Goal: Task Accomplishment & Management: Use online tool/utility

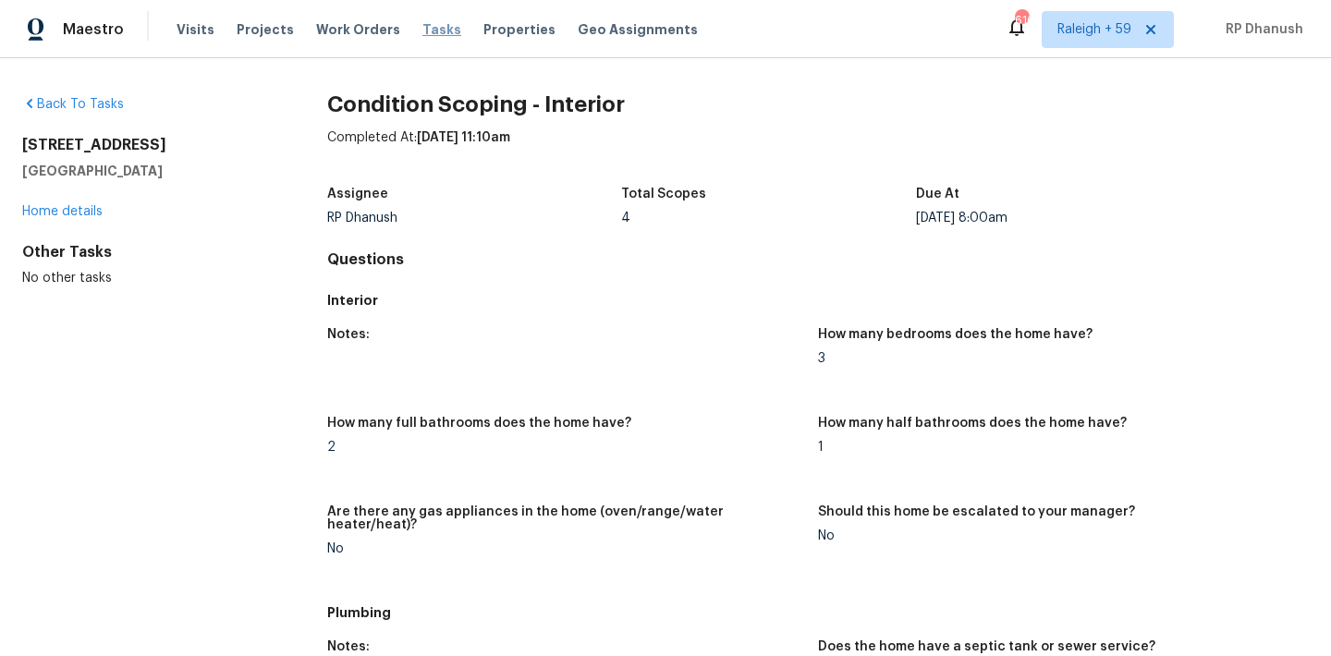
click at [422, 26] on span "Tasks" at bounding box center [441, 29] width 39 height 13
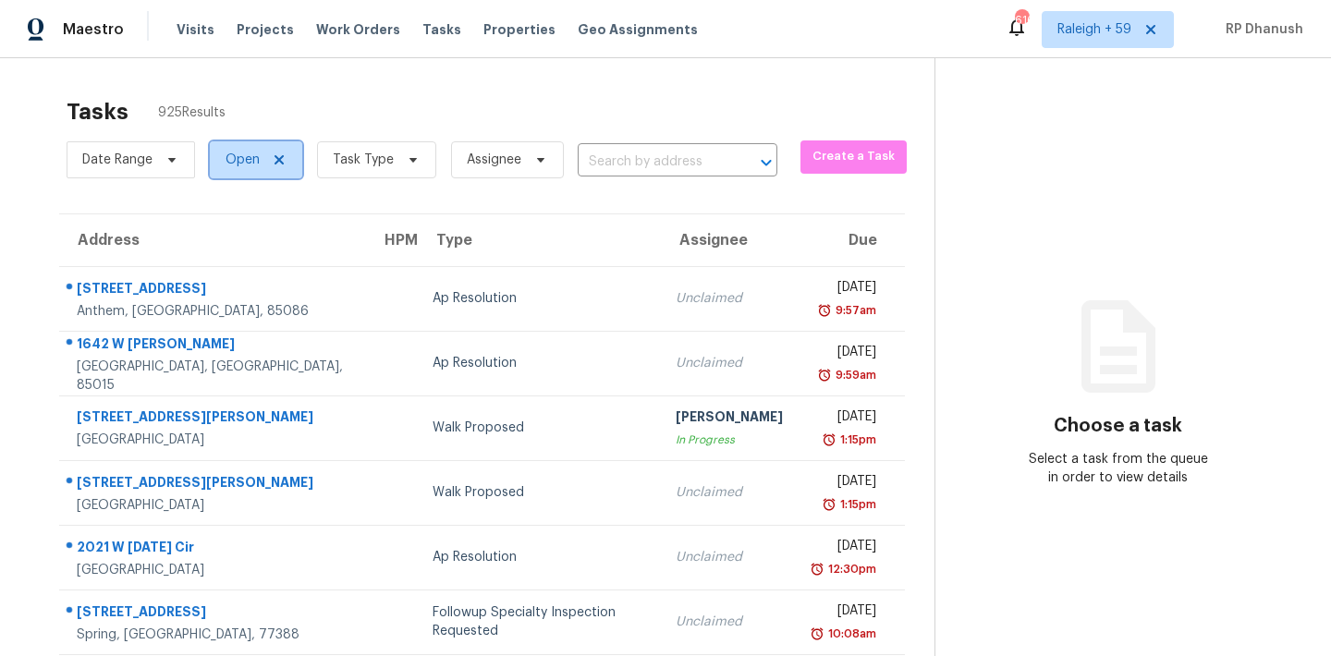
click at [244, 169] on span "Open" at bounding box center [256, 159] width 92 height 37
click at [353, 91] on div "Tasks 925 Results" at bounding box center [501, 112] width 868 height 48
click at [358, 166] on span "Task Type" at bounding box center [363, 160] width 61 height 18
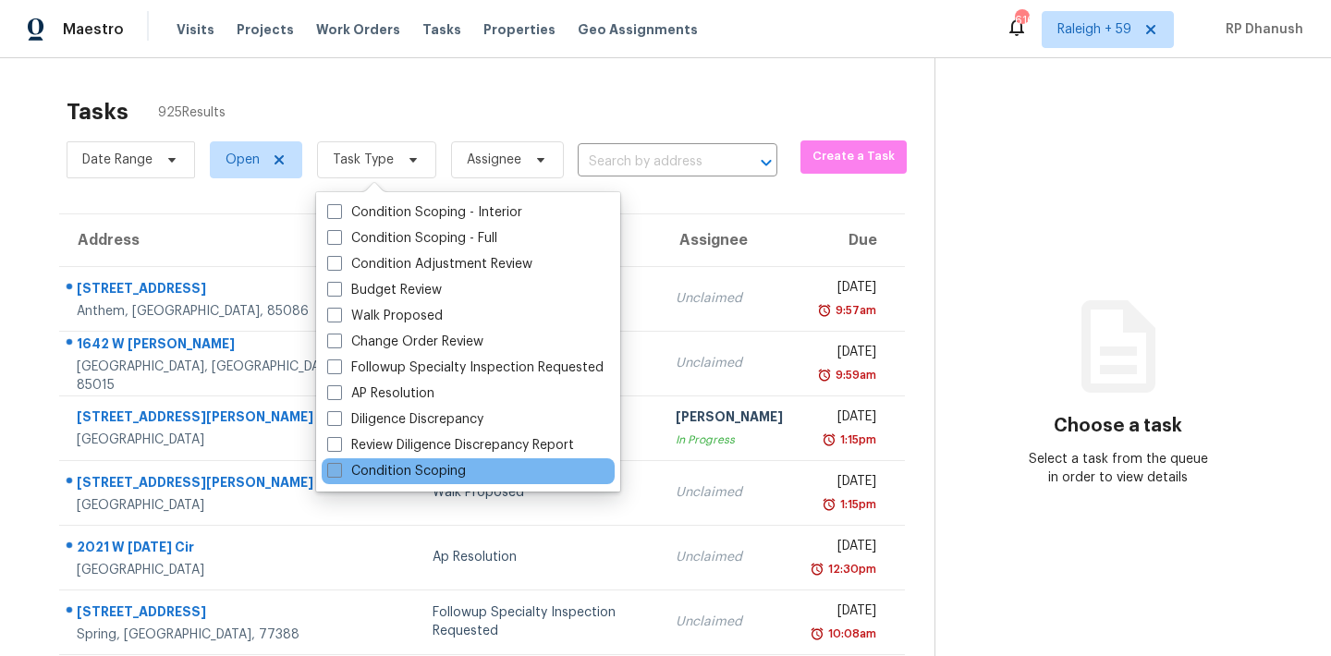
click at [386, 480] on label "Condition Scoping" at bounding box center [396, 471] width 139 height 18
click at [339, 474] on input "Condition Scoping" at bounding box center [333, 468] width 12 height 12
checkbox input "true"
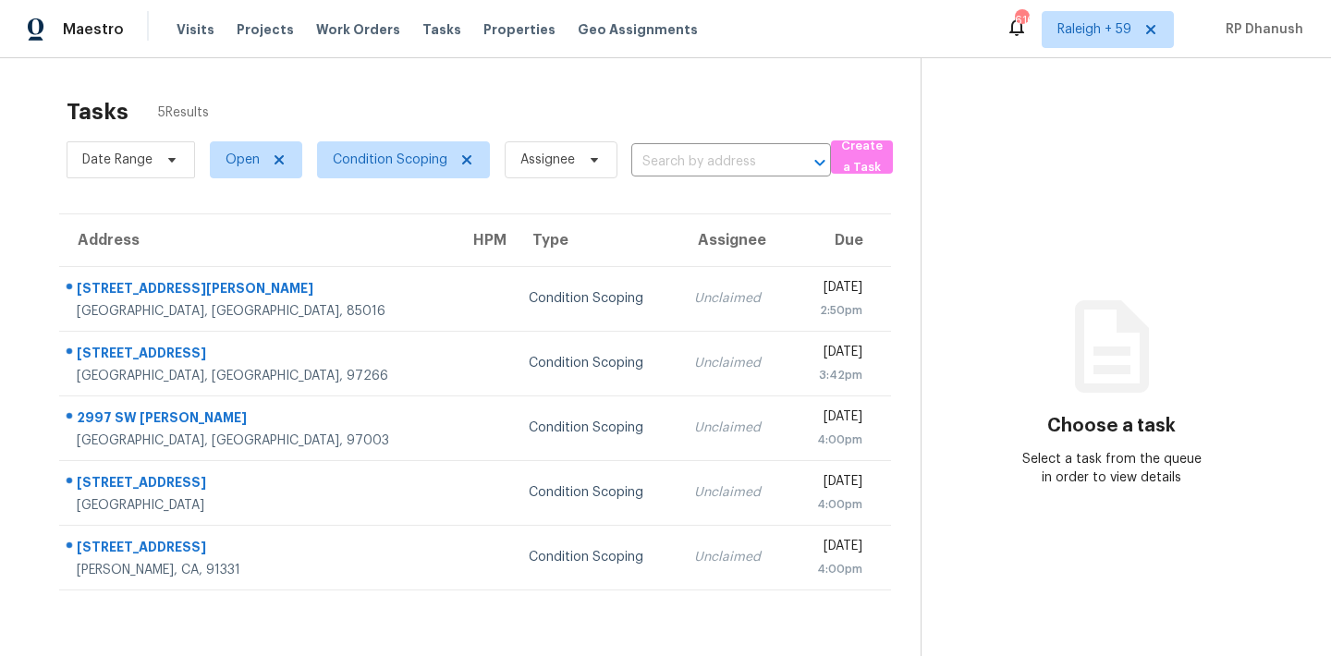
click at [1188, 330] on section "Choose a task Select a task from the queue in order to view details" at bounding box center [1110, 386] width 381 height 656
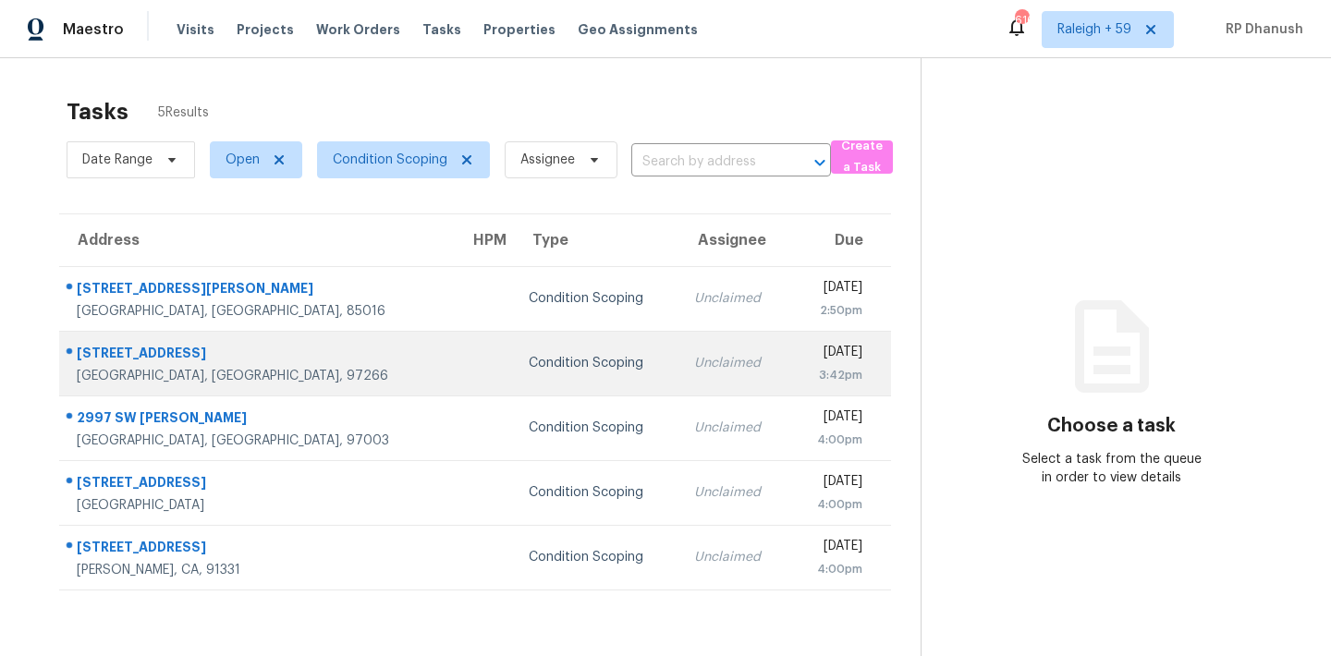
click at [685, 355] on td "Unclaimed" at bounding box center [734, 363] width 110 height 65
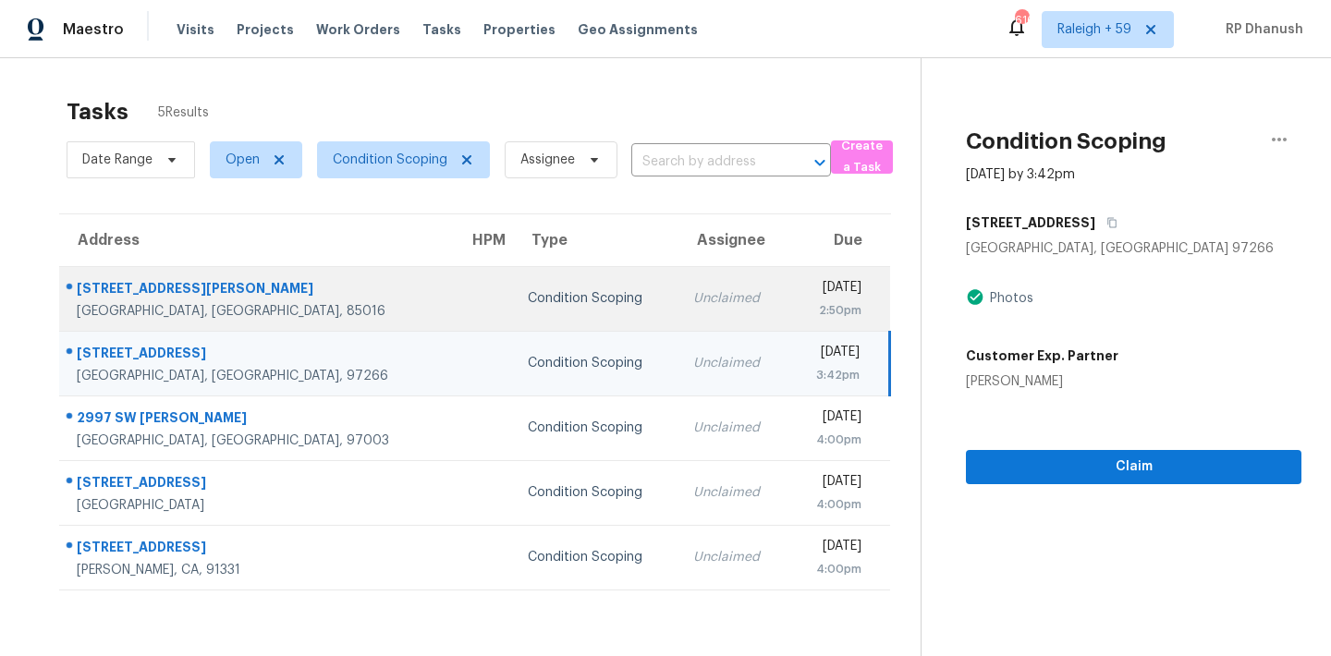
click at [693, 298] on div "Unclaimed" at bounding box center [733, 298] width 80 height 18
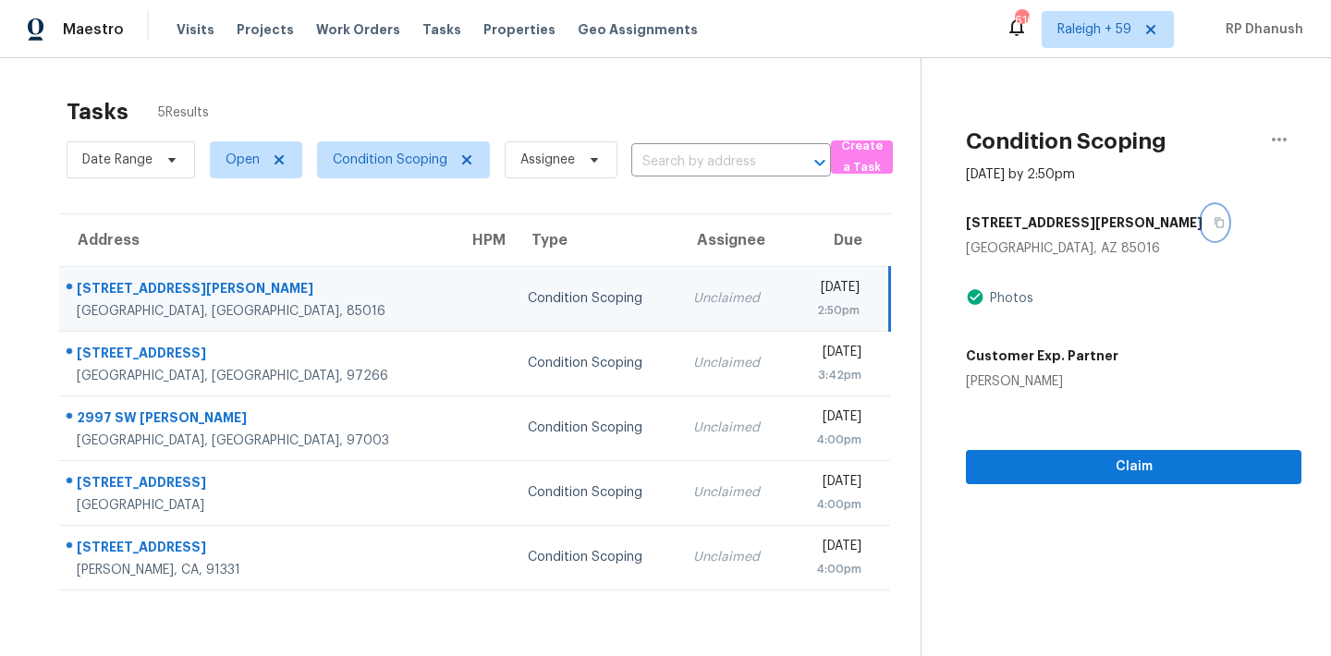
click at [1215, 219] on icon "button" at bounding box center [1219, 223] width 9 height 10
click at [689, 45] on div "Maestro Visits Projects Work Orders Tasks Properties Geo Assignments 616 Raleig…" at bounding box center [665, 29] width 1331 height 58
click at [454, 281] on td at bounding box center [483, 298] width 59 height 65
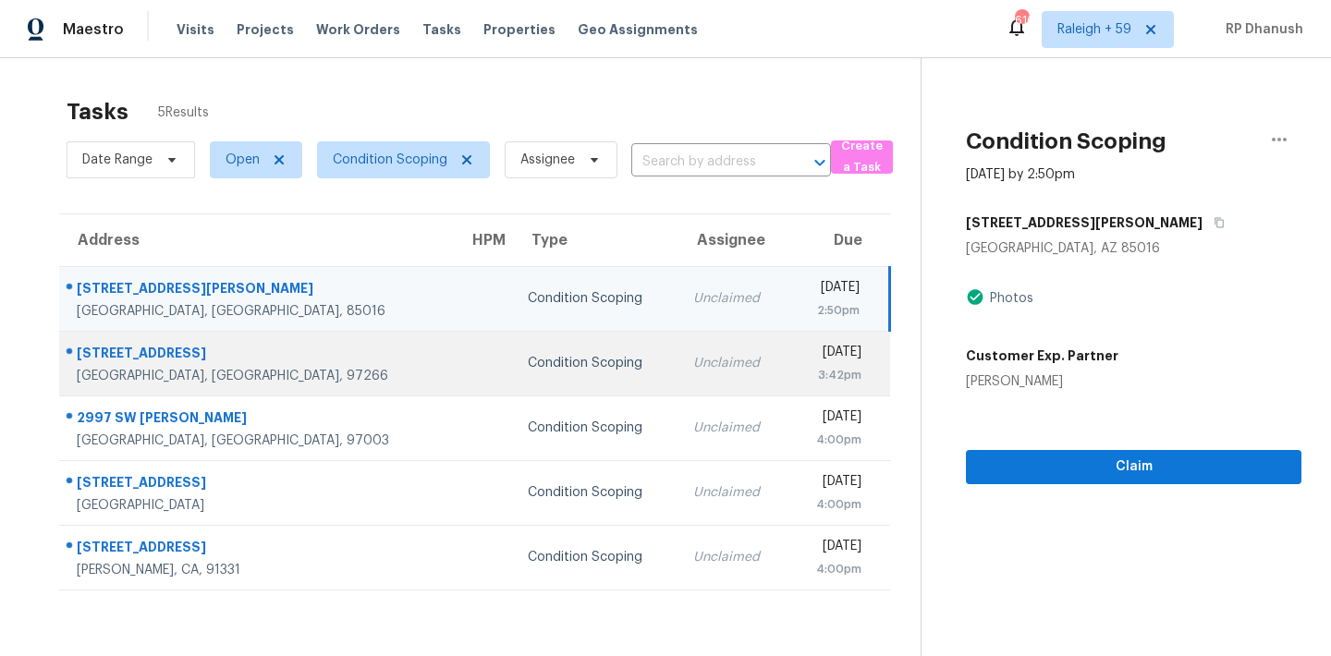
click at [808, 351] on div "[DATE]" at bounding box center [832, 354] width 58 height 23
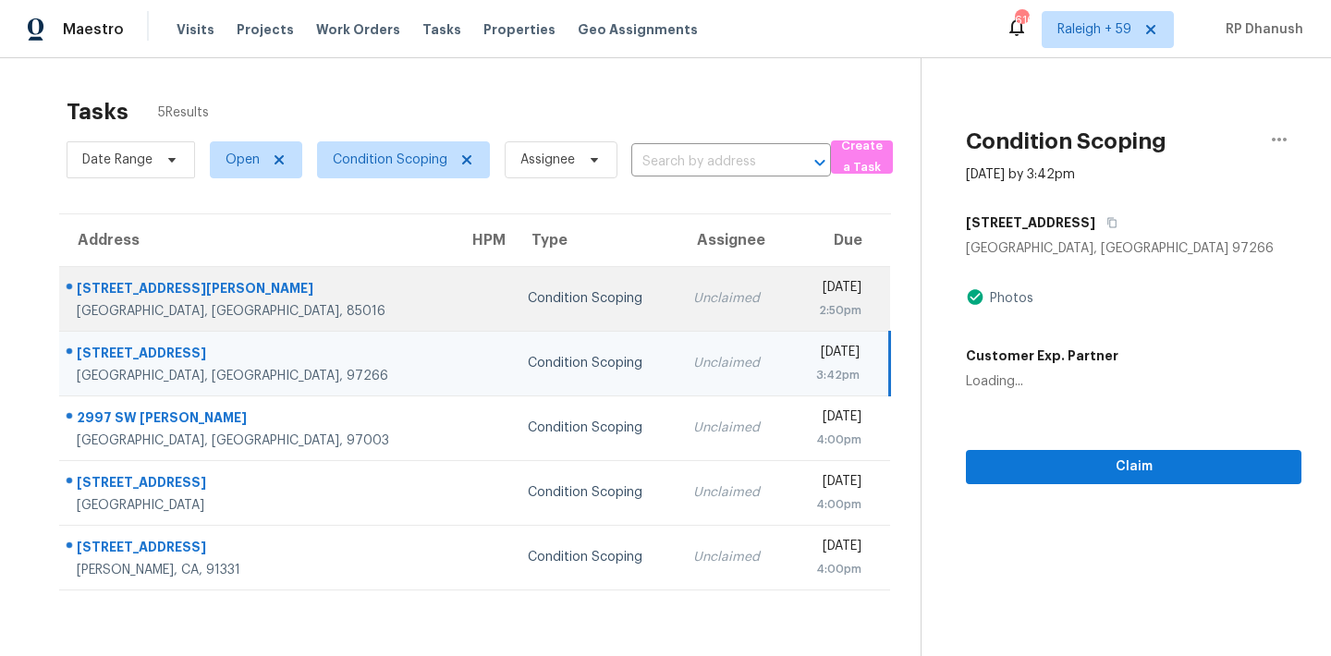
click at [810, 326] on td "Thu, Sep 18th 2025 2:50pm" at bounding box center [839, 298] width 102 height 65
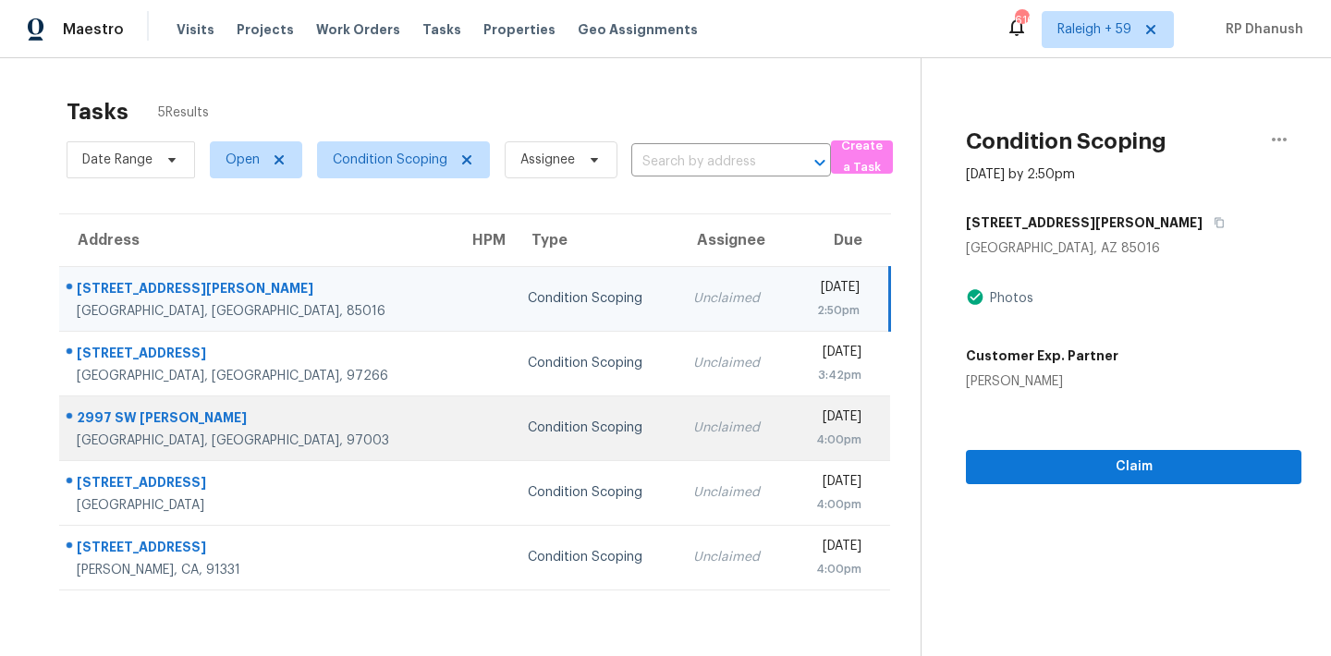
click at [528, 434] on div "Condition Scoping" at bounding box center [596, 428] width 136 height 18
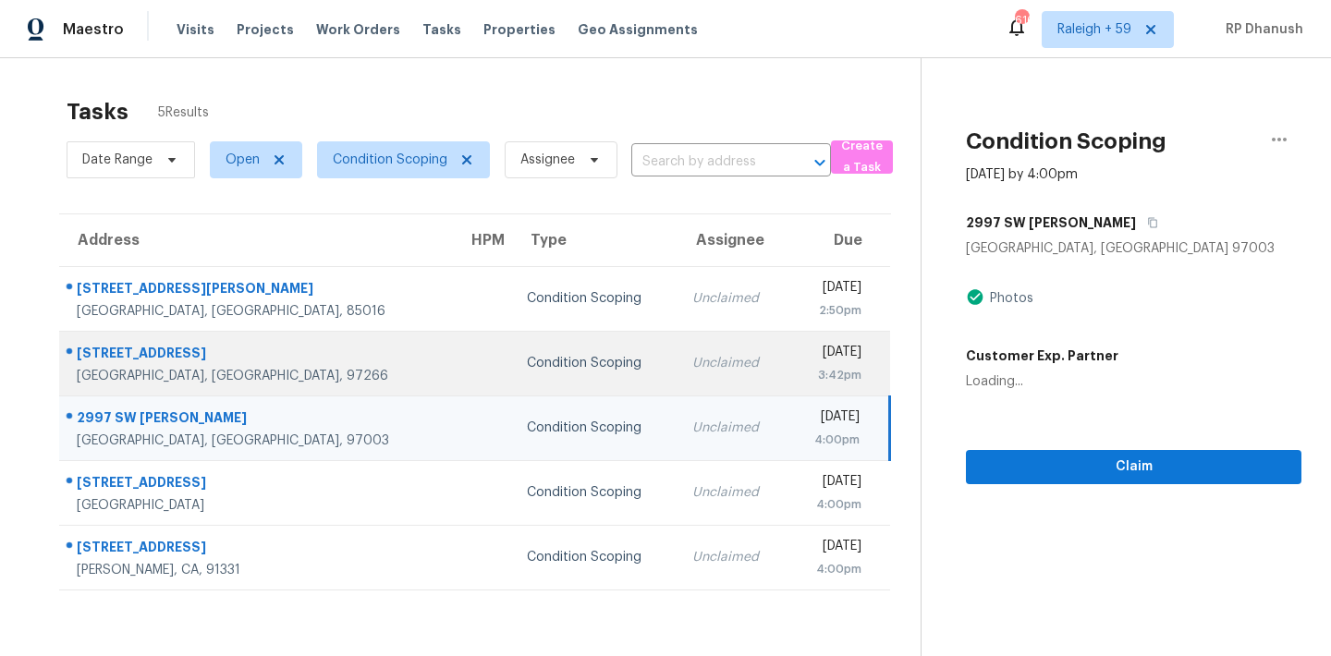
click at [512, 393] on td "Condition Scoping" at bounding box center [594, 363] width 164 height 65
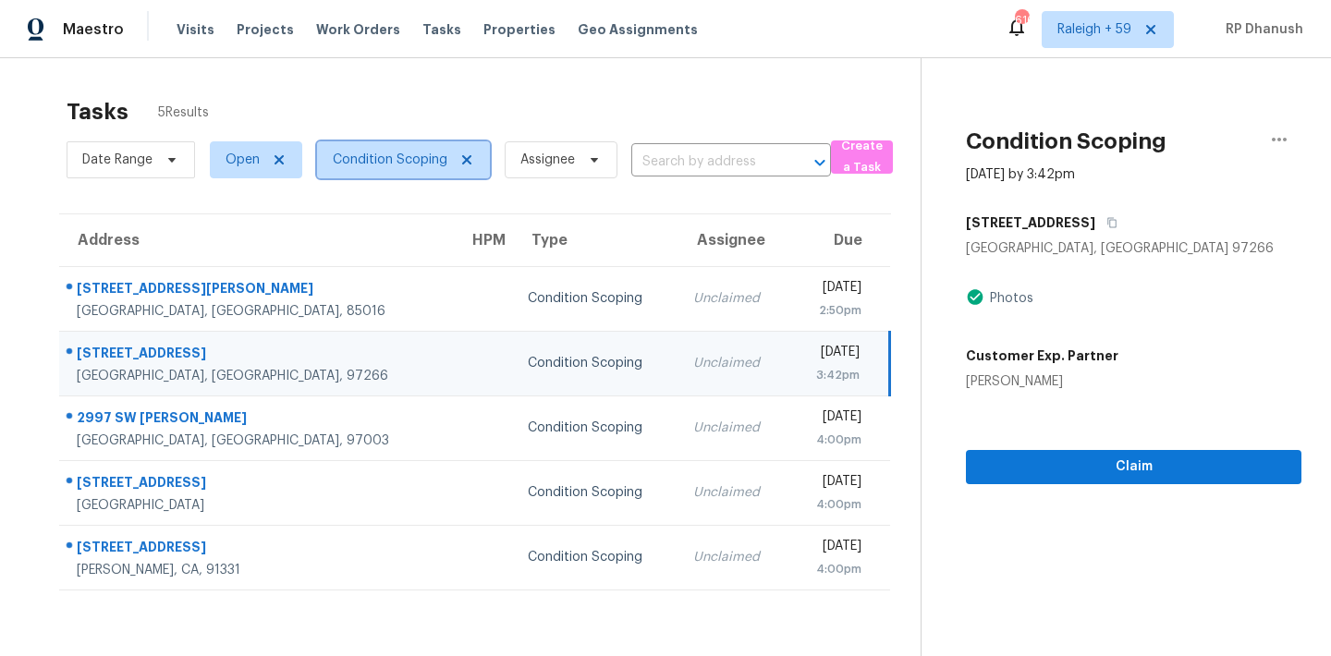
click at [396, 148] on span "Condition Scoping" at bounding box center [403, 159] width 173 height 37
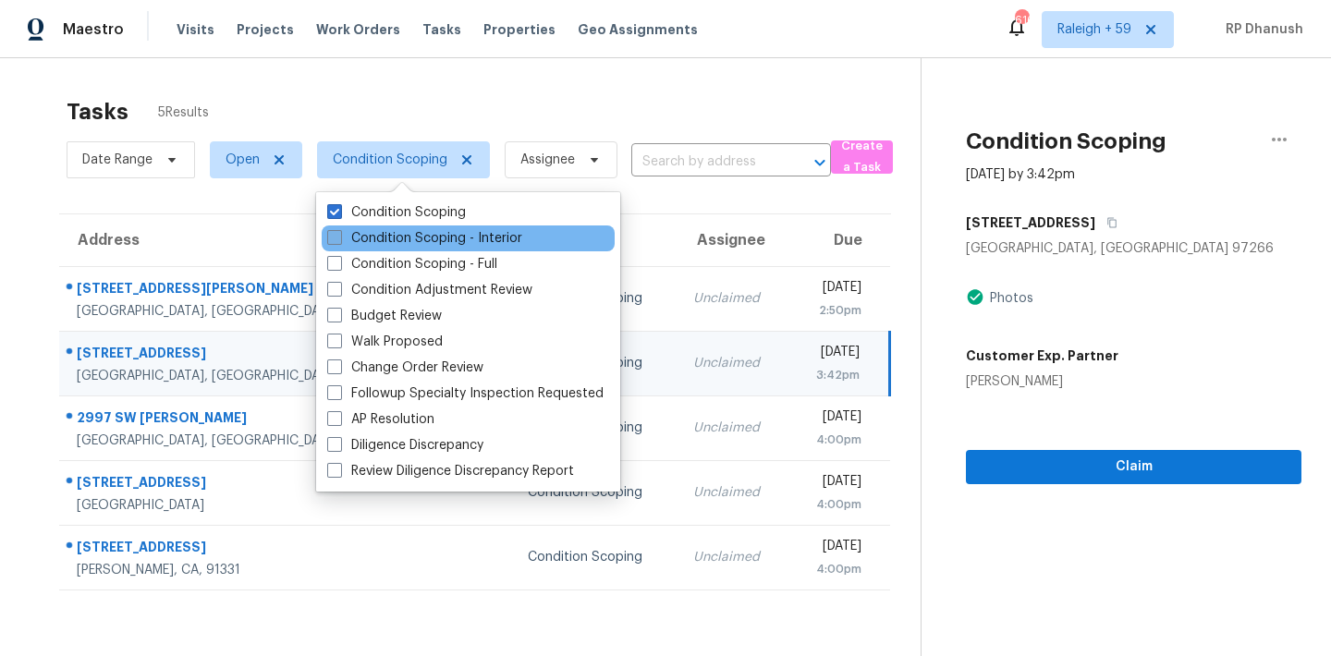
click at [396, 229] on label "Condition Scoping - Interior" at bounding box center [424, 238] width 195 height 18
click at [339, 229] on input "Condition Scoping - Interior" at bounding box center [333, 235] width 12 height 12
checkbox input "true"
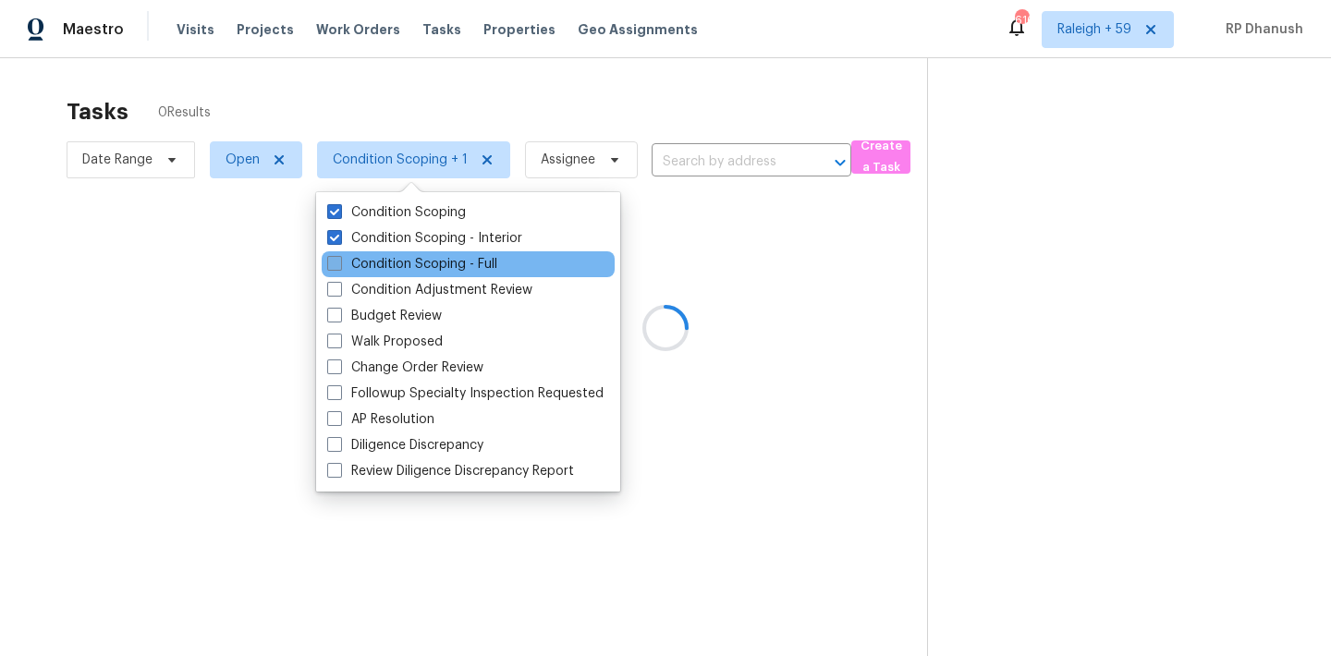
click at [386, 259] on label "Condition Scoping - Full" at bounding box center [412, 264] width 170 height 18
click at [339, 259] on input "Condition Scoping - Full" at bounding box center [333, 261] width 12 height 12
checkbox input "true"
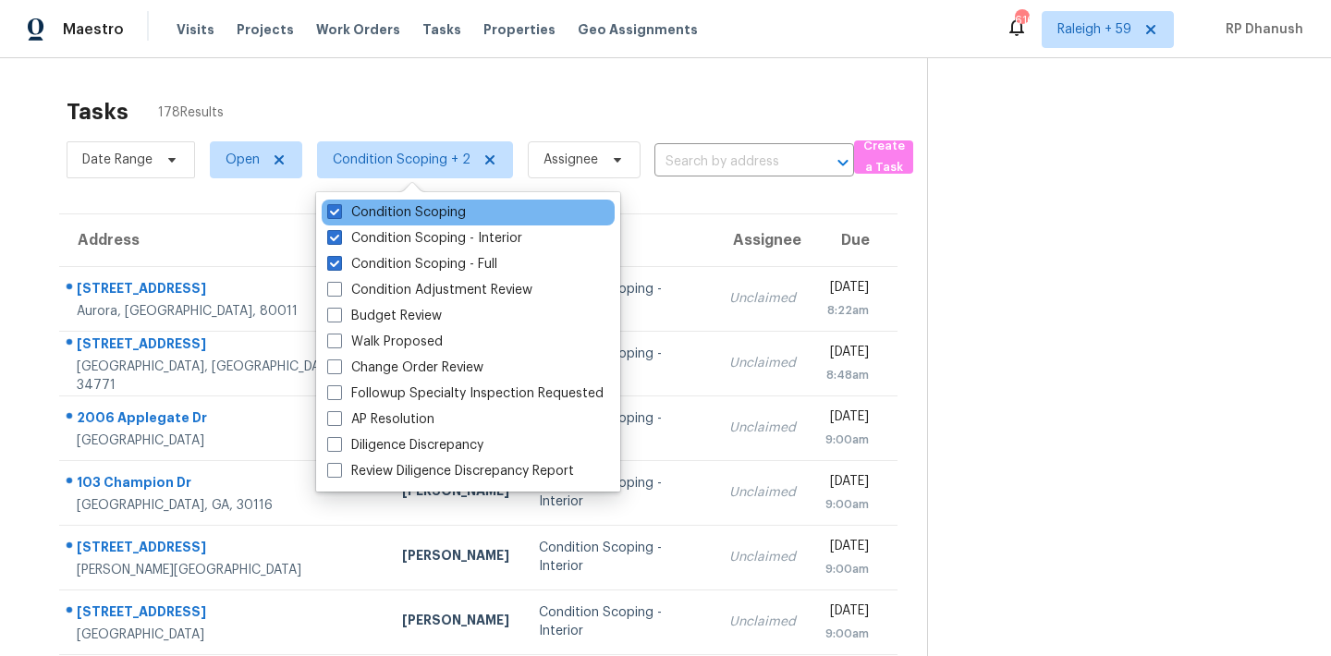
click at [397, 224] on div "Condition Scoping" at bounding box center [468, 213] width 293 height 26
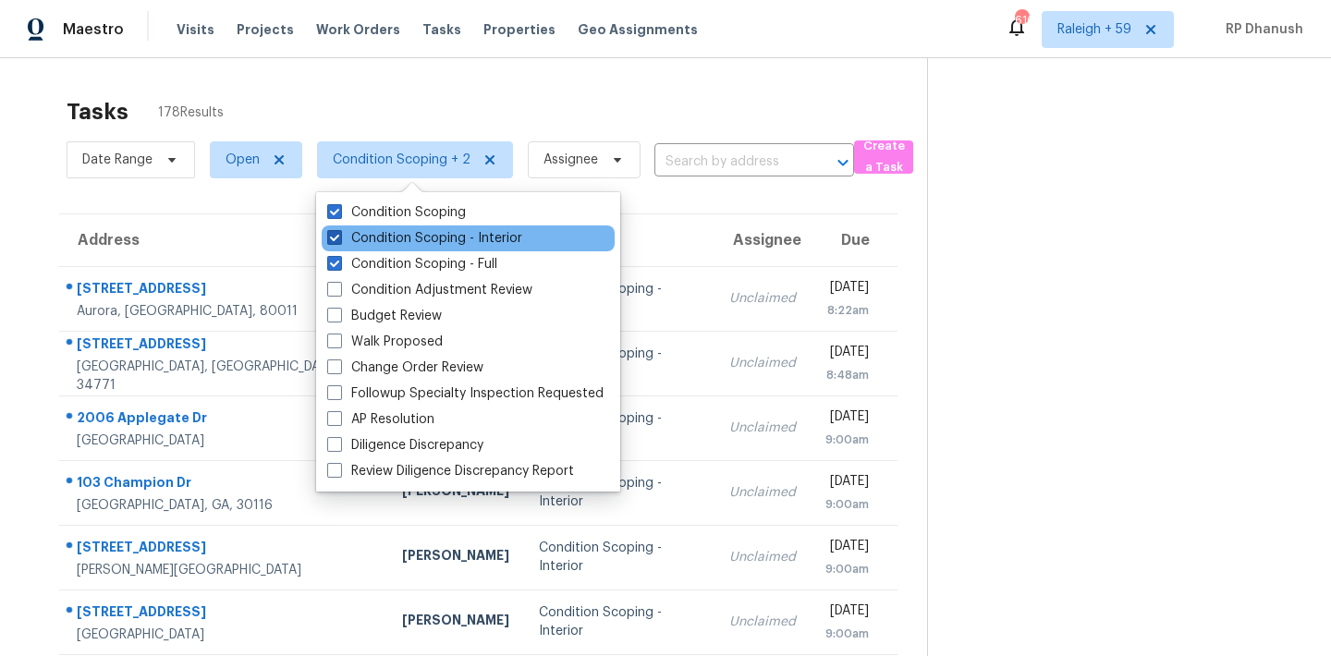
click at [395, 239] on label "Condition Scoping - Interior" at bounding box center [424, 238] width 195 height 18
click at [339, 239] on input "Condition Scoping - Interior" at bounding box center [333, 235] width 12 height 12
checkbox input "false"
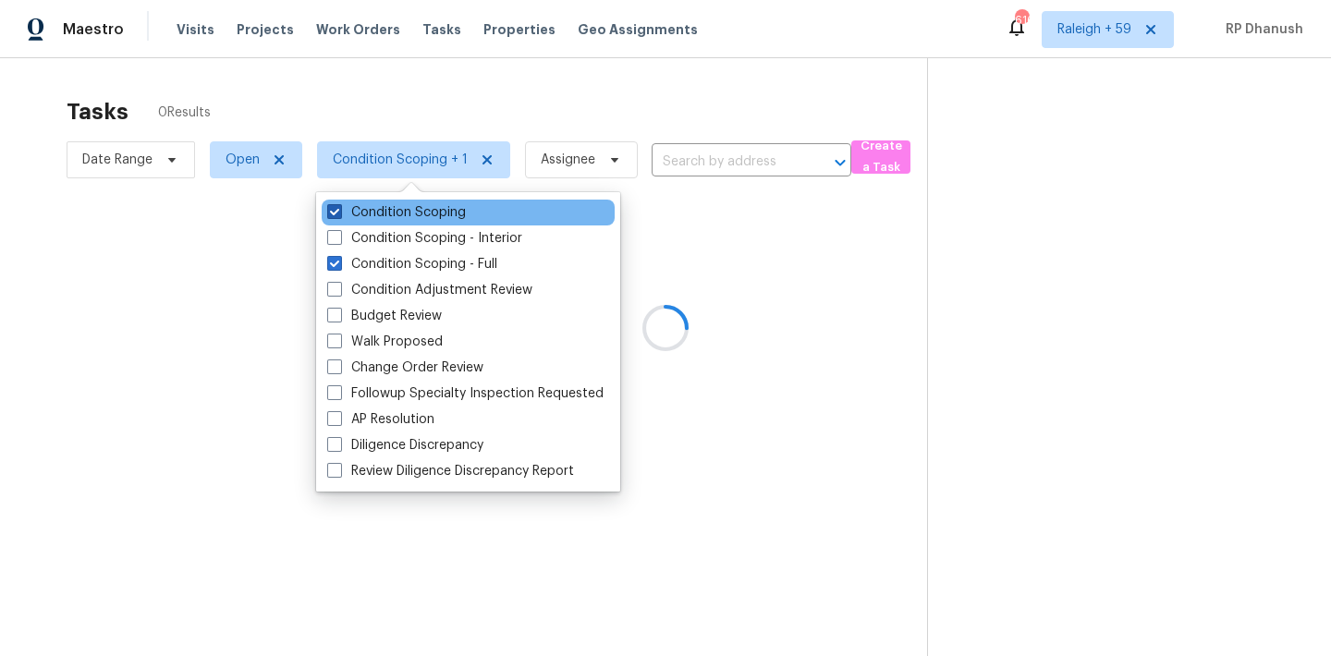
click at [395, 220] on label "Condition Scoping" at bounding box center [396, 212] width 139 height 18
click at [339, 215] on input "Condition Scoping" at bounding box center [333, 209] width 12 height 12
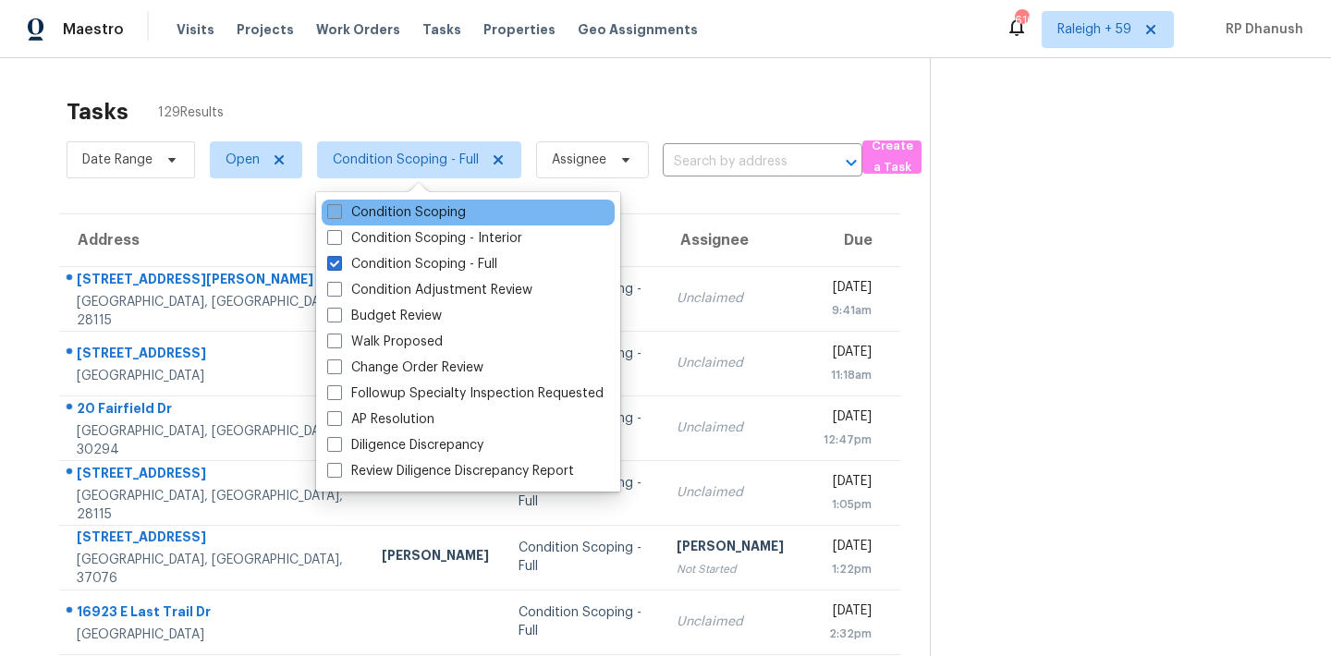
click at [395, 220] on label "Condition Scoping" at bounding box center [396, 212] width 139 height 18
click at [339, 215] on input "Condition Scoping" at bounding box center [333, 209] width 12 height 12
checkbox input "true"
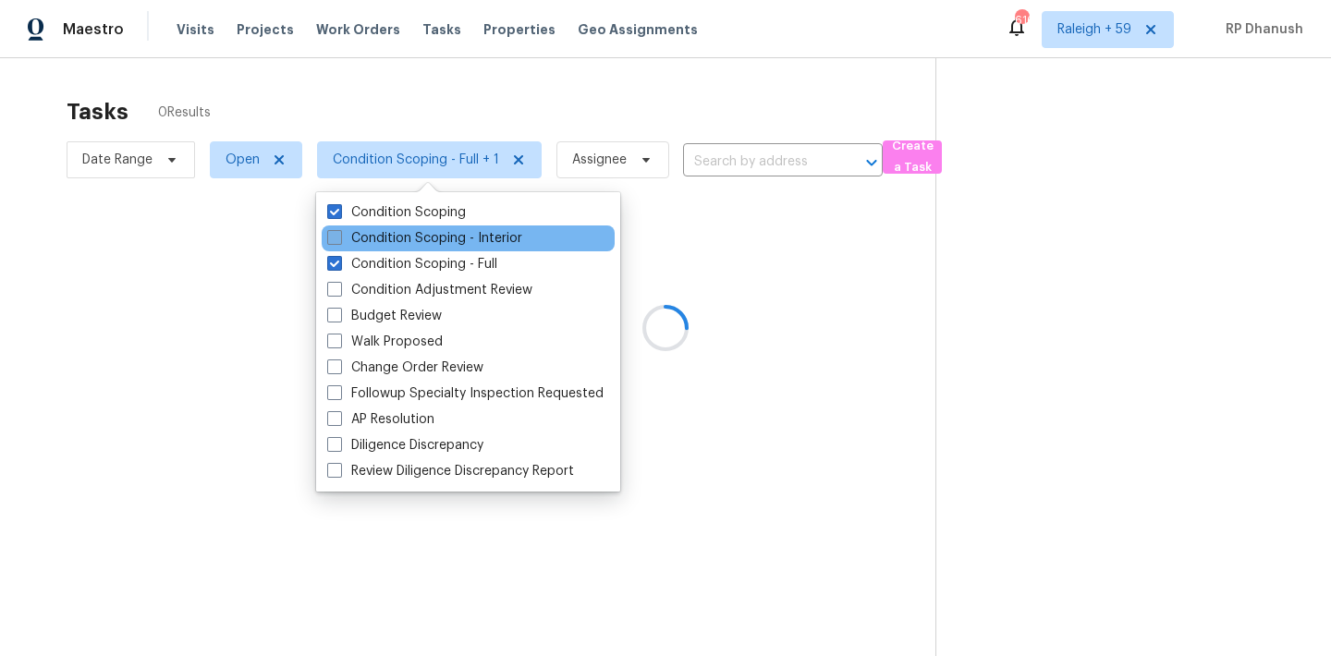
click at [395, 237] on label "Condition Scoping - Interior" at bounding box center [424, 238] width 195 height 18
click at [339, 237] on input "Condition Scoping - Interior" at bounding box center [333, 235] width 12 height 12
checkbox input "true"
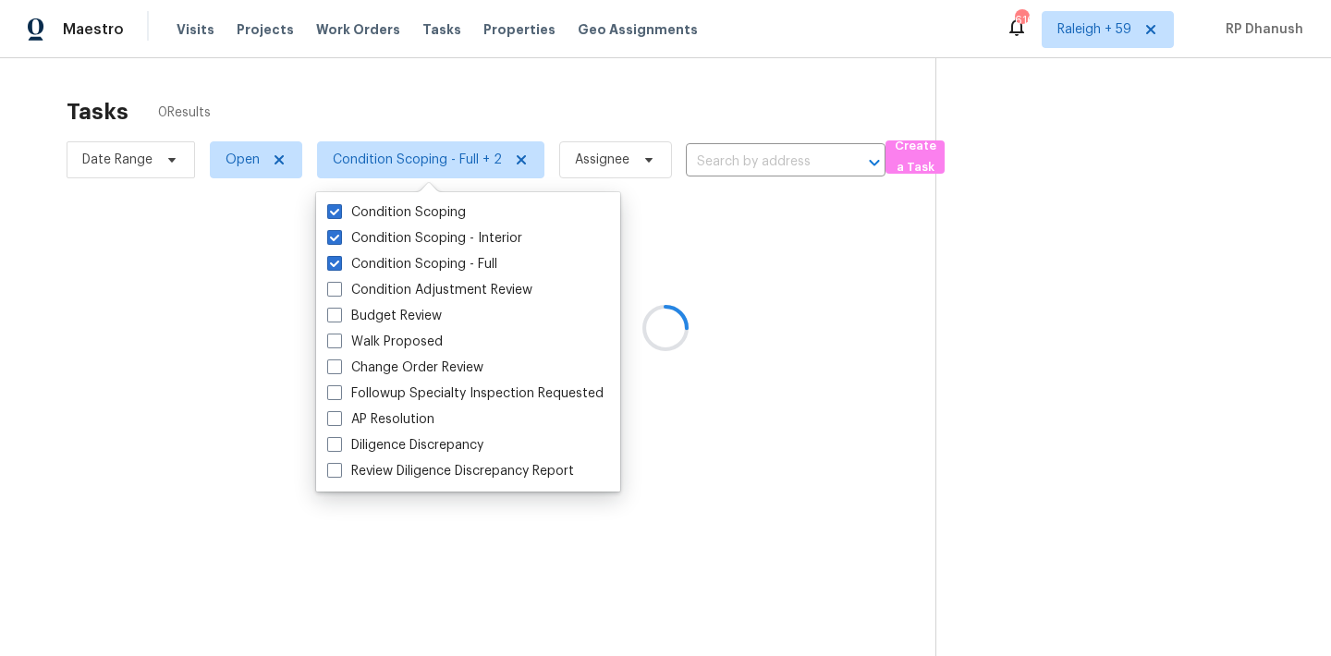
click at [601, 99] on div at bounding box center [665, 328] width 1331 height 656
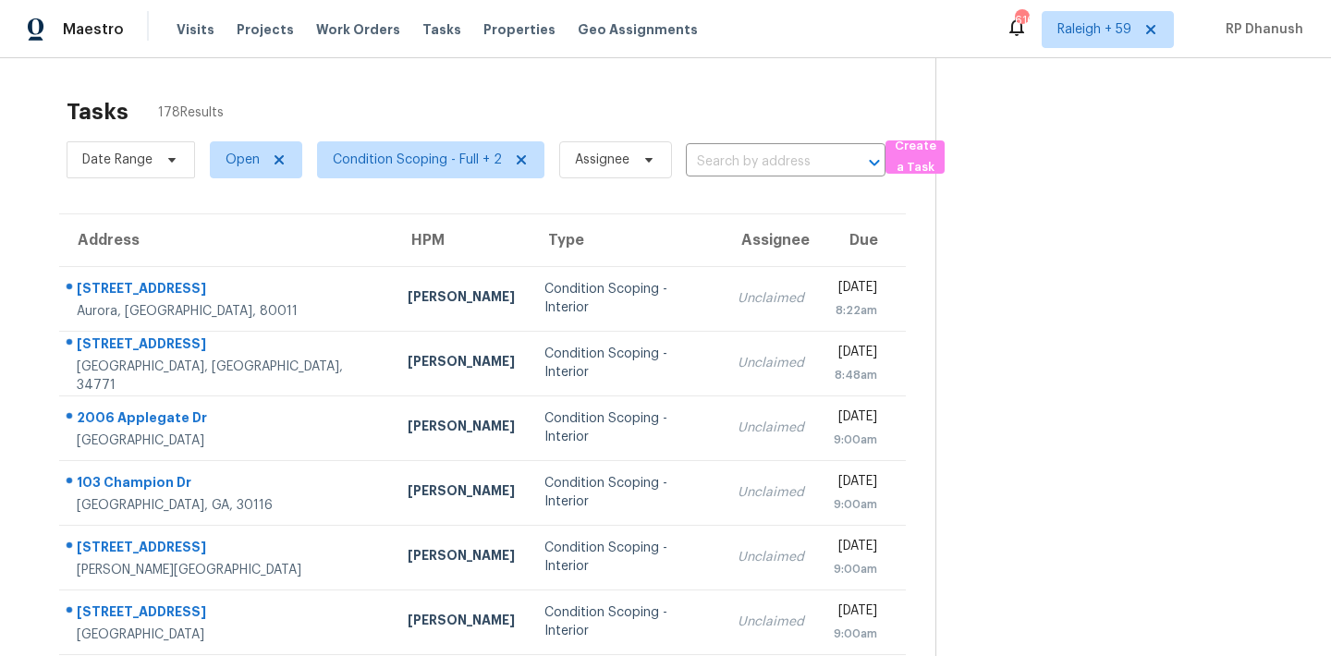
click at [663, 99] on div "Tasks 178 Results" at bounding box center [501, 112] width 869 height 48
click at [419, 151] on span "Condition Scoping - Full + 2" at bounding box center [417, 160] width 169 height 18
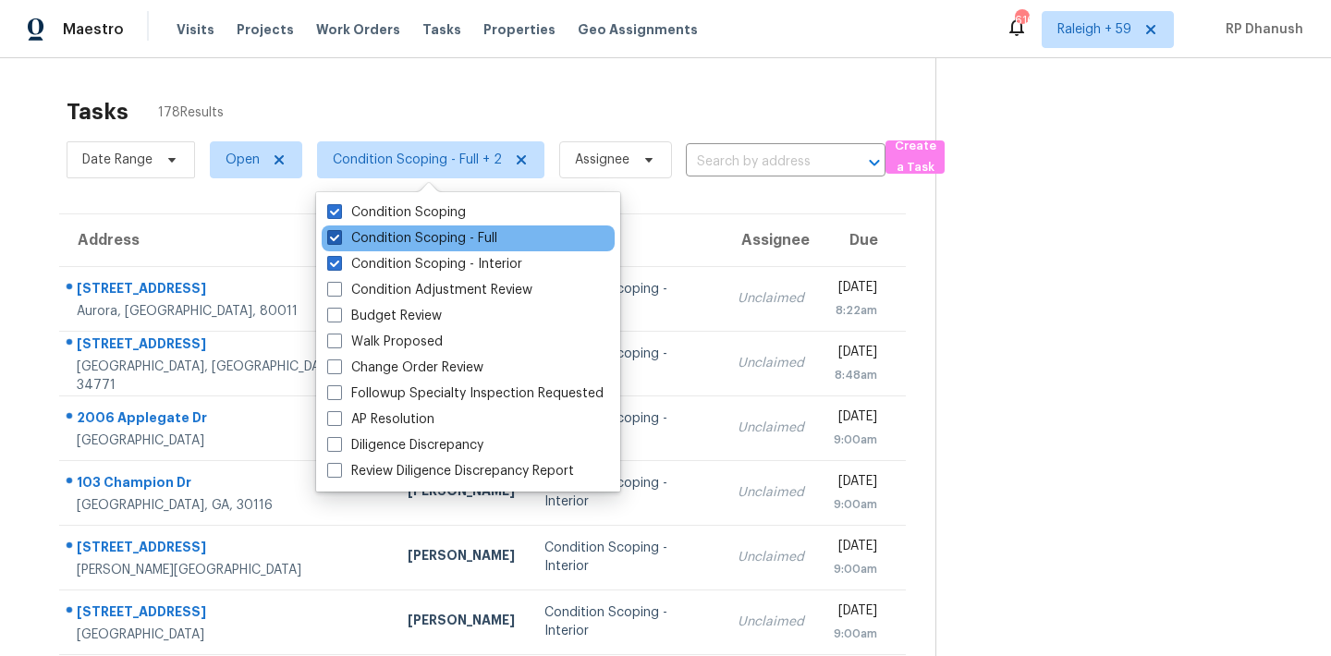
click at [404, 235] on label "Condition Scoping - Full" at bounding box center [412, 238] width 170 height 18
click at [339, 235] on input "Condition Scoping - Full" at bounding box center [333, 235] width 12 height 12
checkbox input "false"
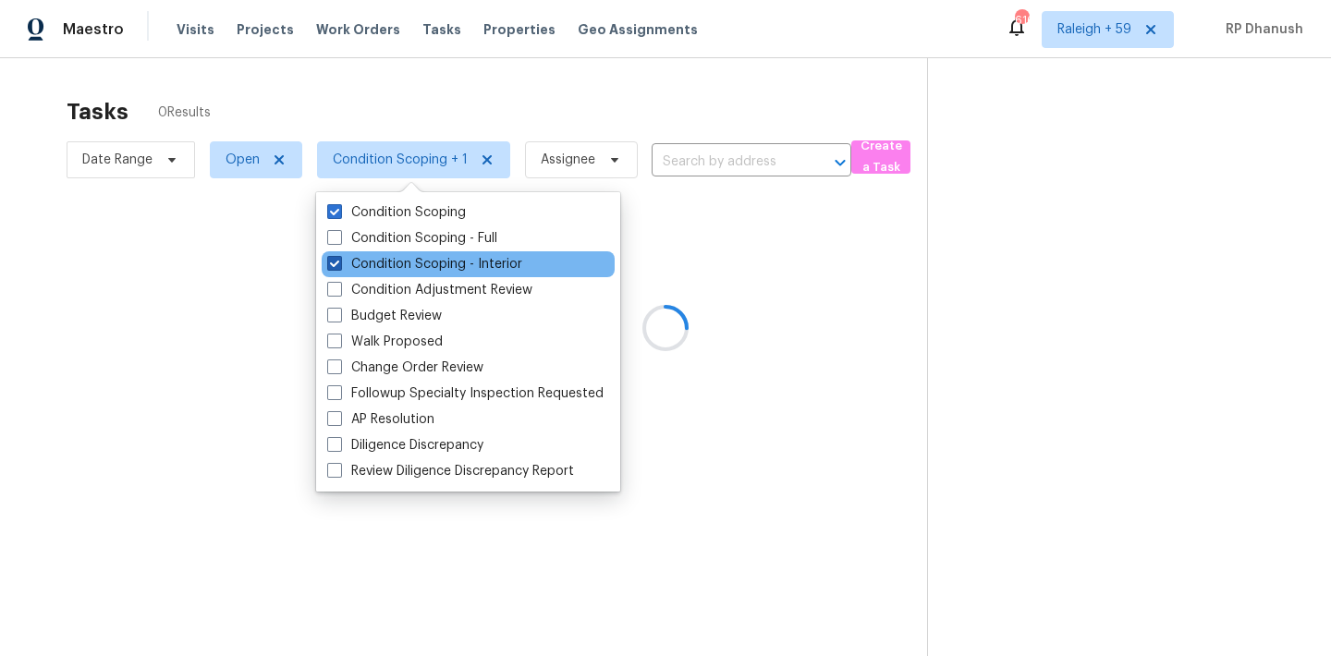
click at [404, 263] on label "Condition Scoping - Interior" at bounding box center [424, 264] width 195 height 18
click at [339, 263] on input "Condition Scoping - Interior" at bounding box center [333, 261] width 12 height 12
checkbox input "false"
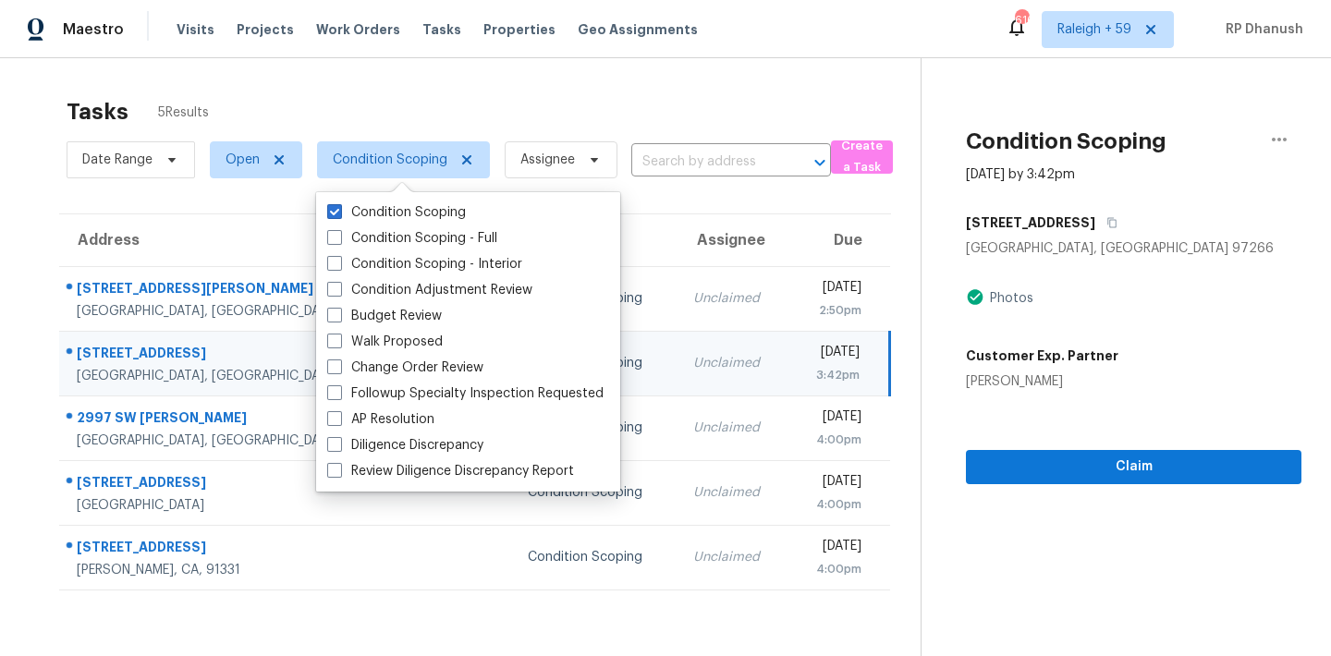
click at [712, 69] on div "Tasks 5 Results Date Range Open Condition Scoping Assignee ​ Create a Task Addr…" at bounding box center [665, 386] width 1331 height 656
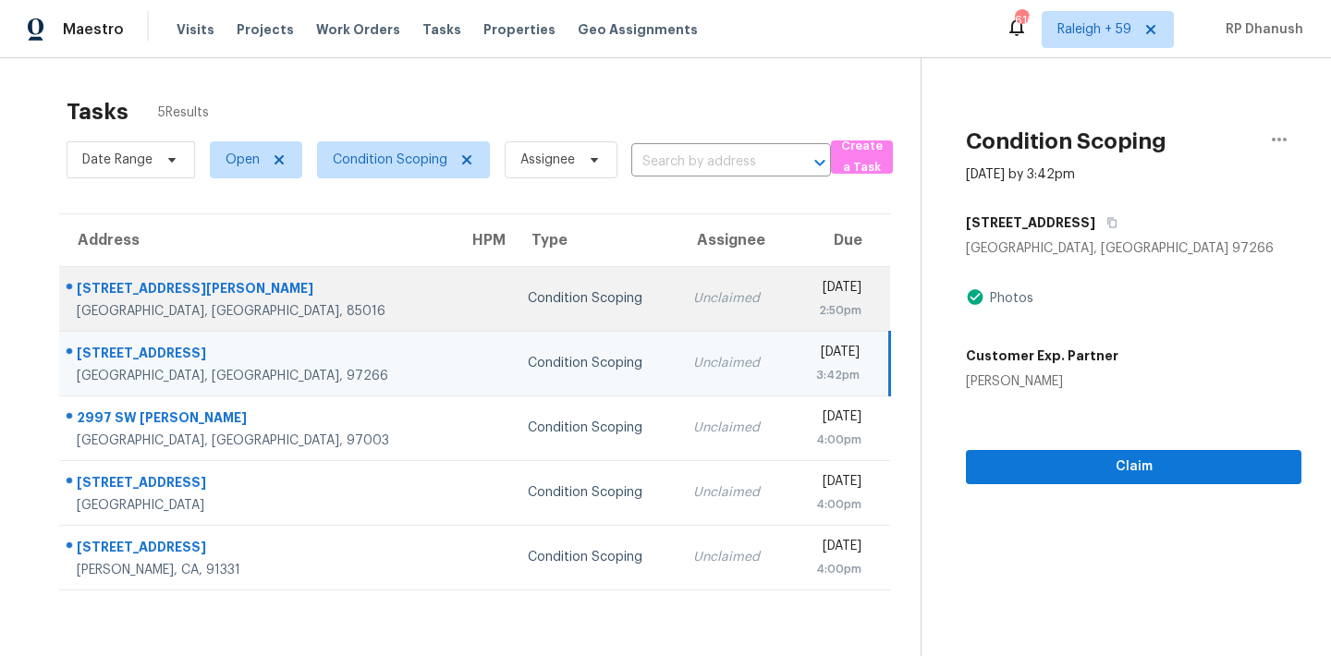
click at [528, 299] on div "Condition Scoping" at bounding box center [596, 298] width 136 height 18
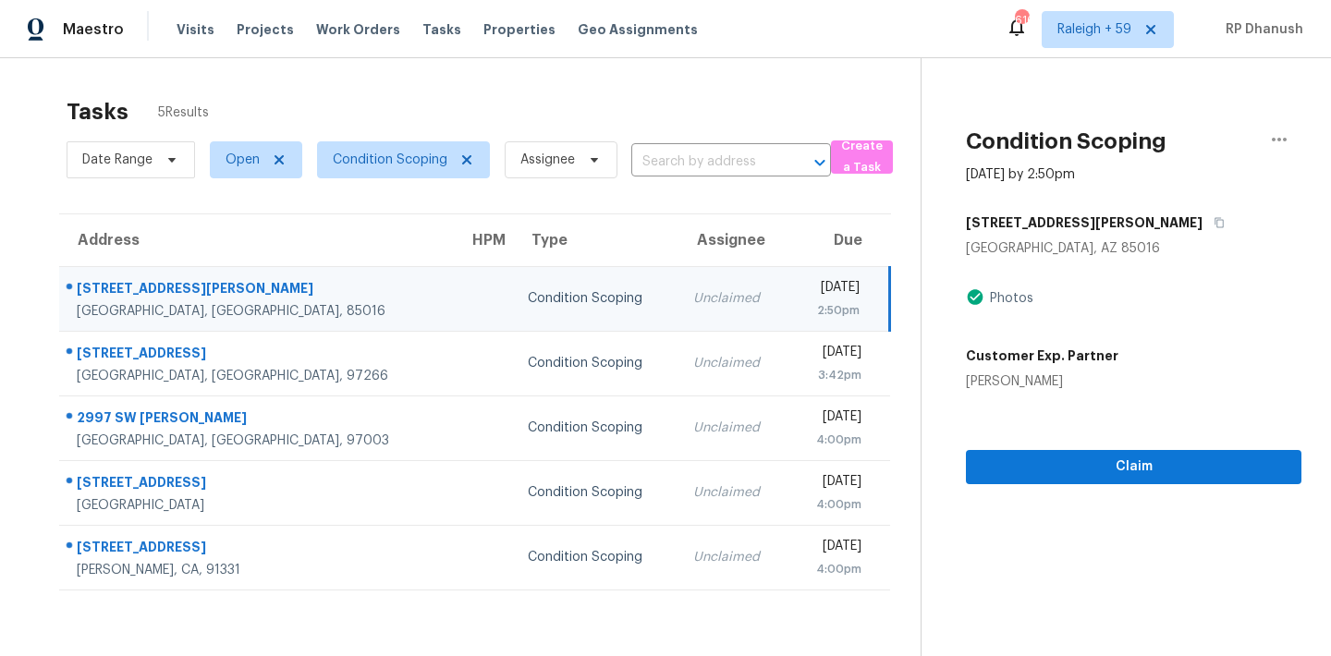
click at [678, 292] on td "Unclaimed" at bounding box center [733, 298] width 110 height 65
click at [454, 278] on td at bounding box center [483, 298] width 59 height 65
click at [285, 290] on div "1701 E Colter St Unit 453" at bounding box center [258, 290] width 362 height 23
click at [808, 317] on div "2:50pm" at bounding box center [831, 310] width 56 height 18
click at [1215, 218] on icon "button" at bounding box center [1219, 223] width 9 height 10
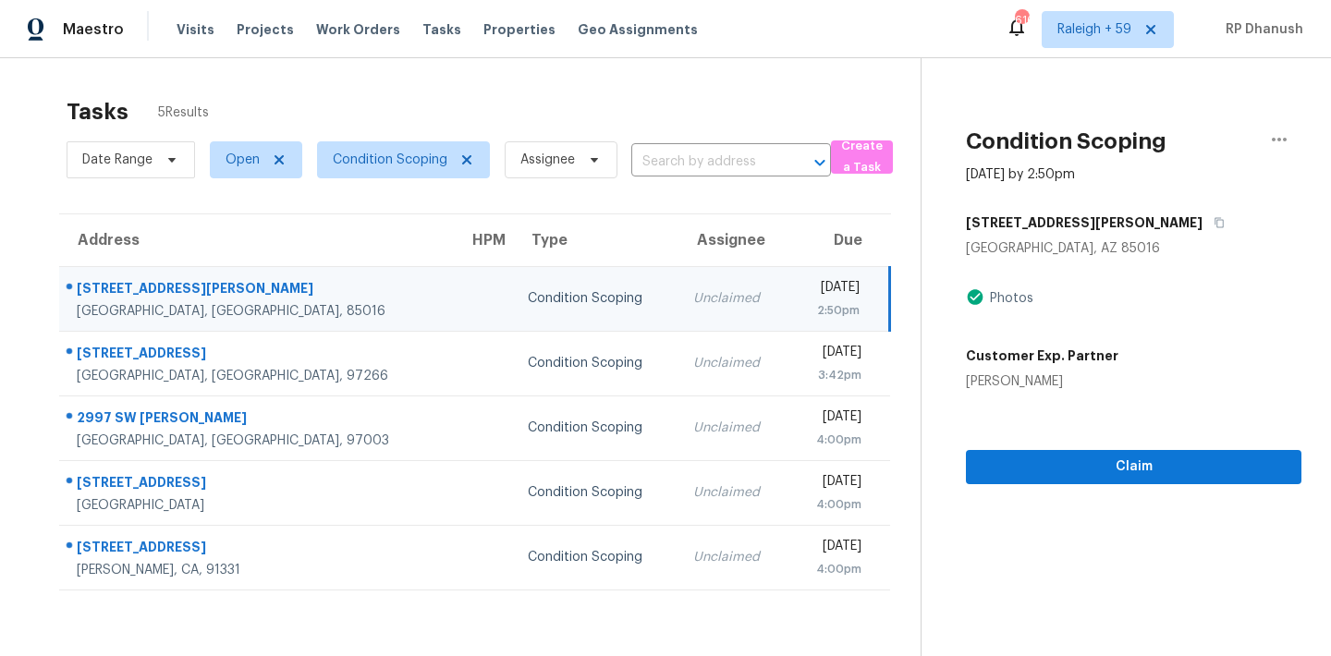
click at [524, 274] on td "Condition Scoping" at bounding box center [595, 298] width 165 height 65
click at [1069, 468] on span "Claim" at bounding box center [1133, 467] width 306 height 23
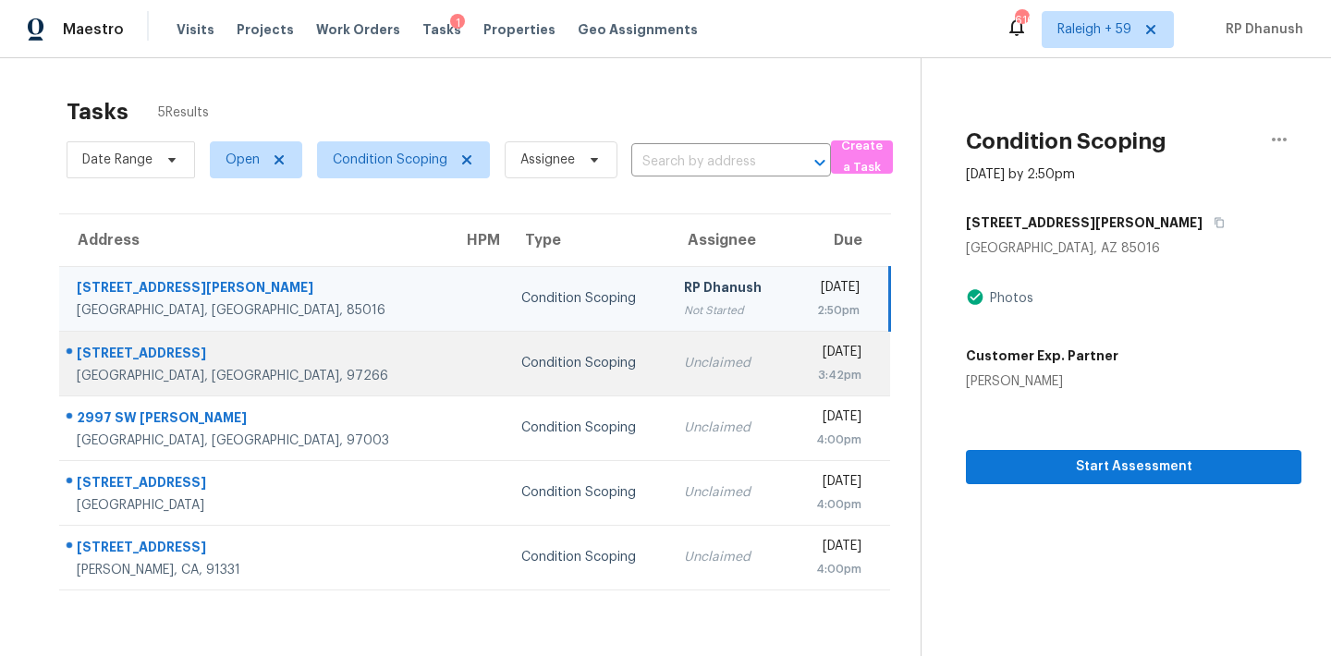
scroll to position [58, 0]
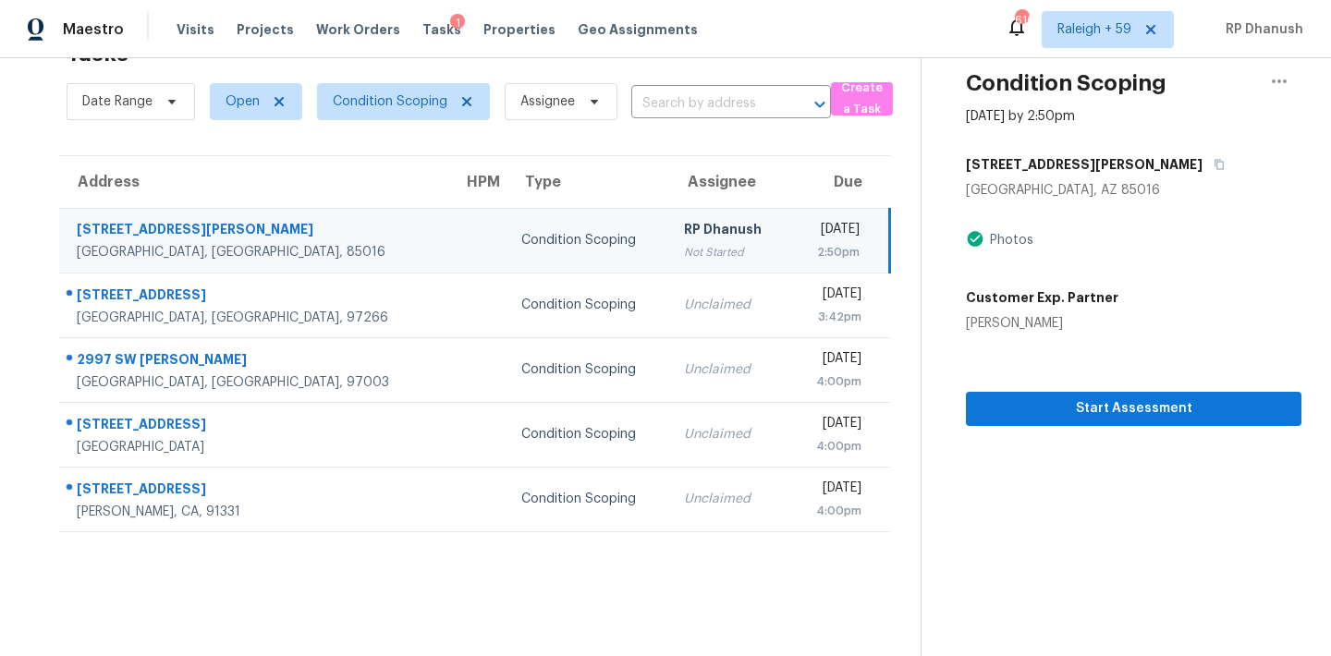
click at [639, 578] on section "Tasks 5 Results Date Range Open Condition Scoping Assignee ​ Create a Task Addr…" at bounding box center [475, 343] width 891 height 626
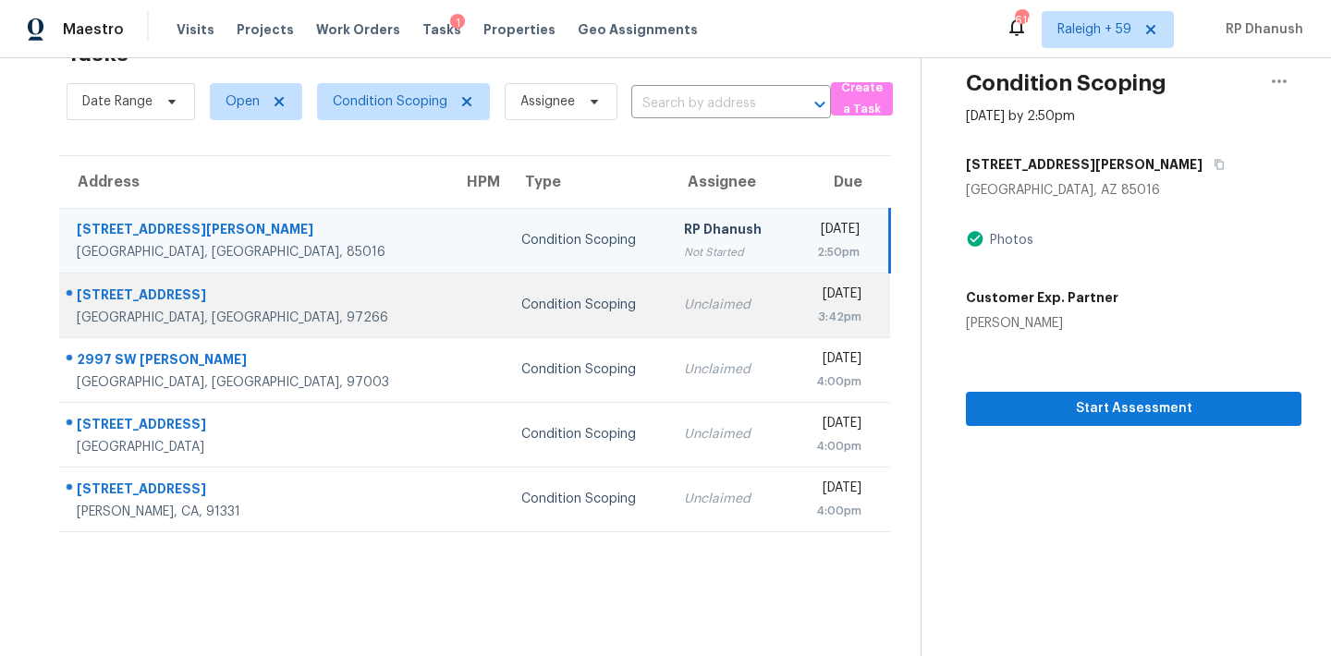
click at [805, 285] on div "[DATE]" at bounding box center [833, 296] width 56 height 23
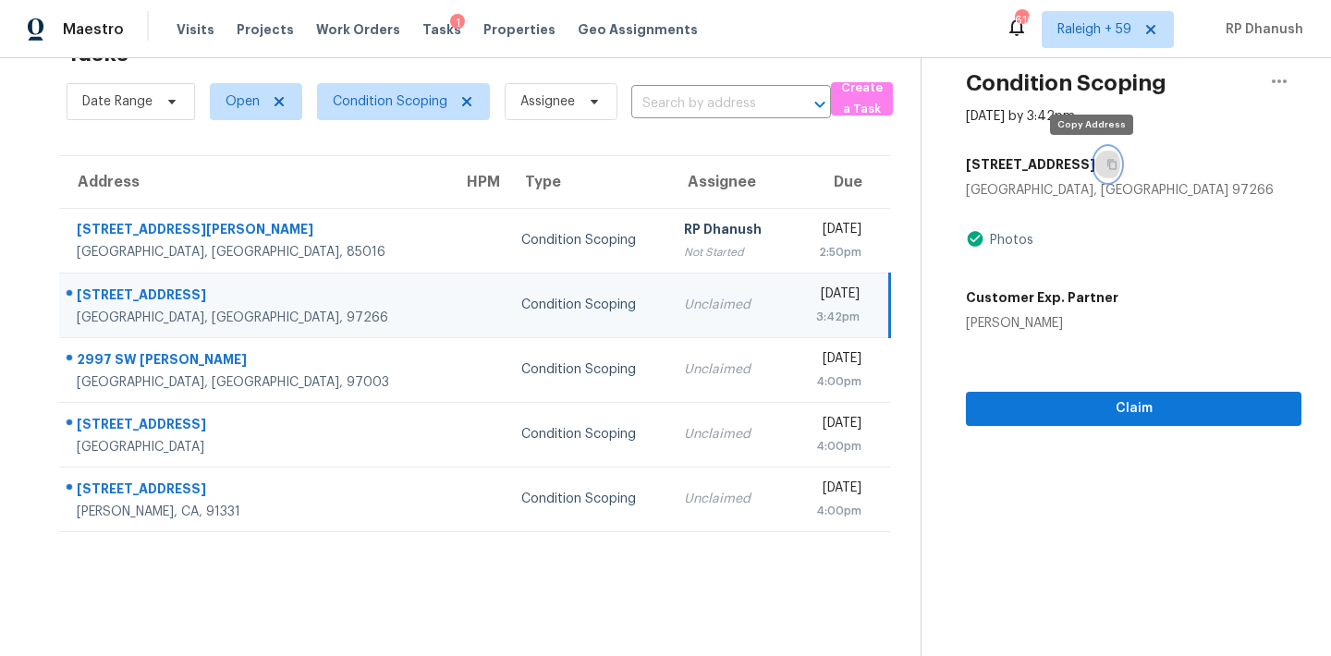
click at [1100, 164] on button "button" at bounding box center [1107, 164] width 25 height 33
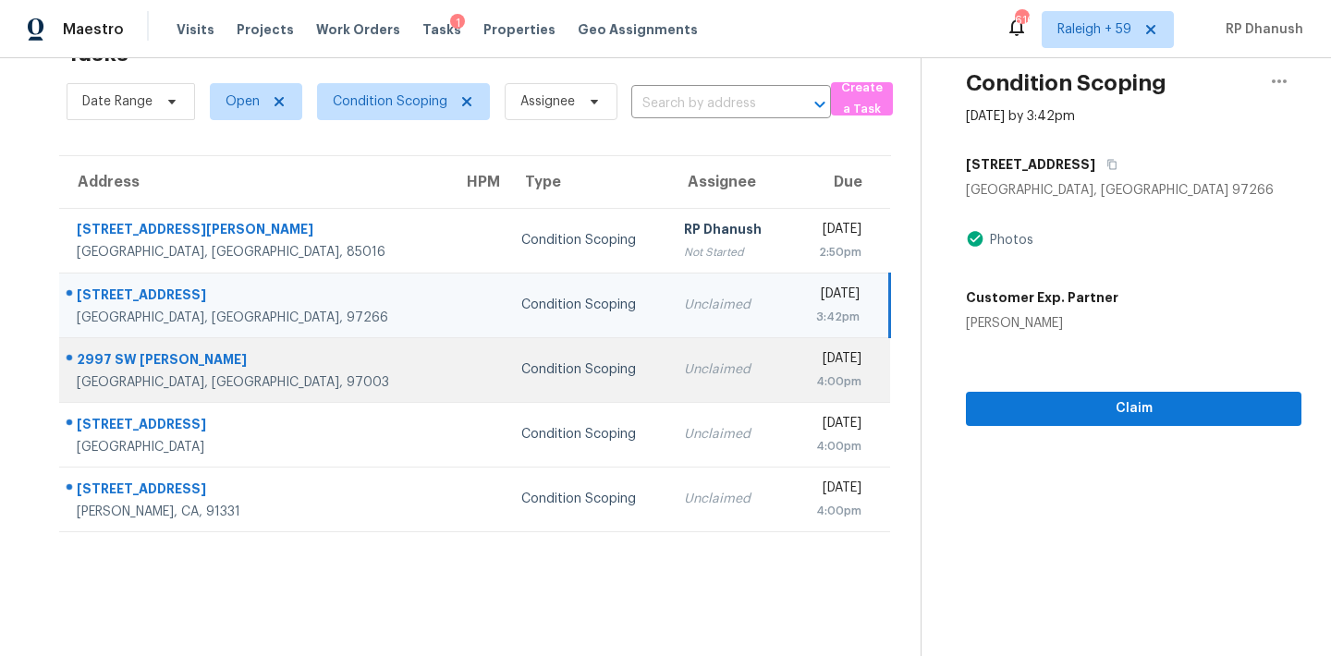
click at [317, 361] on td "2997 SW Lars Ter Beaverton, OR, 97003" at bounding box center [253, 369] width 389 height 65
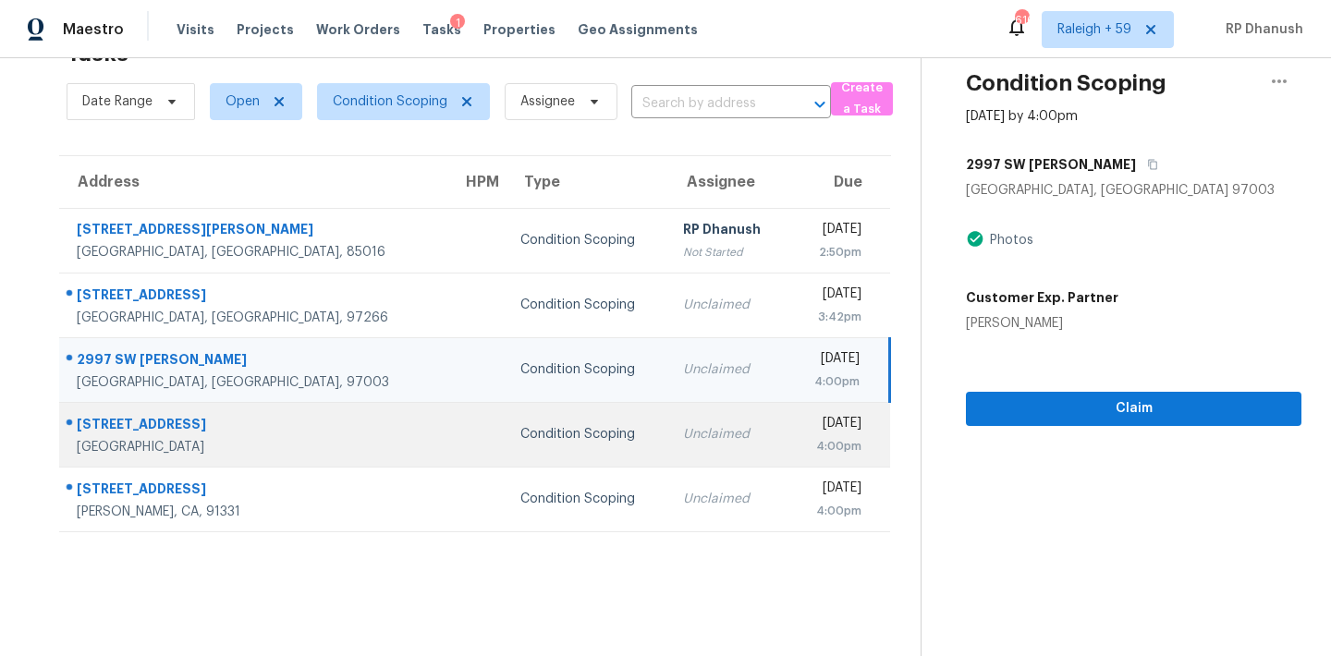
click at [527, 462] on td "Condition Scoping" at bounding box center [586, 434] width 163 height 65
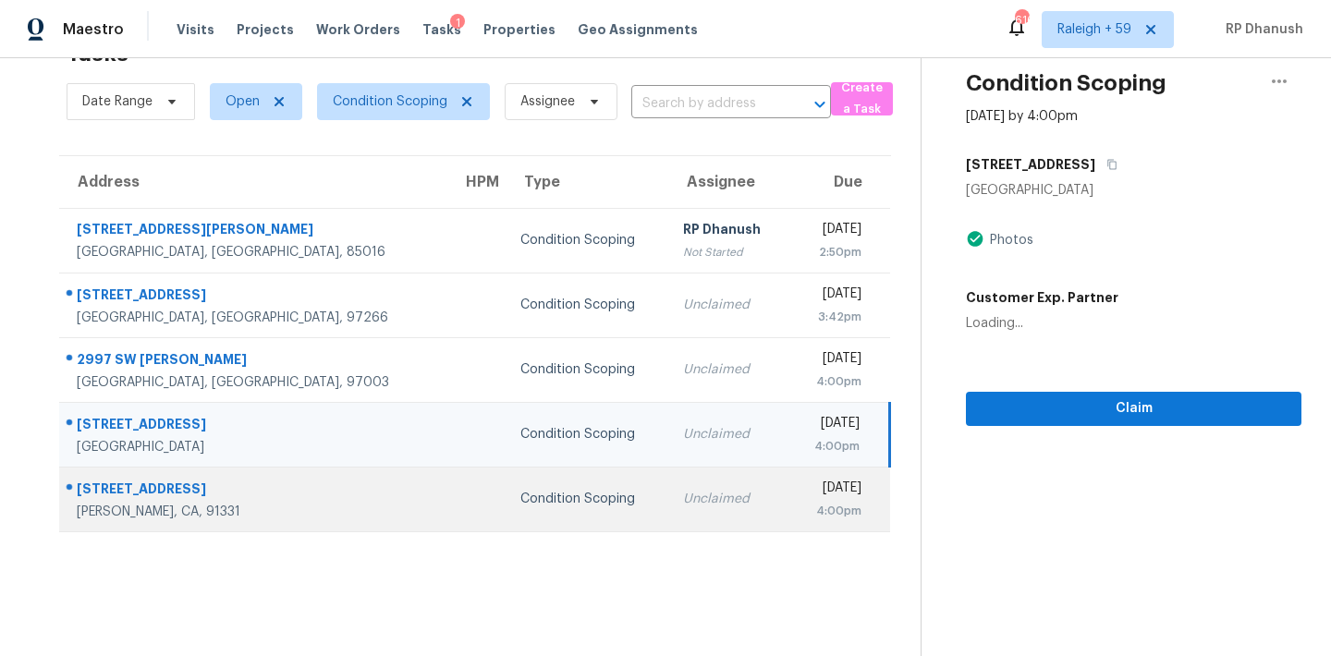
click at [527, 491] on div "Condition Scoping" at bounding box center [586, 499] width 133 height 18
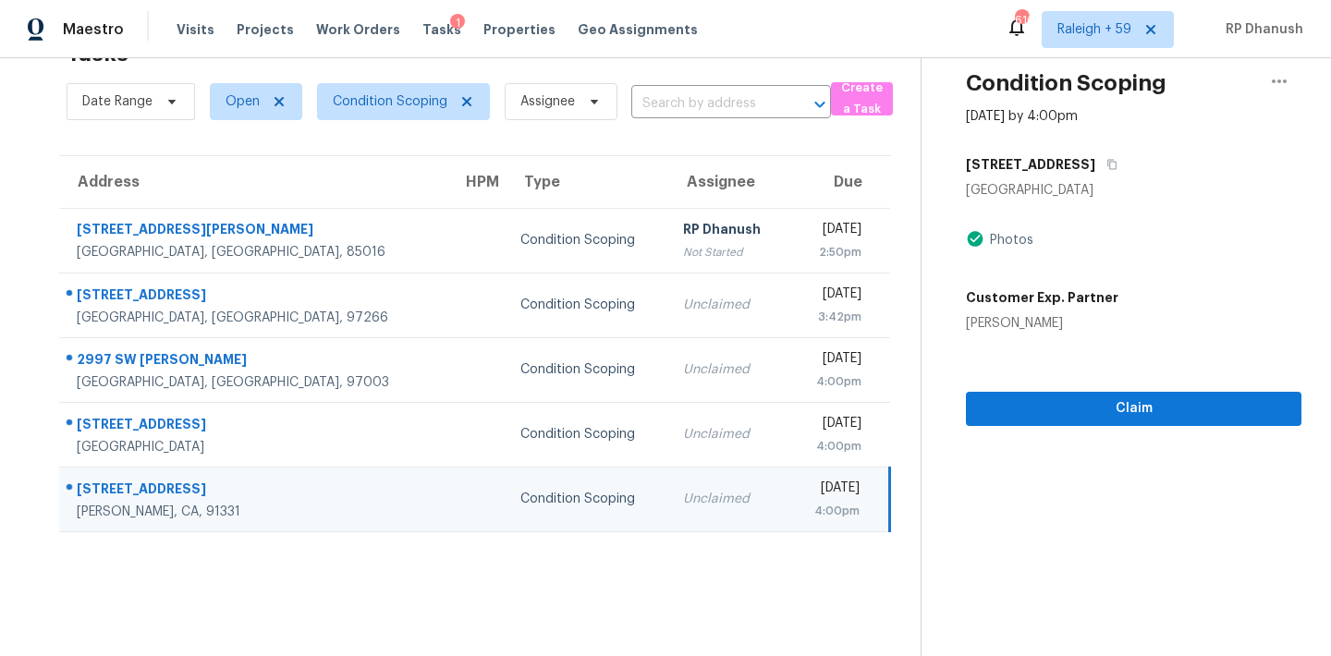
click at [1119, 169] on div "12601 Van Nuys Blvd" at bounding box center [1133, 164] width 335 height 33
click at [1108, 164] on icon "button" at bounding box center [1112, 165] width 9 height 10
click at [803, 513] on div "4:00pm" at bounding box center [831, 511] width 56 height 18
click at [1106, 164] on icon "button" at bounding box center [1111, 164] width 11 height 11
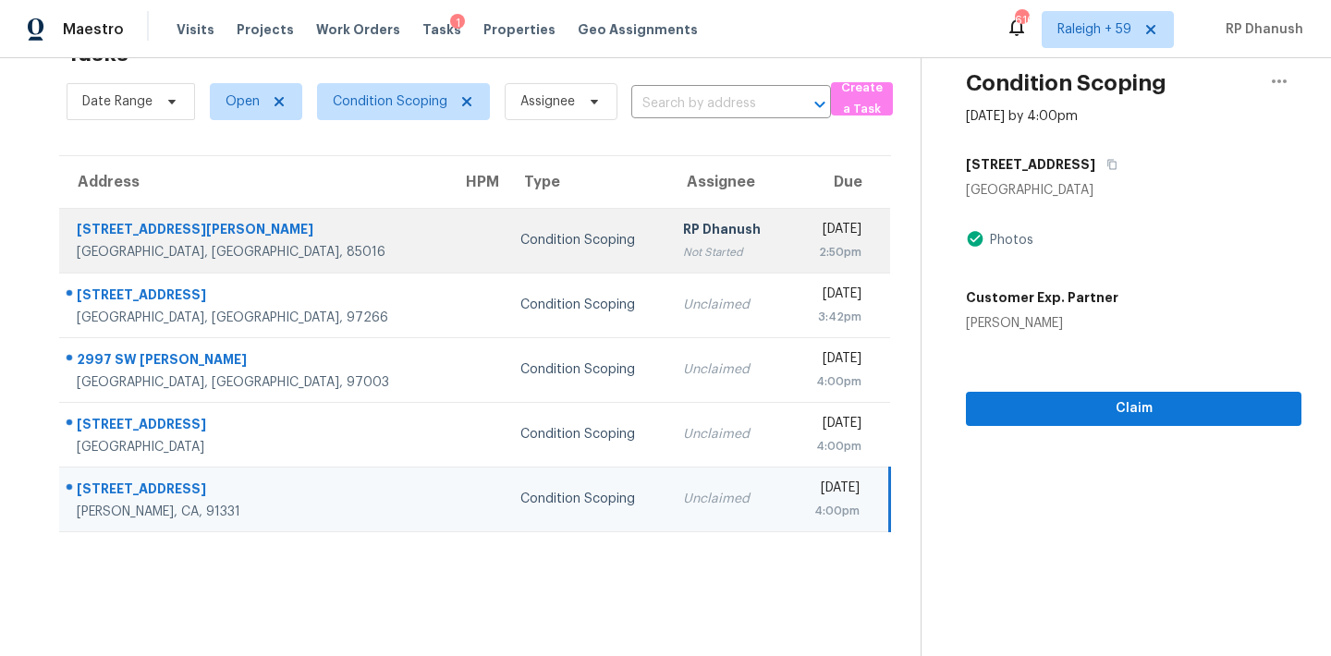
click at [803, 249] on div "2:50pm" at bounding box center [832, 252] width 58 height 18
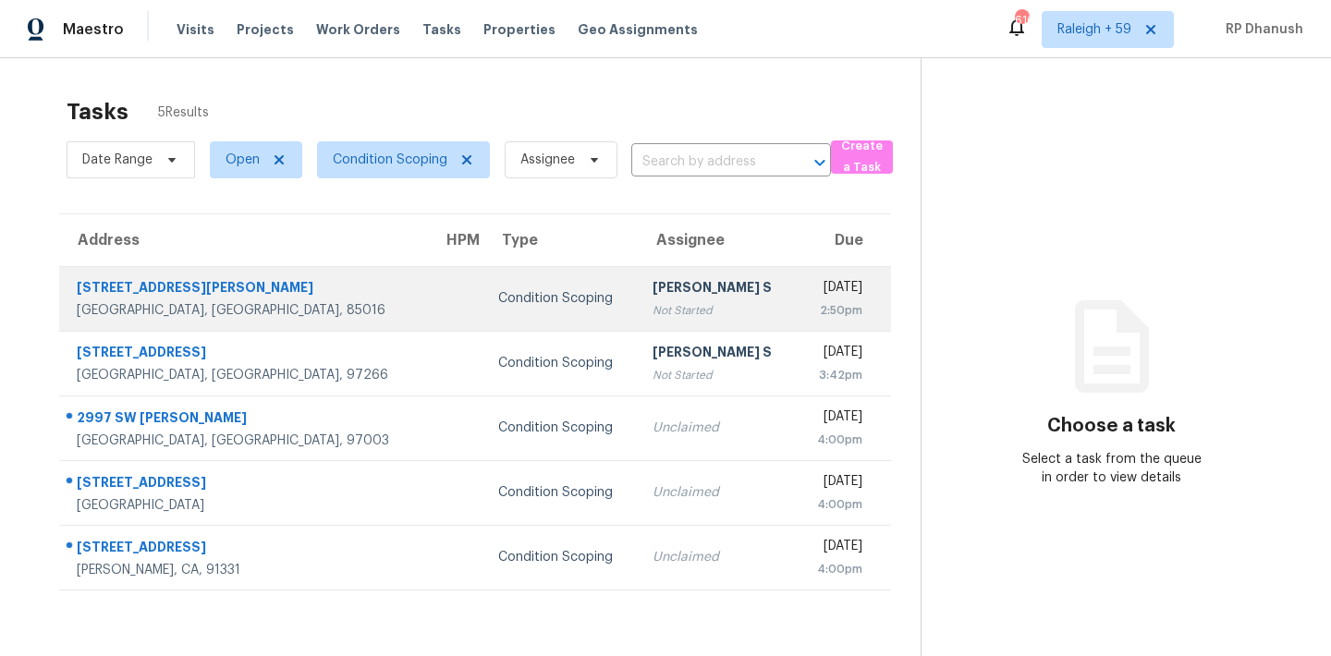
click at [811, 297] on div "[DATE]" at bounding box center [837, 289] width 52 height 23
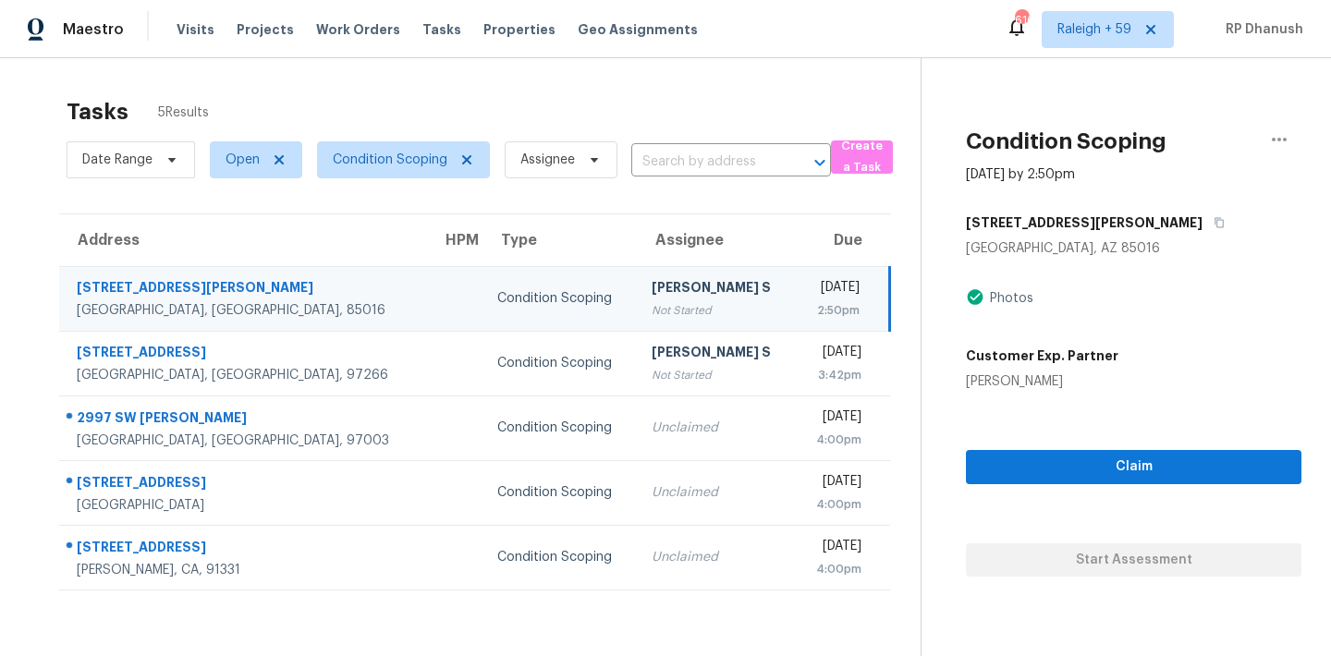
click at [844, 311] on div "2:50pm" at bounding box center [834, 310] width 50 height 18
click at [1215, 220] on icon "button" at bounding box center [1219, 223] width 9 height 10
click at [809, 297] on div "[DATE]" at bounding box center [834, 289] width 50 height 23
click at [1079, 456] on span "Claim" at bounding box center [1133, 467] width 306 height 23
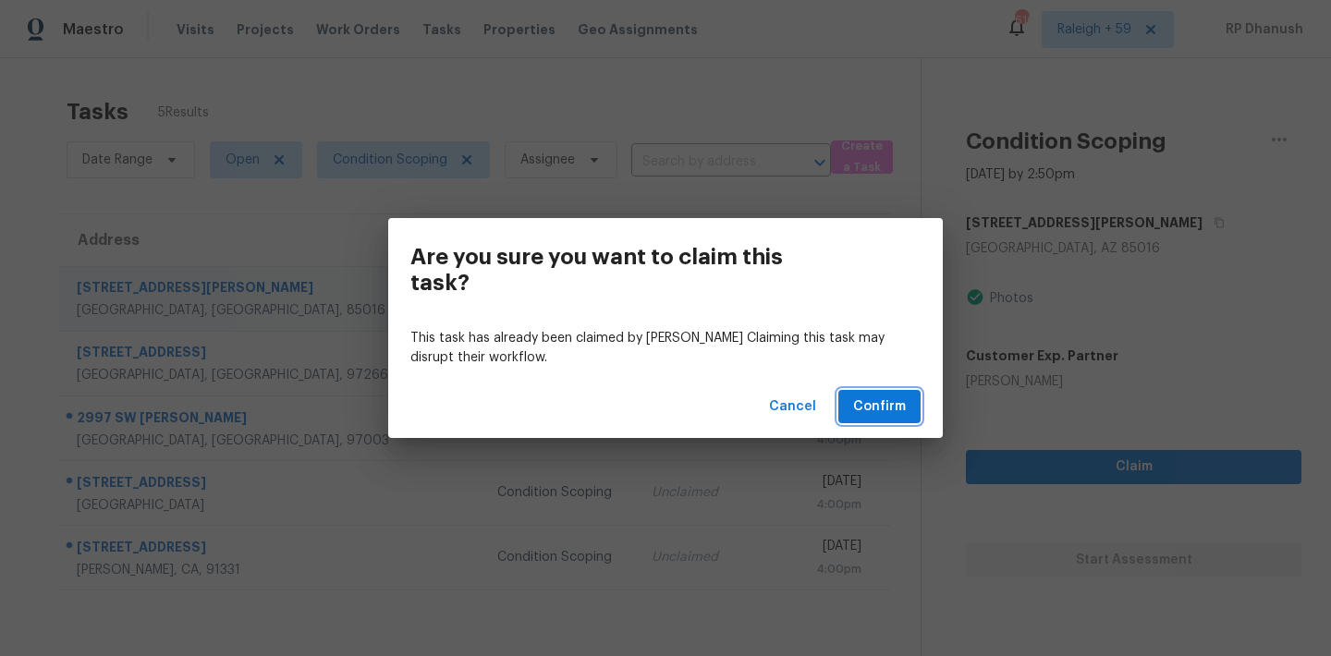
click at [894, 421] on button "Confirm" at bounding box center [879, 407] width 82 height 34
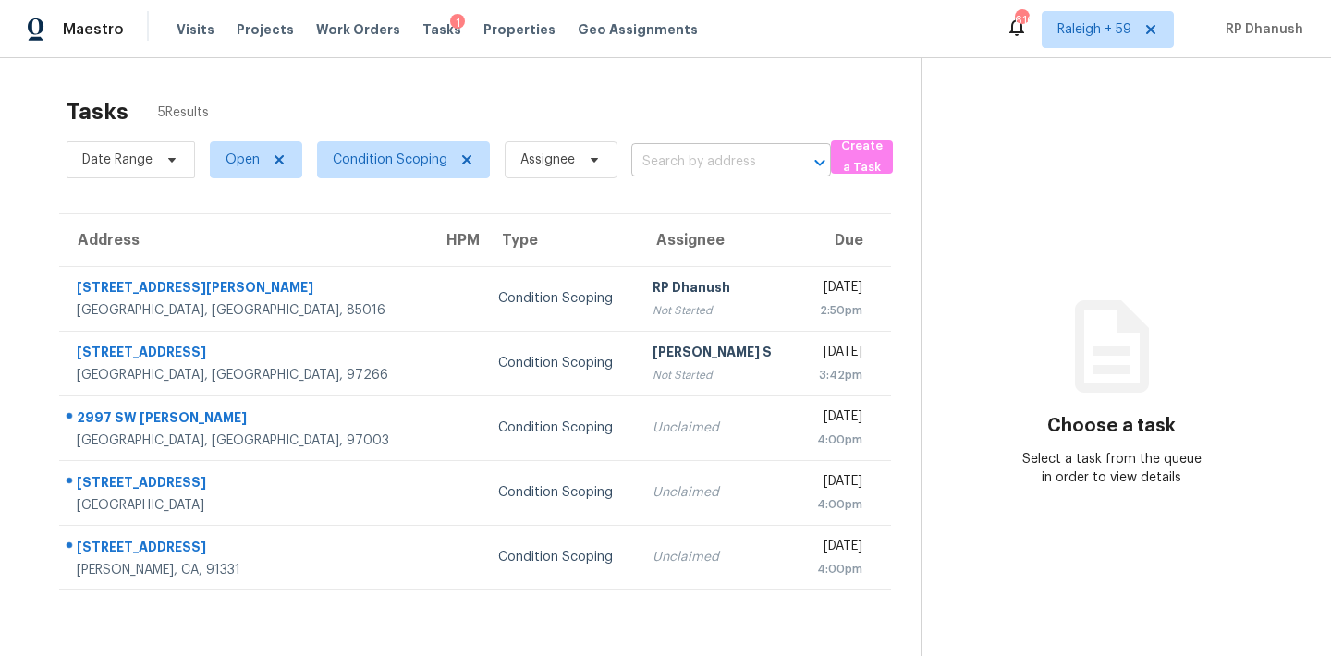
click at [702, 154] on input "text" at bounding box center [705, 162] width 148 height 29
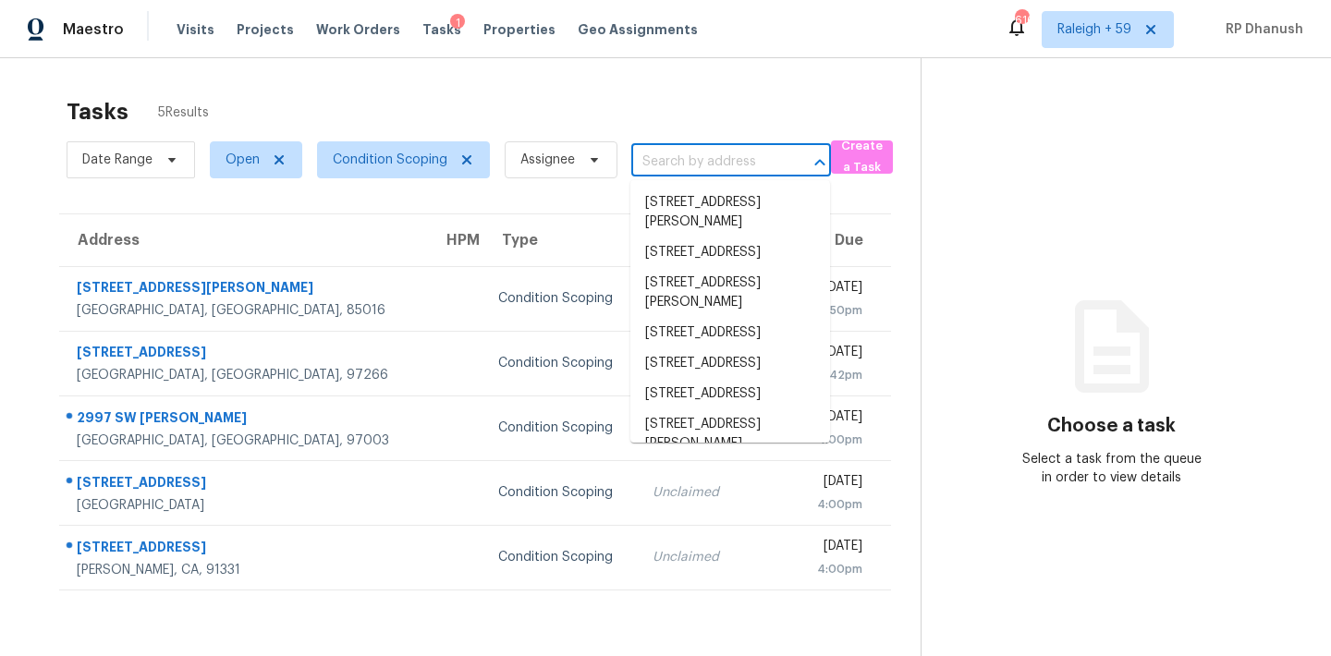
paste input "205 Westmoreland Dr, Griffin, GA, 30223"
type input "205 Westmoreland Dr, Griffin, GA, 30223"
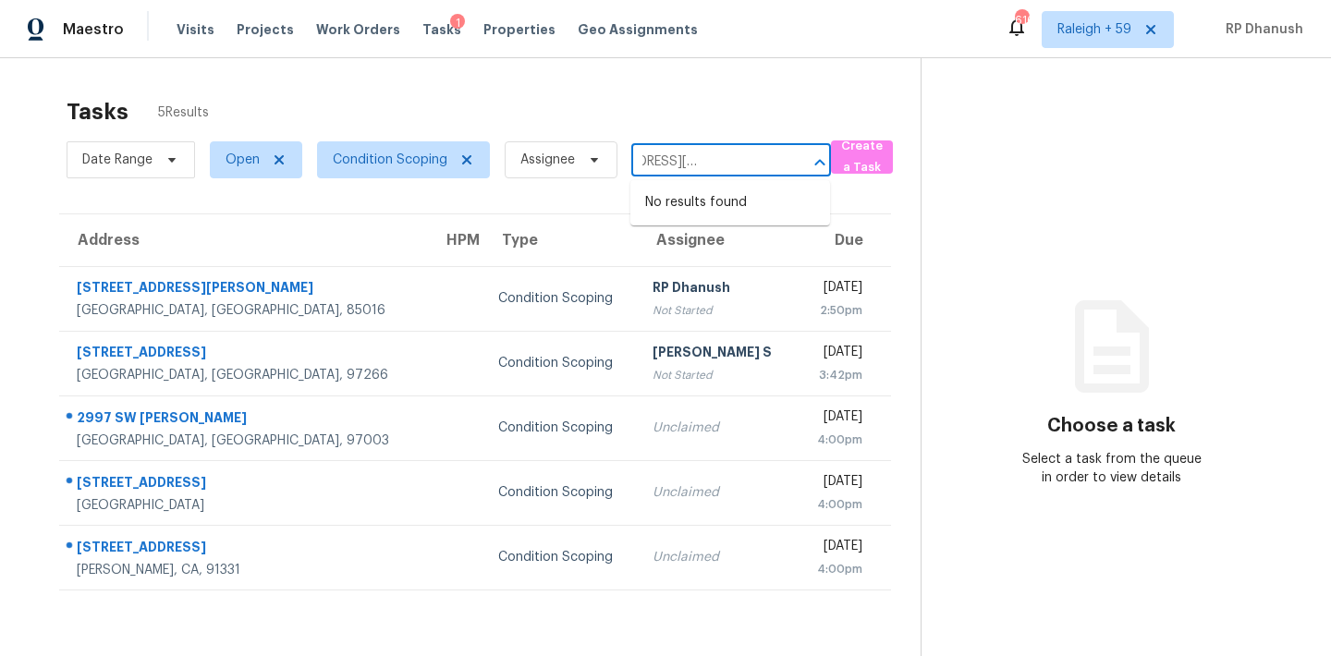
click at [796, 162] on div at bounding box center [807, 163] width 48 height 26
click at [801, 157] on div at bounding box center [807, 163] width 48 height 26
click at [742, 169] on input "205 Westmoreland Dr, Griffin, GA, 30223" at bounding box center [705, 162] width 148 height 29
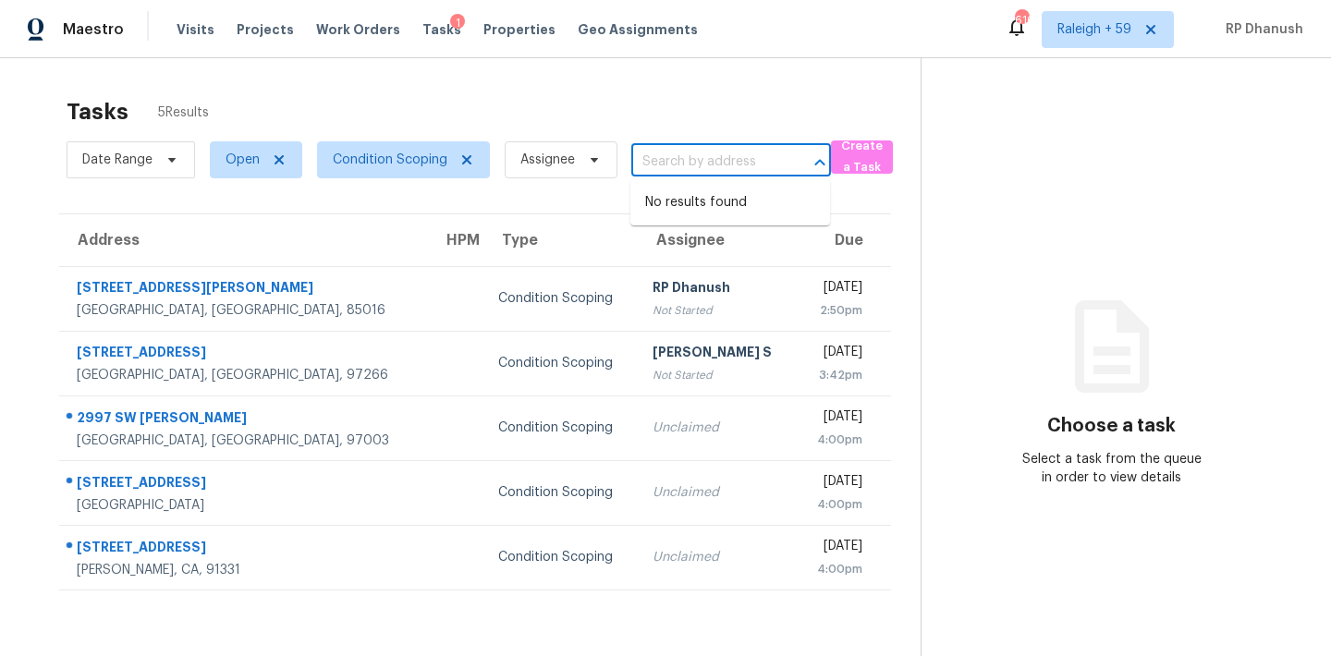
scroll to position [0, 0]
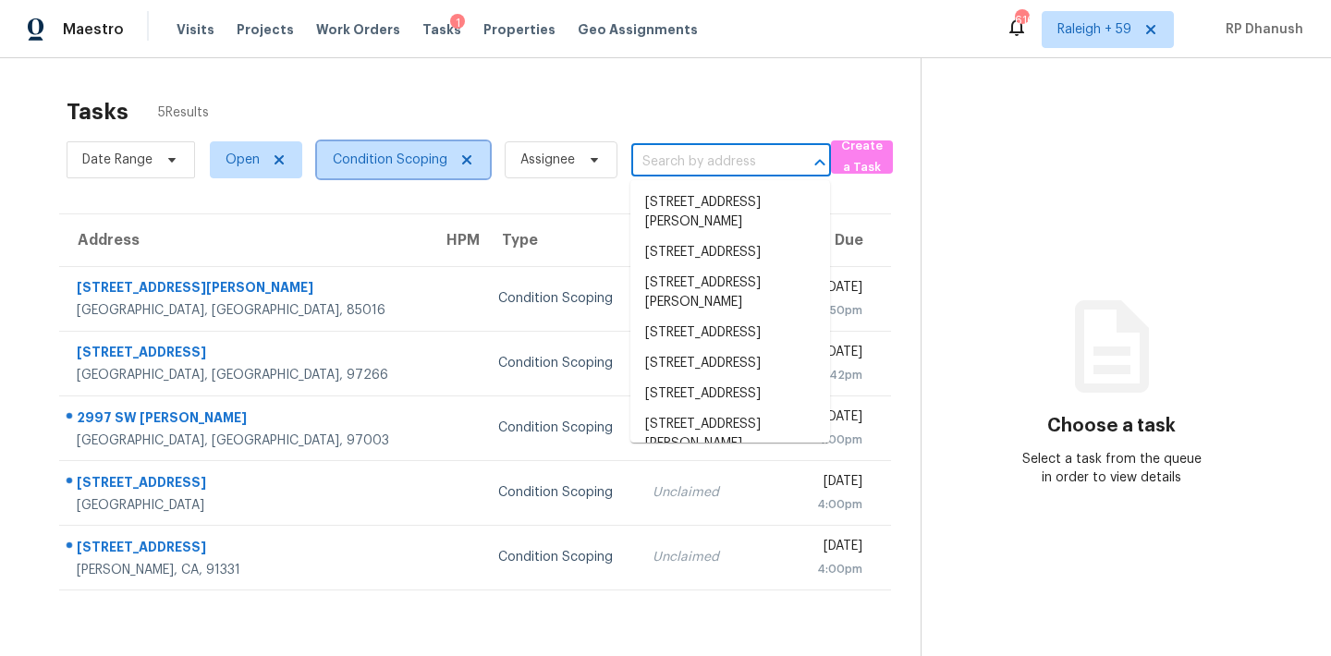
click at [386, 174] on span "Condition Scoping" at bounding box center [403, 159] width 173 height 37
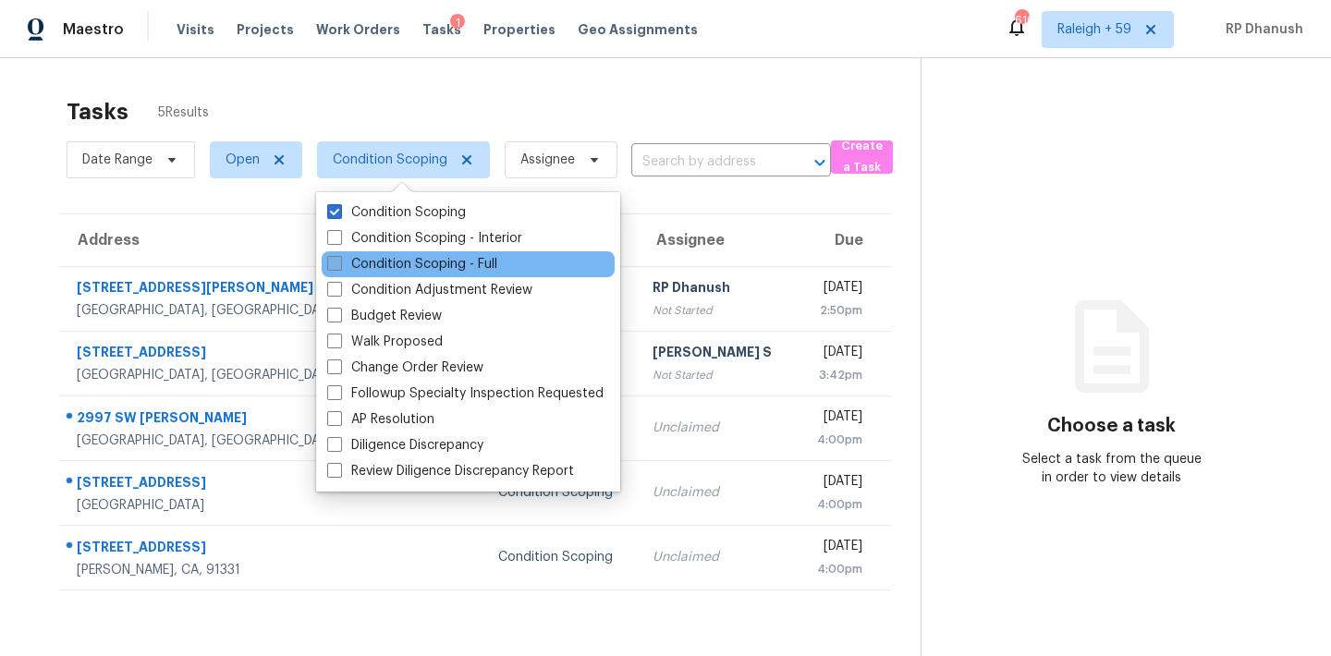
click at [381, 266] on label "Condition Scoping - Full" at bounding box center [412, 264] width 170 height 18
click at [339, 266] on input "Condition Scoping - Full" at bounding box center [333, 261] width 12 height 12
checkbox input "true"
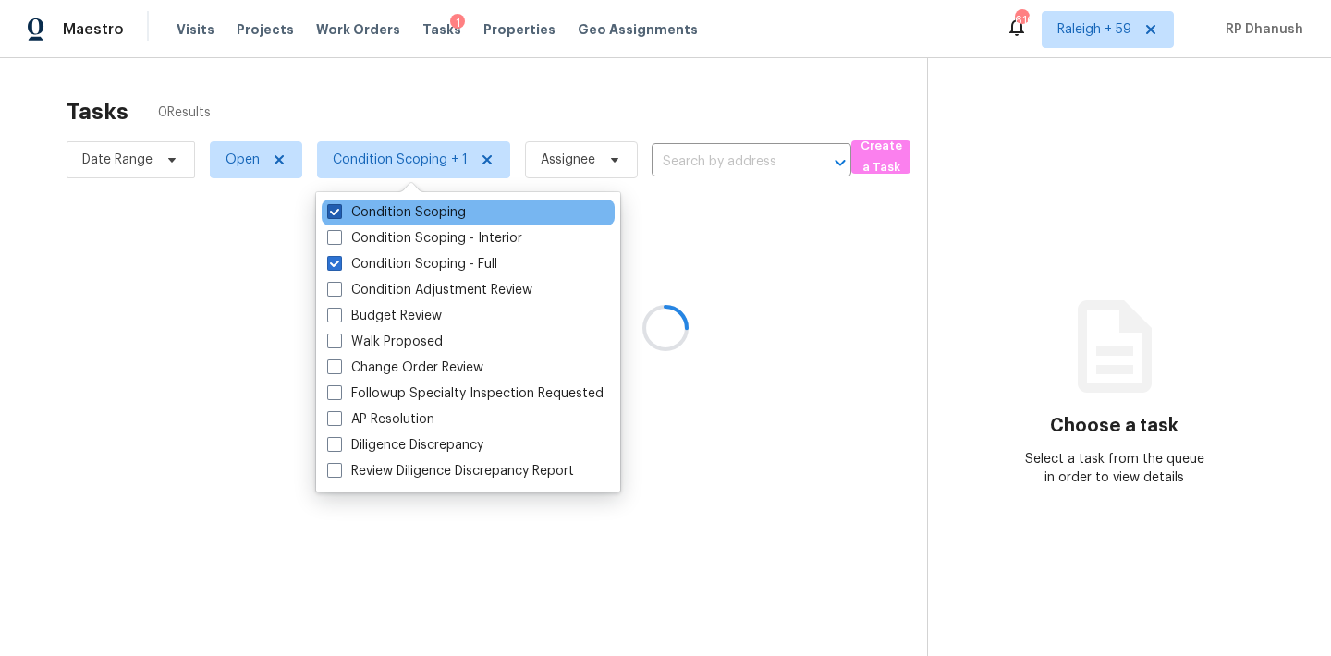
click at [381, 205] on label "Condition Scoping" at bounding box center [396, 212] width 139 height 18
click at [339, 205] on input "Condition Scoping" at bounding box center [333, 209] width 12 height 12
checkbox input "false"
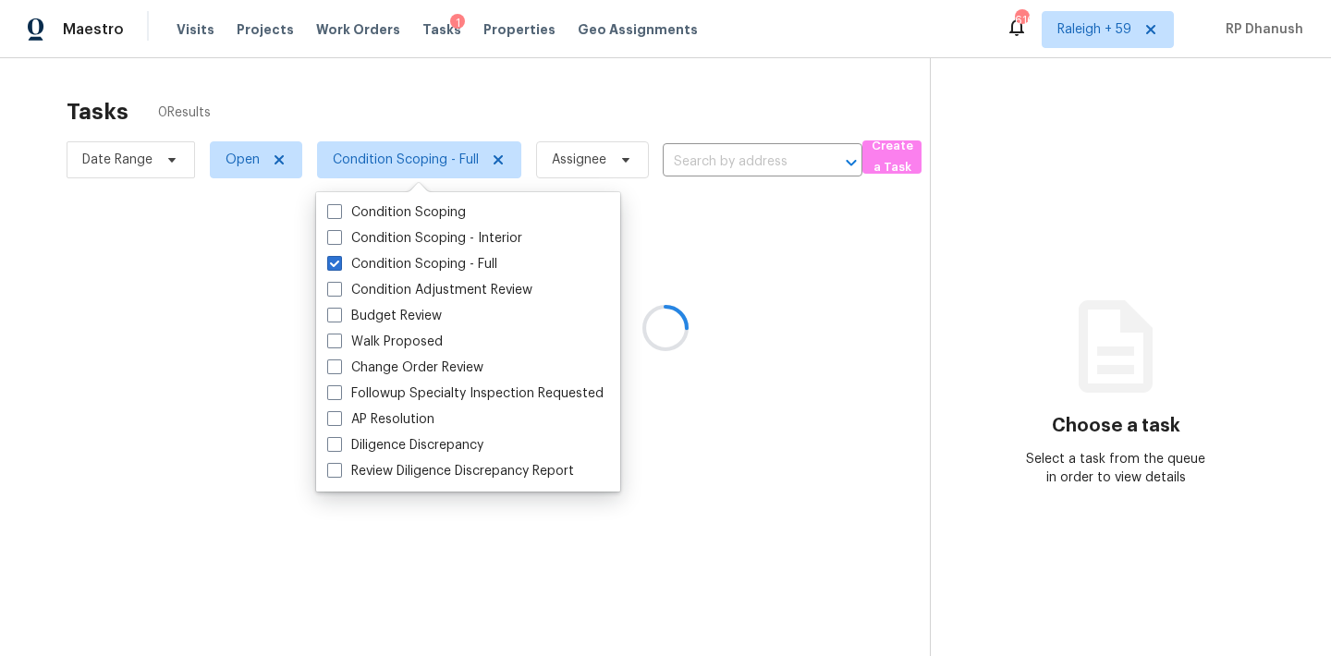
click at [760, 179] on div at bounding box center [665, 328] width 1331 height 656
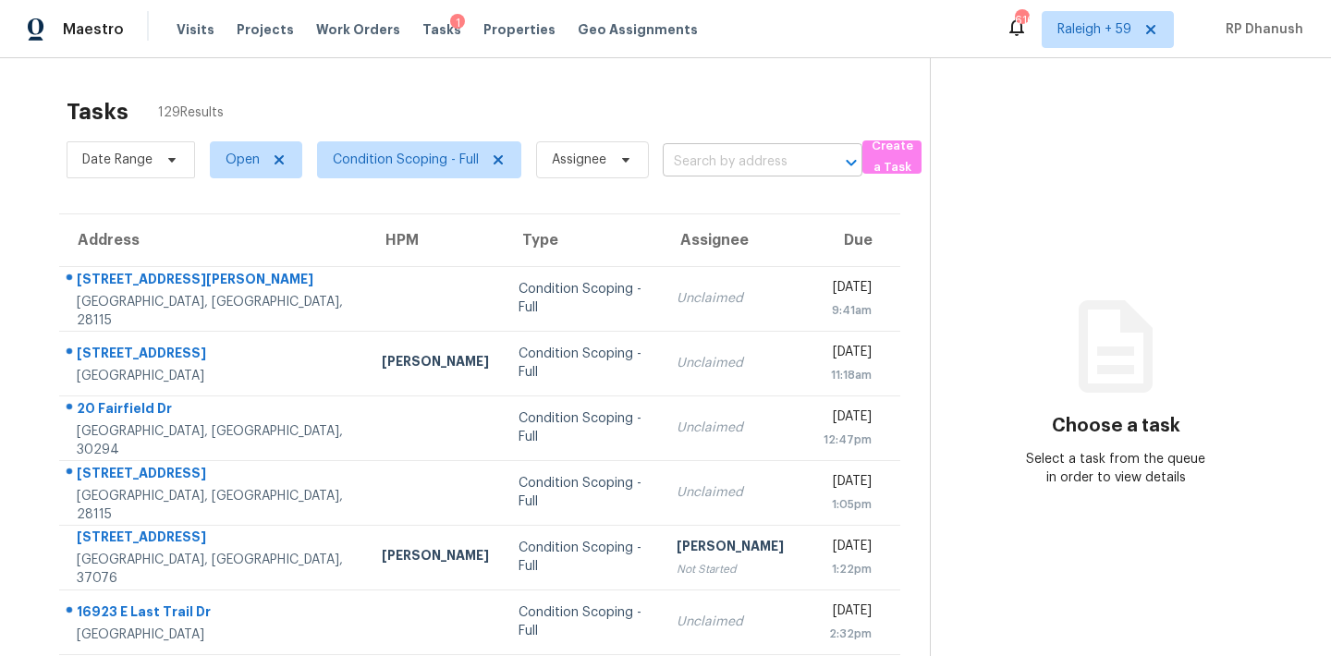
click at [750, 158] on input "text" at bounding box center [737, 162] width 148 height 29
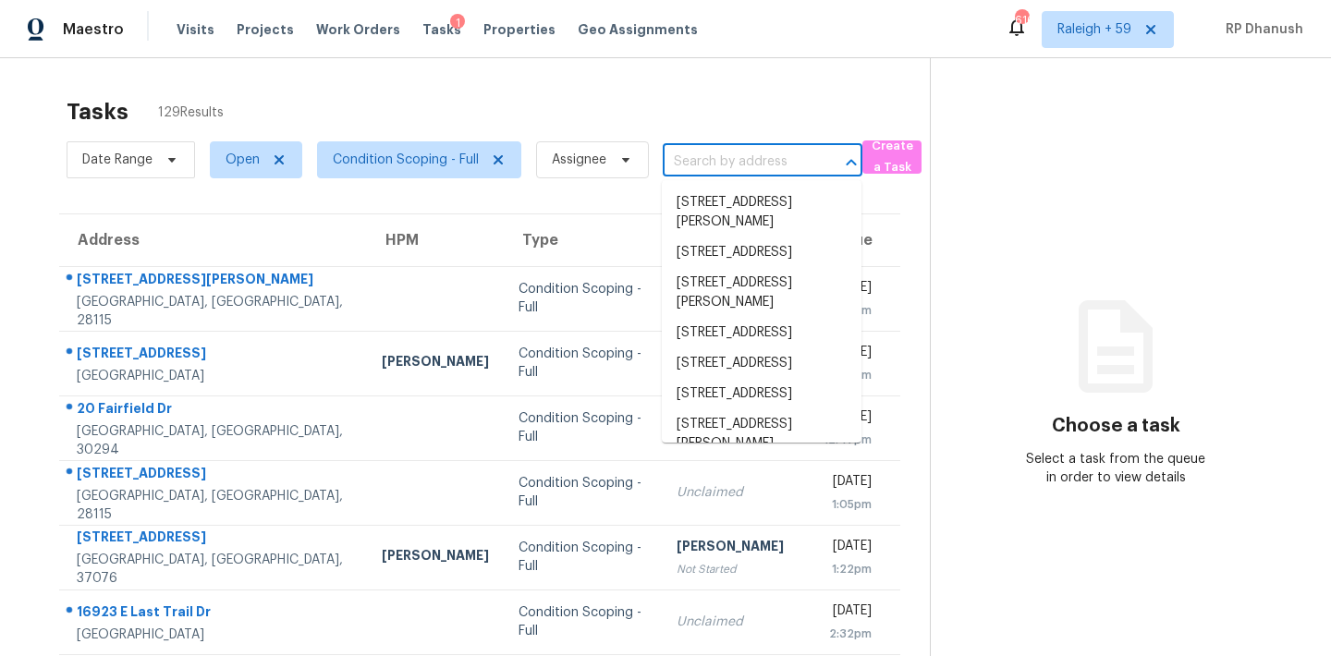
paste input "205 Westmoreland Dr, Griffin, GA, 30223"
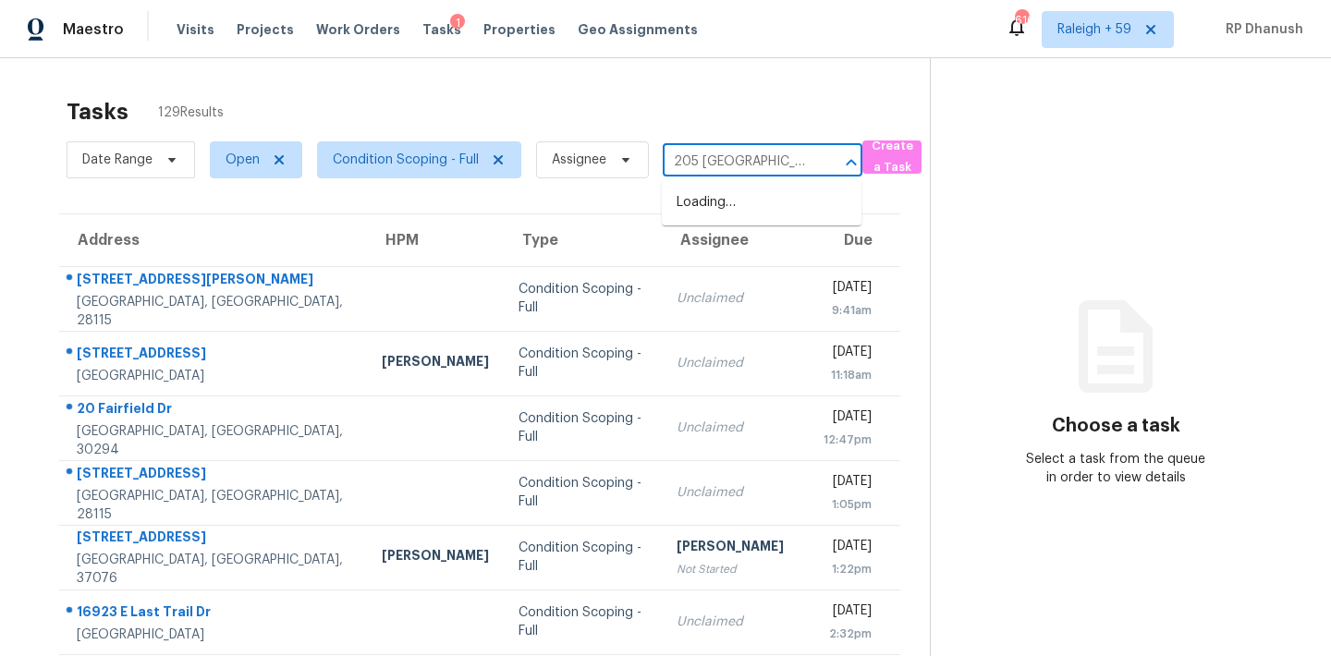
type input "205 Westmoreland"
click at [723, 219] on li "205 Westmoreland Dr, Griffin, GA 30223" at bounding box center [762, 213] width 200 height 50
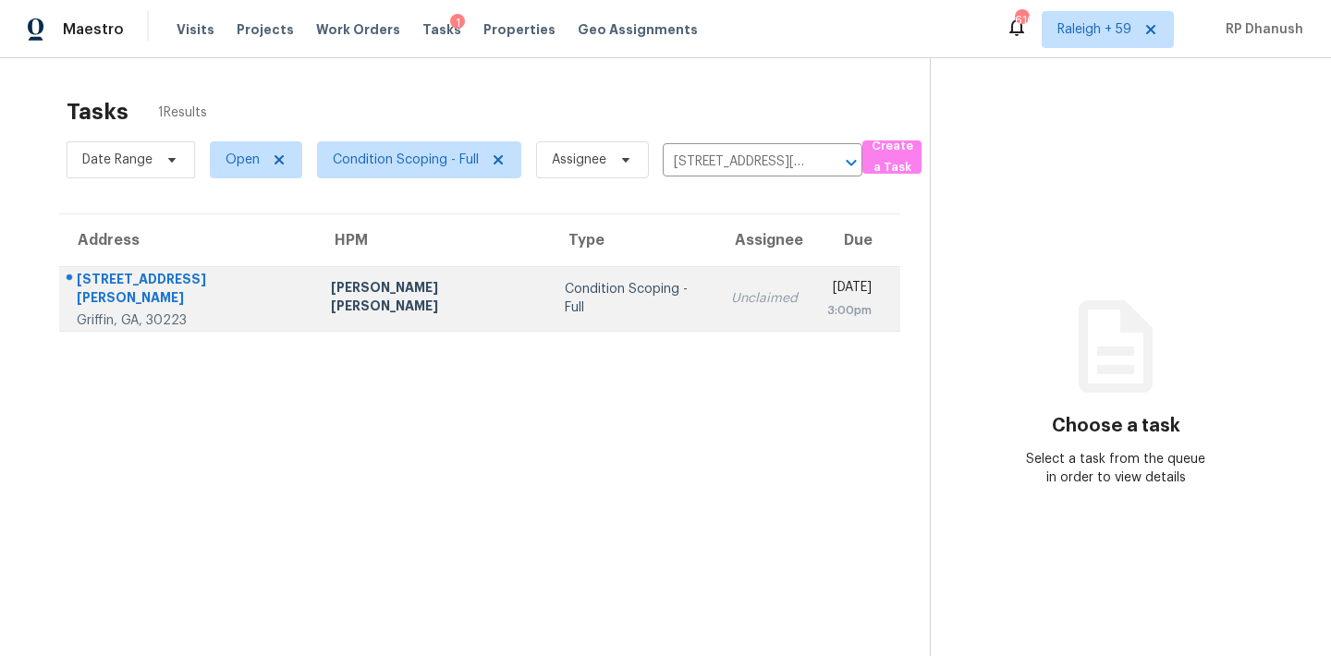
click at [716, 330] on td "Unclaimed" at bounding box center [764, 298] width 96 height 65
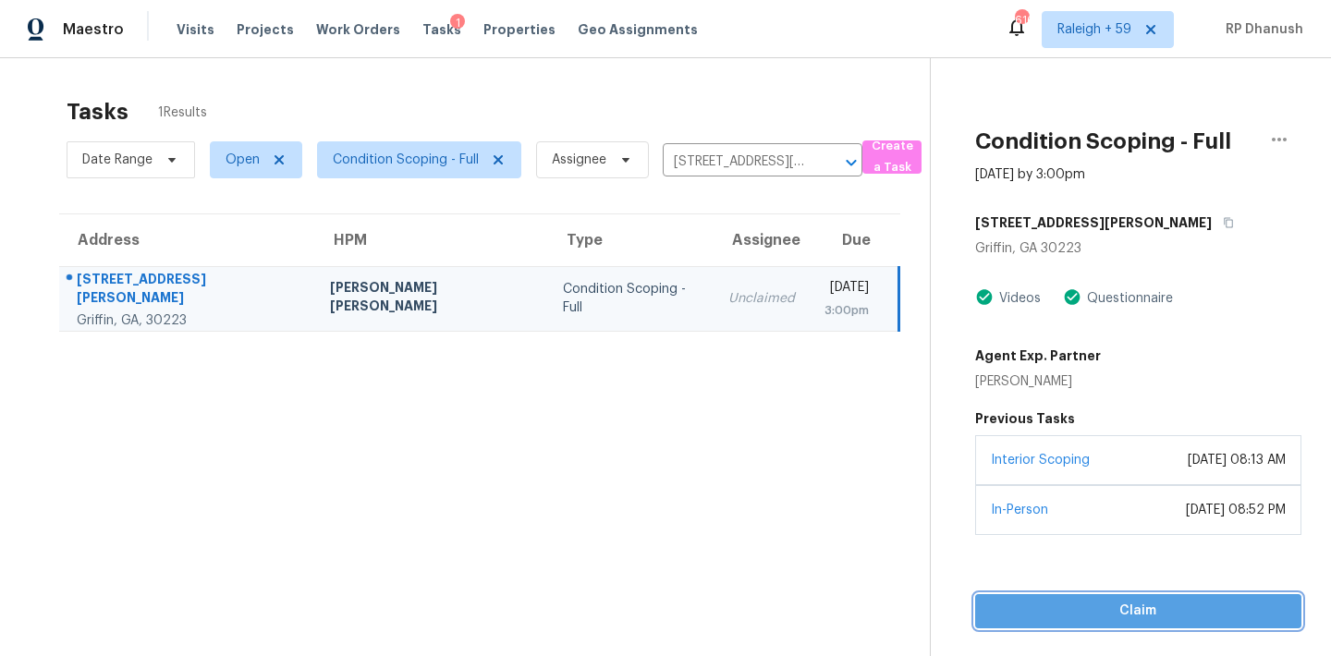
click at [1100, 606] on span "Claim" at bounding box center [1138, 611] width 297 height 23
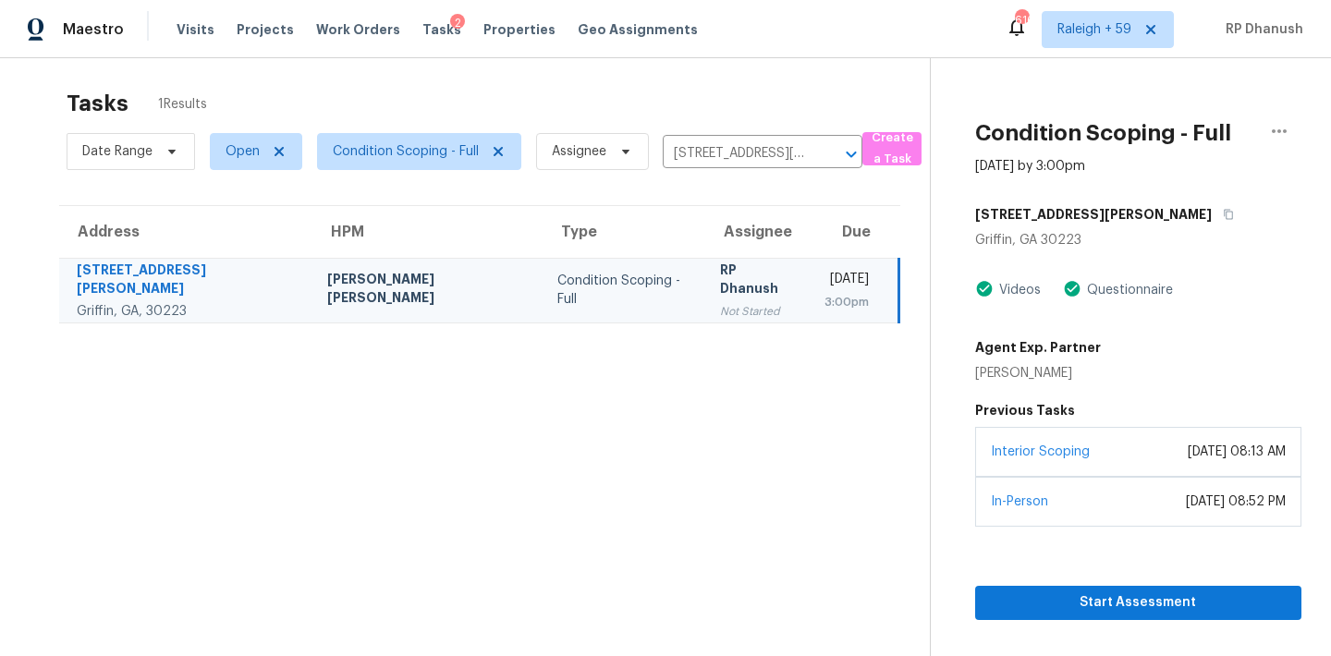
scroll to position [8, 0]
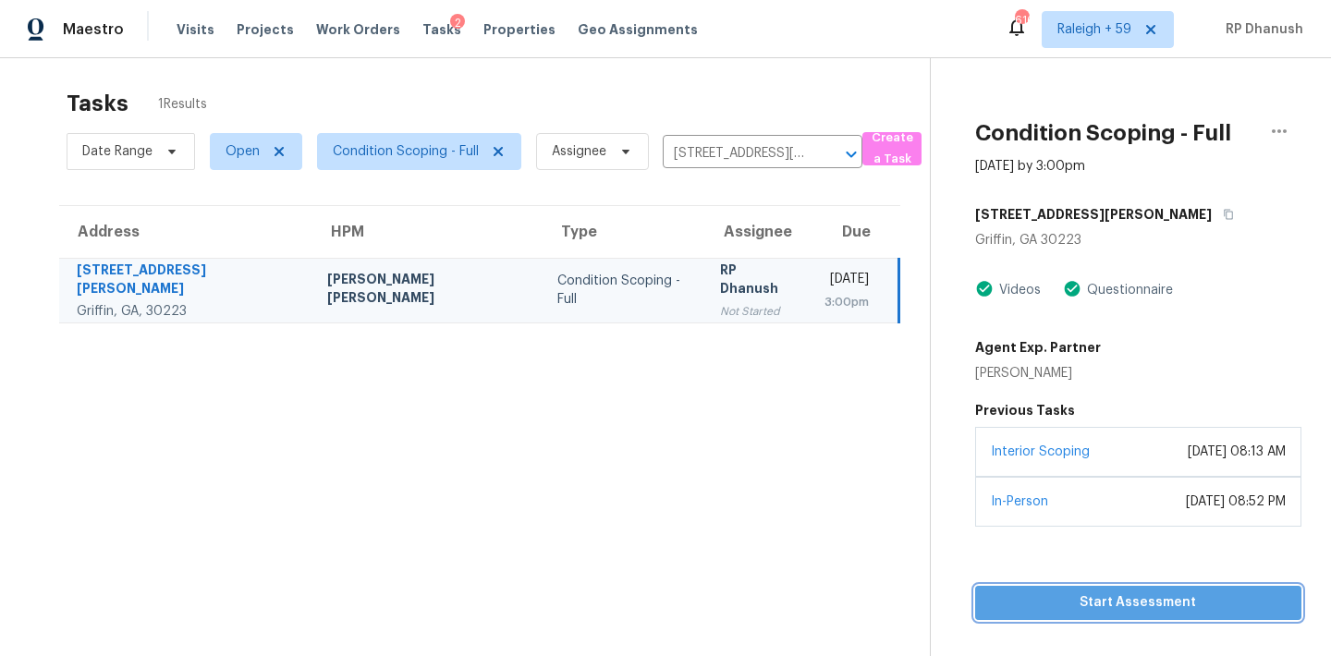
click at [1124, 605] on span "Start Assessment" at bounding box center [1138, 602] width 297 height 23
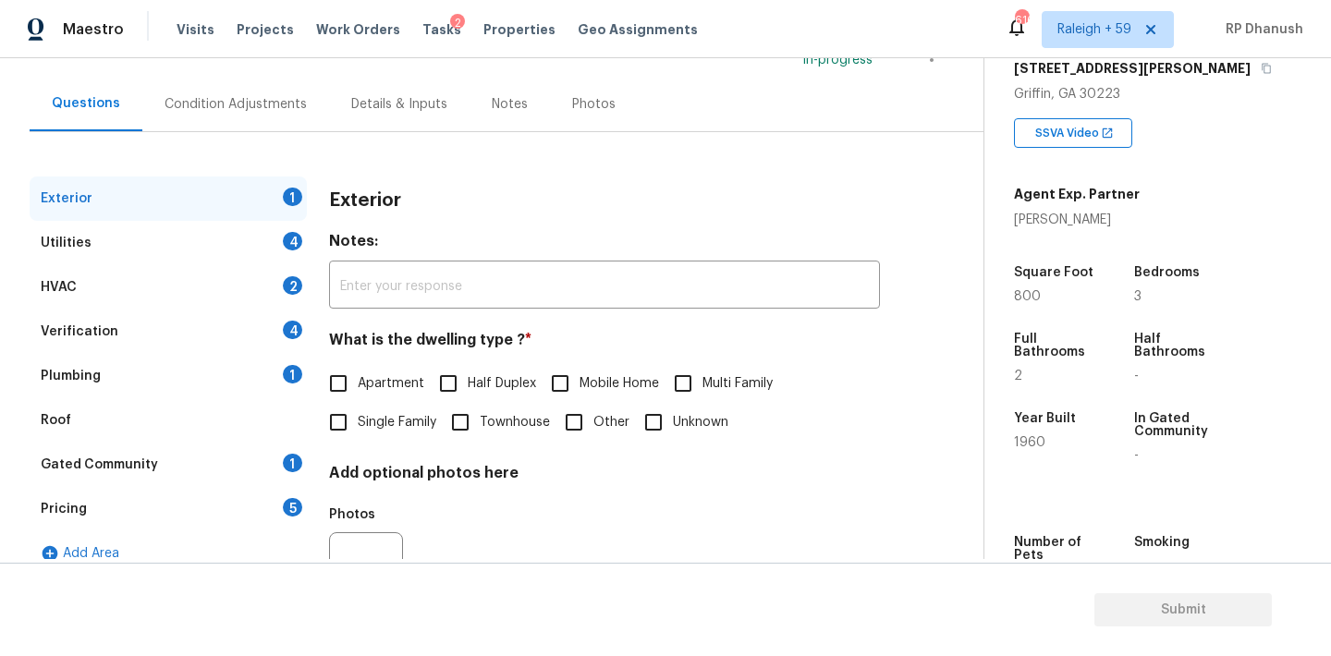
scroll to position [234, 0]
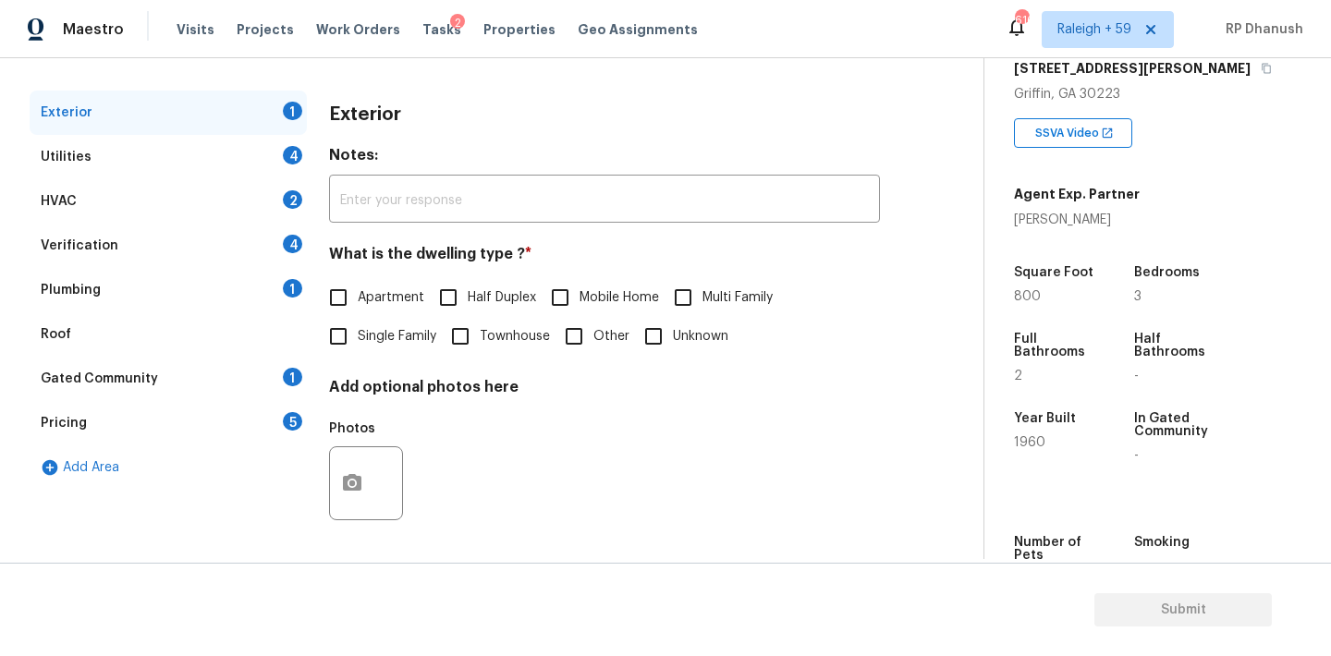
click at [326, 333] on input "Single Family" at bounding box center [338, 336] width 39 height 39
checkbox input "true"
click at [276, 152] on div "Utilities 4" at bounding box center [168, 157] width 277 height 44
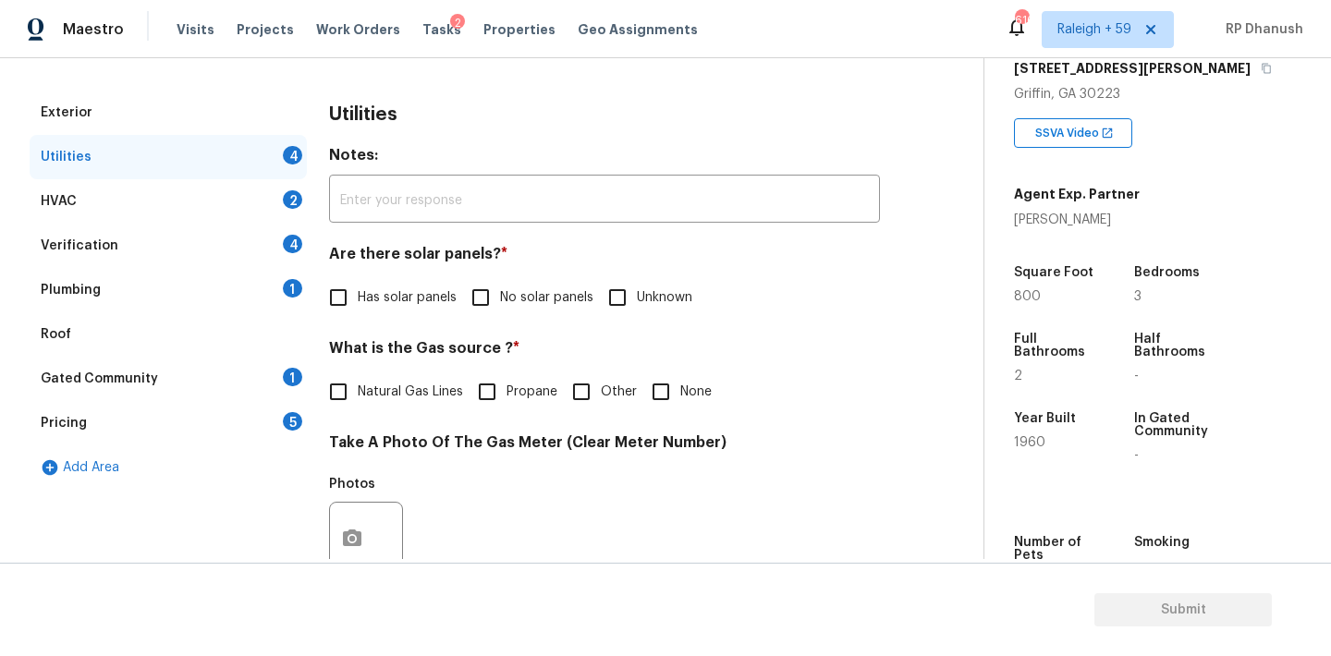
click at [500, 291] on span "No solar panels" at bounding box center [546, 297] width 93 height 19
click at [500, 291] on input "No solar panels" at bounding box center [480, 297] width 39 height 39
checkbox input "true"
click at [283, 364] on div "Gated Community 1" at bounding box center [168, 379] width 277 height 44
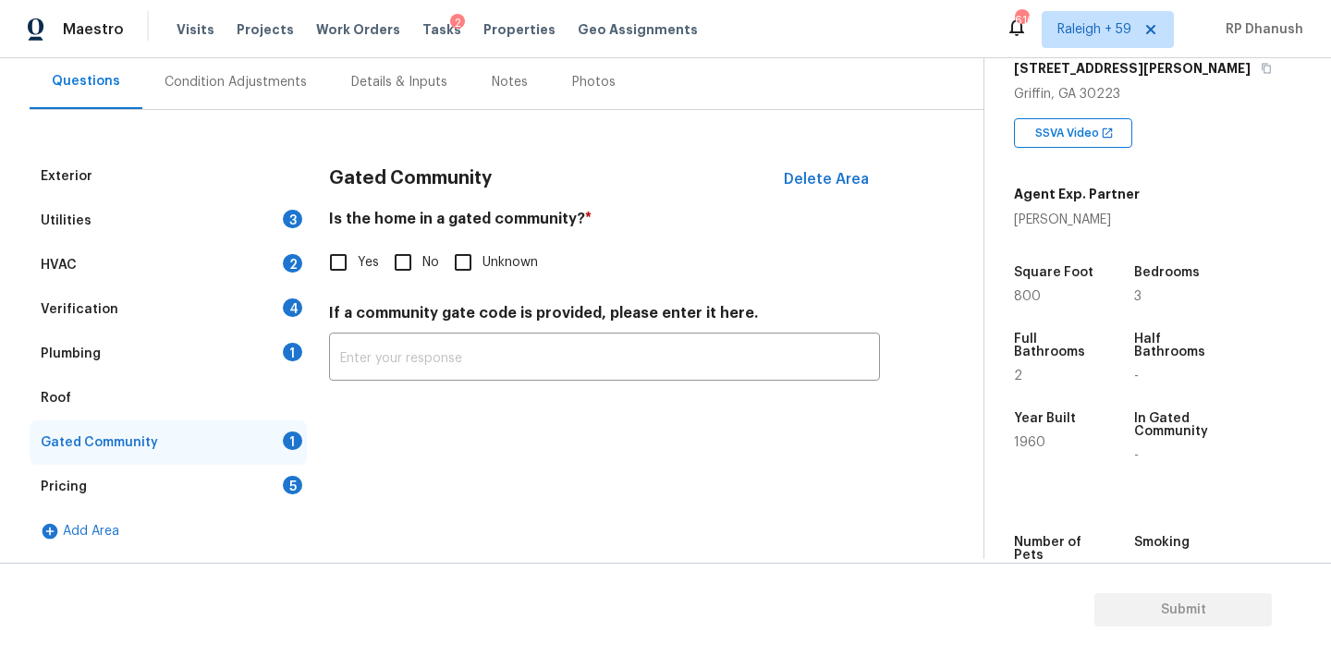
scroll to position [170, 0]
click at [405, 271] on input "No" at bounding box center [402, 262] width 39 height 39
checkbox input "true"
click at [272, 487] on div "Pricing 5" at bounding box center [168, 487] width 277 height 44
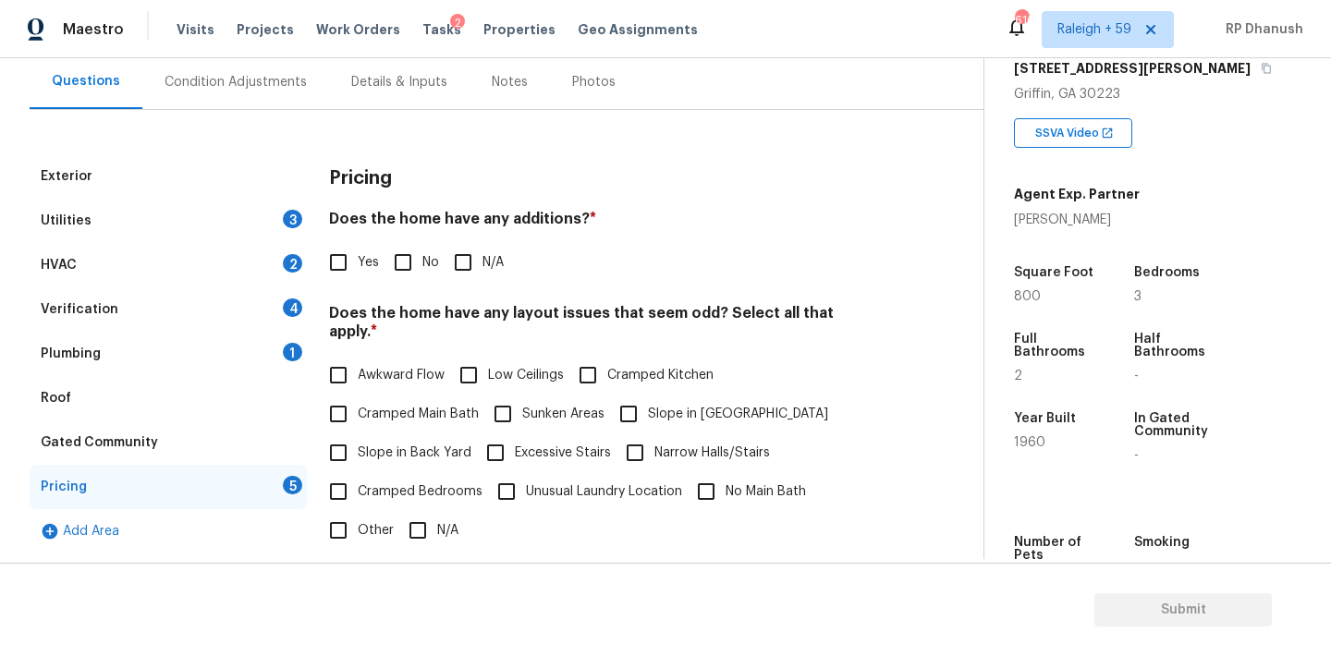
click at [259, 353] on div "Plumbing 1" at bounding box center [168, 354] width 277 height 44
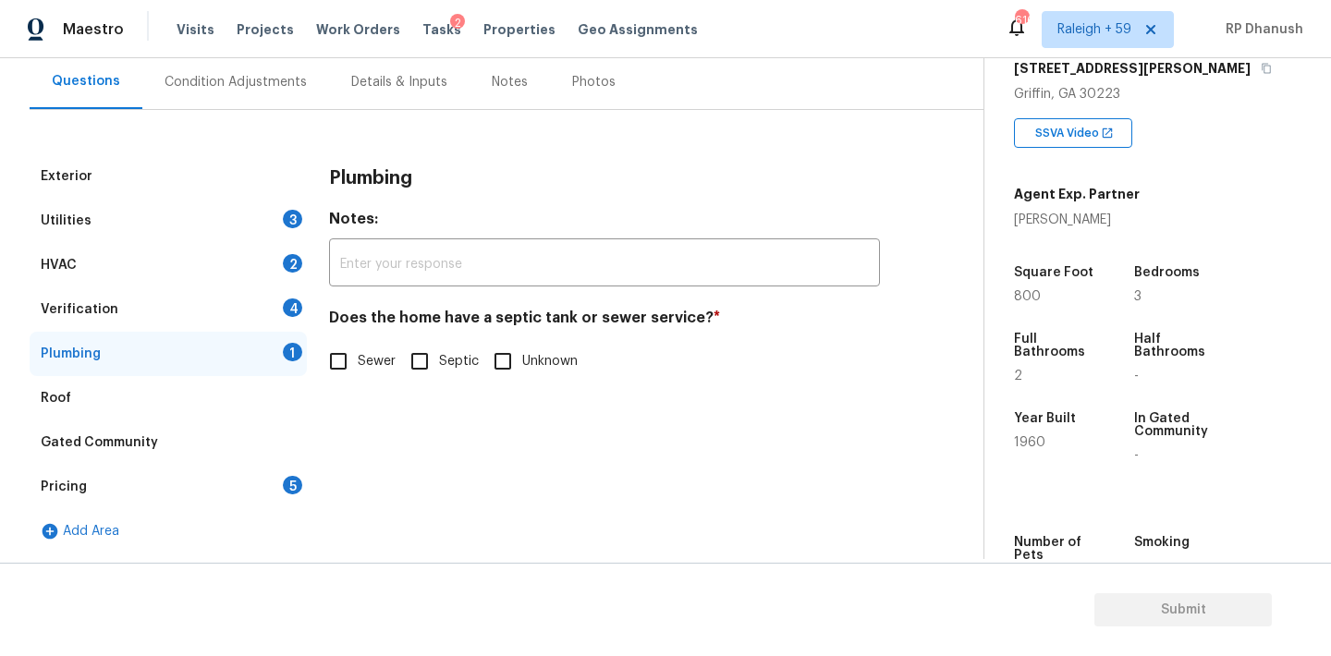
drag, startPoint x: 412, startPoint y: 357, endPoint x: 428, endPoint y: 305, distance: 54.1
click at [412, 357] on input "Septic" at bounding box center [419, 361] width 39 height 39
checkbox input "true"
click at [429, 285] on input "text" at bounding box center [604, 264] width 551 height 43
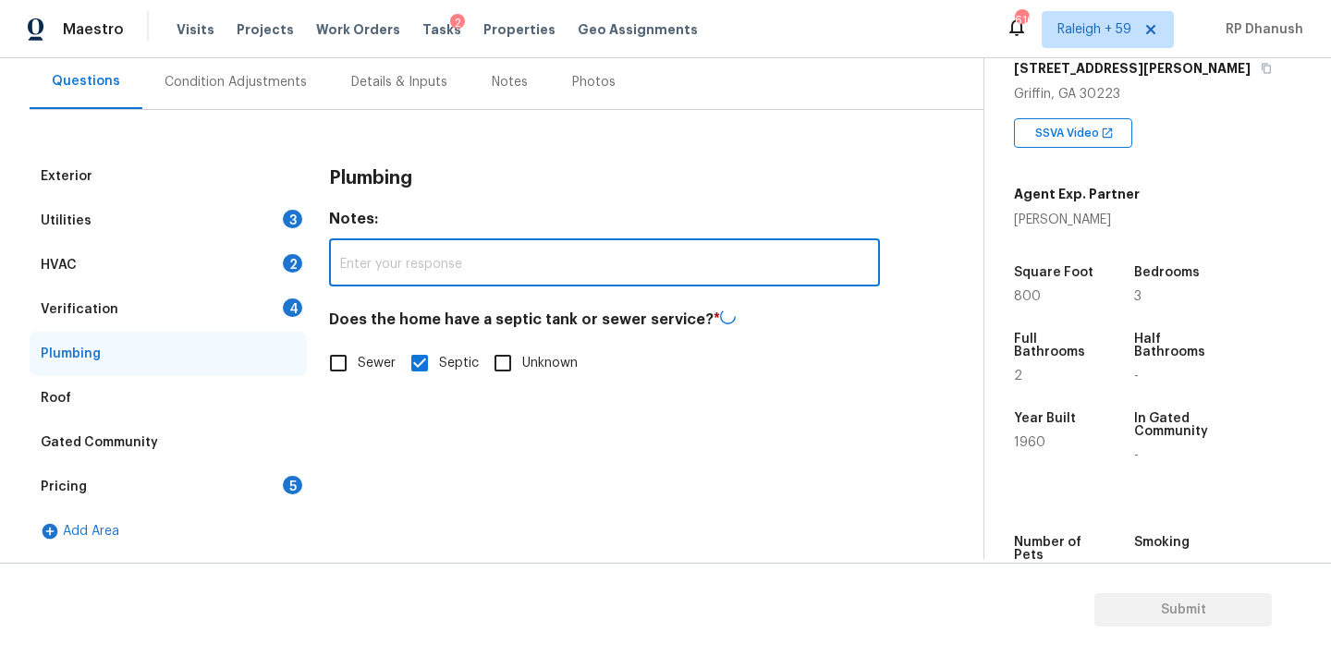
paste input "The septic system was inspected and pumped within the last 6 months."
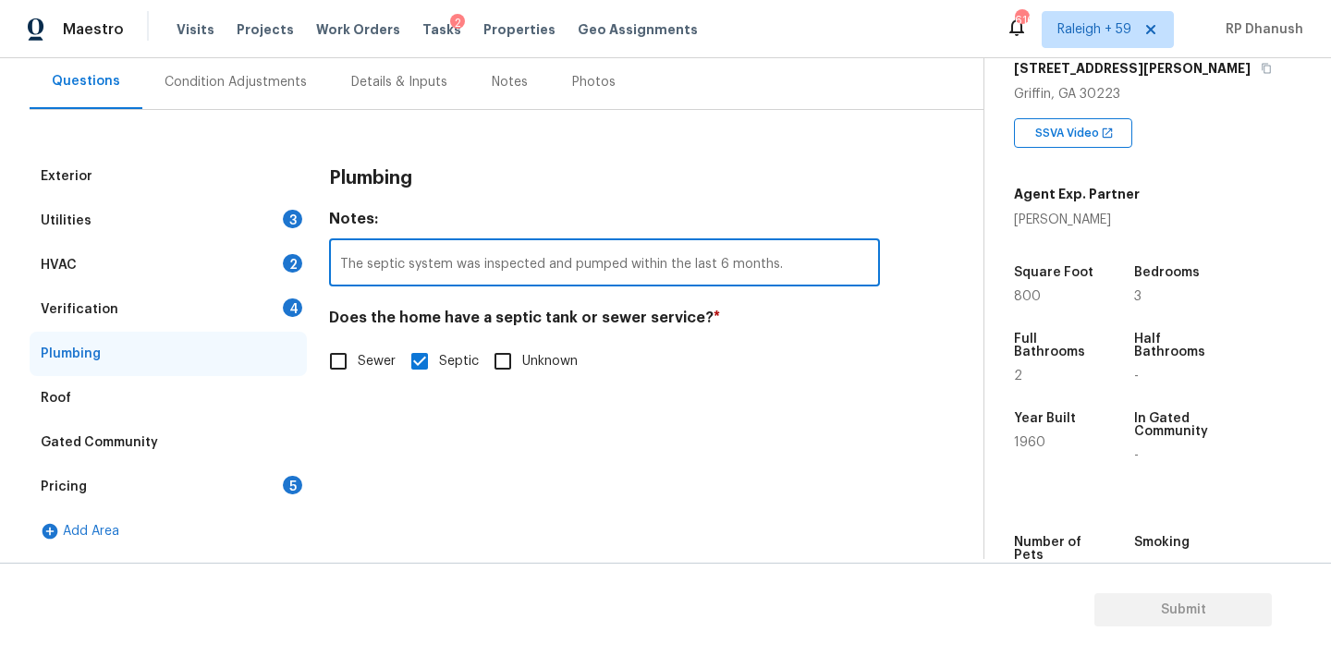
type input "The septic system was inspected and pumped within the last 6 months."
click at [238, 335] on div "Plumbing" at bounding box center [168, 354] width 277 height 44
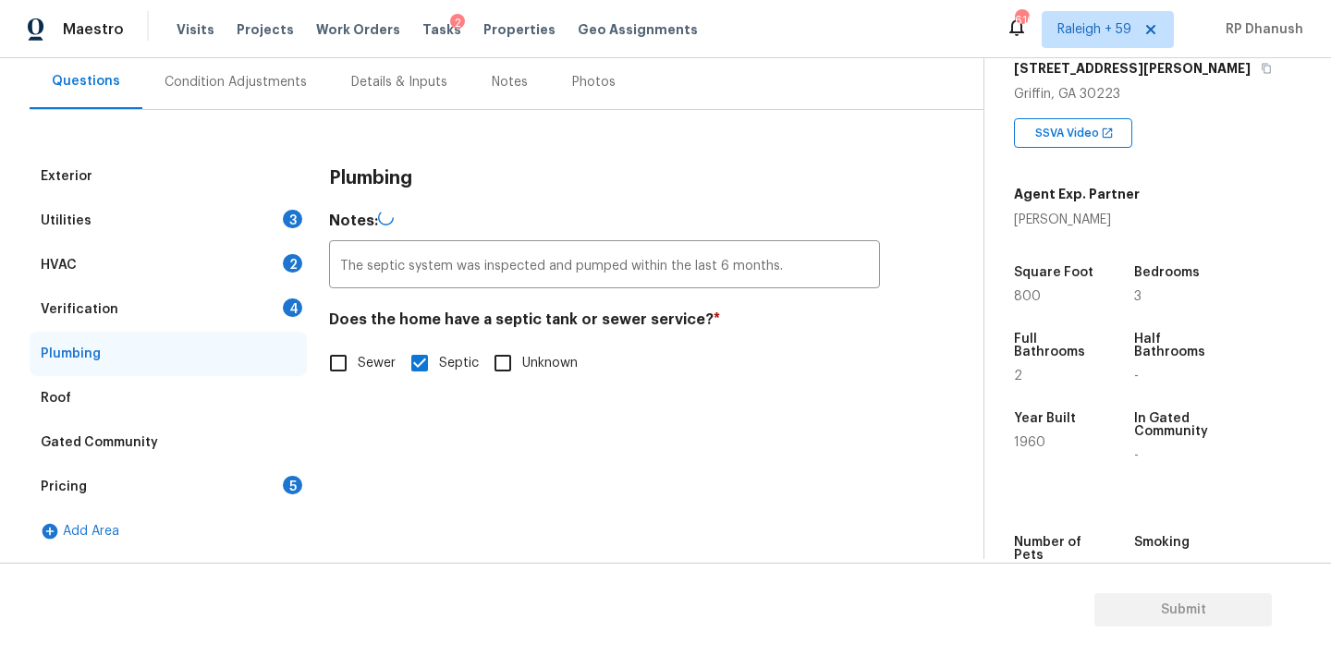
click at [257, 294] on div "Verification 4" at bounding box center [168, 309] width 277 height 44
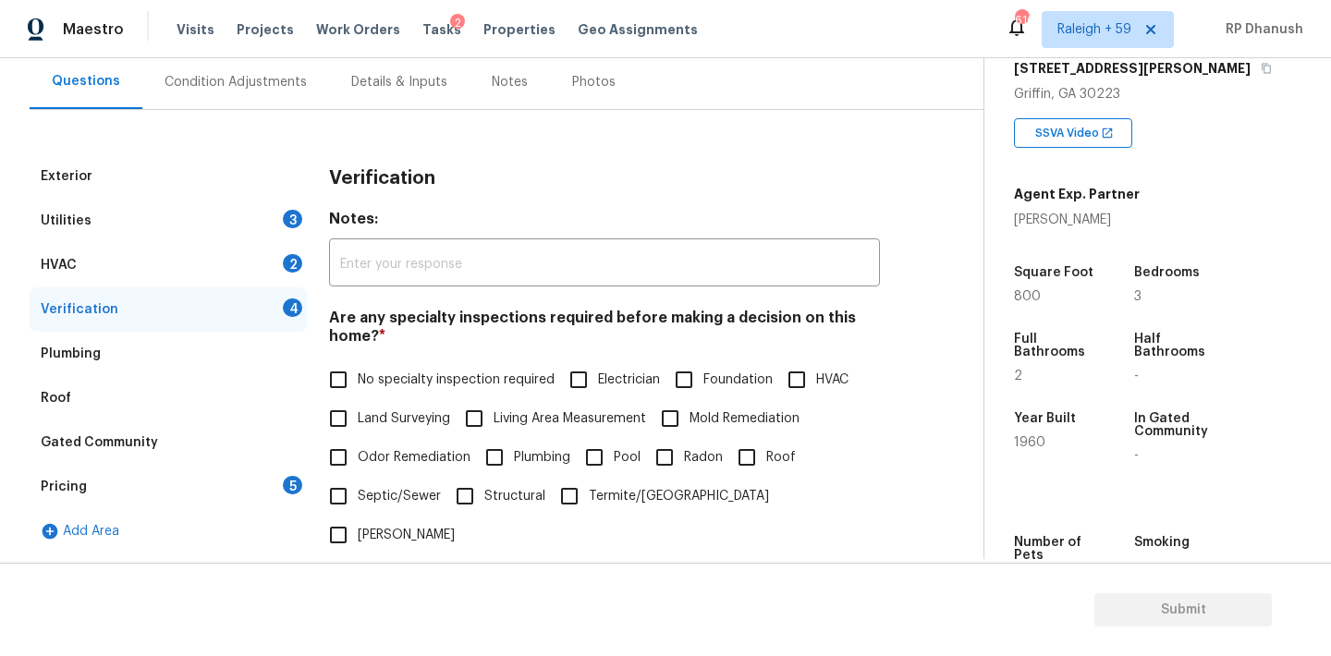
click at [377, 375] on span "No specialty inspection required" at bounding box center [456, 380] width 197 height 19
click at [358, 375] on input "No specialty inspection required" at bounding box center [338, 379] width 39 height 39
checkbox input "true"
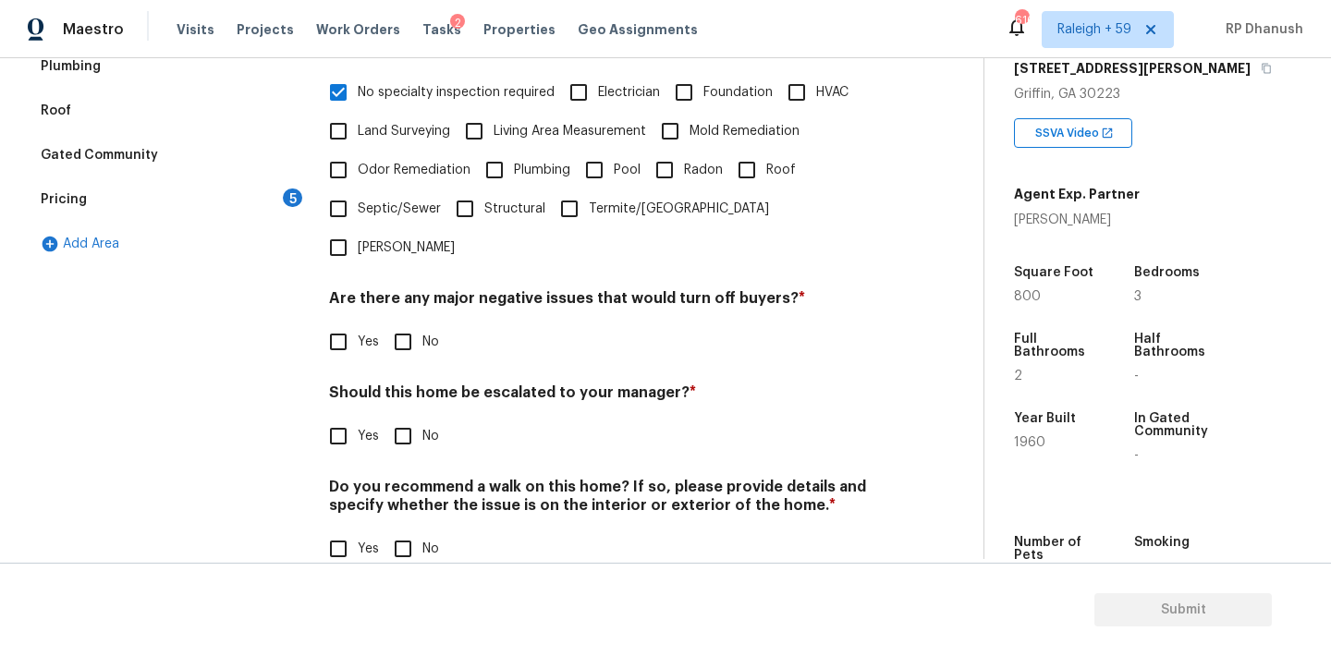
scroll to position [456, 0]
click at [399, 324] on input "No" at bounding box center [402, 343] width 39 height 39
checkbox input "true"
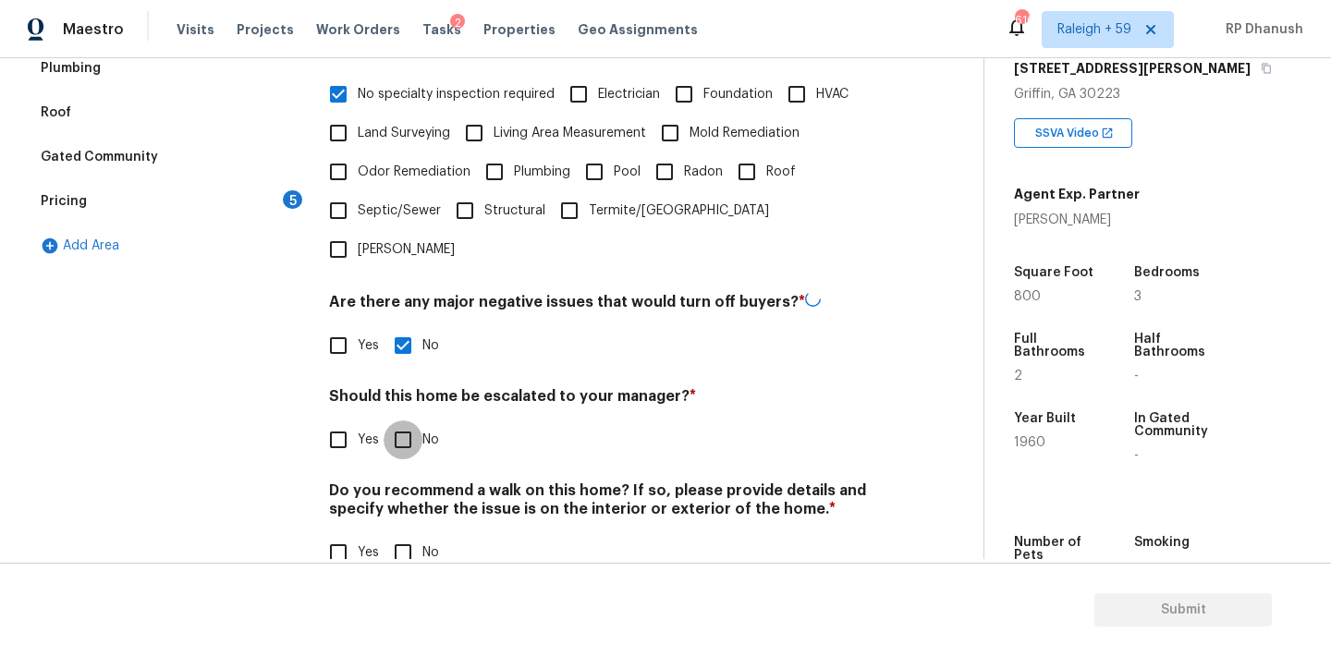
click at [399, 420] on input "No" at bounding box center [402, 439] width 39 height 39
checkbox input "true"
click at [399, 488] on div "Do you recommend a walk on this home? If so, please provide details and specify…" at bounding box center [604, 526] width 551 height 91
click at [399, 488] on div "Do you recommend a walk on this home? If so, please provide details and specify…" at bounding box center [604, 525] width 551 height 91
click at [399, 531] on input "No" at bounding box center [402, 550] width 39 height 39
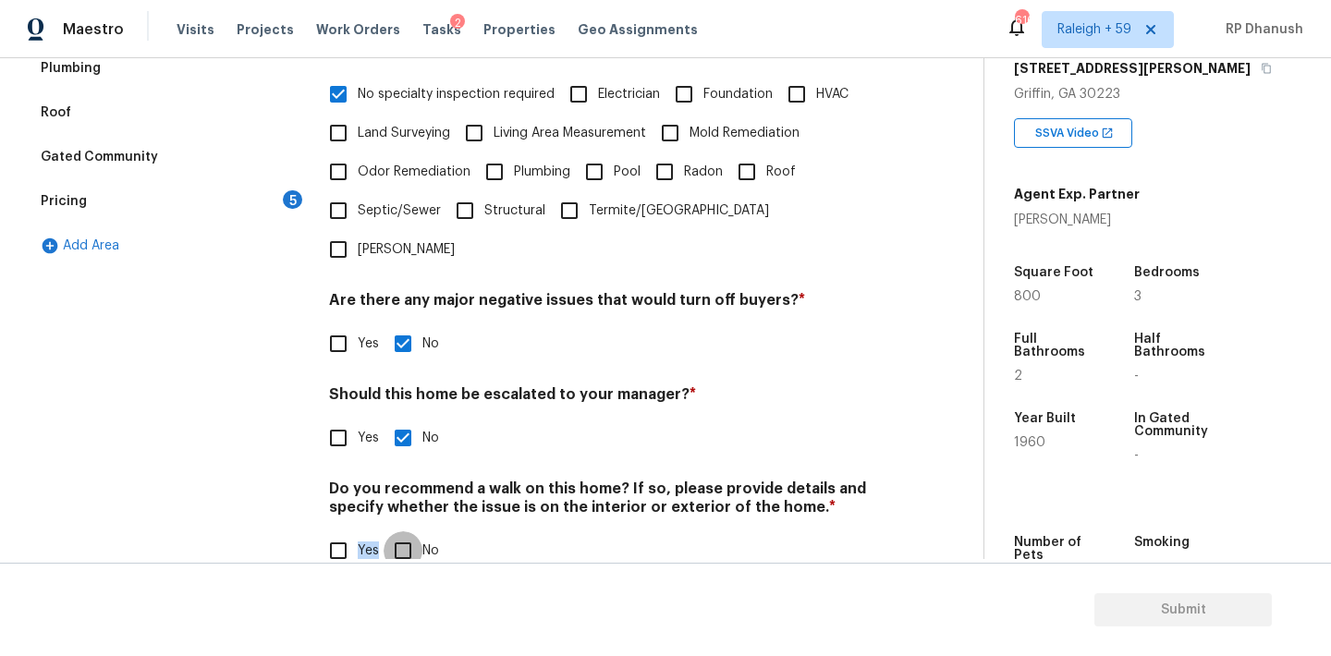
checkbox input "true"
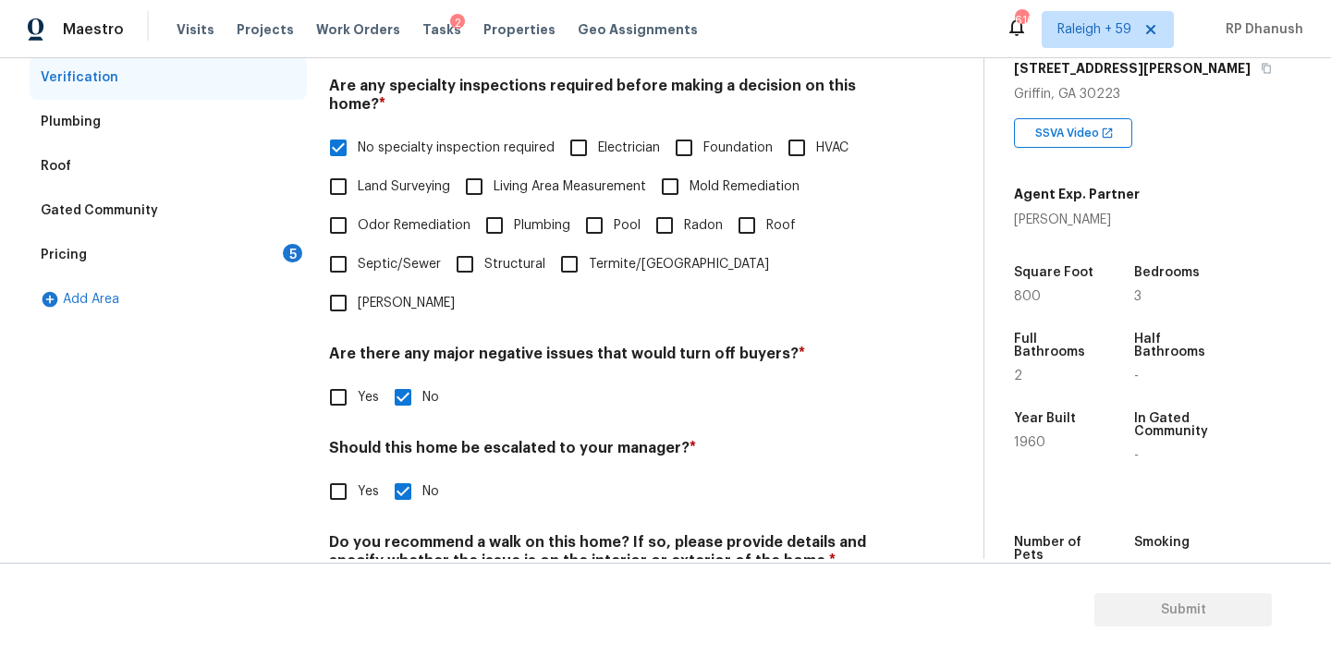
scroll to position [358, 0]
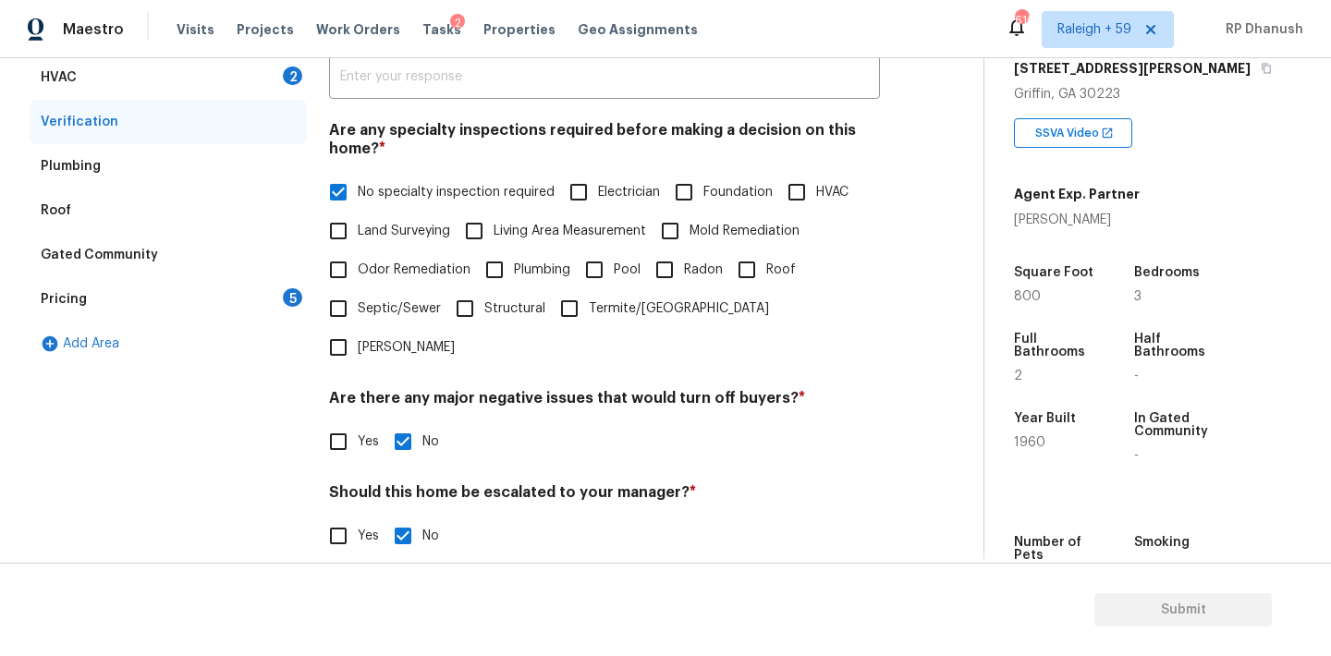
click at [280, 294] on div "Pricing 5" at bounding box center [168, 299] width 277 height 44
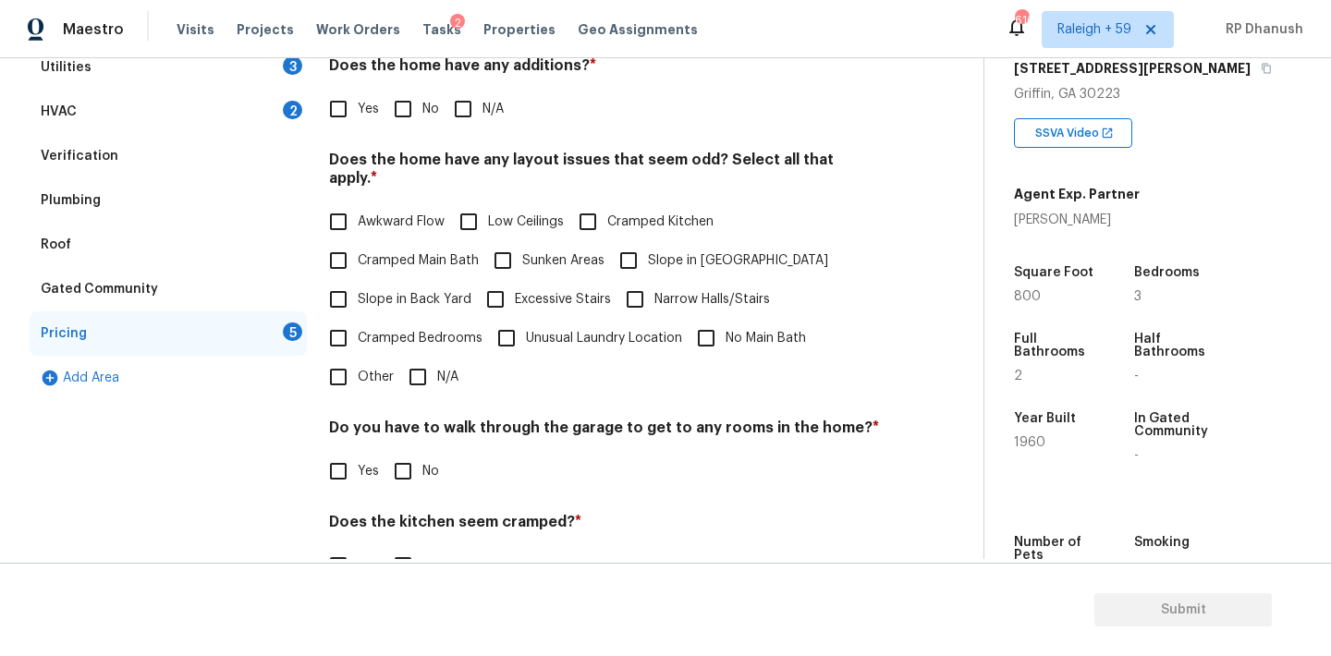
click at [400, 107] on input "No" at bounding box center [402, 109] width 39 height 39
checkbox input "true"
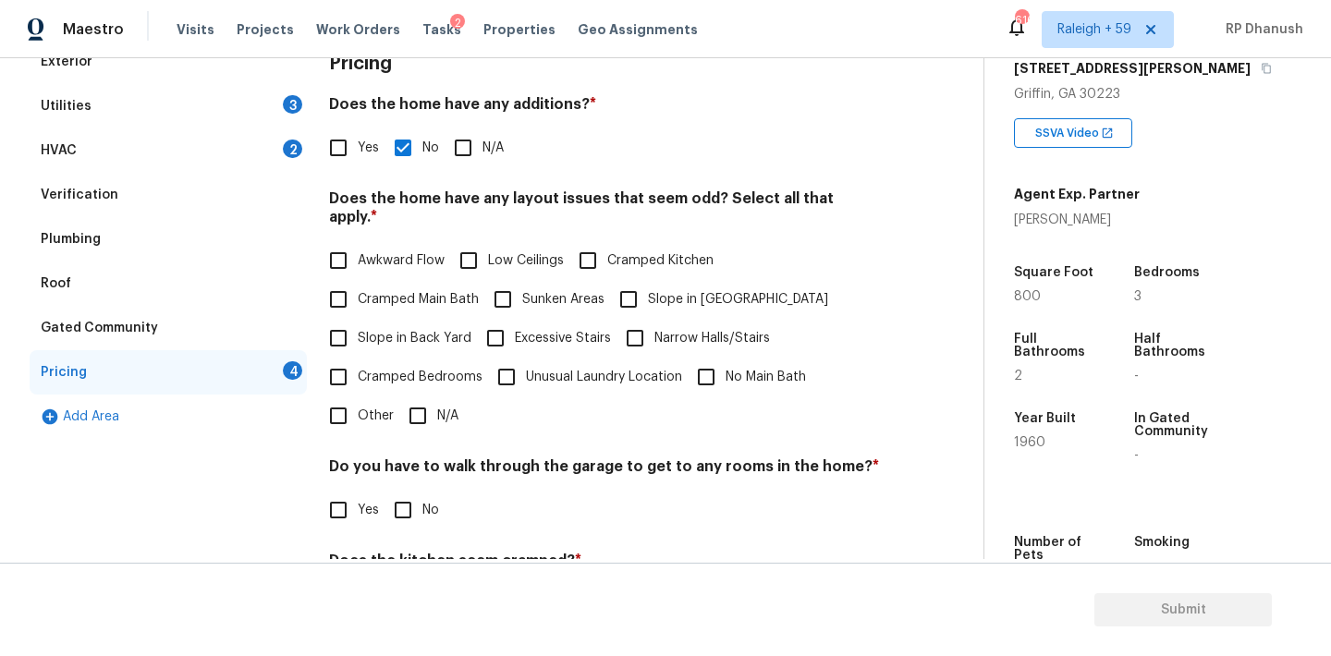
scroll to position [309, 0]
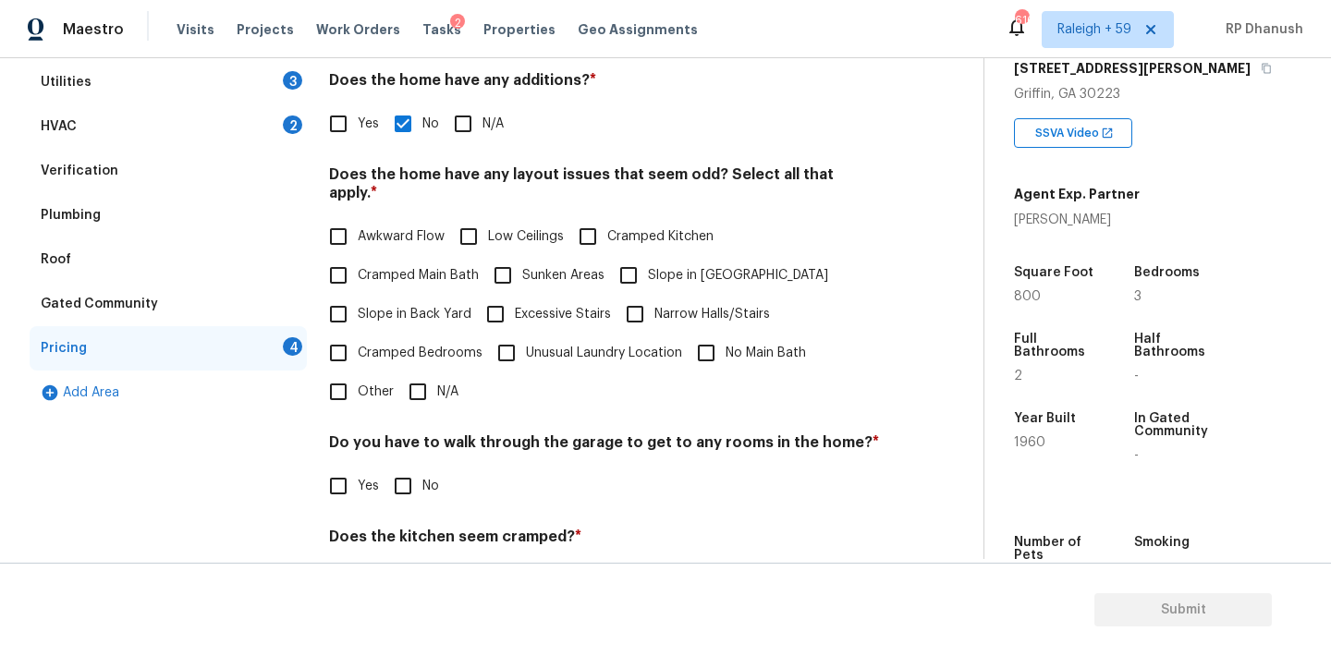
drag, startPoint x: 349, startPoint y: 289, endPoint x: 362, endPoint y: 288, distance: 13.0
click at [349, 295] on input "Slope in Back Yard" at bounding box center [338, 314] width 39 height 39
checkbox input "true"
click at [615, 271] on input "Slope in [GEOGRAPHIC_DATA]" at bounding box center [628, 275] width 39 height 39
checkbox input "true"
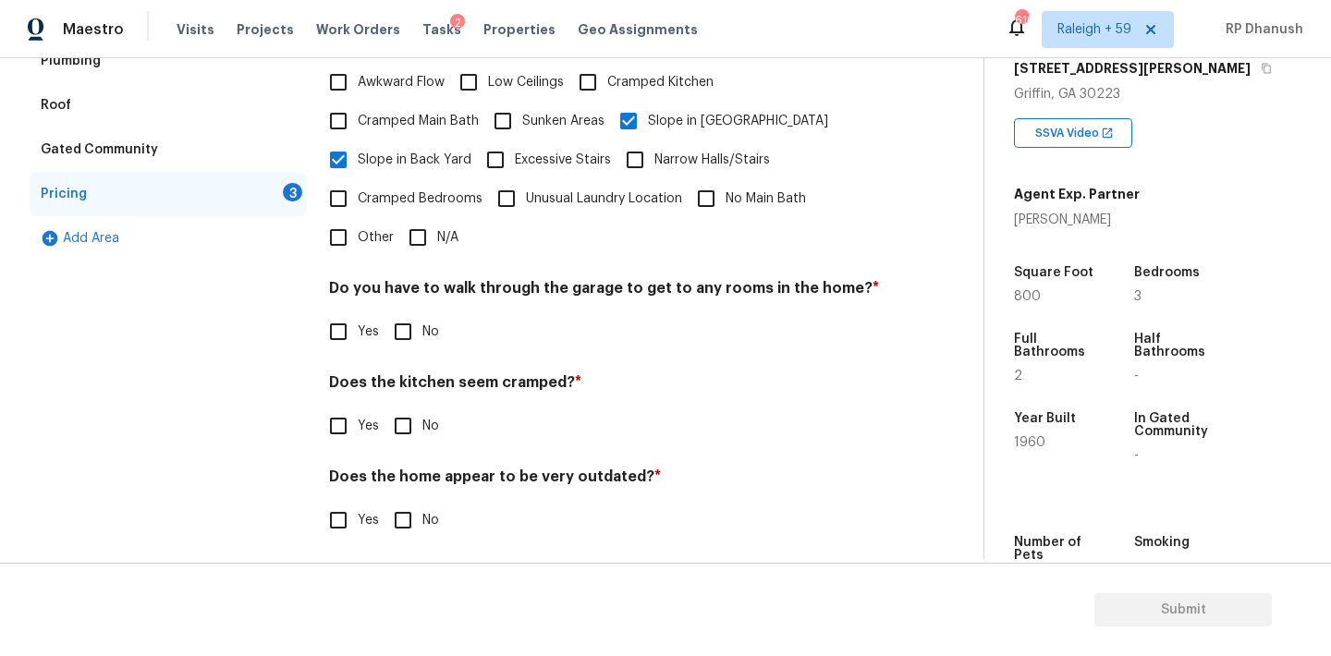
scroll to position [453, 0]
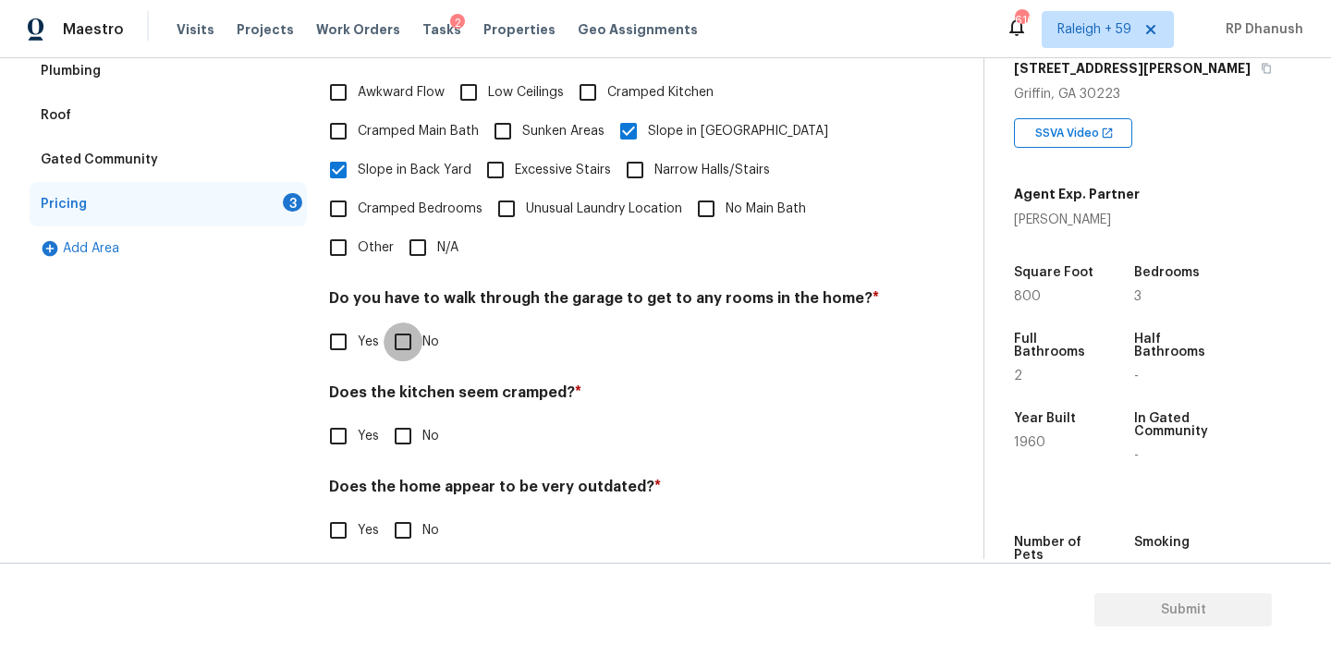
click at [413, 322] on input "No" at bounding box center [402, 341] width 39 height 39
checkbox input "true"
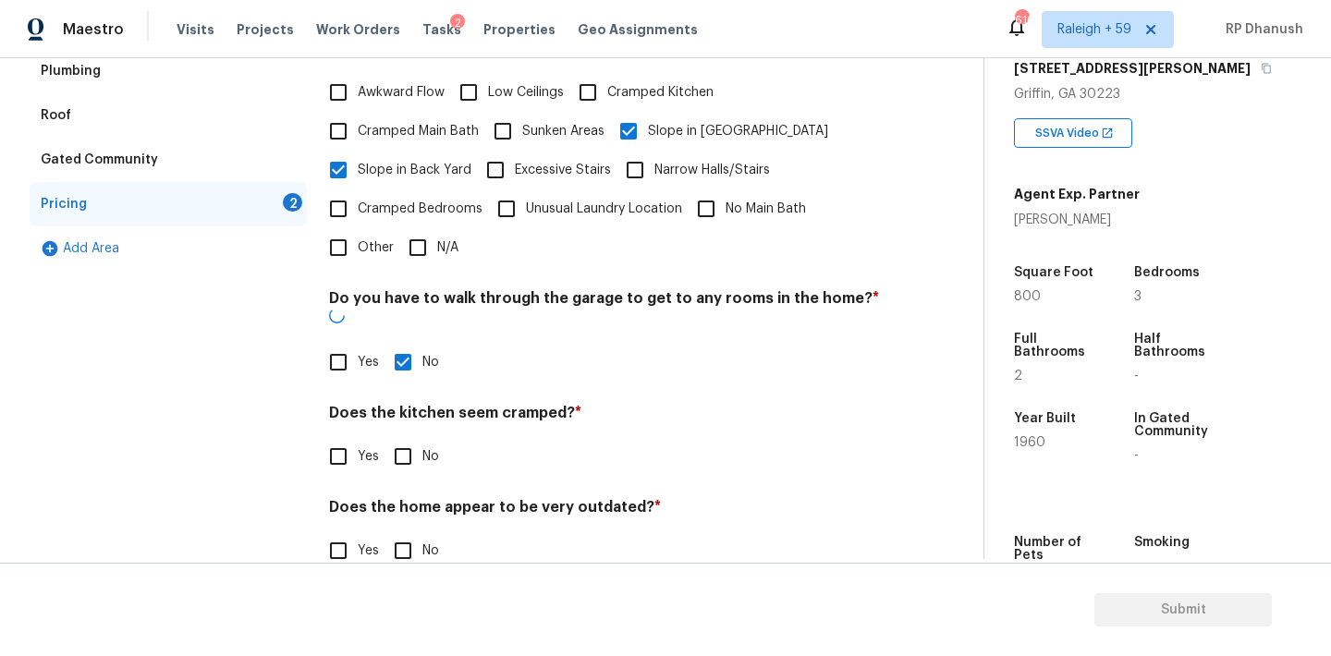
click at [411, 404] on div "Does the kitchen seem cramped? * Yes No" at bounding box center [604, 440] width 551 height 72
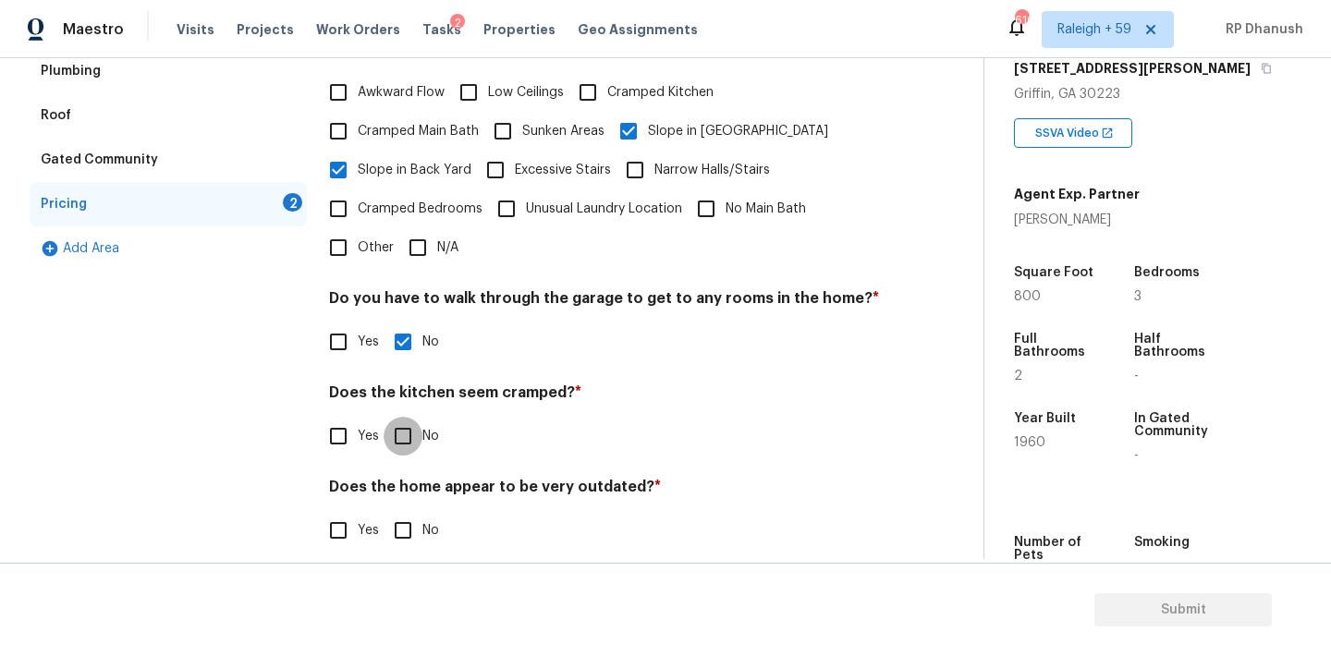
click at [411, 417] on input "No" at bounding box center [402, 436] width 39 height 39
checkbox input "true"
click at [407, 513] on input "No" at bounding box center [402, 532] width 39 height 39
checkbox input "true"
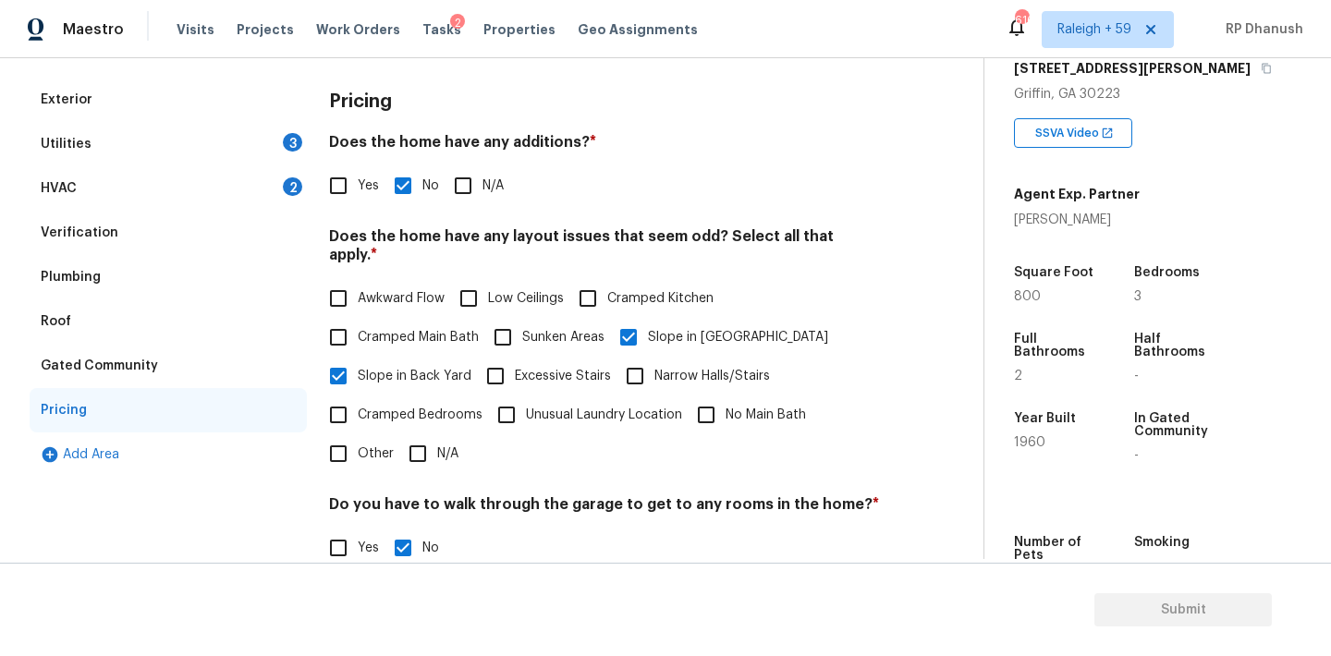
scroll to position [173, 0]
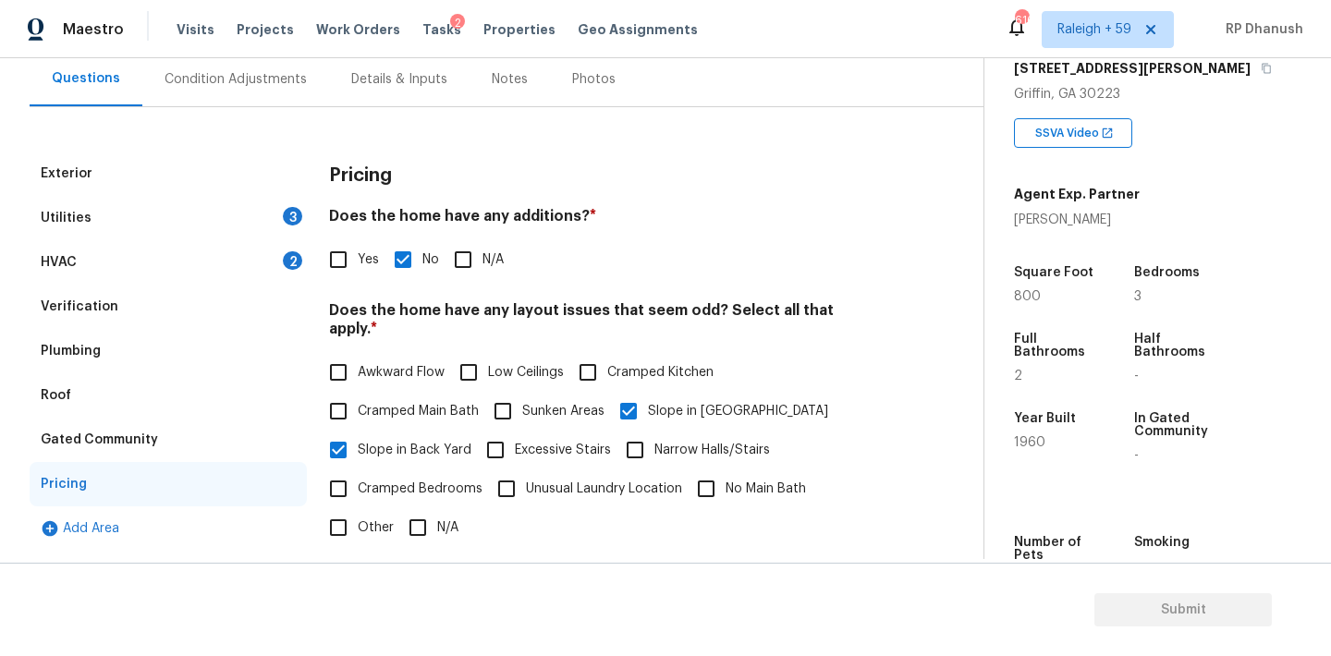
click at [265, 259] on div "HVAC 2" at bounding box center [168, 262] width 277 height 44
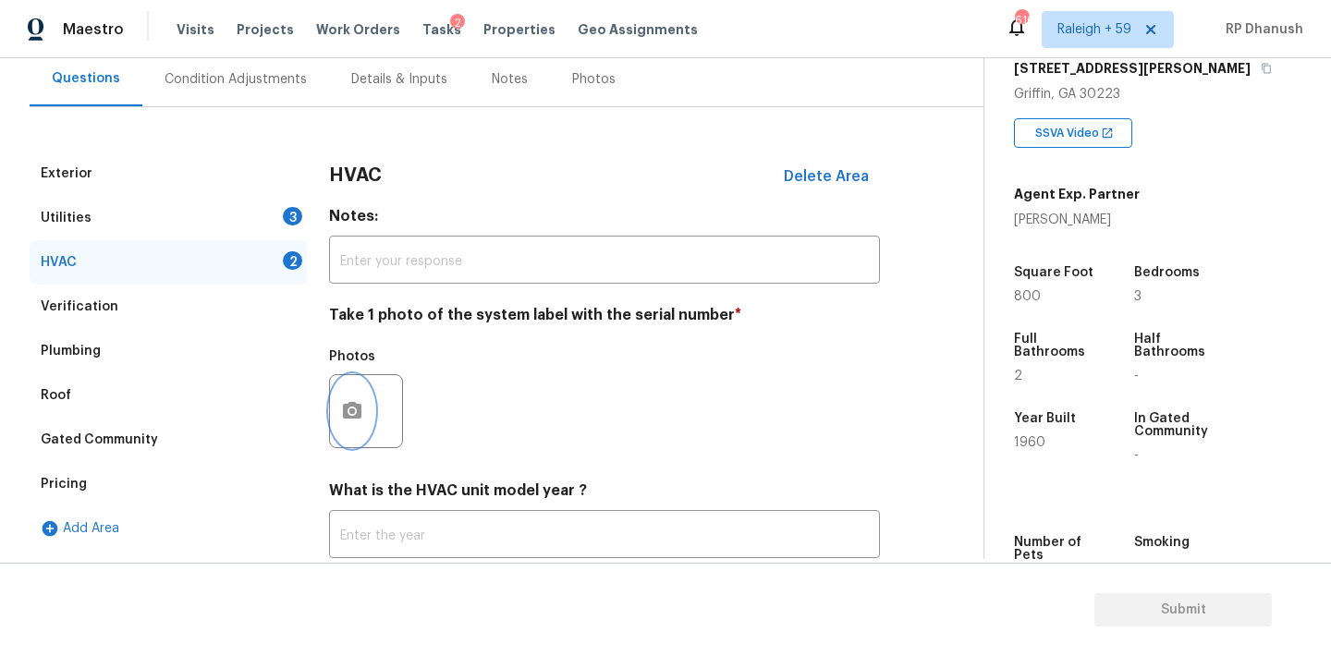
click at [356, 419] on icon "button" at bounding box center [352, 411] width 22 height 22
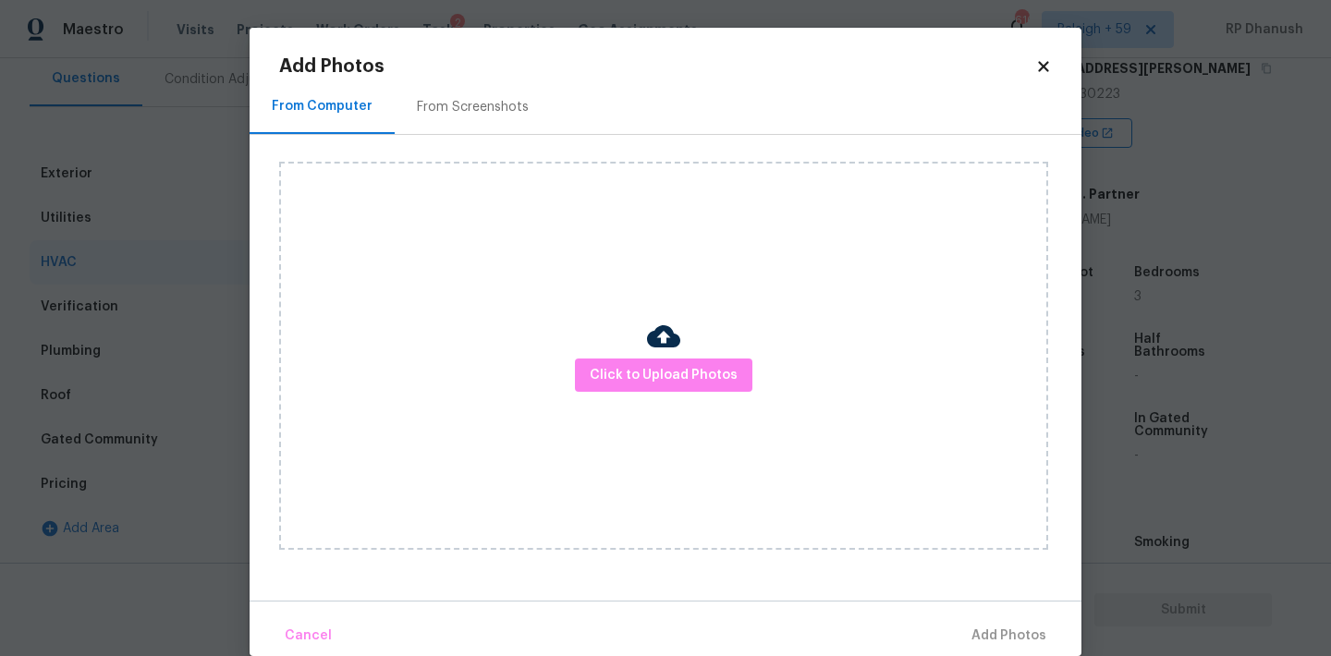
click at [412, 209] on div "Click to Upload Photos" at bounding box center [663, 356] width 769 height 388
click at [461, 108] on div "From Screenshots" at bounding box center [473, 107] width 112 height 18
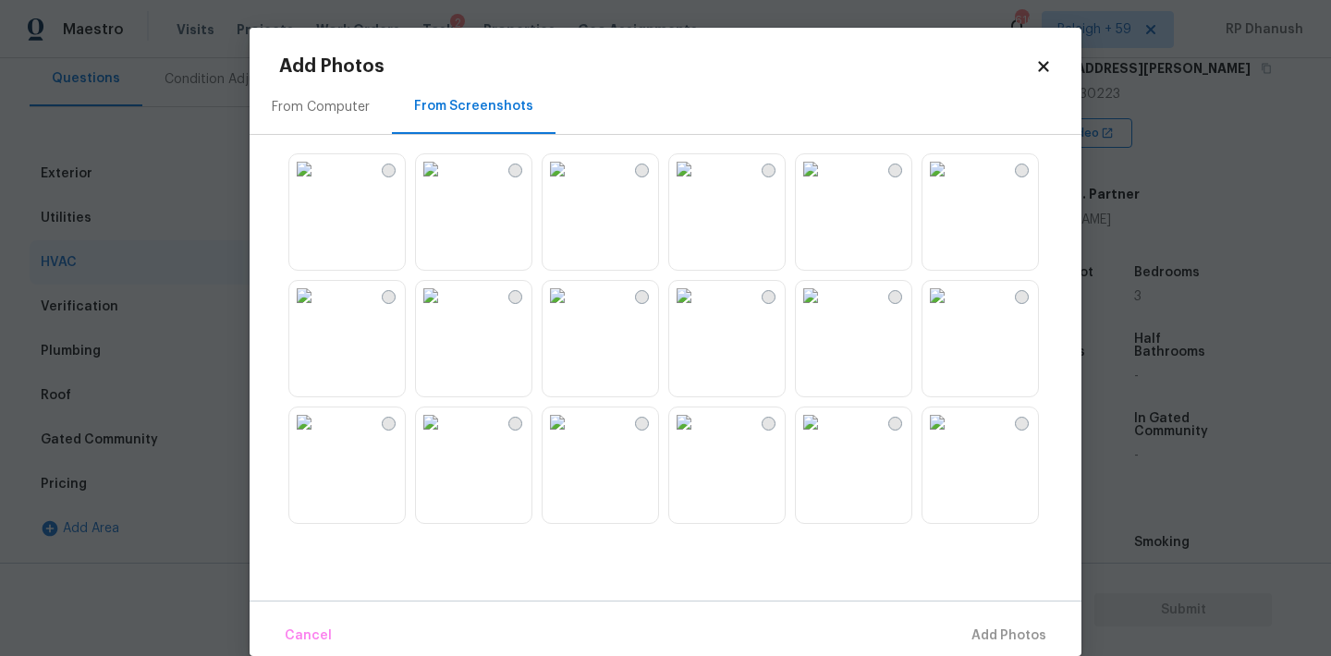
click at [319, 184] on img at bounding box center [304, 169] width 30 height 30
click at [1011, 618] on button "Add 1 Photo(s)" at bounding box center [1000, 636] width 106 height 40
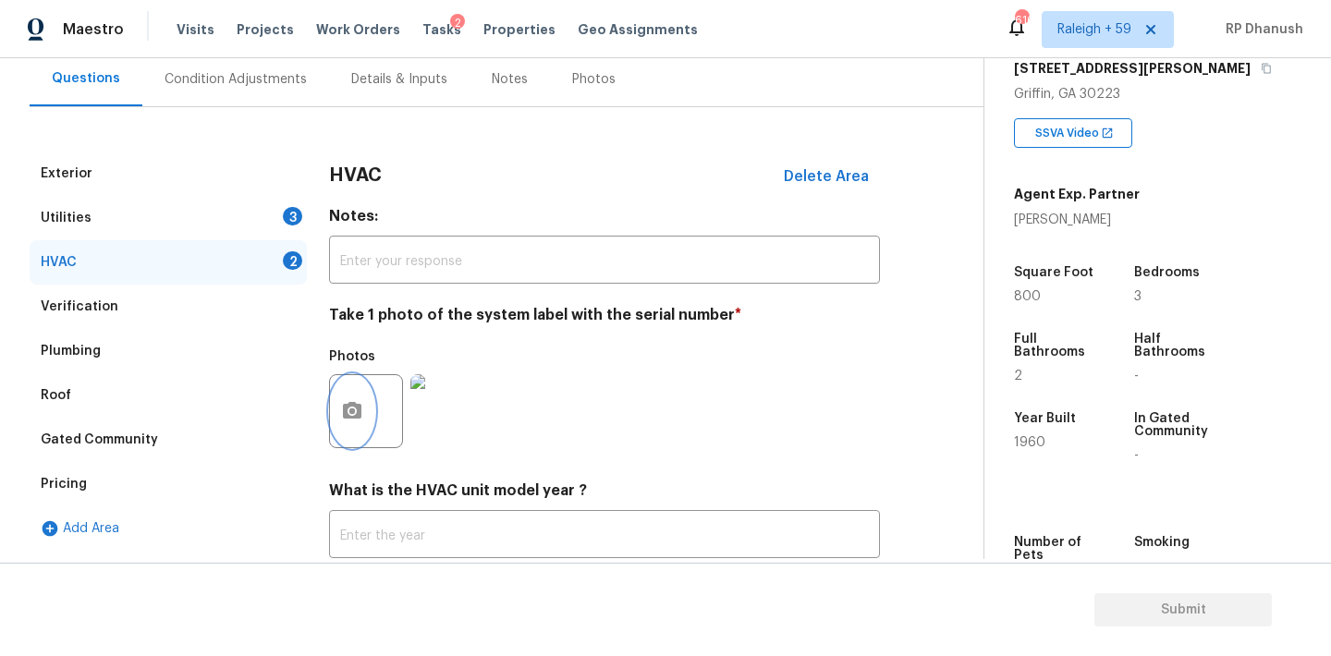
scroll to position [295, 0]
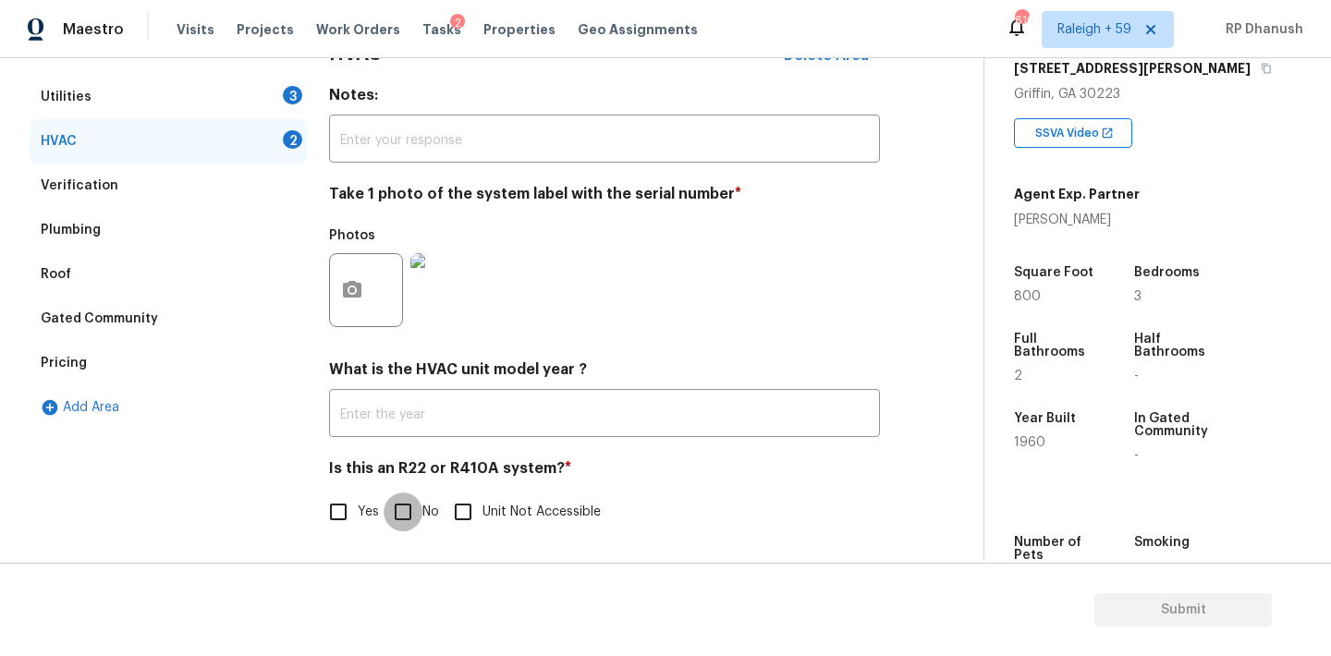
click at [403, 520] on input "No" at bounding box center [402, 511] width 39 height 39
checkbox input "true"
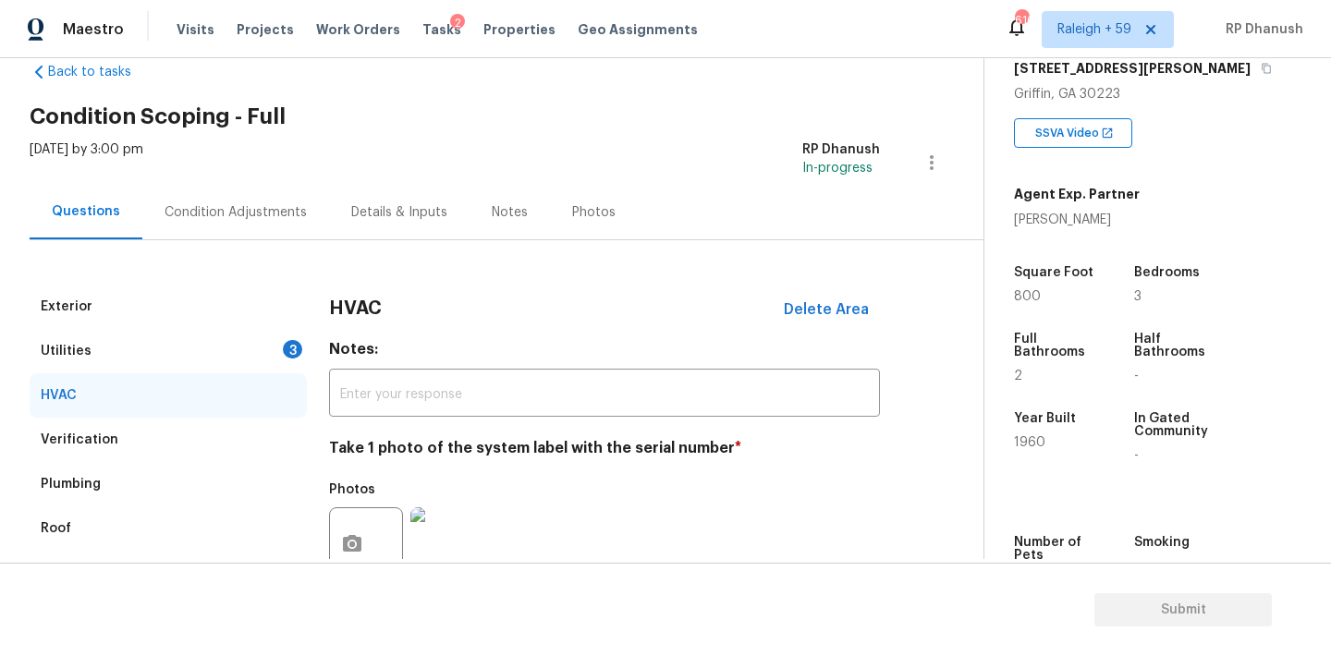
click at [271, 339] on div "Utilities 3" at bounding box center [168, 351] width 277 height 44
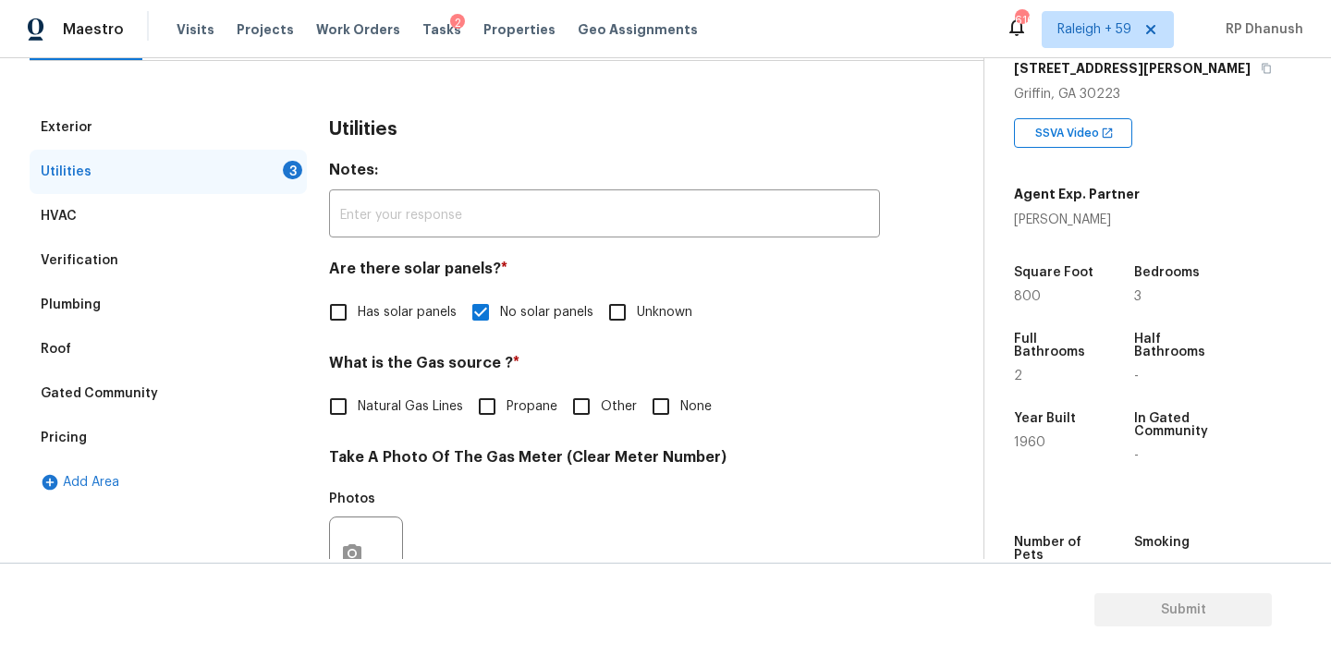
scroll to position [386, 0]
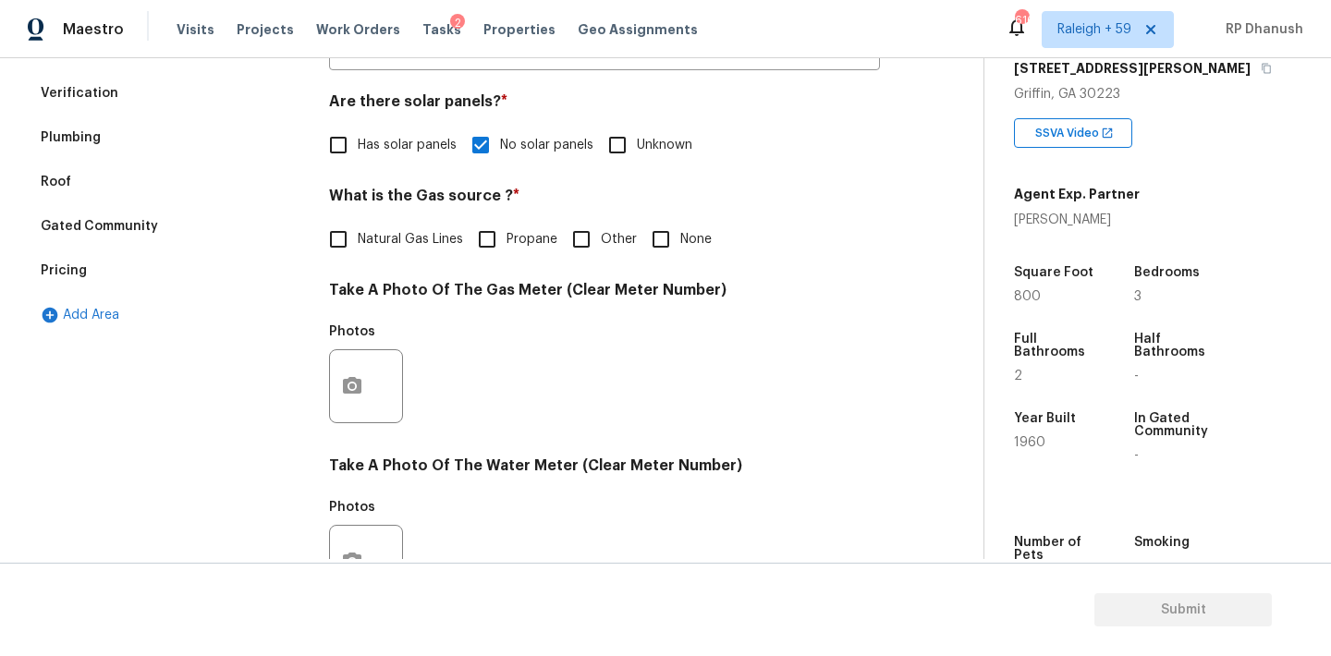
drag, startPoint x: 658, startPoint y: 223, endPoint x: 663, endPoint y: 214, distance: 9.5
click at [658, 223] on input "None" at bounding box center [660, 239] width 39 height 39
checkbox input "true"
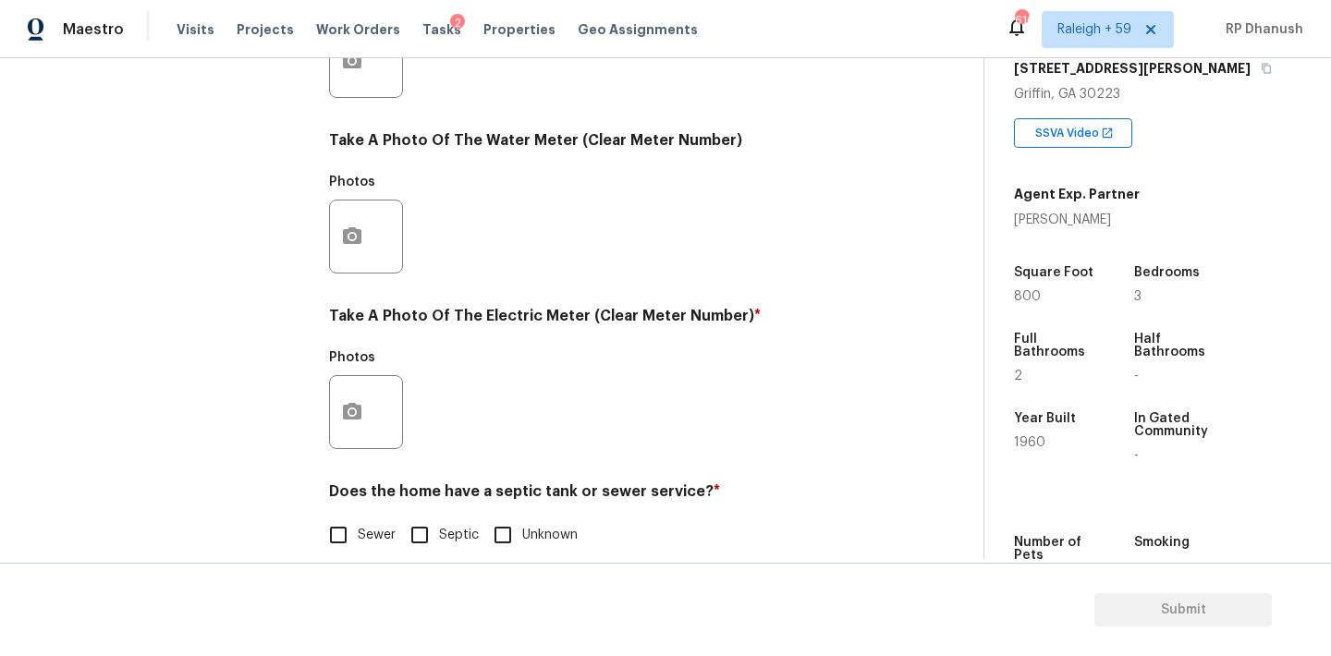
scroll to position [735, 0]
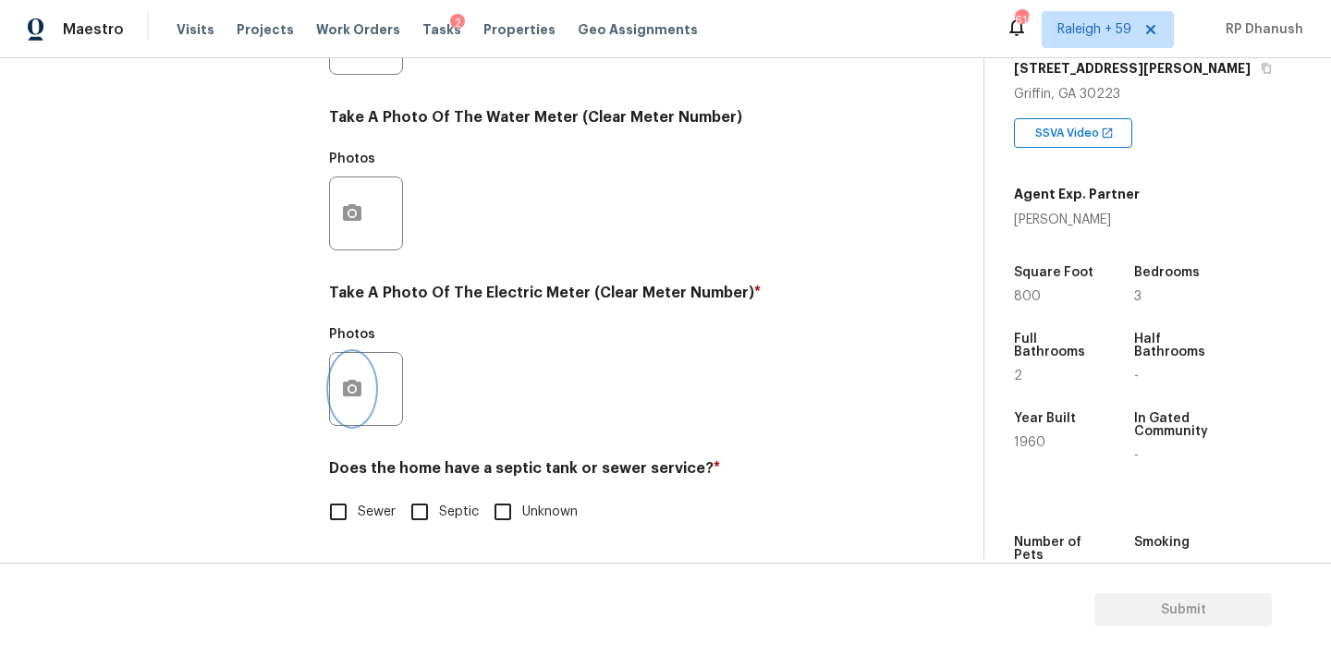
click at [356, 372] on button "button" at bounding box center [352, 389] width 44 height 72
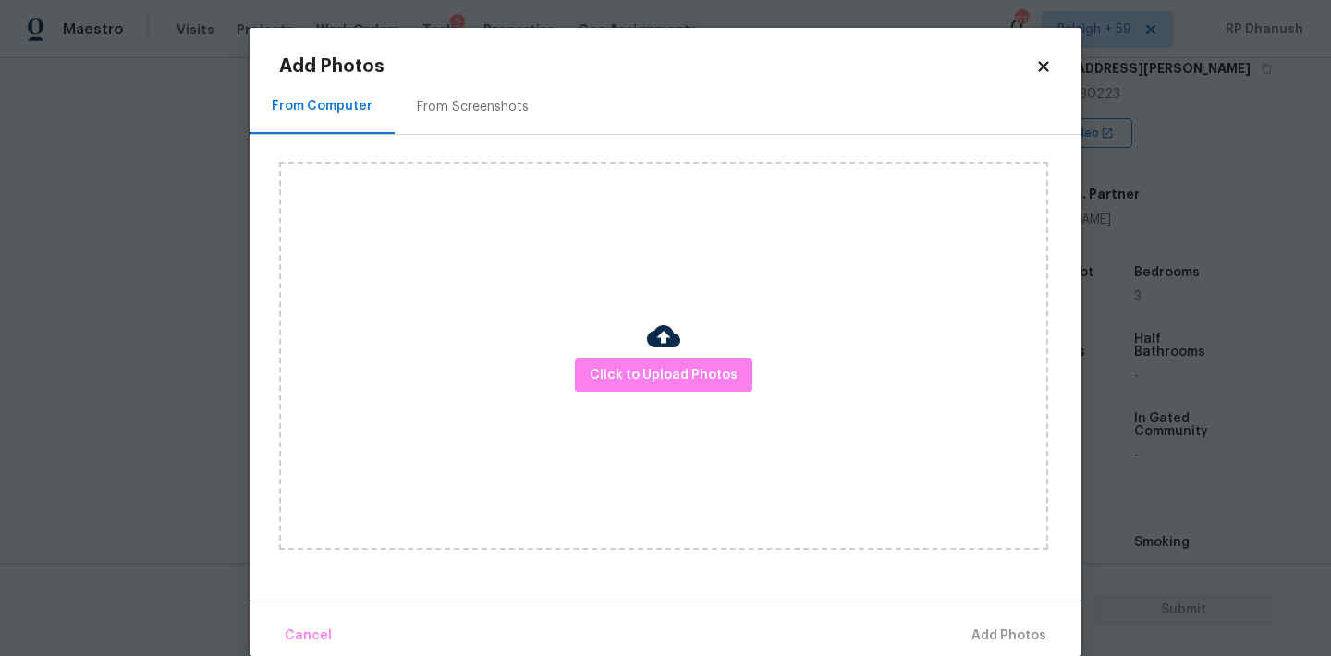
click at [424, 129] on div "From Screenshots" at bounding box center [473, 106] width 156 height 55
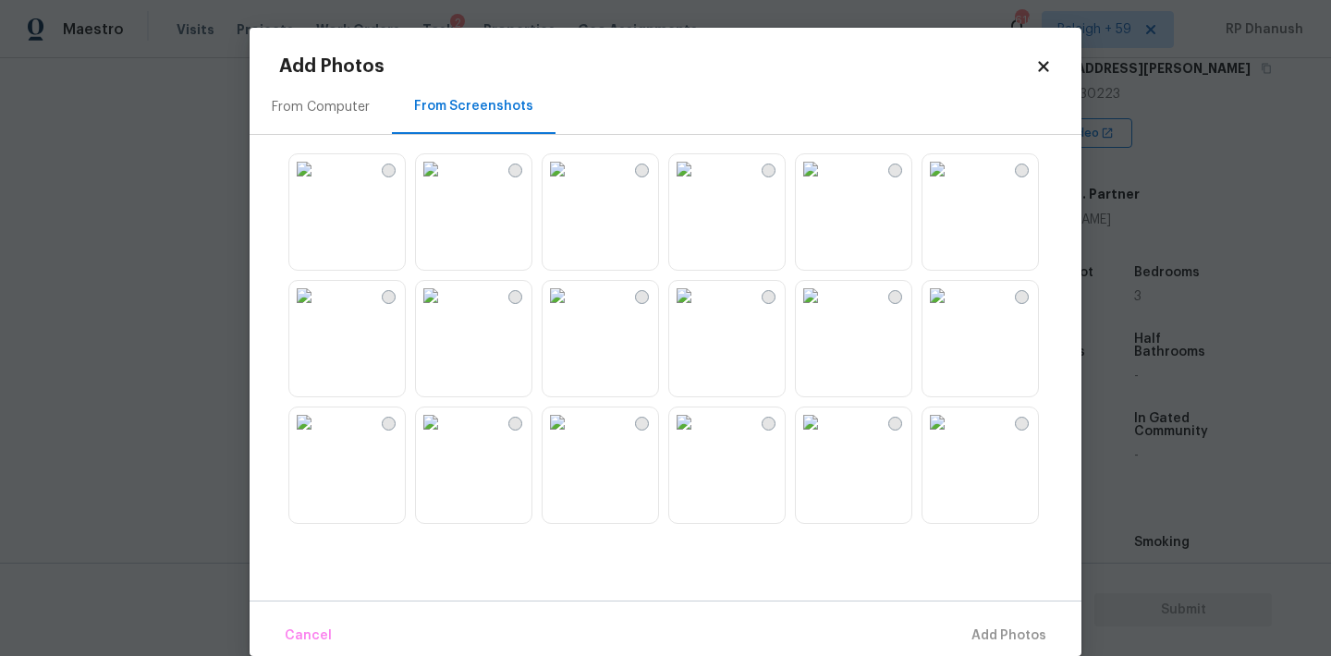
click at [319, 184] on img at bounding box center [304, 169] width 30 height 30
click at [1016, 644] on span "Add 1 Photo(s)" at bounding box center [999, 636] width 91 height 23
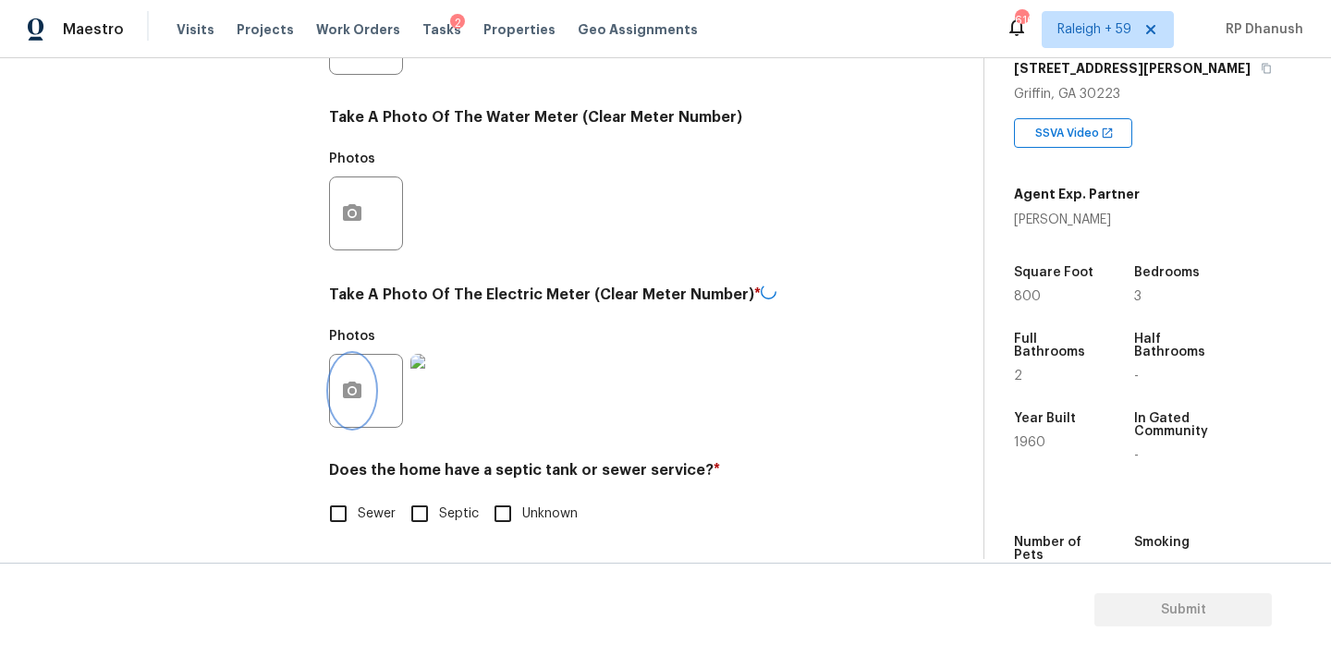
scroll to position [0, 0]
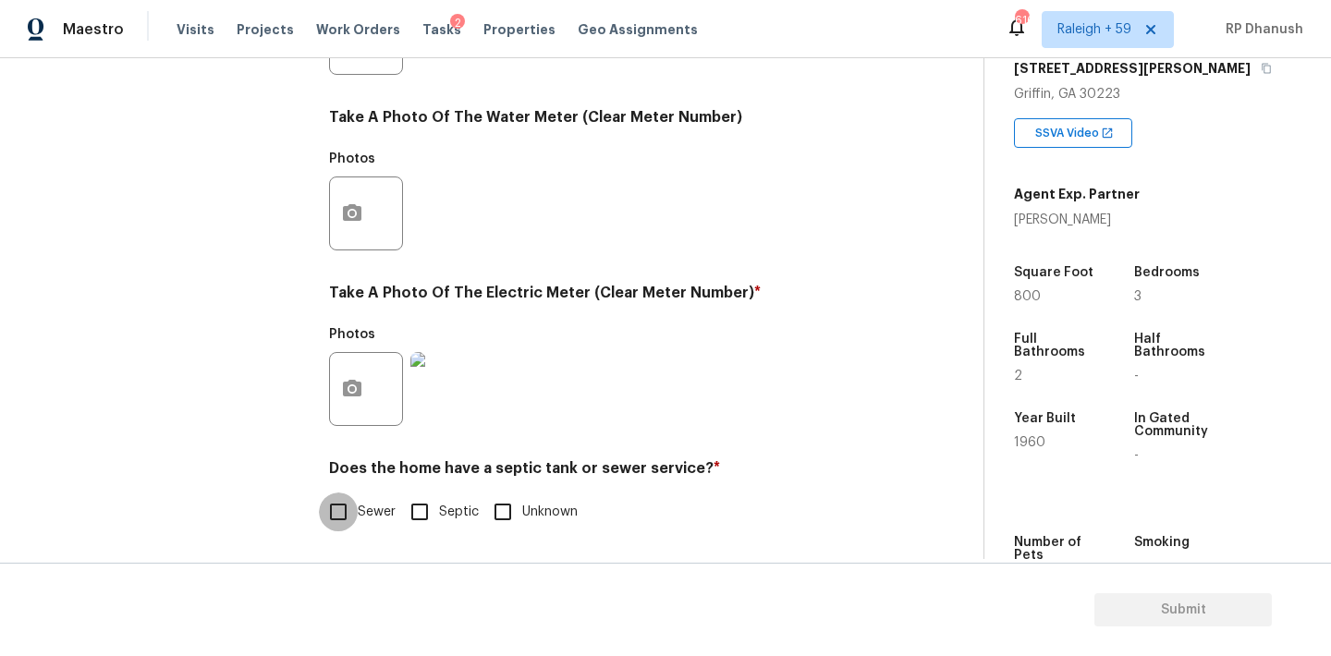
click at [344, 505] on input "Sewer" at bounding box center [338, 511] width 39 height 39
checkbox input "true"
drag, startPoint x: 416, startPoint y: 475, endPoint x: 416, endPoint y: 495, distance: 20.3
click at [416, 475] on h4 "Does the home have a septic tank or sewer service? *" at bounding box center [604, 472] width 551 height 26
click at [416, 495] on input "Septic" at bounding box center [419, 511] width 39 height 39
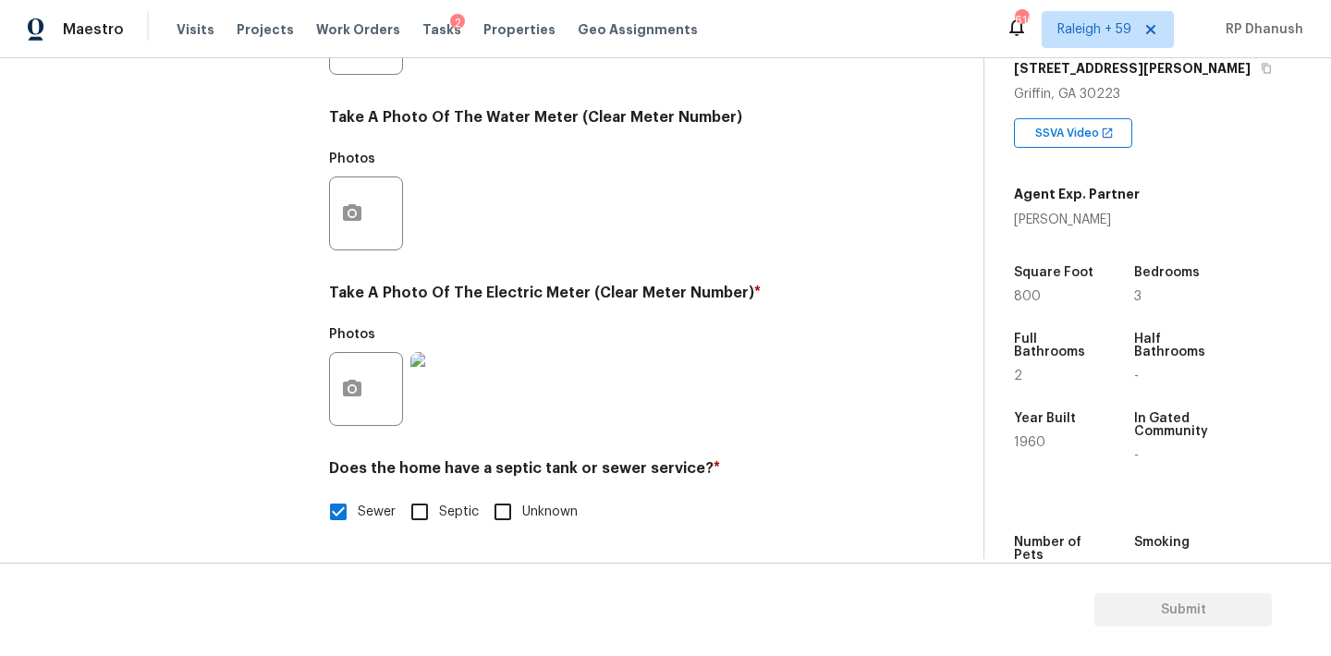
checkbox input "true"
checkbox input "false"
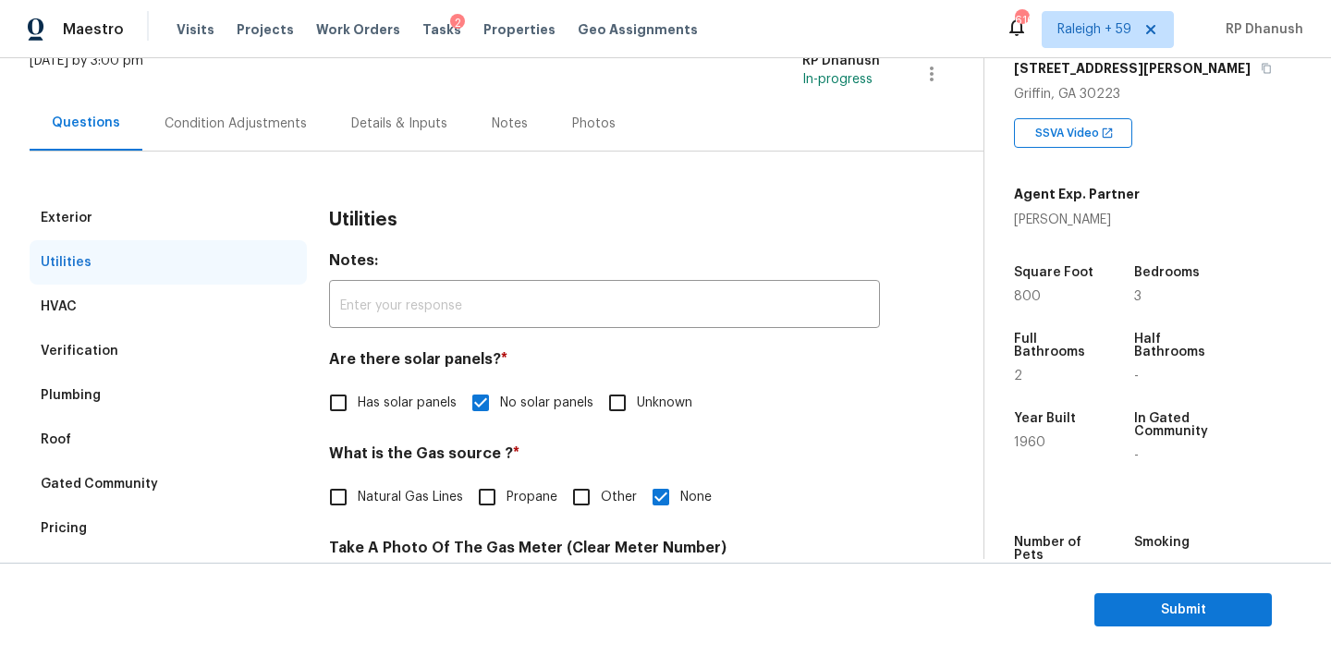
scroll to position [114, 0]
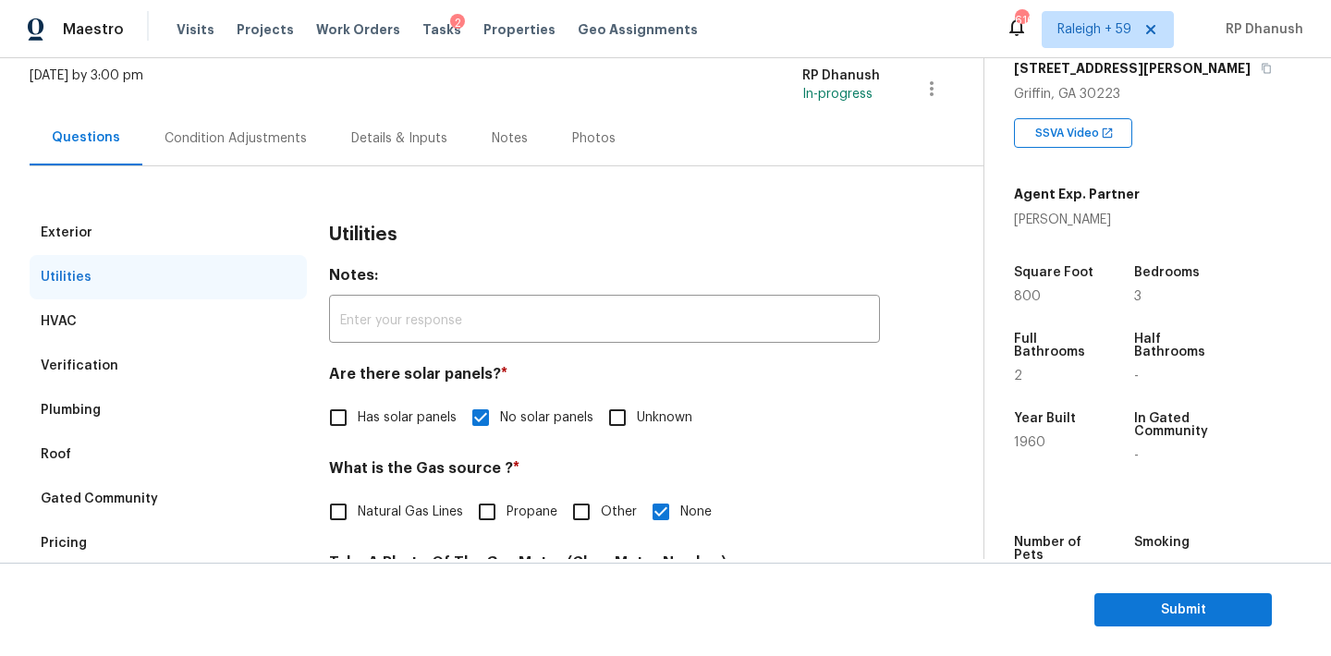
click at [236, 151] on div "Condition Adjustments" at bounding box center [235, 138] width 187 height 55
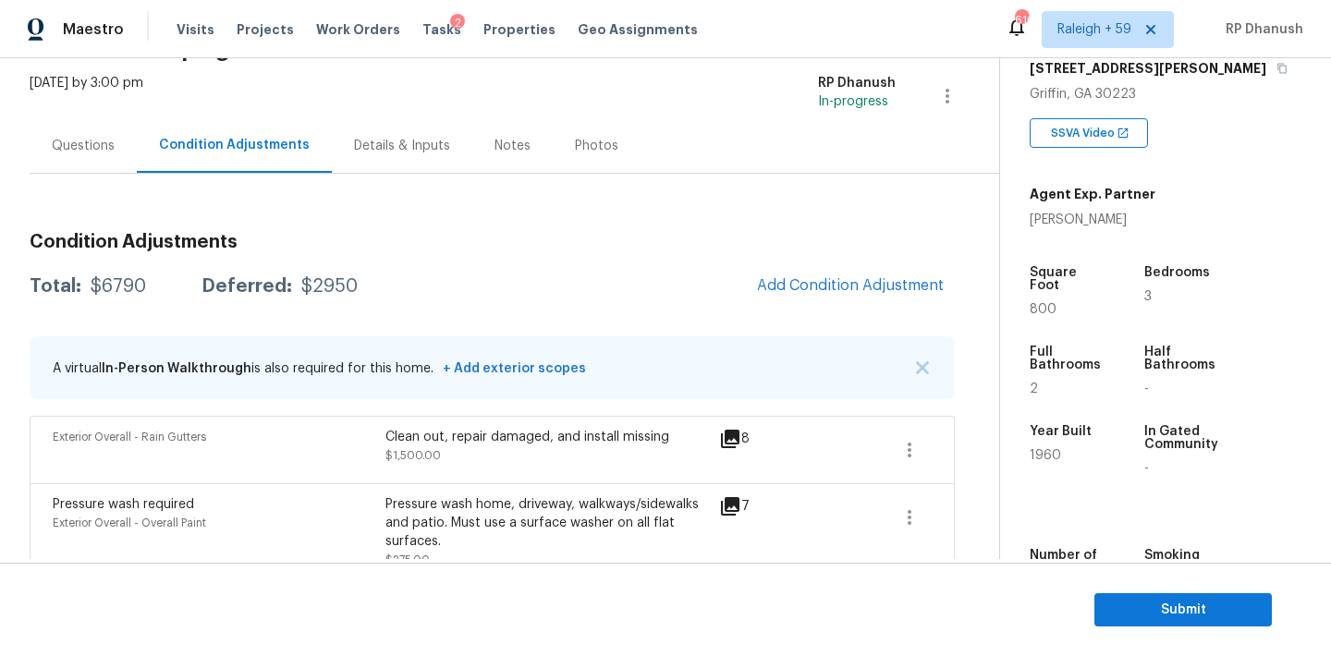
scroll to position [82, 0]
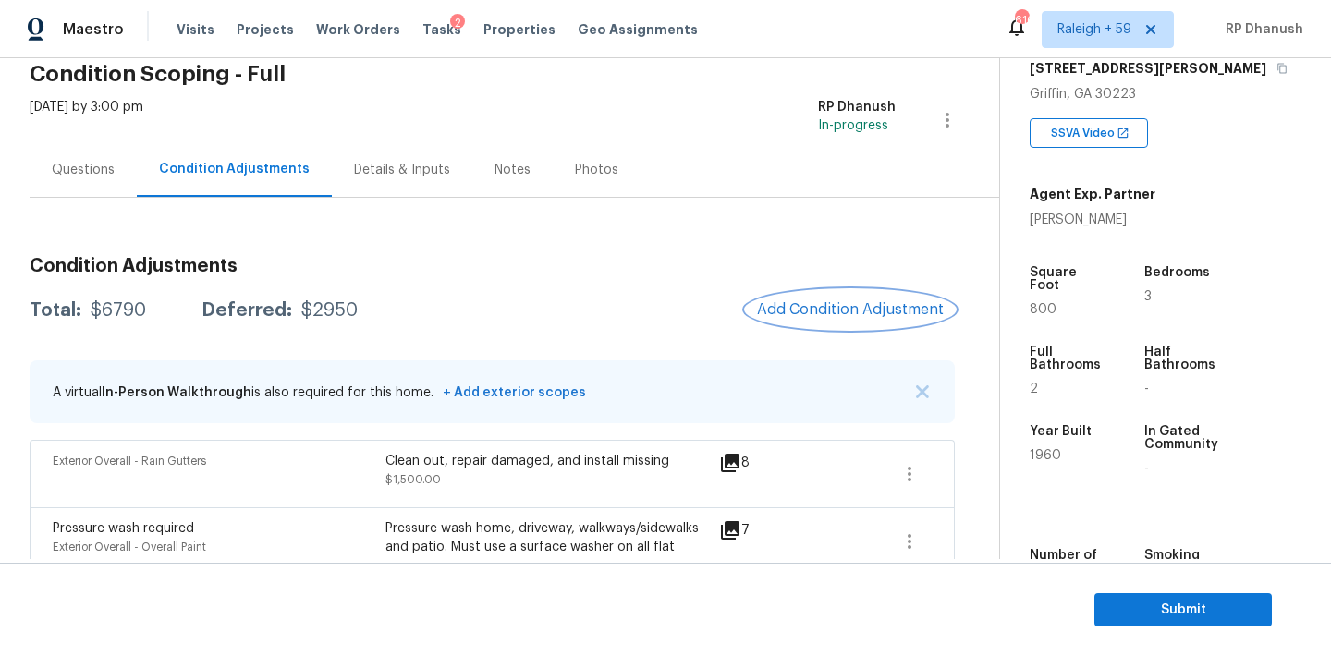
click at [849, 299] on button "Add Condition Adjustment" at bounding box center [850, 309] width 209 height 39
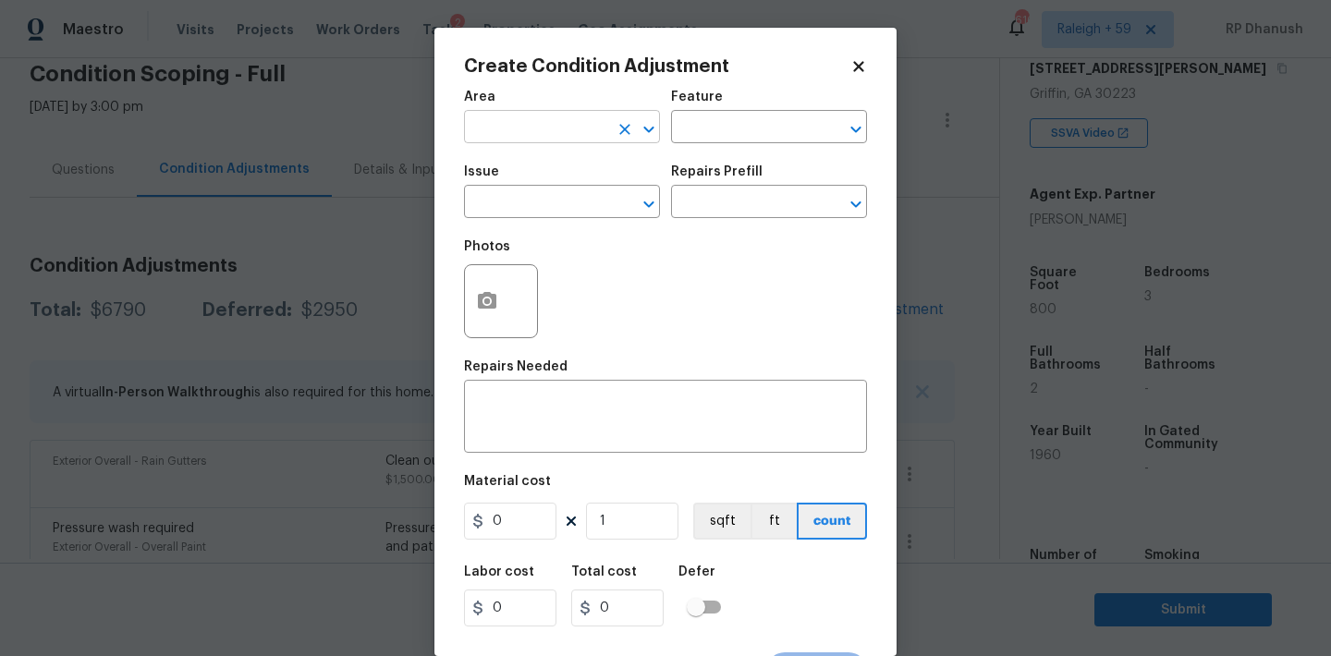
click at [567, 129] on input "text" at bounding box center [536, 129] width 144 height 29
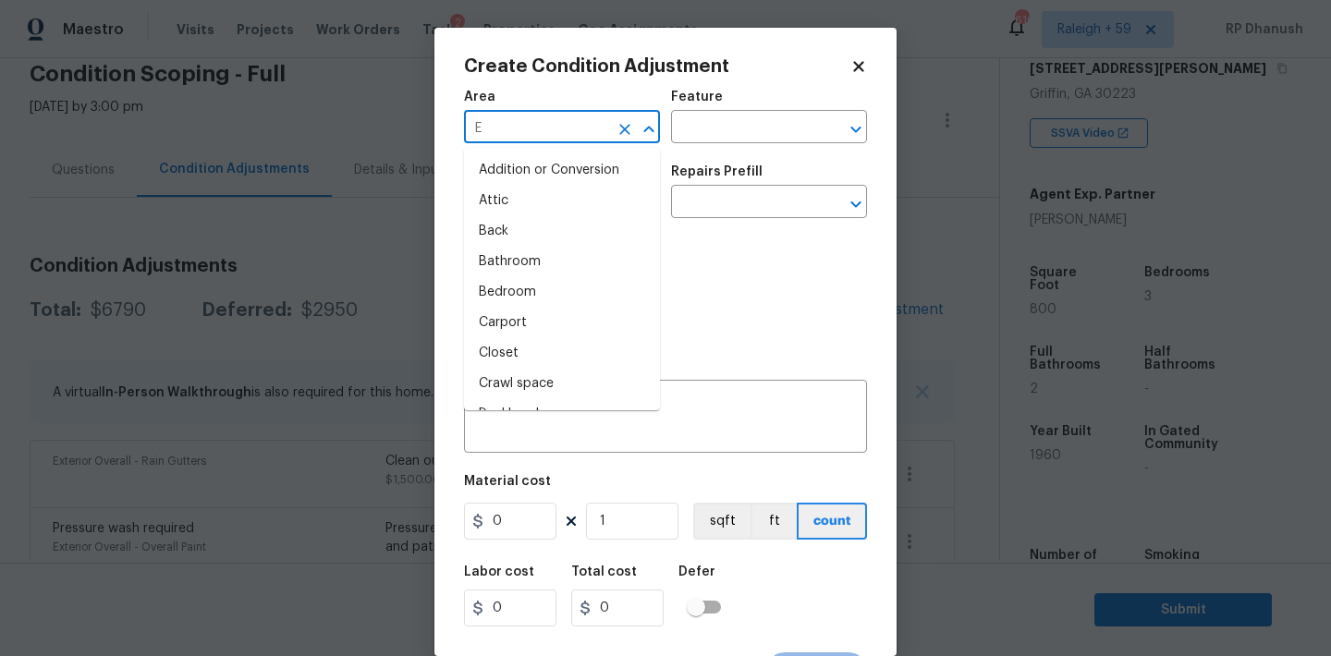
type input "EX"
drag, startPoint x: 514, startPoint y: 200, endPoint x: 637, endPoint y: 138, distance: 137.6
click at [541, 178] on ul "Exterior Addition Exterior Overall" at bounding box center [562, 186] width 196 height 76
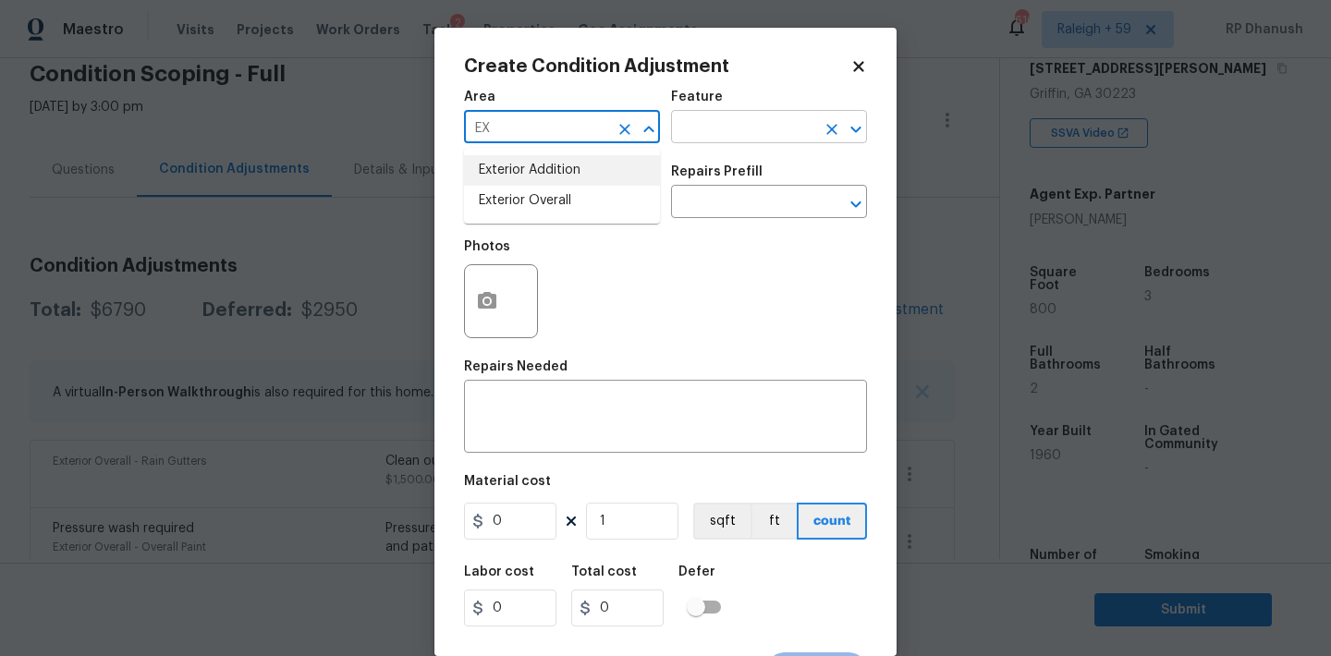
type input "EX"
click at [703, 132] on input "text" at bounding box center [743, 129] width 144 height 29
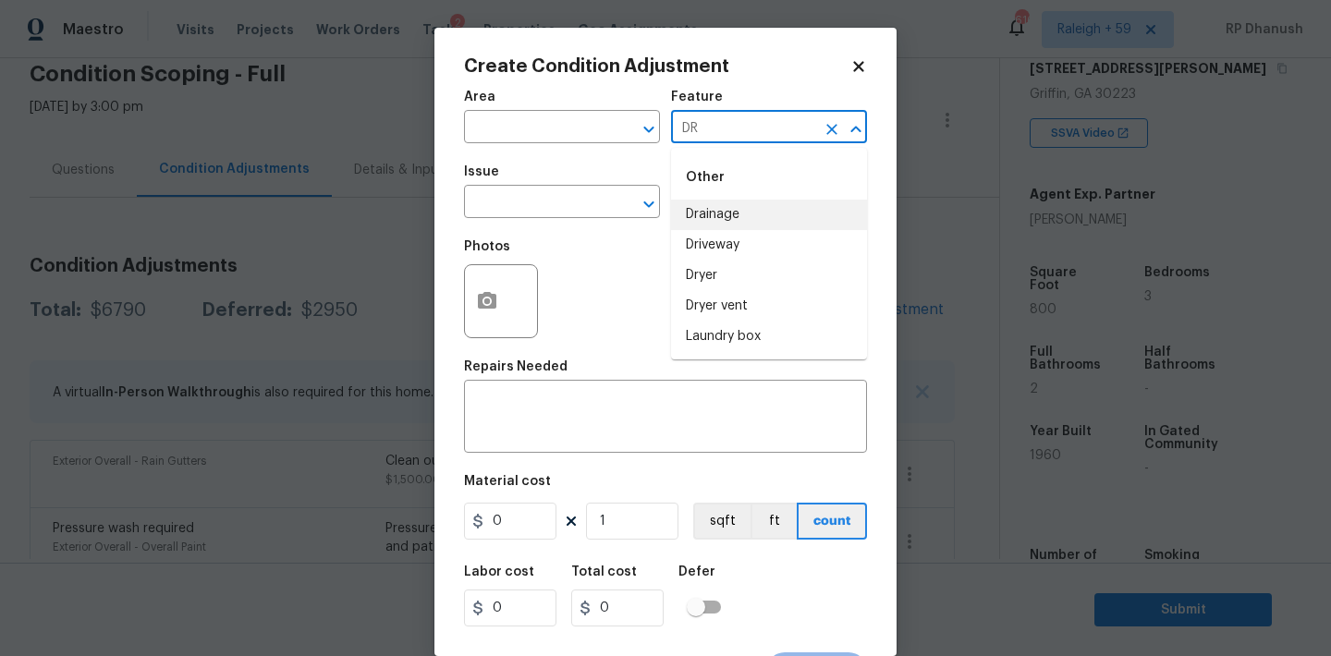
click at [701, 210] on li "Drainage" at bounding box center [769, 215] width 196 height 30
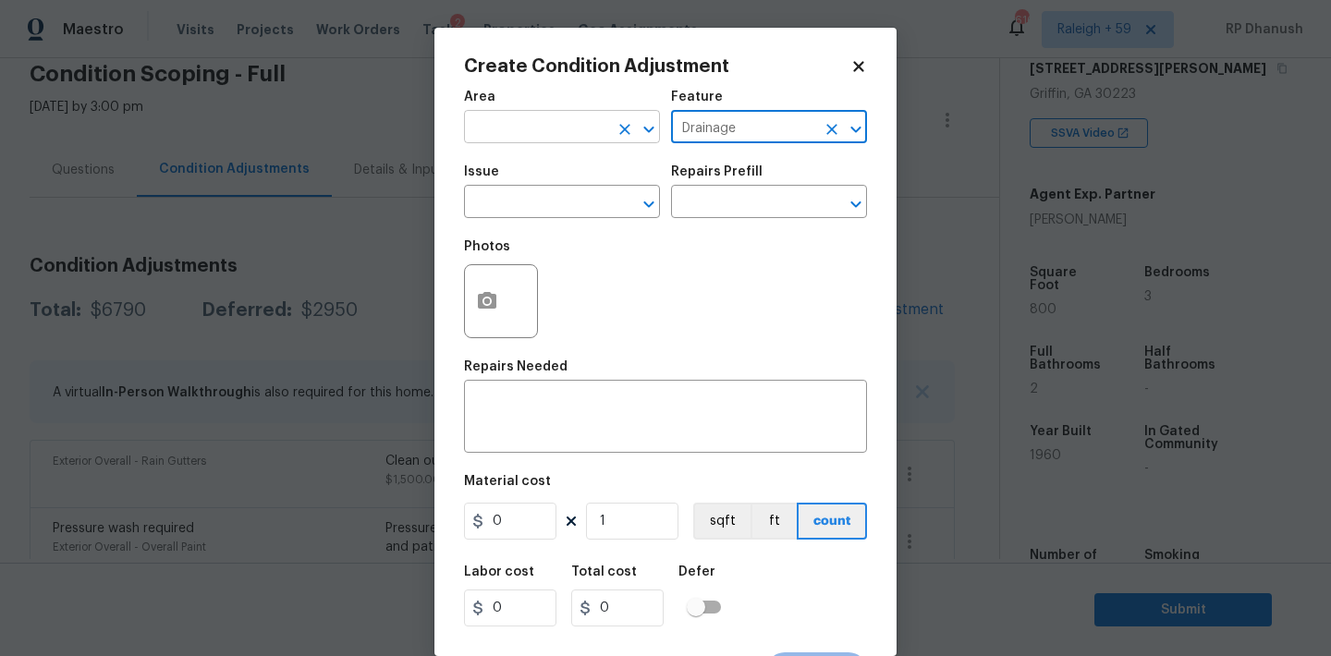
type input "Drainage"
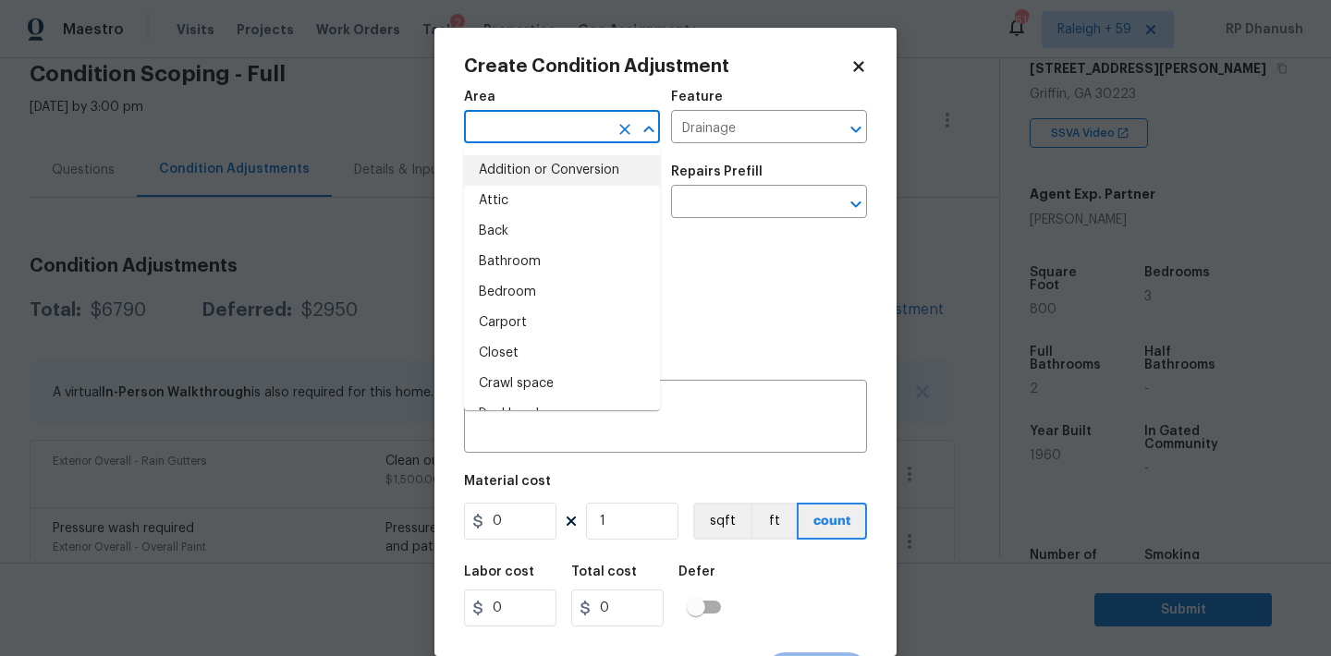
click at [542, 134] on input "text" at bounding box center [536, 129] width 144 height 29
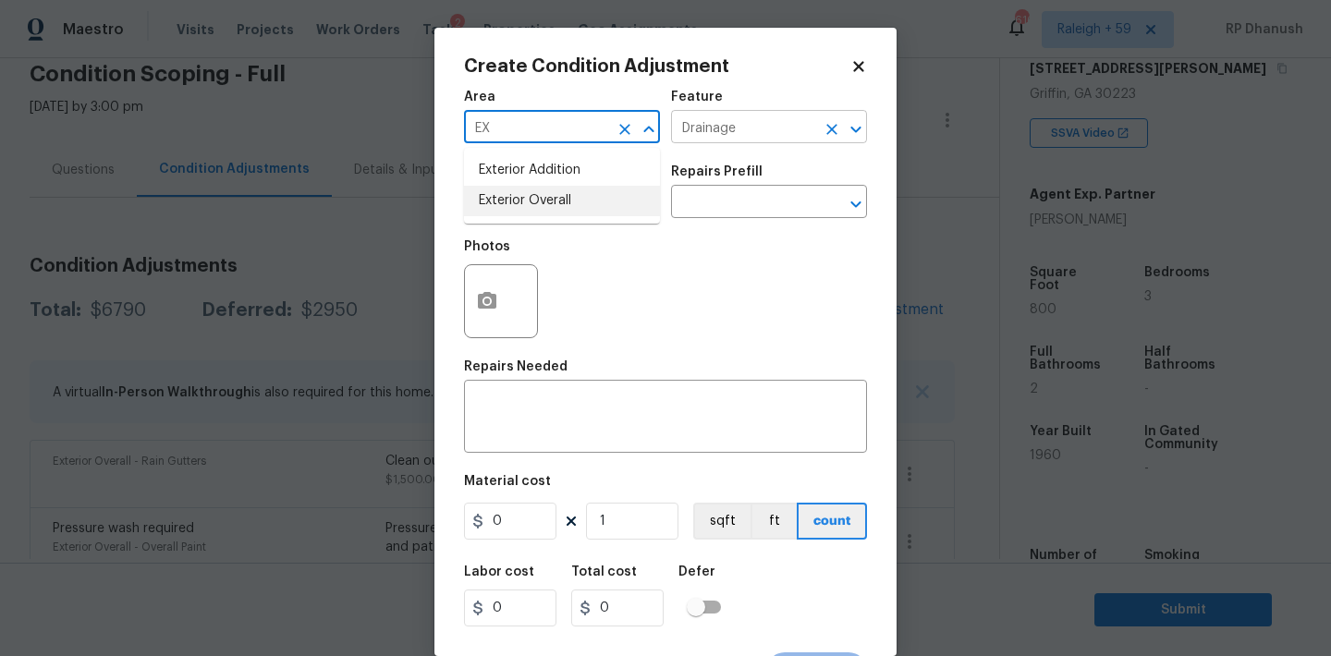
drag, startPoint x: 538, startPoint y: 198, endPoint x: 722, endPoint y: 116, distance: 201.1
click at [546, 191] on li "Exterior Overall" at bounding box center [562, 201] width 196 height 30
type input "Exterior Overall"
click at [728, 131] on input "Drainage" at bounding box center [743, 129] width 144 height 29
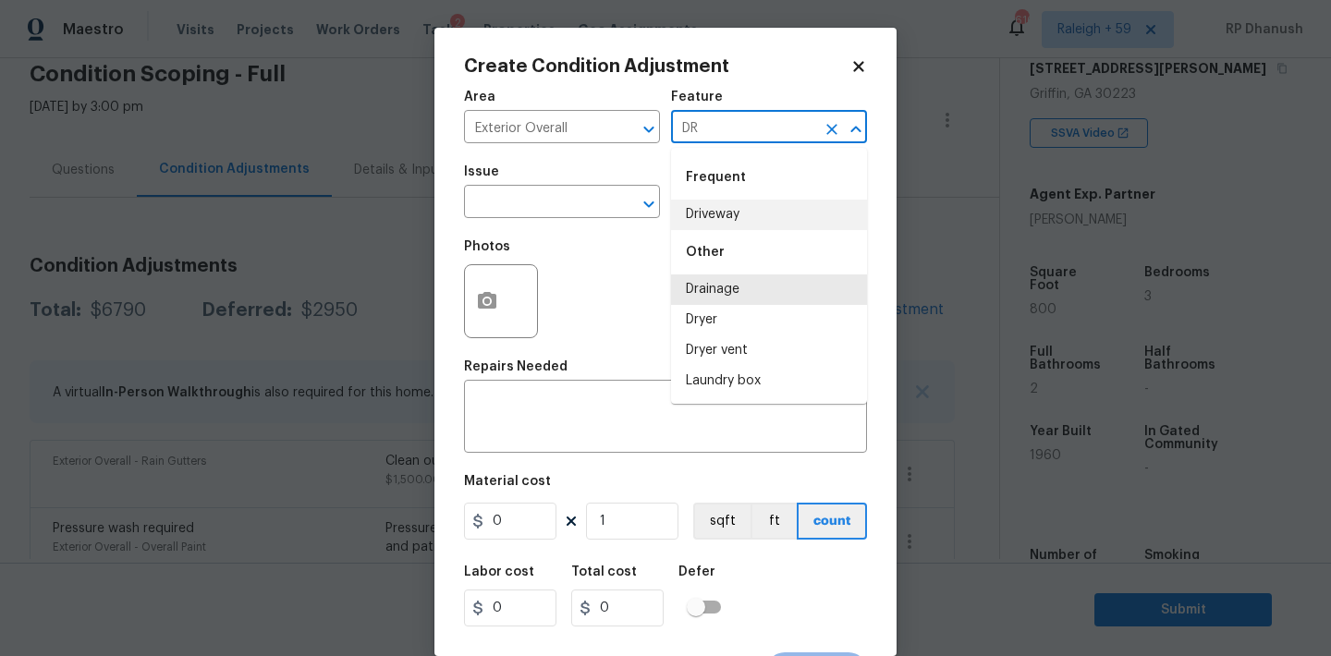
click at [707, 207] on li "Driveway" at bounding box center [769, 215] width 196 height 30
type input "Driveway"
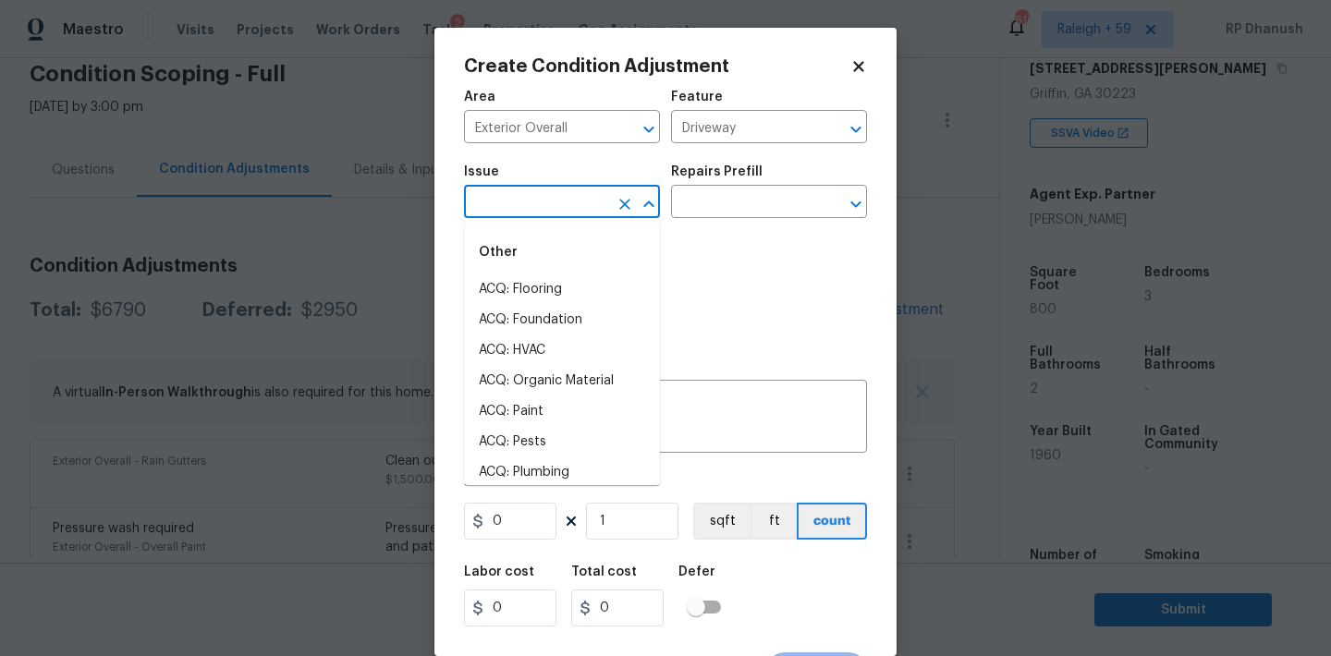
click at [494, 207] on input "text" at bounding box center [536, 203] width 144 height 29
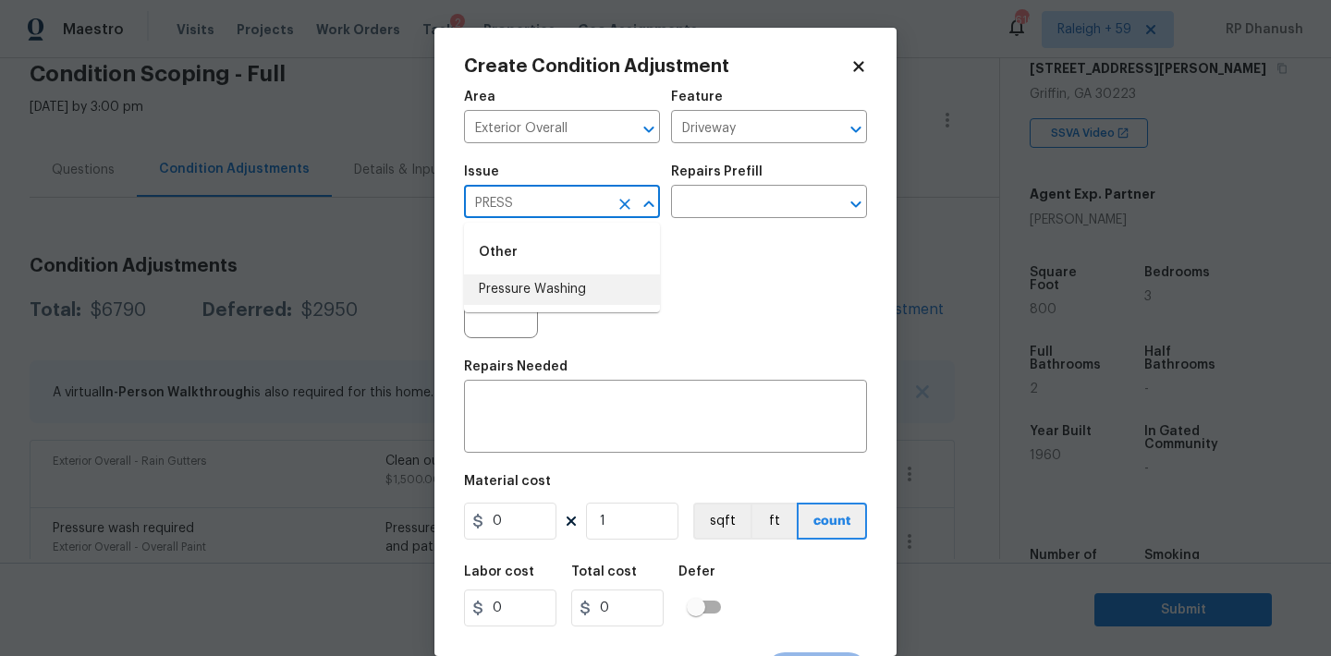
click at [516, 281] on li "Pressure Washing" at bounding box center [562, 289] width 196 height 30
type input "Pressure Washing"
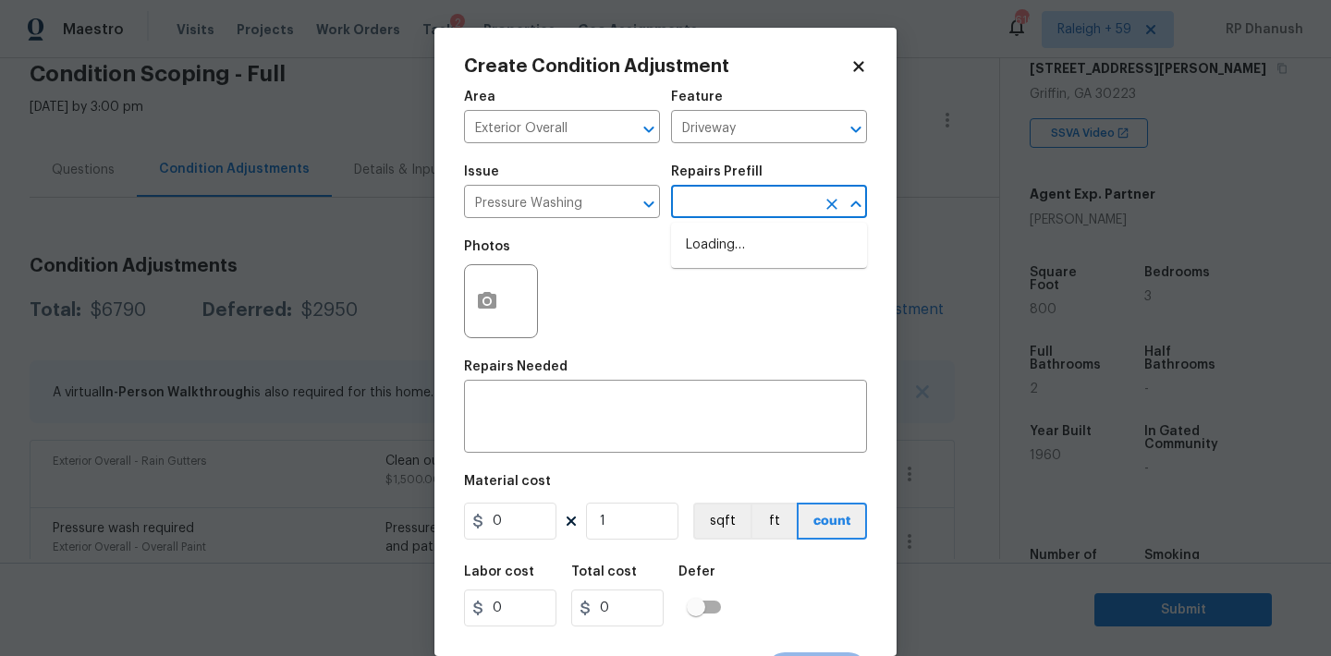
click at [708, 209] on input "text" at bounding box center [743, 203] width 144 height 29
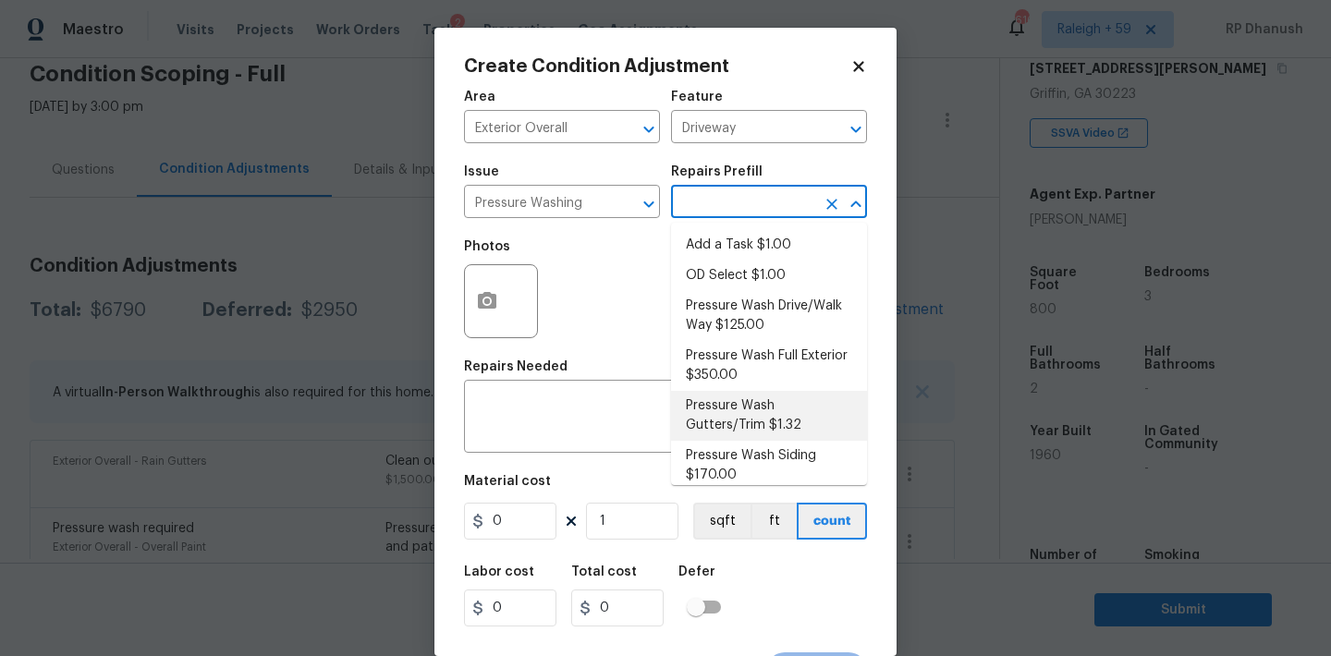
scroll to position [13, 0]
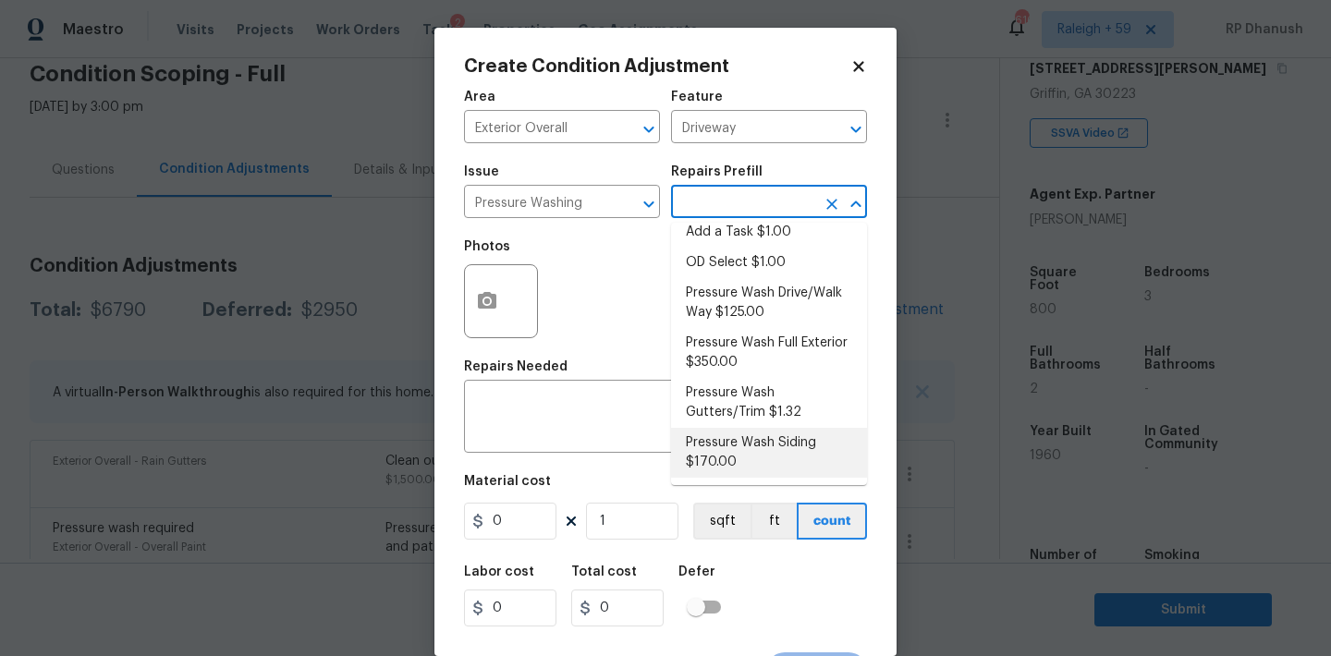
click at [744, 446] on li "Pressure Wash Siding $170.00" at bounding box center [769, 453] width 196 height 50
type input "Siding"
type textarea "Protect areas as needed for pressure washing. Pressure wash the siding on the h…"
type input "170"
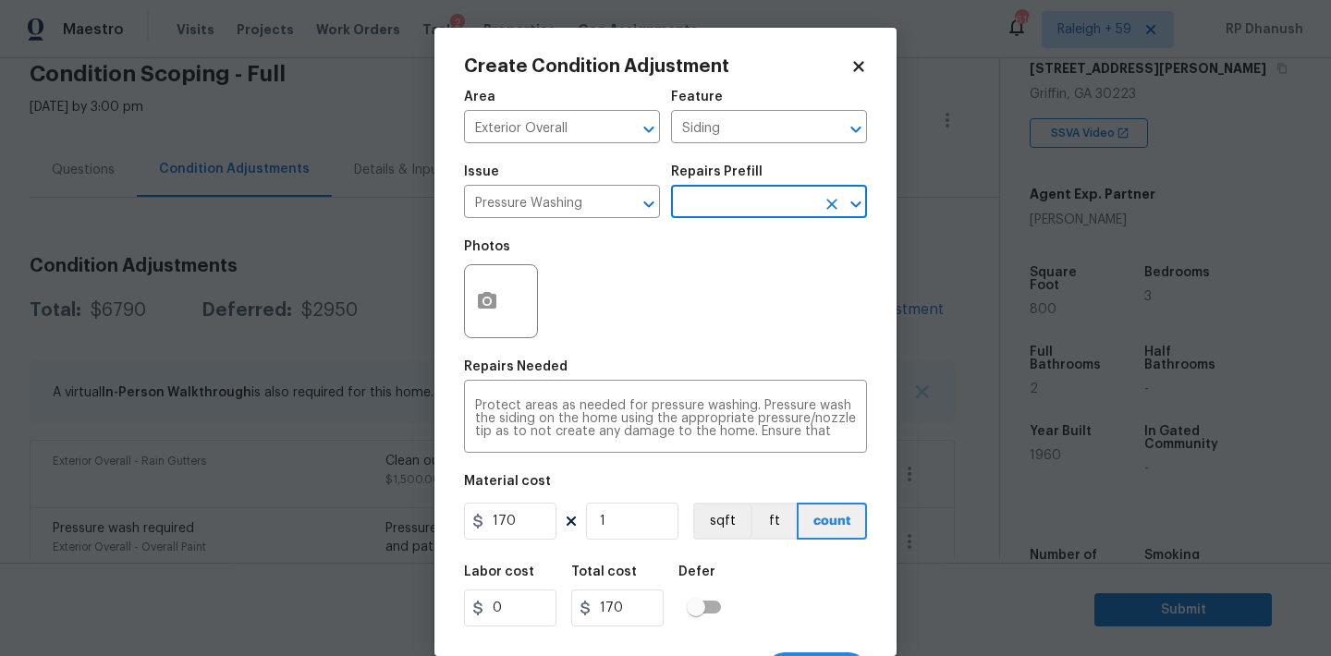
click at [507, 560] on div "Labor cost 0 Total cost 170 Defer" at bounding box center [665, 595] width 403 height 83
click at [507, 543] on figure "Material cost 170 1 sqft ft count" at bounding box center [665, 509] width 403 height 68
click at [507, 531] on input "170" at bounding box center [510, 521] width 92 height 37
type input "200"
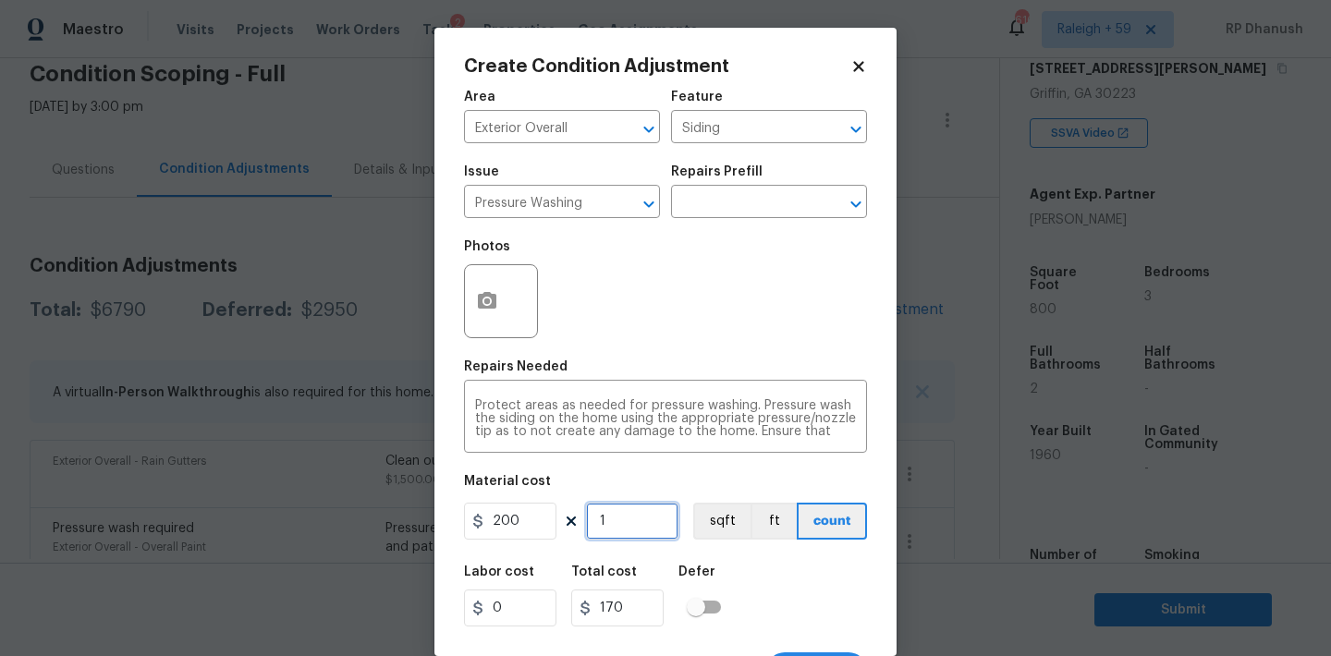
type input "200"
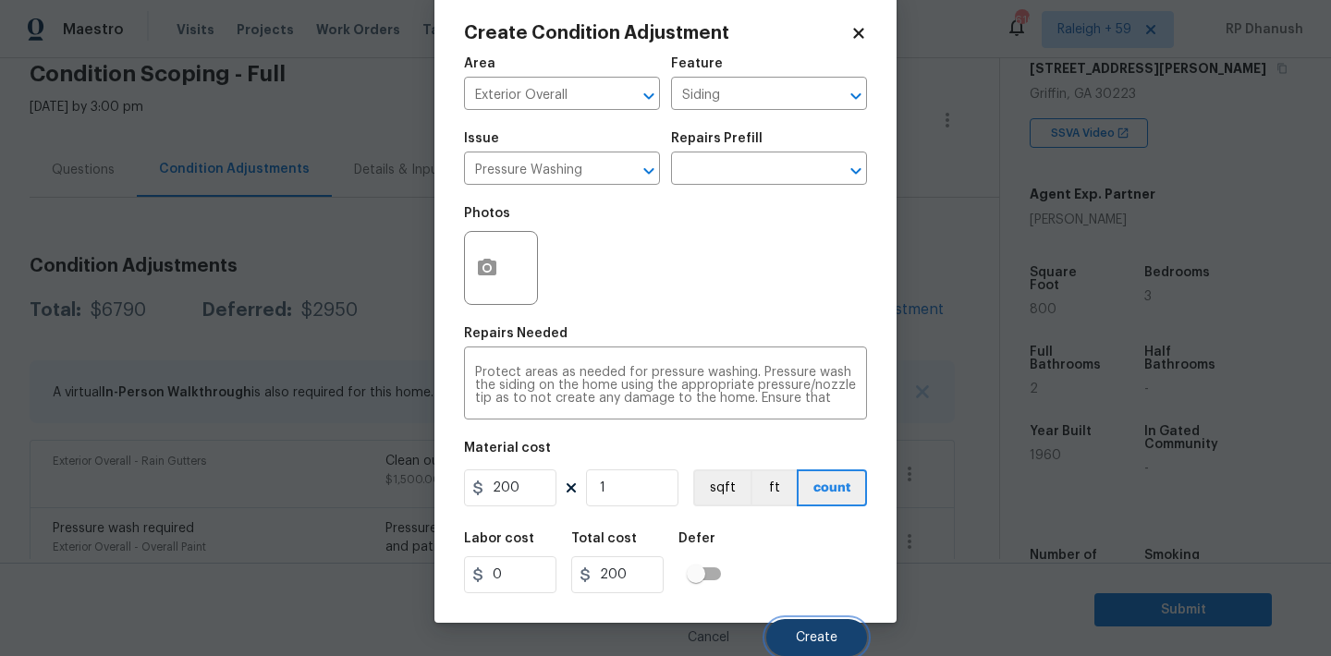
click at [837, 627] on button "Create" at bounding box center [816, 637] width 101 height 37
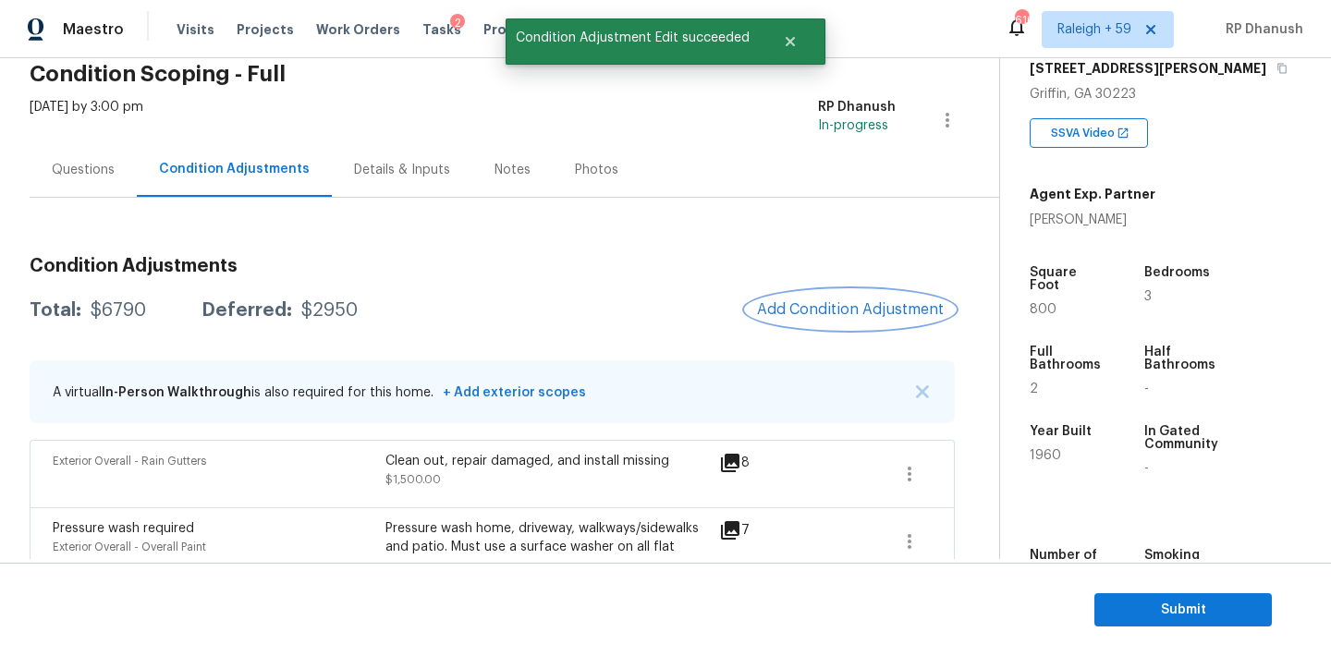
scroll to position [0, 0]
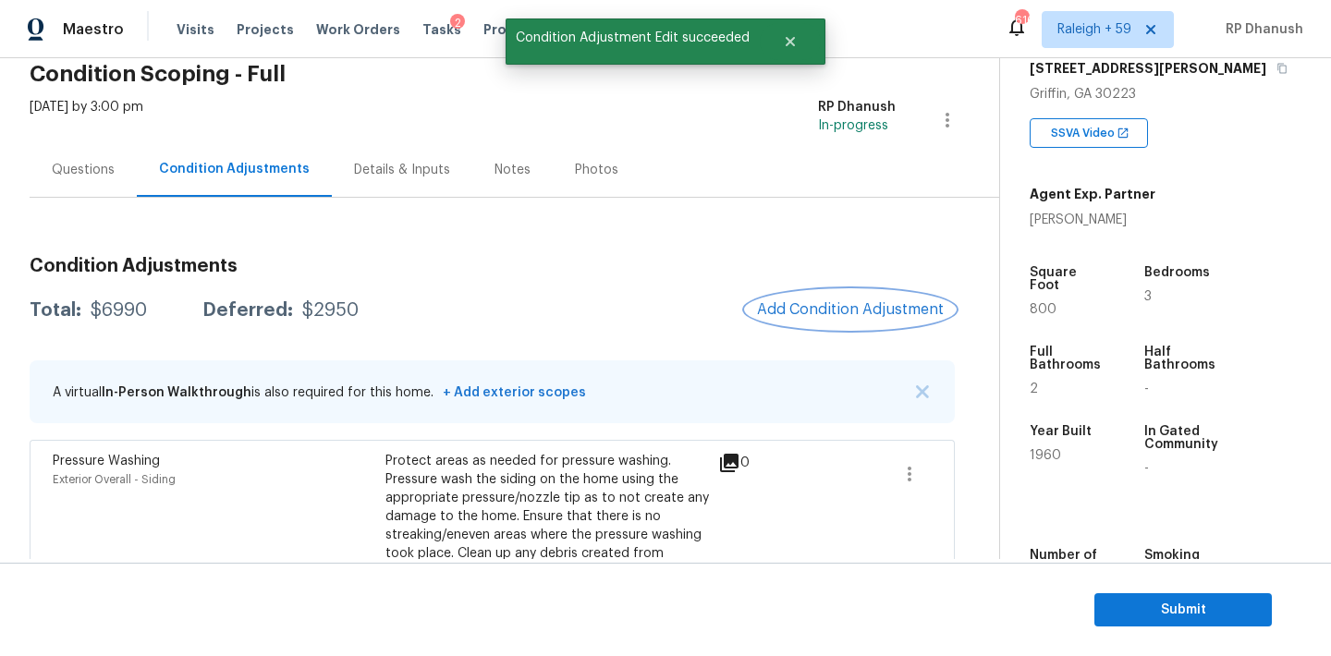
click at [890, 291] on button "Add Condition Adjustment" at bounding box center [850, 309] width 209 height 39
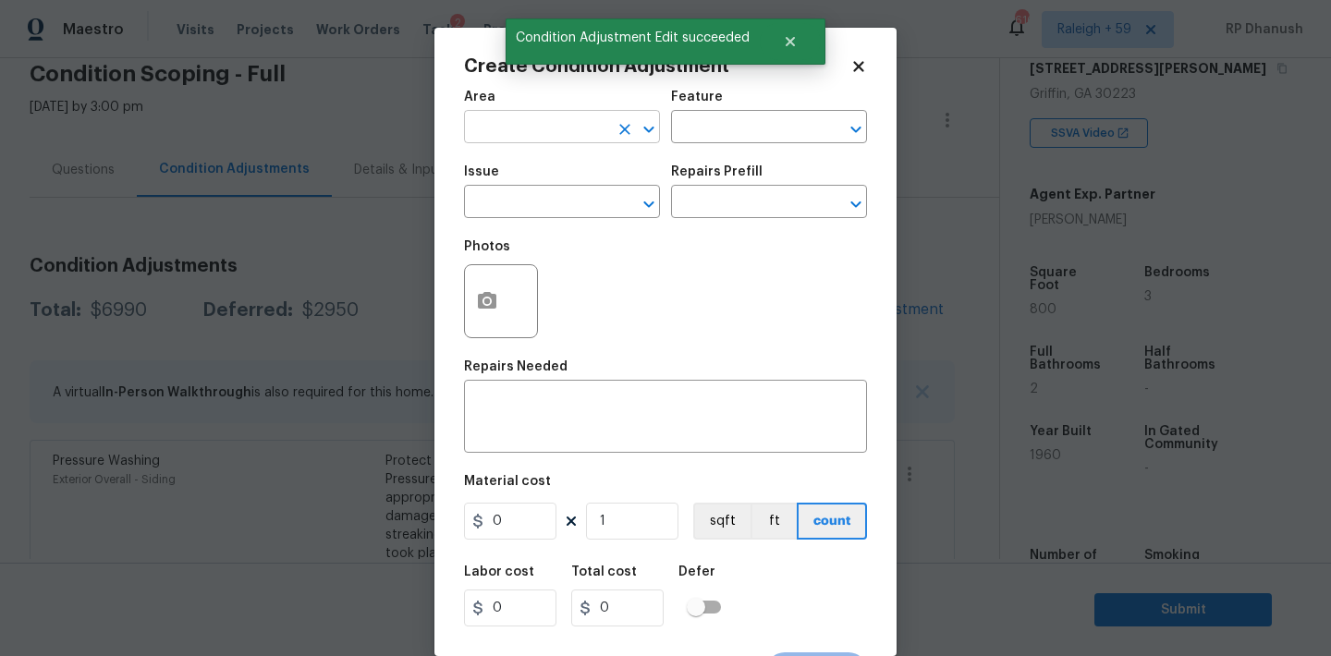
click at [558, 123] on input "text" at bounding box center [536, 129] width 144 height 29
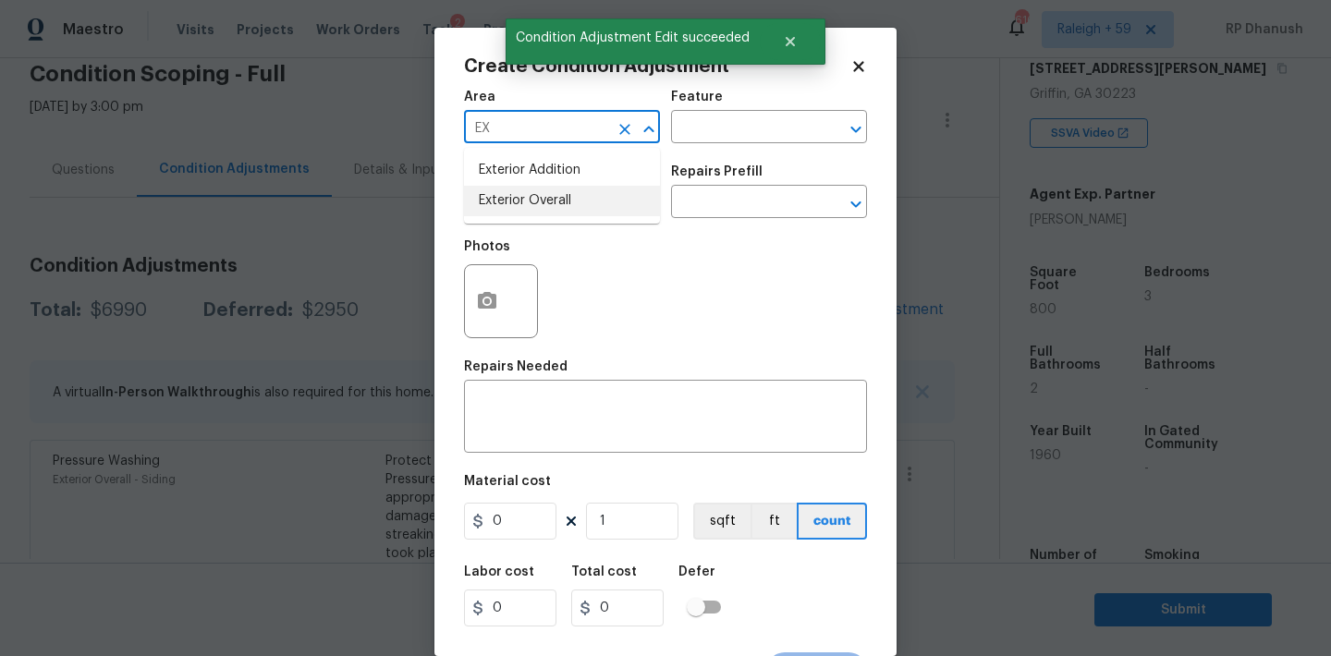
drag, startPoint x: 540, startPoint y: 195, endPoint x: 649, endPoint y: 152, distance: 117.0
click at [552, 188] on li "Exterior Overall" at bounding box center [562, 201] width 196 height 30
type input "Exterior Overall"
click at [701, 148] on div "Area Exterior Overall ​ Feature ​" at bounding box center [665, 116] width 403 height 75
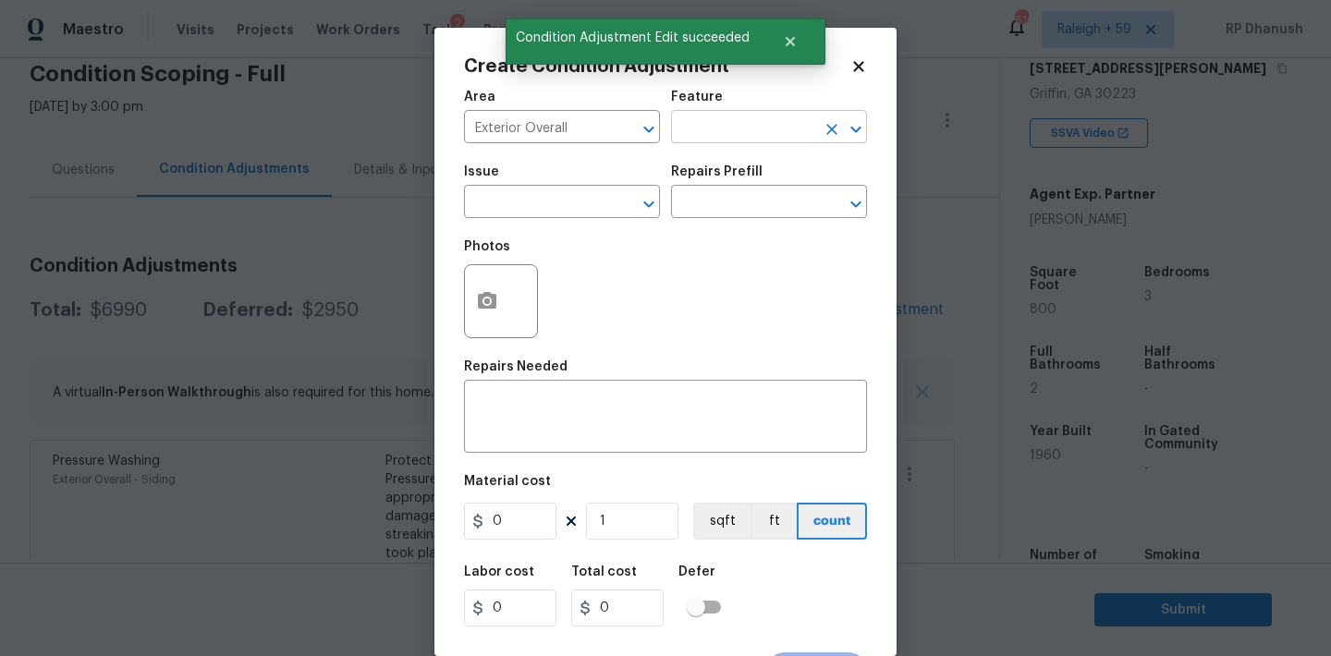
click at [706, 127] on input "text" at bounding box center [743, 129] width 144 height 29
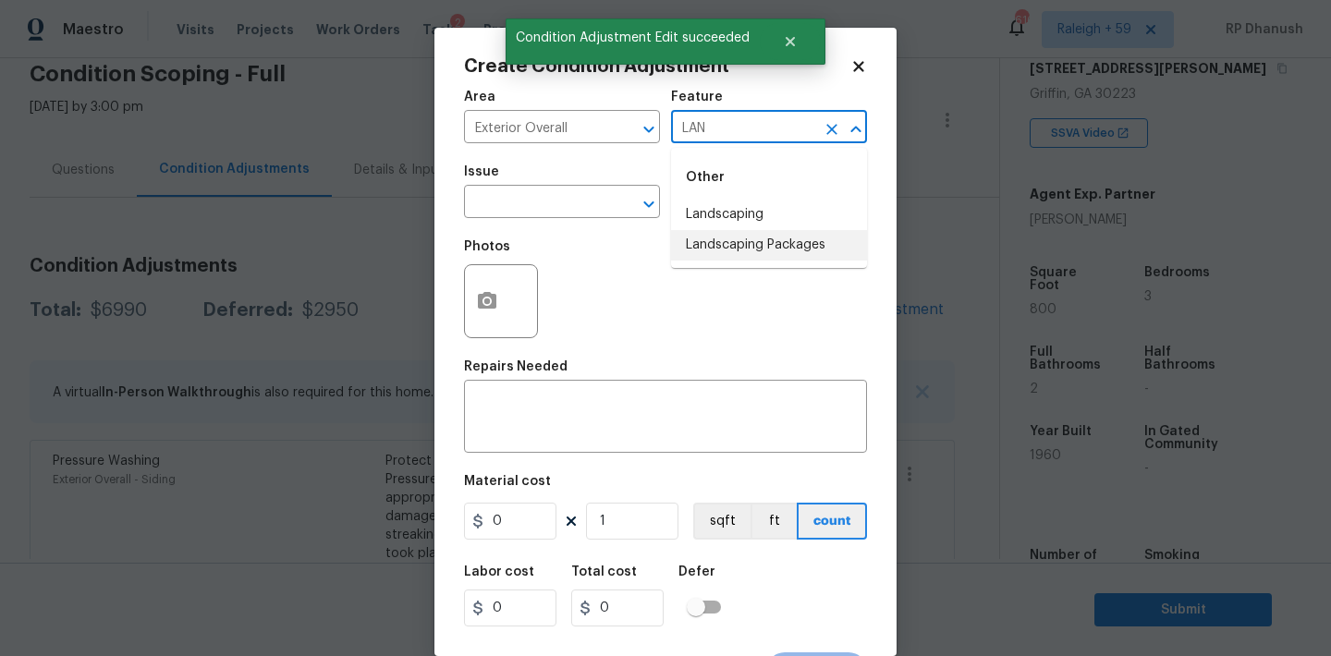
click at [705, 231] on li "Landscaping Packages" at bounding box center [769, 245] width 196 height 30
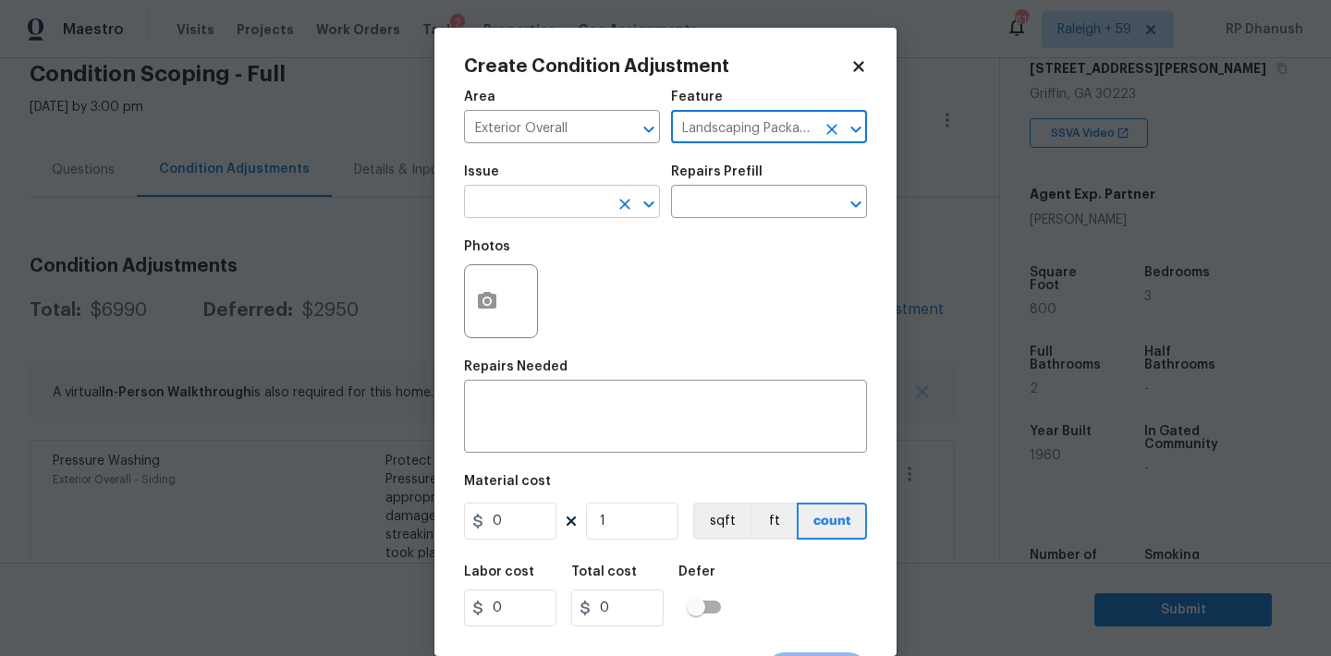
type input "Landscaping Packages"
click at [602, 201] on input "text" at bounding box center [536, 203] width 144 height 29
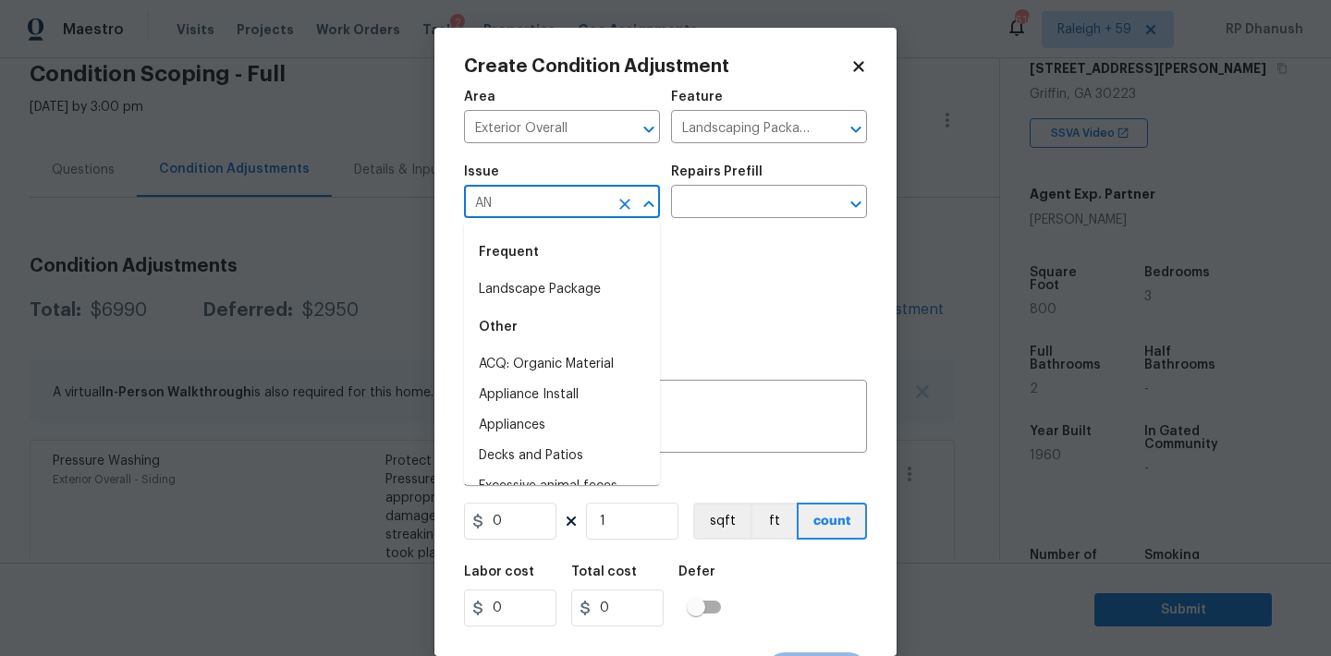
type input "A"
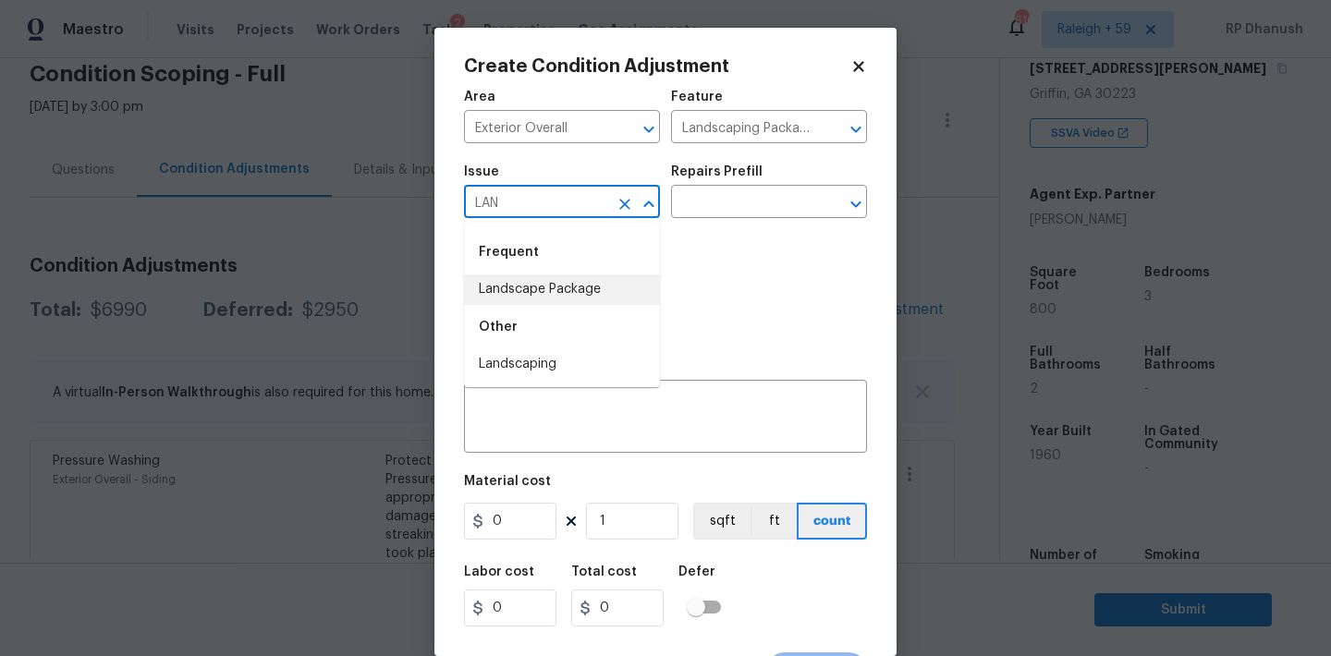
click at [590, 292] on li "Landscape Package" at bounding box center [562, 289] width 196 height 30
type input "Landscape Package"
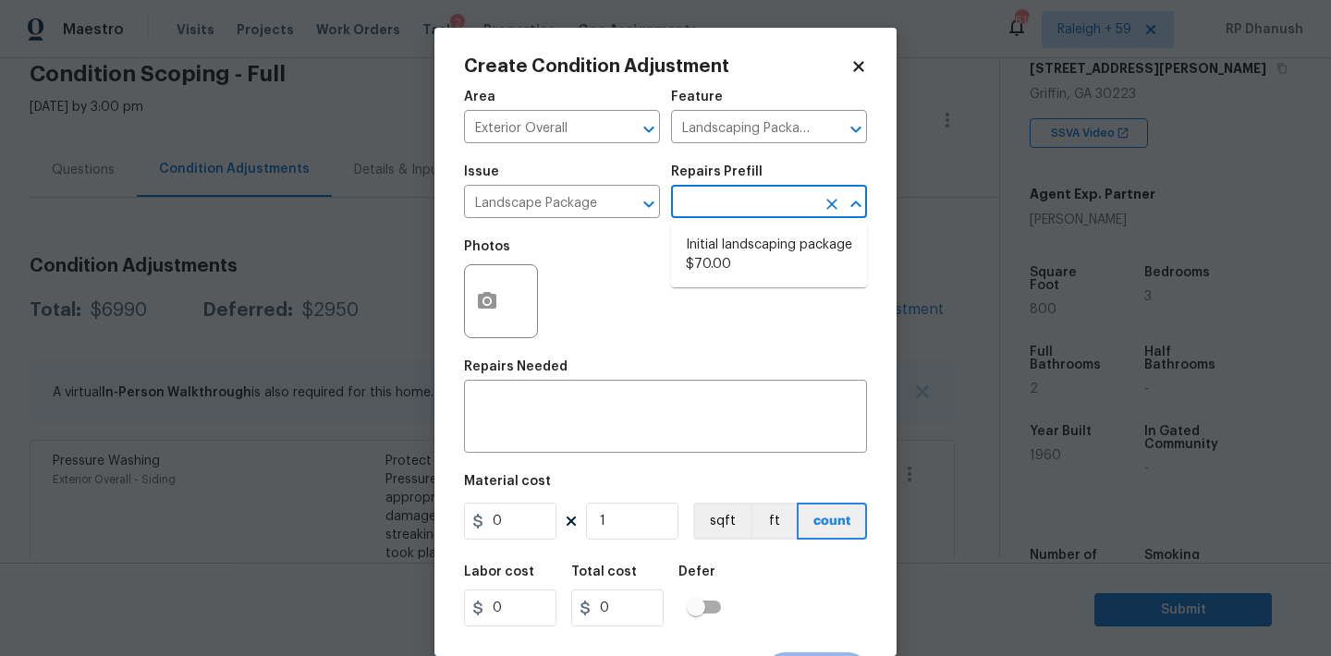
click at [703, 209] on input "text" at bounding box center [743, 203] width 144 height 29
click at [728, 237] on li "Initial landscaping package $70.00" at bounding box center [769, 255] width 196 height 50
type input "Home Readiness Packages"
type textarea "Mowing of grass up to 6" in height. Mow, edge along driveways & sidewalks, trim…"
type input "70"
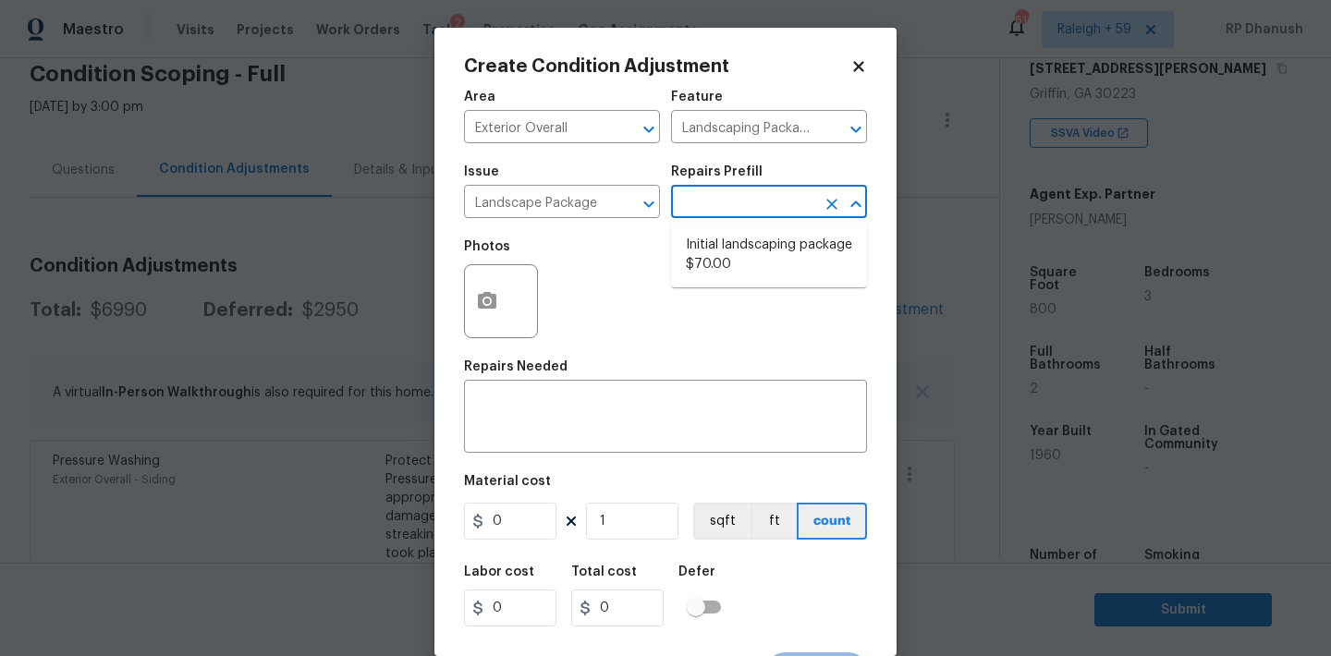
type input "70"
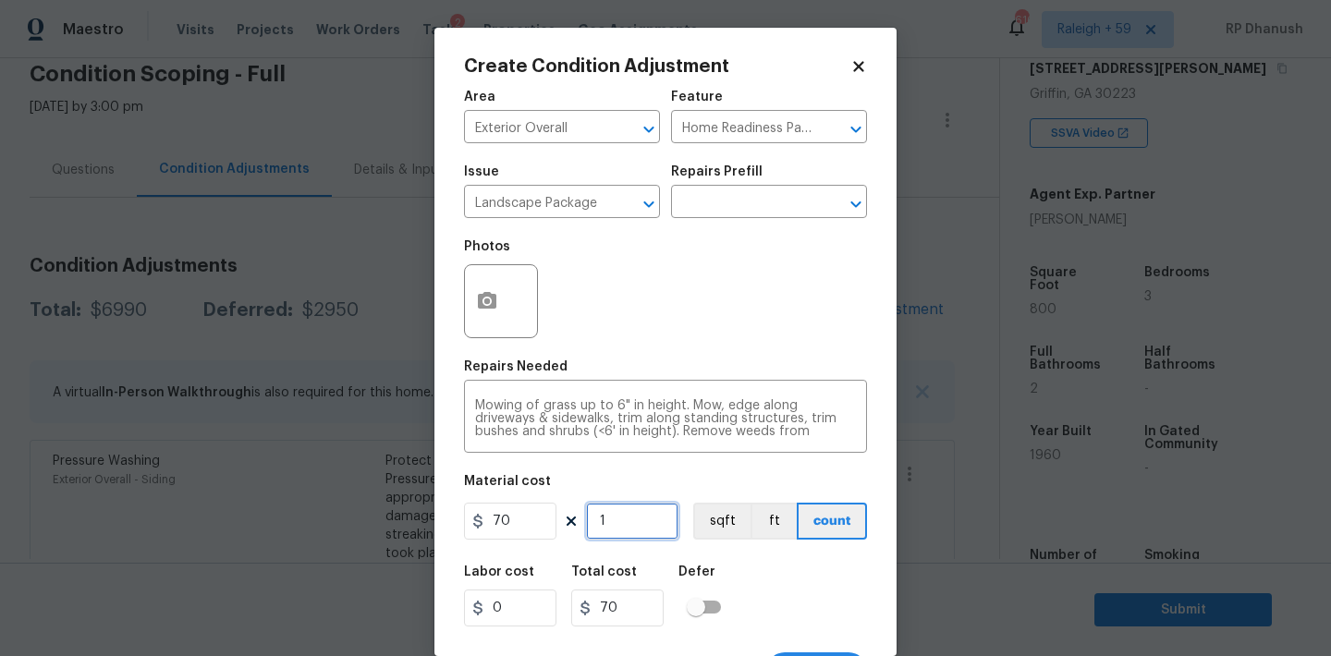
click at [629, 512] on input "1" at bounding box center [632, 521] width 92 height 37
type input "0"
type input "1"
type input "70"
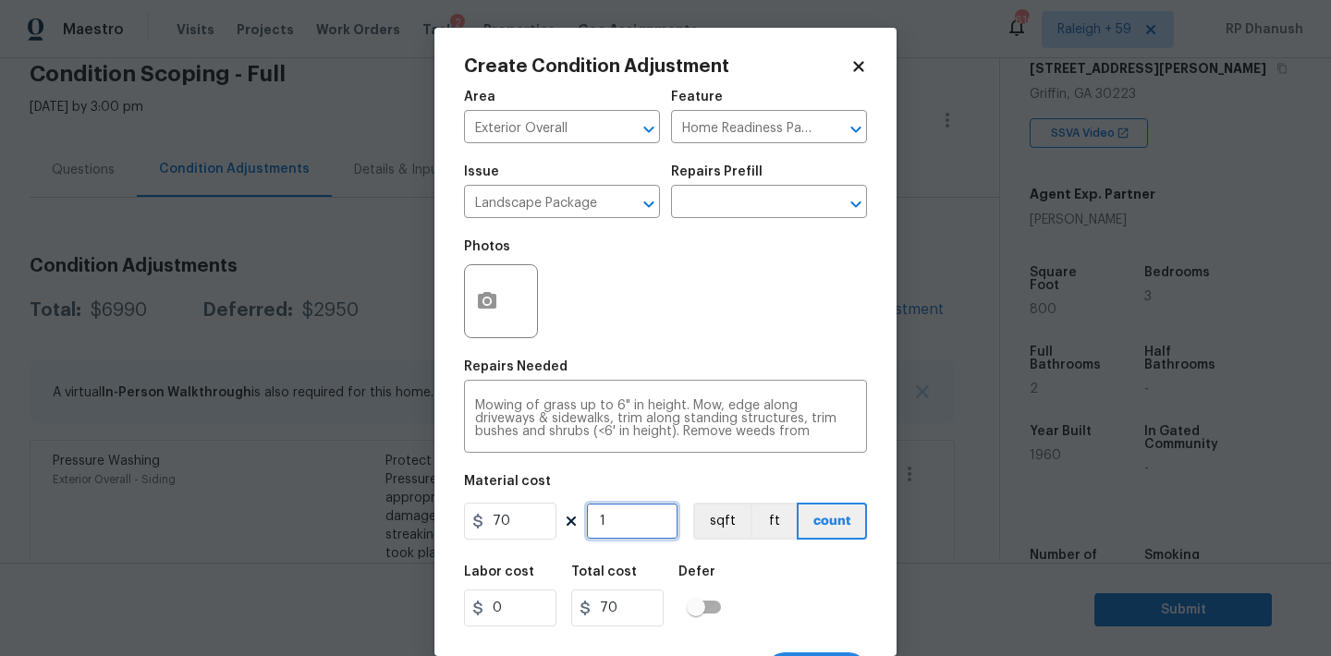
type input "10"
type input "700"
type input "1"
type input "70"
type input "0"
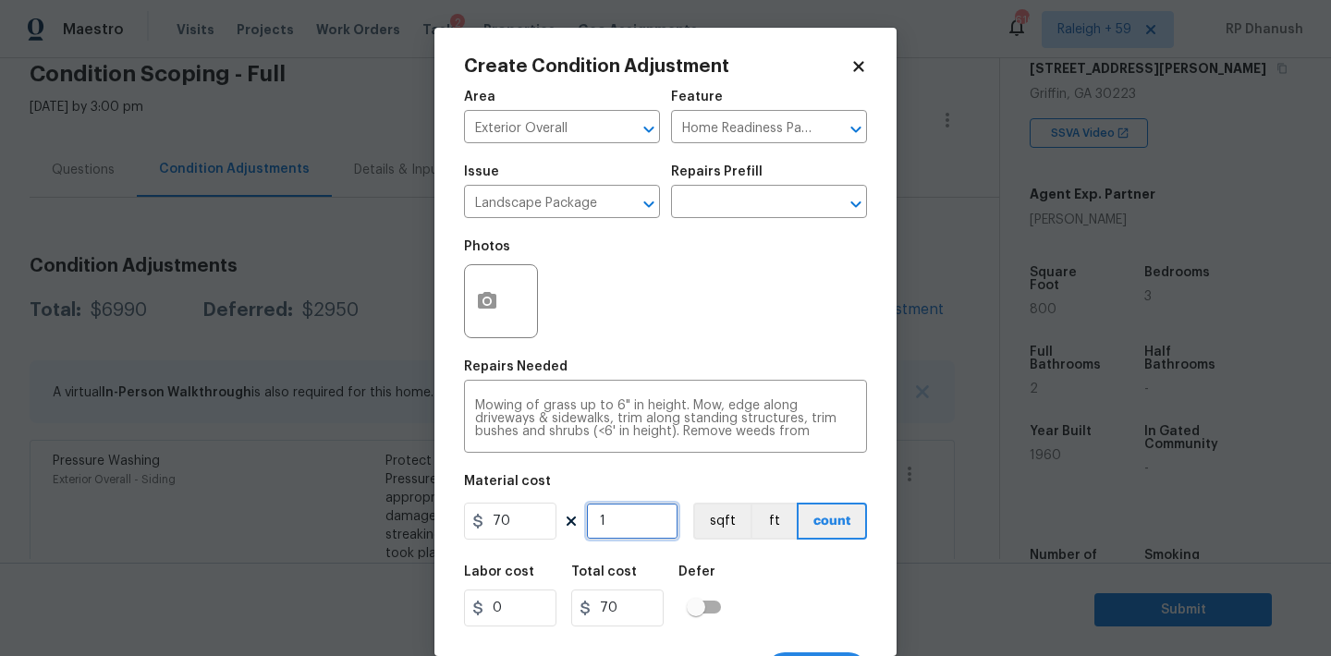
type input "0"
type input "1"
type input "70"
type input "13"
type input "910"
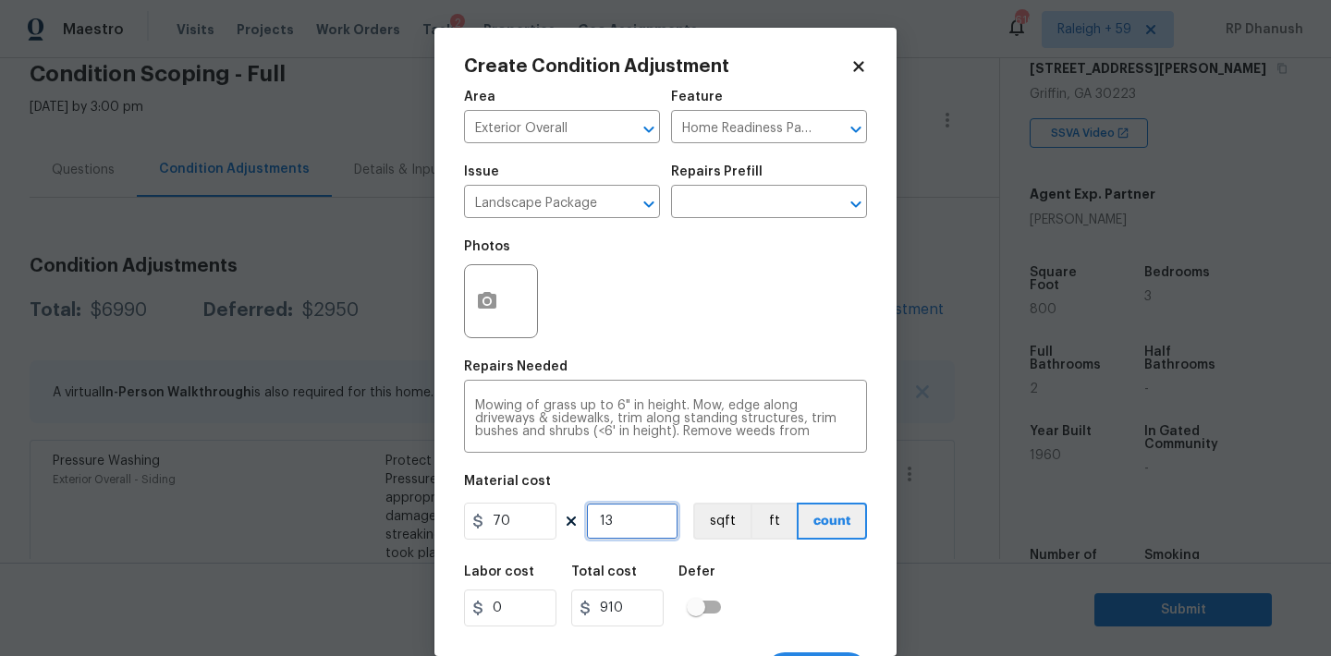
type input "132"
type input "9240"
type input "13"
type input "910"
type input "1"
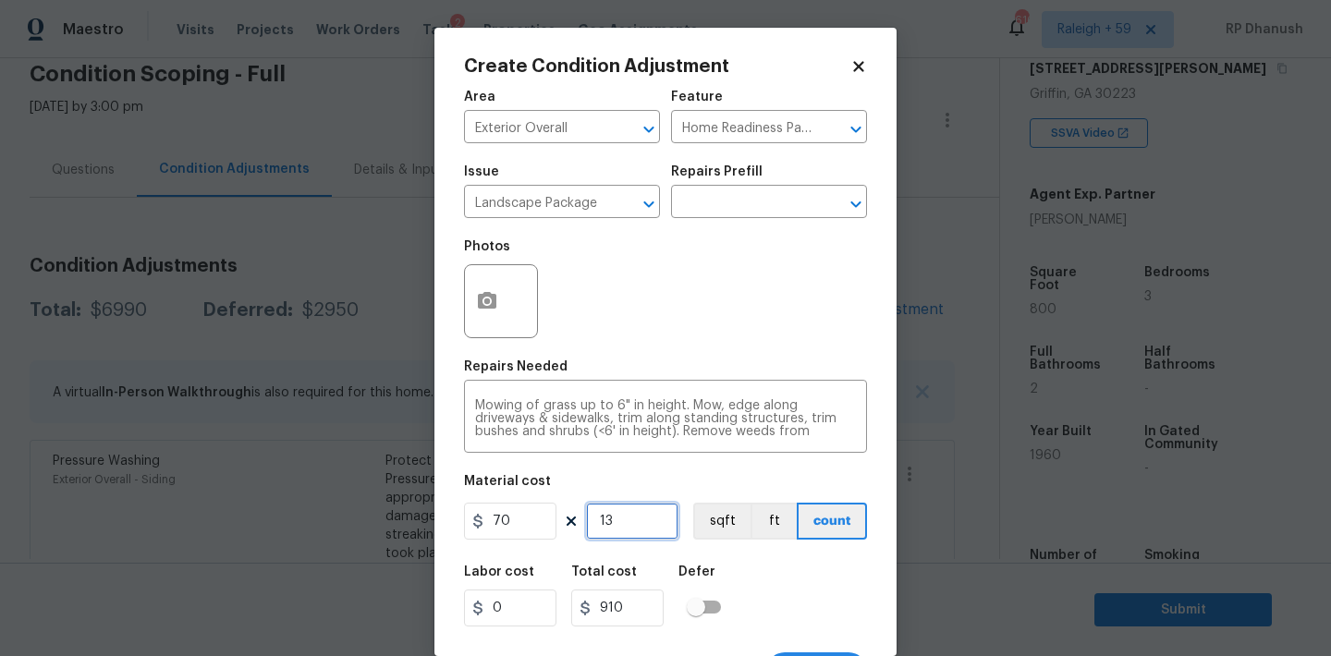
type input "70"
type input "0"
type input "1"
type input "70"
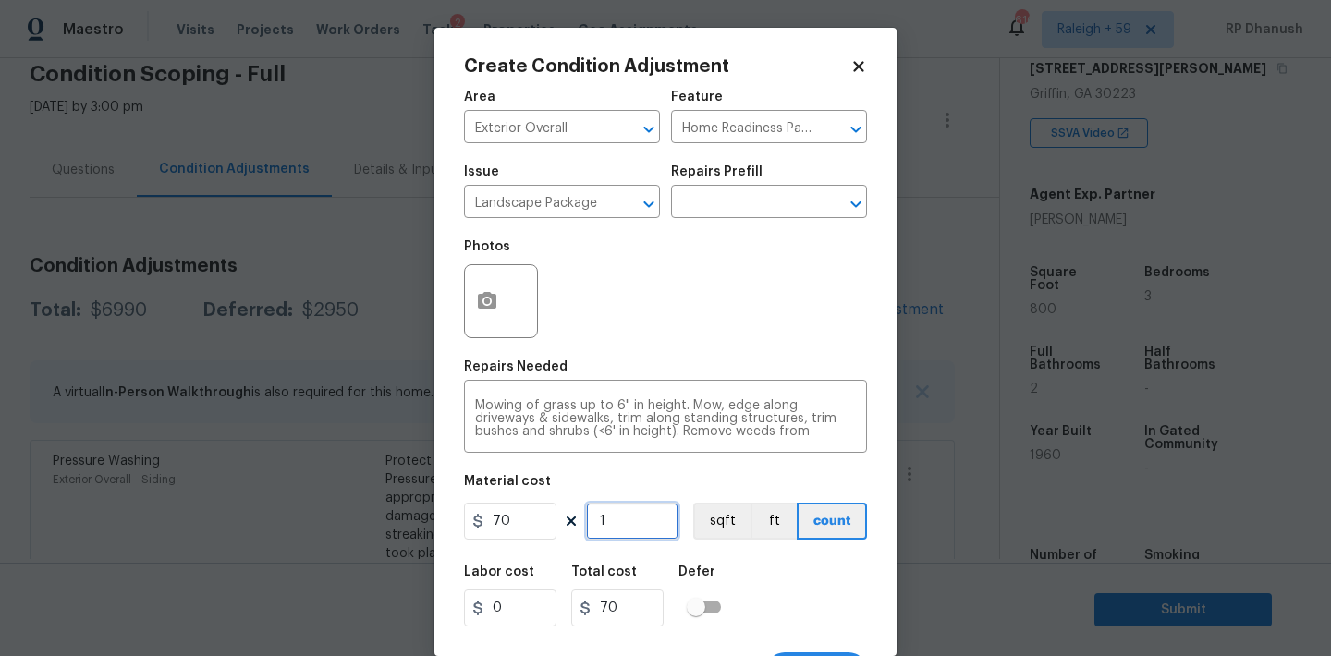
type input "14"
type input "980"
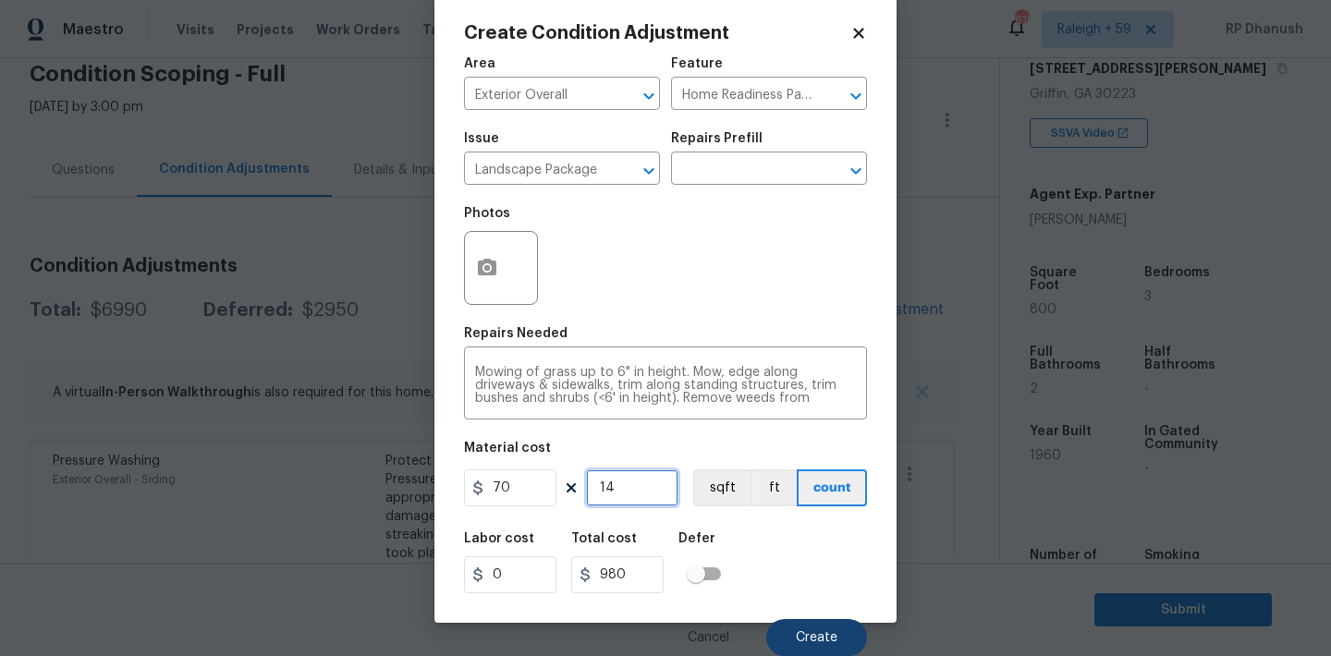
type input "14"
click at [821, 622] on button "Create" at bounding box center [816, 637] width 101 height 37
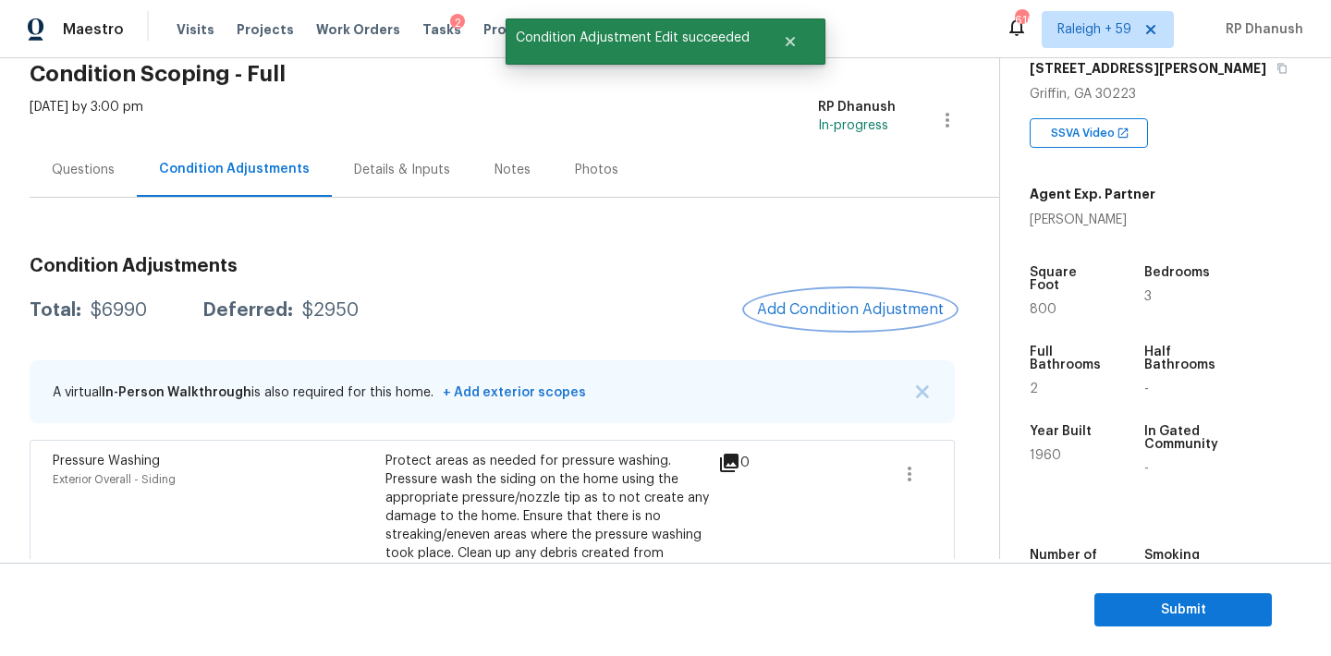
scroll to position [0, 0]
click at [824, 309] on span "Add Condition Adjustment" at bounding box center [850, 309] width 187 height 17
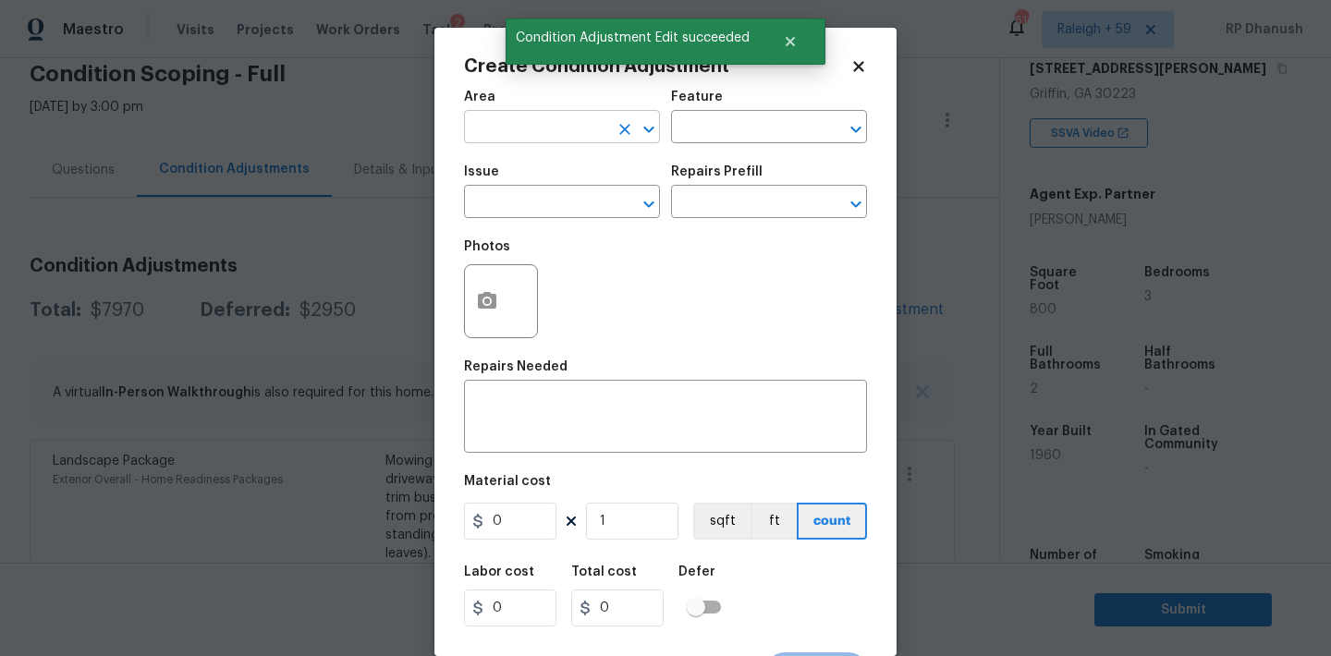
click at [567, 127] on input "text" at bounding box center [536, 129] width 144 height 29
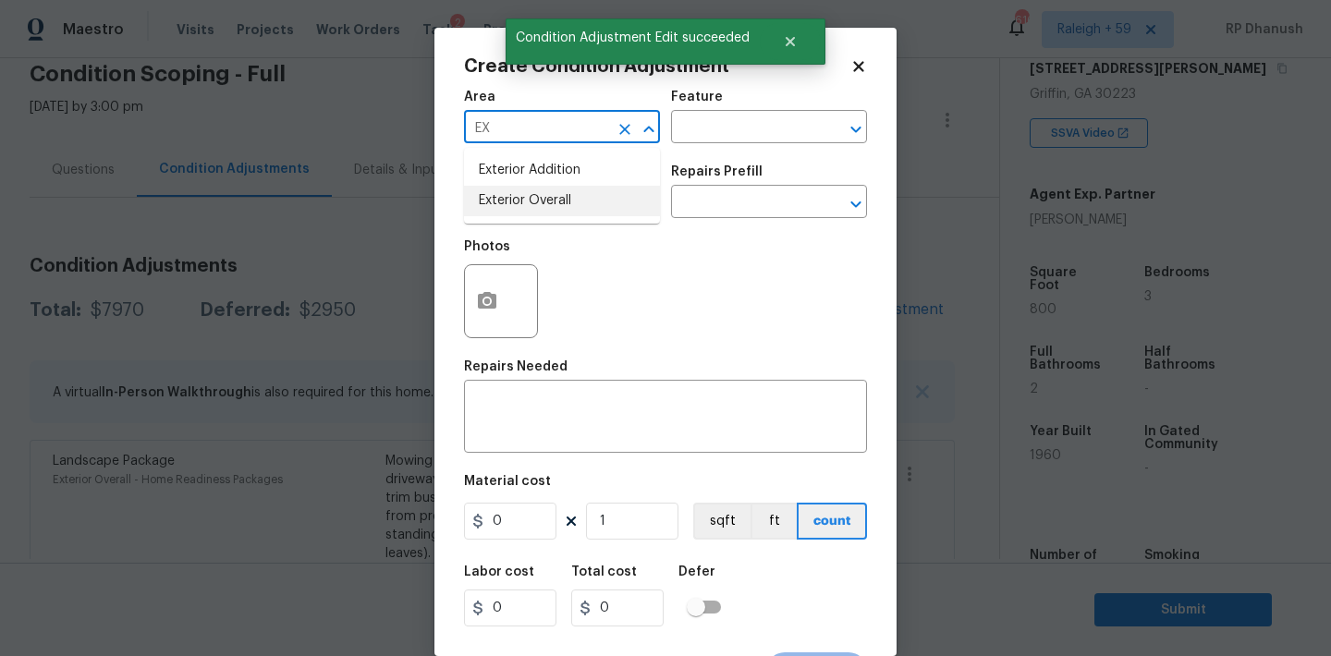
drag, startPoint x: 534, startPoint y: 192, endPoint x: 604, endPoint y: 161, distance: 76.9
click at [534, 192] on li "Exterior Overall" at bounding box center [562, 201] width 196 height 30
type input "Exterior Overall"
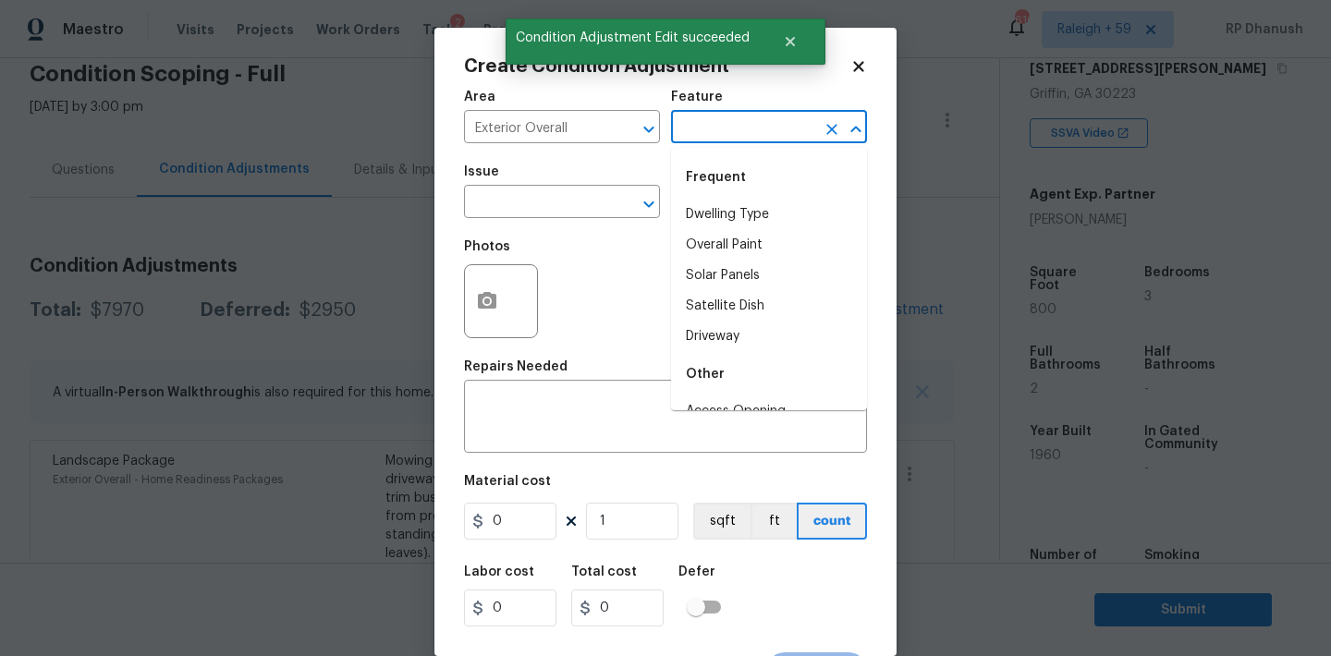
click at [713, 135] on input "text" at bounding box center [743, 129] width 144 height 29
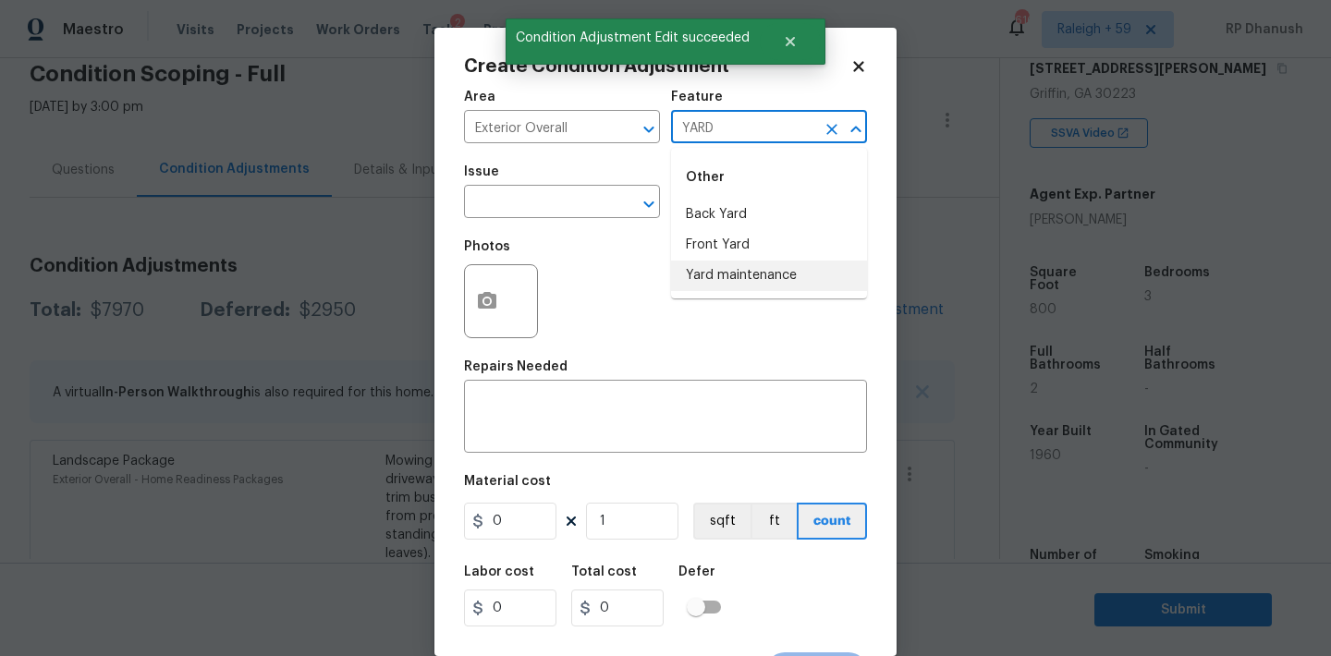
click at [734, 275] on li "Yard maintenance" at bounding box center [769, 276] width 196 height 30
type input "Yard maintenance"
click at [551, 213] on input "text" at bounding box center [536, 203] width 144 height 29
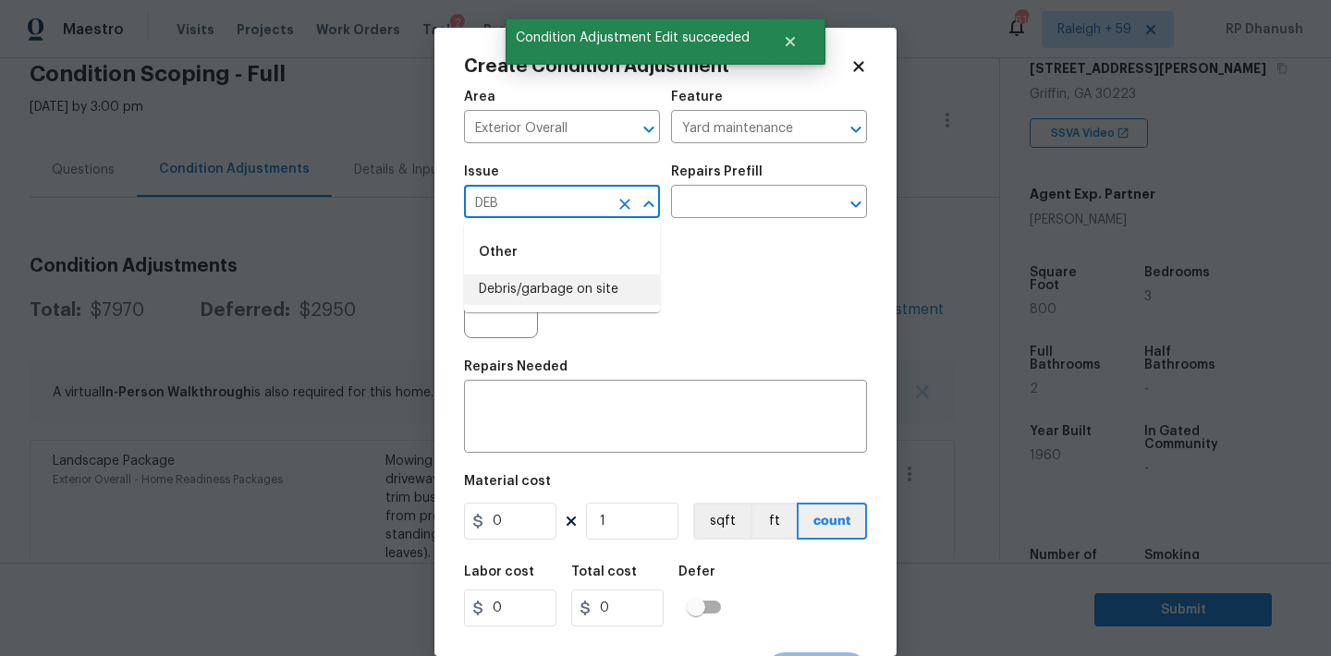
type input "DEB"
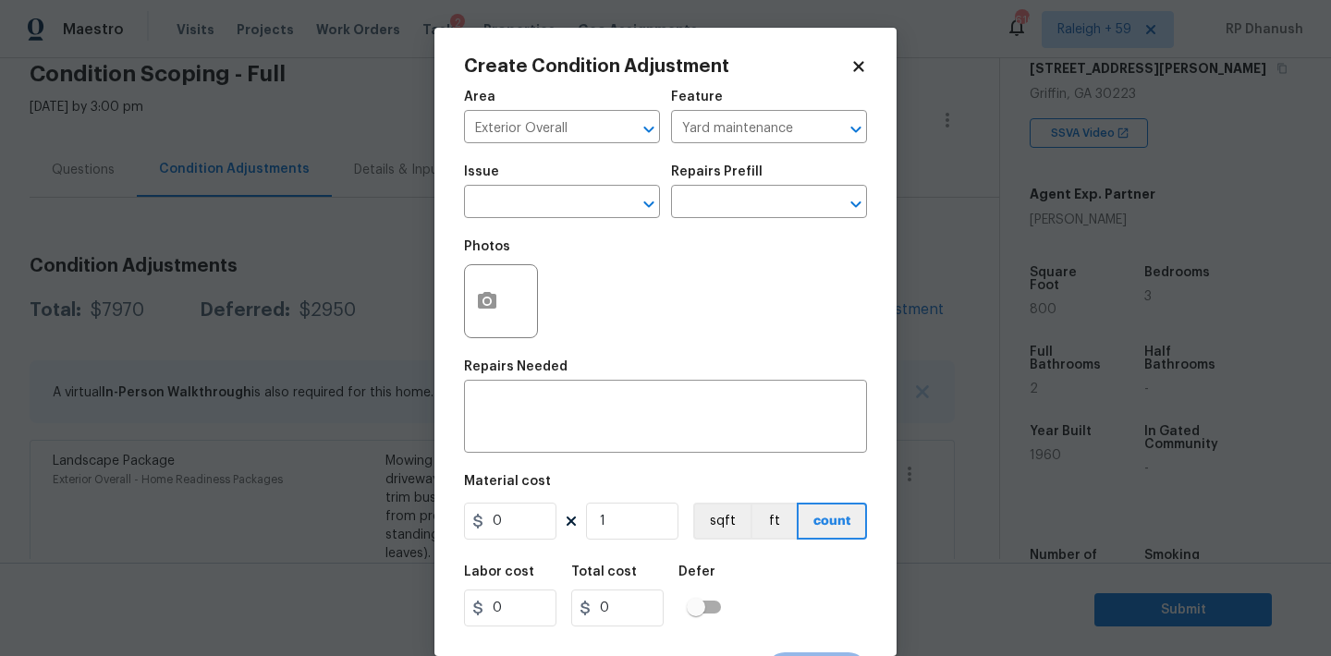
click at [551, 299] on div "Photos" at bounding box center [665, 289] width 403 height 120
click at [579, 213] on input "text" at bounding box center [536, 203] width 144 height 29
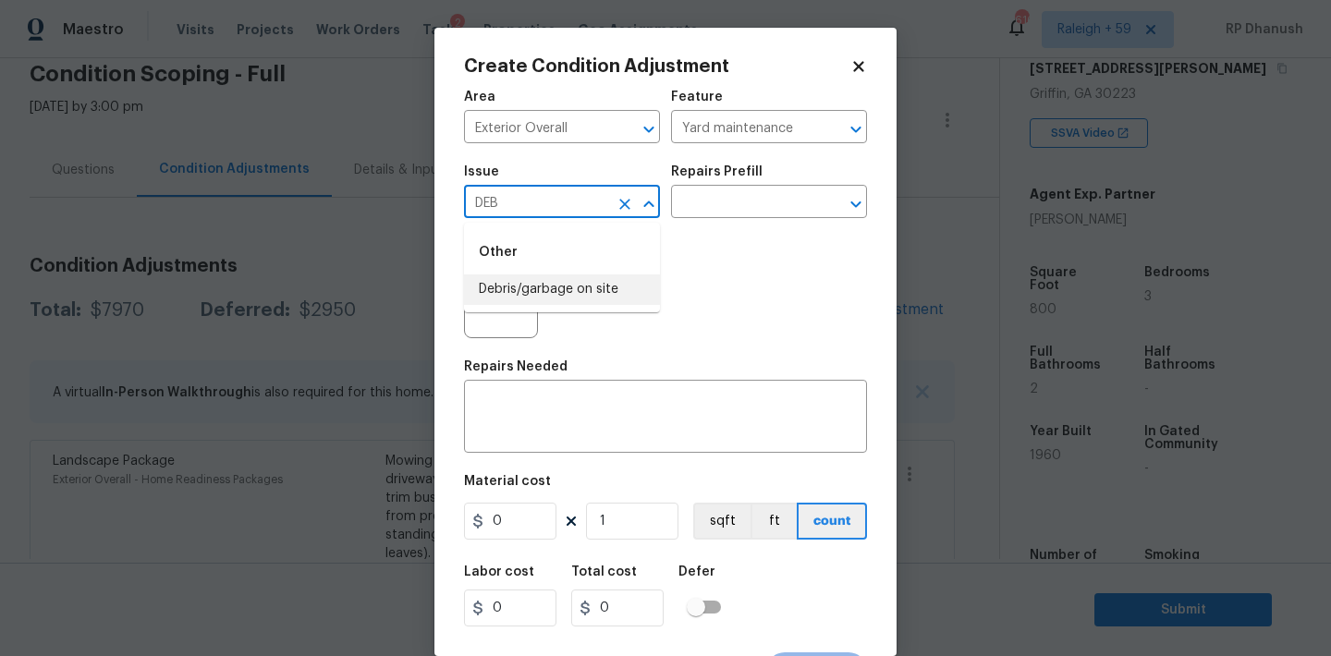
click at [581, 303] on li "Debris/garbage on site" at bounding box center [562, 289] width 196 height 30
type input "Debris/garbage on site"
click at [747, 214] on input "text" at bounding box center [743, 203] width 144 height 29
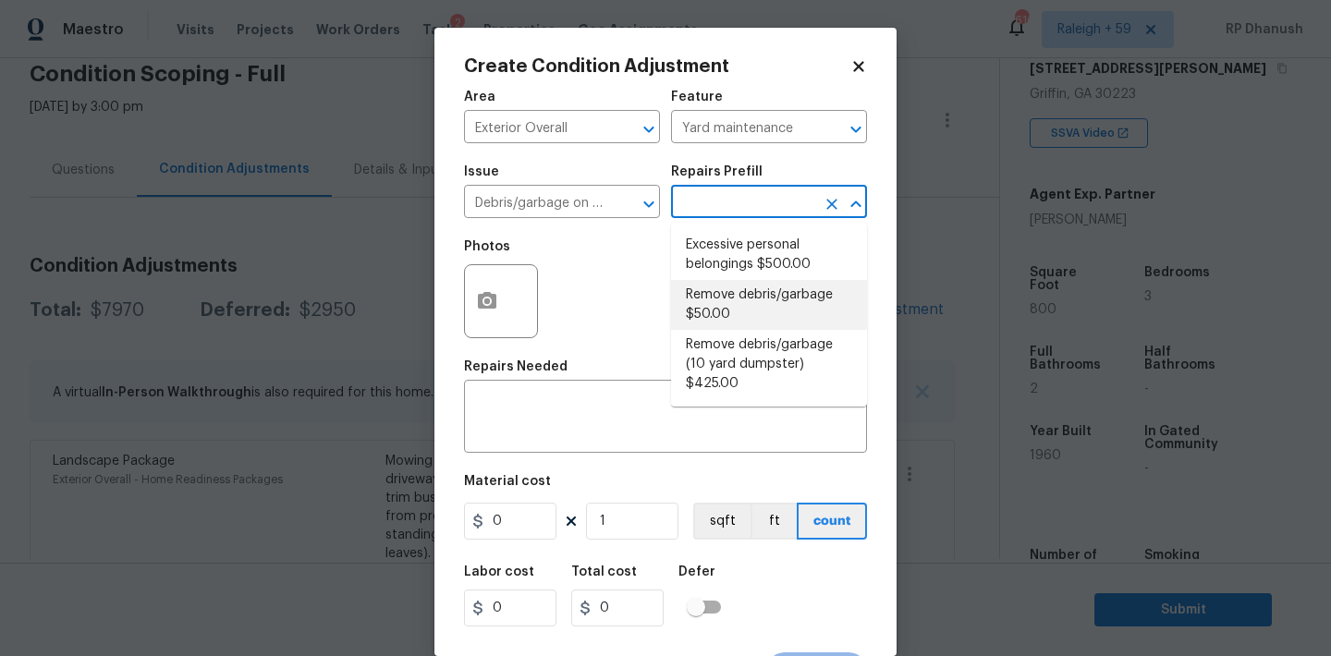
click at [744, 306] on li "Remove debris/garbage $50.00" at bounding box center [769, 305] width 196 height 50
type textarea "Remove, haul off, and properly dispose of any debris left by seller to offsite …"
type input "50"
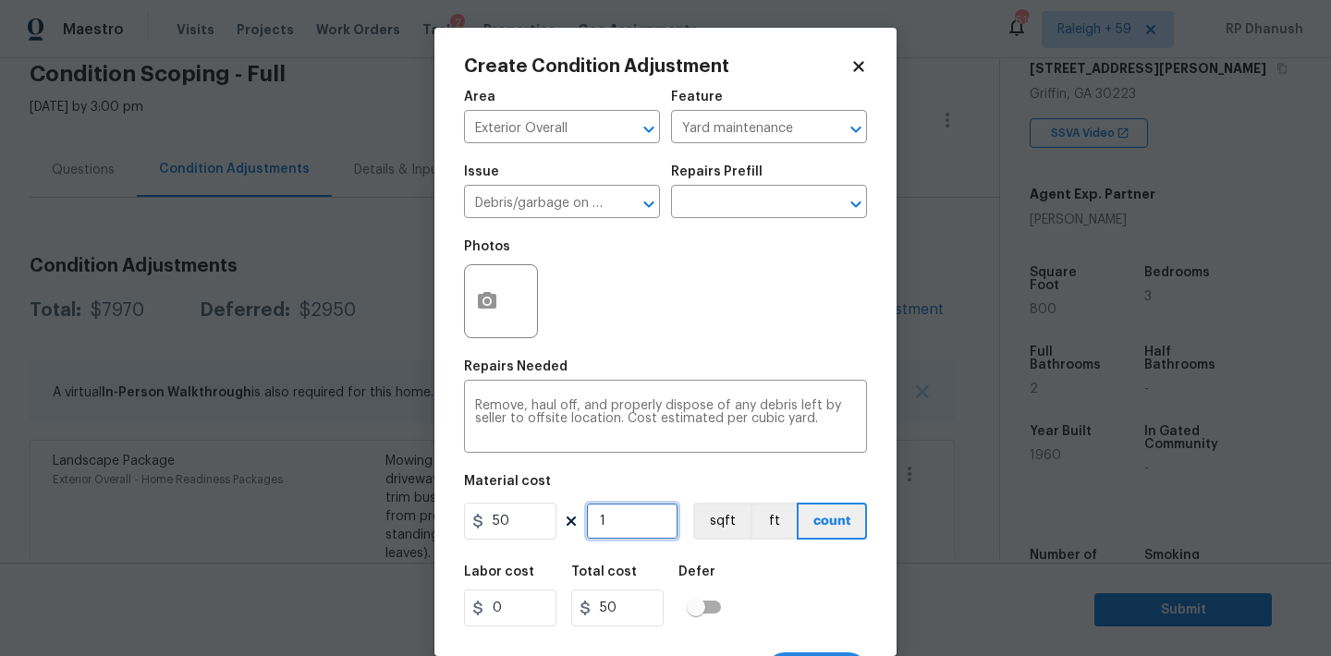
click at [616, 538] on input "1" at bounding box center [632, 521] width 92 height 37
type input "0"
type input "2"
type input "100"
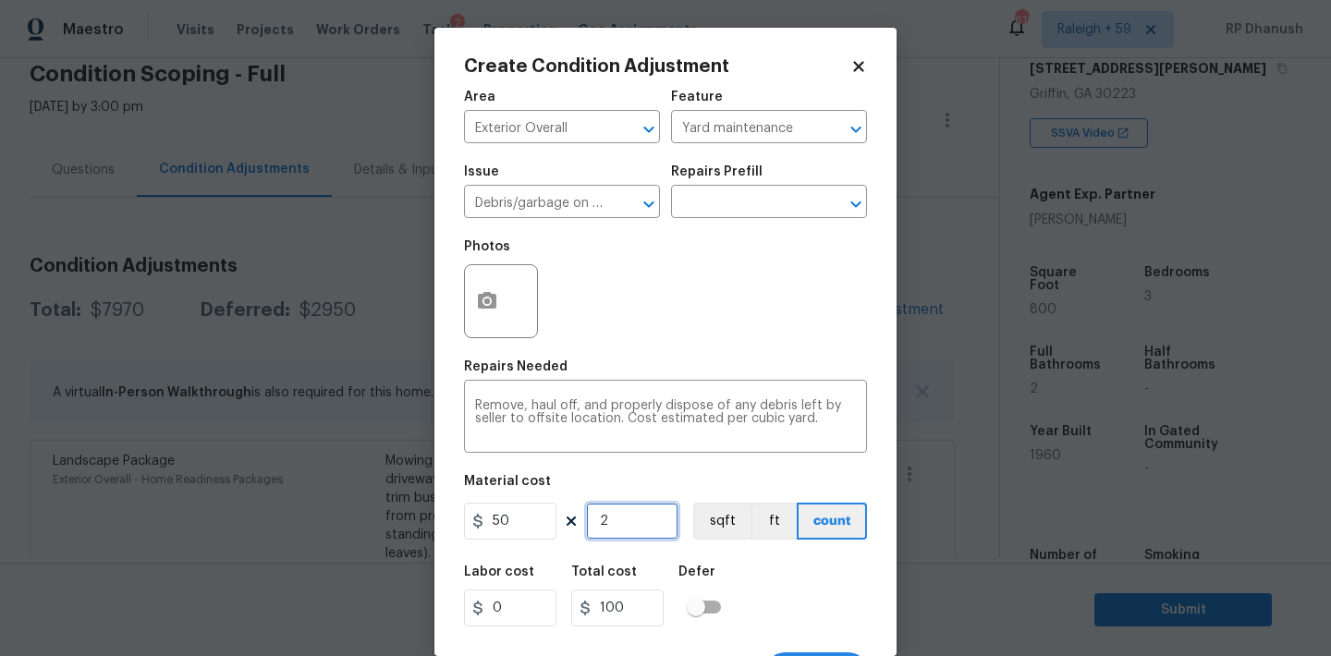
type input "20"
type input "1000"
type input "2"
type input "100"
type input "0"
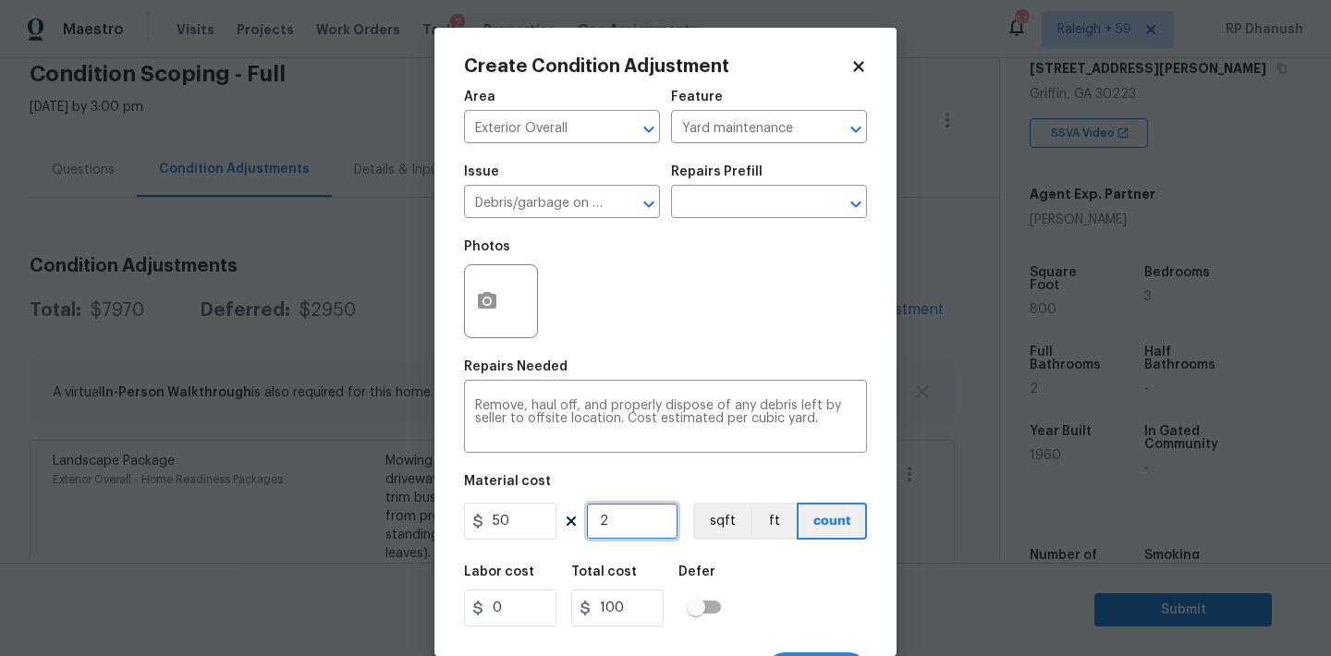
type input "0"
type input "78"
type input "3900"
type input "7"
type input "350"
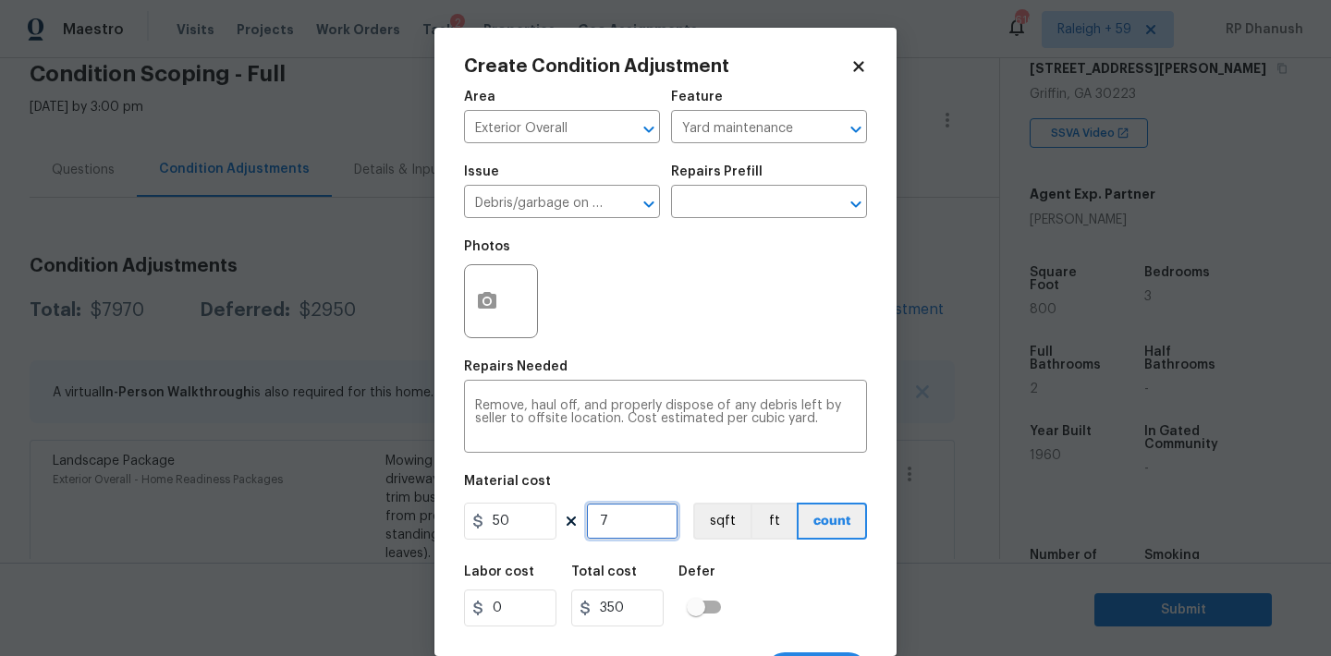
type input "7"
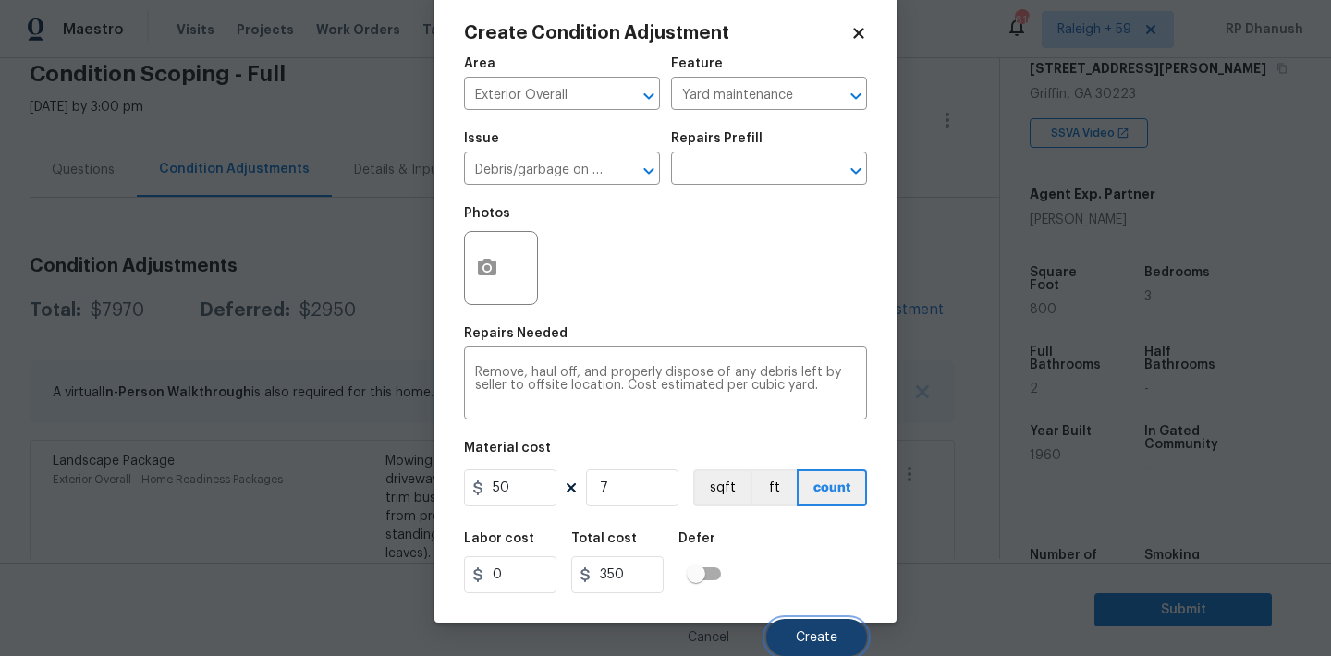
click at [796, 629] on button "Create" at bounding box center [816, 637] width 101 height 37
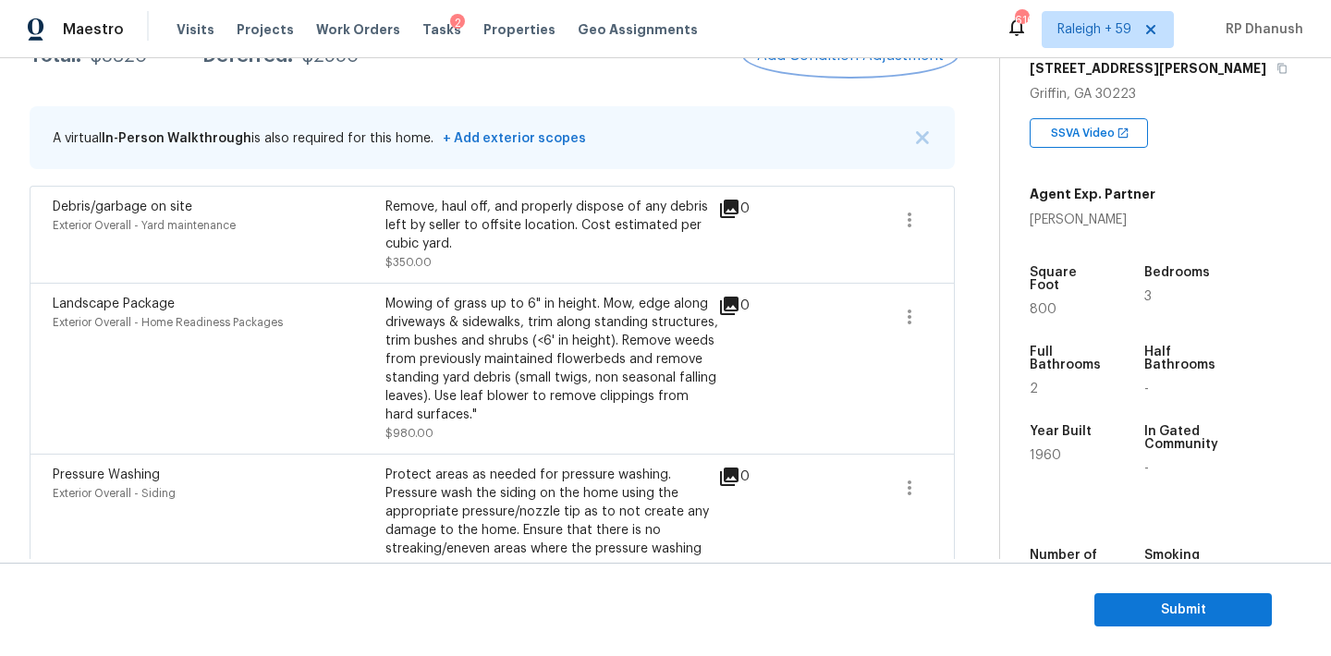
scroll to position [310, 0]
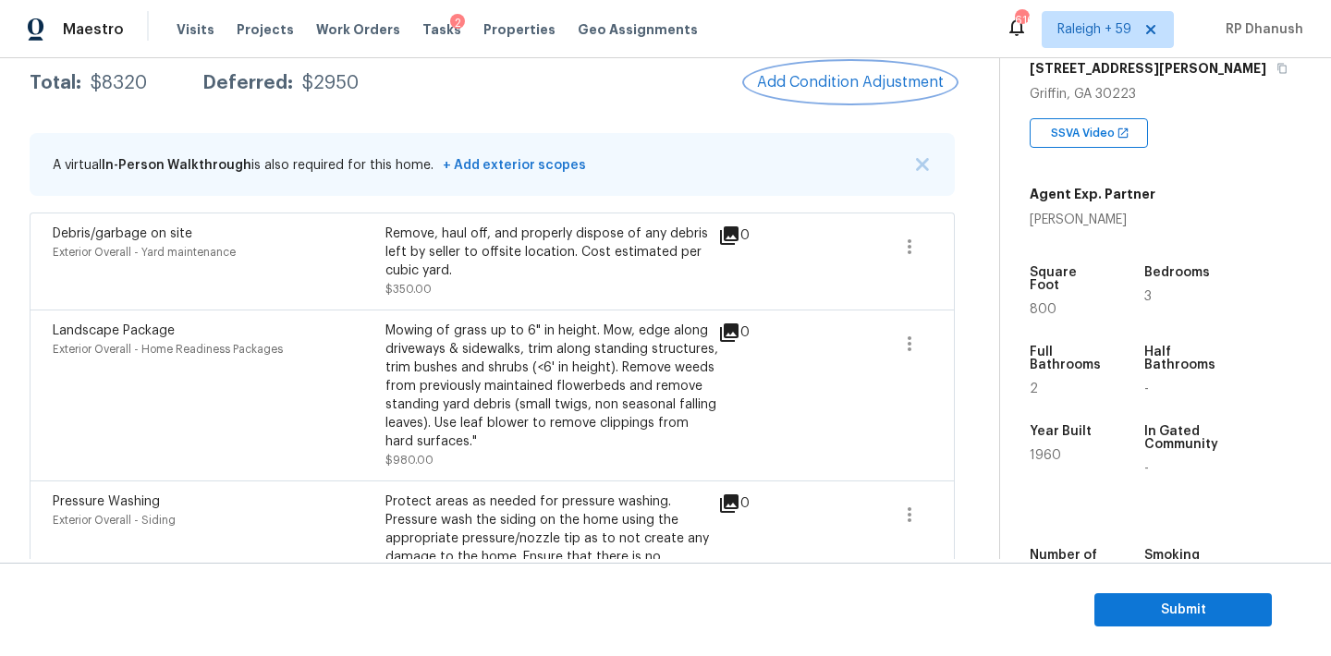
click at [860, 78] on span "Add Condition Adjustment" at bounding box center [850, 82] width 187 height 17
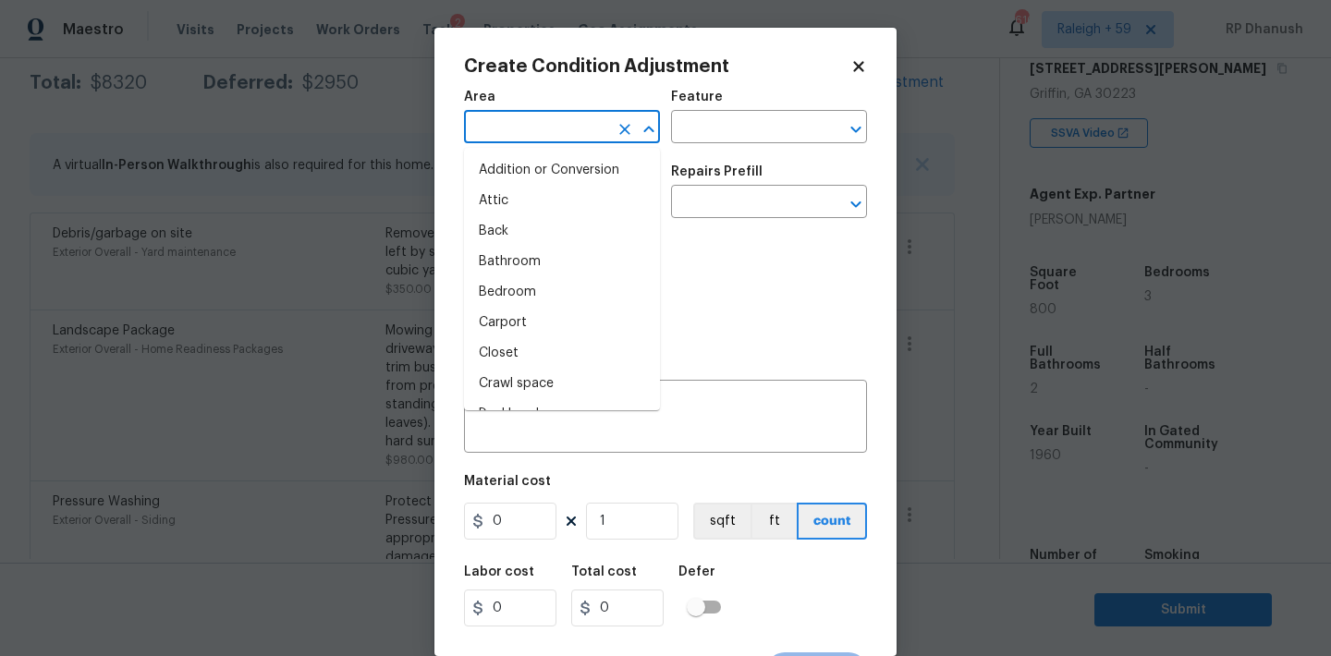
click at [521, 132] on input "text" at bounding box center [536, 129] width 144 height 29
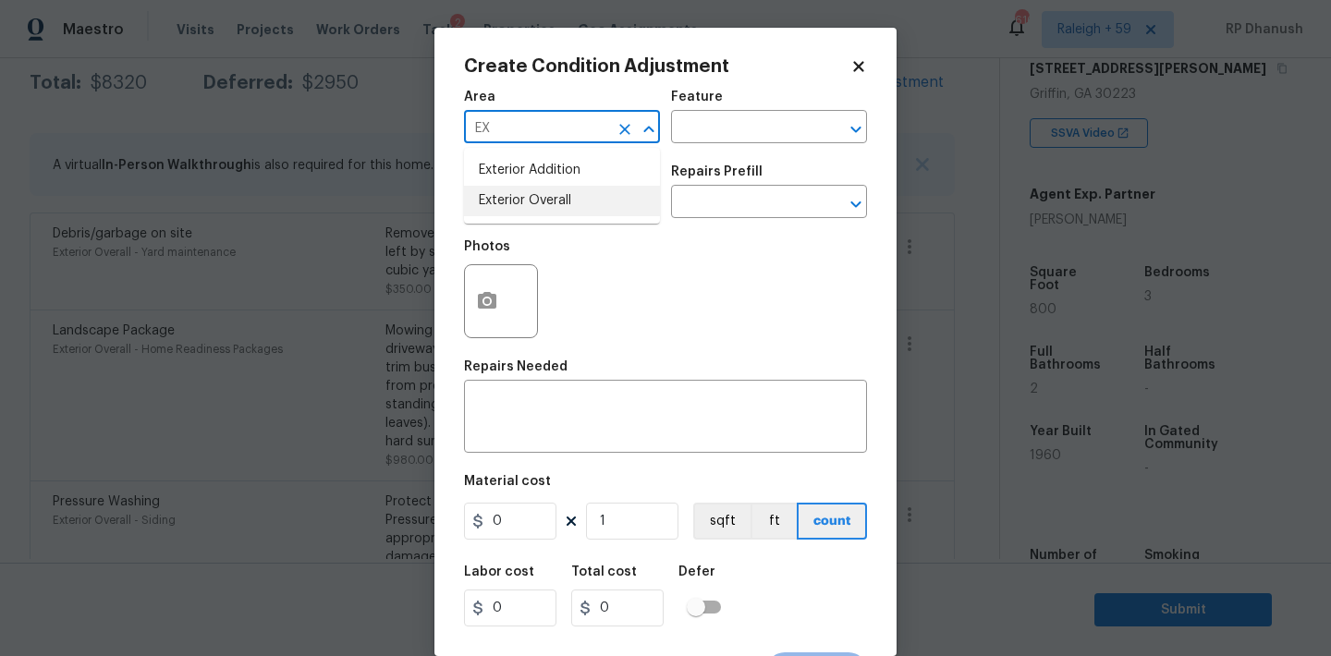
click at [523, 199] on li "Exterior Overall" at bounding box center [562, 201] width 196 height 30
type input "Exterior Overall"
click at [565, 437] on textarea at bounding box center [665, 418] width 381 height 39
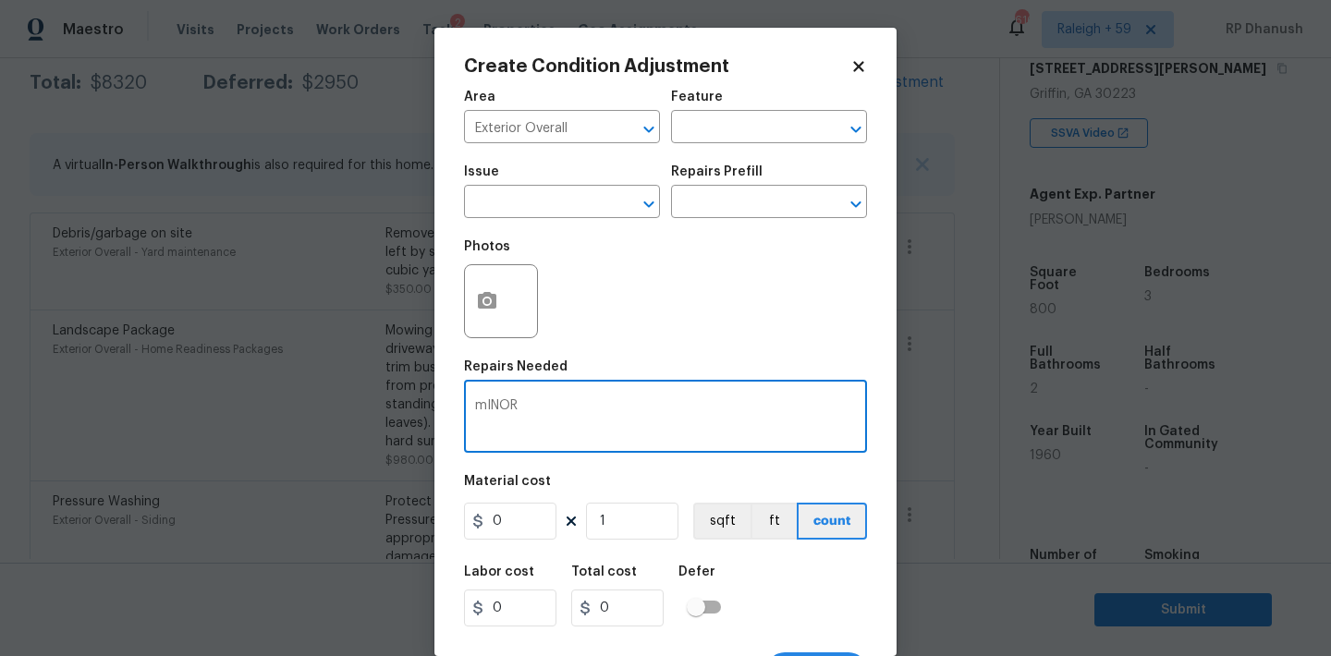
type textarea "mINOR"
click at [691, 408] on textarea "Minor siding repairs, Gutter repairs, Eaves and trim repairs and overall exteri…" at bounding box center [665, 418] width 381 height 39
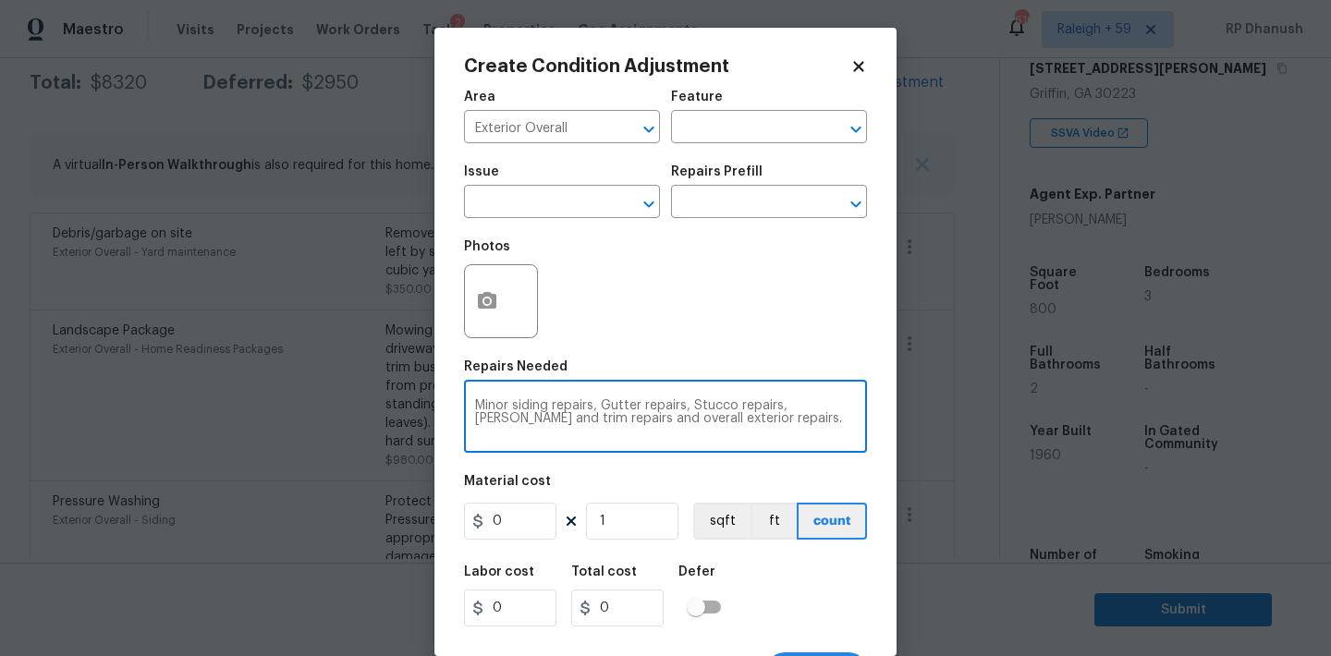
click at [729, 420] on textarea "Minor siding repairs, Gutter repairs, Stucco repairs, Eaves and trim repairs an…" at bounding box center [665, 418] width 381 height 39
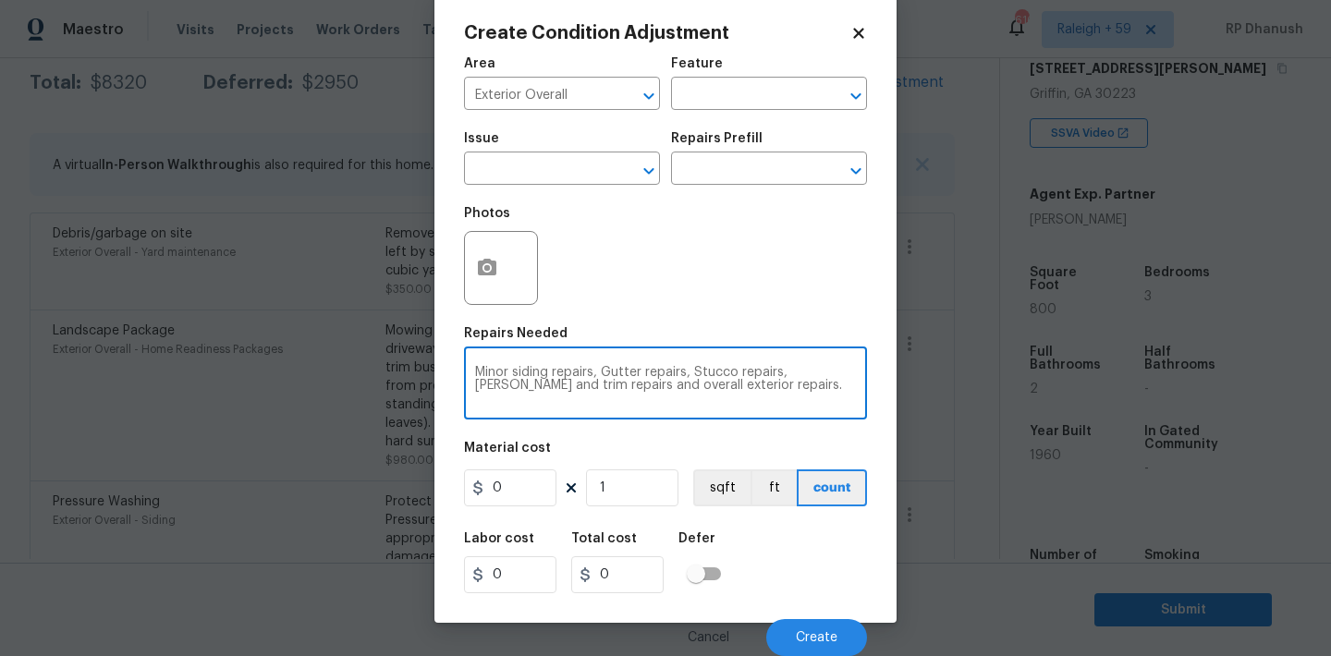
type textarea "Minor siding repairs, Gutter repairs, Stucco repairs, Eaves and trim repairs an…"
click at [523, 490] on input "0" at bounding box center [510, 487] width 92 height 37
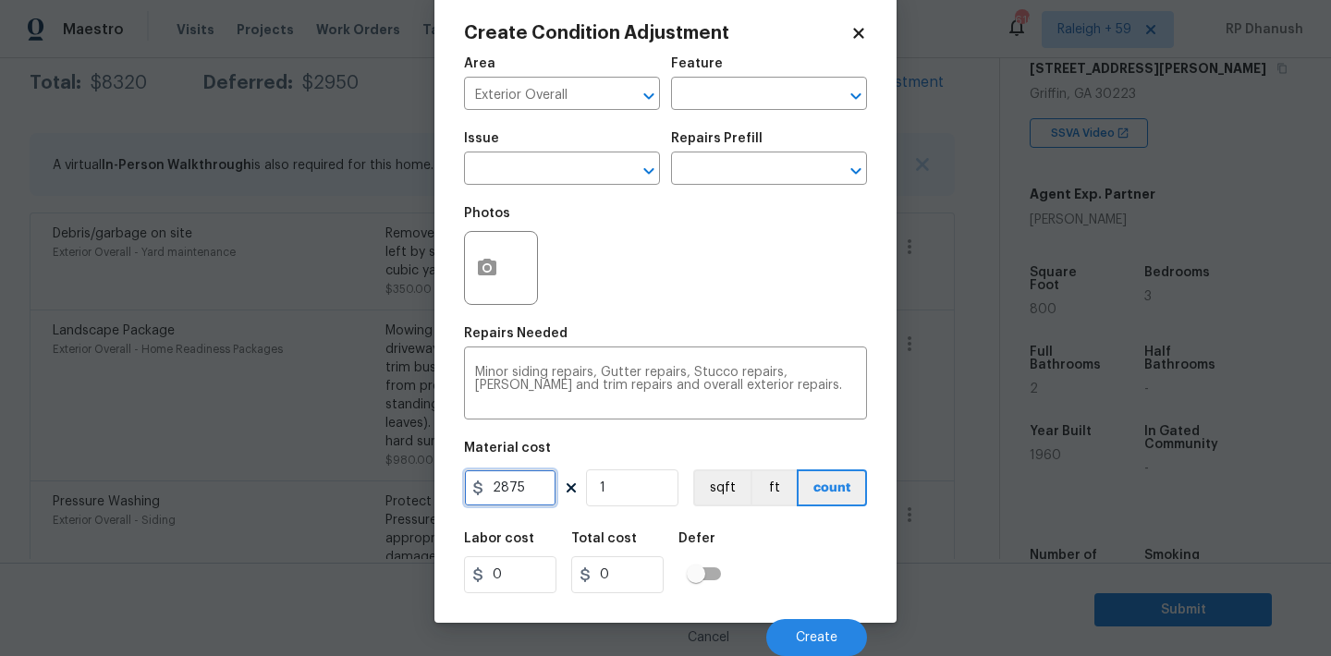
type input "2875"
click at [487, 257] on icon "button" at bounding box center [487, 268] width 22 height 22
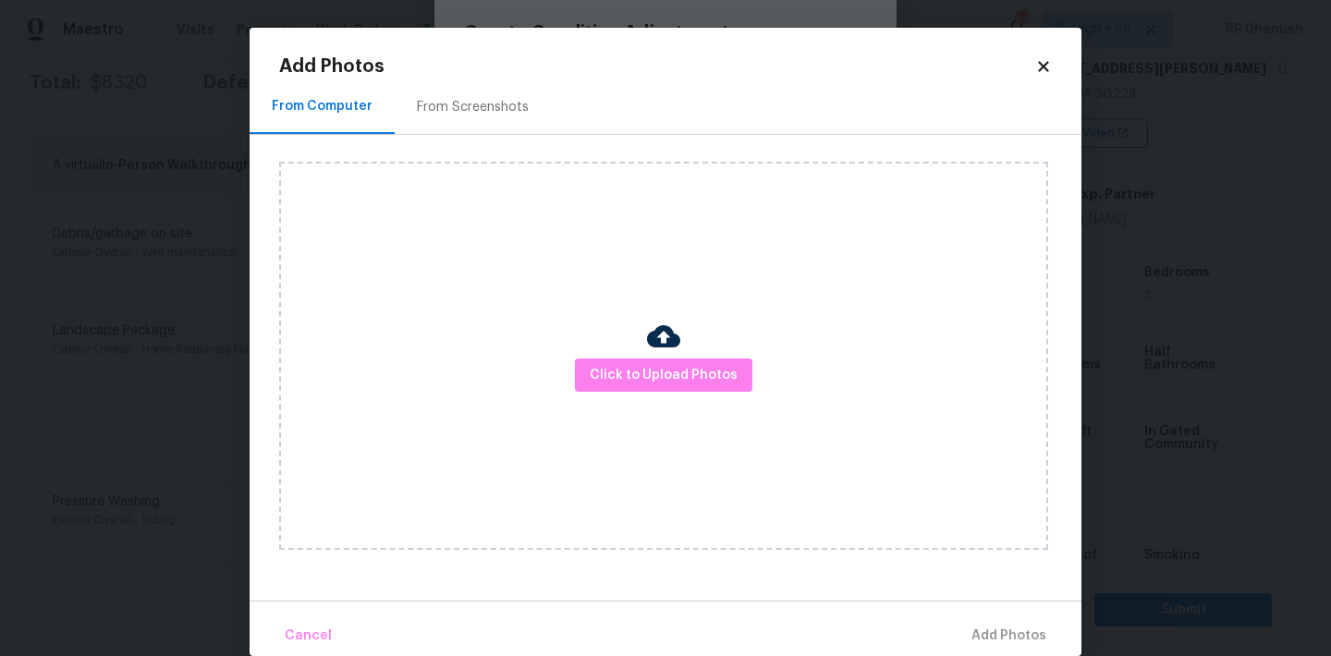
click at [470, 68] on h2 "Add Photos" at bounding box center [657, 66] width 756 height 18
click at [466, 99] on div "From Screenshots" at bounding box center [473, 107] width 112 height 18
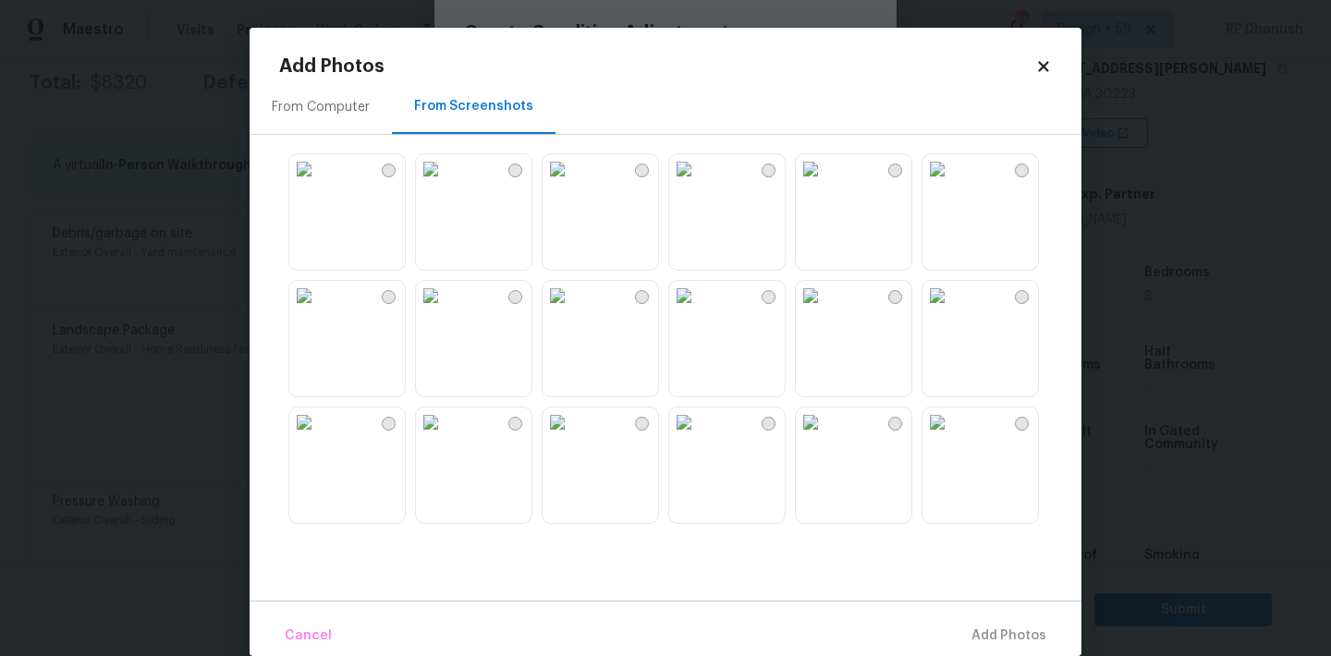
click at [319, 184] on img at bounding box center [304, 169] width 30 height 30
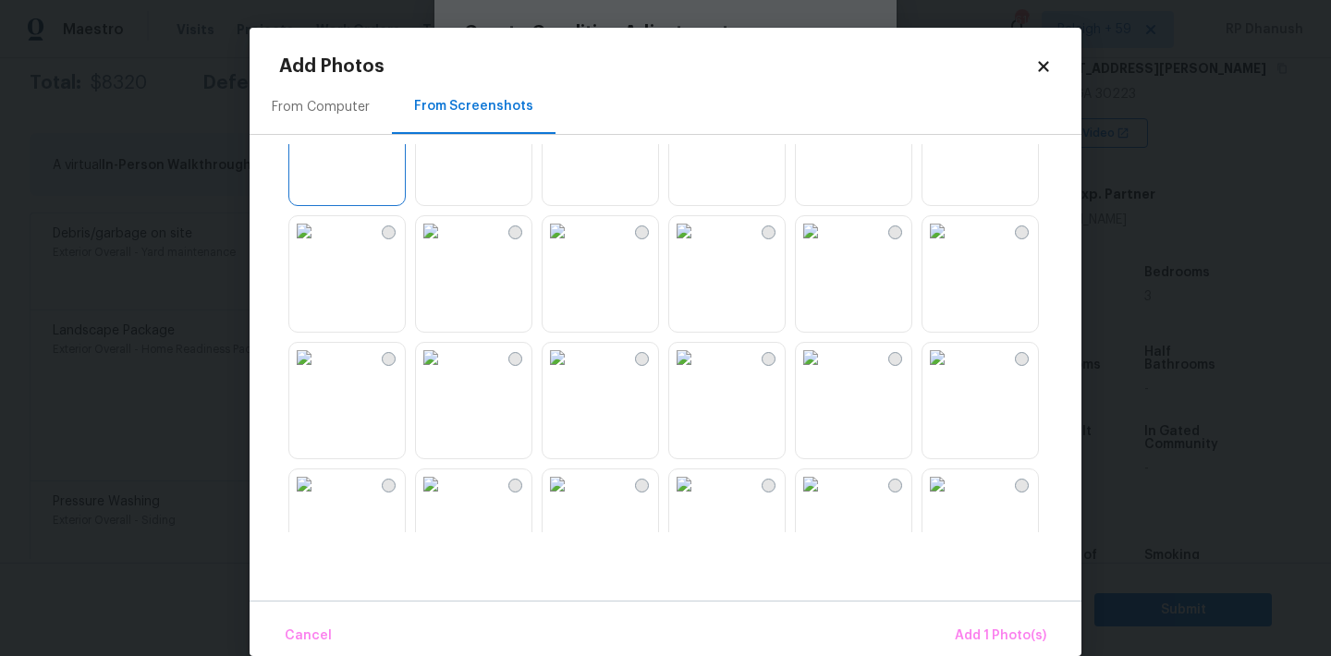
click at [445, 372] on img at bounding box center [431, 358] width 30 height 30
click at [952, 246] on img at bounding box center [937, 231] width 30 height 30
click at [946, 499] on img at bounding box center [937, 484] width 30 height 30
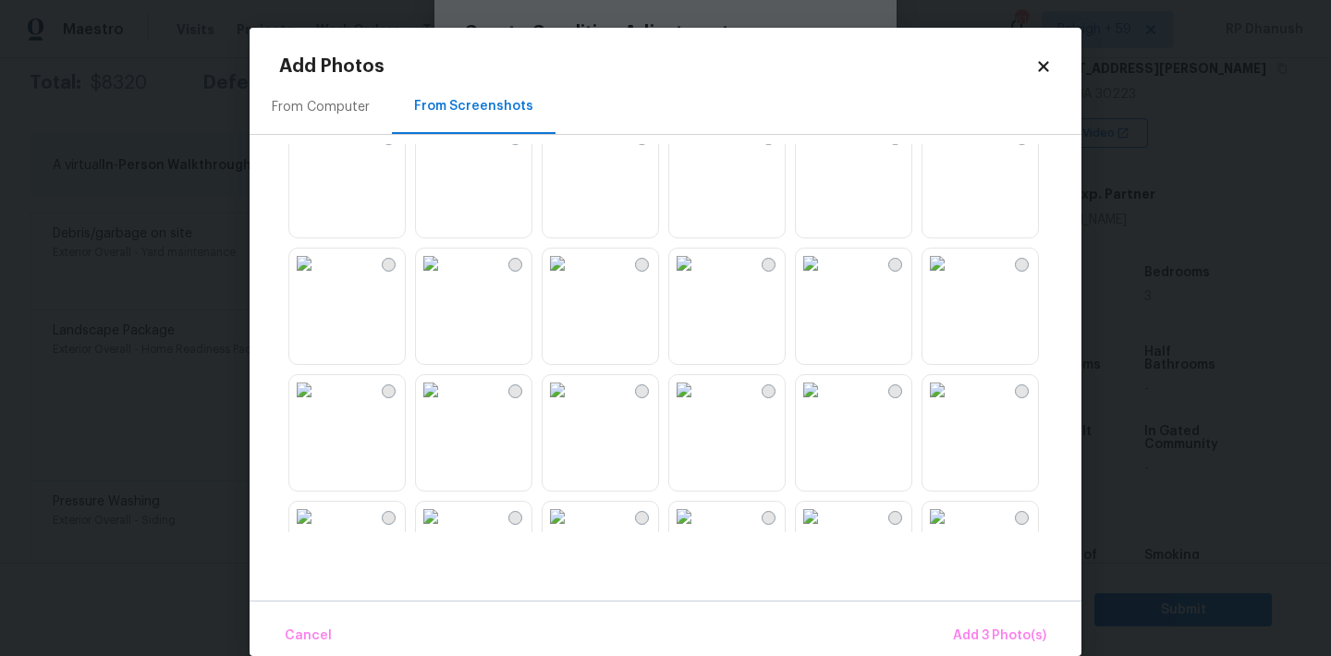
scroll to position [796, 0]
drag, startPoint x: 514, startPoint y: 160, endPoint x: 519, endPoint y: 179, distance: 20.2
click at [445, 147] on img at bounding box center [431, 132] width 30 height 30
click at [572, 274] on img at bounding box center [557, 259] width 30 height 30
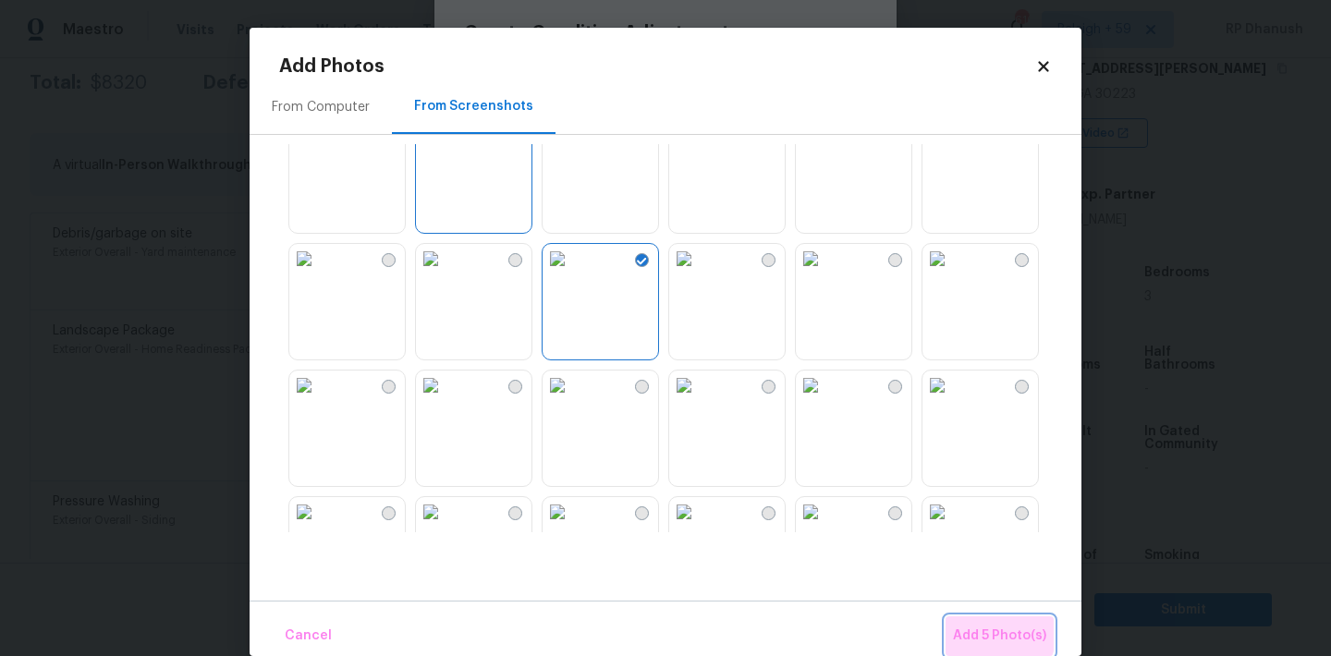
click at [969, 623] on button "Add 5 Photo(s)" at bounding box center [999, 636] width 108 height 40
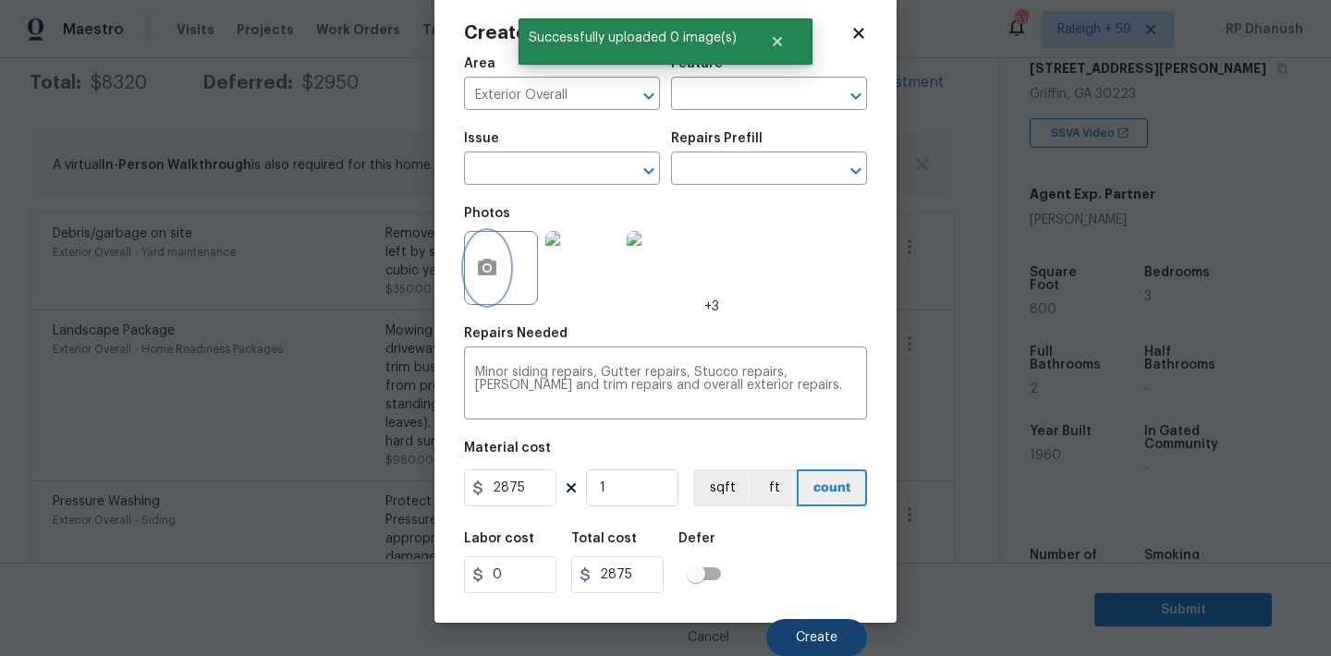
scroll to position [34, 0]
click at [812, 635] on span "Create" at bounding box center [817, 638] width 42 height 14
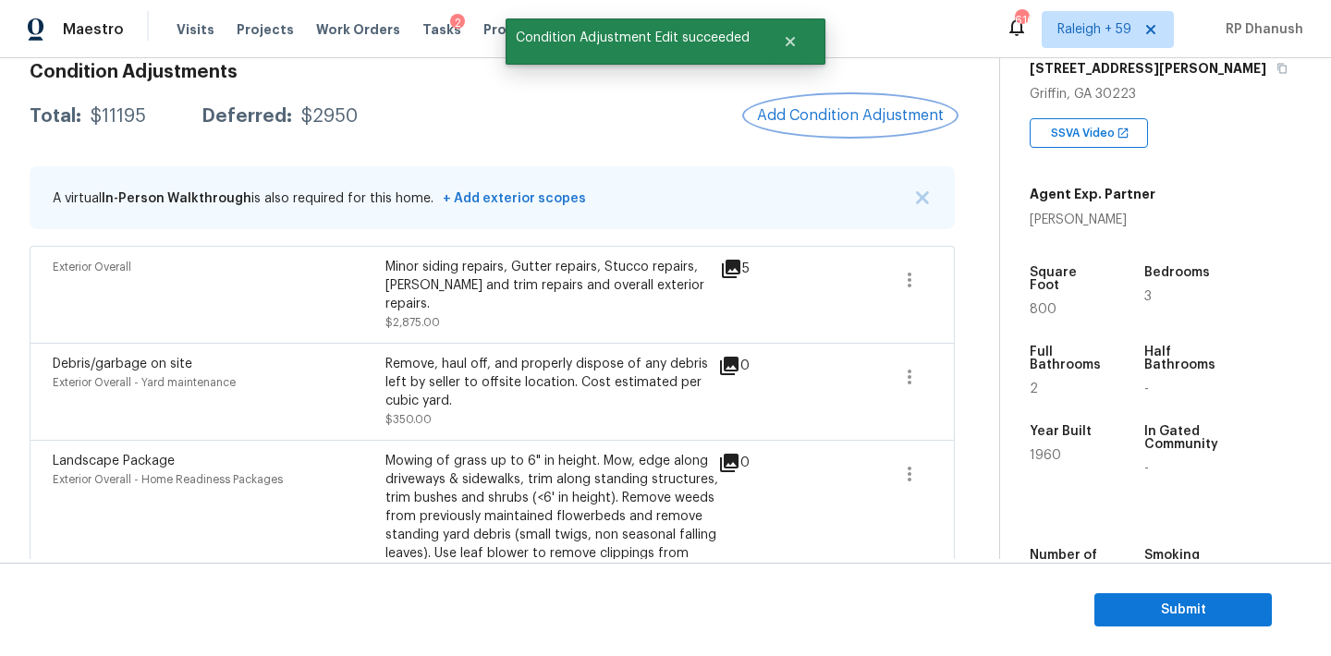
scroll to position [274, 0]
click at [852, 98] on button "Add Condition Adjustment" at bounding box center [850, 117] width 209 height 39
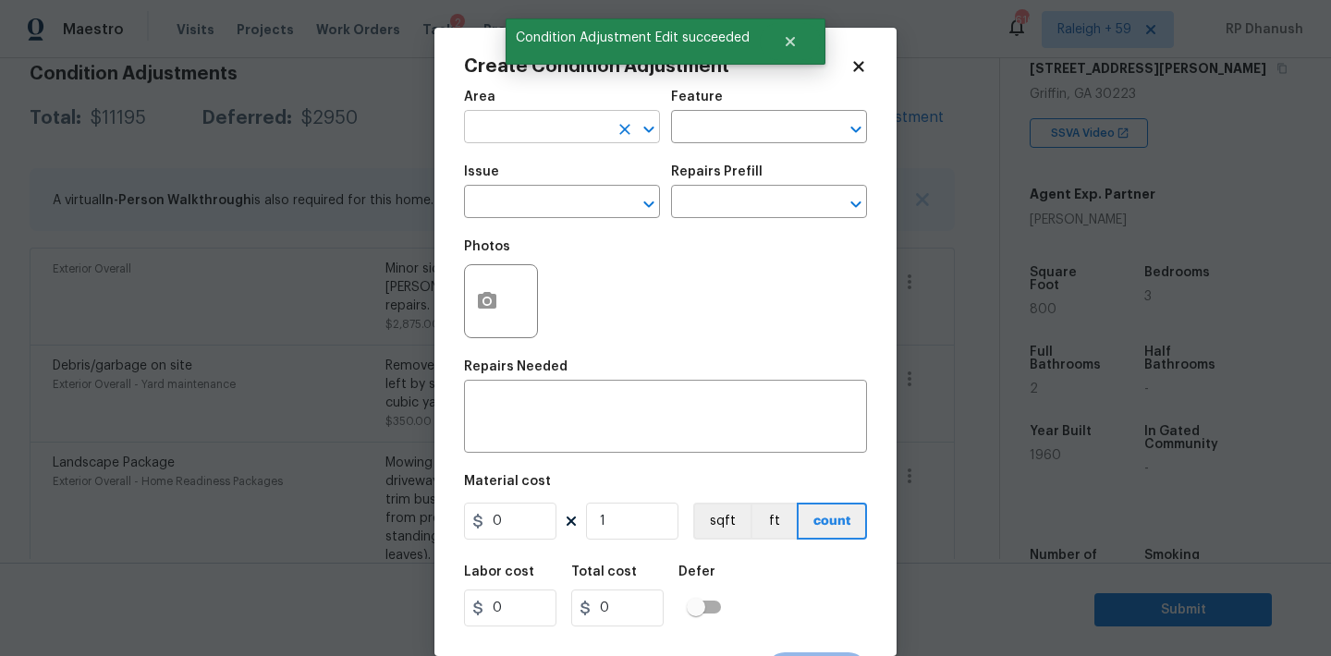
click at [497, 133] on input "text" at bounding box center [536, 129] width 144 height 29
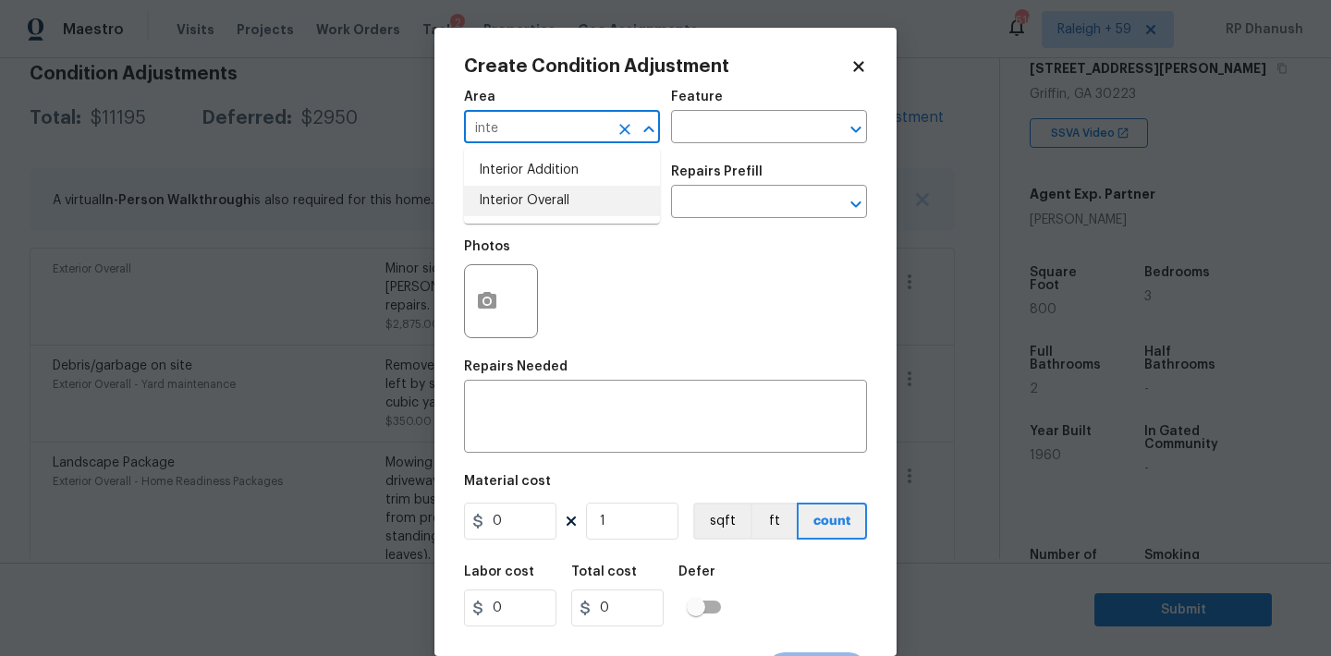
drag, startPoint x: 519, startPoint y: 202, endPoint x: 595, endPoint y: 169, distance: 82.7
click at [520, 202] on li "Interior Overall" at bounding box center [562, 201] width 196 height 30
type input "Interior Overall"
click at [693, 149] on div "Area Interior Overall ​ Feature ​" at bounding box center [665, 116] width 403 height 75
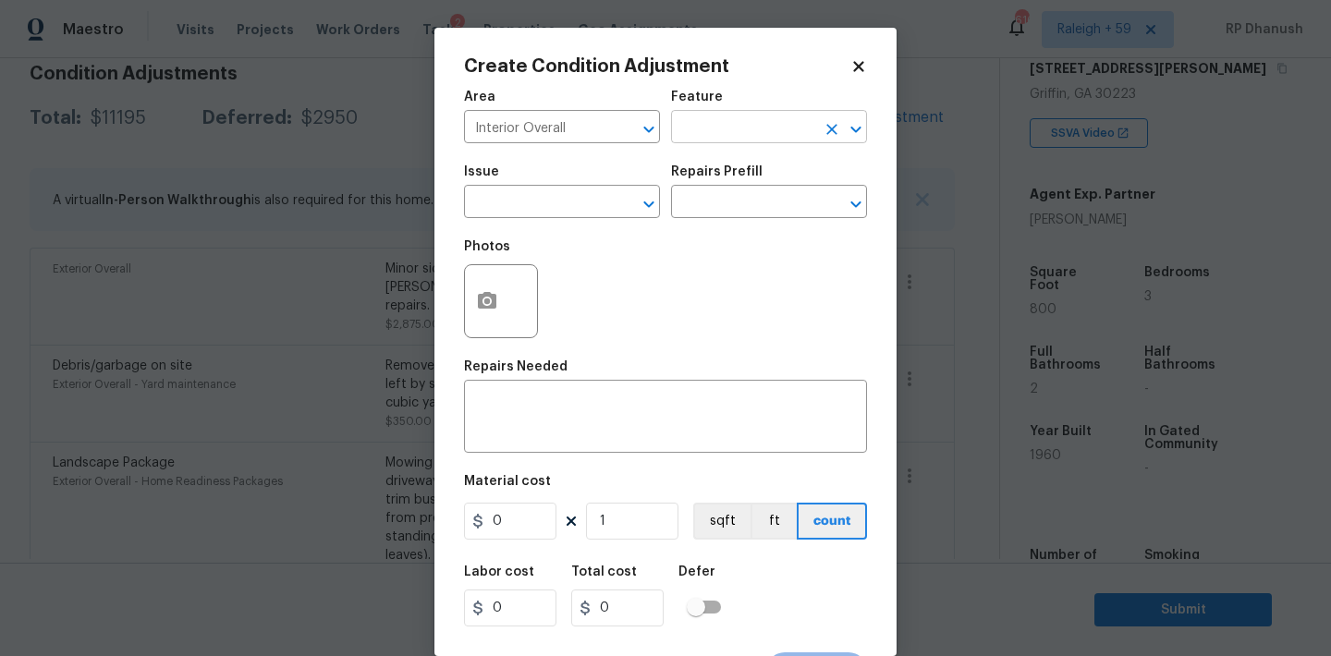
click at [723, 118] on input "text" at bounding box center [743, 129] width 144 height 29
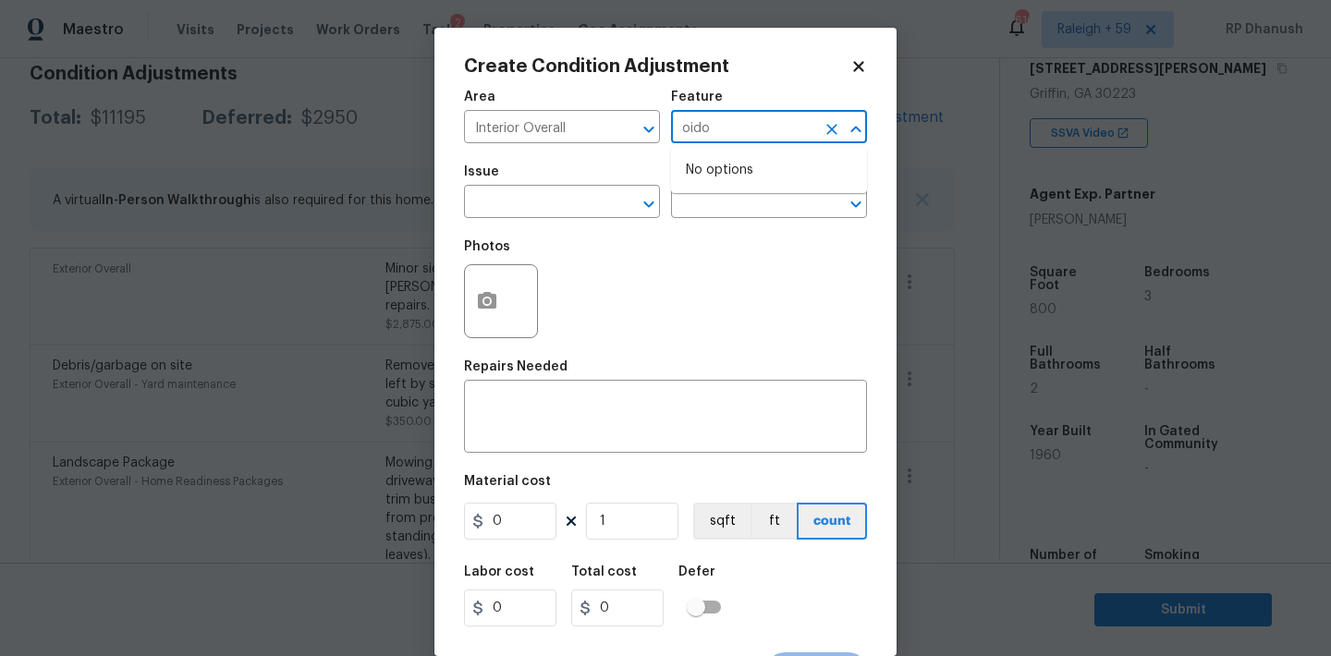
type input "oid"
click at [714, 213] on li "Odor" at bounding box center [769, 215] width 196 height 30
type input "Odor"
click at [563, 206] on input "text" at bounding box center [536, 203] width 144 height 29
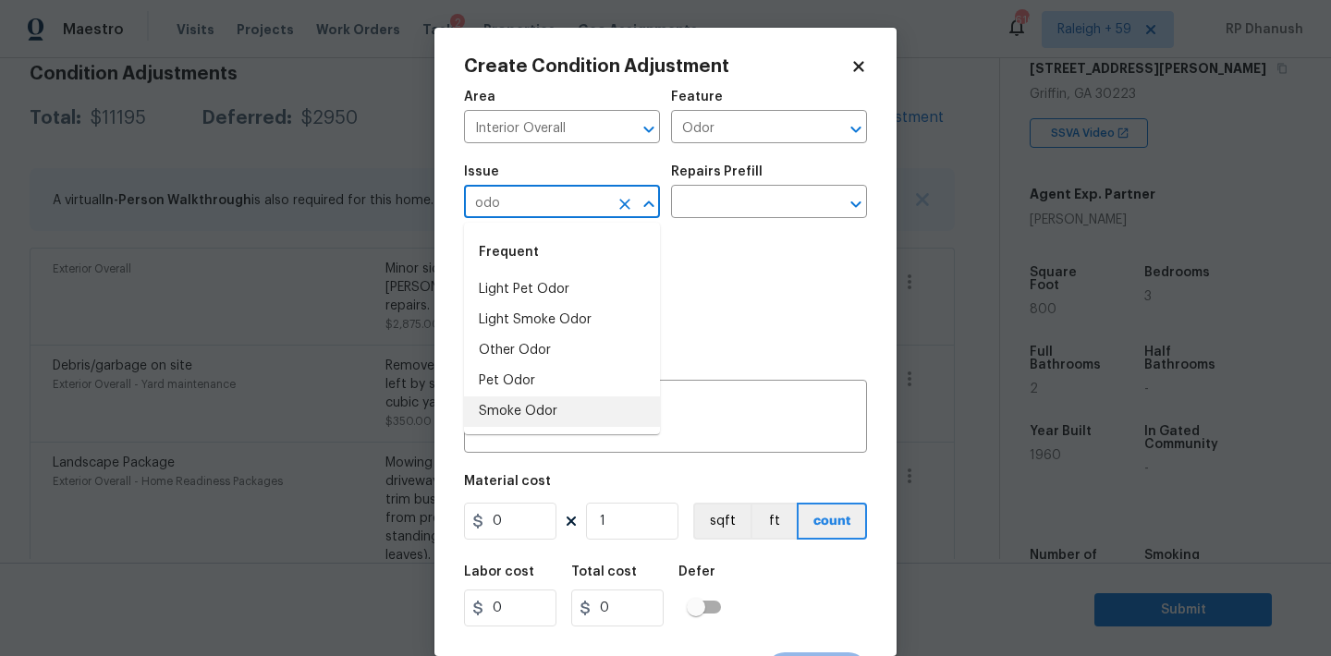
click at [516, 410] on li "Smoke Odor" at bounding box center [562, 411] width 196 height 30
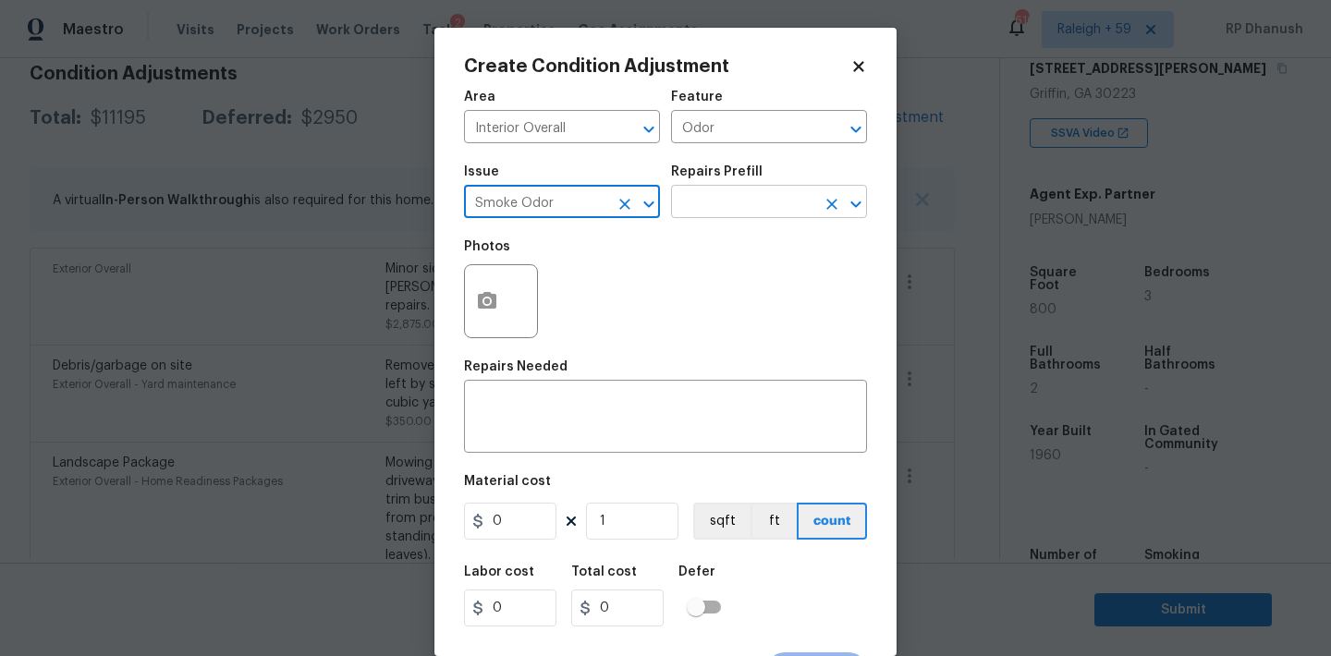
type input "Smoke Odor"
click at [806, 201] on input "text" at bounding box center [743, 203] width 144 height 29
click at [756, 211] on input "text" at bounding box center [743, 203] width 144 height 29
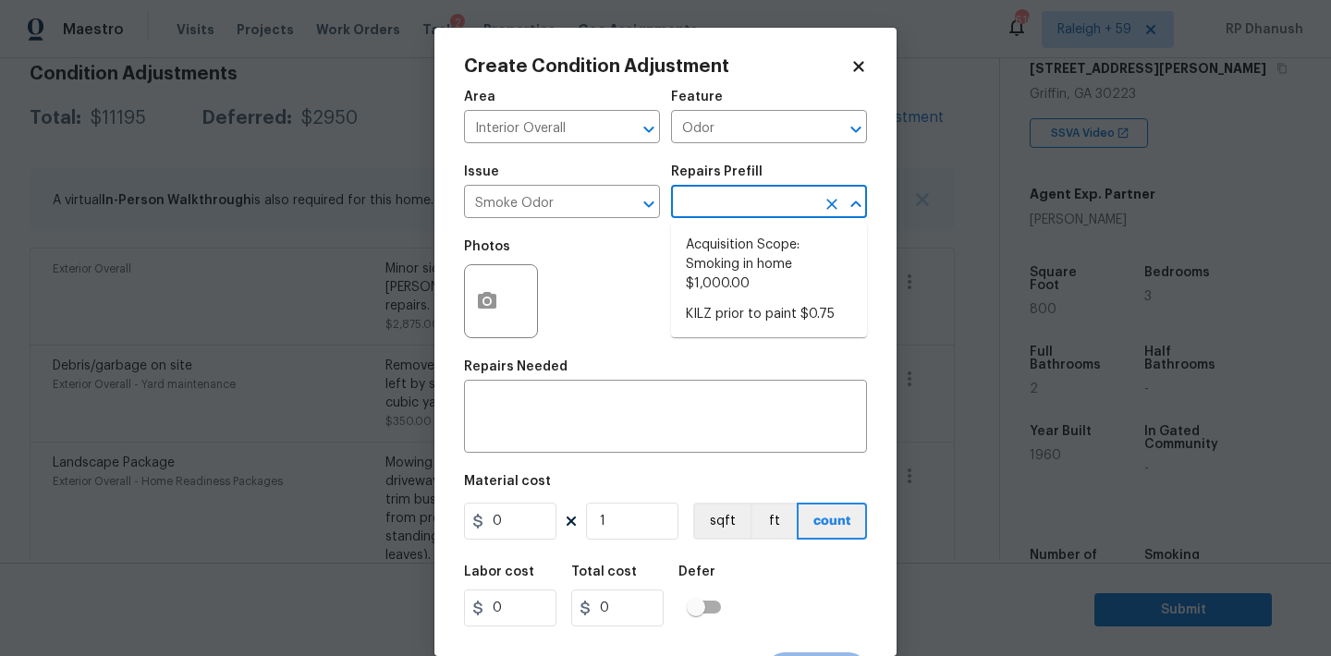
click at [728, 276] on li "Acquisition Scope: Smoking in home $1,000.00" at bounding box center [769, 264] width 196 height 69
type textarea "Acquisition Scope: Smoking in home"
type input "1000"
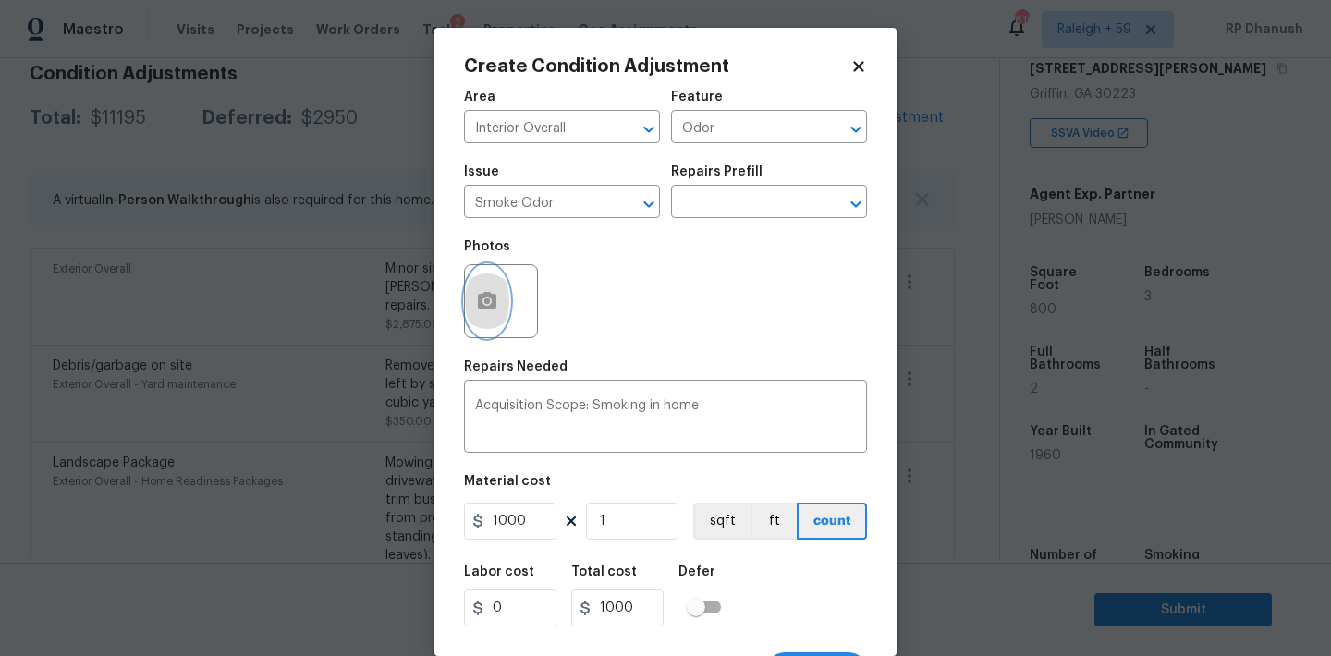
click at [485, 317] on button "button" at bounding box center [487, 301] width 44 height 72
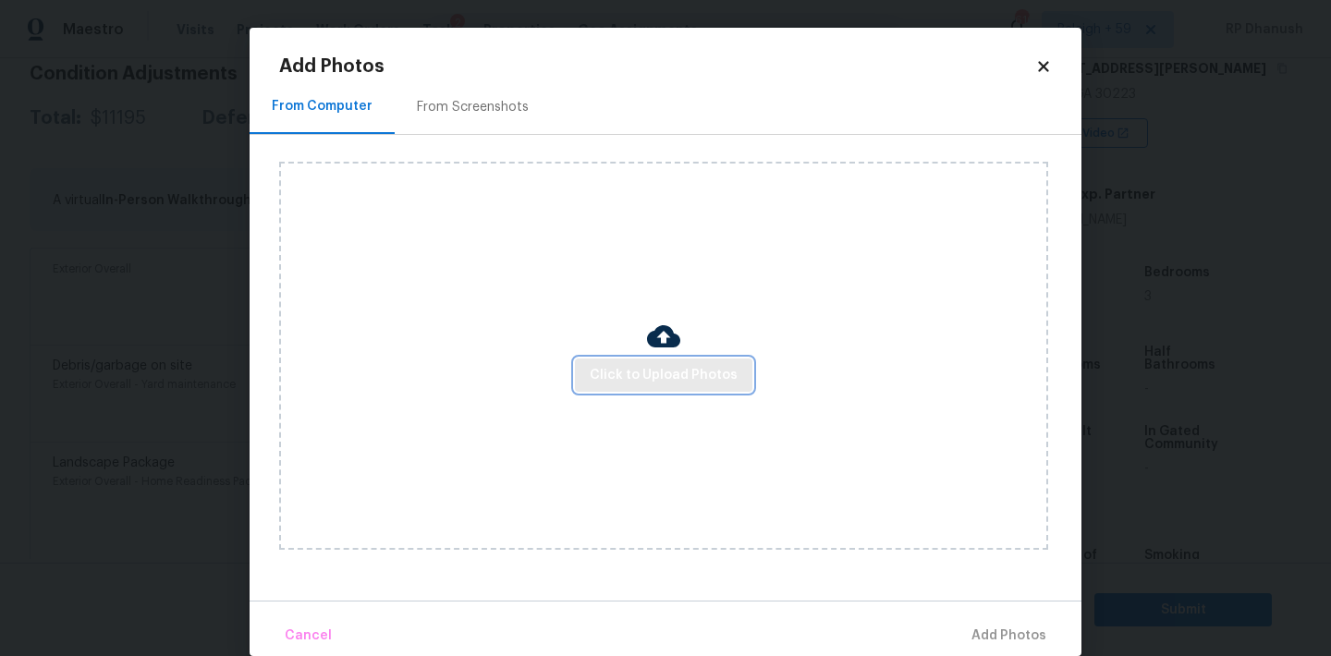
click at [681, 369] on span "Click to Upload Photos" at bounding box center [664, 375] width 148 height 23
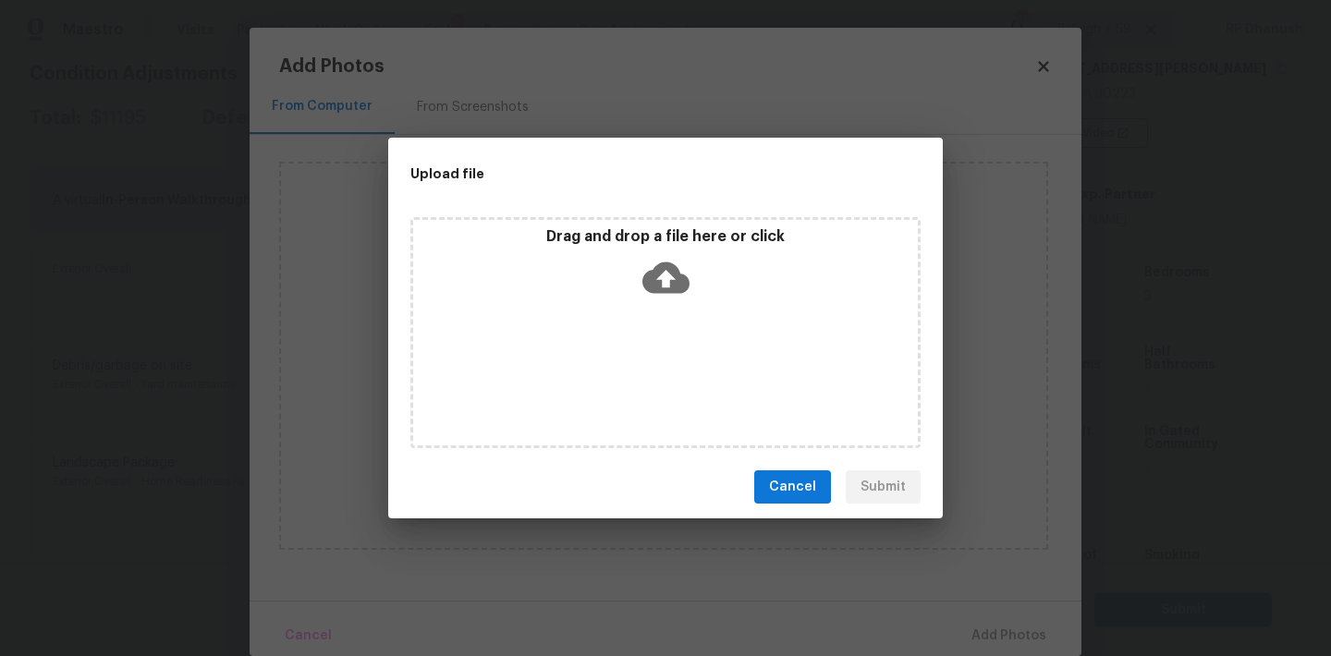
click at [681, 254] on icon at bounding box center [665, 277] width 47 height 47
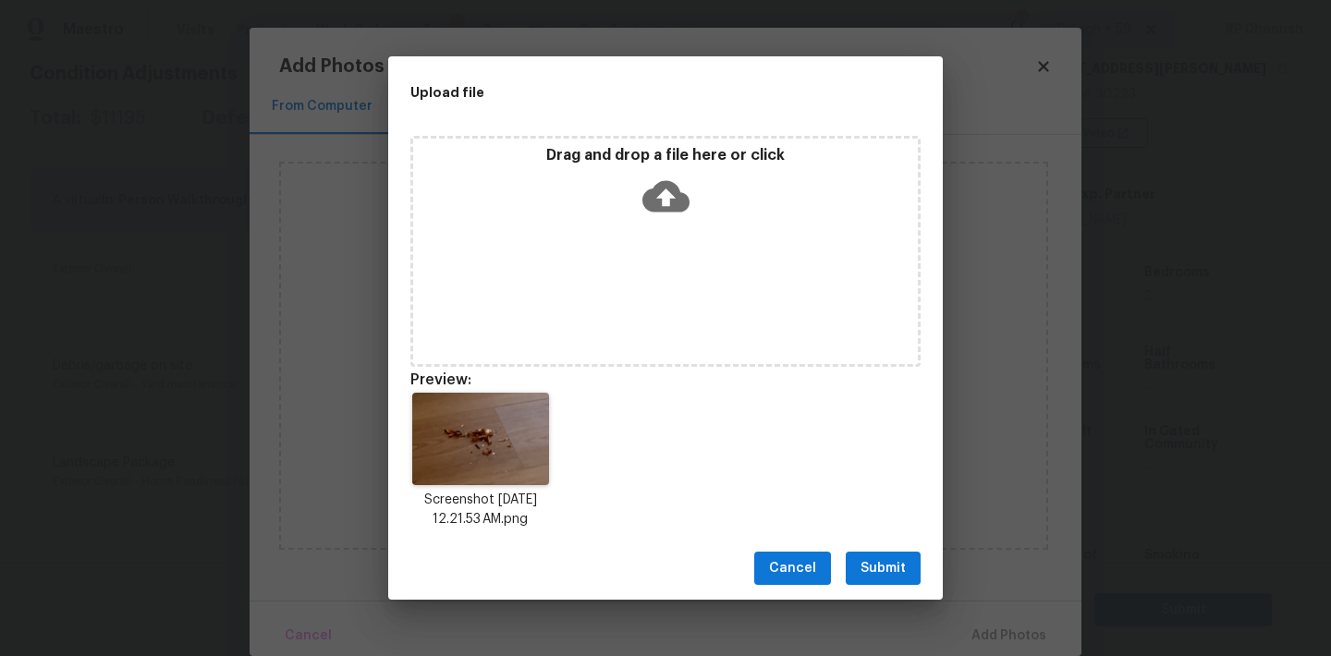
click at [882, 565] on span "Submit" at bounding box center [882, 568] width 45 height 23
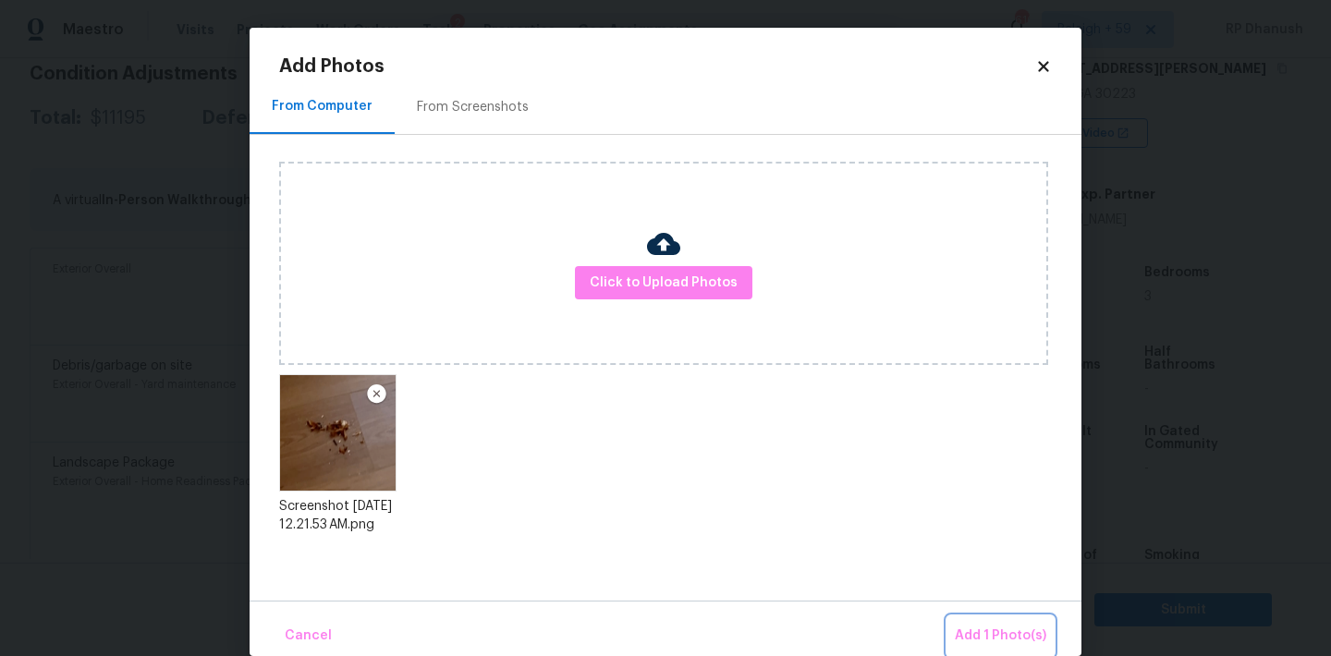
click at [995, 629] on span "Add 1 Photo(s)" at bounding box center [999, 636] width 91 height 23
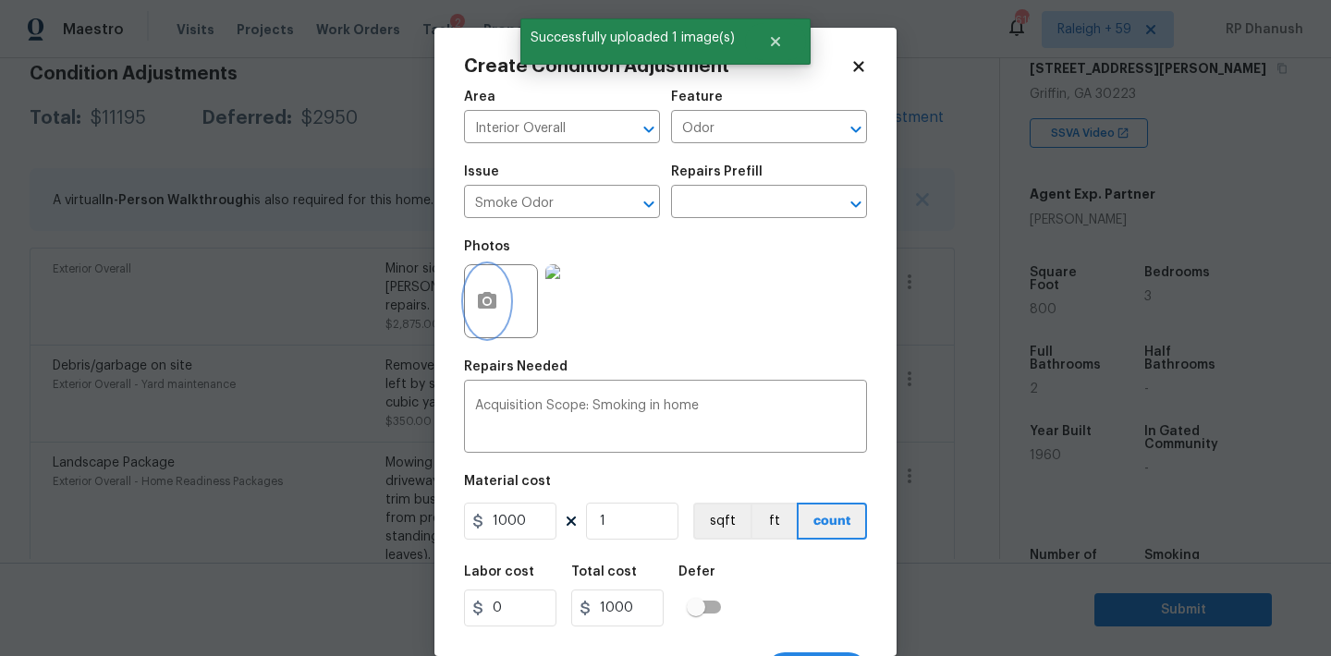
scroll to position [34, 0]
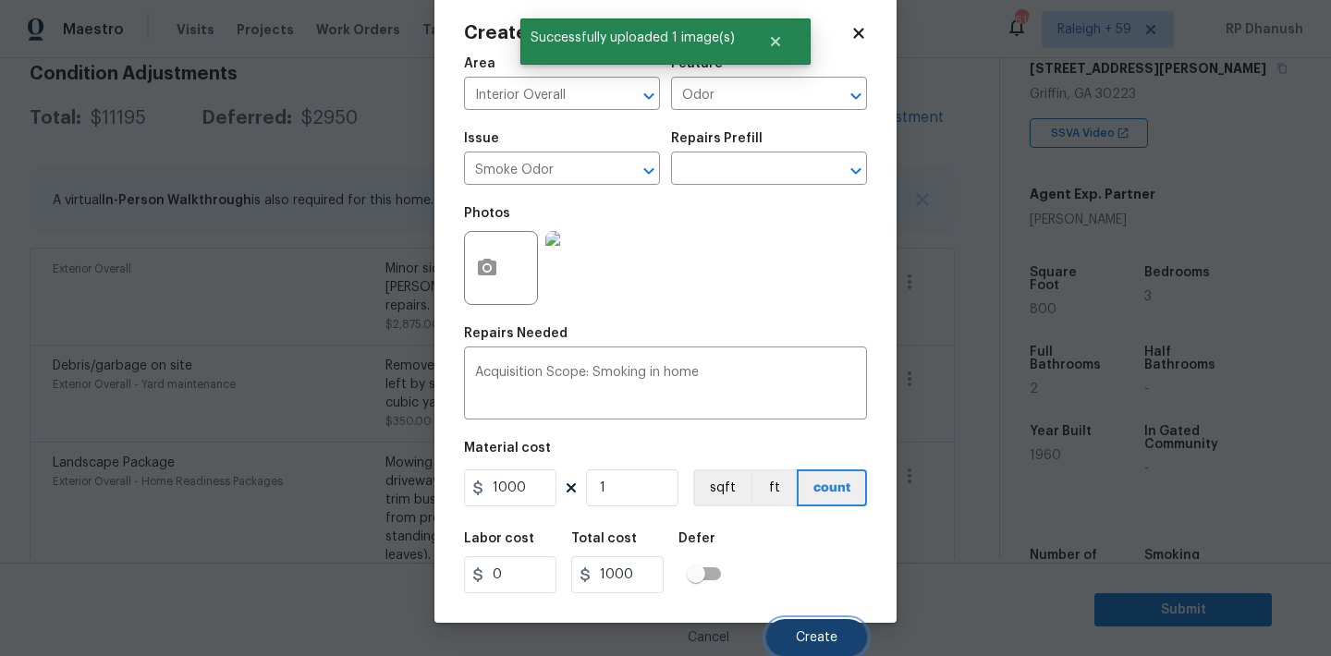
click at [796, 626] on button "Create" at bounding box center [816, 637] width 101 height 37
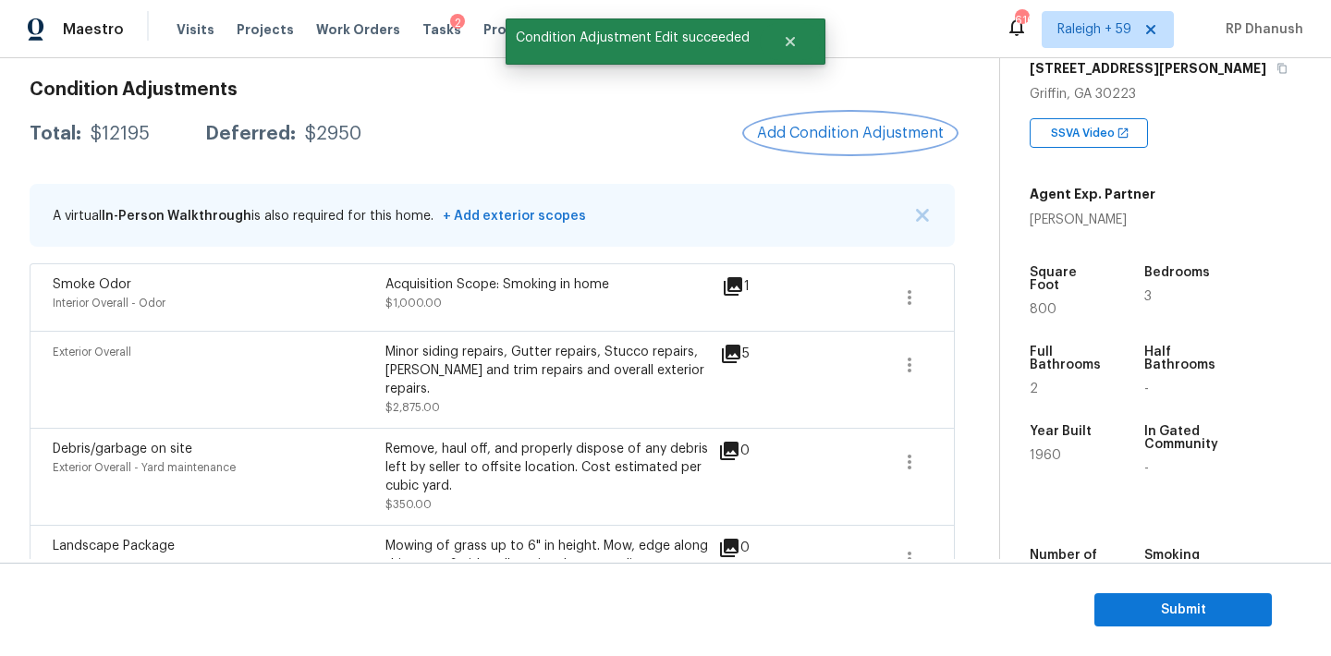
scroll to position [244, 0]
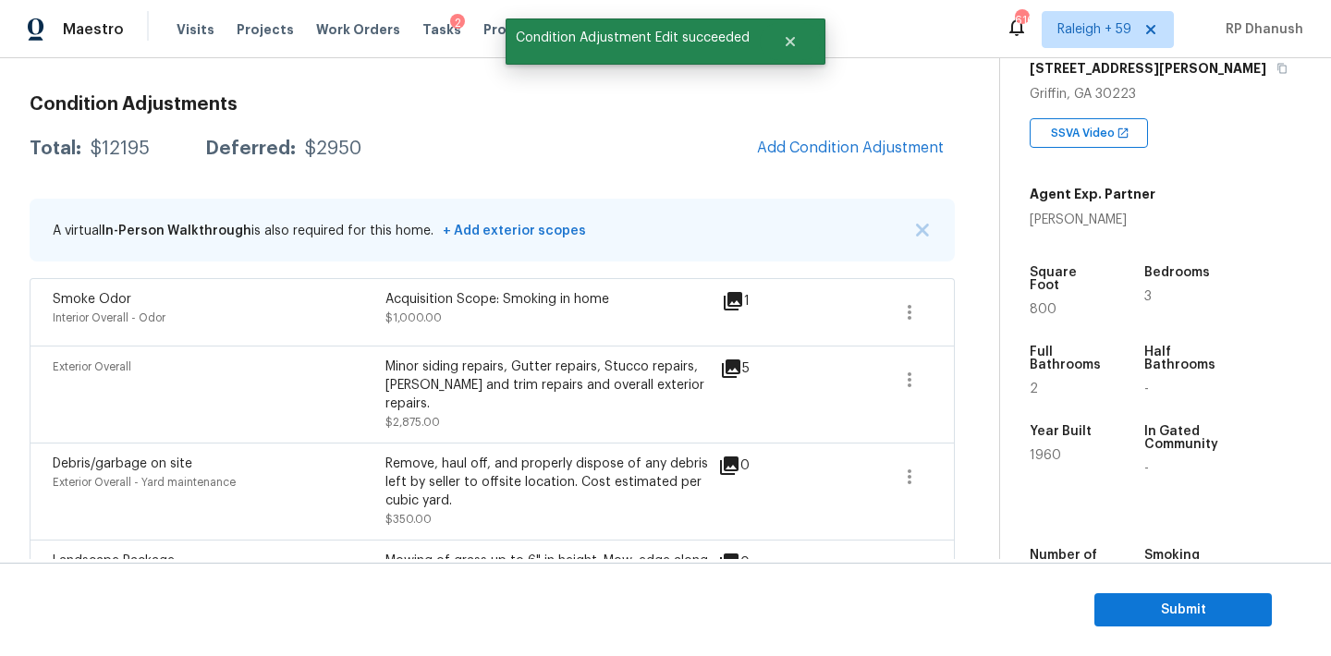
click at [820, 150] on span "Add Condition Adjustment" at bounding box center [850, 148] width 187 height 17
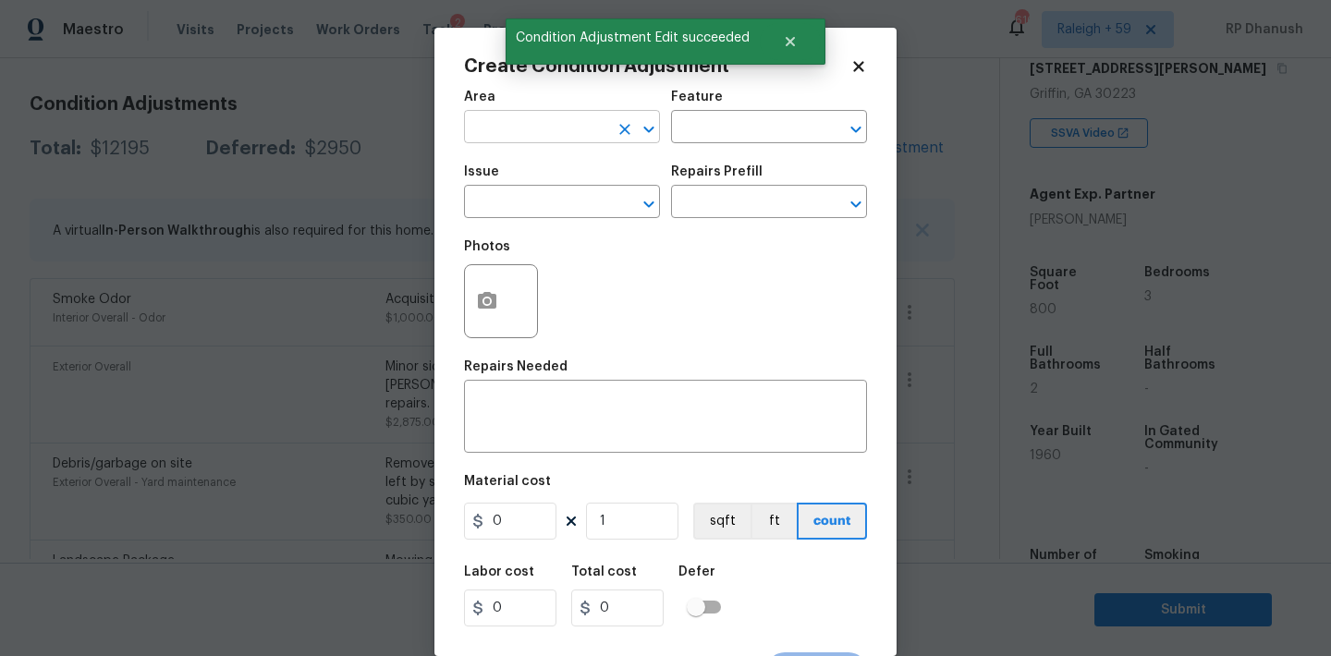
click at [552, 130] on input "text" at bounding box center [536, 129] width 144 height 29
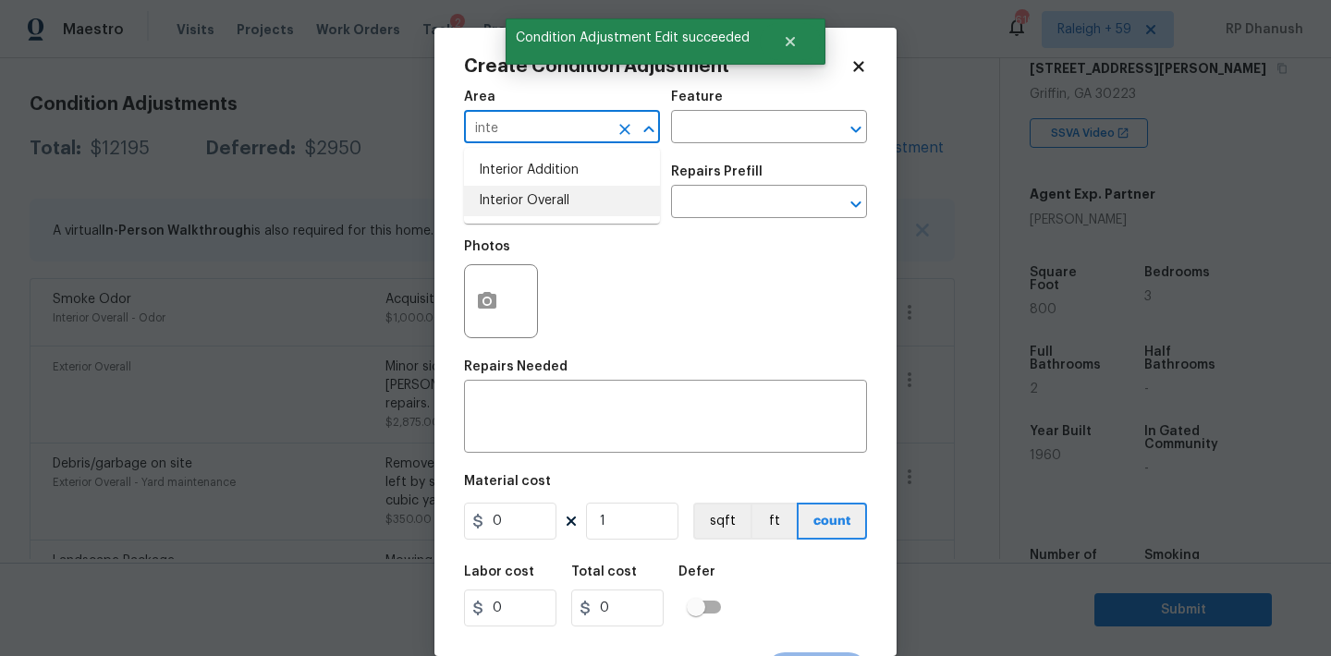
click at [549, 197] on li "Interior Overall" at bounding box center [562, 201] width 196 height 30
type input "Interior Overall"
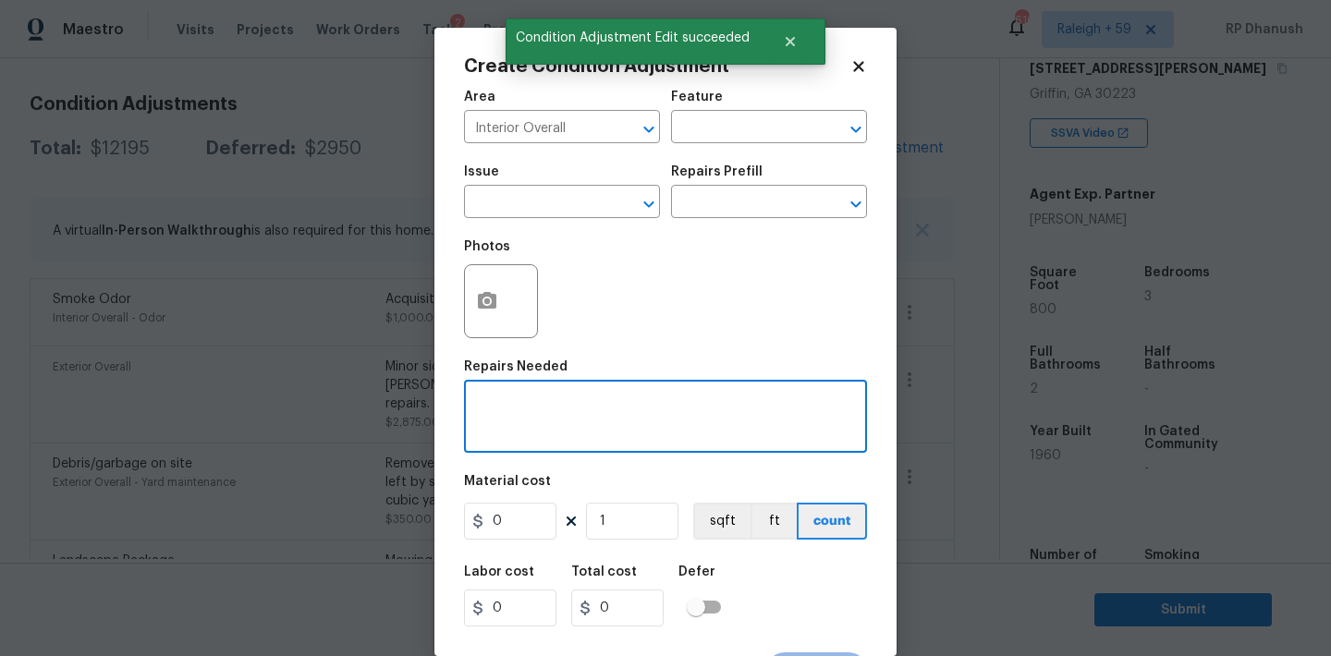
click at [545, 408] on textarea at bounding box center [665, 418] width 381 height 39
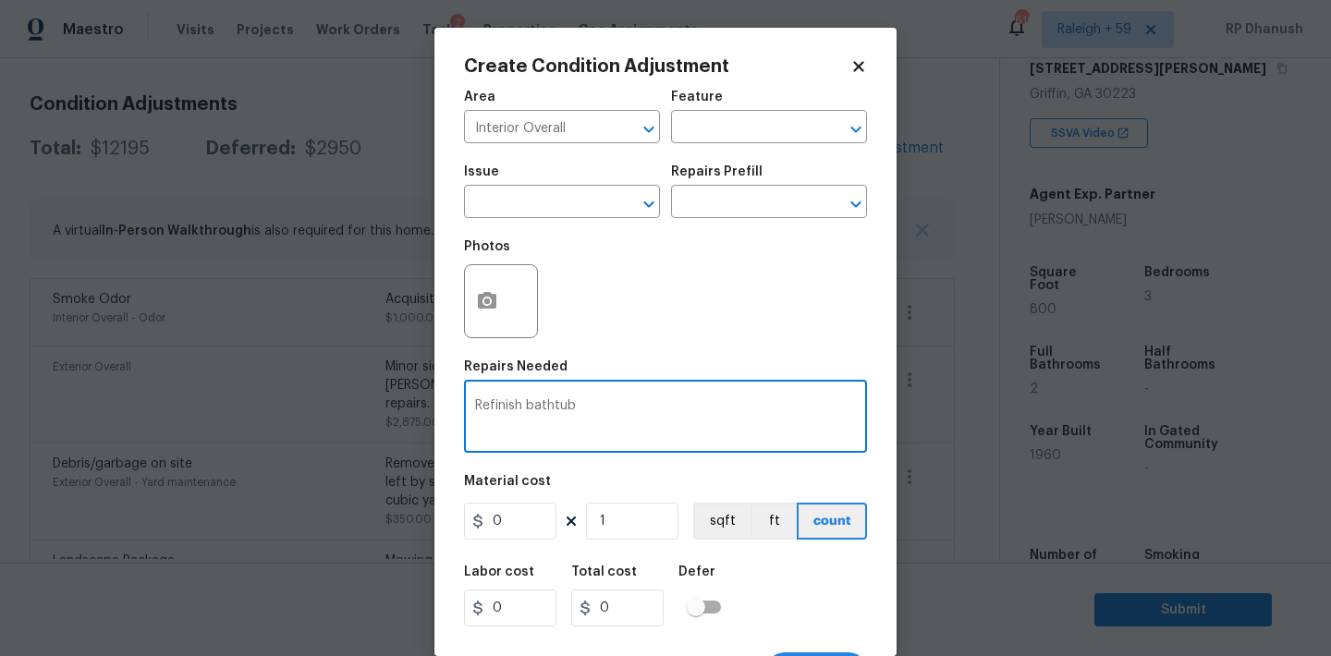
type textarea "Refinish bathtub"
click at [529, 541] on figure "Material cost 0 1 sqft ft count" at bounding box center [665, 509] width 403 height 68
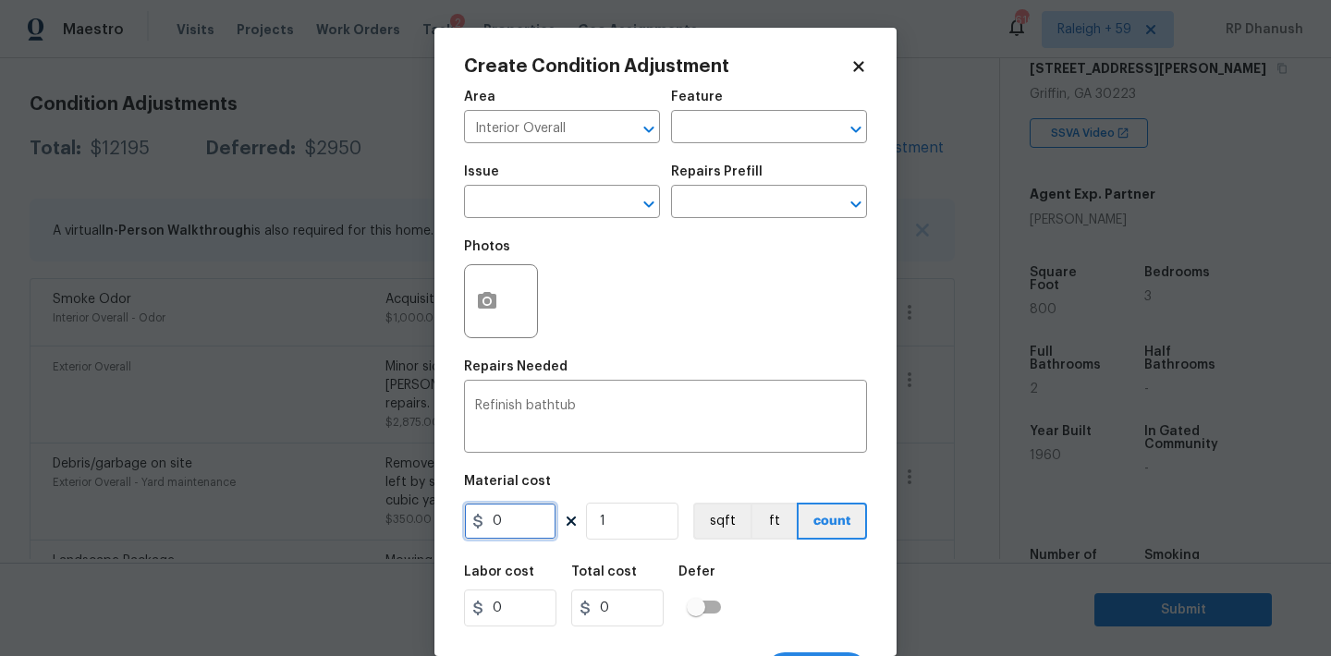
click at [517, 529] on input "0" at bounding box center [510, 521] width 92 height 37
type input "350"
click at [499, 313] on button "button" at bounding box center [487, 301] width 44 height 72
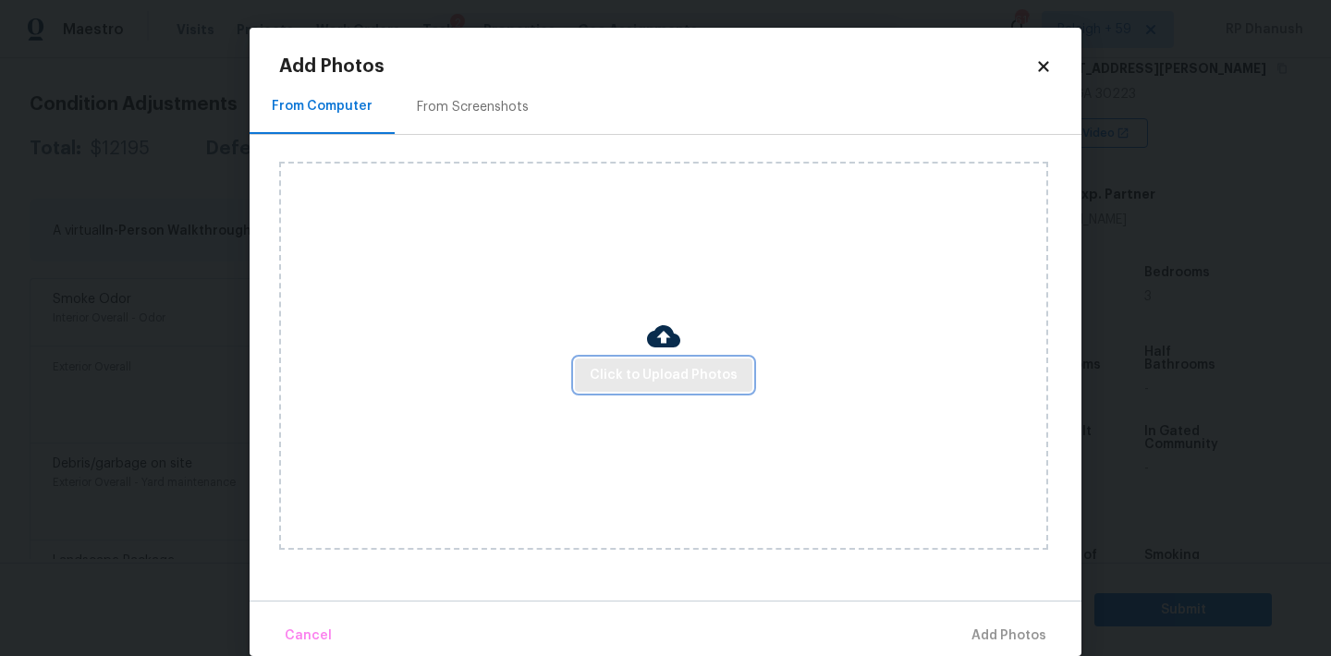
click at [659, 364] on span "Click to Upload Photos" at bounding box center [664, 375] width 148 height 23
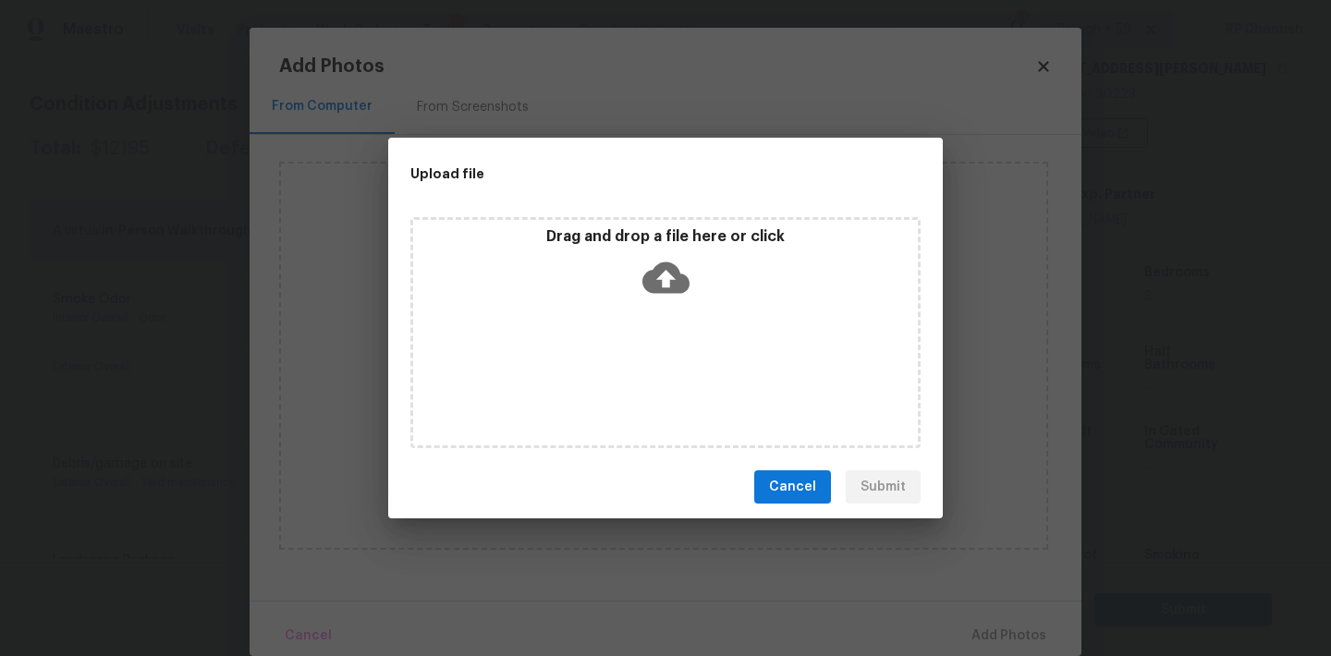
click at [659, 284] on icon at bounding box center [665, 277] width 47 height 31
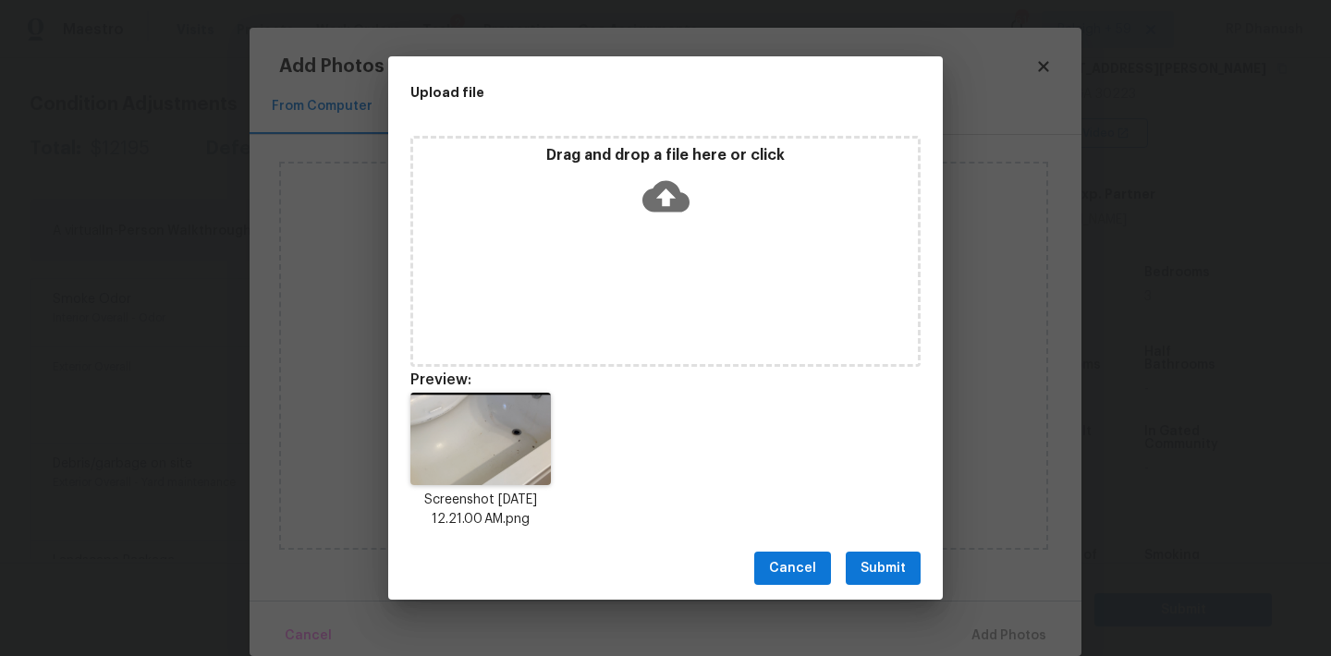
click at [880, 552] on button "Submit" at bounding box center [882, 569] width 75 height 34
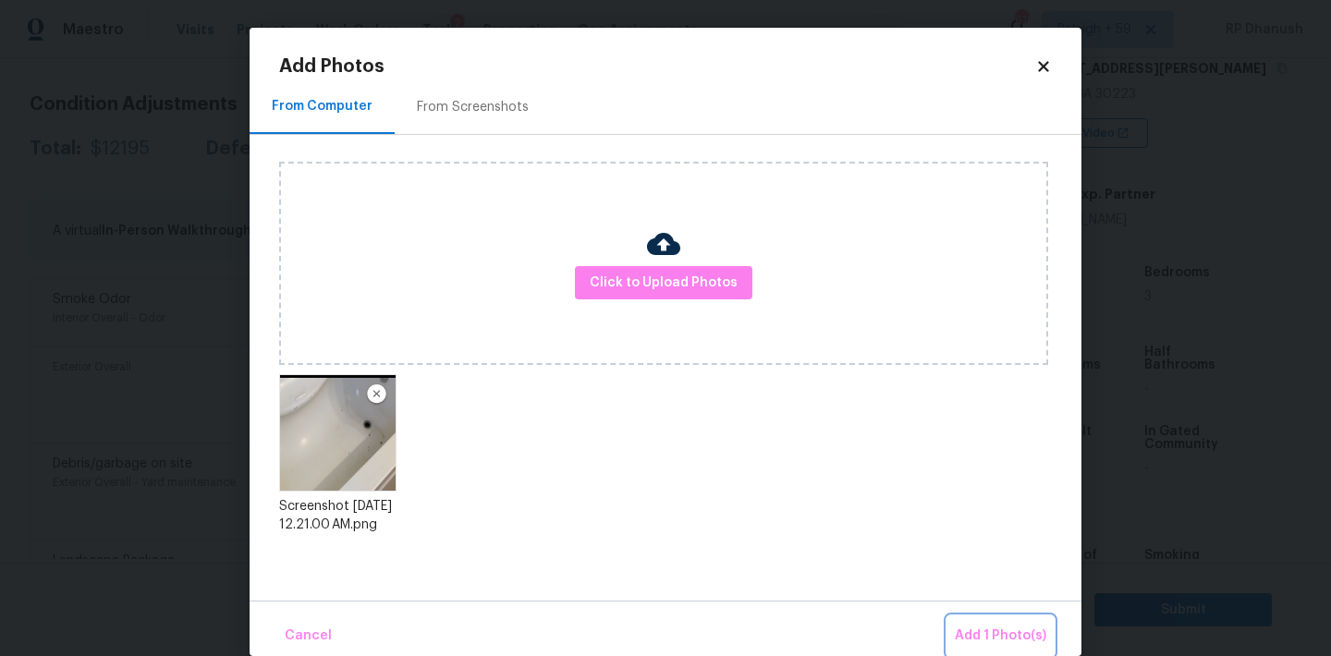
click at [1025, 638] on span "Add 1 Photo(s)" at bounding box center [999, 636] width 91 height 23
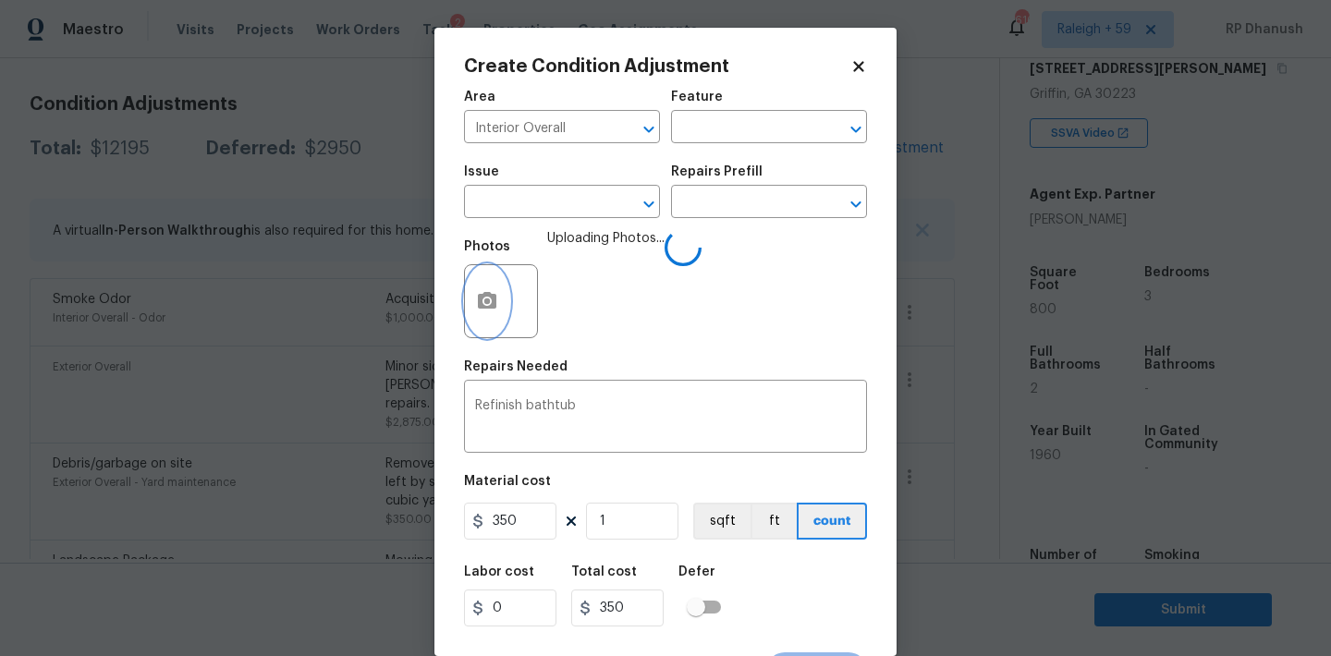
scroll to position [34, 0]
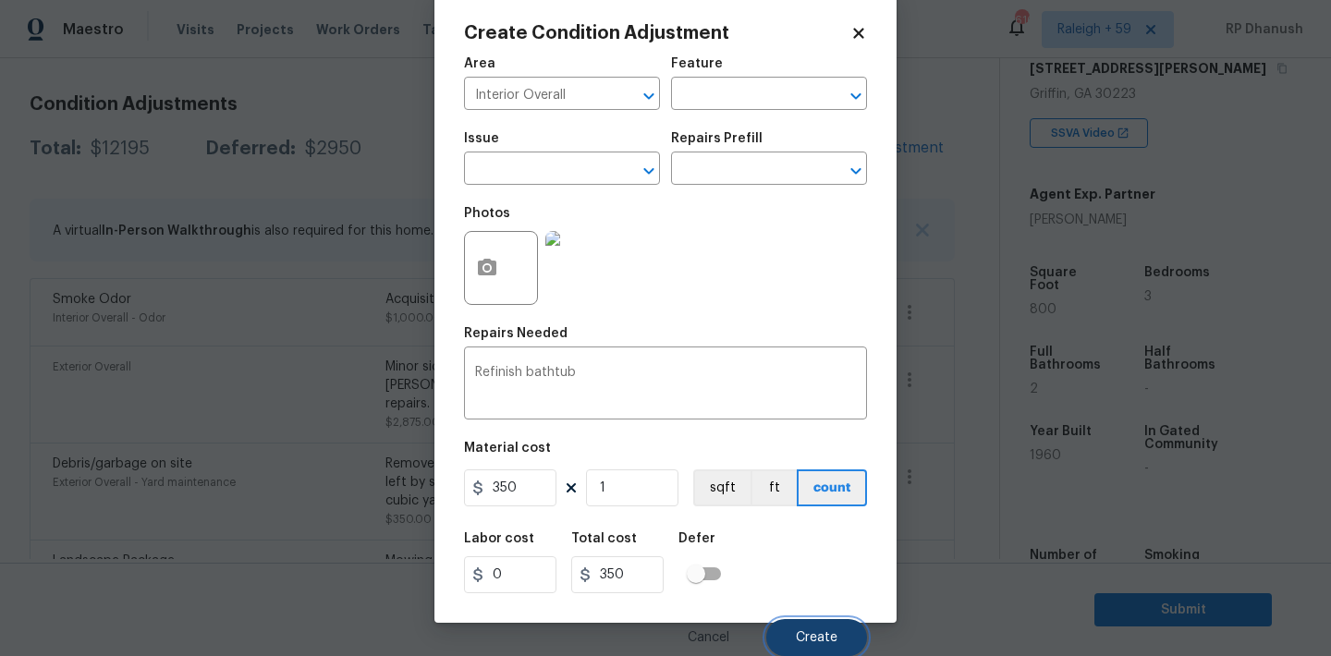
click at [815, 631] on span "Create" at bounding box center [817, 638] width 42 height 14
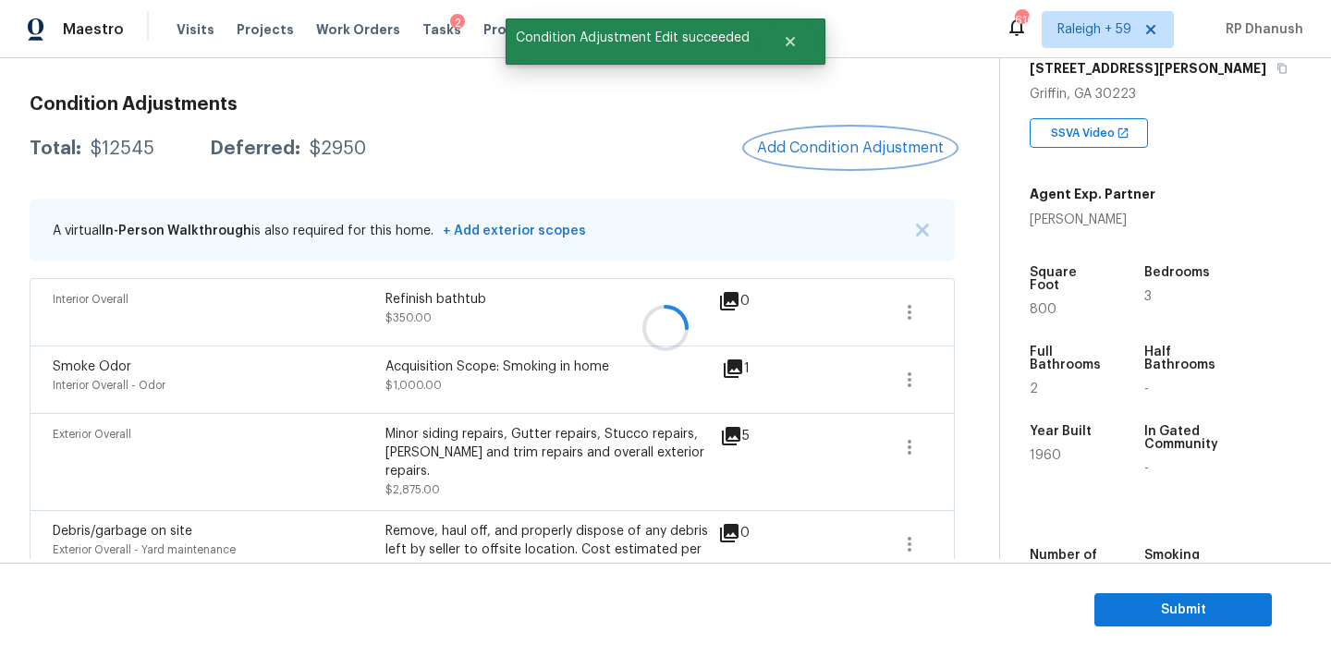
scroll to position [0, 0]
click at [856, 134] on button "Add Condition Adjustment" at bounding box center [850, 147] width 209 height 39
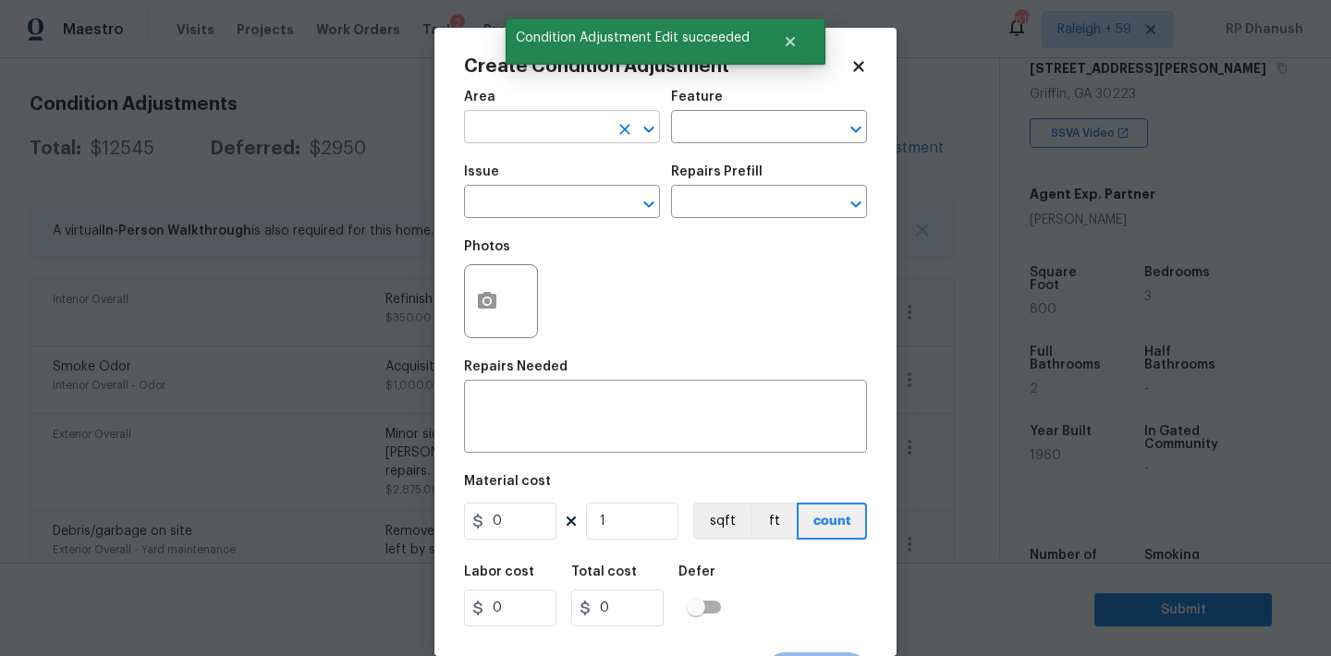
click at [542, 129] on input "text" at bounding box center [536, 129] width 144 height 29
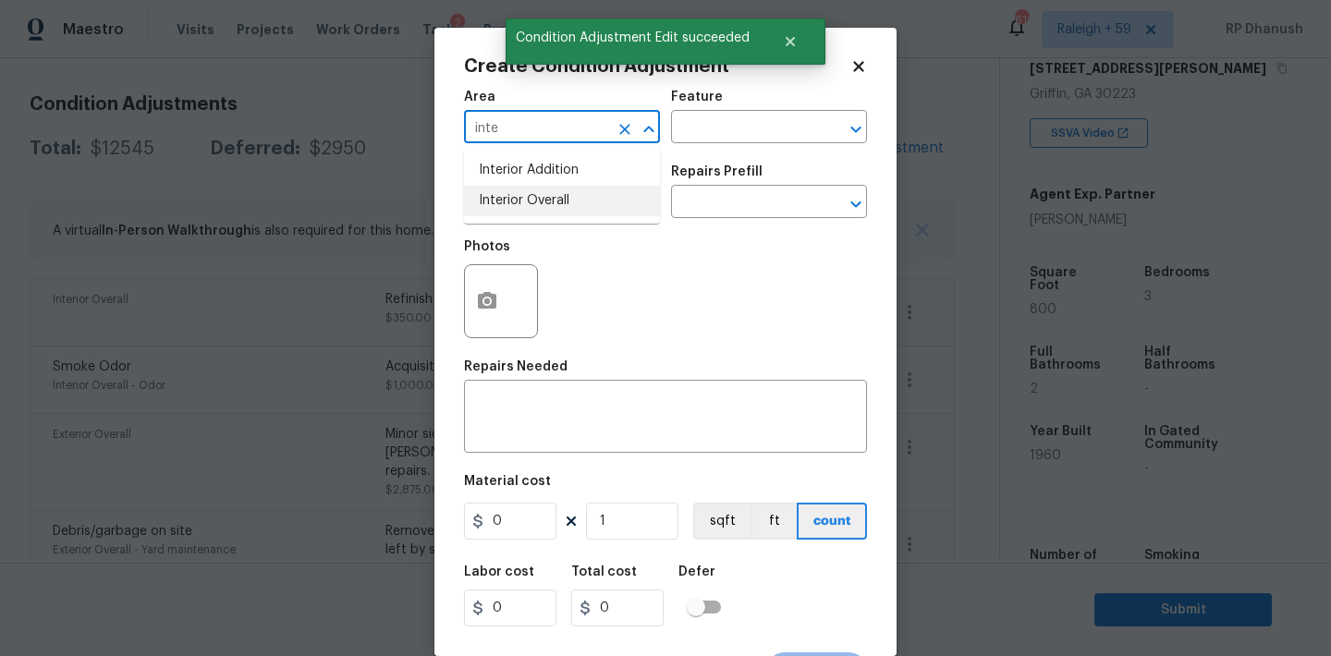
click at [541, 197] on li "Interior Overall" at bounding box center [562, 201] width 196 height 30
type input "Interior Overall"
click at [756, 144] on div "Area Interior Overall ​ Feature ​" at bounding box center [665, 116] width 403 height 75
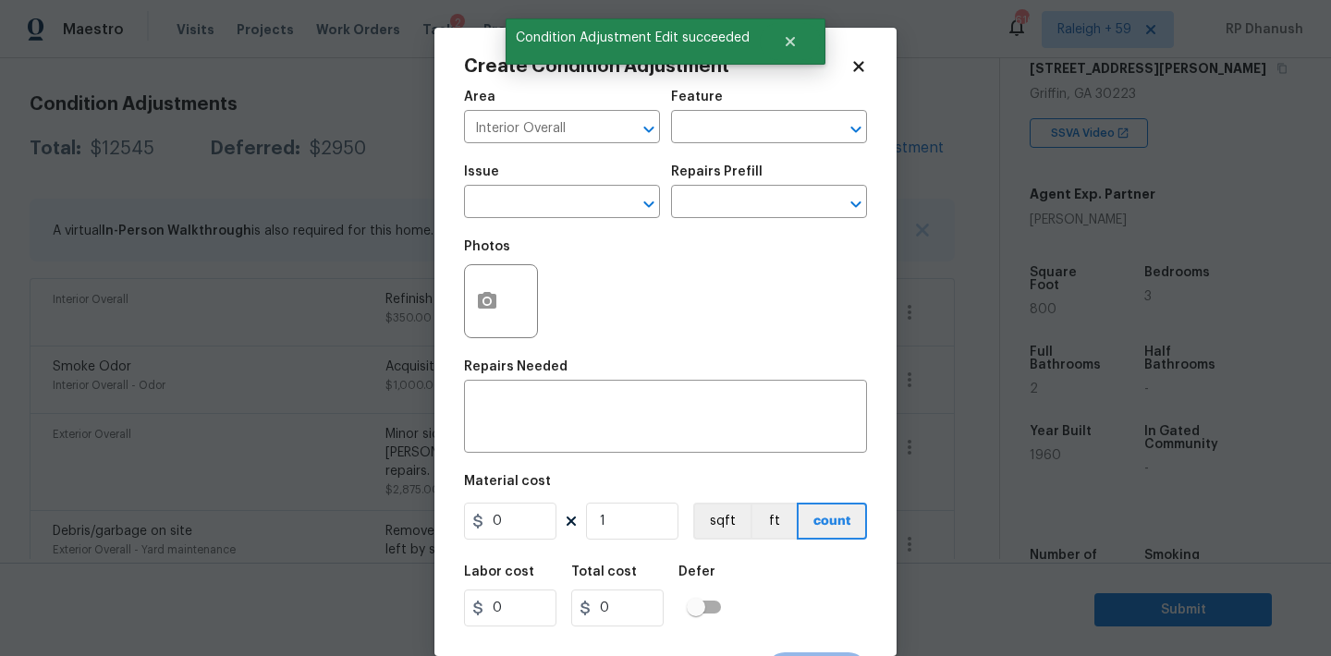
click at [289, 280] on body "Maestro Visits Projects Work Orders Tasks 2 Properties Geo Assignments 616 Rale…" at bounding box center [665, 328] width 1331 height 656
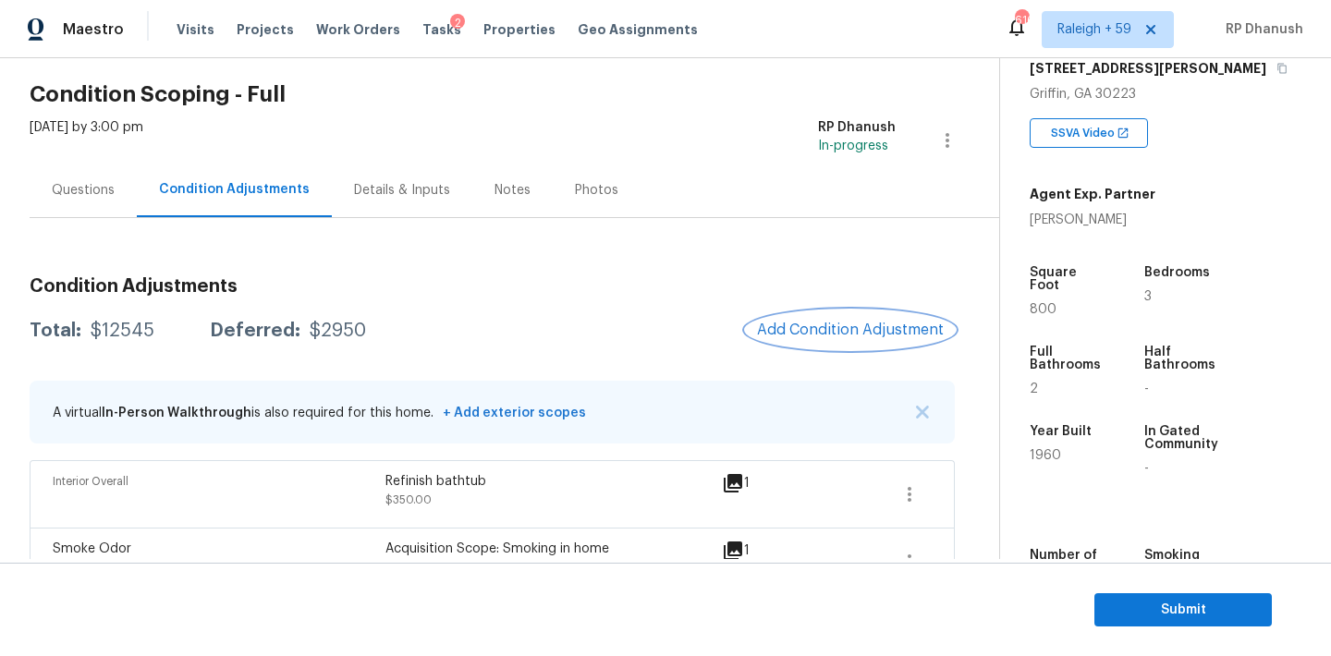
scroll to position [117, 0]
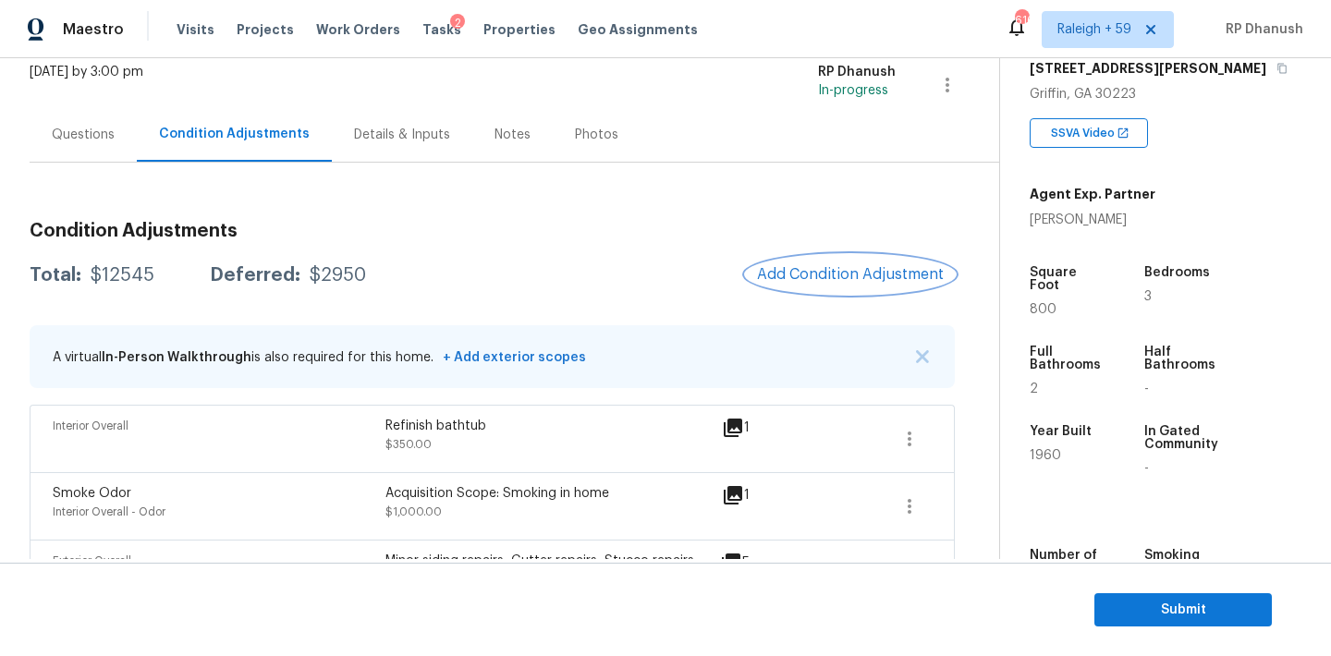
click at [812, 265] on button "Add Condition Adjustment" at bounding box center [850, 274] width 209 height 39
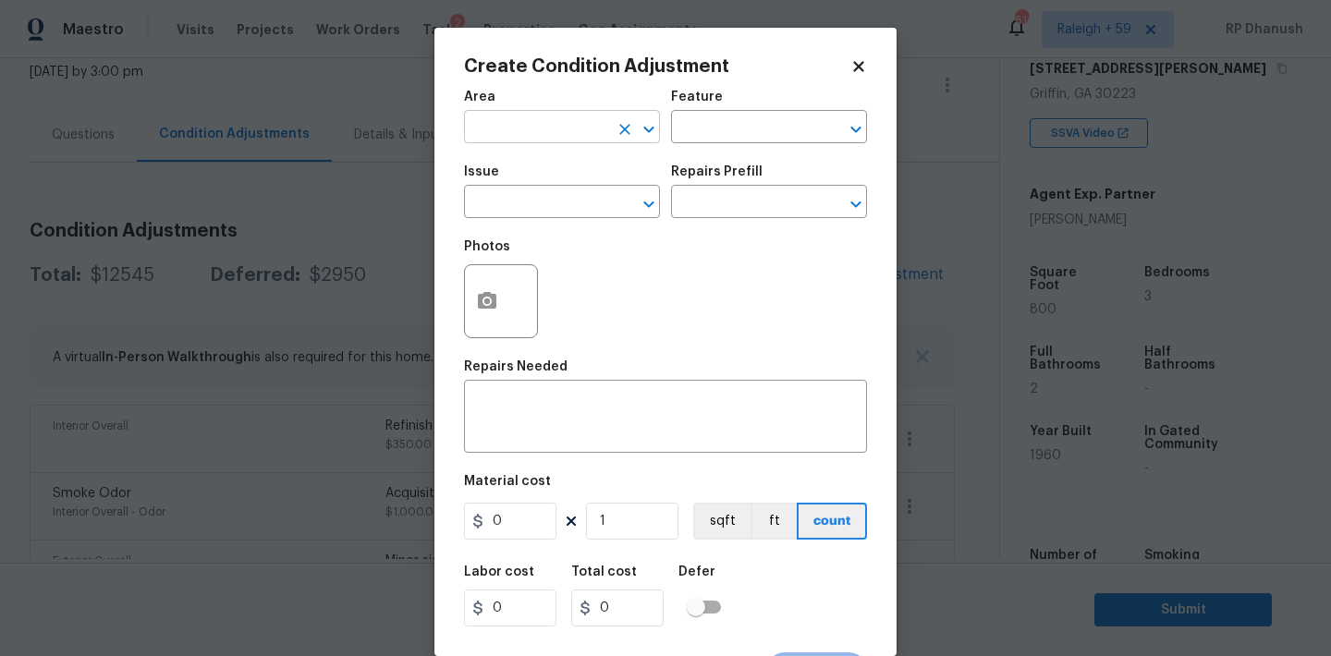
click at [526, 128] on input "text" at bounding box center [536, 129] width 144 height 29
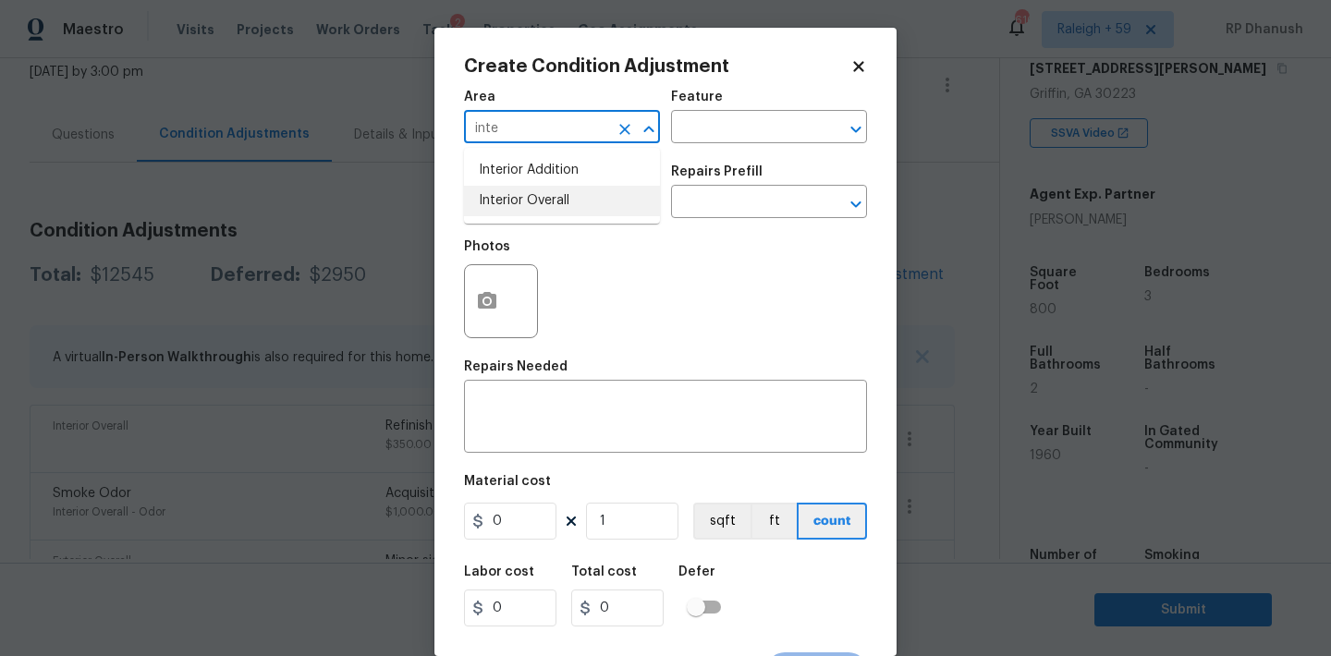
click at [532, 198] on li "Interior Overall" at bounding box center [562, 201] width 196 height 30
type input "Interior Overall"
click at [772, 137] on input "text" at bounding box center [743, 129] width 144 height 29
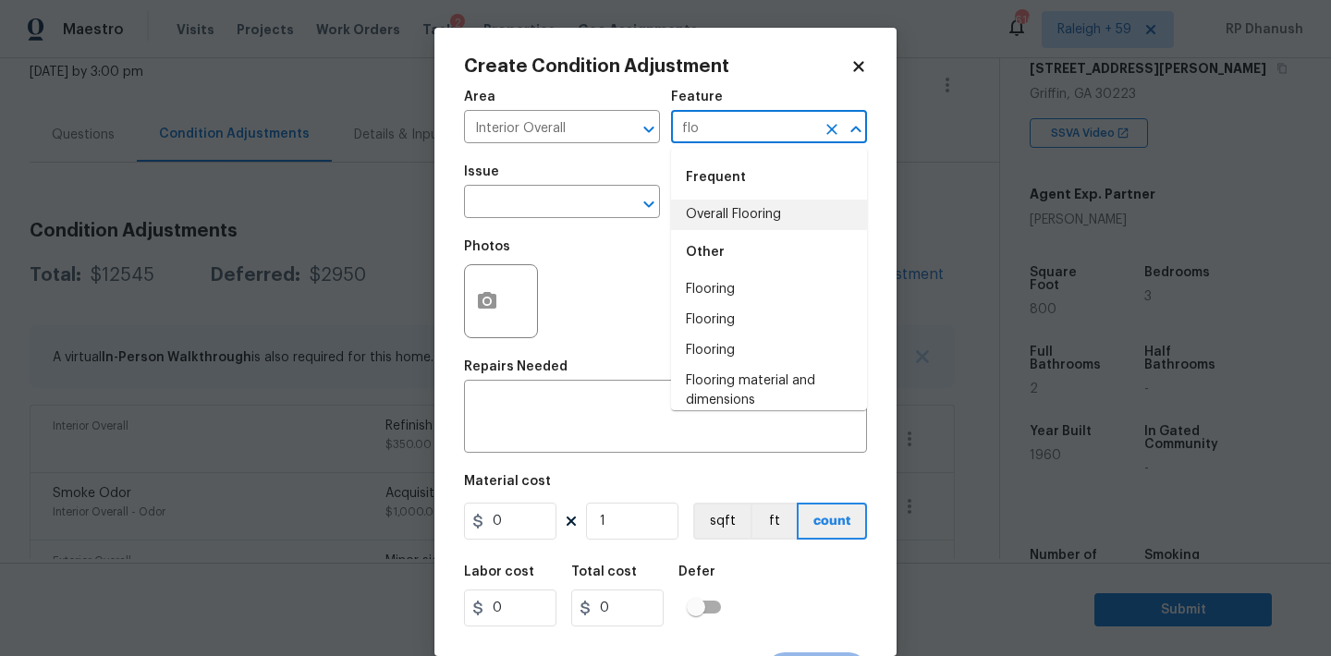
click at [750, 224] on li "Overall Flooring" at bounding box center [769, 215] width 196 height 30
type input "Overall Flooring"
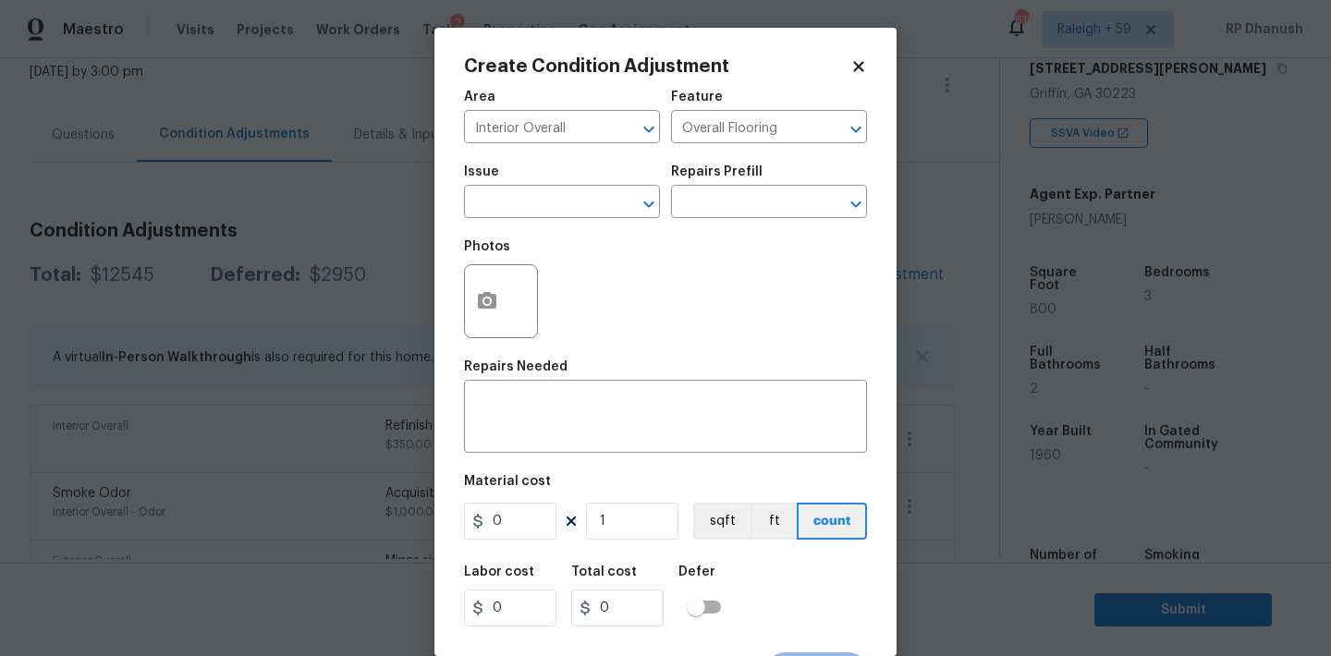
click at [574, 221] on span "Issue ​" at bounding box center [562, 191] width 196 height 75
click at [547, 208] on input "text" at bounding box center [536, 203] width 144 height 29
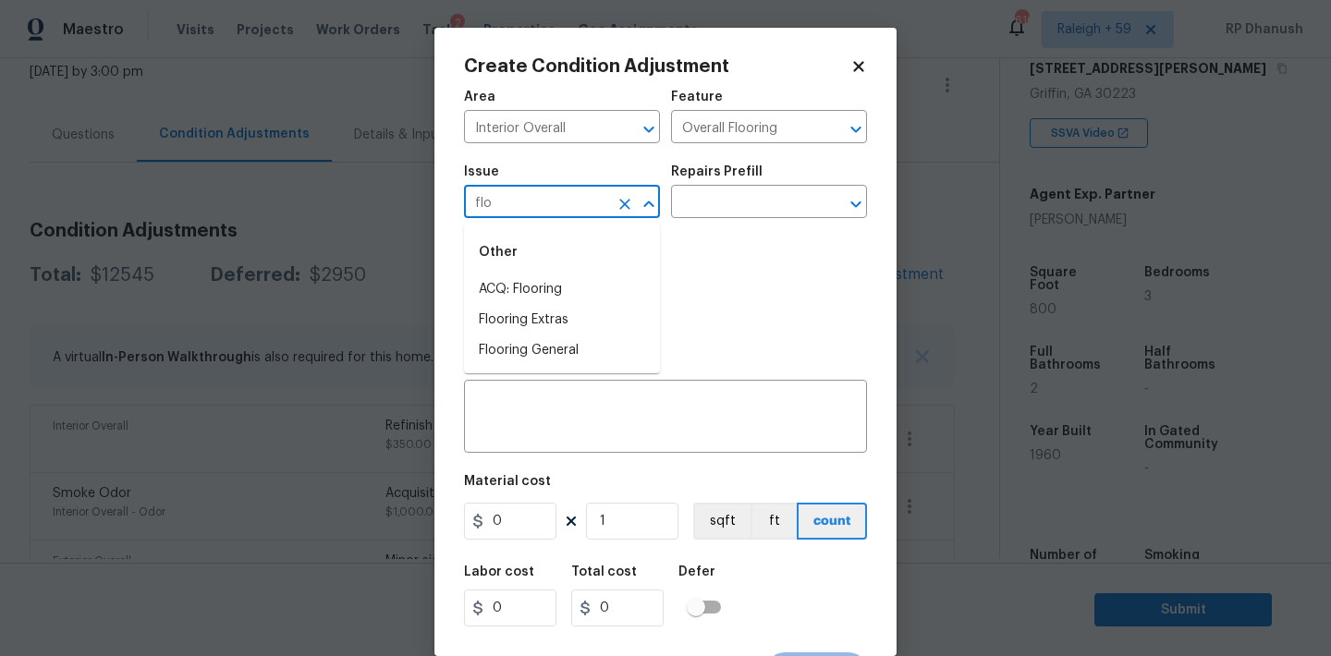
click at [528, 261] on div "Other" at bounding box center [562, 252] width 196 height 44
click at [528, 277] on li "ACQ: Flooring" at bounding box center [562, 289] width 196 height 30
type input "ACQ: Flooring"
click at [742, 184] on div "Repairs Prefill" at bounding box center [769, 177] width 196 height 24
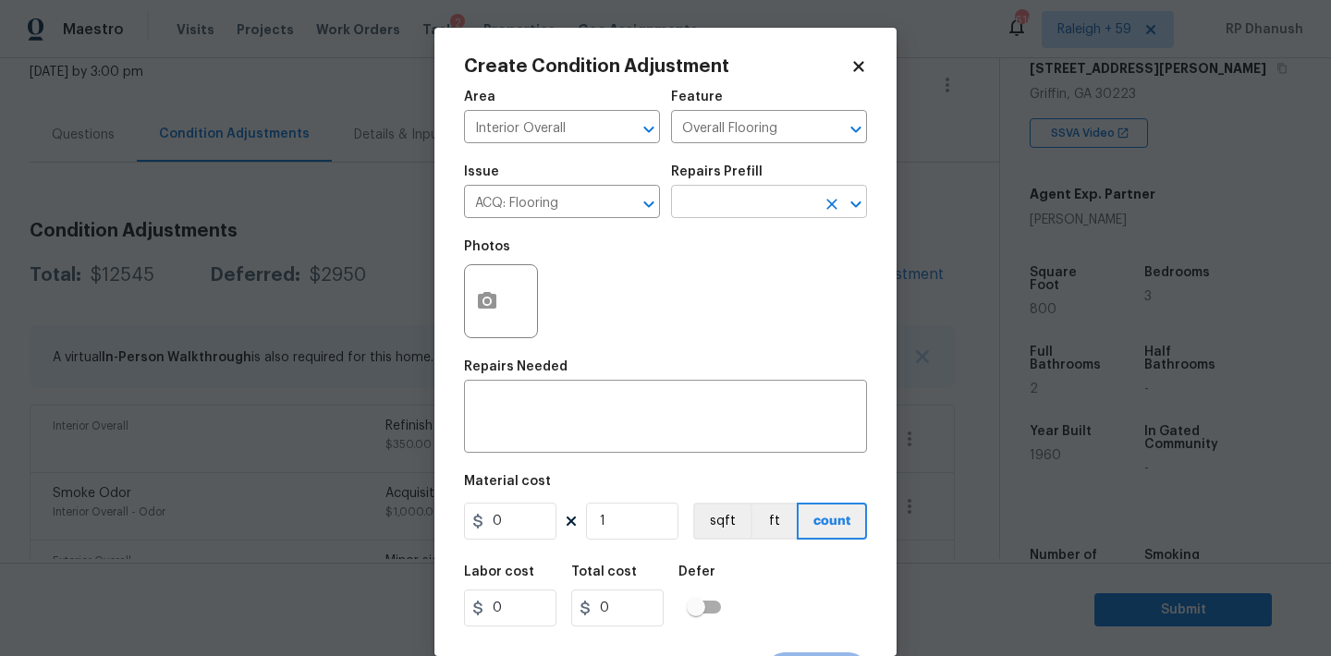
click at [736, 198] on input "text" at bounding box center [743, 203] width 144 height 29
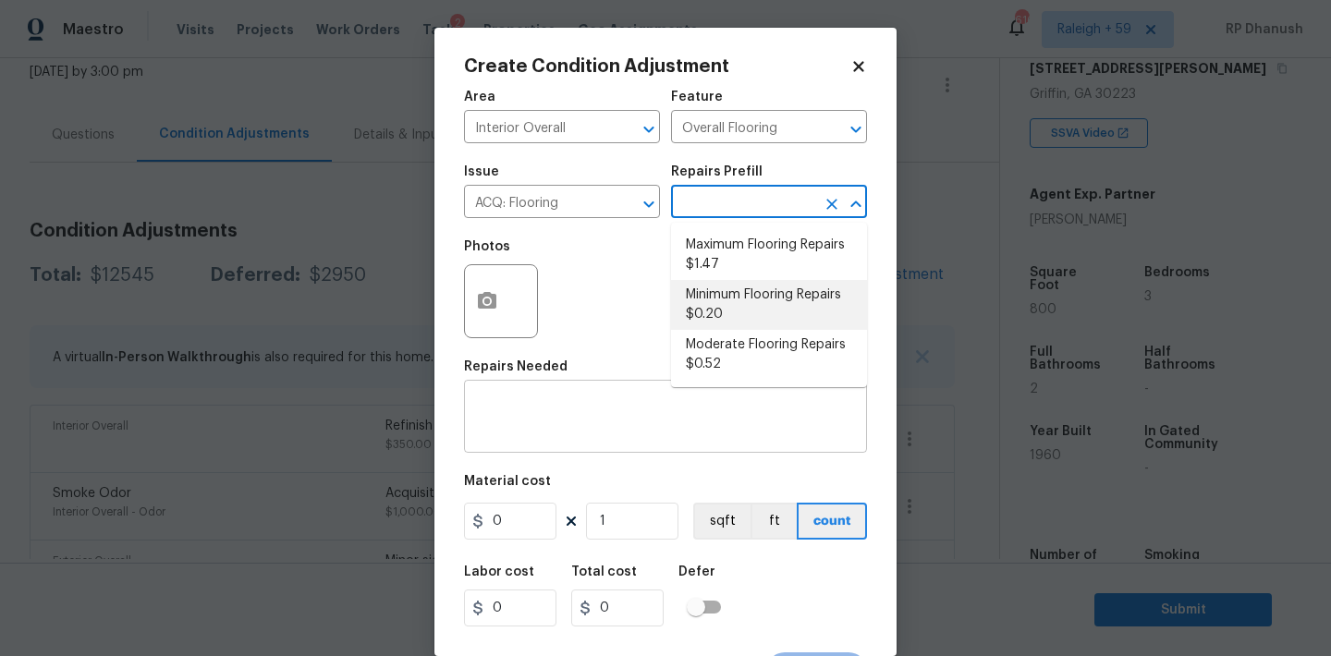
drag, startPoint x: 709, startPoint y: 320, endPoint x: 663, endPoint y: 407, distance: 98.8
click at [709, 321] on li "Minimum Flooring Repairs $0.20" at bounding box center [769, 305] width 196 height 50
type input "Acquisition"
type textarea "Acquisition Scope: Minimum flooring repairs"
type input "0.2"
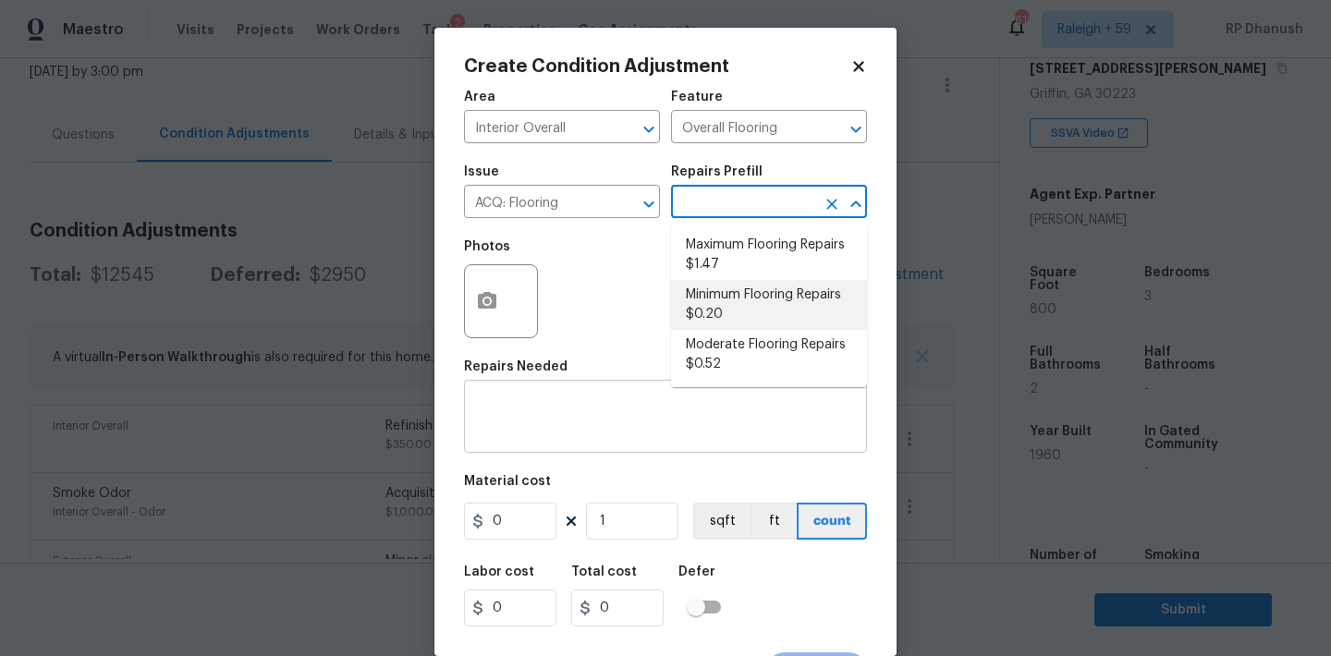
type input "0.2"
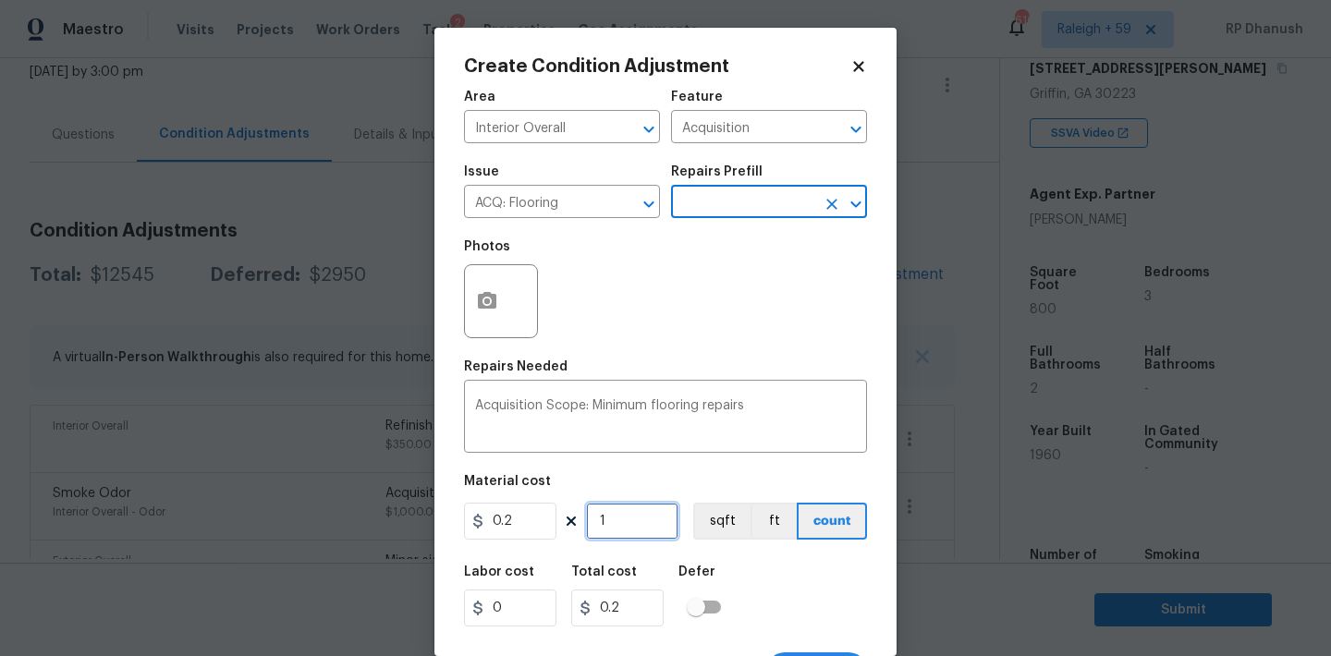
click at [631, 505] on input "1" at bounding box center [632, 521] width 92 height 37
type input "0"
type input "8"
type input "1.6"
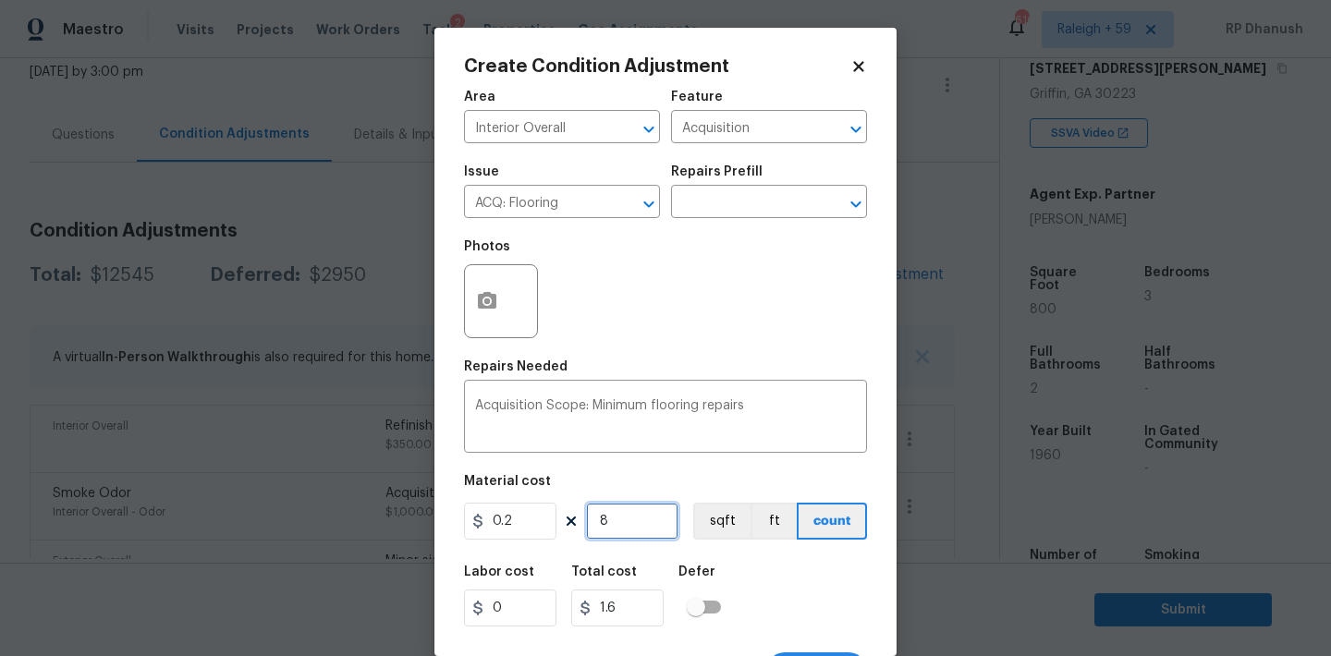
type input "80"
type input "16"
type input "800"
type input "160"
type input "800"
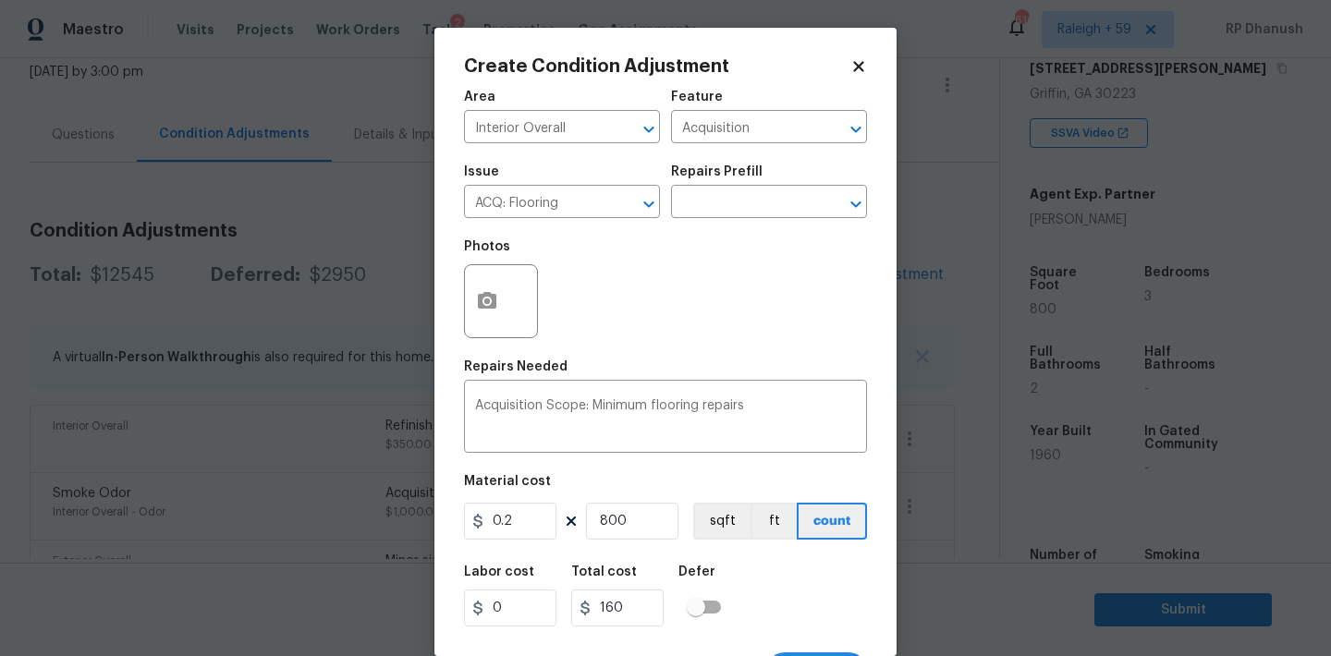
click at [727, 221] on div "Issue ACQ: Flooring ​ Repairs Prefill ​" at bounding box center [665, 191] width 403 height 75
click at [726, 210] on input "text" at bounding box center [743, 203] width 144 height 29
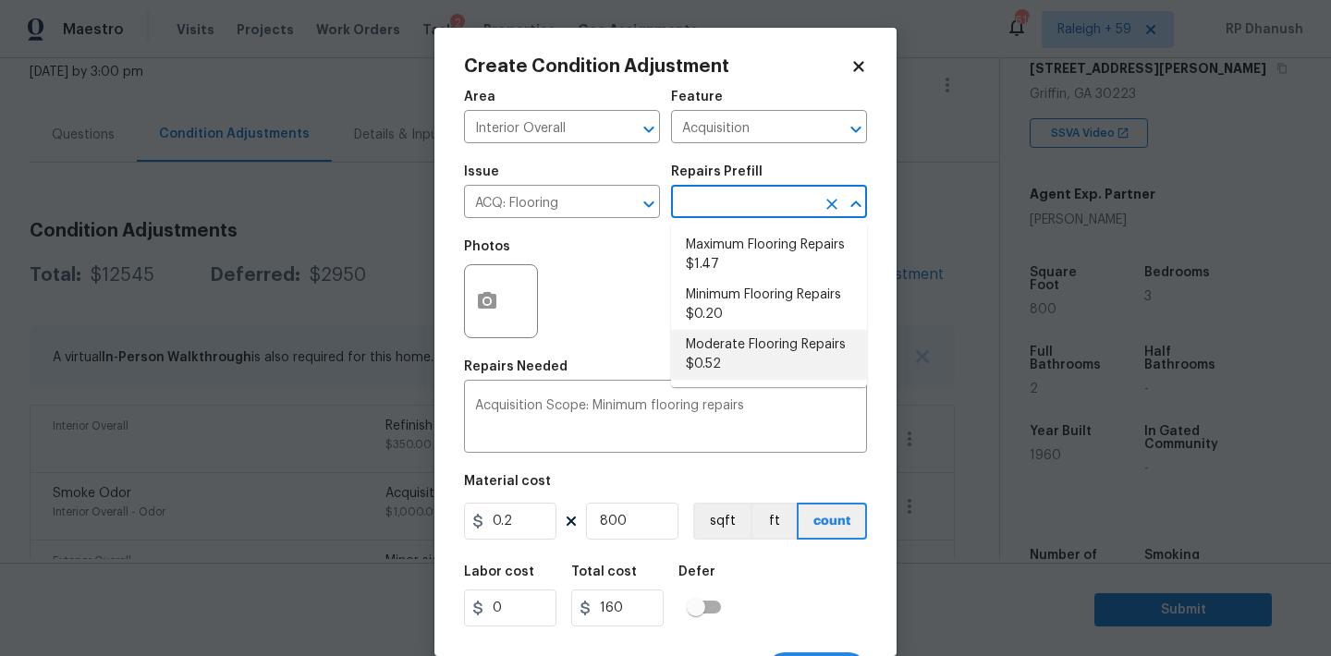
click at [726, 350] on li "Moderate Flooring Repairs $0.52" at bounding box center [769, 355] width 196 height 50
type textarea "Acquisition Scope: Moderate flooring repairs"
type input "0.52"
type input "416"
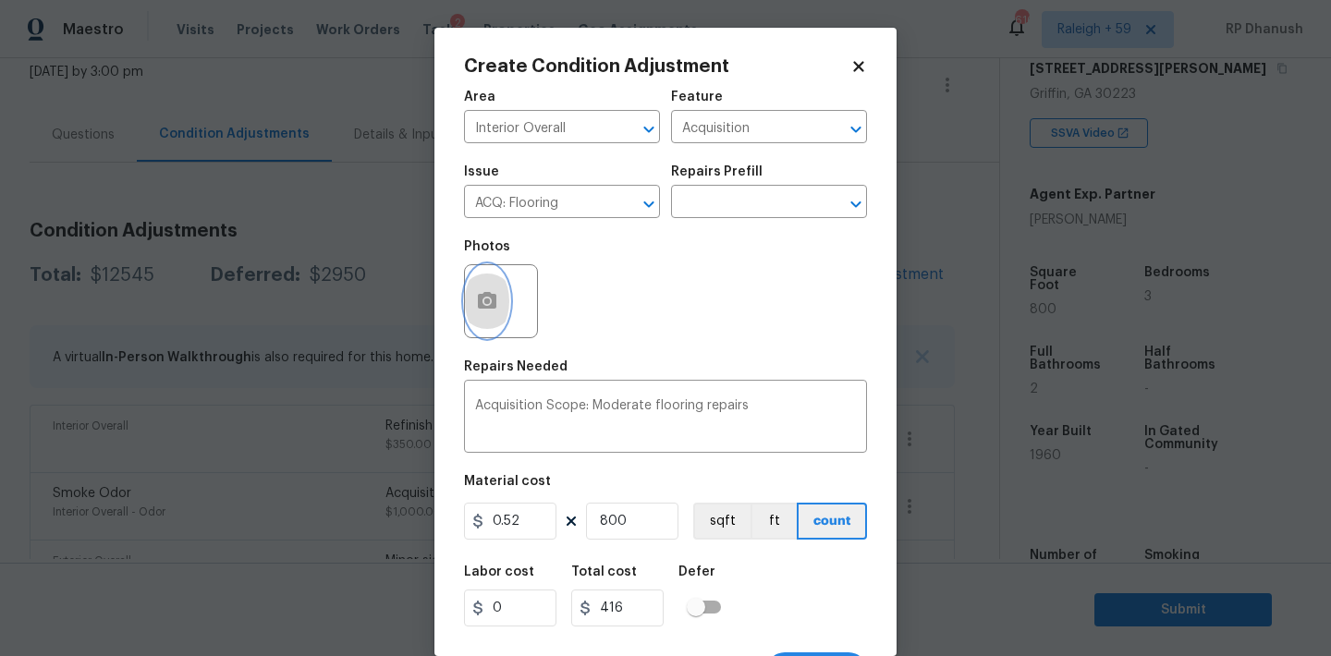
click at [500, 306] on button "button" at bounding box center [487, 301] width 44 height 72
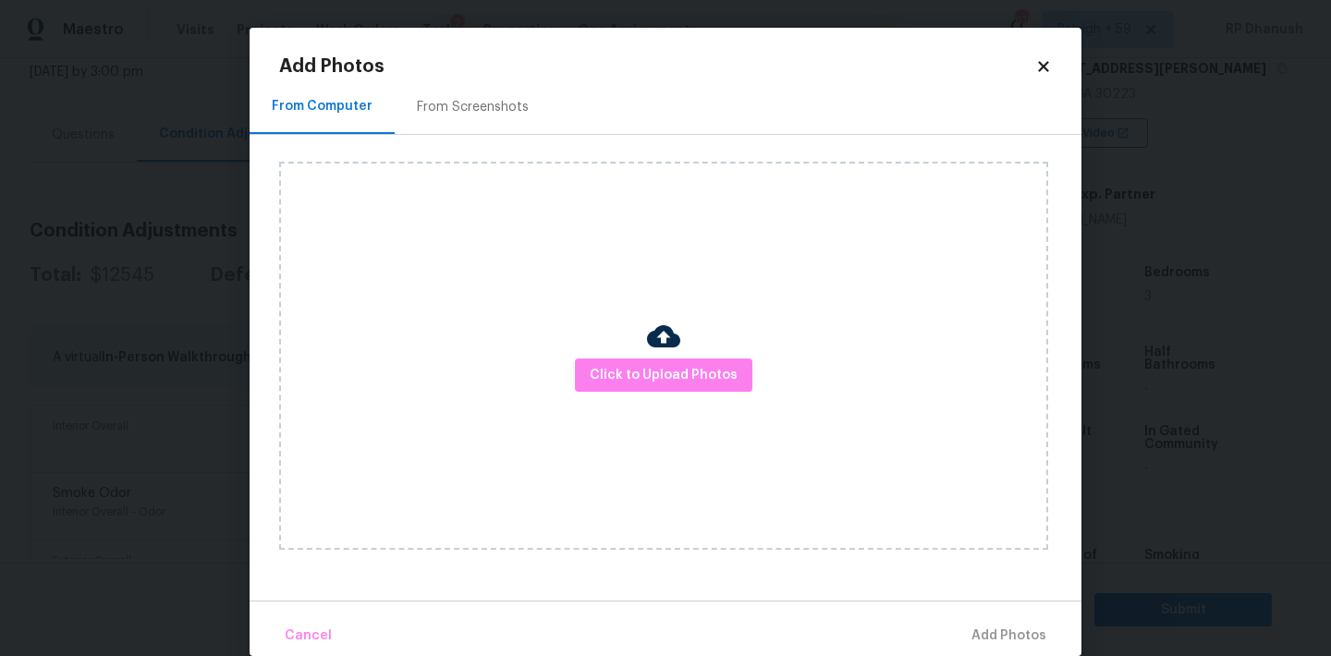
click at [475, 102] on div "From Screenshots" at bounding box center [473, 107] width 112 height 18
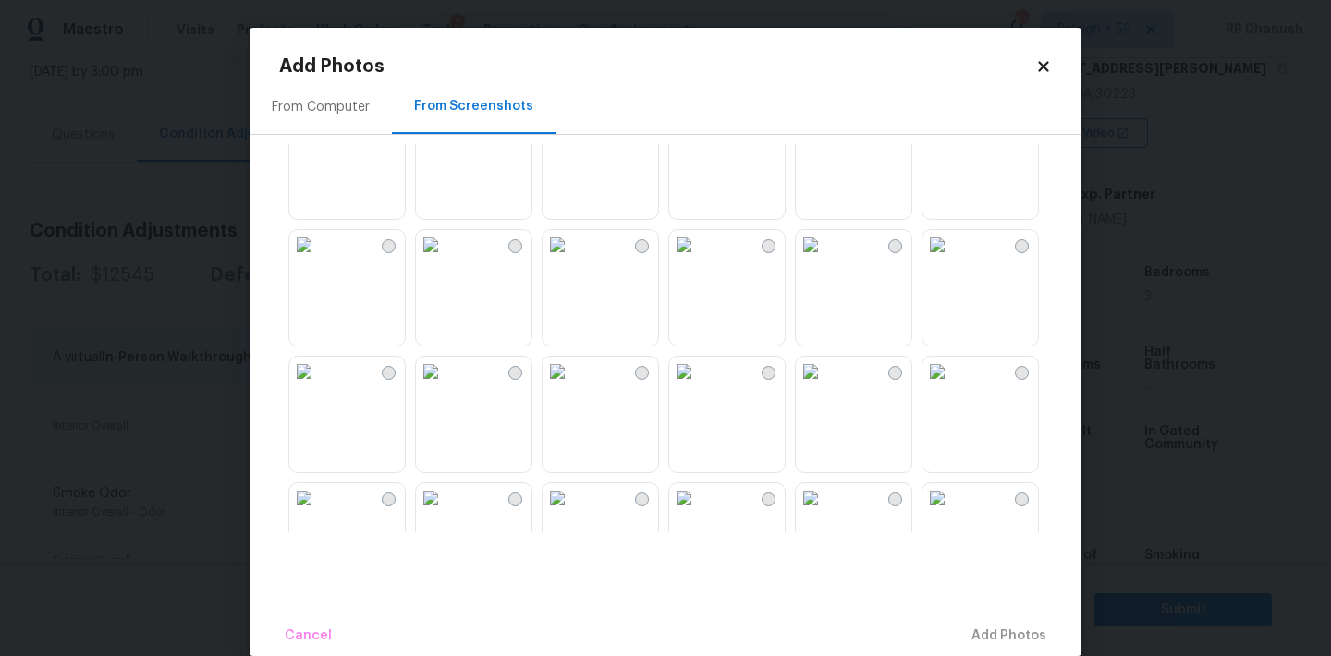
scroll to position [53, 0]
click at [445, 258] on img at bounding box center [431, 243] width 30 height 30
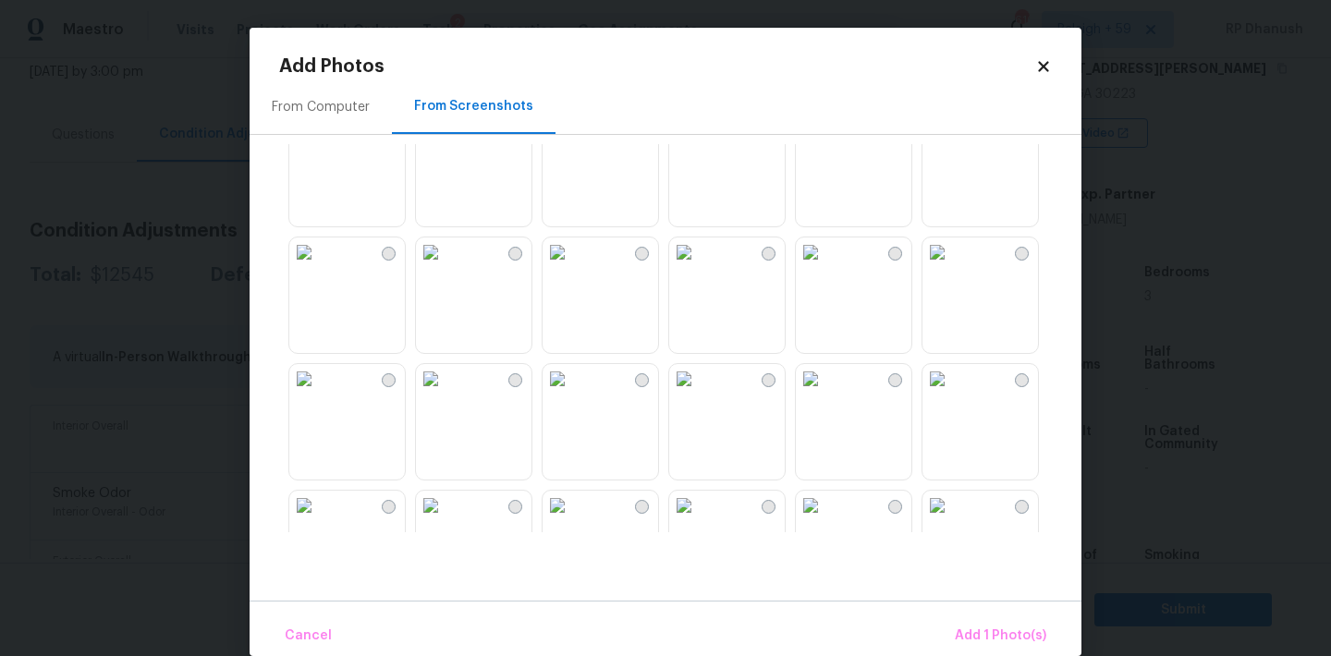
click at [572, 267] on img at bounding box center [557, 252] width 30 height 30
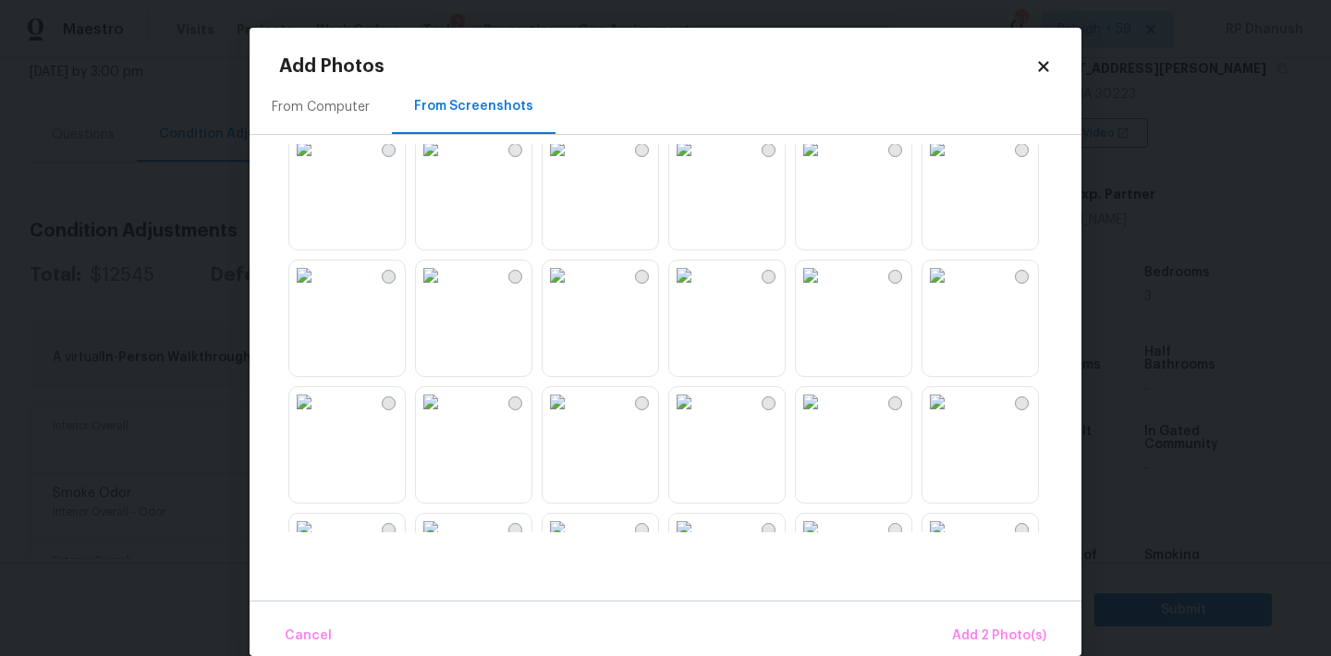
click at [572, 290] on img at bounding box center [557, 276] width 30 height 30
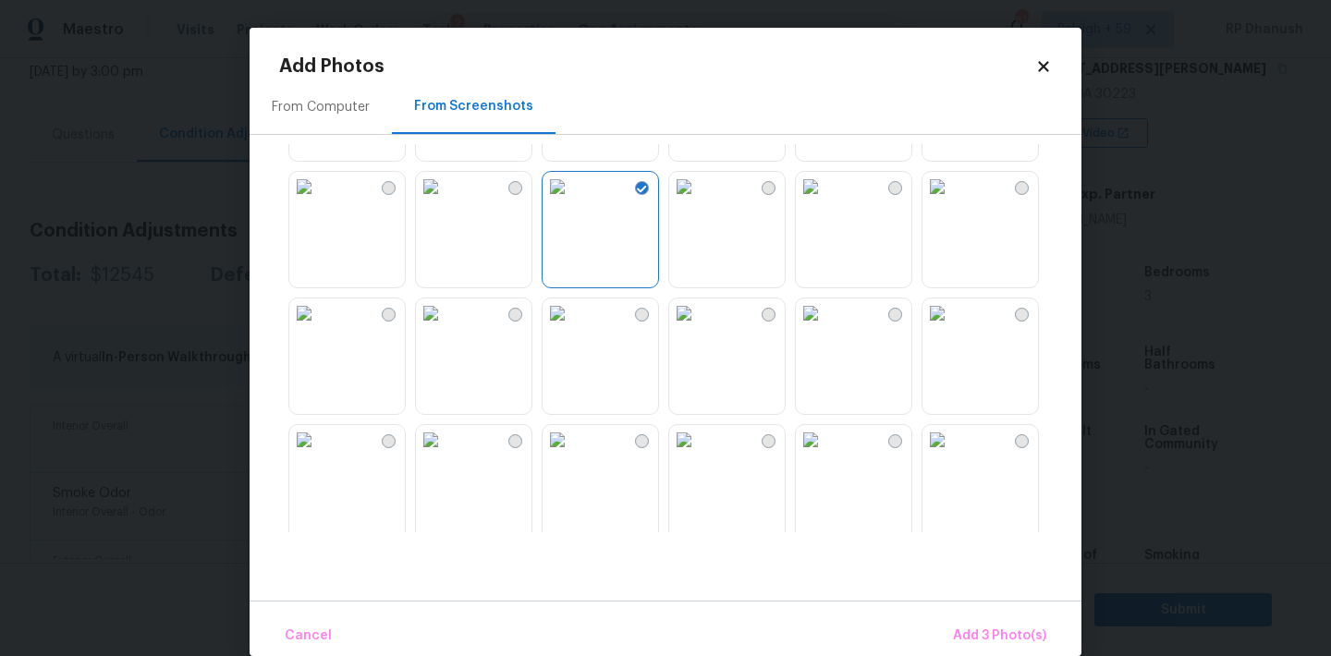
scroll to position [754, 0]
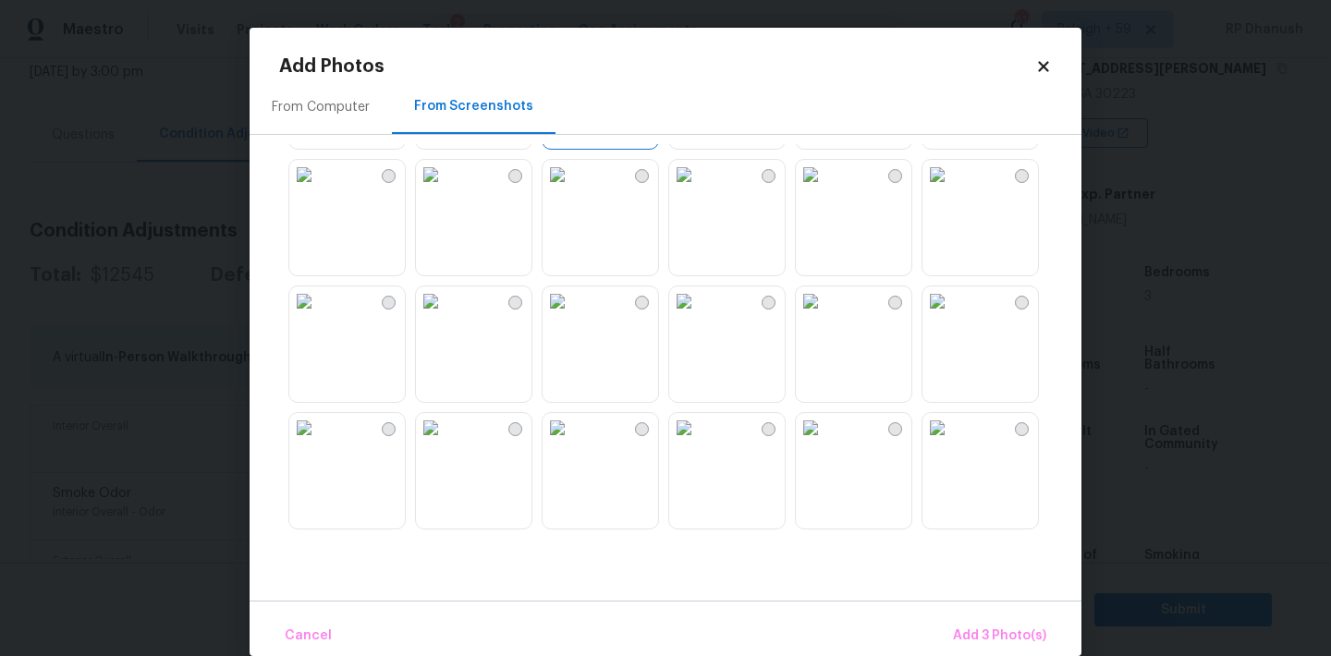
click at [825, 312] on img at bounding box center [811, 301] width 30 height 30
click at [952, 443] on img at bounding box center [937, 428] width 30 height 30
click at [1011, 650] on button "Add 5 Photo(s)" at bounding box center [999, 636] width 108 height 40
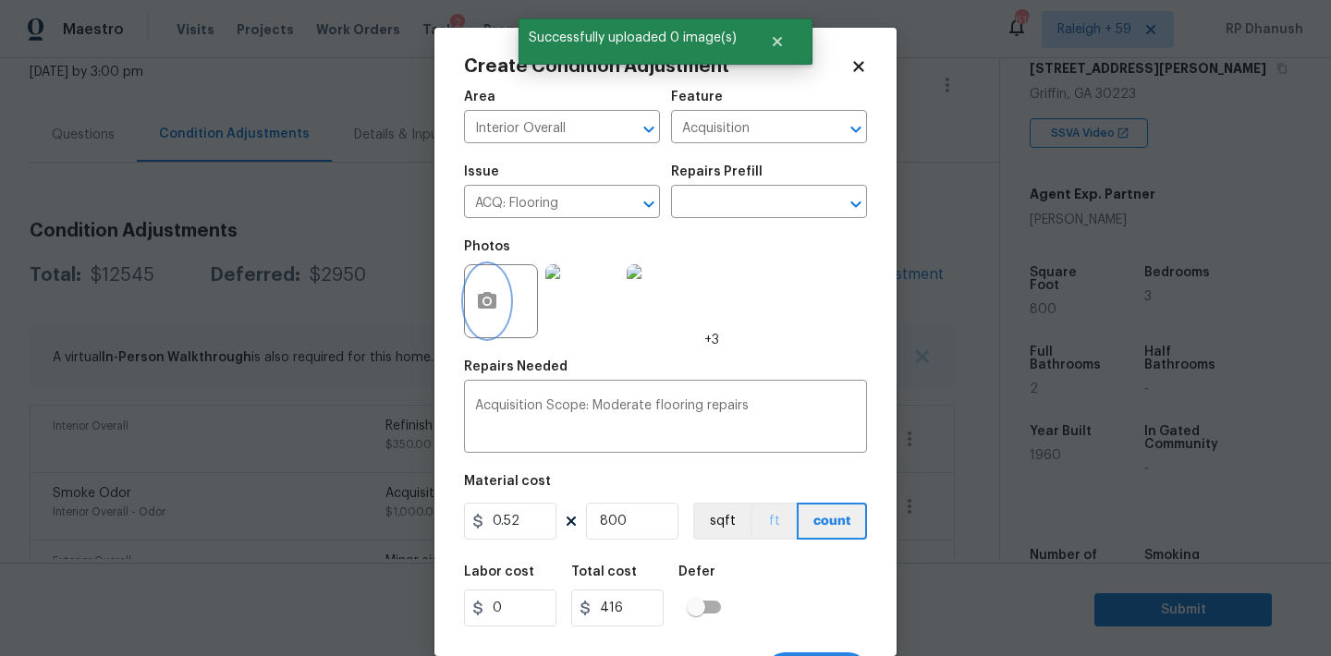
scroll to position [34, 0]
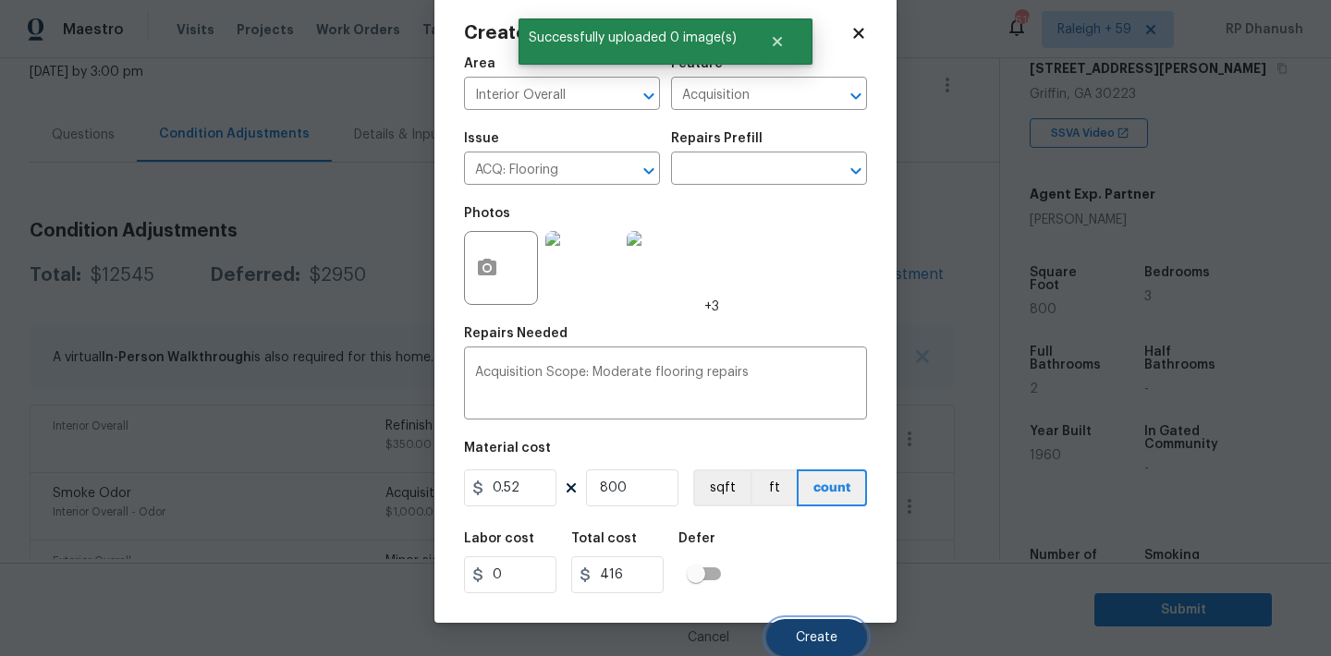
click at [820, 649] on button "Create" at bounding box center [816, 637] width 101 height 37
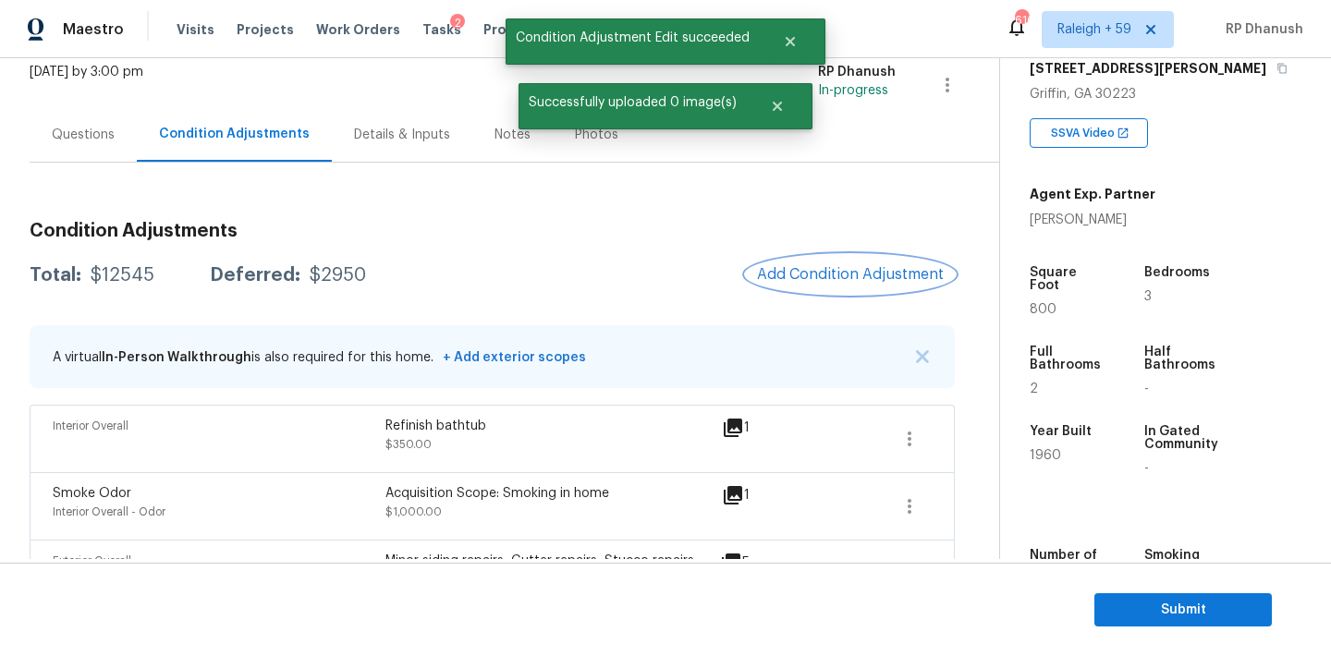
scroll to position [0, 0]
click at [849, 268] on span "Add Condition Adjustment" at bounding box center [850, 274] width 187 height 17
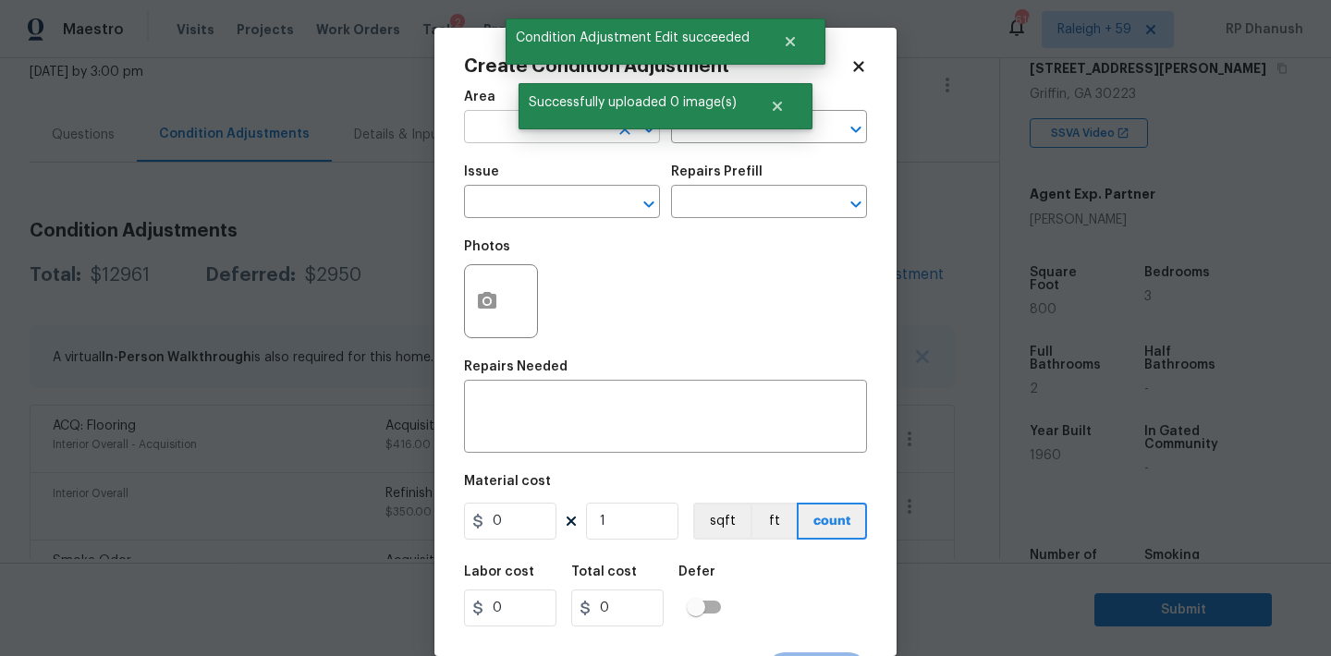
click at [505, 120] on input "text" at bounding box center [536, 129] width 144 height 29
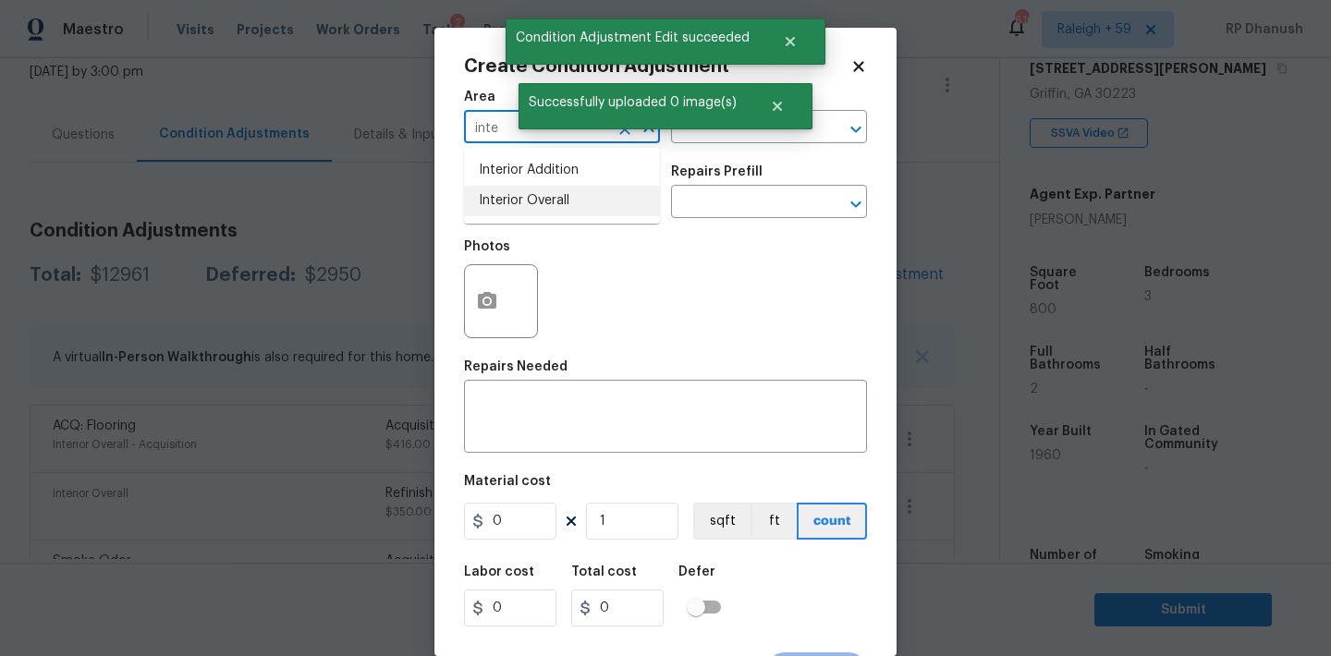
click at [502, 200] on li "Interior Overall" at bounding box center [562, 201] width 196 height 30
type input "Interior Overall"
click at [730, 143] on input "text" at bounding box center [743, 129] width 144 height 29
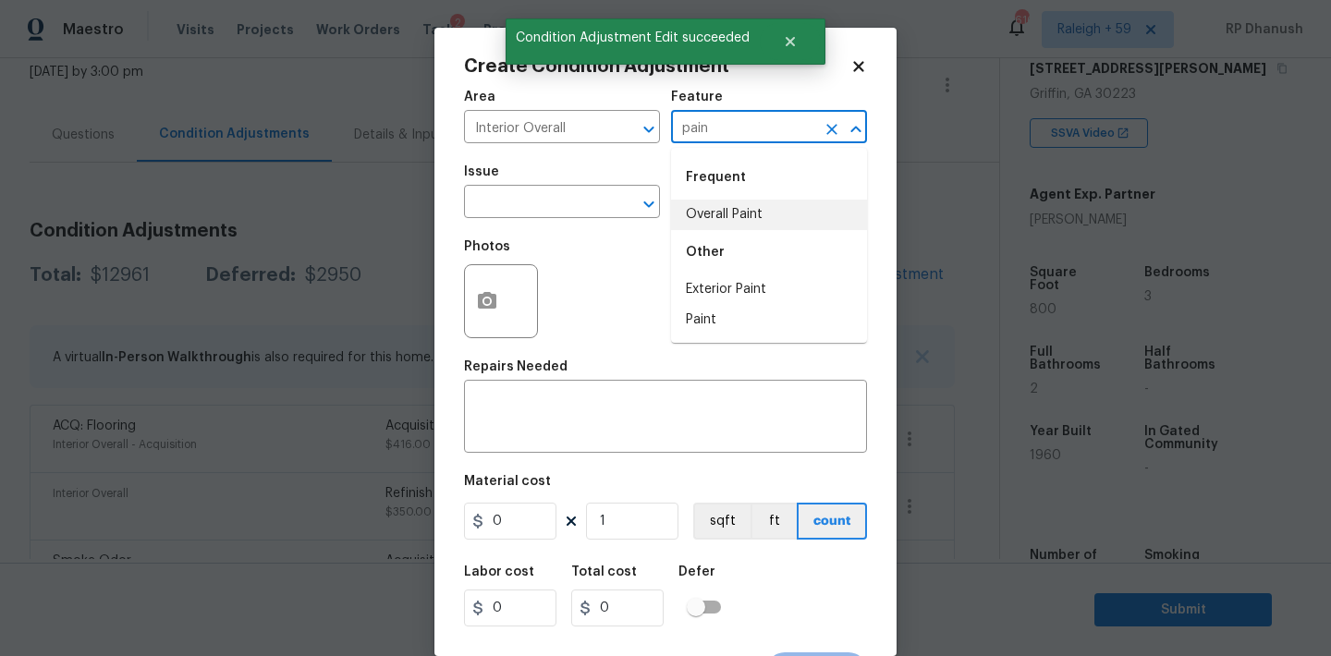
click at [720, 210] on li "Overall Paint" at bounding box center [769, 215] width 196 height 30
type input "Overall Paint"
click at [466, 208] on input "text" at bounding box center [536, 203] width 144 height 29
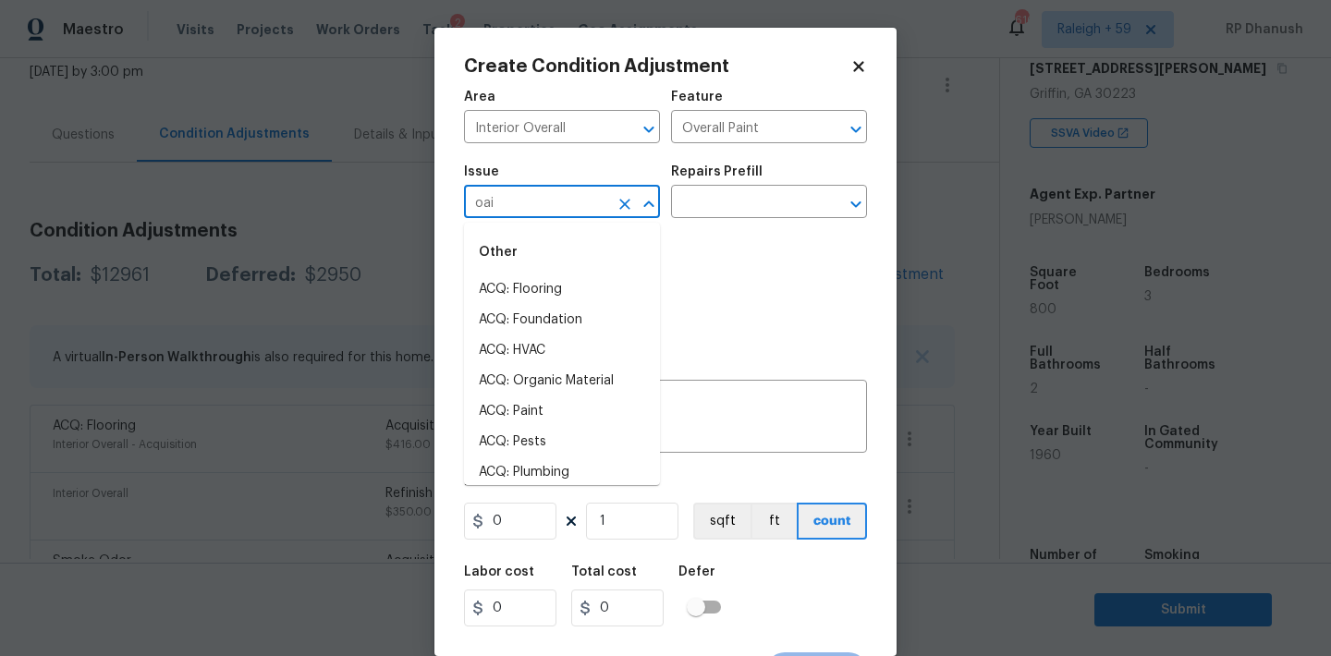
type input "oain"
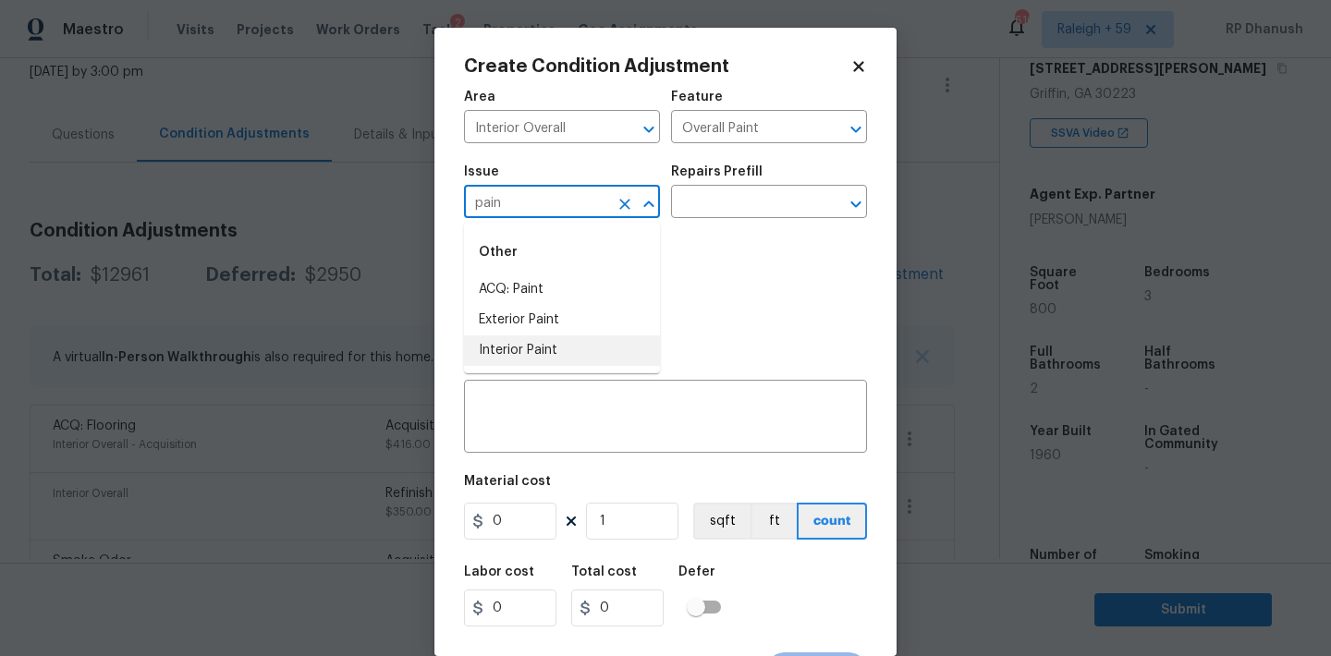
click at [532, 350] on li "Interior Paint" at bounding box center [562, 350] width 196 height 30
type input "Interior Paint"
click at [713, 197] on input "text" at bounding box center [743, 203] width 144 height 29
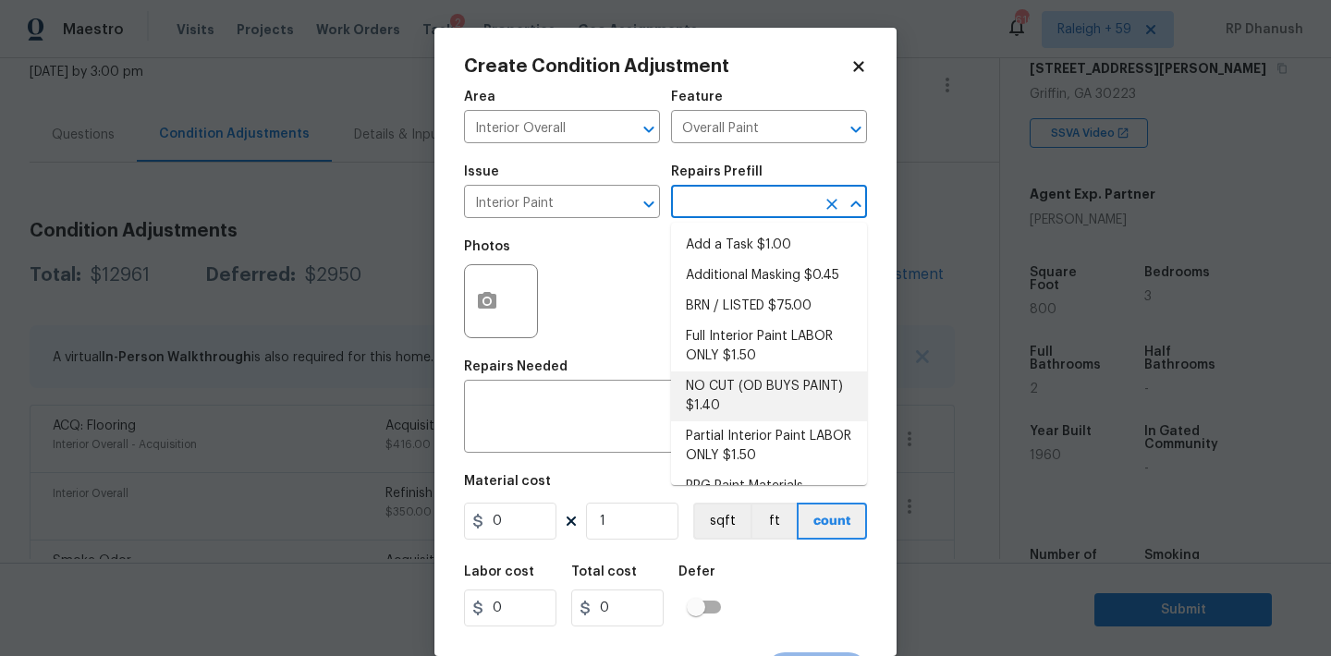
scroll to position [74, 0]
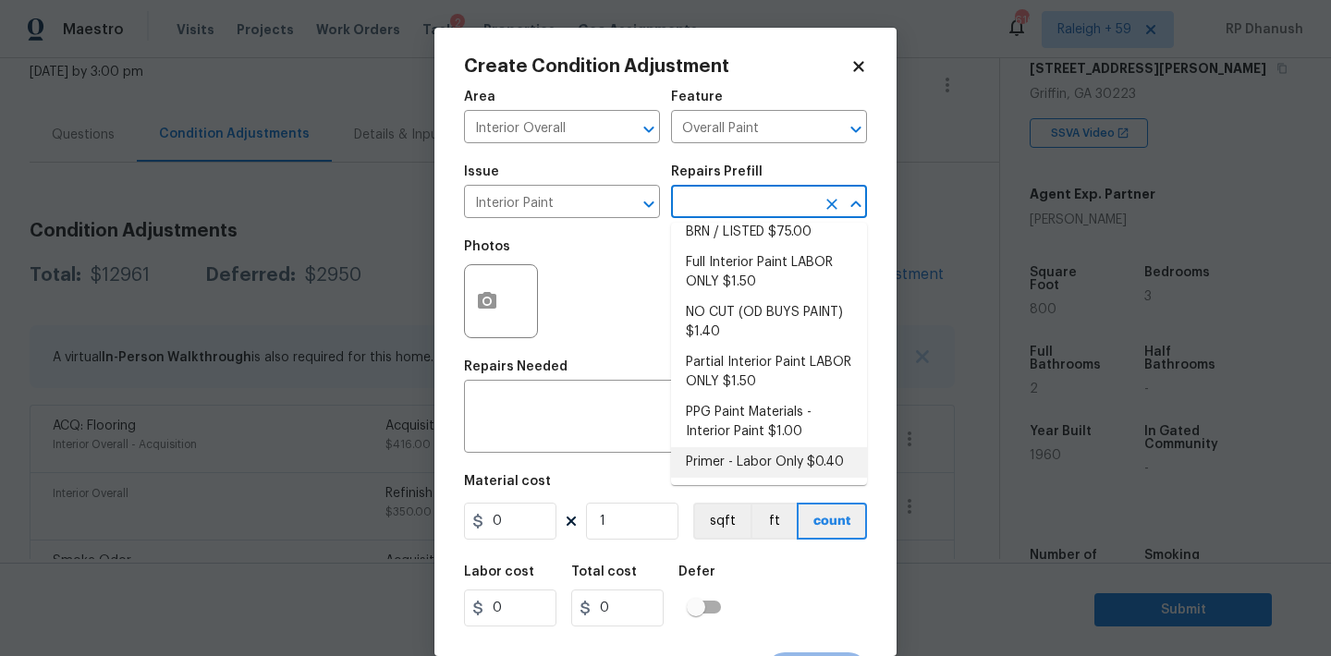
click at [735, 450] on li "Primer - Labor Only $0.40" at bounding box center [769, 462] width 196 height 30
type textarea "Interior primer - PRIMER PROVIDED BY OPENDOOR - All nails, screws, drywall anch…"
type input "0.4"
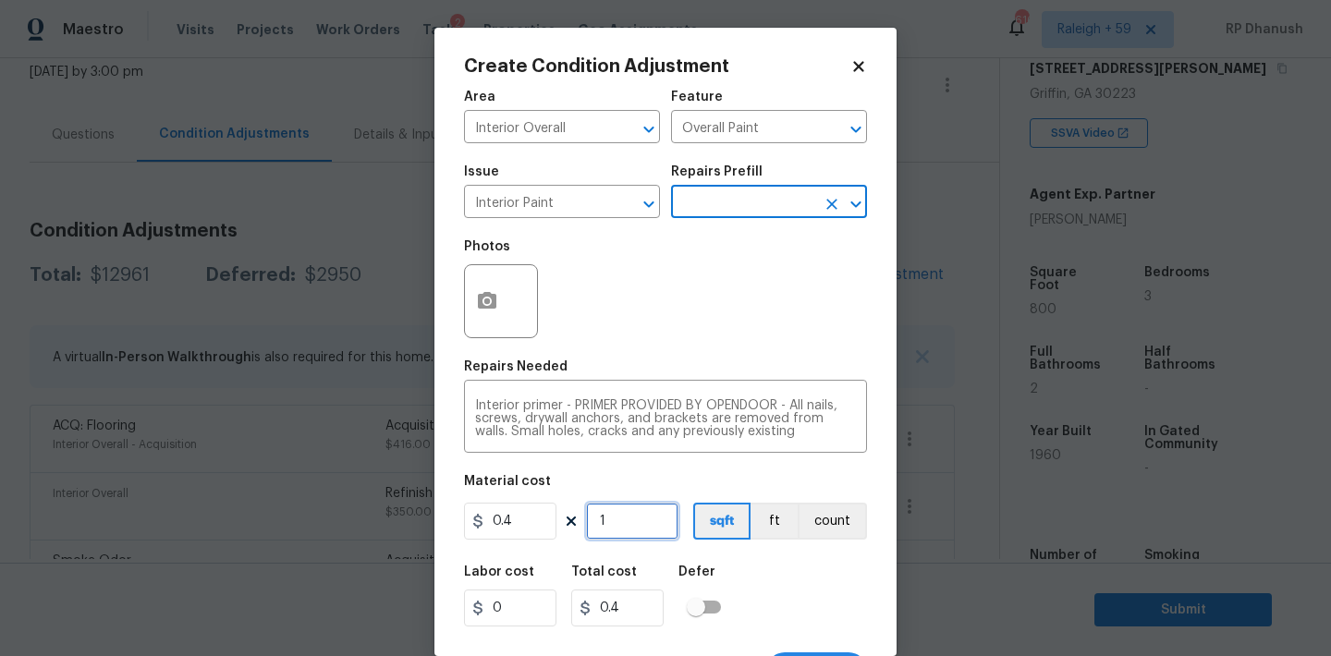
click at [657, 513] on input "1" at bounding box center [632, 521] width 92 height 37
type input "0"
type input "5"
type input "2"
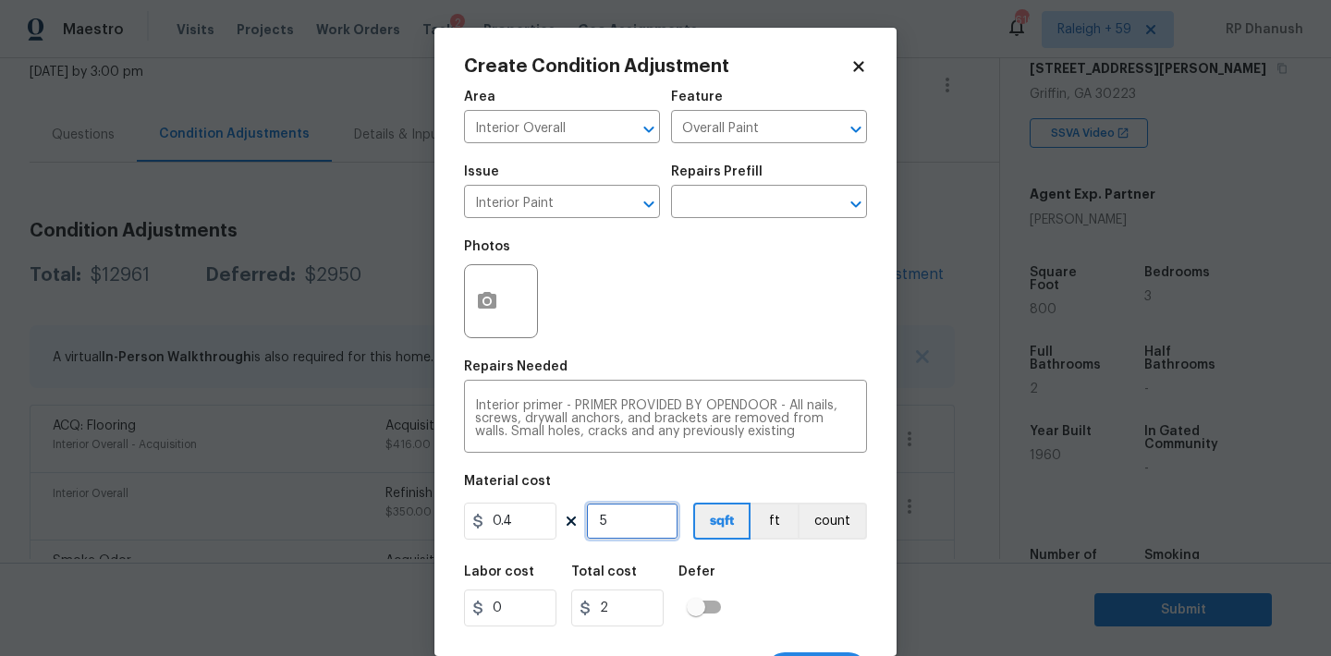
type input "50"
type input "20"
type input "500"
type input "200"
type input "500"
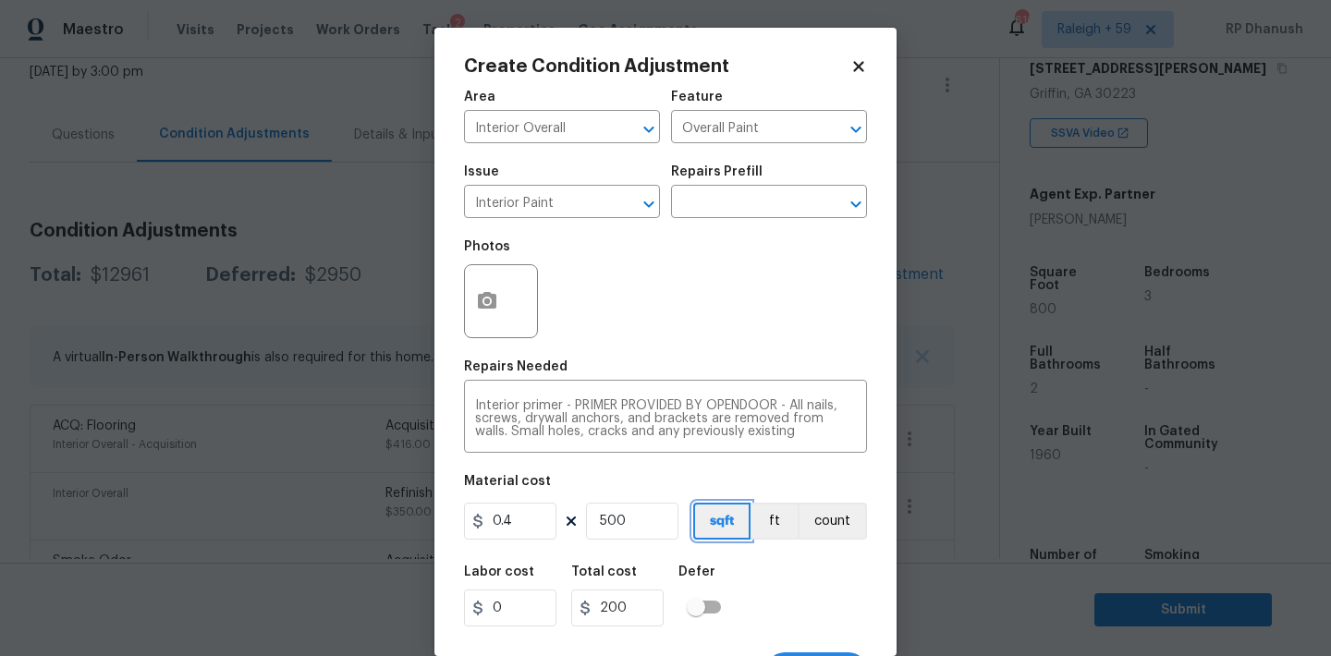
scroll to position [34, 0]
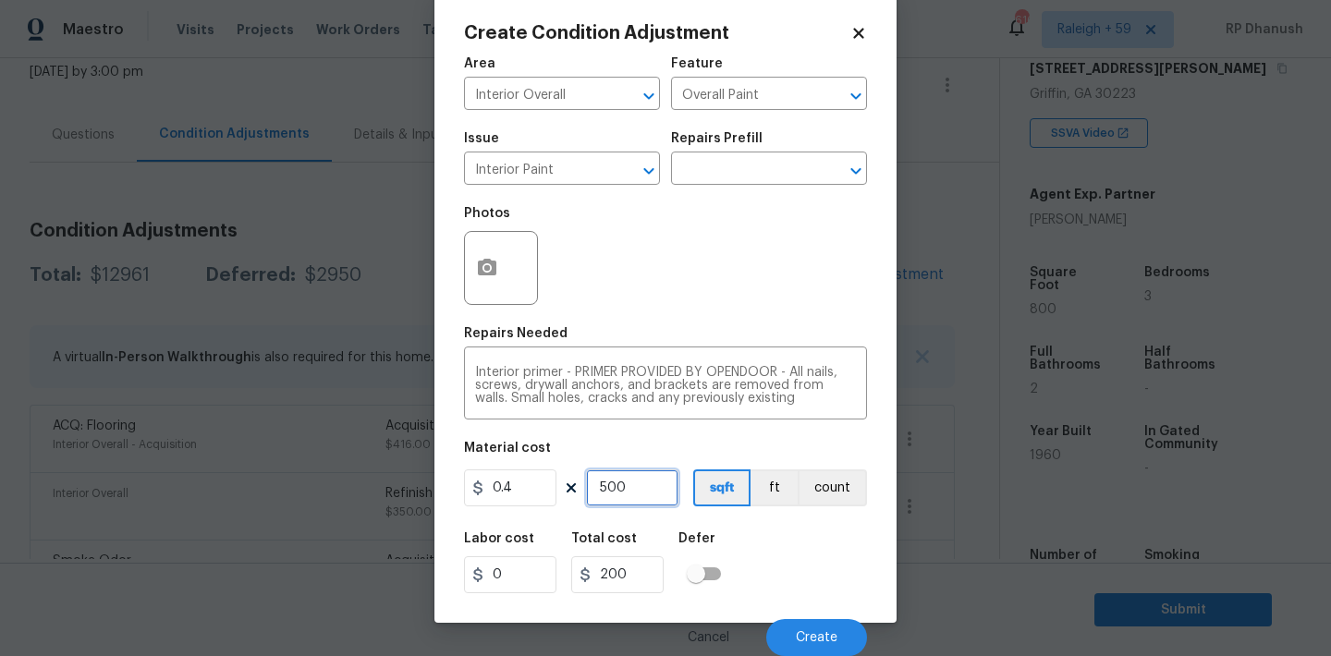
click at [638, 481] on input "500" at bounding box center [632, 487] width 92 height 37
type input "7"
type input "2.8"
type input "75"
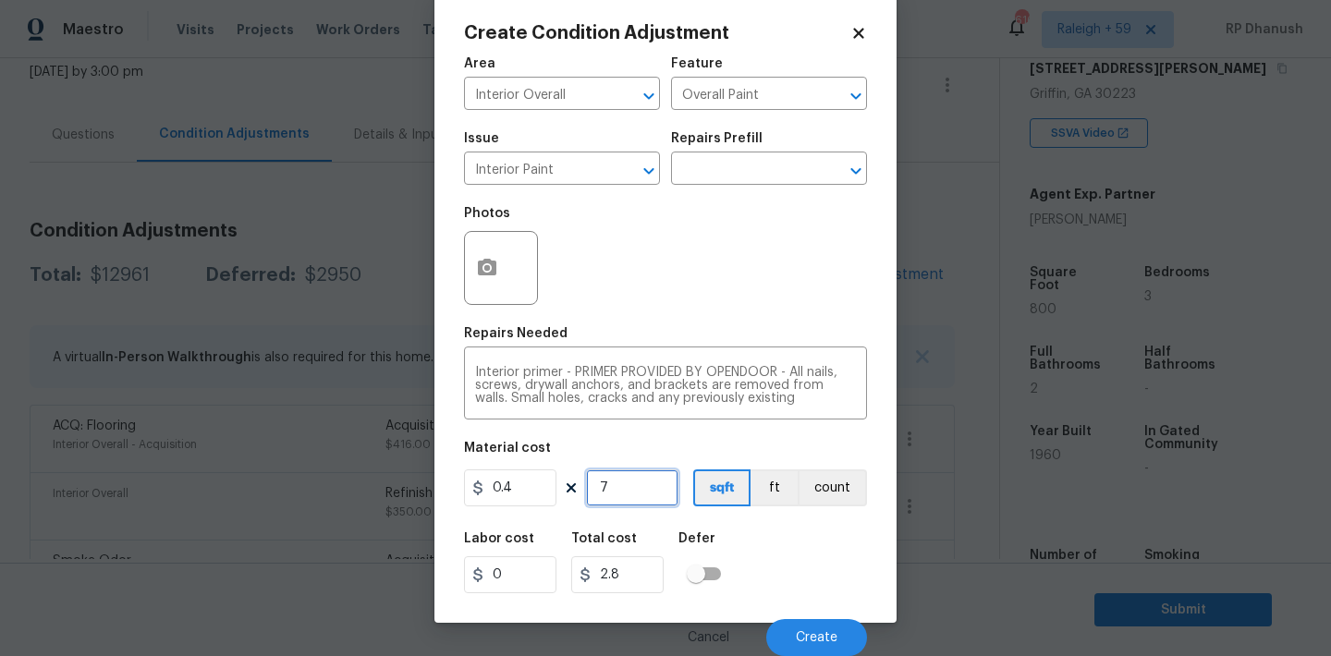
type input "30"
type input "750"
type input "300"
type input "750"
click at [841, 646] on button "Create" at bounding box center [816, 637] width 101 height 37
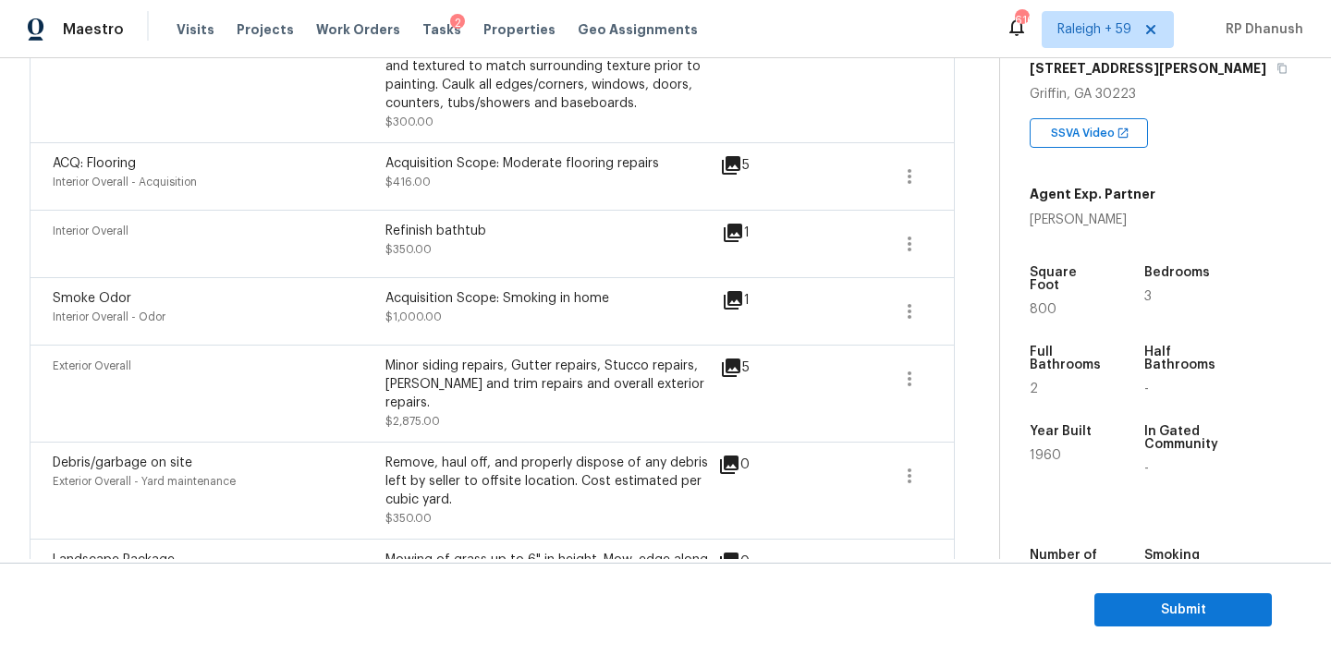
scroll to position [0, 0]
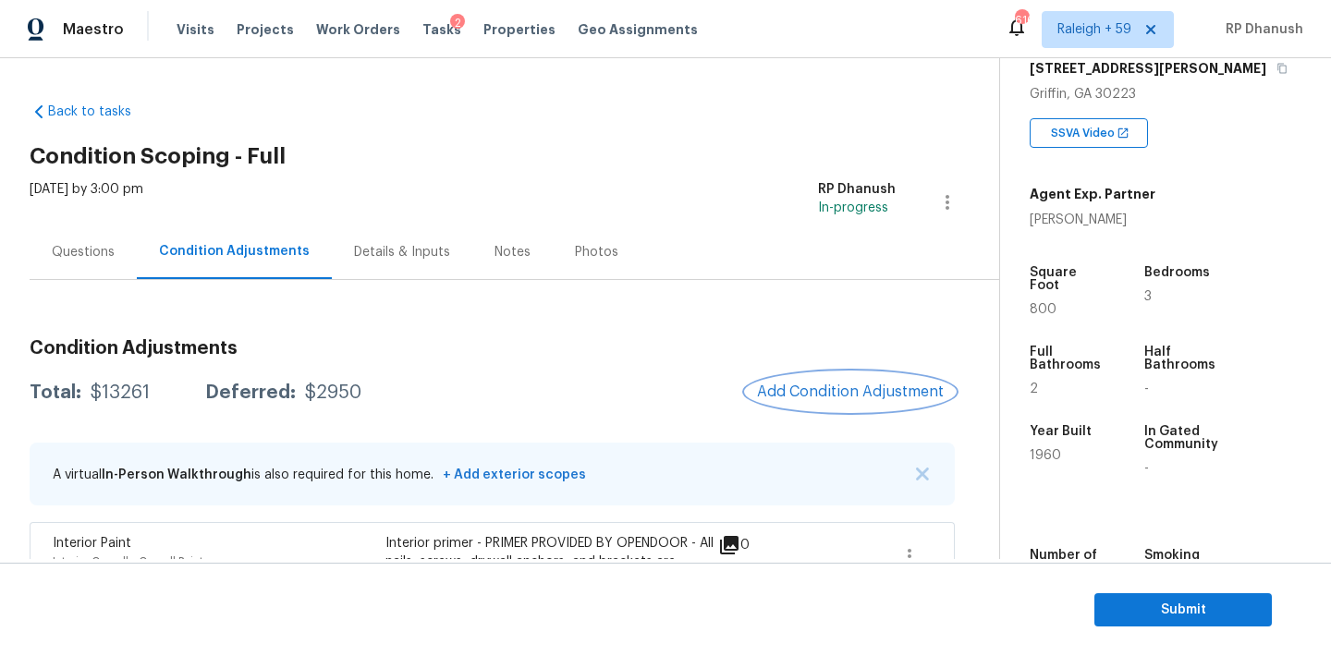
click at [830, 394] on span "Add Condition Adjustment" at bounding box center [850, 391] width 187 height 17
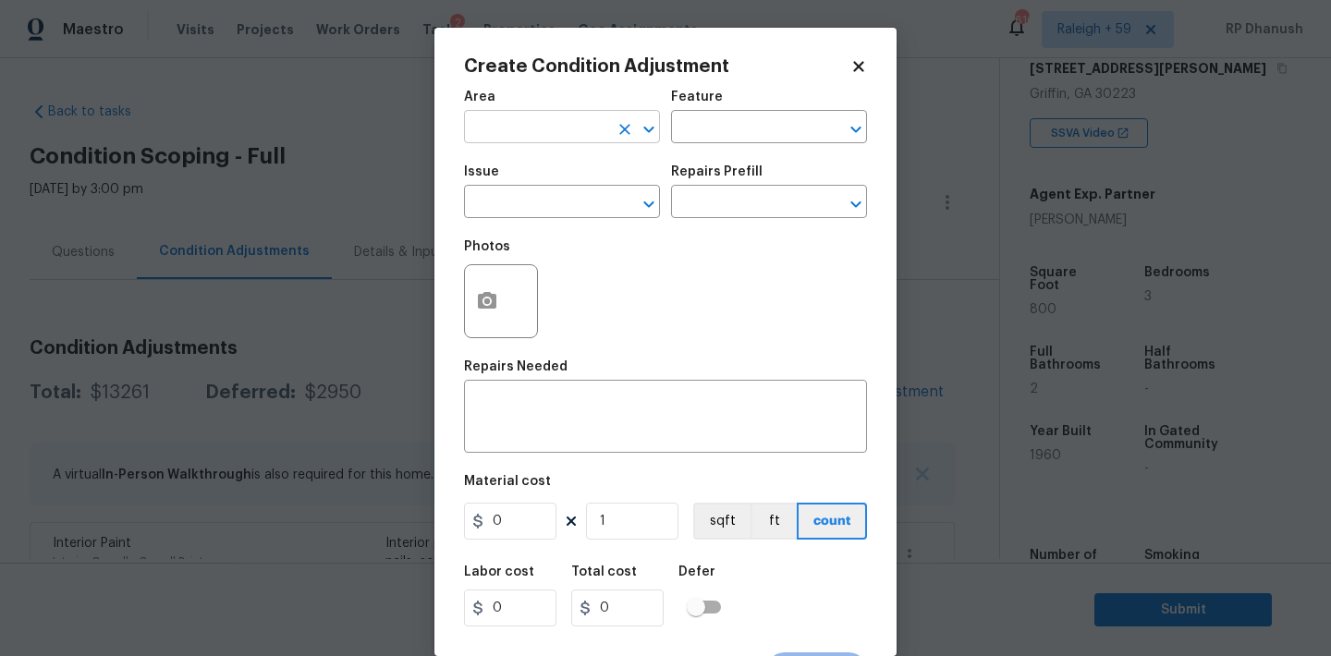
click at [550, 142] on input "text" at bounding box center [536, 129] width 144 height 29
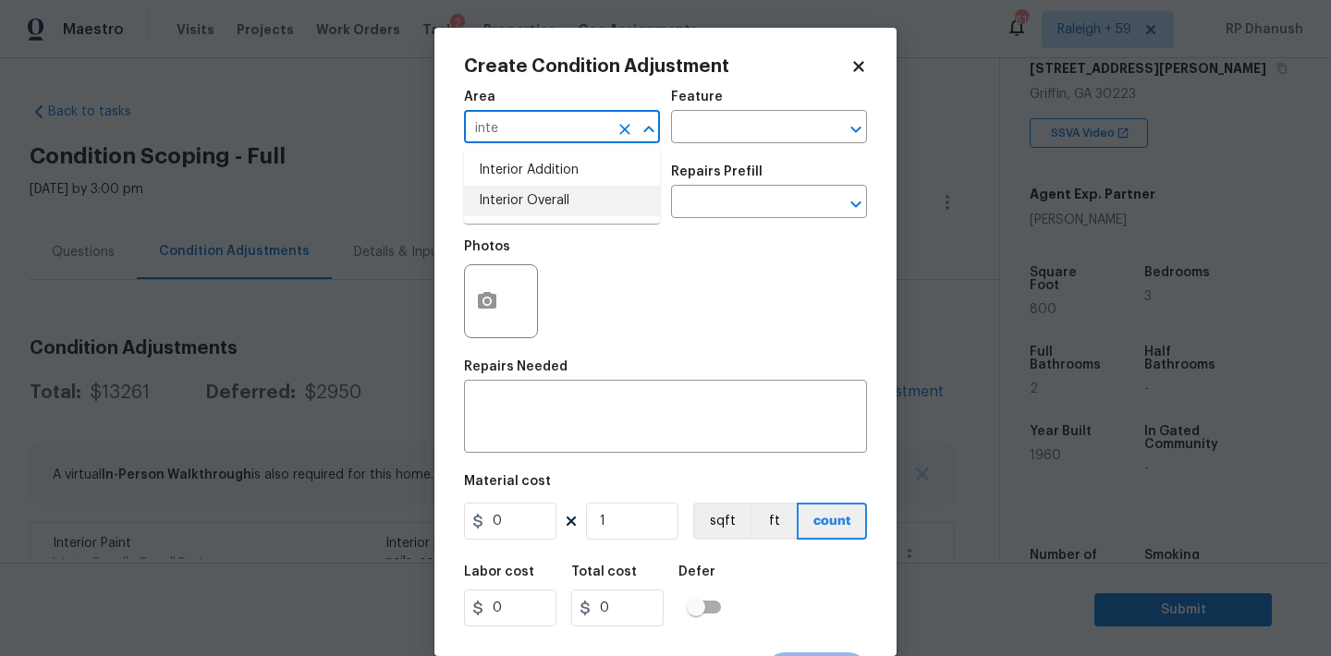
click at [557, 191] on li "Interior Overall" at bounding box center [562, 201] width 196 height 30
type input "Interior Overall"
click at [756, 140] on input "text" at bounding box center [743, 129] width 144 height 29
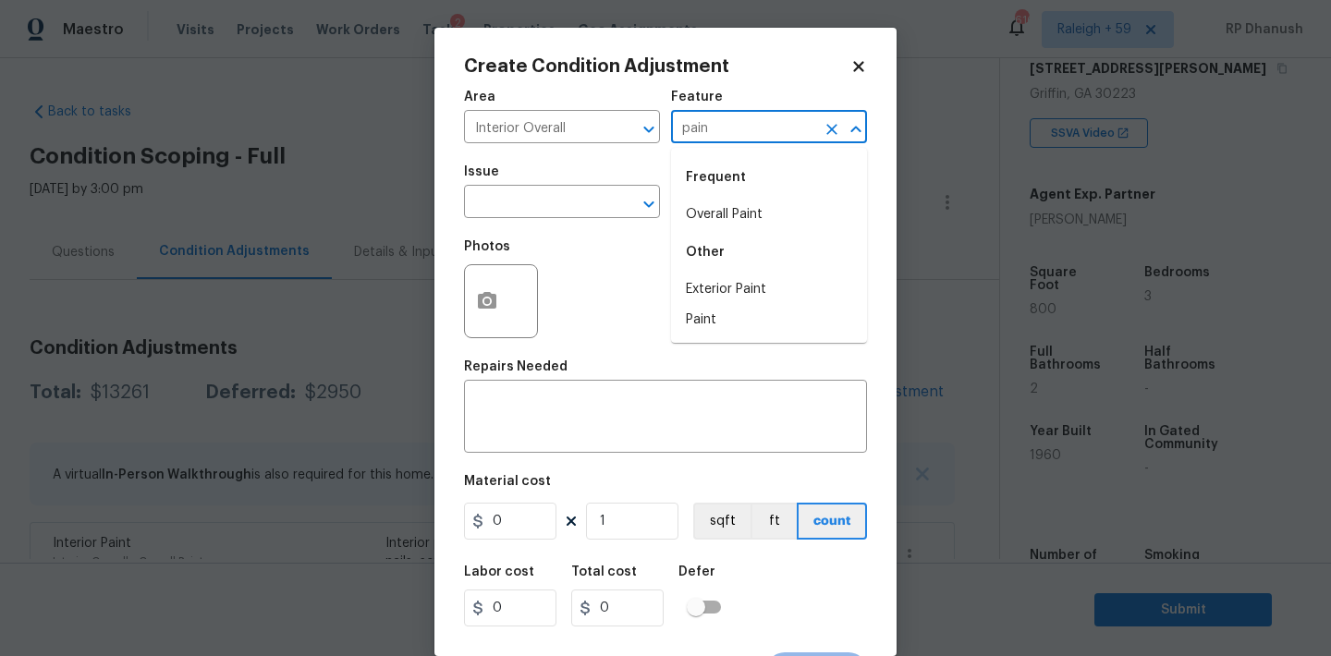
click at [747, 192] on div "Frequent" at bounding box center [769, 177] width 196 height 44
click at [699, 222] on li "Overall Paint" at bounding box center [769, 215] width 196 height 30
type input "Overall Paint"
click at [495, 203] on input "text" at bounding box center [536, 203] width 144 height 29
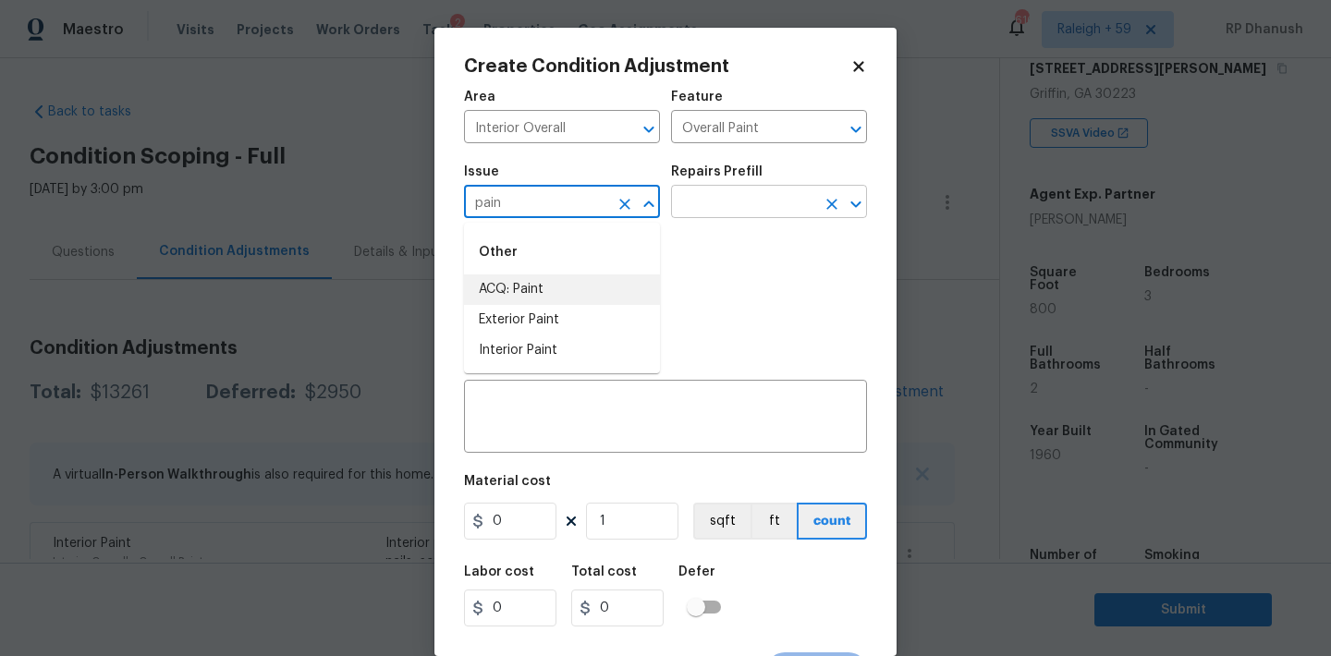
drag, startPoint x: 496, startPoint y: 277, endPoint x: 764, endPoint y: 208, distance: 276.8
click at [497, 277] on li "ACQ: Paint" at bounding box center [562, 289] width 196 height 30
type input "ACQ: Paint"
click at [764, 208] on input "text" at bounding box center [743, 203] width 144 height 29
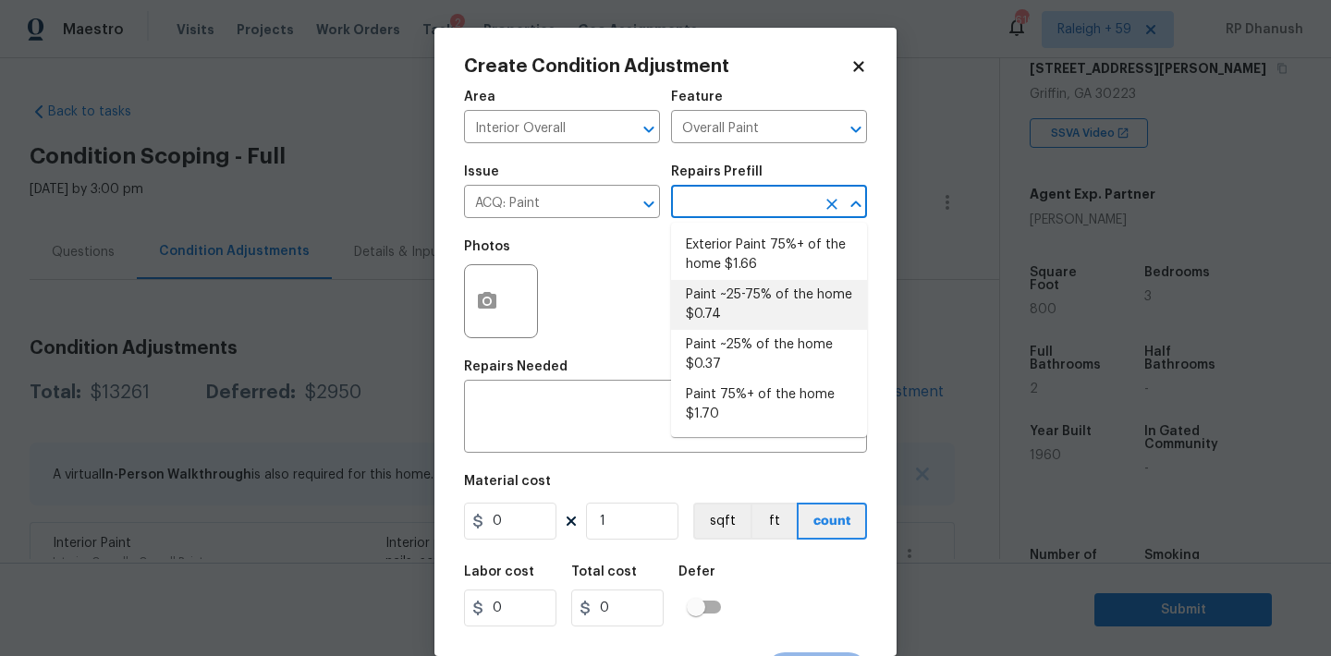
click at [742, 311] on li "Paint ~25-75% of the home $0.74" at bounding box center [769, 305] width 196 height 50
type input "Acquisition"
type textarea "Acquisition Scope: ~25 - 75% of the home needs interior paint"
type input "0.74"
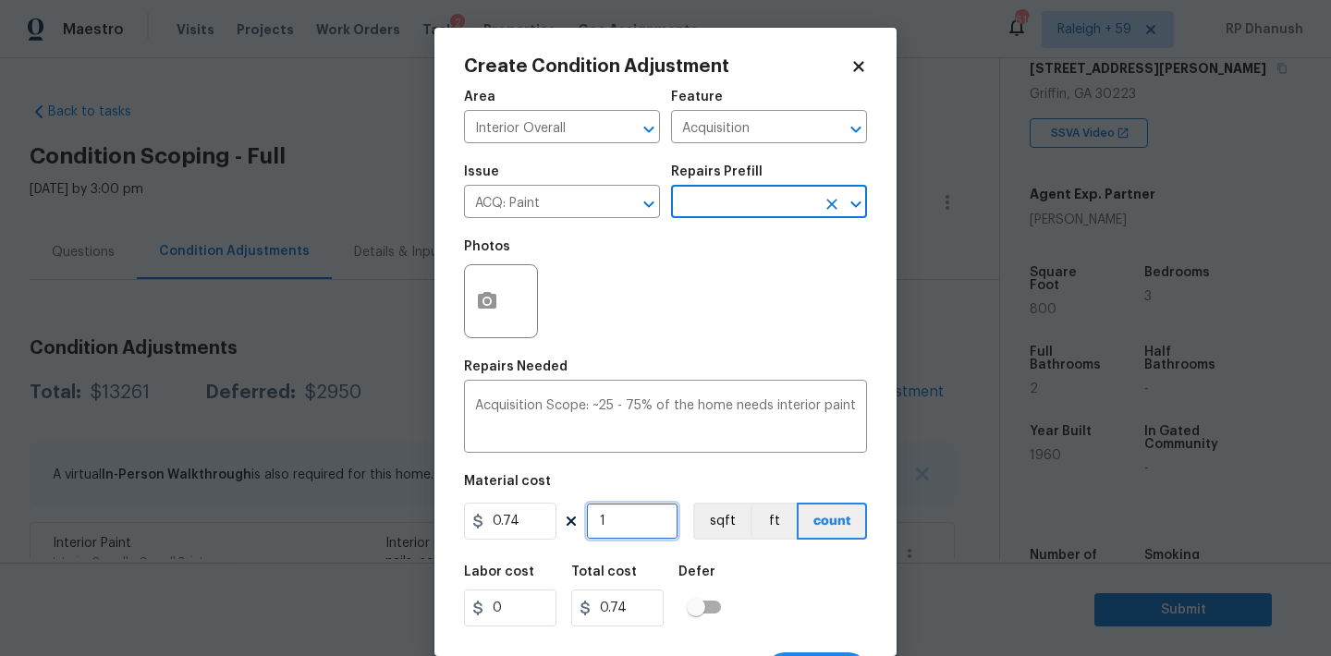
click at [624, 523] on input "1" at bounding box center [632, 521] width 92 height 37
type input "0"
type input "8"
type input "5.92"
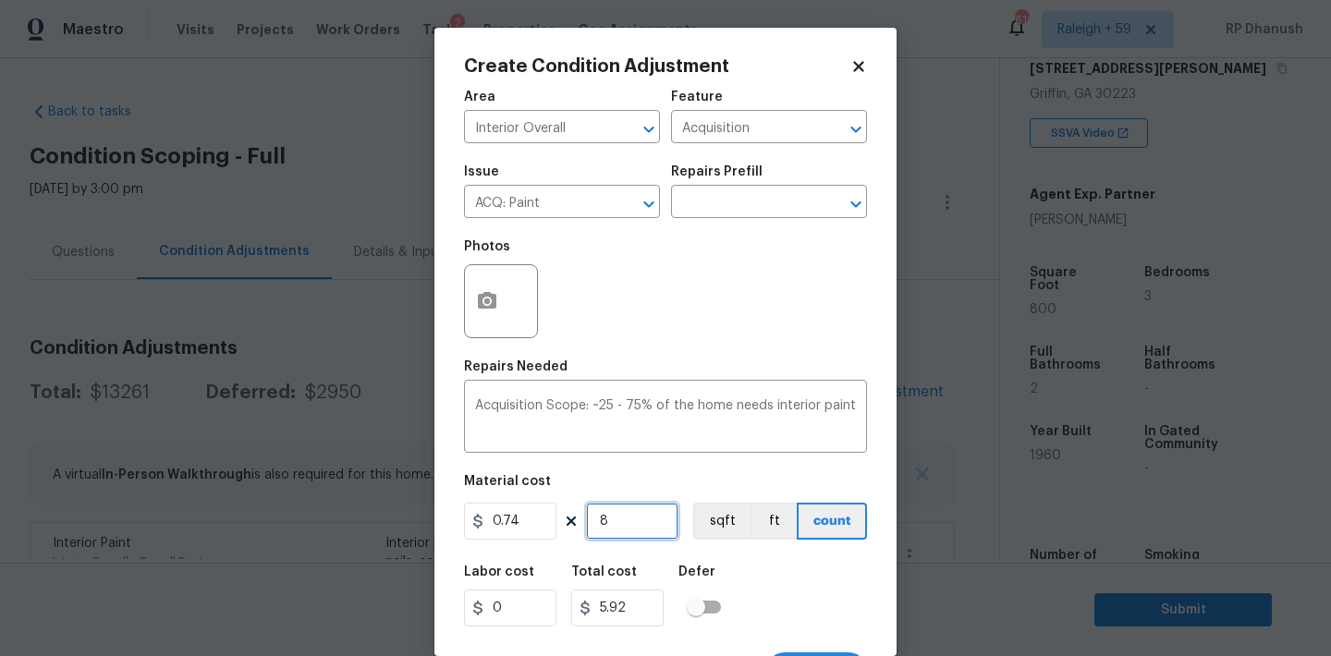
type input "80"
type input "59.2"
type input "800"
type input "592"
type input "800"
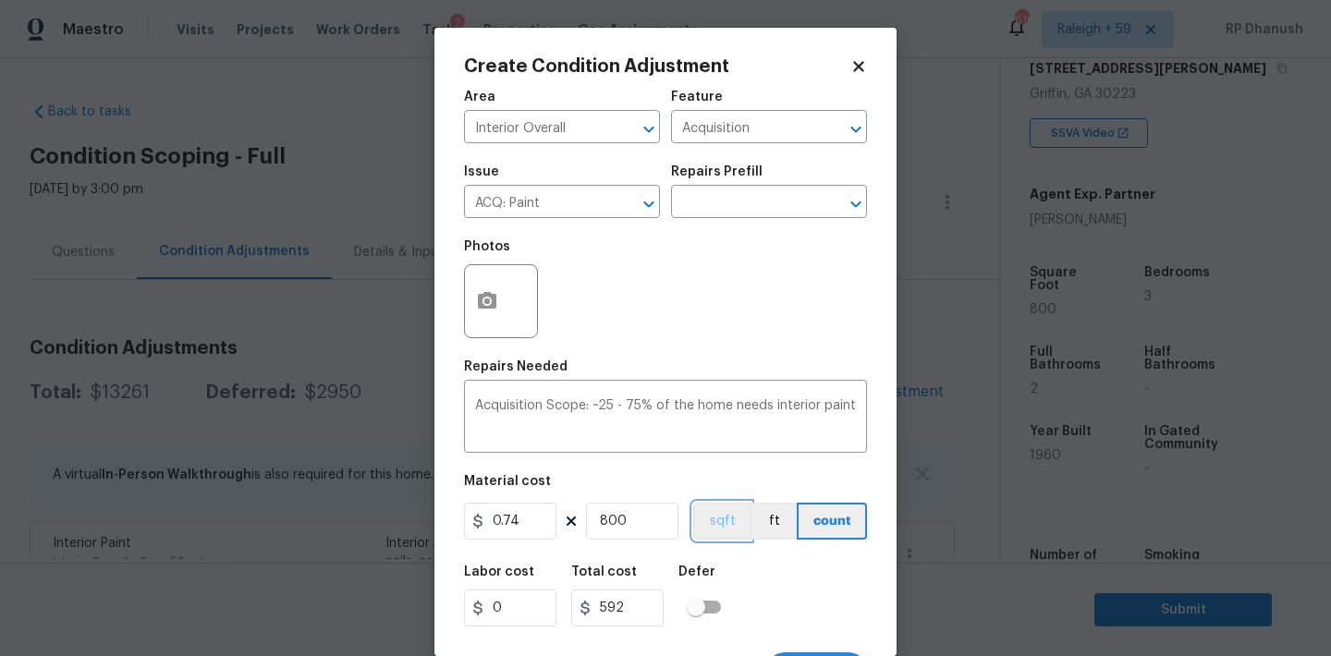
scroll to position [34, 0]
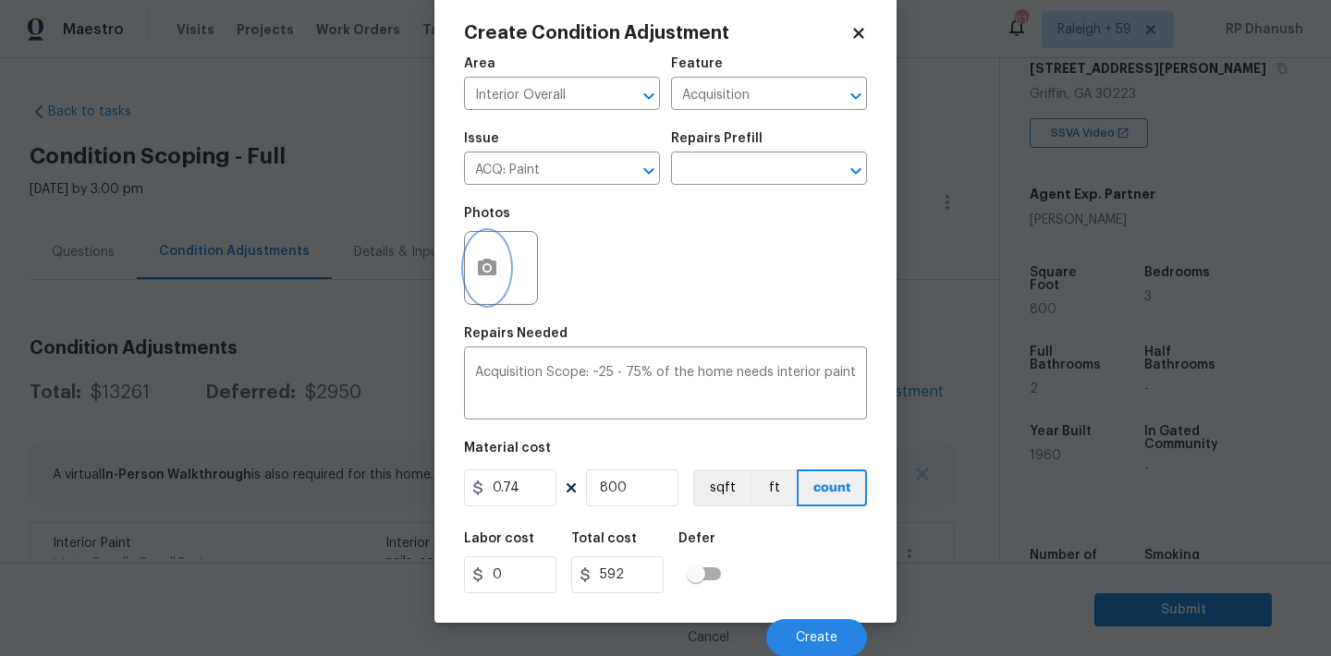
click at [495, 280] on button "button" at bounding box center [487, 268] width 44 height 72
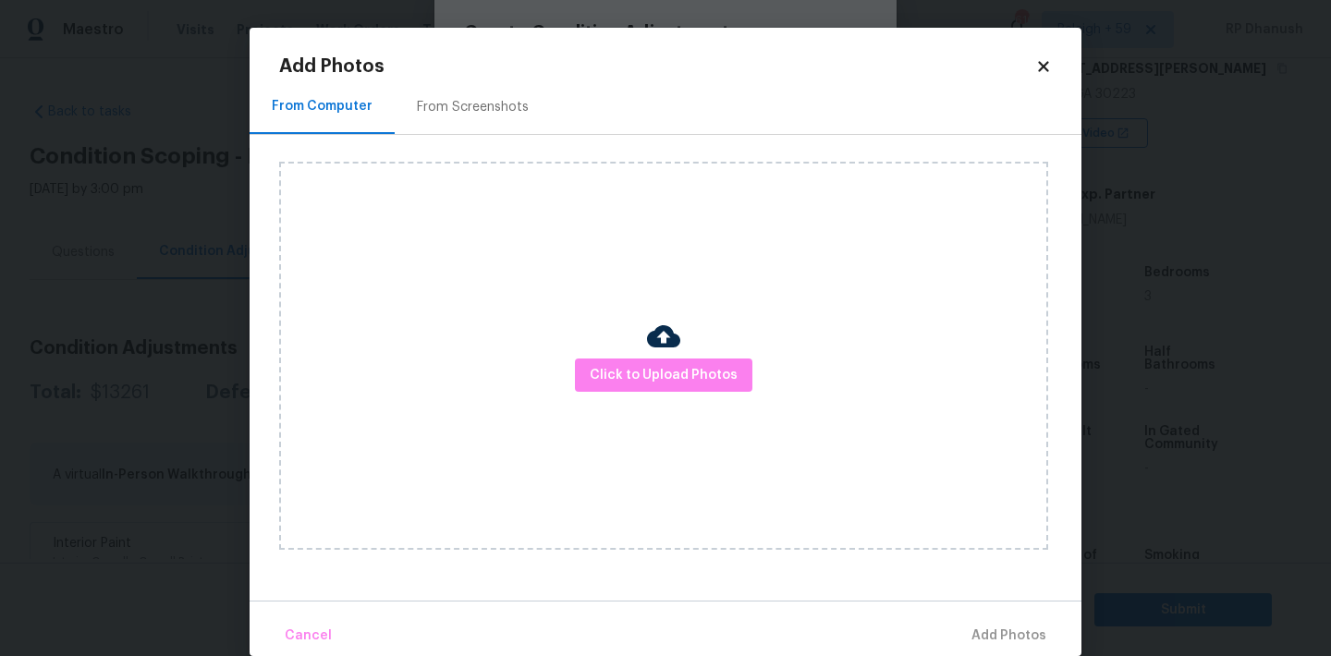
click at [460, 121] on div "From Screenshots" at bounding box center [473, 106] width 156 height 55
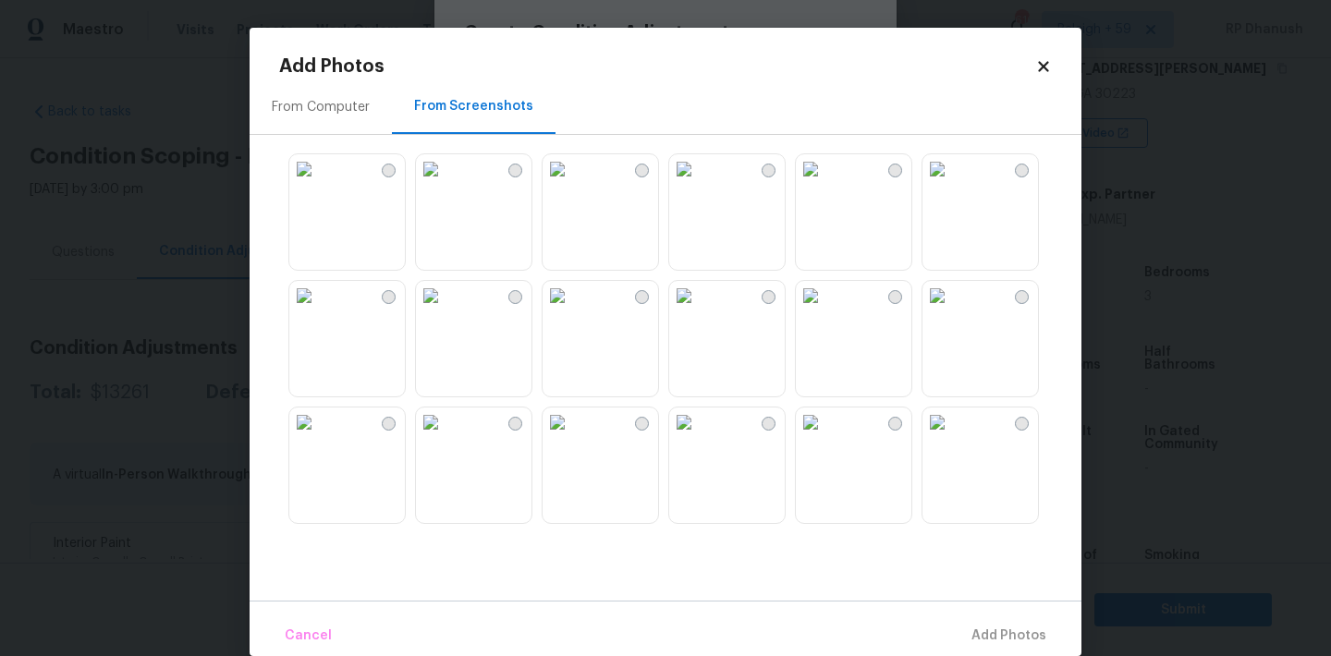
click at [445, 184] on img at bounding box center [431, 169] width 30 height 30
click at [572, 184] on img at bounding box center [557, 169] width 30 height 30
click at [444, 310] on img at bounding box center [431, 296] width 30 height 30
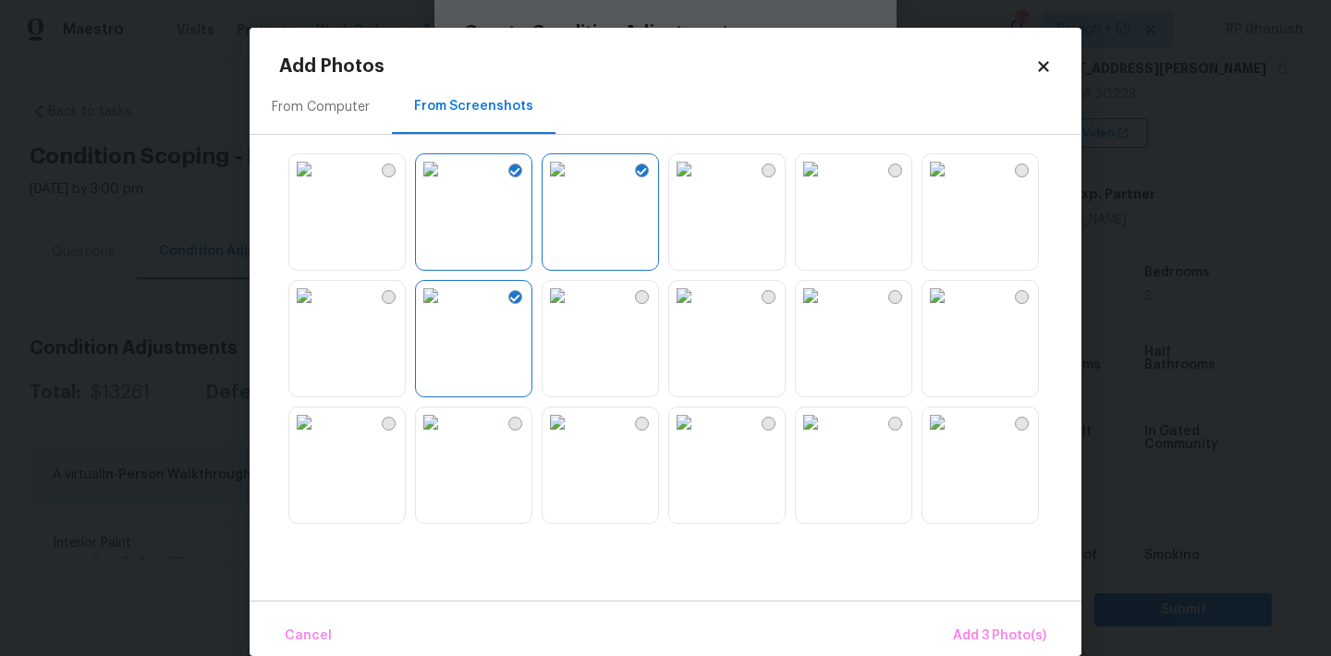
click at [658, 342] on div at bounding box center [599, 338] width 117 height 117
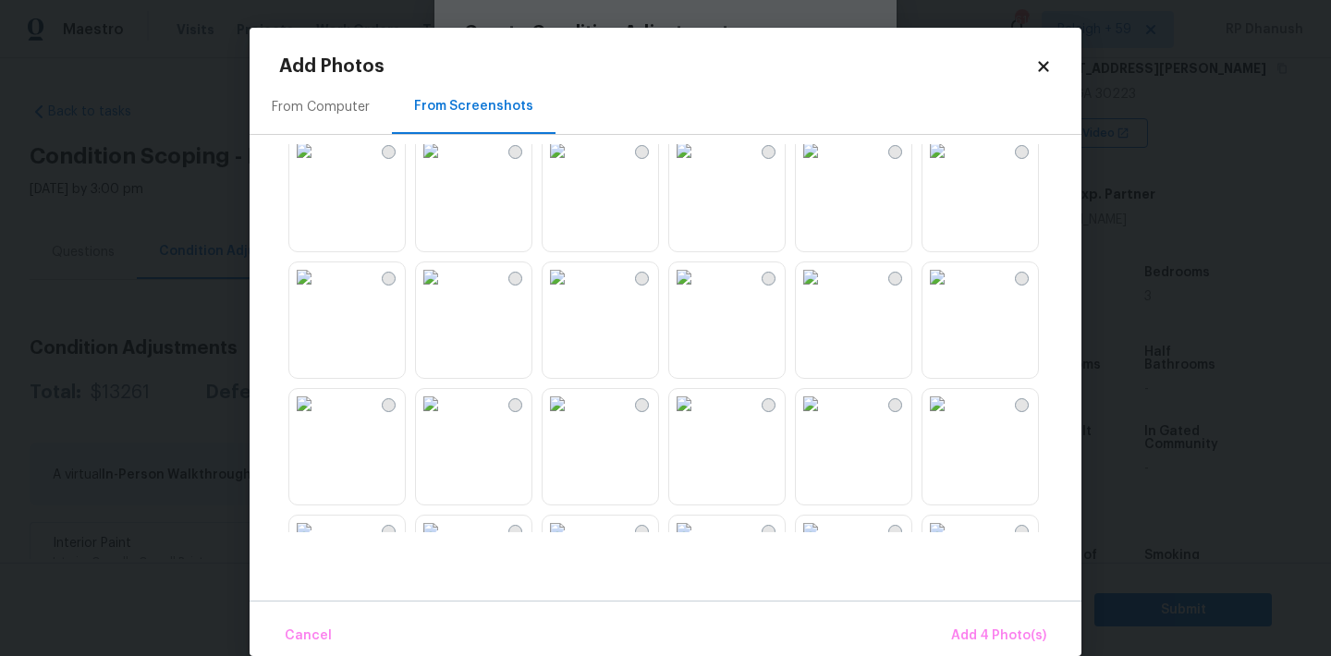
scroll to position [659, 0]
click at [572, 158] on img at bounding box center [557, 143] width 30 height 30
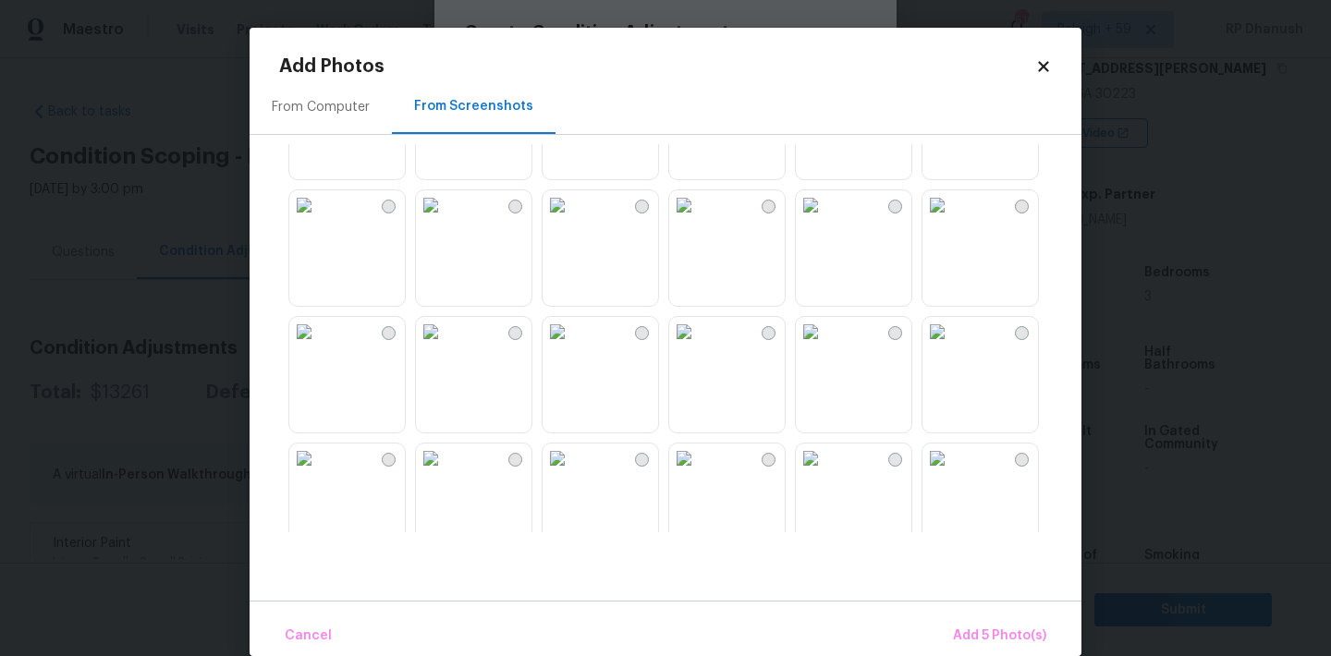
scroll to position [1267, 0]
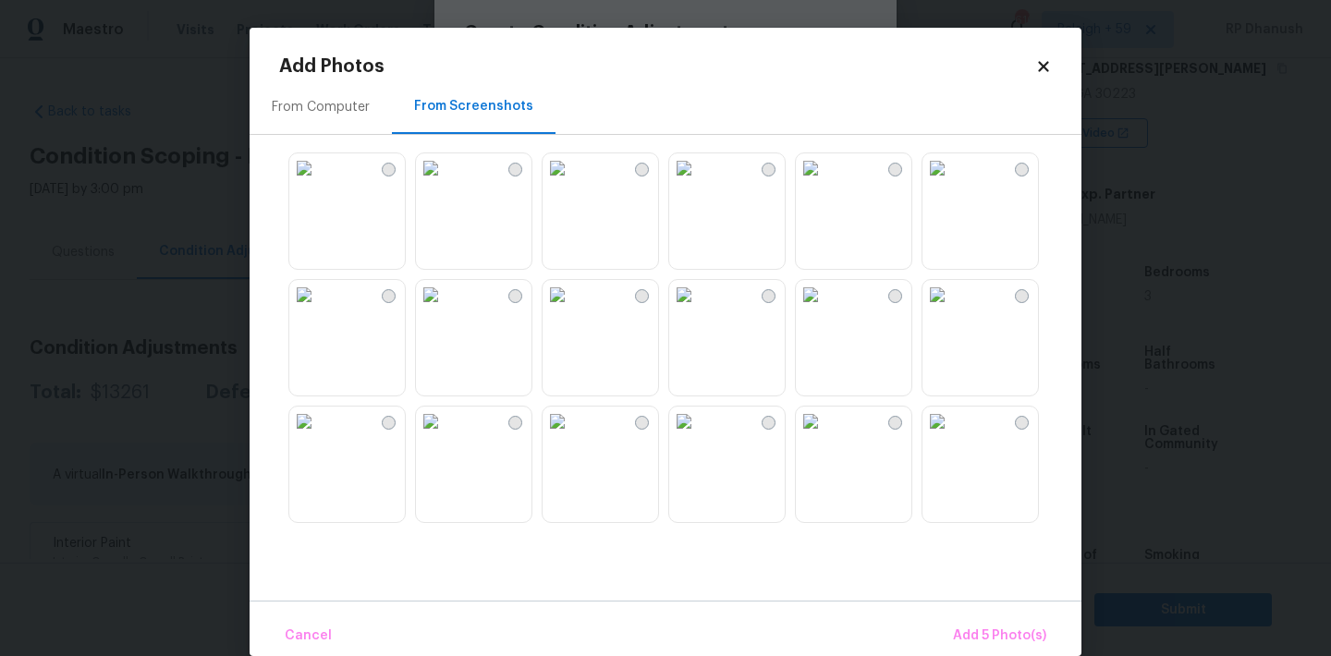
click at [825, 310] on img at bounding box center [811, 295] width 30 height 30
click at [1004, 628] on span "Add 6 Photo(s)" at bounding box center [999, 636] width 94 height 23
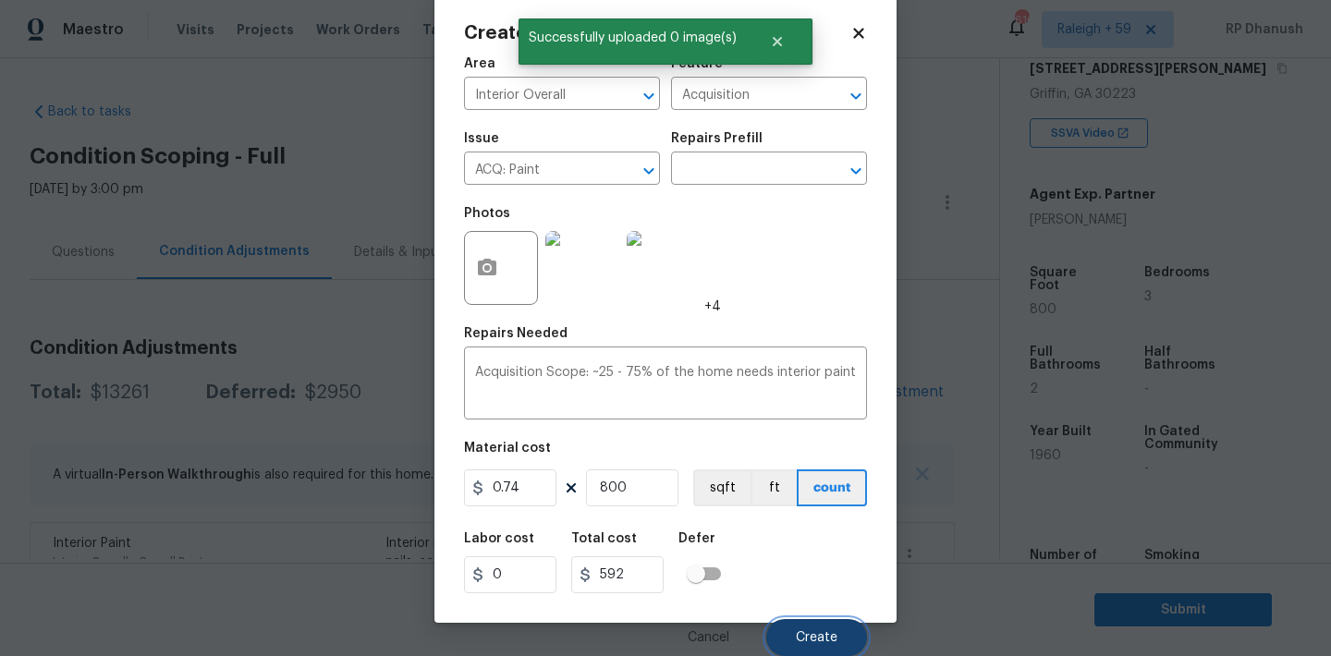
click at [846, 626] on button "Create" at bounding box center [816, 637] width 101 height 37
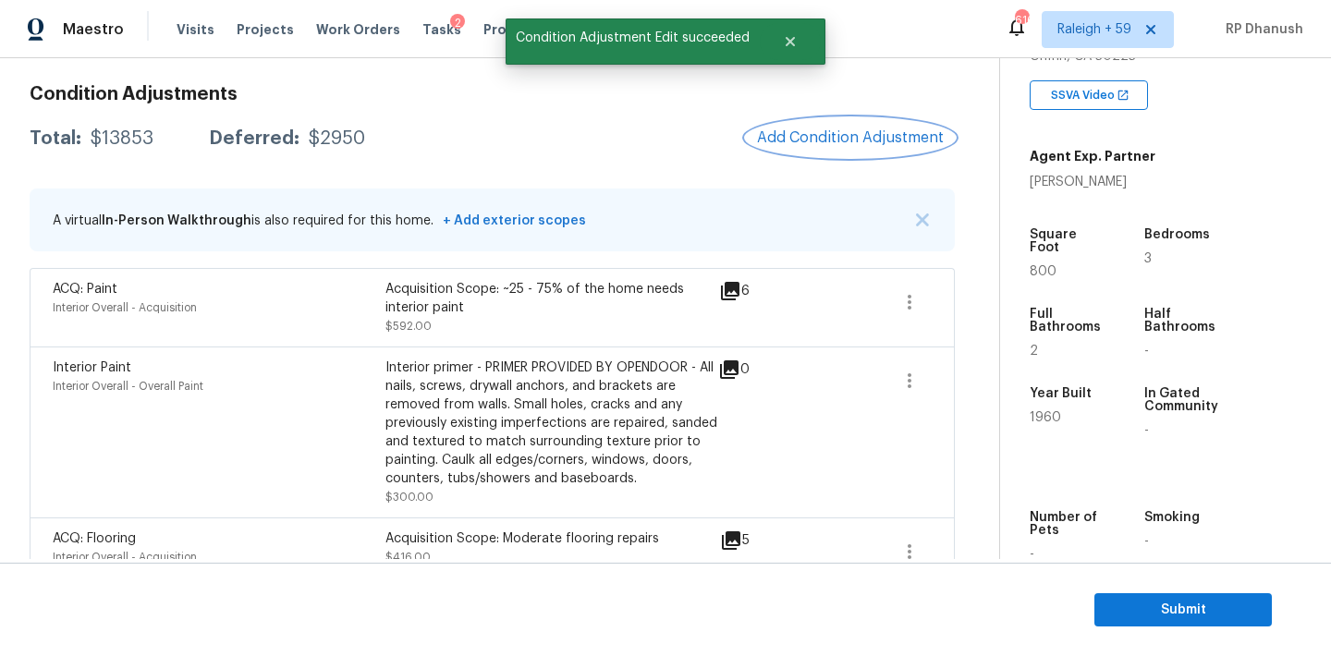
scroll to position [353, 0]
click at [897, 134] on span "Add Condition Adjustment" at bounding box center [850, 137] width 187 height 17
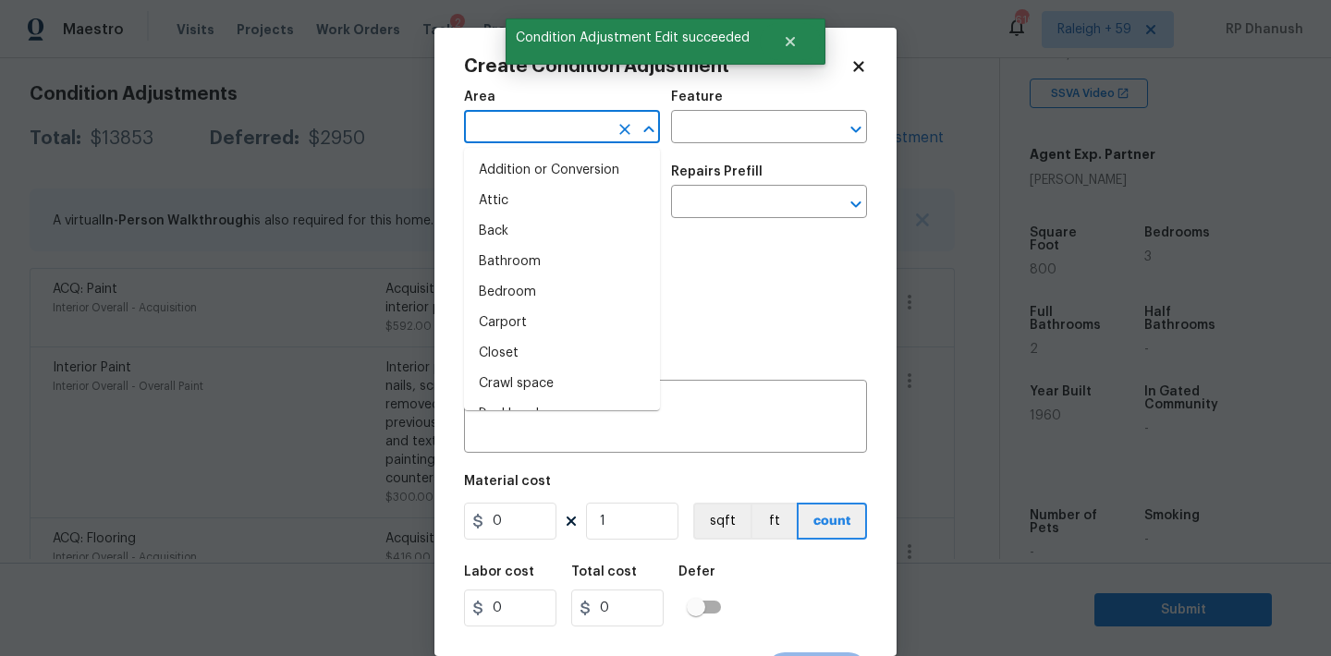
click at [497, 142] on input "text" at bounding box center [536, 129] width 144 height 29
type input "e"
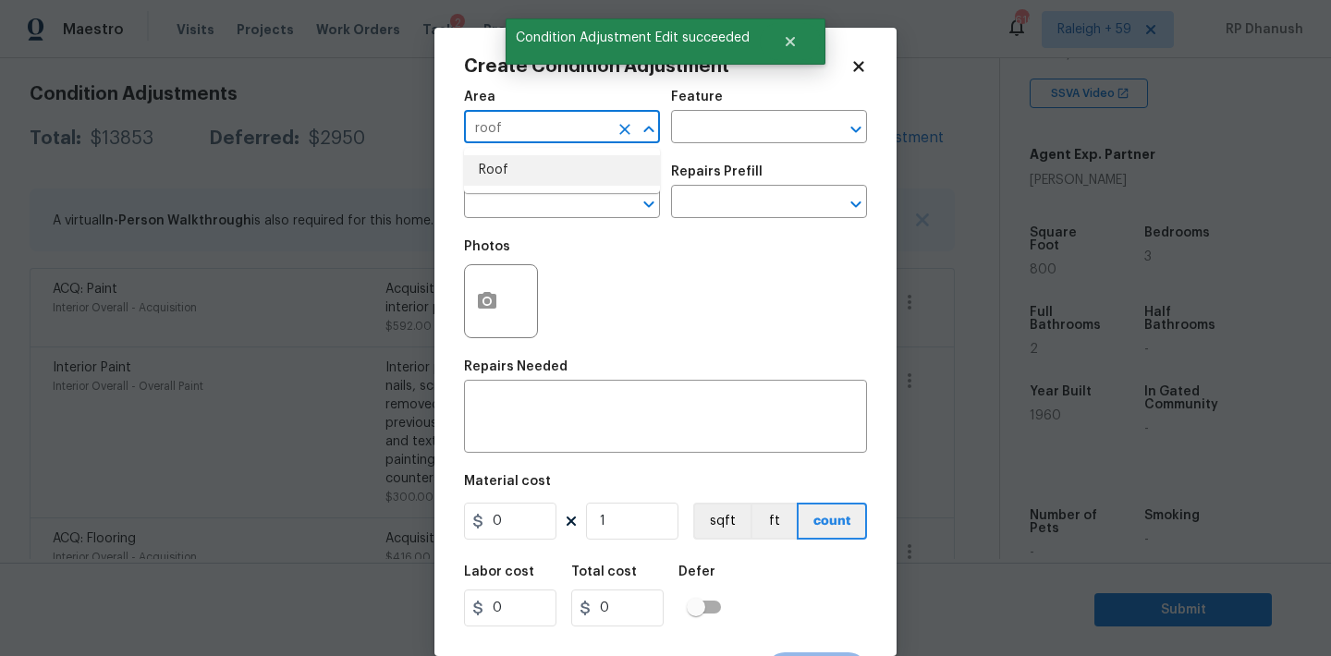
click at [517, 179] on li "Roof" at bounding box center [562, 170] width 196 height 30
type input "Roof"
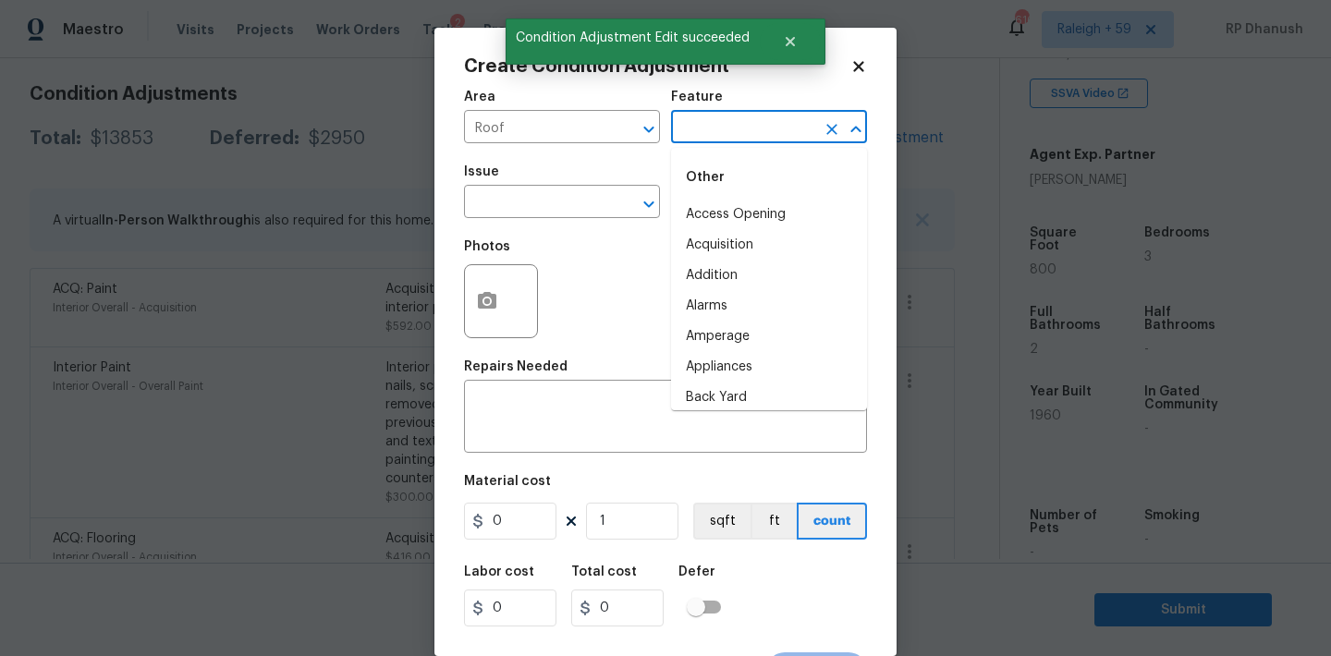
click at [755, 140] on input "text" at bounding box center [743, 129] width 144 height 29
click at [712, 244] on li "Roof" at bounding box center [769, 245] width 196 height 30
type input "Roof"
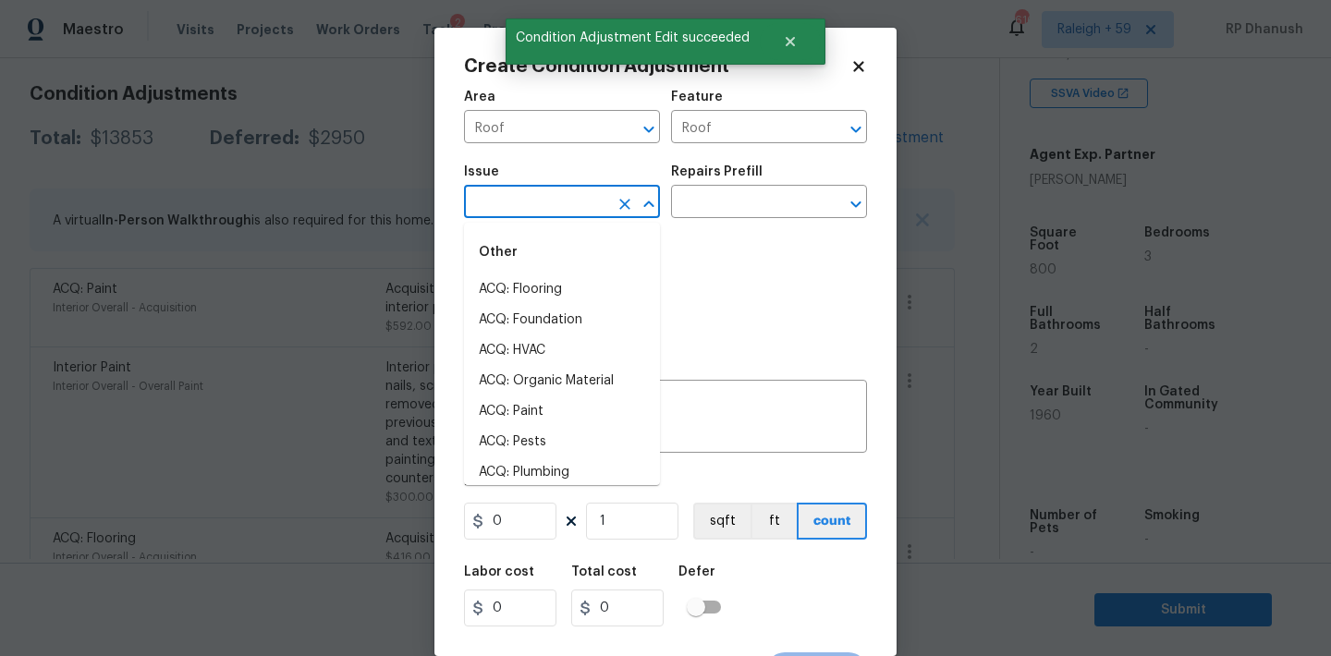
click at [527, 192] on input "text" at bounding box center [536, 203] width 144 height 29
drag, startPoint x: 523, startPoint y: 288, endPoint x: 739, endPoint y: 182, distance: 240.9
click at [525, 287] on li "ACQ: Shingle Roof" at bounding box center [562, 289] width 196 height 30
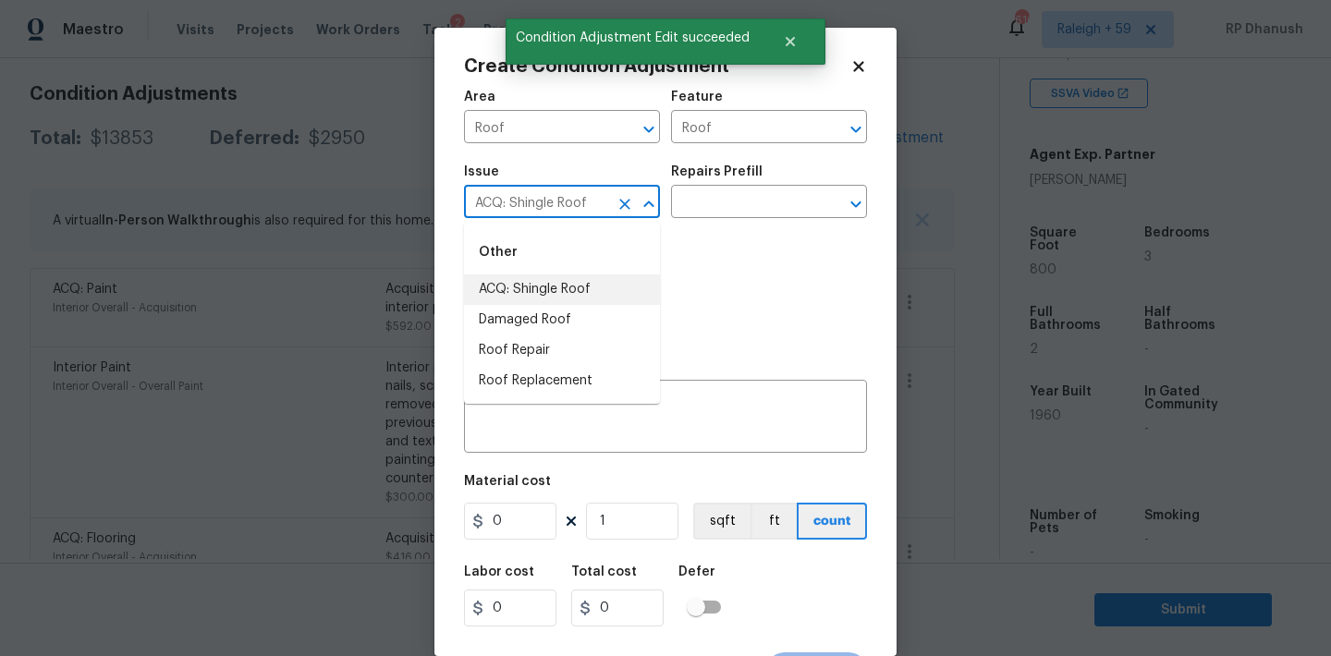
type input "ACQ: Shingle Roof"
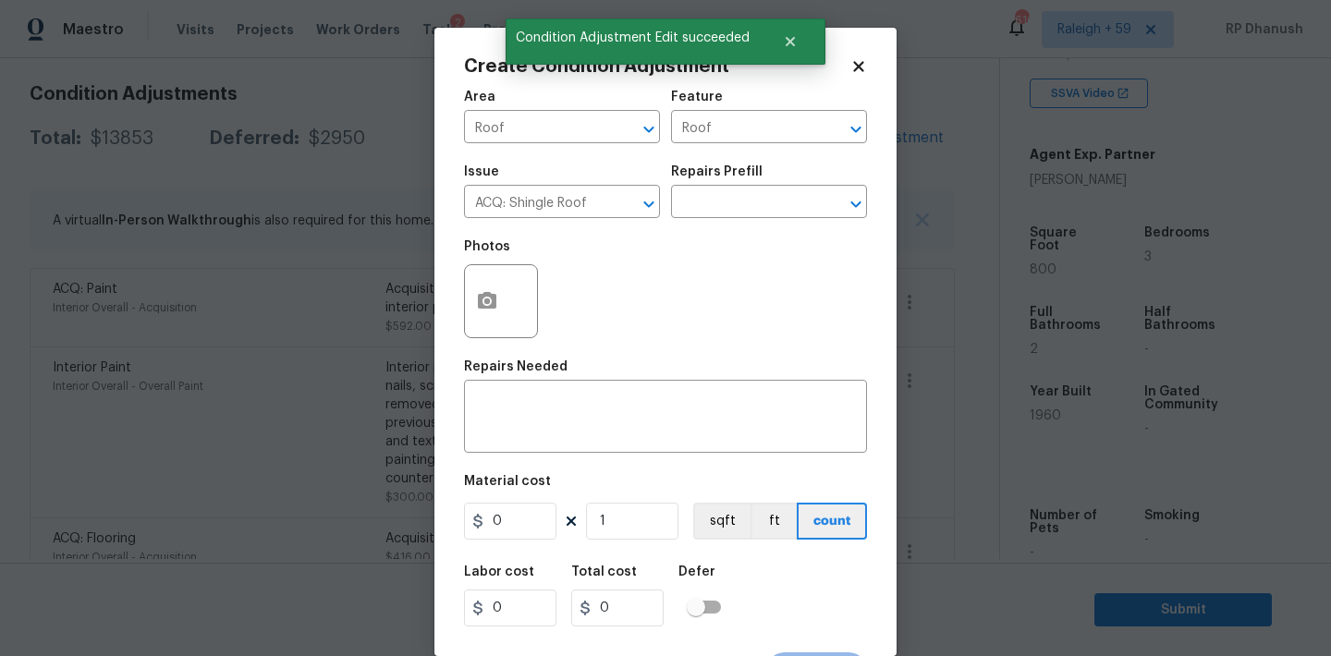
click at [739, 182] on div "Repairs Prefill" at bounding box center [769, 177] width 196 height 24
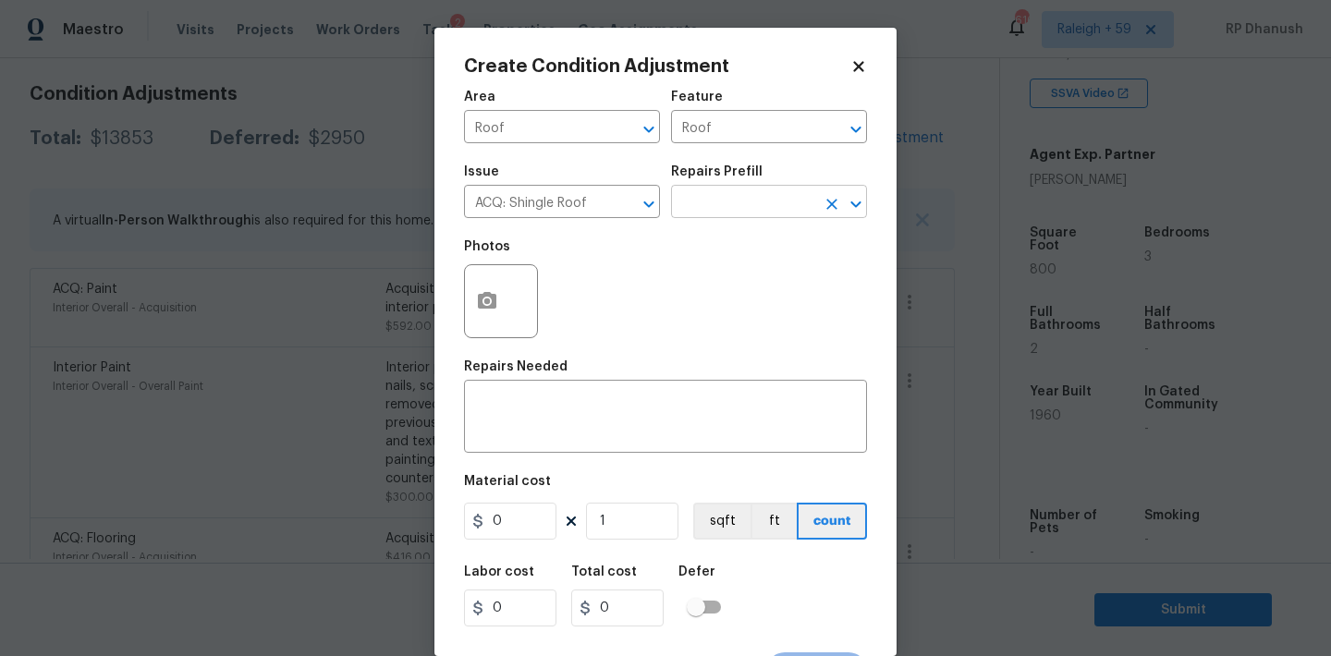
click at [732, 213] on input "text" at bounding box center [743, 203] width 144 height 29
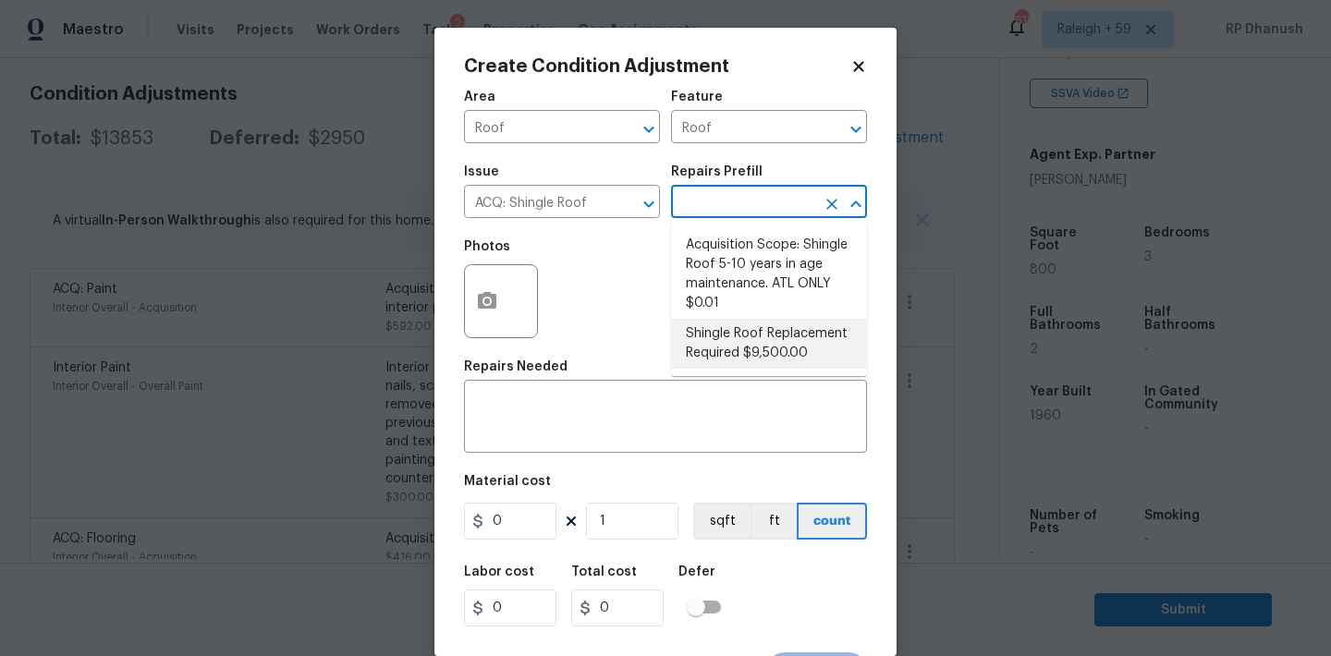
click at [748, 335] on li "Shingle Roof Replacement Required $9,500.00" at bounding box center [769, 344] width 196 height 50
type input "Acquisition"
type textarea "Acquisition Scope: Shingle Roof Replacement required."
type input "9500"
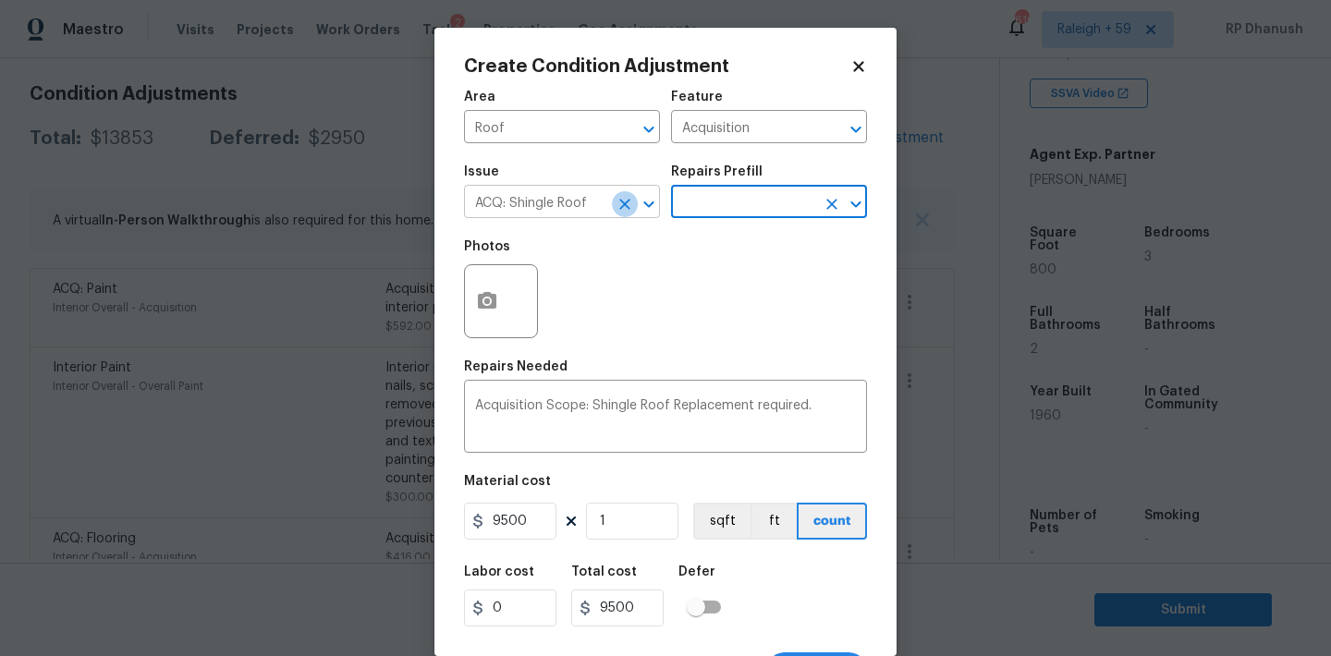
click at [621, 206] on icon "Clear" at bounding box center [624, 204] width 11 height 11
click at [578, 206] on input "text" at bounding box center [536, 203] width 144 height 29
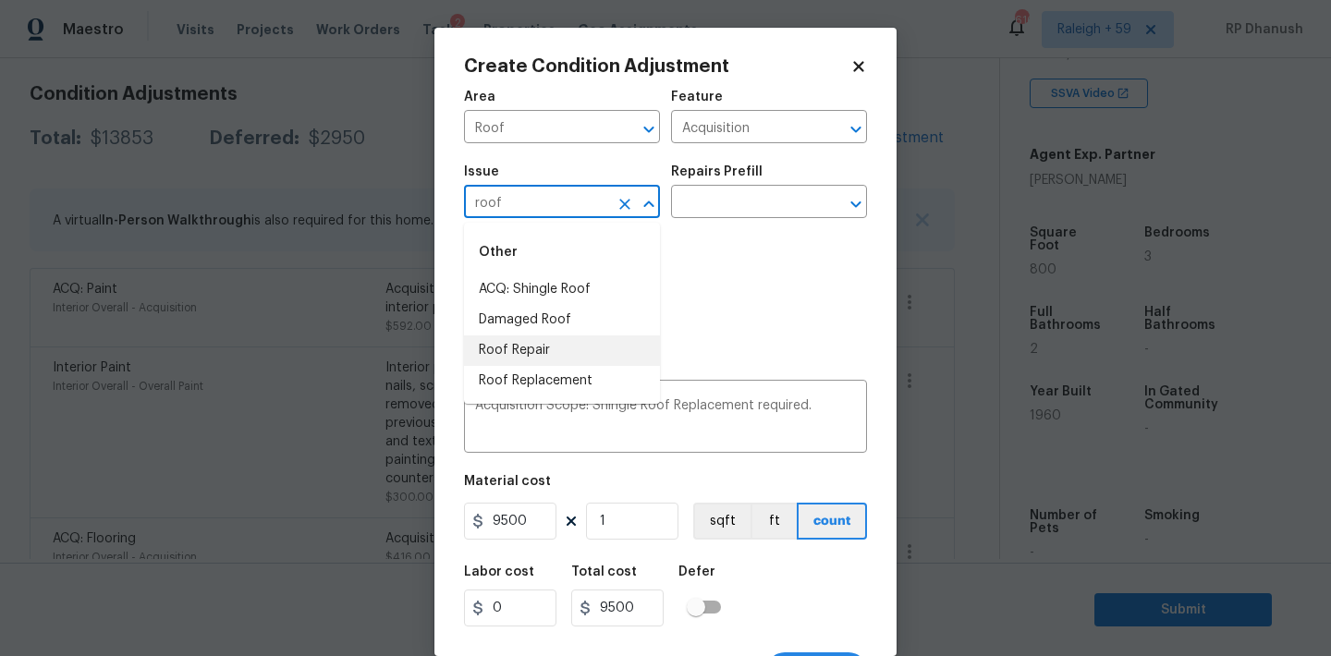
click at [557, 347] on li "Roof Repair" at bounding box center [562, 350] width 196 height 30
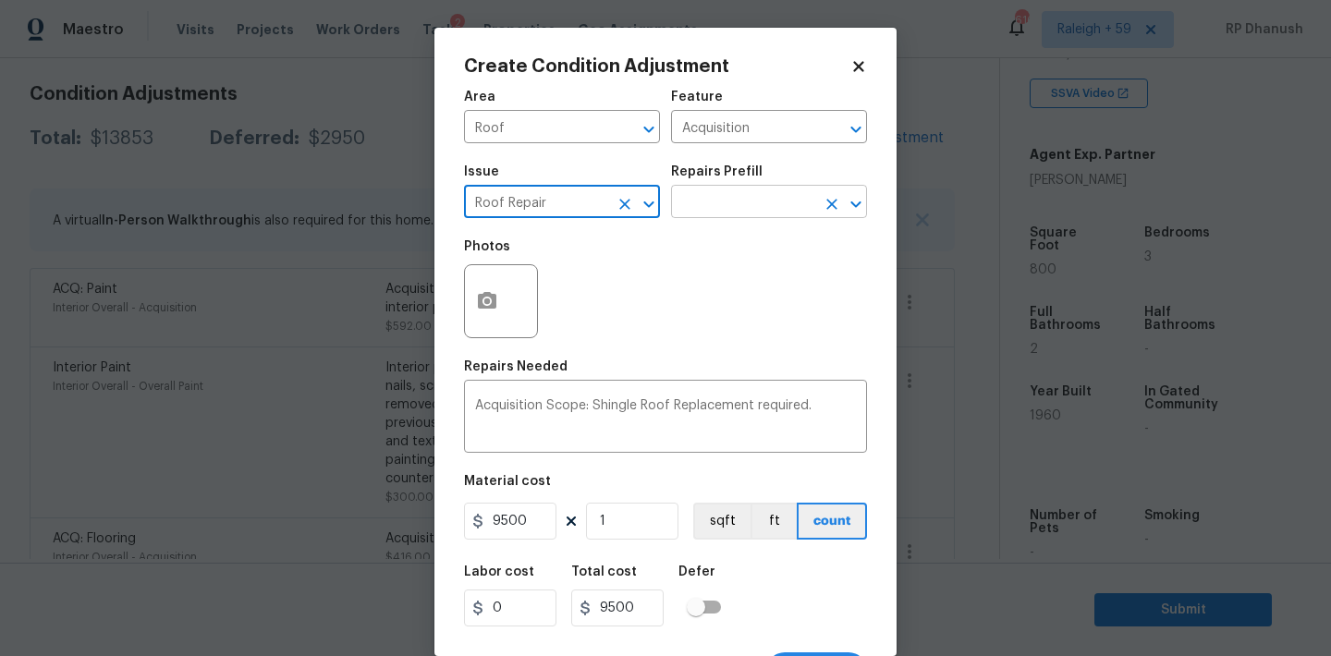
type input "Roof Repair"
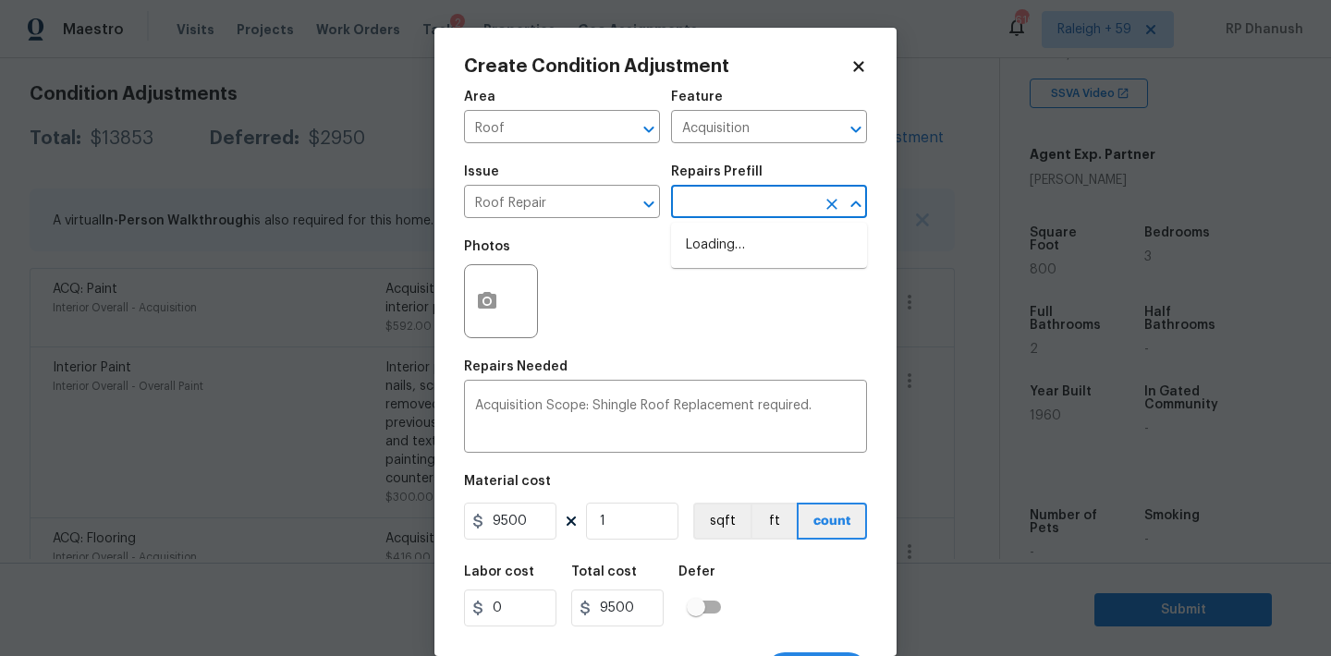
click at [740, 211] on input "text" at bounding box center [743, 203] width 144 height 29
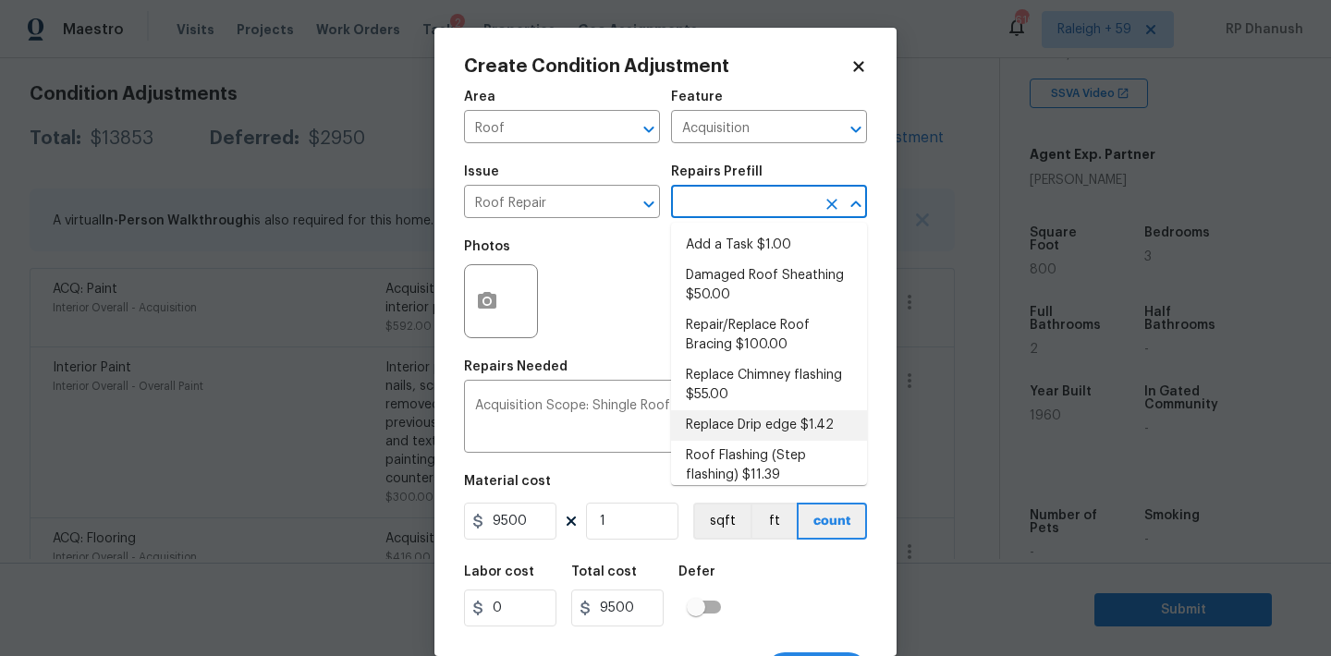
scroll to position [262, 0]
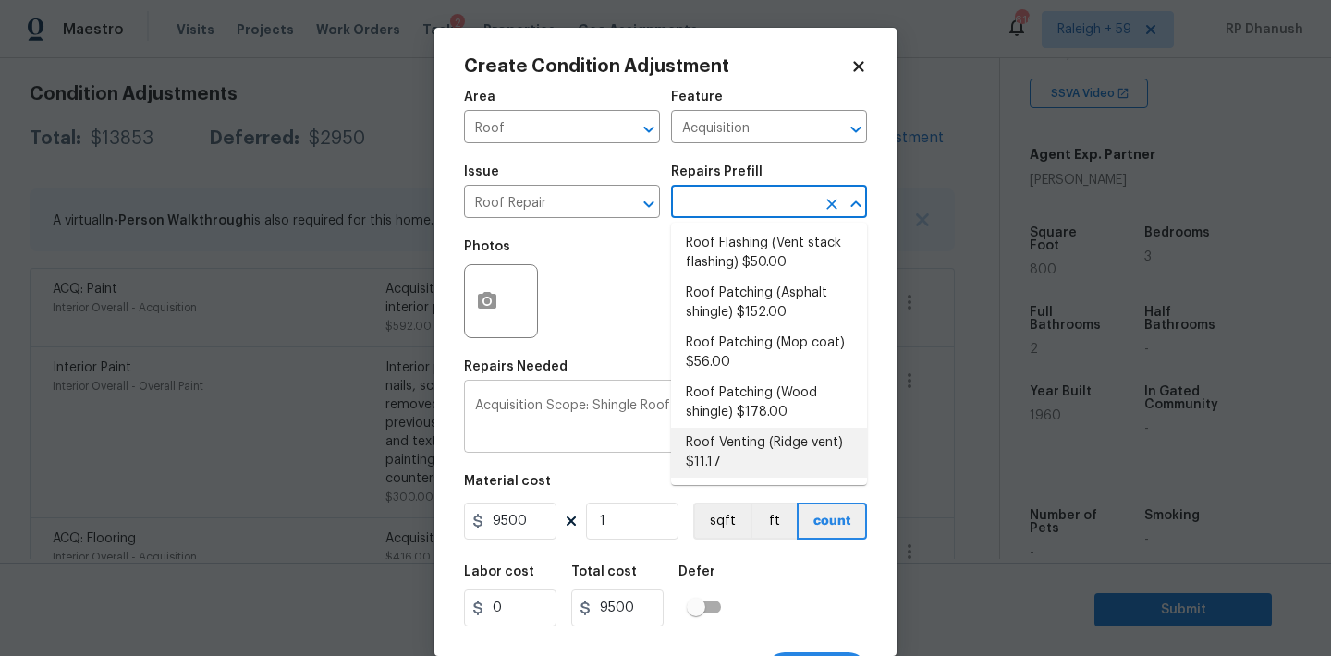
click at [625, 429] on textarea "Acquisition Scope: Shingle Roof Replacement required." at bounding box center [665, 418] width 381 height 39
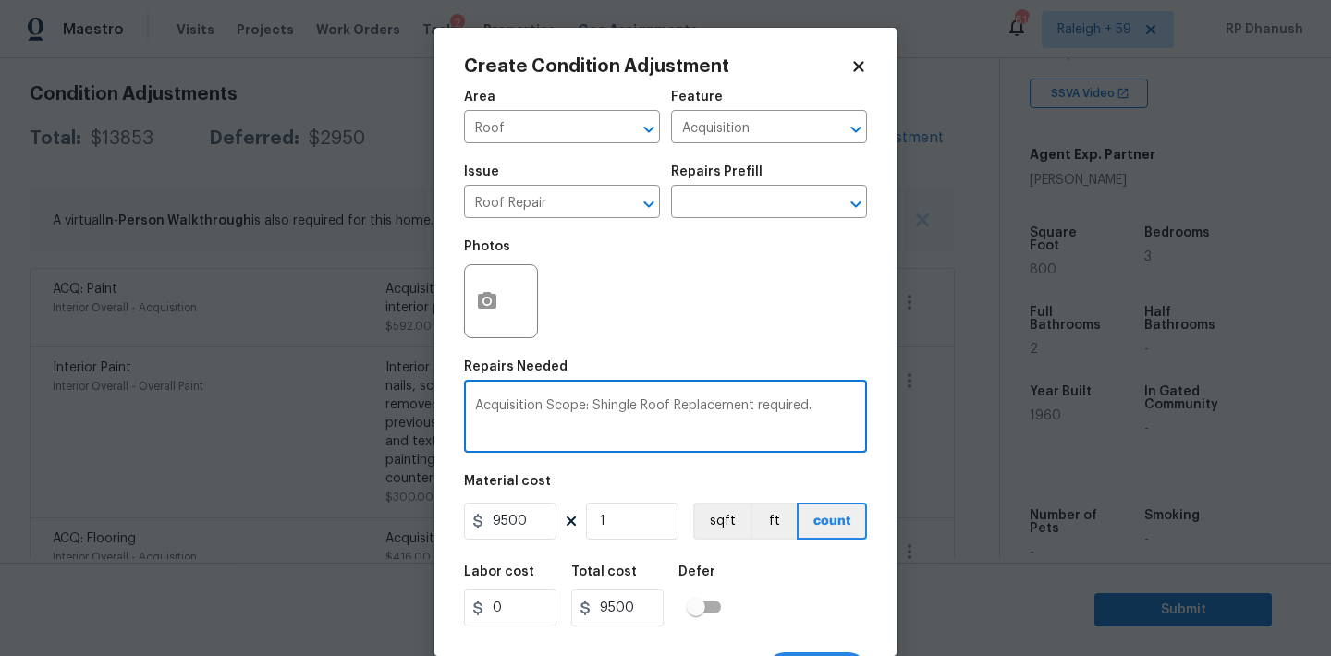
click at [625, 429] on textarea "Acquisition Scope: Shingle Roof Replacement required." at bounding box center [665, 418] width 381 height 39
click at [684, 401] on textarea "Acquisition Scope: Shingle Roof Replacement required." at bounding box center [665, 418] width 381 height 39
click at [698, 402] on textarea "Acquisition Scope: Shingle Roof Replacement required." at bounding box center [665, 418] width 381 height 39
drag, startPoint x: 698, startPoint y: 402, endPoint x: 842, endPoint y: 403, distance: 144.1
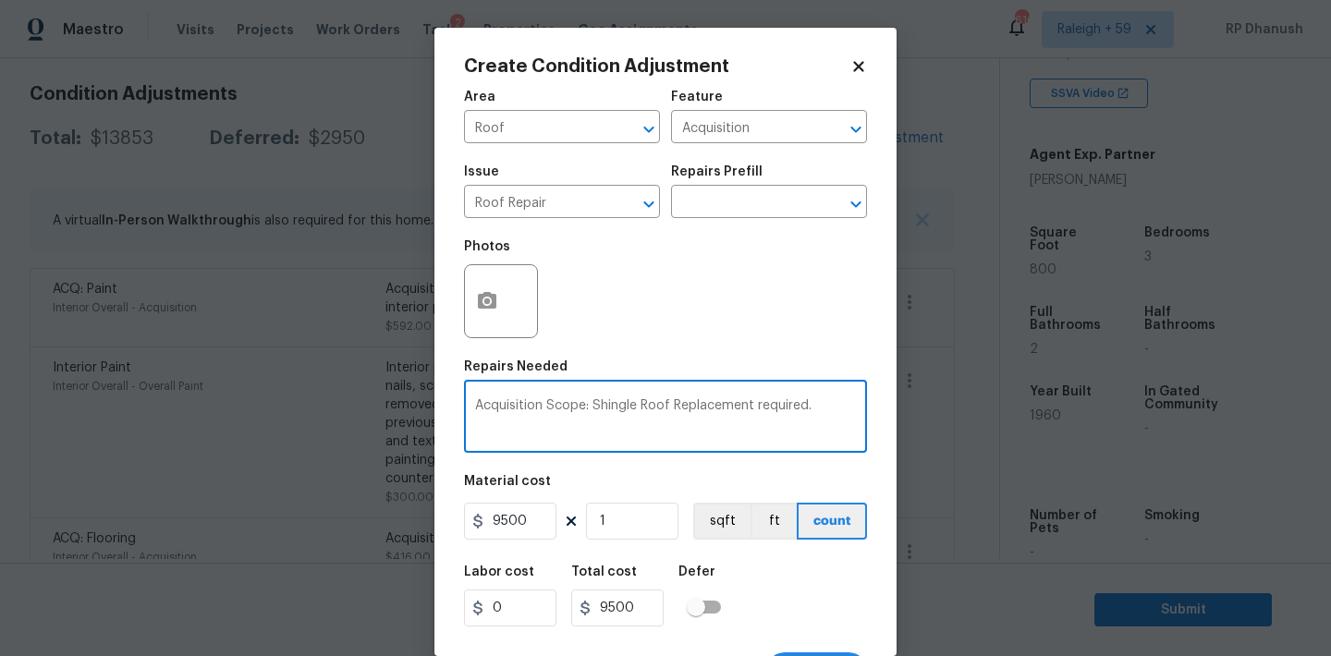
click at [842, 403] on textarea "Acquisition Scope: Shingle Roof Replacement required." at bounding box center [665, 418] width 381 height 39
type textarea "Acquisition Scope: Shingle Roof Maintenance"
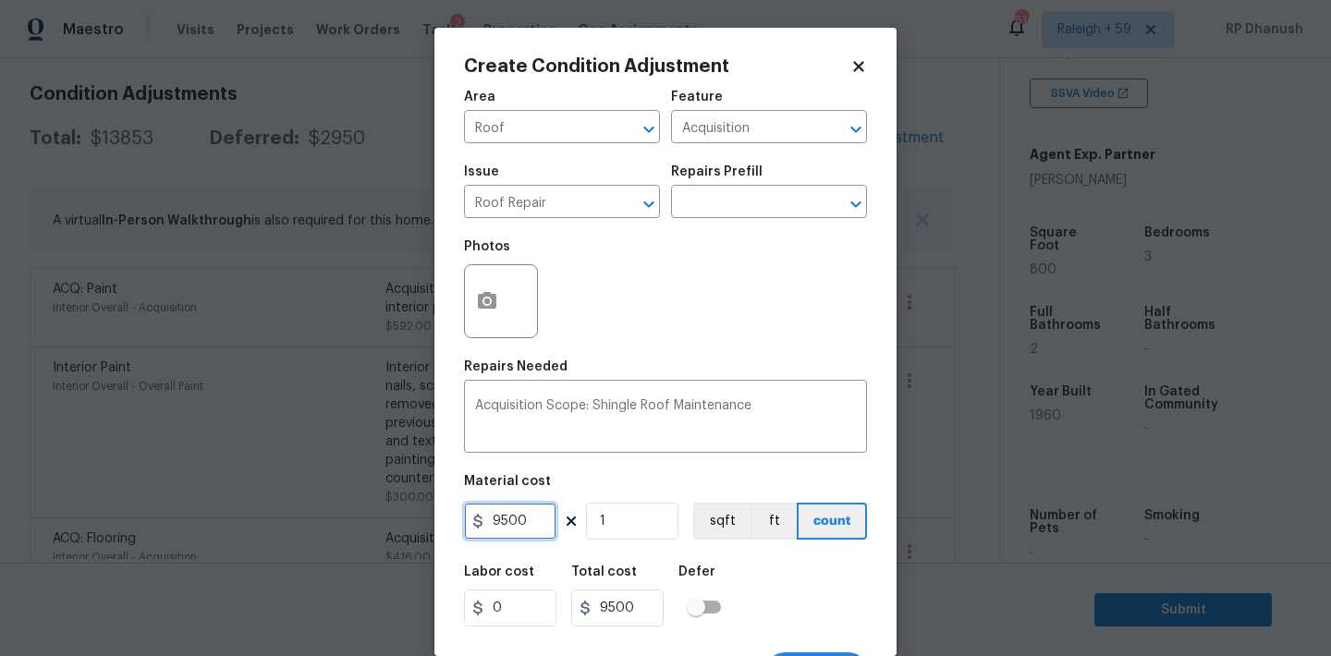
click at [519, 509] on input "9500" at bounding box center [510, 521] width 92 height 37
type input "1500"
click at [519, 498] on div "Material cost" at bounding box center [665, 487] width 403 height 24
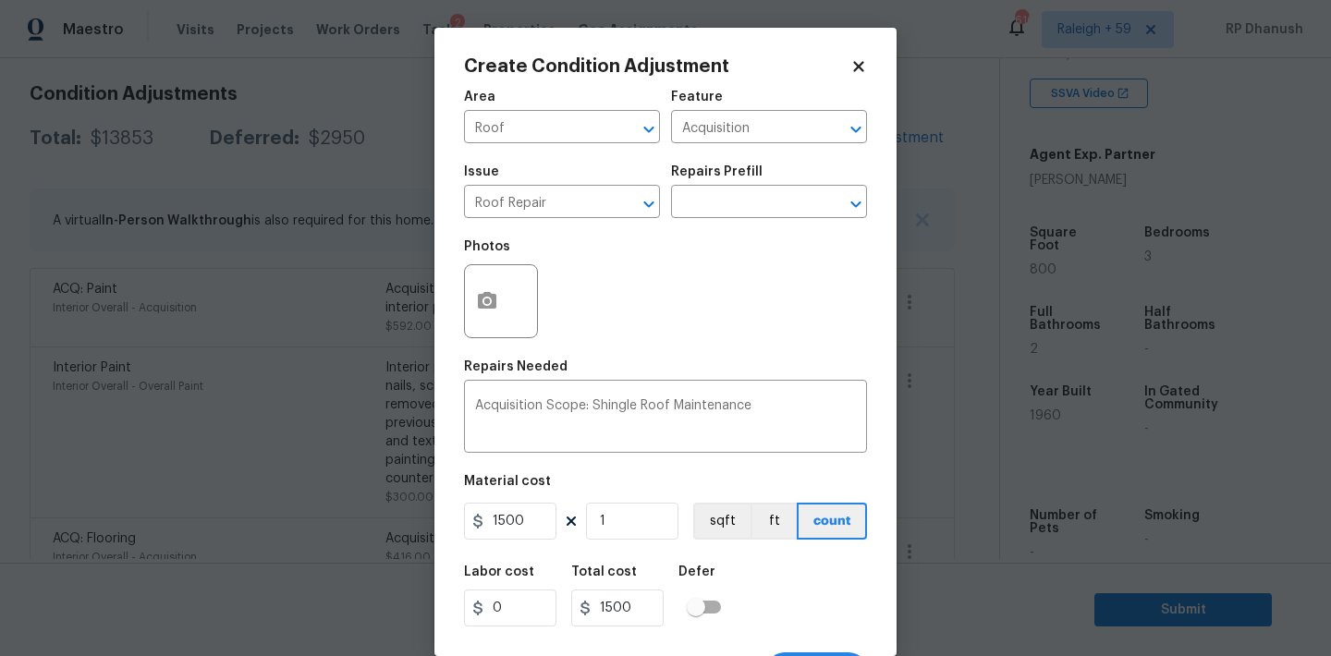
click at [519, 498] on div "Material cost" at bounding box center [665, 487] width 403 height 24
click at [519, 519] on input "1500" at bounding box center [510, 521] width 92 height 37
type input "2000"
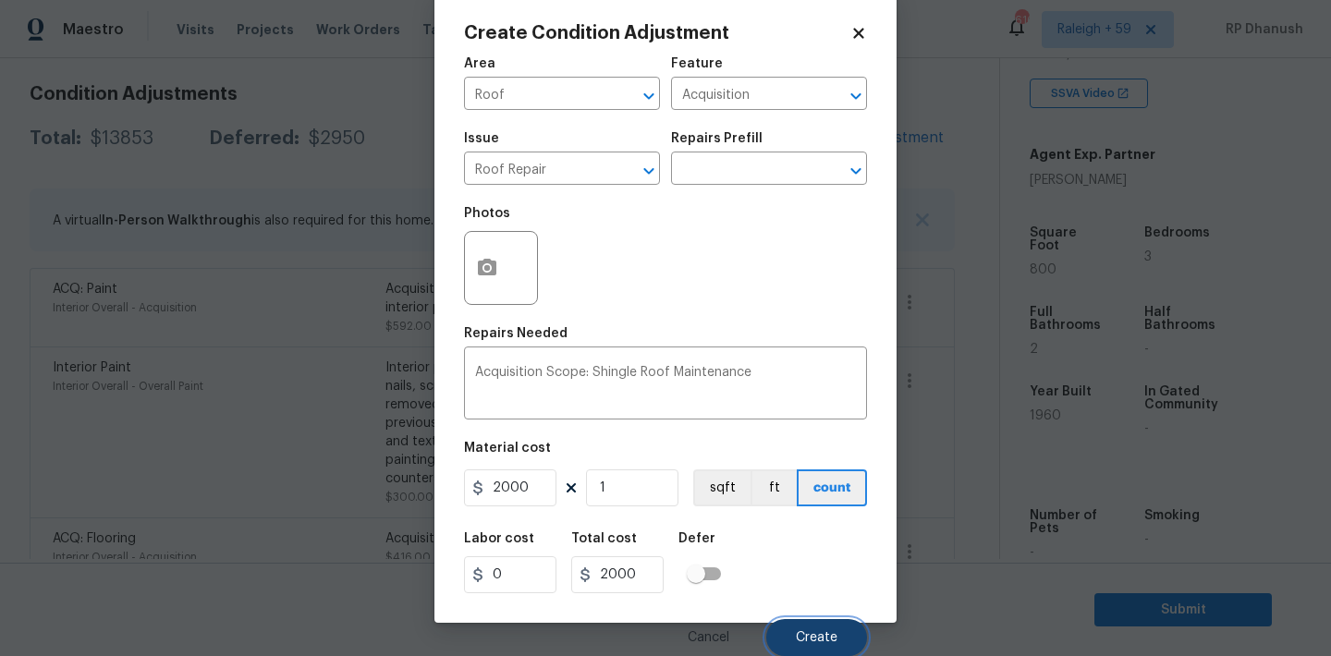
click at [787, 638] on button "Create" at bounding box center [816, 637] width 101 height 37
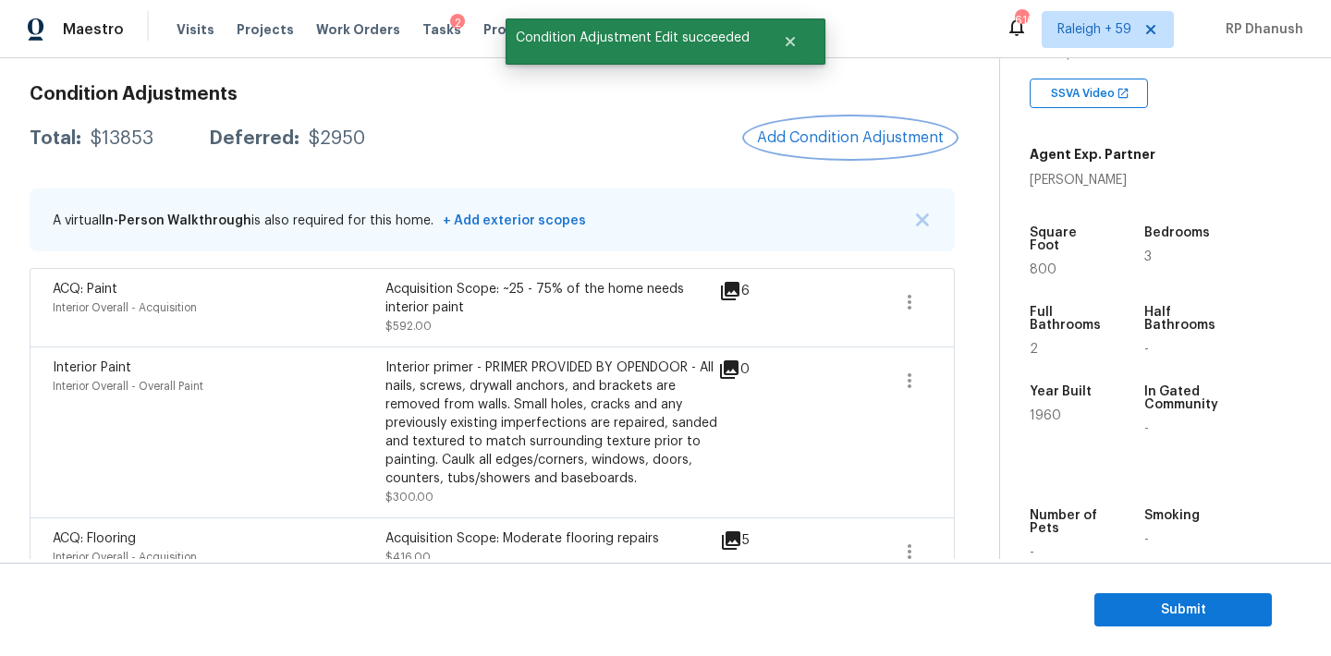
scroll to position [0, 0]
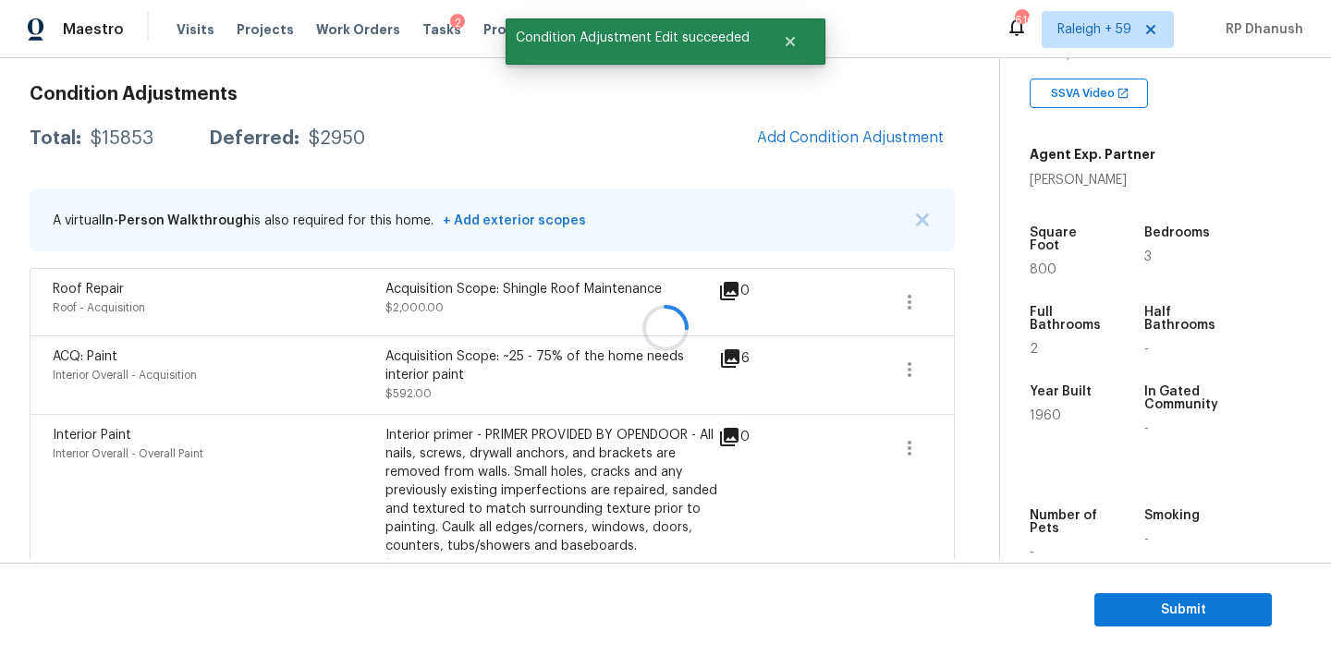
click at [885, 137] on div at bounding box center [665, 328] width 1331 height 656
click at [885, 137] on span "Add Condition Adjustment" at bounding box center [850, 137] width 187 height 17
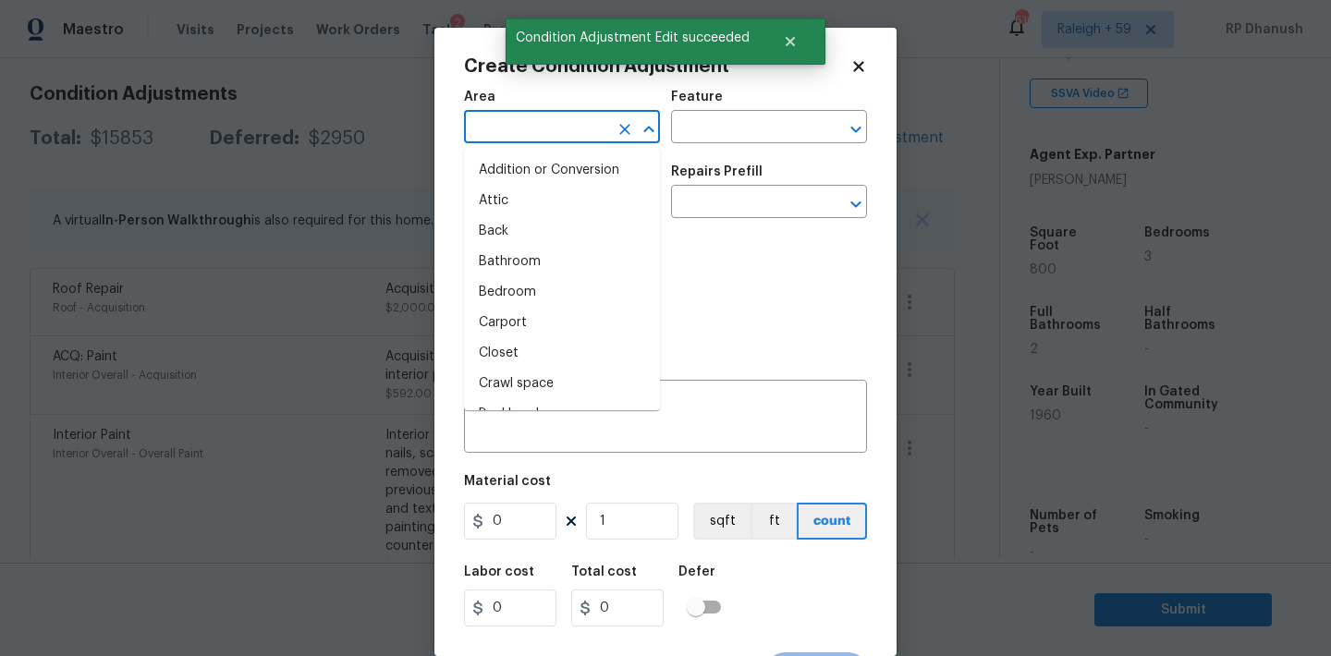
click at [539, 136] on input "text" at bounding box center [536, 129] width 144 height 29
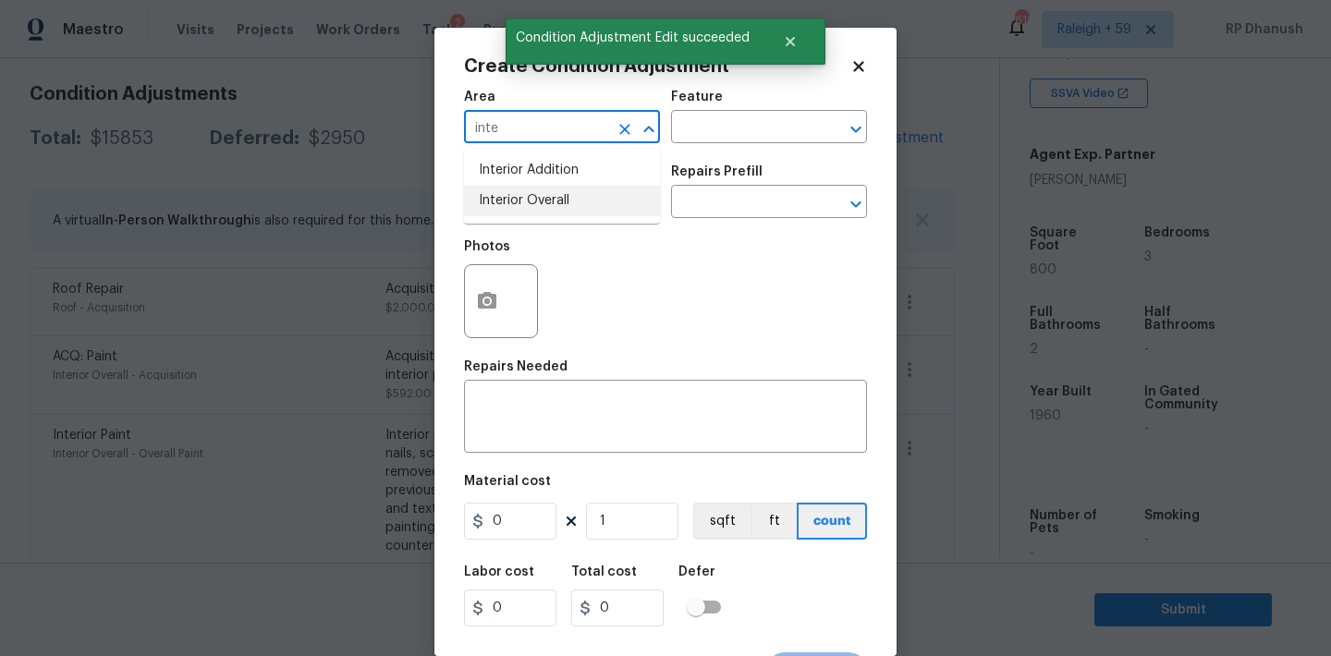
drag, startPoint x: 555, startPoint y: 201, endPoint x: 760, endPoint y: 109, distance: 224.6
click at [555, 201] on li "Interior Overall" at bounding box center [562, 201] width 196 height 30
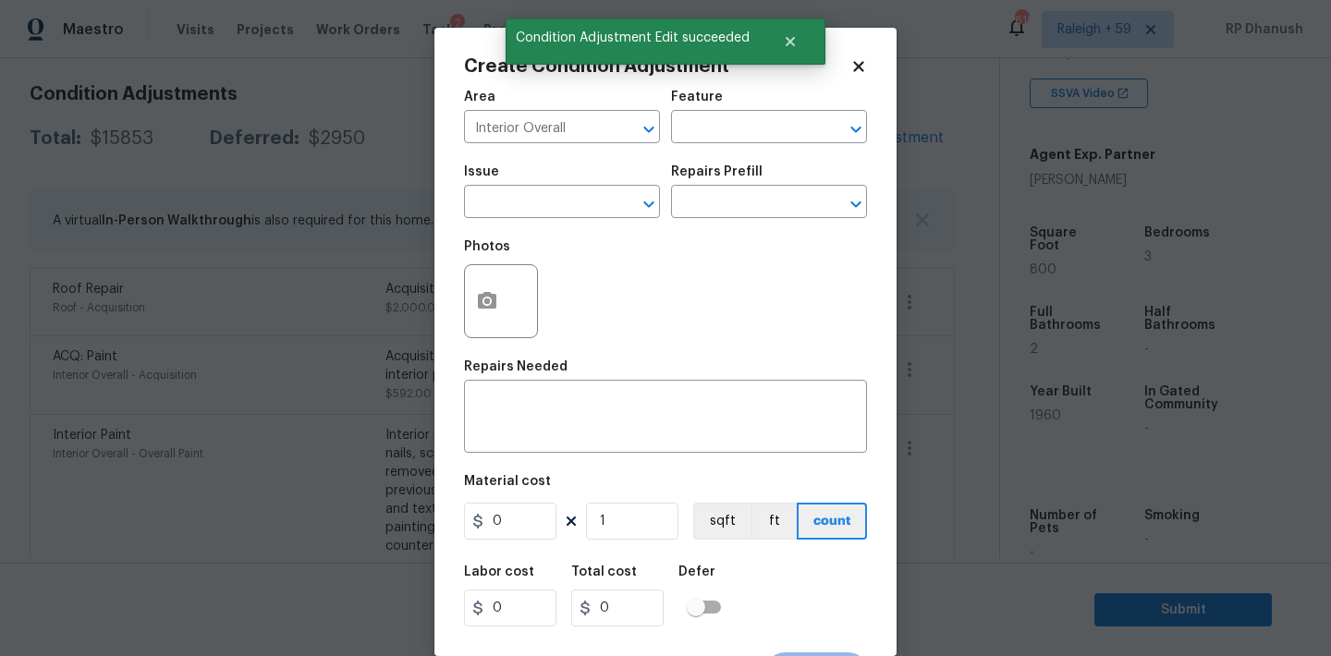
click at [760, 109] on div "Feature" at bounding box center [769, 103] width 196 height 24
click at [752, 129] on input "text" at bounding box center [743, 129] width 144 height 29
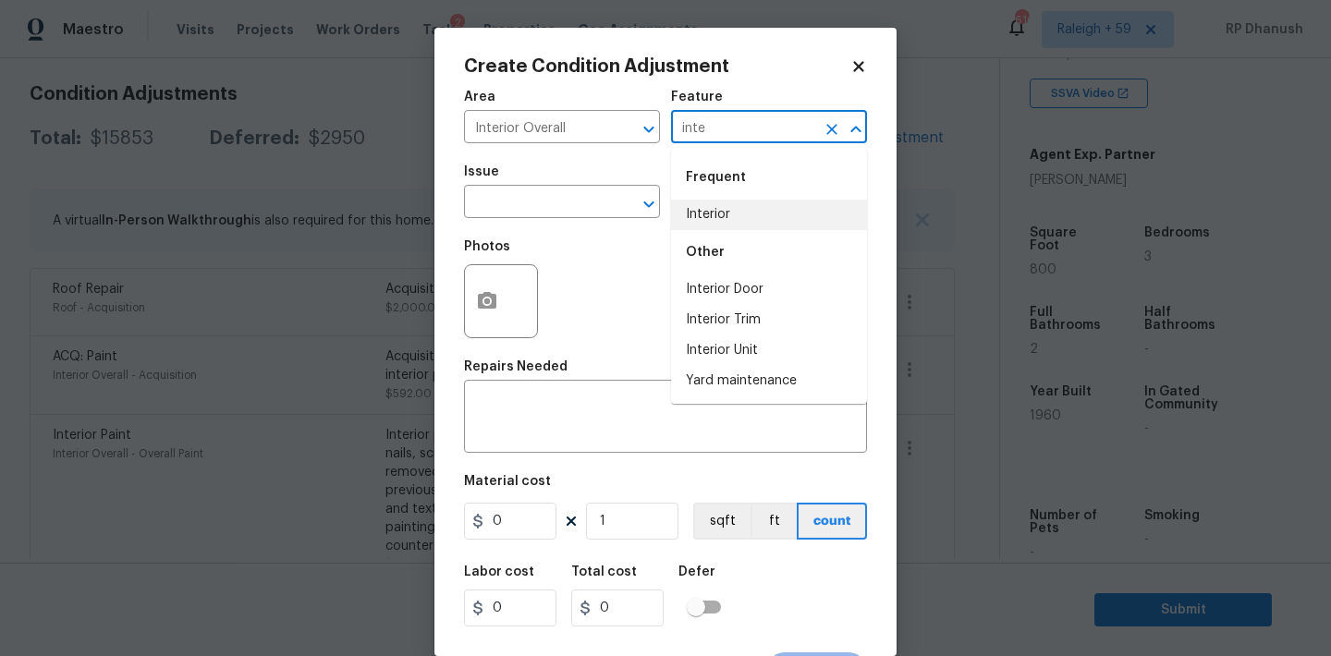
click at [733, 222] on li "Interior" at bounding box center [769, 215] width 196 height 30
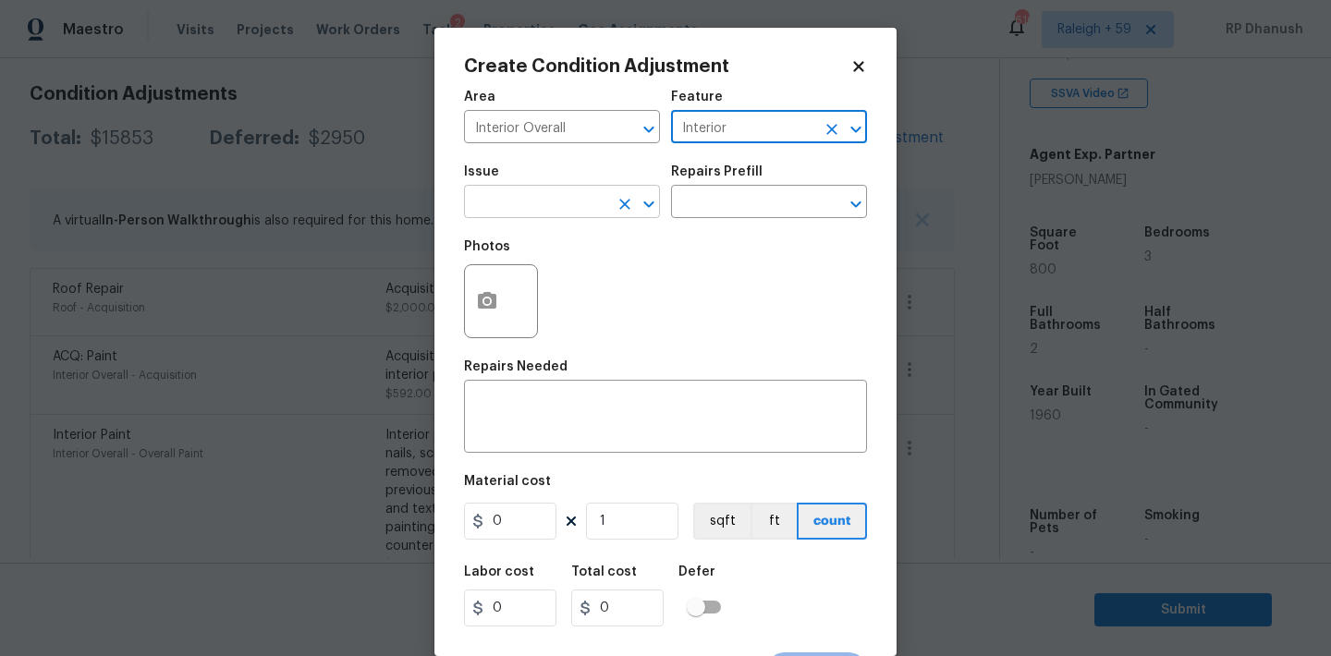
click at [565, 206] on input "text" at bounding box center [536, 203] width 144 height 29
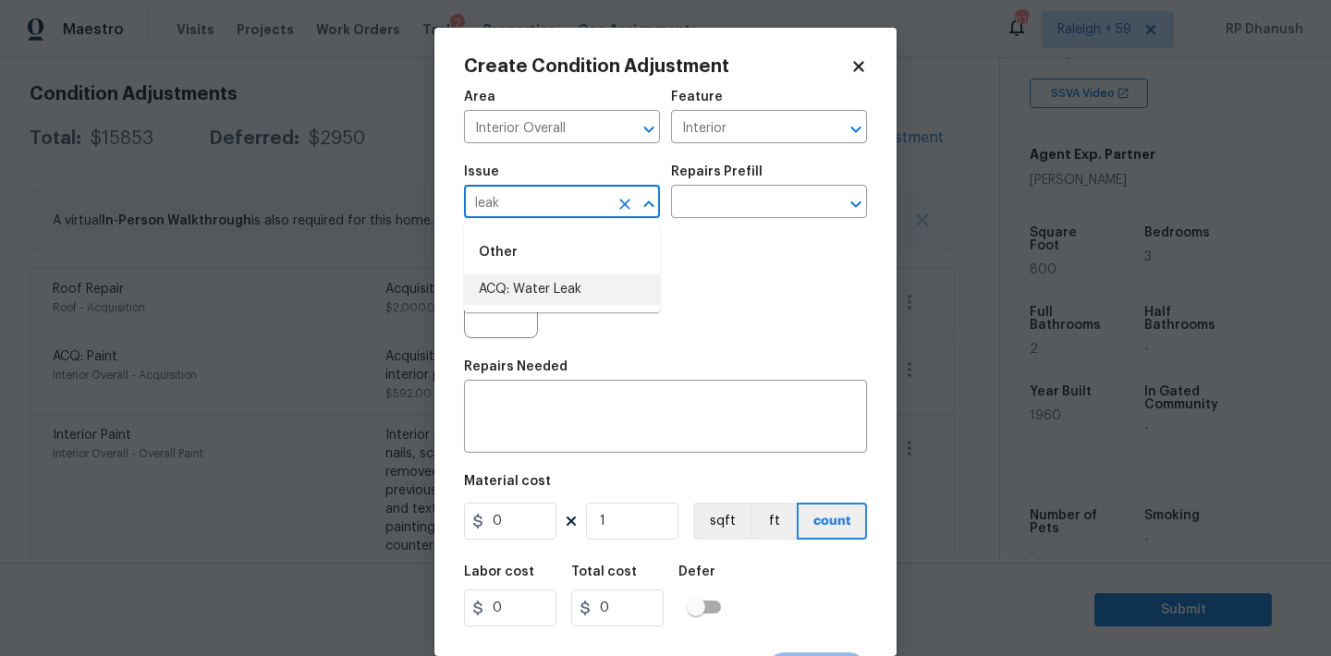
click at [559, 291] on li "ACQ: Water Leak" at bounding box center [562, 289] width 196 height 30
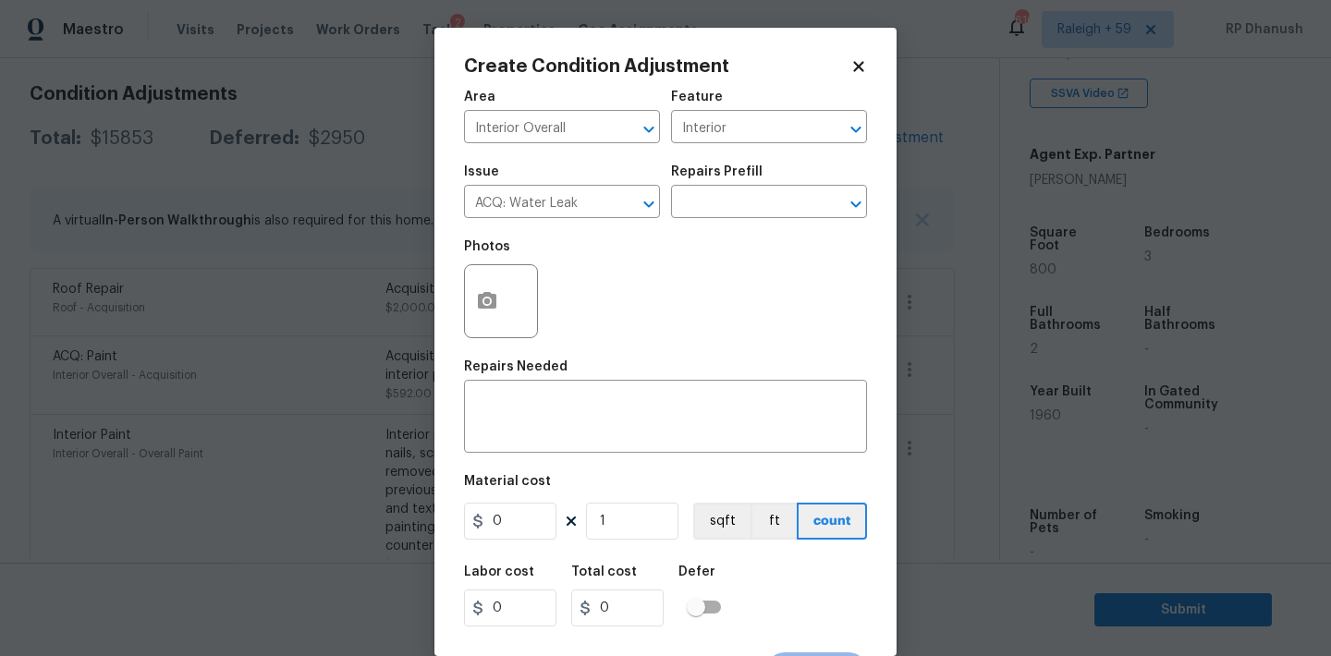
click at [792, 185] on div "Repairs Prefill" at bounding box center [769, 177] width 196 height 24
click at [776, 208] on input "text" at bounding box center [743, 203] width 144 height 29
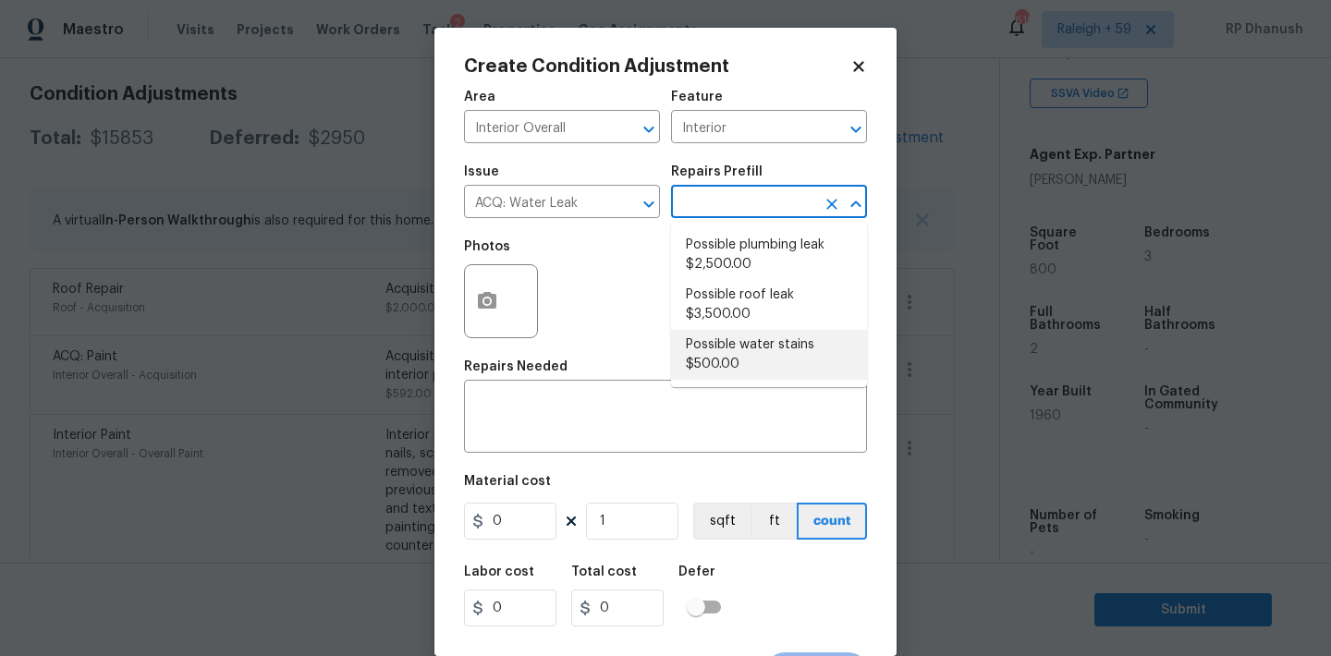
click at [735, 353] on li "Possible water stains $500.00" at bounding box center [769, 355] width 196 height 50
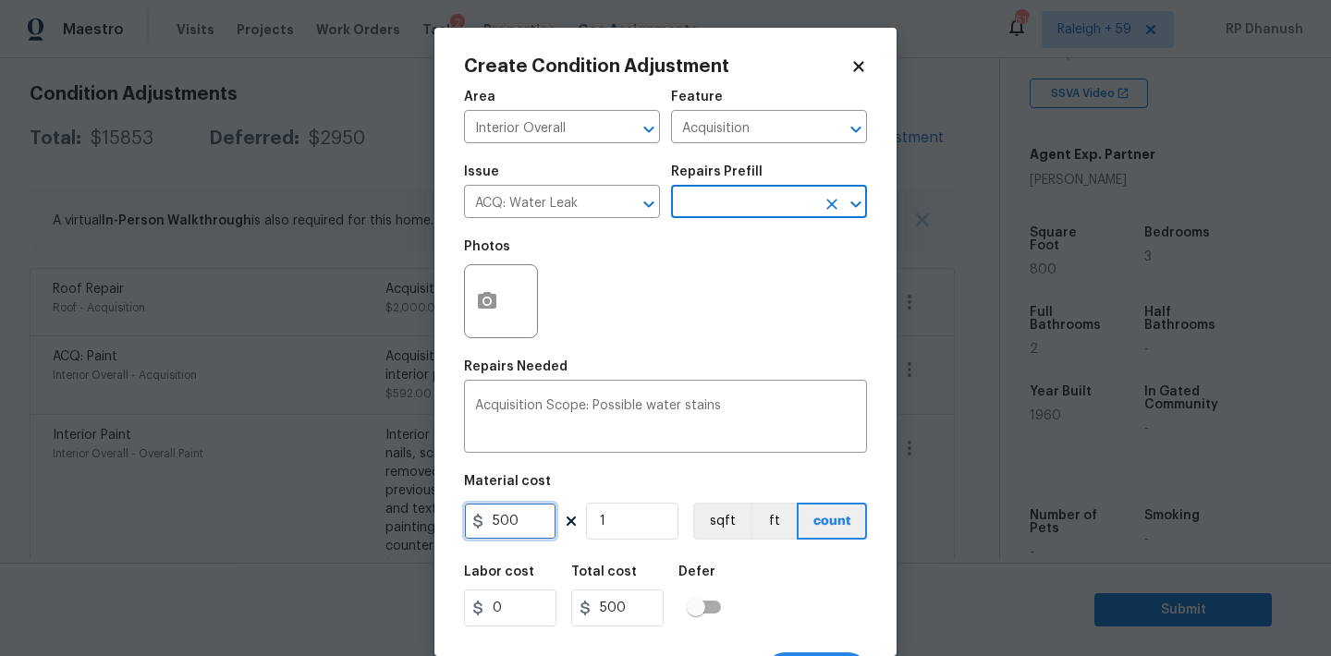
click at [541, 517] on input "500" at bounding box center [510, 521] width 92 height 37
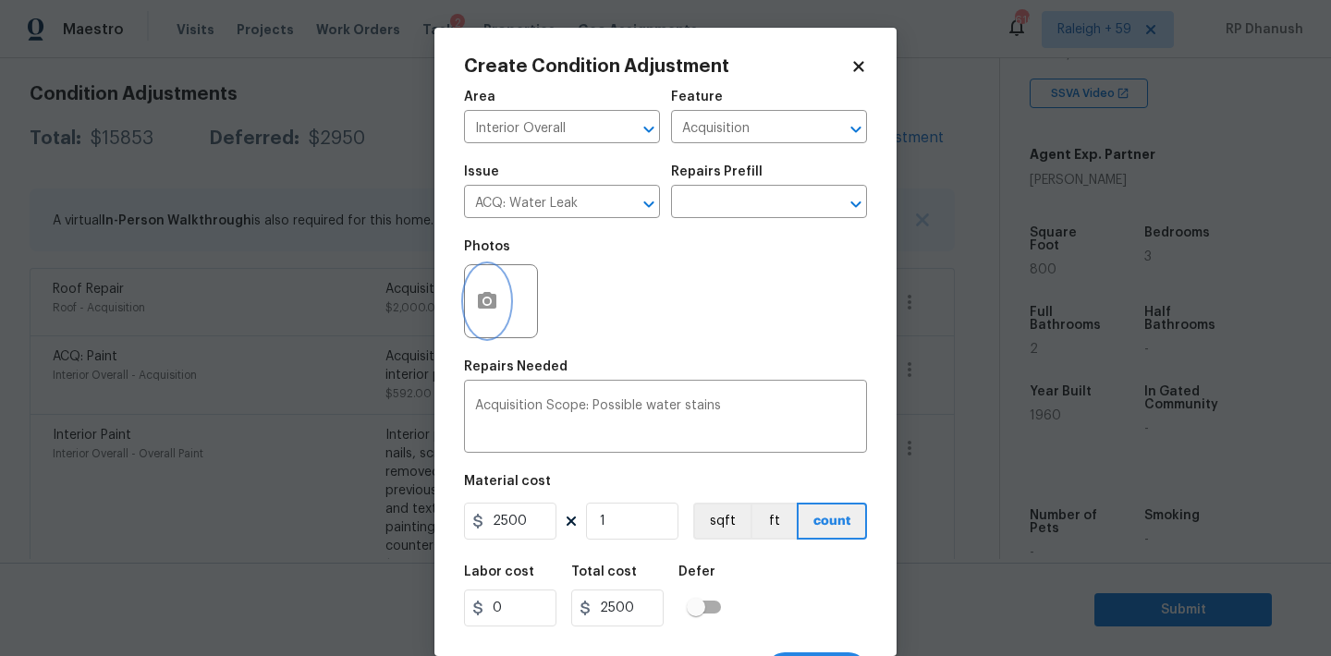
click at [476, 311] on icon "button" at bounding box center [487, 301] width 22 height 22
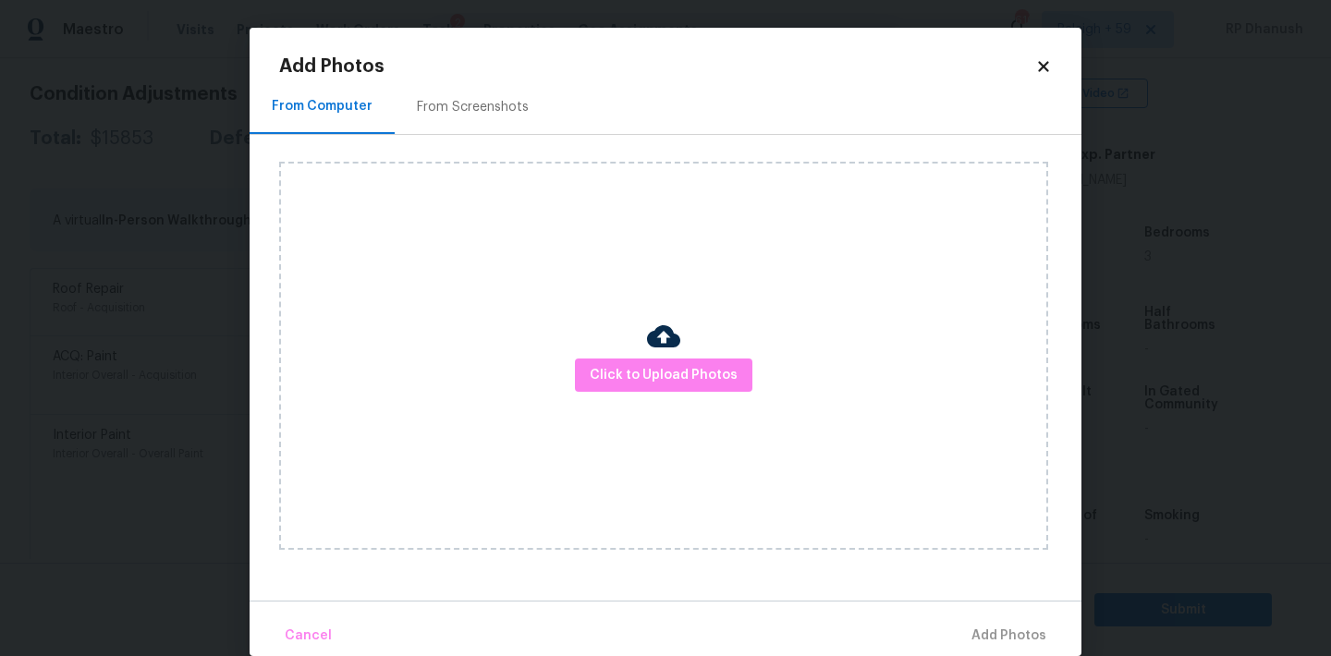
click at [638, 416] on div "Click to Upload Photos" at bounding box center [663, 356] width 769 height 388
click at [638, 360] on button "Click to Upload Photos" at bounding box center [663, 376] width 177 height 34
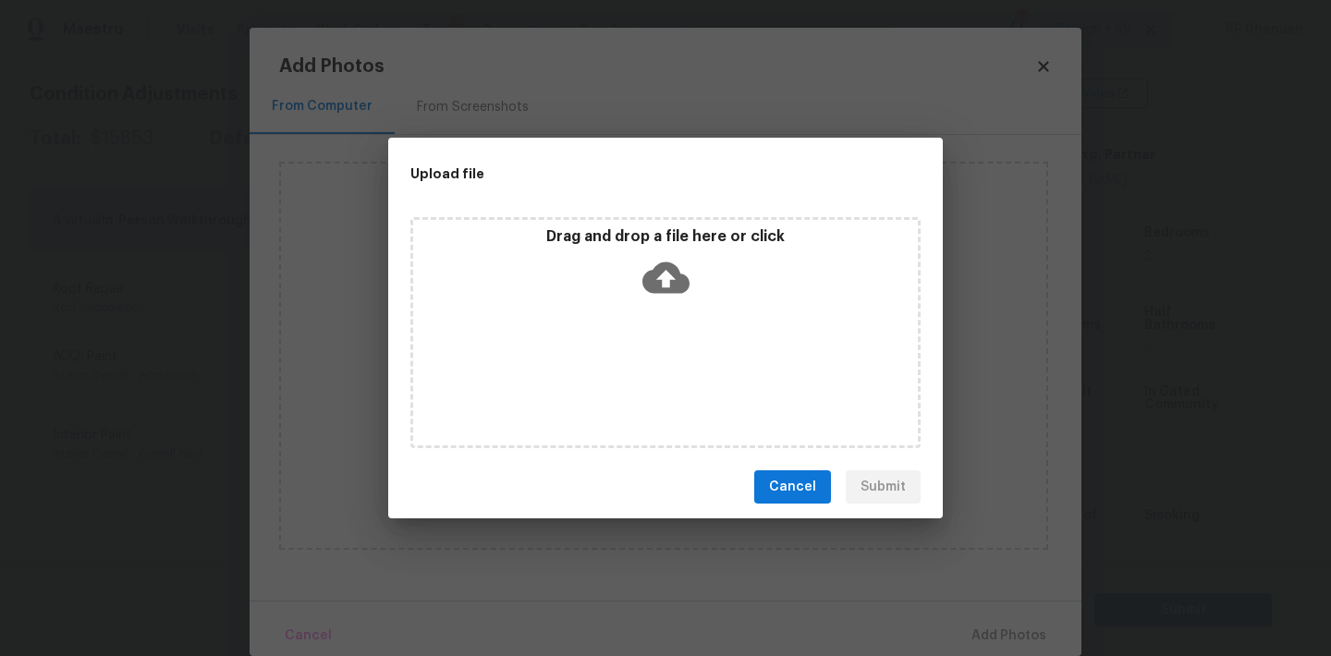
click at [640, 304] on div "Drag and drop a file here or click" at bounding box center [665, 266] width 505 height 79
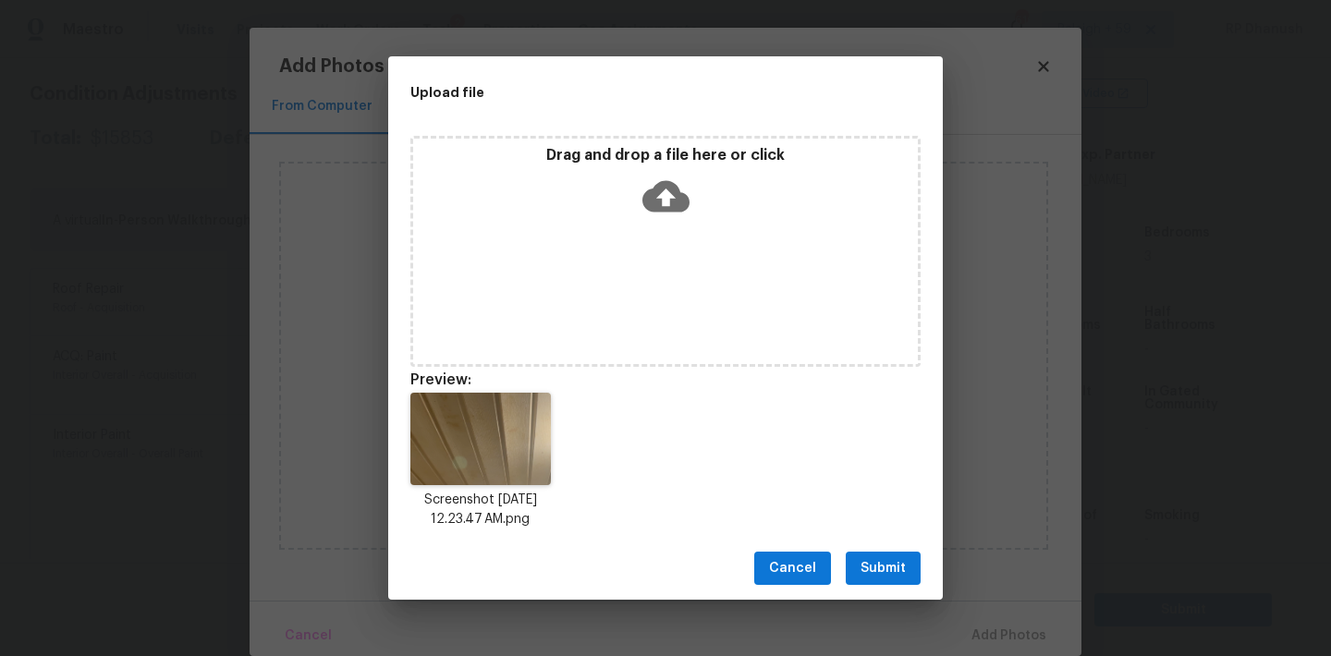
click at [883, 561] on span "Submit" at bounding box center [882, 568] width 45 height 23
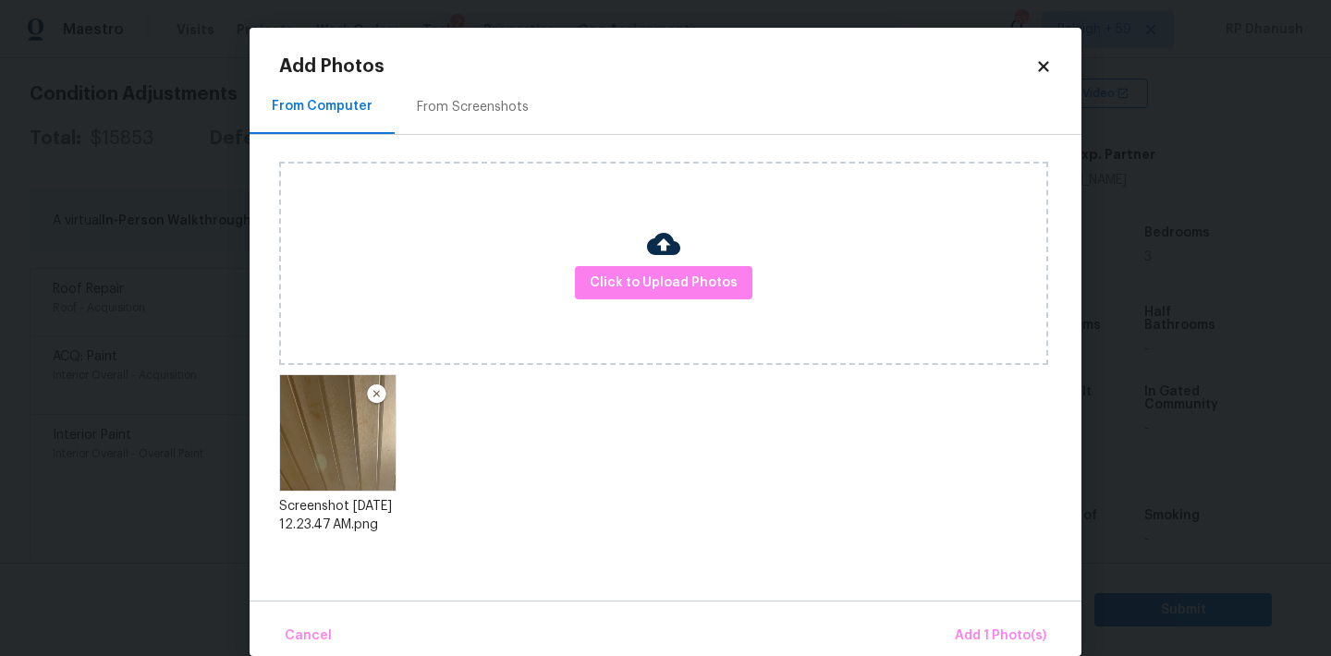
click at [968, 612] on div "Cancel Add 1 Photo(s)" at bounding box center [665, 628] width 832 height 55
click at [987, 627] on span "Add 1 Photo(s)" at bounding box center [999, 636] width 91 height 23
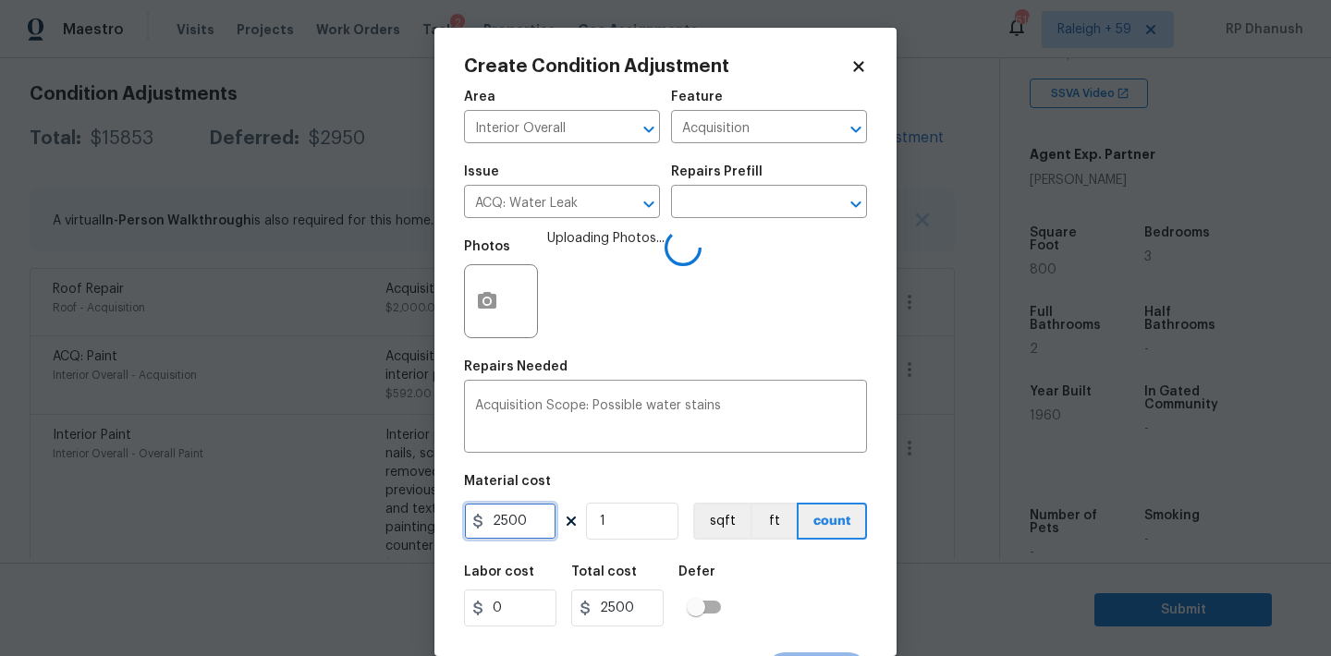
click at [496, 514] on input "2500" at bounding box center [510, 521] width 92 height 37
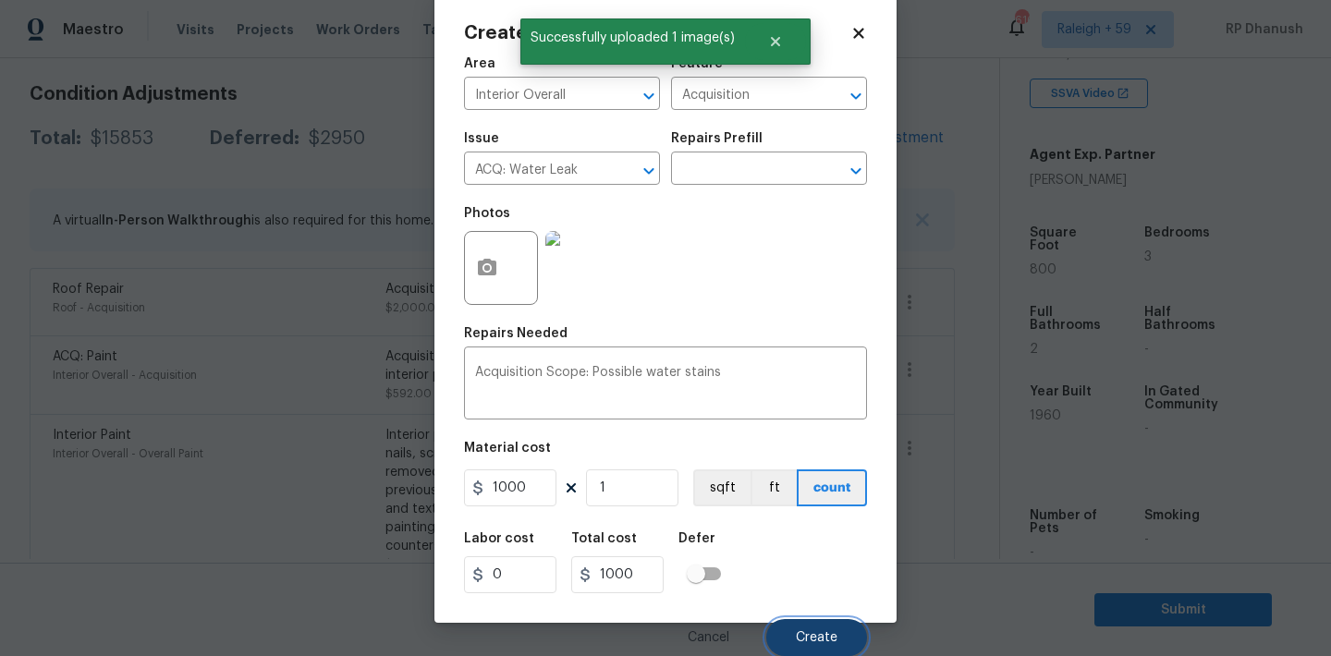
click at [846, 622] on button "Create" at bounding box center [816, 637] width 101 height 37
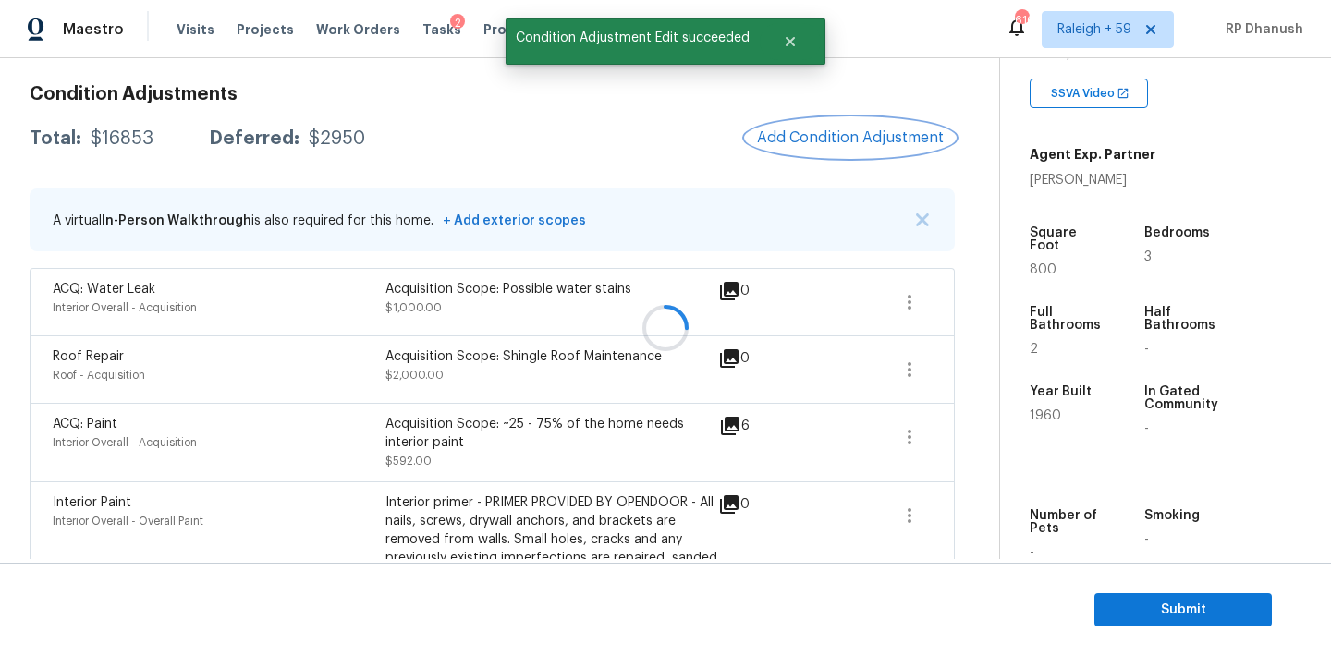
scroll to position [0, 0]
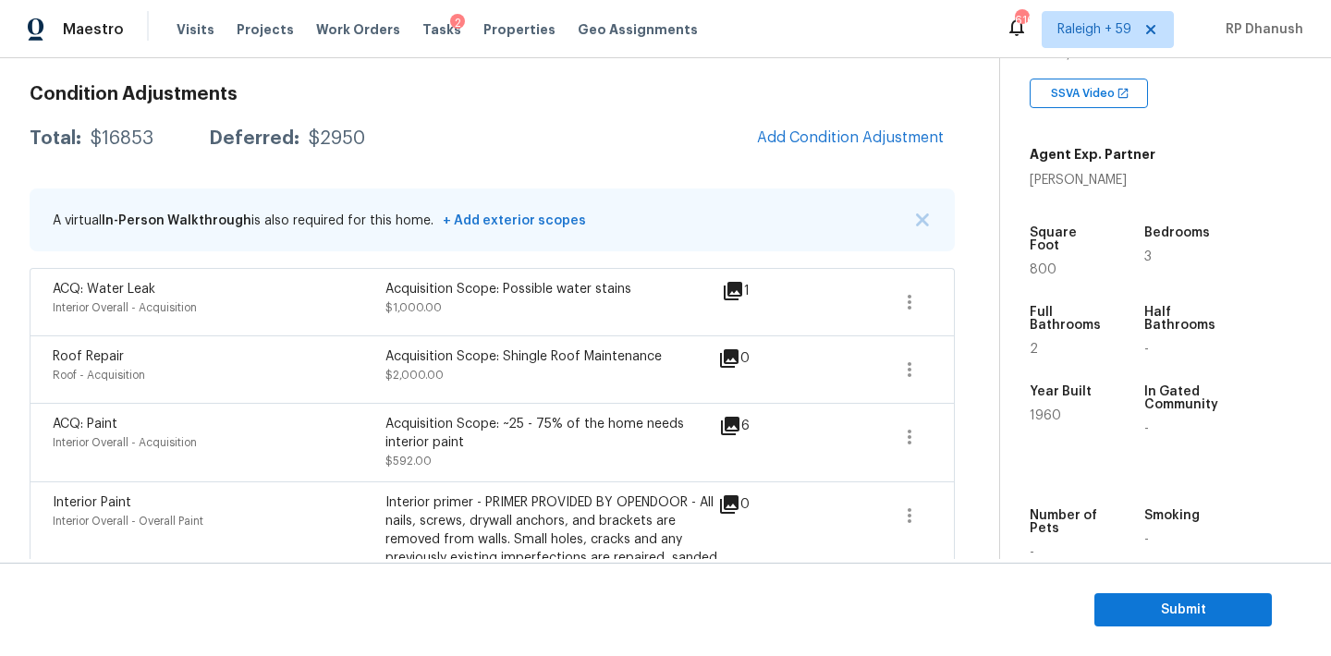
click at [555, 189] on div "A virtual In-Person Walkthrough is also required for this home. + Add exterior …" at bounding box center [492, 219] width 925 height 63
click at [822, 130] on span "Add Condition Adjustment" at bounding box center [850, 137] width 187 height 17
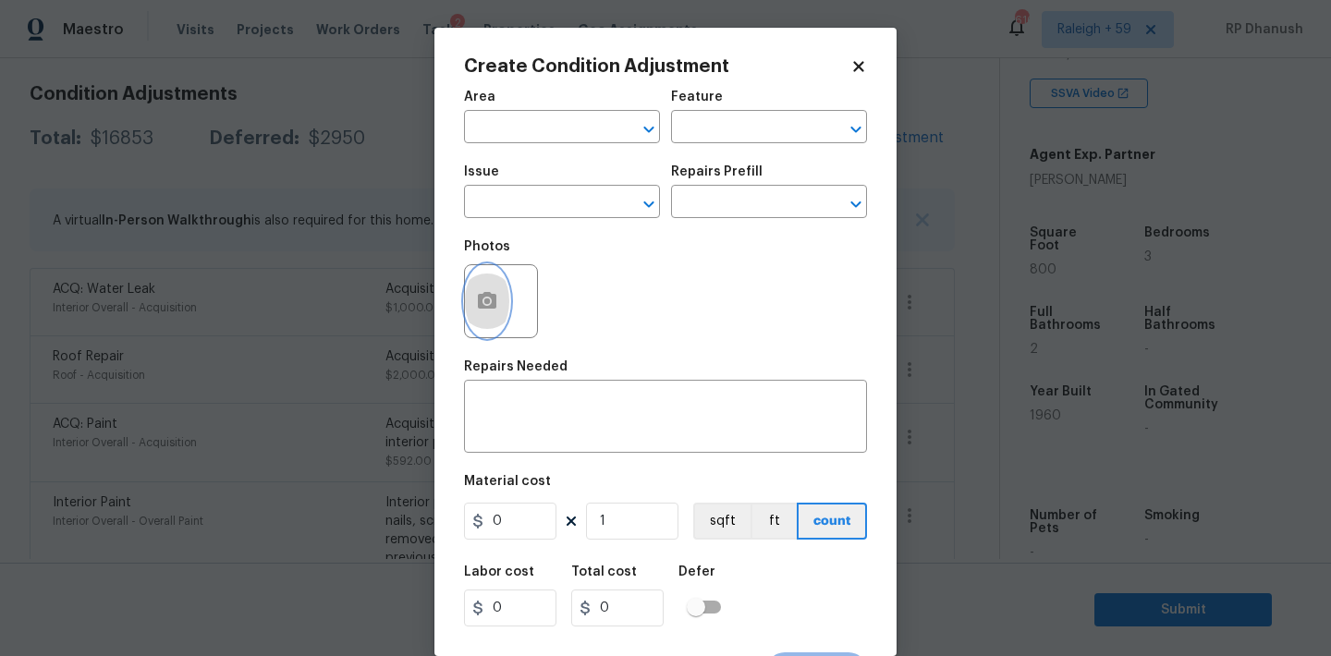
click at [490, 297] on icon "button" at bounding box center [487, 300] width 18 height 17
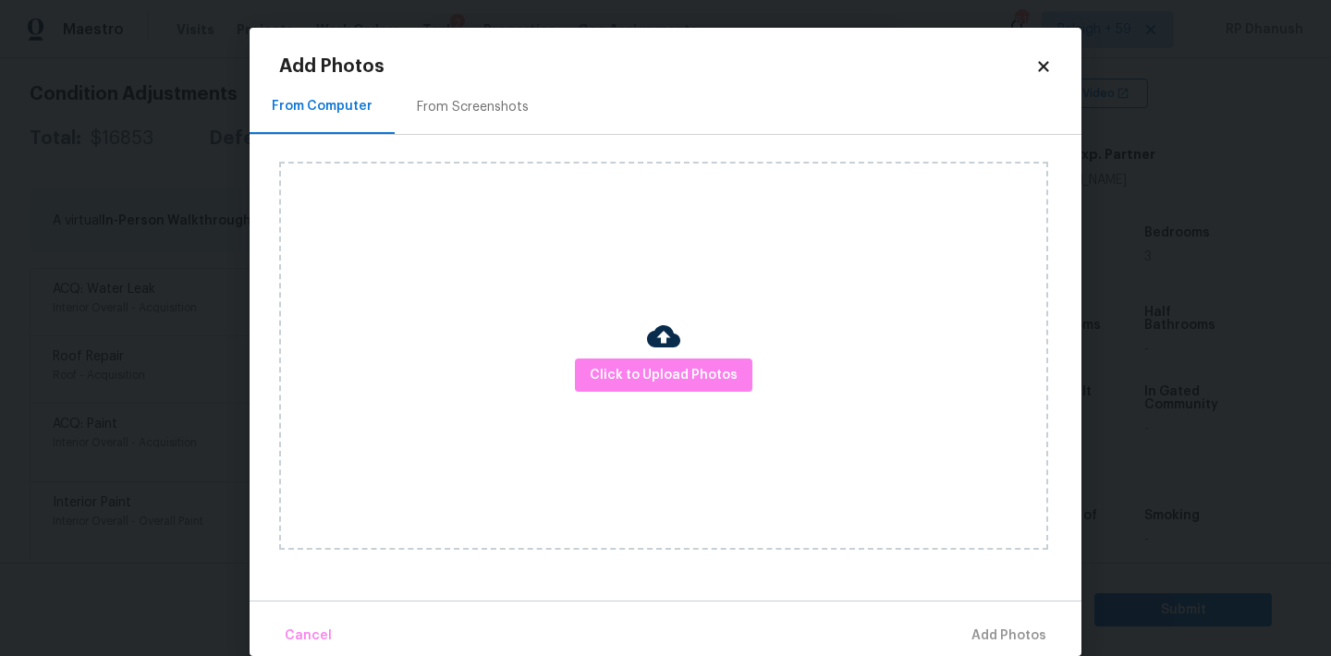
click at [649, 345] on img at bounding box center [663, 336] width 33 height 33
click at [649, 372] on span "Click to Upload Photos" at bounding box center [664, 375] width 148 height 23
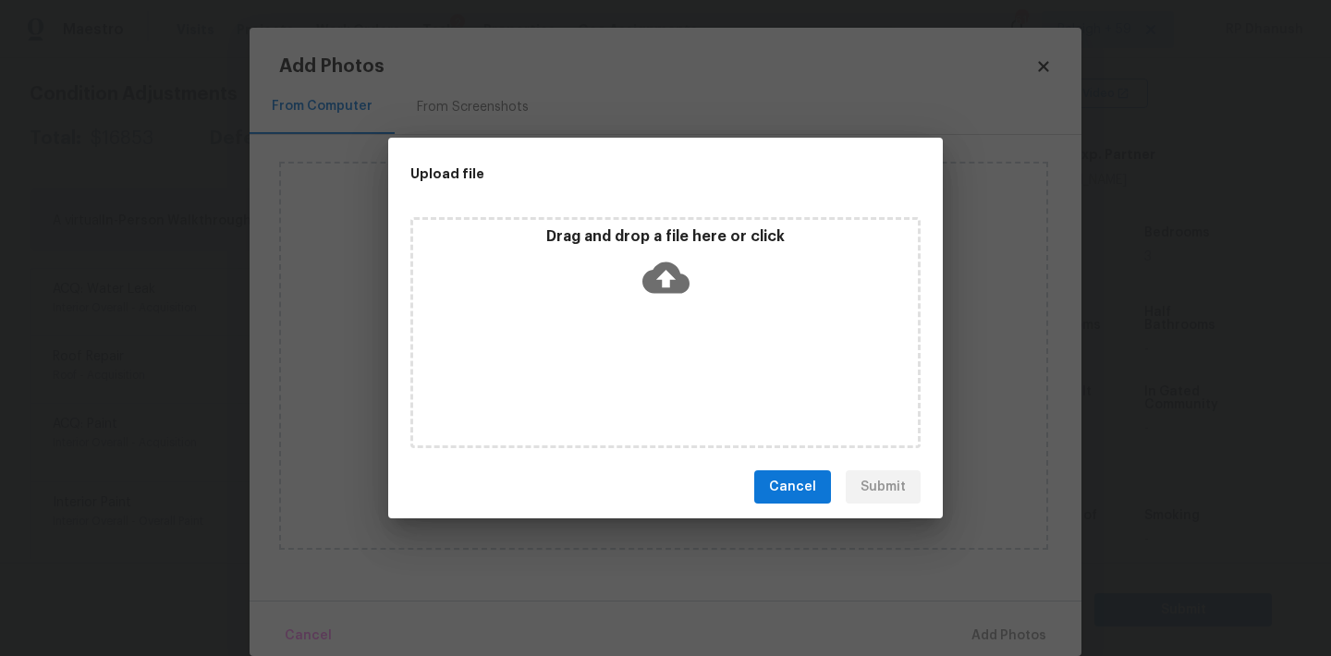
click at [649, 275] on icon at bounding box center [665, 277] width 47 height 31
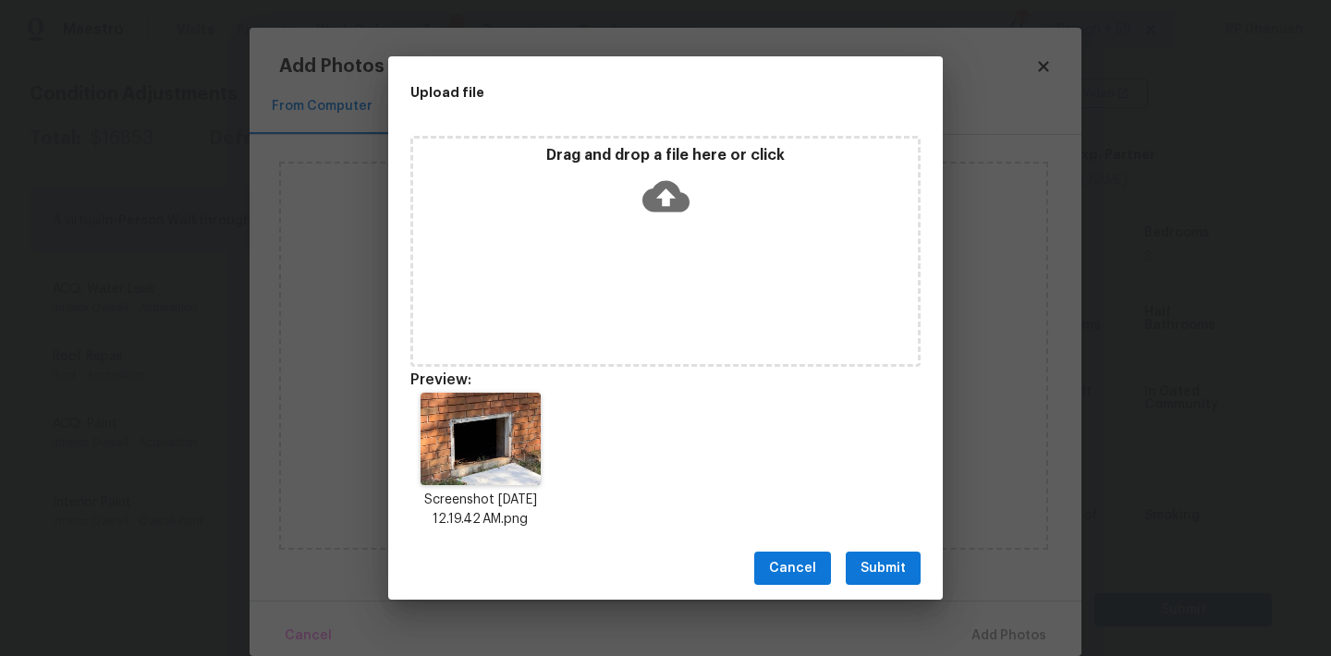
click at [880, 565] on span "Submit" at bounding box center [882, 568] width 45 height 23
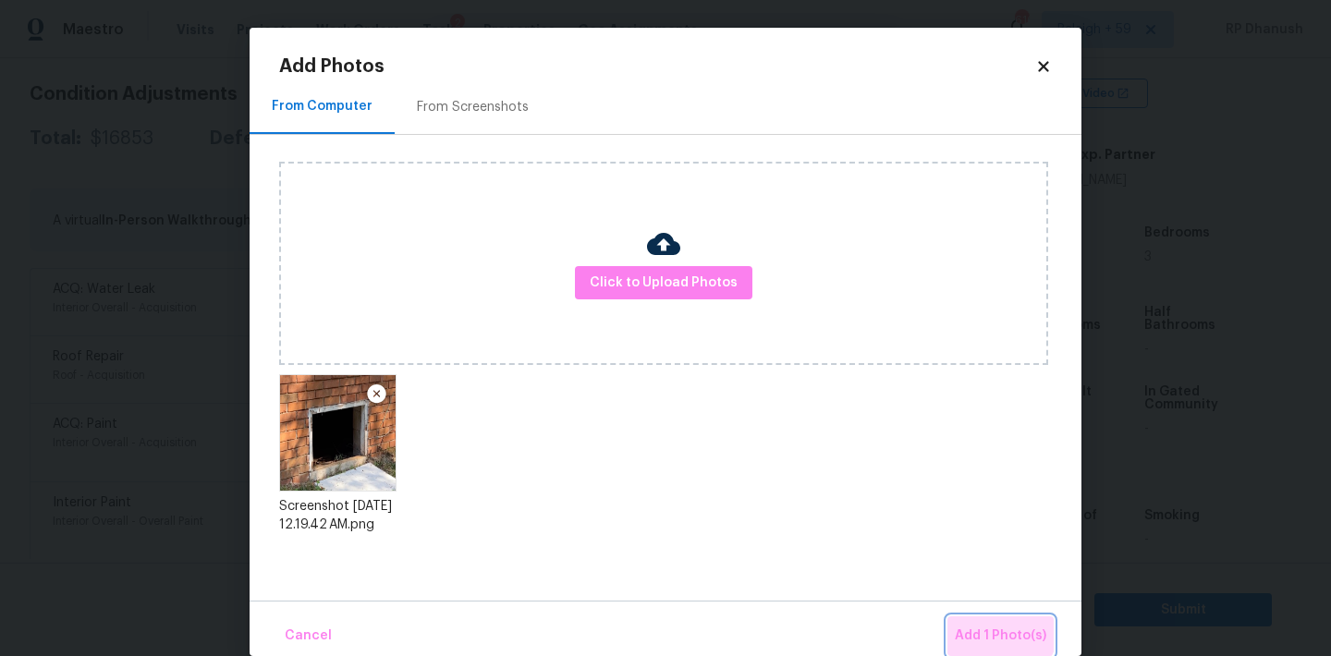
click at [979, 619] on button "Add 1 Photo(s)" at bounding box center [1000, 636] width 106 height 40
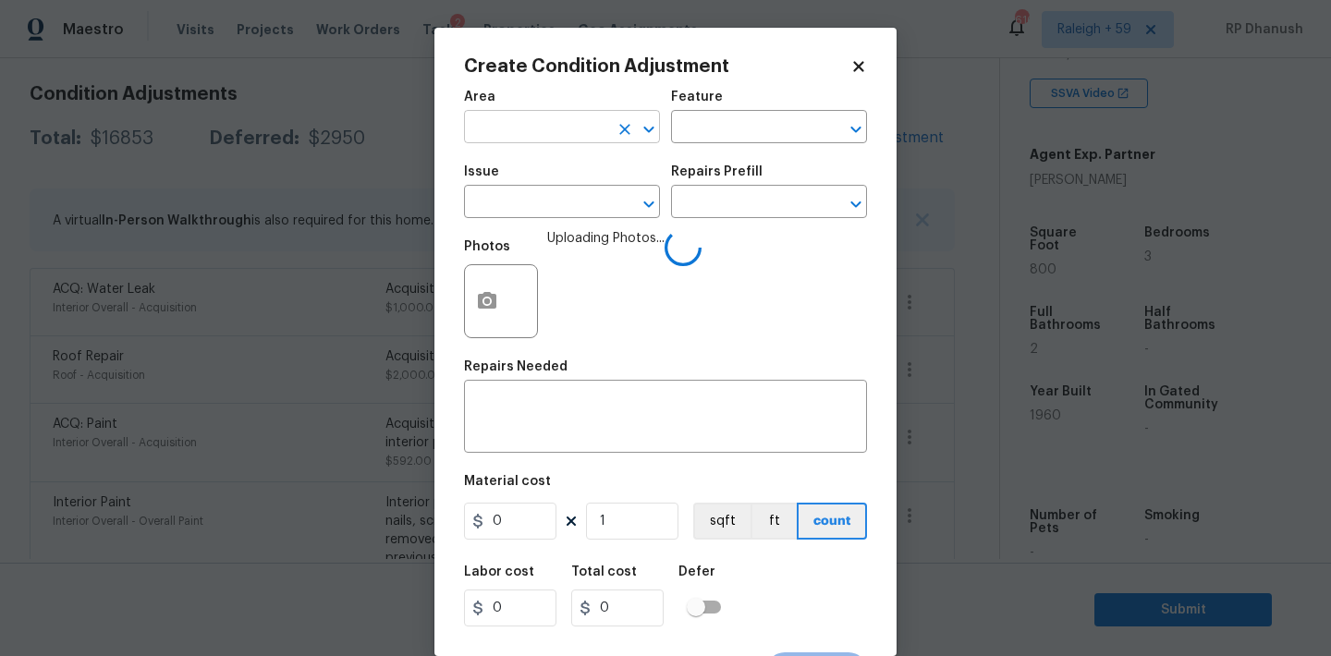
click at [541, 141] on input "text" at bounding box center [536, 129] width 144 height 29
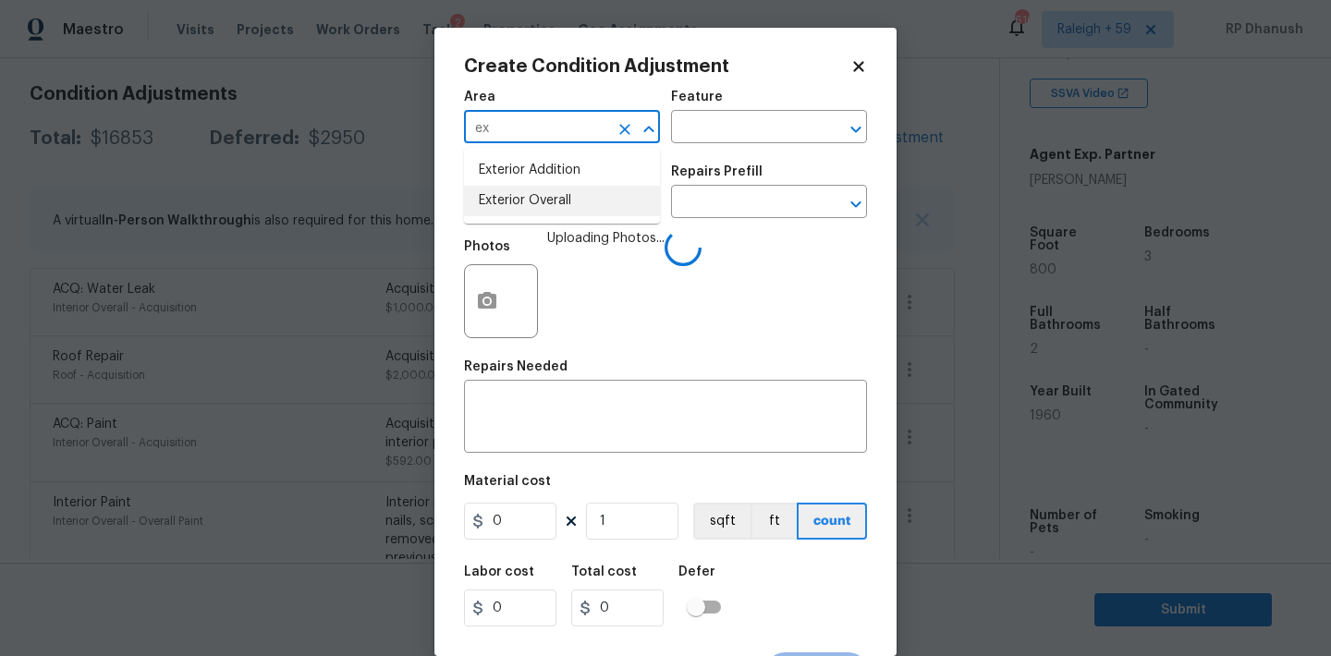
click at [527, 201] on li "Exterior Overall" at bounding box center [562, 201] width 196 height 30
click at [527, 391] on div "x ​" at bounding box center [665, 418] width 403 height 68
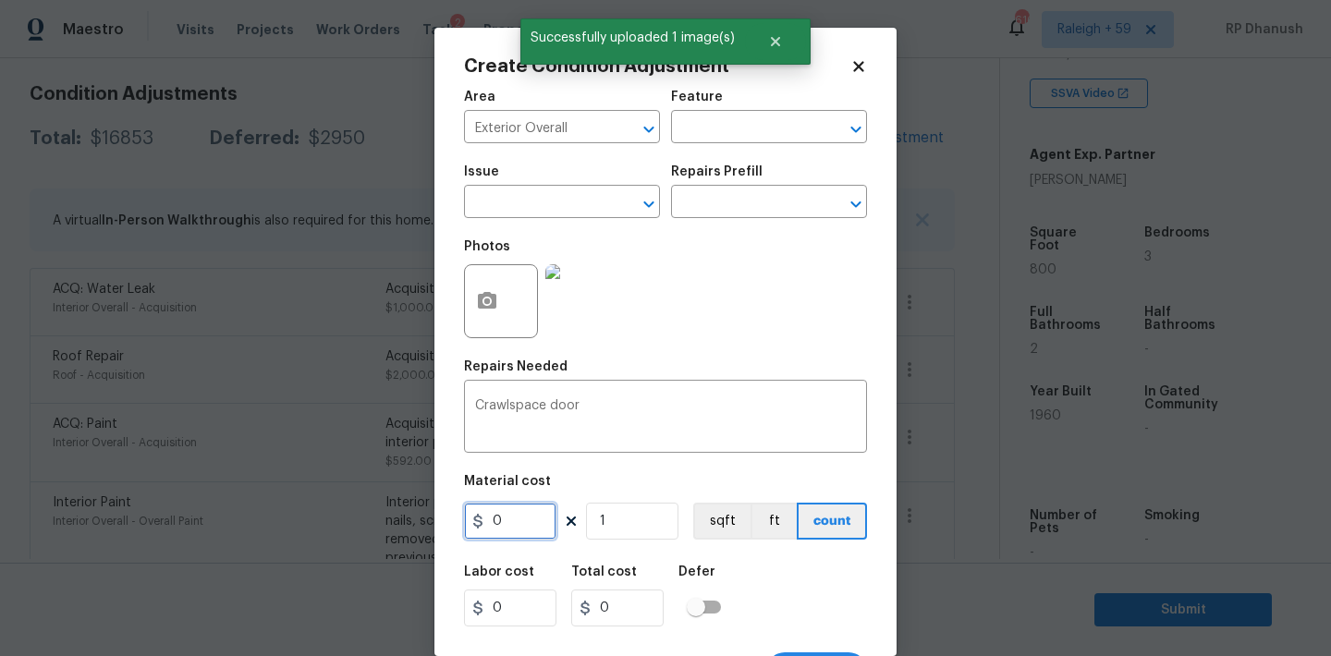
click at [523, 529] on input "0" at bounding box center [510, 521] width 92 height 37
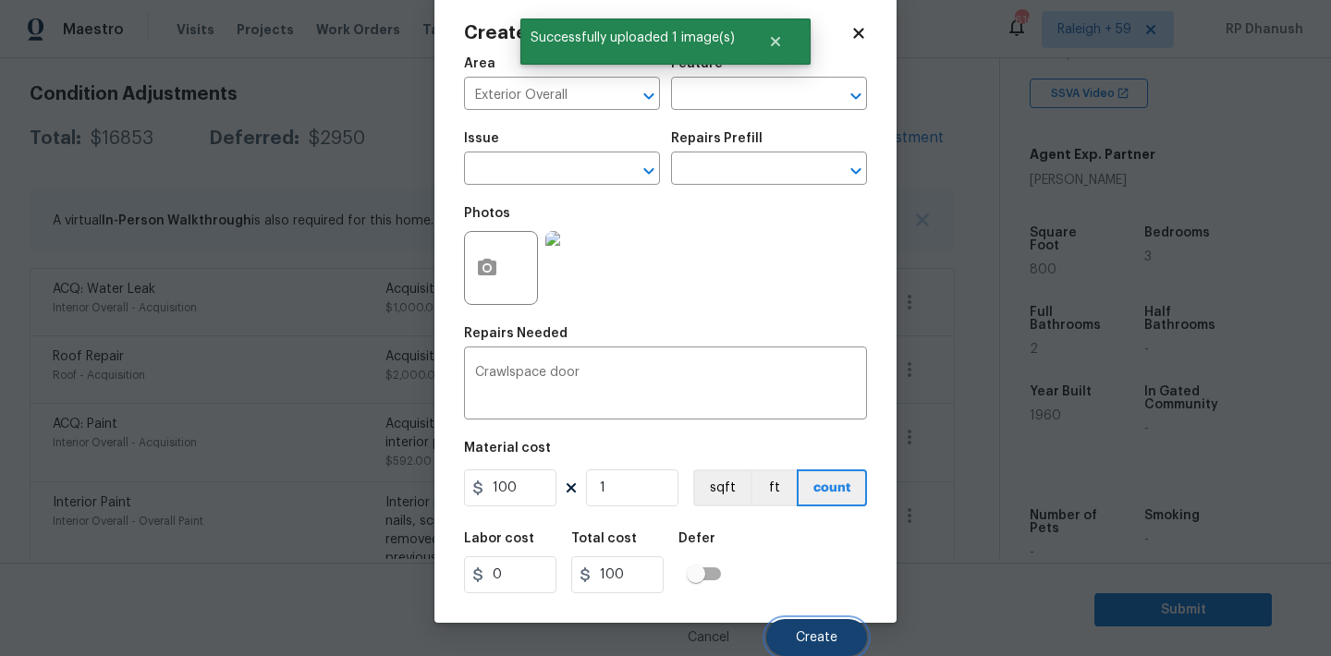
click at [809, 628] on button "Create" at bounding box center [816, 637] width 101 height 37
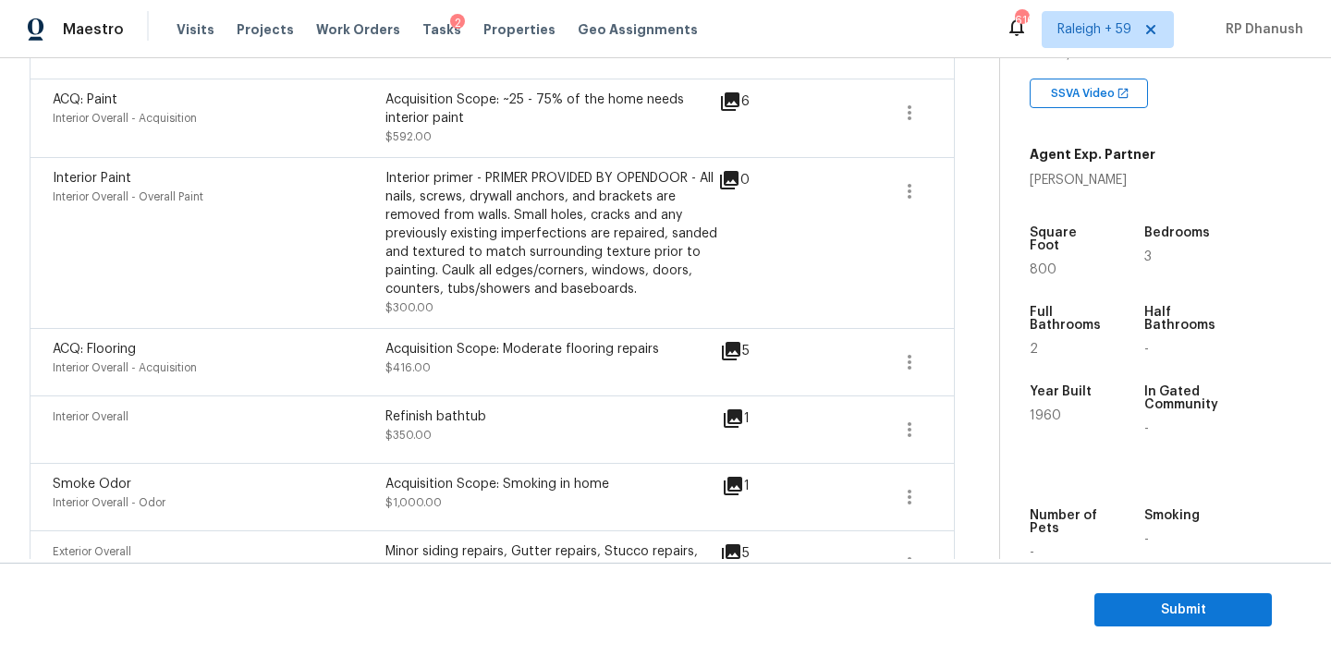
scroll to position [0, 0]
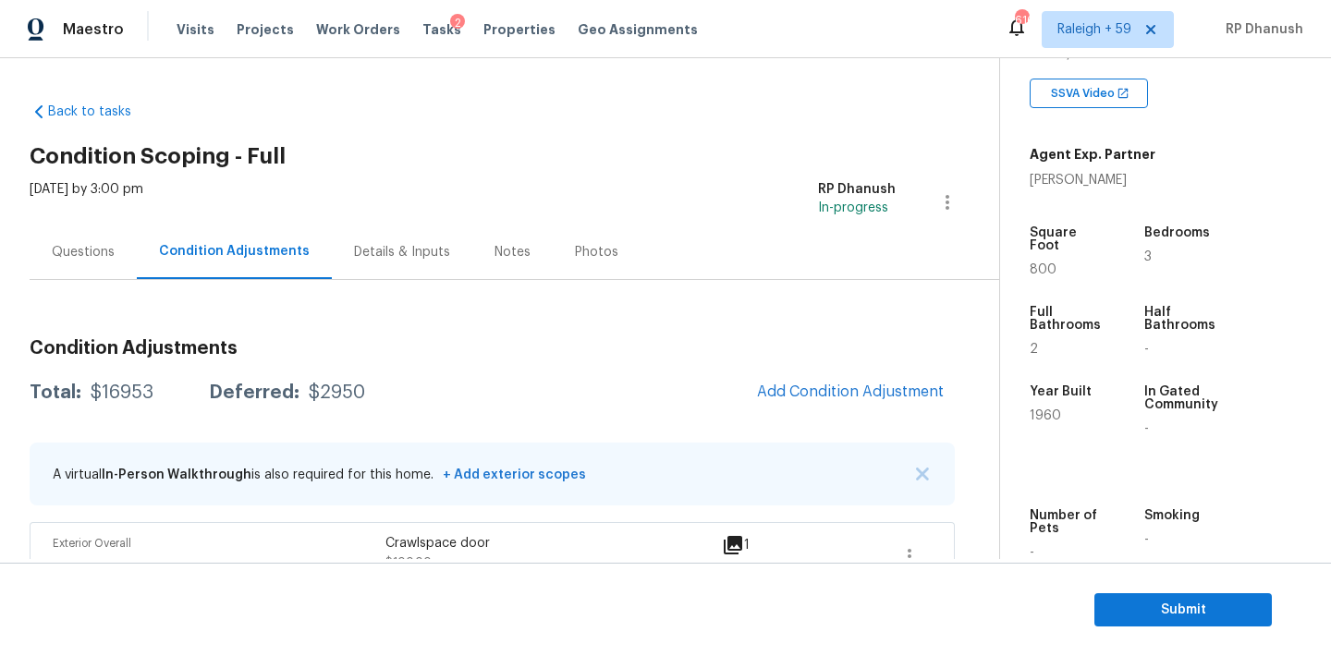
click at [853, 383] on button "Add Condition Adjustment" at bounding box center [850, 391] width 209 height 39
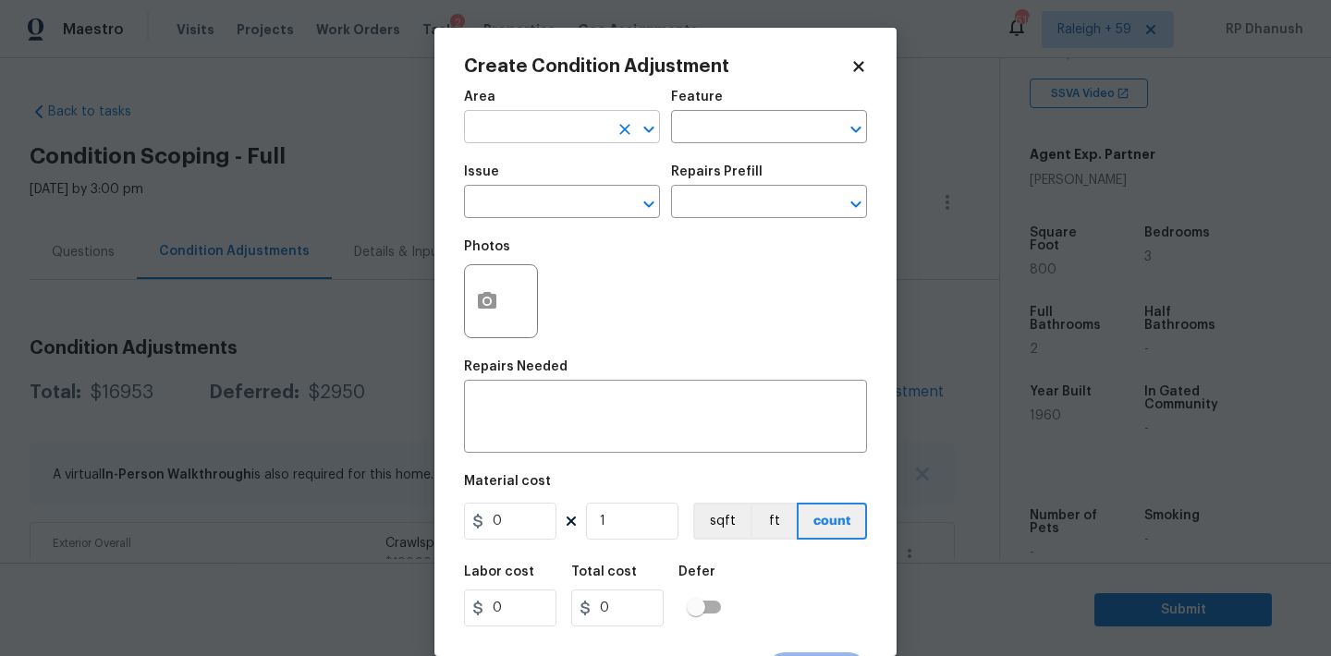
click at [556, 134] on input "text" at bounding box center [536, 129] width 144 height 29
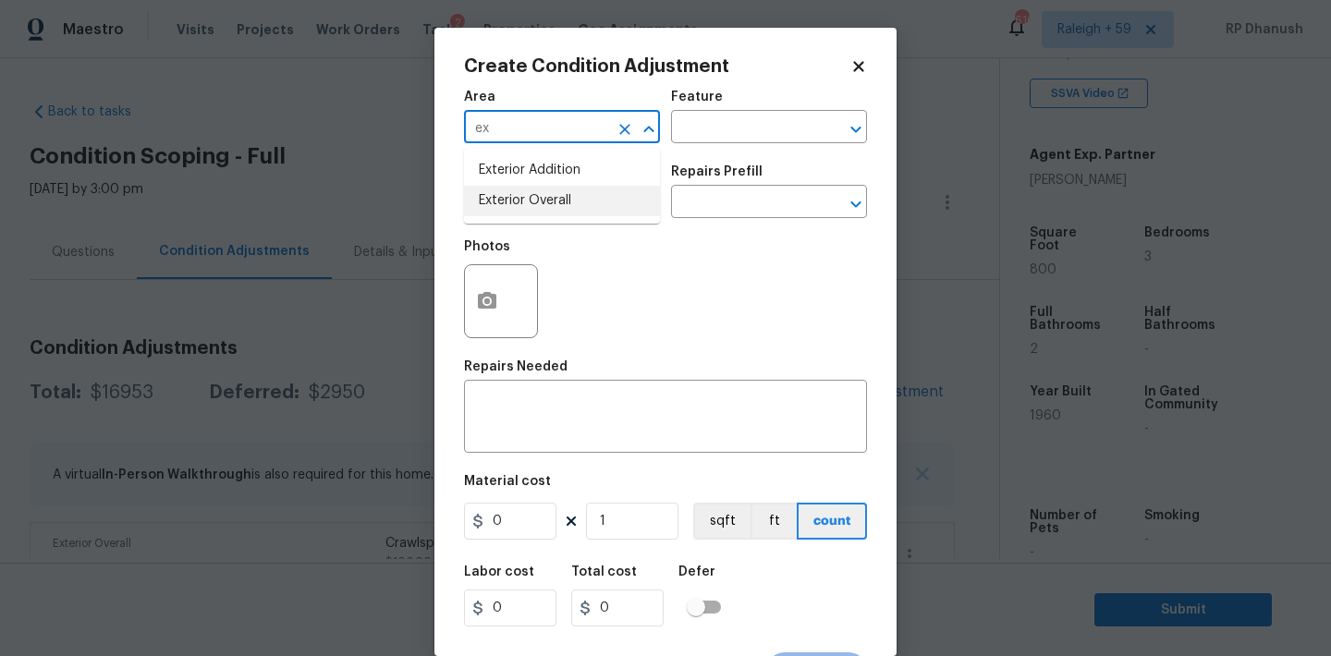
drag, startPoint x: 527, startPoint y: 192, endPoint x: 696, endPoint y: 111, distance: 187.6
click at [531, 189] on li "Exterior Overall" at bounding box center [562, 201] width 196 height 30
click at [718, 133] on input "text" at bounding box center [743, 129] width 144 height 29
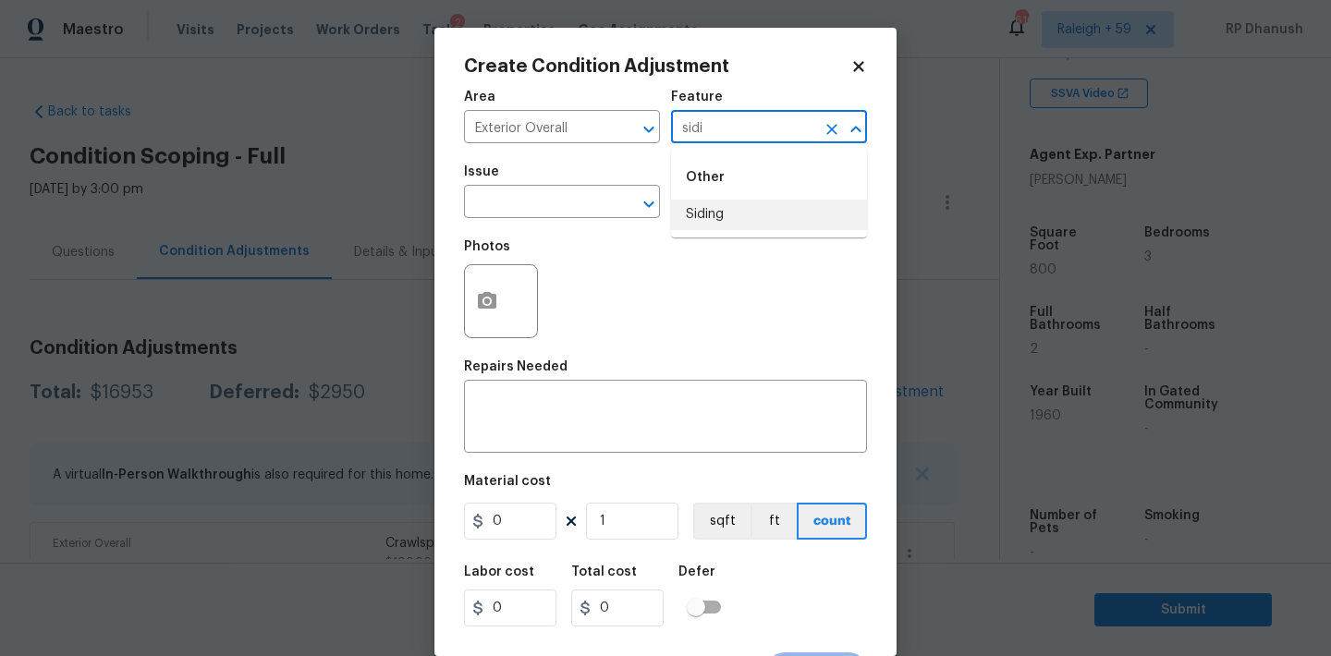
click at [701, 211] on li "Siding" at bounding box center [769, 215] width 196 height 30
click at [532, 211] on input "text" at bounding box center [536, 203] width 144 height 29
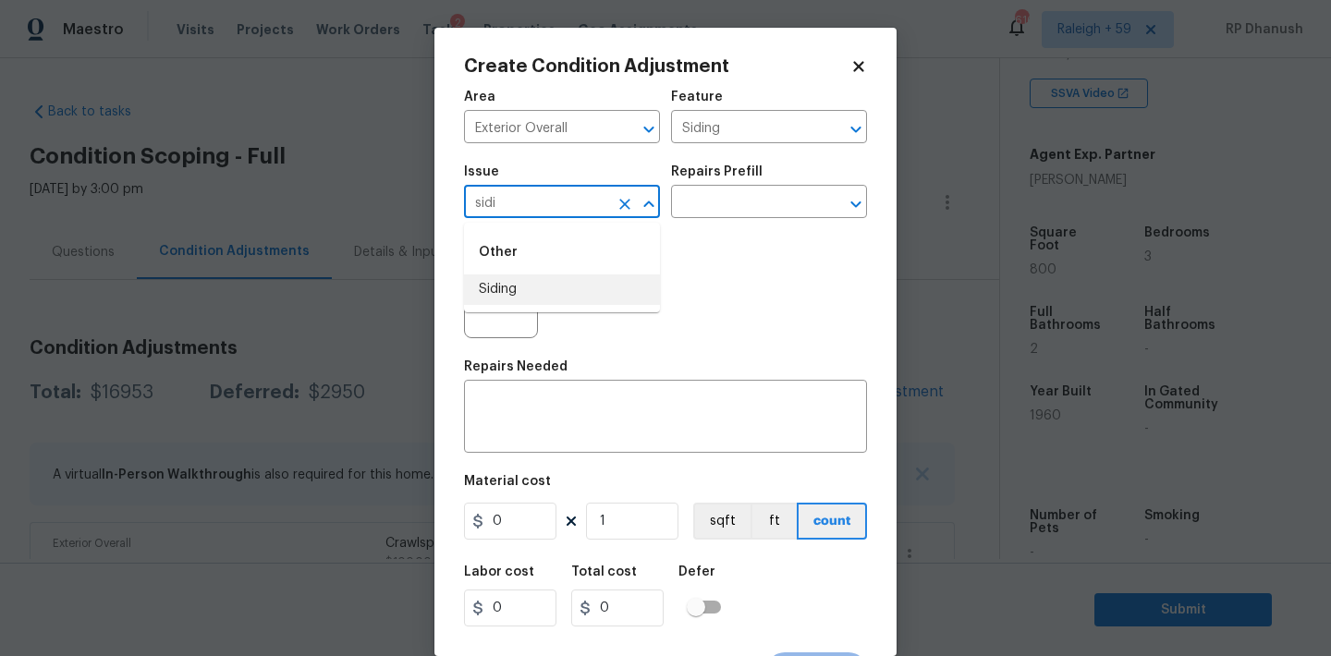
click at [519, 298] on li "Siding" at bounding box center [562, 289] width 196 height 30
click at [701, 202] on input "text" at bounding box center [743, 203] width 144 height 29
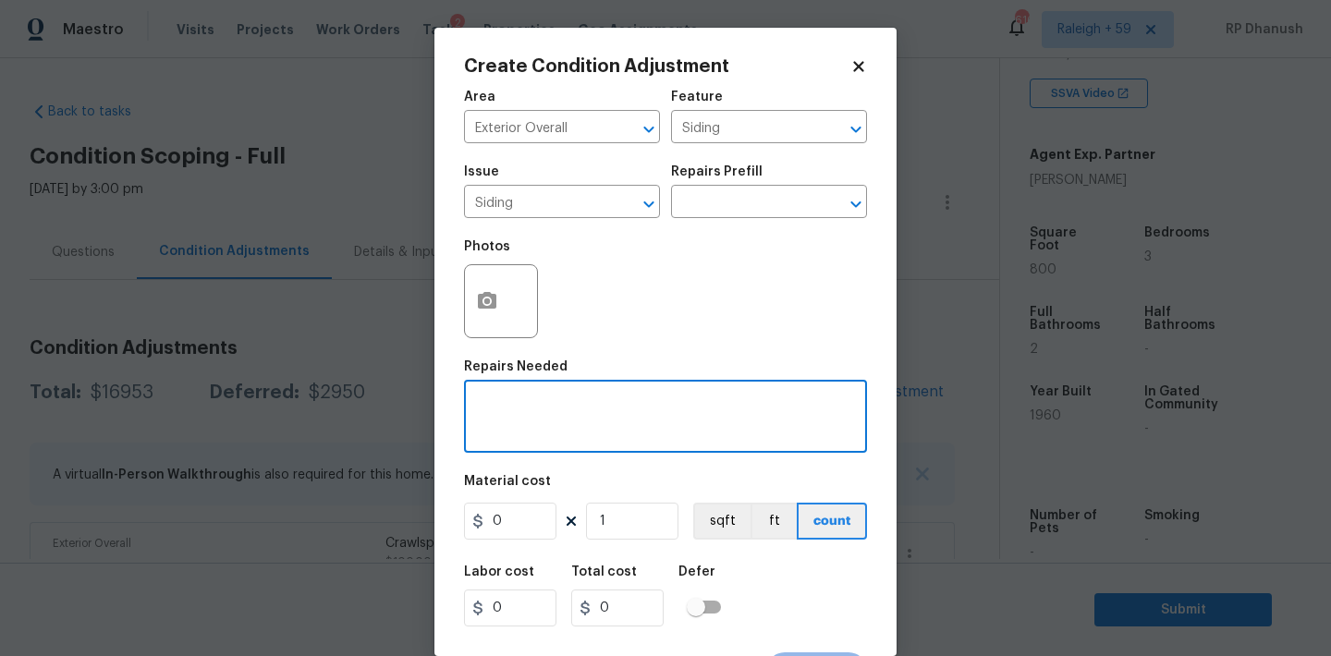
click at [543, 402] on textarea at bounding box center [665, 418] width 381 height 39
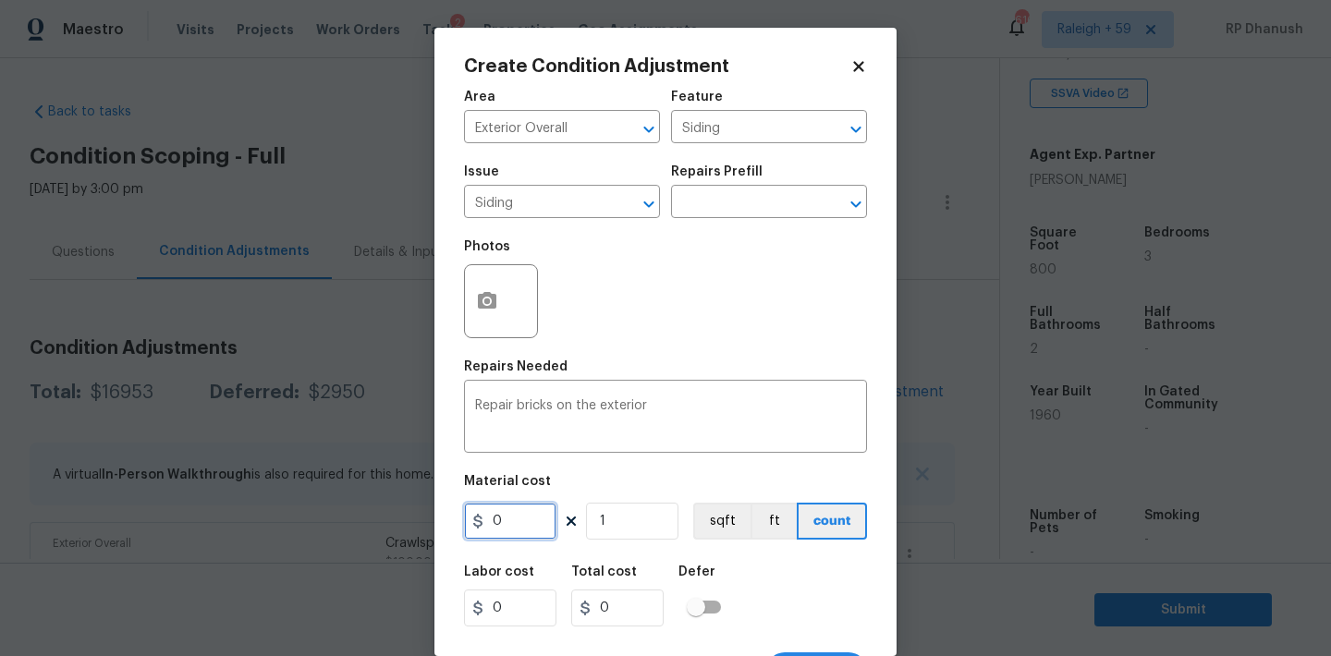
click at [510, 522] on input "0" at bounding box center [510, 521] width 92 height 37
click at [501, 296] on button "button" at bounding box center [487, 301] width 44 height 72
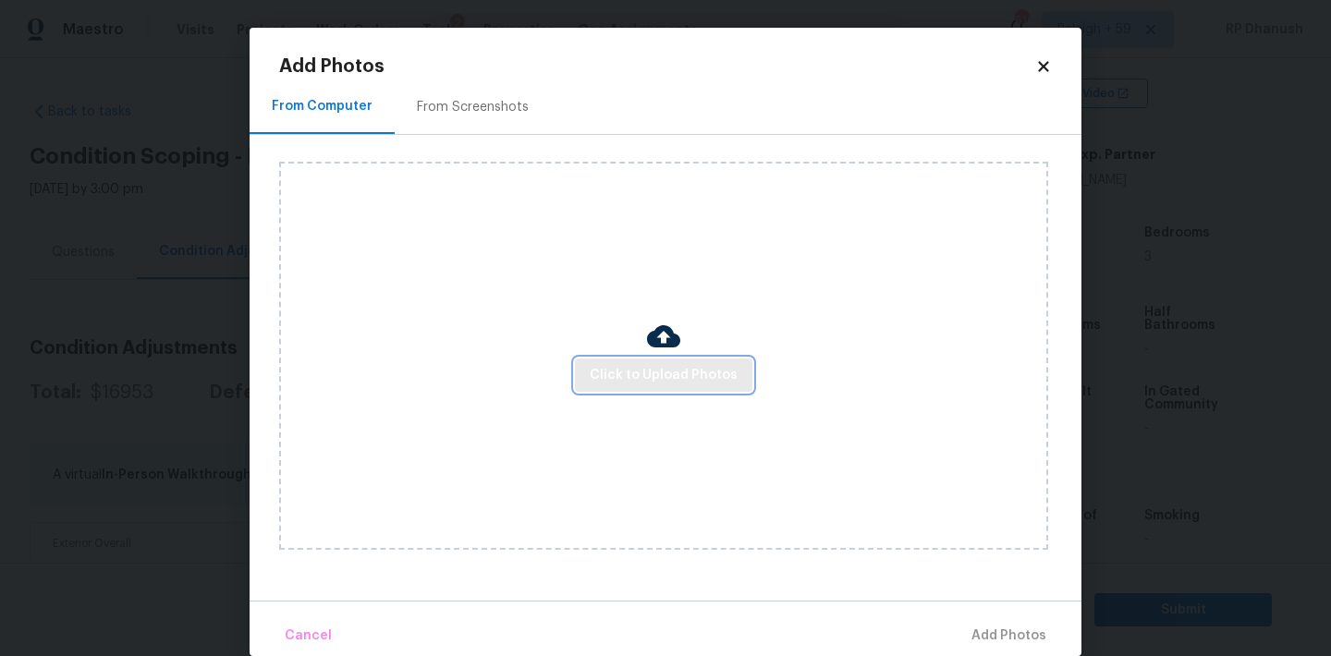
click at [661, 376] on span "Click to Upload Photos" at bounding box center [664, 375] width 148 height 23
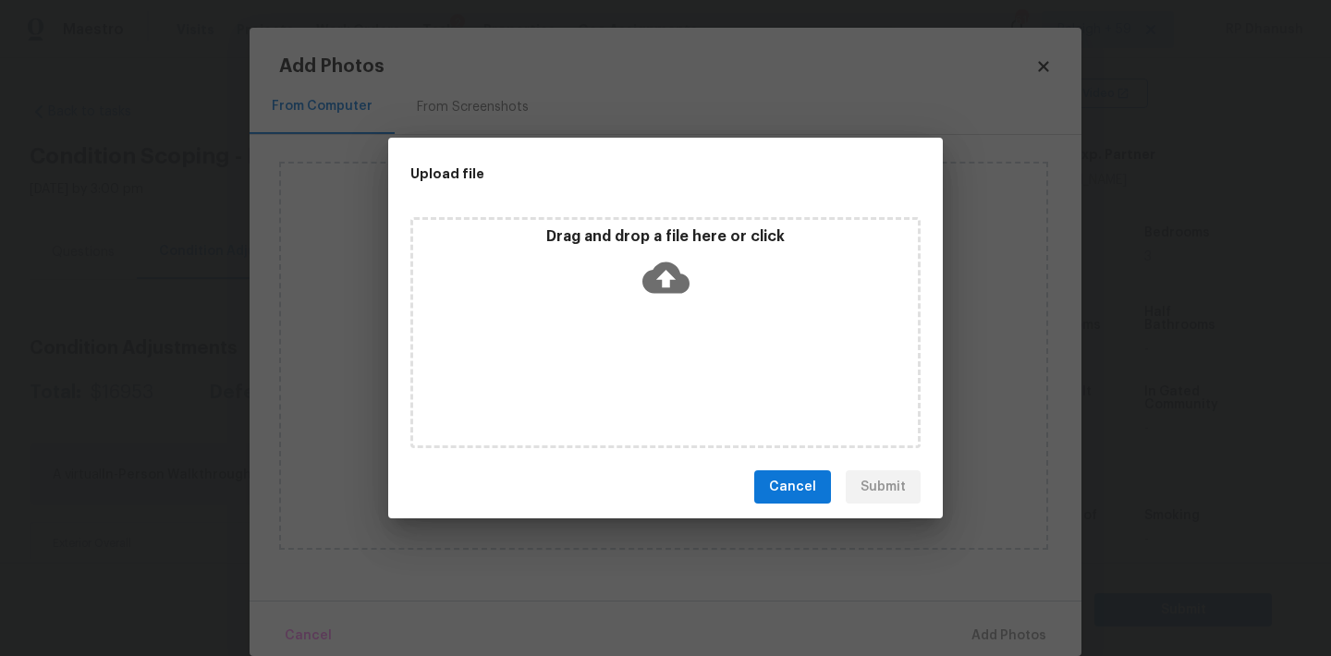
click at [661, 298] on icon at bounding box center [665, 277] width 47 height 47
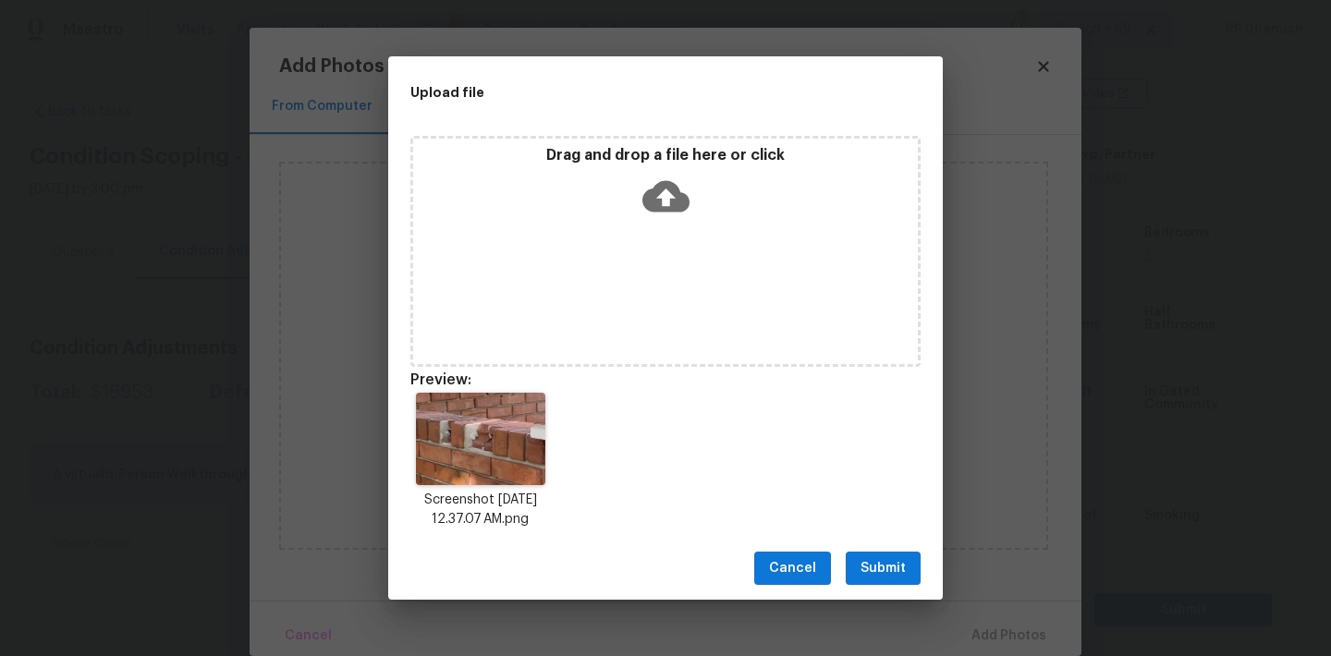
click at [881, 563] on span "Submit" at bounding box center [882, 568] width 45 height 23
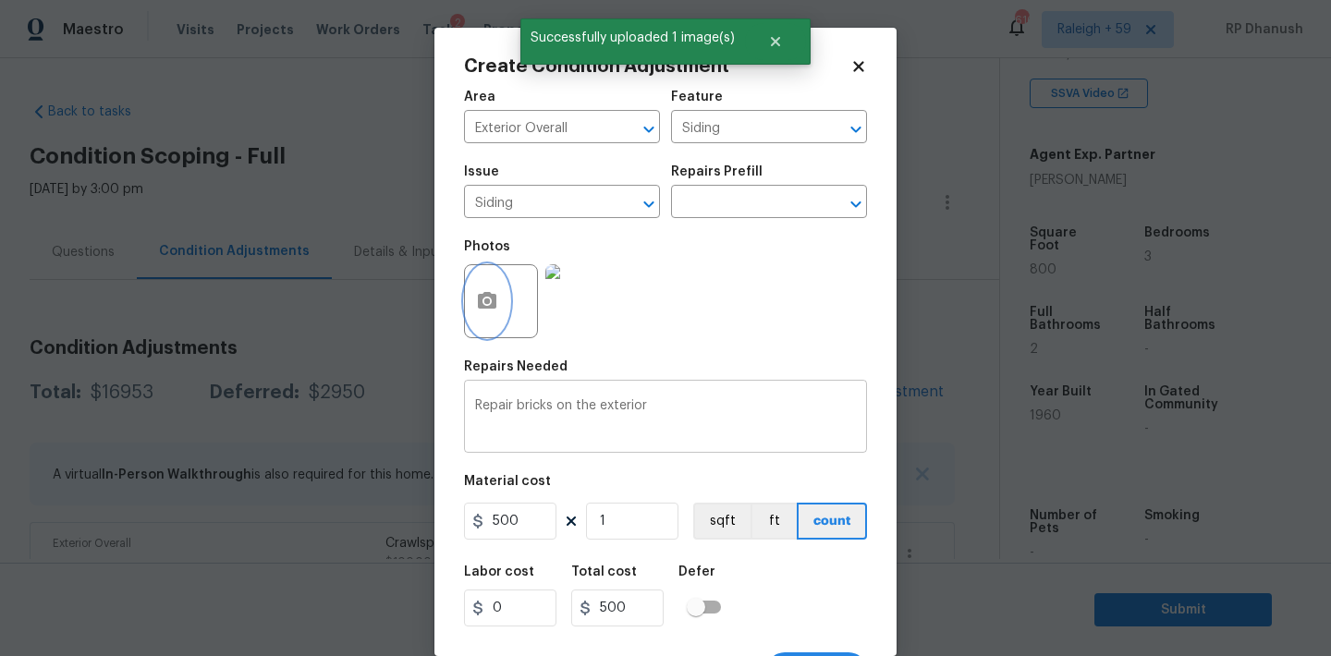
scroll to position [34, 0]
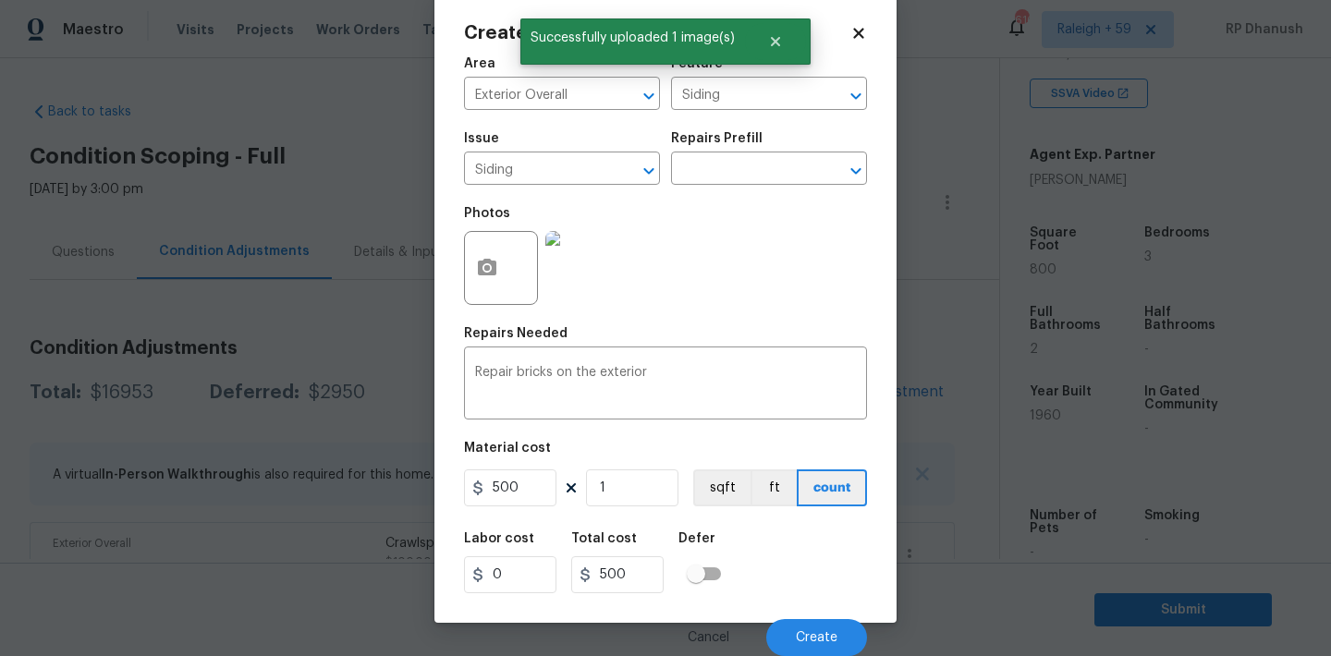
click at [826, 616] on div "Cancel Create" at bounding box center [665, 630] width 403 height 52
click at [826, 626] on button "Create" at bounding box center [816, 637] width 101 height 37
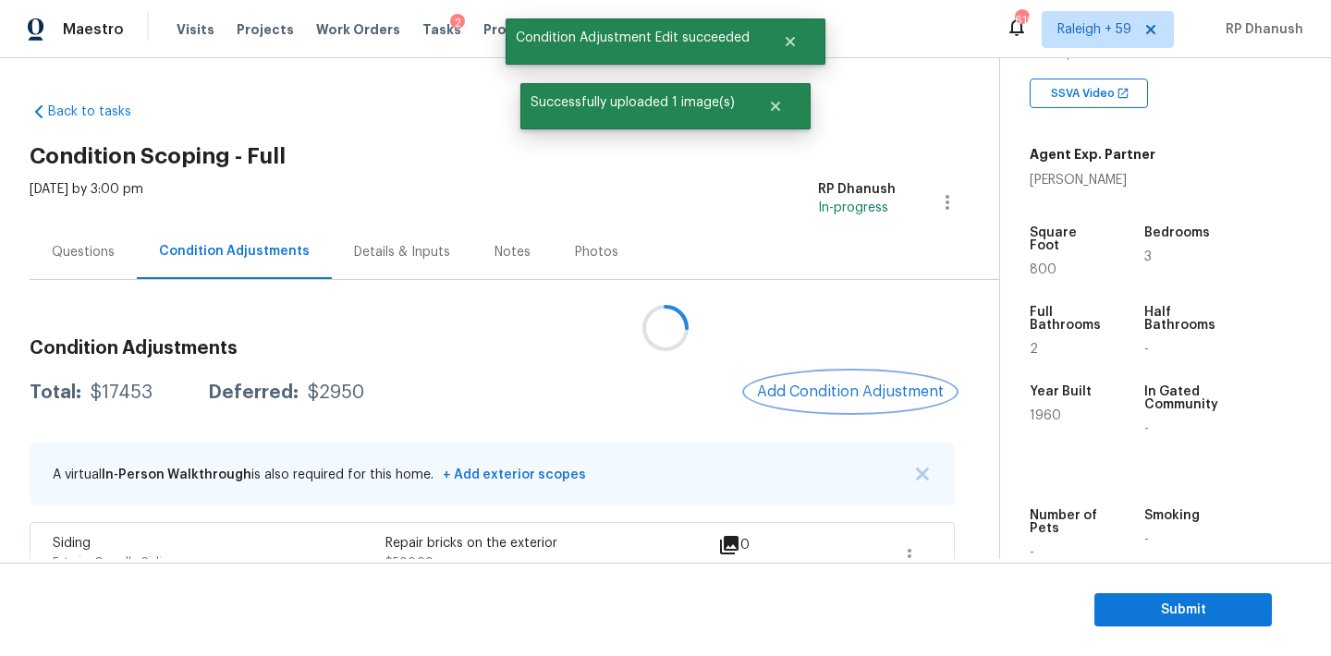
scroll to position [0, 0]
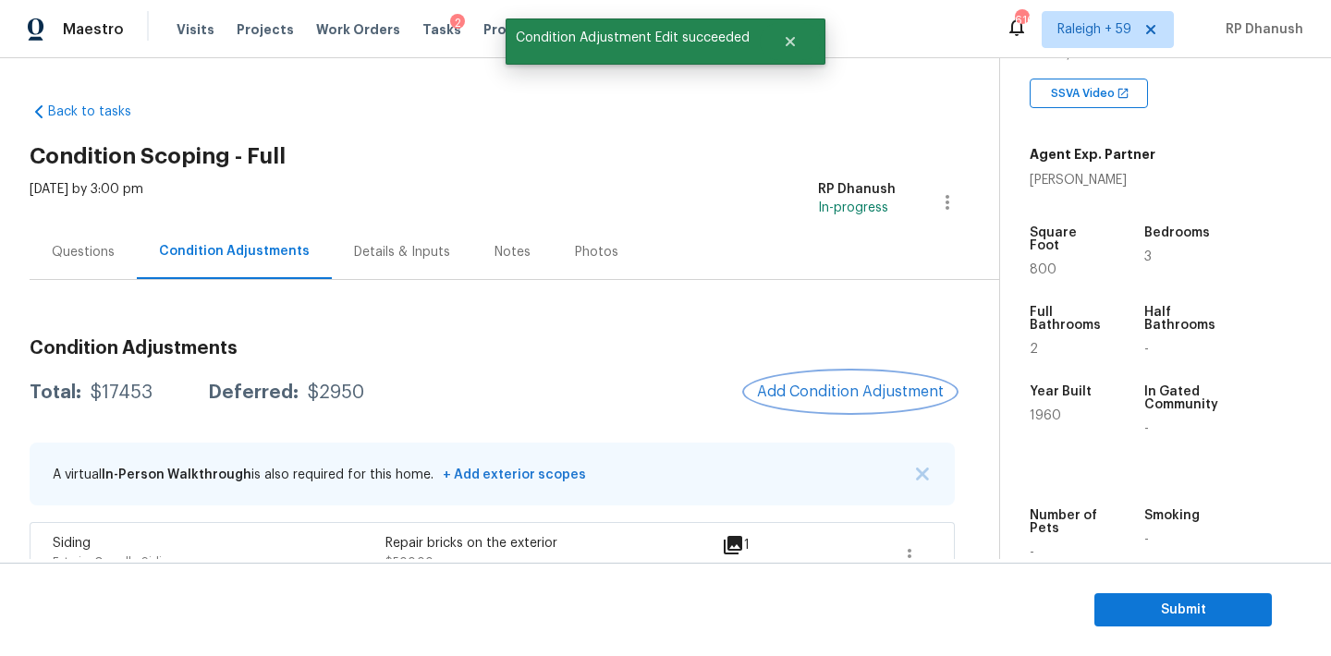
click at [857, 372] on button "Add Condition Adjustment" at bounding box center [850, 391] width 209 height 39
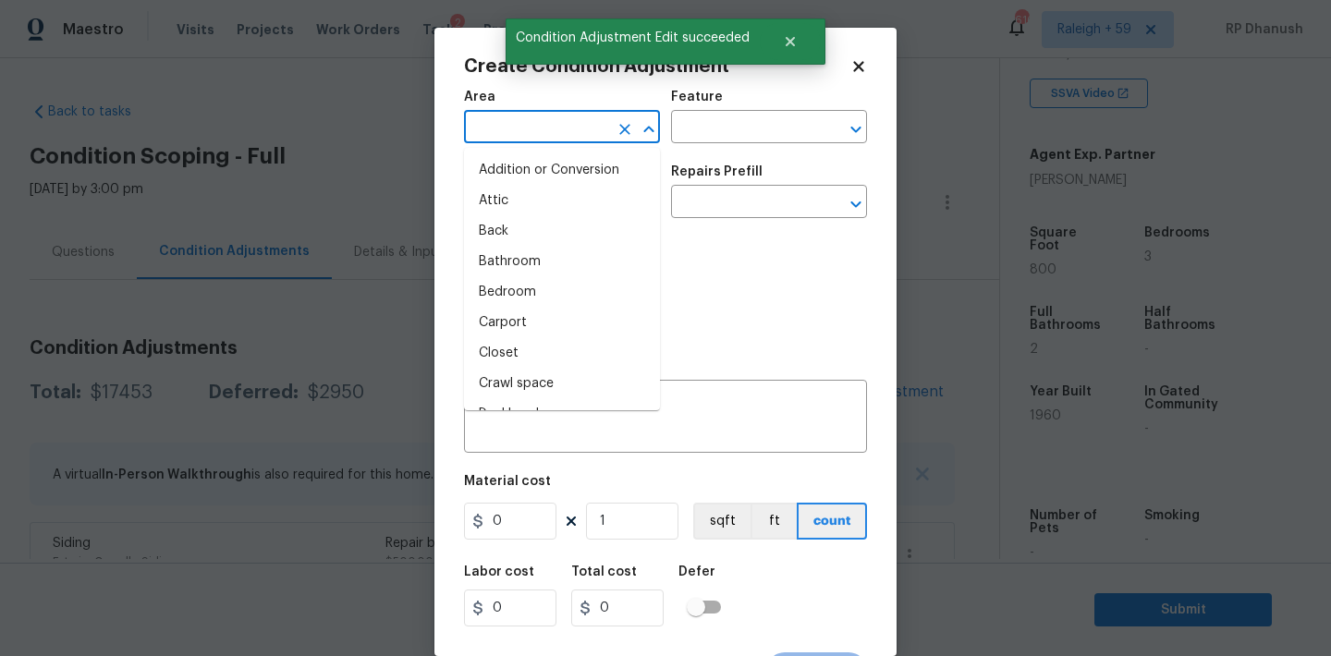
click at [549, 138] on input "text" at bounding box center [536, 129] width 144 height 29
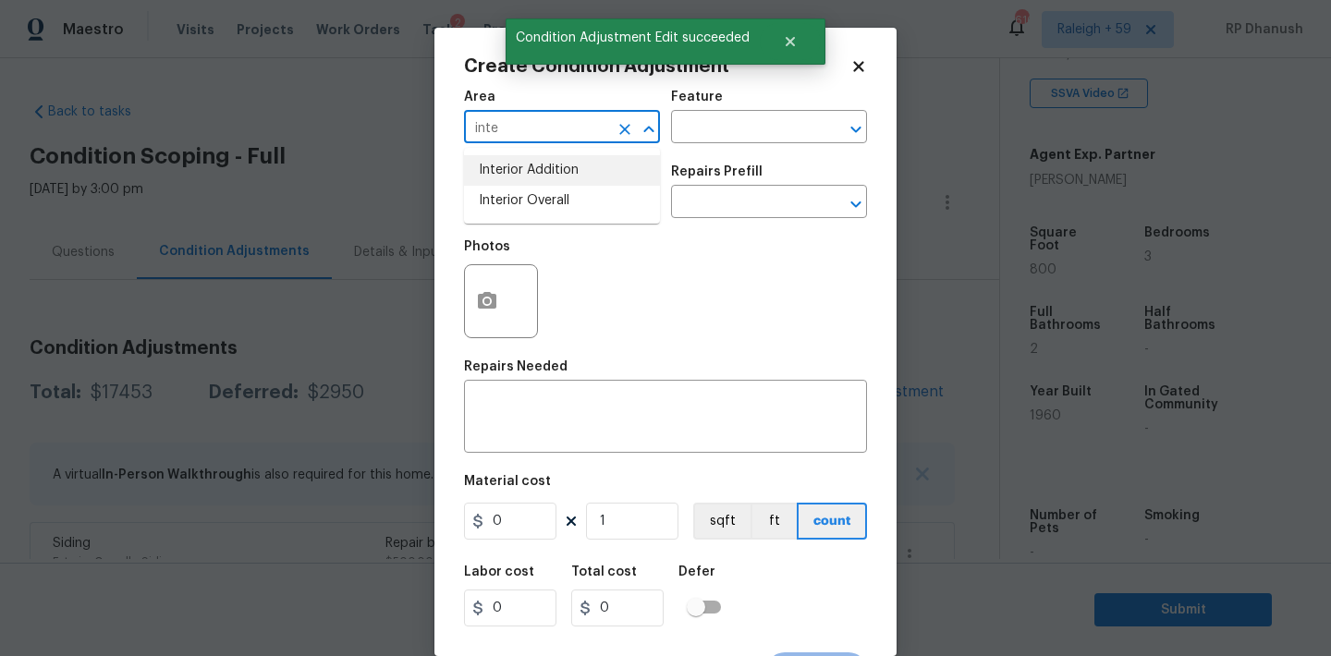
click at [535, 184] on li "Interior Addition" at bounding box center [562, 170] width 196 height 30
type input "Interior Addition"
click at [622, 130] on icon "Clear" at bounding box center [624, 129] width 11 height 11
click at [597, 130] on input "text" at bounding box center [536, 129] width 144 height 29
click at [559, 207] on li "Interior Overall" at bounding box center [562, 201] width 196 height 30
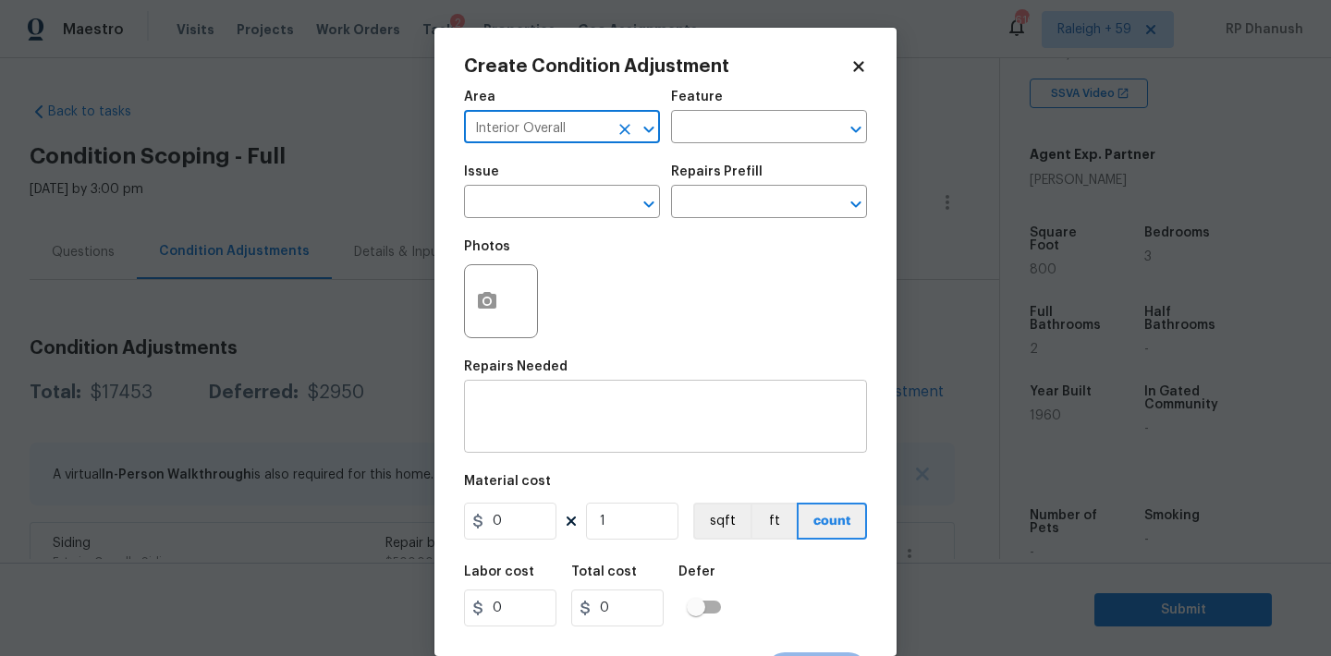
type input "Interior Overall"
click at [544, 426] on textarea at bounding box center [665, 418] width 381 height 39
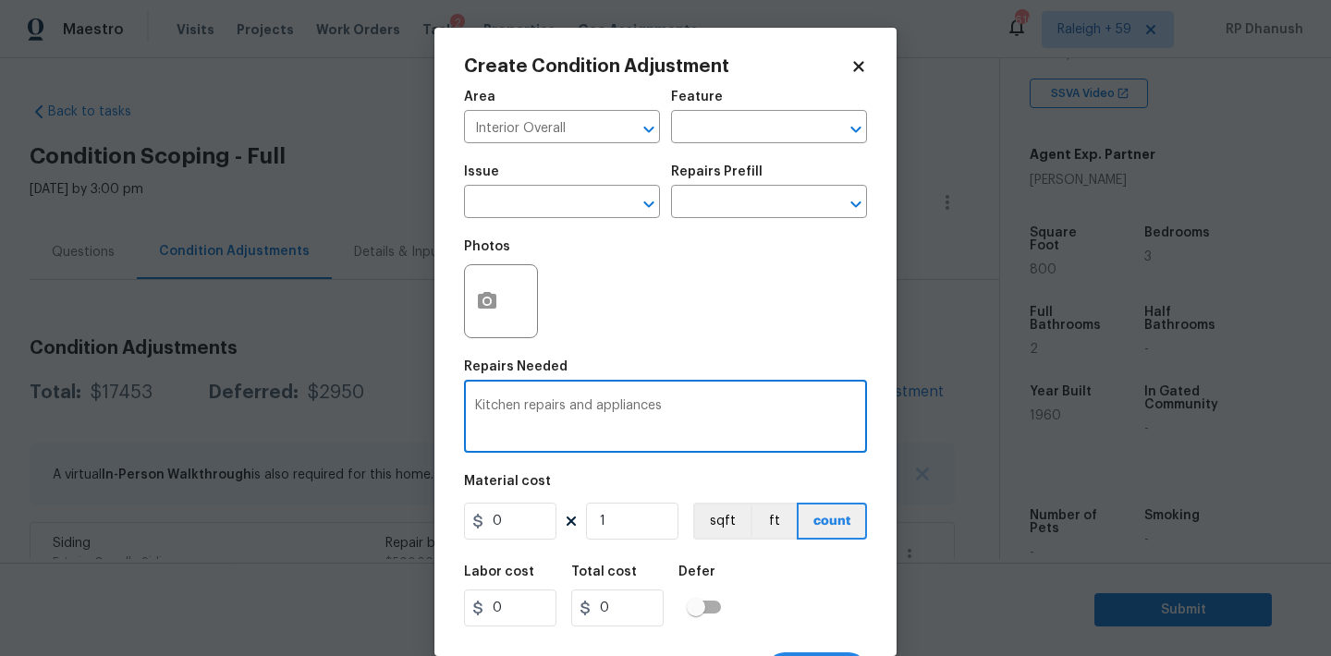
type textarea "Kitchen repairs and appliances"
click at [531, 503] on figure "Material cost 0 1 sqft ft count" at bounding box center [665, 509] width 403 height 68
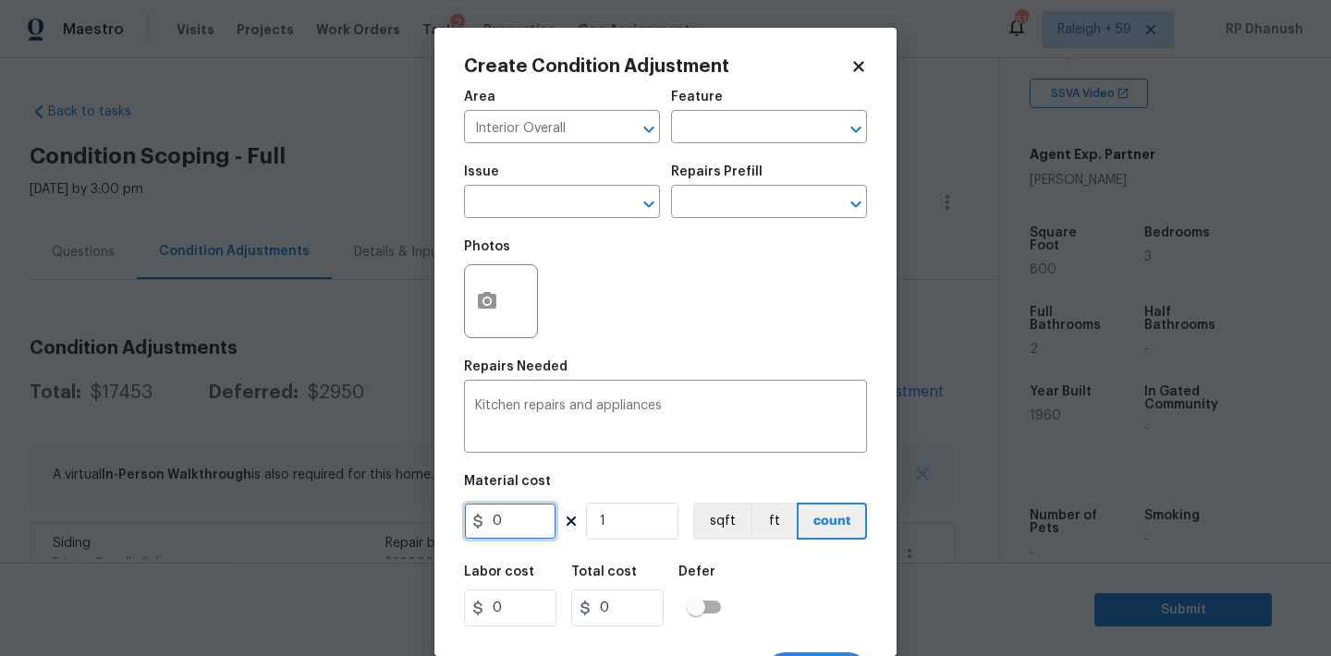
click at [513, 532] on input "0" at bounding box center [510, 521] width 92 height 37
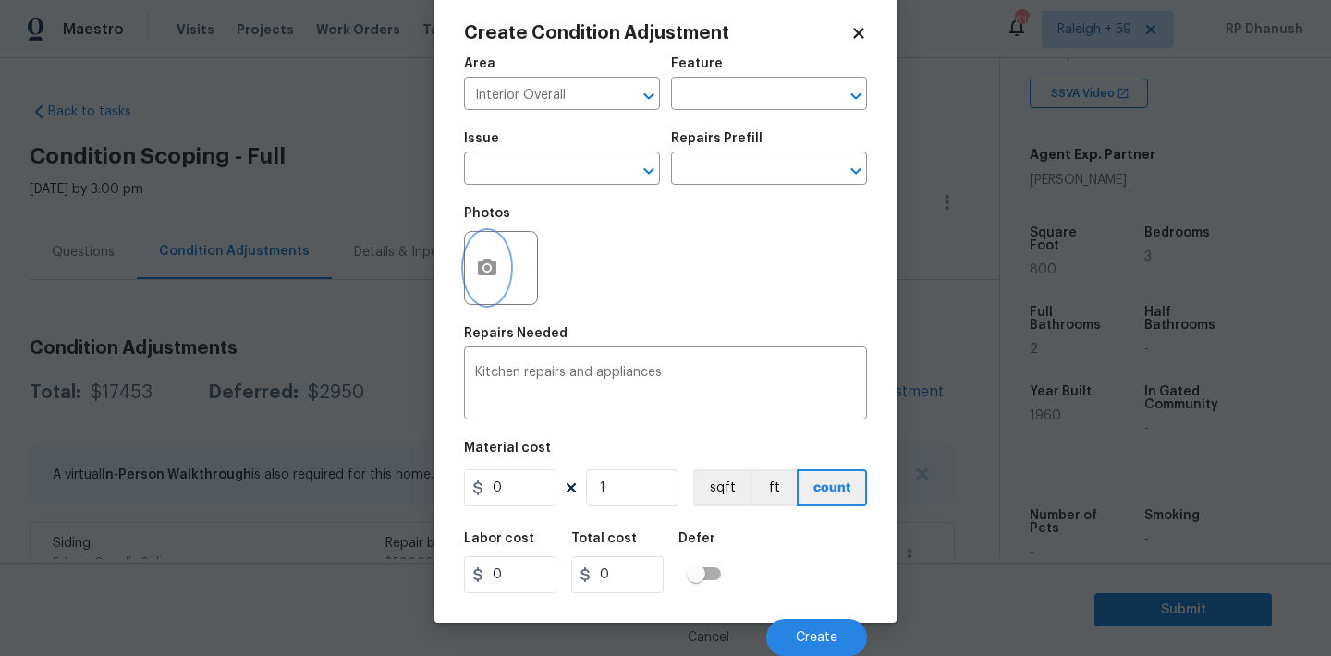
click at [492, 273] on icon "button" at bounding box center [487, 267] width 18 height 17
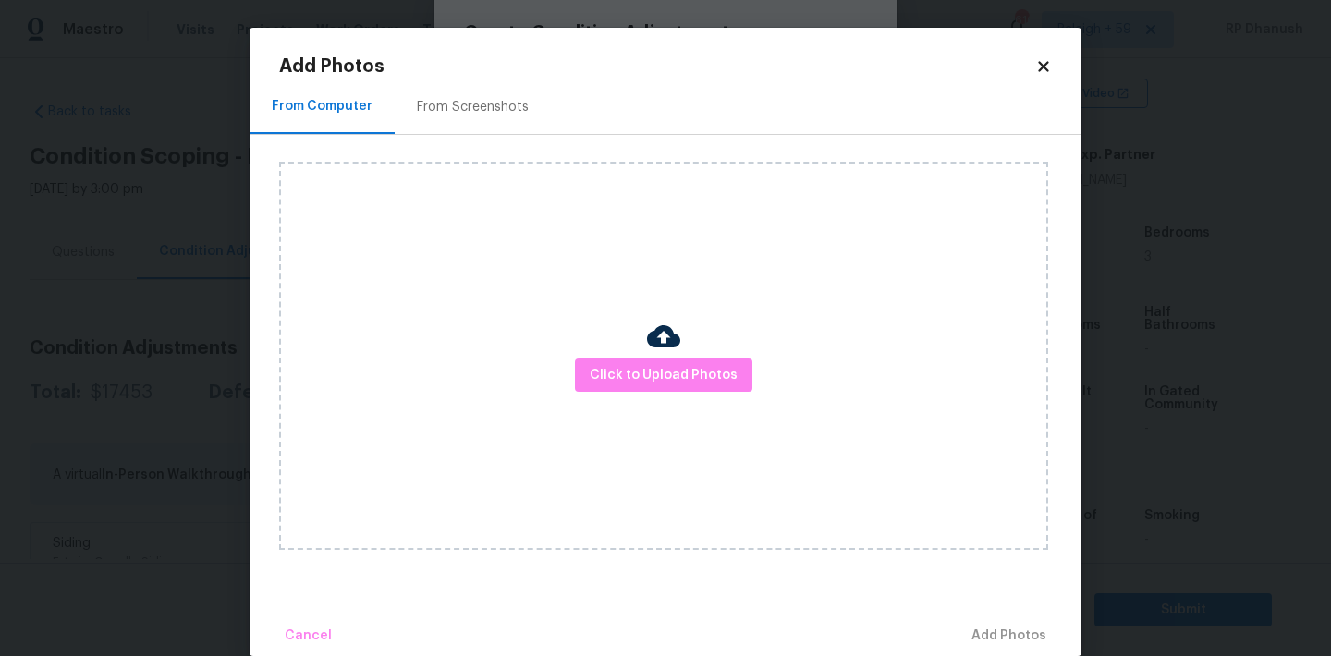
click at [492, 99] on div "From Screenshots" at bounding box center [473, 107] width 112 height 18
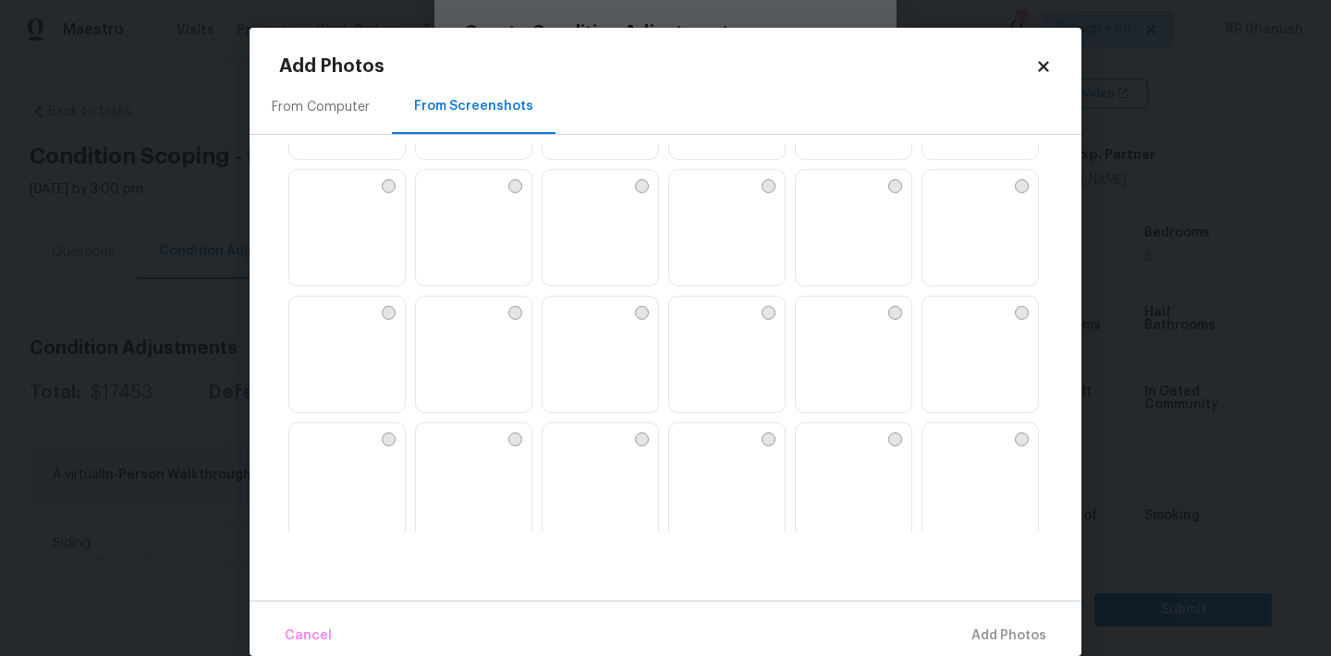
scroll to position [1315, 0]
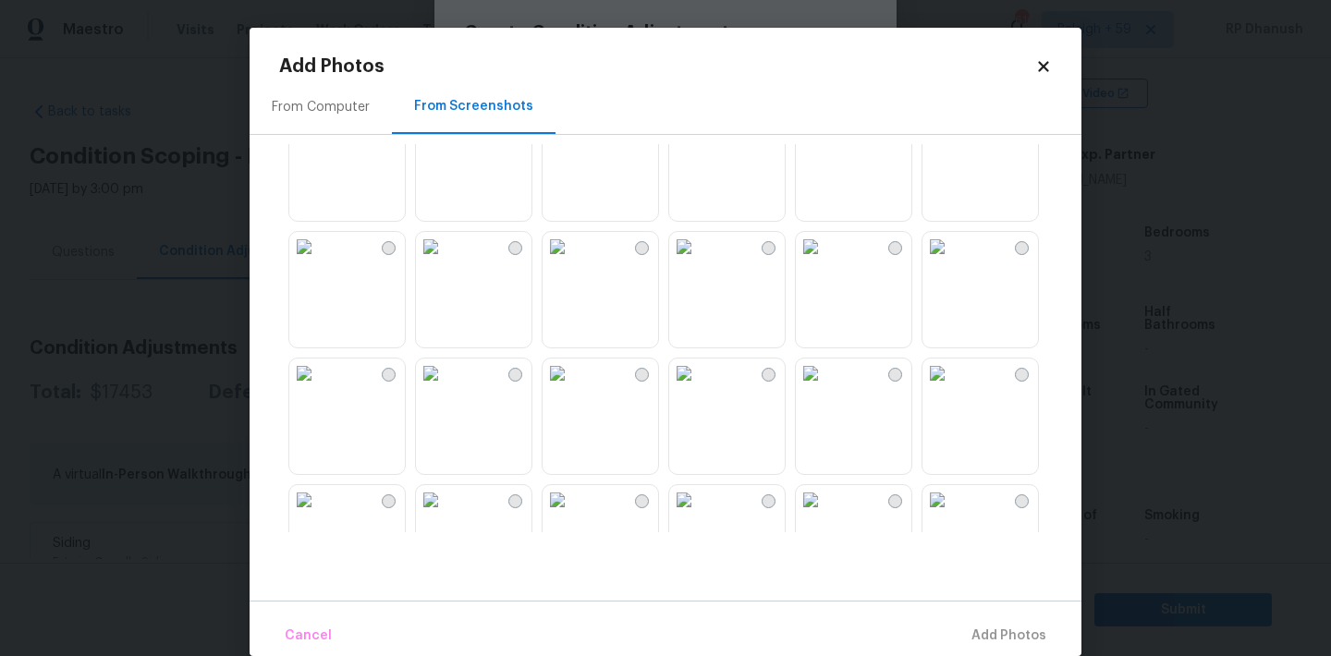
click at [319, 261] on img at bounding box center [304, 247] width 30 height 30
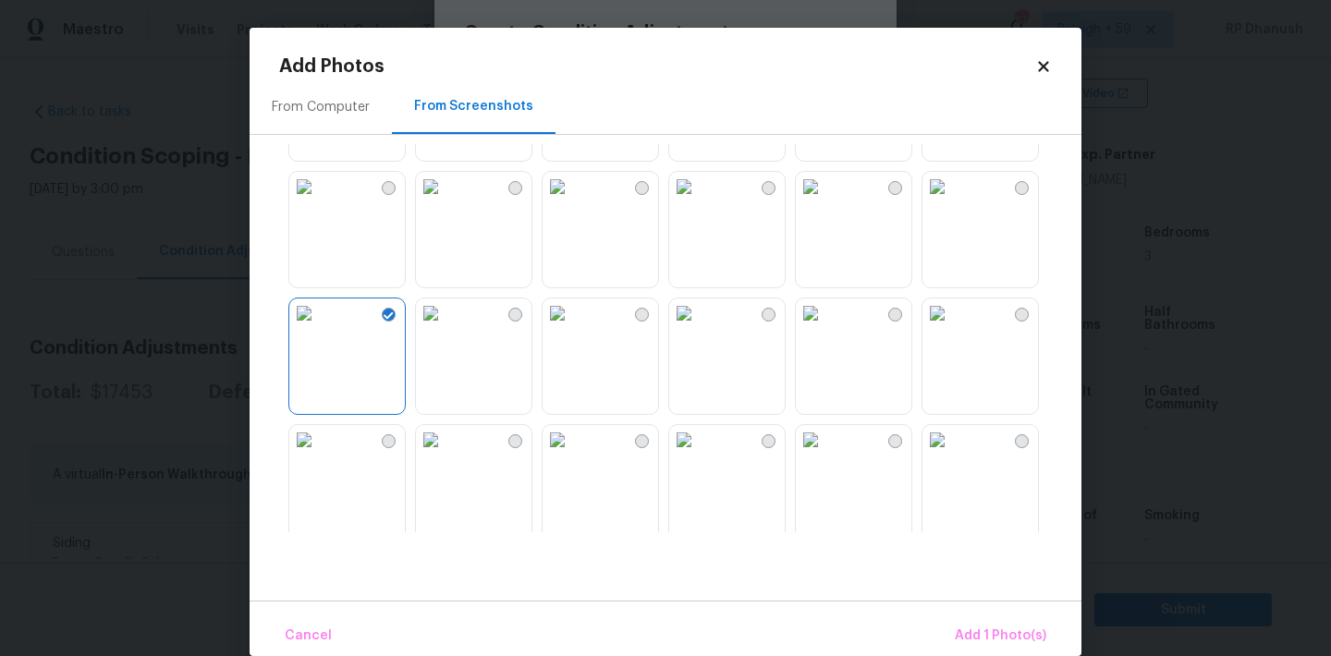
click at [319, 201] on img at bounding box center [304, 187] width 30 height 30
click at [979, 621] on button "Add 2 Photo(s)" at bounding box center [998, 636] width 109 height 40
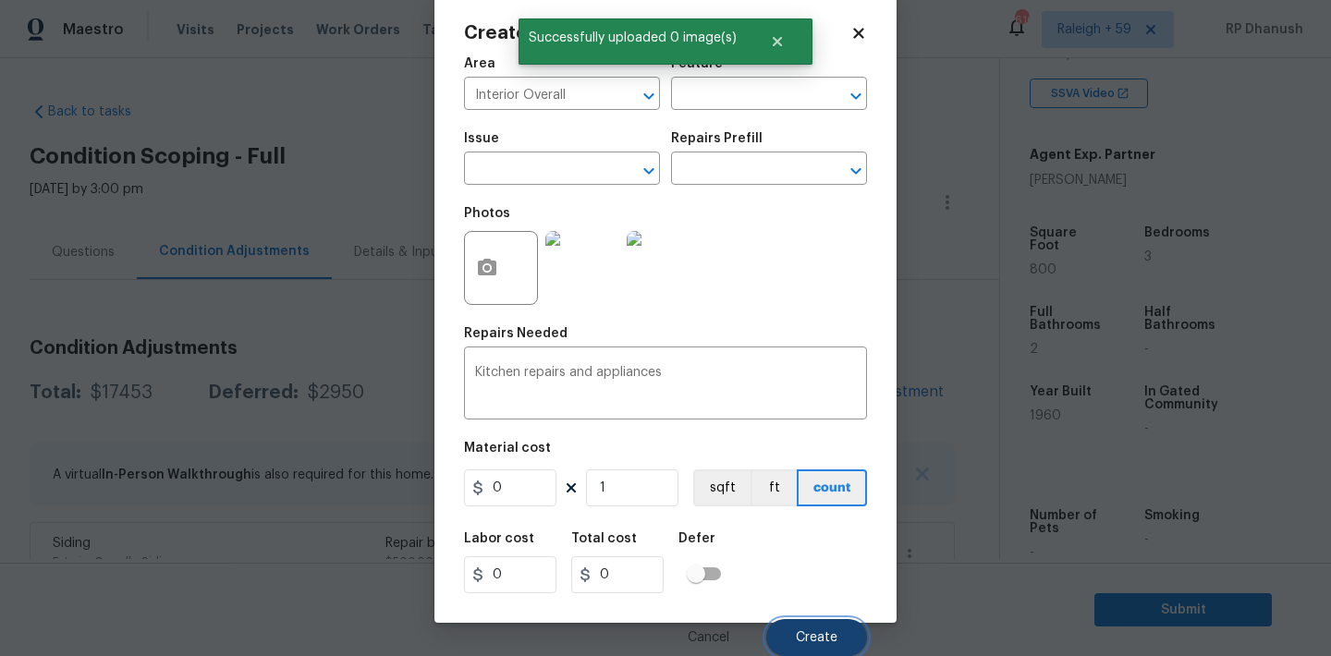
click at [792, 621] on button "Create" at bounding box center [816, 637] width 101 height 37
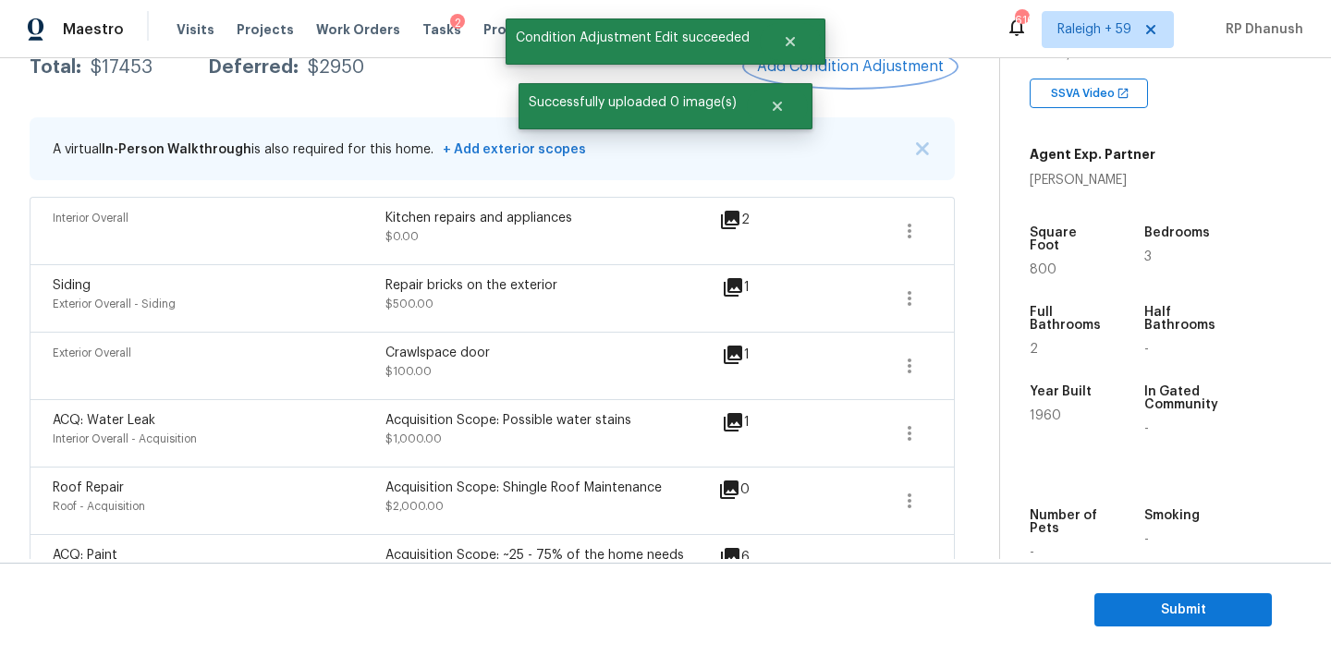
scroll to position [328, 0]
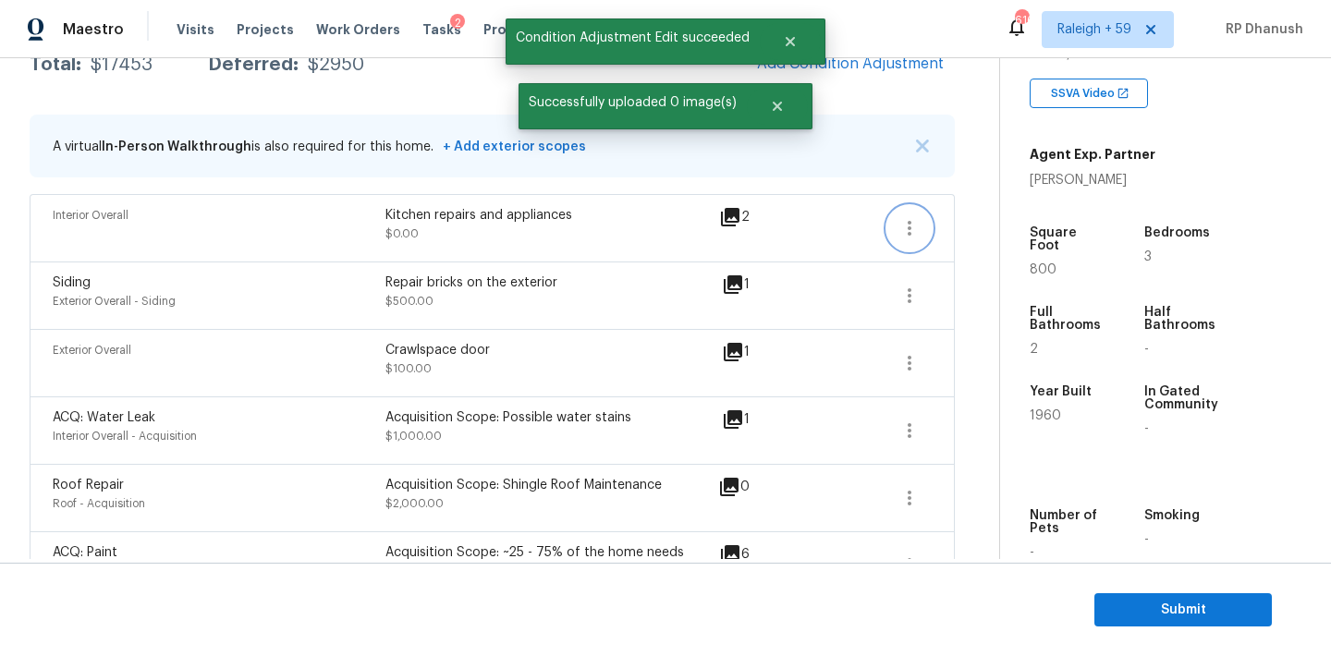
click at [919, 211] on button "button" at bounding box center [909, 228] width 44 height 44
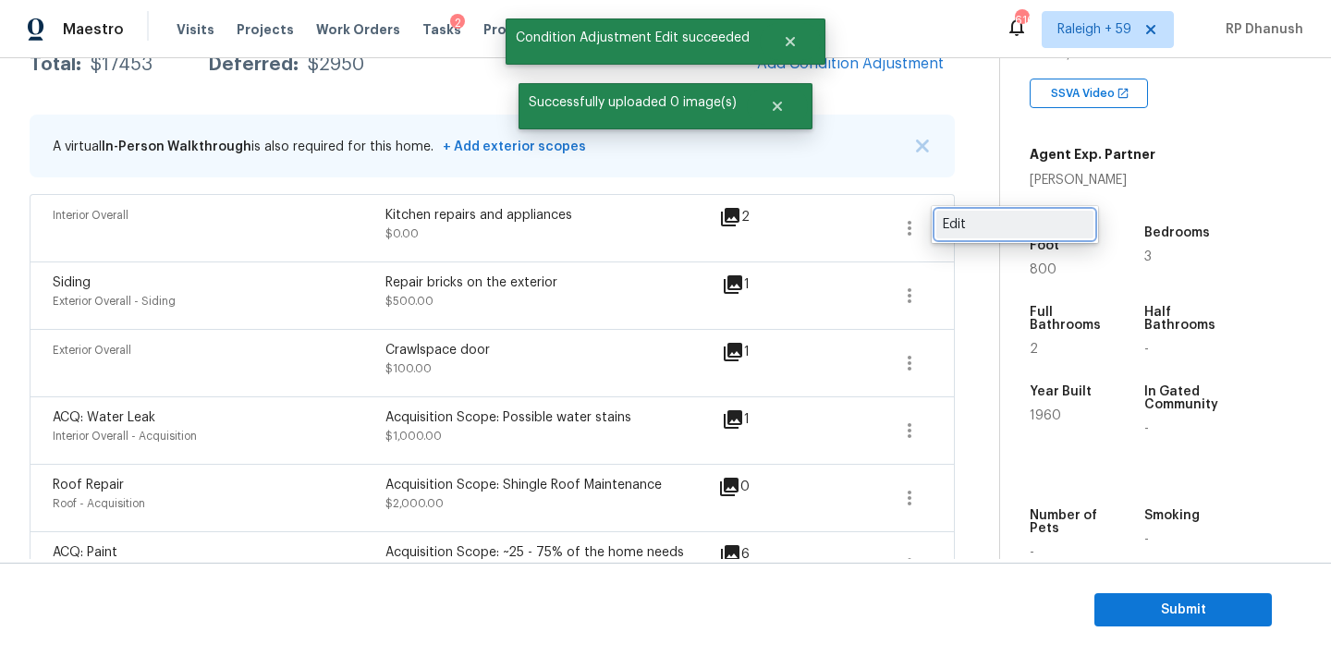
click at [968, 228] on div "Edit" at bounding box center [1014, 224] width 144 height 18
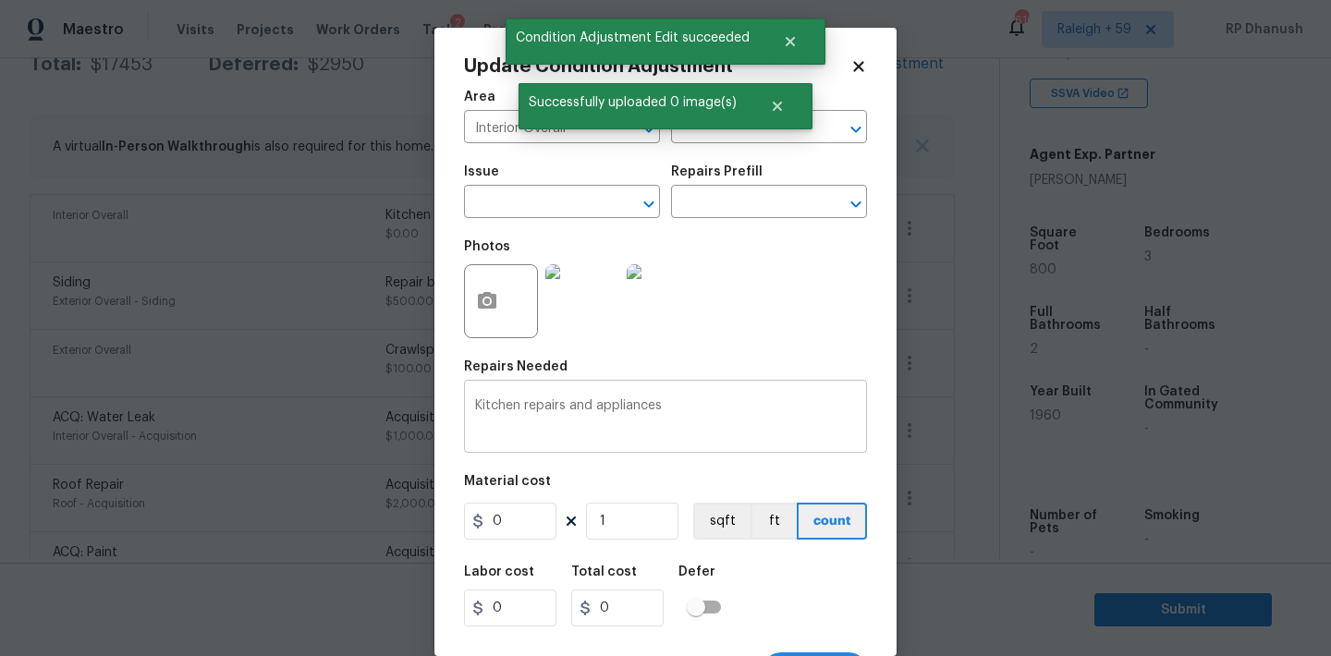
click at [689, 410] on textarea "Kitchen repairs and appliances" at bounding box center [665, 418] width 381 height 39
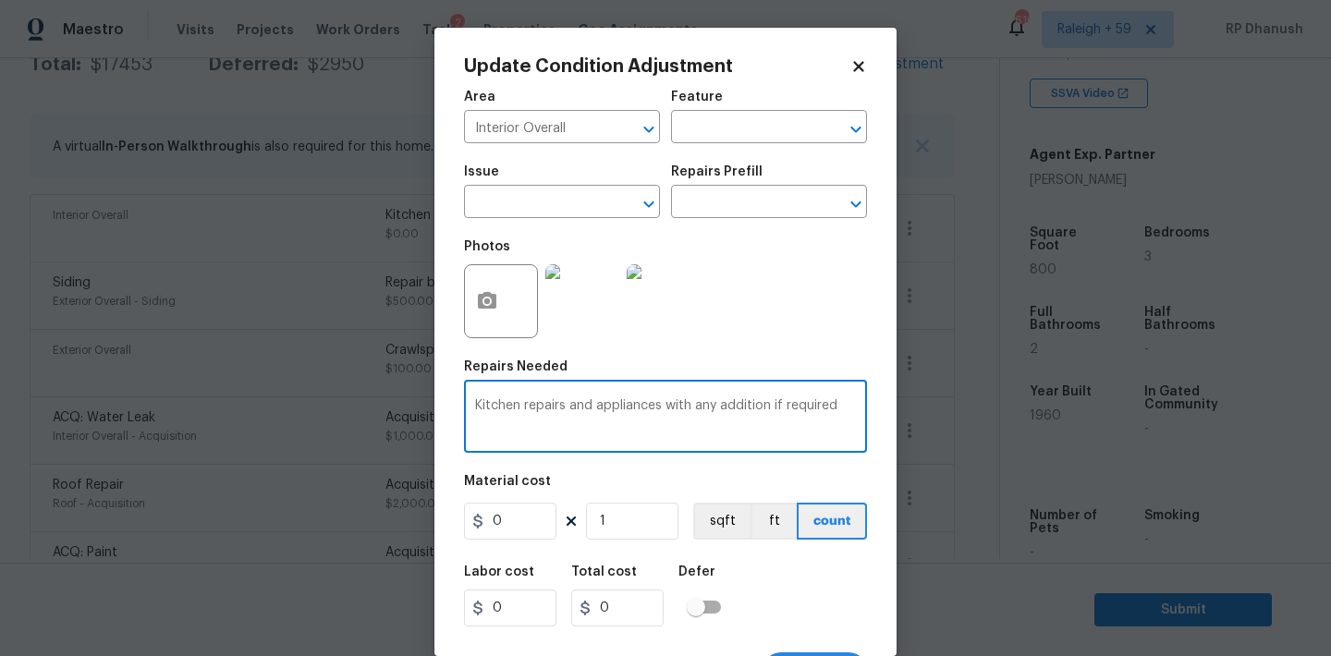
scroll to position [34, 0]
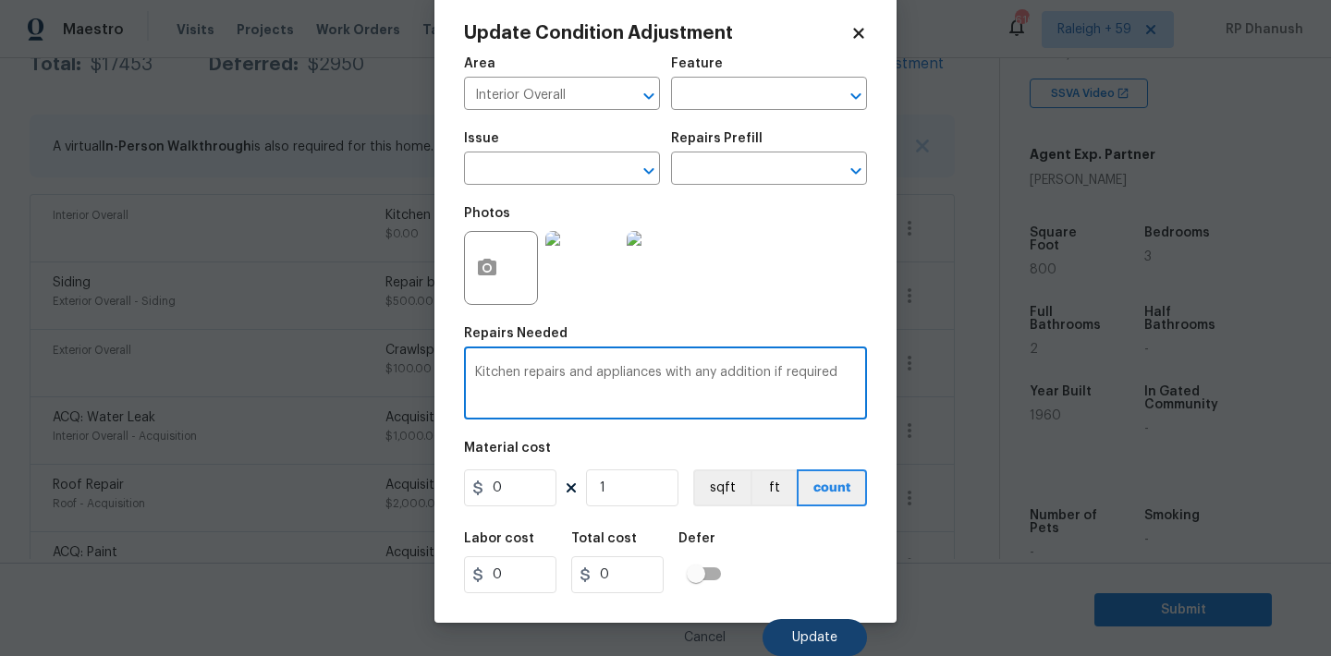
type textarea "Kitchen repairs and appliances with any addition if required"
click at [788, 624] on button "Update" at bounding box center [814, 637] width 104 height 37
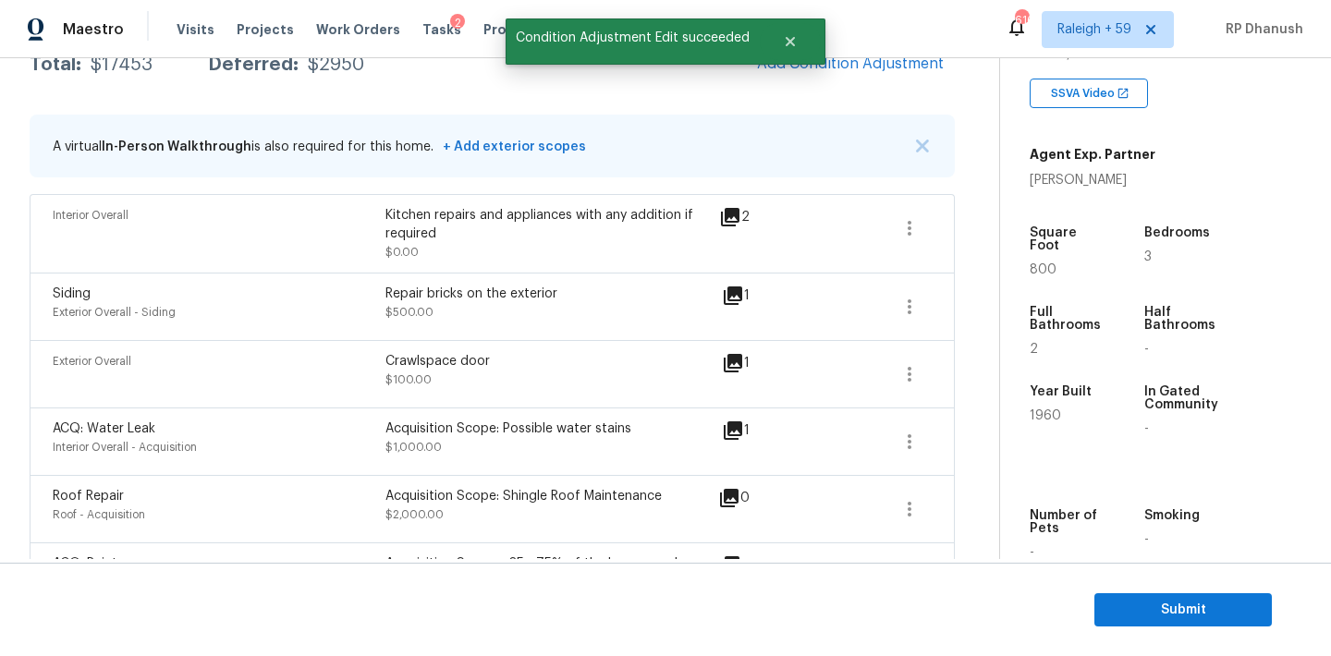
scroll to position [0, 0]
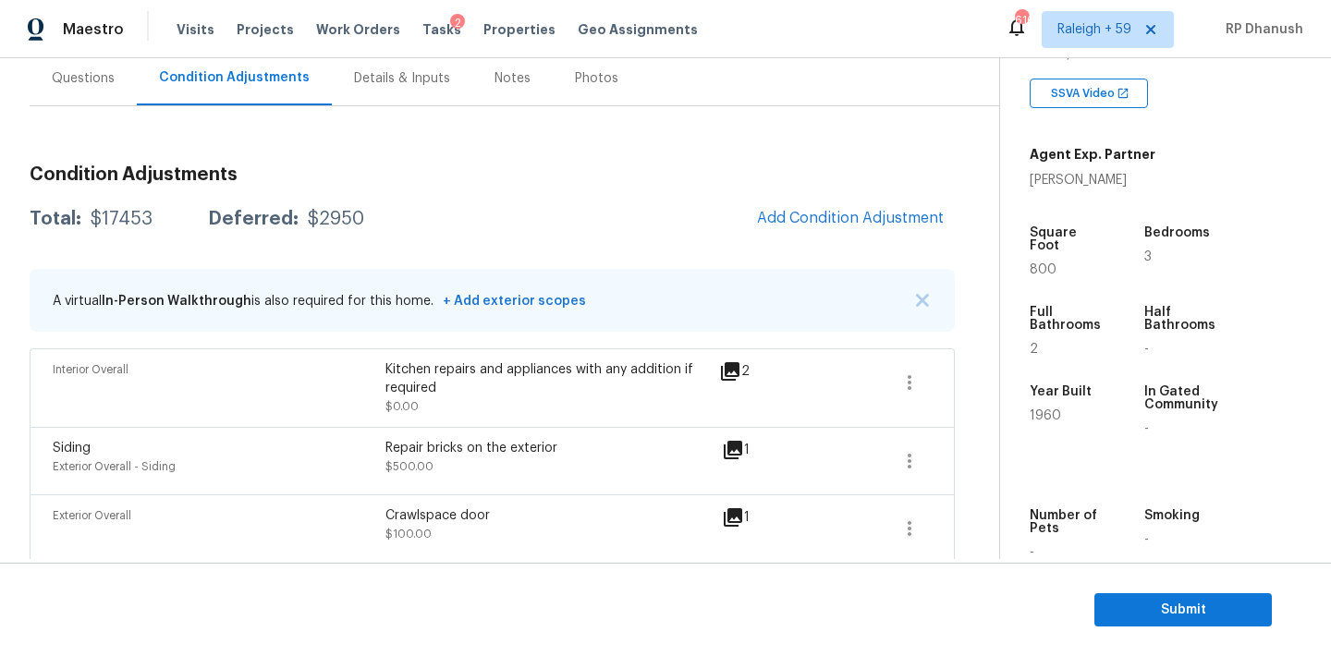
click at [96, 79] on div "Questions" at bounding box center [83, 78] width 63 height 18
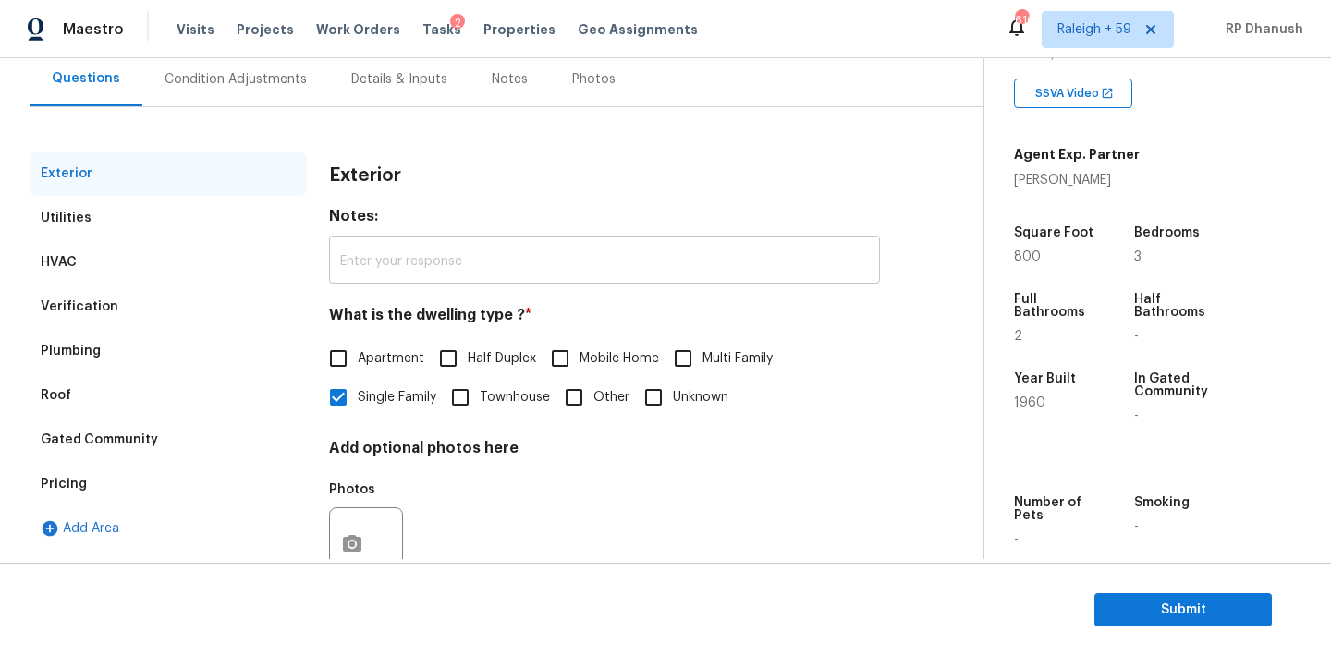
scroll to position [234, 0]
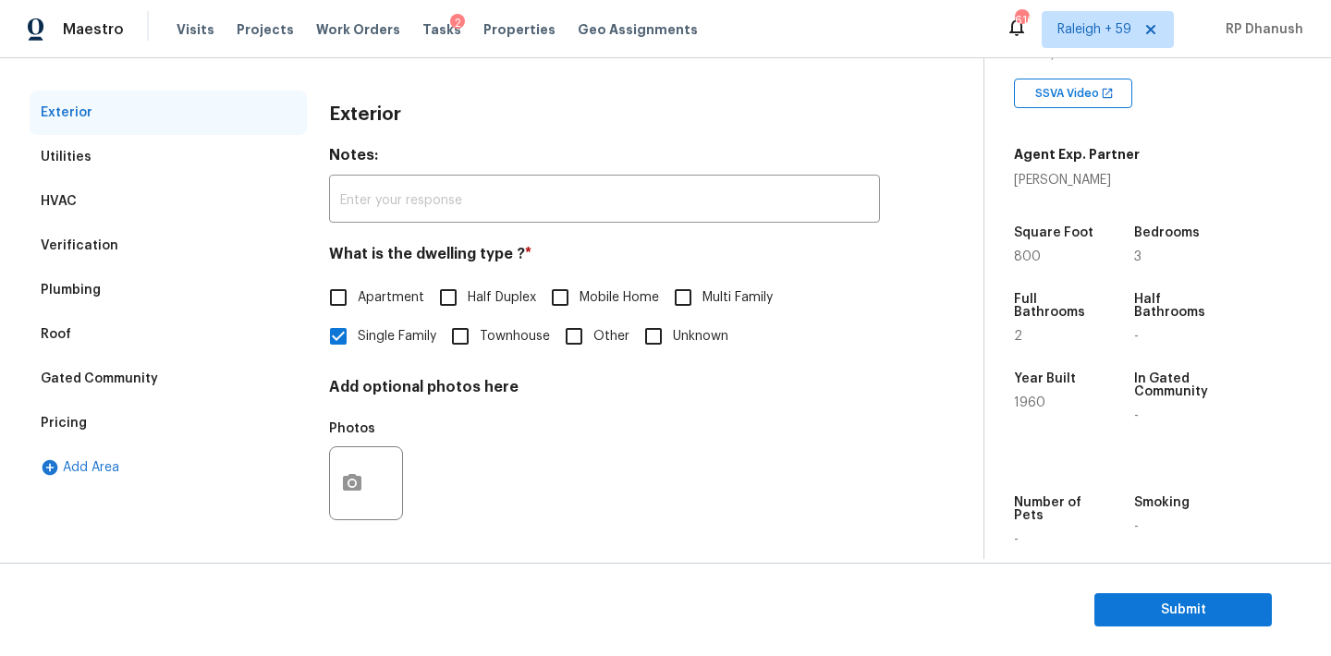
click at [123, 256] on div "Verification" at bounding box center [168, 246] width 277 height 44
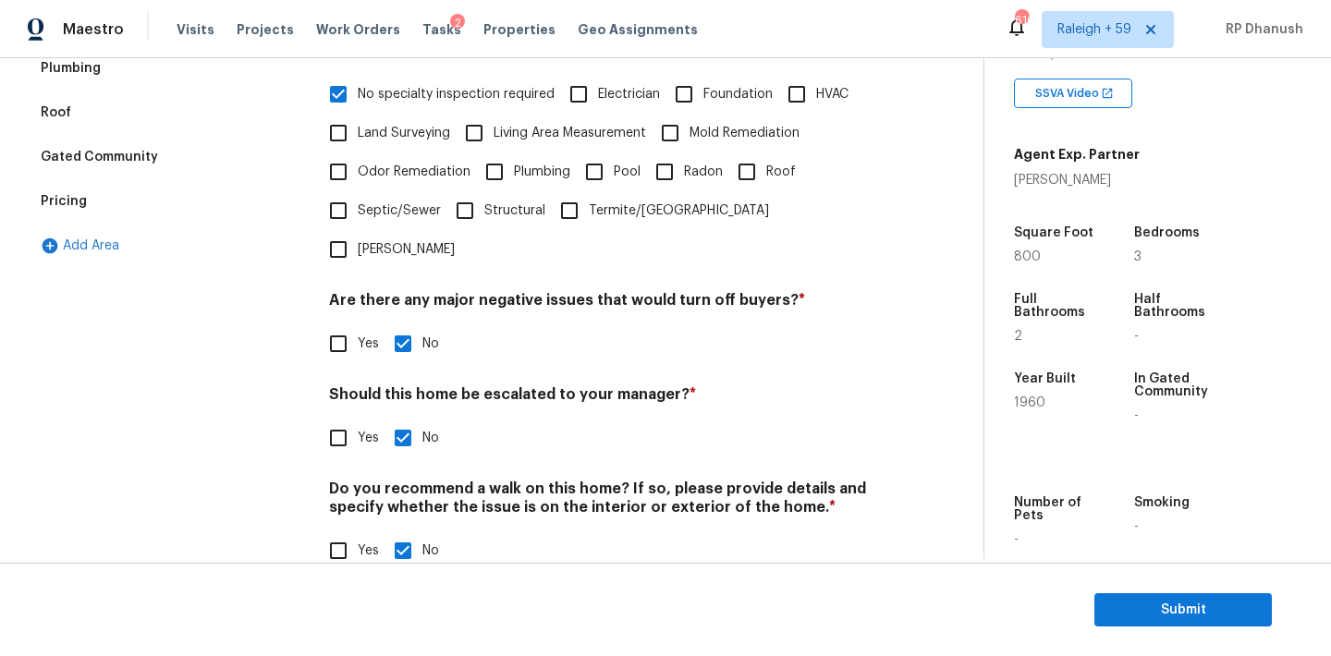
click at [363, 419] on label "Yes" at bounding box center [349, 438] width 60 height 39
click at [358, 419] on input "Yes" at bounding box center [338, 438] width 39 height 39
checkbox input "true"
checkbox input "false"
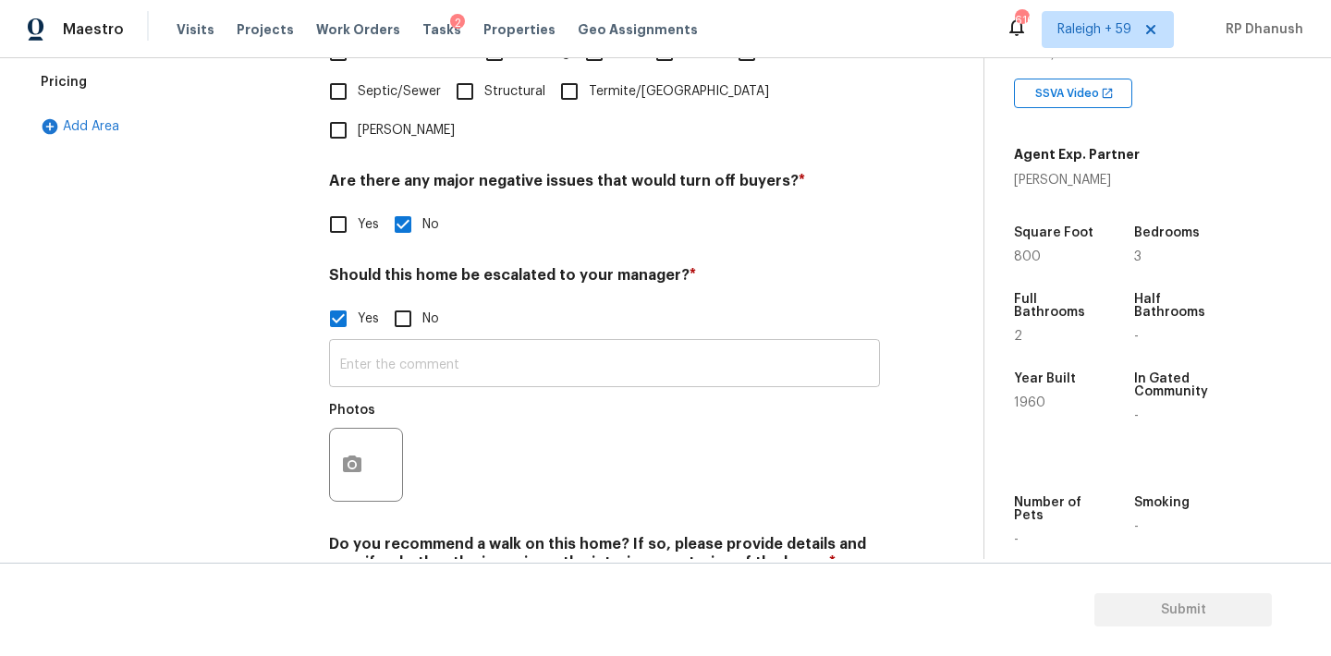
scroll to position [600, 0]
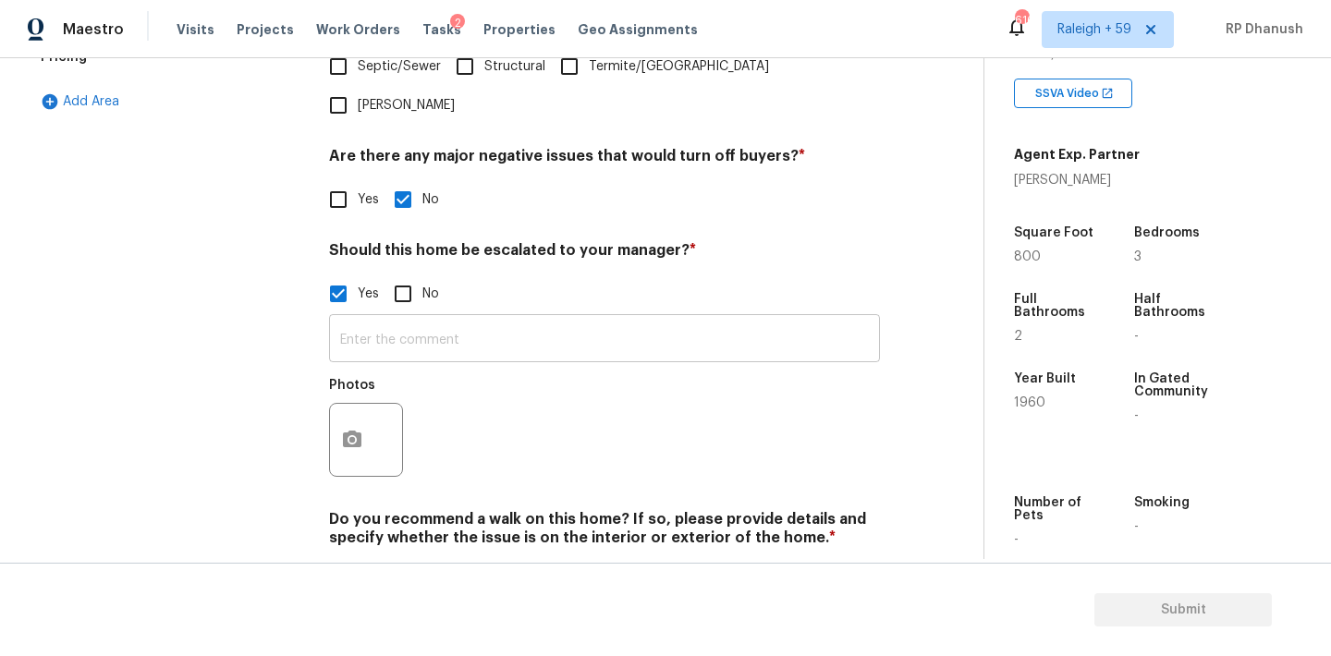
click at [428, 323] on input "text" at bounding box center [604, 340] width 551 height 43
click at [450, 326] on div "​ Photos" at bounding box center [604, 402] width 551 height 175
click at [453, 321] on input "text" at bounding box center [604, 342] width 551 height 43
paste input "The kitchen space in the property appears cramped with no available area to ins…"
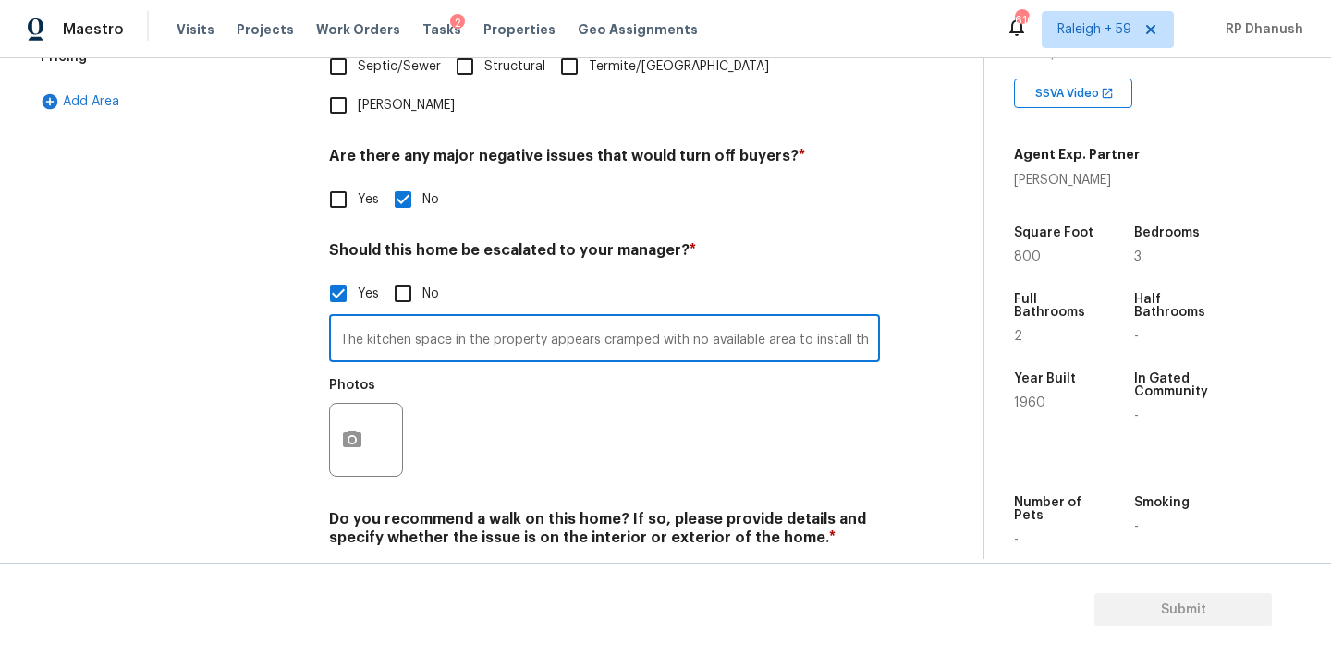
scroll to position [0, 1632]
click at [456, 319] on input "The kitchen space in the property appears cramped with no available area to ins…" at bounding box center [604, 340] width 551 height 43
click at [686, 319] on input "The kitchen space in the property appears cramped with no available area to ins…" at bounding box center [604, 340] width 551 height 43
drag, startPoint x: 686, startPoint y: 302, endPoint x: 759, endPoint y: 302, distance: 73.0
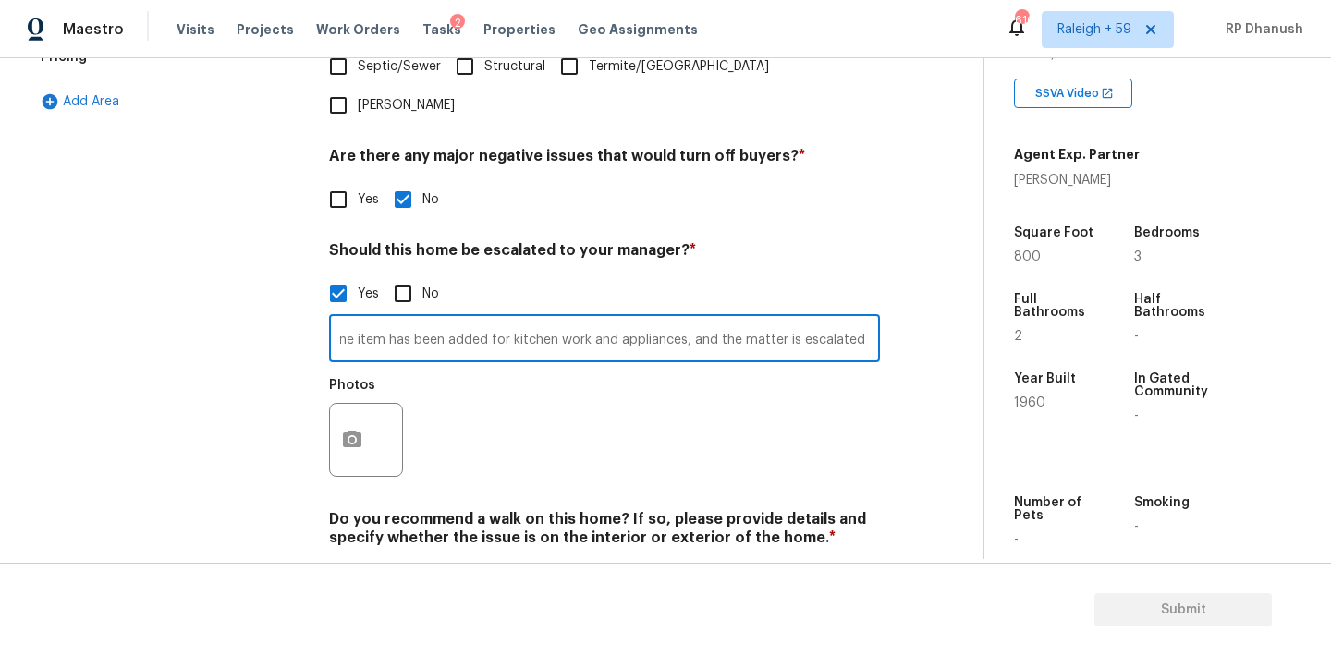
click at [759, 319] on input "The kitchen space in the property appears cramped with no available area to ins…" at bounding box center [604, 340] width 551 height 43
click at [709, 319] on input "The kitchen space in the property appears cramped with no available area to ins…" at bounding box center [604, 340] width 551 height 43
click at [711, 319] on input "The kitchen space in the property appears cramped with no available area to ins…" at bounding box center [604, 340] width 551 height 43
drag, startPoint x: 711, startPoint y: 302, endPoint x: 856, endPoint y: 302, distance: 145.1
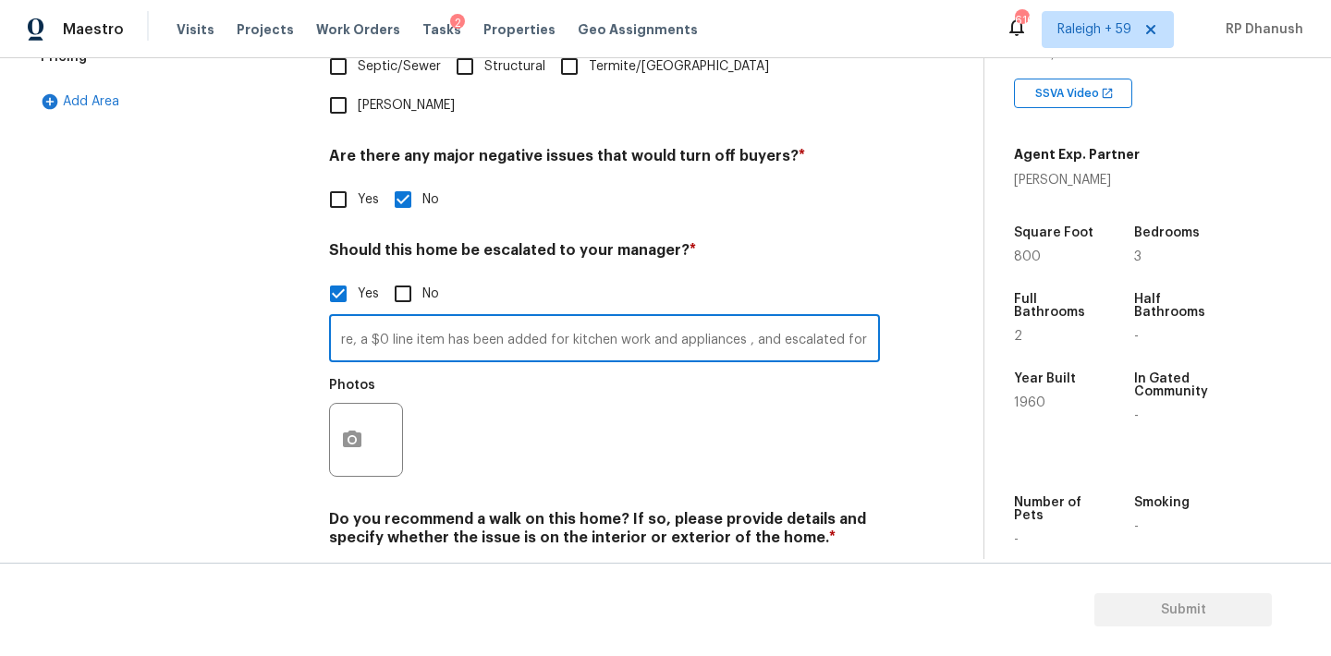
click at [856, 319] on input "The kitchen space in the property appears cramped with no available area to ins…" at bounding box center [604, 340] width 551 height 43
click at [838, 319] on input "The kitchen space in the property appears cramped with no available area to ins…" at bounding box center [604, 340] width 551 height 43
type input "The kitchen space in the property appears cramped with no available area to ins…"
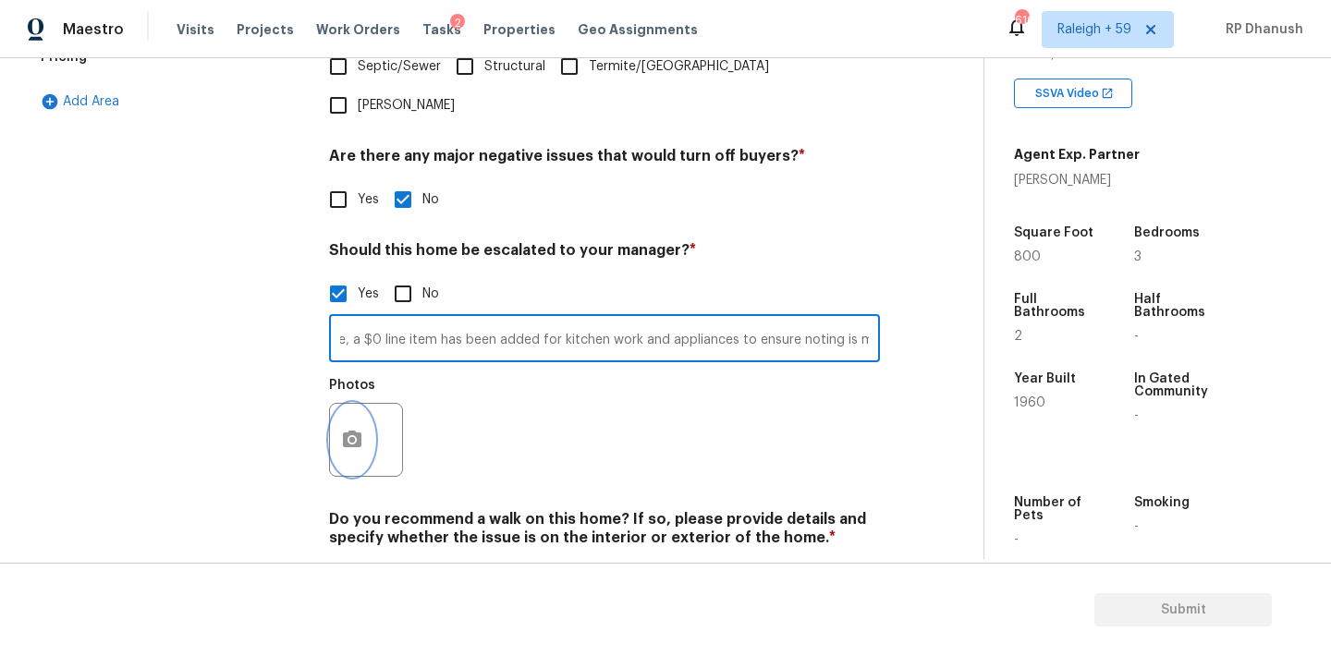
click at [359, 404] on button "button" at bounding box center [352, 440] width 44 height 72
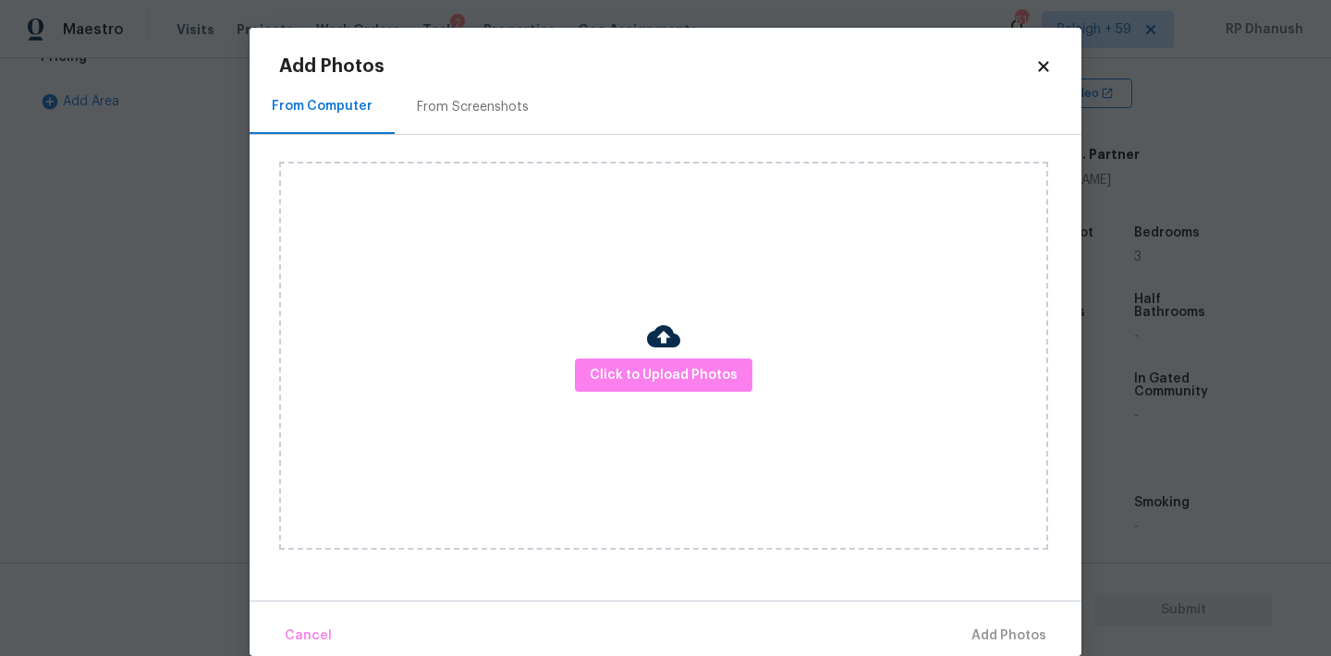
click at [480, 112] on div "From Screenshots" at bounding box center [473, 107] width 112 height 18
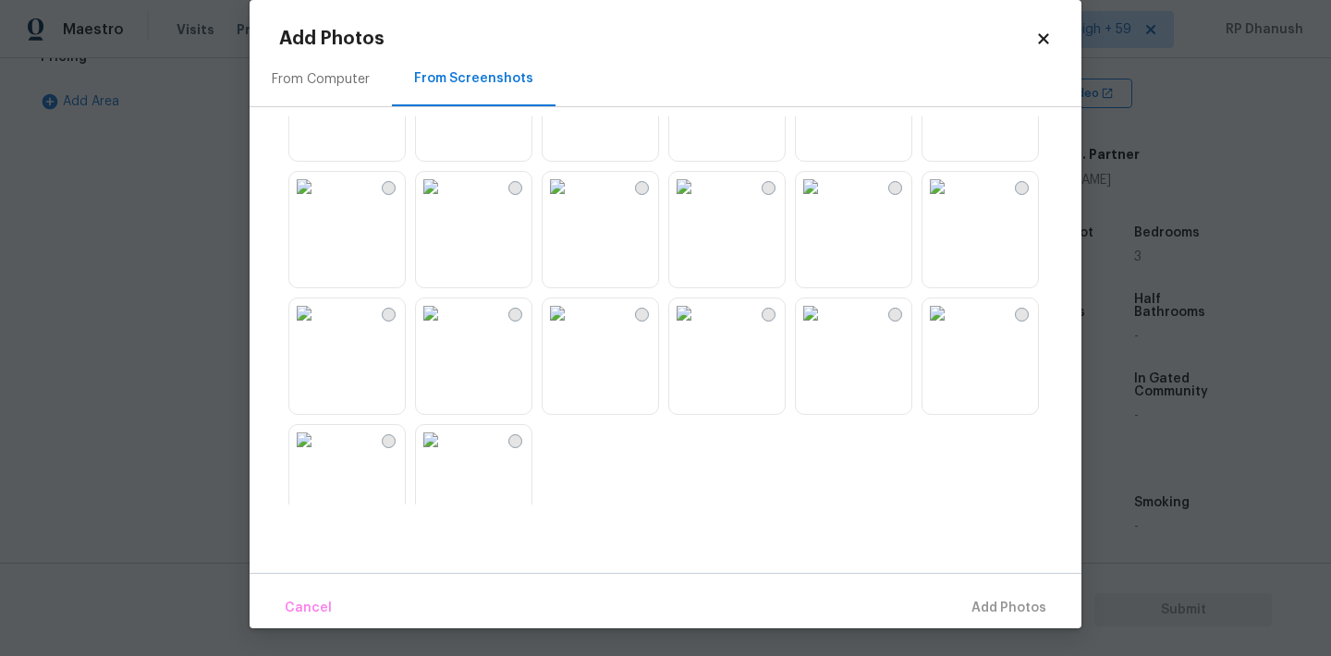
scroll to position [1475, 0]
click at [916, 359] on div at bounding box center [680, 310] width 802 height 388
click at [825, 327] on img at bounding box center [811, 313] width 30 height 30
click at [991, 607] on span "Add 1 Photo(s)" at bounding box center [999, 608] width 91 height 23
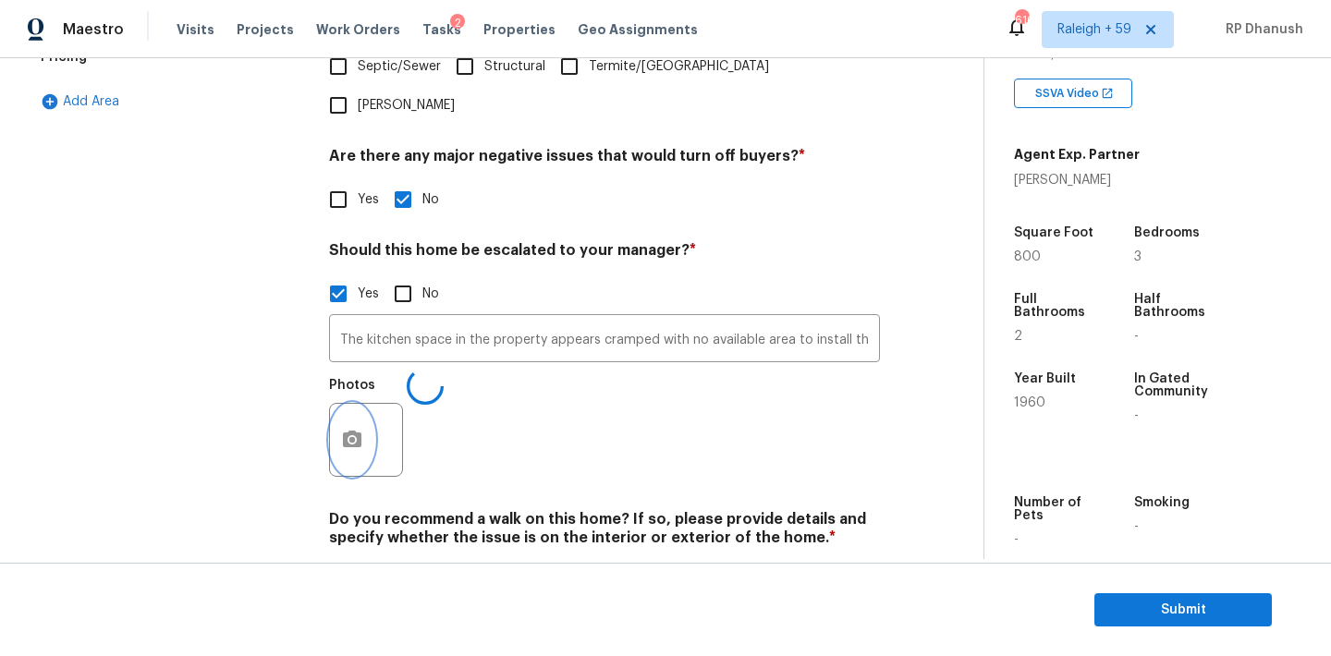
scroll to position [631, 0]
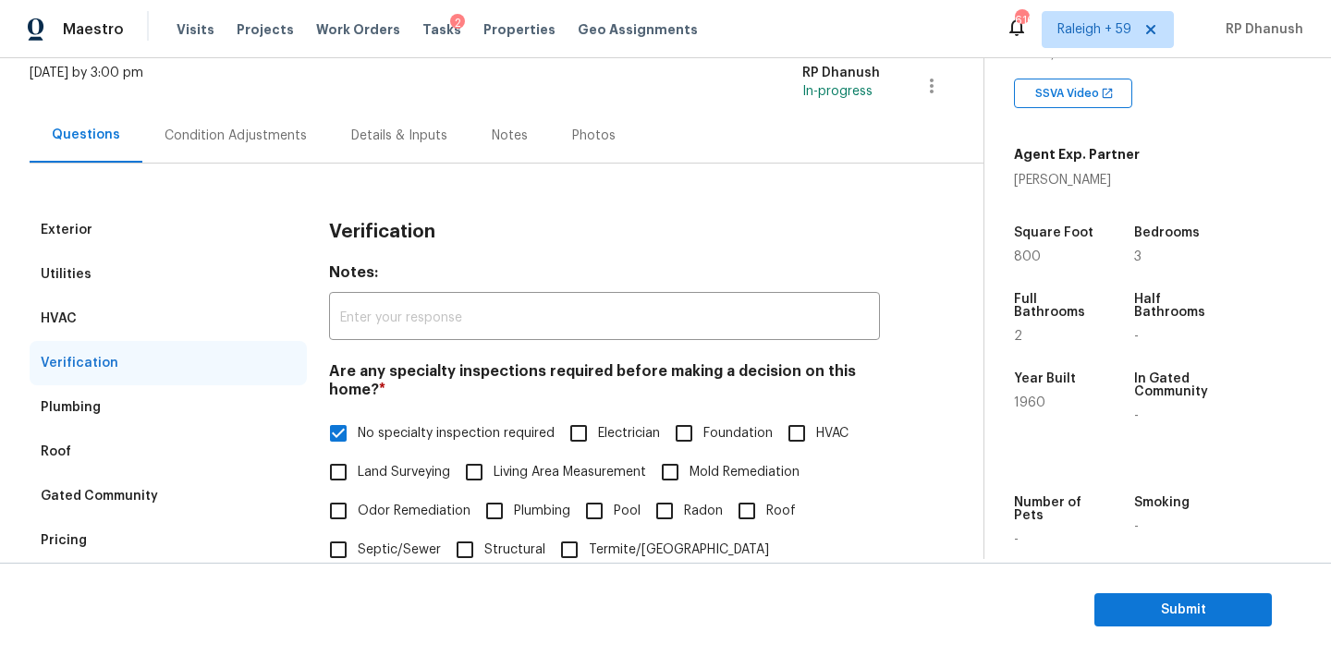
click at [222, 135] on div "Condition Adjustments" at bounding box center [235, 136] width 142 height 18
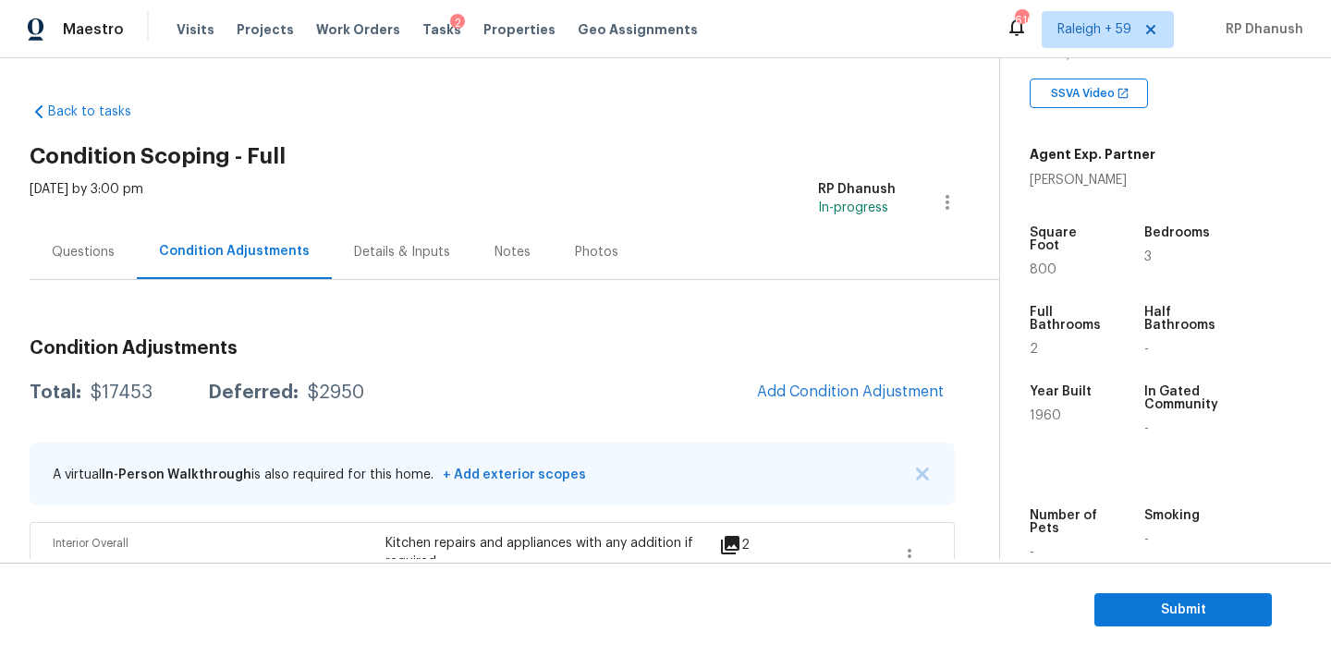
click at [111, 391] on div "$17453" at bounding box center [122, 392] width 62 height 18
copy div "$17453"
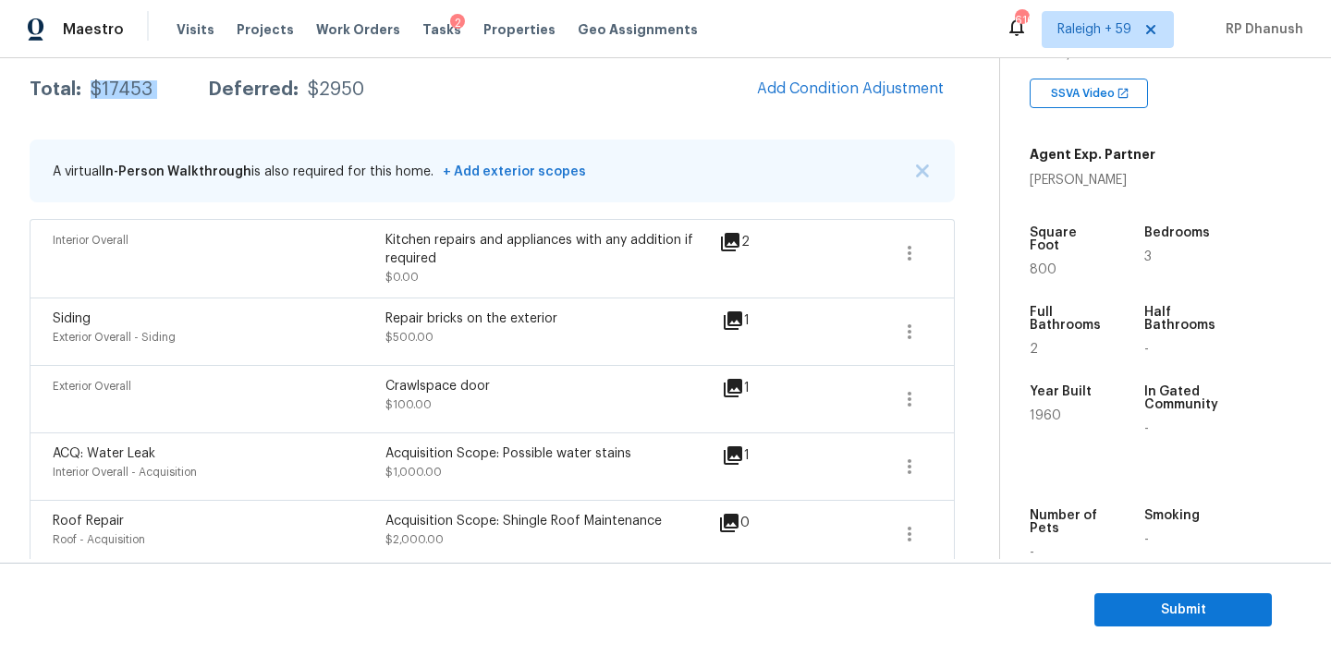
scroll to position [162, 0]
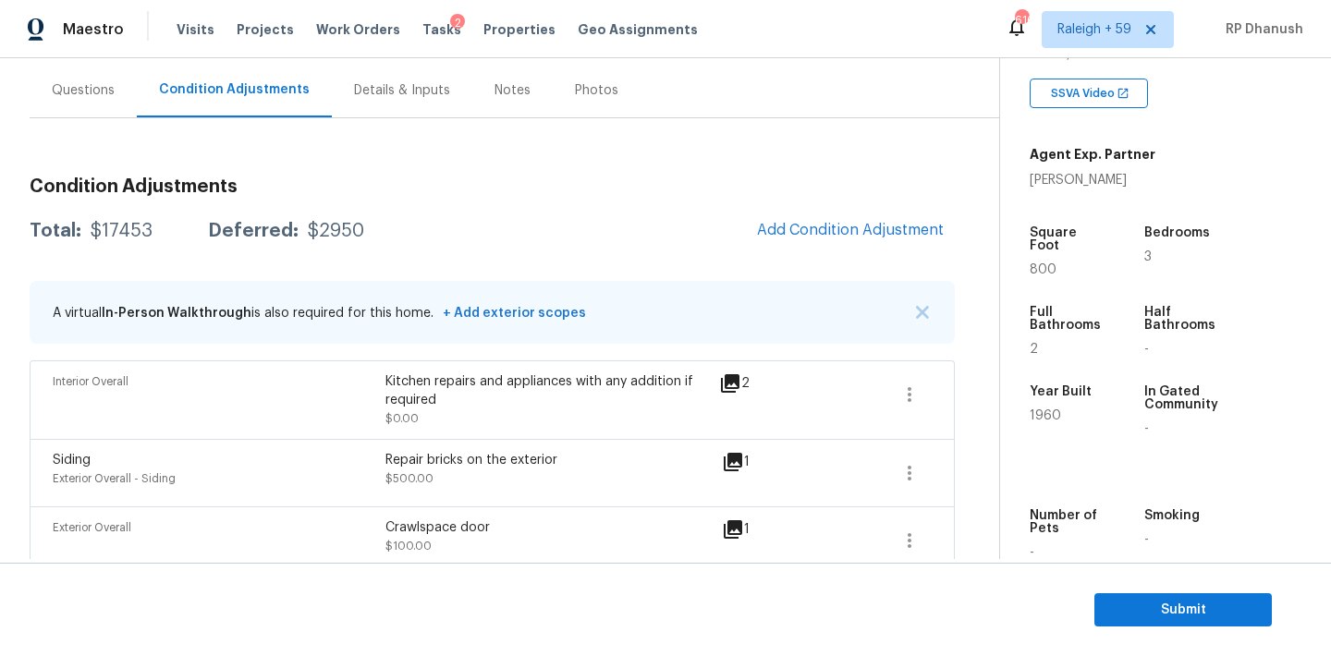
click at [798, 211] on span "Add Condition Adjustment" at bounding box center [850, 231] width 209 height 41
click at [794, 223] on span "Add Condition Adjustment" at bounding box center [850, 230] width 187 height 17
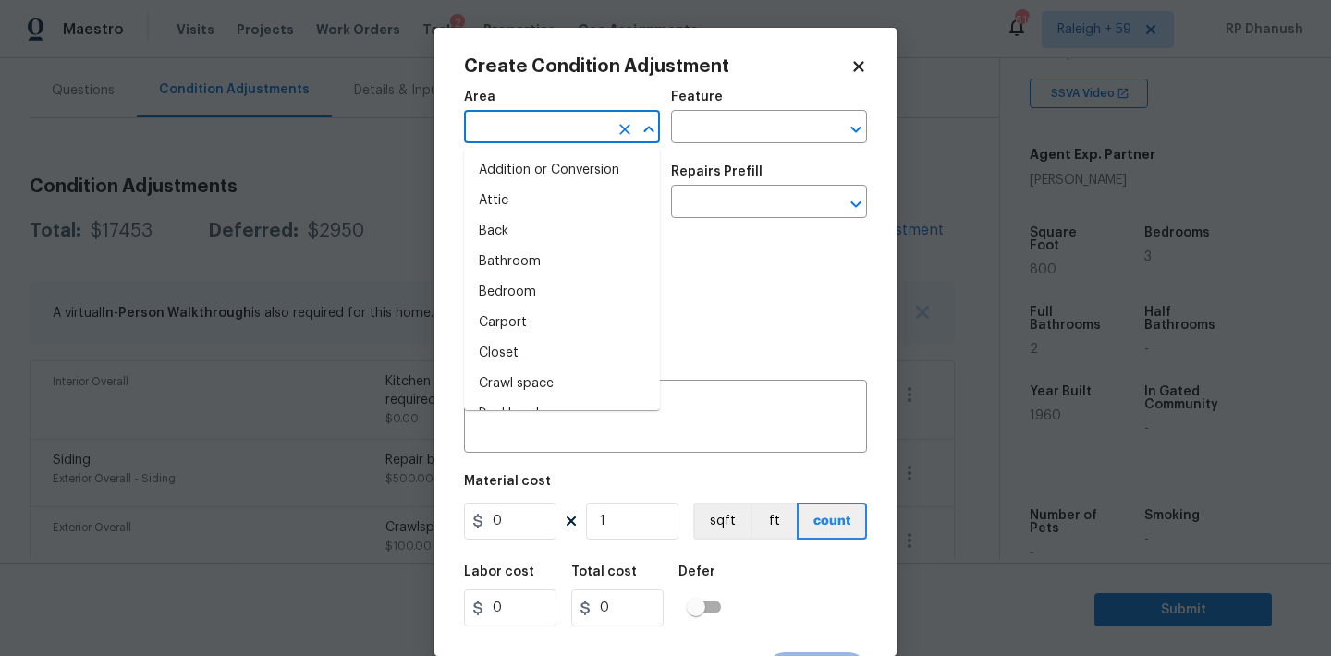
click at [556, 124] on input "text" at bounding box center [536, 129] width 144 height 29
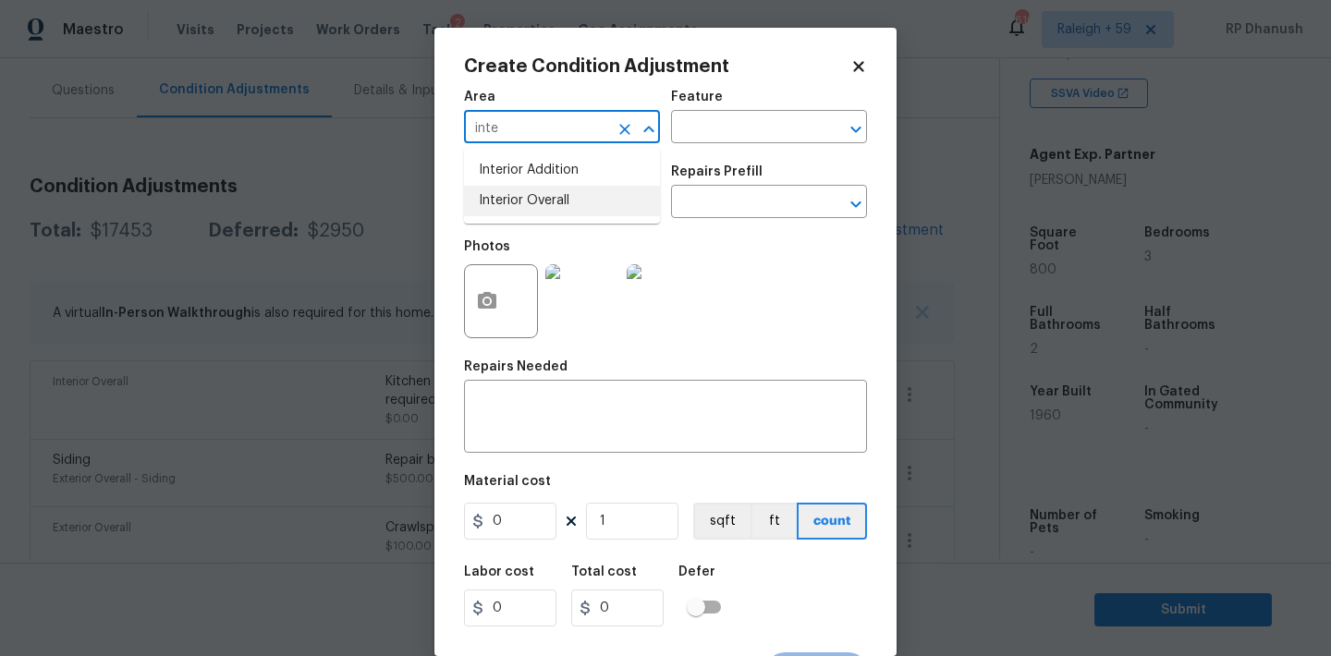
click at [547, 199] on li "Interior Overall" at bounding box center [562, 201] width 196 height 30
type input "Interior Overall"
click at [710, 115] on input "text" at bounding box center [743, 129] width 144 height 29
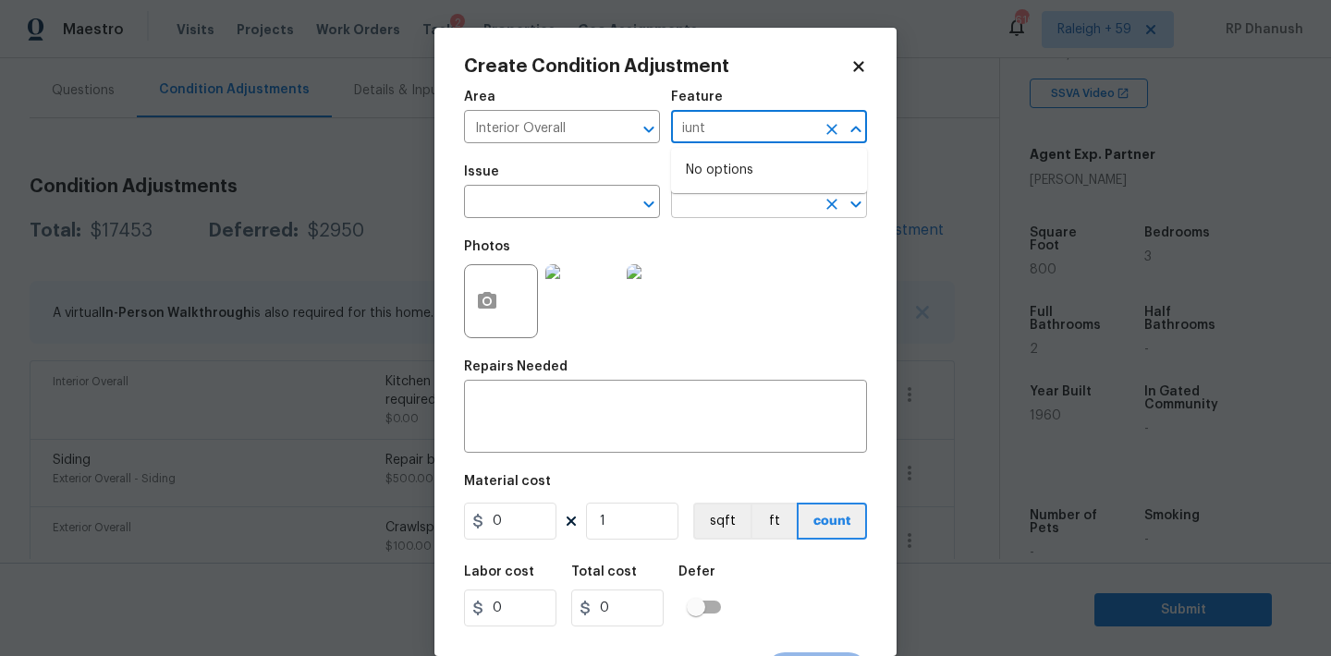
type input "iunte"
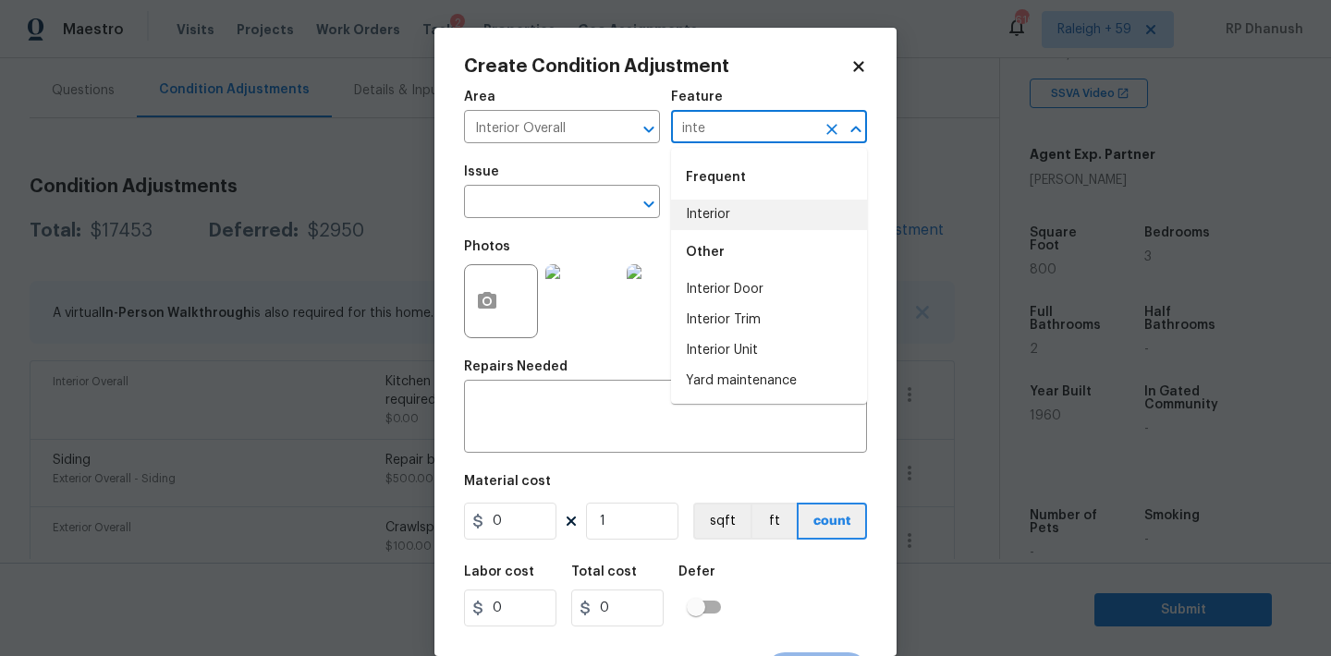
click at [705, 202] on li "Interior" at bounding box center [769, 215] width 196 height 30
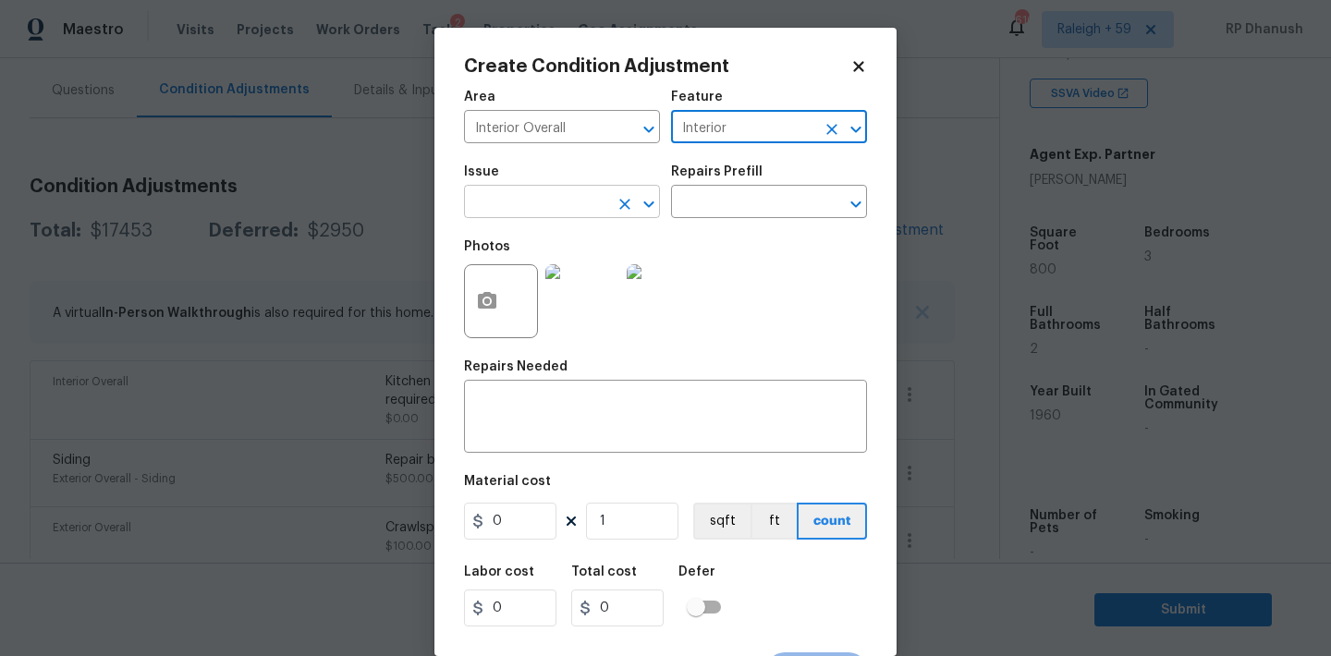
type input "Interior"
click at [535, 211] on input "text" at bounding box center [536, 203] width 144 height 29
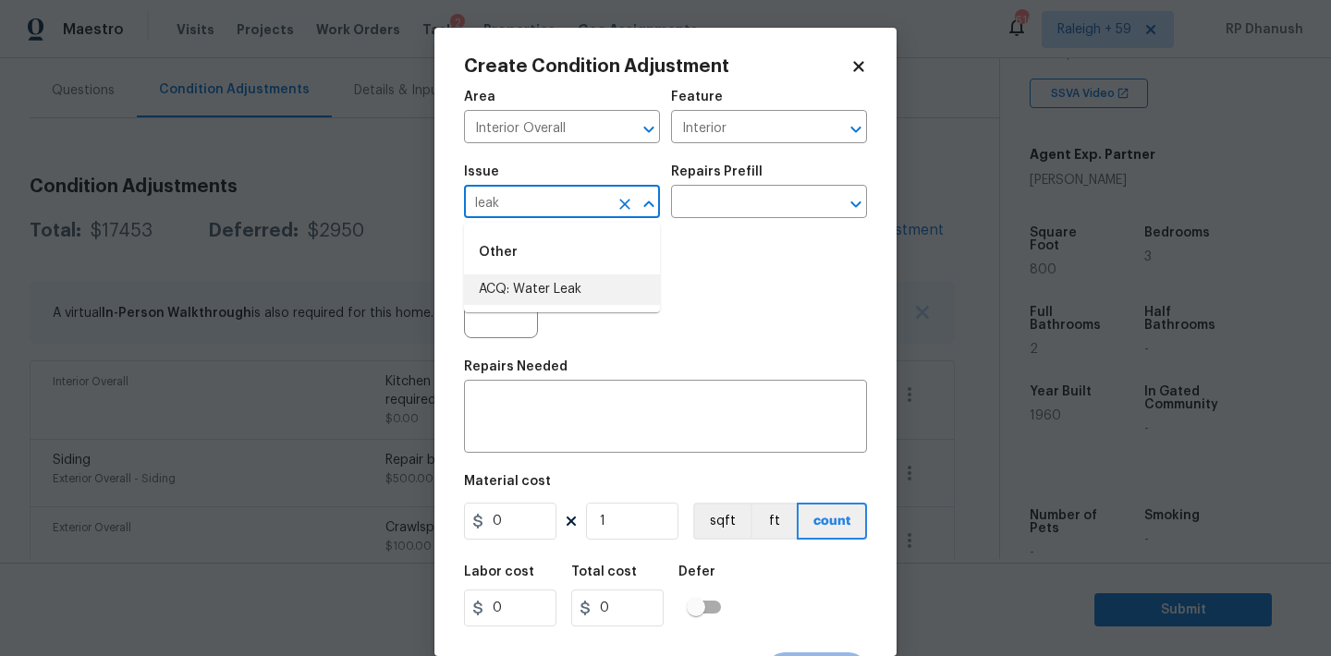
click at [543, 287] on li "ACQ: Water Leak" at bounding box center [562, 289] width 196 height 30
type input "ACQ: Water Leak"
click at [795, 195] on input "text" at bounding box center [743, 203] width 144 height 29
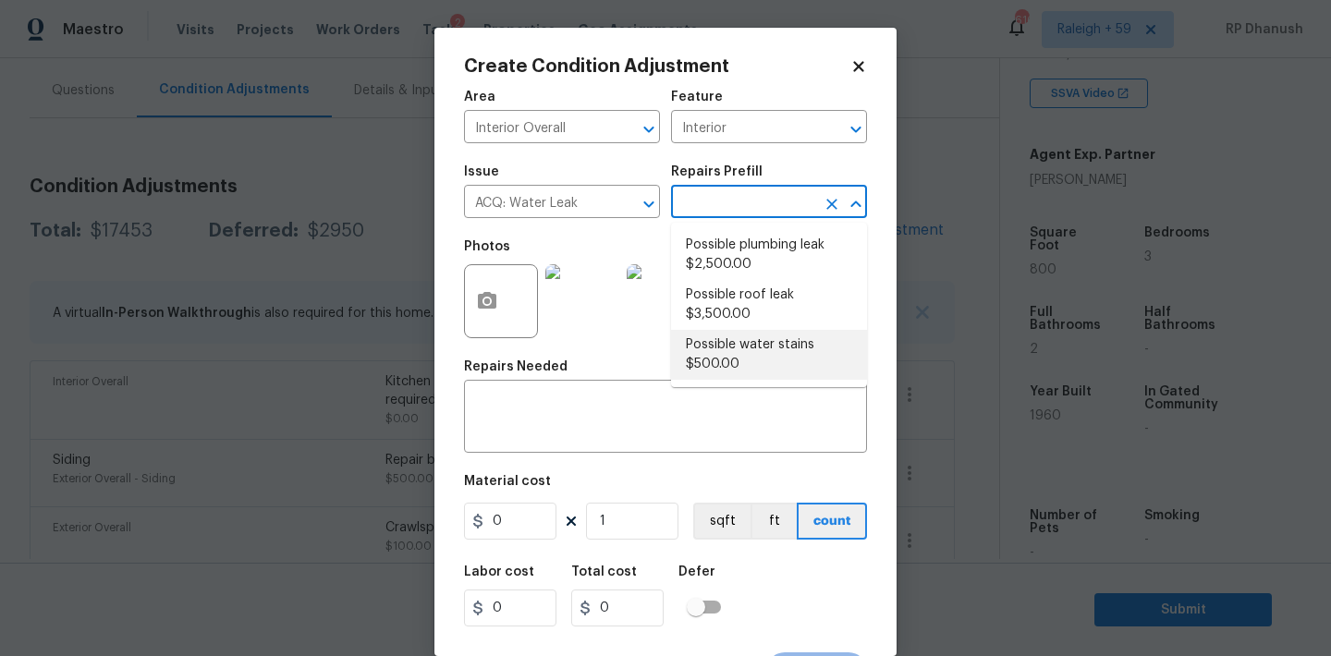
drag, startPoint x: 764, startPoint y: 349, endPoint x: 434, endPoint y: 385, distance: 331.8
click at [763, 349] on li "Possible water stains $500.00" at bounding box center [769, 355] width 196 height 50
type input "Acquisition"
type textarea "Acquisition Scope: Possible water stains"
type input "500"
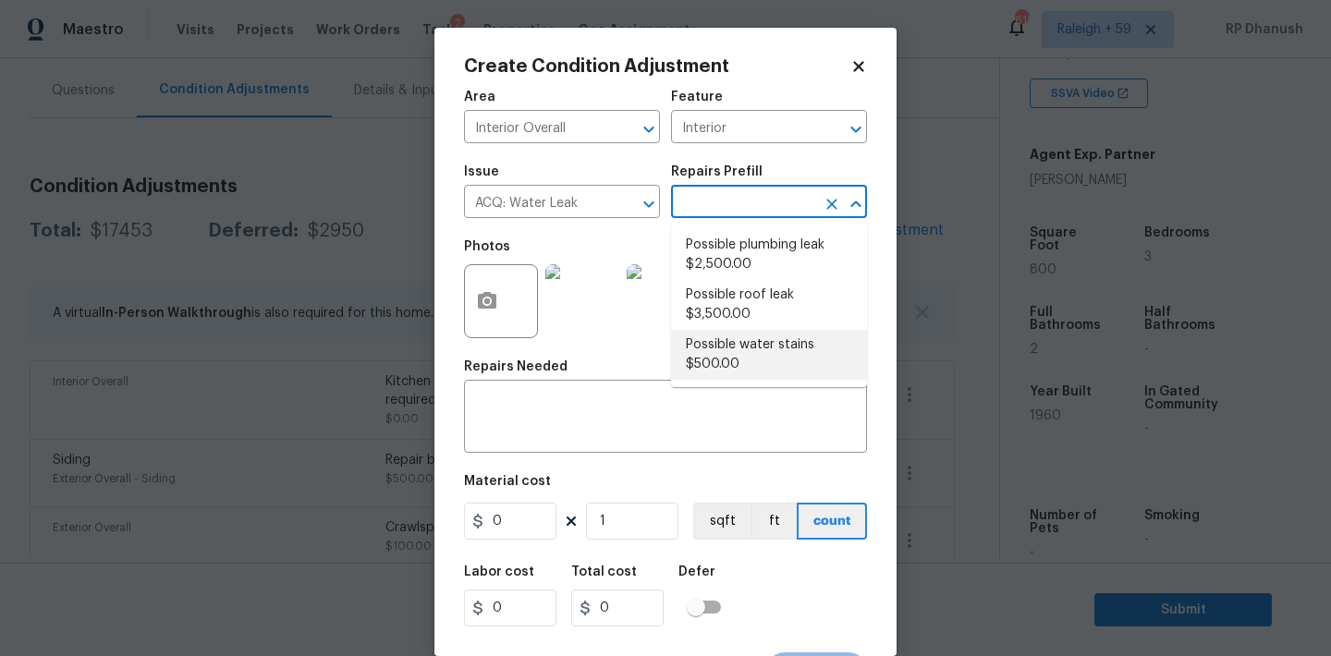
type input "500"
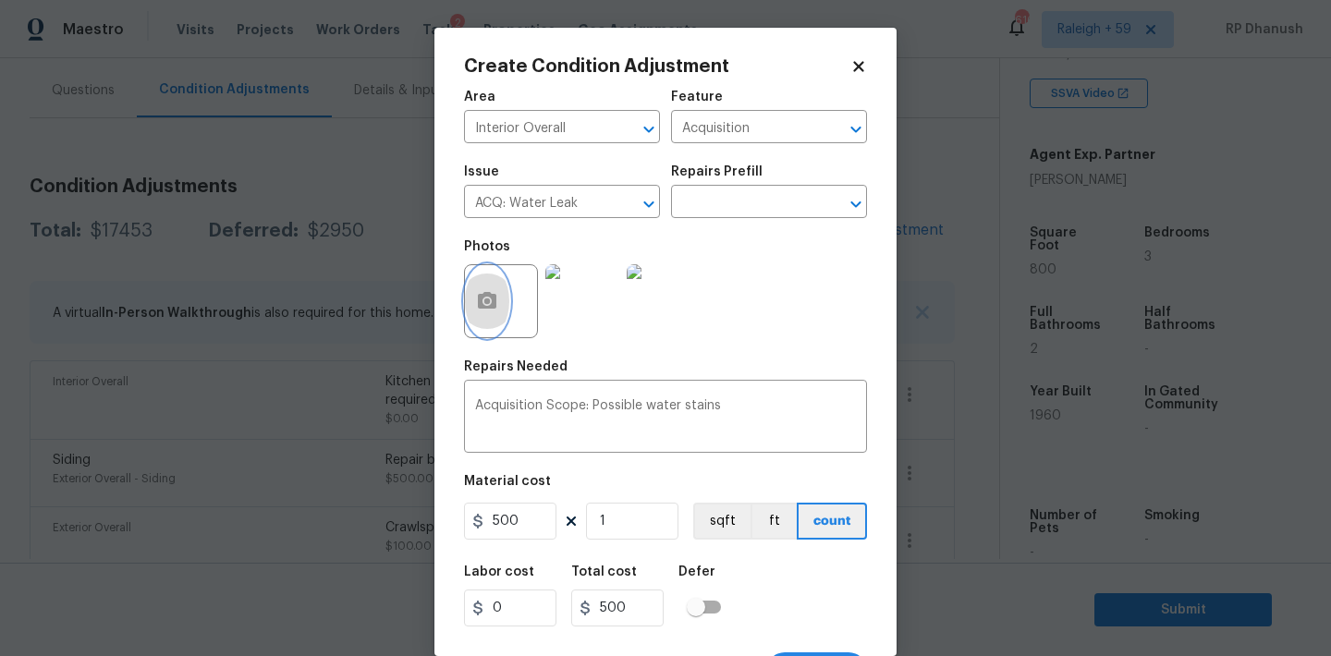
click at [485, 304] on circle "button" at bounding box center [487, 301] width 6 height 6
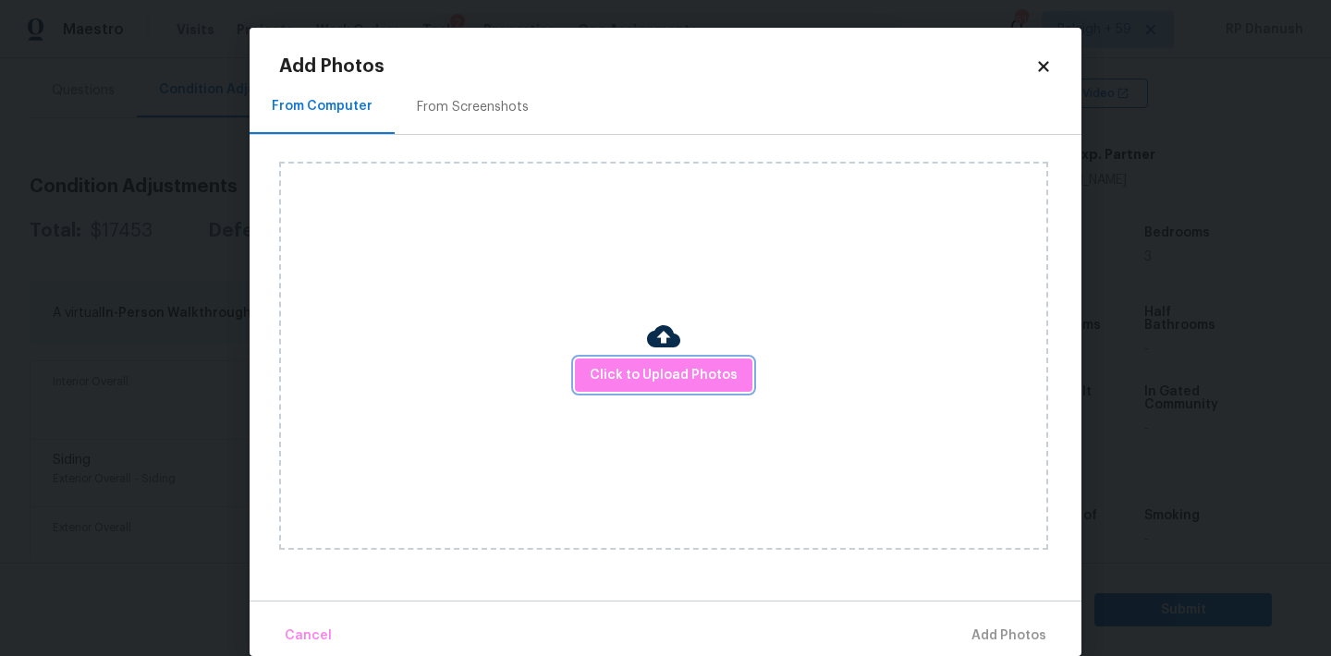
click at [629, 366] on span "Click to Upload Photos" at bounding box center [664, 375] width 148 height 23
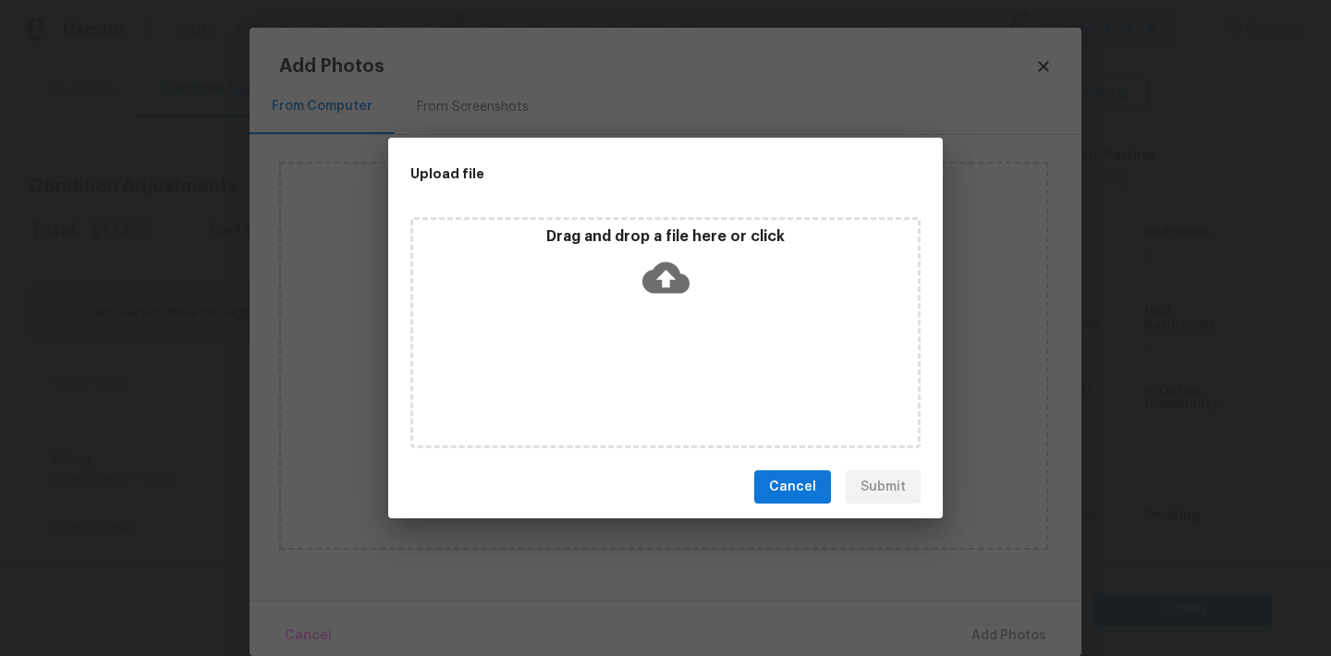
click at [679, 249] on div "Drag and drop a file here or click" at bounding box center [665, 266] width 505 height 79
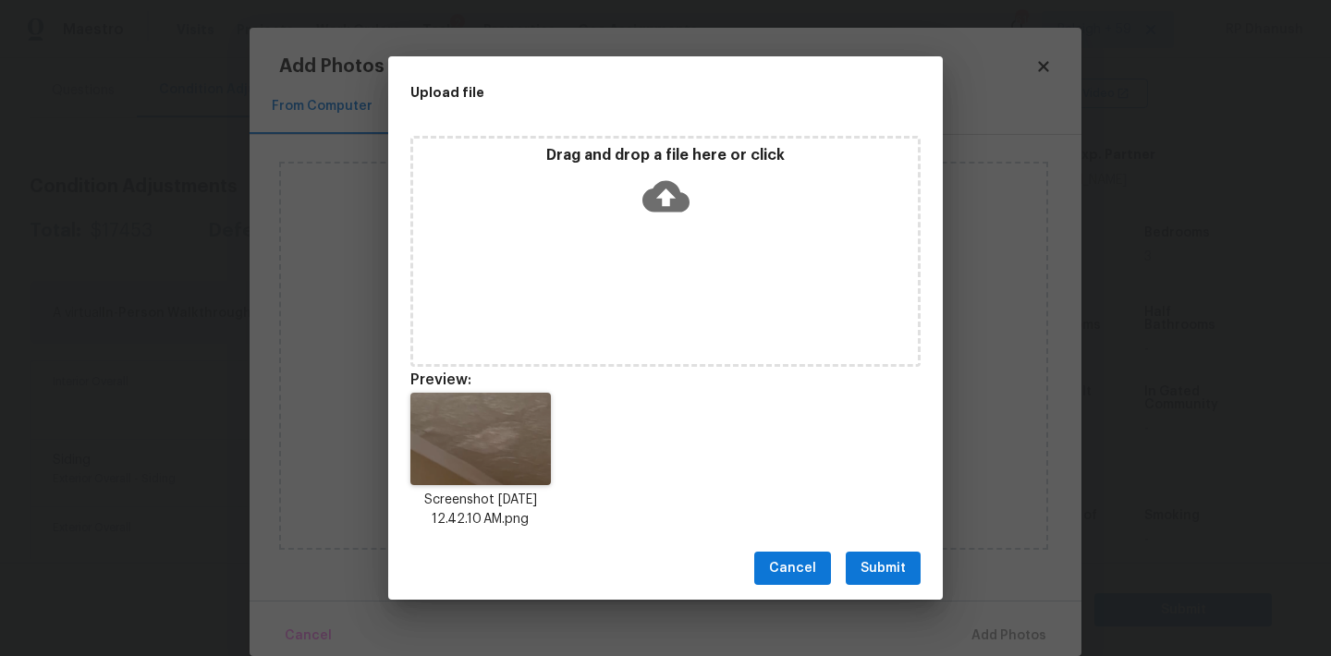
click at [885, 555] on button "Submit" at bounding box center [882, 569] width 75 height 34
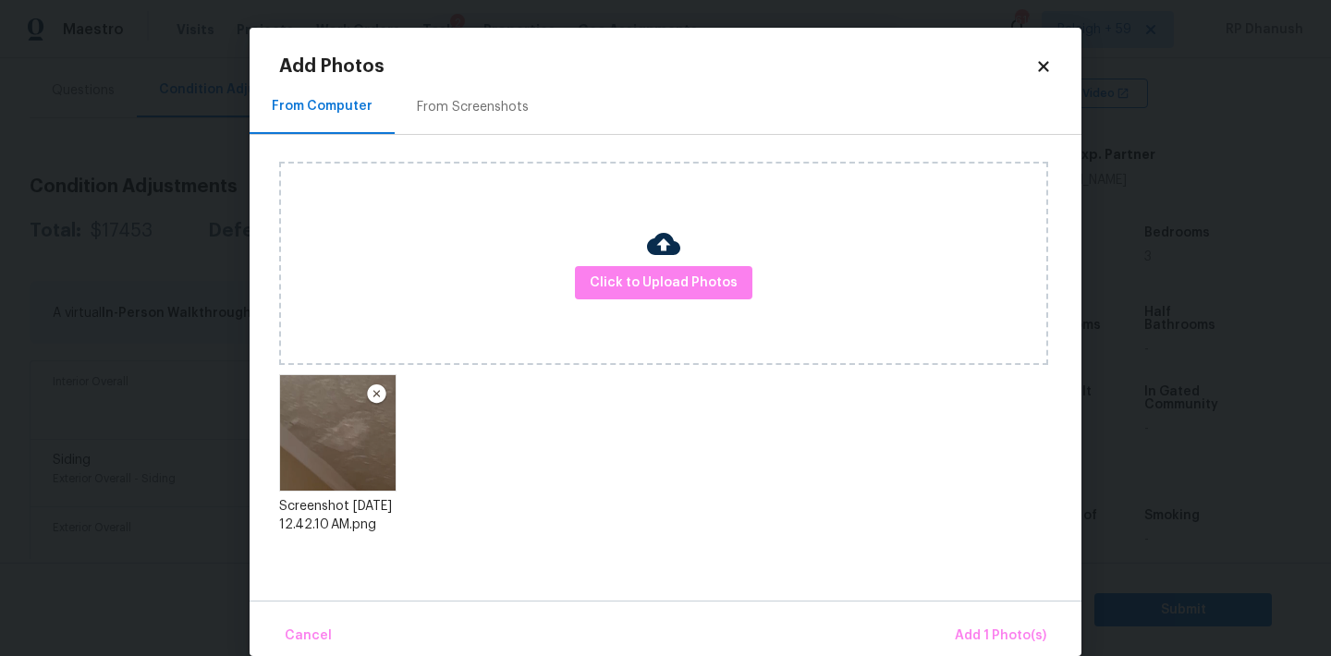
click at [969, 608] on div "Cancel Add 1 Photo(s)" at bounding box center [665, 628] width 832 height 55
click at [970, 619] on button "Add 1 Photo(s)" at bounding box center [1000, 636] width 106 height 40
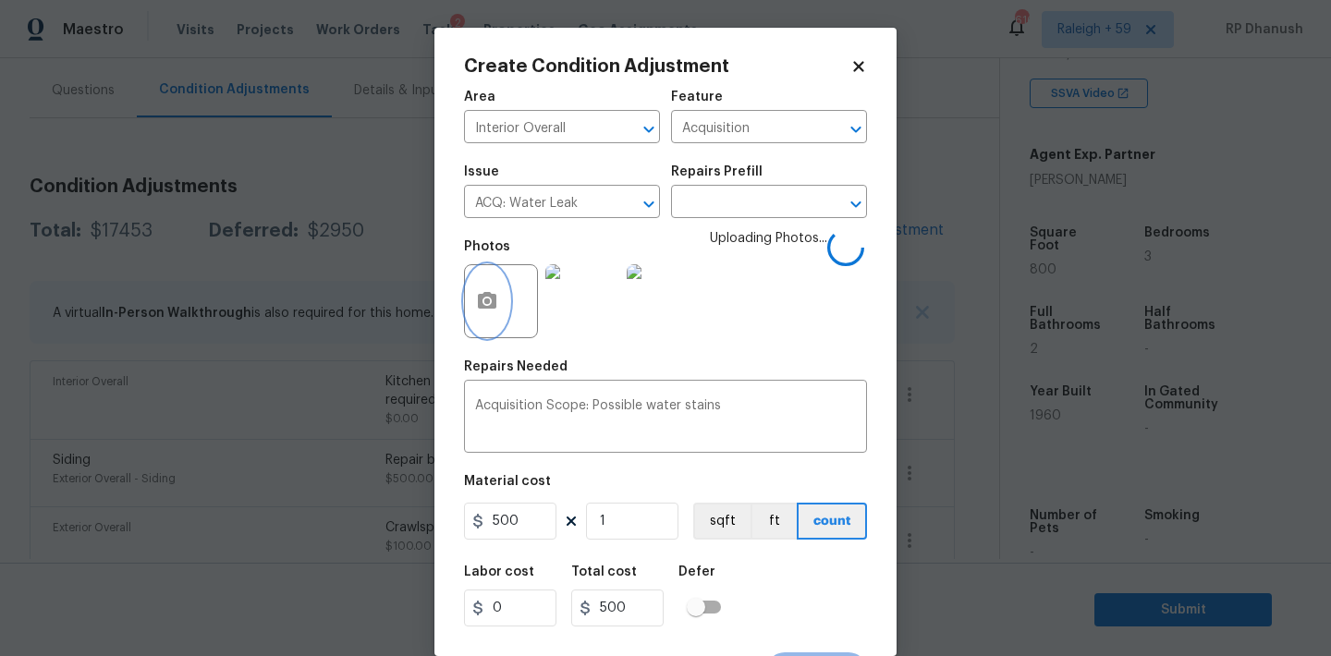
scroll to position [34, 0]
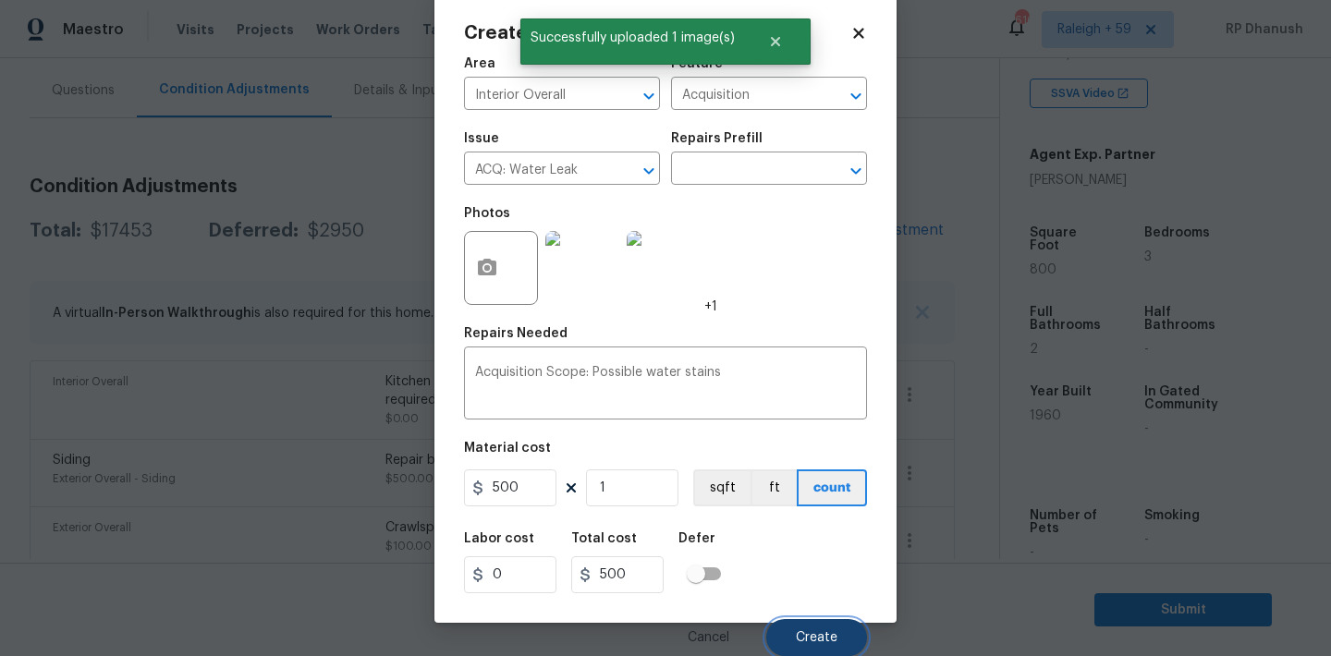
click at [815, 631] on span "Create" at bounding box center [817, 638] width 42 height 14
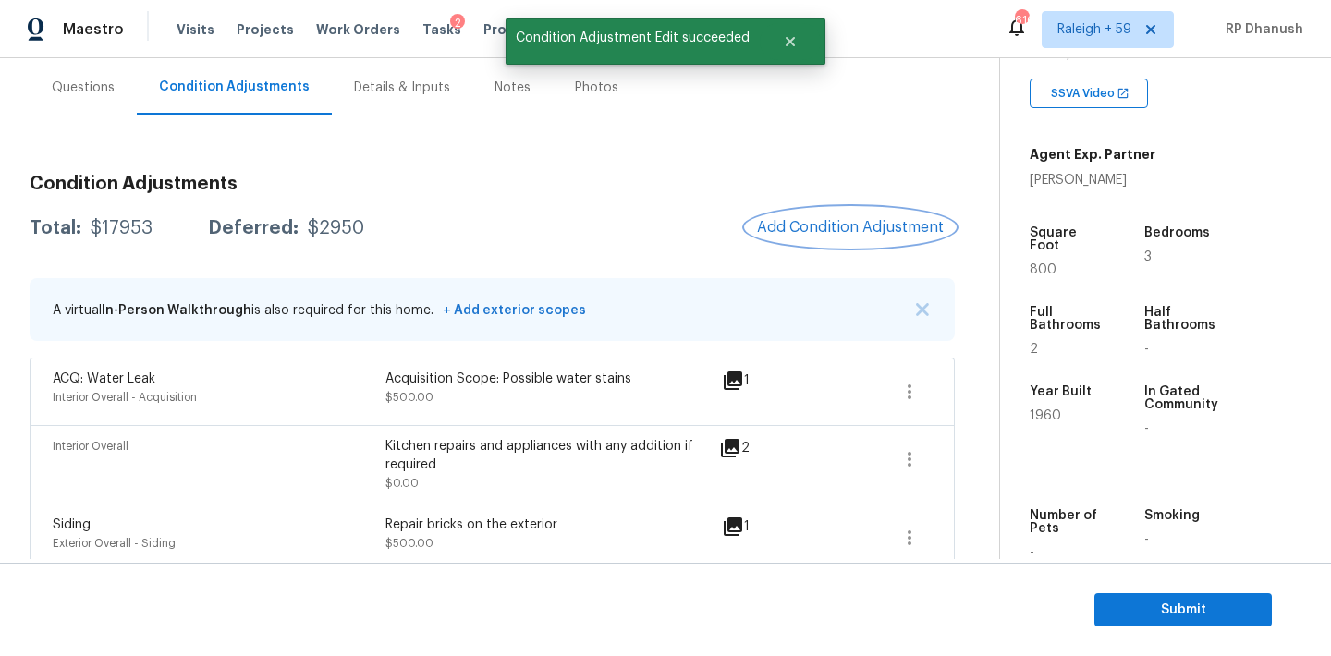
scroll to position [120, 0]
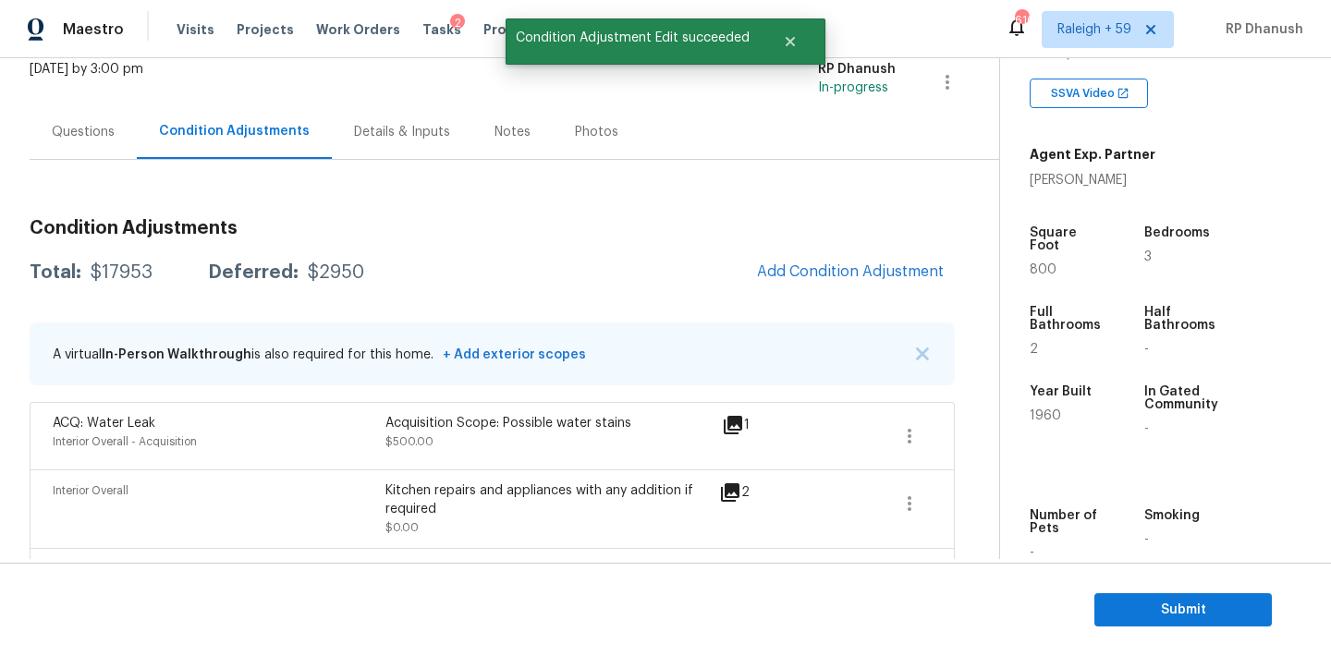
click at [114, 287] on div "Total: $17953 Deferred: $2950 Add Condition Adjustment" at bounding box center [492, 272] width 925 height 41
copy div "$17953"
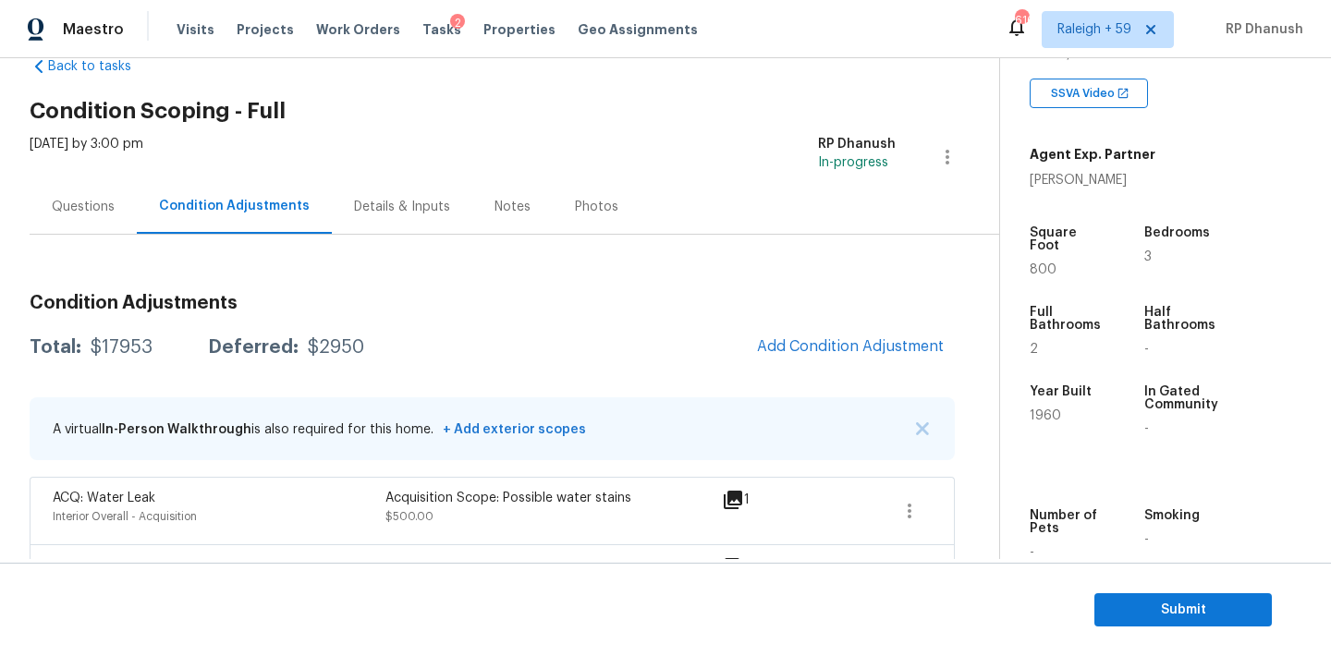
click at [67, 211] on div "Questions" at bounding box center [83, 207] width 63 height 18
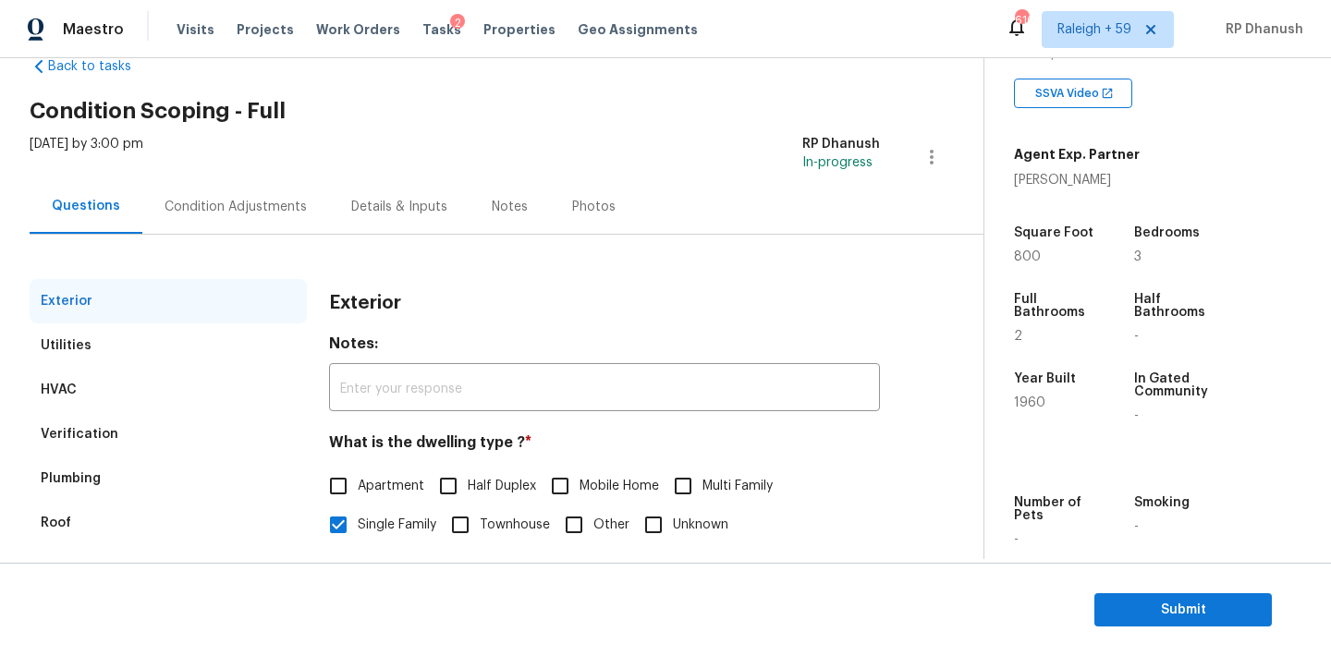
scroll to position [234, 0]
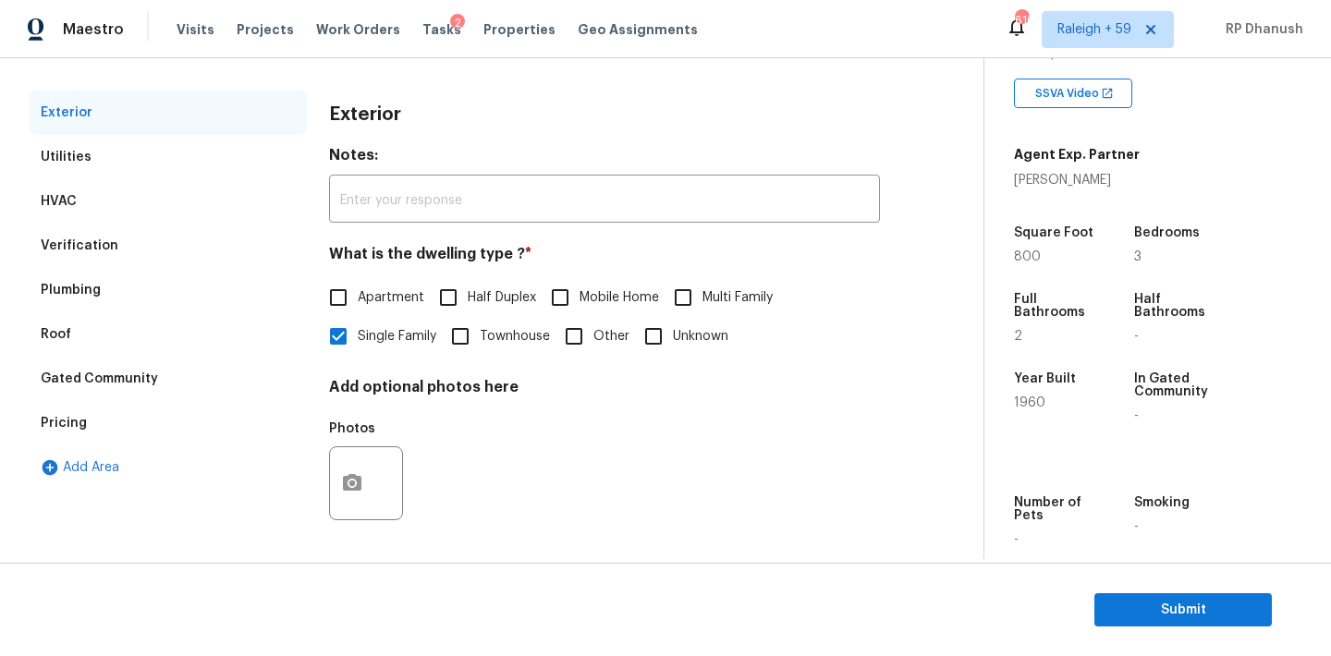
click at [81, 237] on div "Verification" at bounding box center [80, 246] width 78 height 18
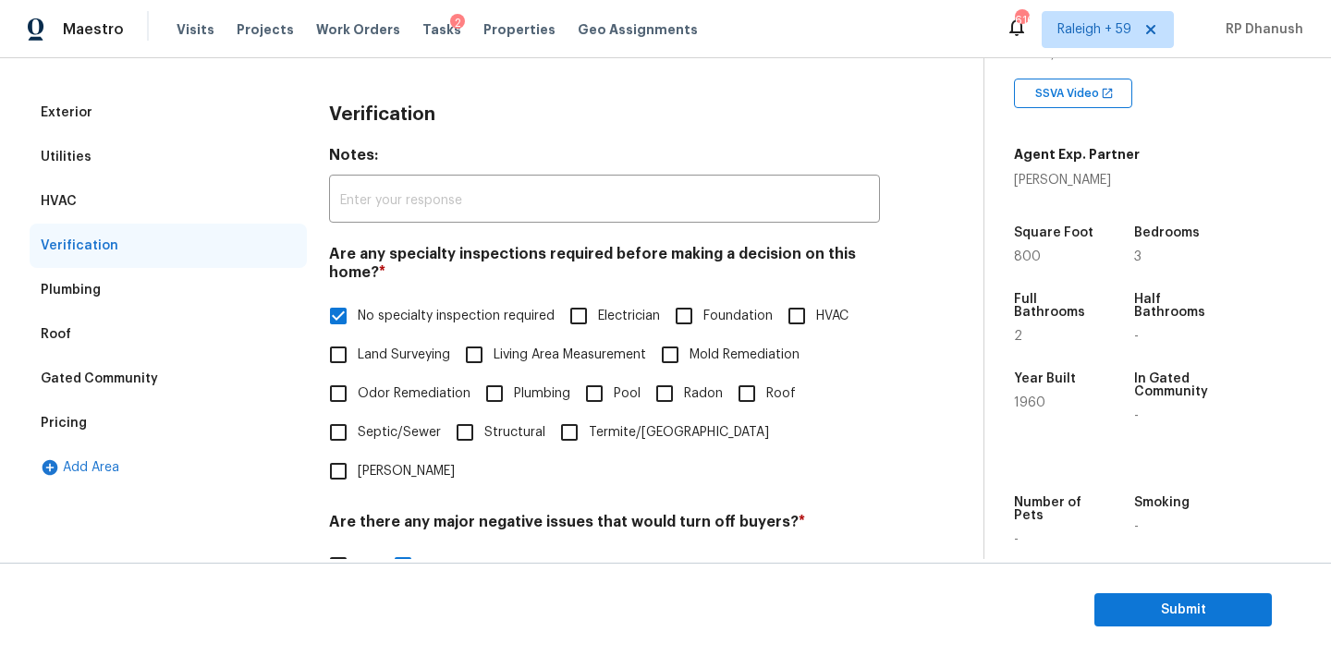
scroll to position [410, 0]
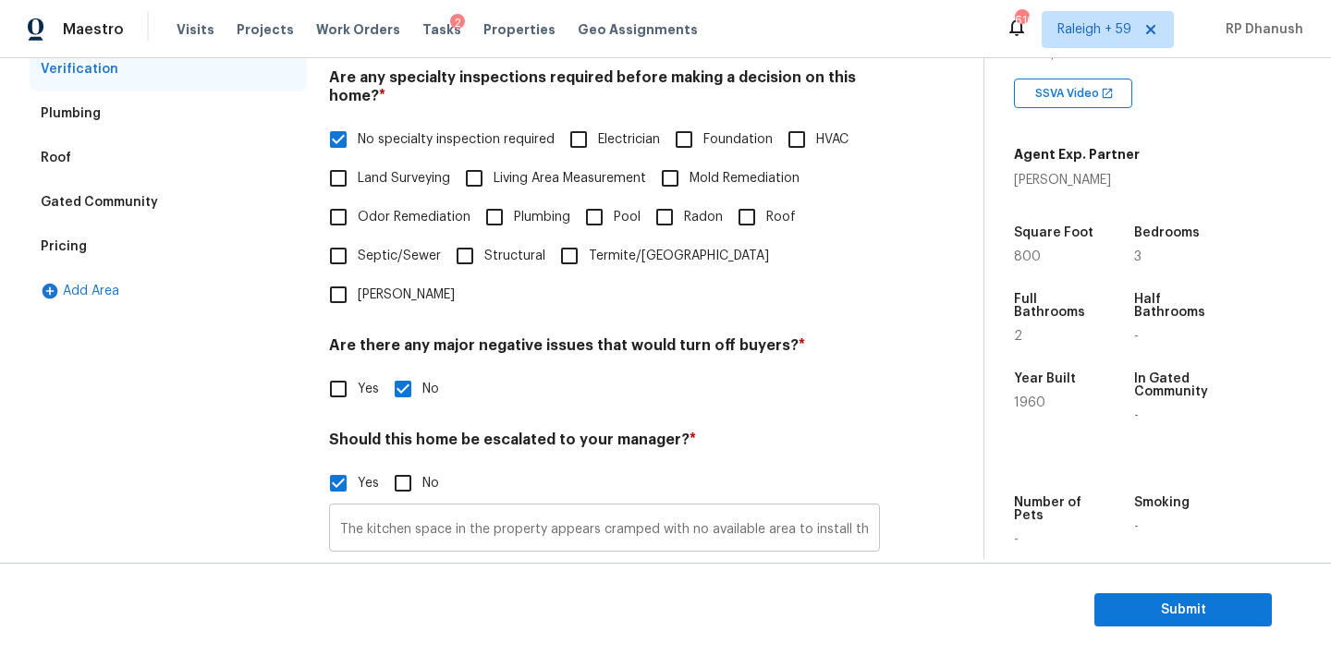
click at [405, 508] on input "The kitchen space in the property appears cramped with no available area to ins…" at bounding box center [604, 529] width 551 height 43
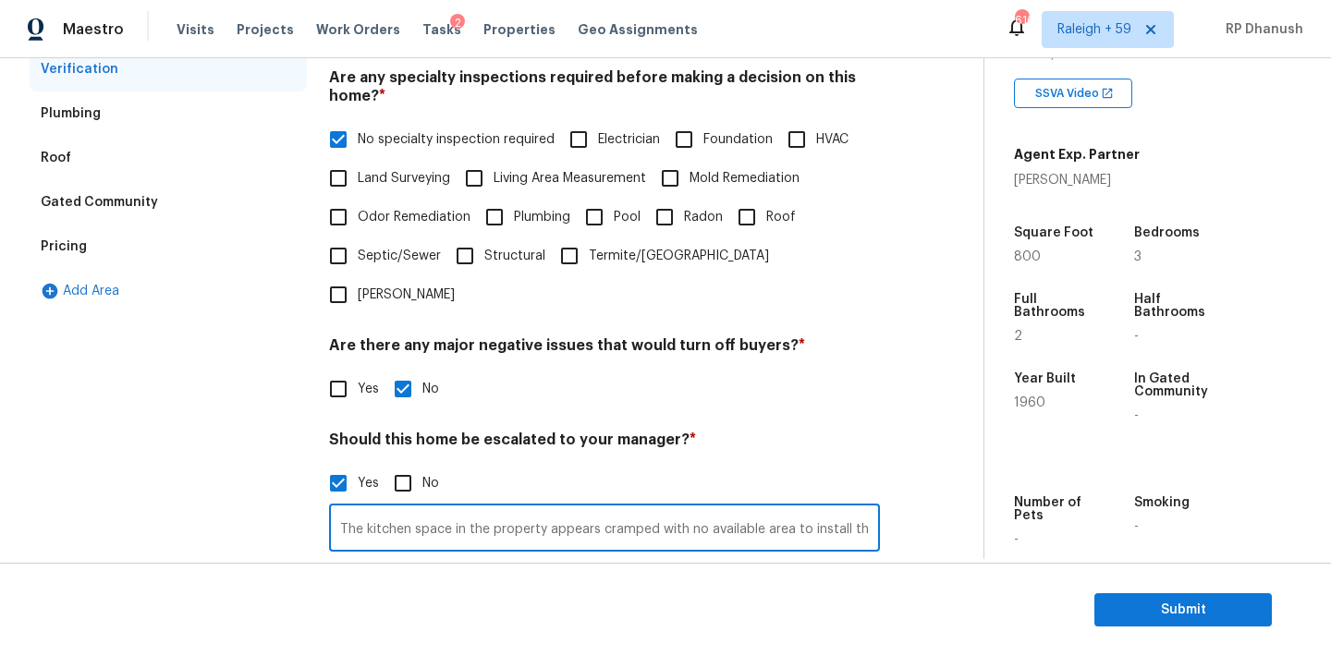
click at [405, 508] on input "The kitchen space in the property appears cramped with no available area to ins…" at bounding box center [604, 529] width 551 height 43
click at [62, 243] on div "Pricing" at bounding box center [64, 246] width 46 height 18
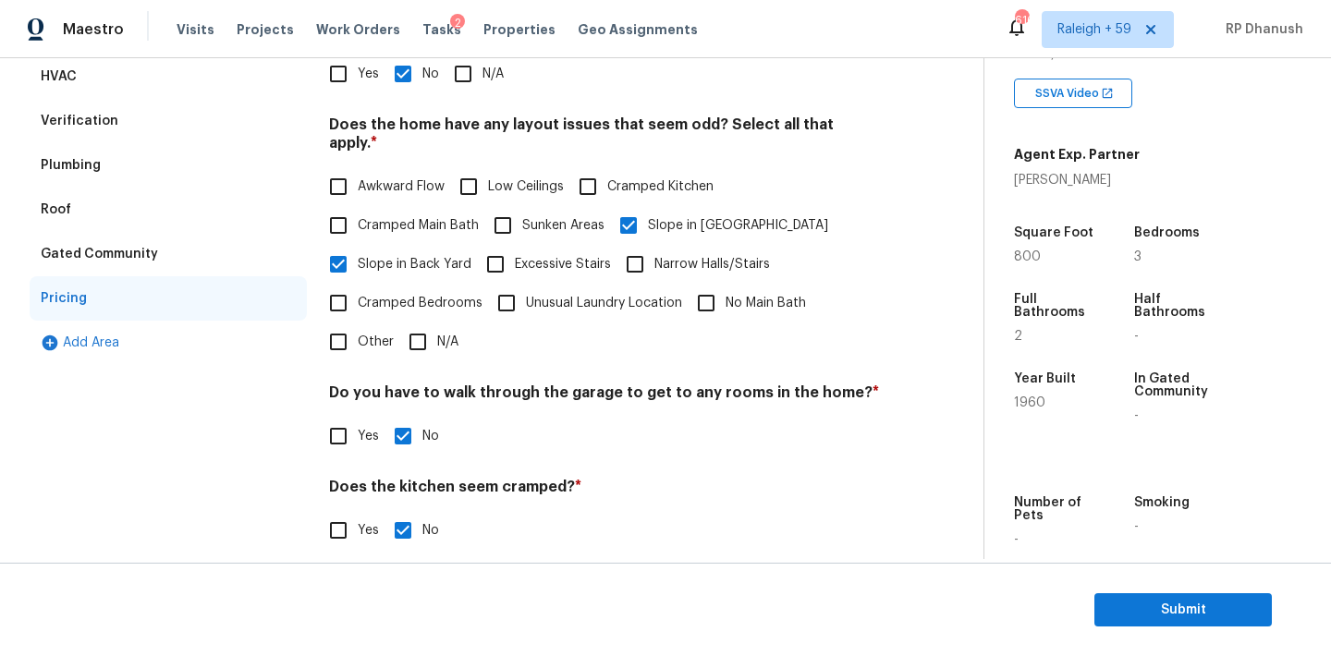
scroll to position [273, 0]
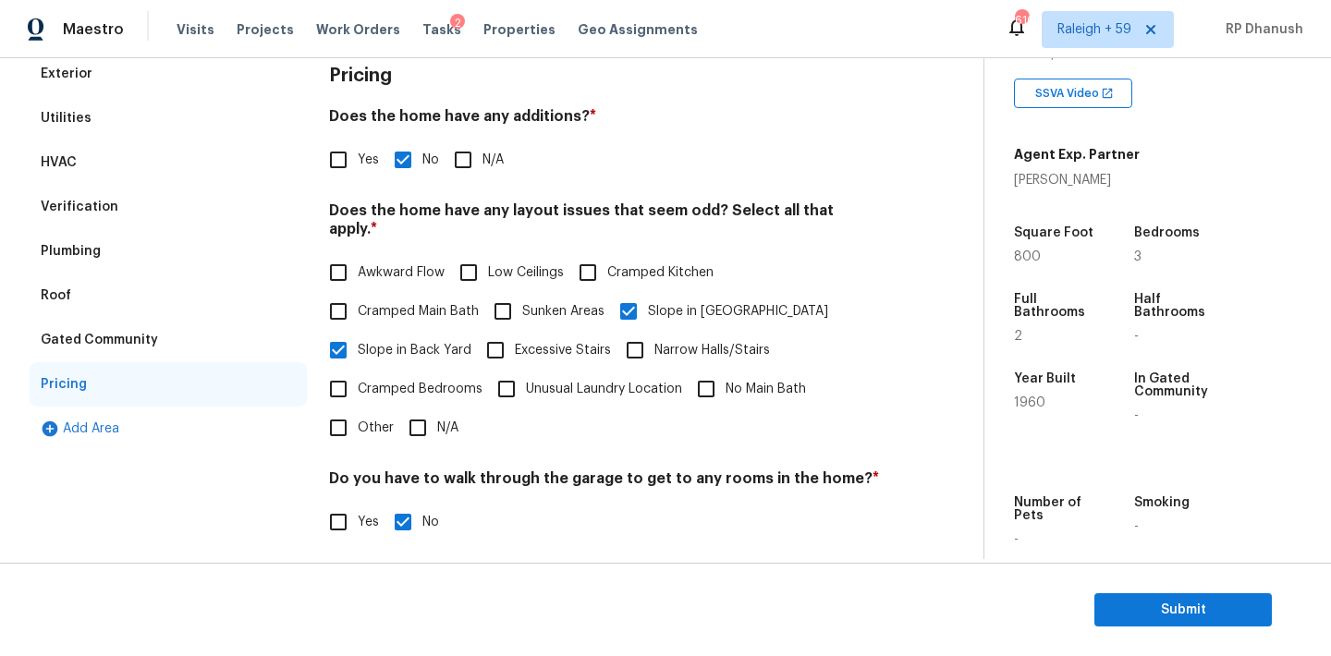
click at [346, 158] on input "Yes" at bounding box center [338, 159] width 39 height 39
checkbox input "true"
checkbox input "false"
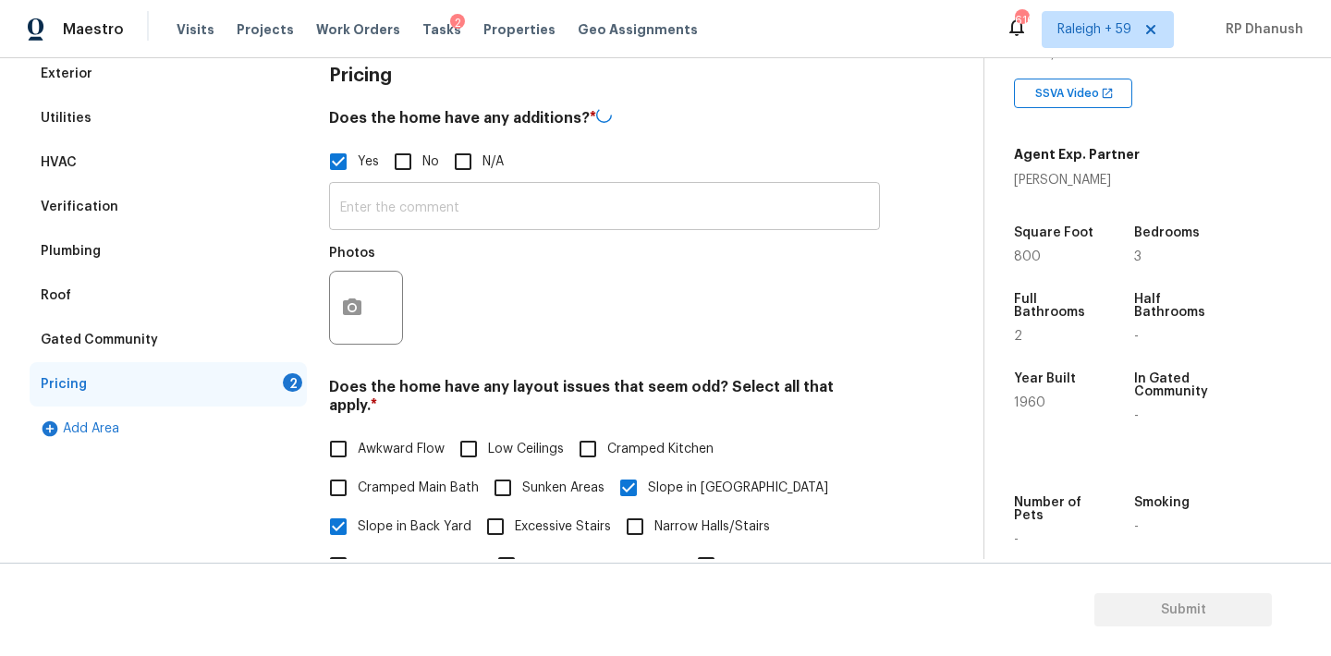
click at [375, 197] on input "text" at bounding box center [604, 208] width 551 height 43
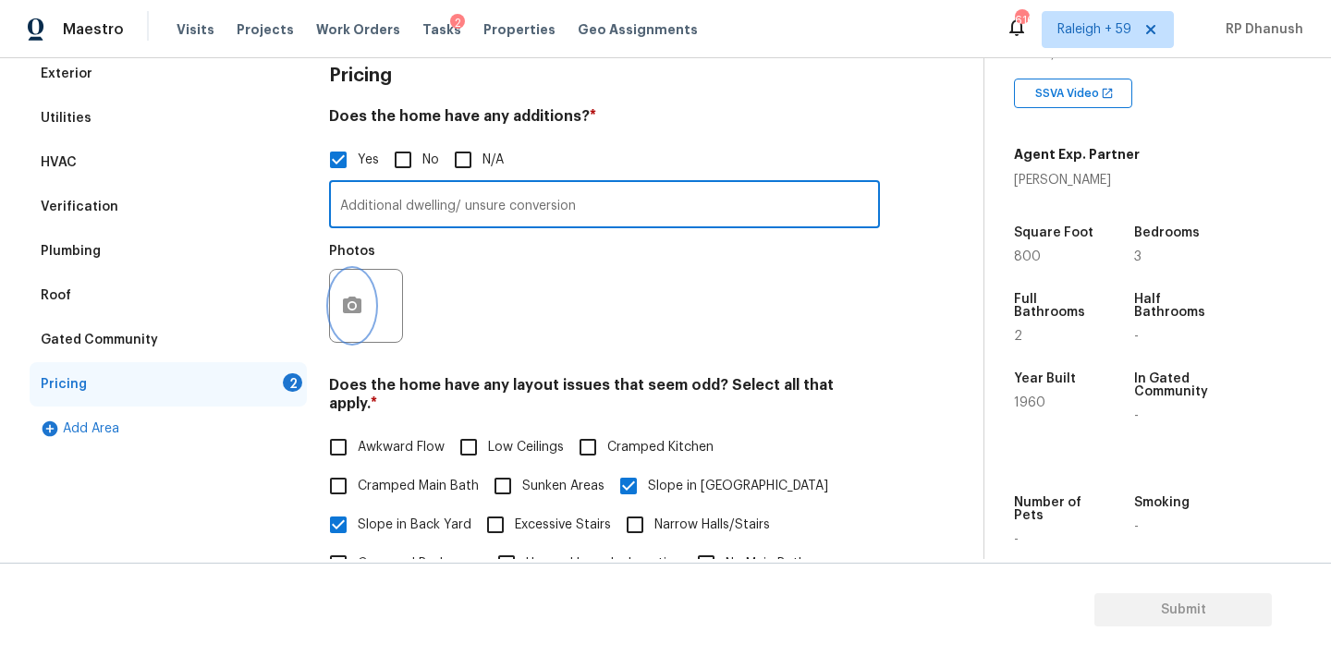
click at [340, 301] on button "button" at bounding box center [352, 306] width 44 height 72
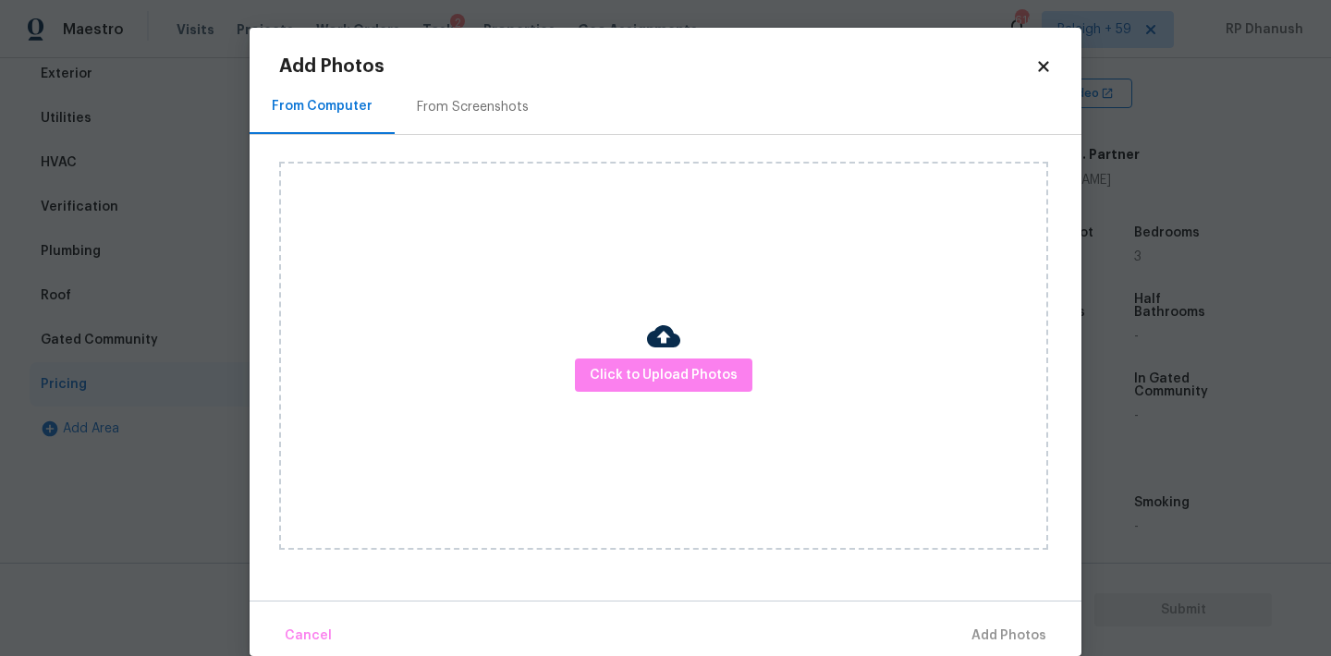
click at [408, 60] on h2 "Add Photos" at bounding box center [657, 66] width 756 height 18
click at [425, 84] on div "From Screenshots" at bounding box center [473, 106] width 156 height 55
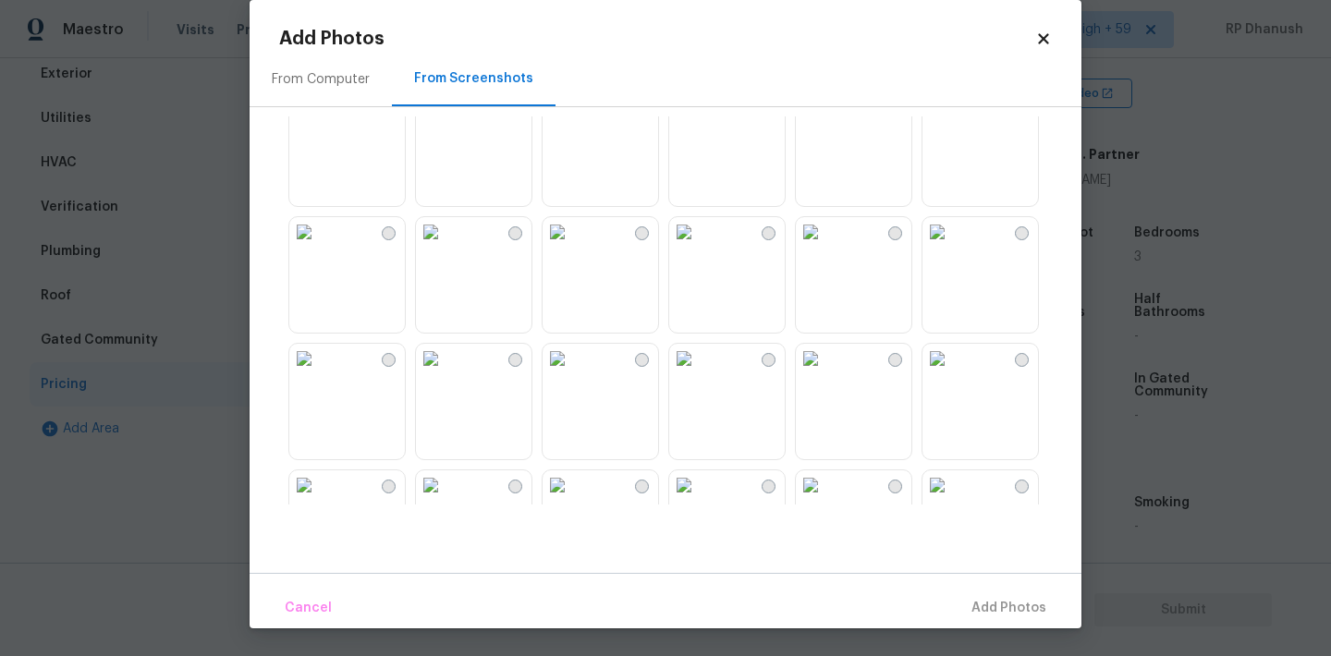
scroll to position [42, 0]
click at [319, 368] on img at bounding box center [304, 353] width 30 height 30
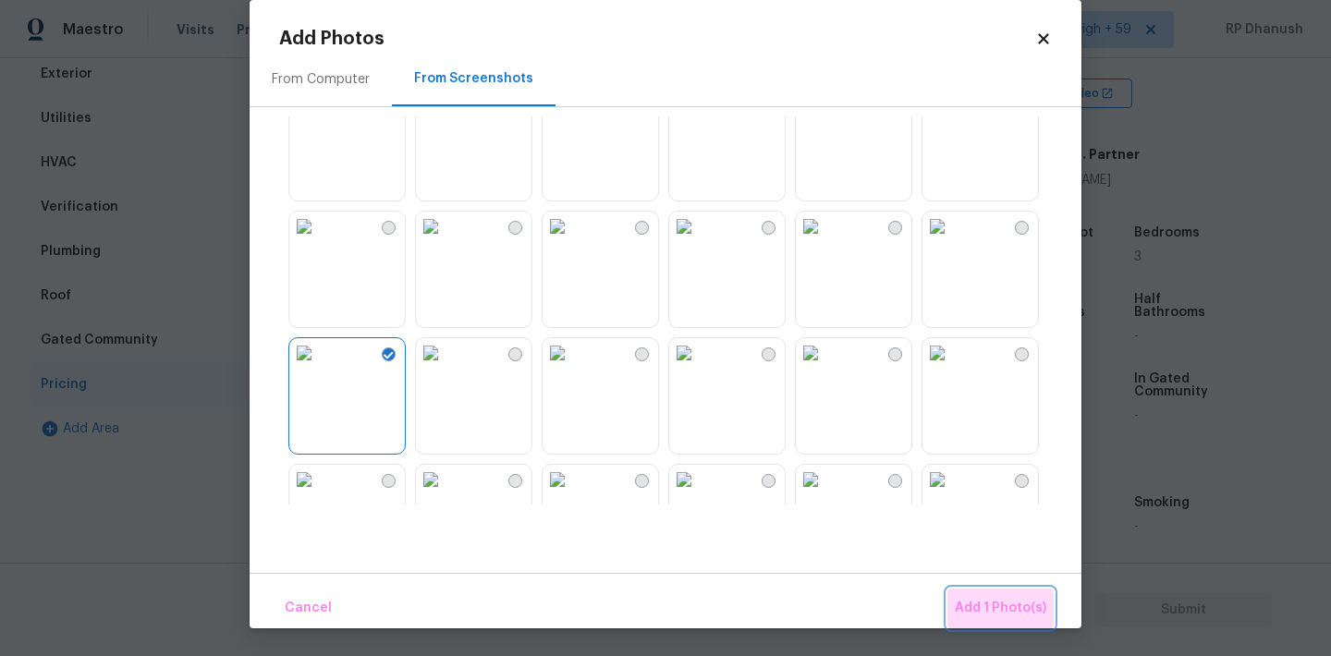
click at [998, 610] on span "Add 1 Photo(s)" at bounding box center [999, 608] width 91 height 23
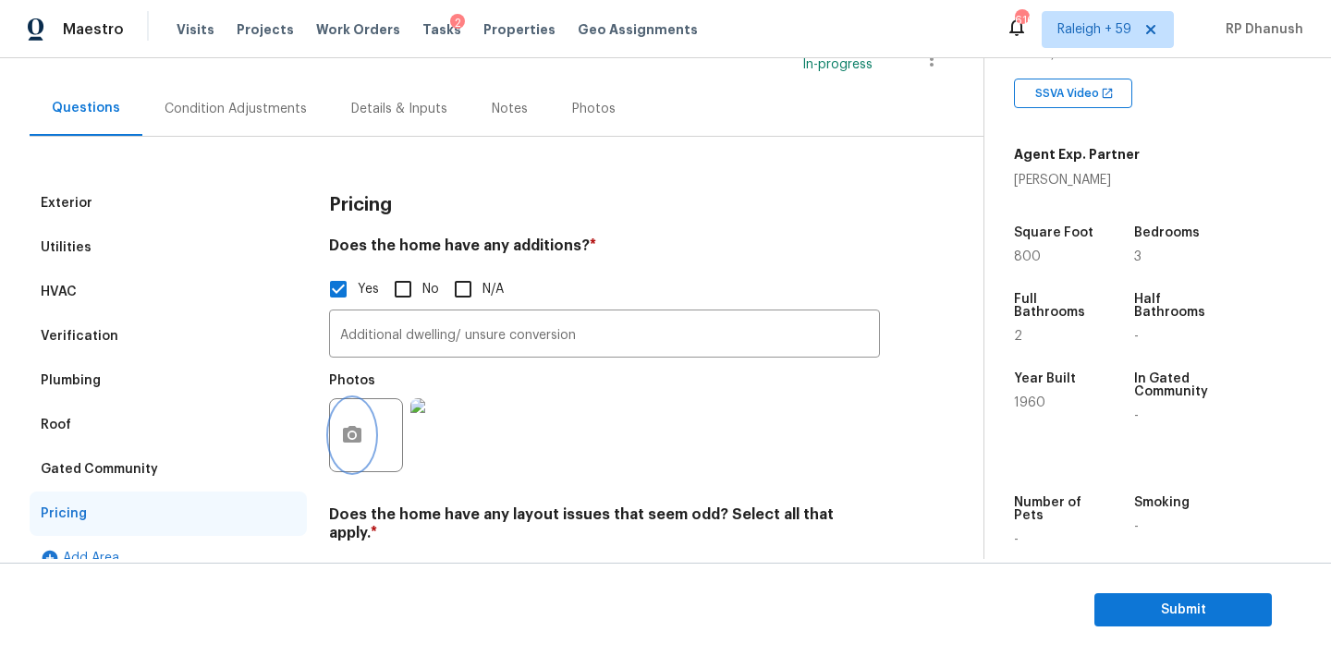
scroll to position [167, 0]
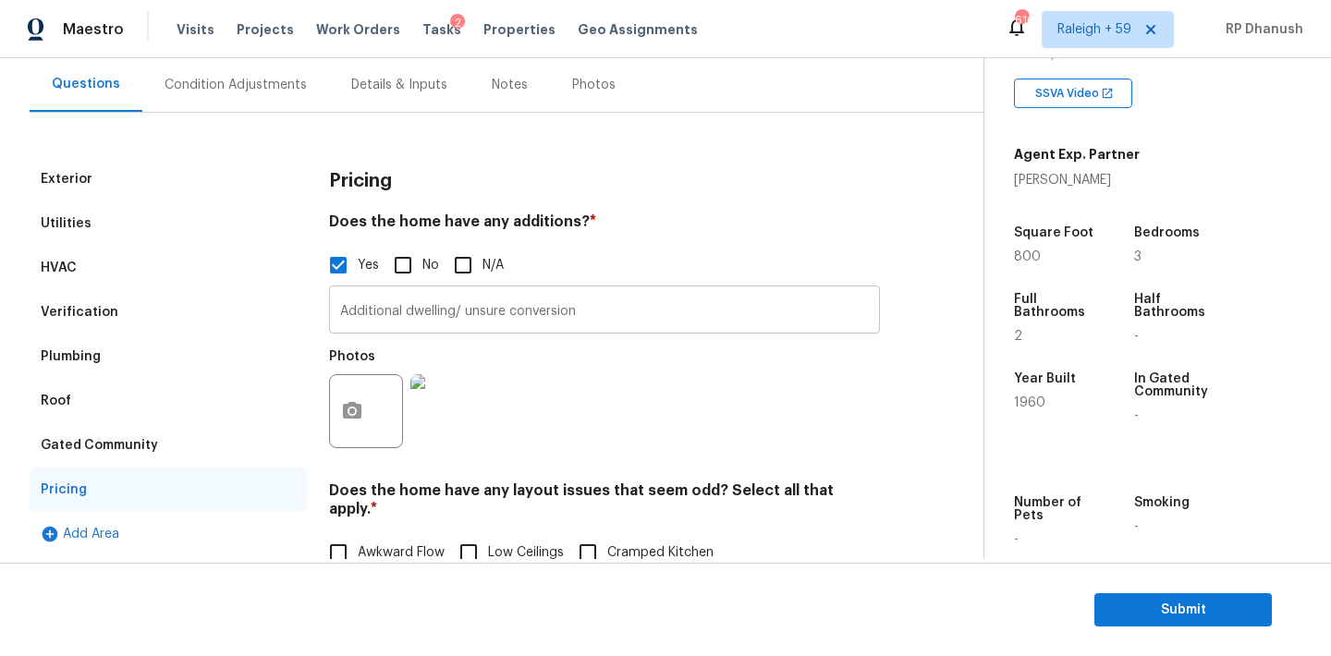
click at [594, 322] on input "Additional dwelling/ unsure conversion" at bounding box center [604, 311] width 551 height 43
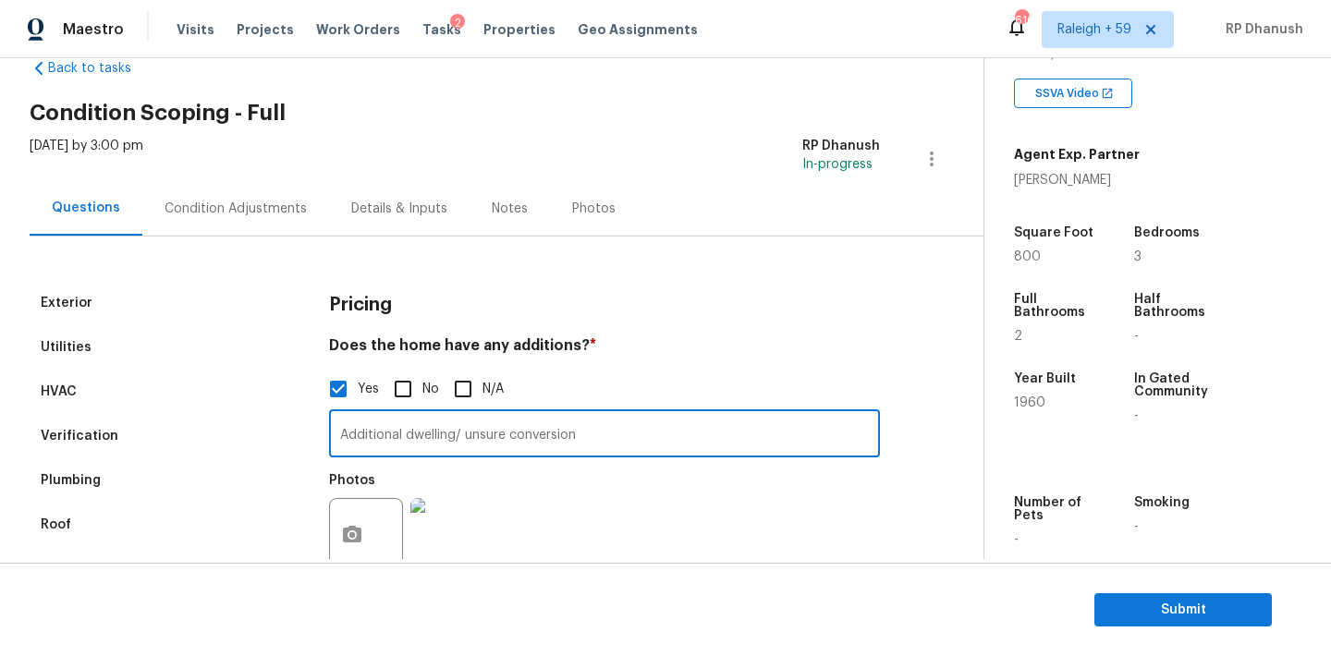
type input "Additional dwelling/ unsure conversion"
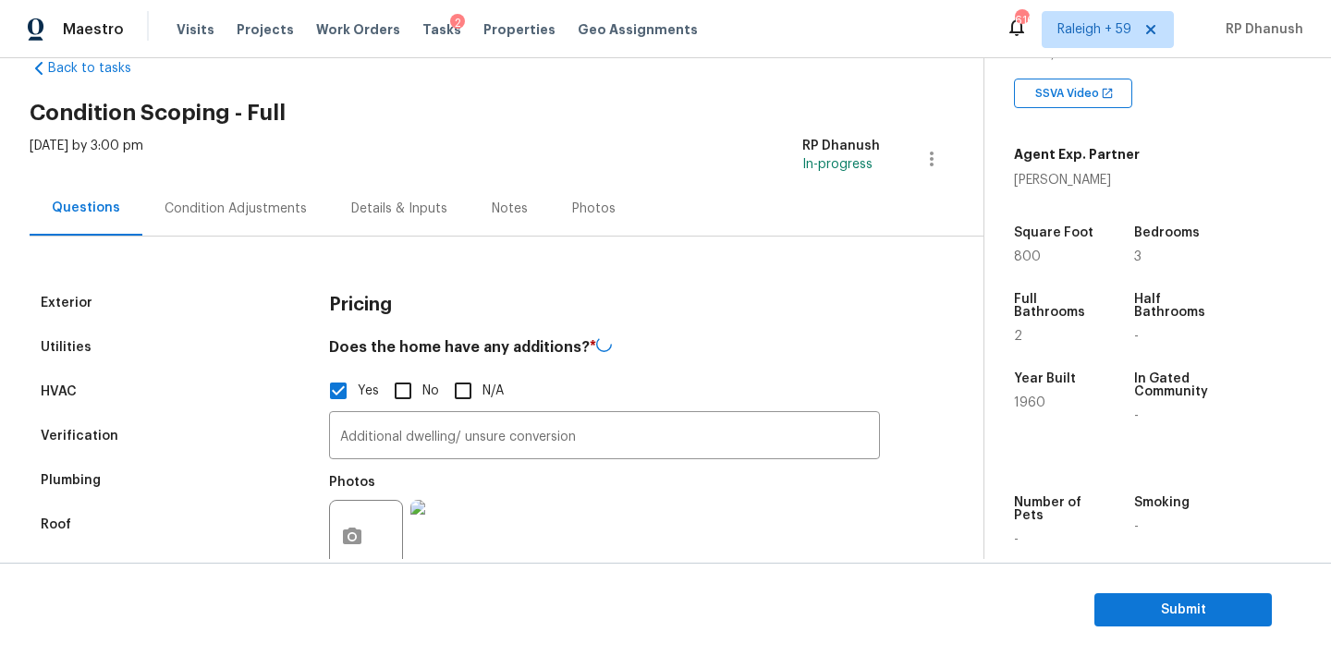
click at [225, 202] on div "Condition Adjustments" at bounding box center [235, 209] width 142 height 18
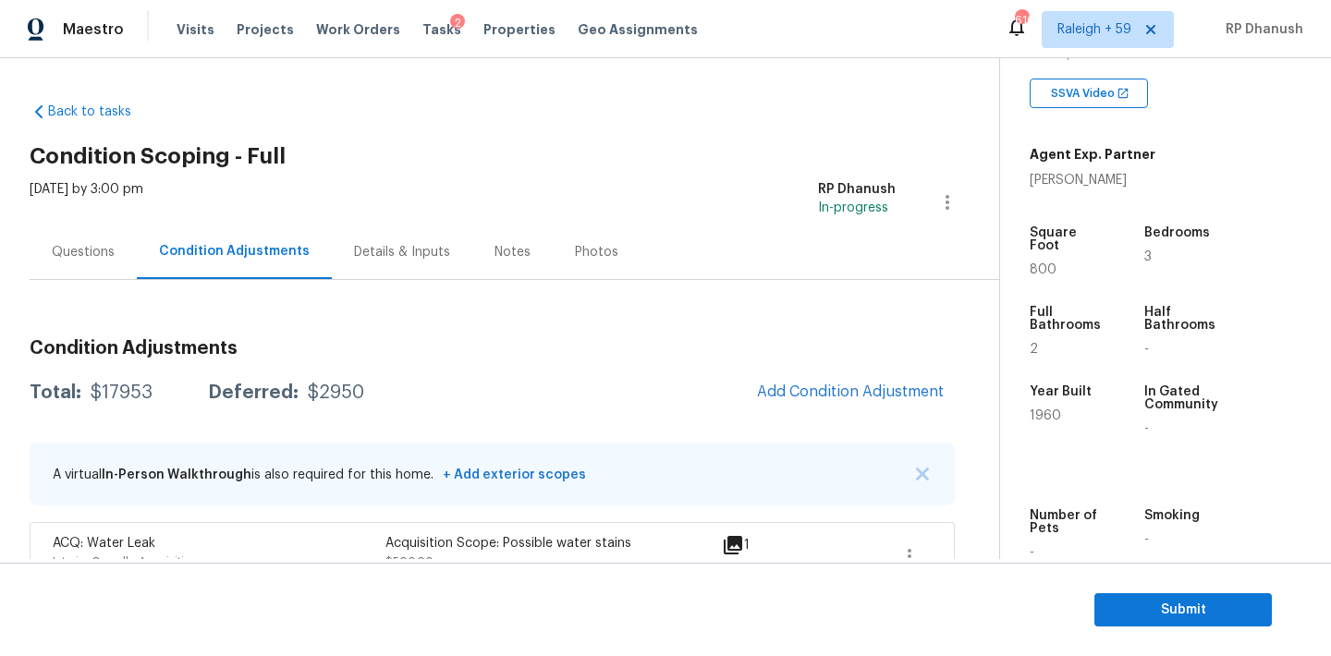
click at [885, 372] on span "Add Condition Adjustment" at bounding box center [850, 392] width 209 height 41
click at [841, 398] on span "Add Condition Adjustment" at bounding box center [850, 391] width 187 height 17
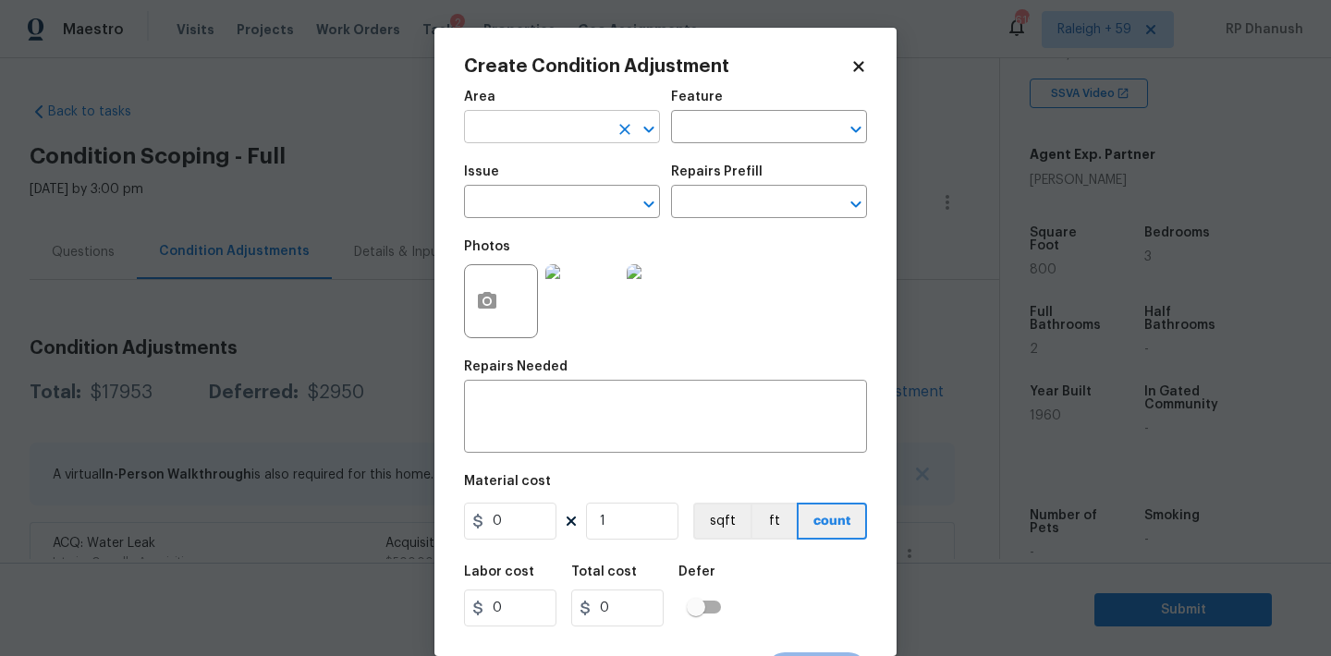
click at [513, 124] on input "text" at bounding box center [536, 129] width 144 height 29
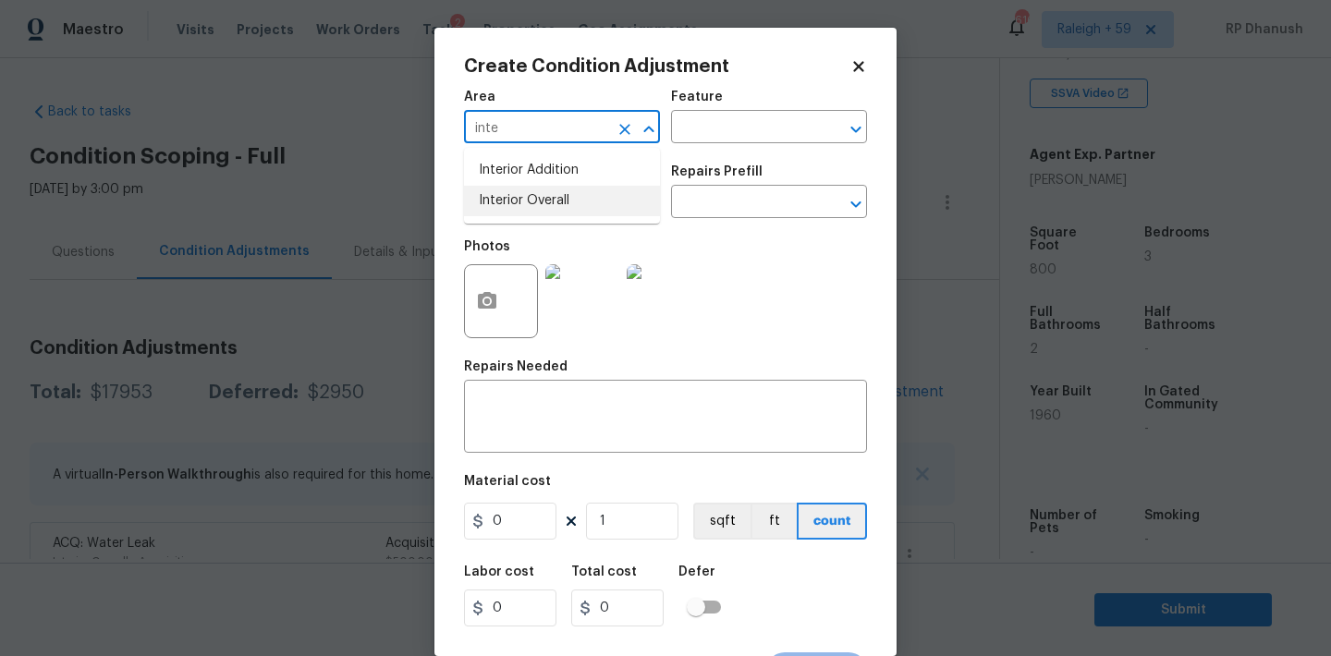
click at [515, 192] on li "Interior Overall" at bounding box center [562, 201] width 196 height 30
type input "Interior Overall"
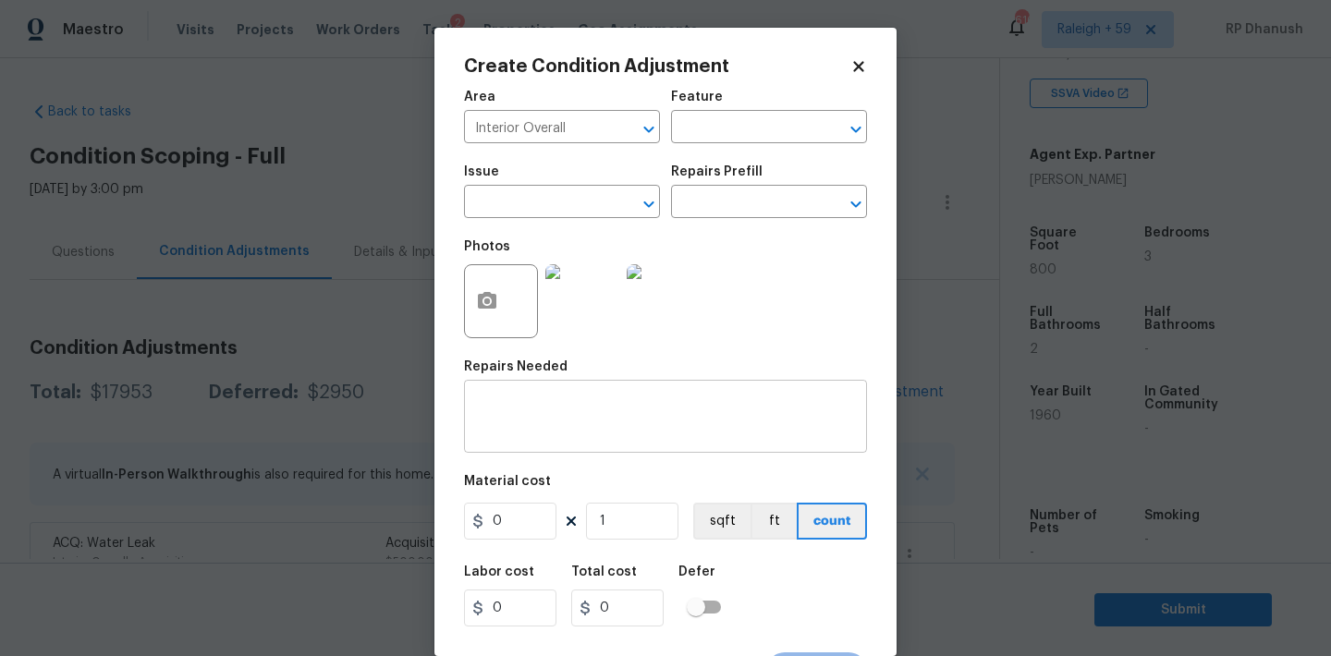
click at [515, 385] on div "x ​" at bounding box center [665, 418] width 403 height 68
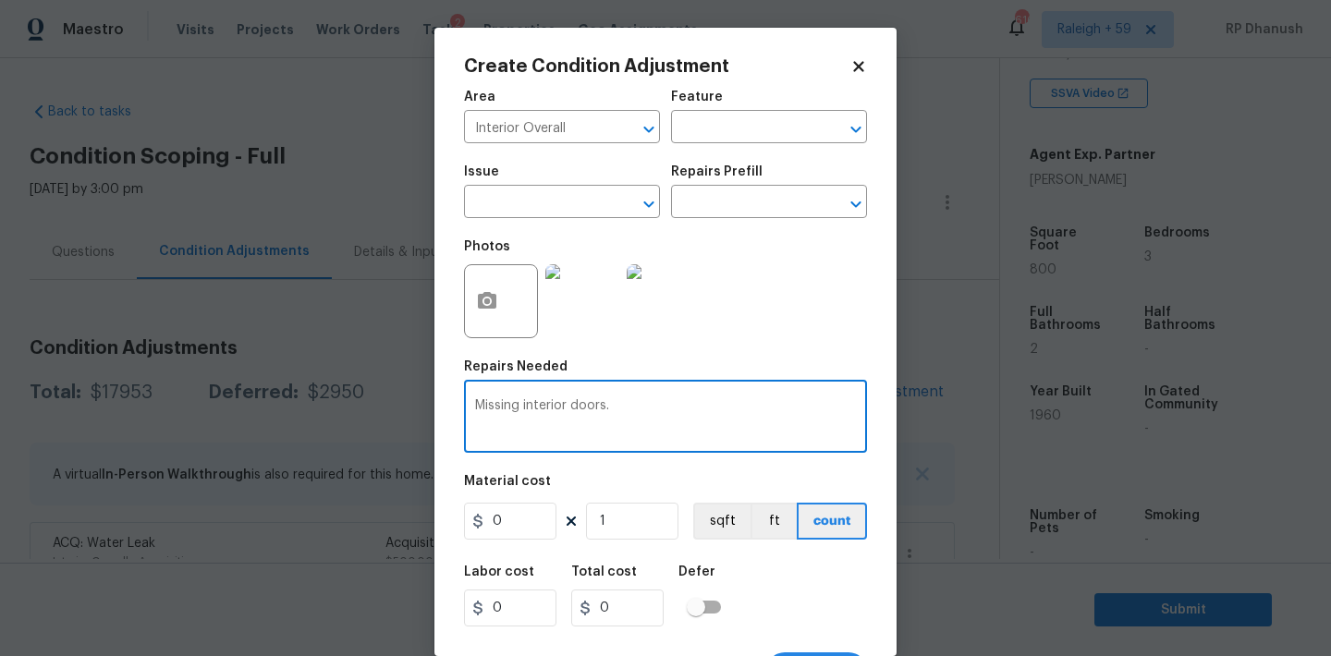
type textarea "Missing interior doors."
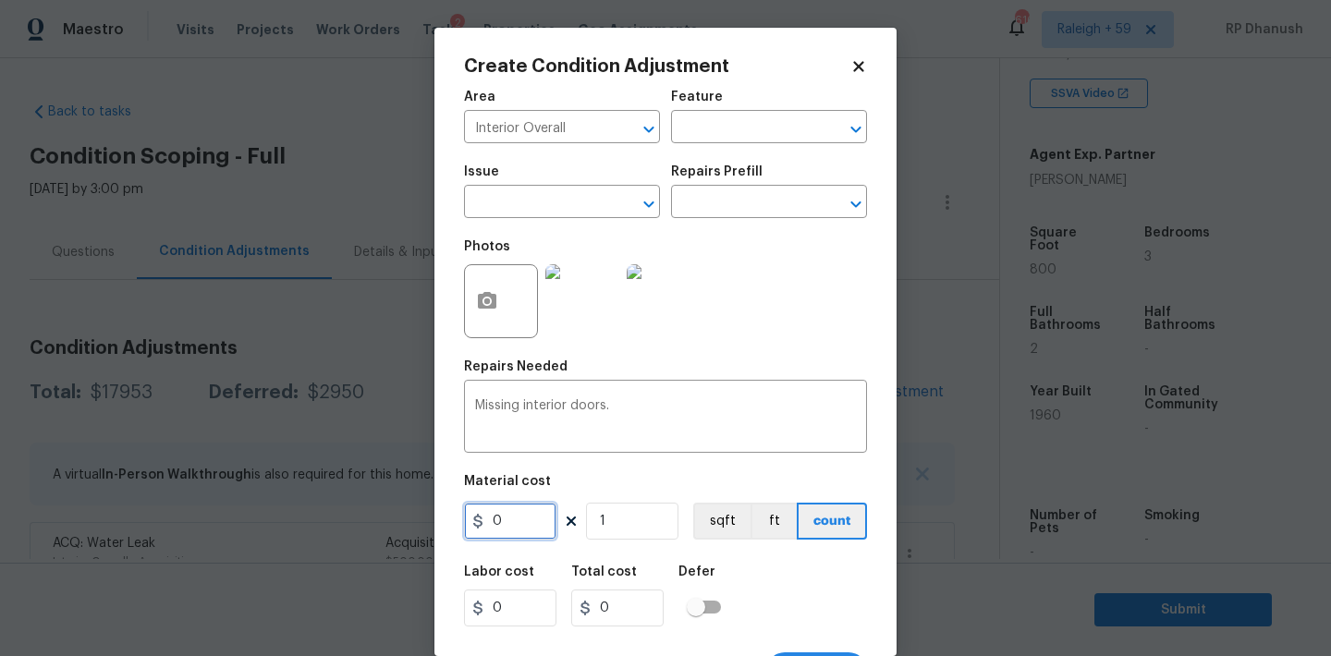
click at [527, 517] on input "0" at bounding box center [510, 521] width 92 height 37
type input "130"
type input "2"
type input "260"
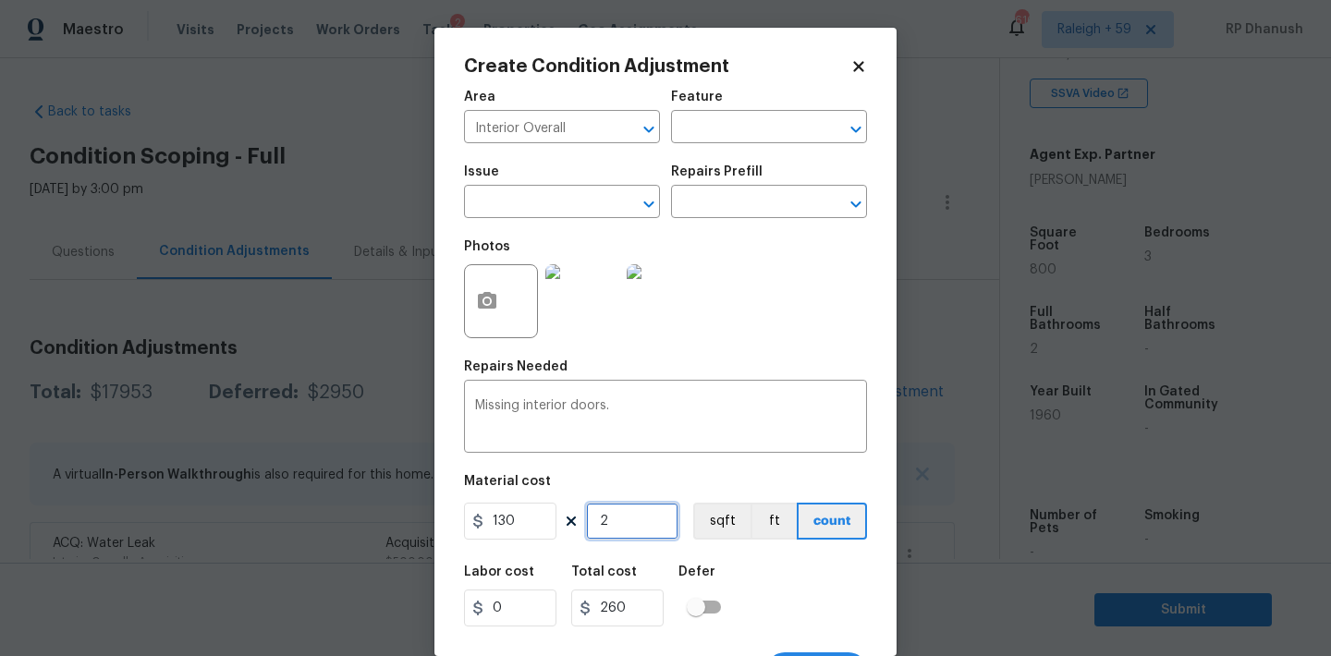
type input "2"
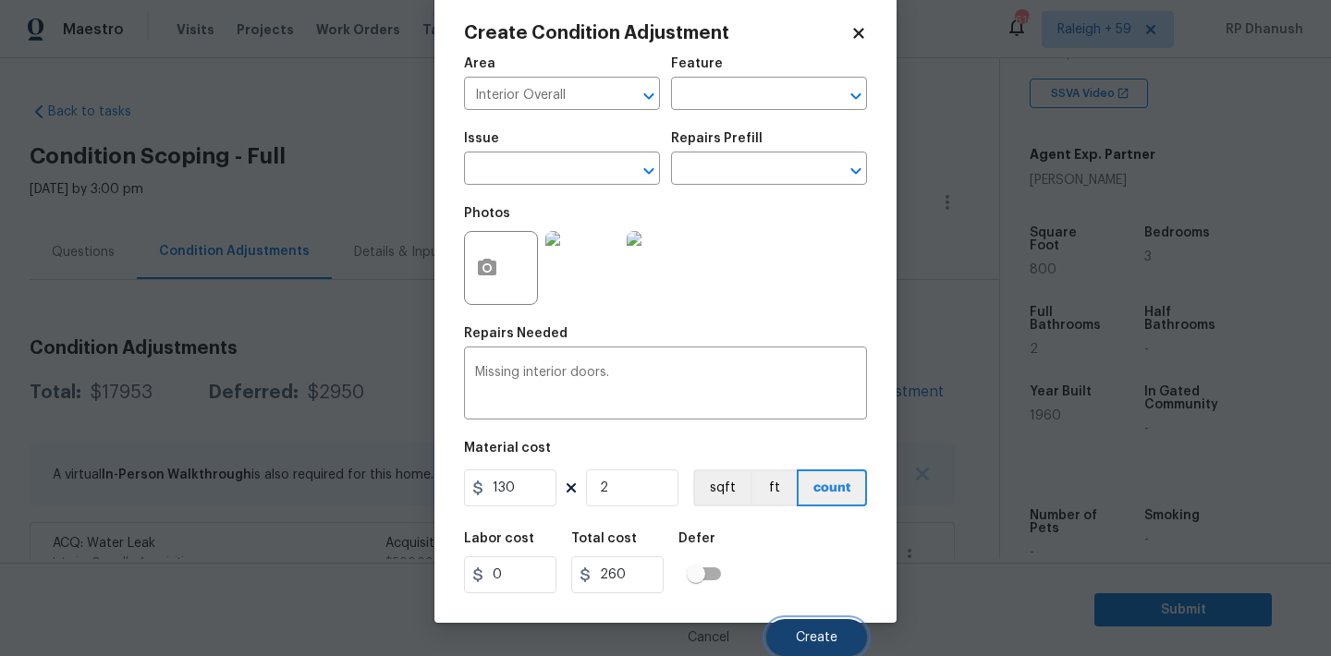
click at [818, 644] on button "Create" at bounding box center [816, 637] width 101 height 37
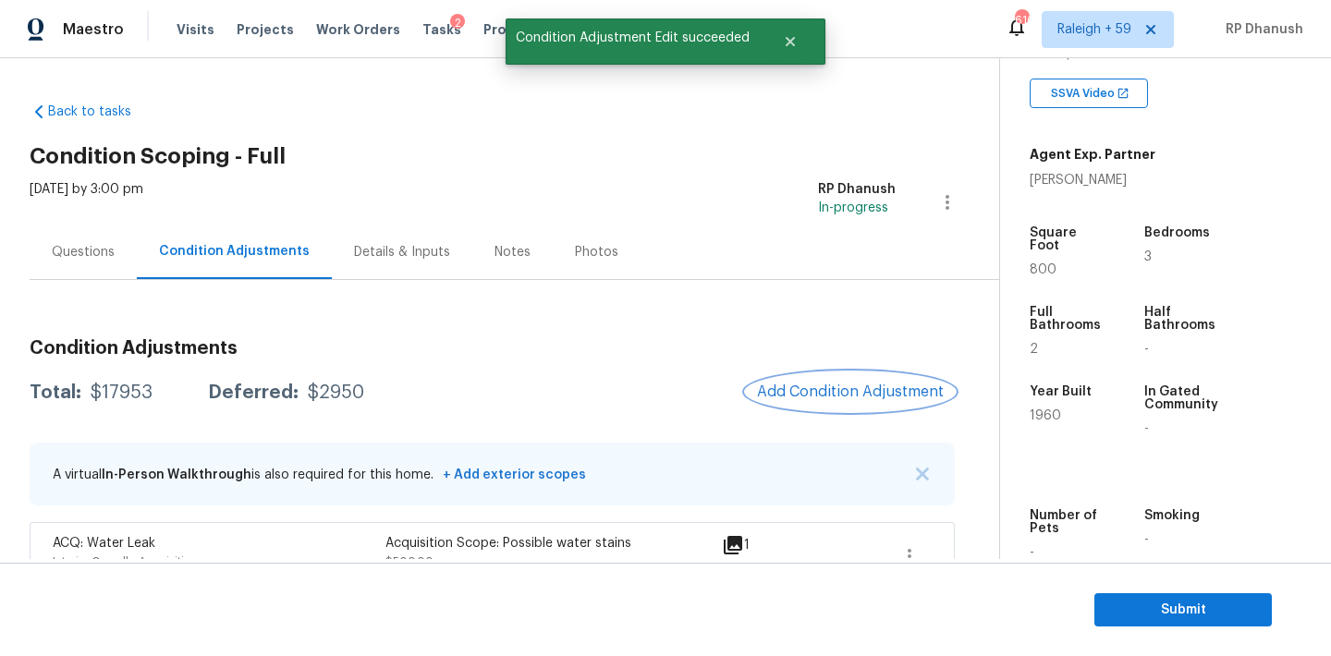
scroll to position [0, 0]
click at [116, 381] on div at bounding box center [665, 328] width 1331 height 656
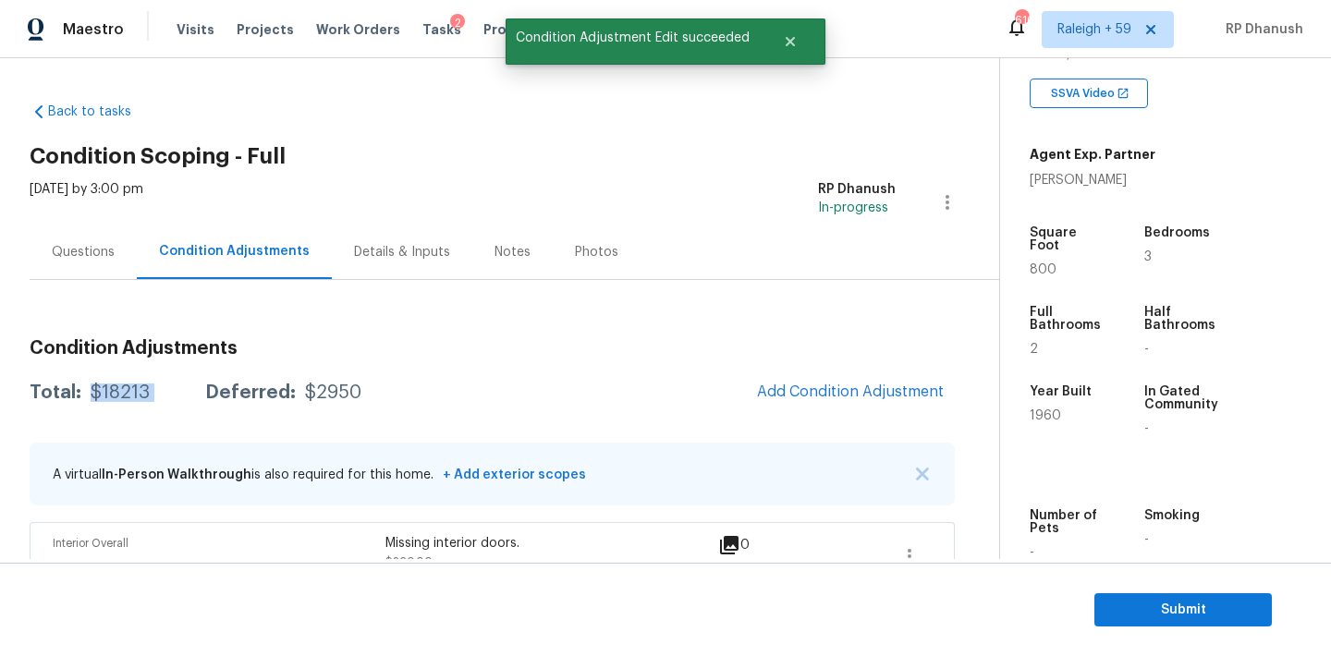
click at [116, 381] on div "Total: $18213 Deferred: $2950 Add Condition Adjustment" at bounding box center [492, 392] width 925 height 41
copy div "$18213"
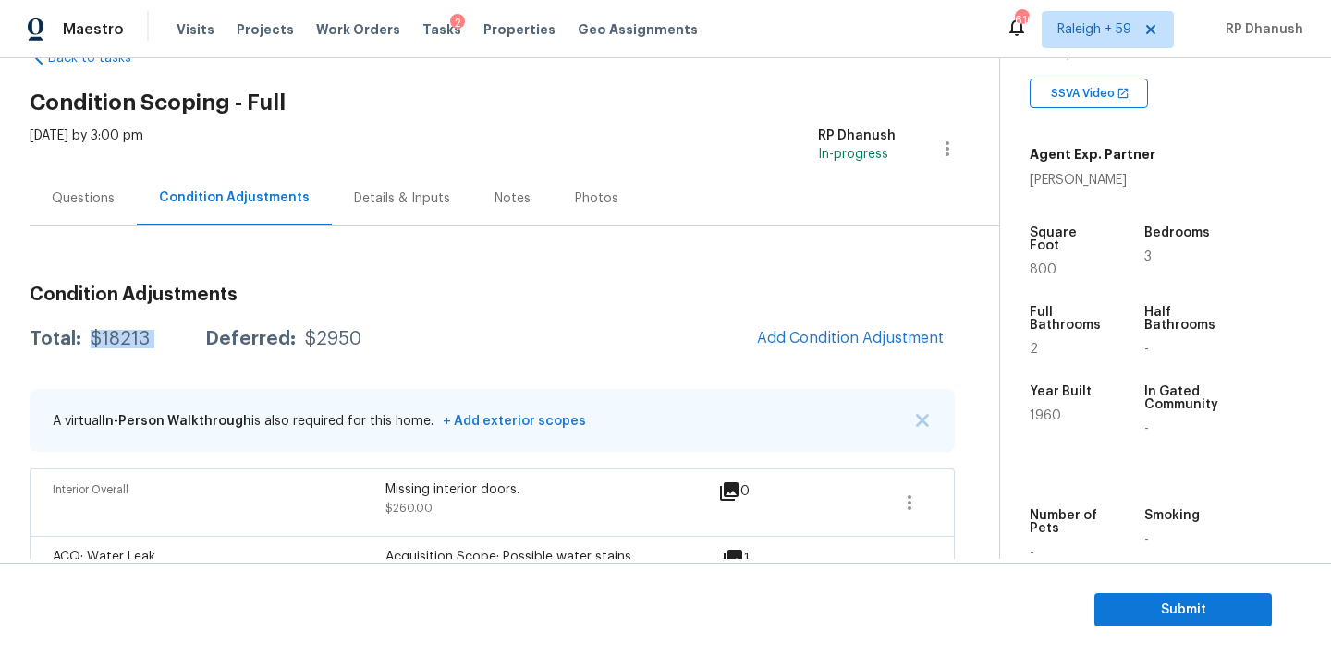
scroll to position [76, 0]
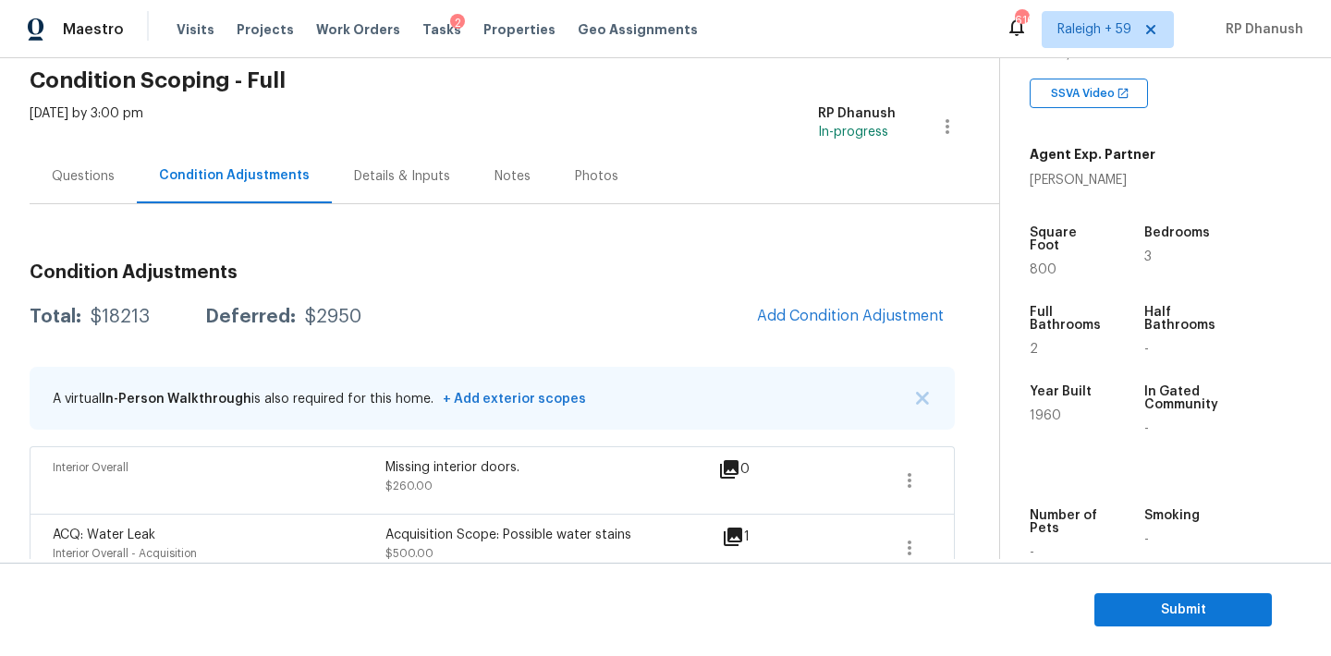
click at [96, 183] on div "Questions" at bounding box center [83, 176] width 63 height 18
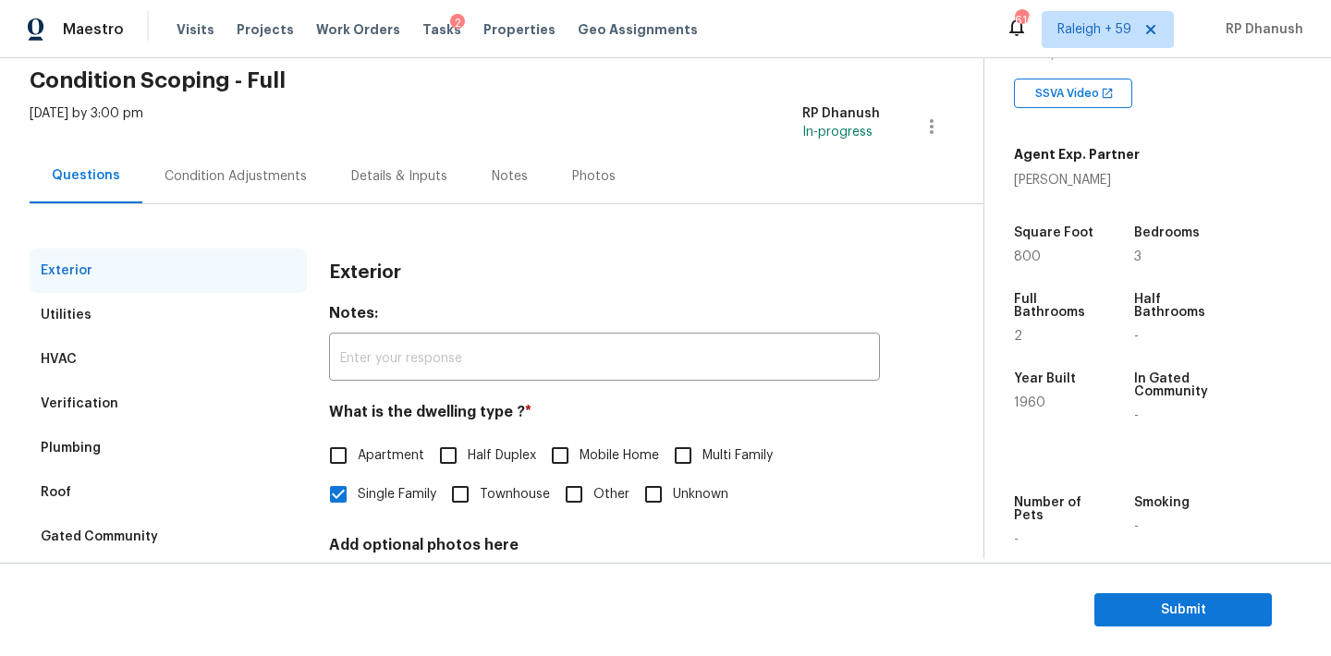
click at [263, 181] on div "Condition Adjustments" at bounding box center [235, 176] width 142 height 18
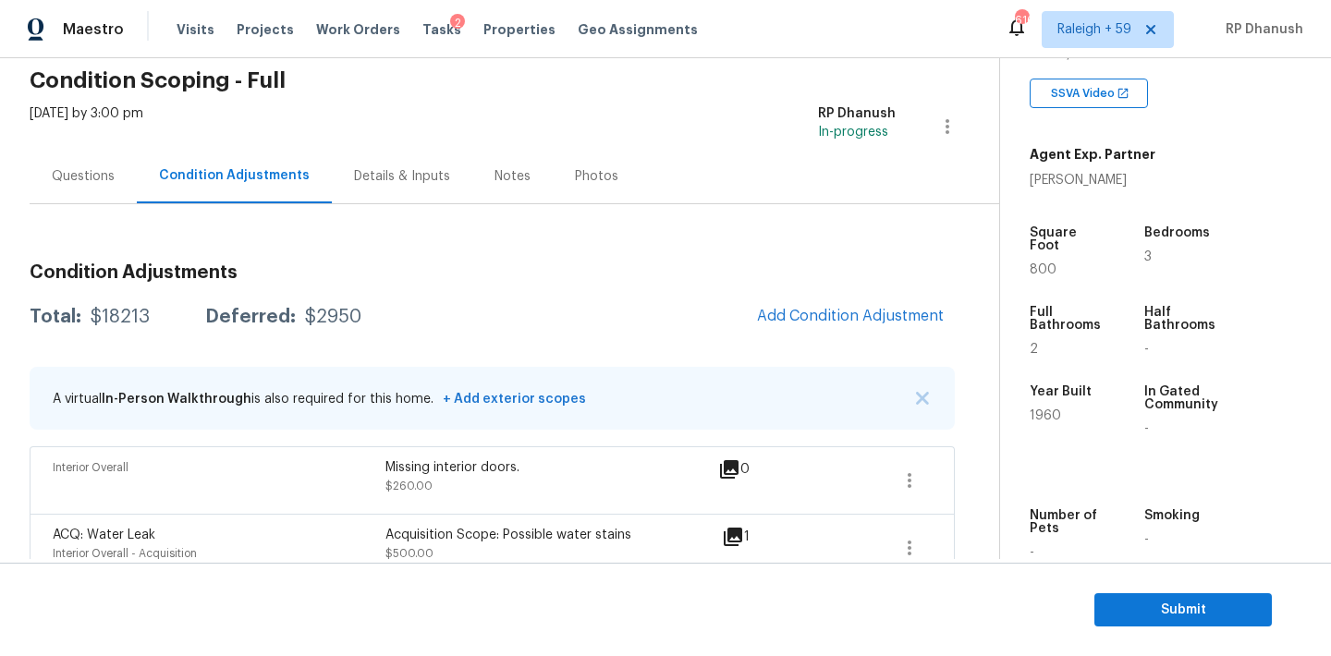
click at [112, 298] on div "Total: $18213 Deferred: $2950 Add Condition Adjustment" at bounding box center [492, 317] width 925 height 41
copy div "$18213"
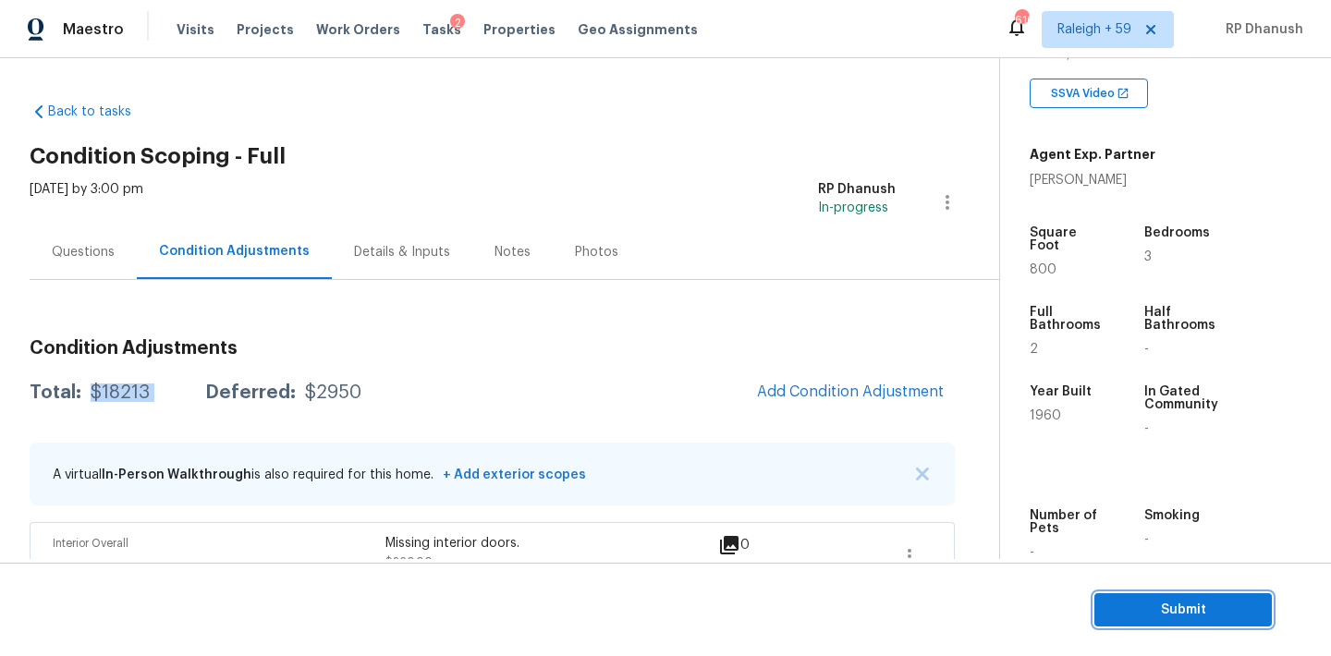
click at [1133, 602] on span "Submit" at bounding box center [1183, 610] width 148 height 23
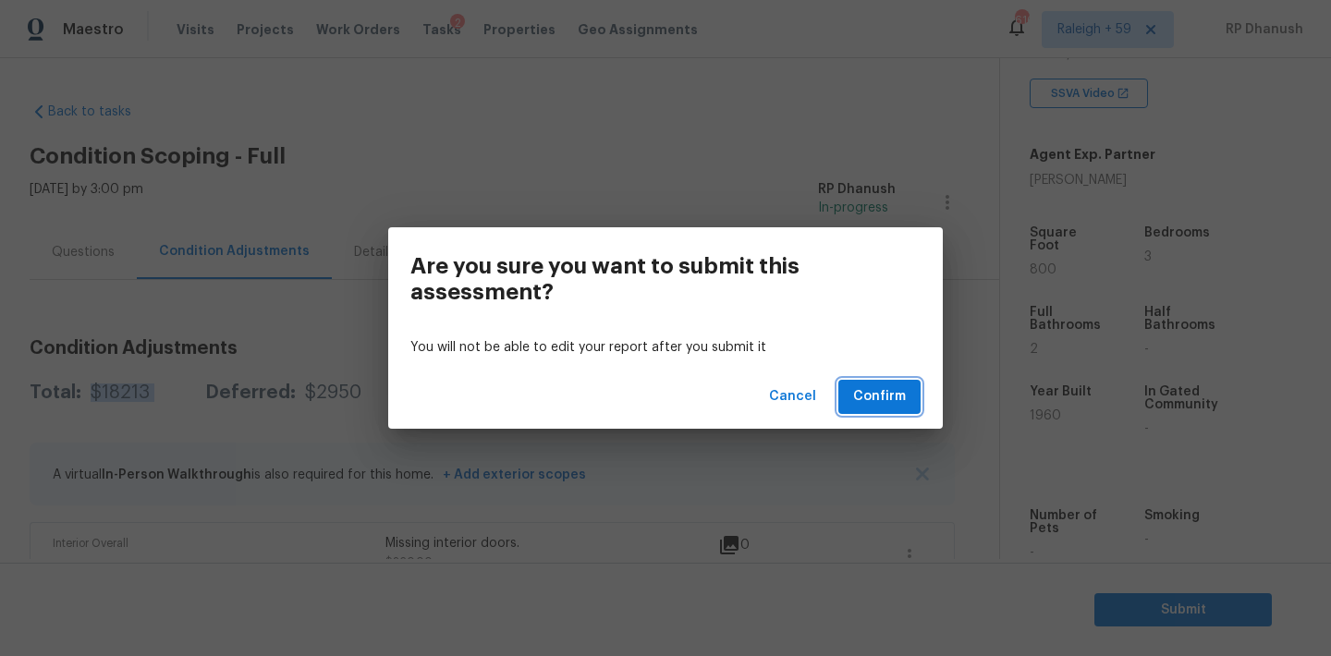
click at [869, 385] on span "Confirm" at bounding box center [879, 396] width 53 height 23
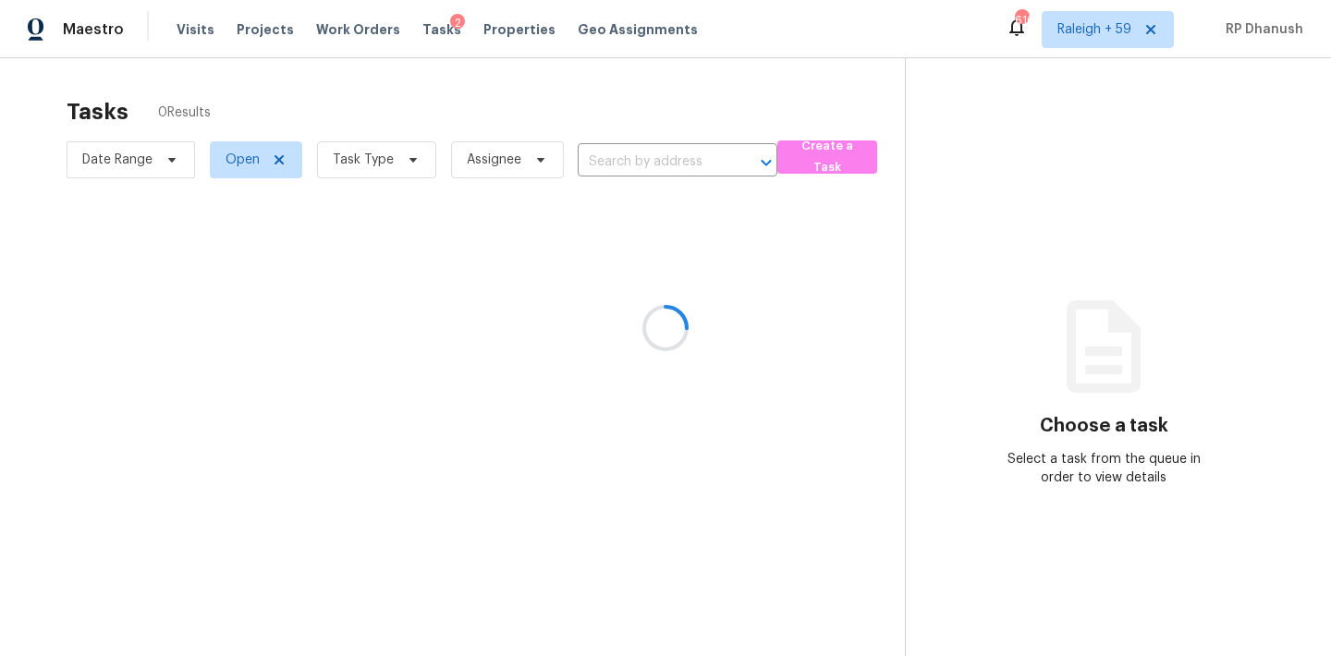
click at [689, 162] on div at bounding box center [665, 328] width 1331 height 656
click at [692, 163] on div at bounding box center [665, 328] width 1331 height 656
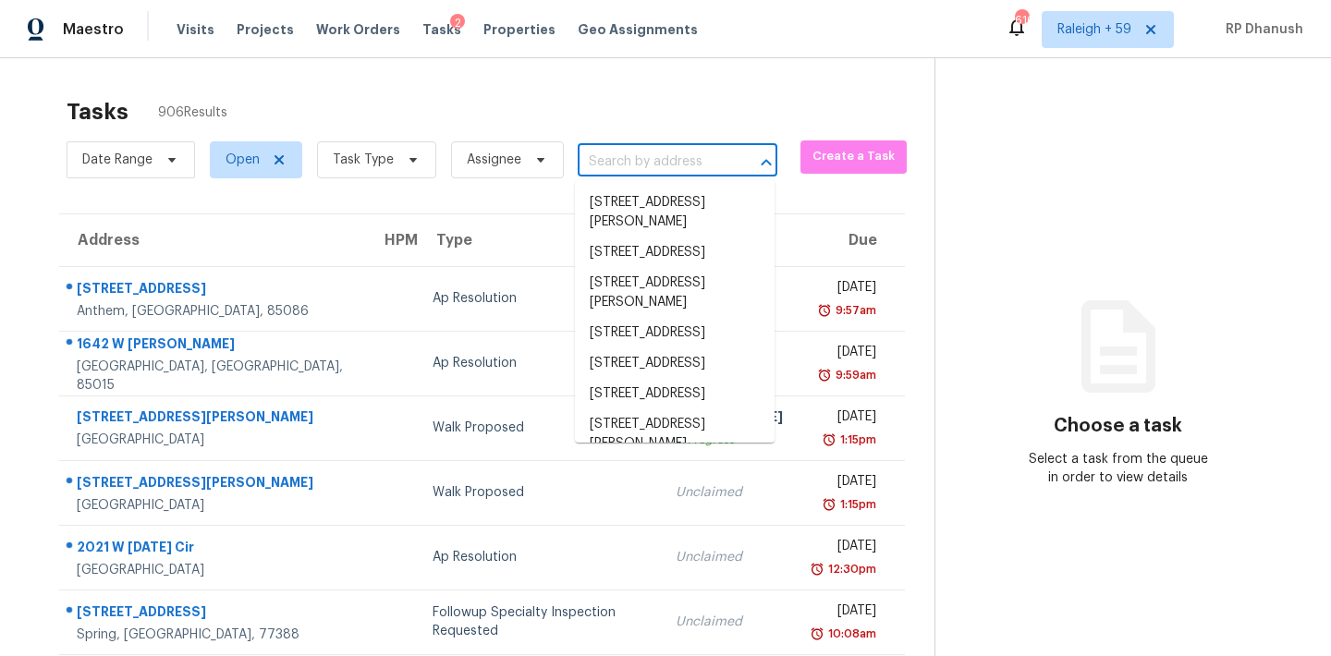
click at [692, 163] on input "text" at bounding box center [652, 162] width 148 height 29
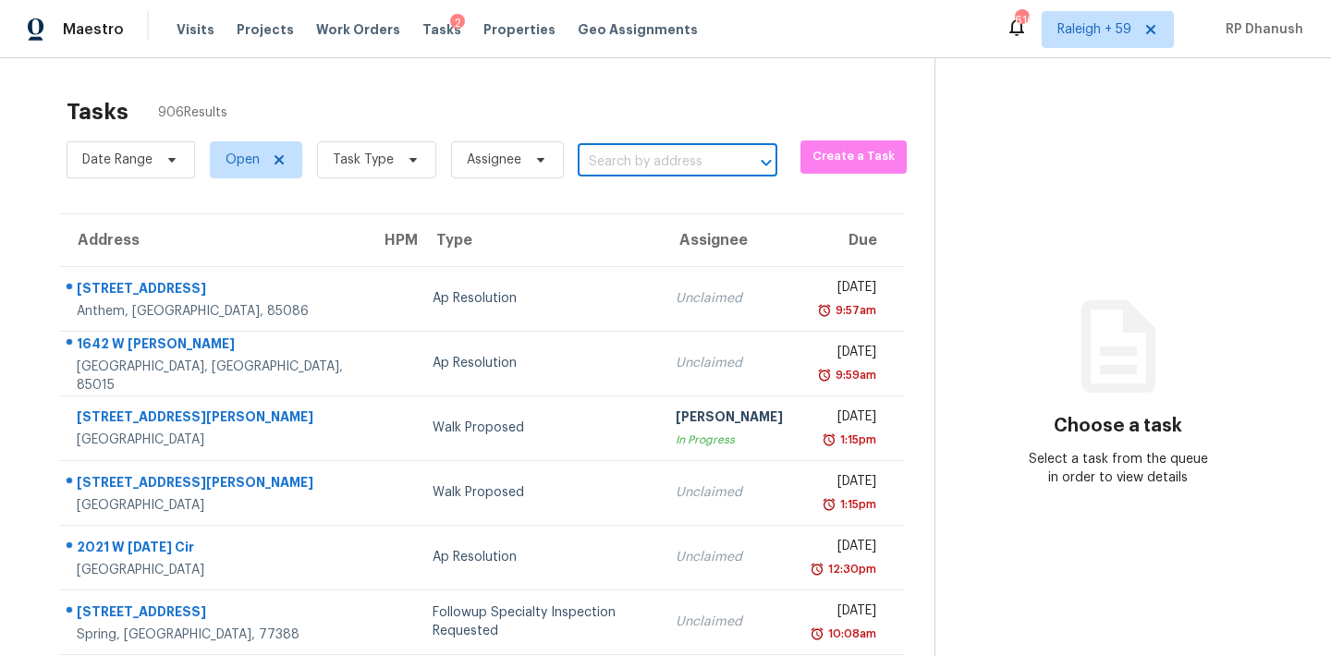
click at [692, 163] on input "text" at bounding box center [652, 162] width 148 height 29
paste input "133 Maplewood Dr, Temple, GA 30179"
type input "133 Maplewood Dr, Temple, GA 30179"
click at [663, 211] on li "133 Maplewood Dr, Temple, GA 30179" at bounding box center [675, 203] width 200 height 30
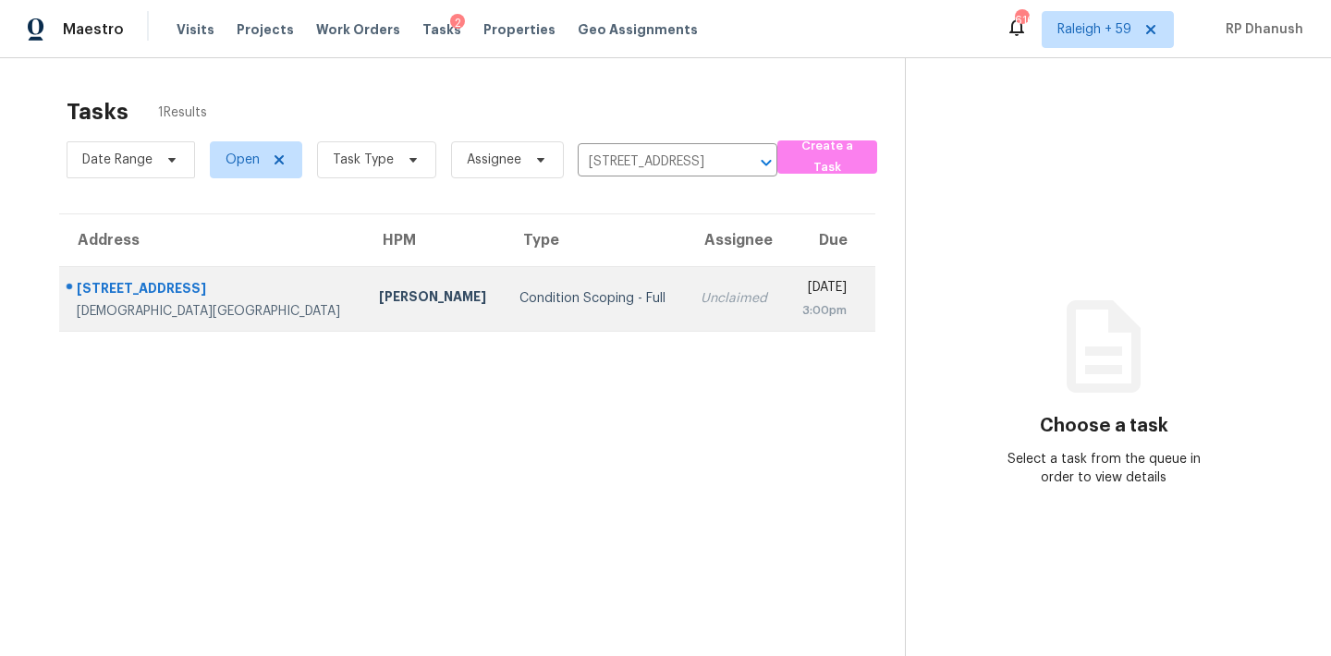
click at [799, 304] on div "3:00pm" at bounding box center [822, 310] width 47 height 18
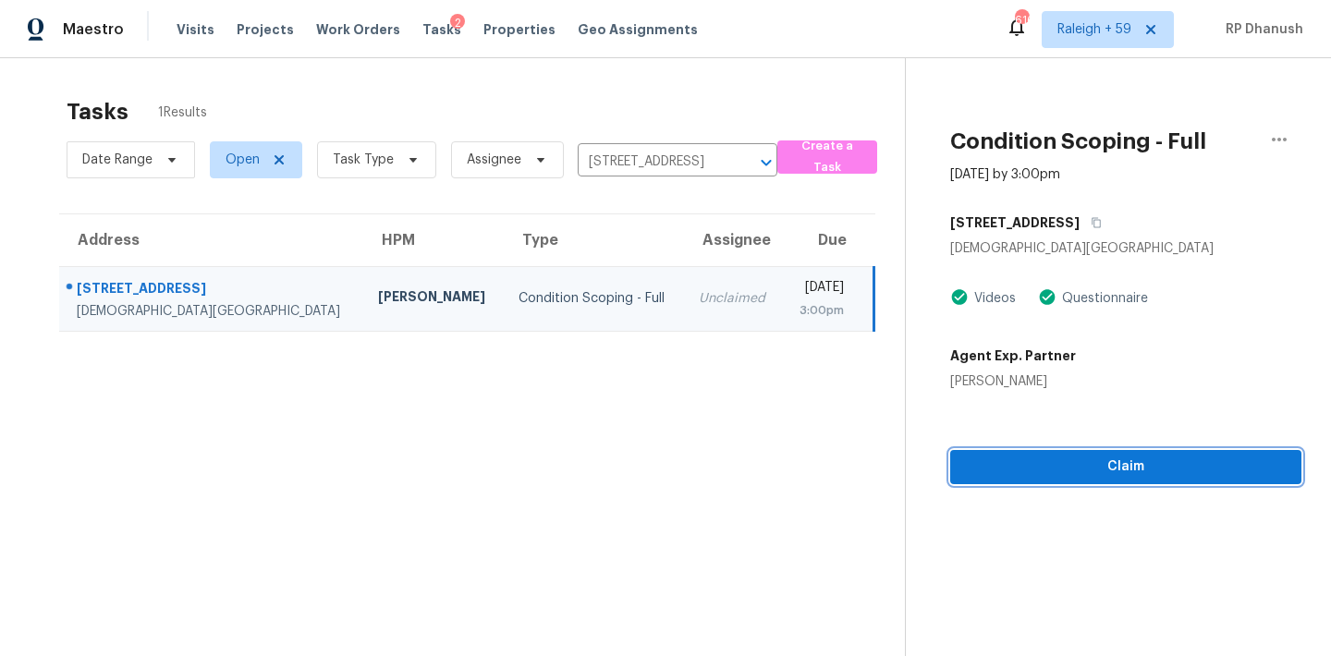
click at [1200, 483] on button "Claim" at bounding box center [1125, 467] width 351 height 34
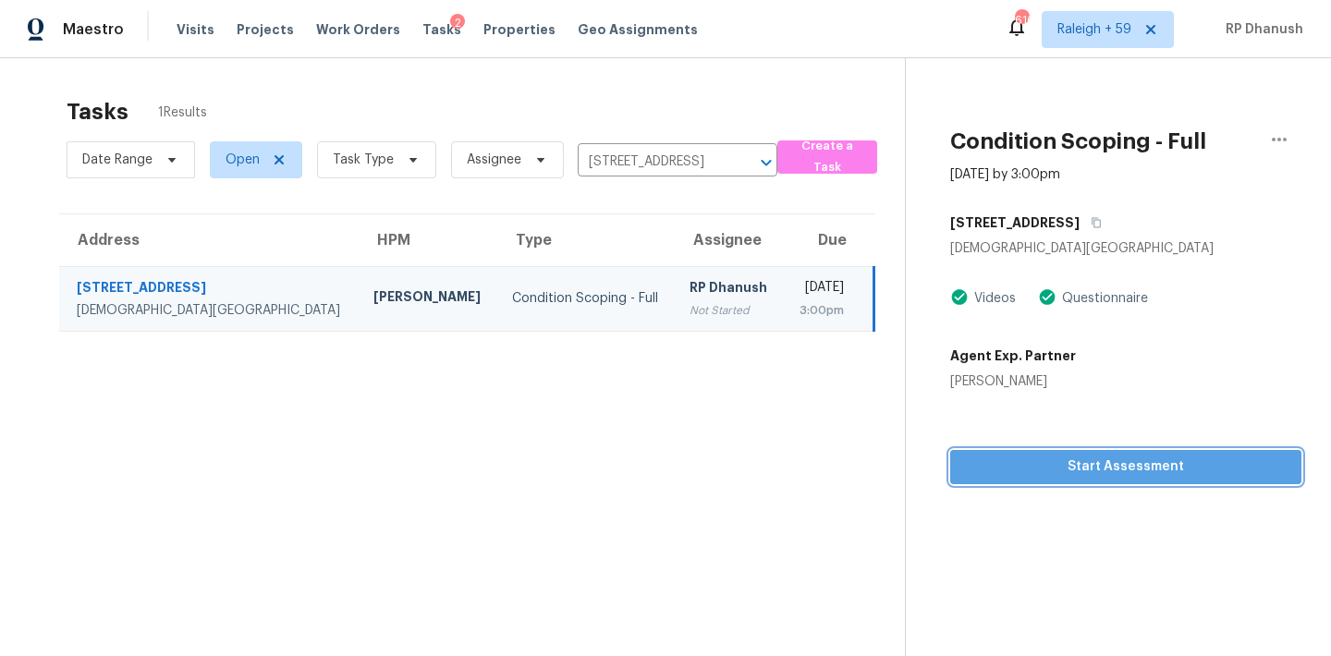
click at [1022, 466] on span "Start Assessment" at bounding box center [1126, 467] width 322 height 23
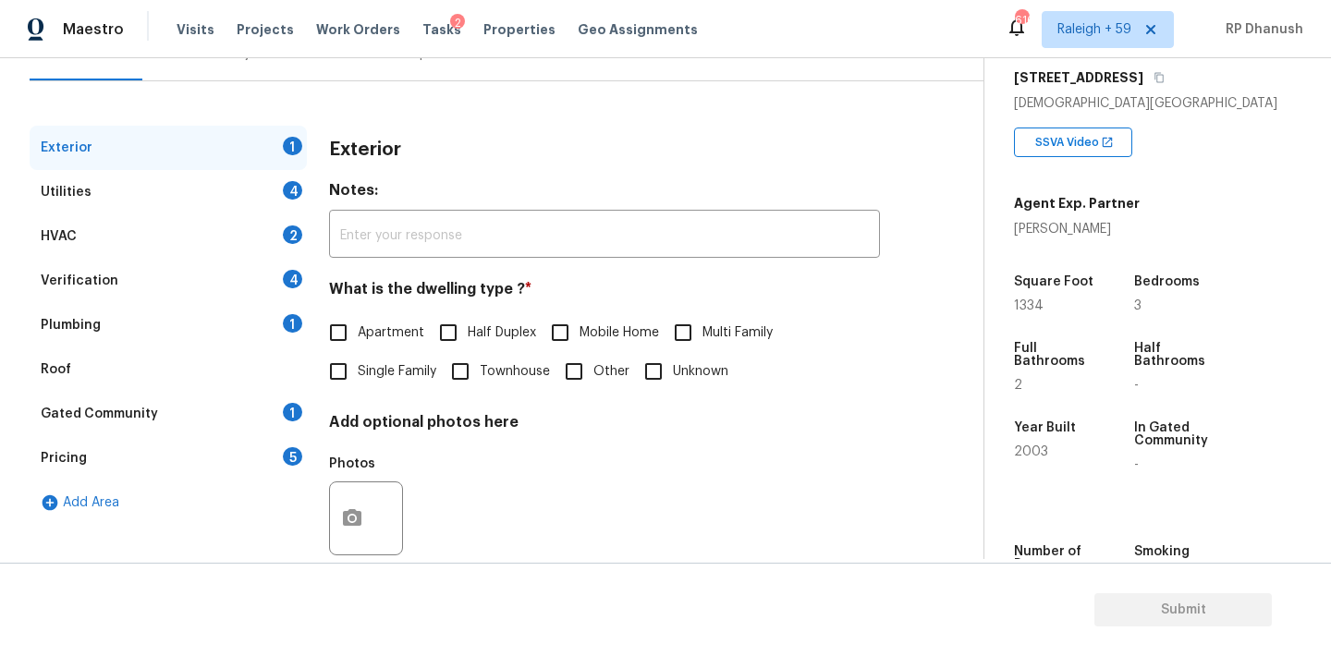
scroll to position [234, 0]
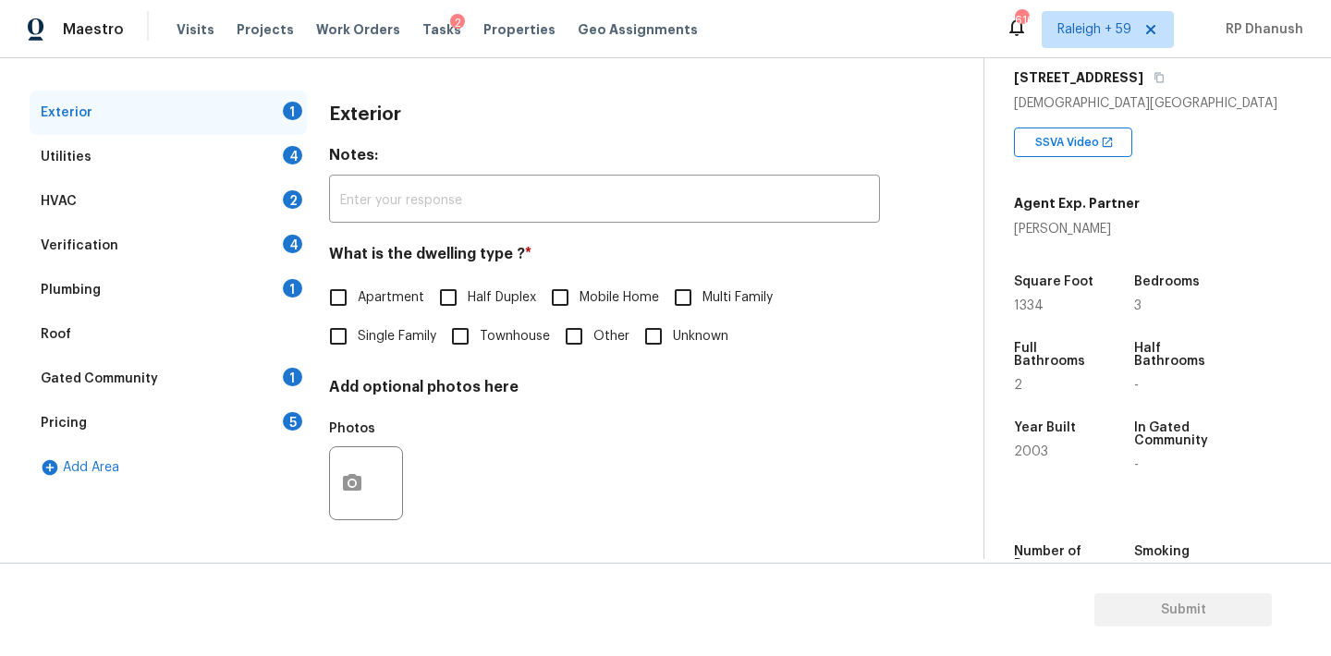
click at [342, 342] on input "Single Family" at bounding box center [338, 336] width 39 height 39
checkbox input "true"
click at [281, 395] on div "Gated Community 1" at bounding box center [168, 379] width 277 height 44
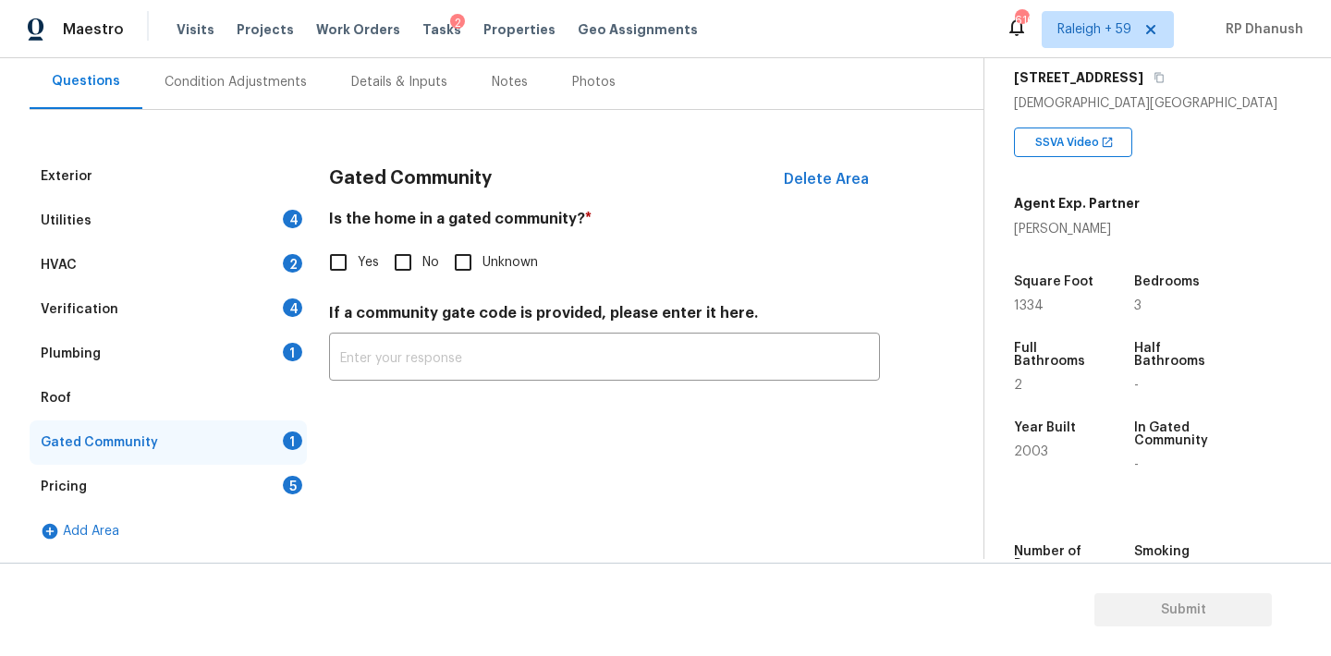
click at [396, 243] on input "No" at bounding box center [402, 262] width 39 height 39
checkbox input "true"
click at [283, 441] on div "Gated Community" at bounding box center [168, 442] width 277 height 44
click at [276, 482] on div "Pricing 5" at bounding box center [168, 487] width 277 height 44
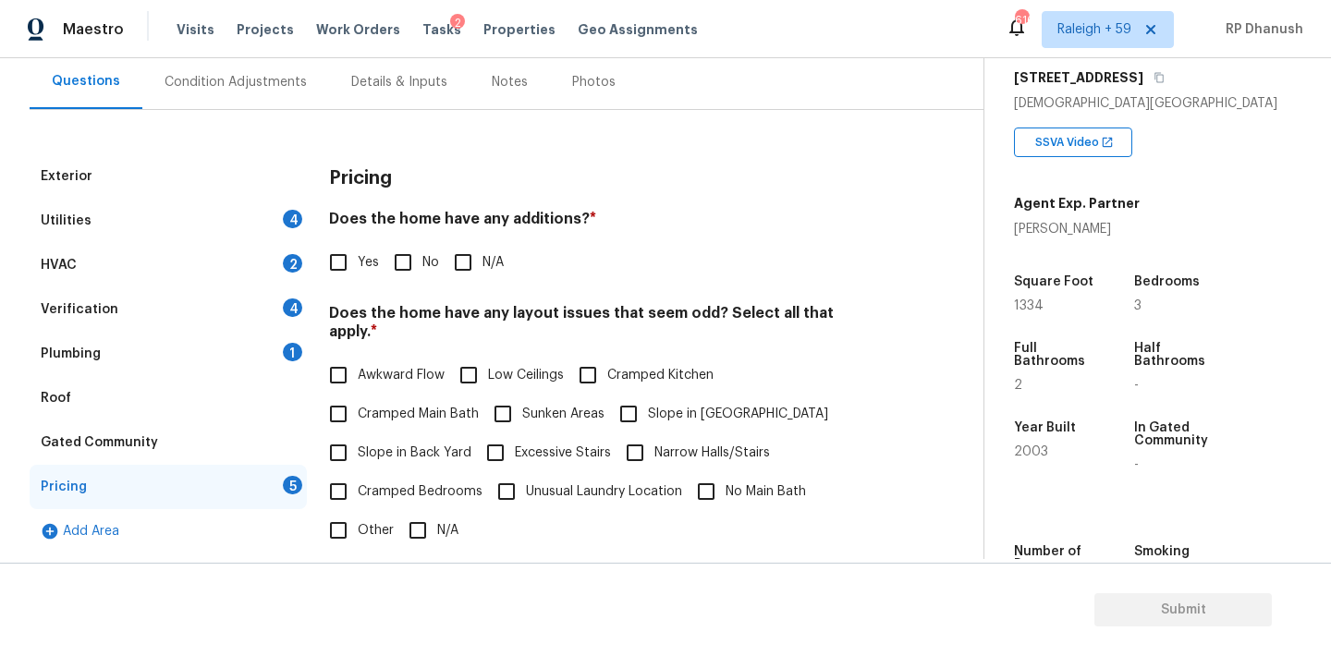
click at [424, 262] on span "No" at bounding box center [430, 262] width 17 height 19
click at [422, 262] on input "No" at bounding box center [402, 262] width 39 height 39
checkbox input "true"
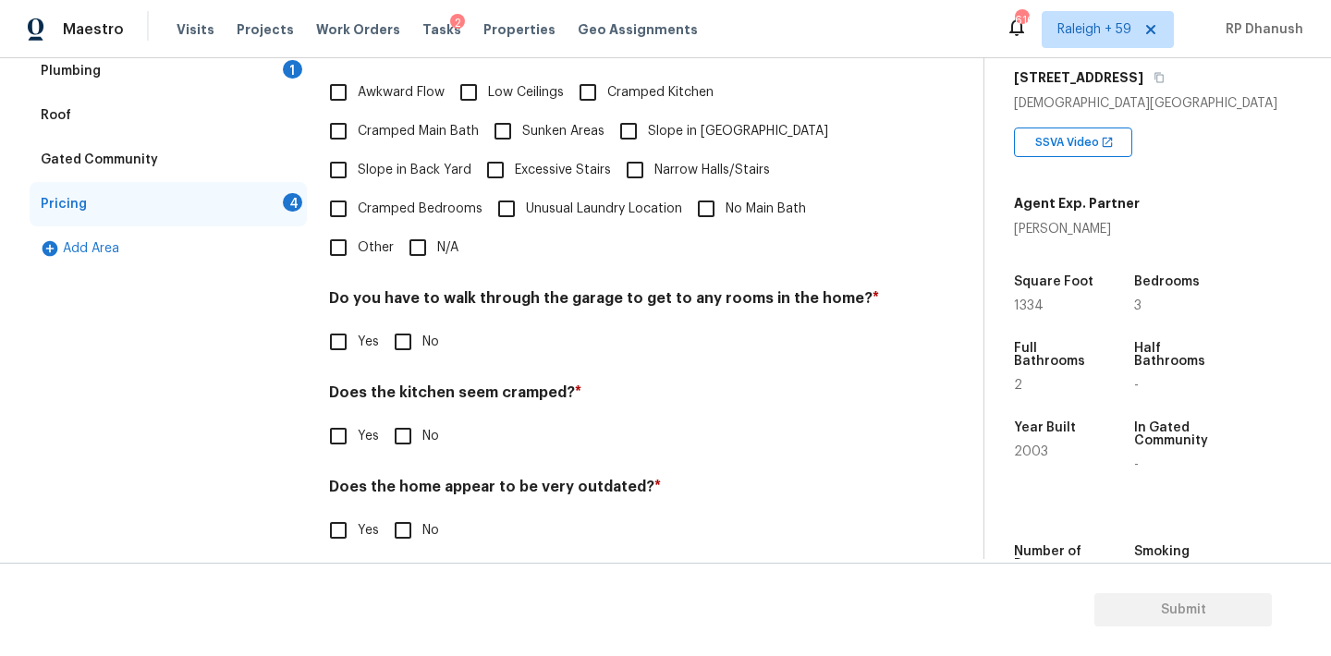
click at [389, 424] on input "No" at bounding box center [402, 436] width 39 height 39
checkbox input "true"
click at [395, 555] on div "Back to tasks Condition Scoping - Full Thu, Sep 18 2025 by 3:00 pm RP Dhanush I…" at bounding box center [507, 107] width 954 height 944
click at [395, 540] on div "Pricing Does the home have any additions? * Yes No N/A Does the home have any l…" at bounding box center [604, 223] width 551 height 702
click at [402, 511] on input "No" at bounding box center [402, 530] width 39 height 39
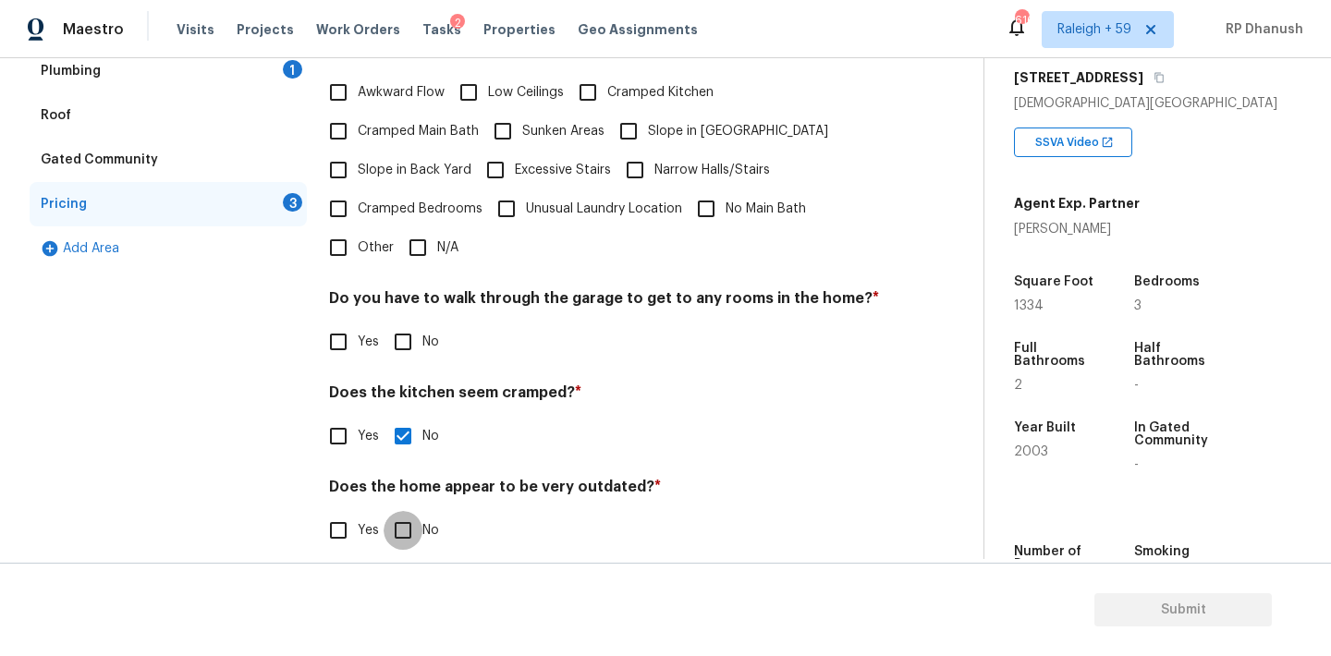
checkbox input "true"
click at [411, 337] on input "No" at bounding box center [402, 341] width 39 height 39
checkbox input "true"
click at [352, 170] on input "Slope in Back Yard" at bounding box center [338, 170] width 39 height 39
checkbox input "true"
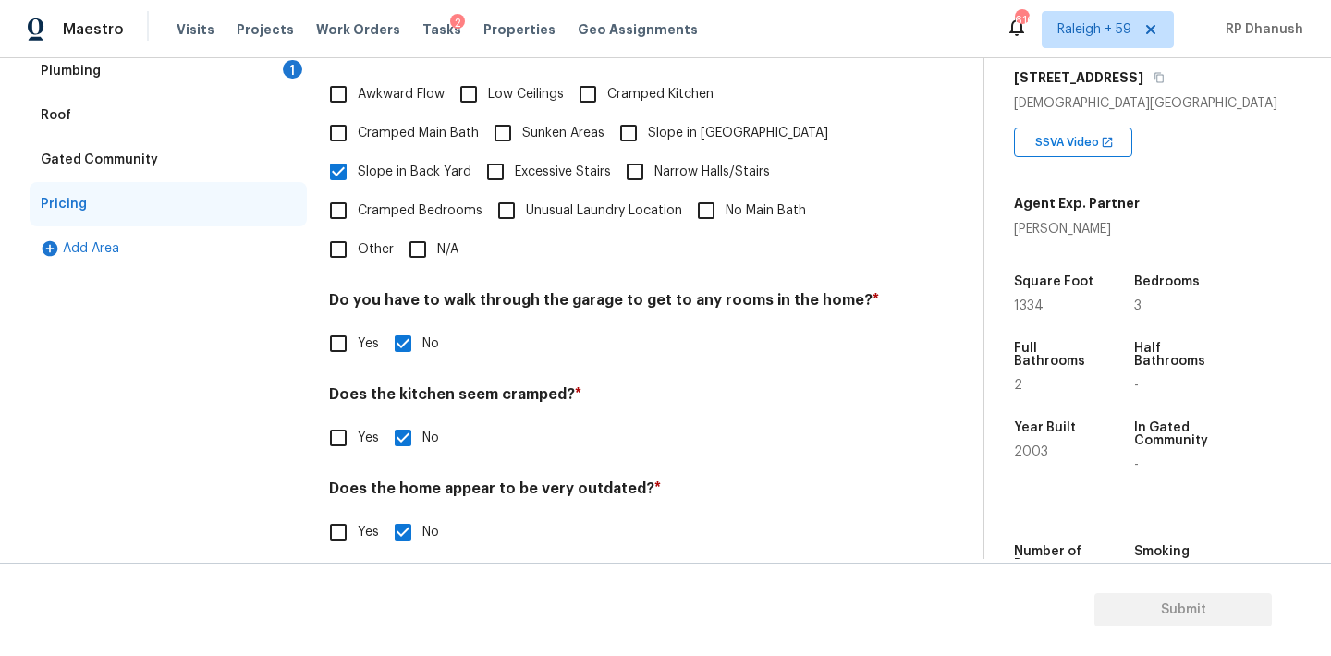
click at [644, 129] on input "Slope in Front Yard" at bounding box center [628, 133] width 39 height 39
checkbox input "true"
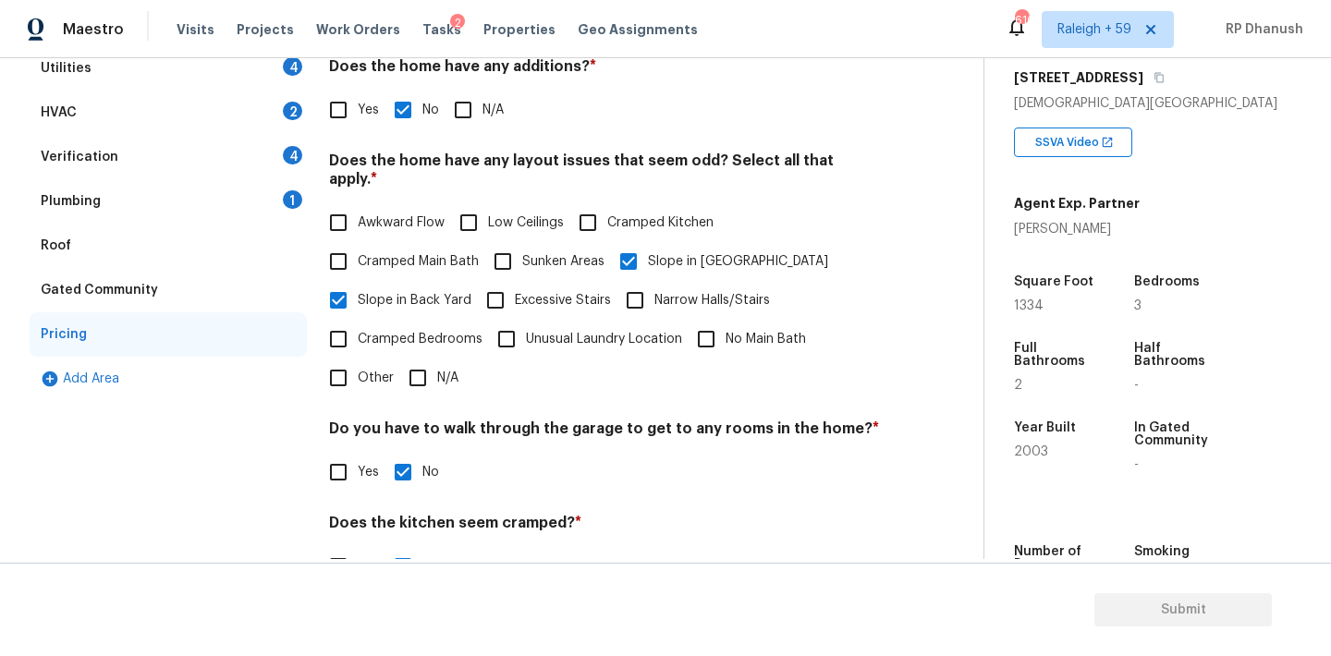
click at [263, 223] on div "Plumbing 1" at bounding box center [168, 201] width 277 height 44
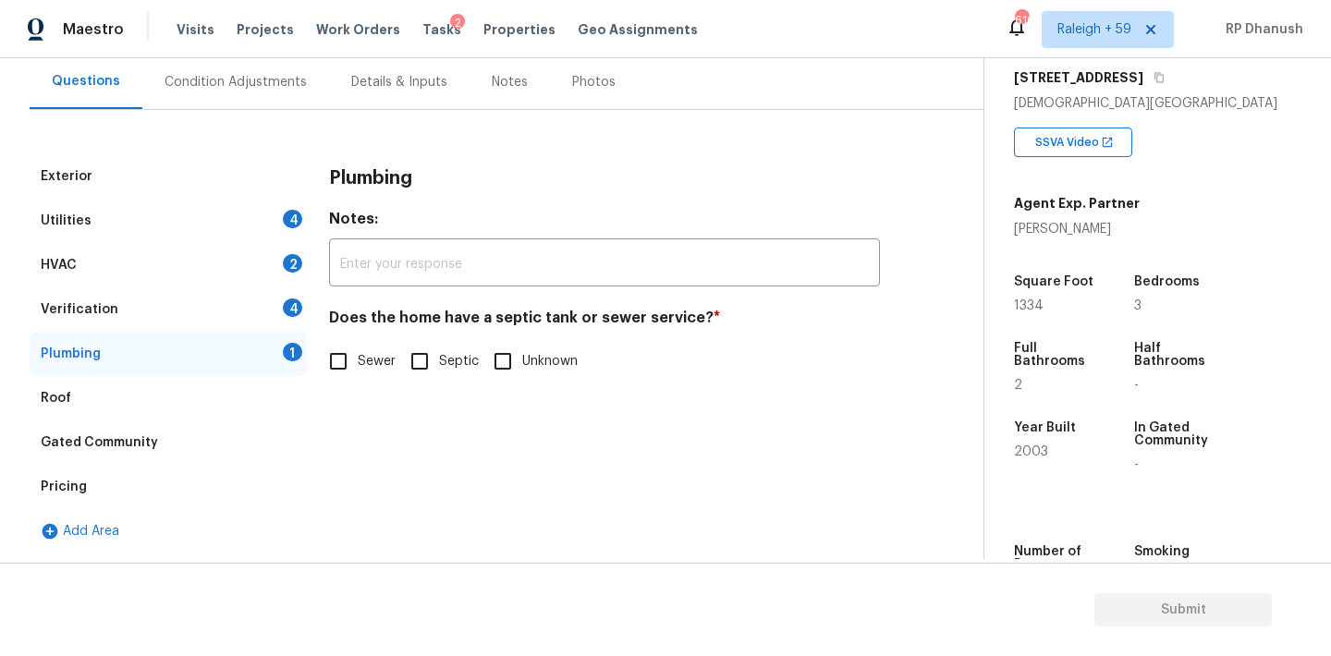
click at [346, 351] on input "Sewer" at bounding box center [338, 361] width 39 height 39
checkbox input "true"
click at [274, 294] on div "Verification 4" at bounding box center [168, 309] width 277 height 44
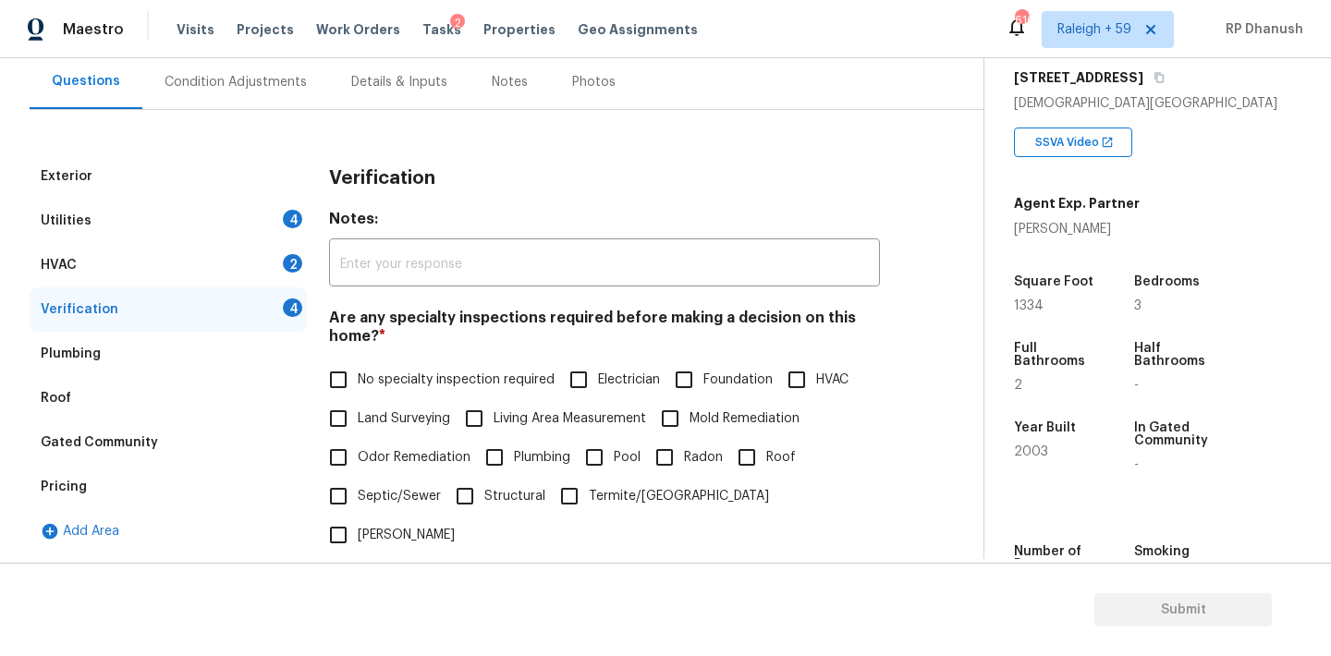
click at [353, 367] on input "No specialty inspection required" at bounding box center [338, 379] width 39 height 39
checkbox input "true"
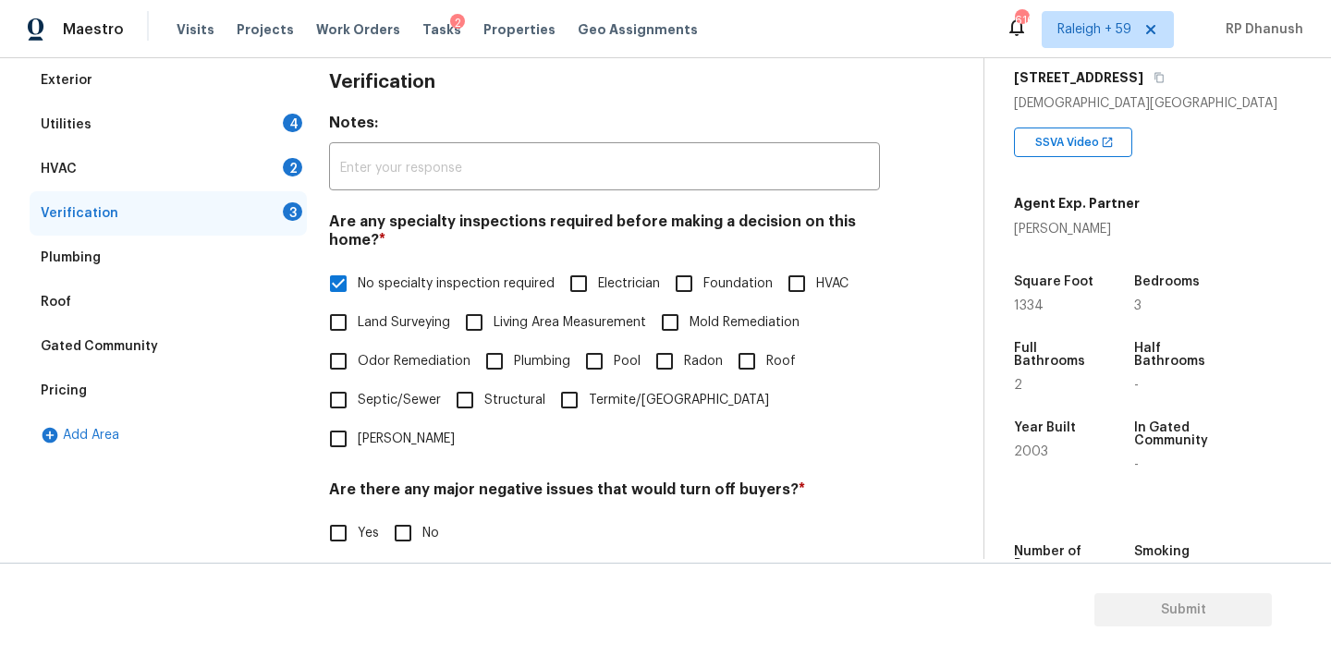
scroll to position [398, 0]
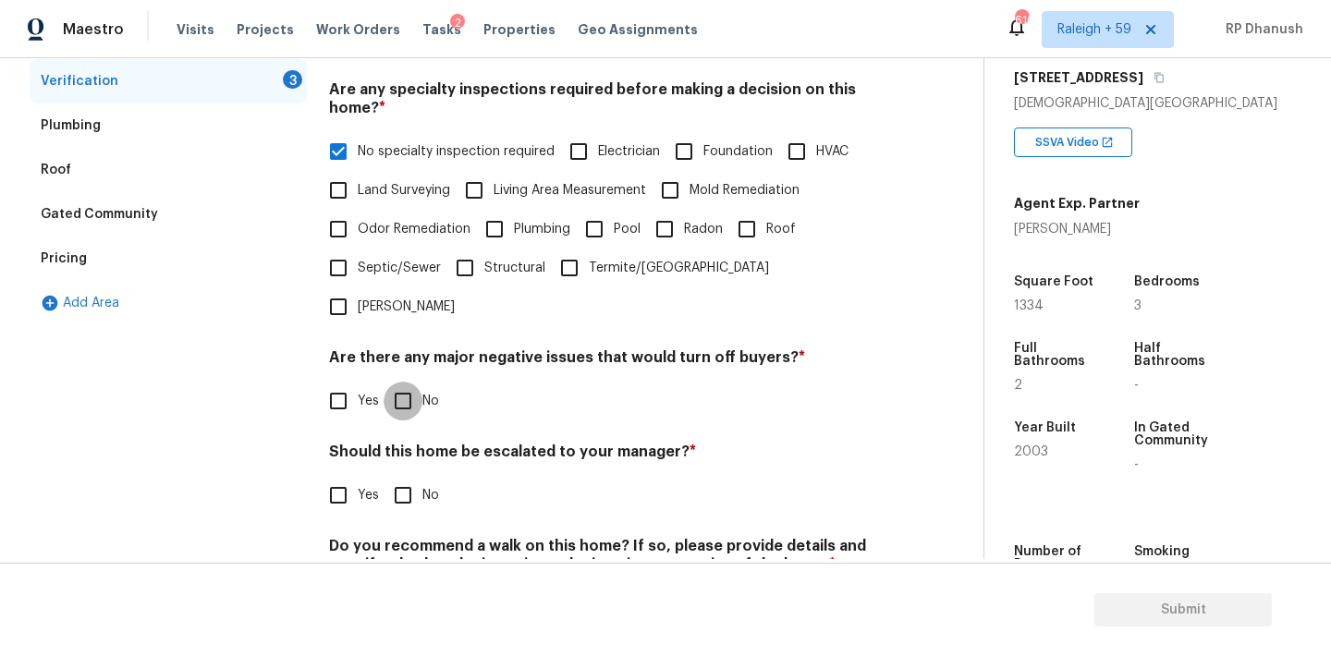
click at [396, 382] on input "No" at bounding box center [402, 401] width 39 height 39
checkbox input "true"
click at [396, 444] on div "Should this home be escalated to your manager? * Yes No" at bounding box center [604, 480] width 551 height 72
click at [396, 476] on input "No" at bounding box center [402, 495] width 39 height 39
checkbox input "true"
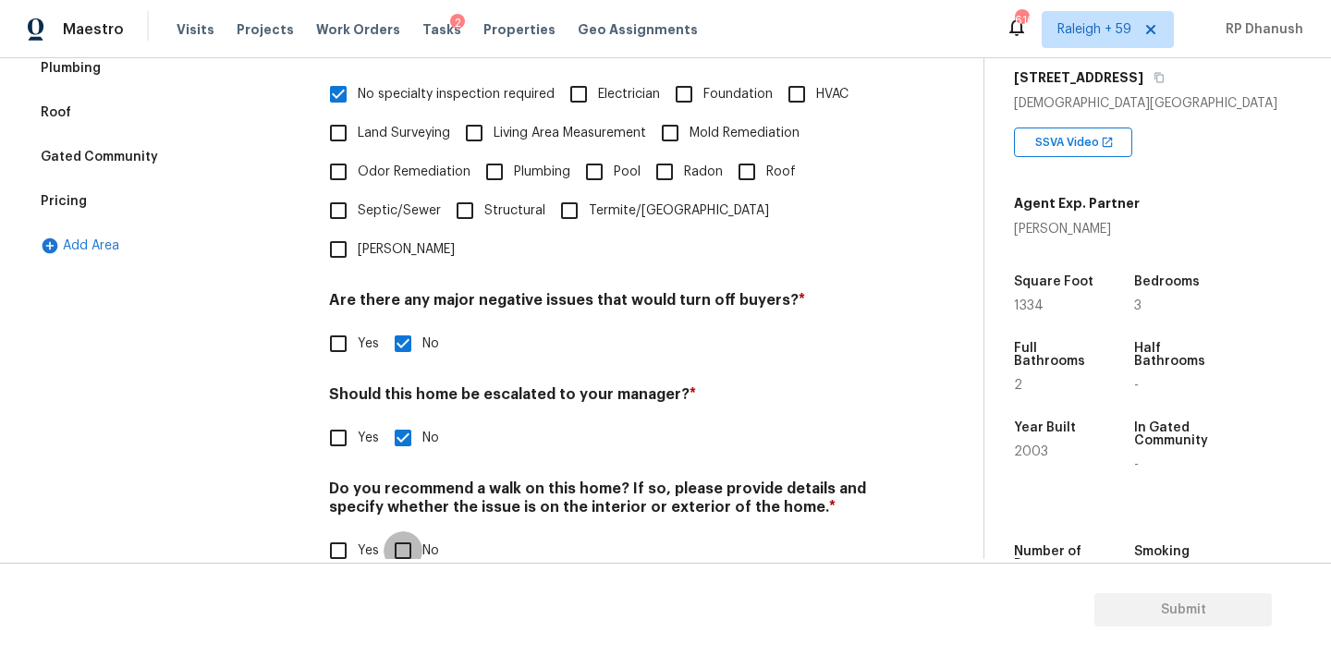
click at [411, 531] on input "No" at bounding box center [402, 550] width 39 height 39
checkbox input "true"
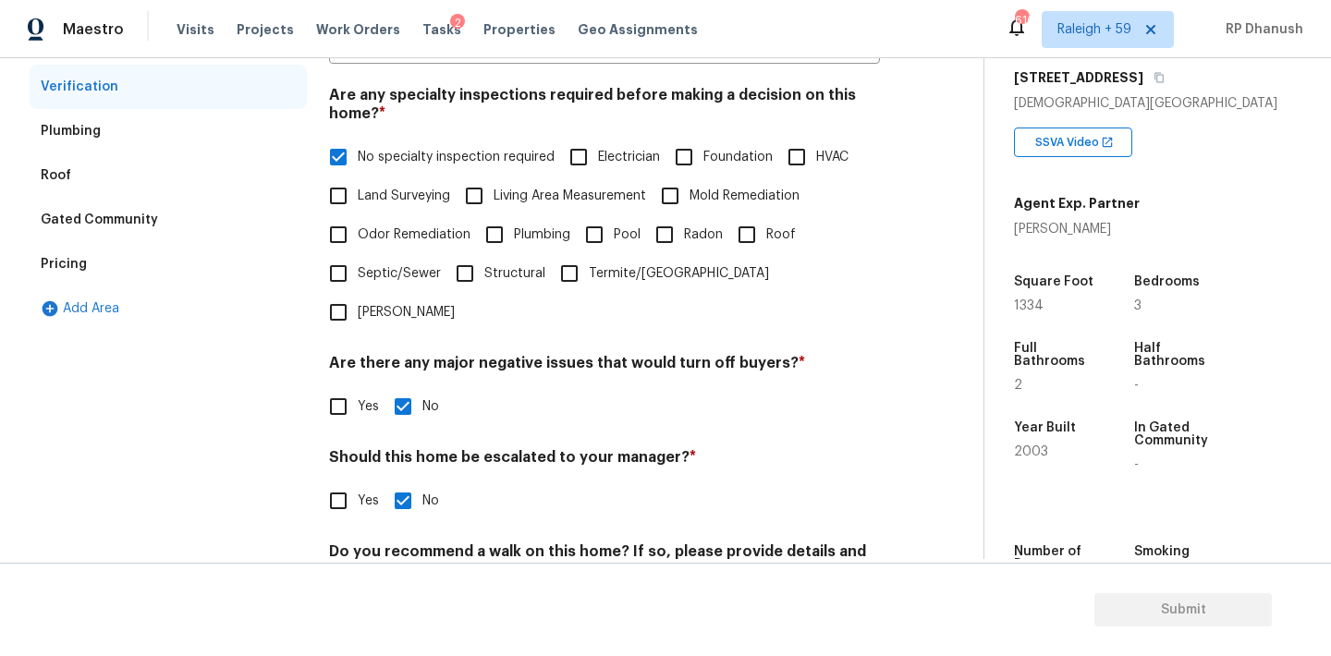
click at [789, 171] on input "HVAC" at bounding box center [796, 157] width 39 height 39
checkbox input "true"
click at [340, 148] on input "No specialty inspection required" at bounding box center [338, 157] width 39 height 39
checkbox input "false"
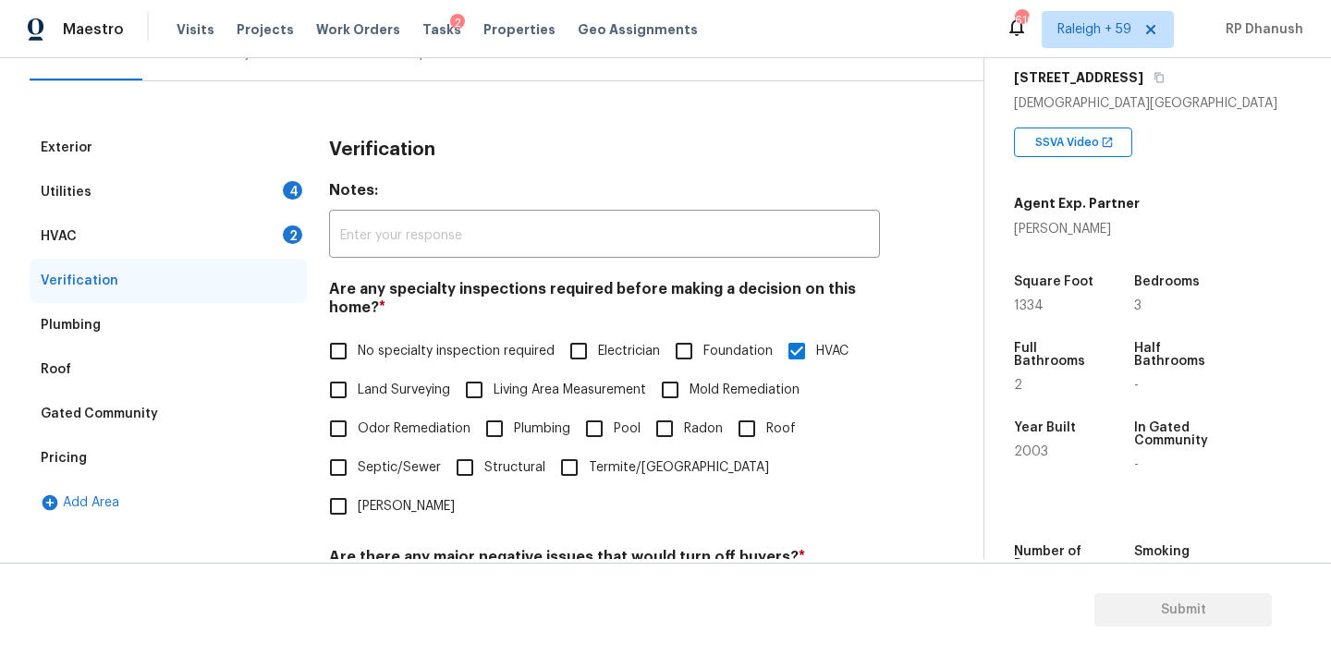
scroll to position [32, 0]
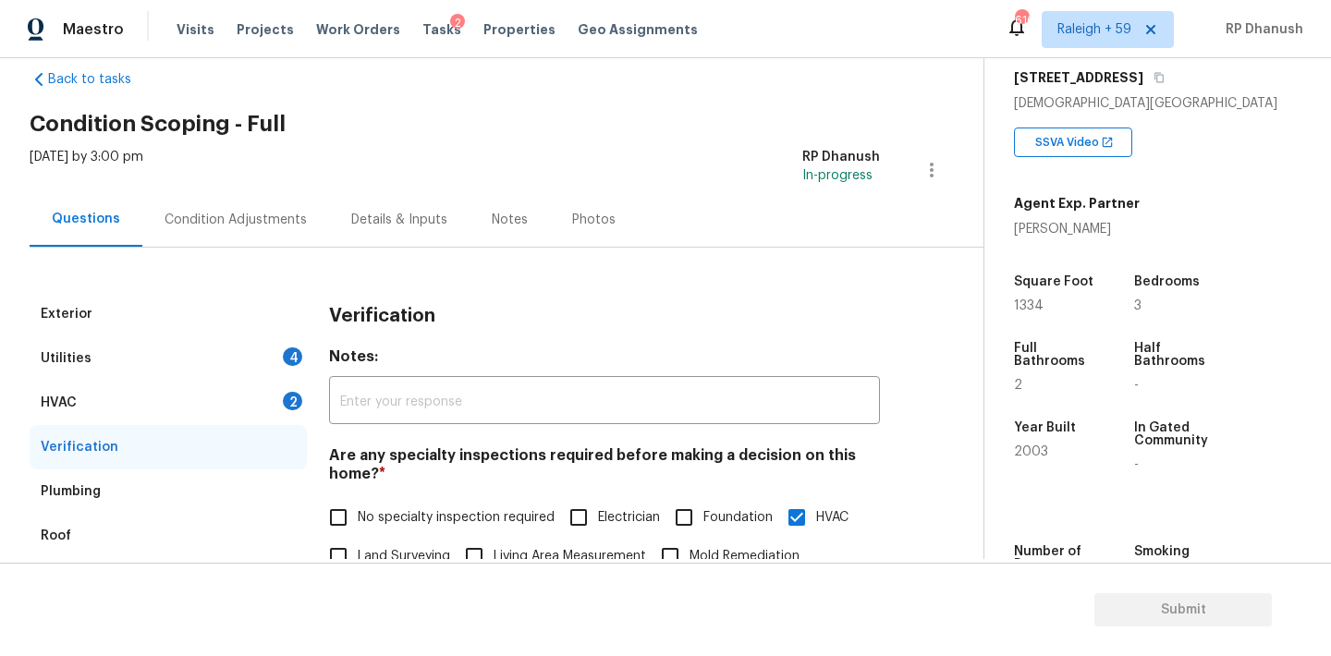
click at [250, 162] on div "Thu, Sep 18 2025 by 3:00 pm RP Dhanush In-progress" at bounding box center [507, 170] width 954 height 44
click at [251, 200] on div "Condition Adjustments" at bounding box center [235, 219] width 187 height 55
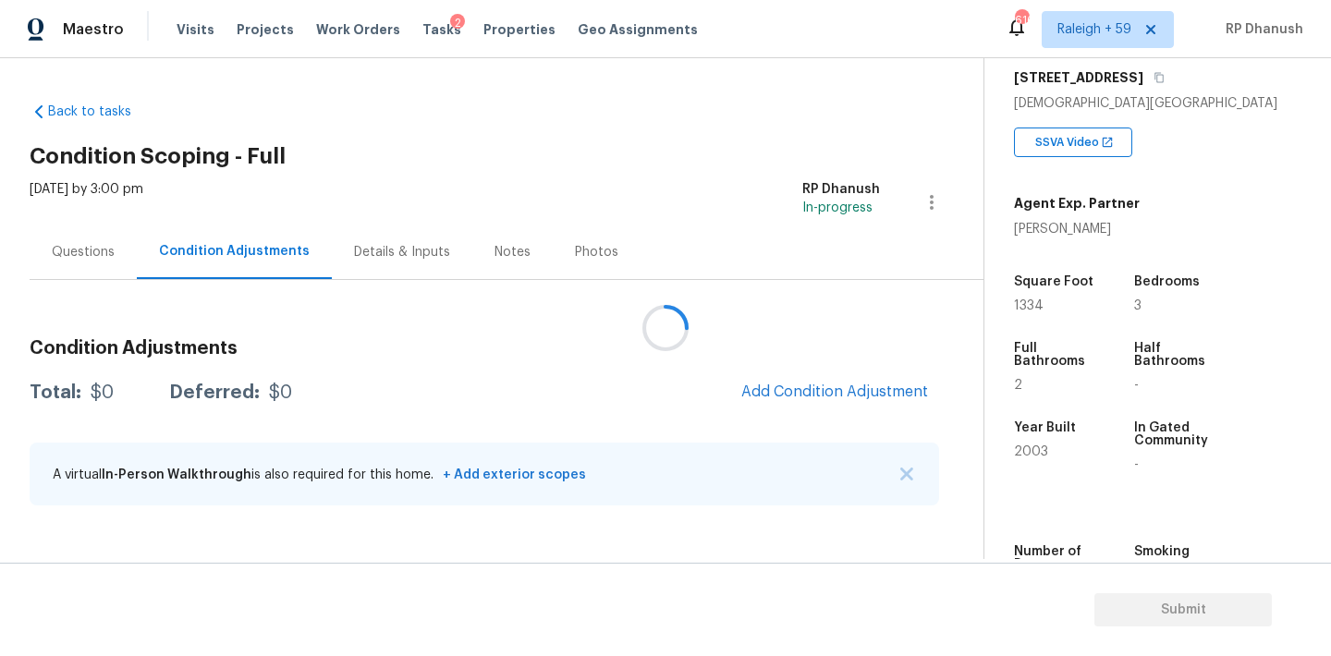
click at [846, 402] on div at bounding box center [665, 328] width 1331 height 656
click at [846, 385] on div at bounding box center [665, 328] width 1331 height 656
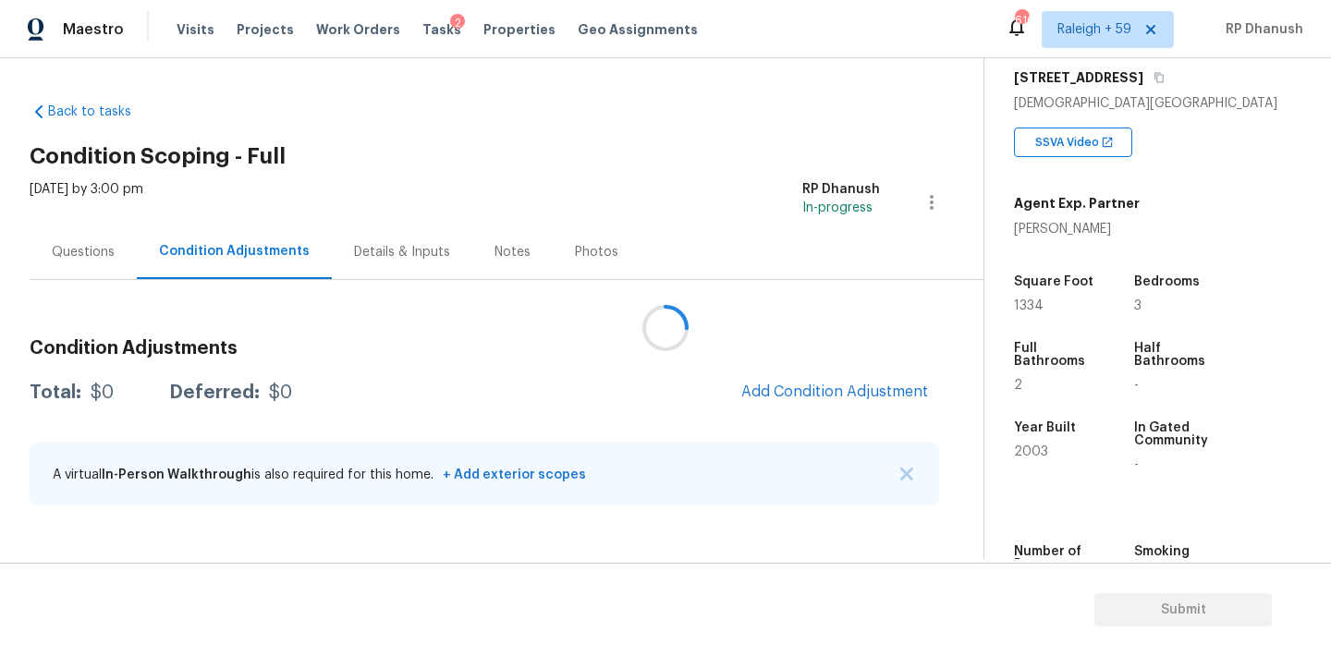
click at [846, 385] on div at bounding box center [665, 328] width 1331 height 656
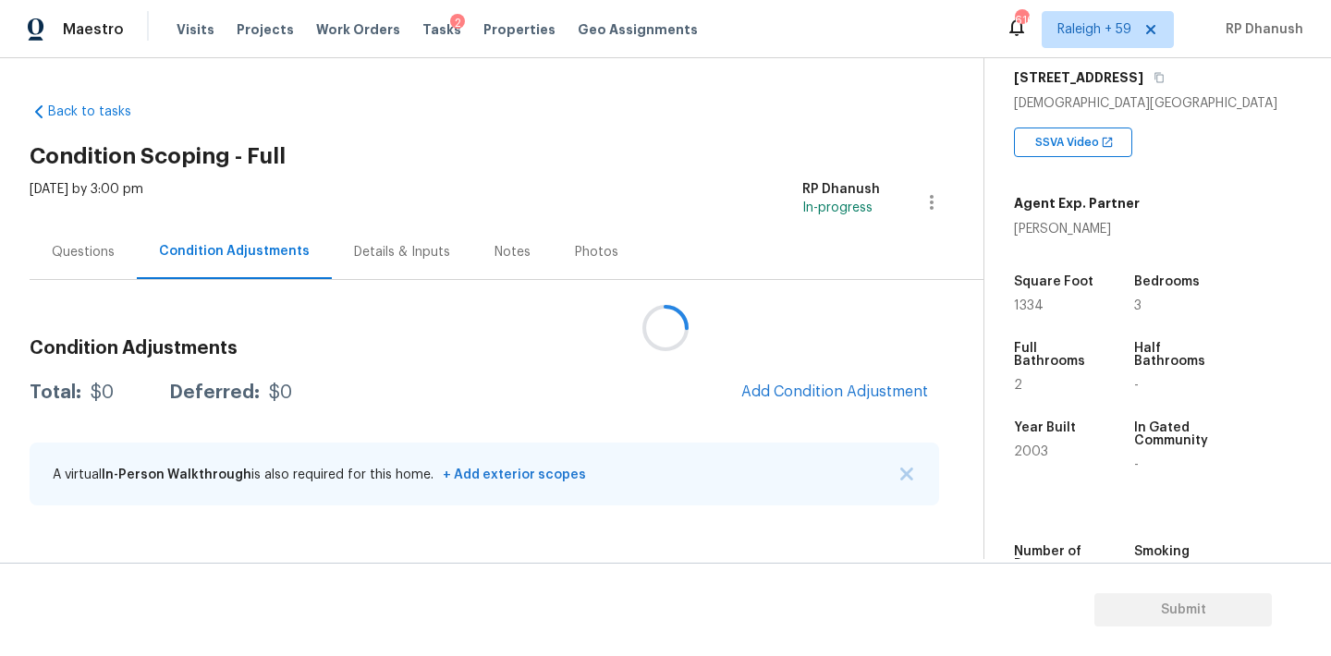
click at [846, 385] on div at bounding box center [665, 328] width 1331 height 656
click at [845, 377] on div at bounding box center [665, 328] width 1331 height 656
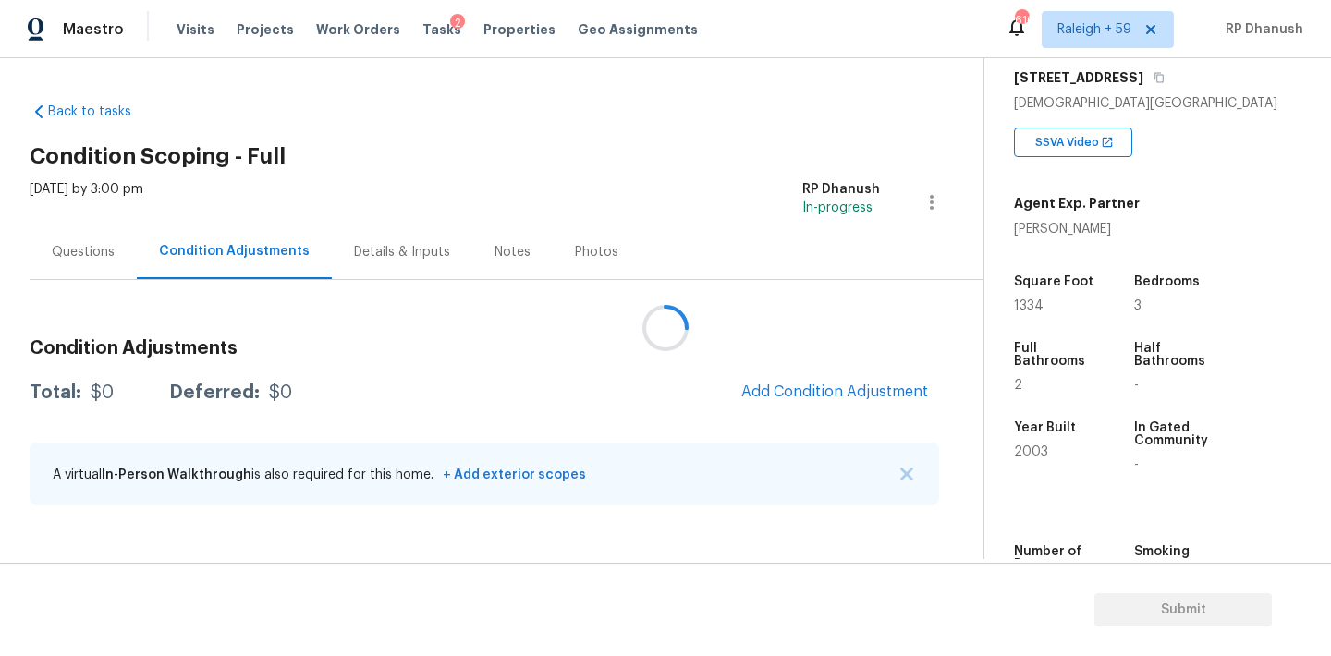
click at [845, 377] on div at bounding box center [665, 328] width 1331 height 656
click at [850, 392] on span "Add Condition Adjustment" at bounding box center [834, 391] width 187 height 17
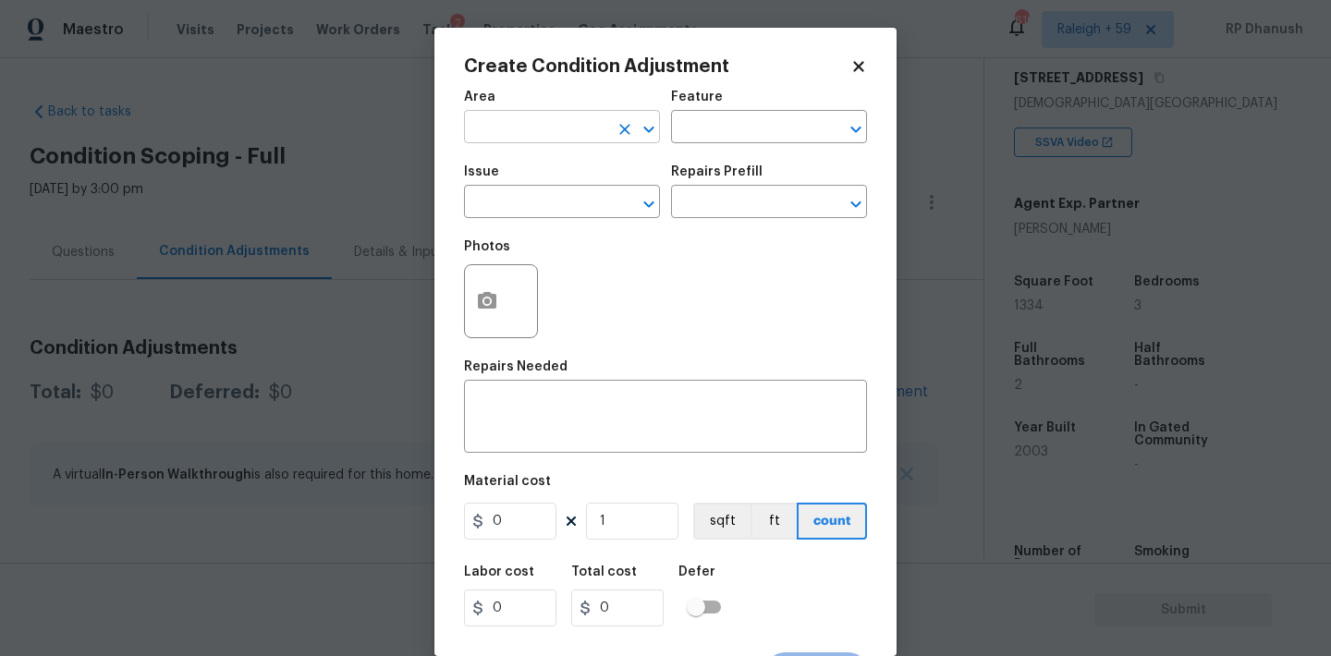
click at [552, 130] on input "text" at bounding box center [536, 129] width 144 height 29
type input "e"
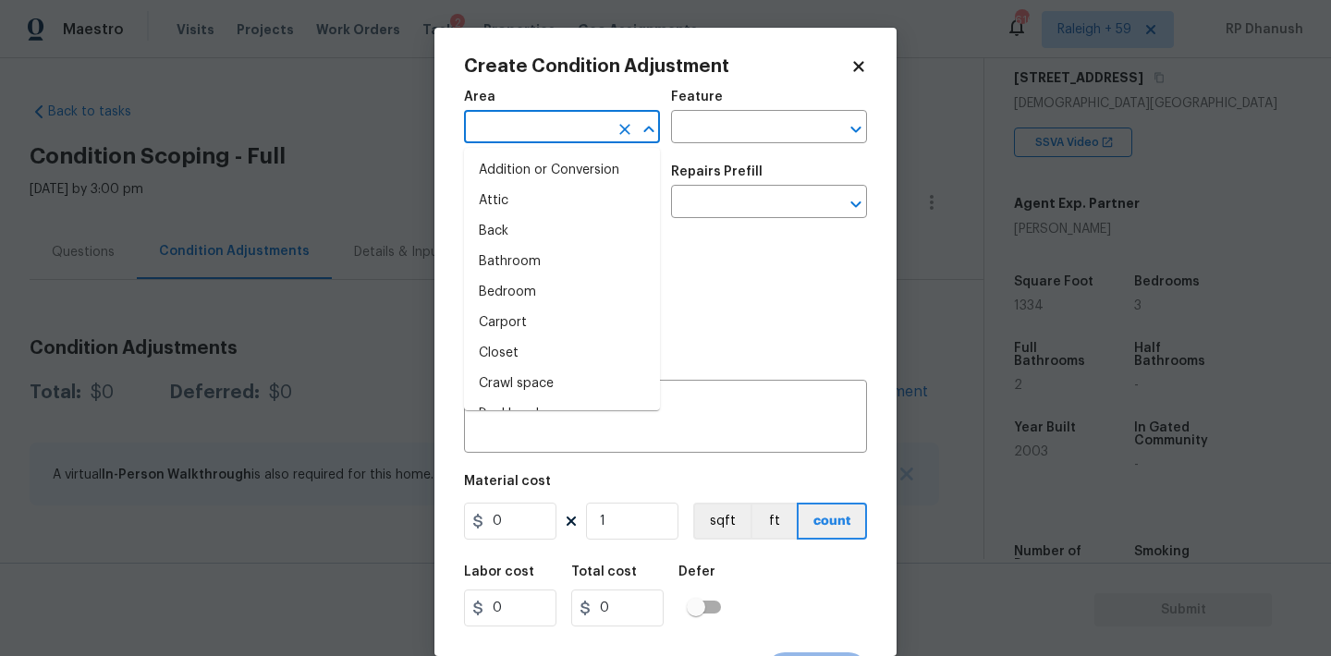
type input "x"
drag, startPoint x: 506, startPoint y: 200, endPoint x: 719, endPoint y: 125, distance: 225.3
click at [514, 196] on li "Exterior Overall" at bounding box center [562, 201] width 196 height 30
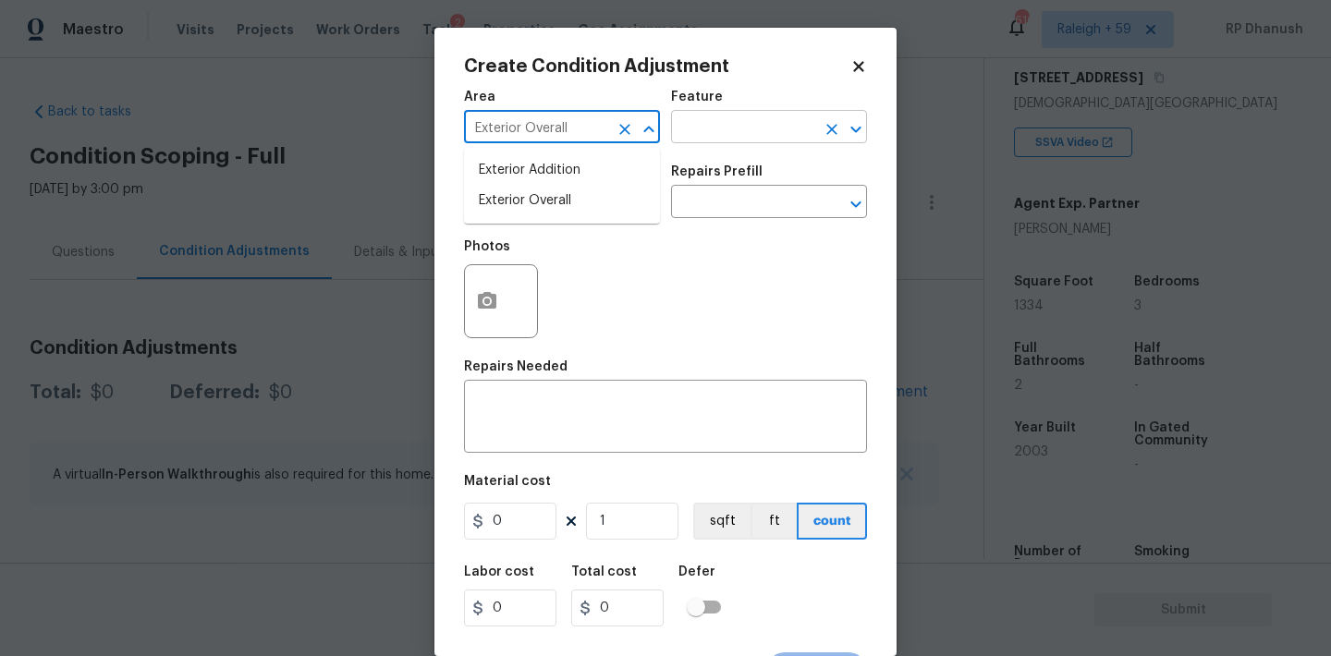
type input "Exterior Overall"
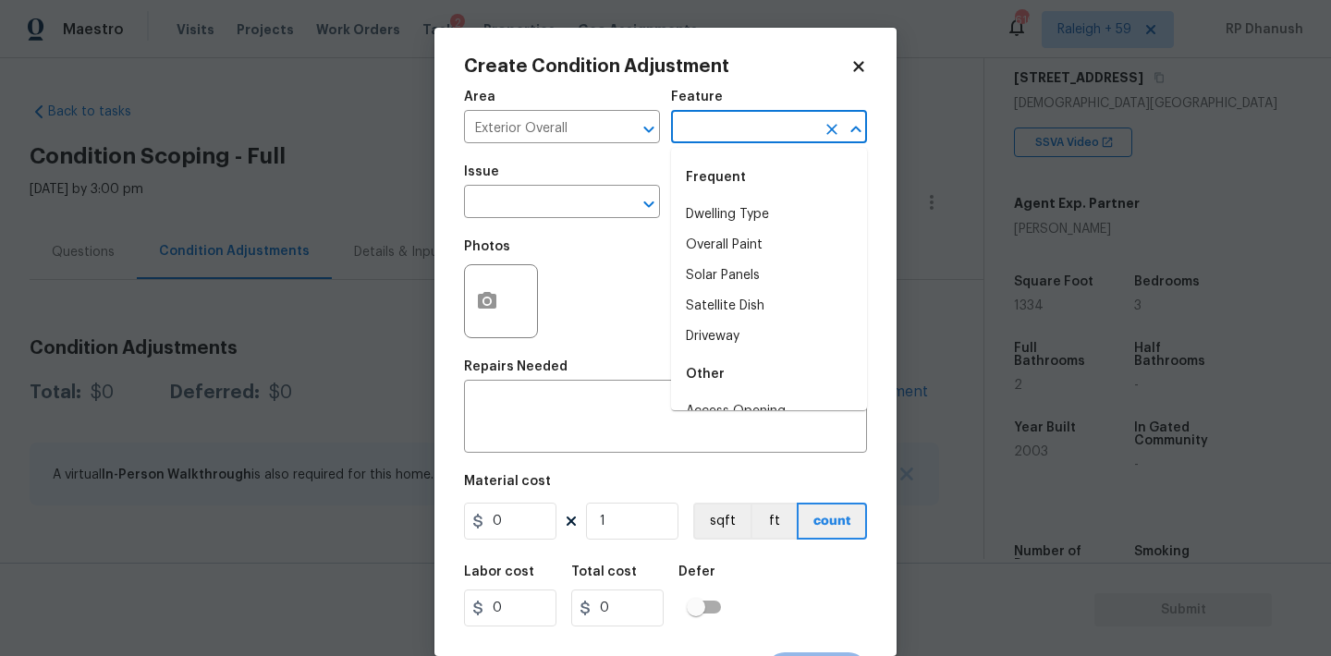
click at [721, 125] on input "text" at bounding box center [743, 129] width 144 height 29
click at [704, 199] on div "Frequent" at bounding box center [769, 177] width 196 height 44
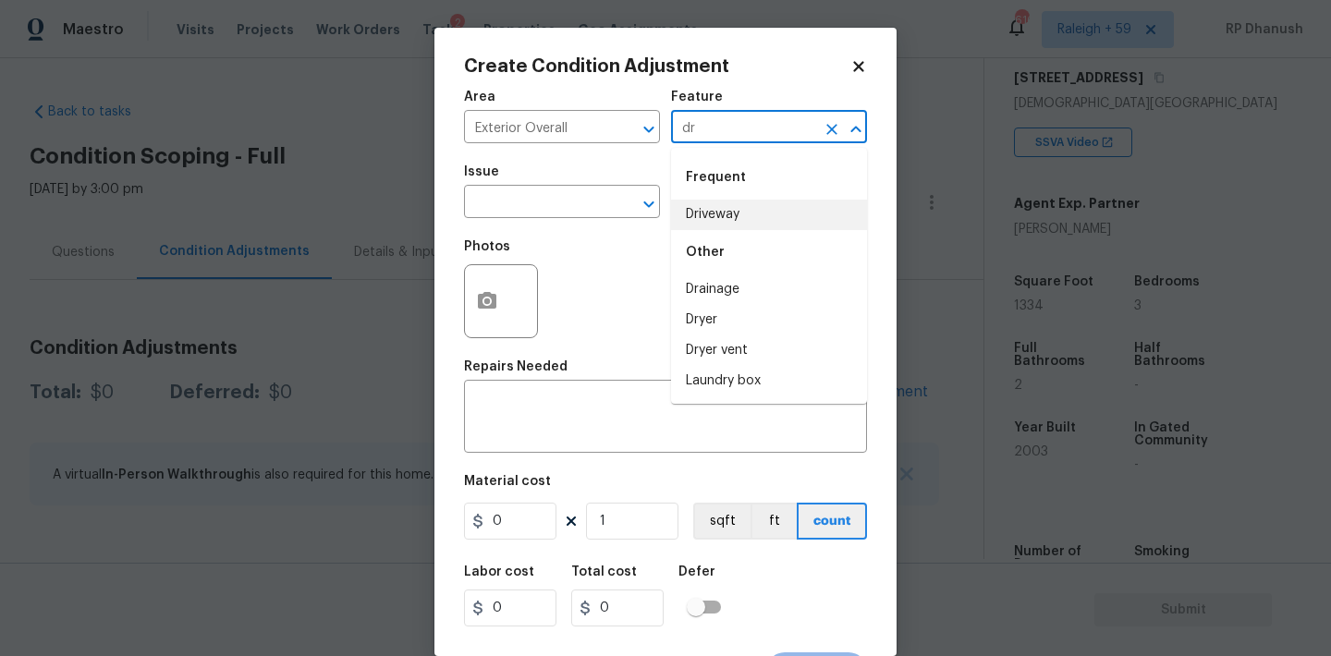
click at [689, 209] on li "Driveway" at bounding box center [769, 215] width 196 height 30
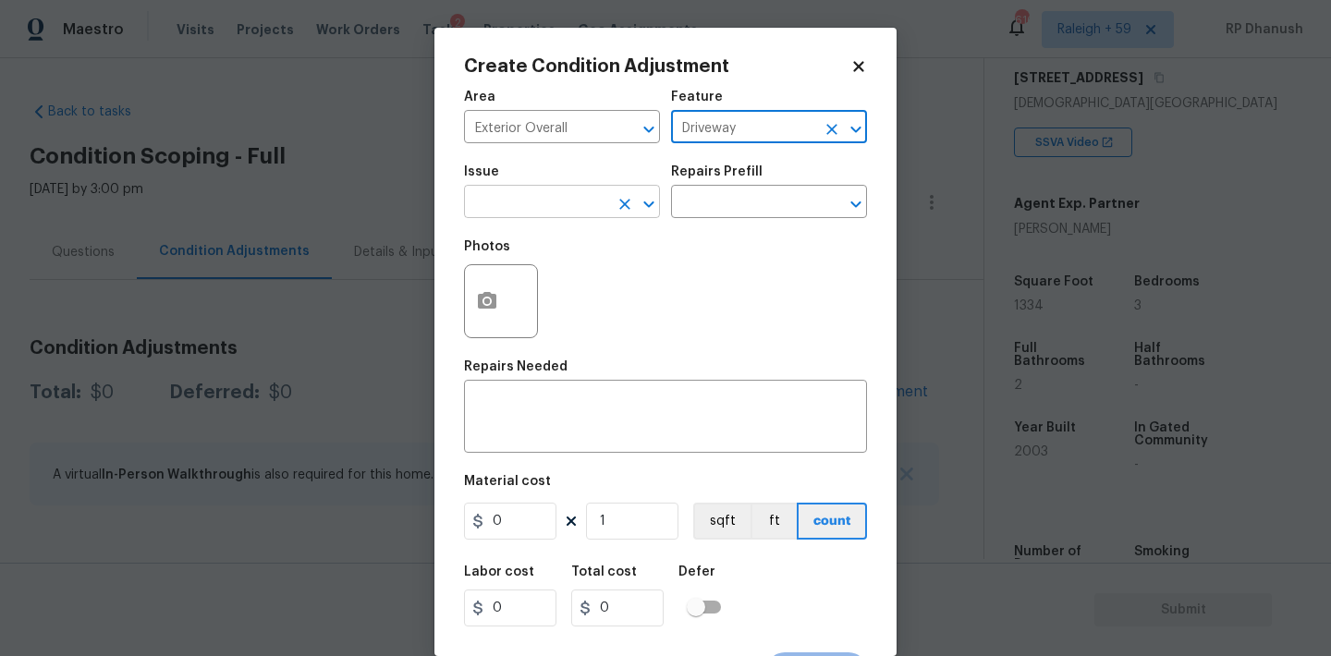
type input "Driveway"
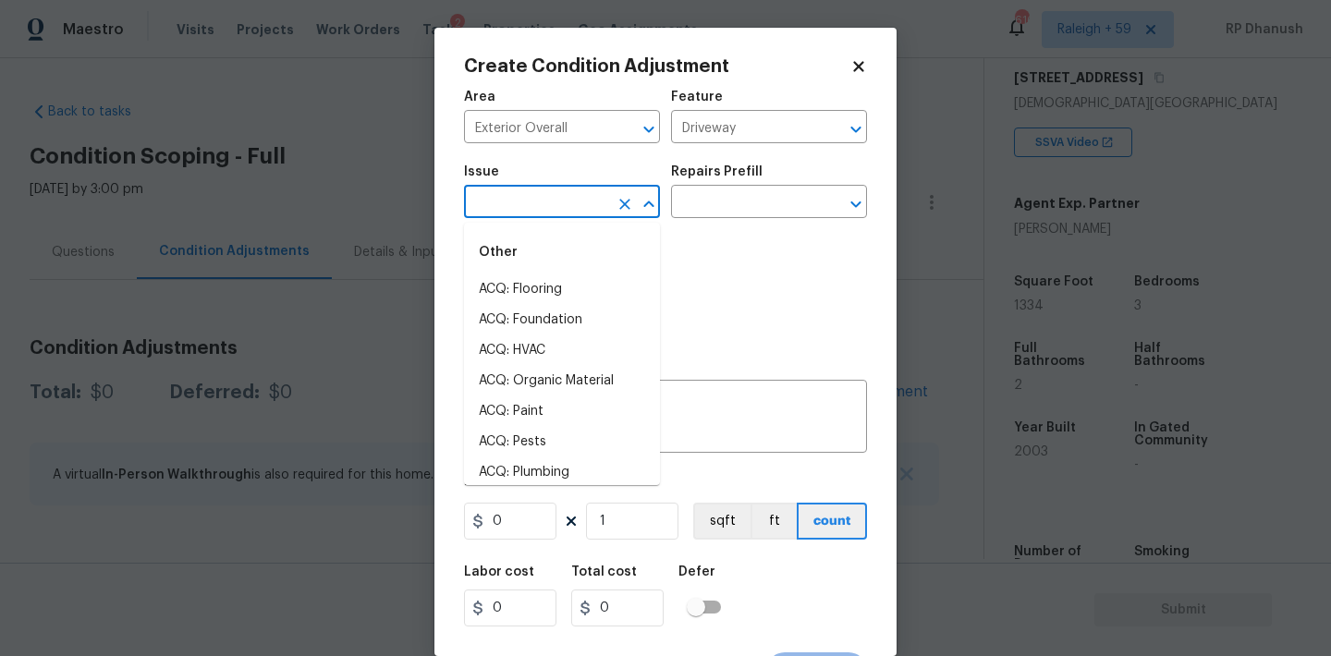
click at [509, 209] on input "text" at bounding box center [536, 203] width 144 height 29
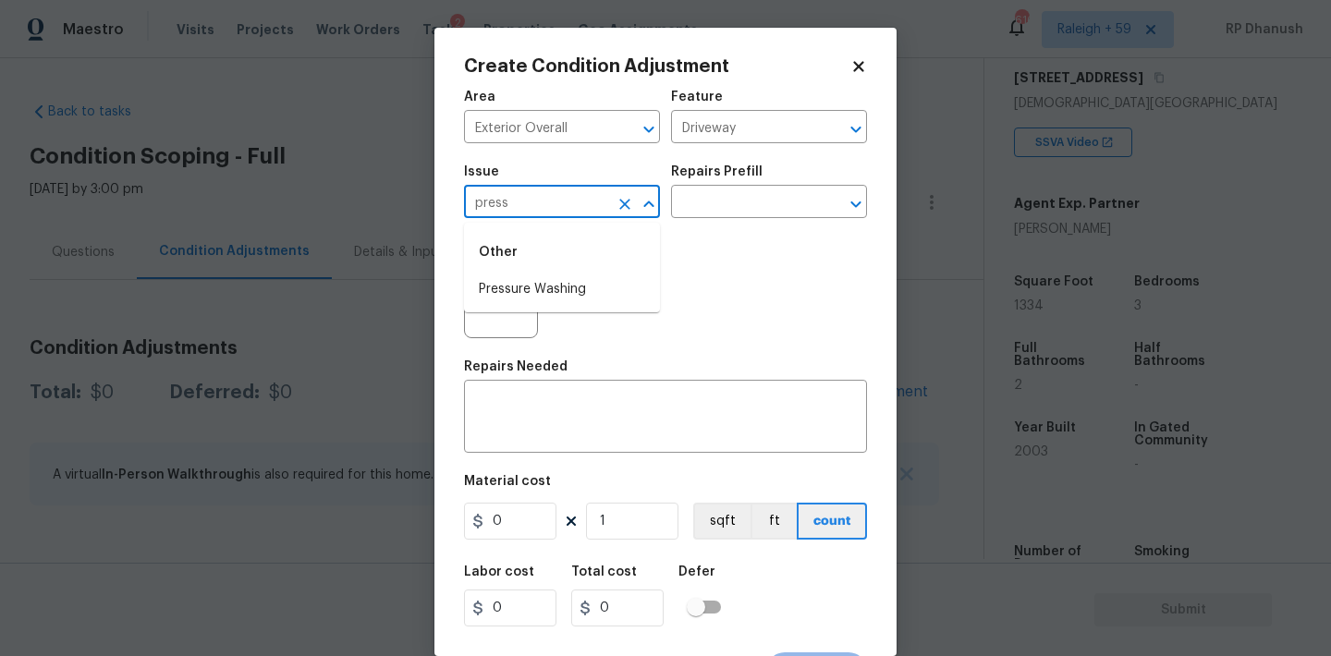
click at [510, 284] on li "Pressure Washing" at bounding box center [562, 289] width 196 height 30
type input "Pressure Washing"
click at [705, 192] on input "text" at bounding box center [743, 203] width 144 height 29
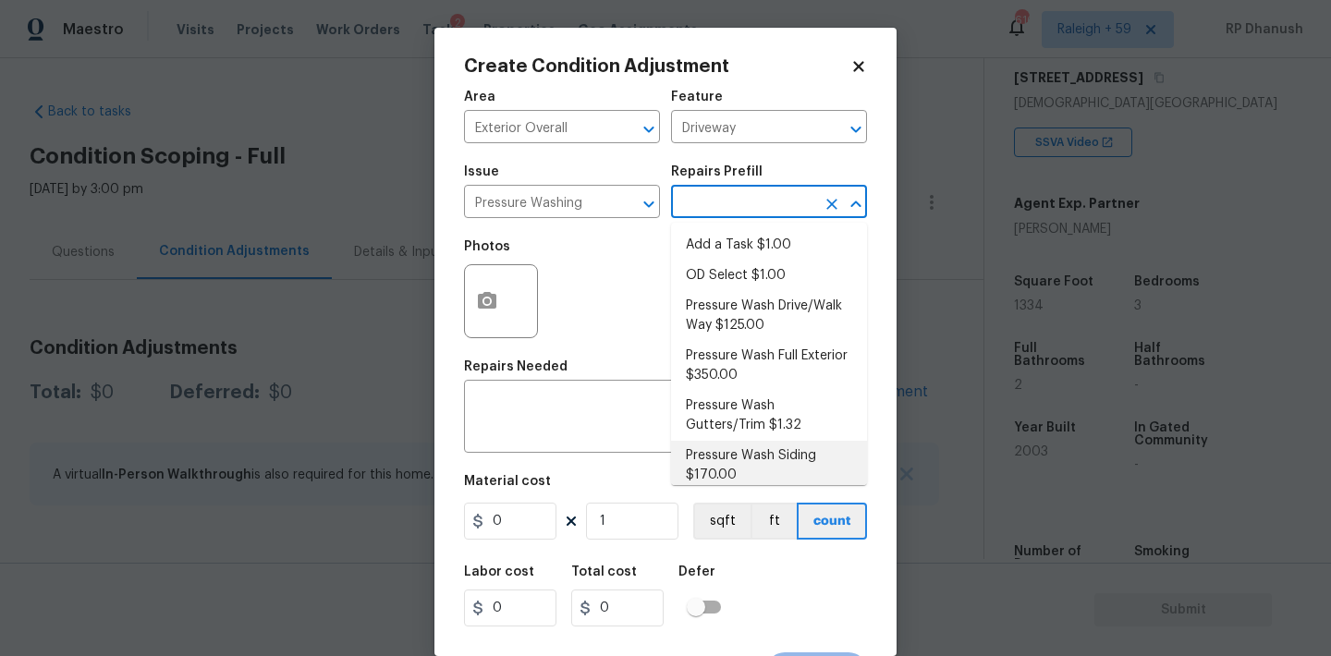
scroll to position [13, 0]
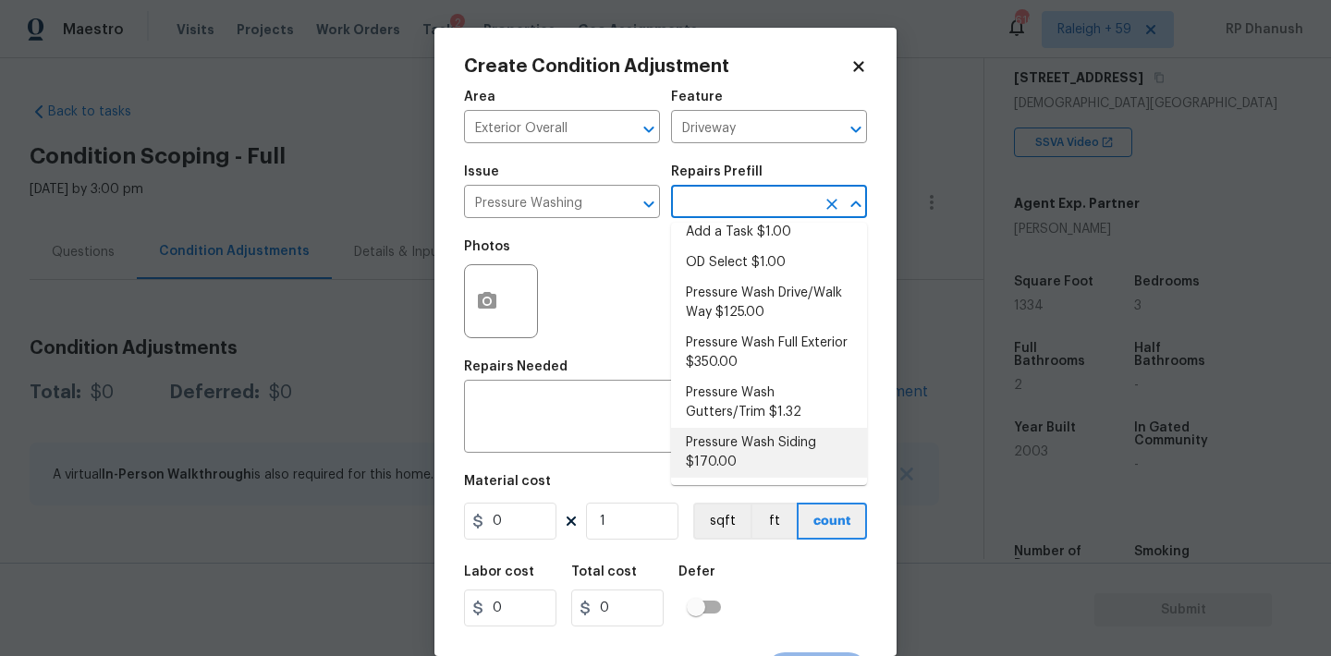
click at [736, 454] on li "Pressure Wash Siding $170.00" at bounding box center [769, 453] width 196 height 50
type input "Siding"
type textarea "Protect areas as needed for pressure washing. Pressure wash the siding on the h…"
type input "170"
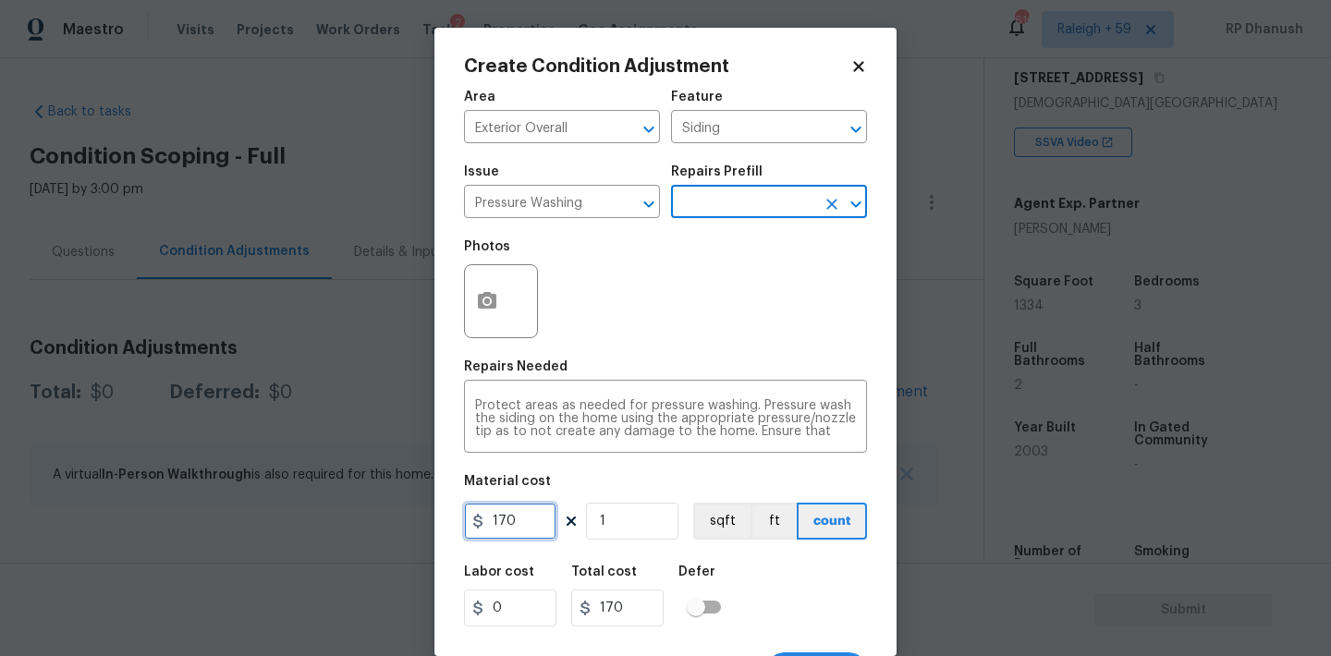
click at [506, 527] on input "170" at bounding box center [510, 521] width 92 height 37
type input "200"
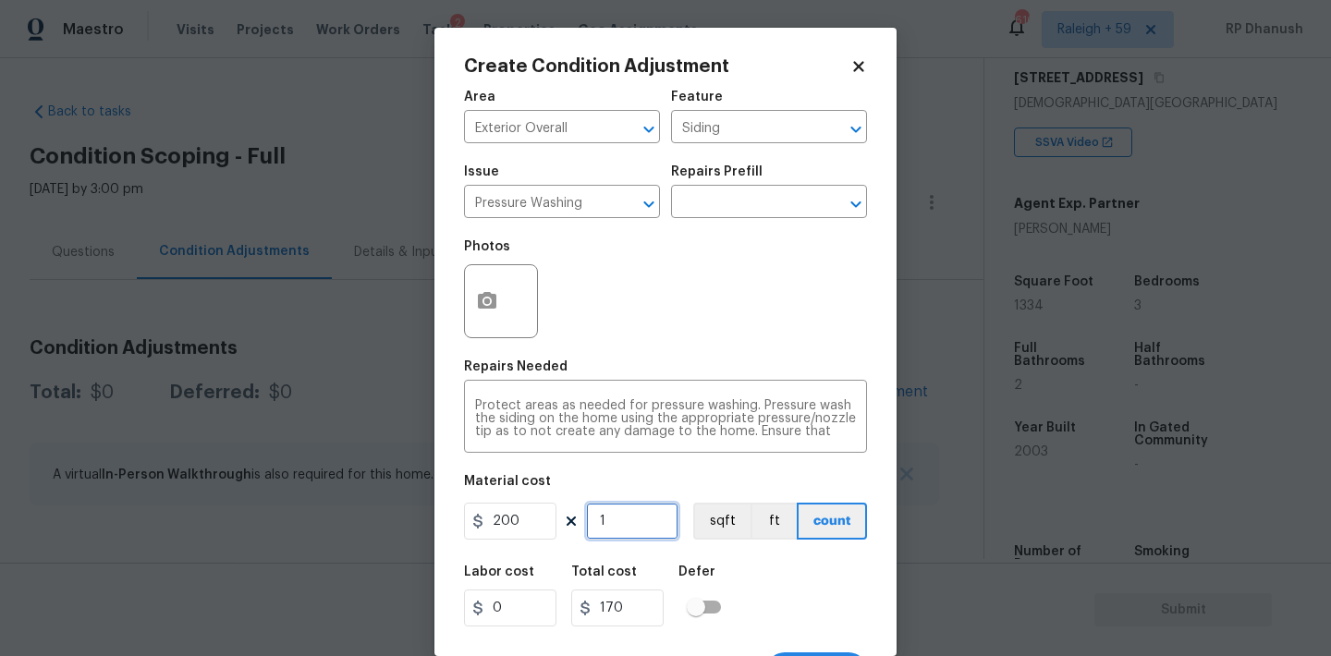
type input "200"
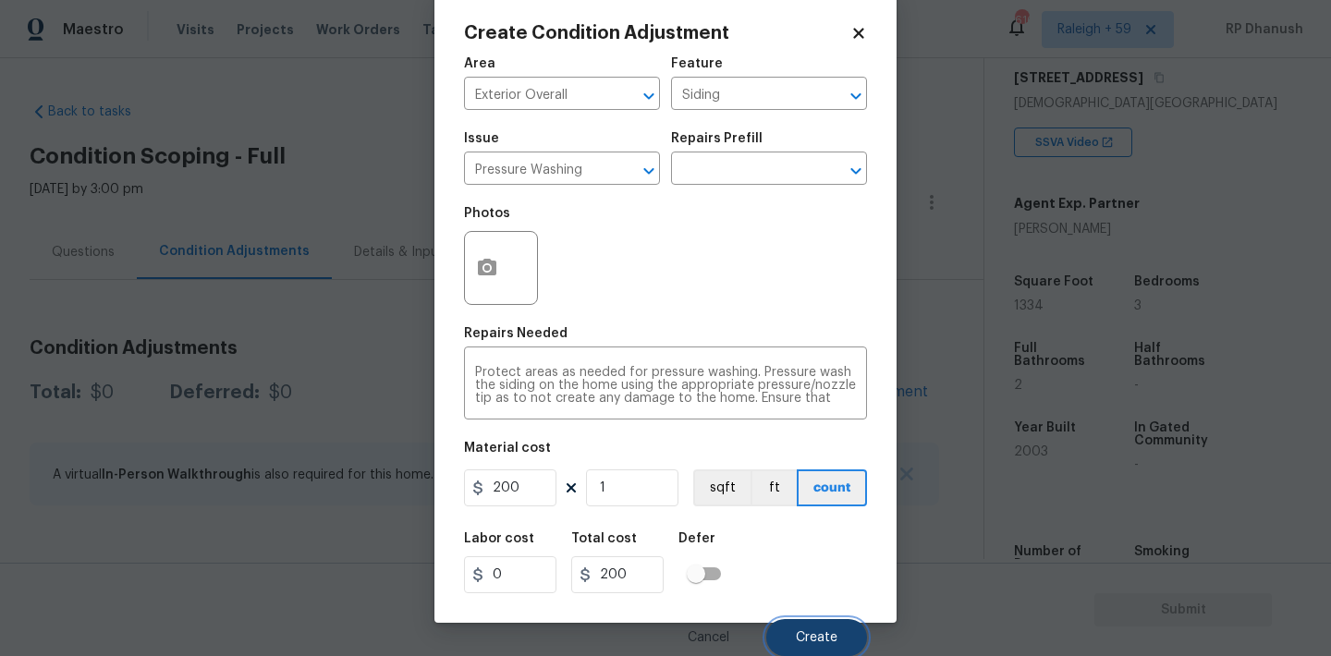
click at [819, 634] on span "Create" at bounding box center [817, 638] width 42 height 14
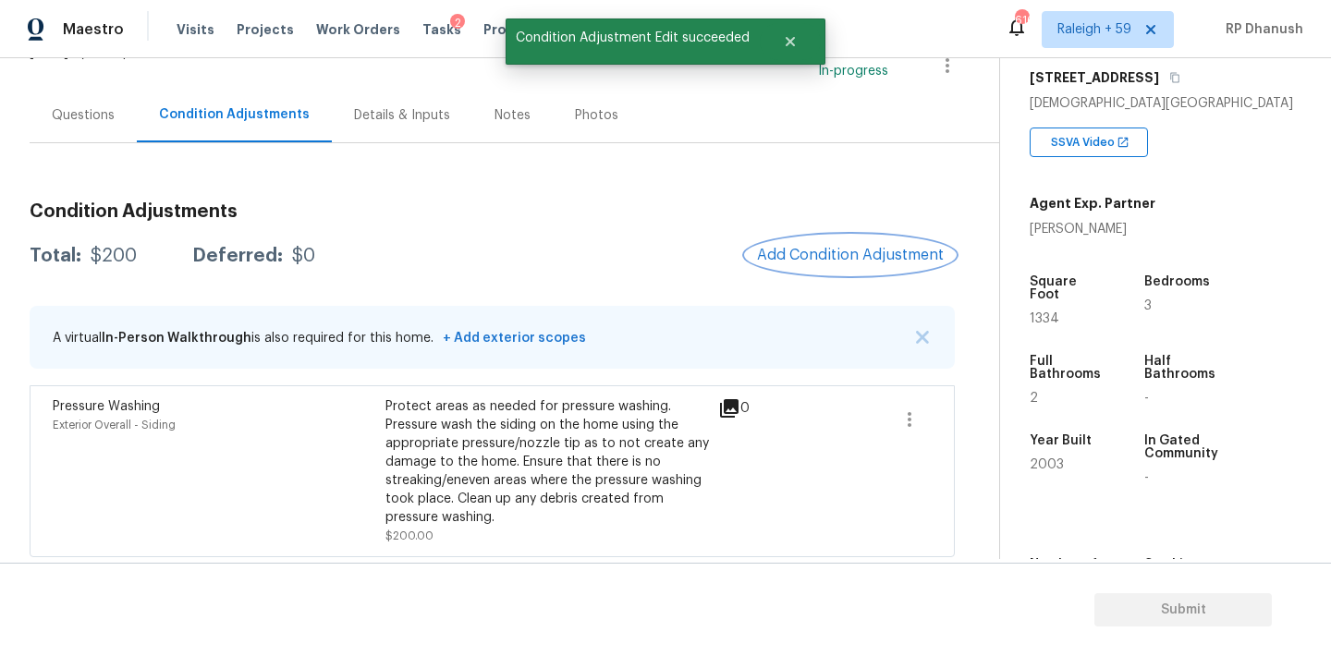
scroll to position [140, 0]
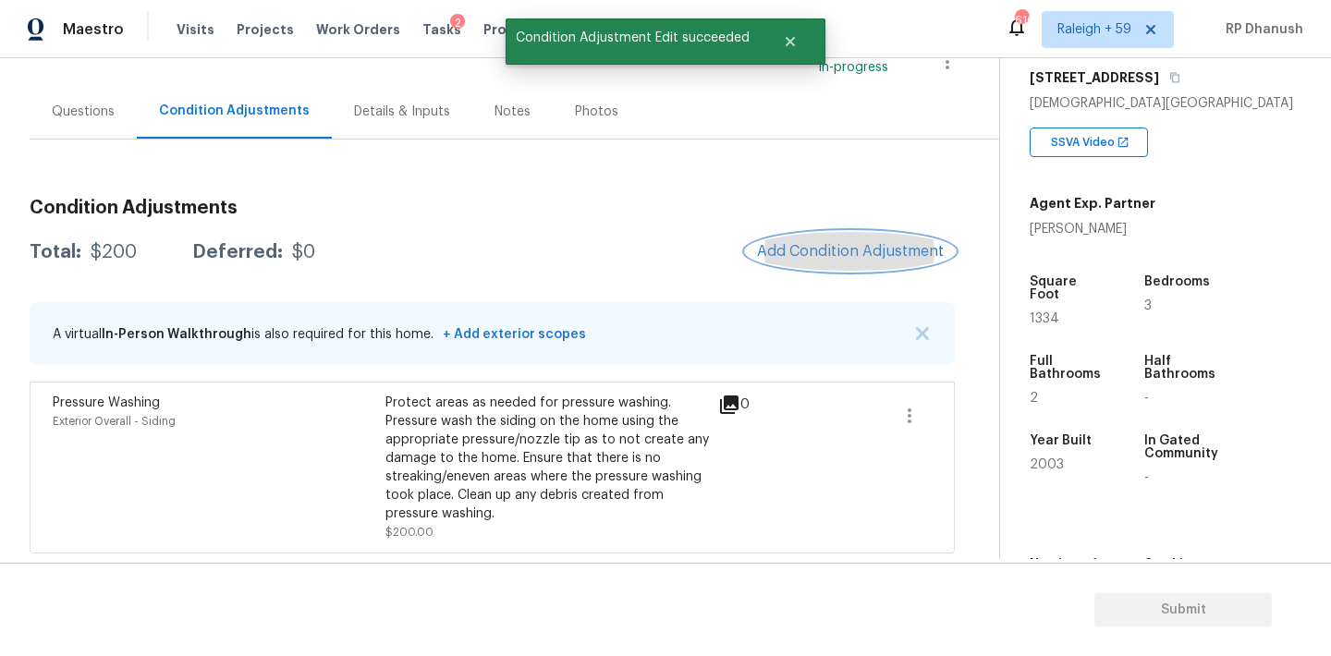
click at [816, 243] on span "Add Condition Adjustment" at bounding box center [850, 251] width 187 height 17
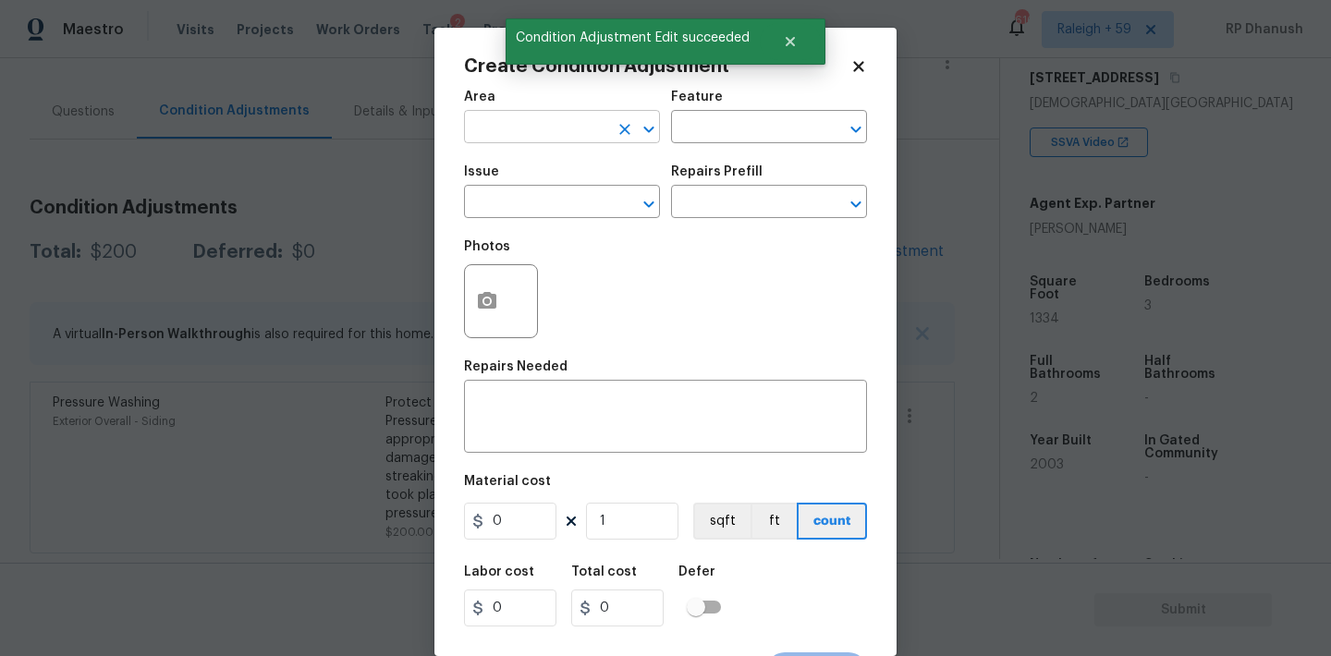
click at [578, 129] on input "text" at bounding box center [536, 129] width 144 height 29
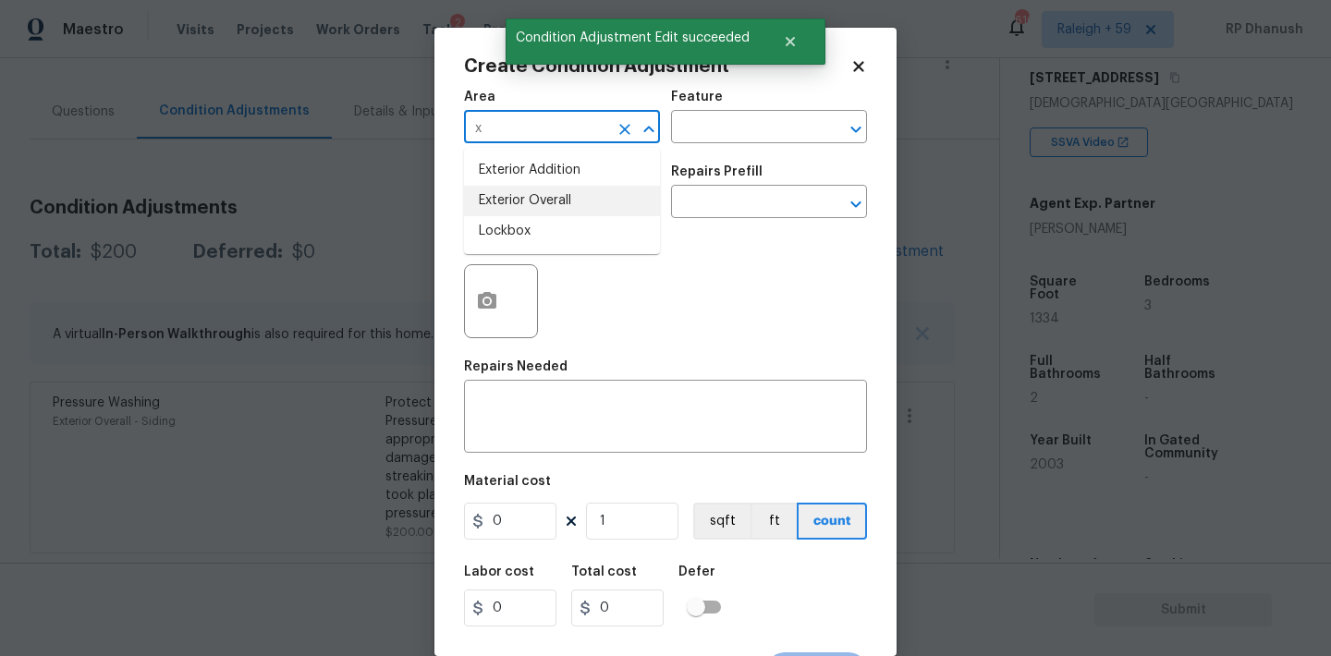
click at [527, 210] on li "Exterior Overall" at bounding box center [562, 201] width 196 height 30
type input "Exterior Overall"
click at [720, 142] on input "text" at bounding box center [743, 129] width 144 height 29
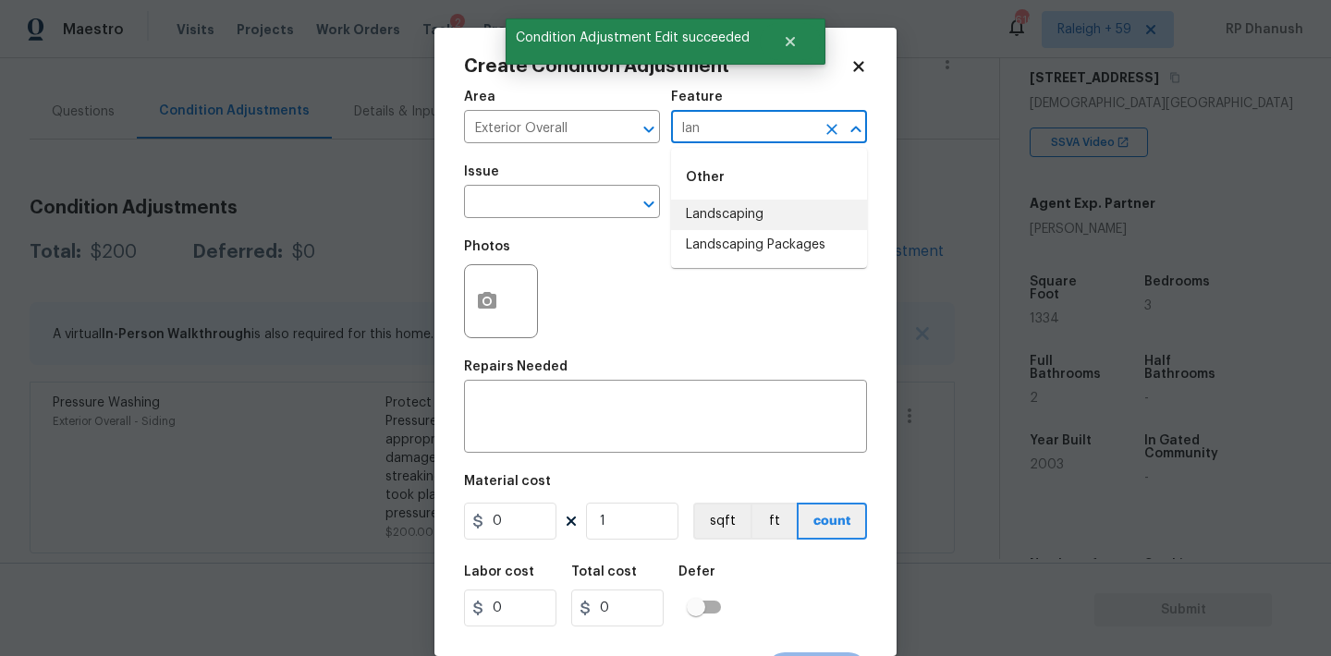
click at [707, 233] on li "Landscaping Packages" at bounding box center [769, 245] width 196 height 30
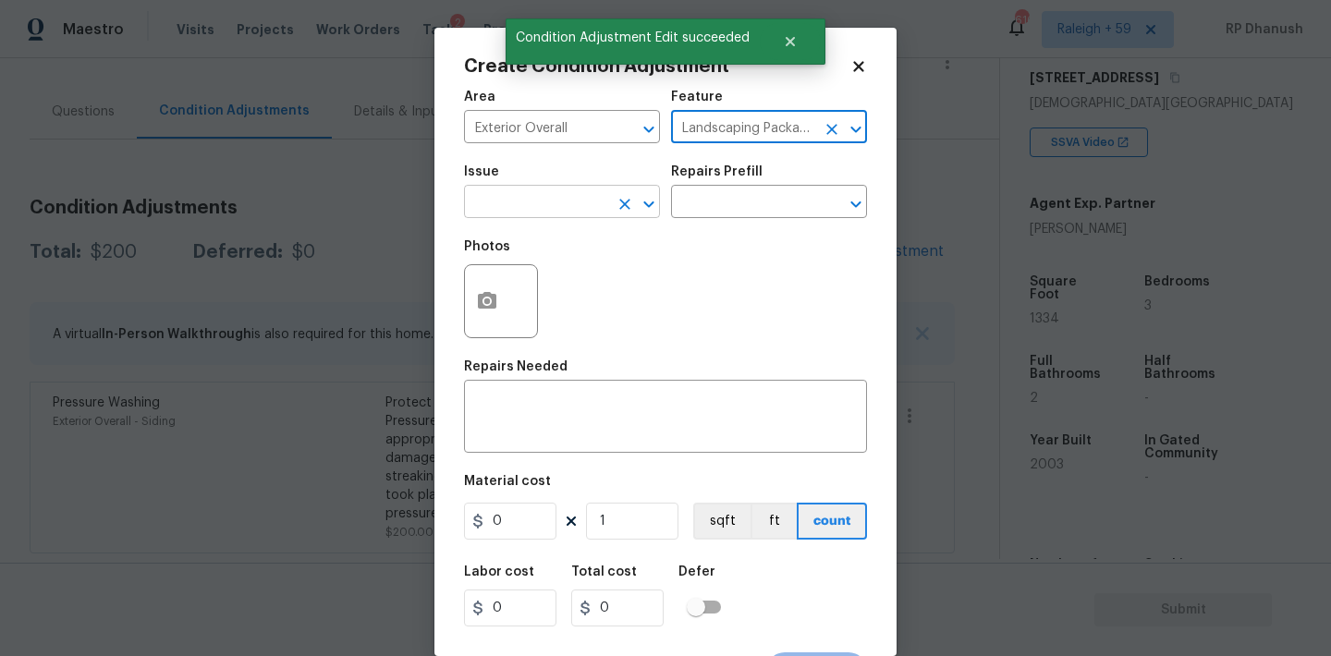
type input "Landscaping Packages"
click at [548, 206] on input "text" at bounding box center [536, 203] width 144 height 29
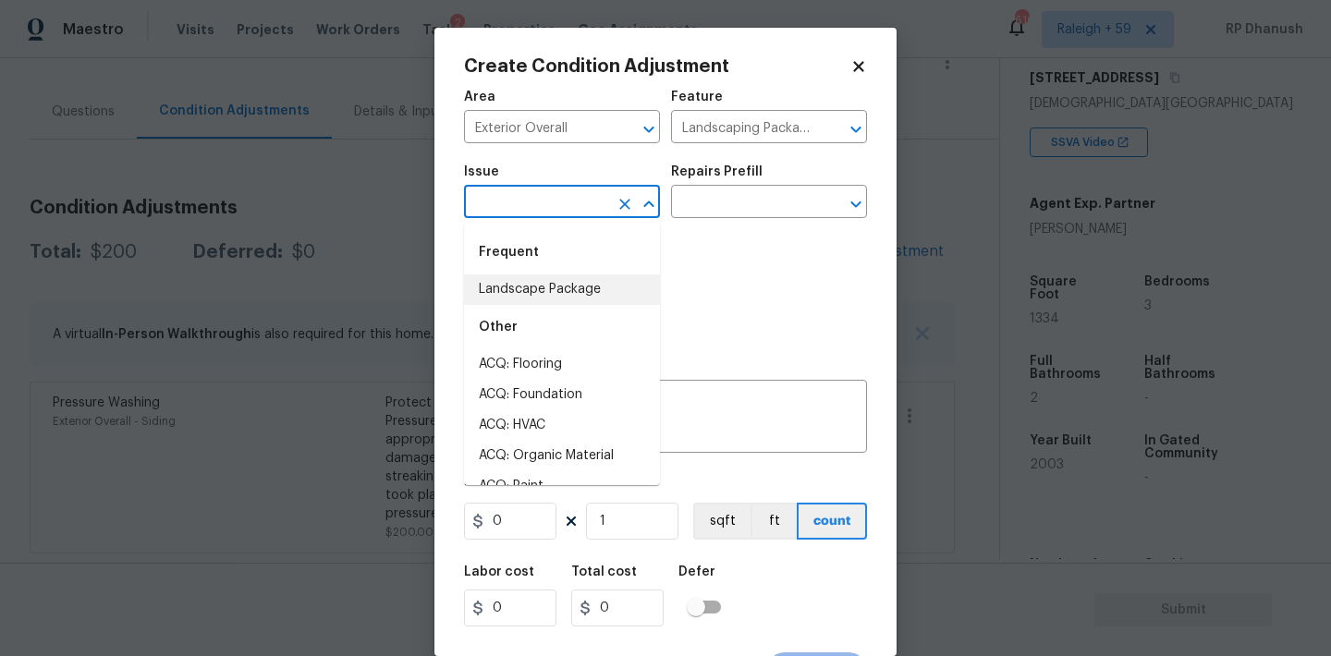
click at [540, 278] on li "Landscape Package" at bounding box center [562, 289] width 196 height 30
type input "Landscape Package"
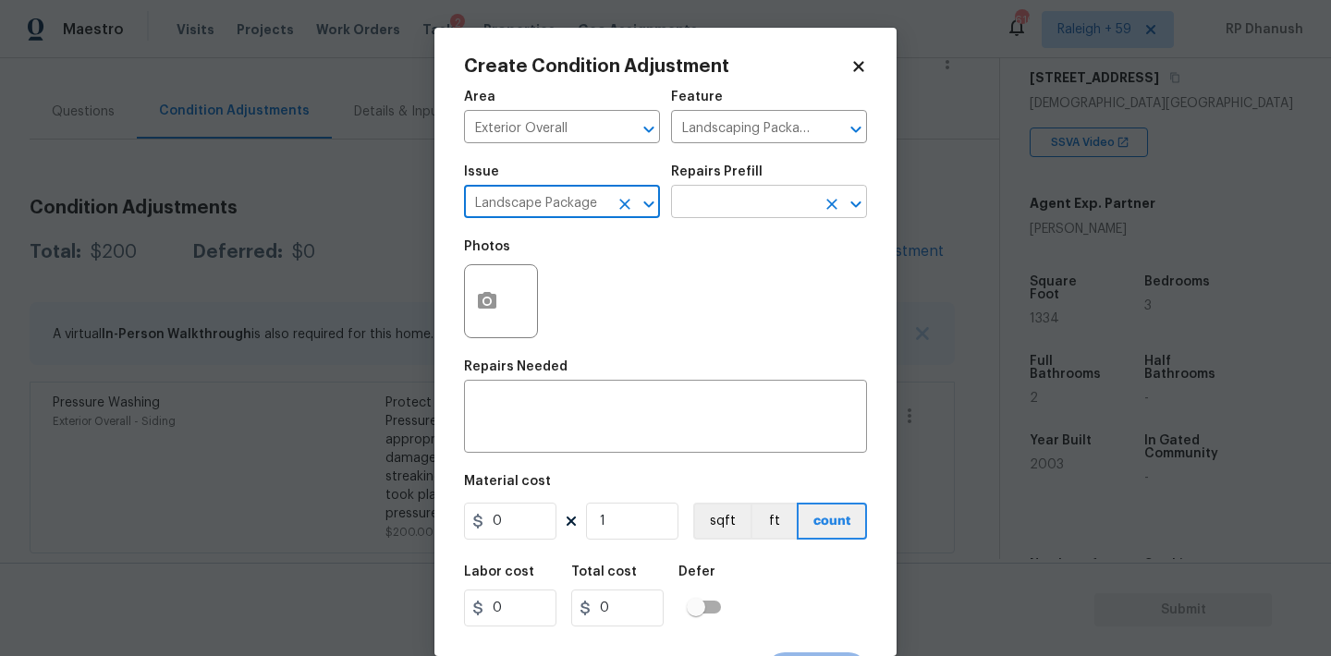
click at [746, 207] on input "text" at bounding box center [743, 203] width 144 height 29
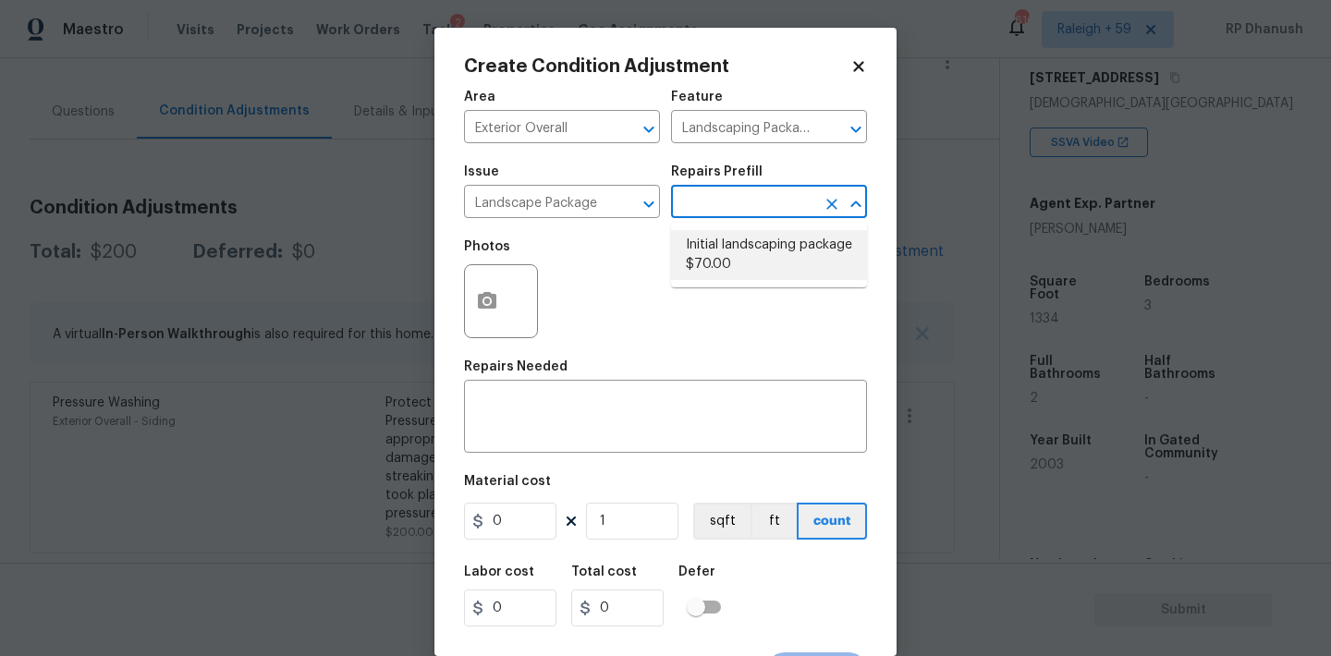
click at [731, 255] on li "Initial landscaping package $70.00" at bounding box center [769, 255] width 196 height 50
type input "Home Readiness Packages"
type textarea "Mowing of grass up to 6" in height. Mow, edge along driveways & sidewalks, trim…"
type input "70"
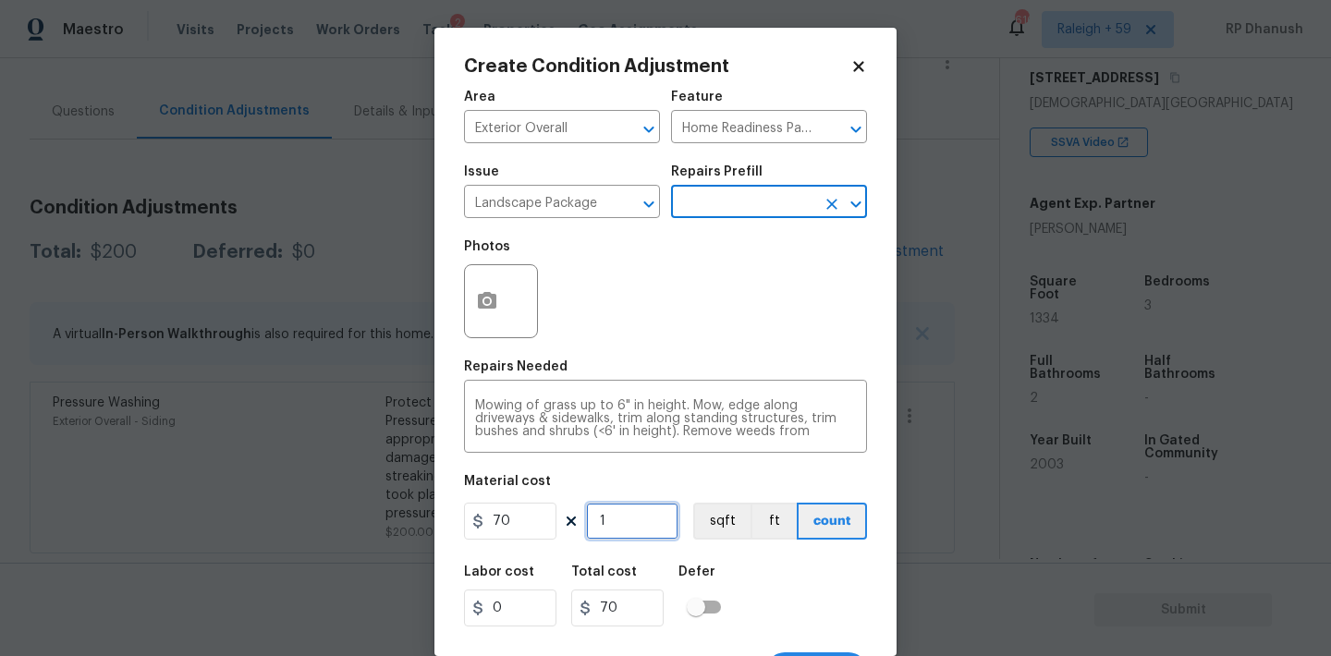
click at [641, 538] on input "1" at bounding box center [632, 521] width 92 height 37
type input "0"
type input "5"
type input "350"
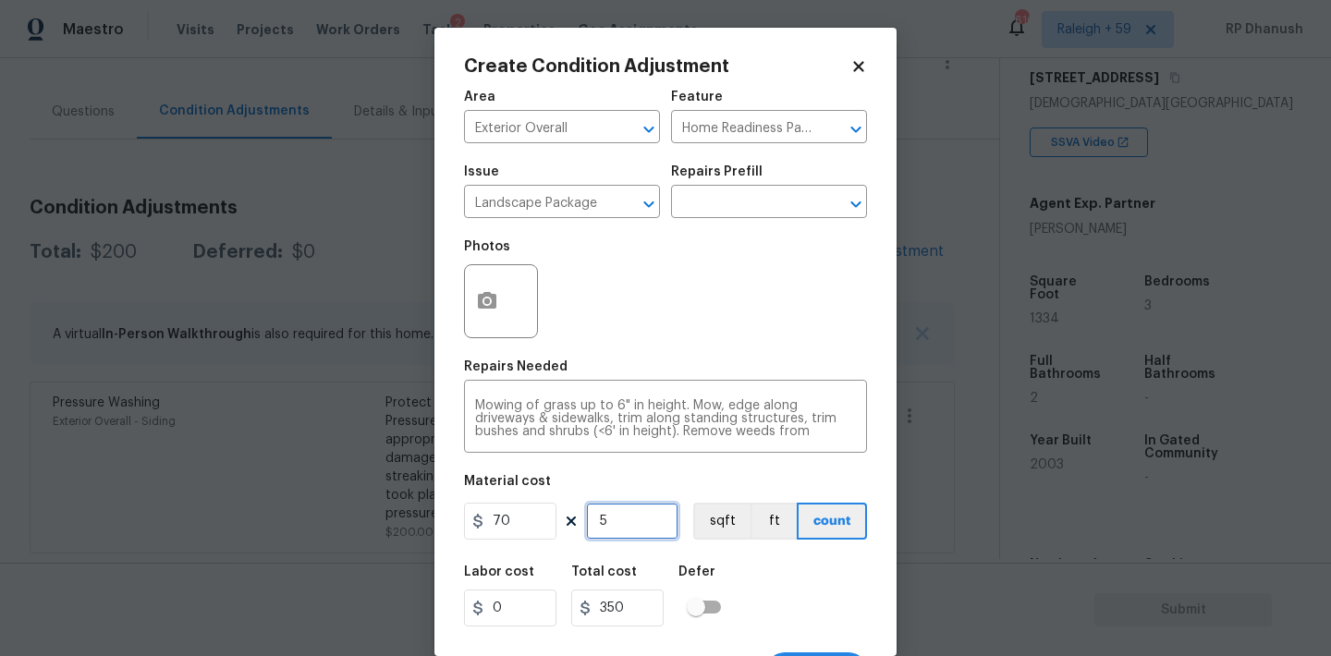
type input "5"
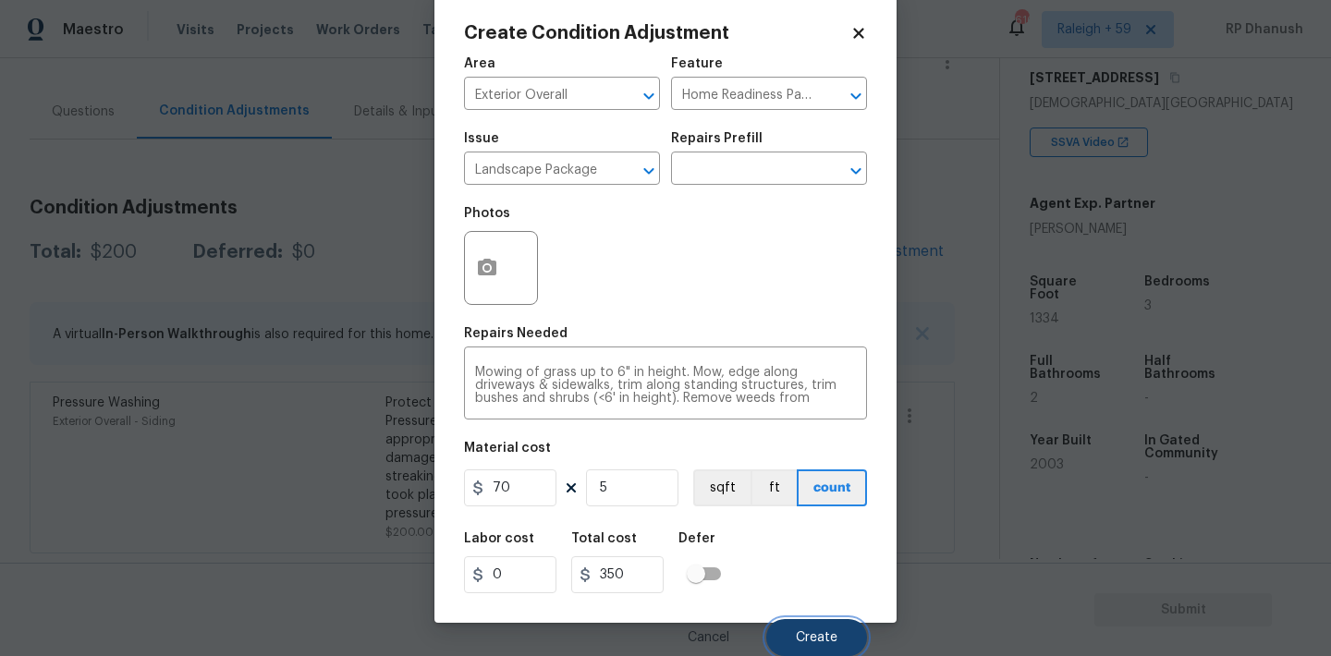
click at [838, 626] on button "Create" at bounding box center [816, 637] width 101 height 37
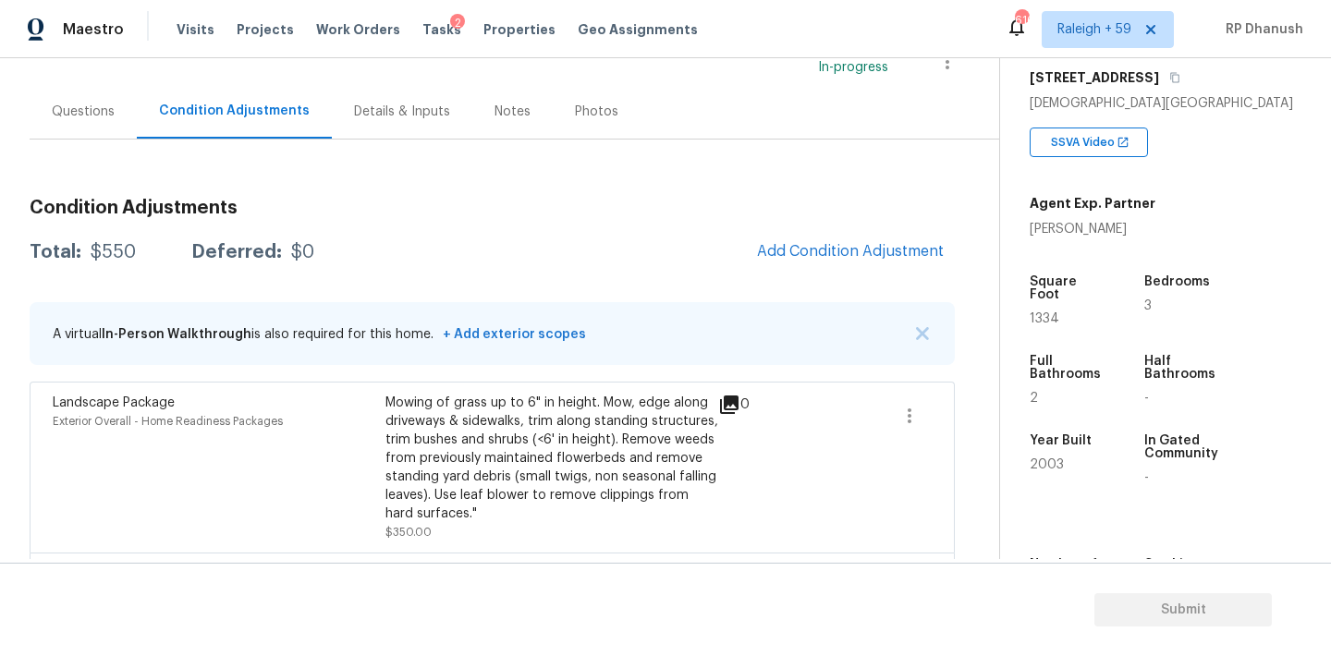
scroll to position [312, 0]
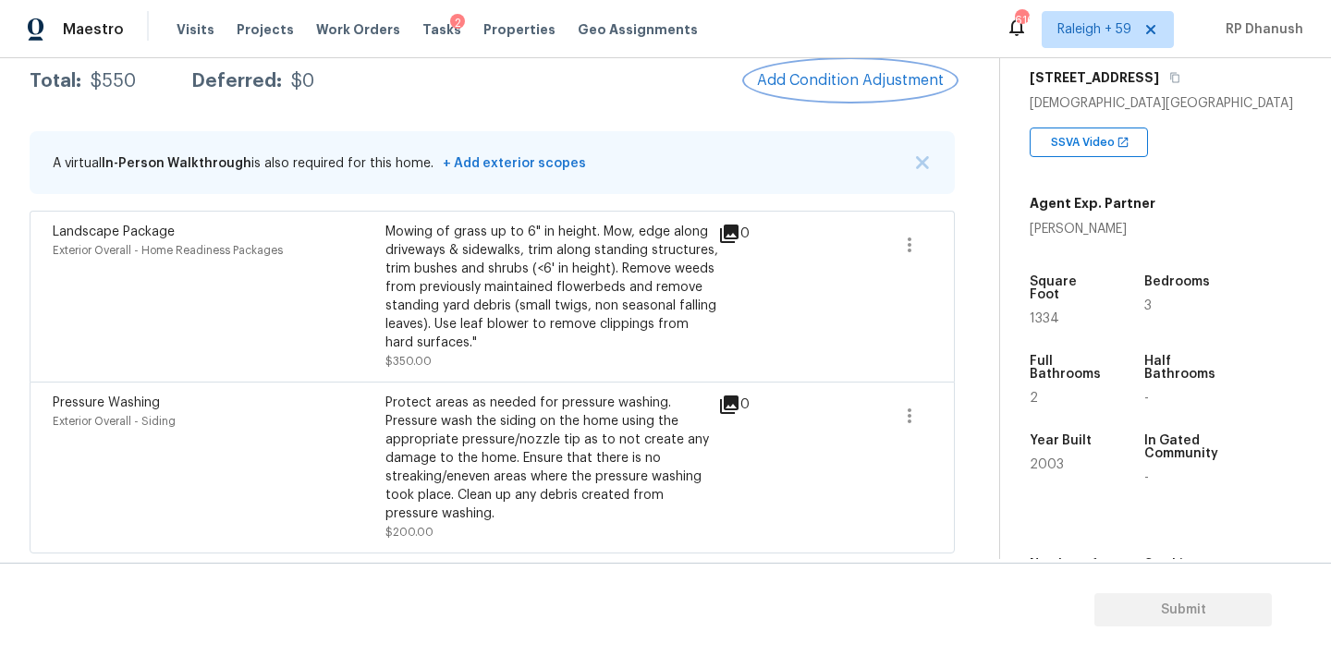
click at [856, 80] on span "Add Condition Adjustment" at bounding box center [850, 80] width 187 height 17
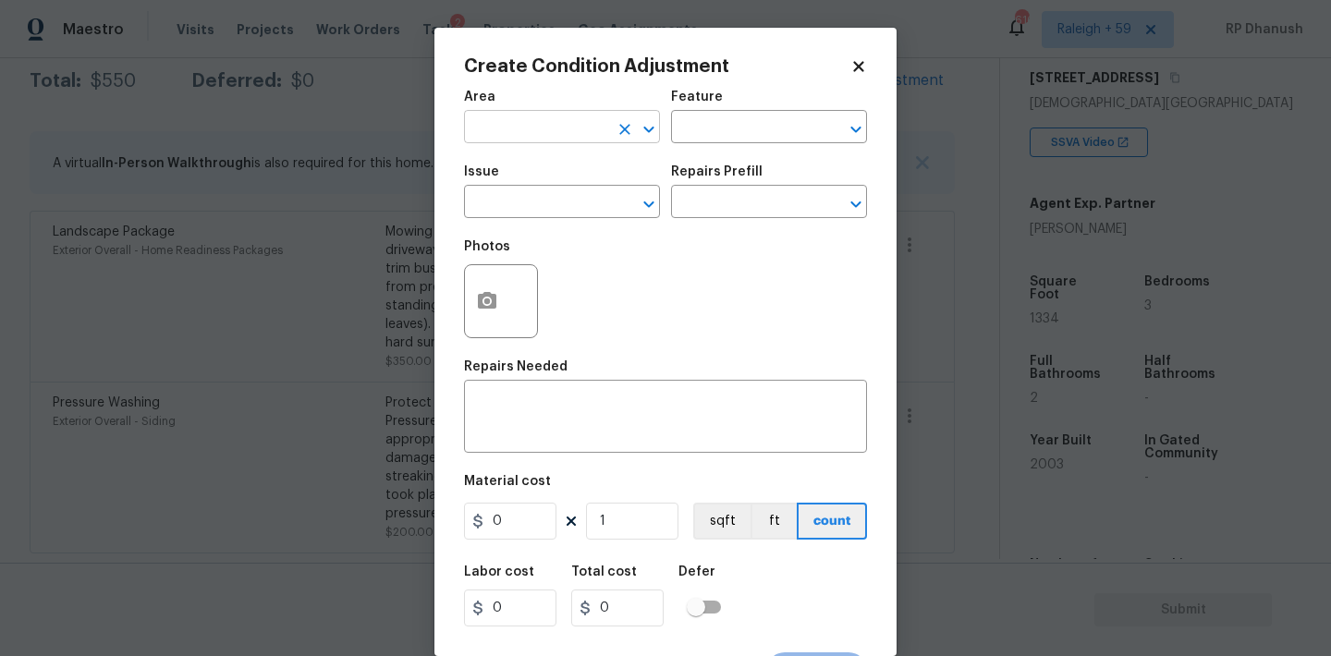
click at [492, 136] on input "text" at bounding box center [536, 129] width 144 height 29
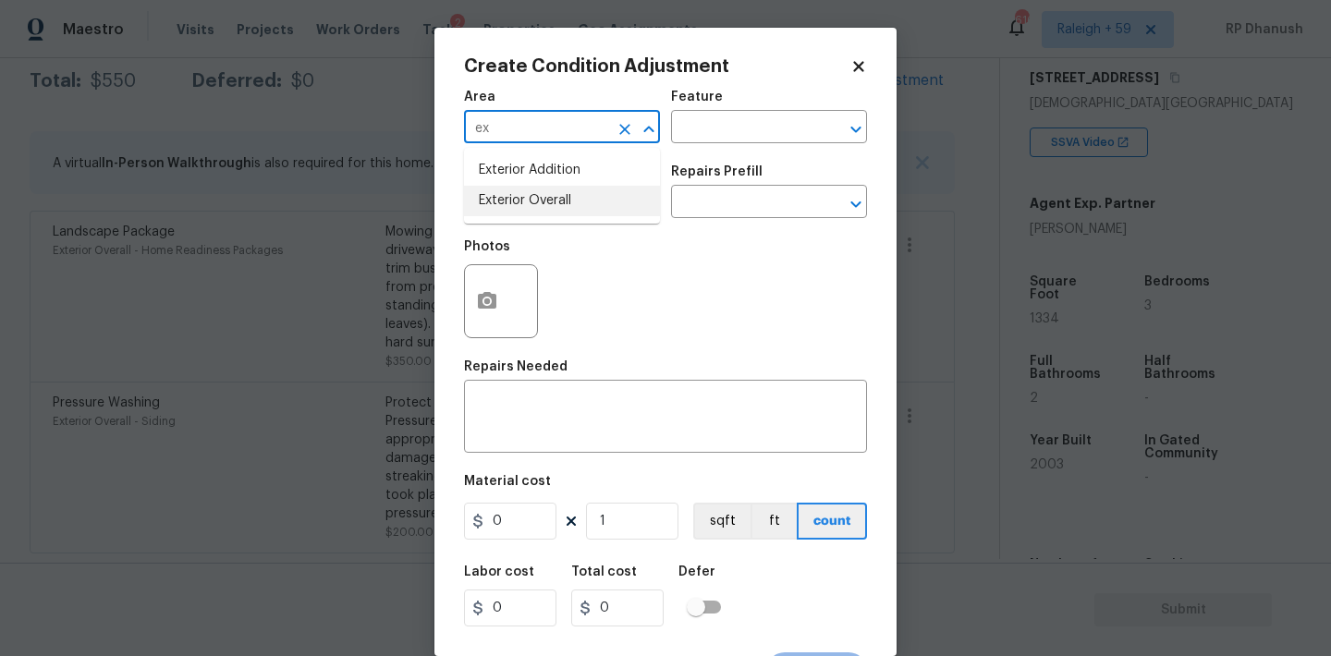
click at [511, 213] on li "Exterior Overall" at bounding box center [562, 201] width 196 height 30
type input "Exterior Overall"
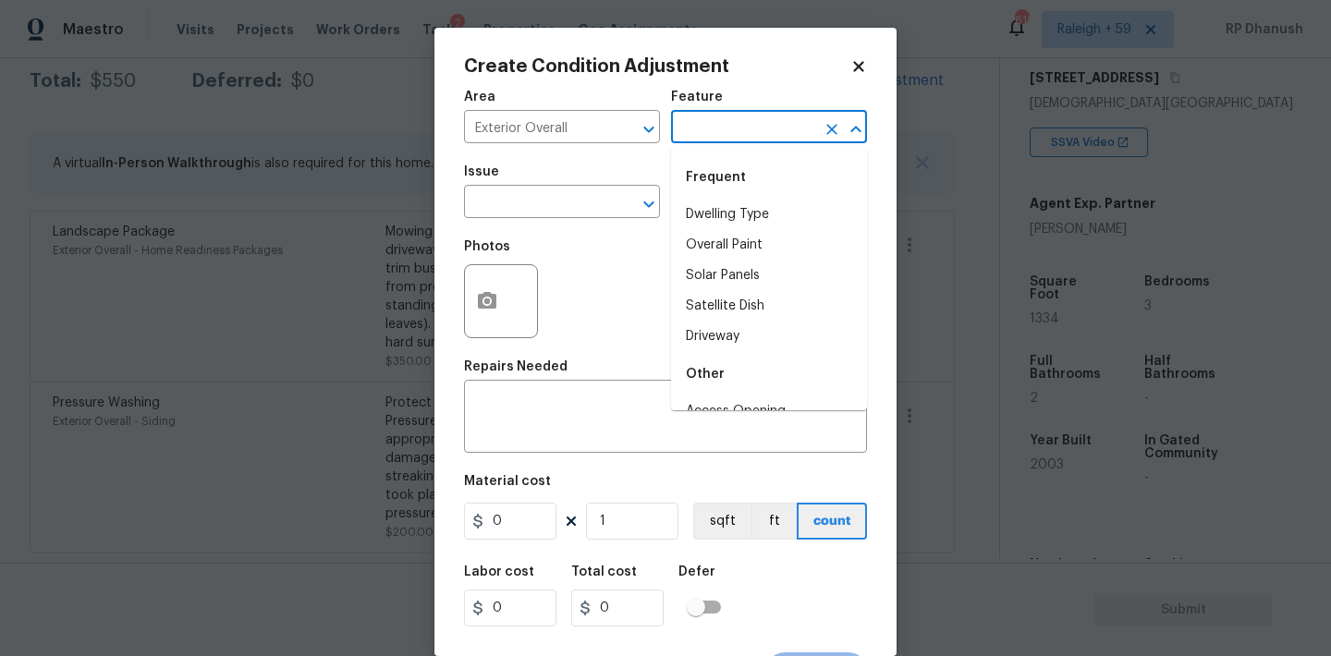
click at [716, 119] on input "text" at bounding box center [743, 129] width 144 height 29
click at [733, 288] on li "Yard maintenance" at bounding box center [769, 276] width 196 height 30
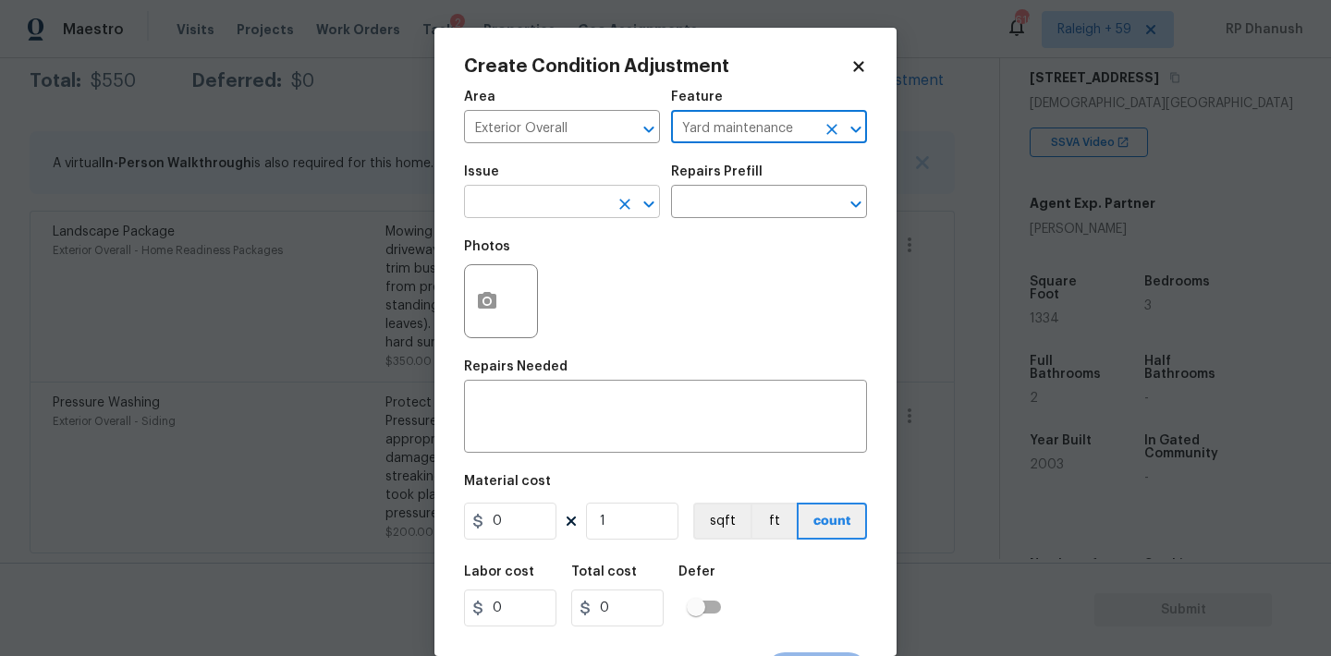
type input "Yard maintenance"
click at [552, 191] on input "text" at bounding box center [536, 203] width 144 height 29
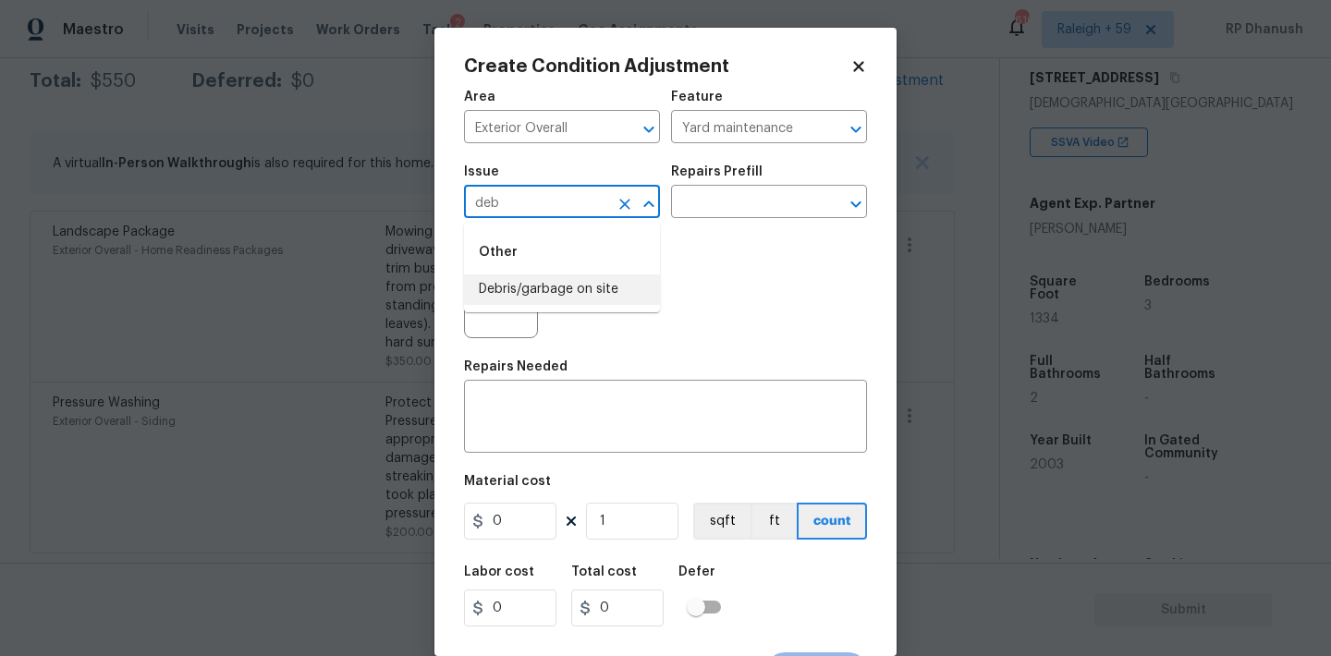
click at [564, 283] on li "Debris/garbage on site" at bounding box center [562, 289] width 196 height 30
type input "Debris/garbage on site"
click at [699, 227] on div "Issue Debris/garbage on site ​ Repairs Prefill ​" at bounding box center [665, 191] width 403 height 75
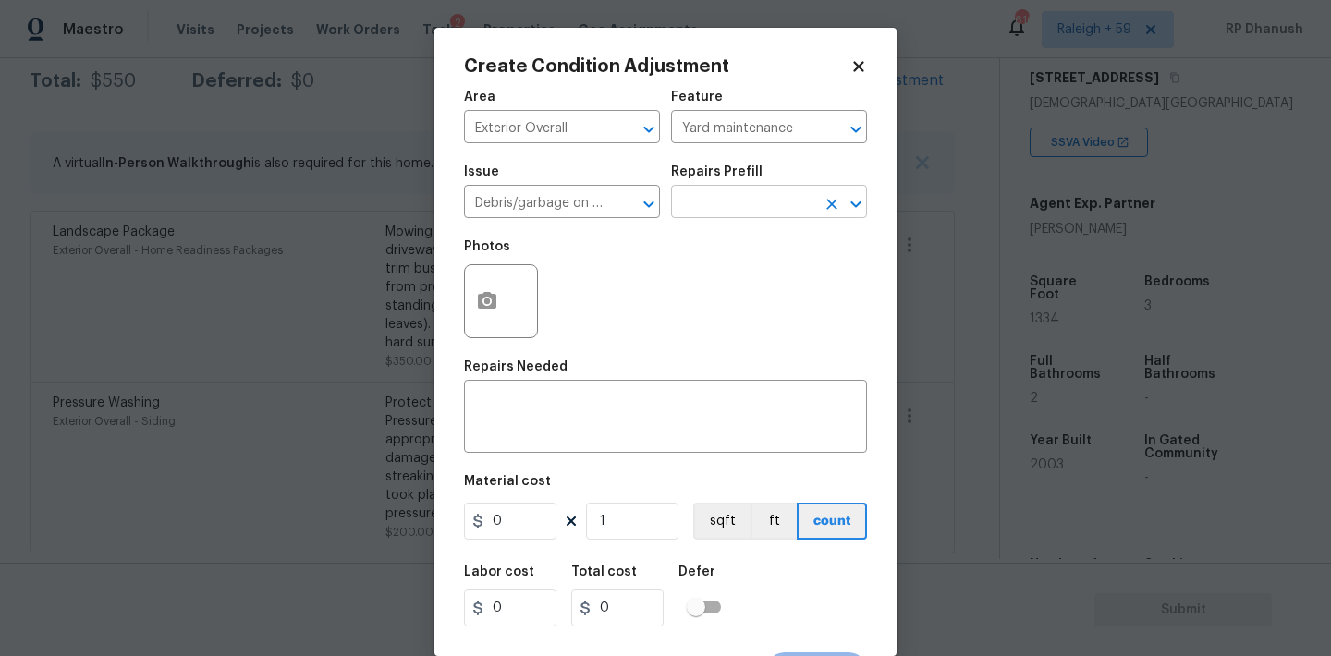
click at [715, 213] on input "text" at bounding box center [743, 203] width 144 height 29
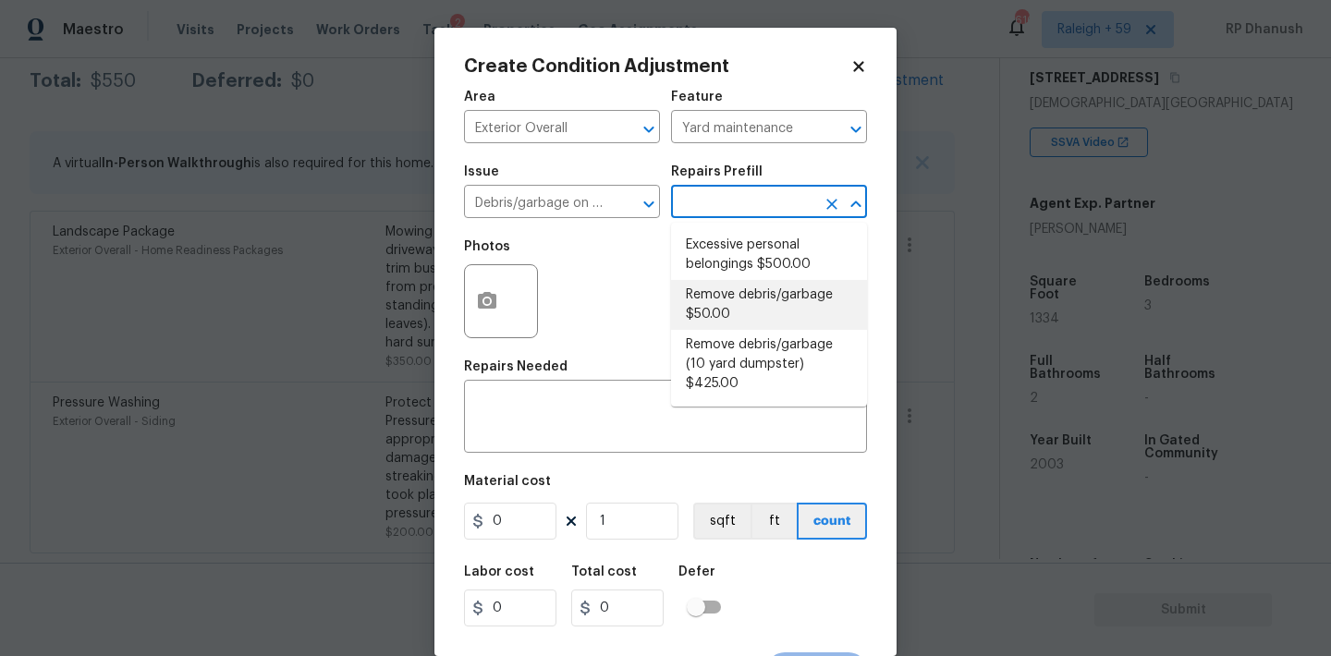
click at [718, 314] on li "Remove debris/garbage $50.00" at bounding box center [769, 305] width 196 height 50
type textarea "Remove, haul off, and properly dispose of any debris left by seller to offsite …"
type input "50"
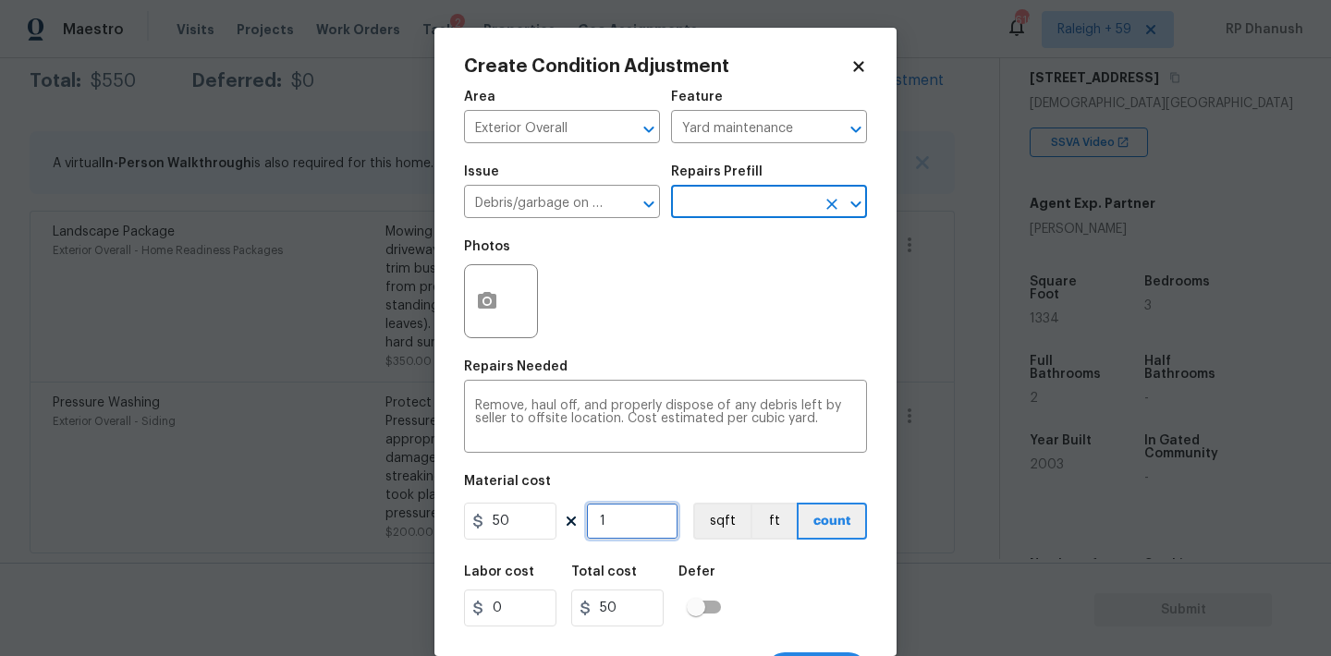
click at [614, 520] on input "1" at bounding box center [632, 521] width 92 height 37
type input "0"
type input "5"
type input "250"
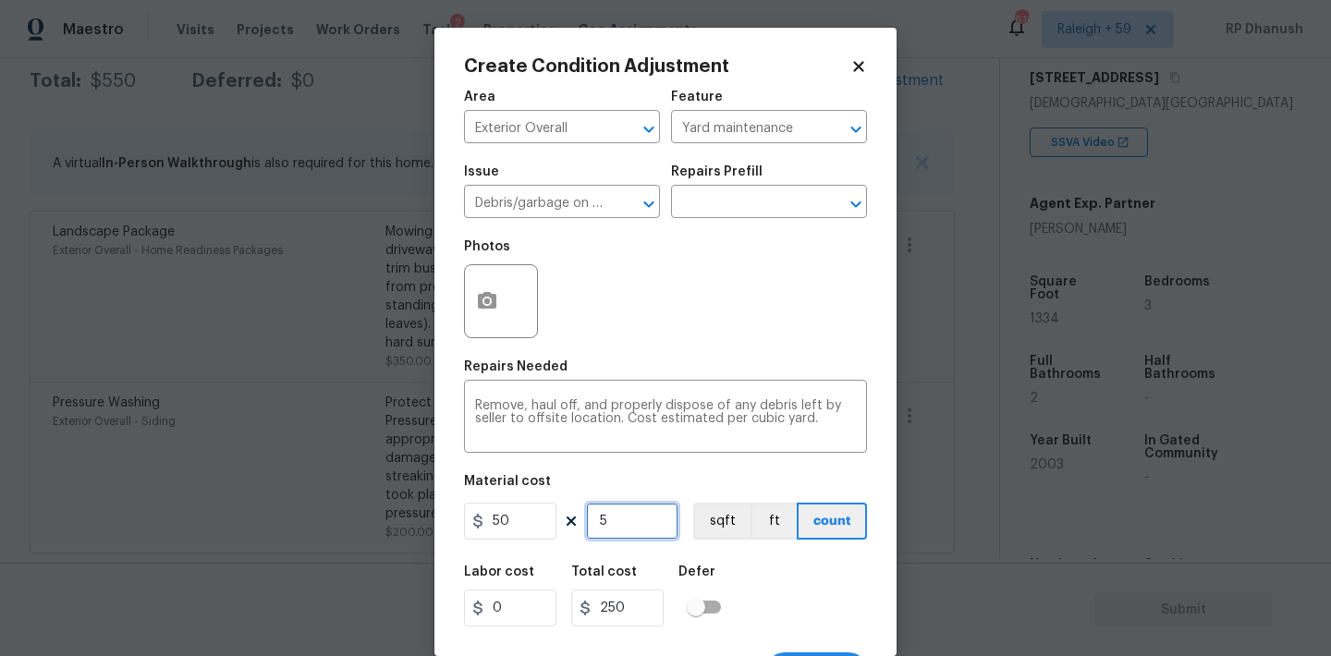
type input "5"
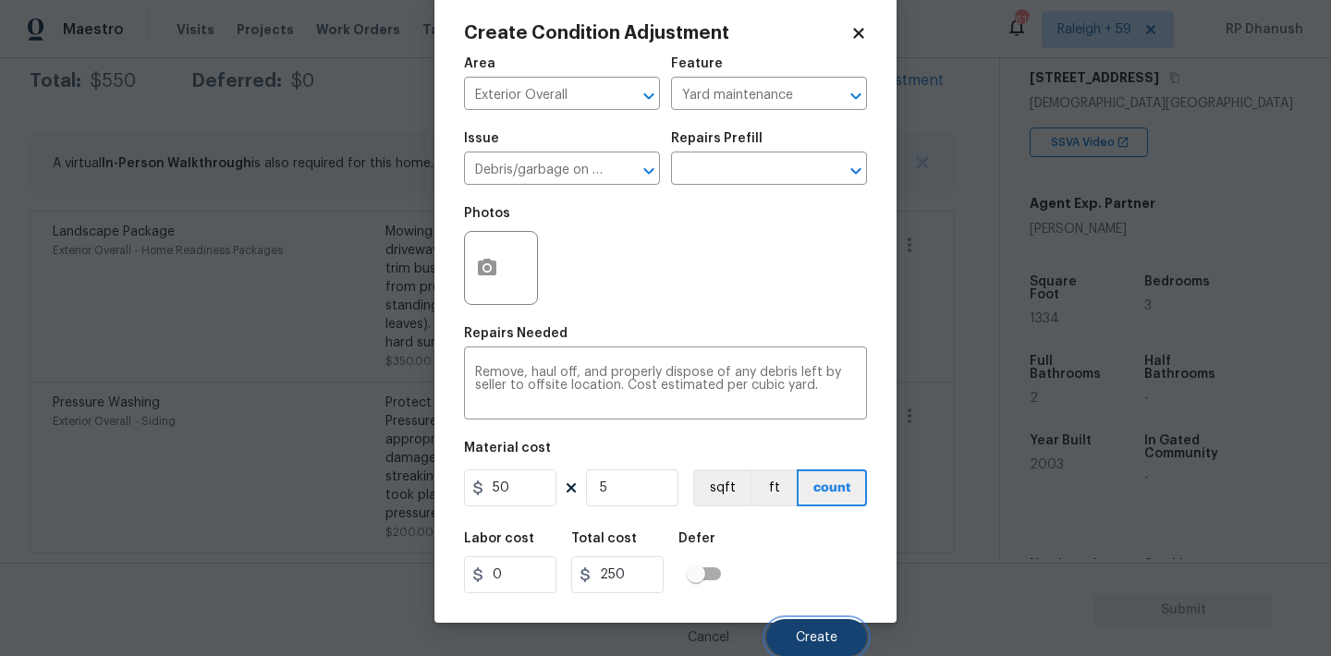
click at [843, 636] on button "Create" at bounding box center [816, 637] width 101 height 37
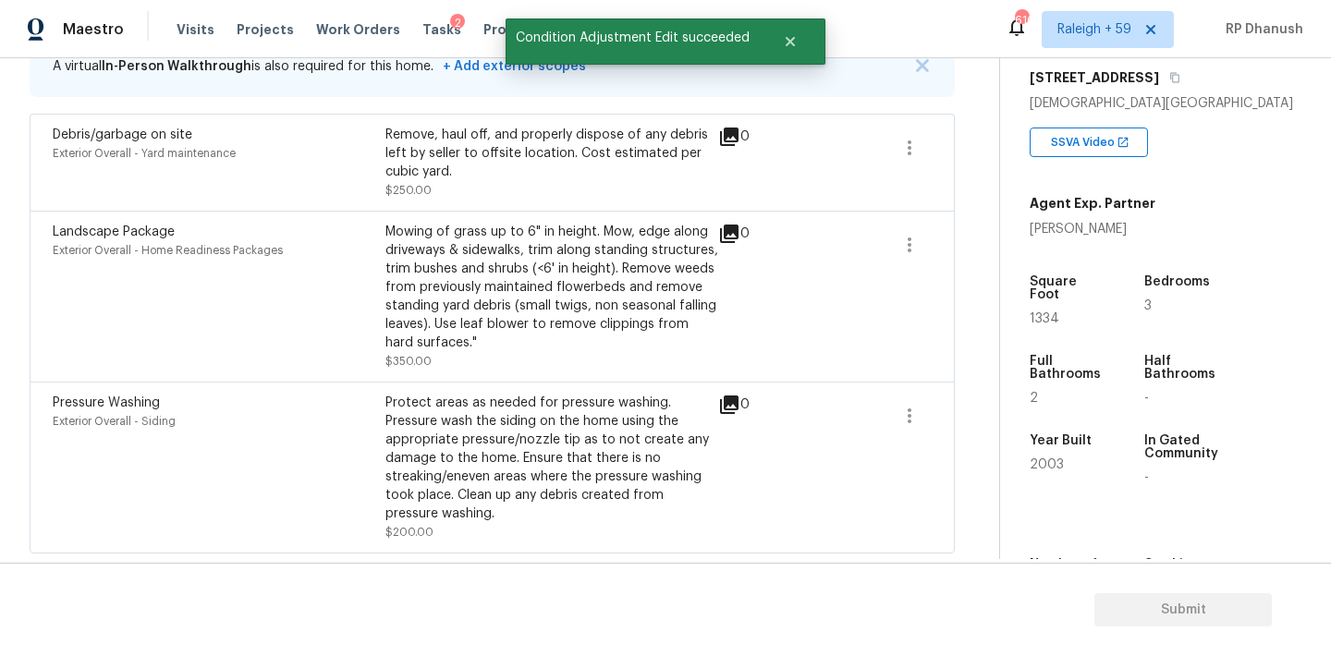
scroll to position [253, 0]
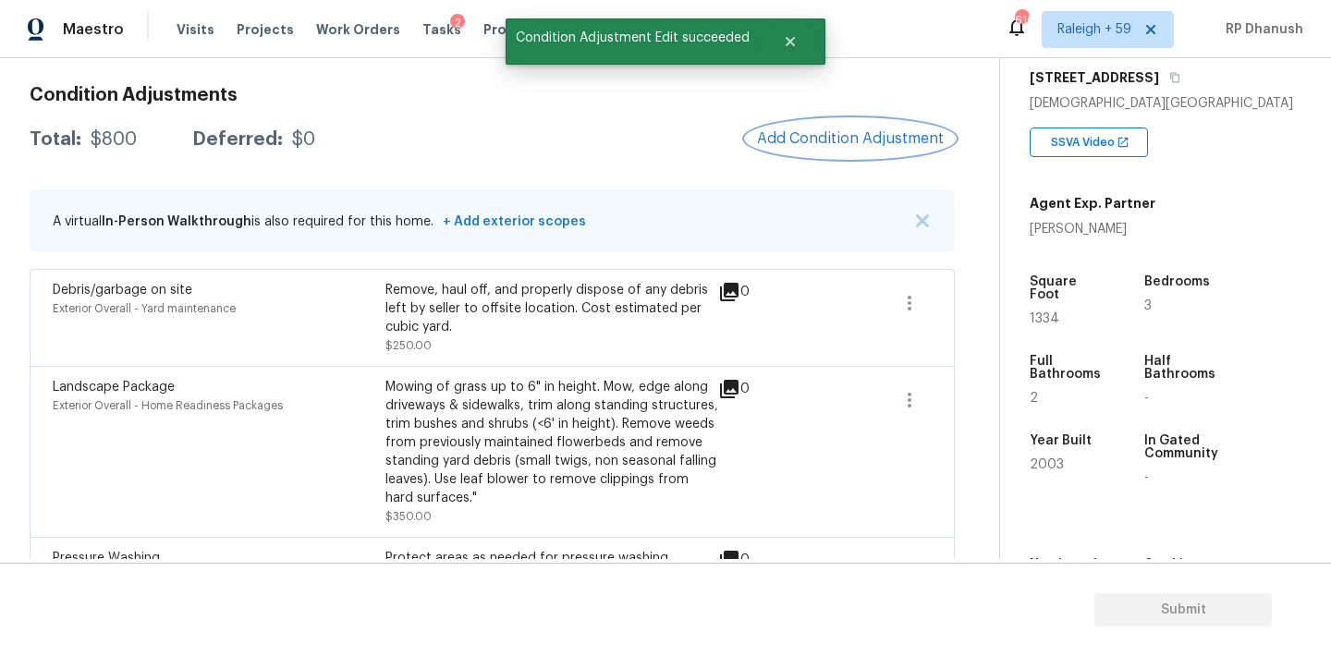
click at [821, 146] on span "Add Condition Adjustment" at bounding box center [850, 138] width 187 height 17
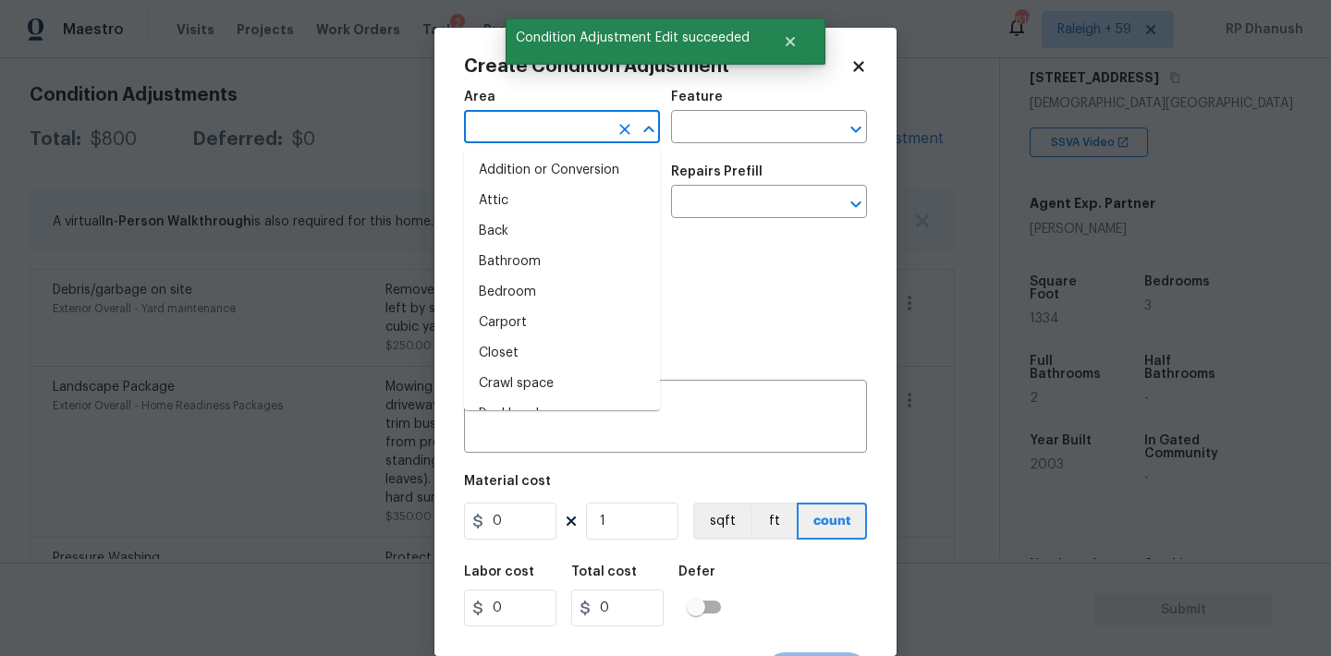
click at [565, 129] on input "text" at bounding box center [536, 129] width 144 height 29
click at [540, 206] on li "Exterior Overall" at bounding box center [562, 201] width 196 height 30
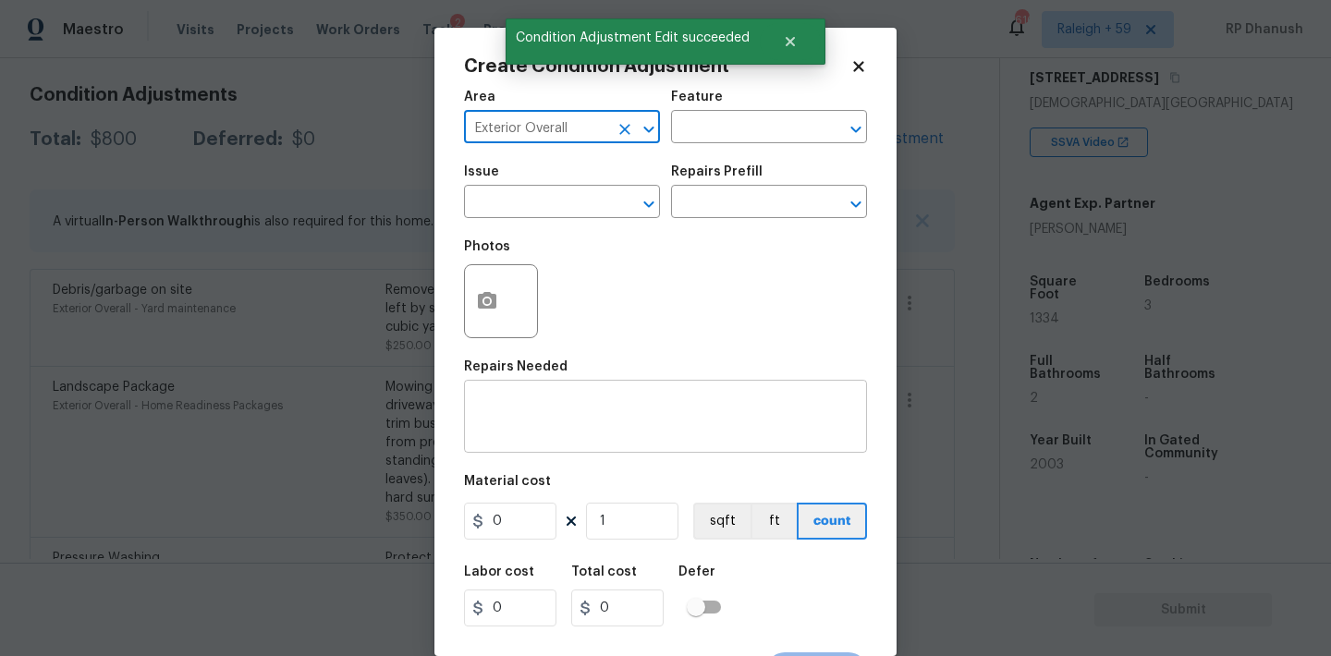
type input "Exterior Overall"
click at [527, 405] on textarea at bounding box center [665, 418] width 381 height 39
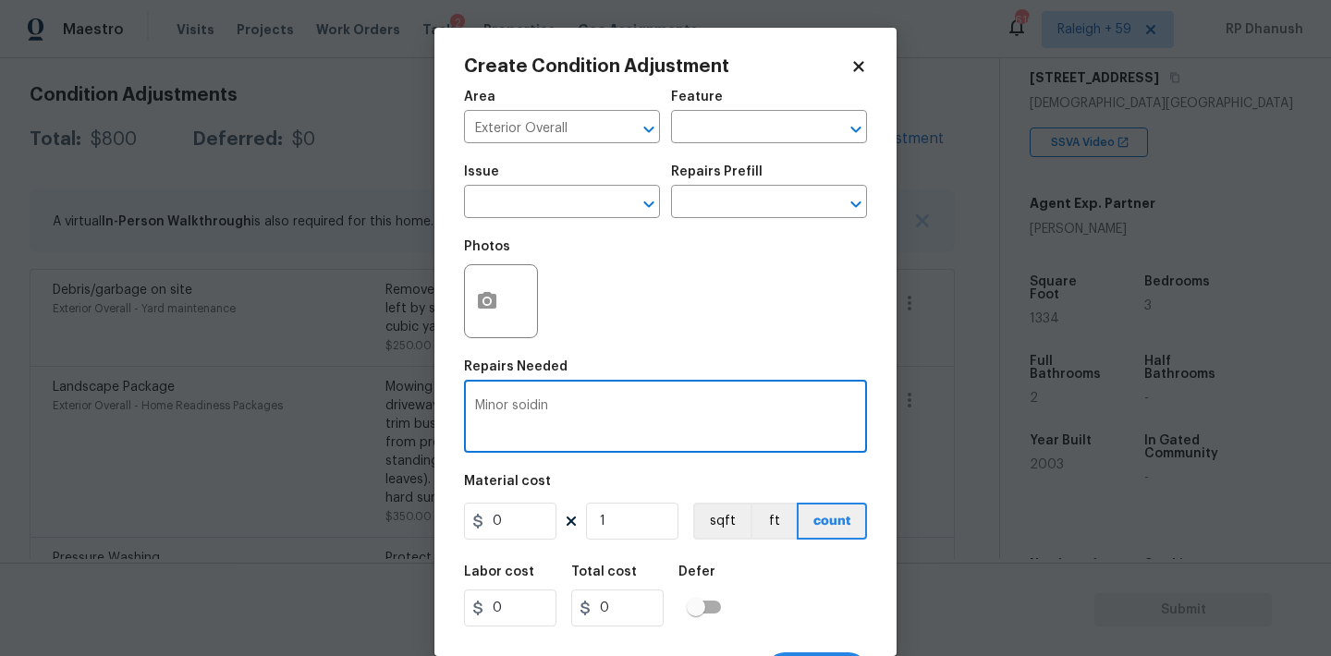
type textarea "Minor soidi"
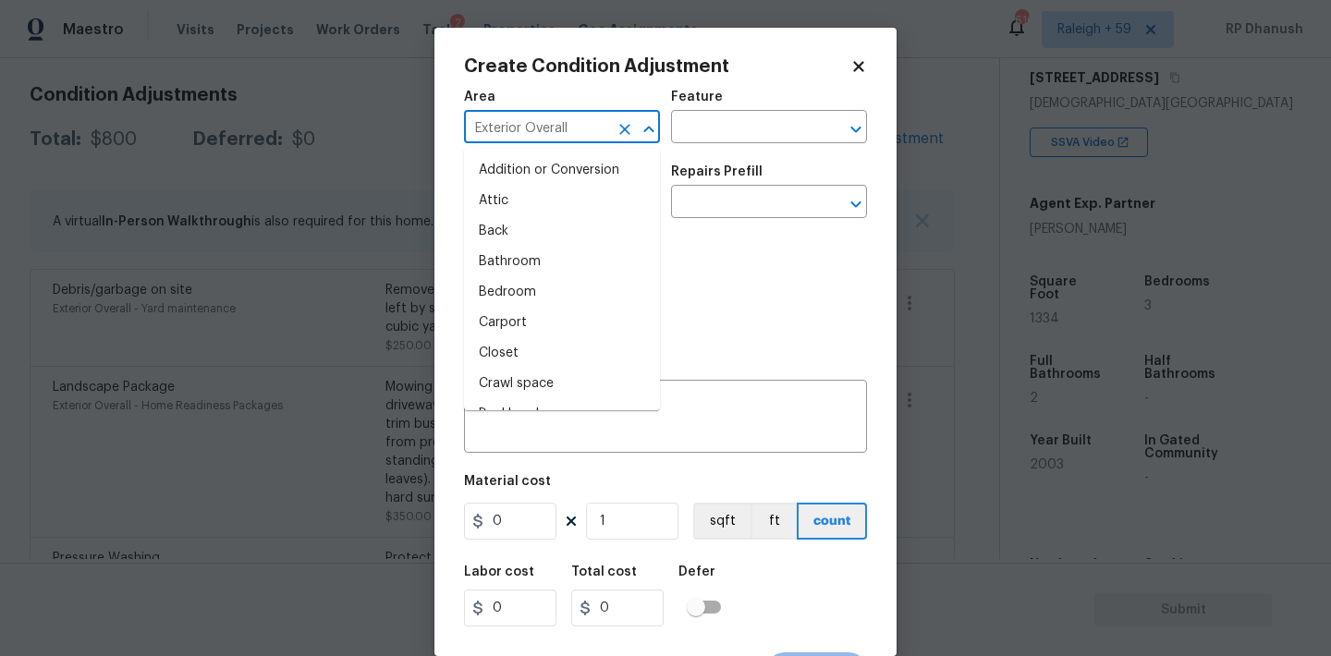
click at [577, 120] on input "Exterior Overall" at bounding box center [536, 129] width 144 height 29
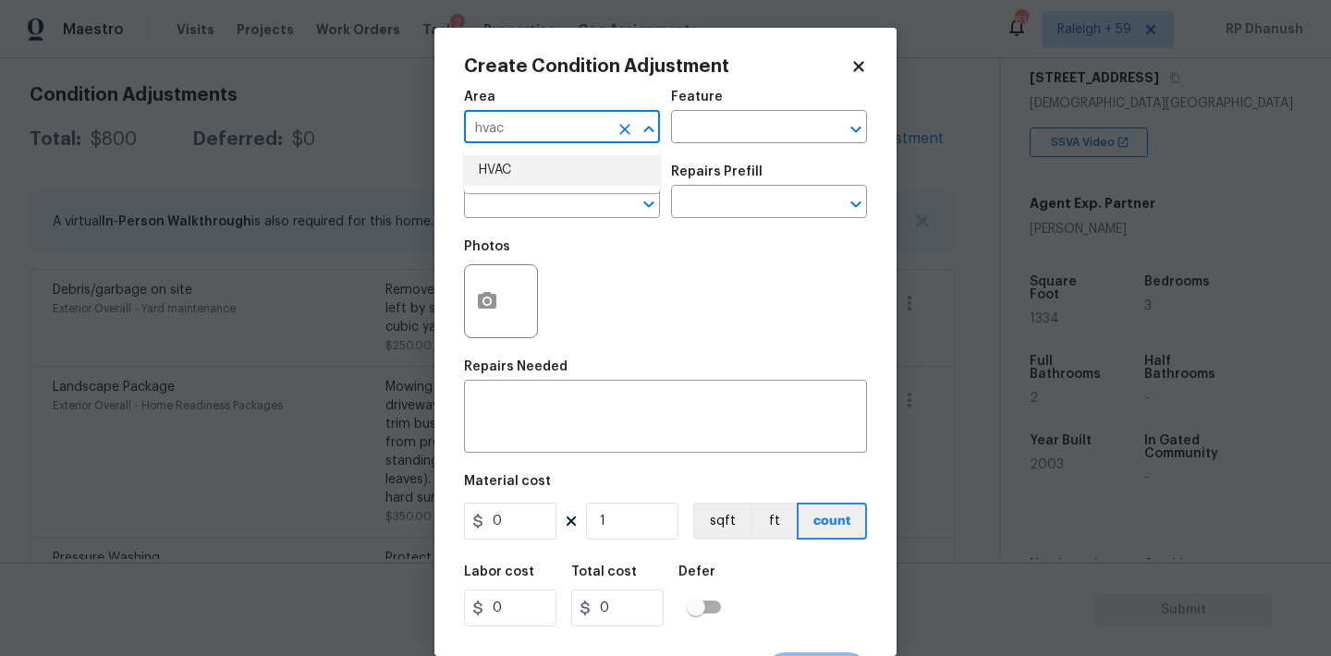
click at [551, 171] on li "HVAC" at bounding box center [562, 170] width 196 height 30
type input "HVAC"
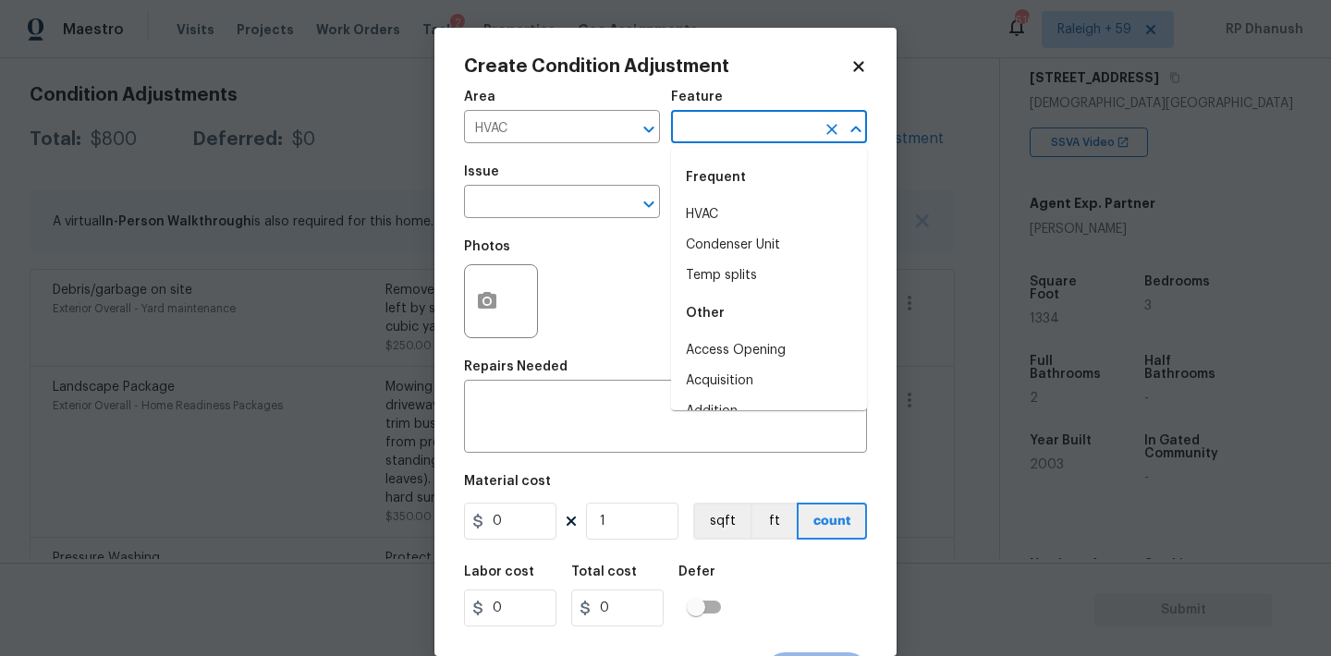
click at [772, 140] on input "text" at bounding box center [743, 129] width 144 height 29
click at [740, 215] on li "HVAC" at bounding box center [769, 215] width 196 height 30
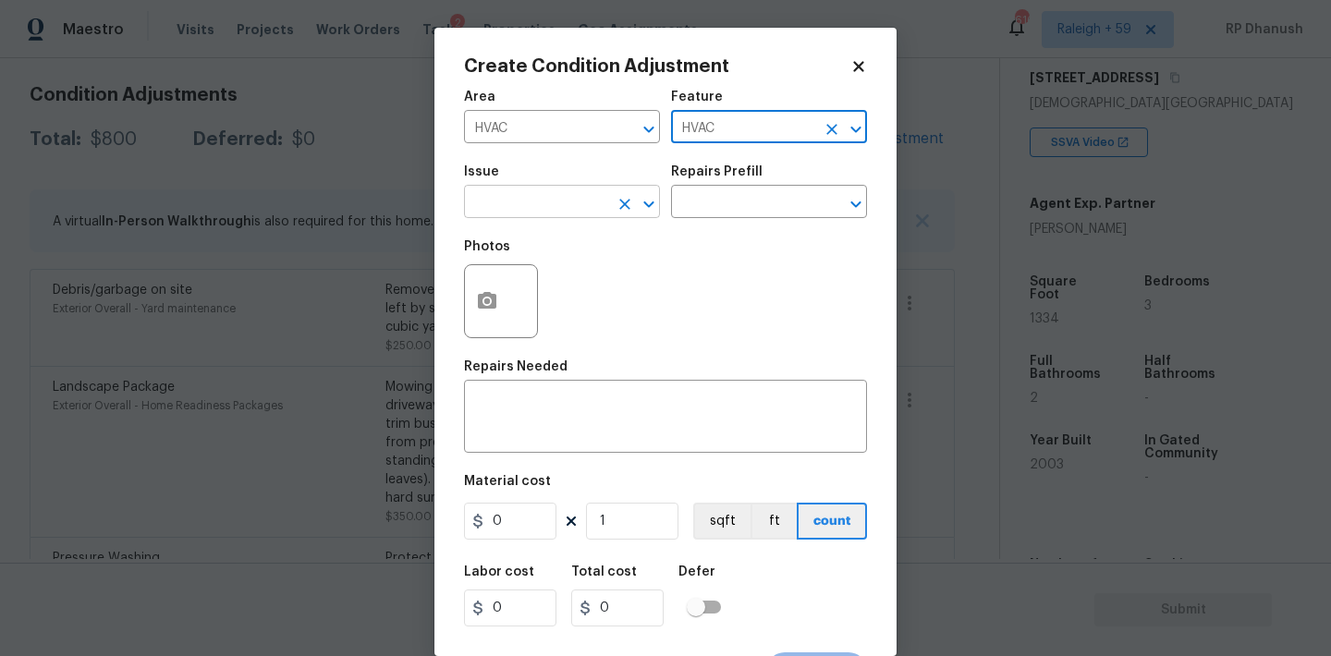
type input "HVAC"
click at [529, 204] on input "text" at bounding box center [536, 203] width 144 height 29
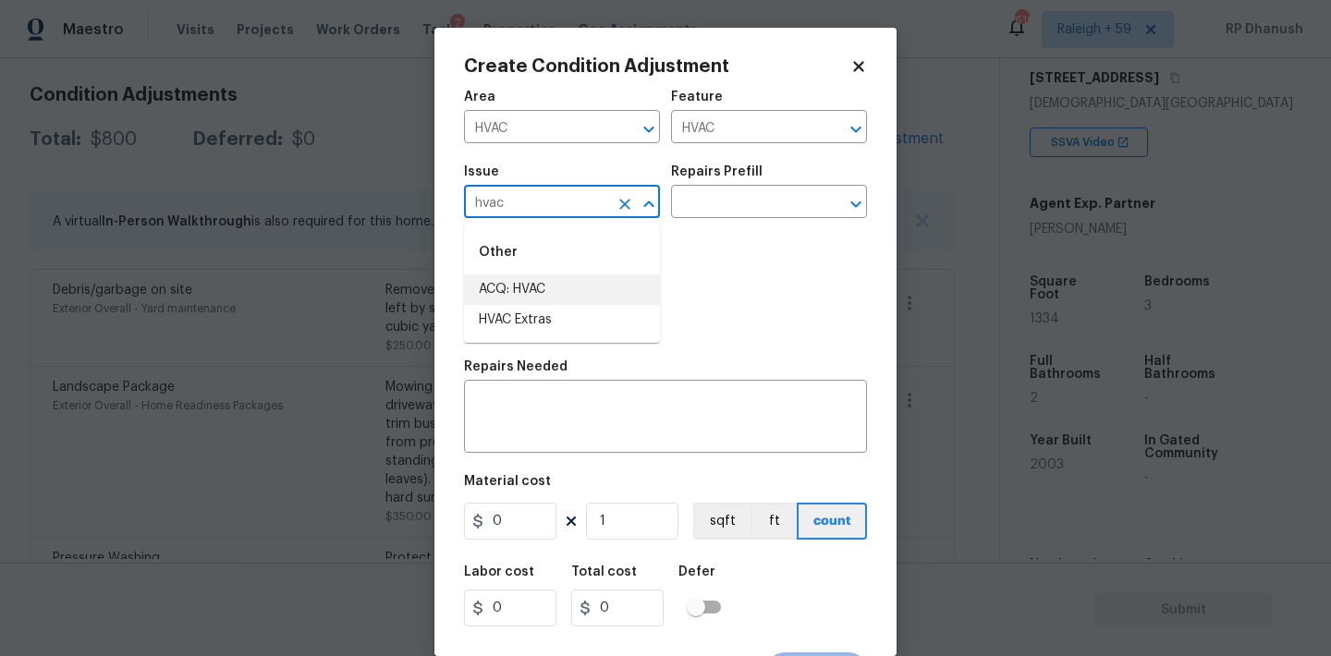
click at [509, 278] on li "ACQ: HVAC" at bounding box center [562, 289] width 196 height 30
type input "ACQ: HVAC"
click at [744, 188] on div "Repairs Prefill" at bounding box center [769, 177] width 196 height 24
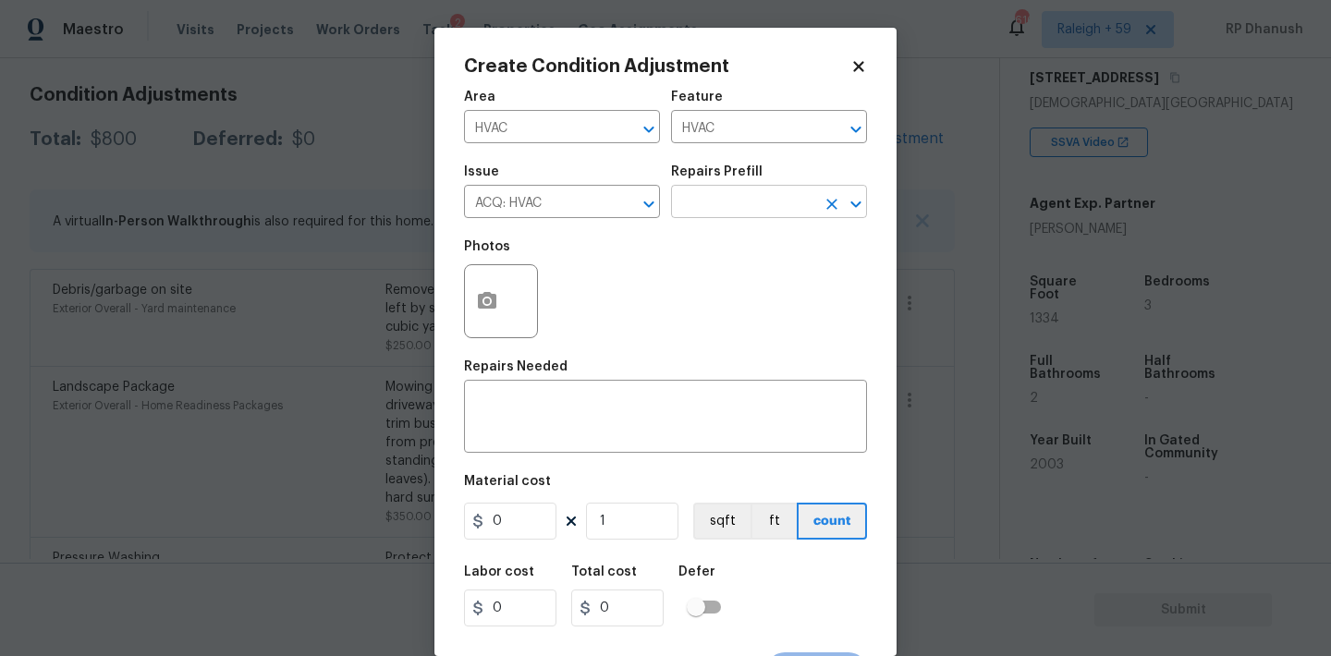
click at [740, 193] on input "text" at bounding box center [743, 203] width 144 height 29
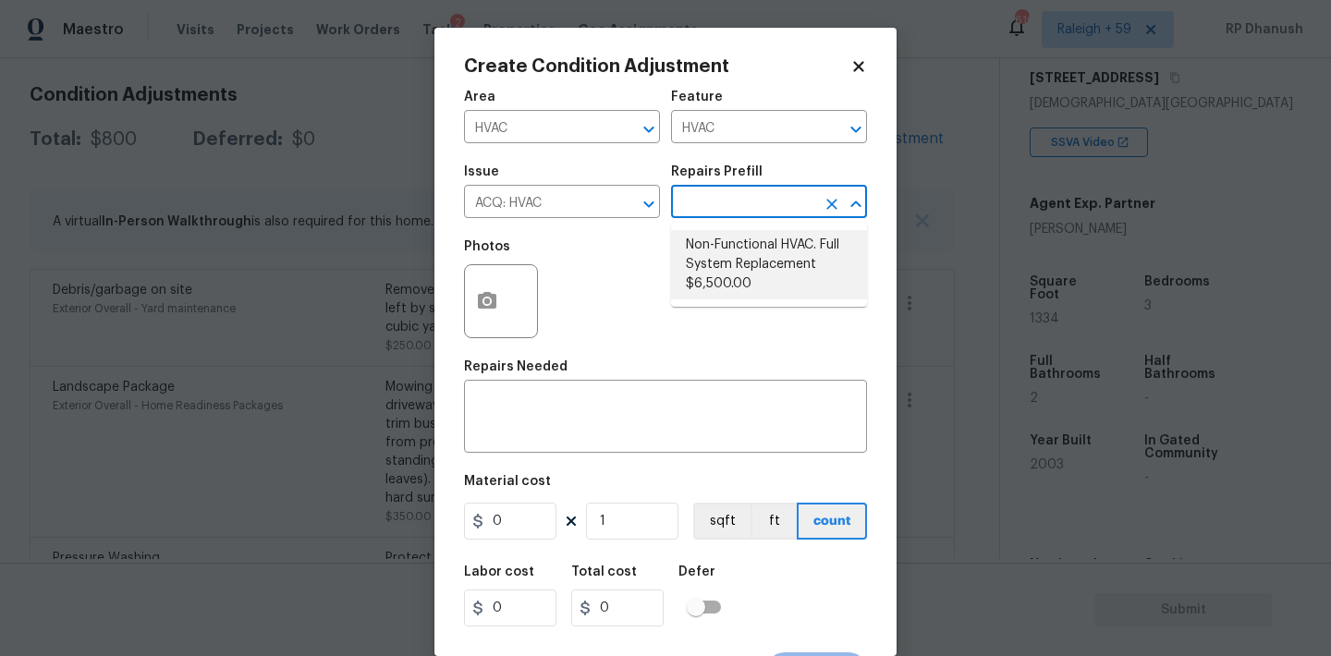
click at [740, 271] on li "Non-Functional HVAC. Full System Replacement $6,500.00" at bounding box center [769, 264] width 196 height 69
type input "Acquisition"
type textarea "Acquisition Scope: Full System Replacement"
type input "6500"
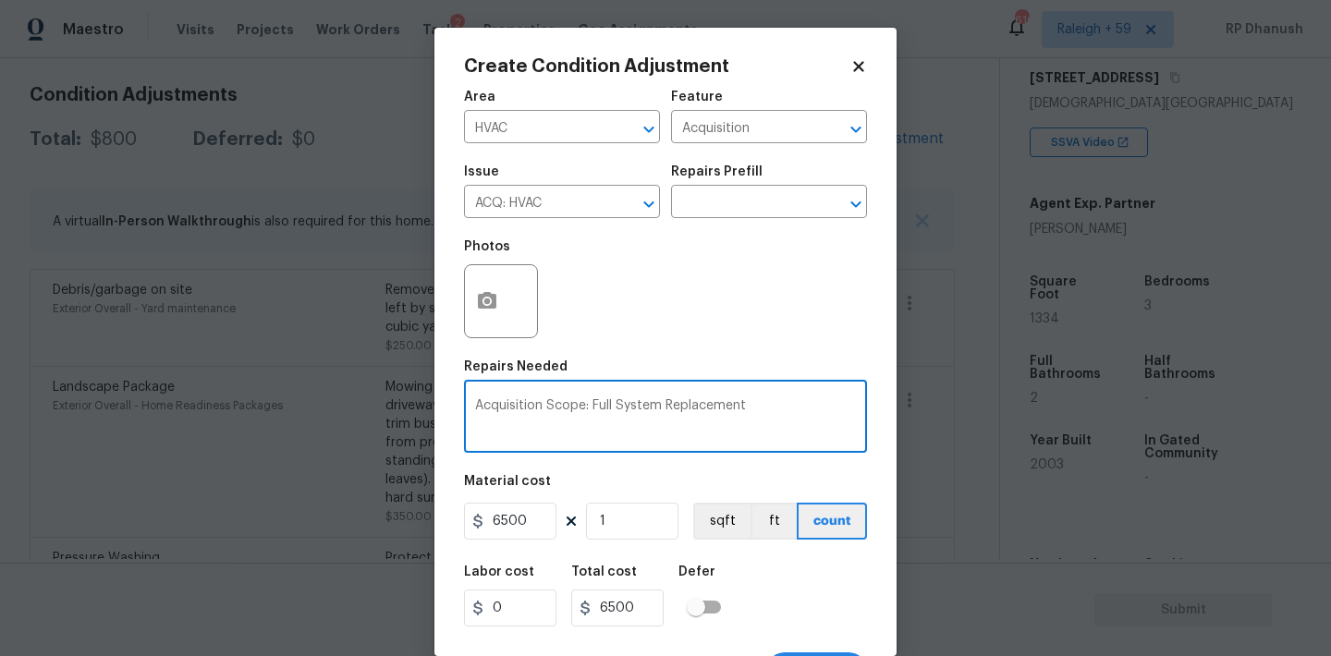
click at [819, 414] on textarea "Acquisition Scope: Full System Replacement" at bounding box center [665, 418] width 381 height 39
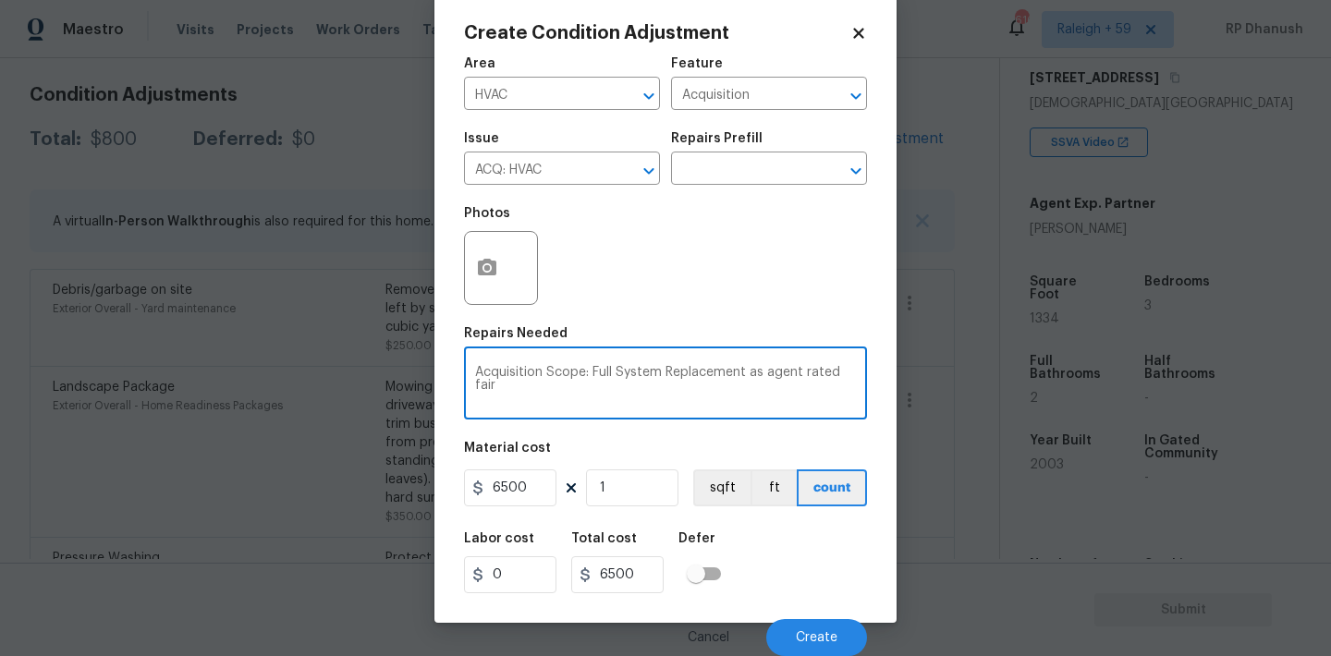
type textarea "Acquisition Scope: Full System Replacement as agent rated fair"
click at [474, 278] on button "button" at bounding box center [487, 268] width 44 height 72
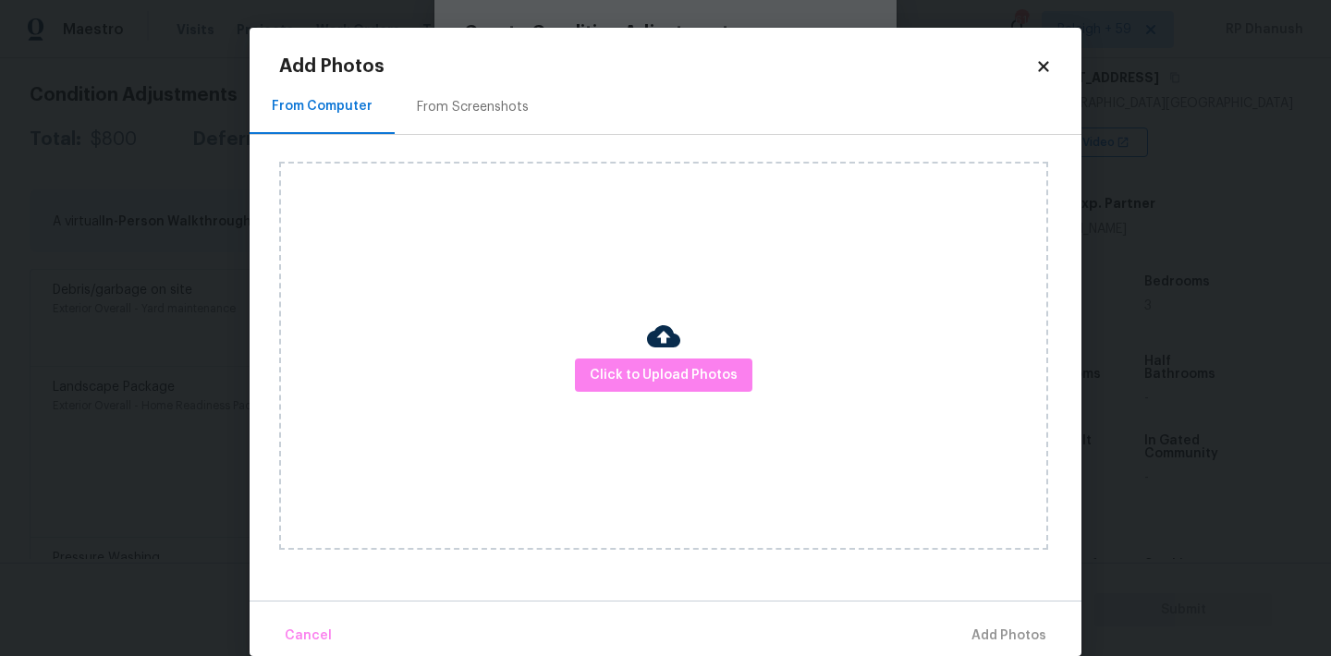
click at [518, 78] on div "Add Photos From Computer From Screenshots Click to Upload Photos Cancel Add Pho…" at bounding box center [665, 356] width 772 height 599
click at [517, 82] on div "From Screenshots" at bounding box center [473, 106] width 156 height 55
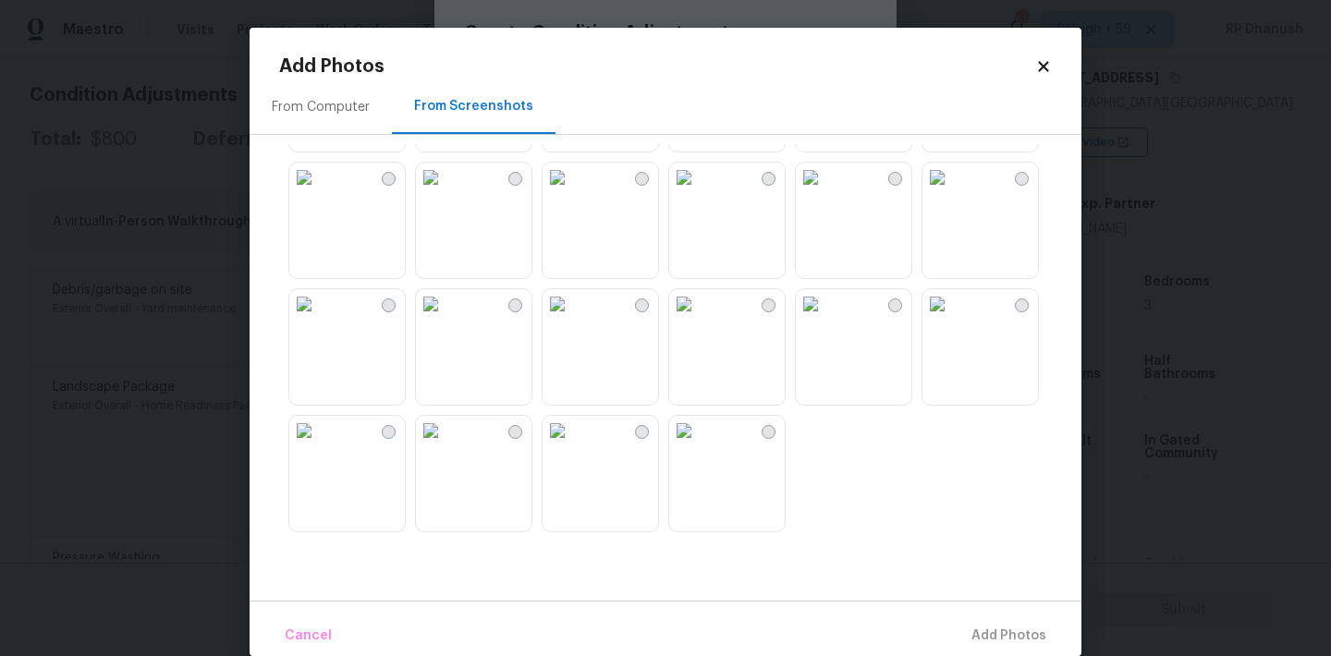
scroll to position [28, 0]
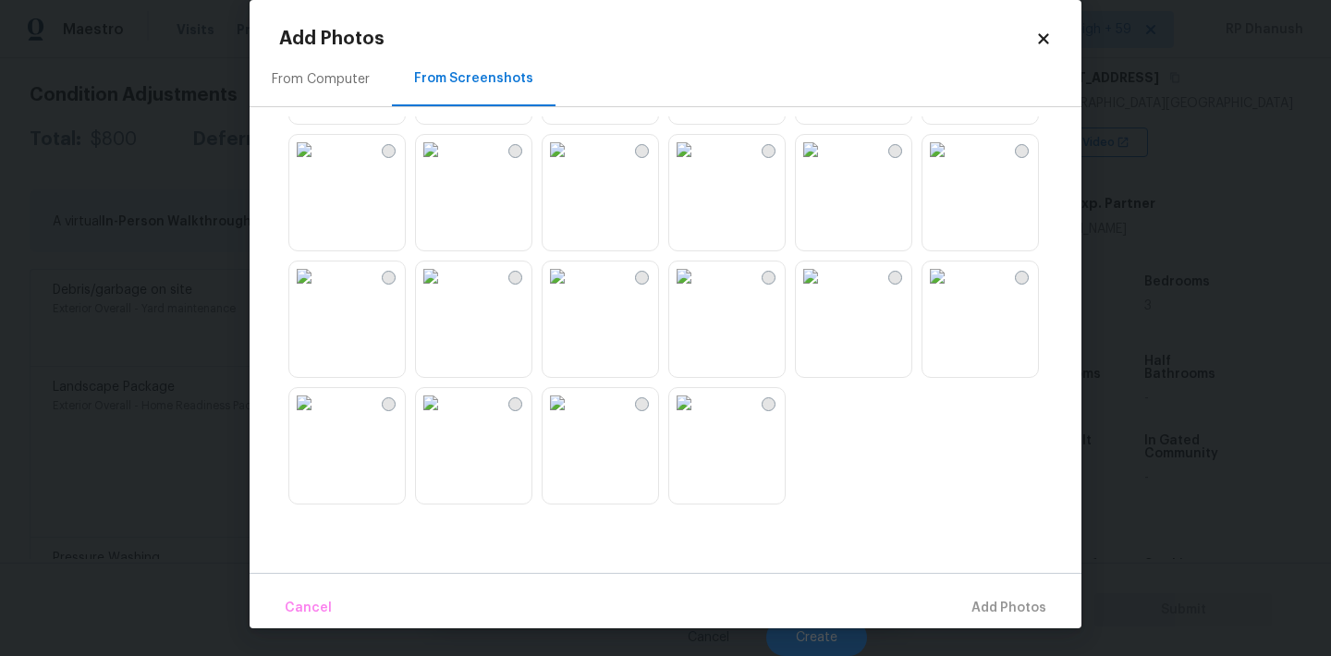
click at [445, 418] on img at bounding box center [431, 403] width 30 height 30
click at [1005, 607] on span "Add 1 Photo(s)" at bounding box center [999, 608] width 91 height 23
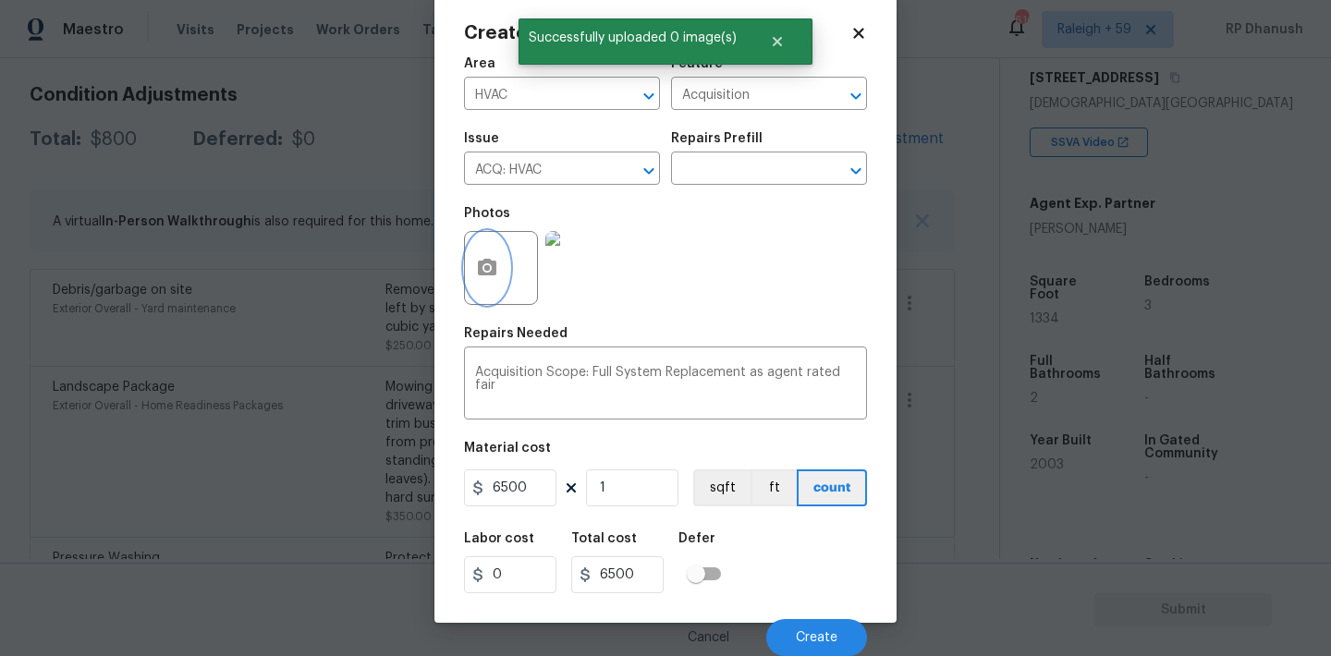
scroll to position [0, 0]
click at [837, 631] on button "Create" at bounding box center [816, 637] width 101 height 37
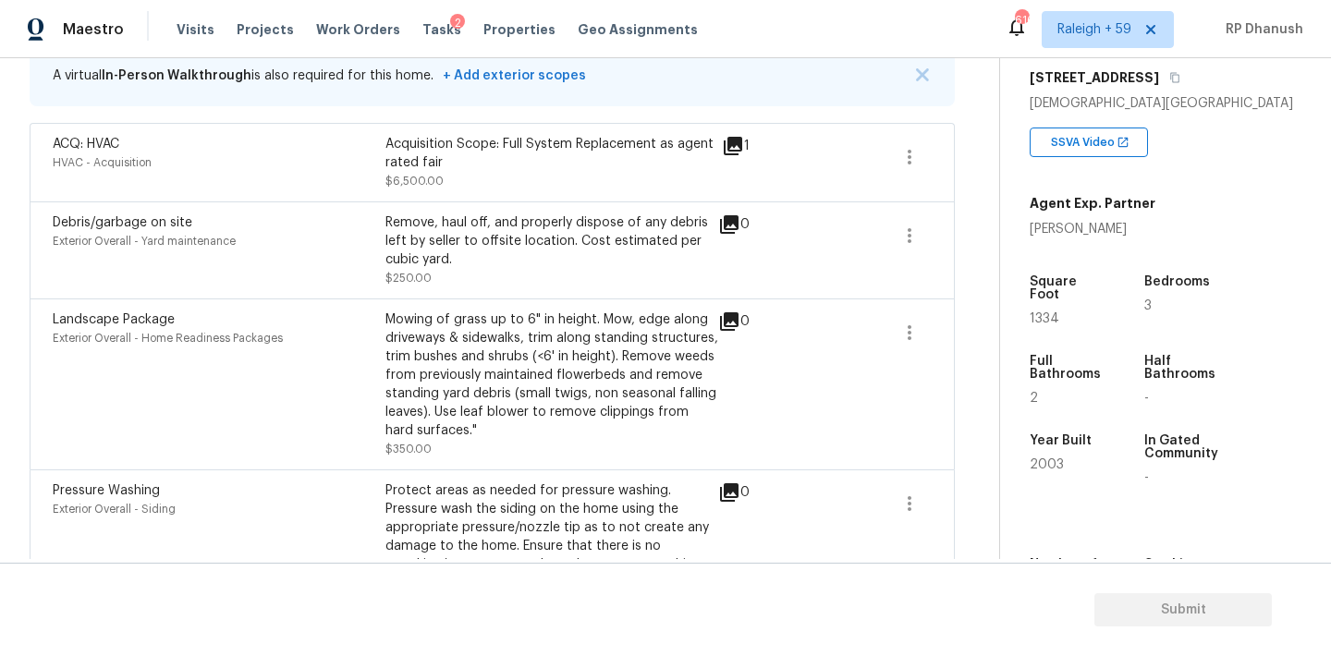
scroll to position [267, 0]
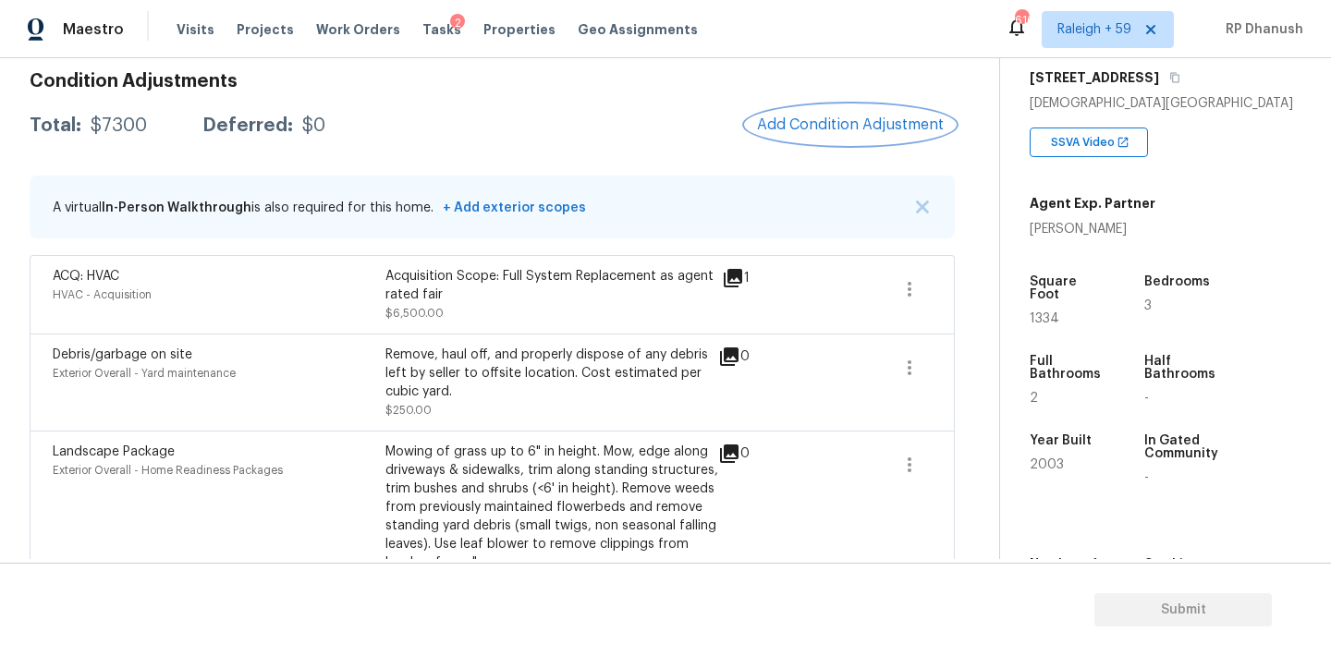
click at [863, 117] on span "Add Condition Adjustment" at bounding box center [850, 124] width 187 height 17
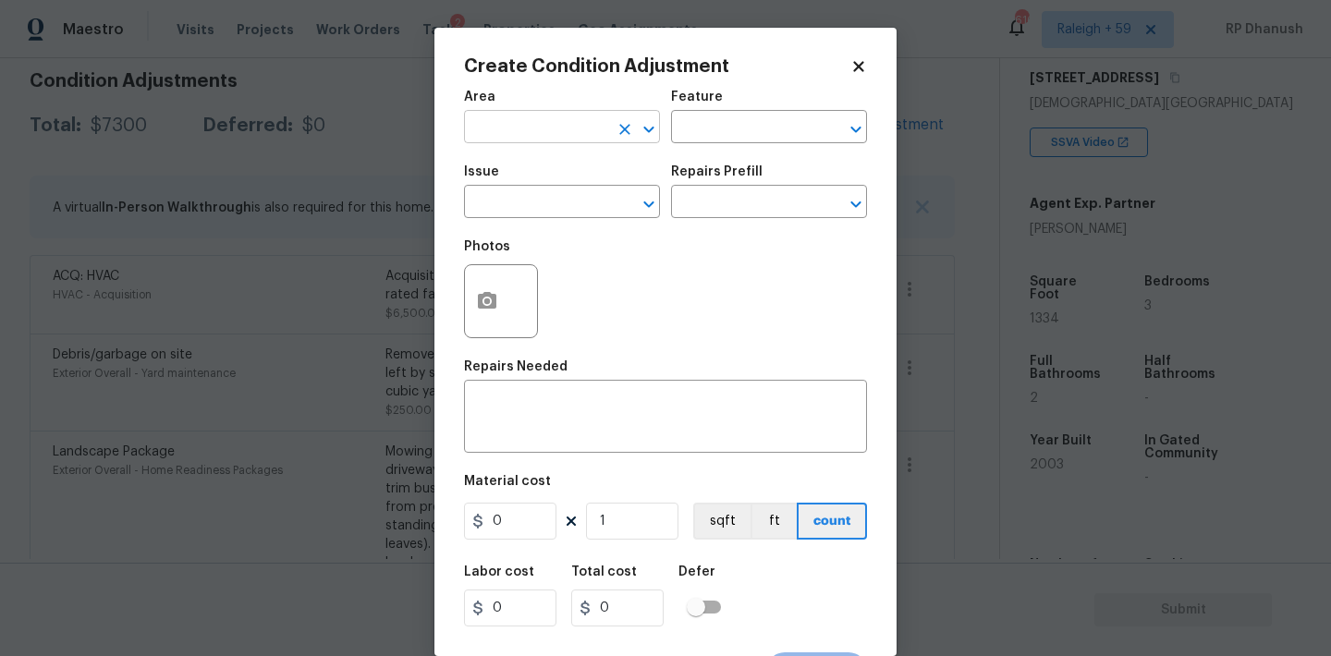
click at [559, 136] on input "text" at bounding box center [536, 129] width 144 height 29
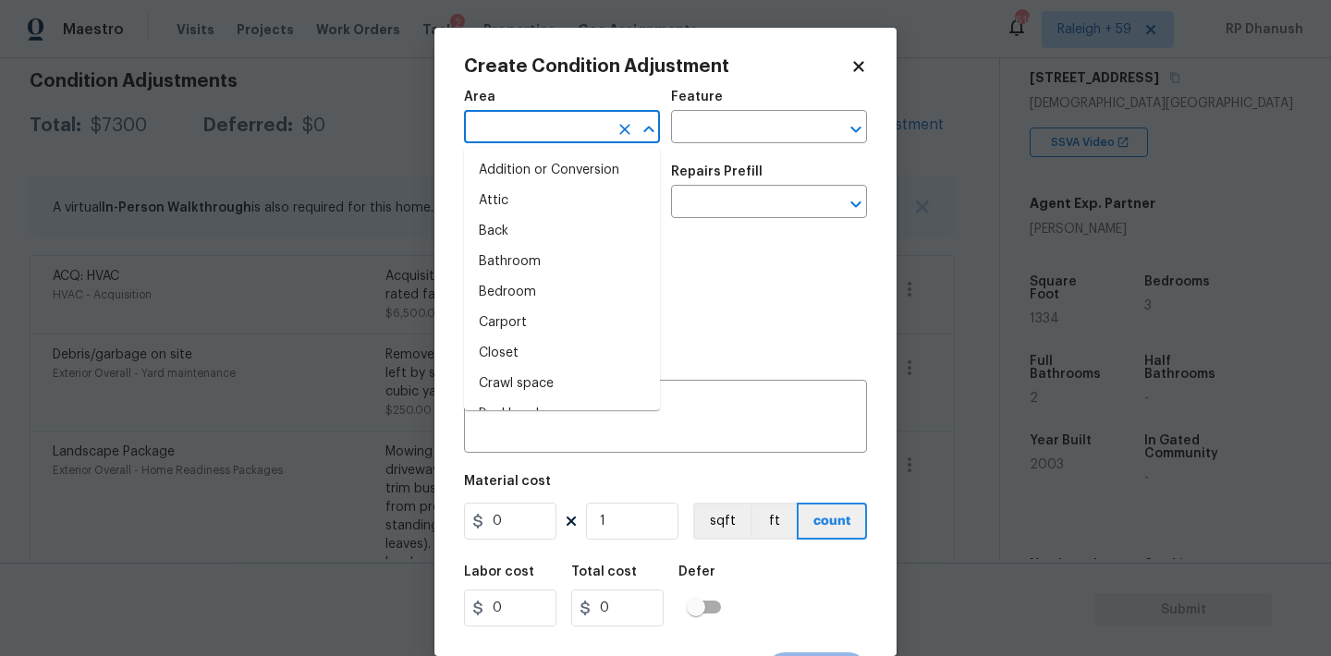
type input "n"
type input "e"
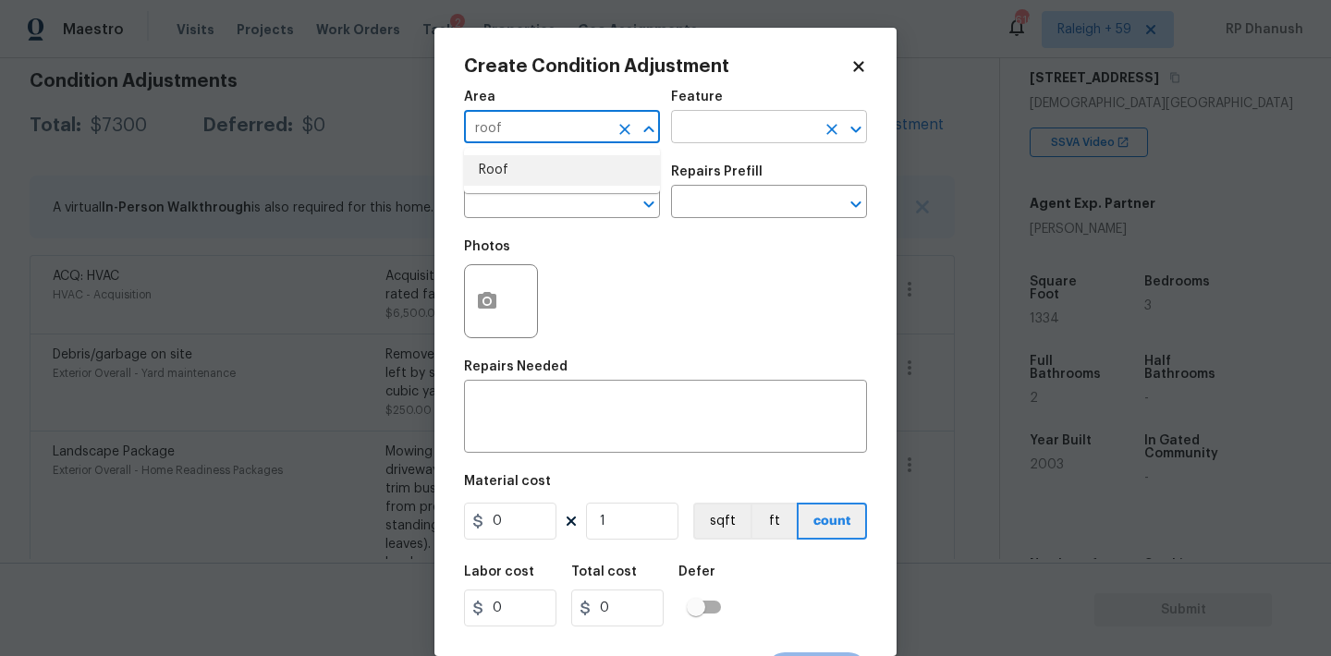
drag, startPoint x: 560, startPoint y: 165, endPoint x: 748, endPoint y: 132, distance: 190.5
click at [563, 164] on li "Roof" at bounding box center [562, 170] width 196 height 30
type input "Roof"
click at [750, 132] on input "text" at bounding box center [743, 129] width 144 height 29
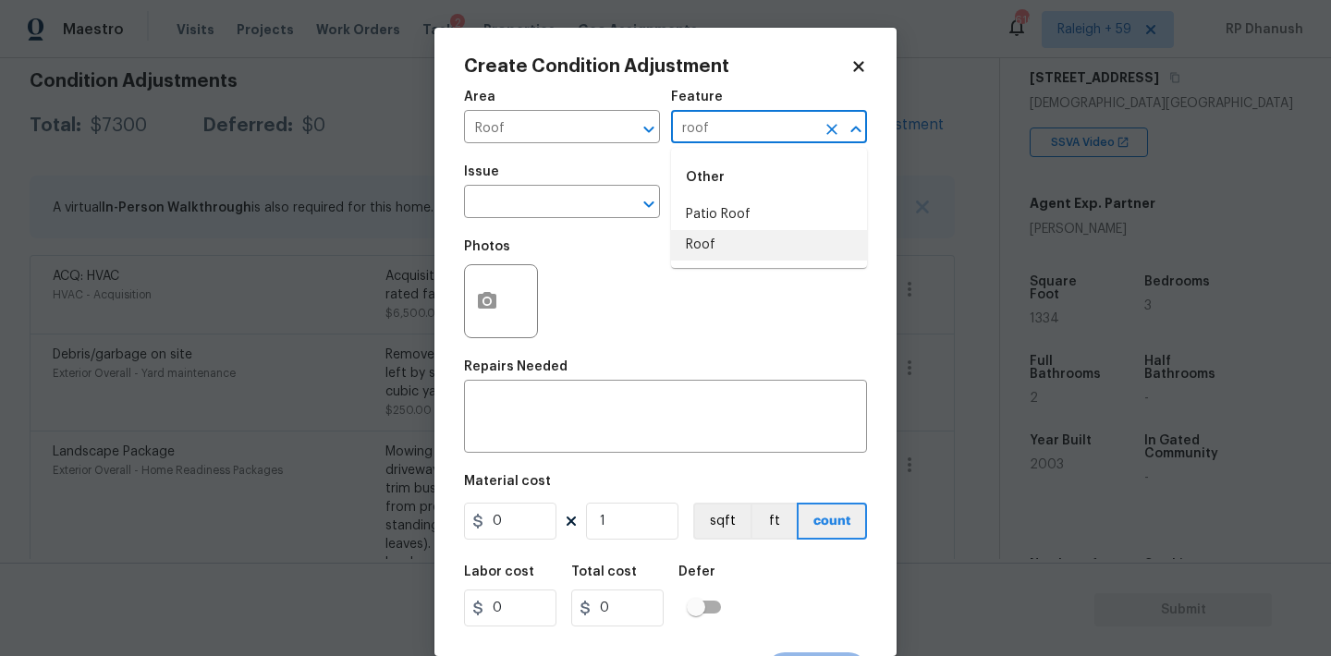
click at [727, 246] on li "Roof" at bounding box center [769, 245] width 196 height 30
type input "Roof"
click at [530, 199] on input "text" at bounding box center [536, 203] width 144 height 29
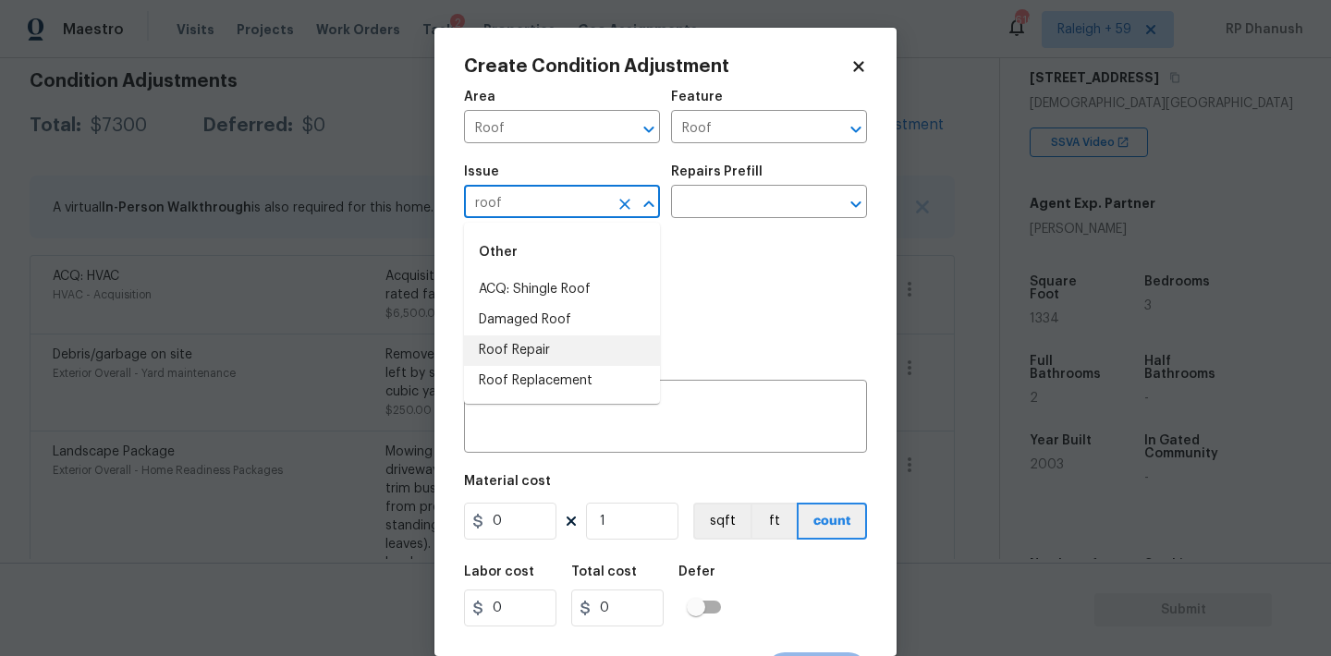
drag, startPoint x: 519, startPoint y: 354, endPoint x: 590, endPoint y: 306, distance: 85.9
click at [520, 353] on li "Roof Repair" at bounding box center [562, 350] width 196 height 30
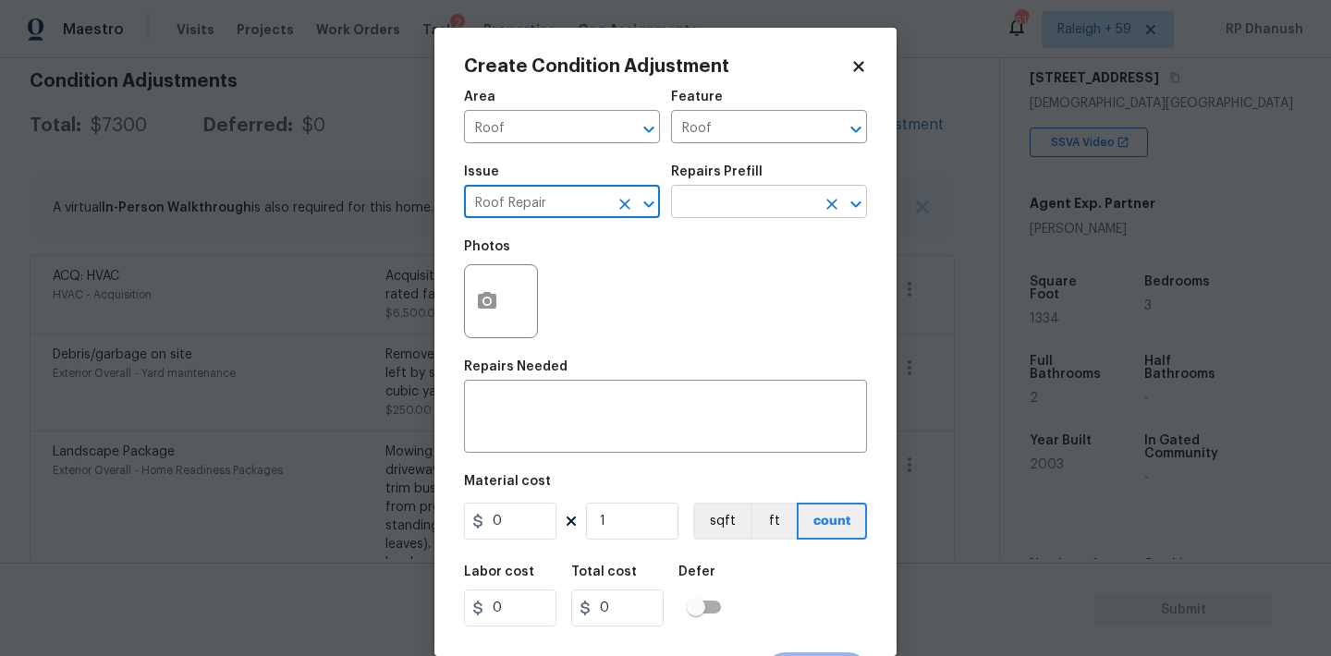
type input "Roof Repair"
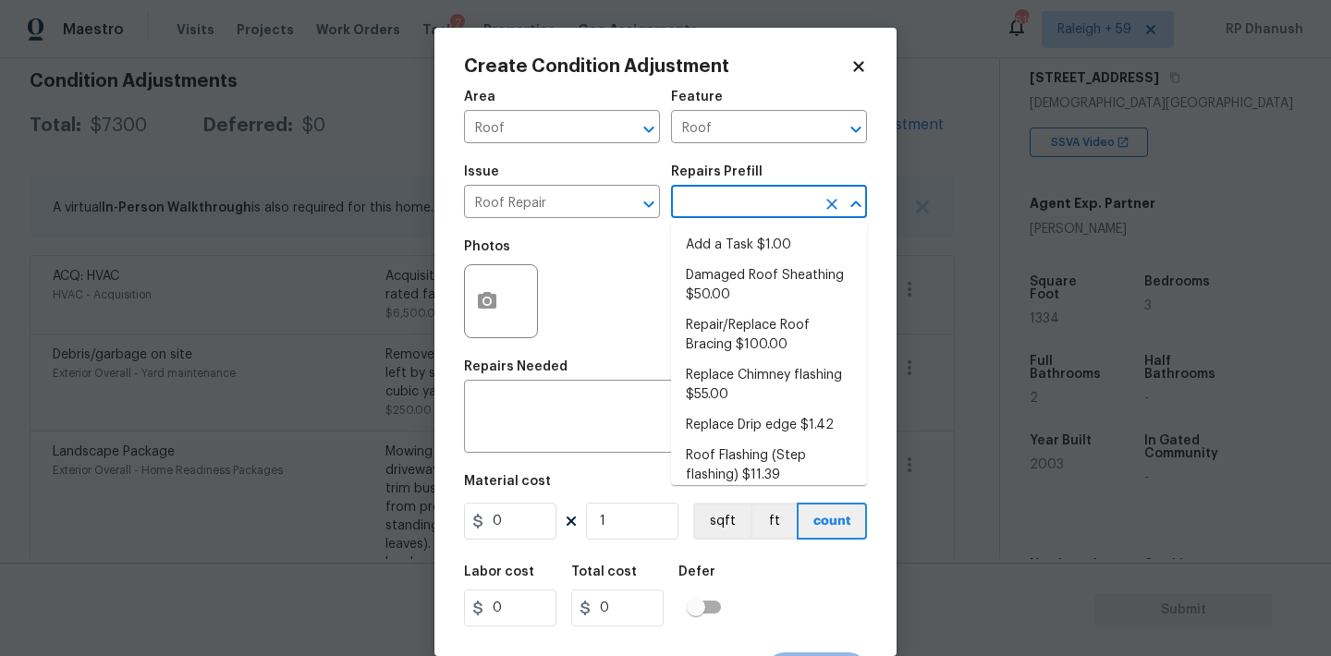
click at [742, 208] on input "text" at bounding box center [743, 203] width 144 height 29
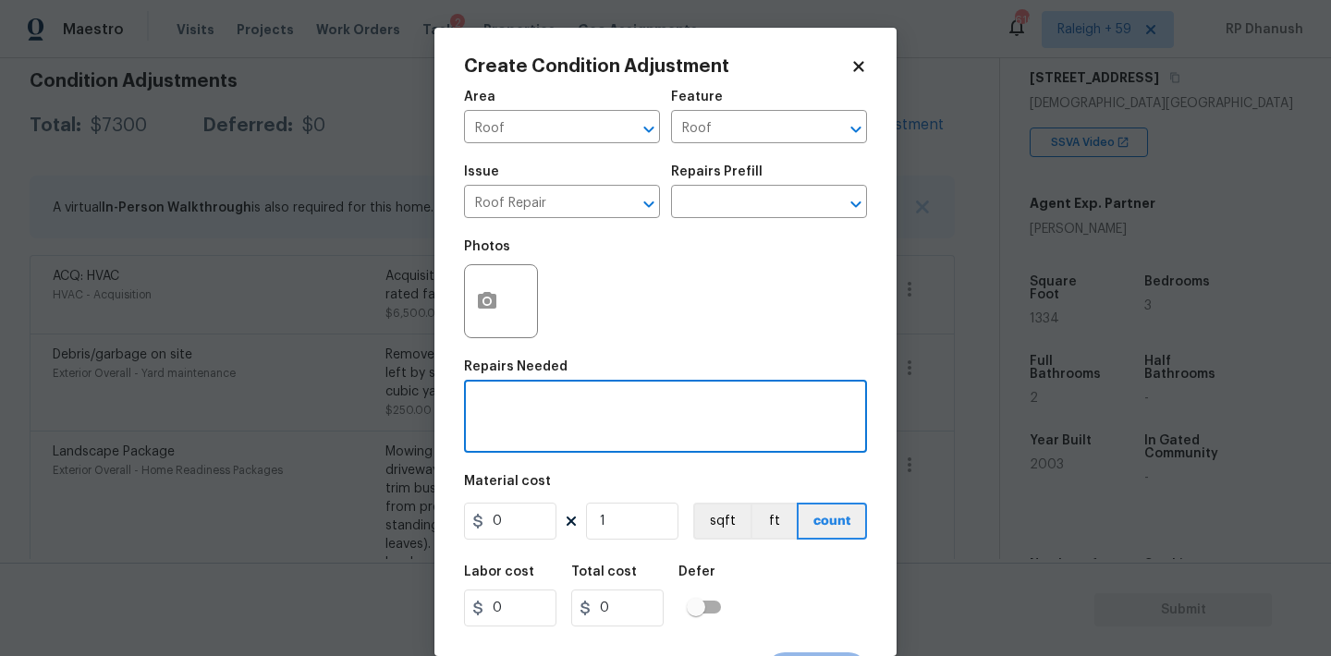
click at [616, 433] on textarea at bounding box center [665, 418] width 381 height 39
type textarea "E"
click at [529, 404] on textarea "Roof maitenance" at bounding box center [665, 418] width 381 height 39
click at [620, 405] on textarea "Roof maintenance" at bounding box center [665, 418] width 381 height 39
type textarea "Roof maintenance as we can spot water leaks on the interior"
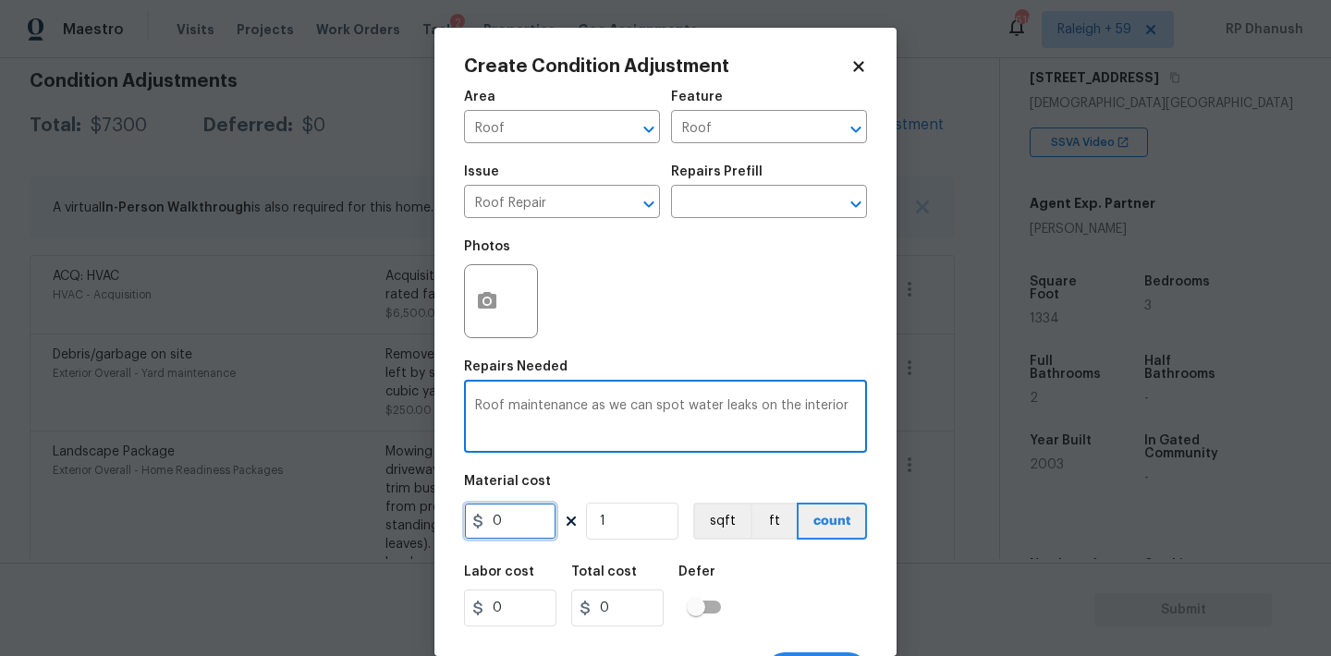
click at [528, 525] on input "0" at bounding box center [510, 521] width 92 height 37
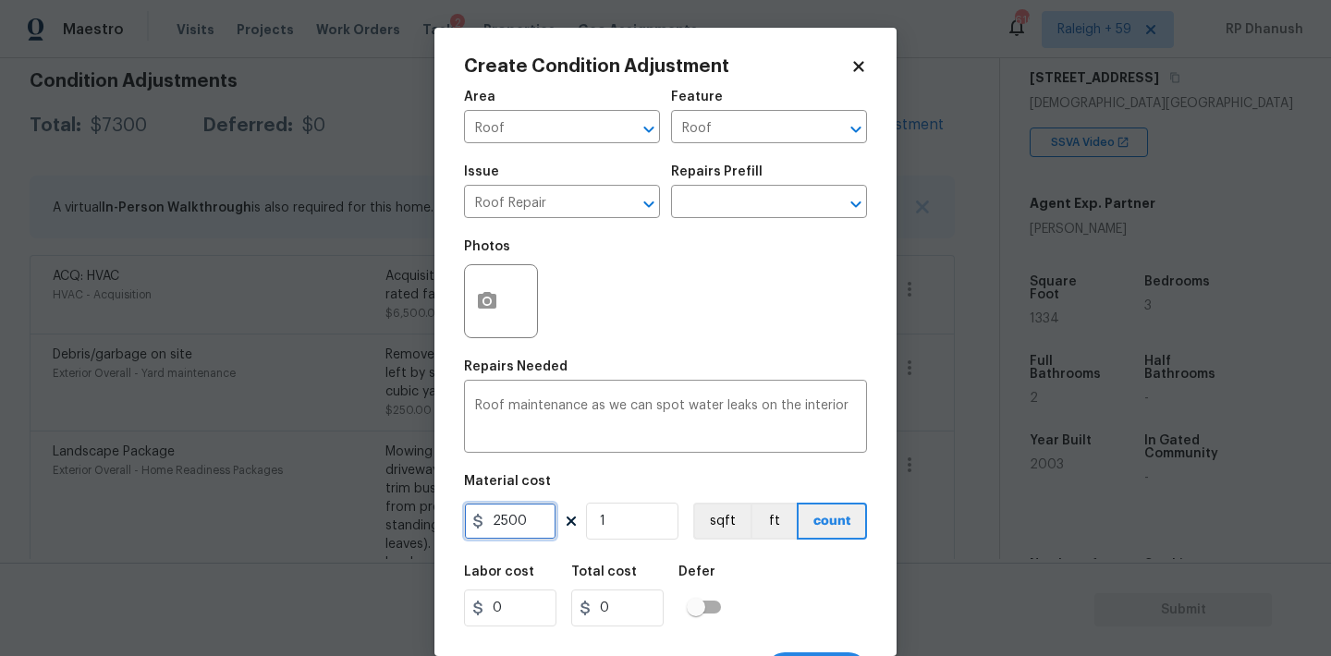
type input "2500"
click at [492, 299] on icon "button" at bounding box center [487, 300] width 18 height 17
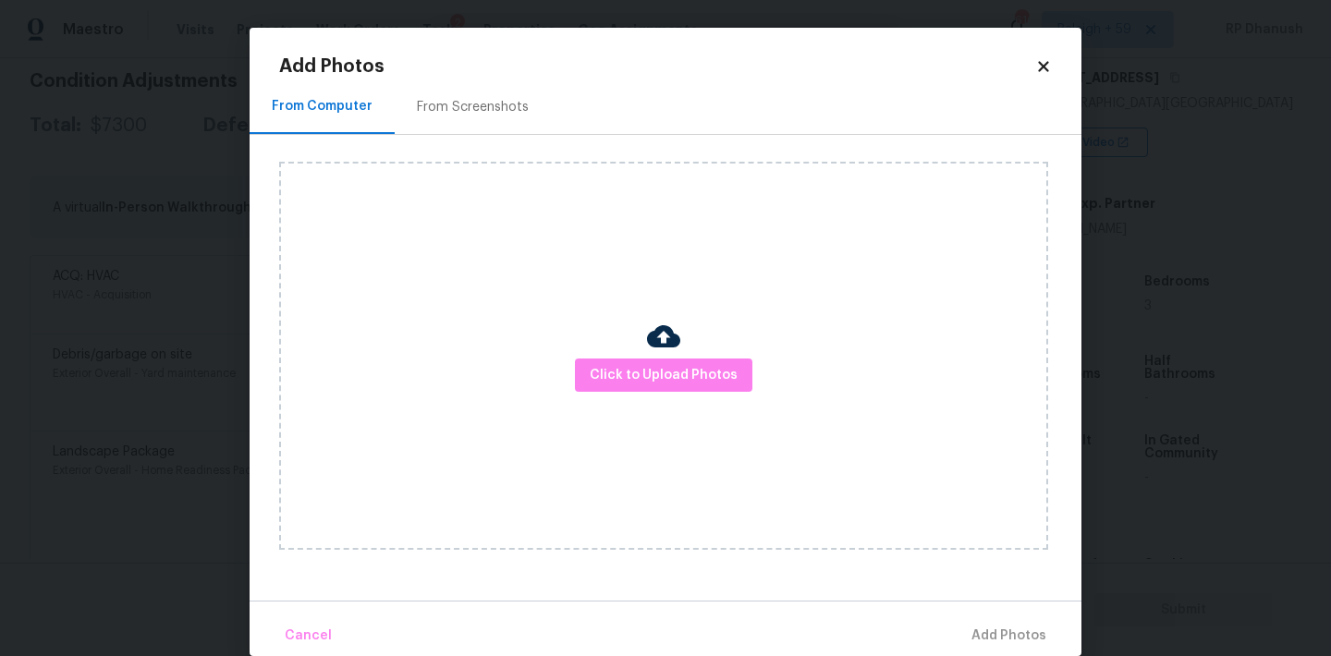
click at [643, 356] on div "Click to Upload Photos" at bounding box center [663, 356] width 769 height 388
click at [658, 266] on div "Click to Upload Photos" at bounding box center [663, 356] width 769 height 388
click at [637, 383] on span "Click to Upload Photos" at bounding box center [664, 375] width 148 height 23
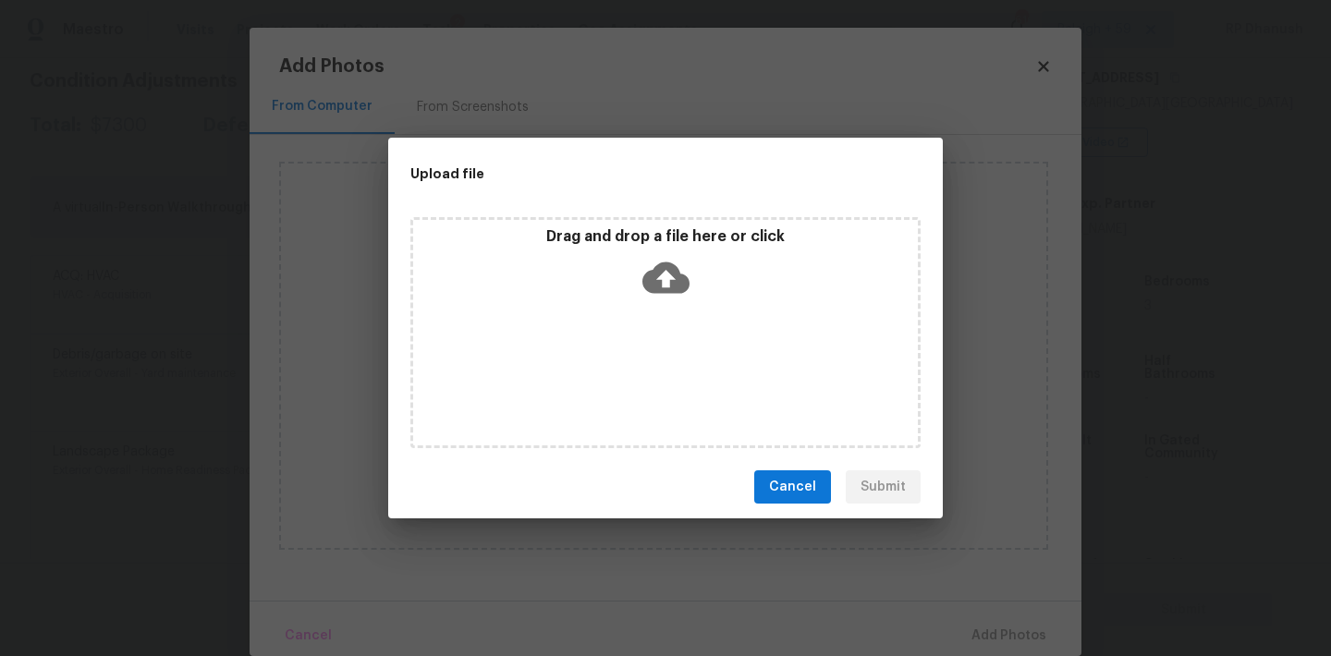
click at [641, 330] on div "Drag and drop a file here or click" at bounding box center [665, 332] width 510 height 231
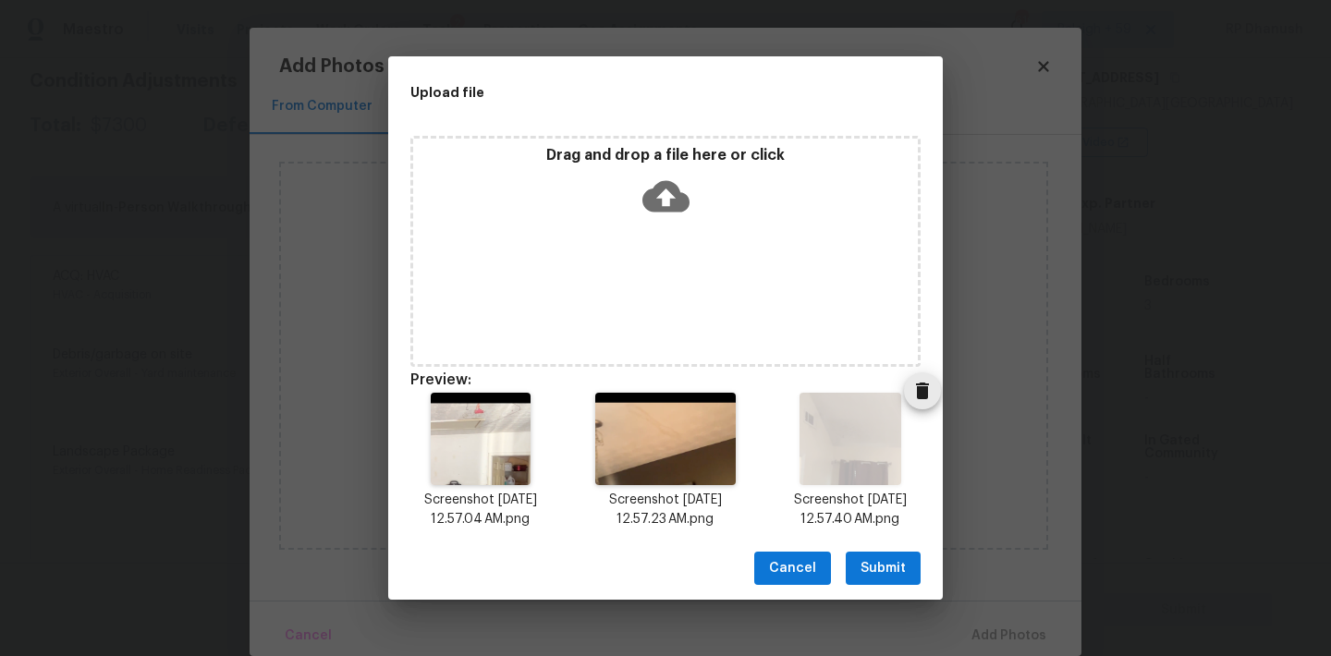
scroll to position [15, 0]
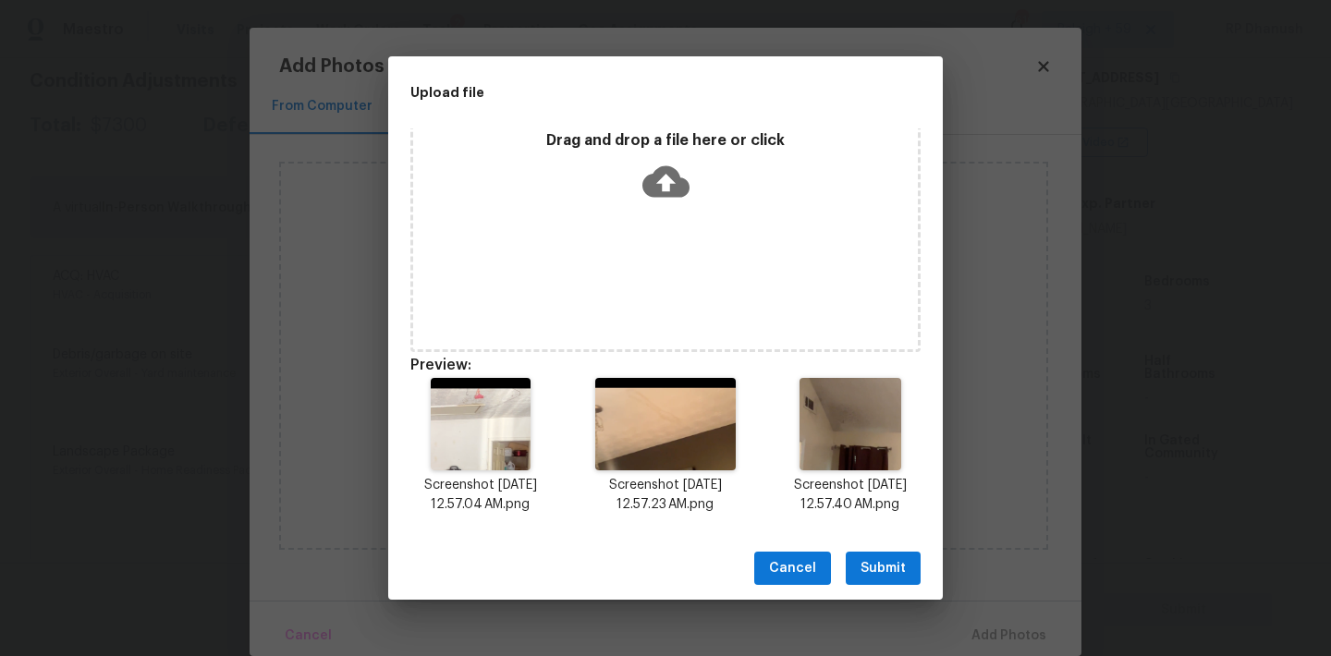
click at [879, 578] on span "Submit" at bounding box center [882, 568] width 45 height 23
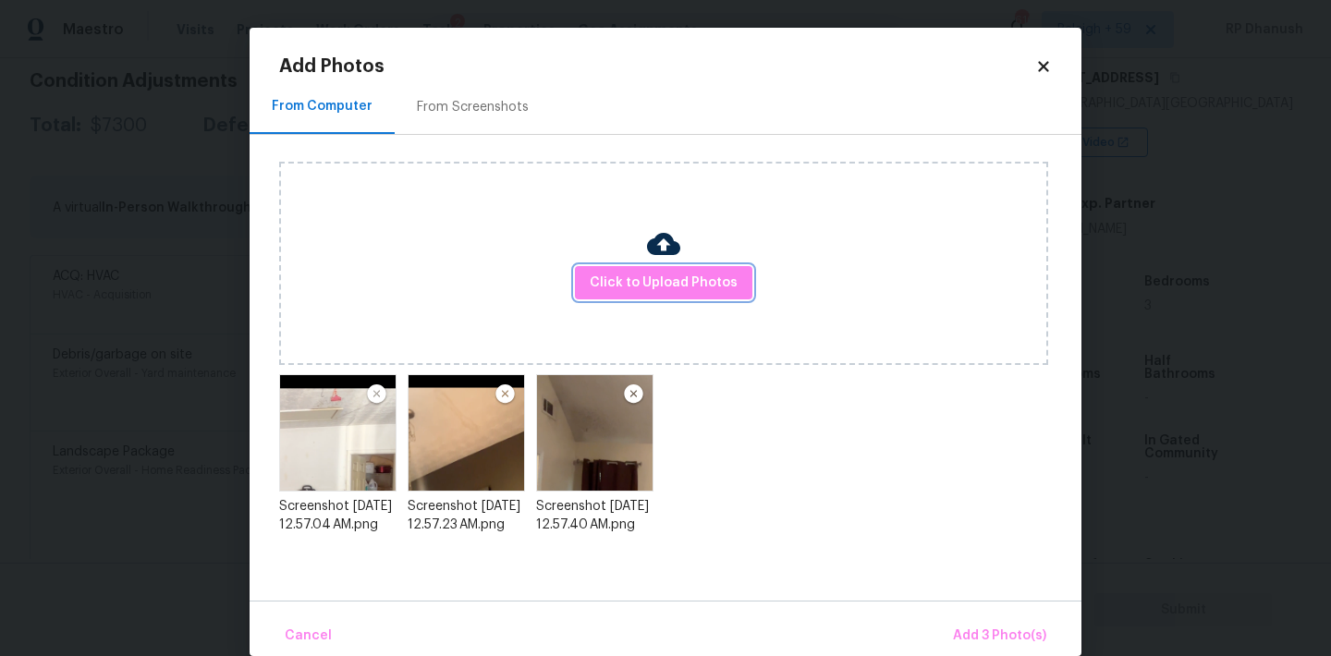
scroll to position [0, 0]
click at [985, 620] on button "Add 3 Photo(s)" at bounding box center [999, 636] width 108 height 40
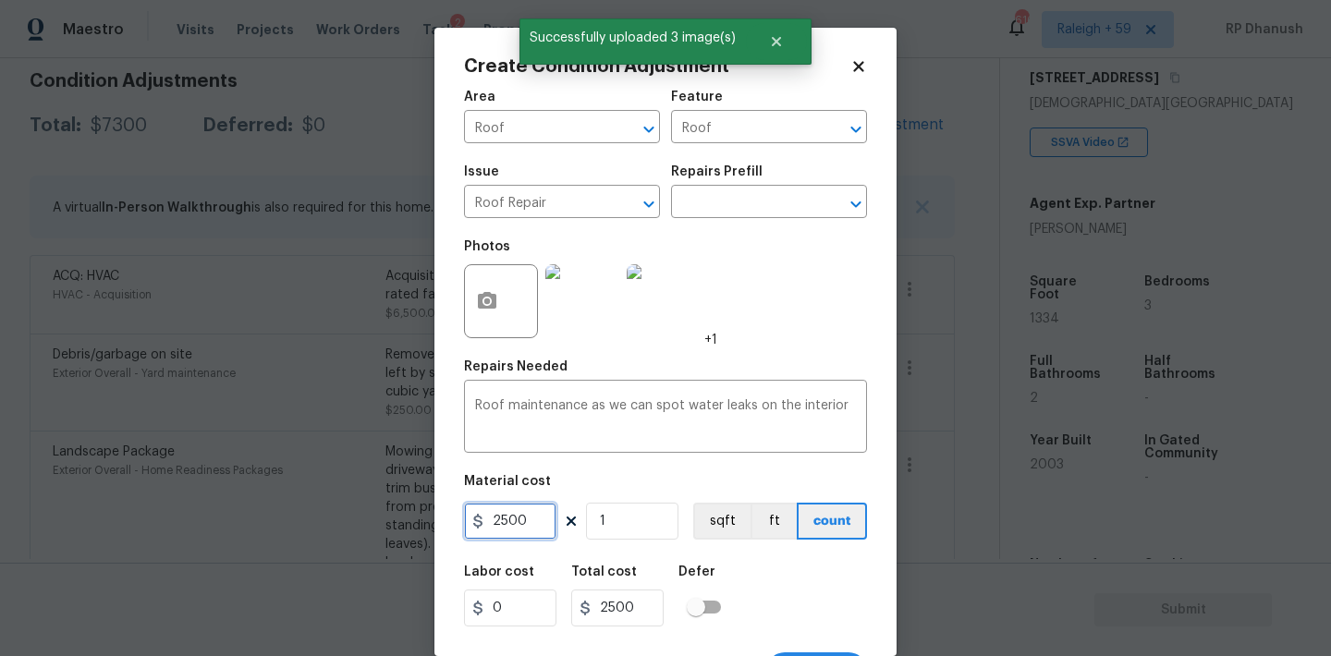
click at [527, 530] on input "2500" at bounding box center [510, 521] width 92 height 37
type input "2000"
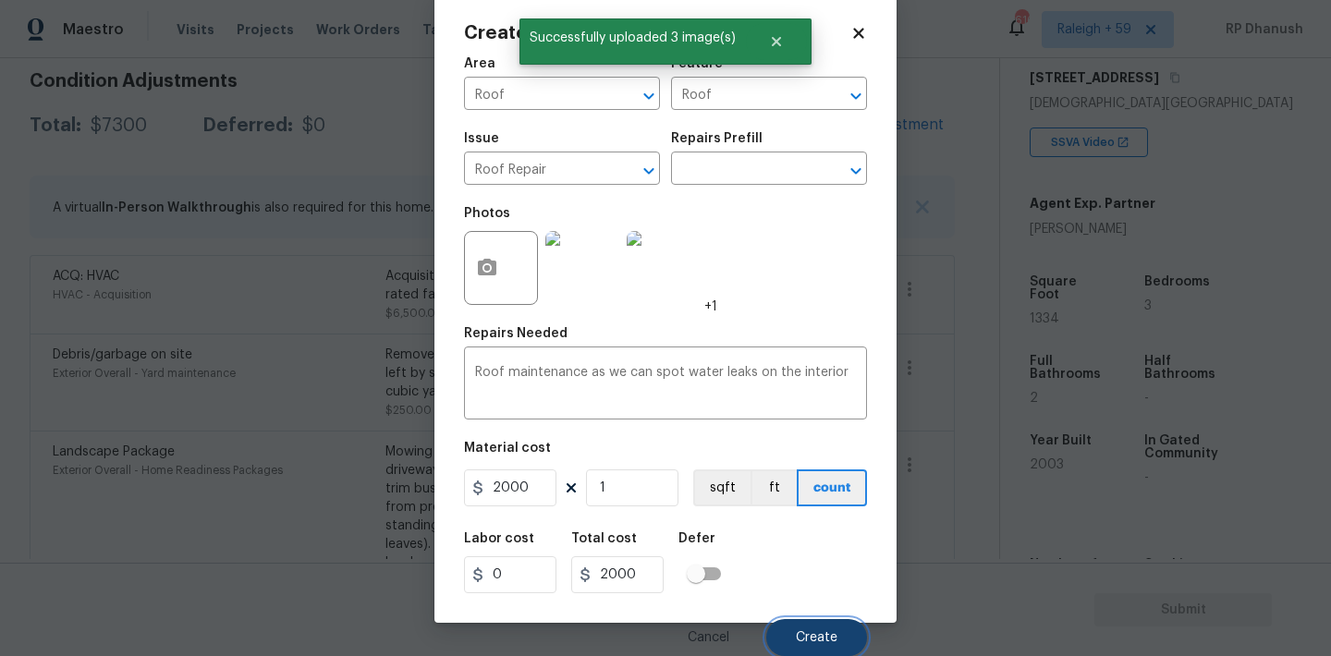
click at [790, 628] on button "Create" at bounding box center [816, 637] width 101 height 37
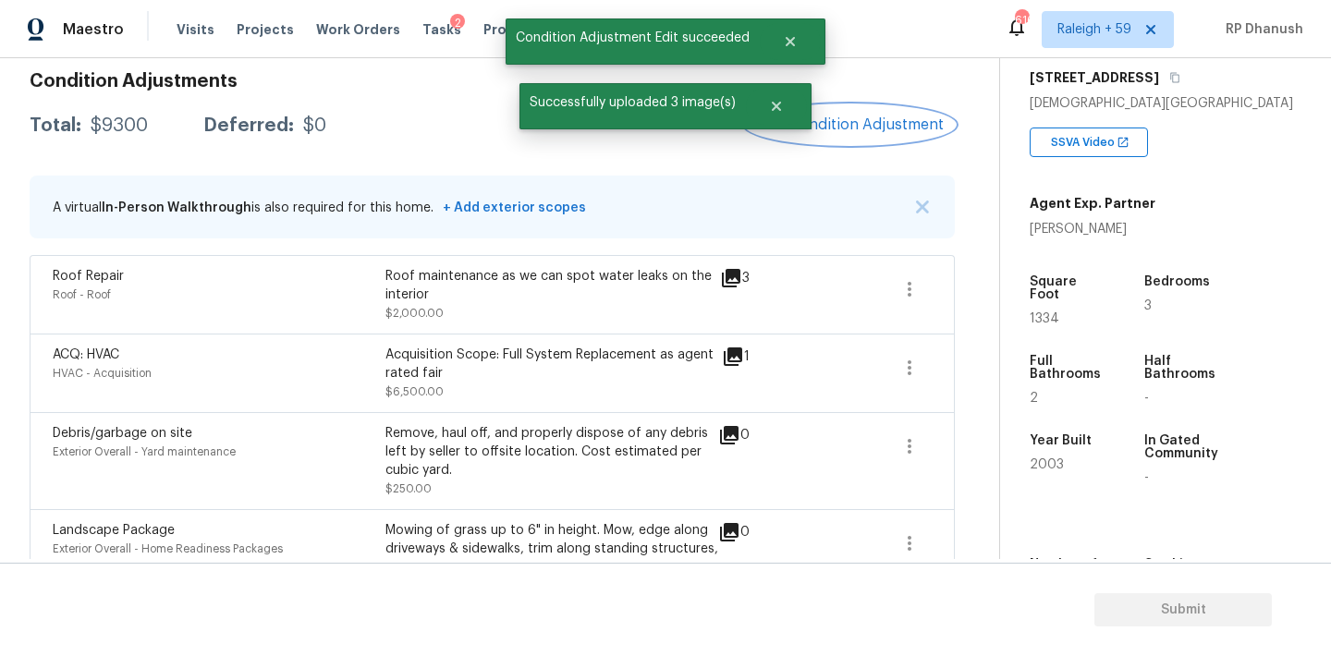
scroll to position [0, 0]
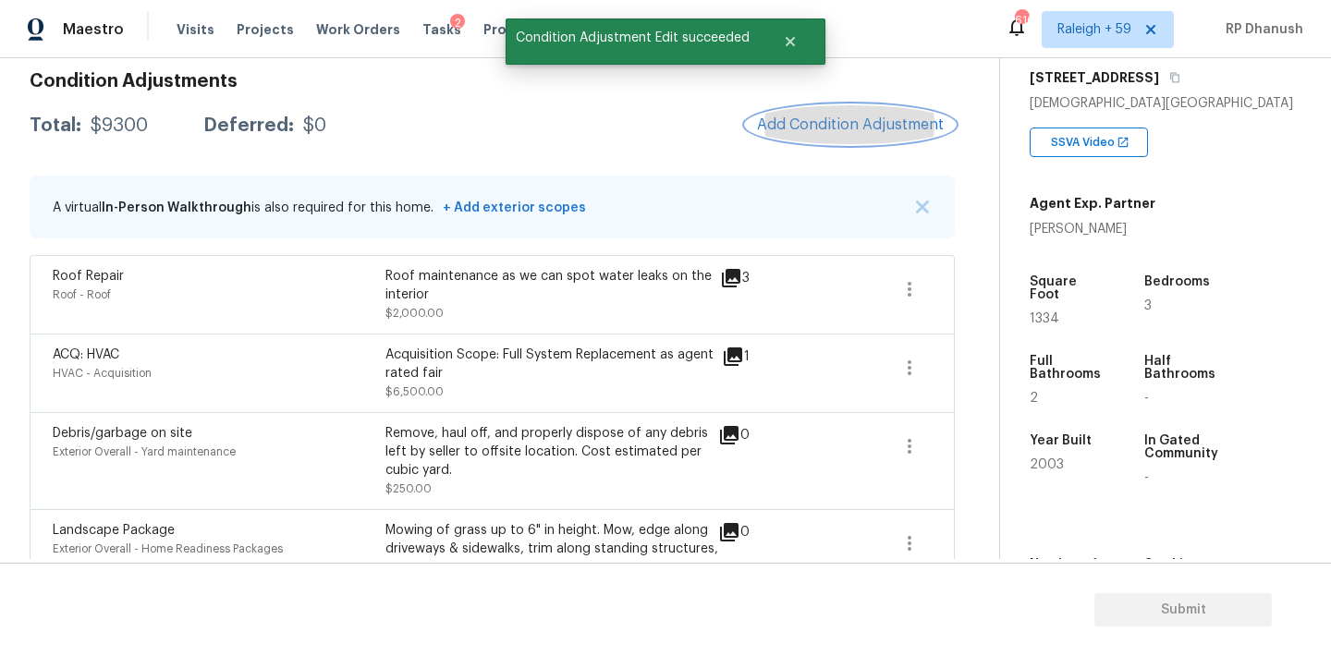
click at [907, 119] on span "Add Condition Adjustment" at bounding box center [850, 124] width 187 height 17
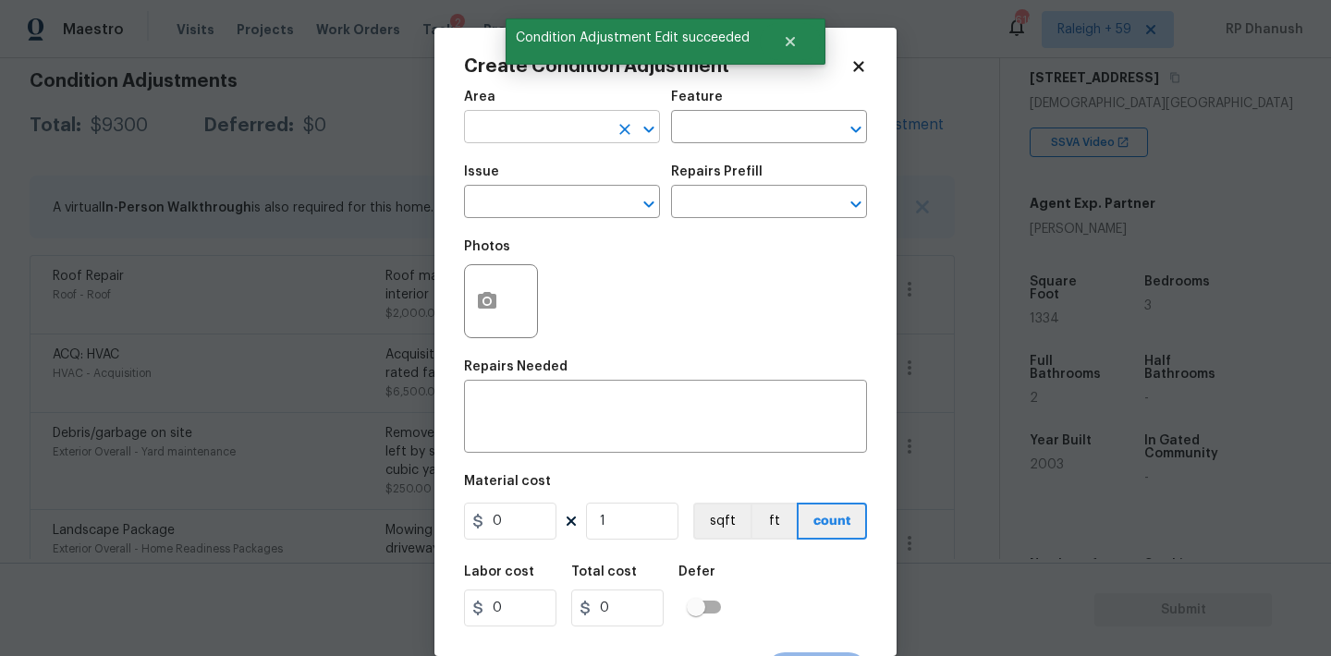
click at [548, 130] on input "text" at bounding box center [536, 129] width 144 height 29
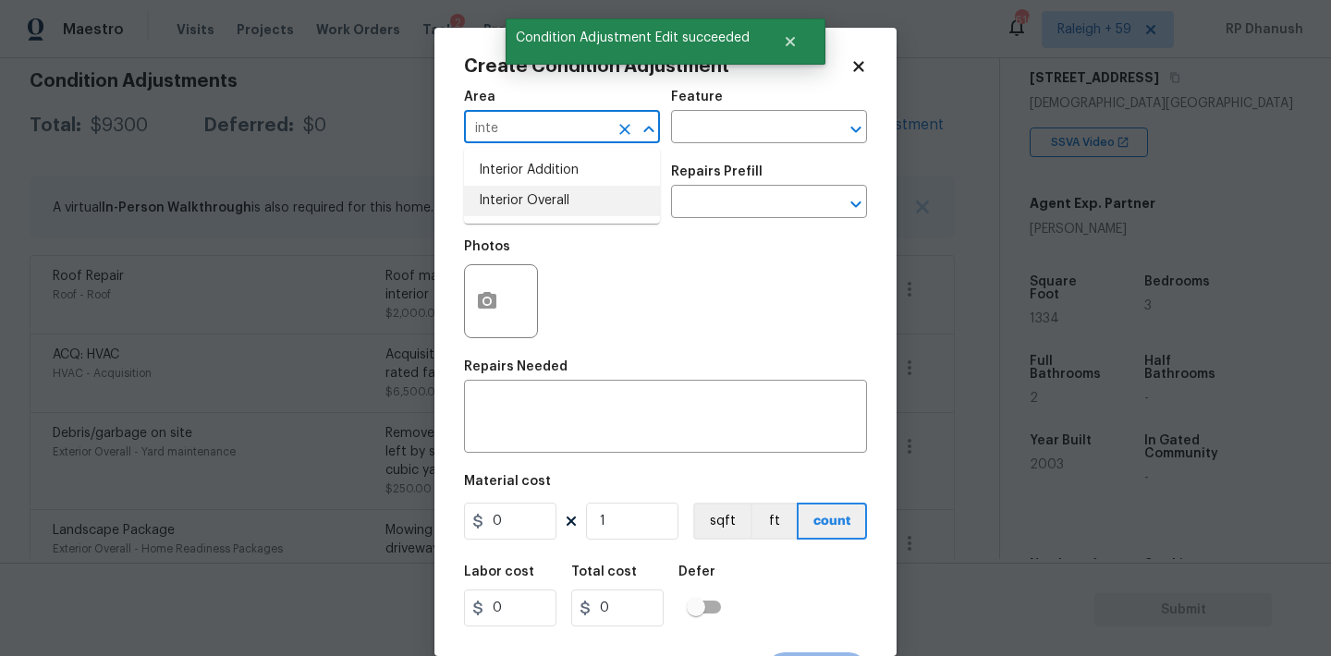
click at [540, 188] on li "Interior Overall" at bounding box center [562, 201] width 196 height 30
type input "Interior Overall"
click at [686, 153] on div "Area Interior Overall ​ Feature ​" at bounding box center [665, 116] width 403 height 75
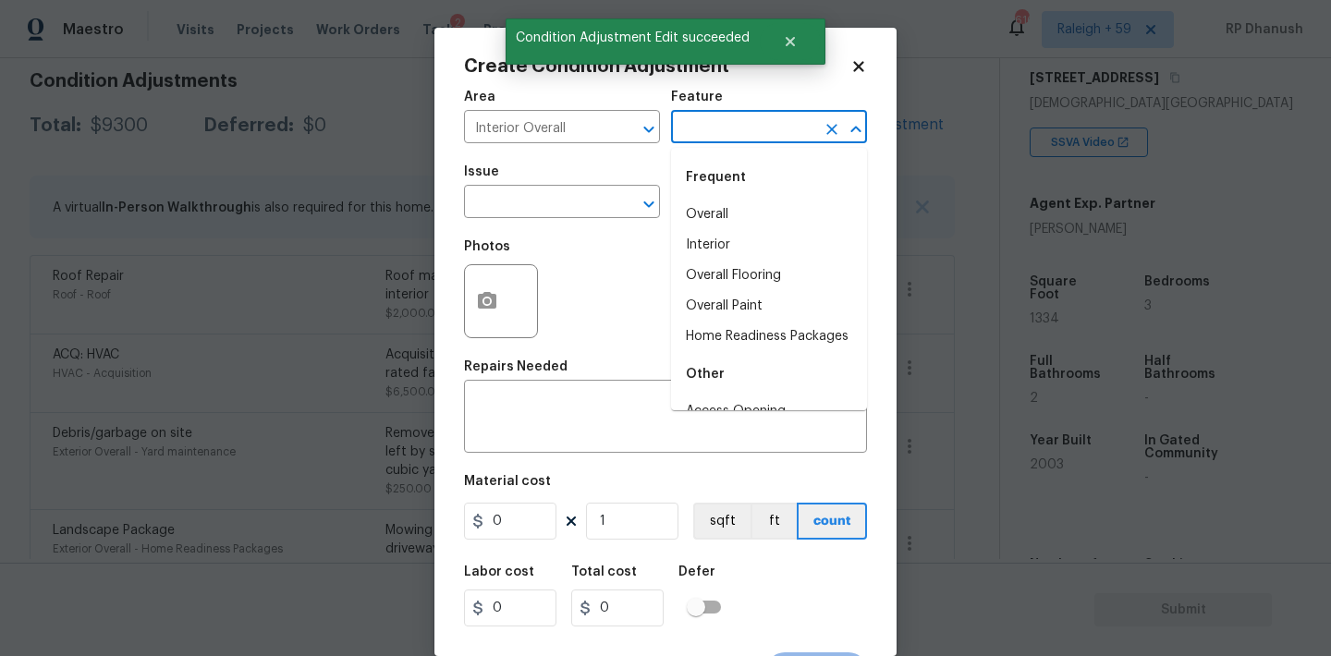
click at [721, 140] on input "text" at bounding box center [743, 129] width 144 height 29
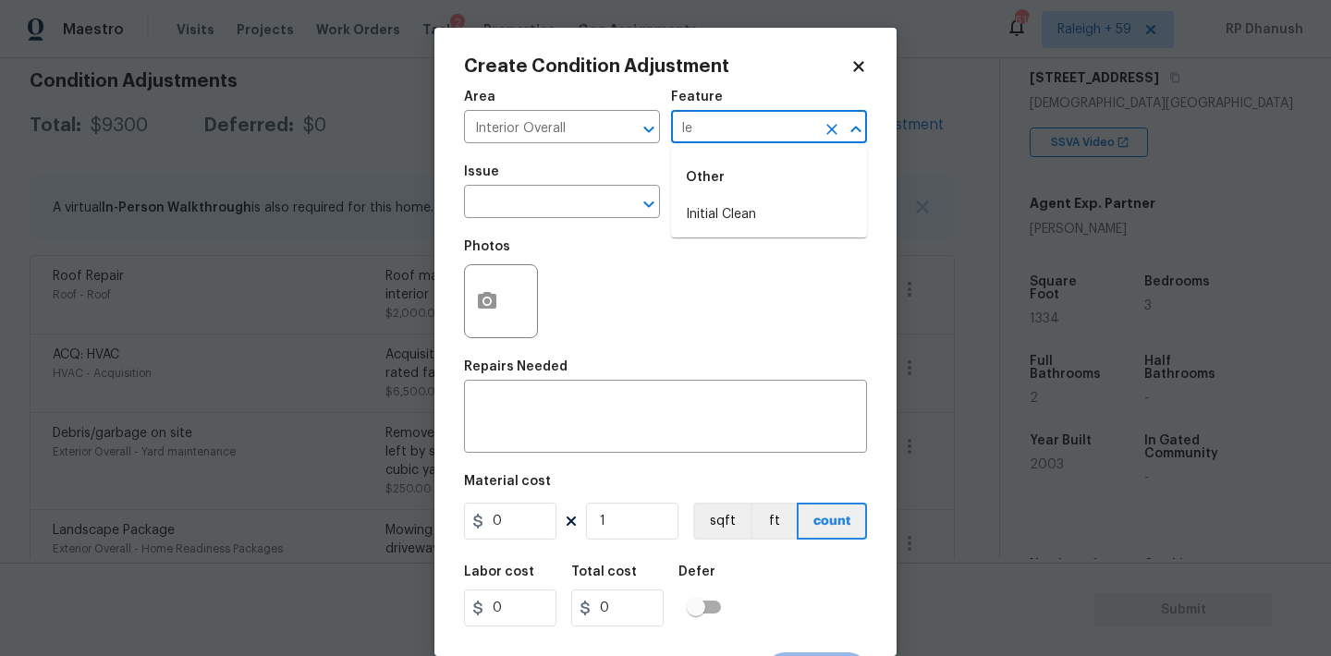
type input "l"
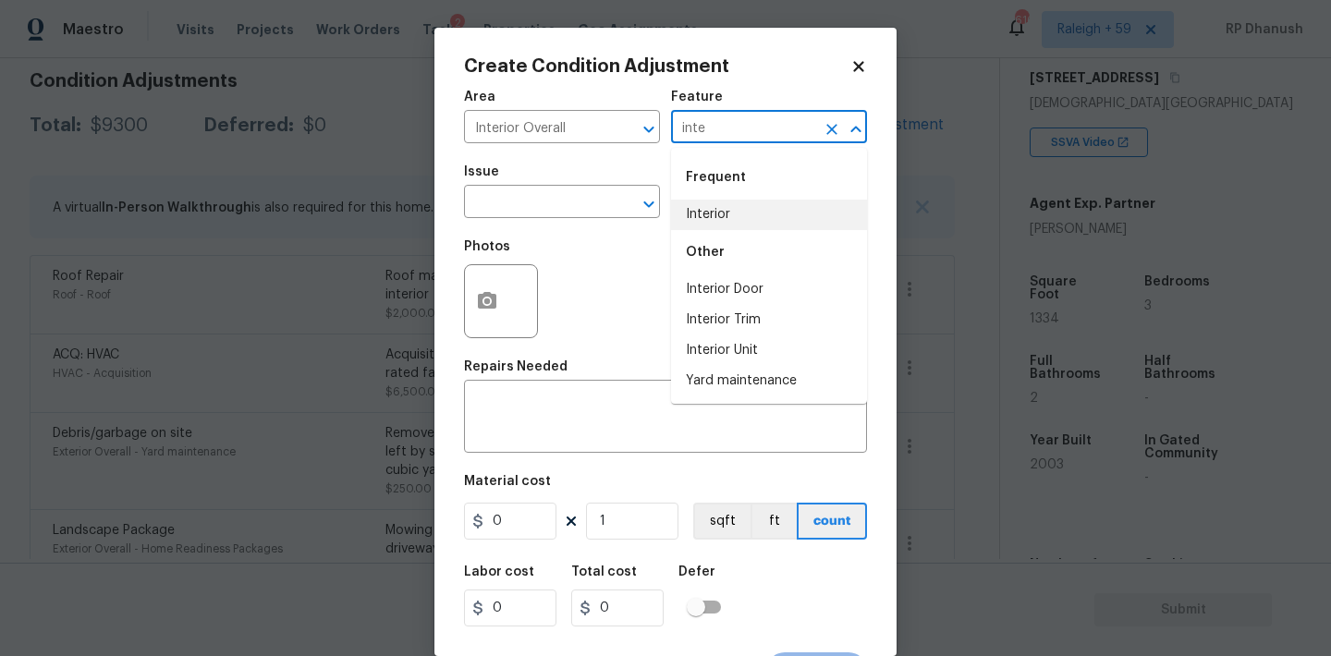
click at [712, 207] on li "Interior" at bounding box center [769, 215] width 196 height 30
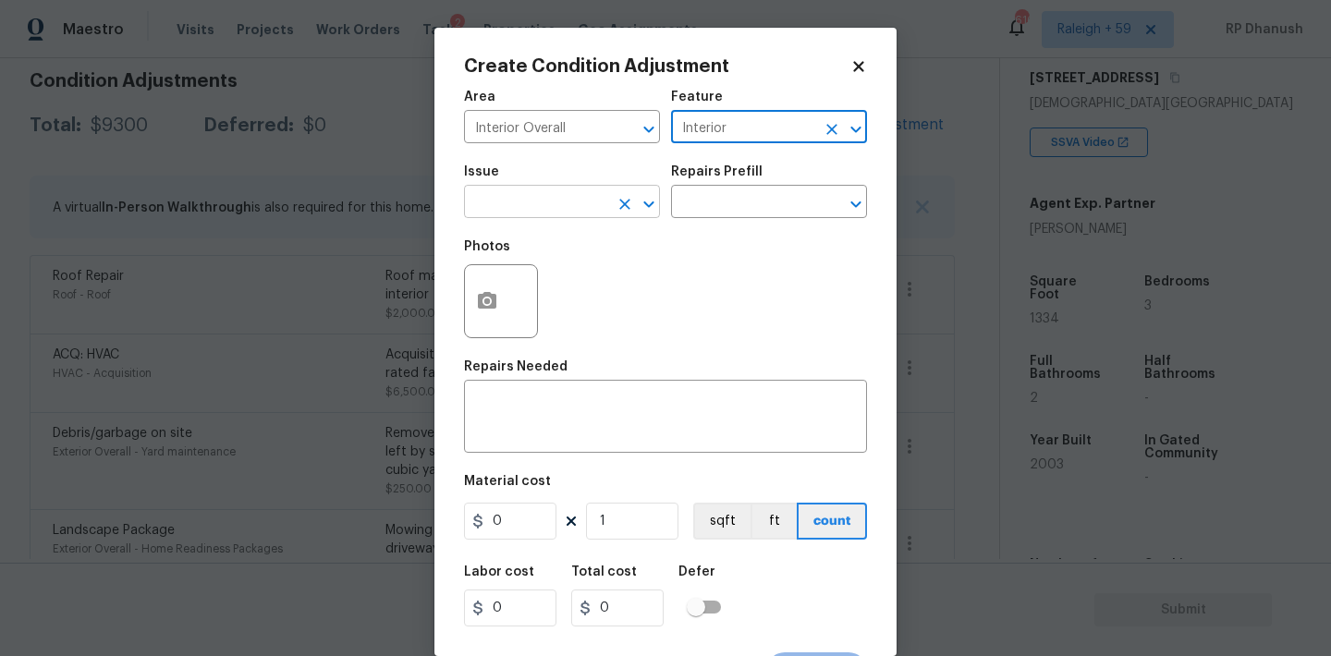
type input "Interior"
click at [578, 201] on input "text" at bounding box center [536, 203] width 144 height 29
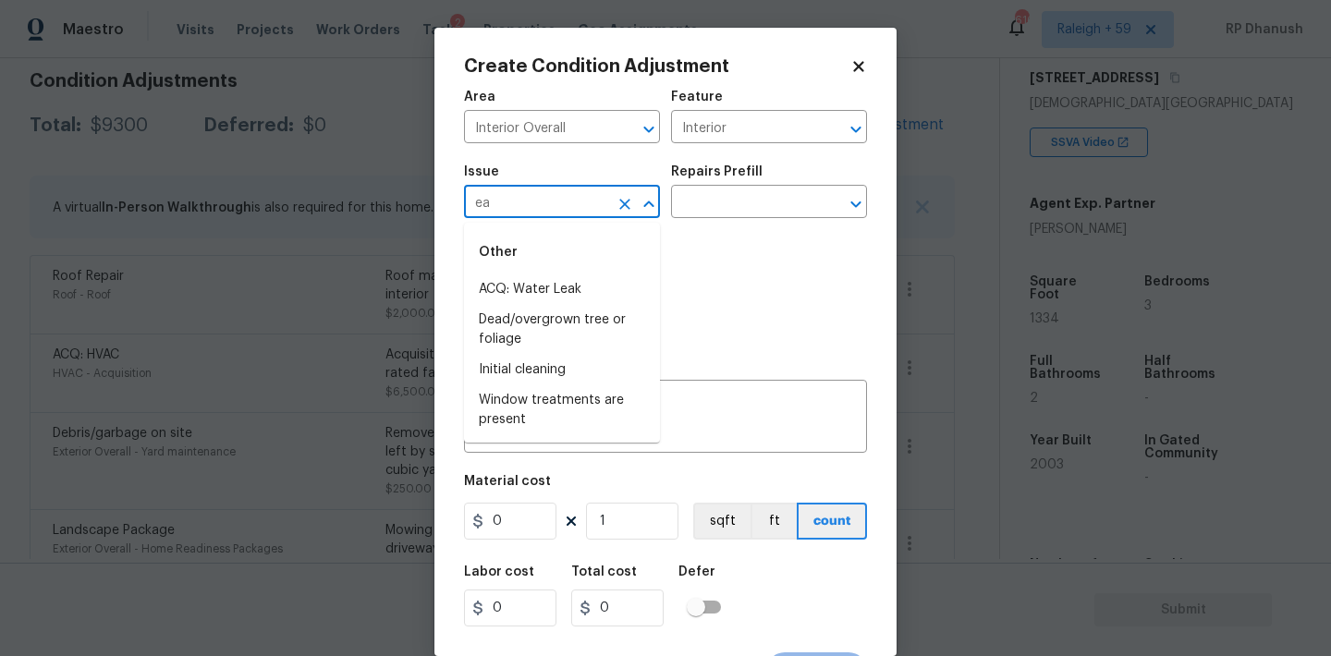
type input "e"
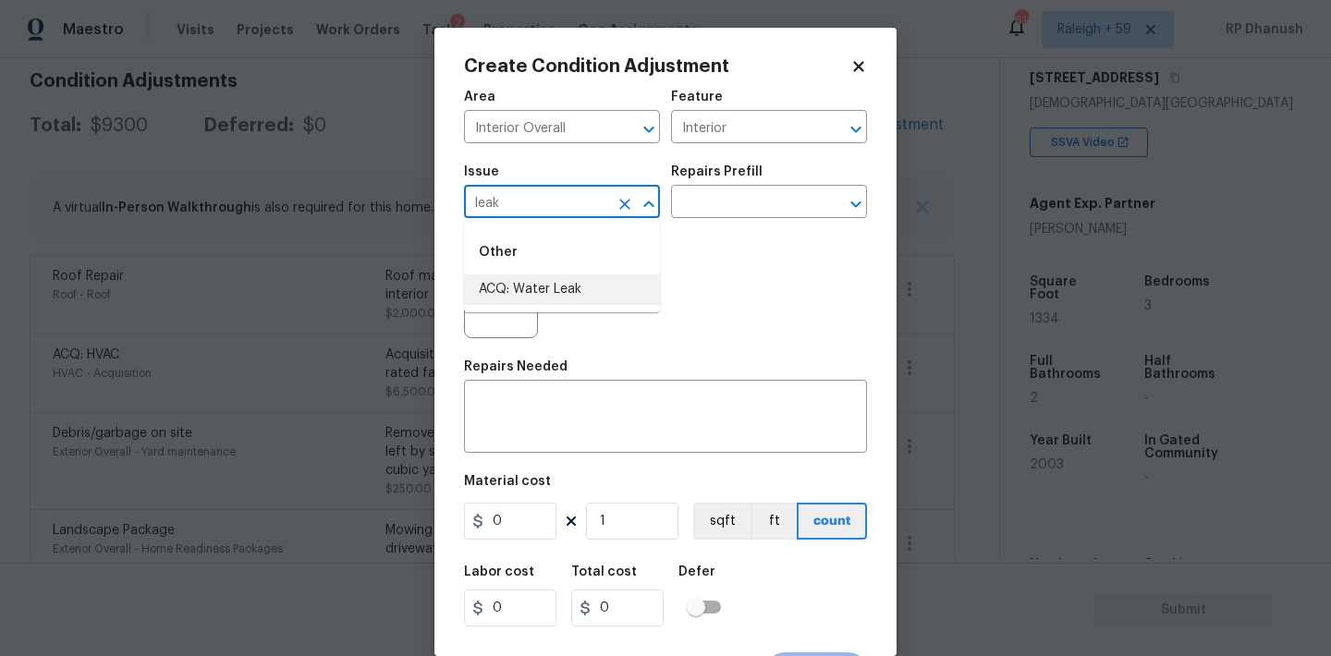
drag, startPoint x: 573, startPoint y: 282, endPoint x: 707, endPoint y: 193, distance: 160.7
click at [576, 279] on li "ACQ: Water Leak" at bounding box center [562, 289] width 196 height 30
type input "ACQ: Water Leak"
click at [721, 189] on input "text" at bounding box center [743, 203] width 144 height 29
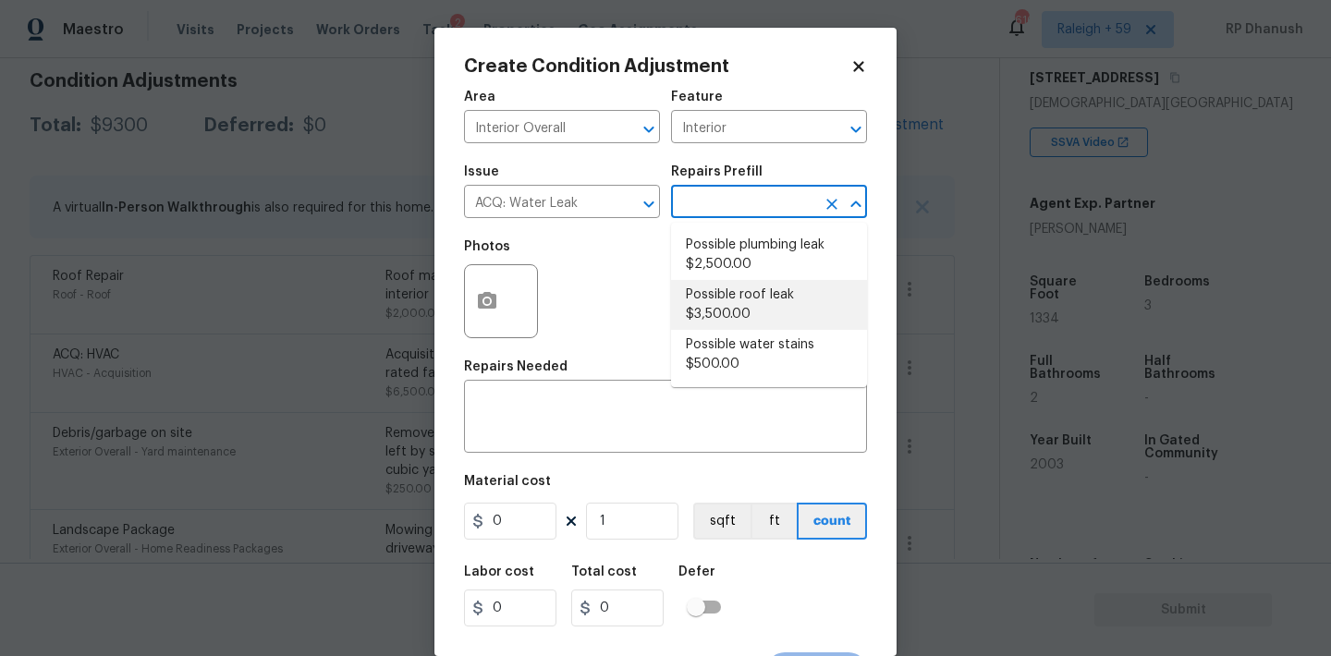
click at [754, 311] on li "Possible roof leak $3,500.00" at bounding box center [769, 305] width 196 height 50
type input "Acquisition"
type textarea "Acquisition Scope: Possible roof leak"
type input "3500"
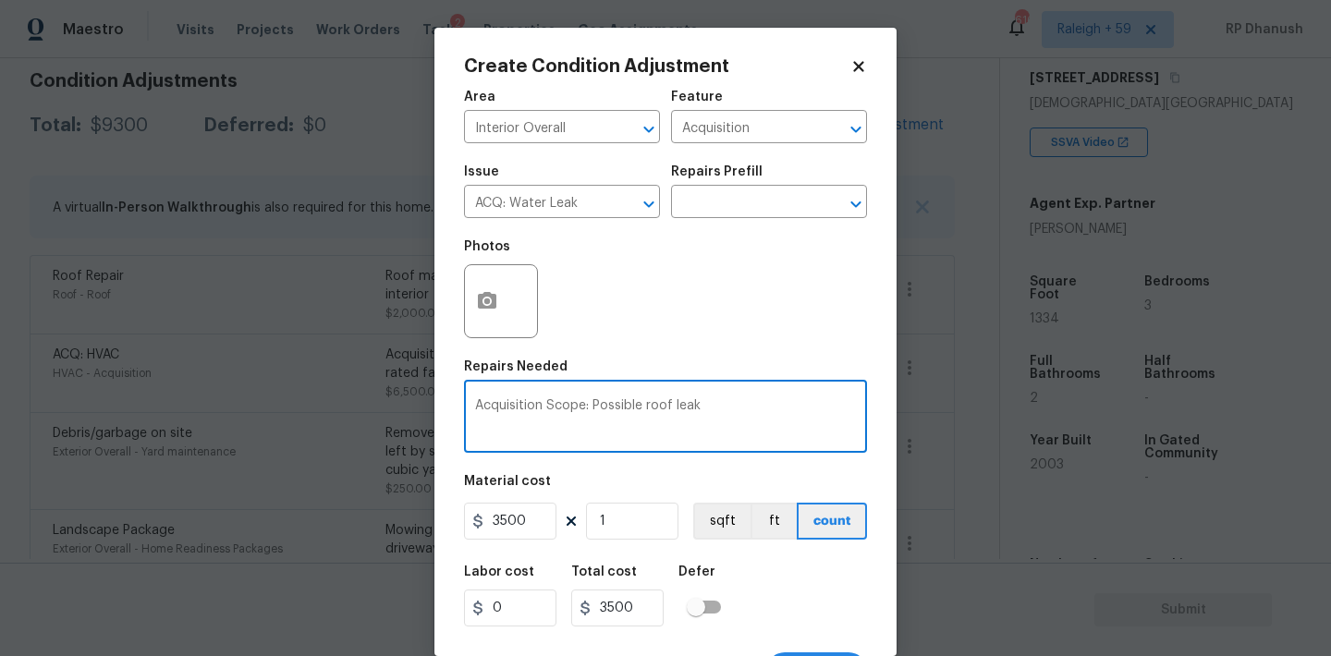
click at [657, 407] on textarea "Acquisition Scope: Possible roof leak" at bounding box center [665, 418] width 381 height 39
type textarea "Acquisition Scope: Possible leak"
click at [491, 310] on icon "button" at bounding box center [487, 301] width 22 height 22
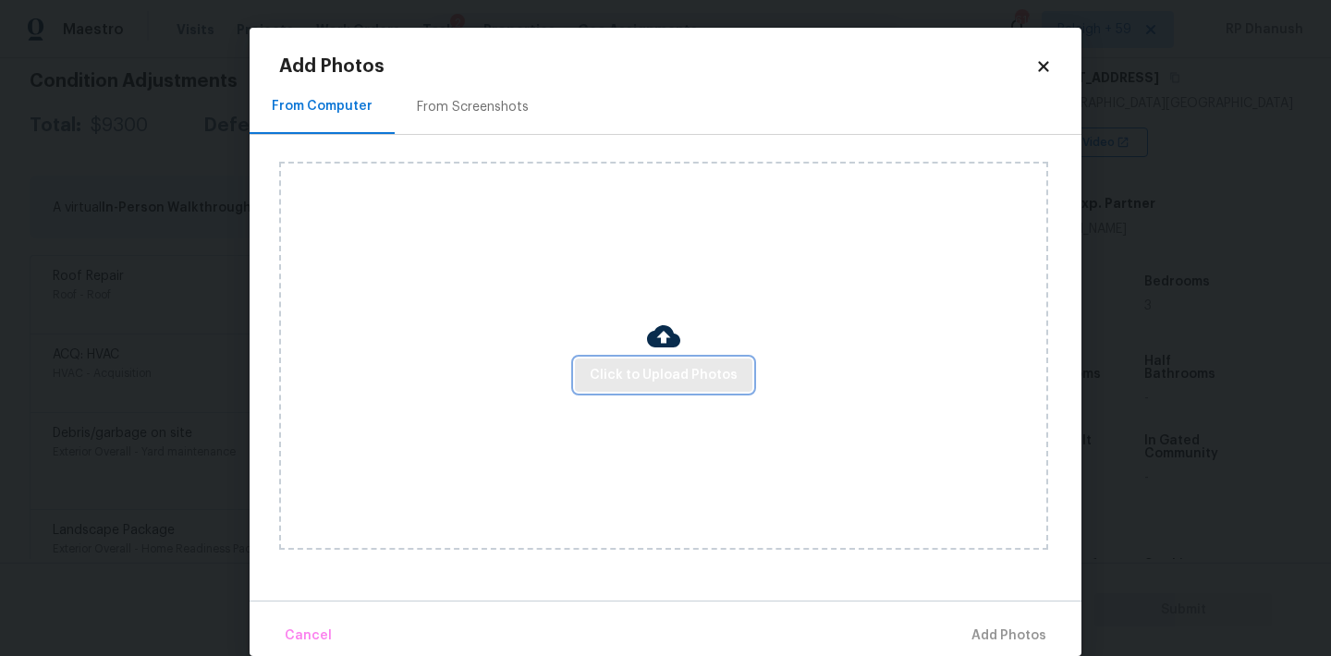
click at [633, 370] on span "Click to Upload Photos" at bounding box center [664, 375] width 148 height 23
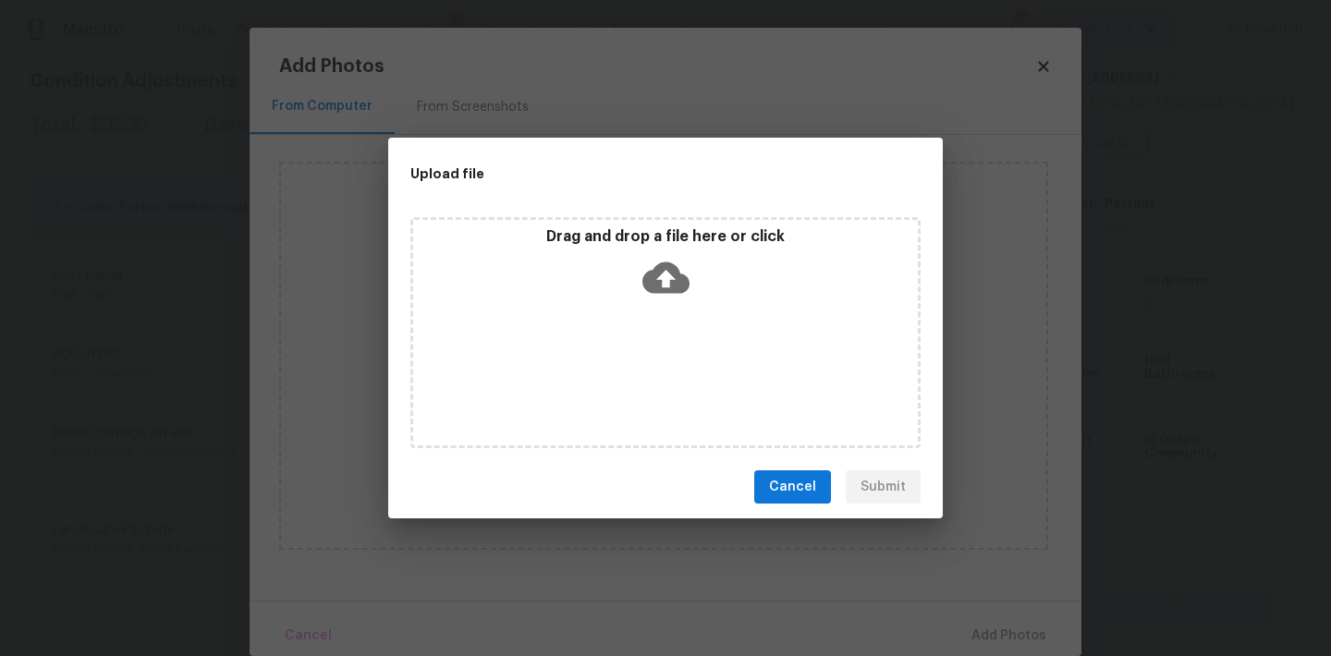
click at [640, 274] on div "Drag and drop a file here or click" at bounding box center [665, 266] width 505 height 79
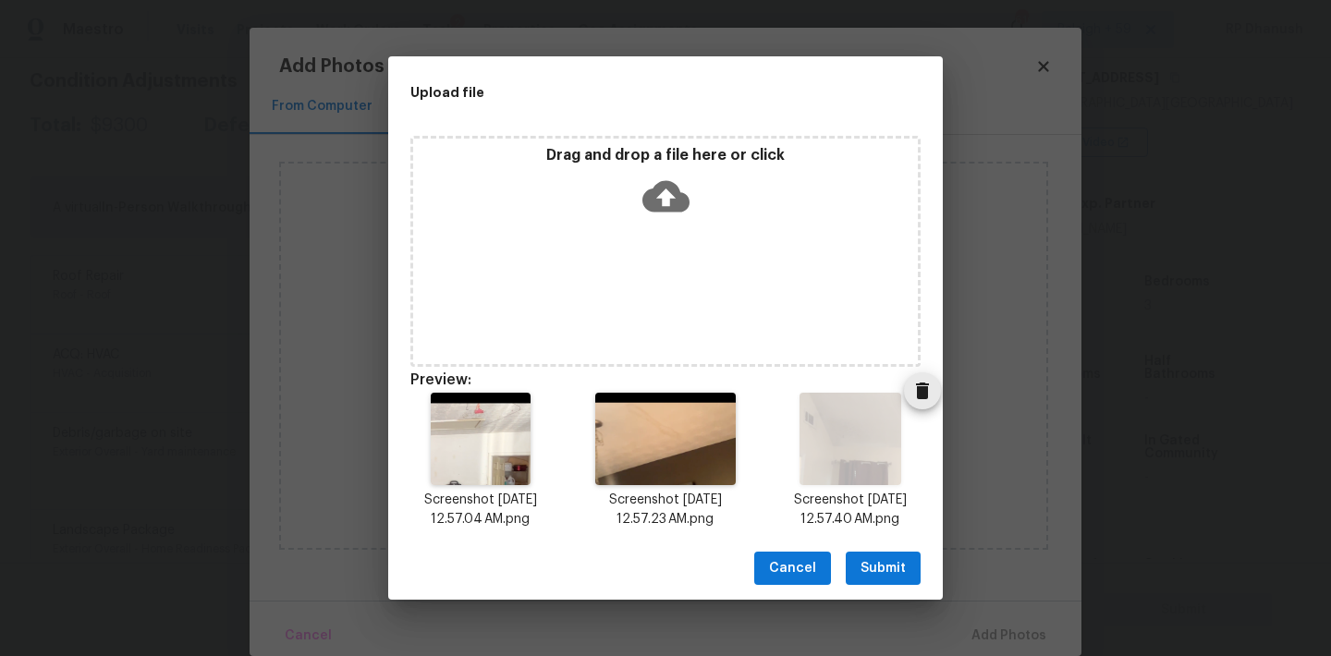
scroll to position [15, 0]
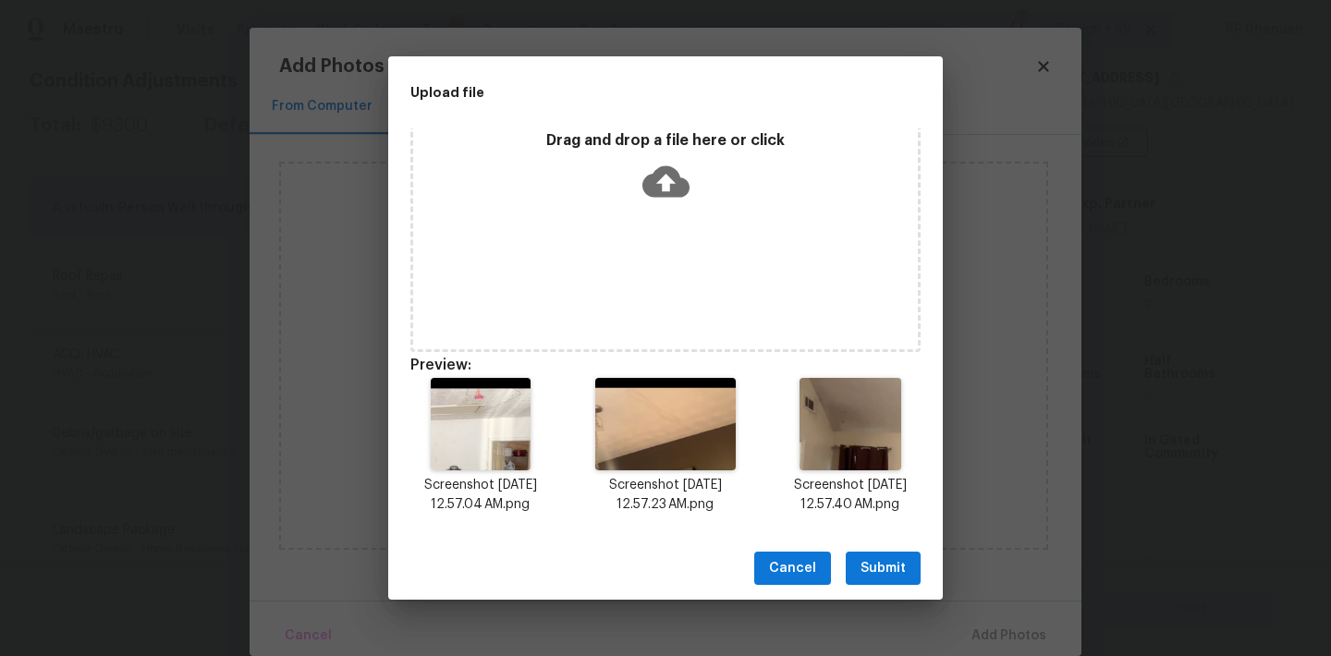
click at [891, 559] on span "Submit" at bounding box center [882, 568] width 45 height 23
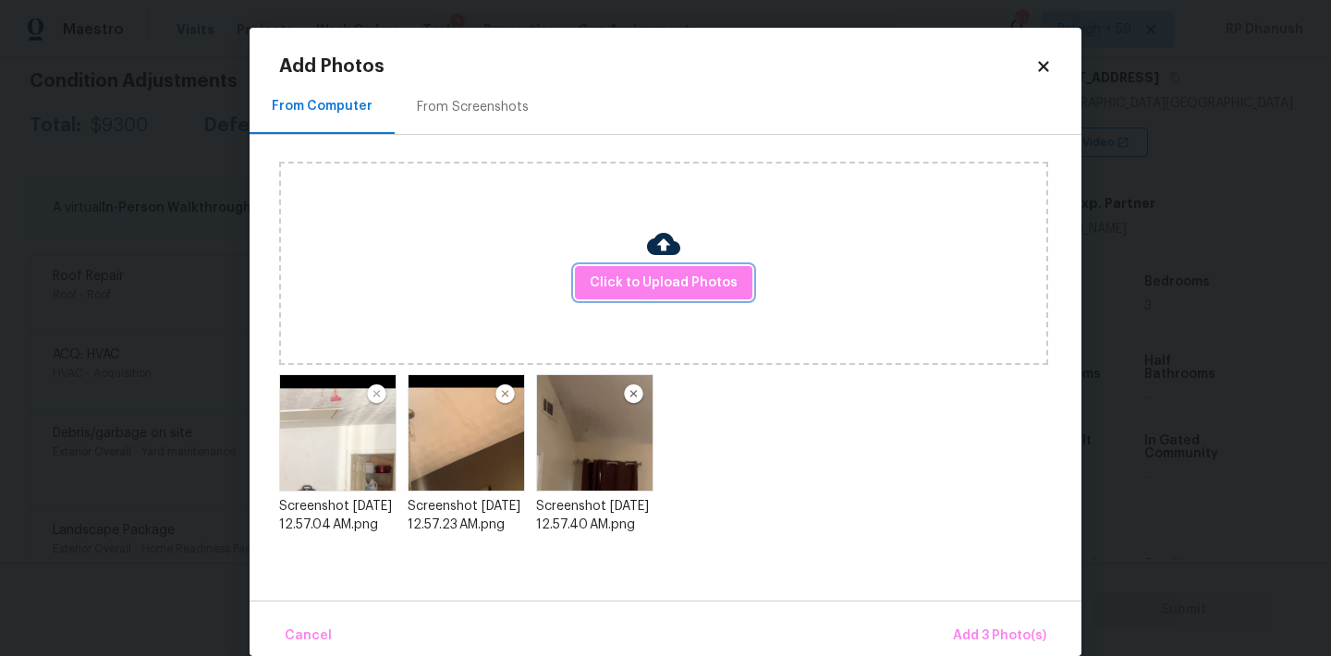
scroll to position [0, 0]
click at [983, 642] on span "Add 3 Photo(s)" at bounding box center [999, 636] width 93 height 23
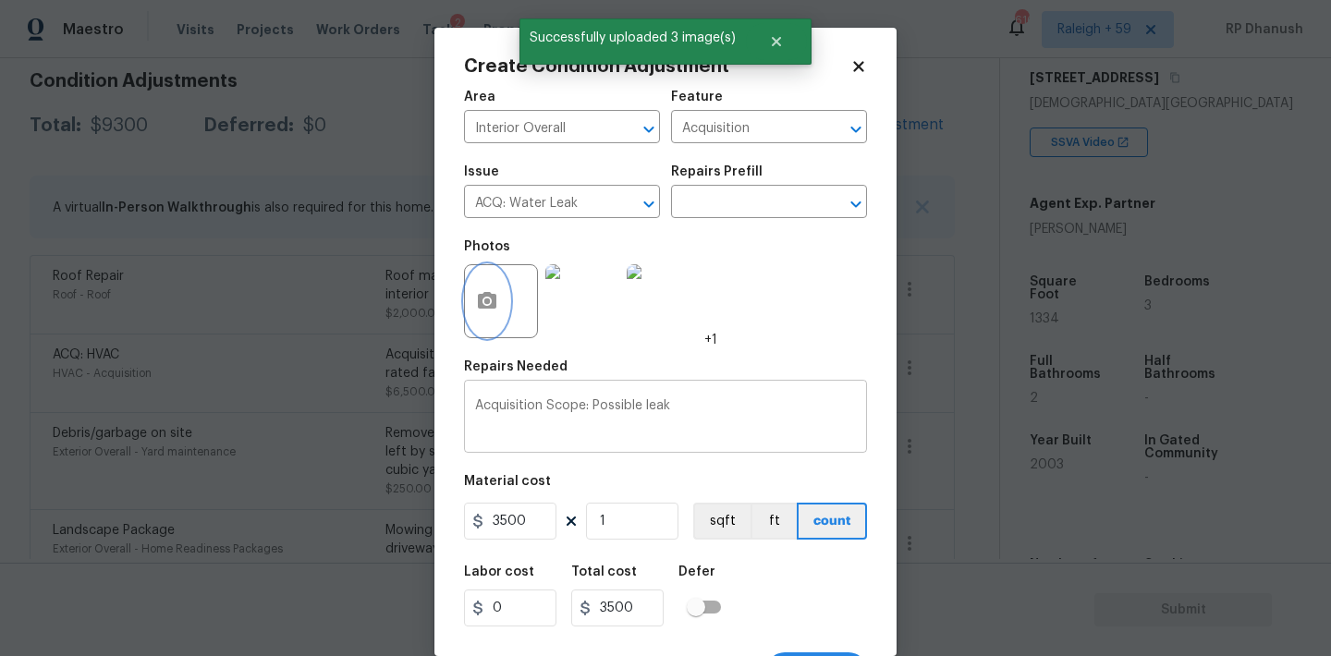
scroll to position [34, 0]
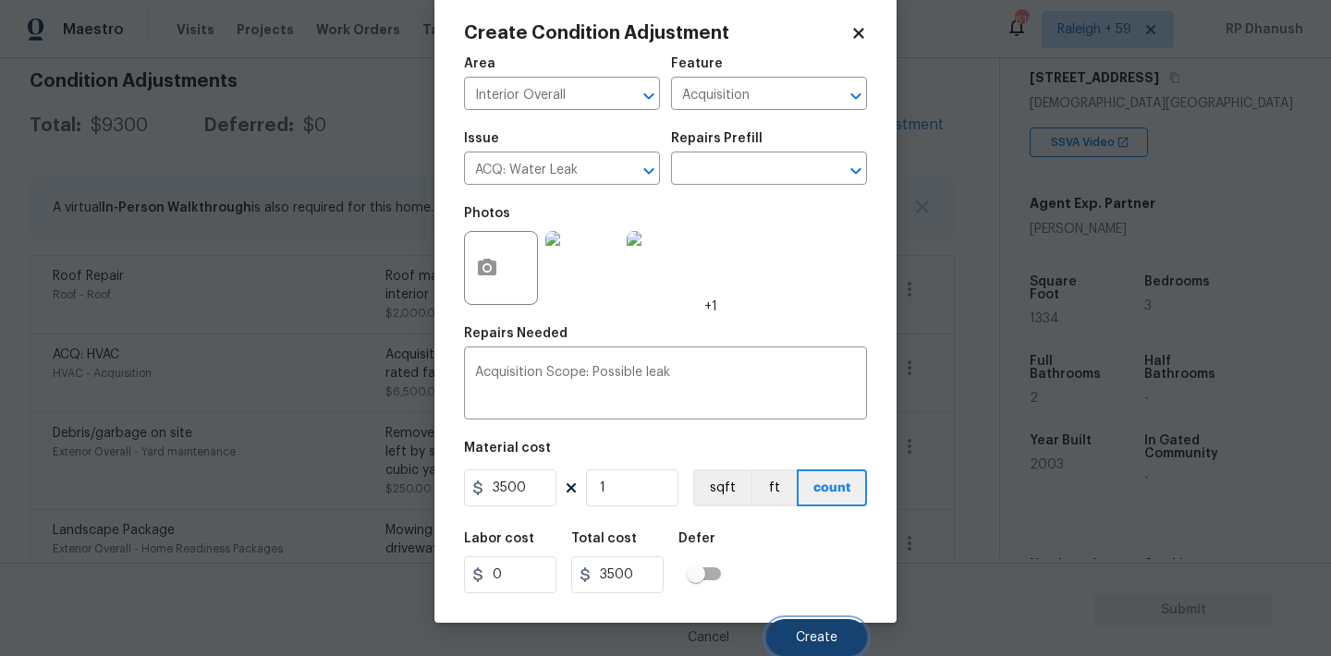
click at [841, 627] on button "Create" at bounding box center [816, 637] width 101 height 37
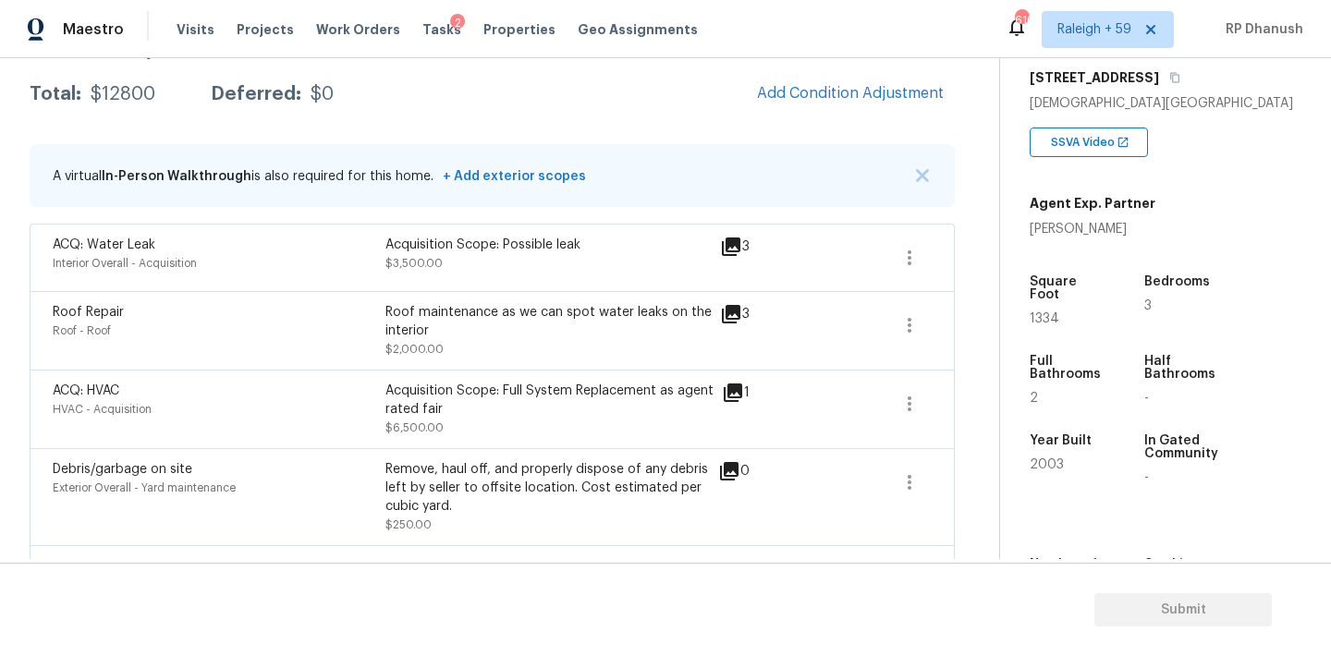
scroll to position [270, 0]
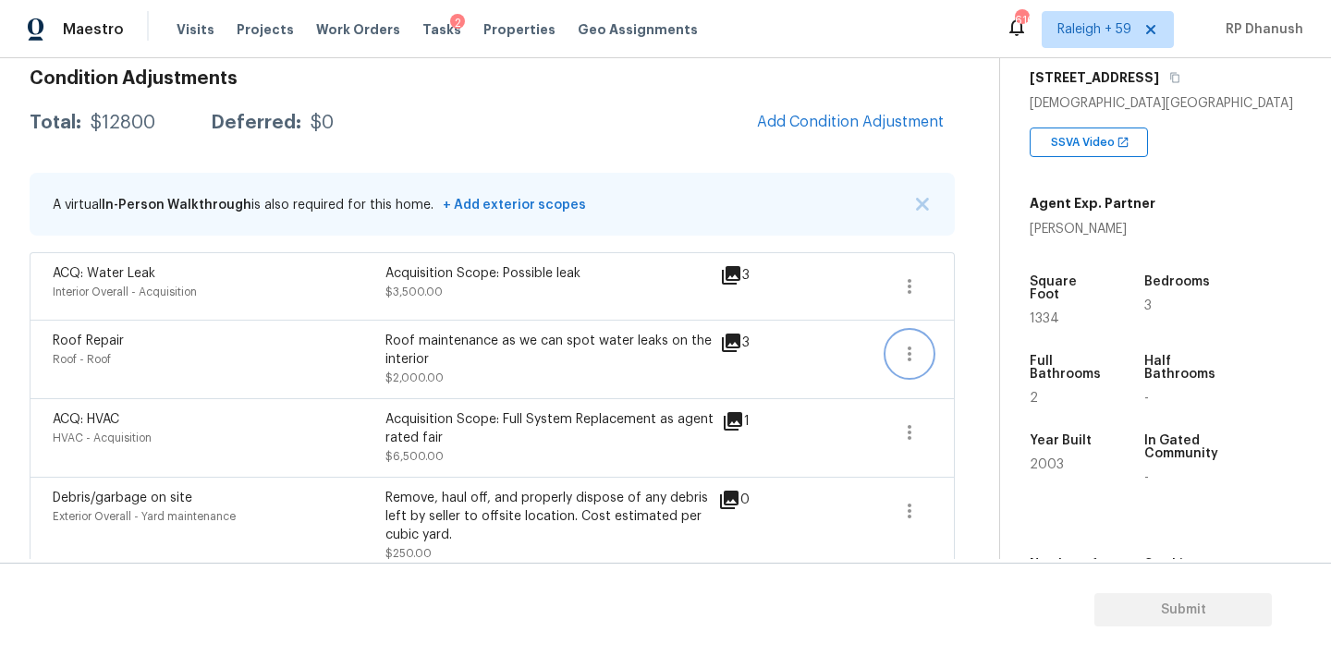
click at [910, 364] on button "button" at bounding box center [909, 354] width 44 height 44
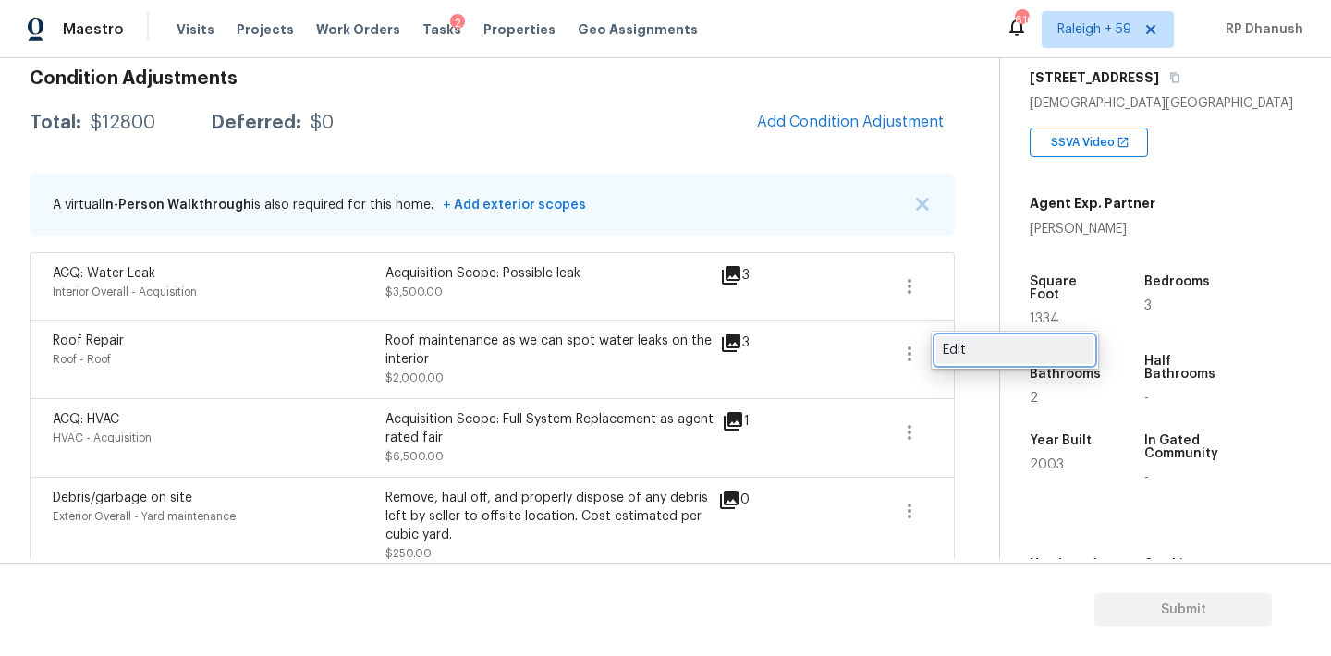
click at [995, 350] on div "Edit" at bounding box center [1014, 350] width 144 height 18
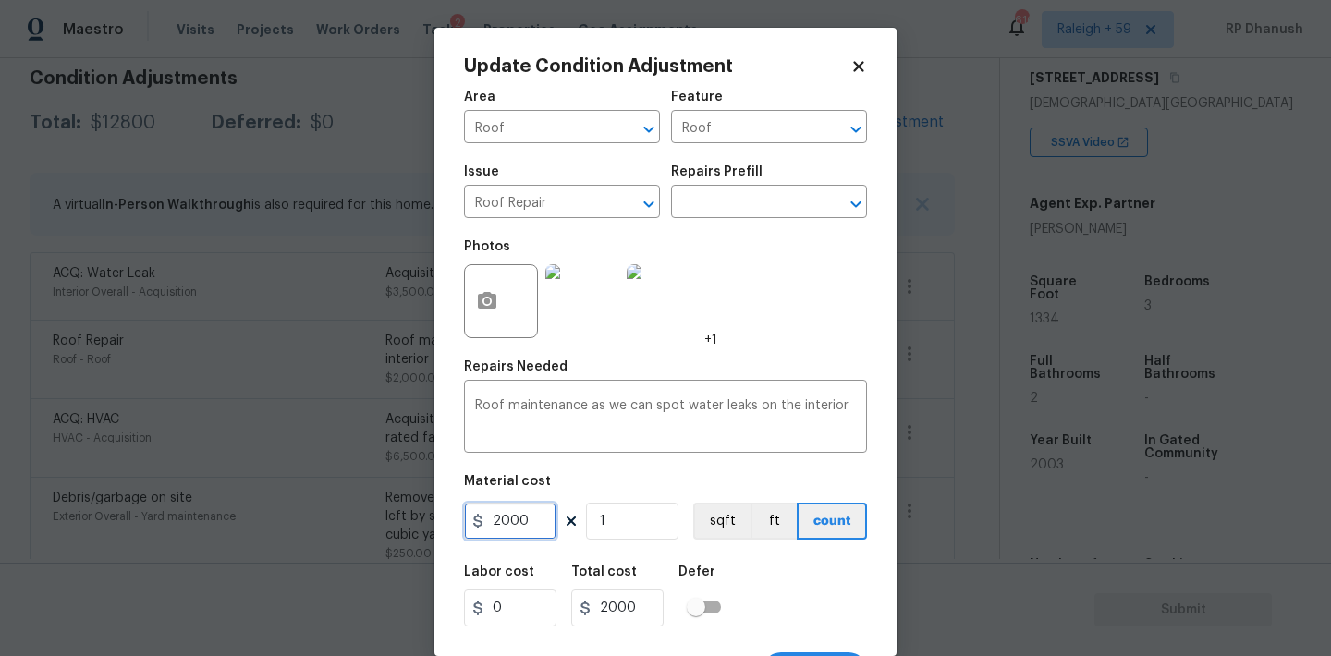
click at [513, 517] on input "2000" at bounding box center [510, 521] width 92 height 37
type input "1500"
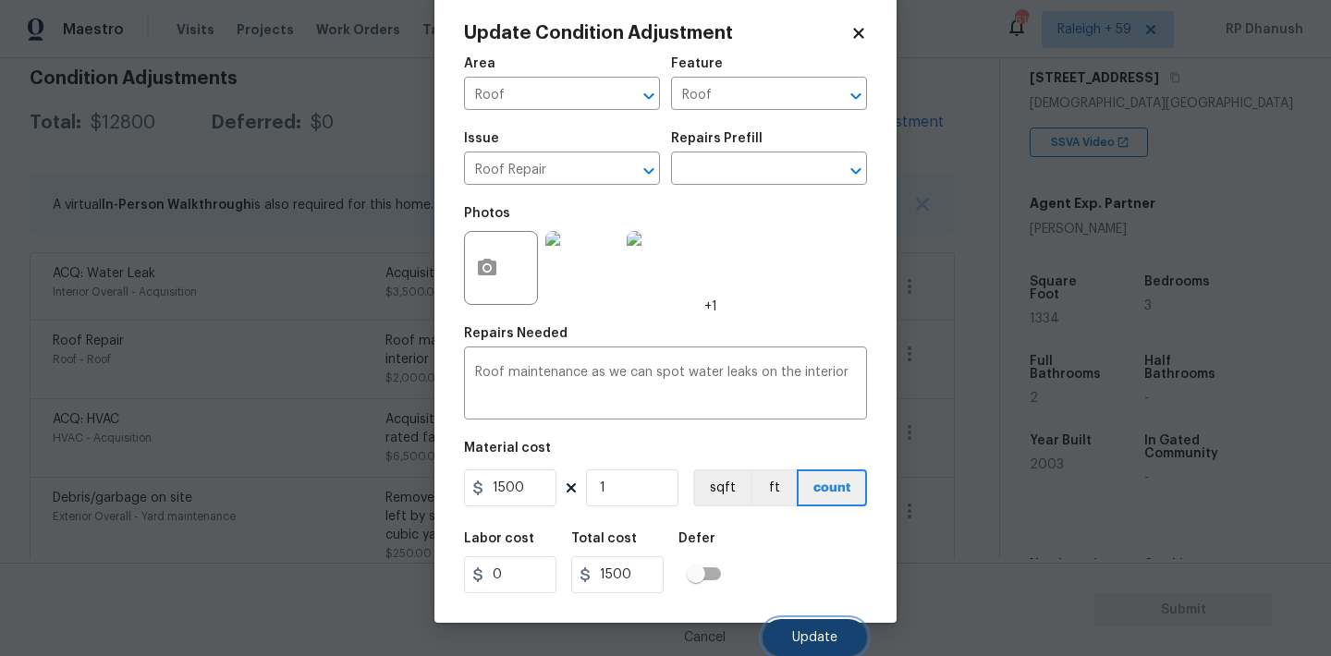
click at [843, 649] on button "Update" at bounding box center [814, 637] width 104 height 37
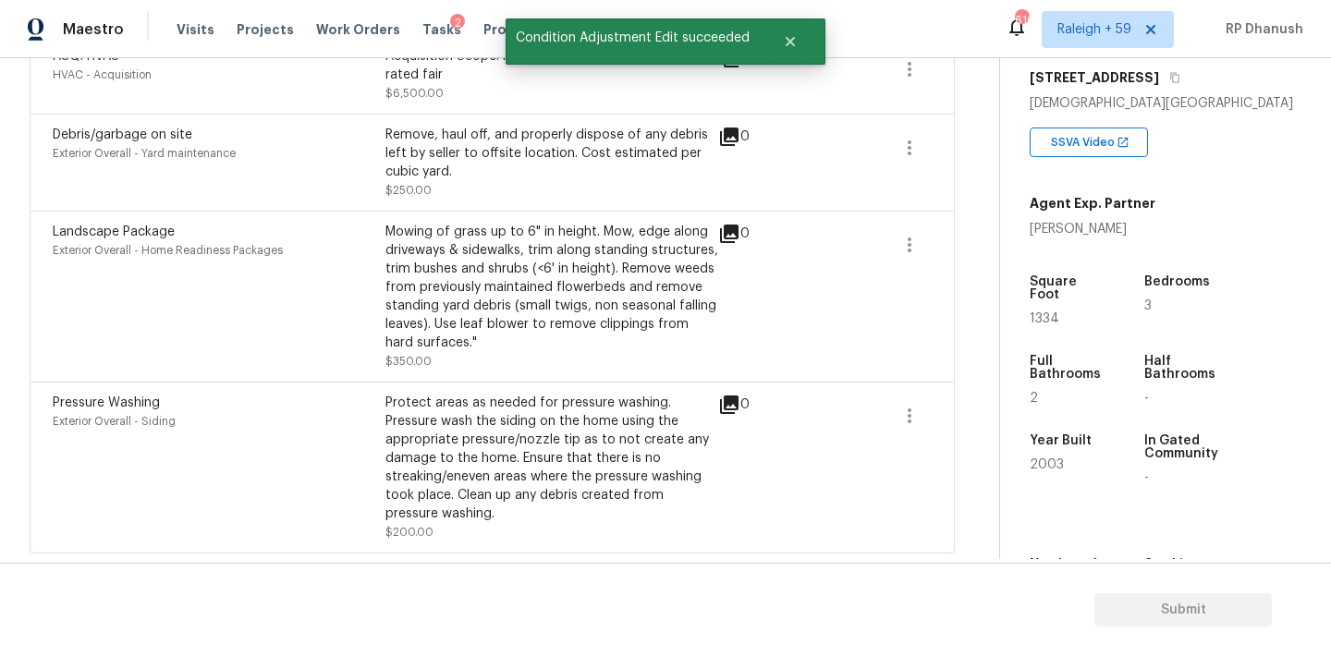
scroll to position [587, 0]
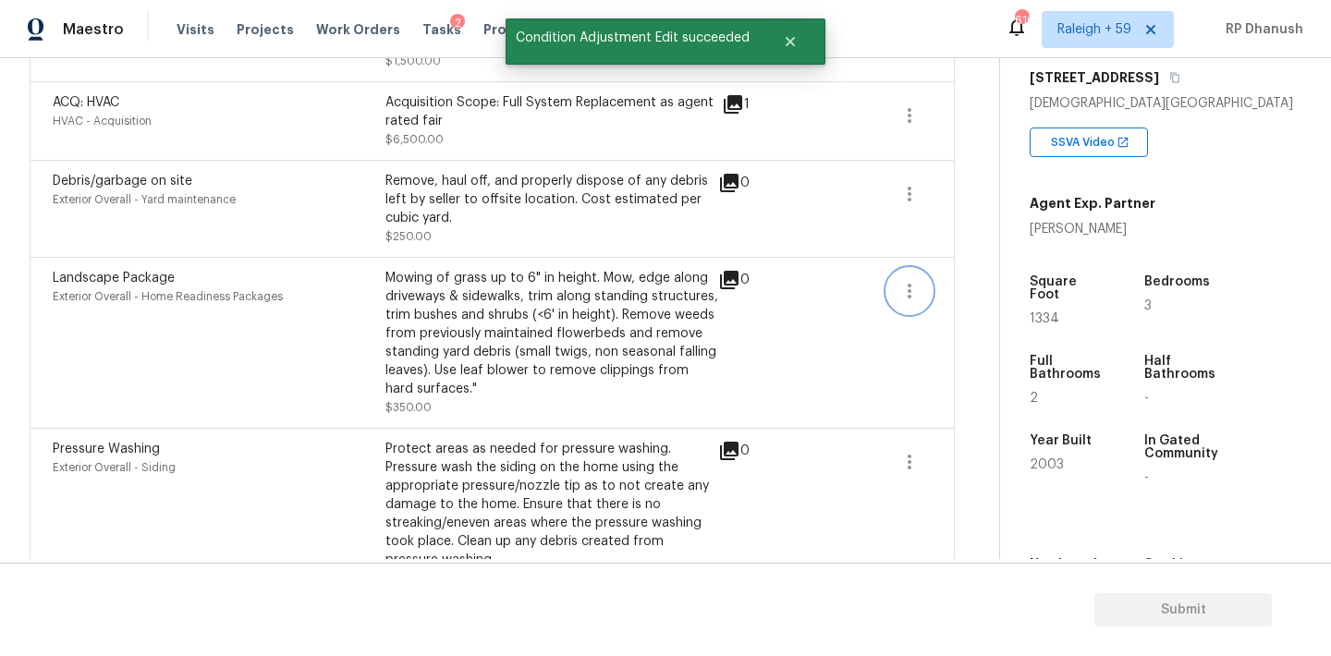
click at [903, 288] on icon "button" at bounding box center [909, 291] width 22 height 22
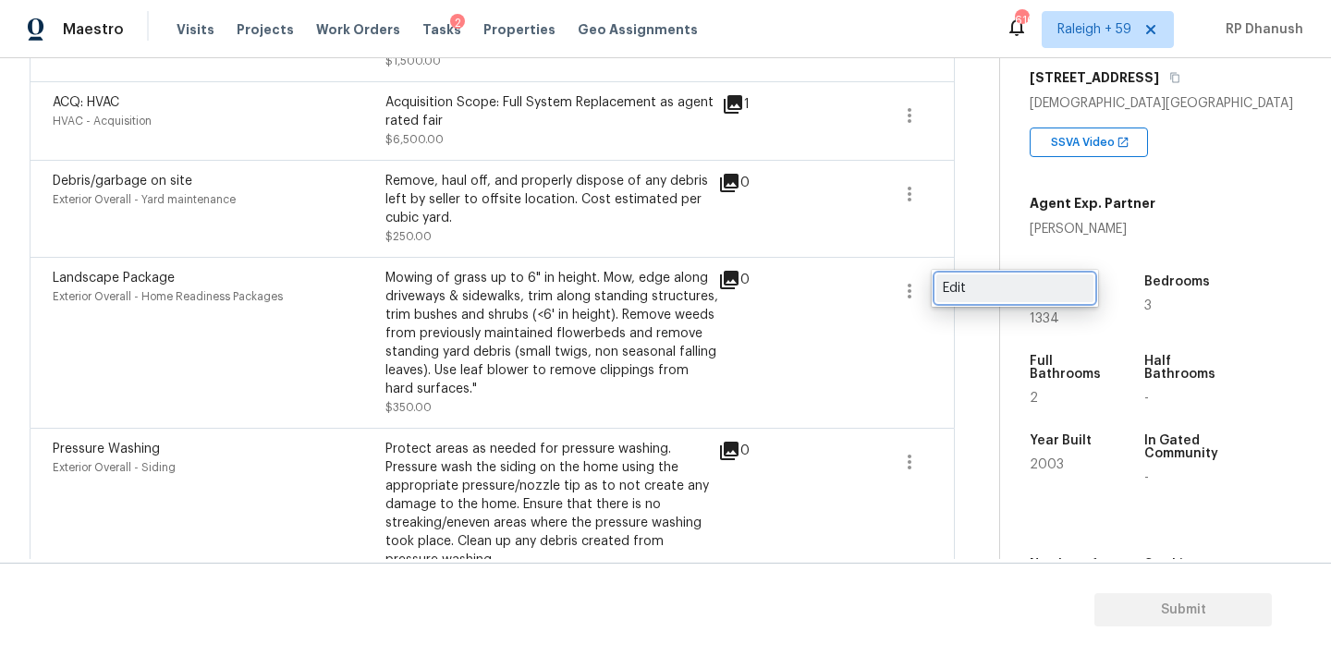
click at [986, 288] on div "Edit" at bounding box center [1014, 288] width 144 height 18
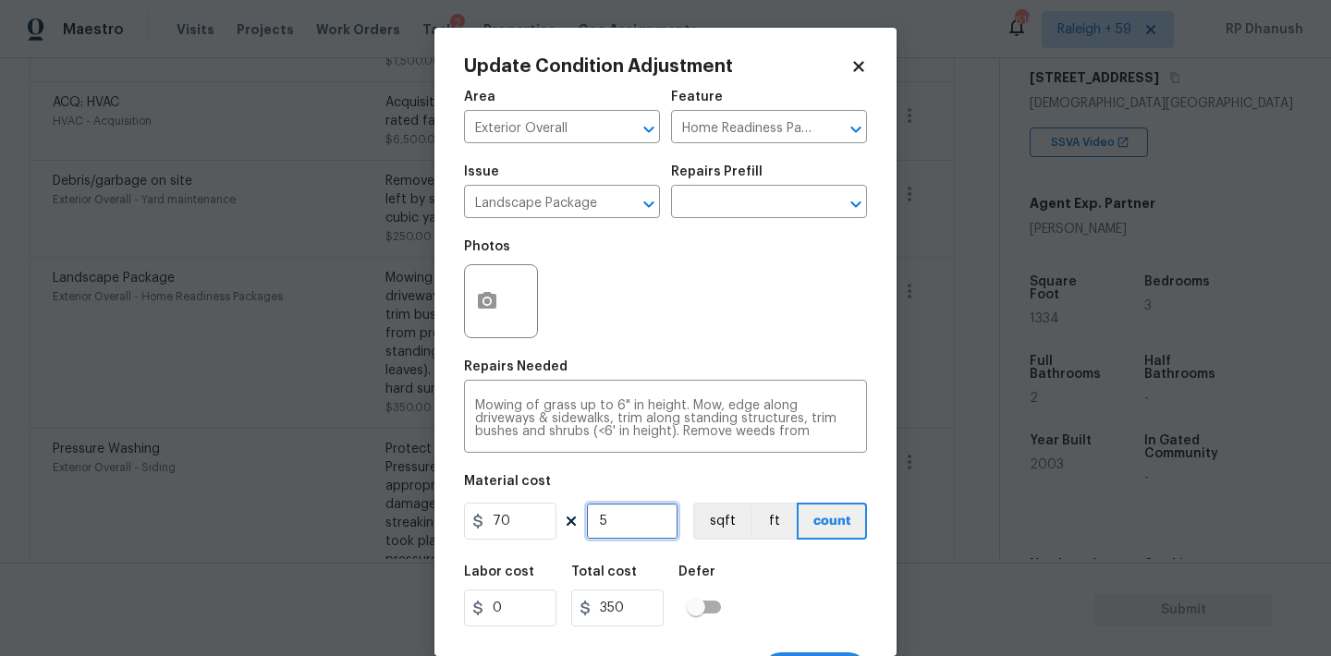
click at [626, 527] on input "5" at bounding box center [632, 521] width 92 height 37
type input "0"
type input "6"
type input "420"
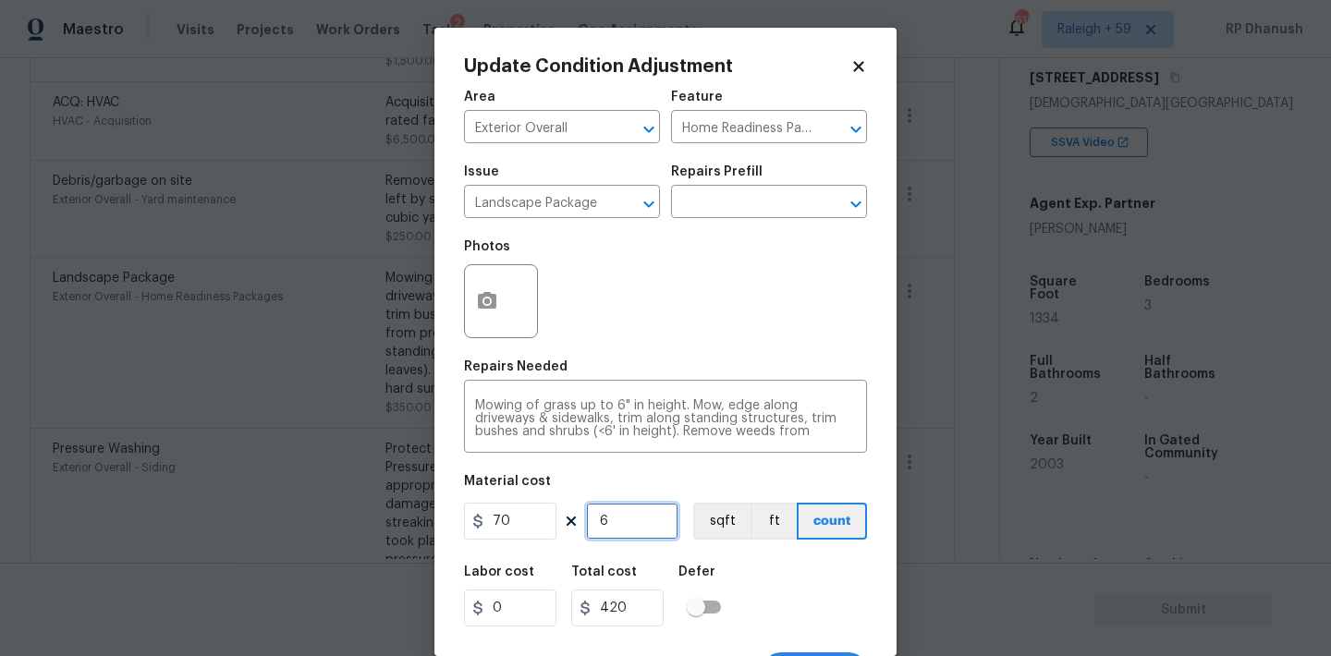
type input "6"
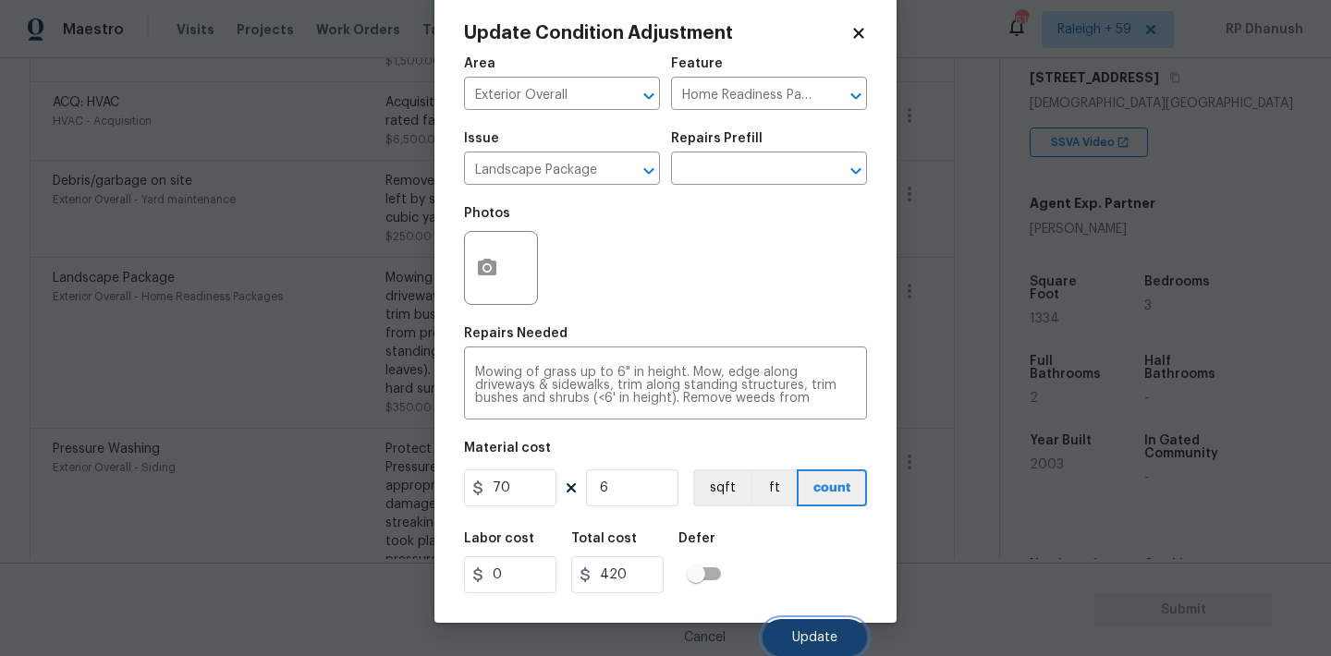
click at [810, 628] on button "Update" at bounding box center [814, 637] width 104 height 37
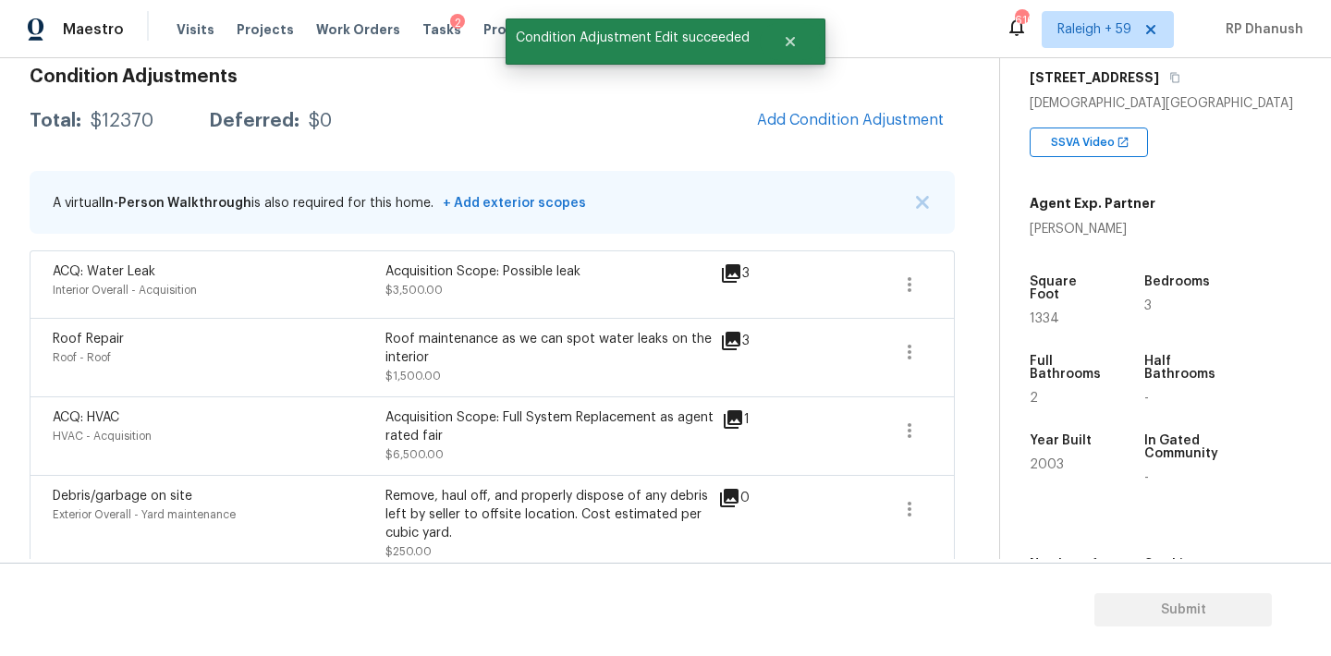
scroll to position [239, 0]
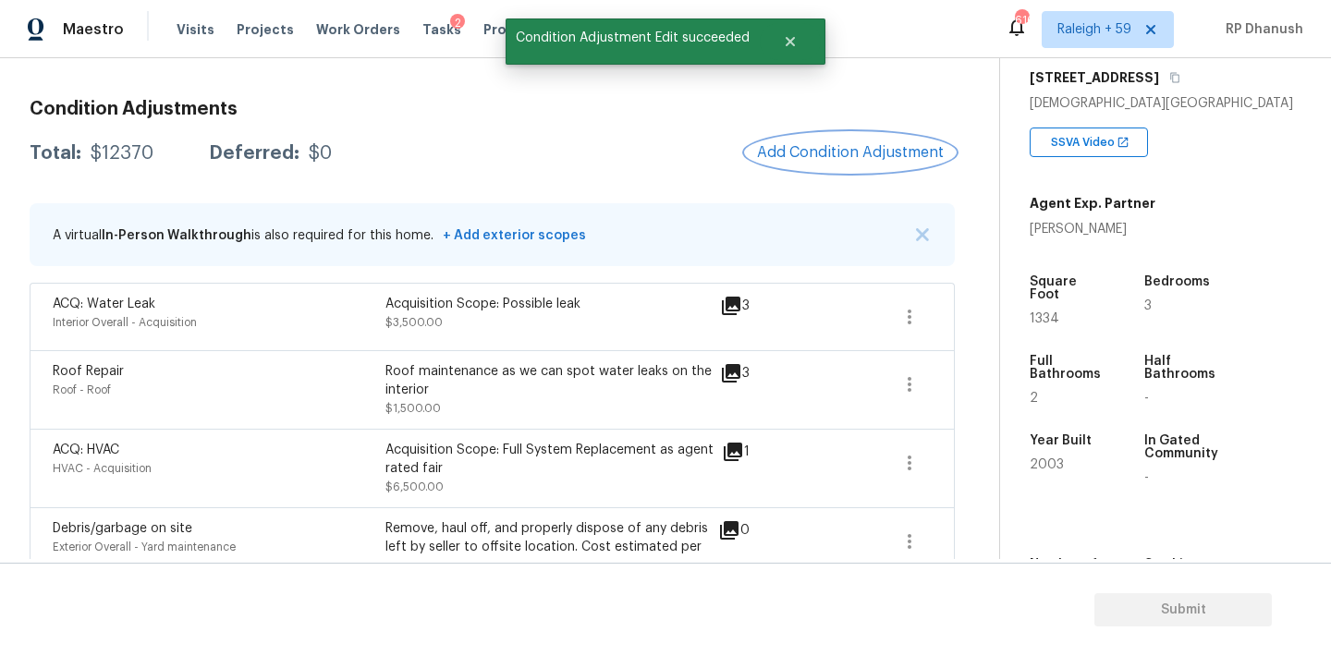
click at [842, 146] on span "Add Condition Adjustment" at bounding box center [850, 152] width 187 height 17
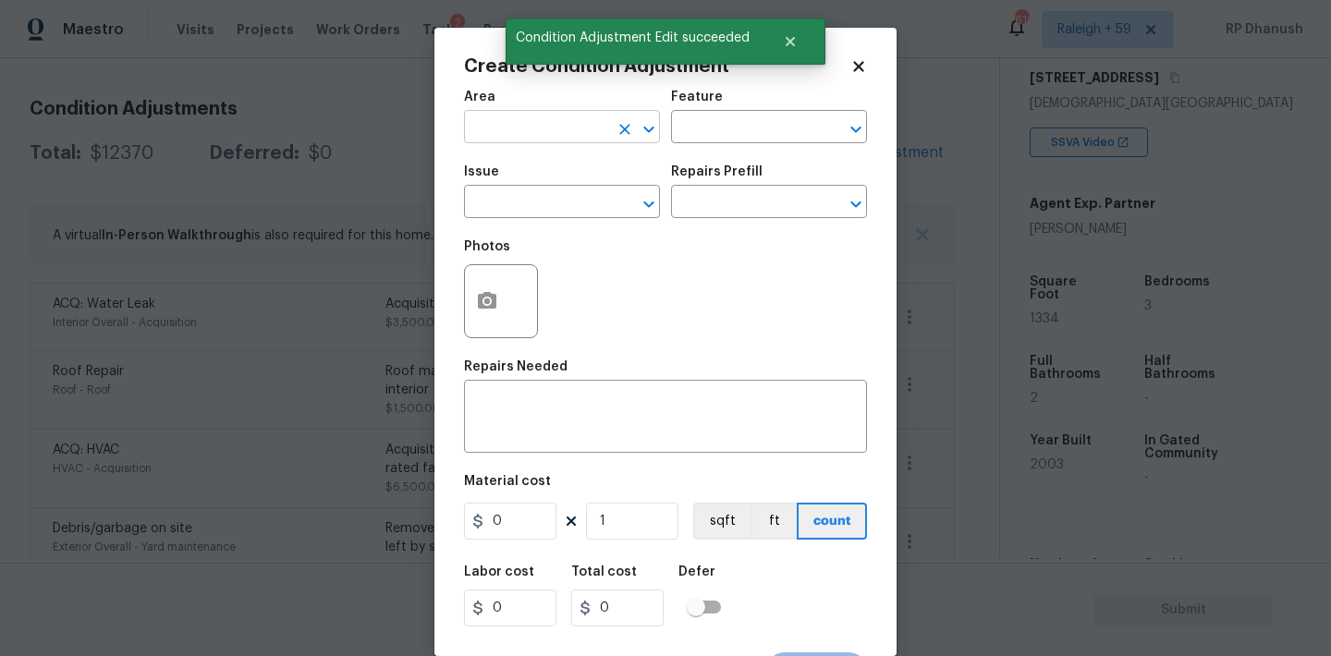
click at [553, 137] on input "text" at bounding box center [536, 129] width 144 height 29
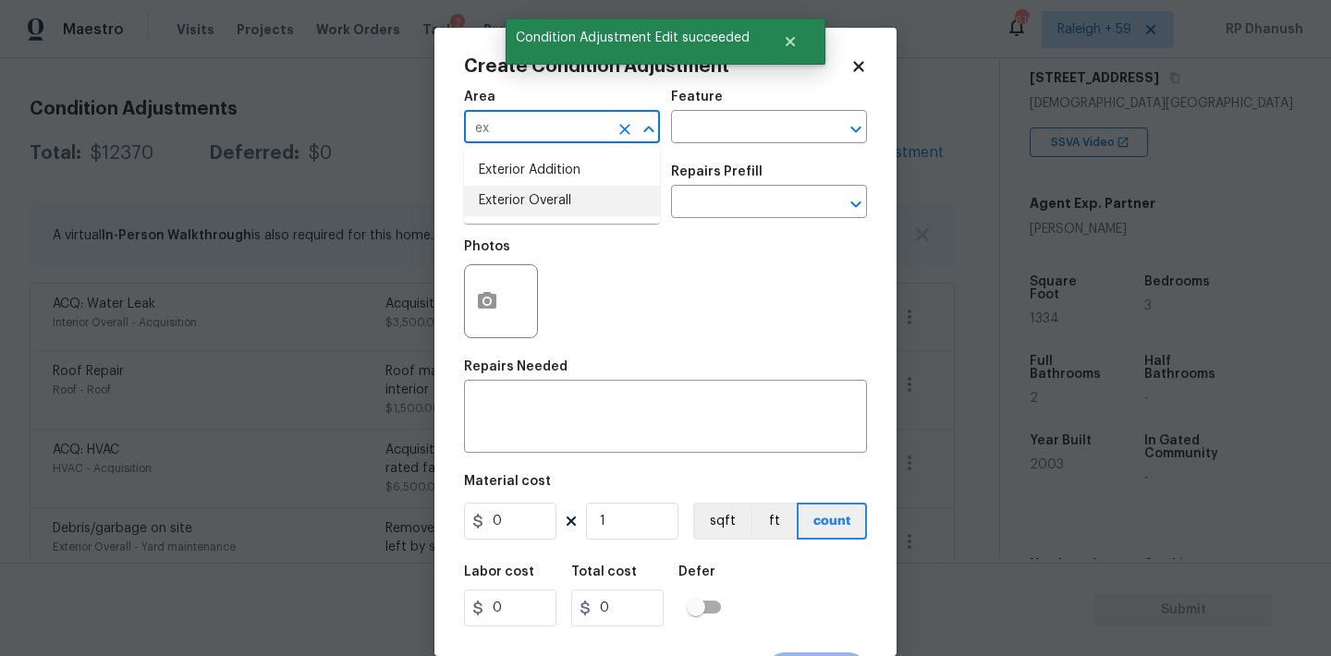
click at [540, 206] on li "Exterior Overall" at bounding box center [562, 201] width 196 height 30
type input "Exterior Overall"
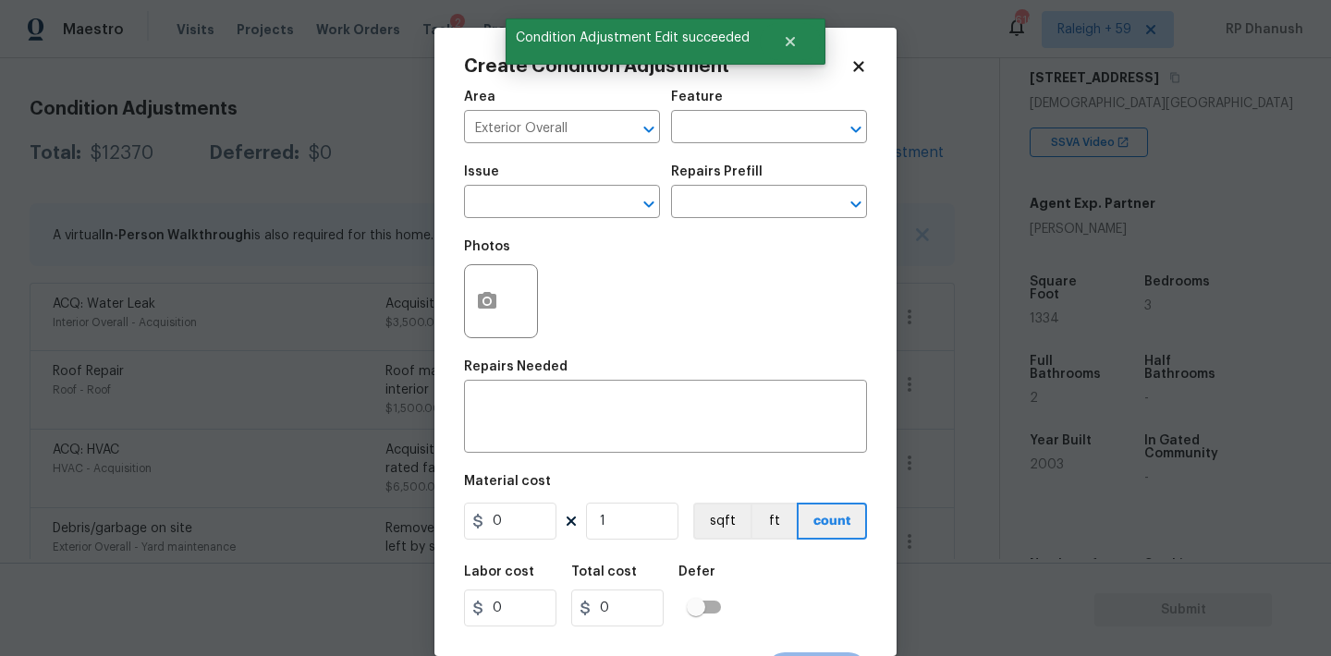
click at [723, 151] on div "Area Exterior Overall ​ Feature ​" at bounding box center [665, 116] width 403 height 75
click at [723, 143] on input "text" at bounding box center [743, 129] width 144 height 29
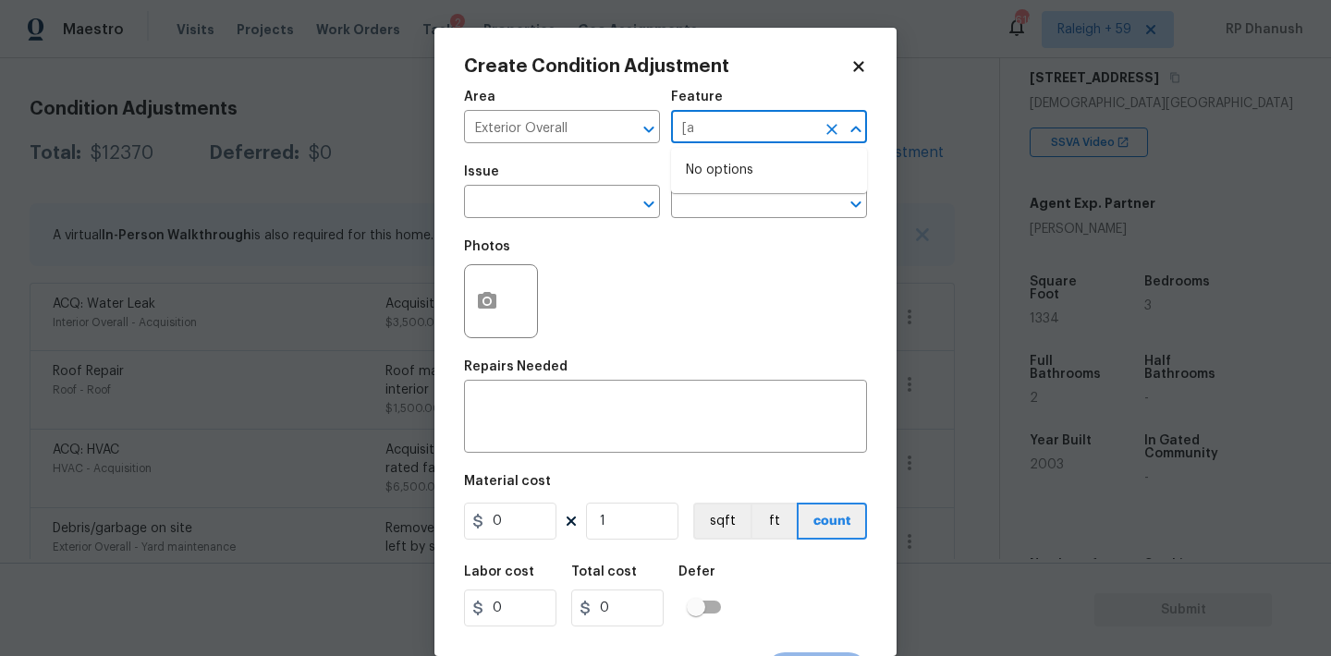
type input "["
click at [684, 216] on li "Overall Paint" at bounding box center [769, 215] width 196 height 30
type input "Overall Paint"
click at [539, 205] on input "text" at bounding box center [536, 203] width 144 height 29
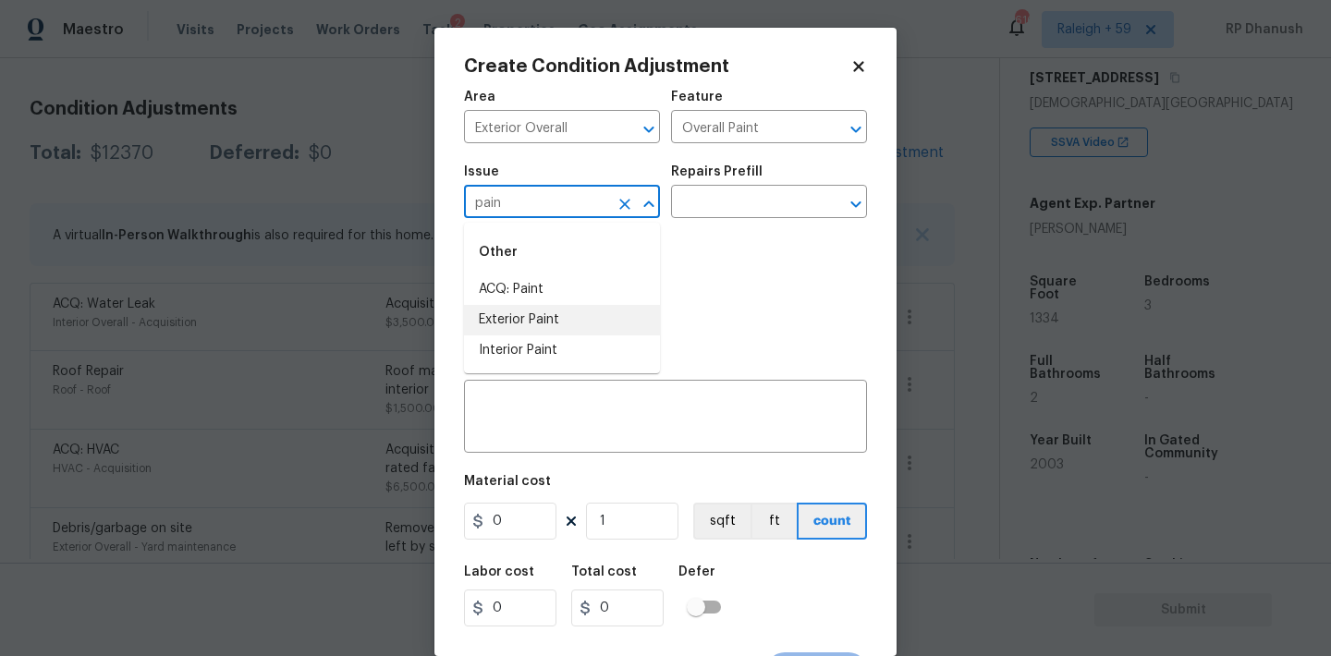
drag, startPoint x: 524, startPoint y: 317, endPoint x: 661, endPoint y: 234, distance: 160.1
click at [531, 311] on li "Exterior Paint" at bounding box center [562, 320] width 196 height 30
click at [736, 197] on input "text" at bounding box center [743, 203] width 144 height 29
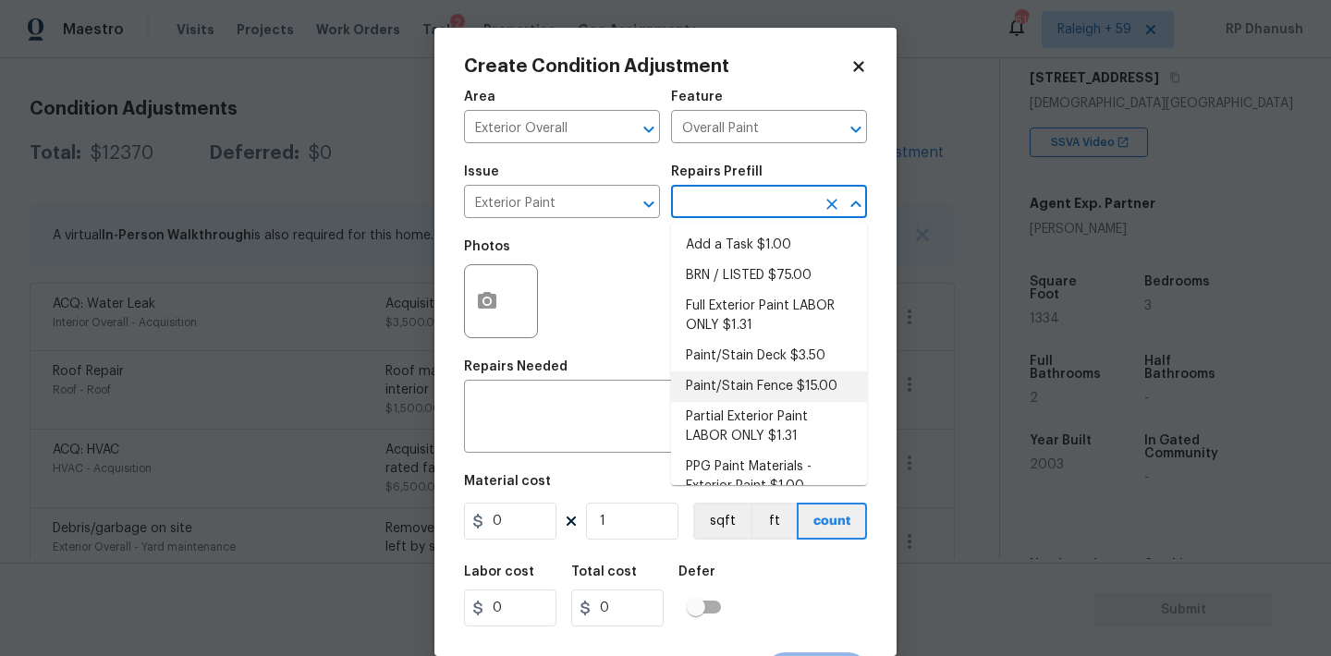
scroll to position [24, 0]
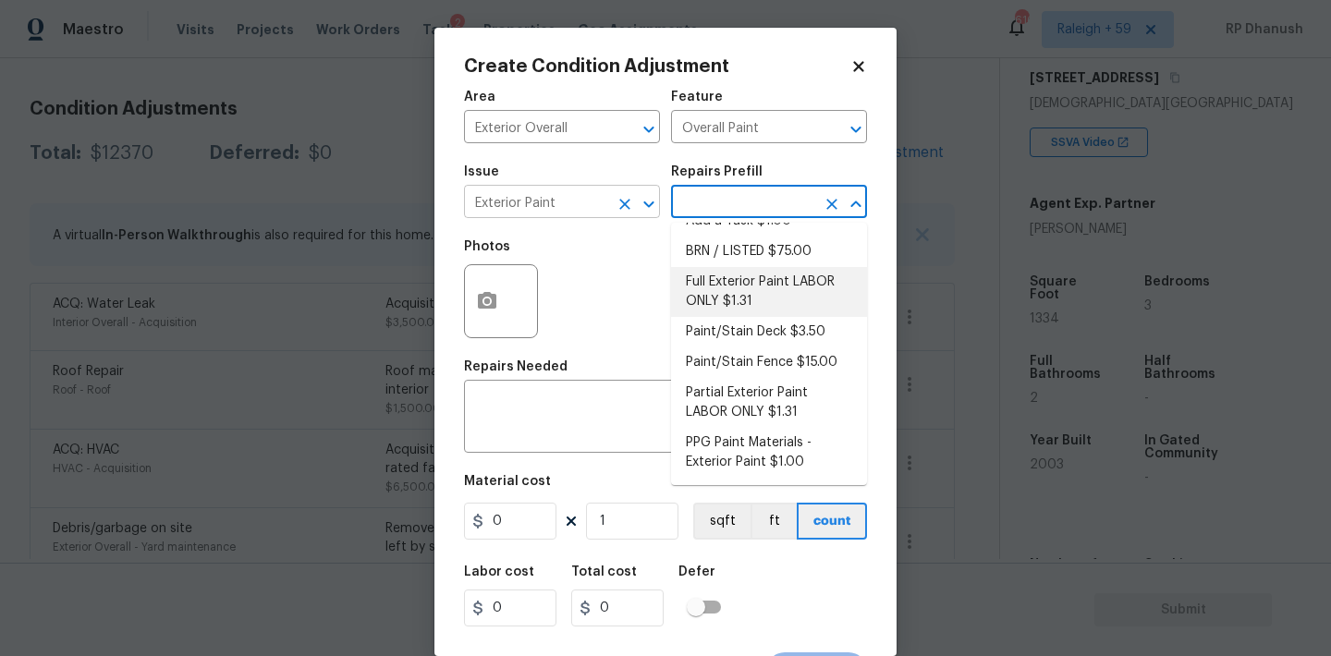
click at [601, 212] on input "Exterior Paint" at bounding box center [536, 203] width 144 height 29
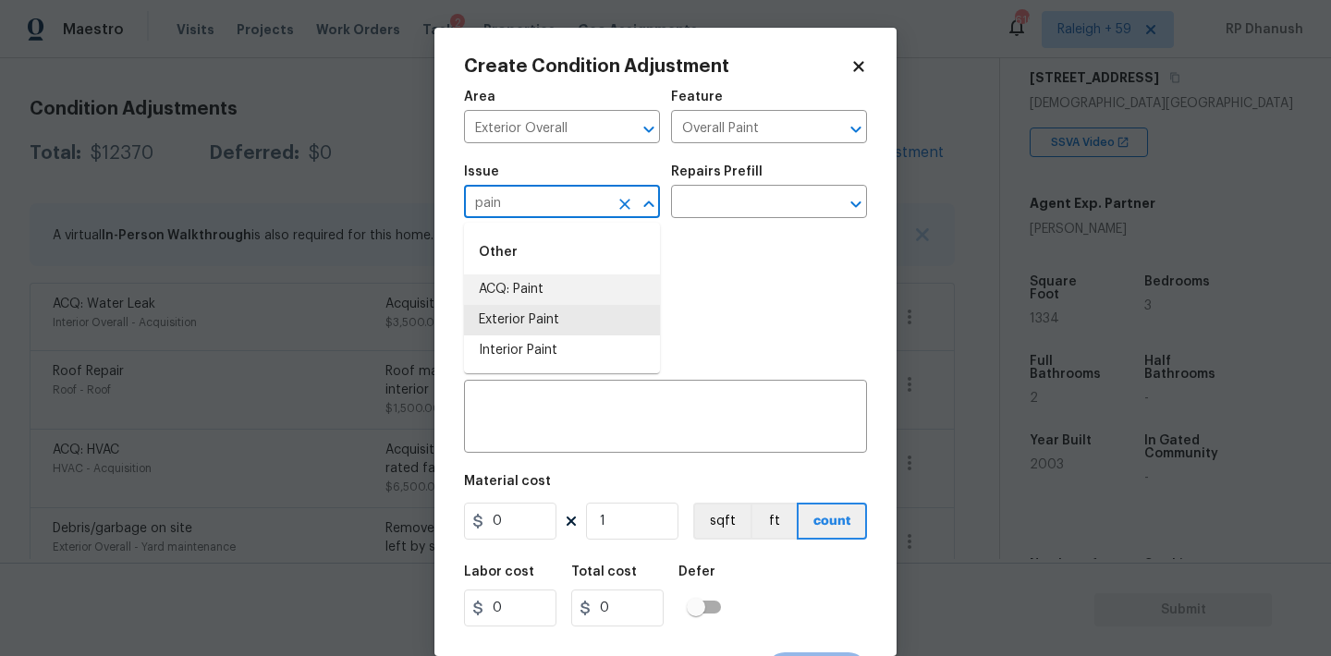
click at [577, 282] on li "ACQ: Paint" at bounding box center [562, 289] width 196 height 30
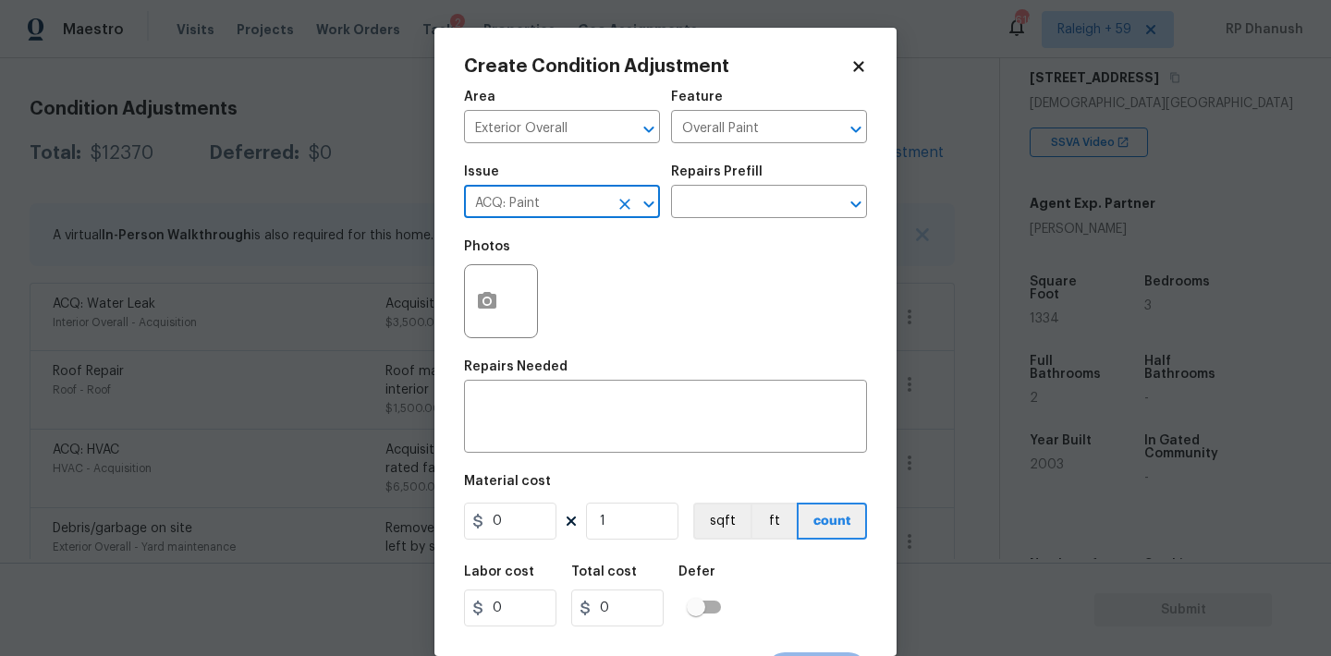
type input "ACQ: Paint"
click at [764, 182] on div "Repairs Prefill" at bounding box center [769, 177] width 196 height 24
click at [760, 201] on input "text" at bounding box center [743, 203] width 144 height 29
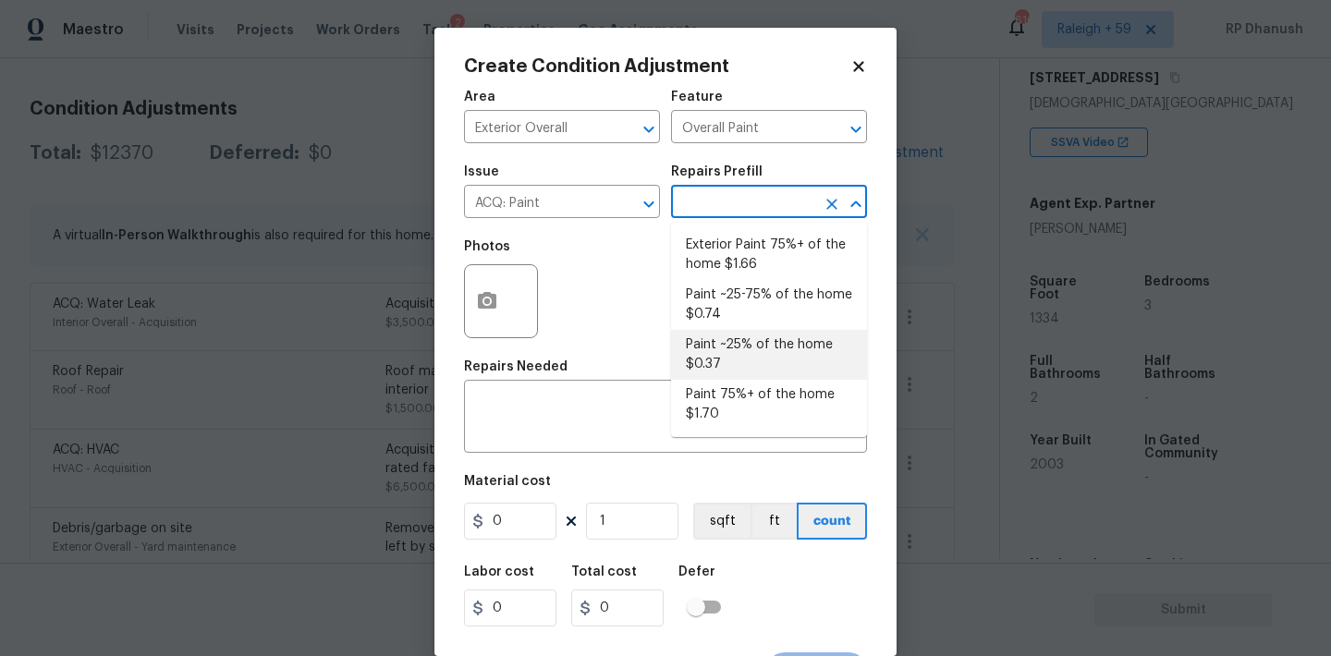
click at [752, 236] on li "Exterior Paint 75%+ of the home $1.66" at bounding box center [769, 255] width 196 height 50
type input "Acquisition"
type textarea "Acquisition Scope: 75%+ of the home exterior will likely require paint"
type input "1.66"
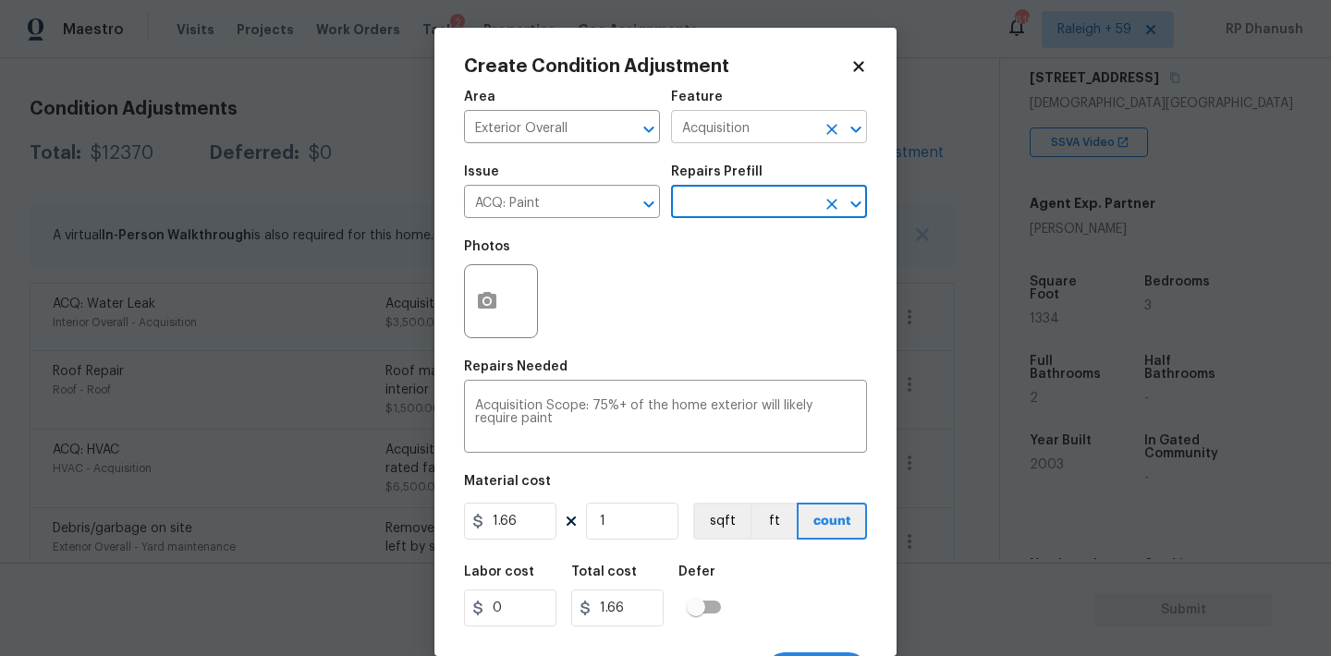
click at [757, 127] on input "Acquisition" at bounding box center [743, 129] width 144 height 29
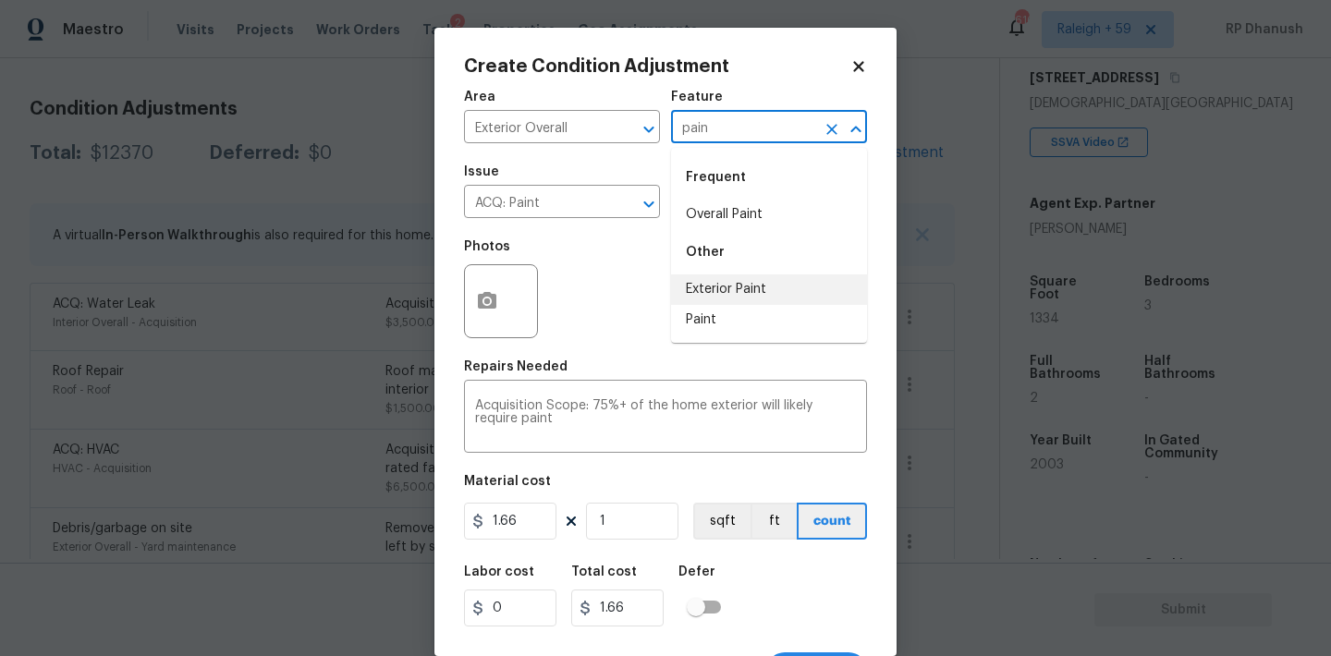
click at [712, 285] on li "Exterior Paint" at bounding box center [769, 289] width 196 height 30
type input "Exterior Paint"
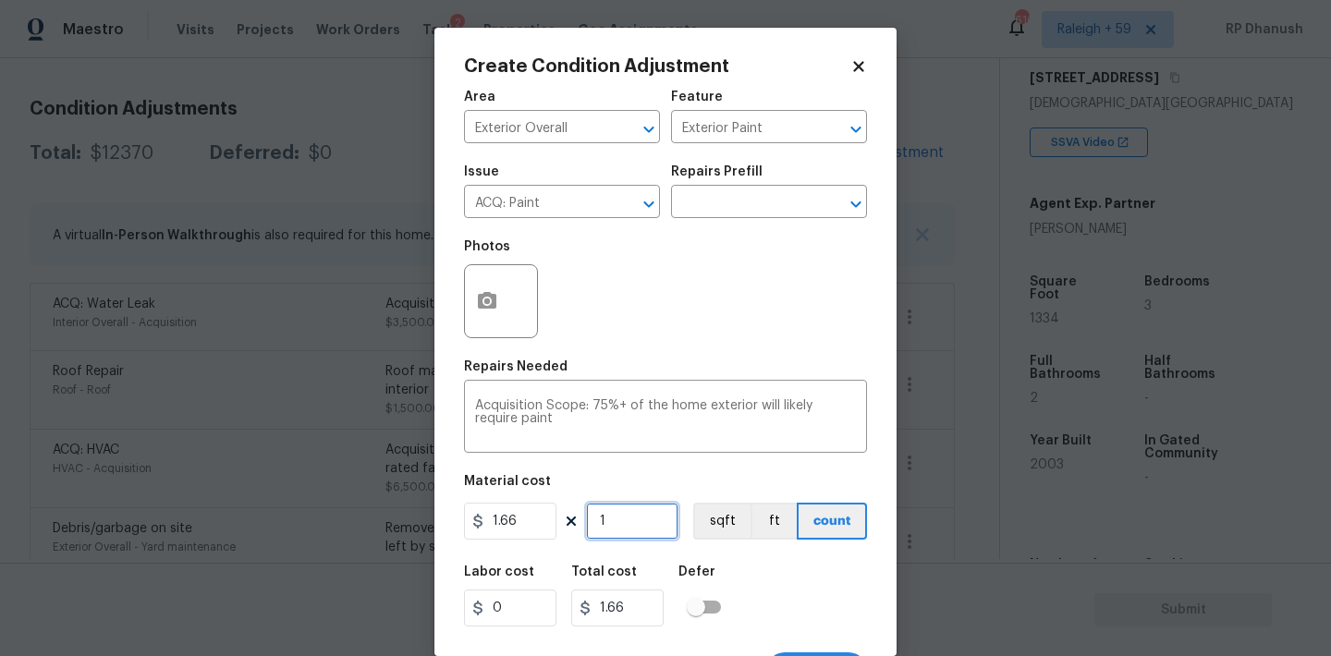
click at [638, 537] on input "1" at bounding box center [632, 521] width 92 height 37
type input "0"
type input "1"
type input "1.66"
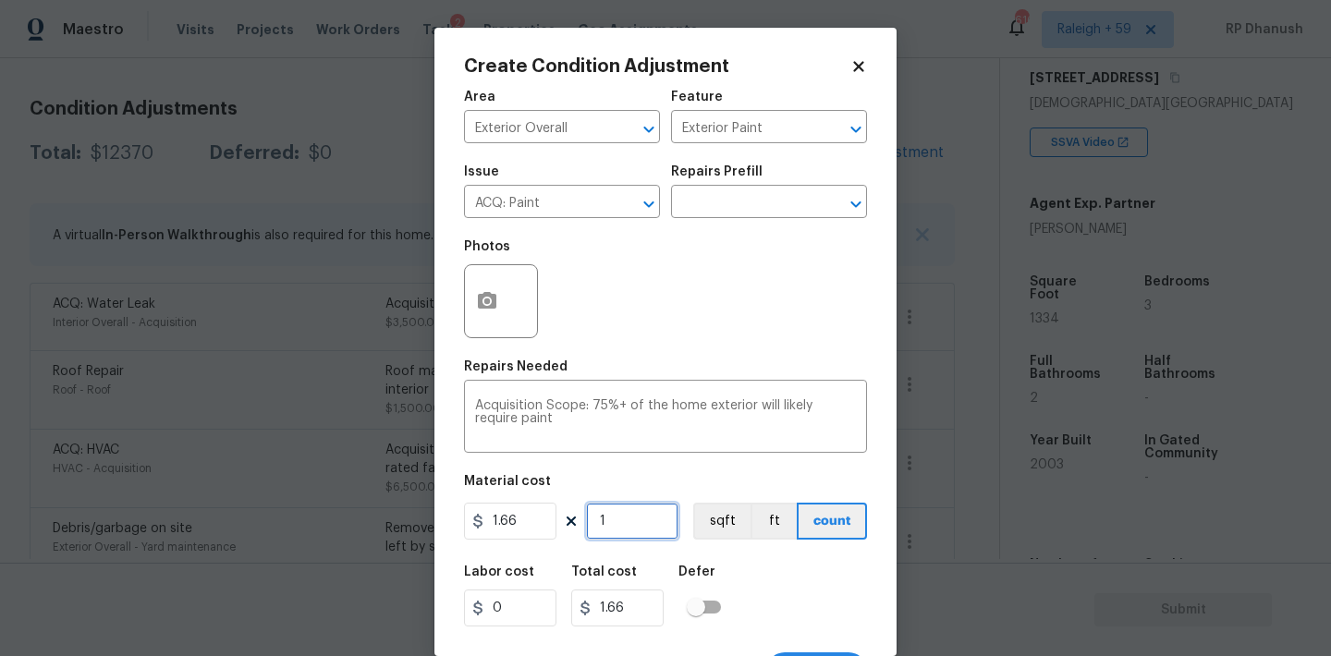
type input "13"
type input "21.58"
type input "133"
type input "220.78"
type input "1334"
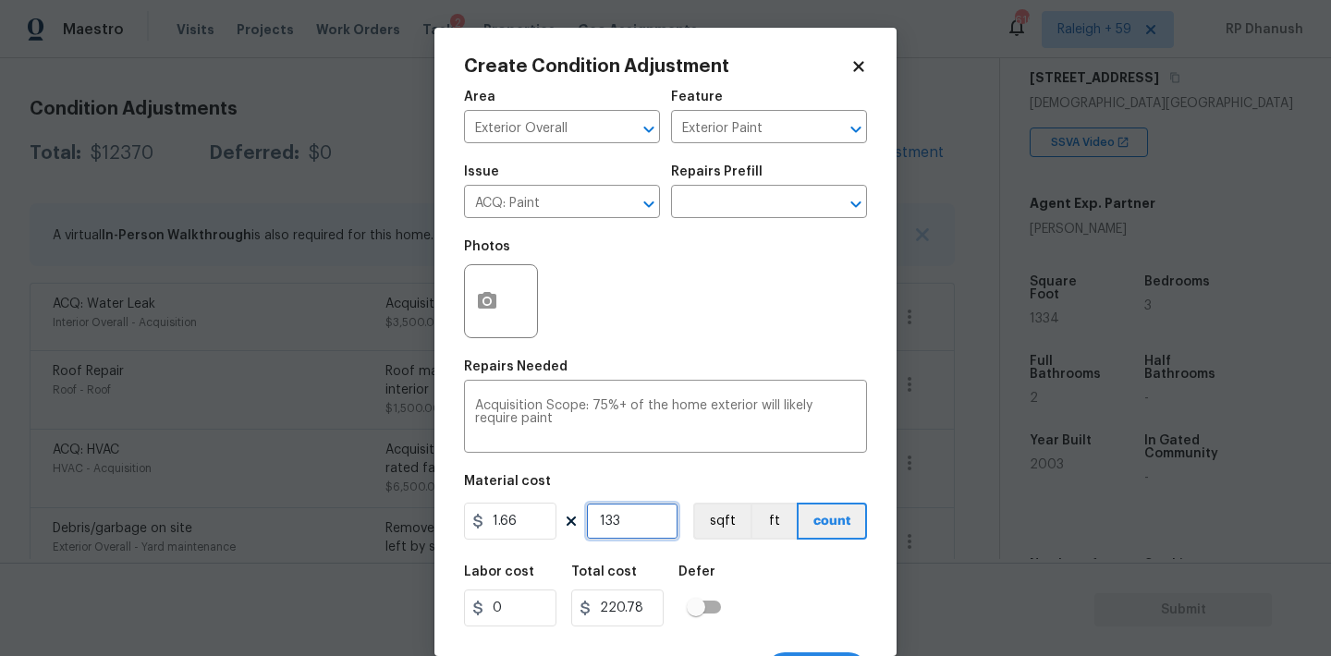
type input "2214.44"
type input "1334"
click at [527, 519] on input "1.66" at bounding box center [510, 521] width 92 height 37
type input "1"
type input "1334"
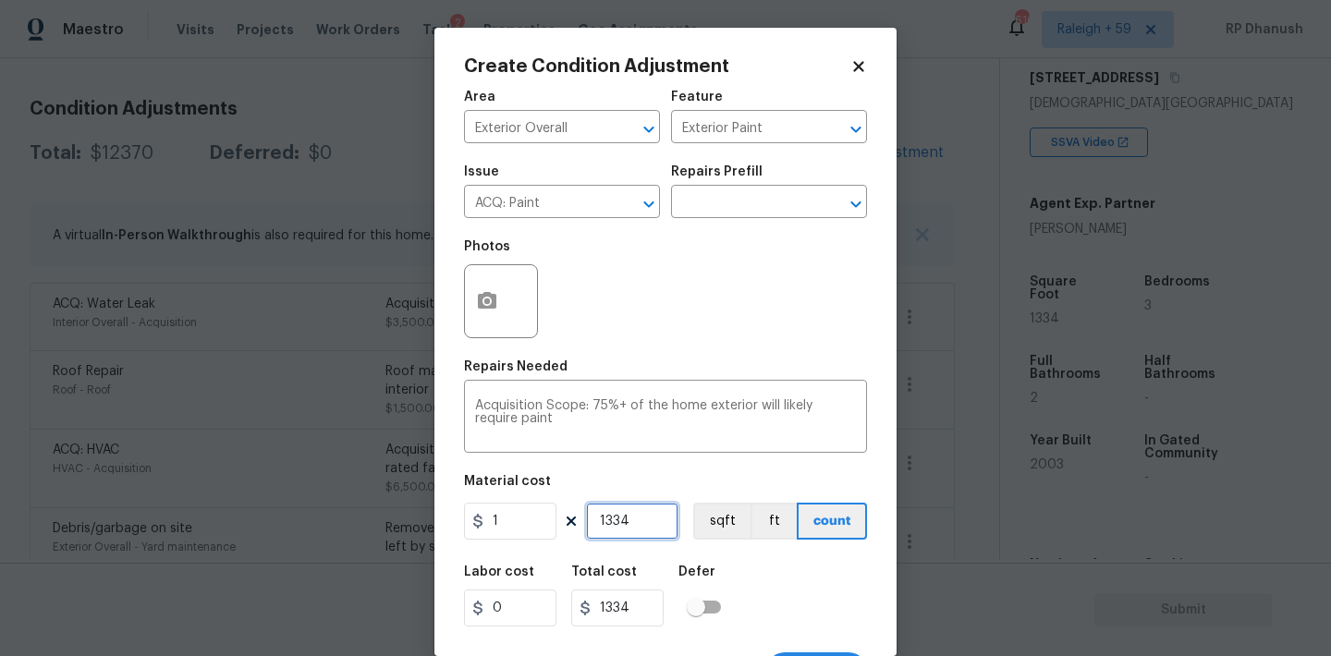
scroll to position [34, 0]
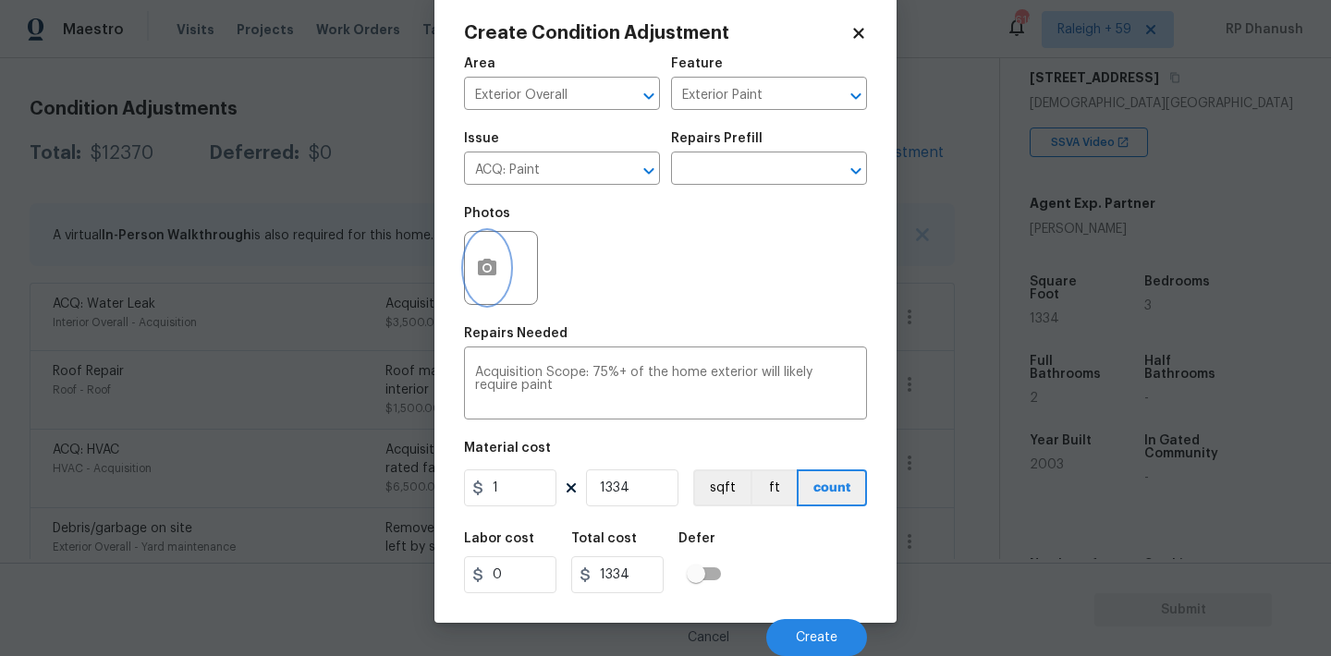
click at [487, 271] on circle "button" at bounding box center [487, 268] width 6 height 6
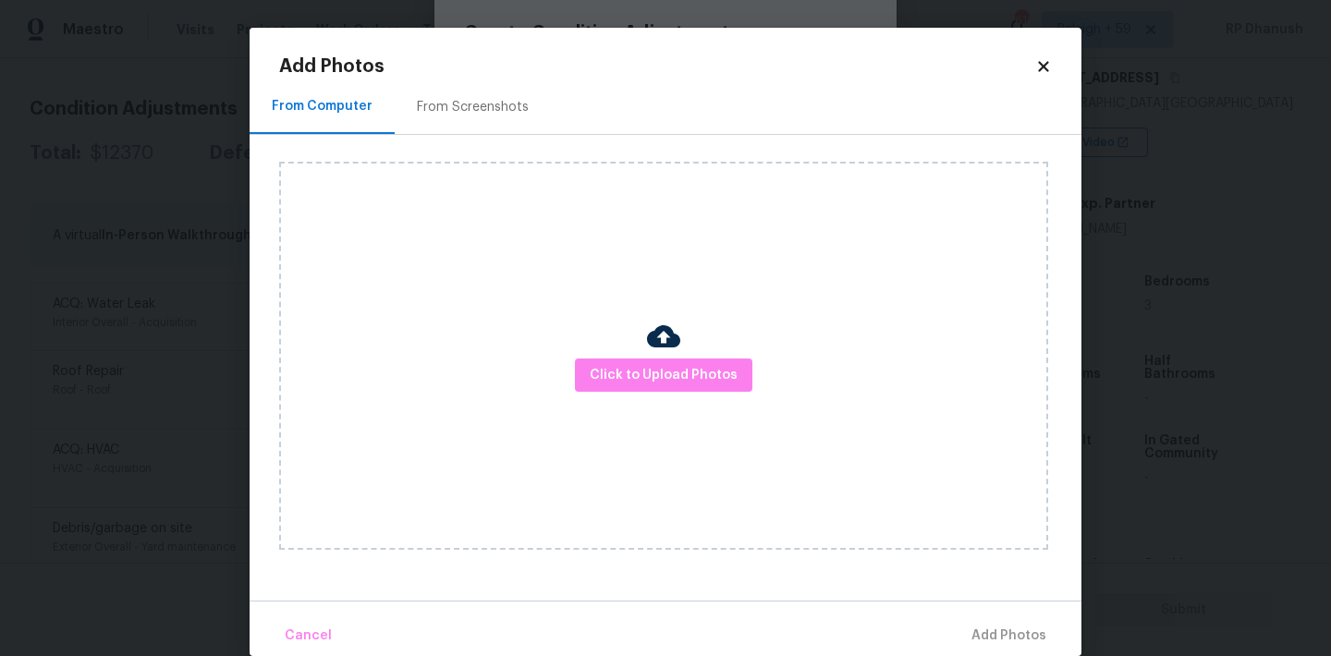
click at [465, 116] on div "From Screenshots" at bounding box center [473, 106] width 156 height 55
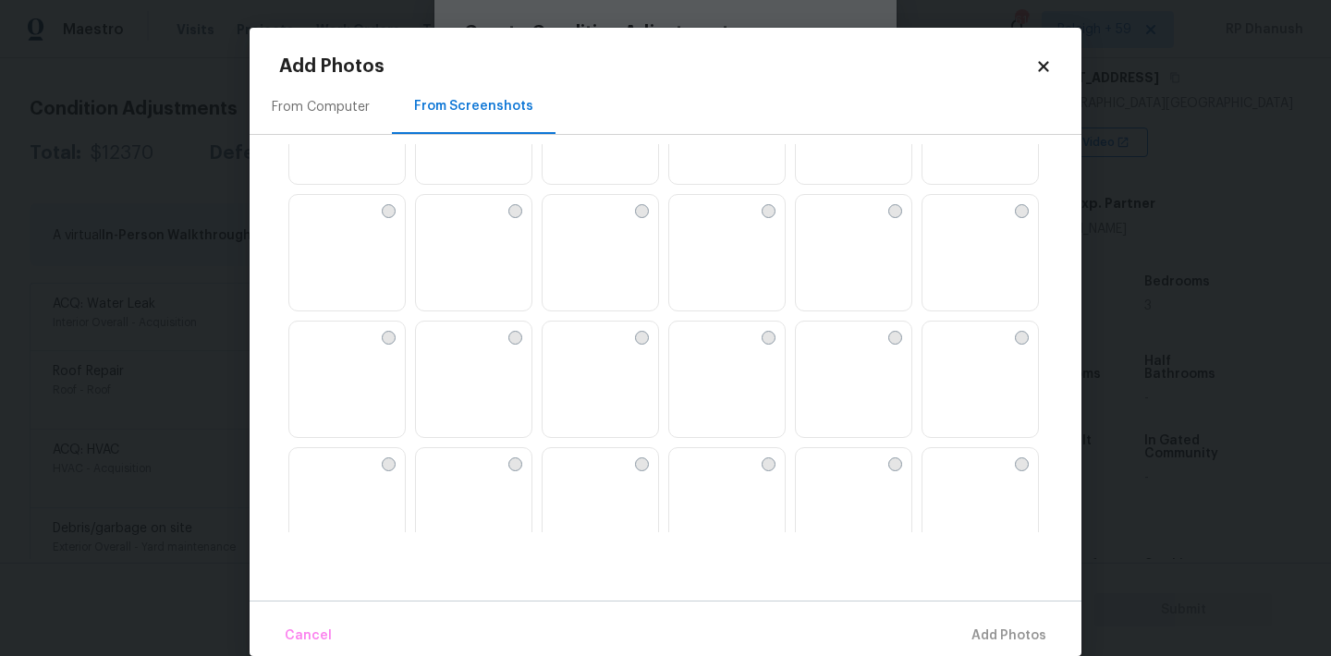
click at [699, 225] on img at bounding box center [684, 210] width 30 height 30
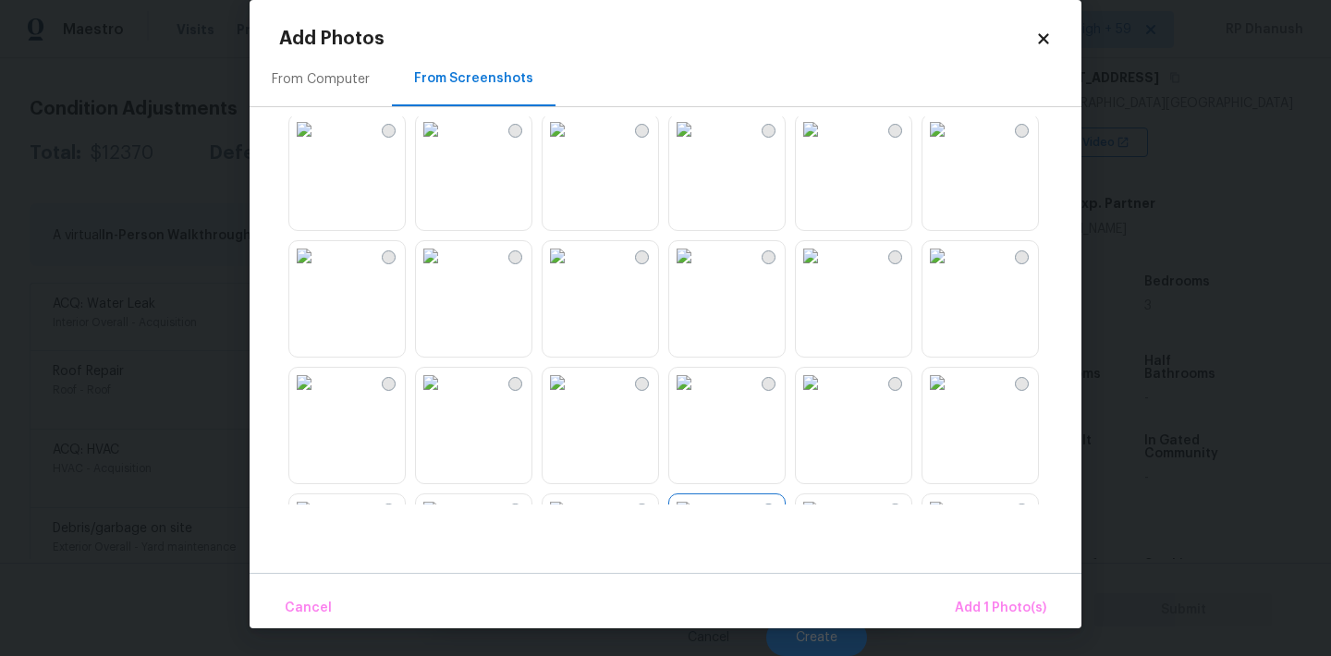
scroll to position [298, 0]
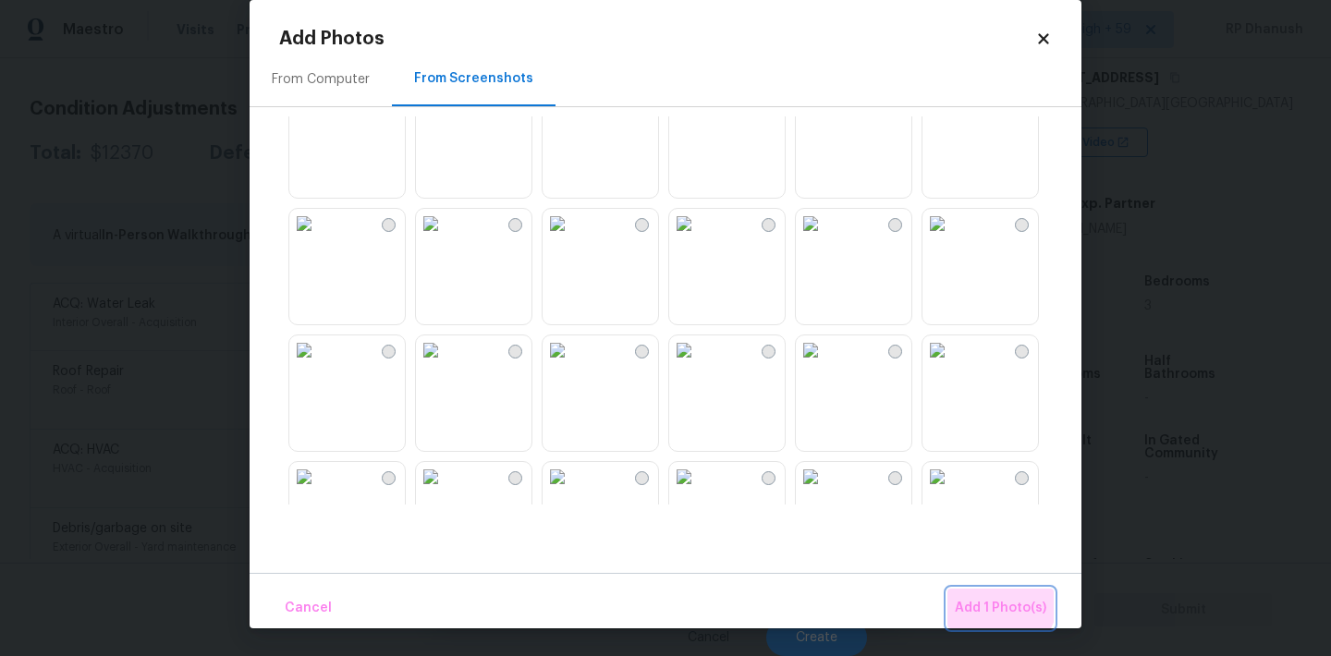
click at [981, 591] on button "Add 1 Photo(s)" at bounding box center [1000, 609] width 106 height 40
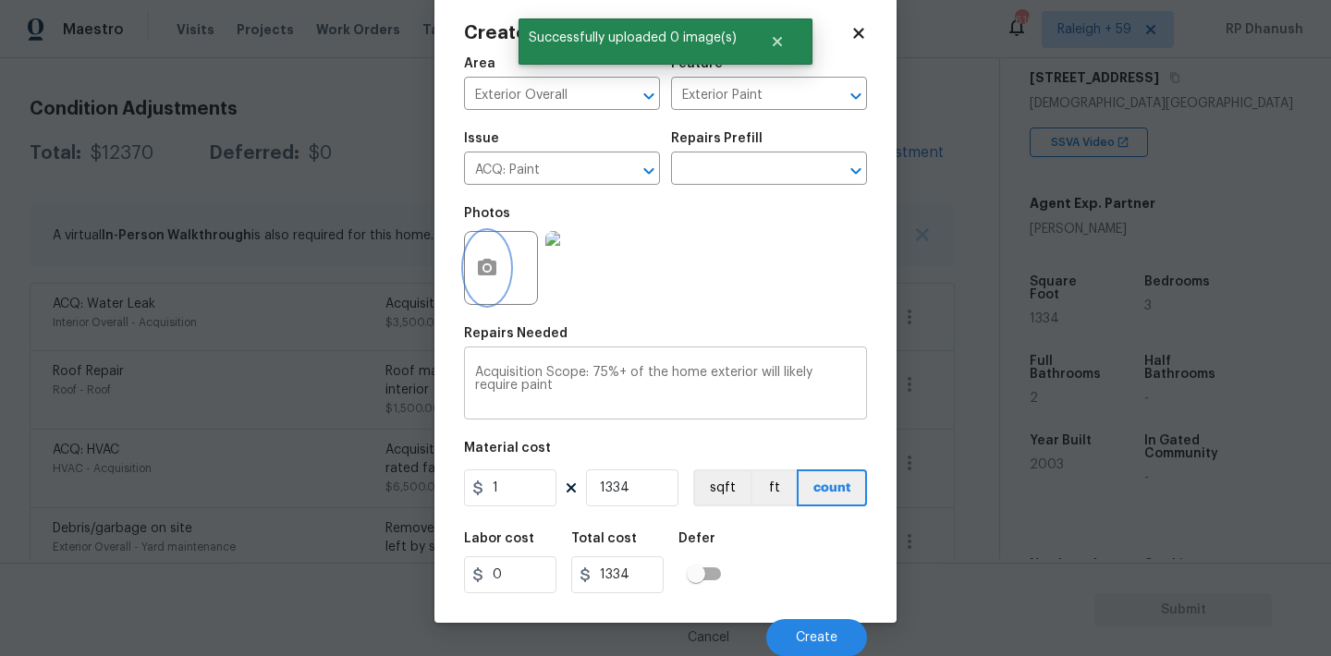
scroll to position [0, 0]
click at [492, 274] on icon "button" at bounding box center [487, 267] width 18 height 17
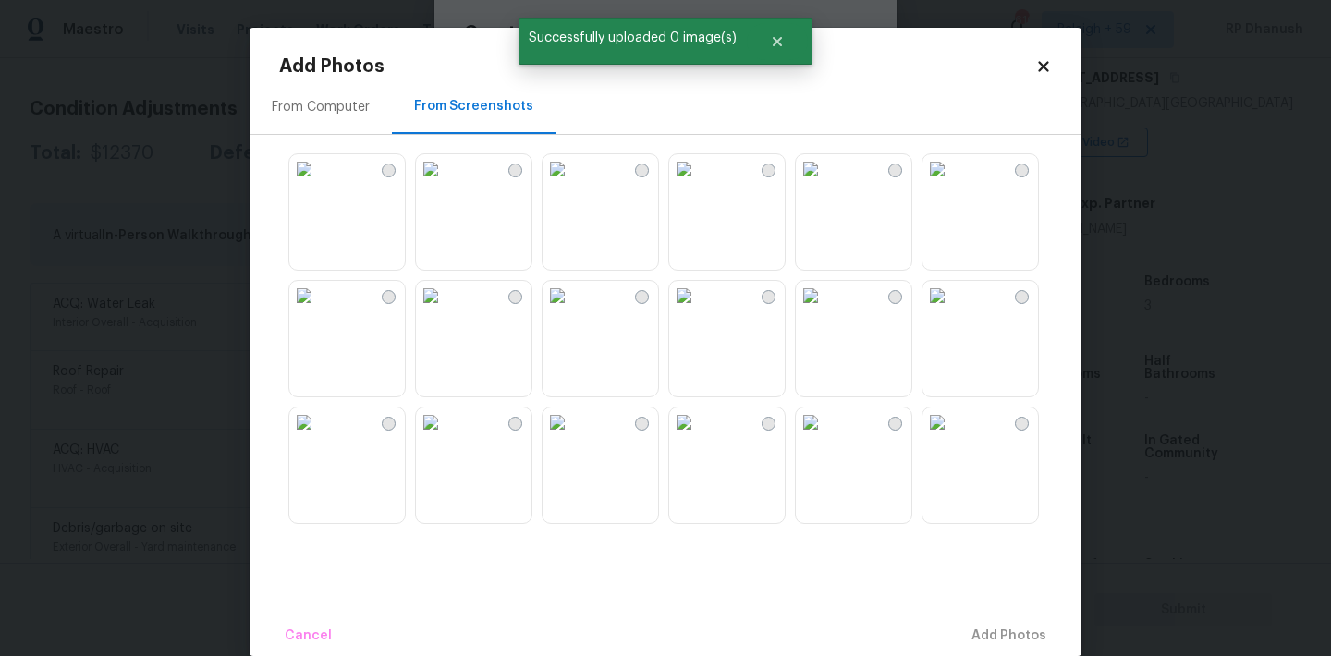
click at [328, 85] on div "From Computer" at bounding box center [320, 106] width 142 height 55
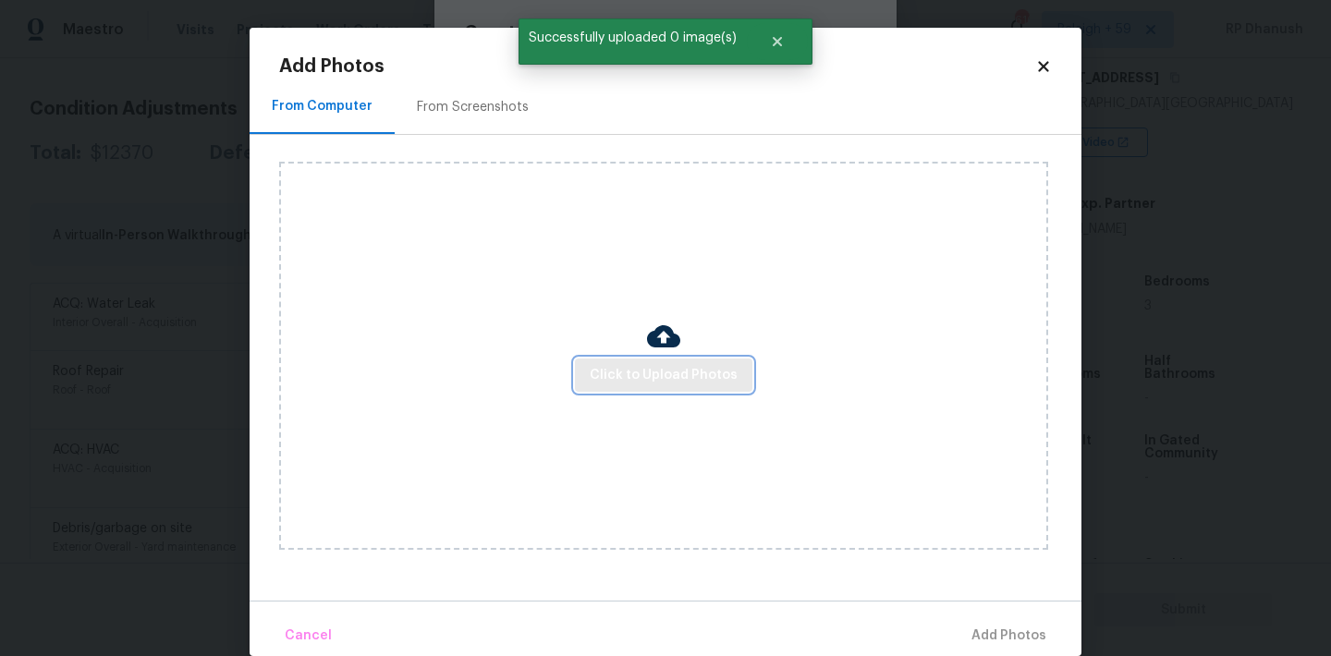
click at [629, 364] on span "Click to Upload Photos" at bounding box center [664, 375] width 148 height 23
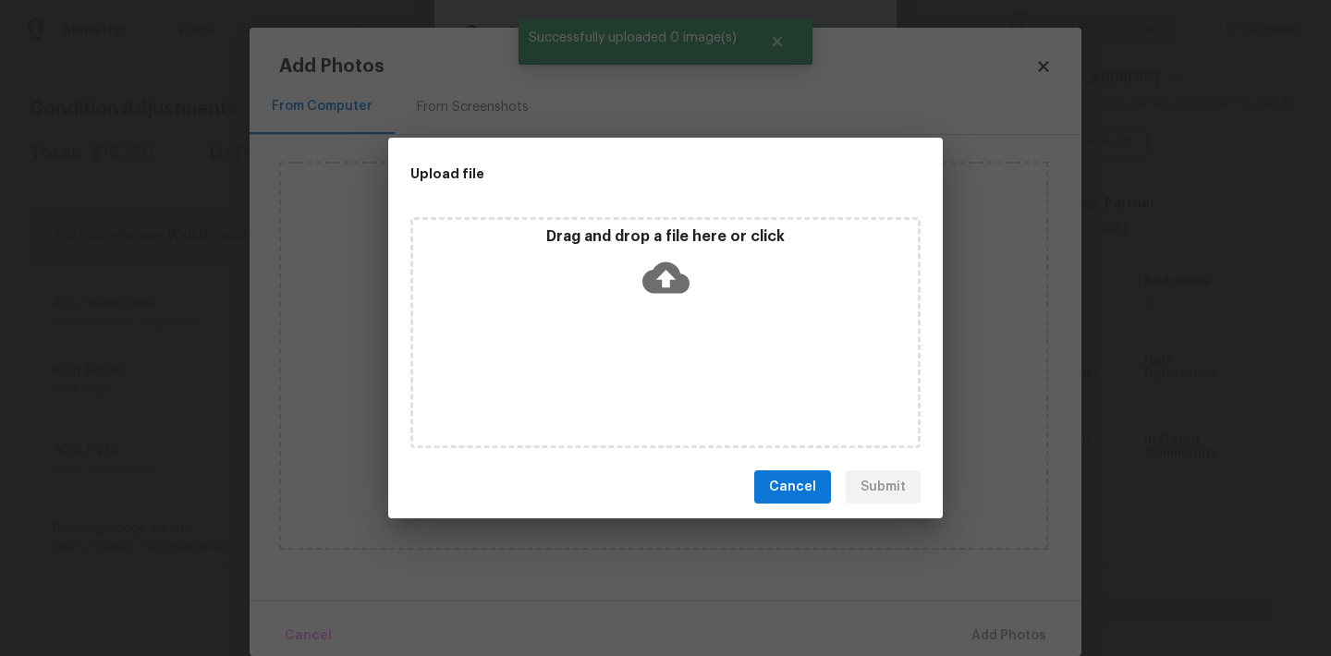
click at [654, 279] on icon at bounding box center [665, 277] width 47 height 31
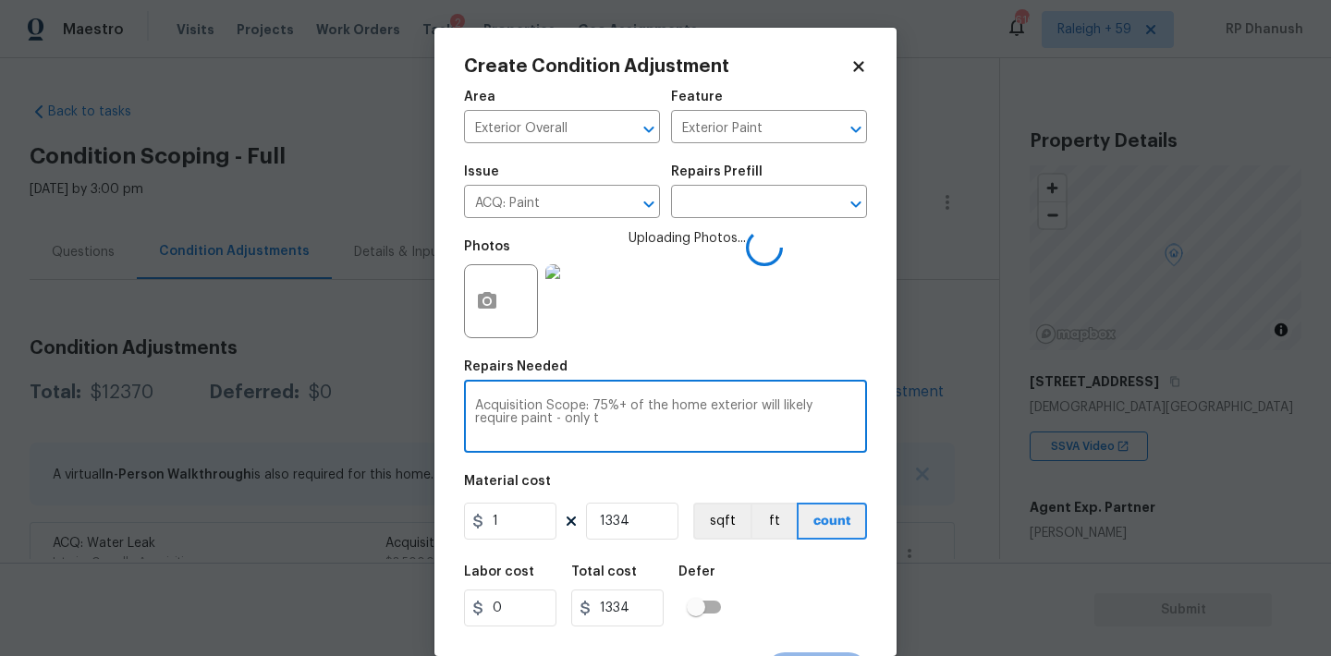
scroll to position [34, 0]
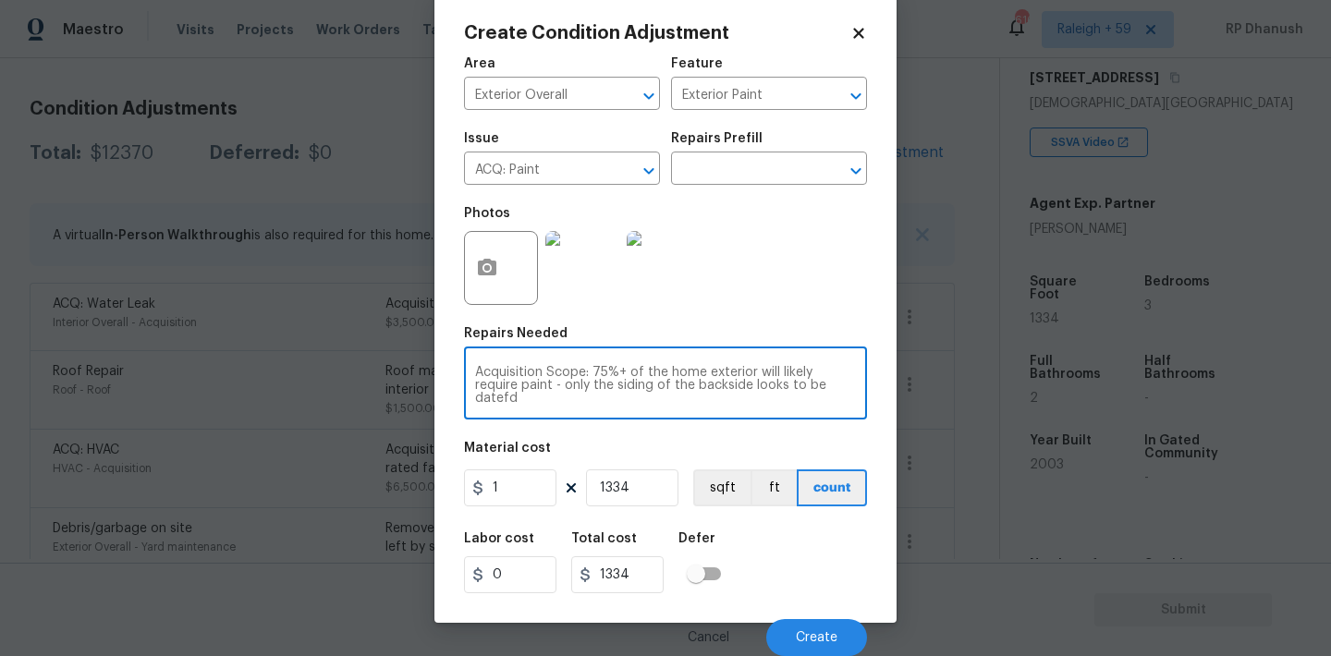
drag, startPoint x: 0, startPoint y: 0, endPoint x: 553, endPoint y: 395, distance: 679.7
click at [553, 395] on textarea "Acquisition Scope: 75%+ of the home exterior will likely require paint - only t…" at bounding box center [665, 385] width 381 height 39
type textarea "Acquisition Scope: 75%+ of the home exterior will likely require paint - only t…"
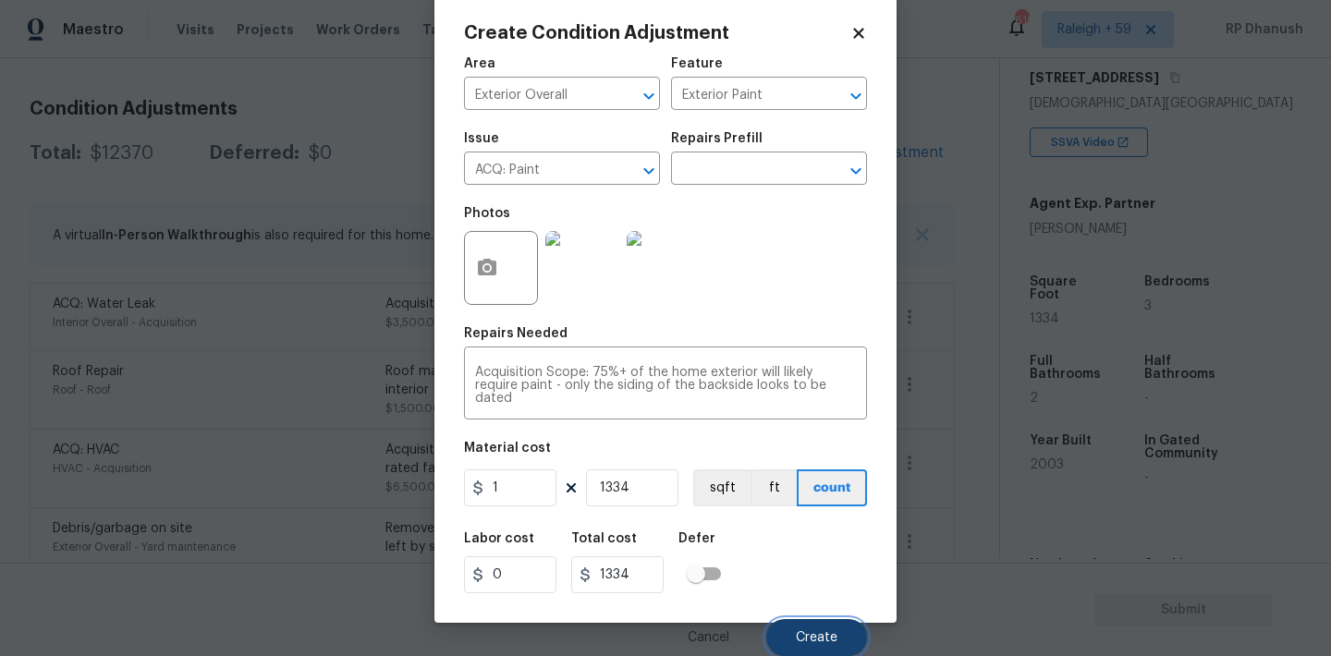
click at [851, 621] on button "Create" at bounding box center [816, 637] width 101 height 37
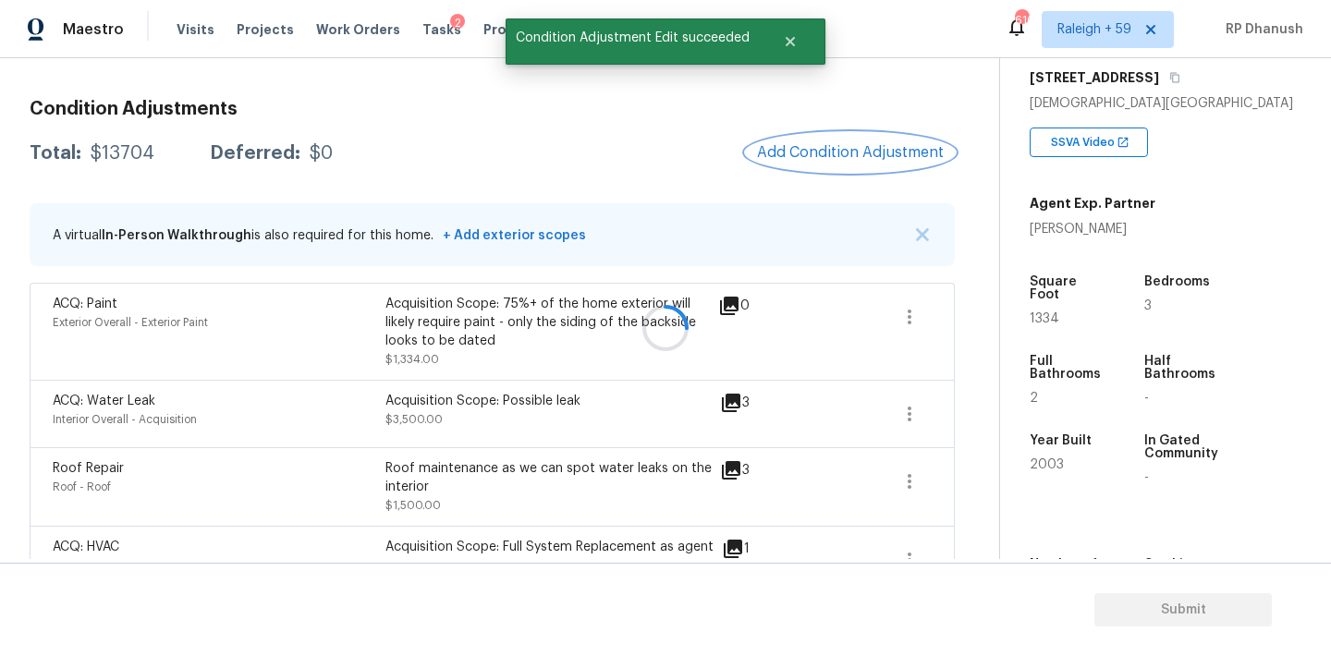
scroll to position [0, 0]
click at [894, 301] on button "button" at bounding box center [909, 317] width 44 height 44
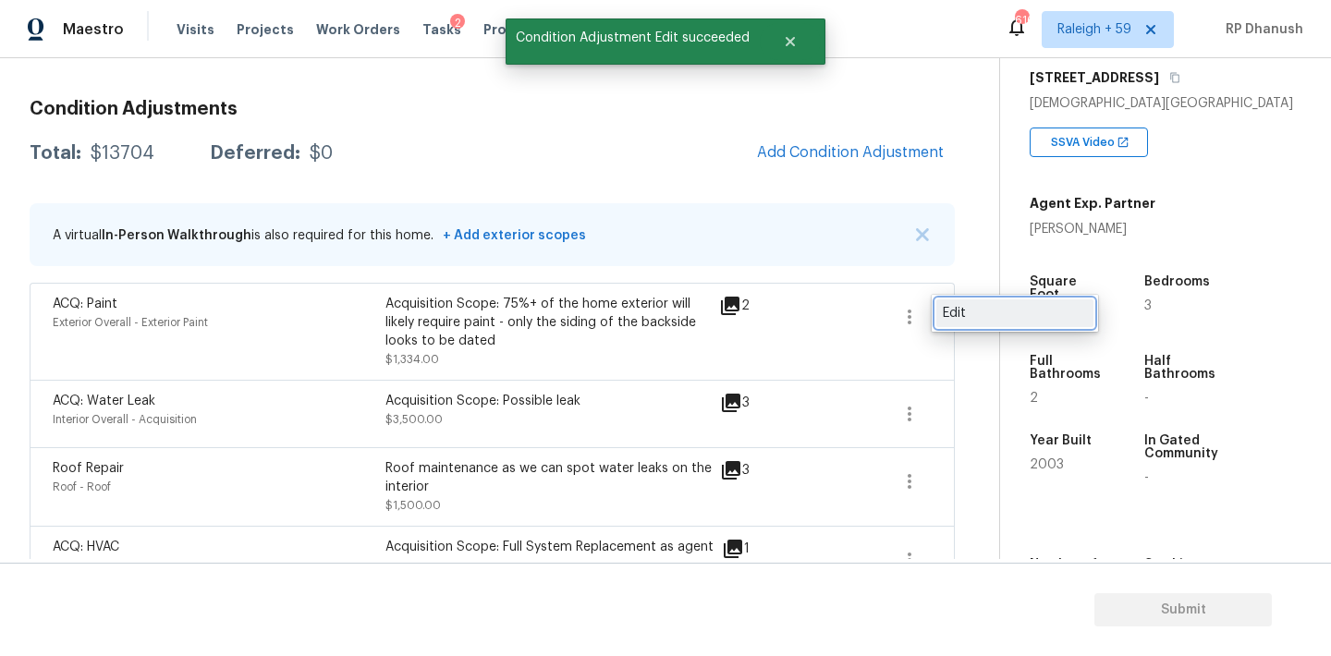
click at [936, 303] on link "Edit" at bounding box center [1014, 313] width 157 height 28
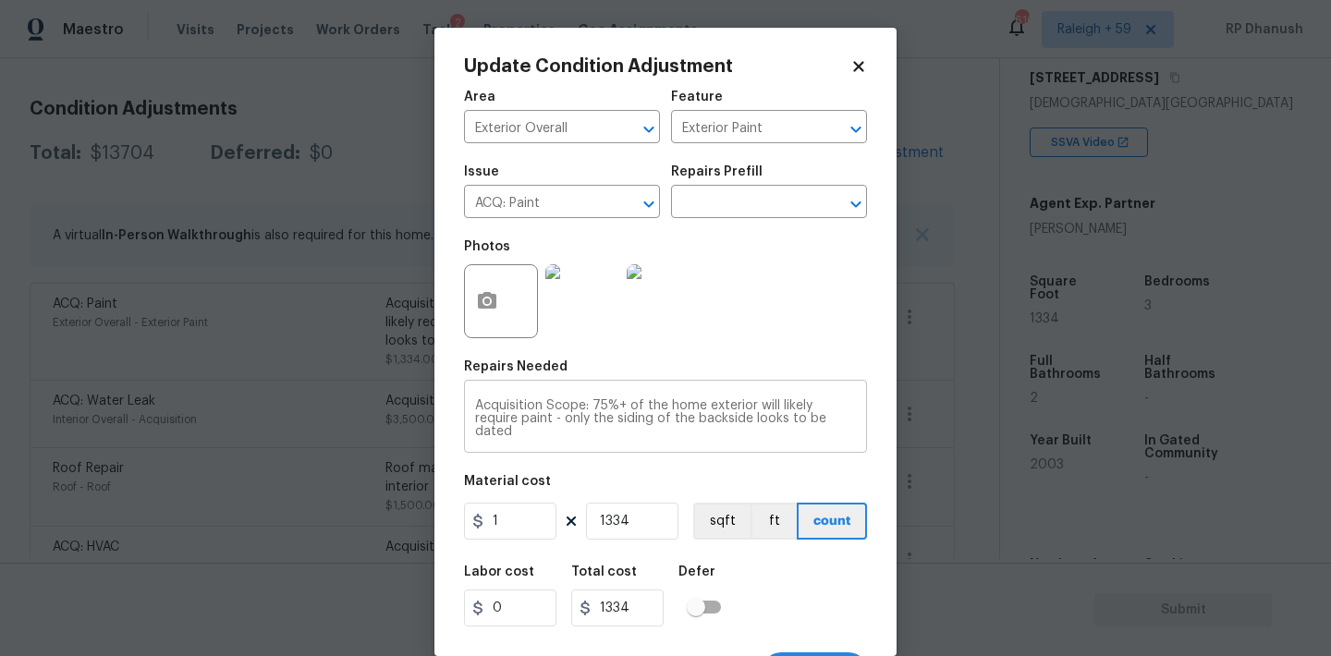
click at [595, 406] on textarea "Acquisition Scope: 75%+ of the home exterior will likely require paint - only t…" at bounding box center [665, 418] width 381 height 39
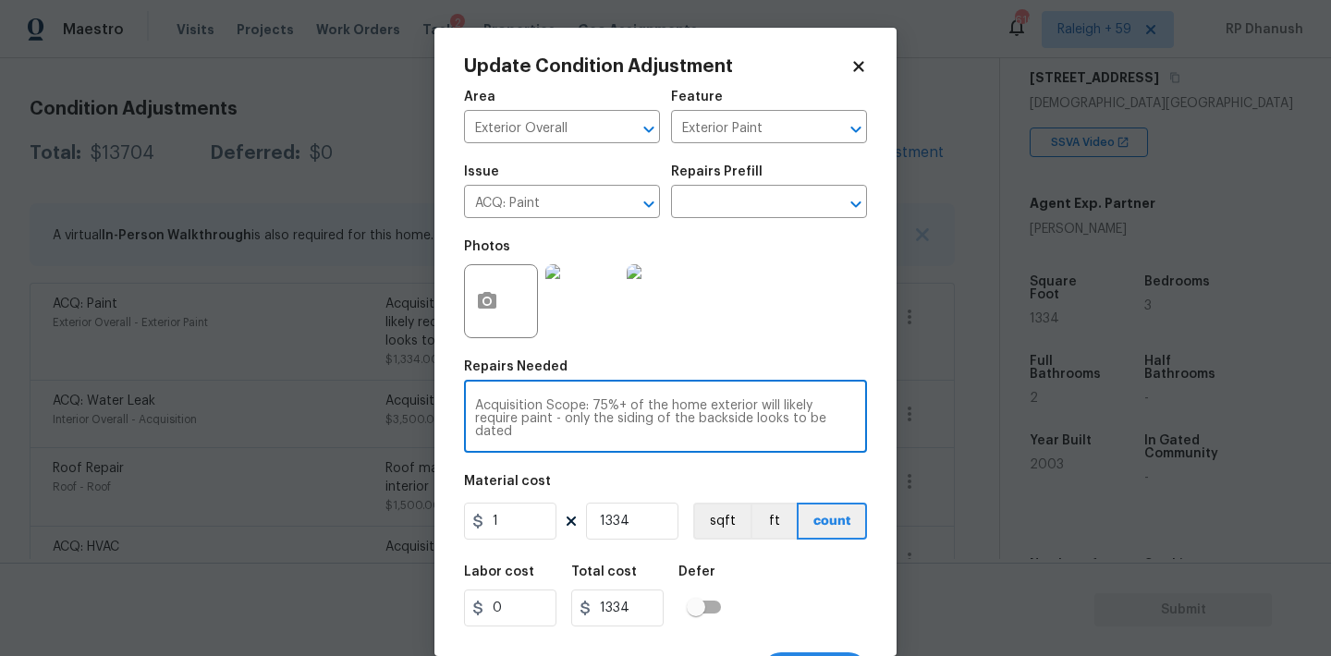
drag, startPoint x: 595, startPoint y: 406, endPoint x: 638, endPoint y: 403, distance: 43.5
click at [638, 403] on textarea "Acquisition Scope: 75%+ of the home exterior will likely require paint - only t…" at bounding box center [665, 418] width 381 height 39
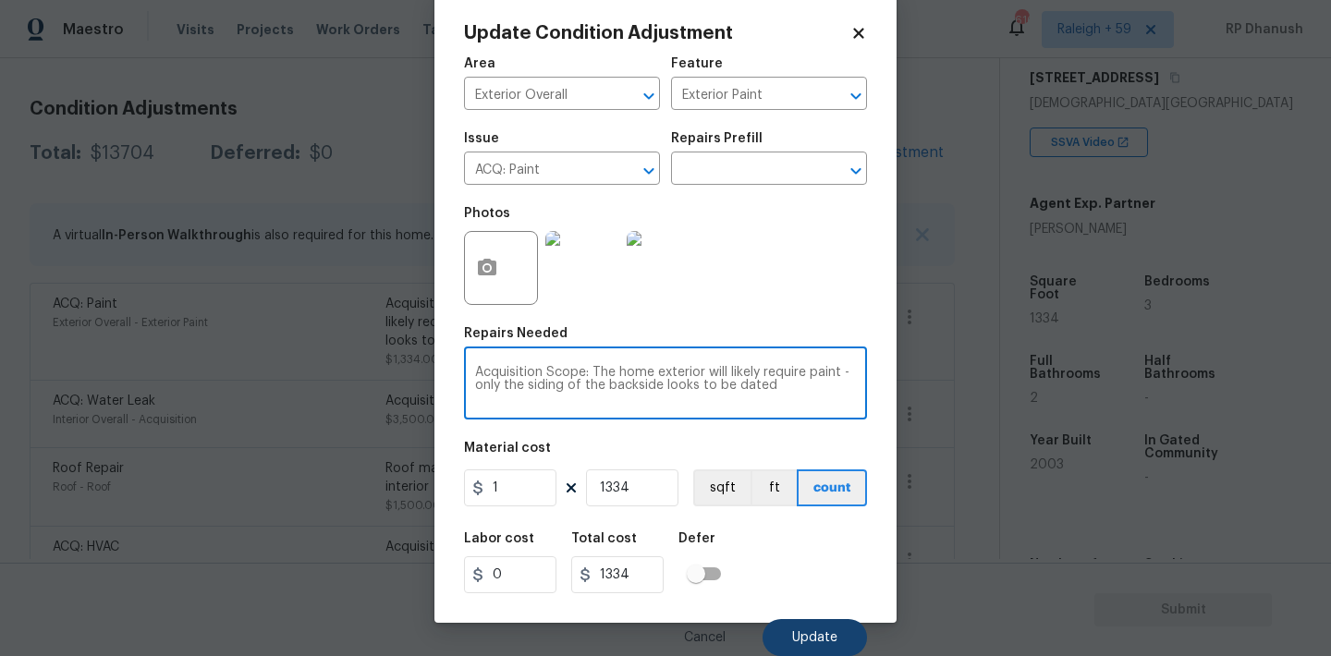
type textarea "Acquisition Scope: The home exterior will likely require paint - only the sidin…"
click at [842, 628] on button "Update" at bounding box center [814, 637] width 104 height 37
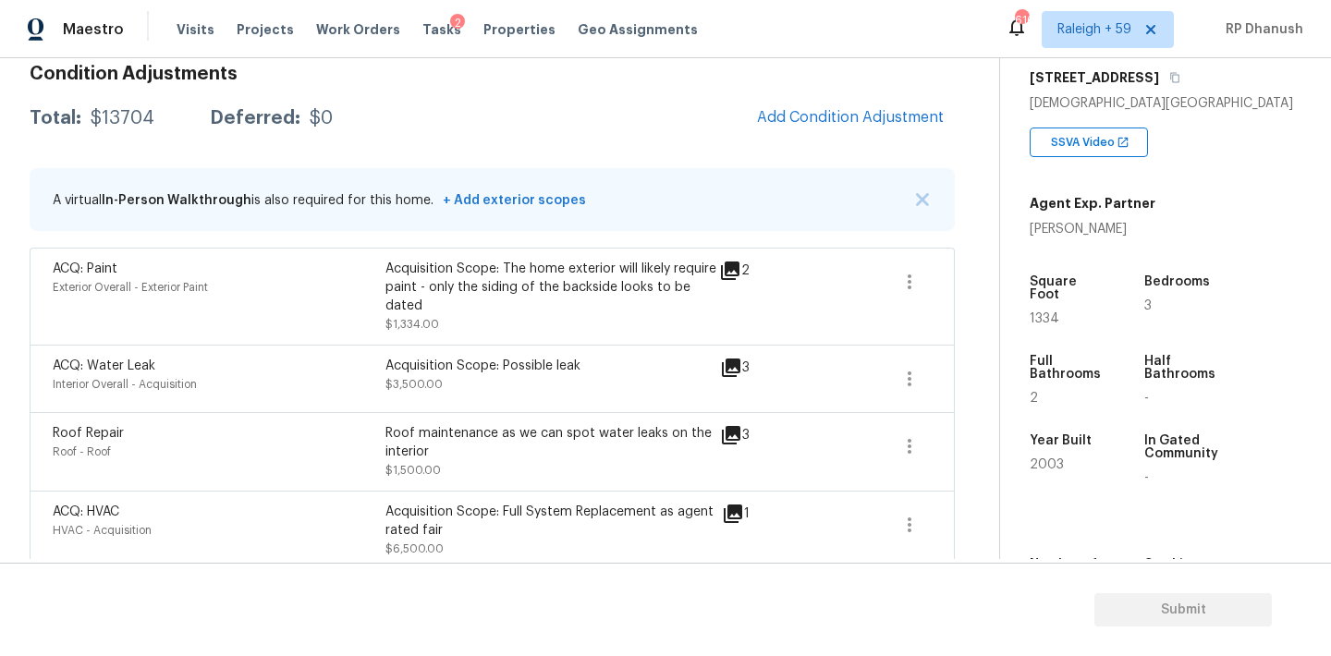
scroll to position [273, 0]
click at [863, 113] on span "Add Condition Adjustment" at bounding box center [850, 119] width 187 height 17
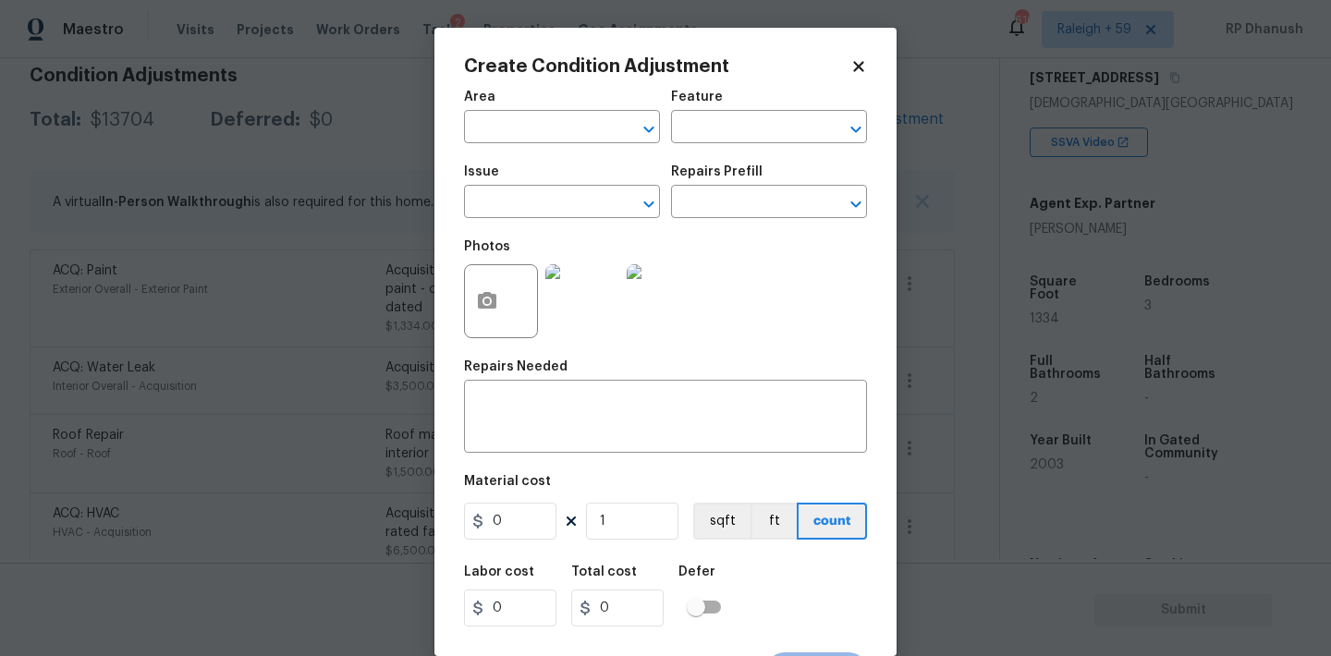
drag, startPoint x: 540, startPoint y: 128, endPoint x: 568, endPoint y: 12, distance: 119.9
click at [543, 115] on input "text" at bounding box center [536, 129] width 144 height 29
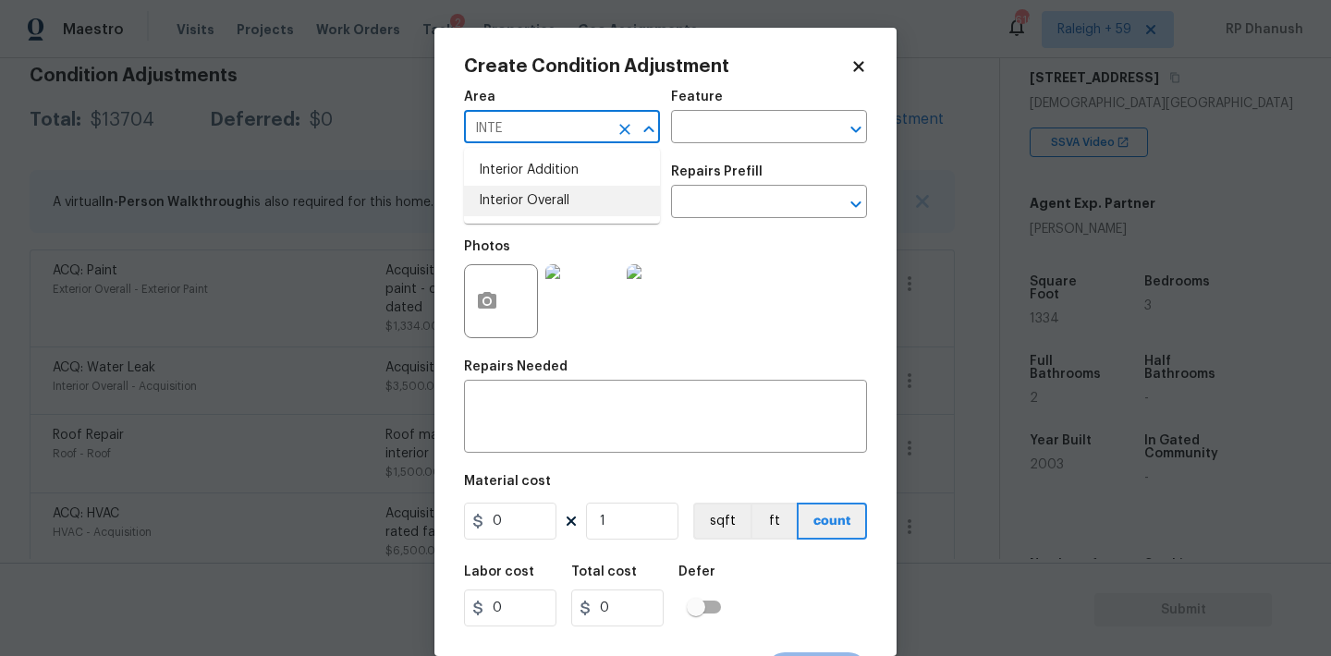
click at [576, 192] on li "Interior Overall" at bounding box center [562, 201] width 196 height 30
type input "Interior Overall"
click at [761, 146] on div "Area Interior Overall ​ Feature ​" at bounding box center [665, 116] width 403 height 75
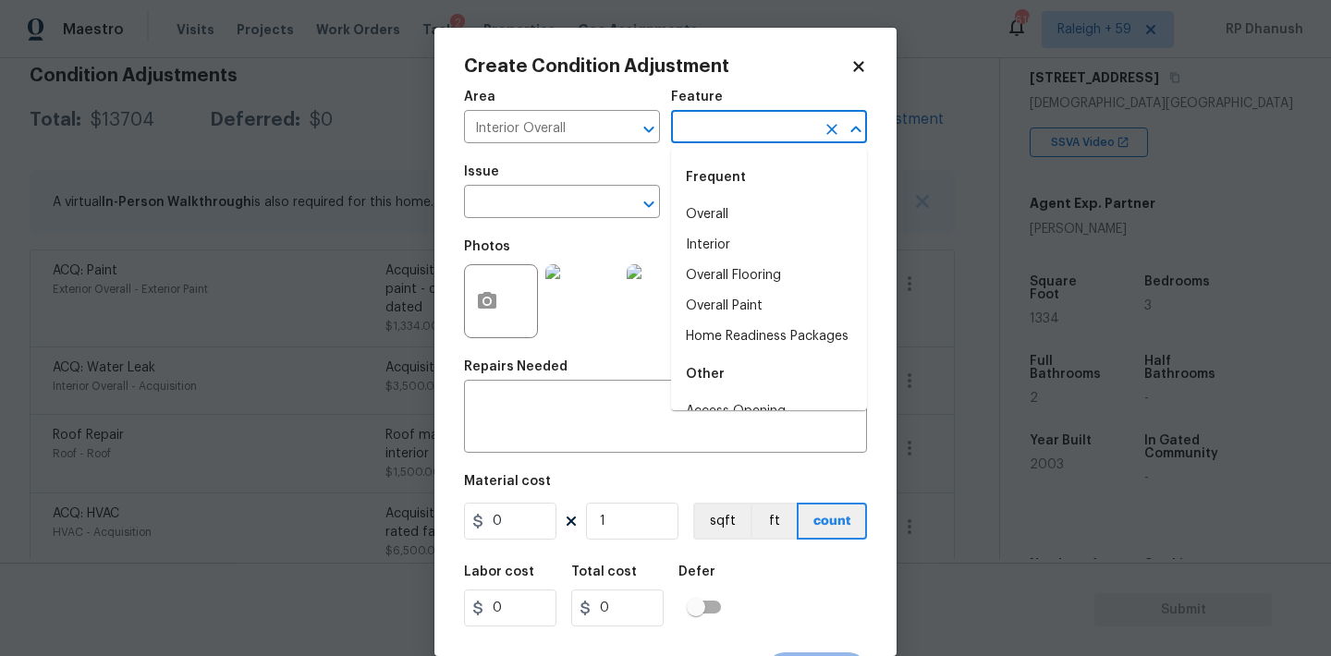
click at [761, 122] on input "text" at bounding box center [743, 129] width 144 height 29
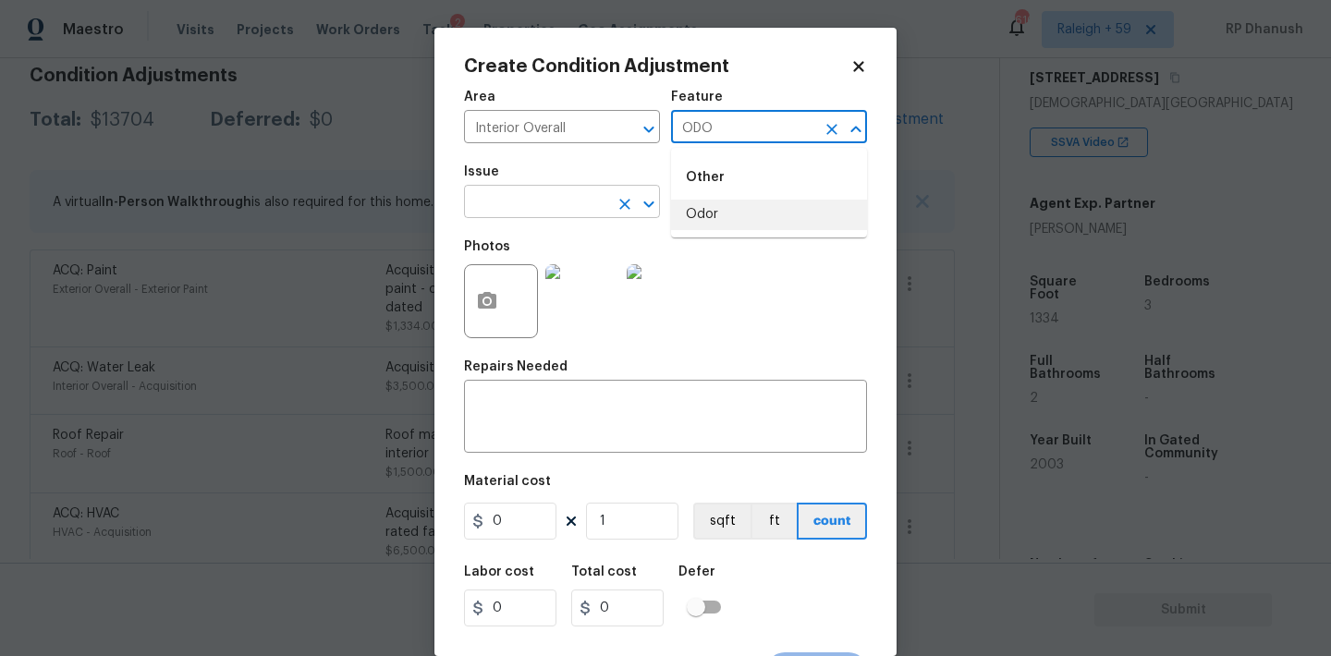
drag, startPoint x: 734, startPoint y: 212, endPoint x: 580, endPoint y: 201, distance: 153.8
click at [734, 212] on li "Odor" at bounding box center [769, 215] width 196 height 30
type input "Odor"
click at [580, 201] on input "text" at bounding box center [536, 203] width 144 height 29
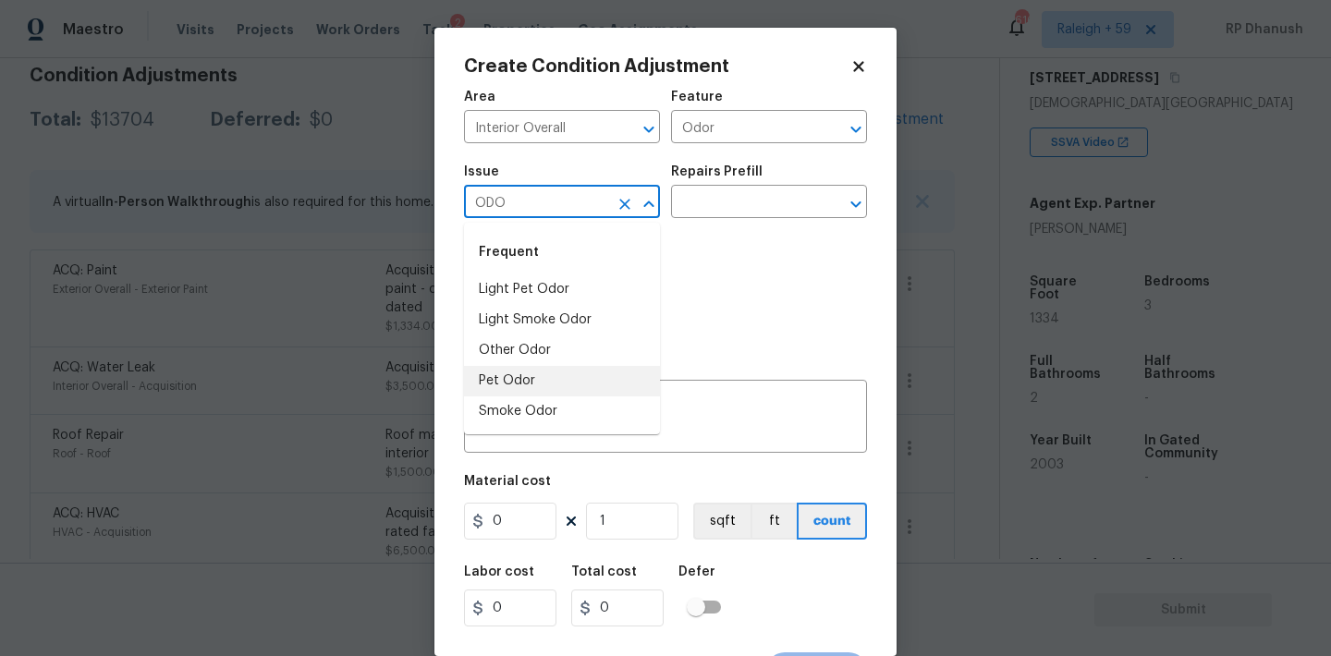
click at [522, 367] on li "Pet Odor" at bounding box center [562, 381] width 196 height 30
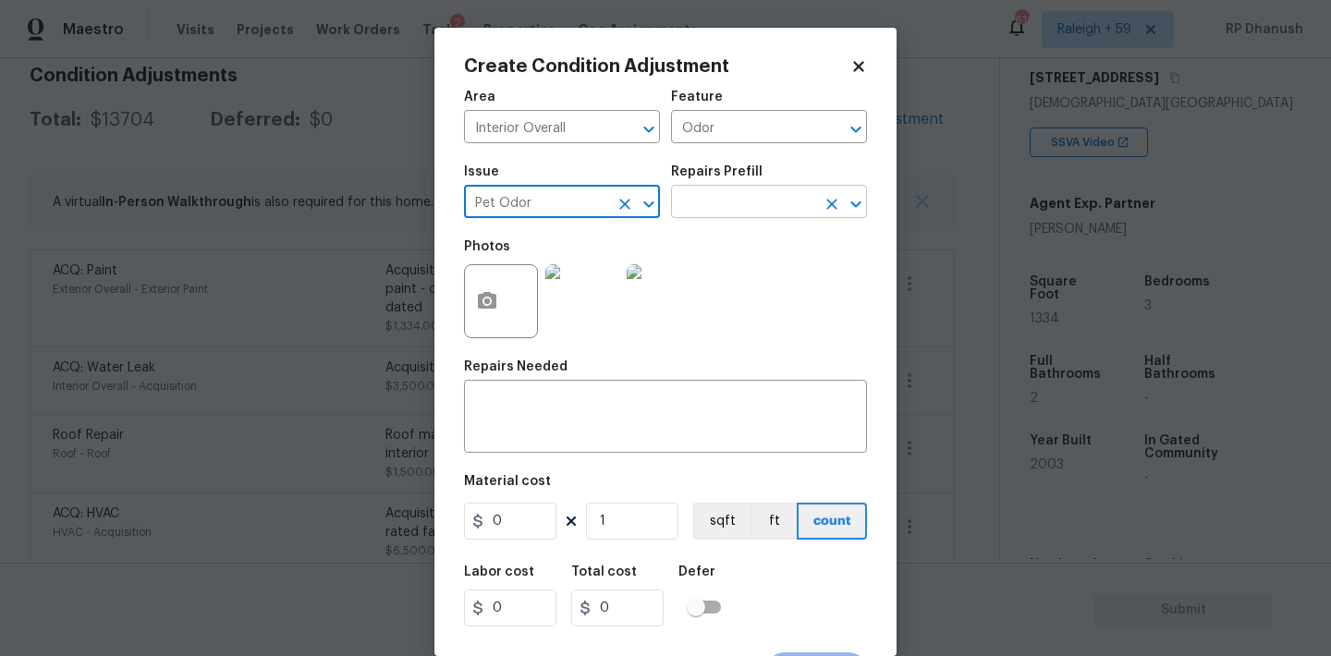
type input "Pet Odor"
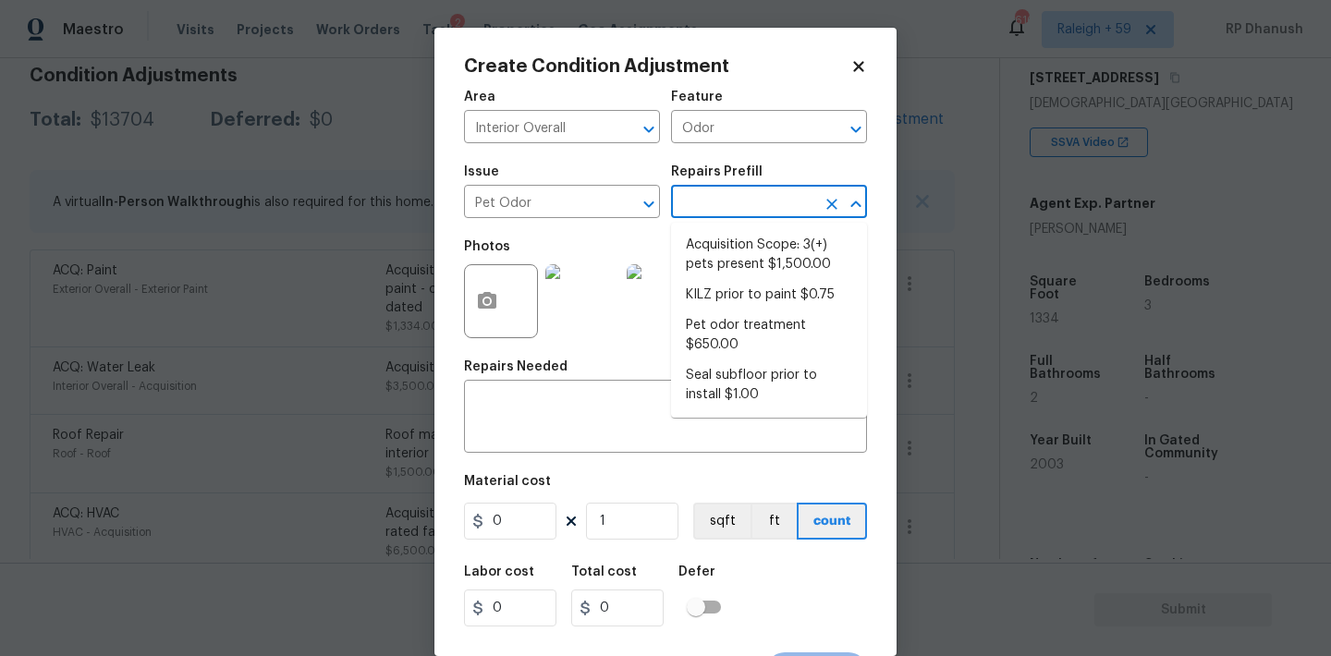
click at [748, 210] on input "text" at bounding box center [743, 203] width 144 height 29
click at [614, 199] on button "Clear" at bounding box center [625, 204] width 26 height 26
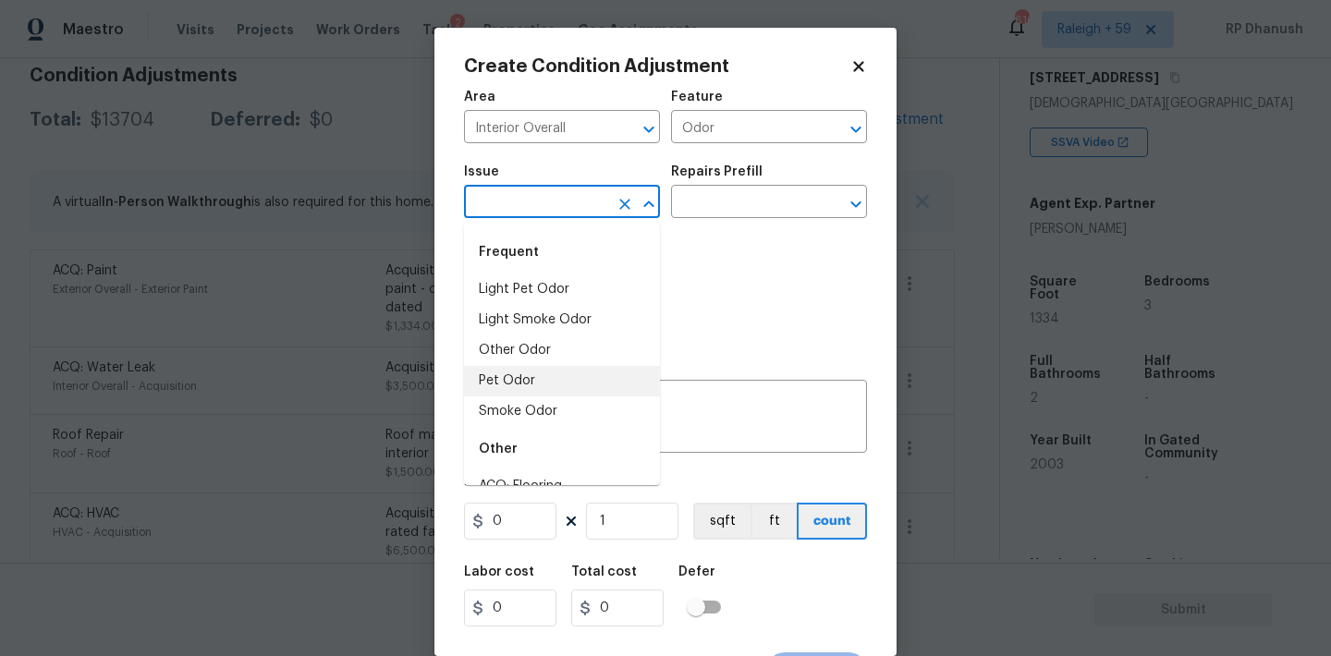
click at [606, 199] on input "text" at bounding box center [536, 203] width 144 height 29
click at [533, 403] on li "Smoke Odor" at bounding box center [562, 411] width 196 height 30
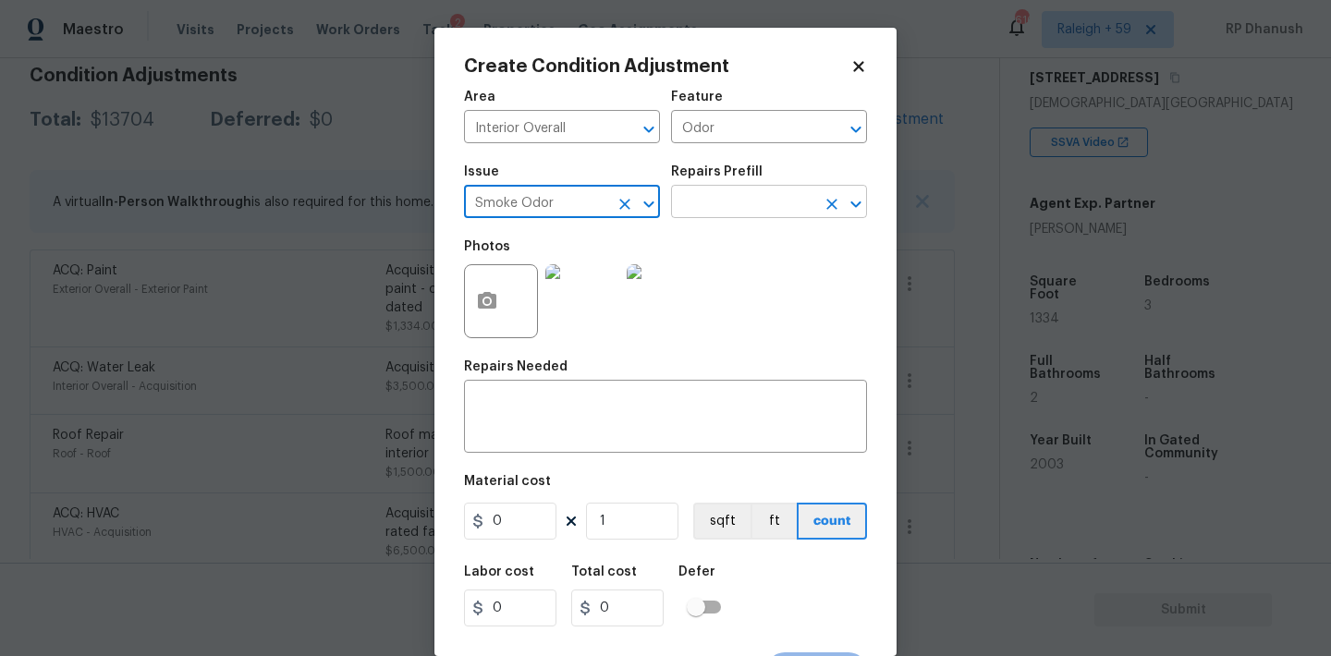
type input "Smoke Odor"
click at [738, 214] on input "text" at bounding box center [743, 203] width 144 height 29
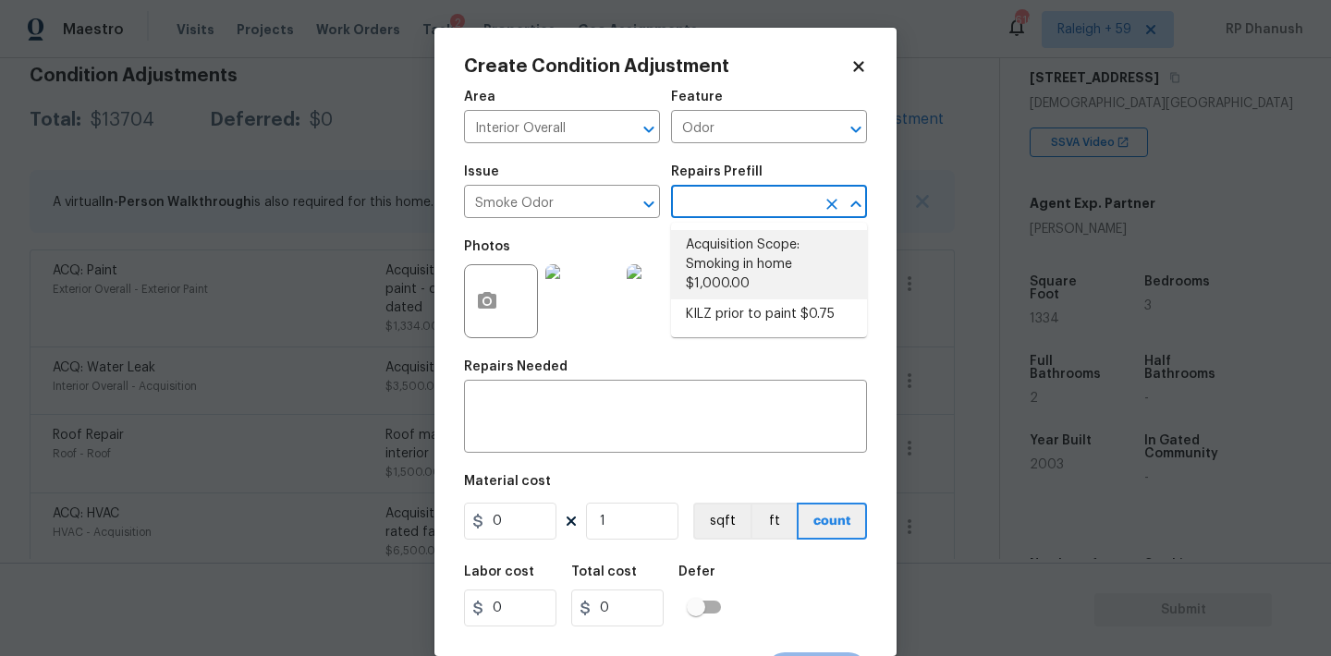
click at [740, 263] on li "Acquisition Scope: Smoking in home $1,000.00" at bounding box center [769, 264] width 196 height 69
type textarea "Acquisition Scope: Smoking in home"
type input "1000"
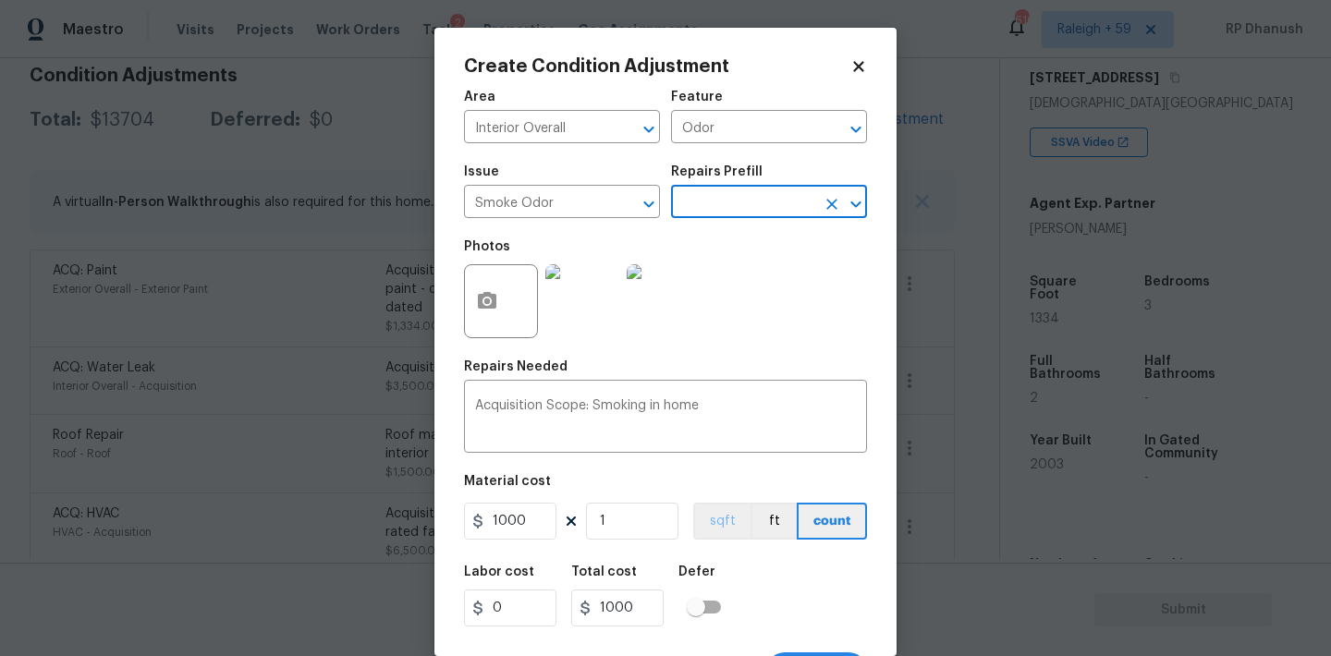
scroll to position [34, 0]
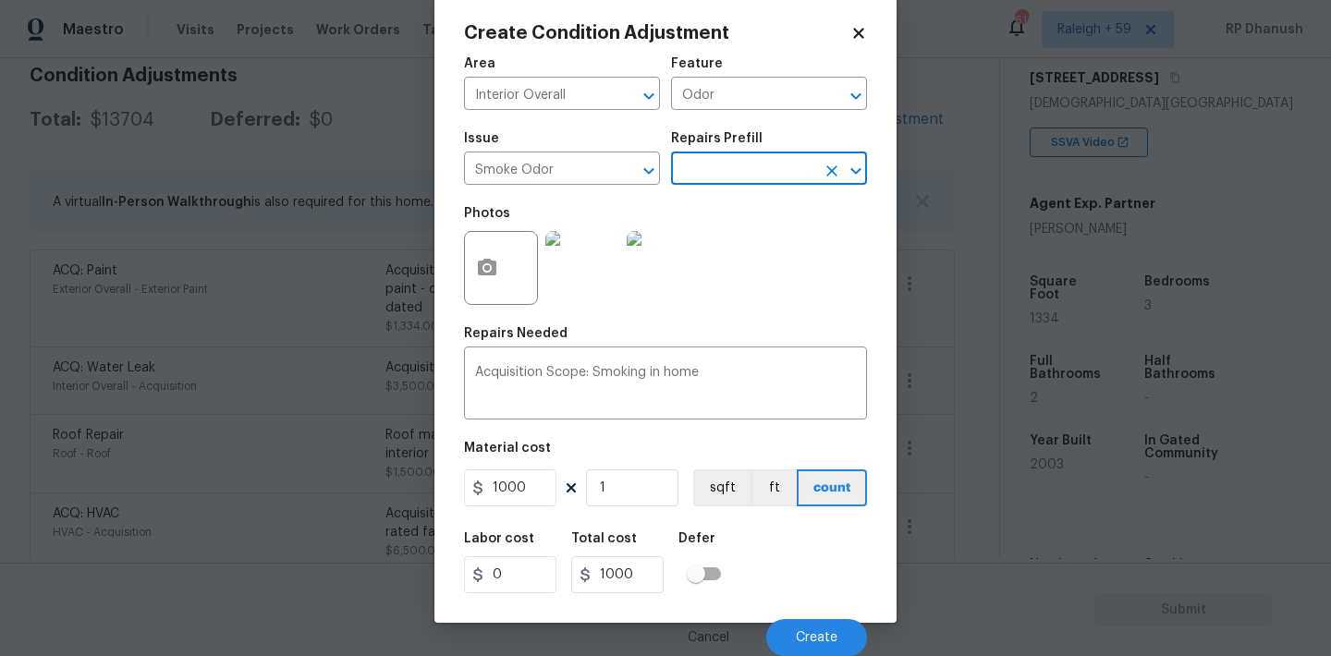
click at [766, 628] on div "Cancel Create" at bounding box center [665, 630] width 403 height 52
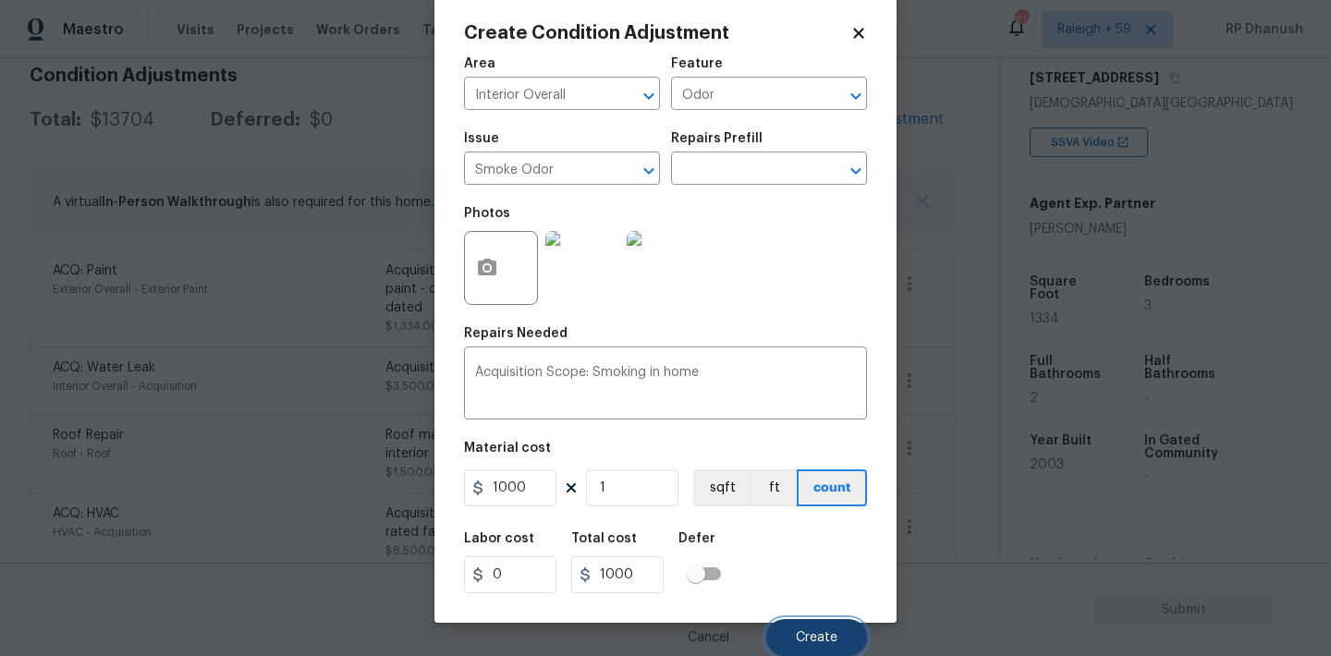
click at [789, 628] on button "Create" at bounding box center [816, 637] width 101 height 37
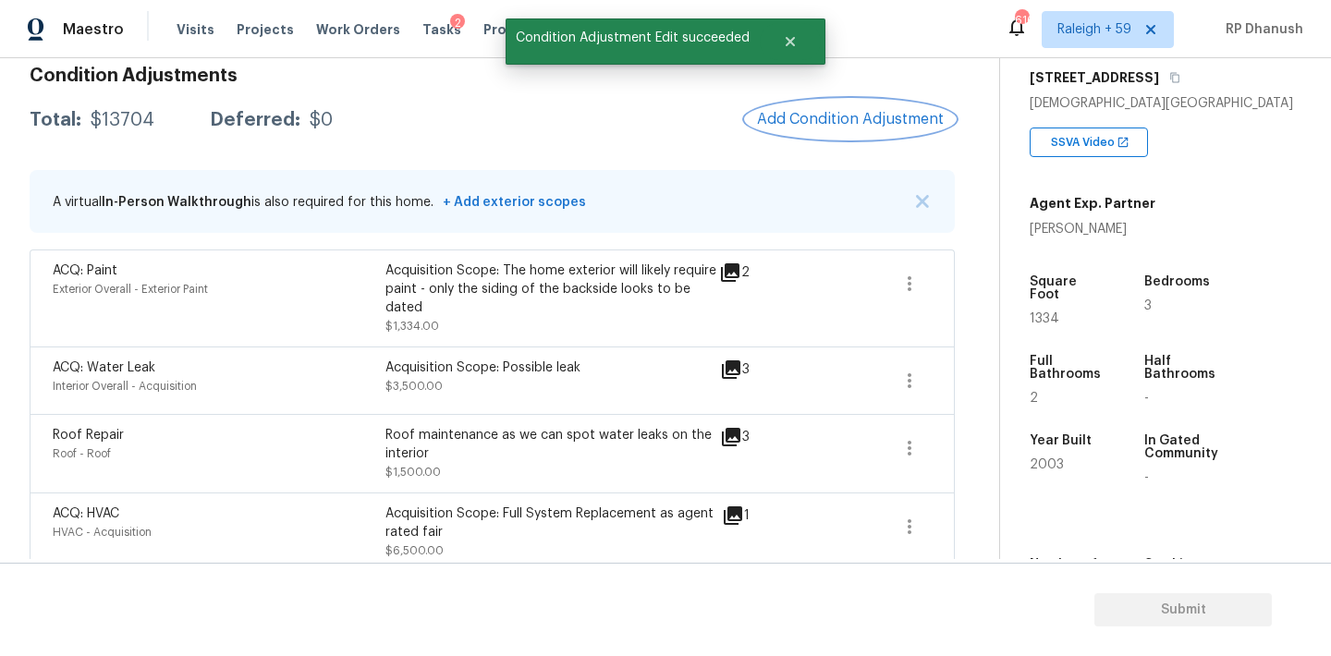
scroll to position [0, 0]
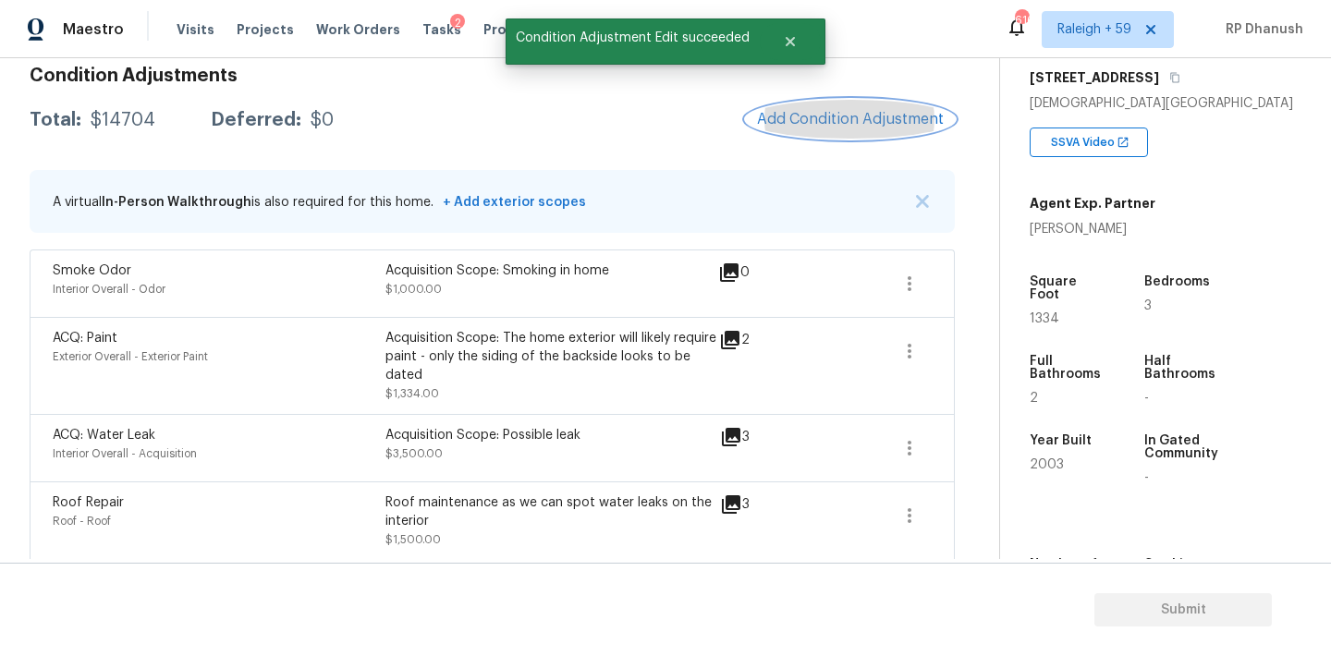
click at [855, 119] on span "Add Condition Adjustment" at bounding box center [850, 119] width 187 height 17
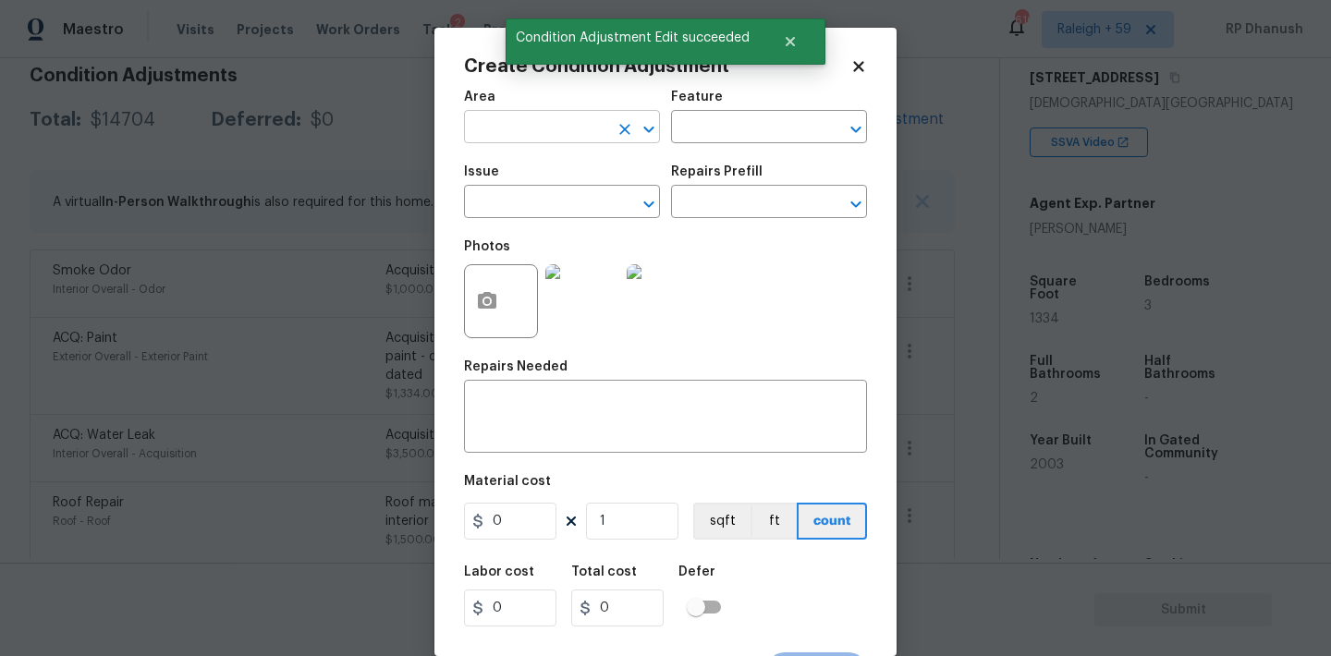
click at [612, 128] on button "Clear" at bounding box center [625, 129] width 26 height 26
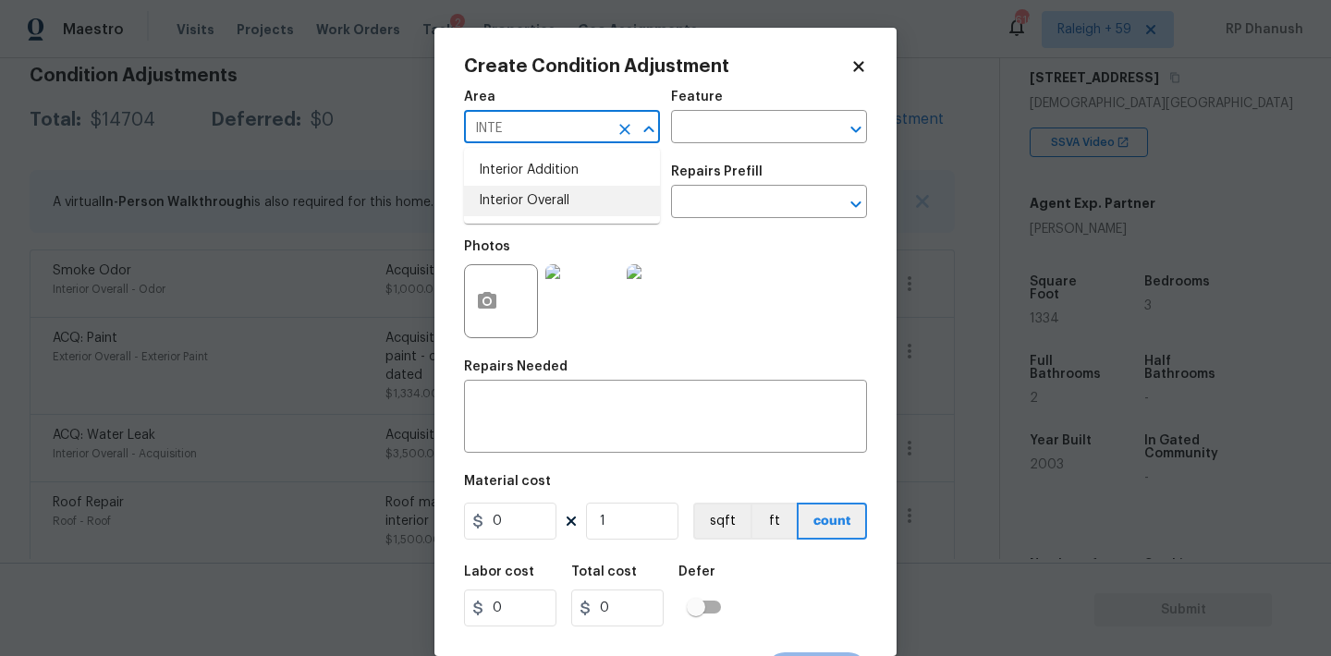
click at [550, 214] on li "Interior Overall" at bounding box center [562, 201] width 196 height 30
type input "Interior Overall"
click at [733, 148] on div "Area Interior Overall ​ Feature ​" at bounding box center [665, 116] width 403 height 75
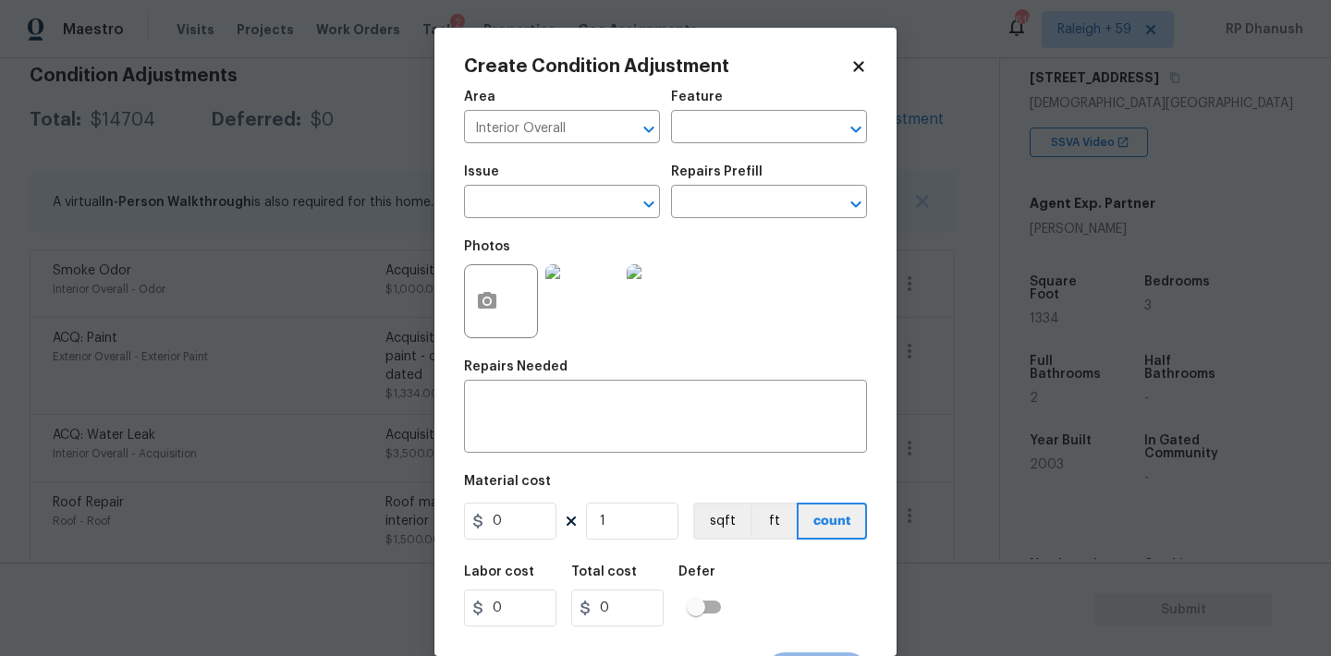
click at [740, 109] on div "Feature" at bounding box center [769, 103] width 196 height 24
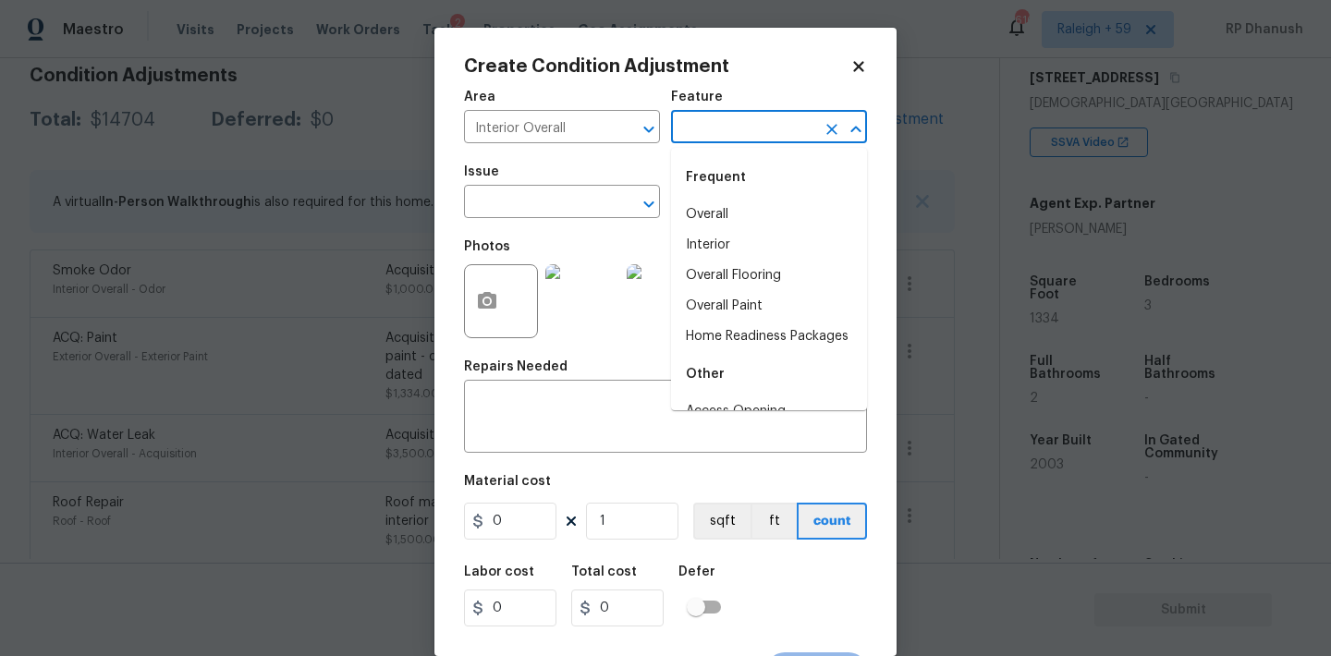
click at [727, 131] on input "text" at bounding box center [743, 129] width 144 height 29
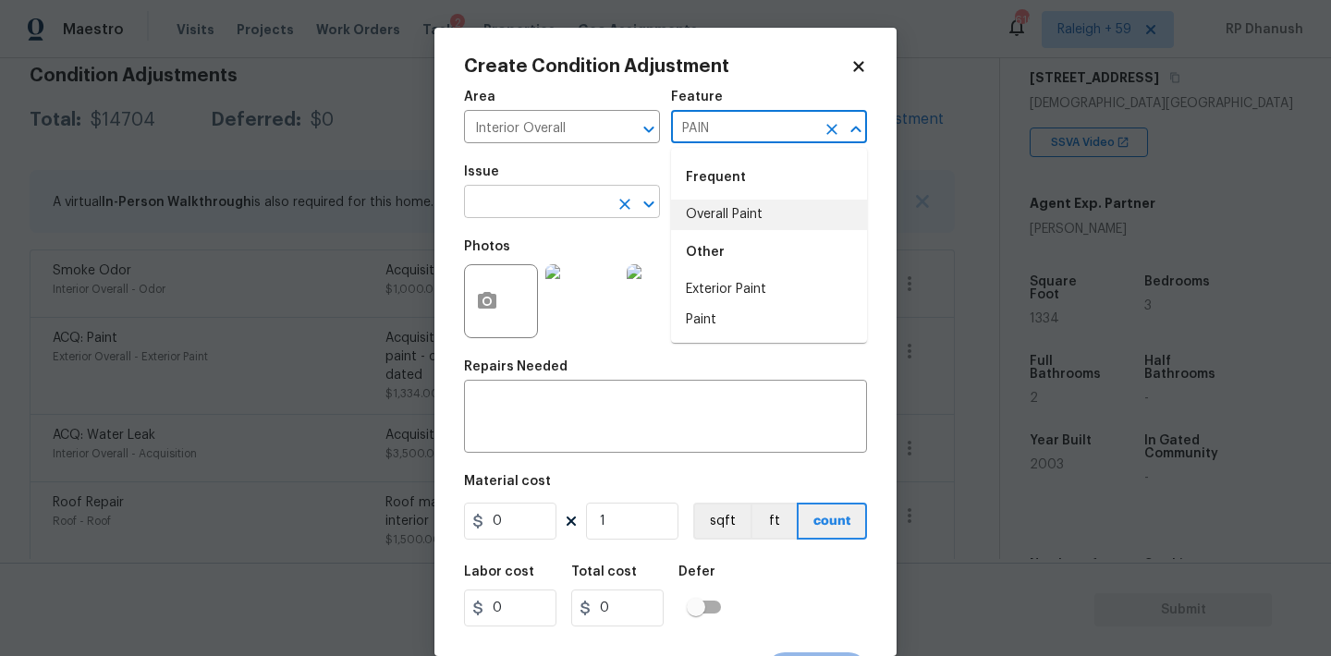
drag, startPoint x: 709, startPoint y: 209, endPoint x: 627, endPoint y: 198, distance: 82.1
click at [697, 209] on li "Overall Paint" at bounding box center [769, 215] width 196 height 30
click at [627, 198] on icon "Clear" at bounding box center [624, 204] width 18 height 18
type input "Overall Paint"
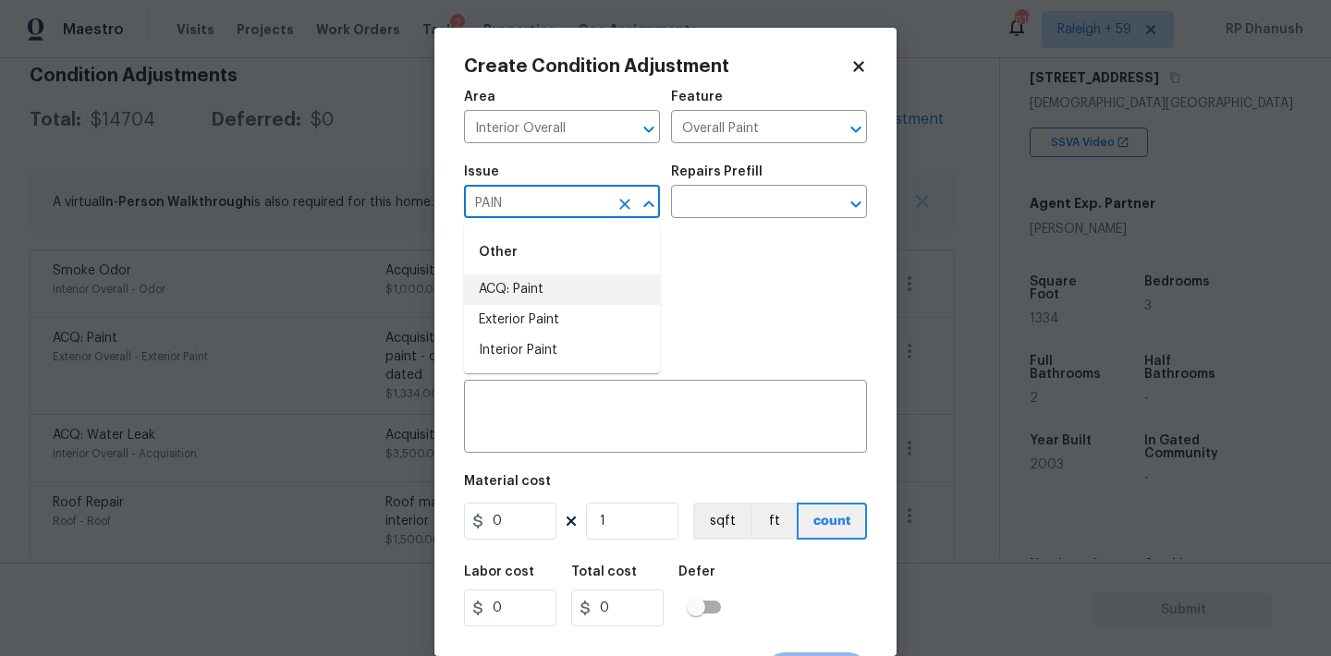
click at [531, 296] on li "ACQ: Paint" at bounding box center [562, 289] width 196 height 30
type input "ACQ: Paint"
click at [725, 229] on div "Photos" at bounding box center [665, 289] width 403 height 120
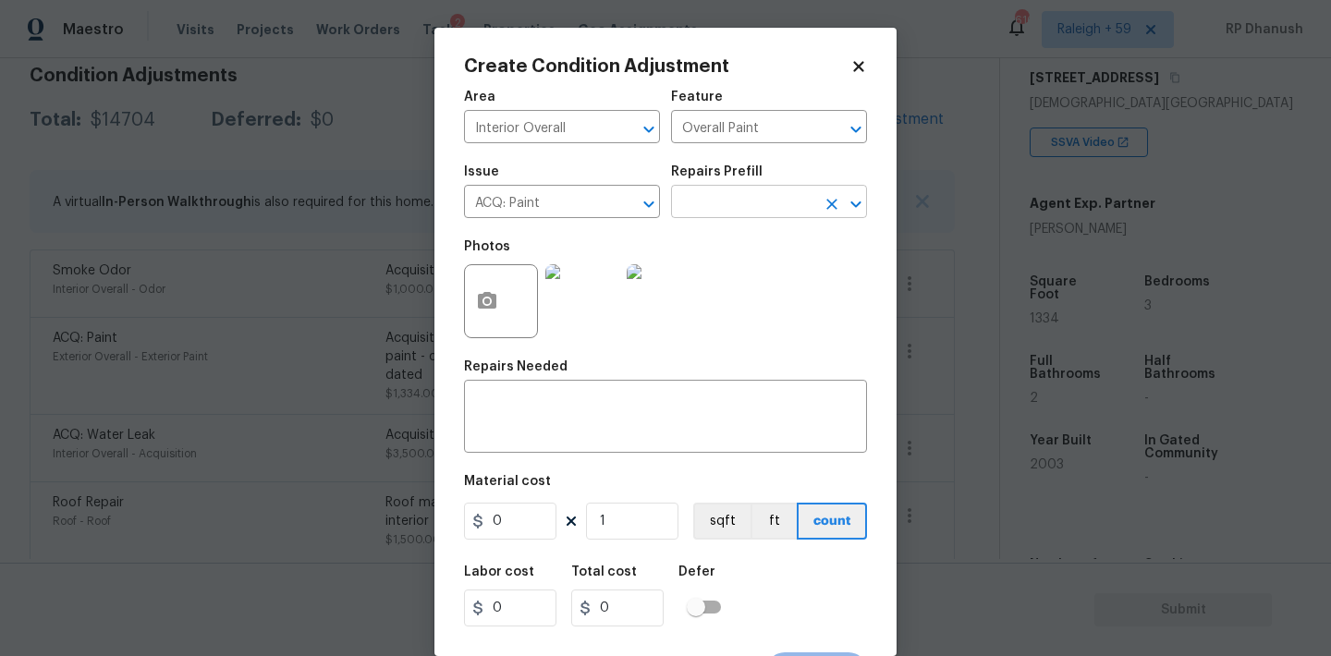
click at [730, 213] on input "text" at bounding box center [743, 203] width 144 height 29
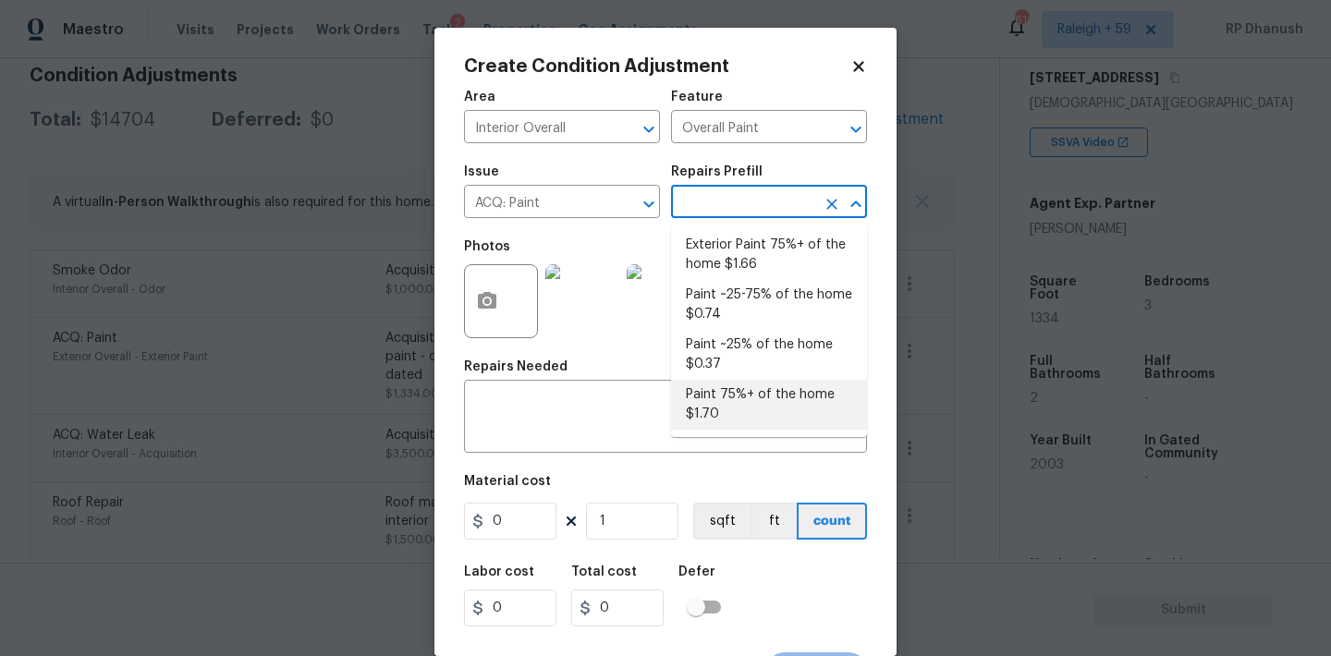
click at [716, 399] on li "Paint 75%+ of the home $1.70" at bounding box center [769, 405] width 196 height 50
type input "Acquisition"
type textarea "Acquisition Scope: 75%+ of the home will likely require interior paint"
type input "1.7"
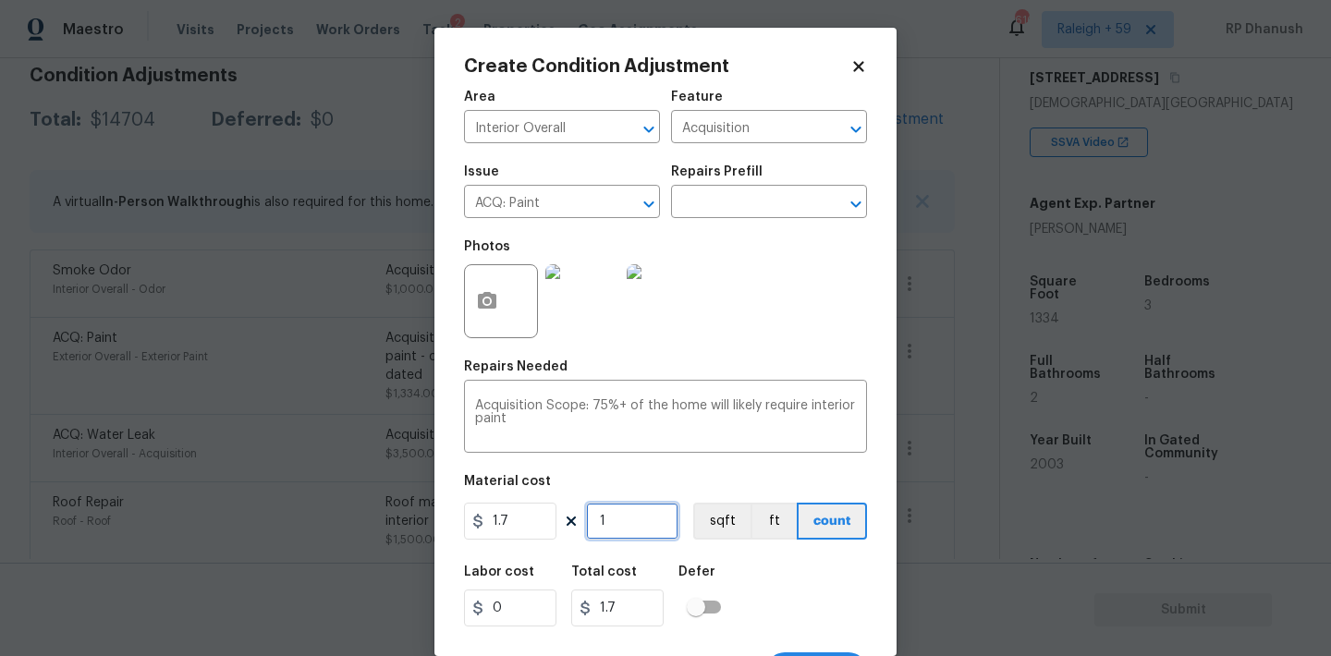
click at [621, 535] on input "1" at bounding box center [632, 521] width 92 height 37
type input "0"
type input "1"
type input "1.7"
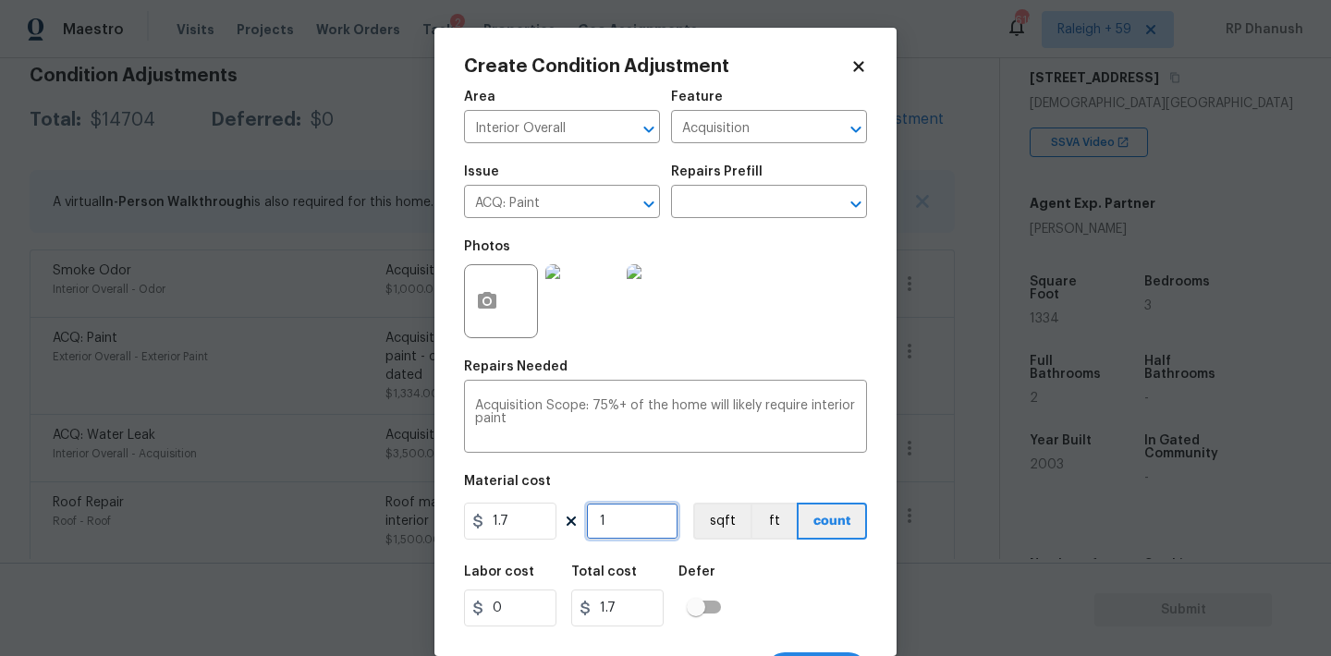
type input "13"
type input "22.1"
type input "133"
type input "226.1"
type input "1334"
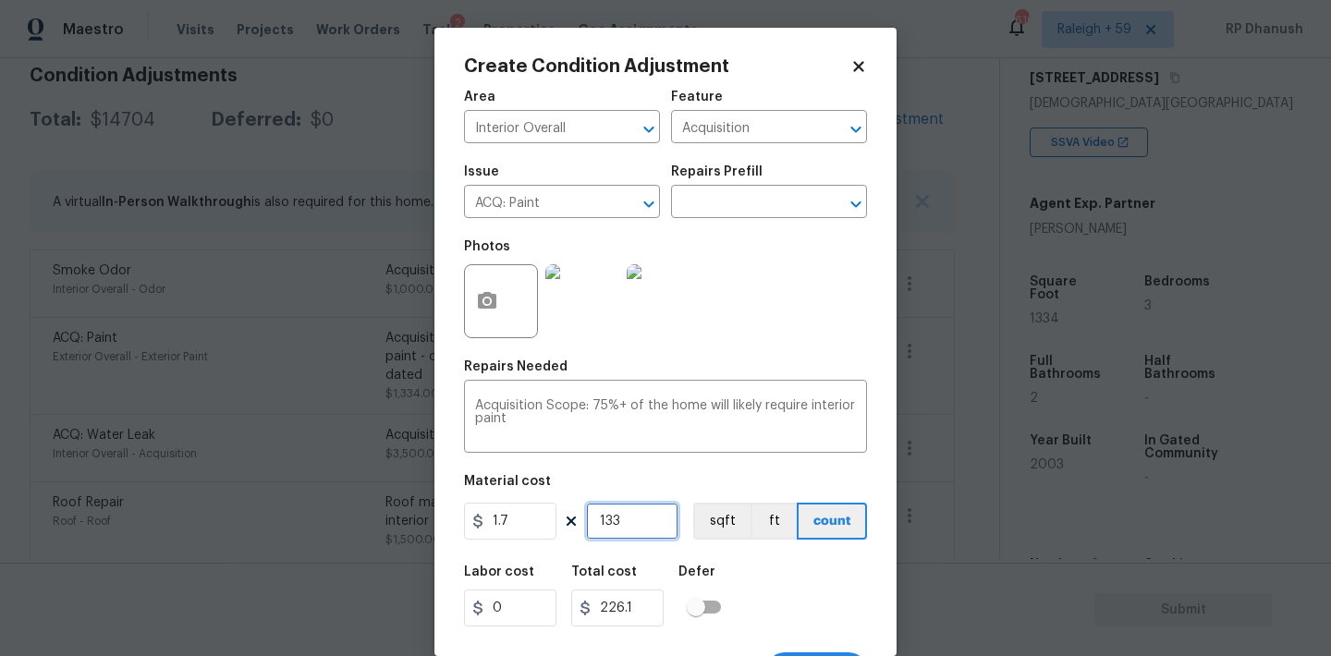
type input "2267.8"
type input "1334"
click at [621, 535] on input "1334" at bounding box center [632, 521] width 92 height 37
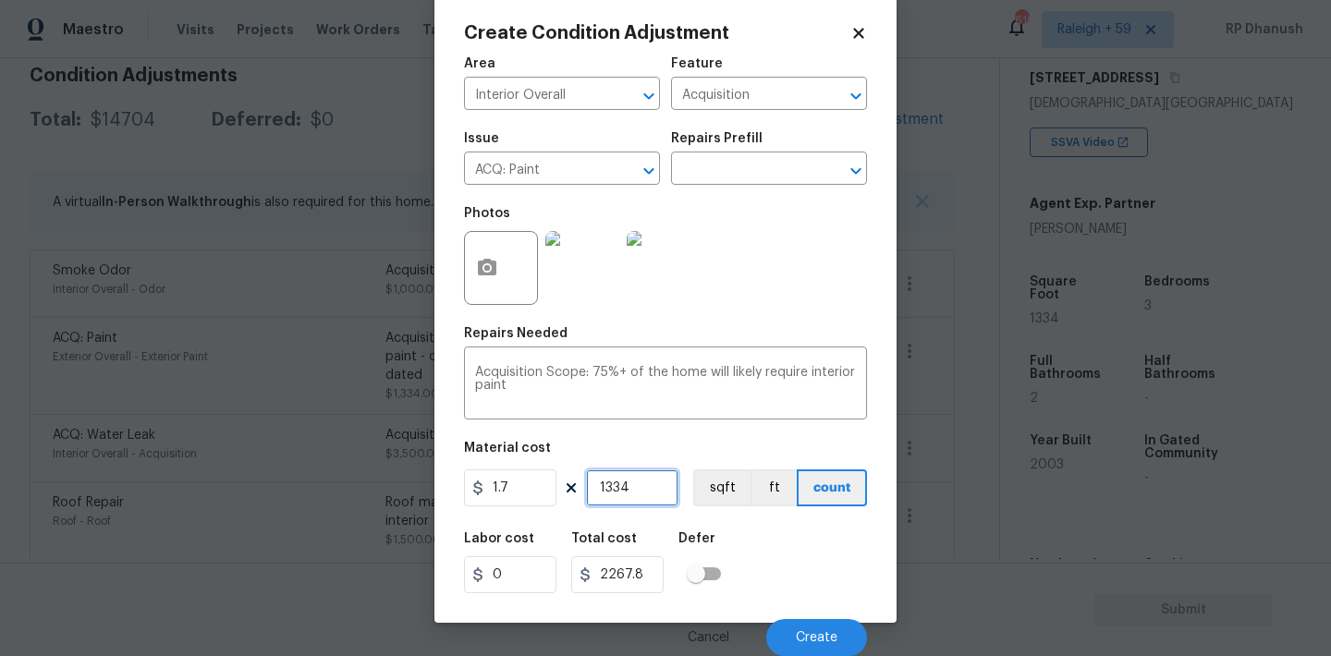
click at [613, 501] on input "1334" at bounding box center [632, 487] width 92 height 37
click at [823, 639] on span "Create" at bounding box center [817, 638] width 42 height 14
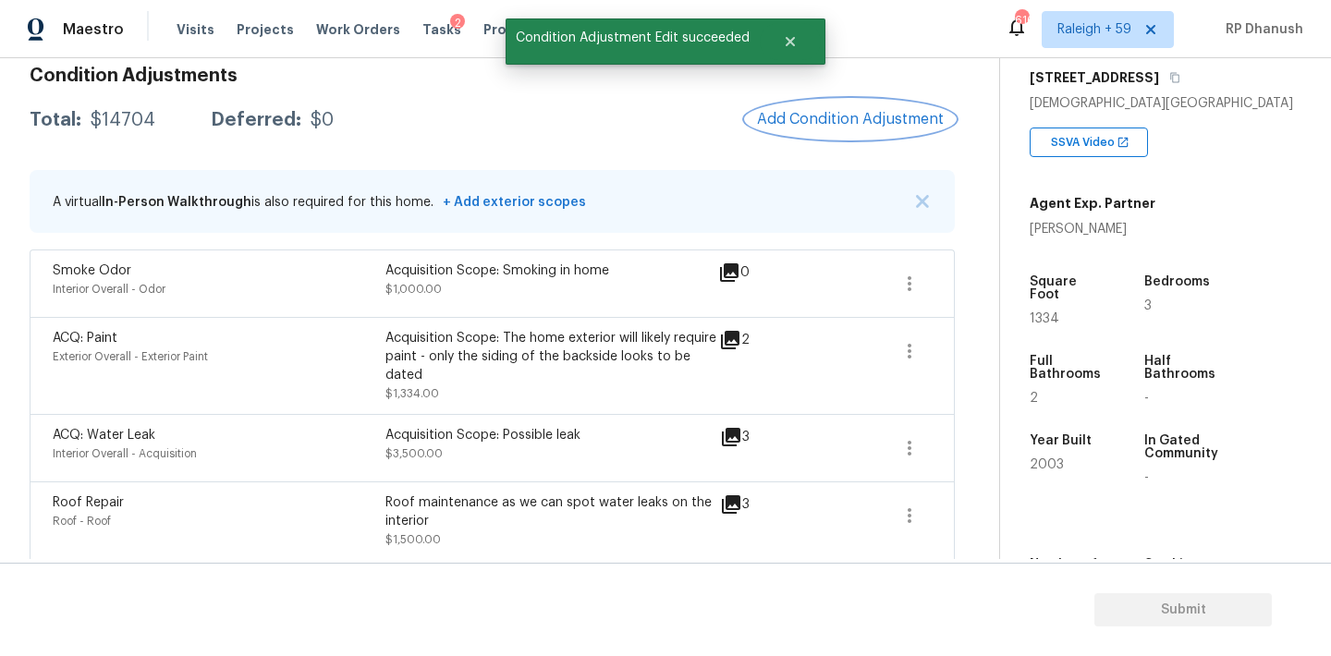
scroll to position [0, 0]
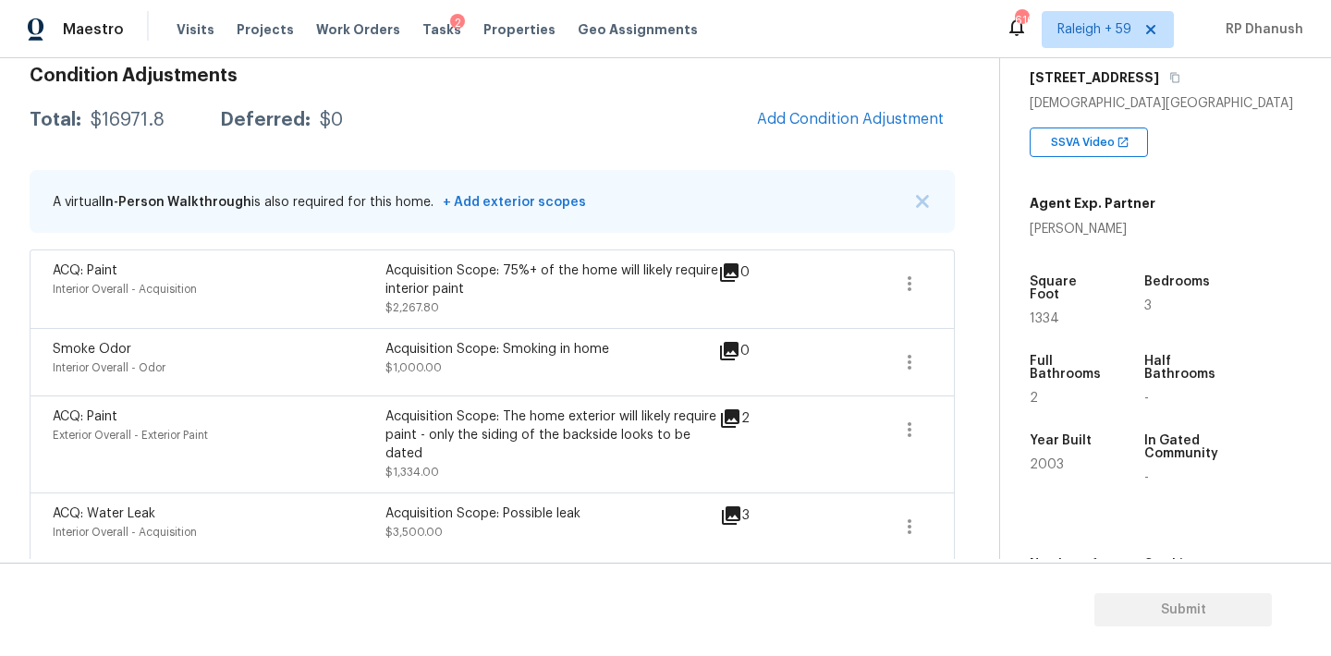
click at [825, 157] on div "Condition Adjustments Total: $16971.8 Deferred: $0 Add Condition Adjustment A v…" at bounding box center [492, 604] width 925 height 1105
click at [827, 105] on button "Add Condition Adjustment" at bounding box center [850, 119] width 209 height 39
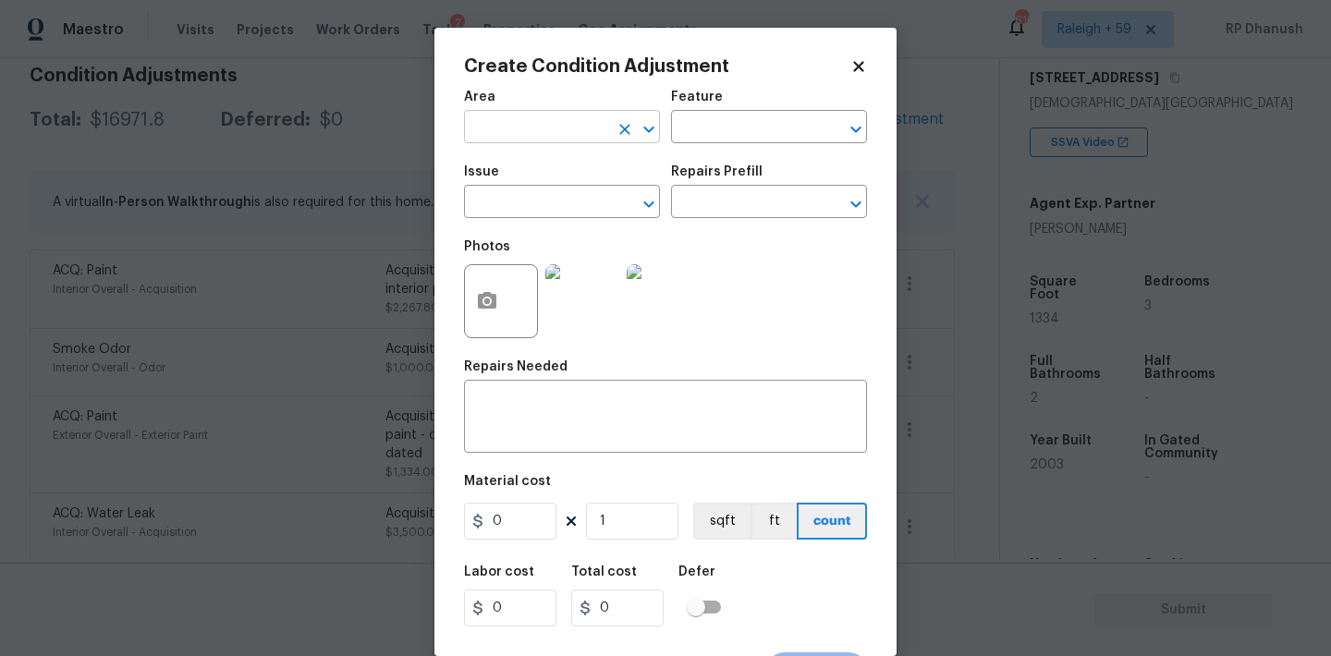
click at [535, 128] on input "text" at bounding box center [536, 129] width 144 height 29
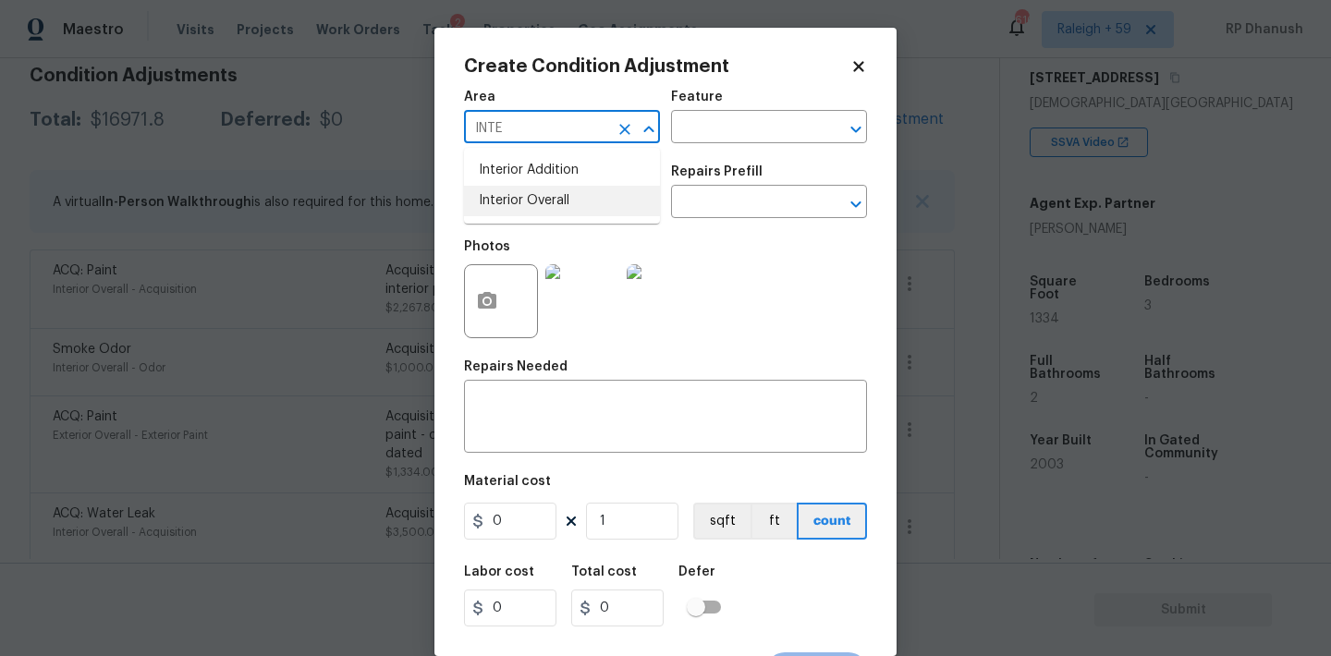
click at [517, 202] on li "Interior Overall" at bounding box center [562, 201] width 196 height 30
type input "Interior Overall"
click at [742, 104] on div "Feature" at bounding box center [769, 103] width 196 height 24
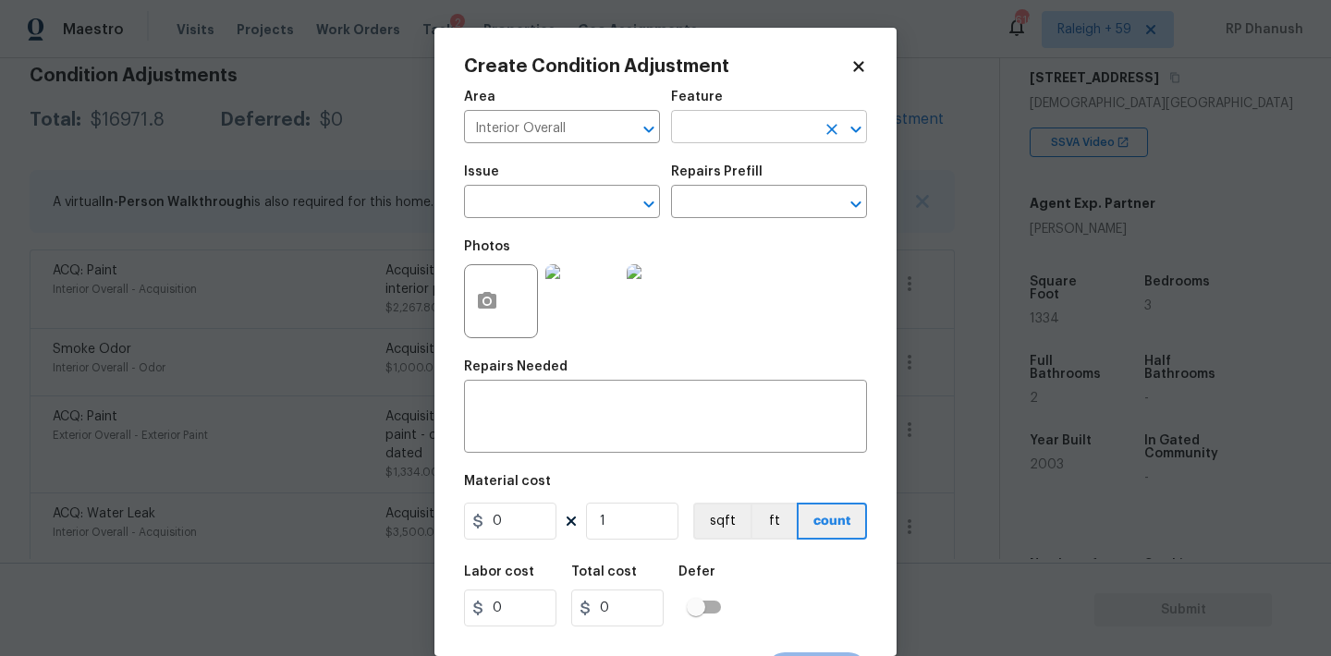
click at [742, 123] on input "text" at bounding box center [743, 129] width 144 height 29
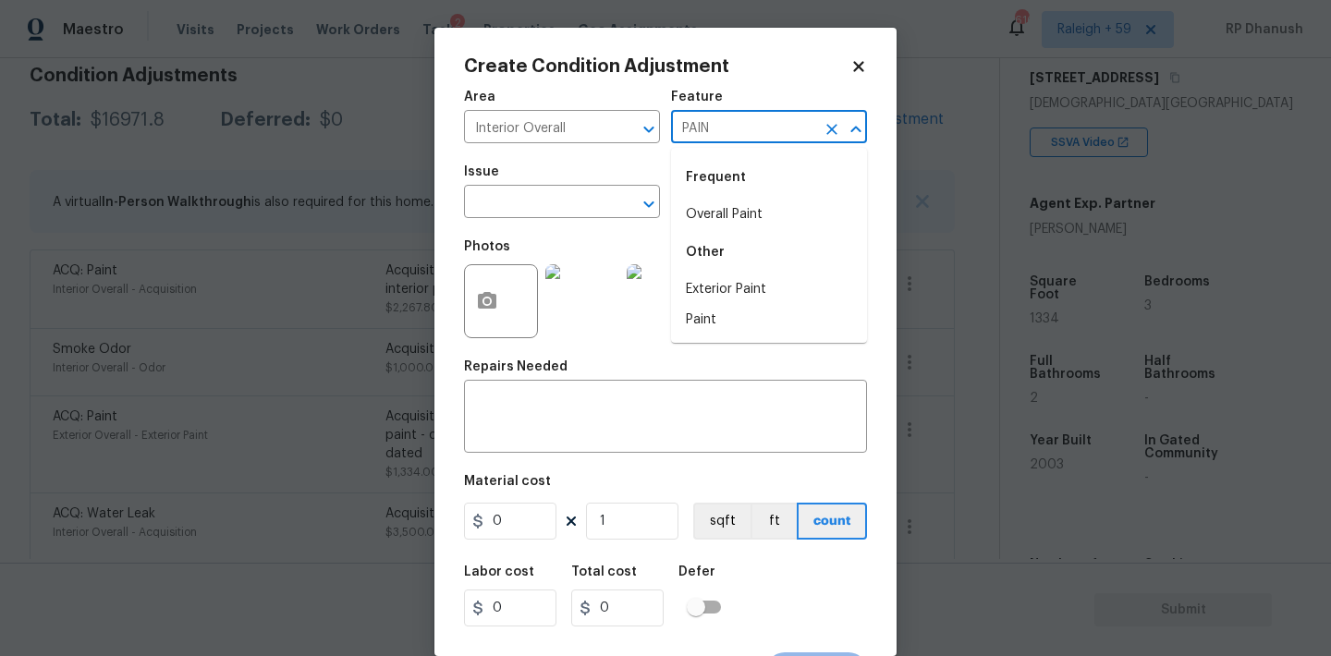
click at [711, 218] on li "Overall Paint" at bounding box center [769, 215] width 196 height 30
type input "Overall Paint"
click at [552, 209] on input "text" at bounding box center [536, 203] width 144 height 29
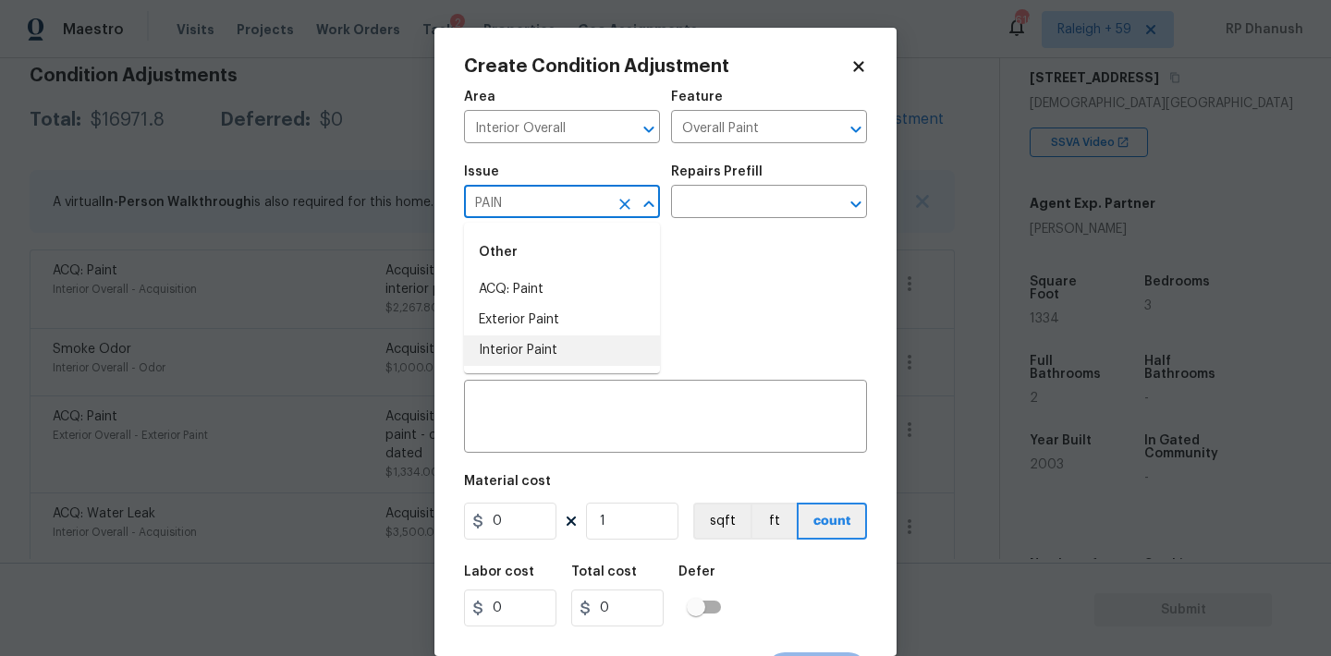
click at [519, 347] on li "Interior Paint" at bounding box center [562, 350] width 196 height 30
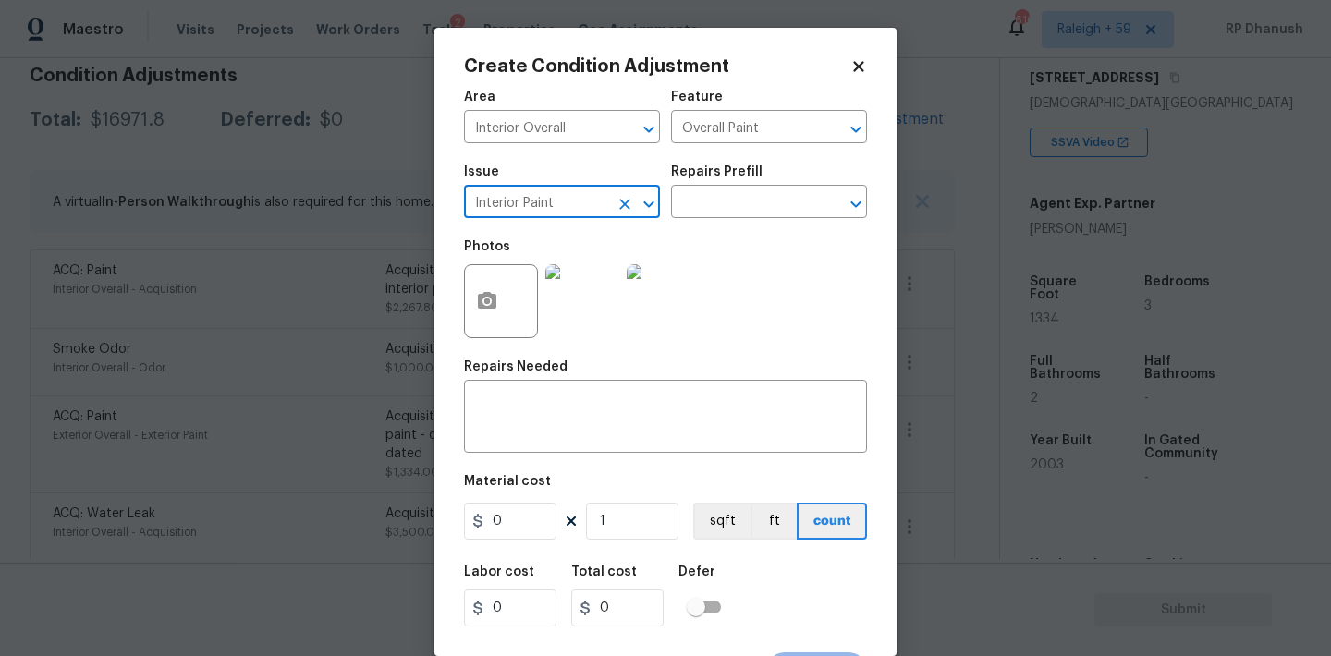
type input "Interior Paint"
click at [774, 186] on div "Repairs Prefill" at bounding box center [769, 177] width 196 height 24
click at [754, 209] on input "text" at bounding box center [743, 203] width 144 height 29
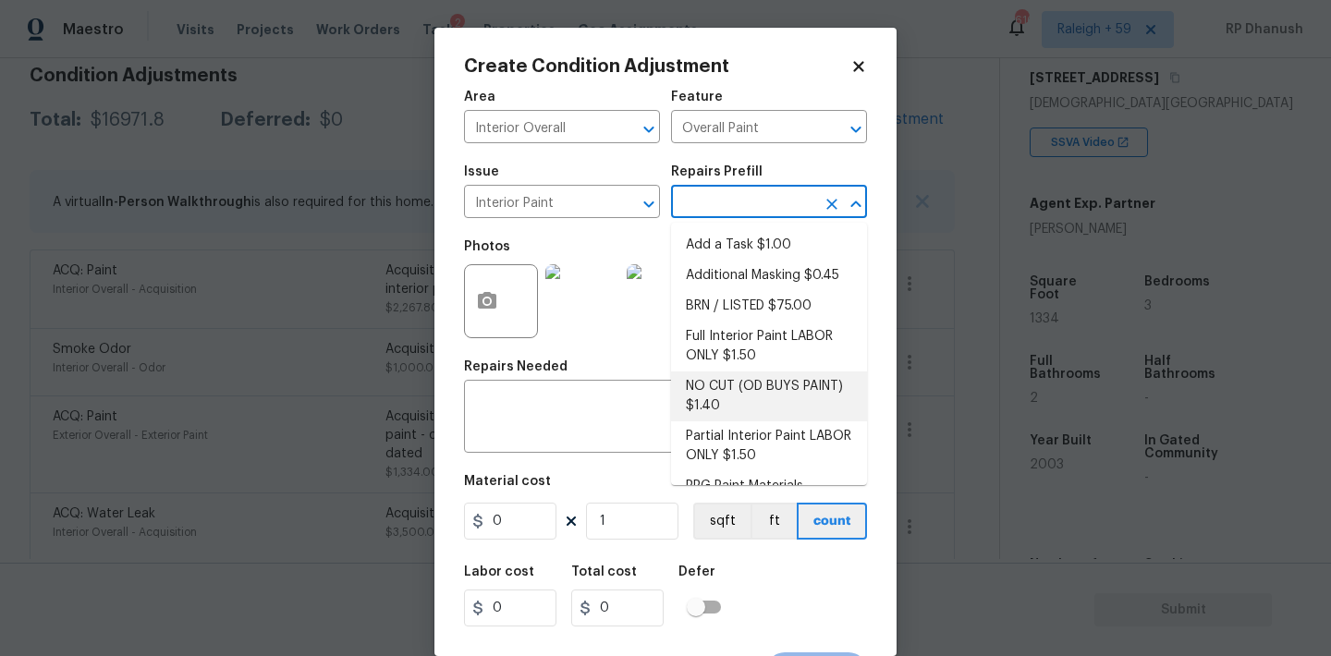
scroll to position [74, 0]
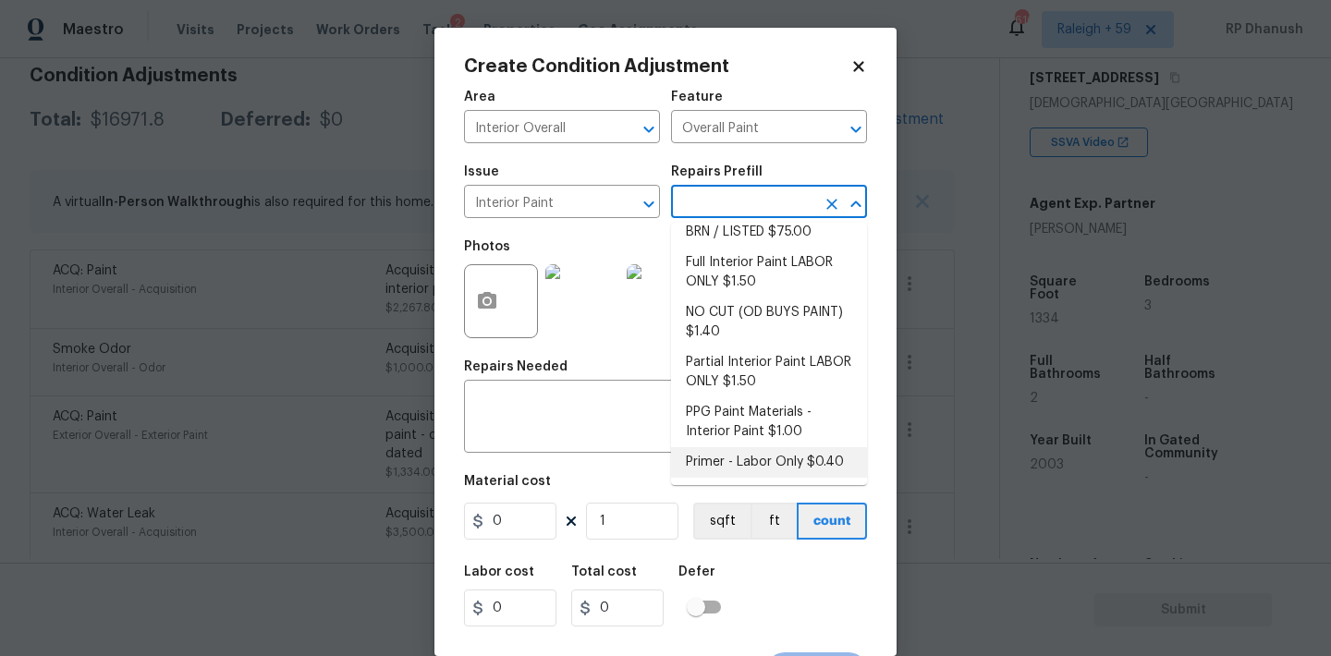
click at [723, 453] on li "Primer - Labor Only $0.40" at bounding box center [769, 462] width 196 height 30
type textarea "Interior primer - PRIMER PROVIDED BY OPENDOOR - All nails, screws, drywall anch…"
type input "0.4"
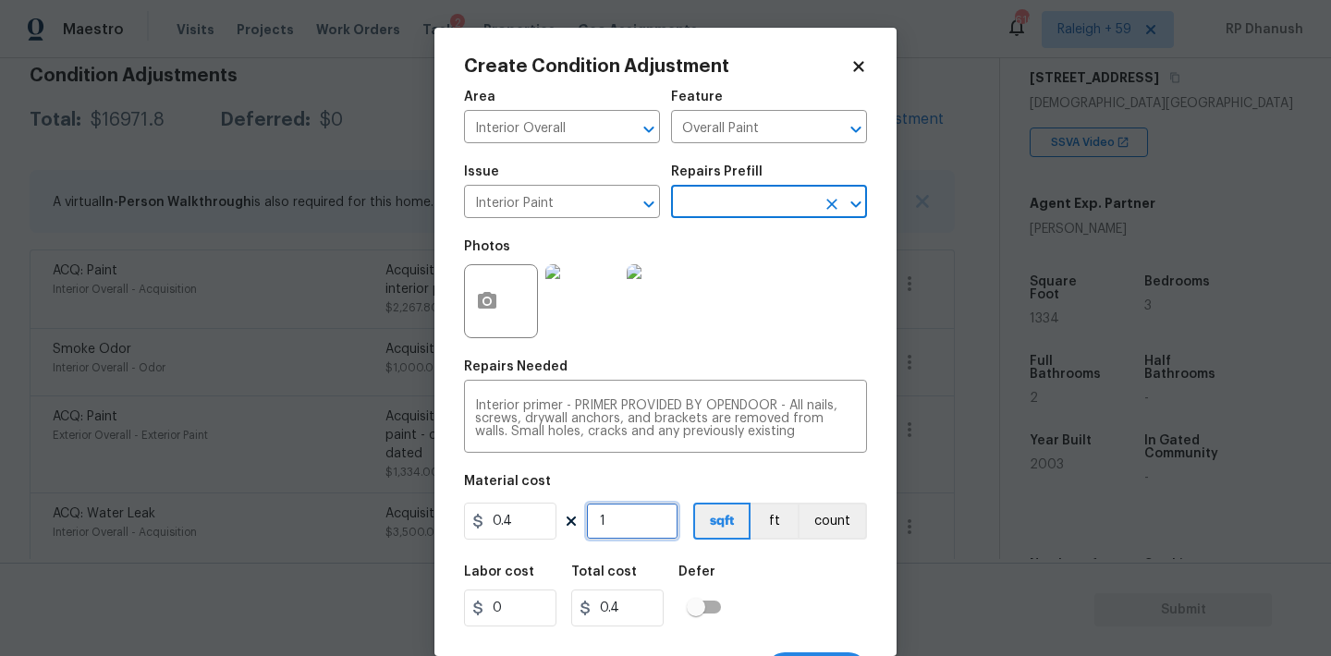
click at [664, 512] on input "1" at bounding box center [632, 521] width 92 height 37
type input "0"
type input "5"
type input "2"
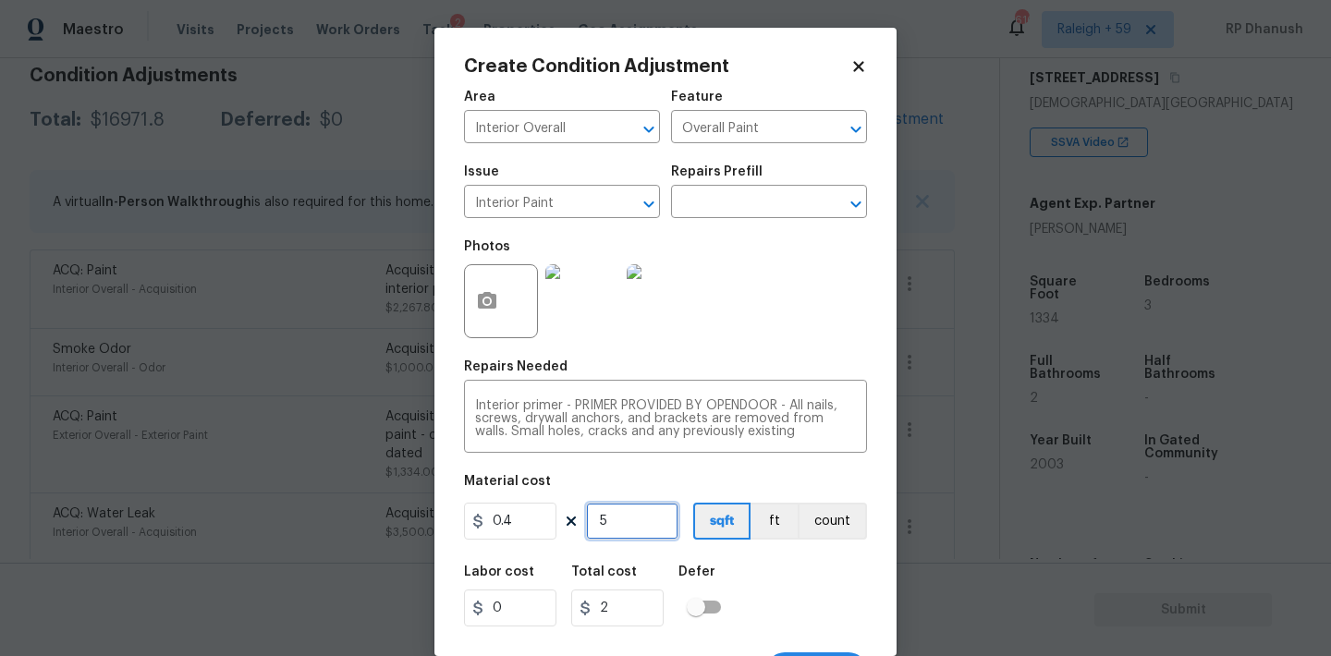
type input "50"
type input "20"
type input "500"
type input "200"
type input "50"
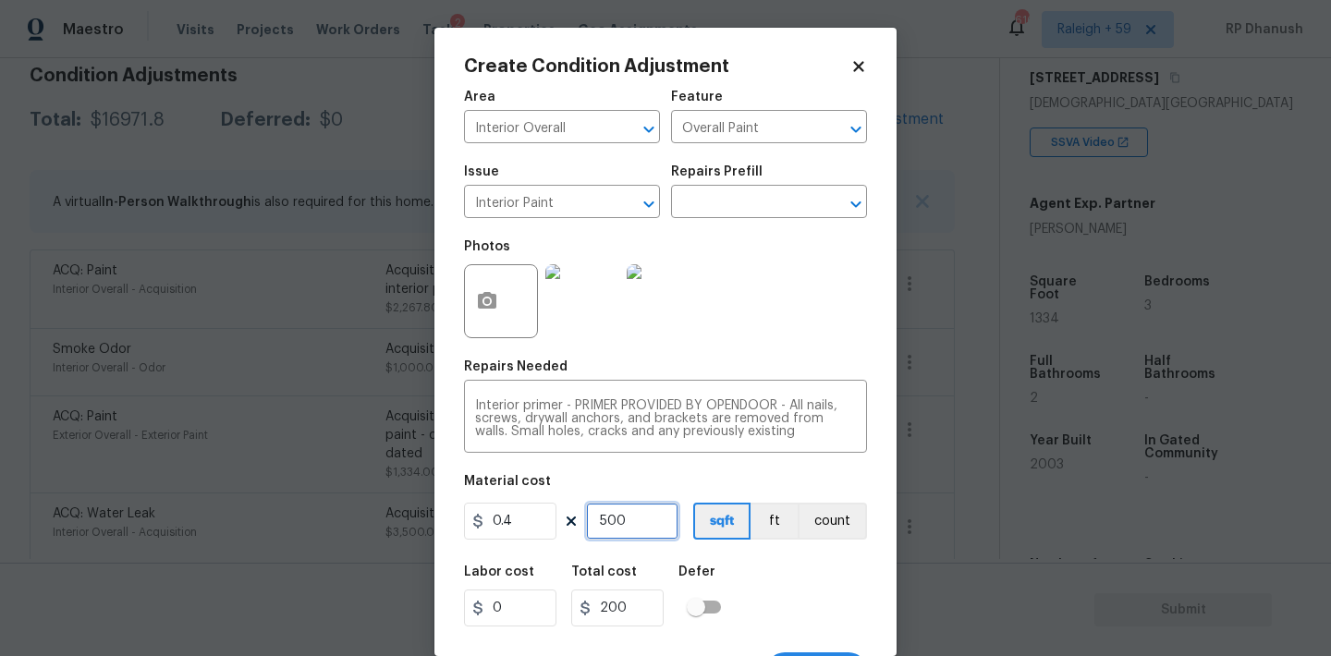
type input "20"
type input "5"
type input "2"
type input "0"
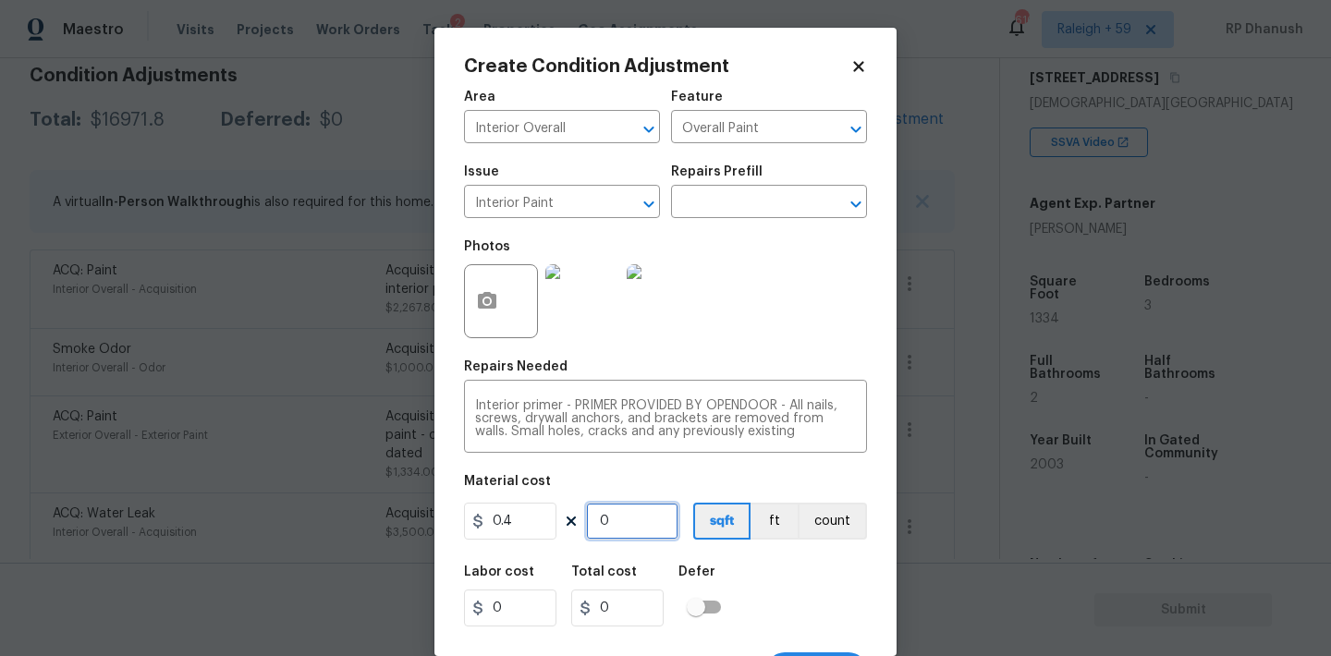
type input "7"
type input "2.8"
type input "75"
type input "30"
type input "750"
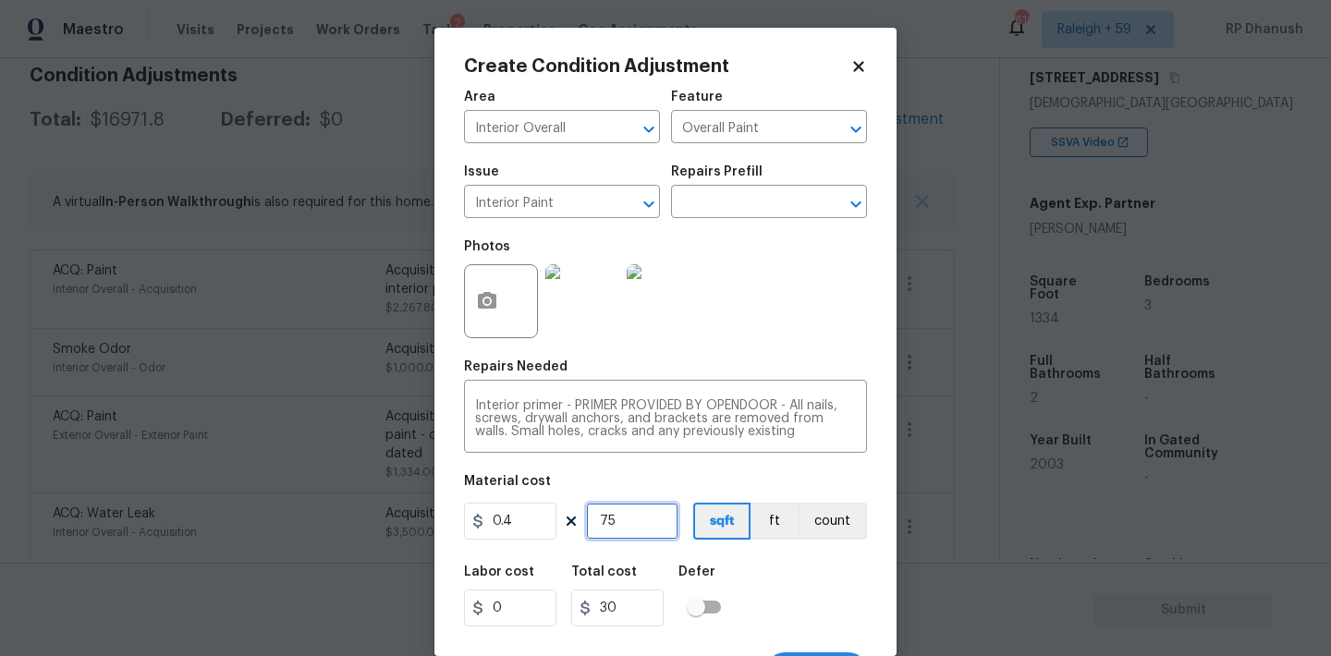
type input "300"
type input "750"
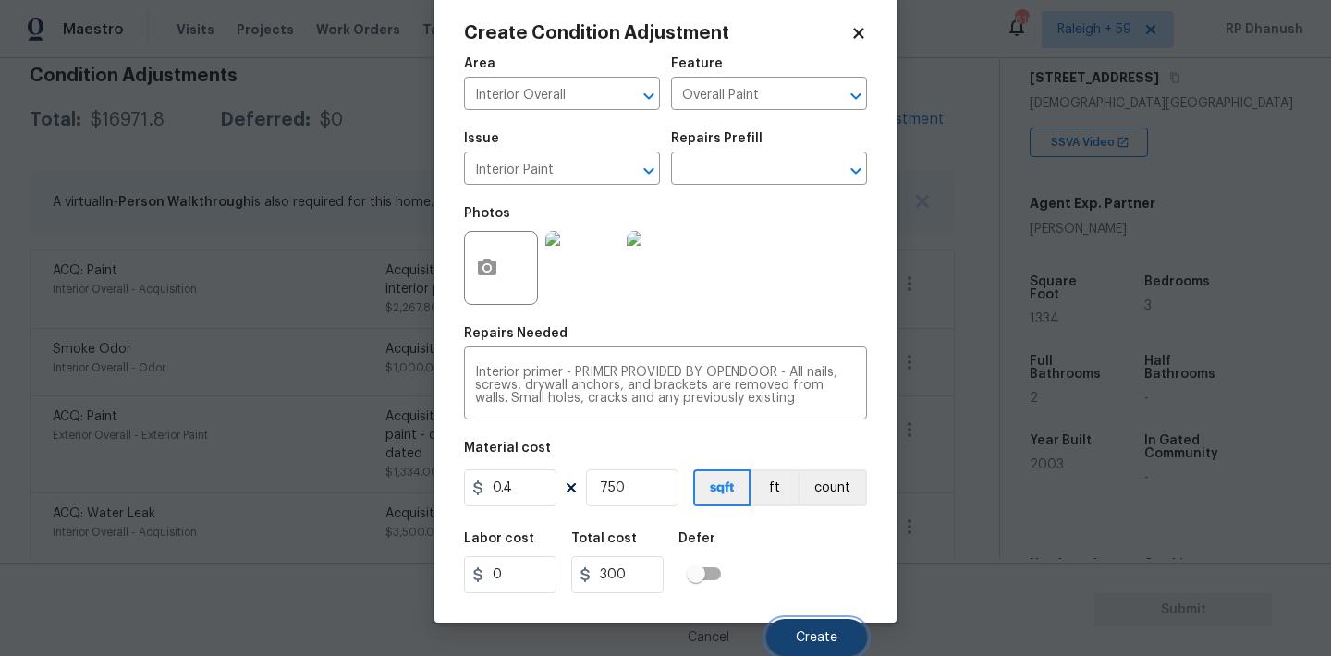
click at [846, 626] on button "Create" at bounding box center [816, 637] width 101 height 37
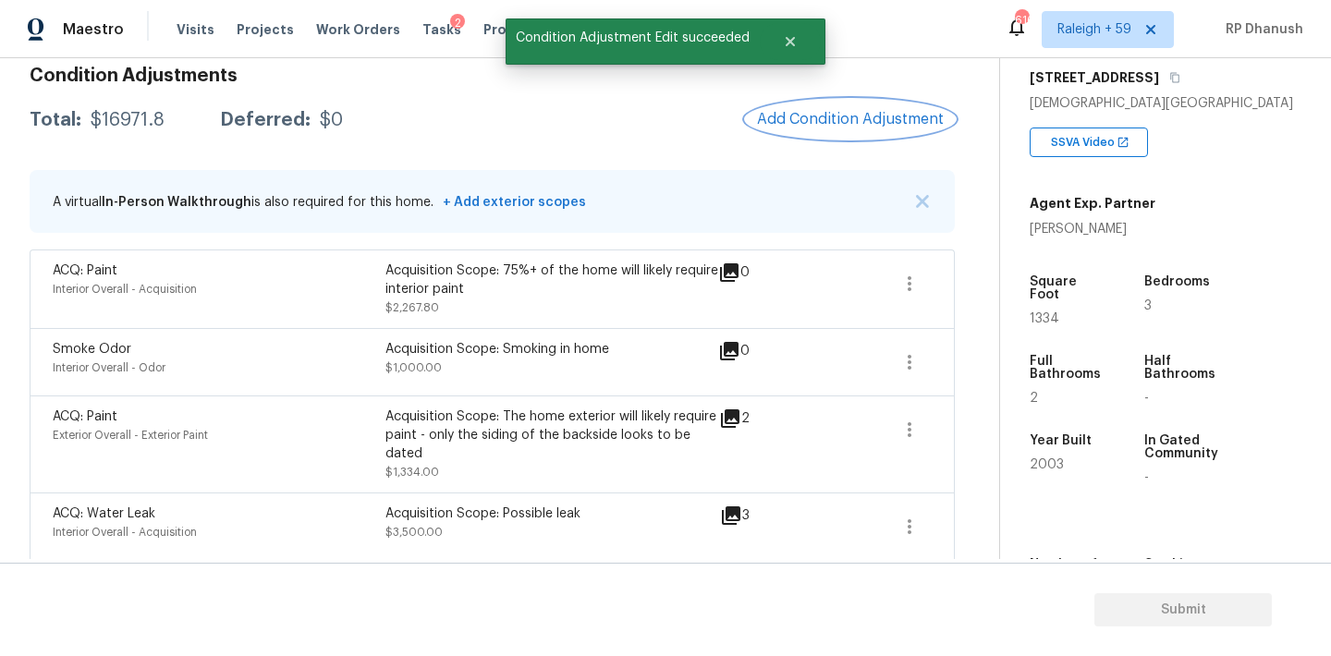
scroll to position [0, 0]
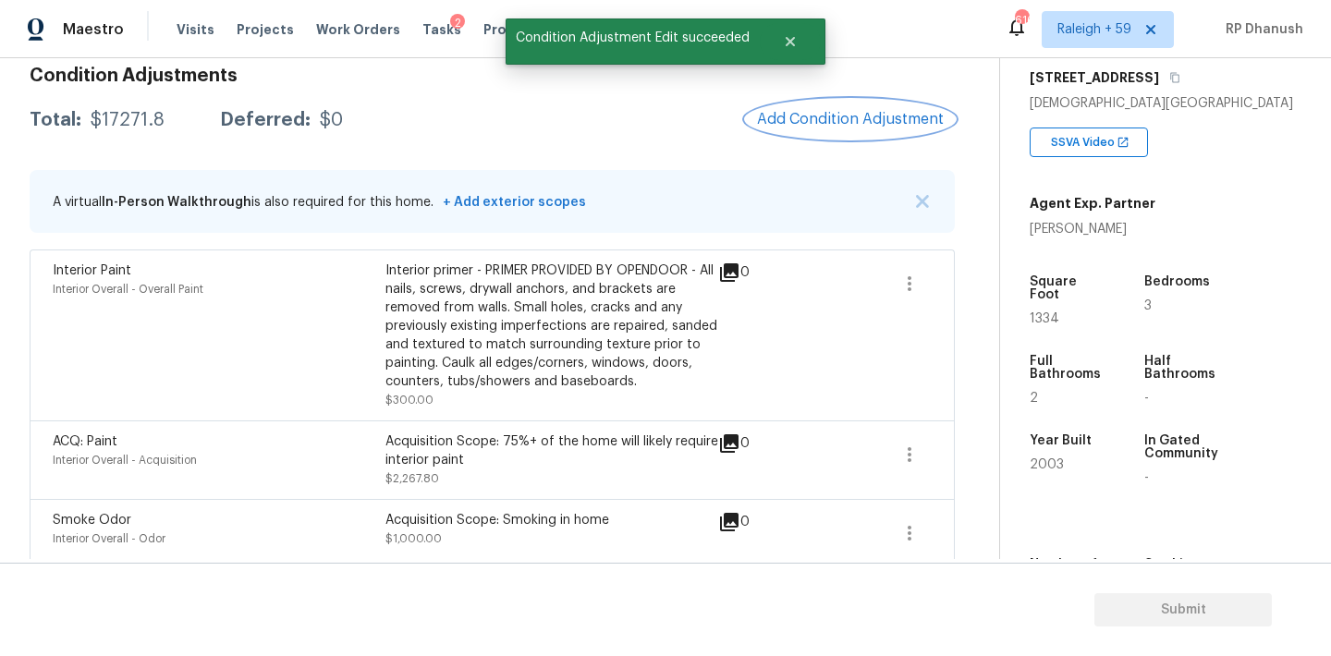
click at [848, 106] on button "Add Condition Adjustment" at bounding box center [850, 119] width 209 height 39
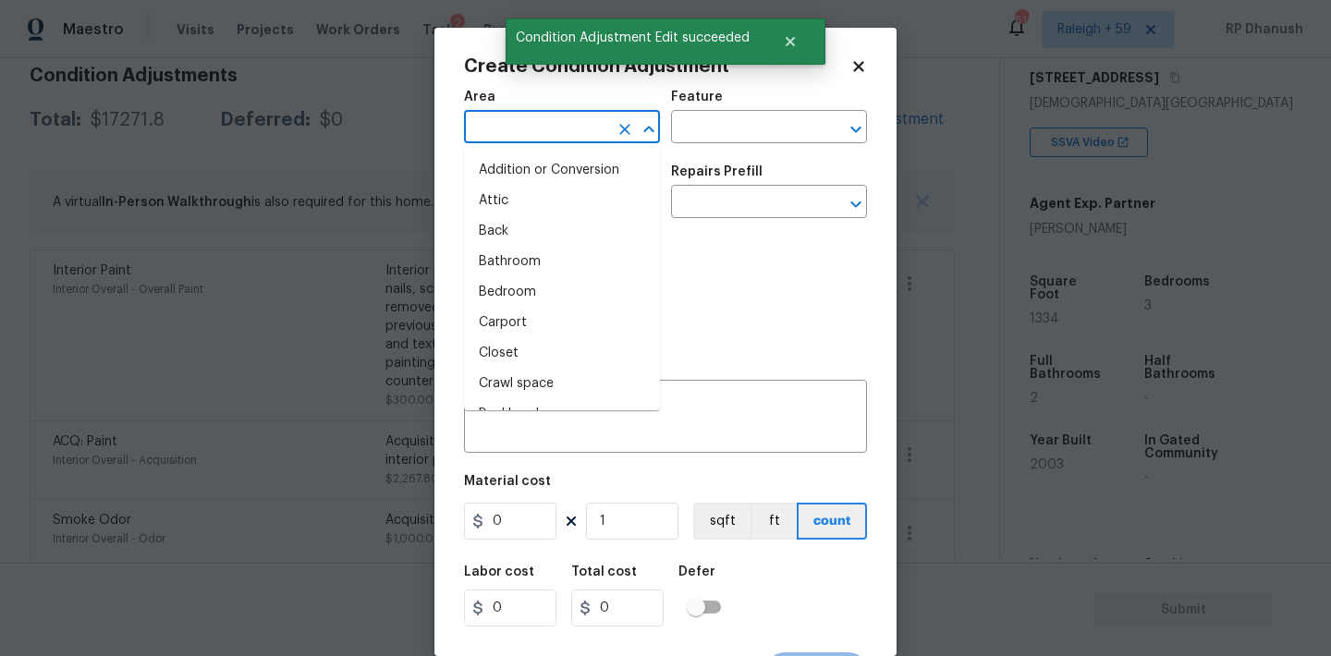
click at [570, 122] on input "text" at bounding box center [536, 129] width 144 height 29
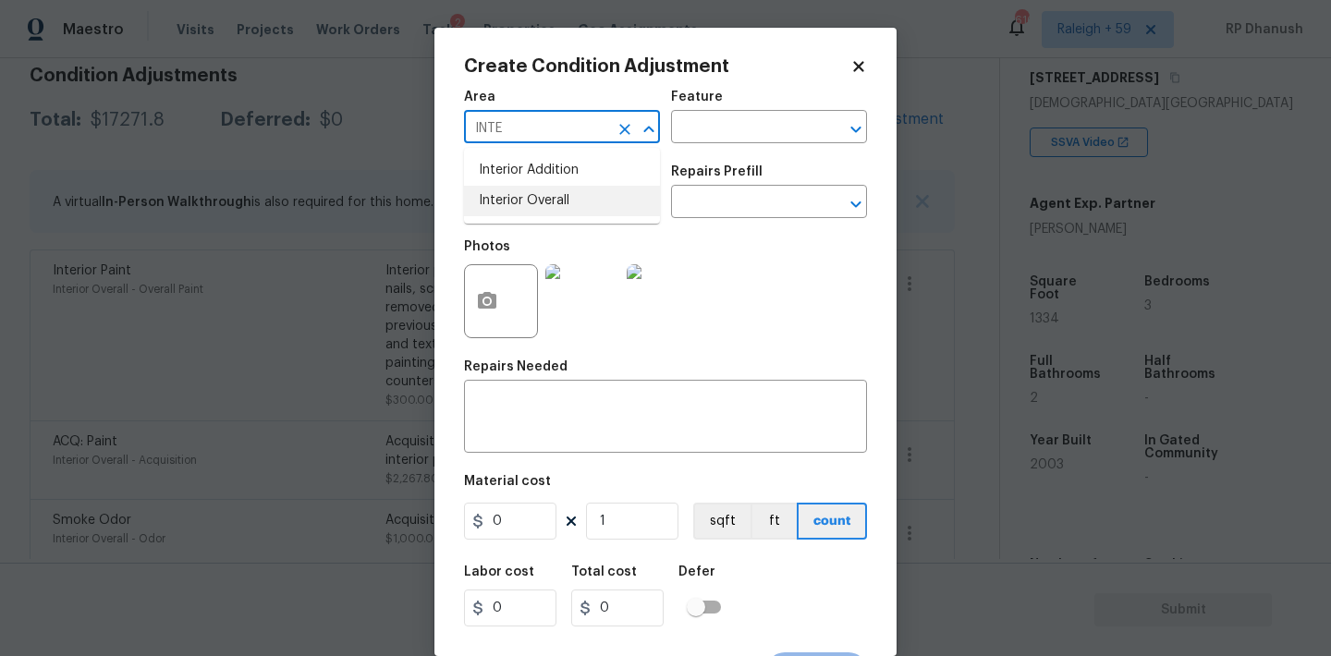
click at [554, 188] on li "Interior Overall" at bounding box center [562, 201] width 196 height 30
type input "Interior Overall"
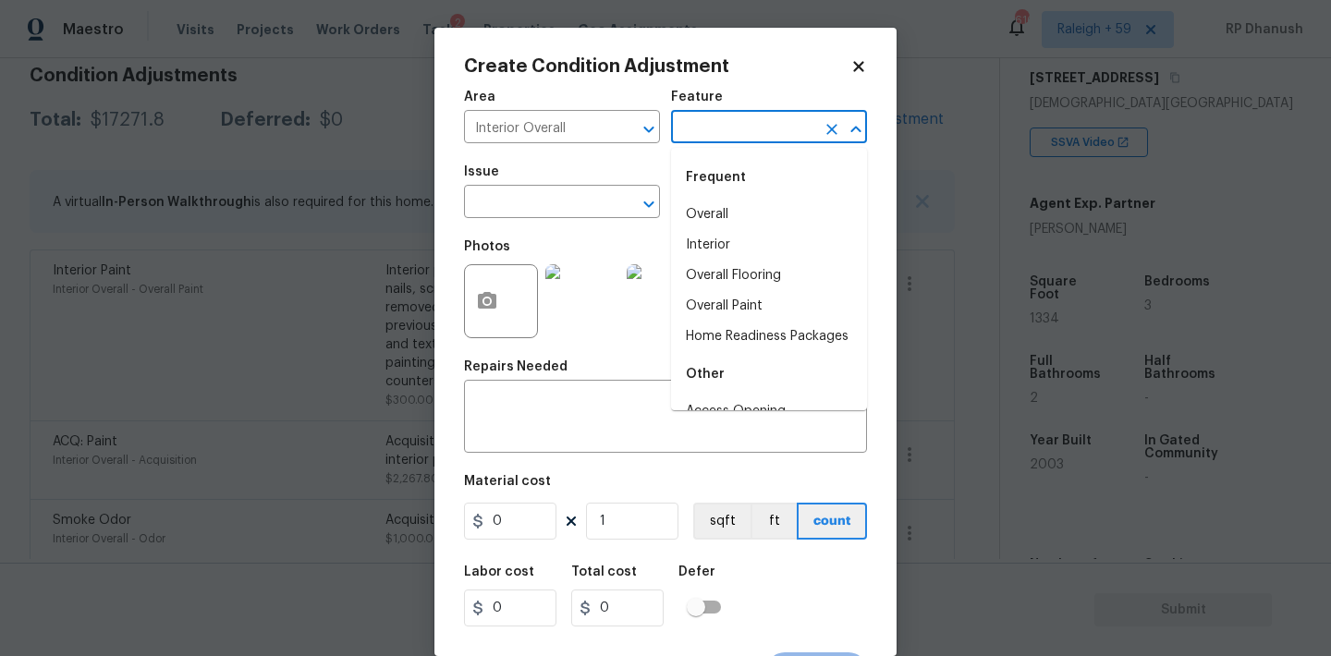
click at [760, 137] on input "text" at bounding box center [743, 129] width 144 height 29
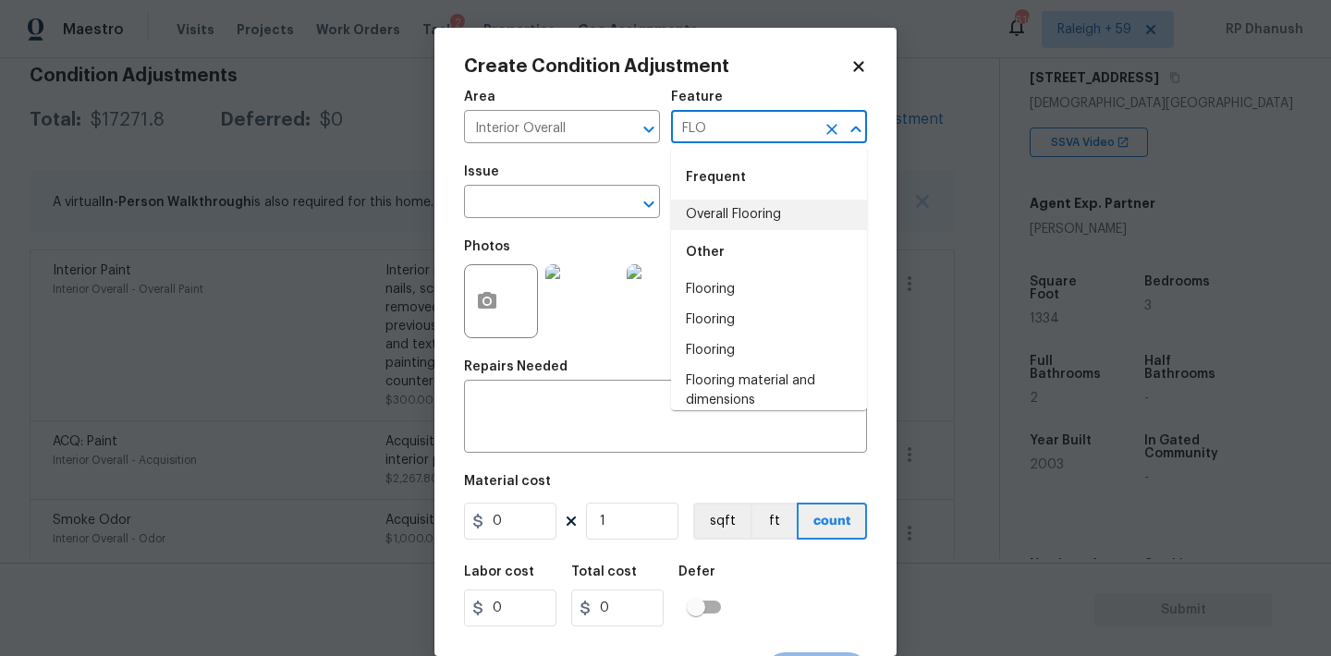
click at [735, 221] on li "Overall Flooring" at bounding box center [769, 215] width 196 height 30
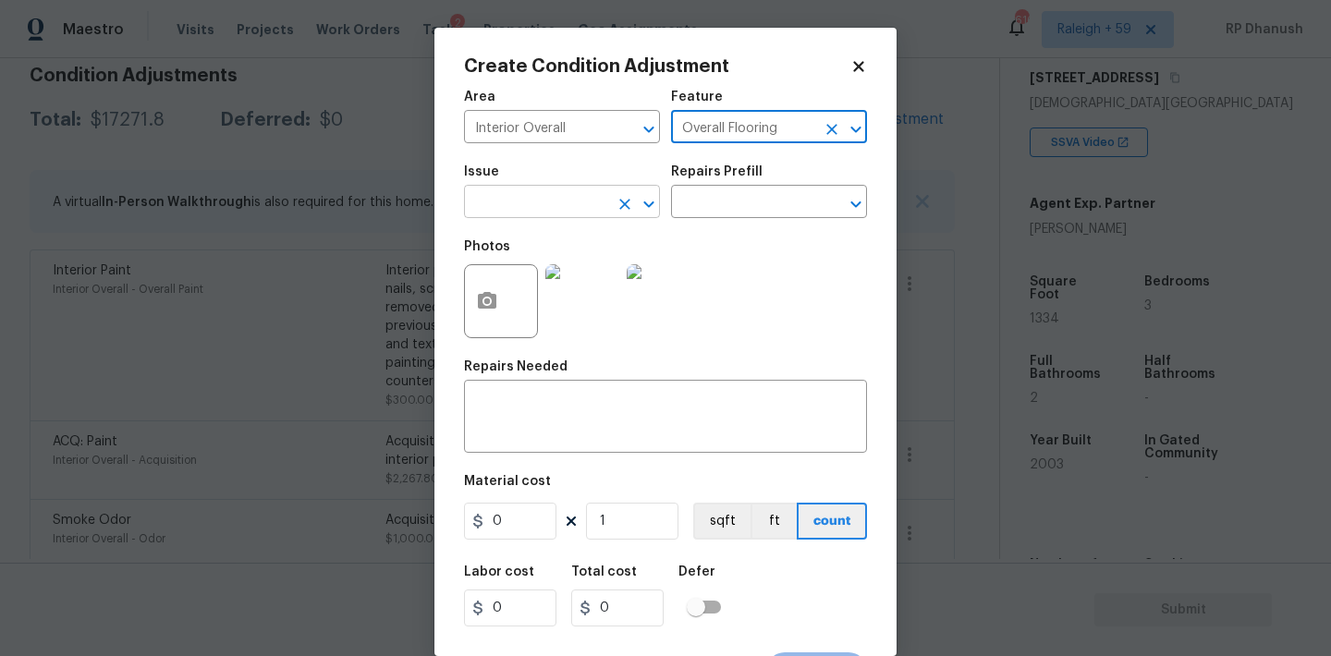
type input "Overall Flooring"
click at [520, 193] on input "text" at bounding box center [536, 203] width 144 height 29
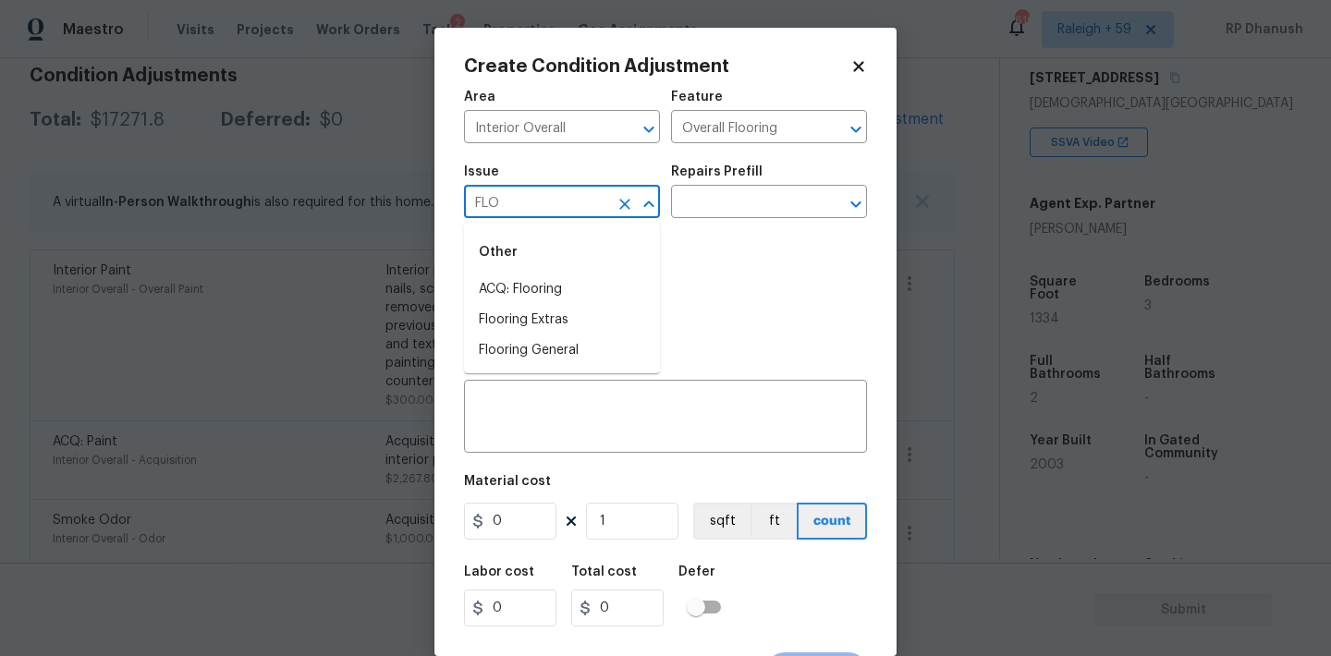
click at [504, 257] on div "Other" at bounding box center [562, 252] width 196 height 44
click at [504, 265] on div "Other" at bounding box center [562, 252] width 196 height 44
click at [504, 283] on li "ACQ: Flooring" at bounding box center [562, 289] width 196 height 30
type input "ACQ: Flooring"
click at [743, 207] on input "text" at bounding box center [743, 203] width 144 height 29
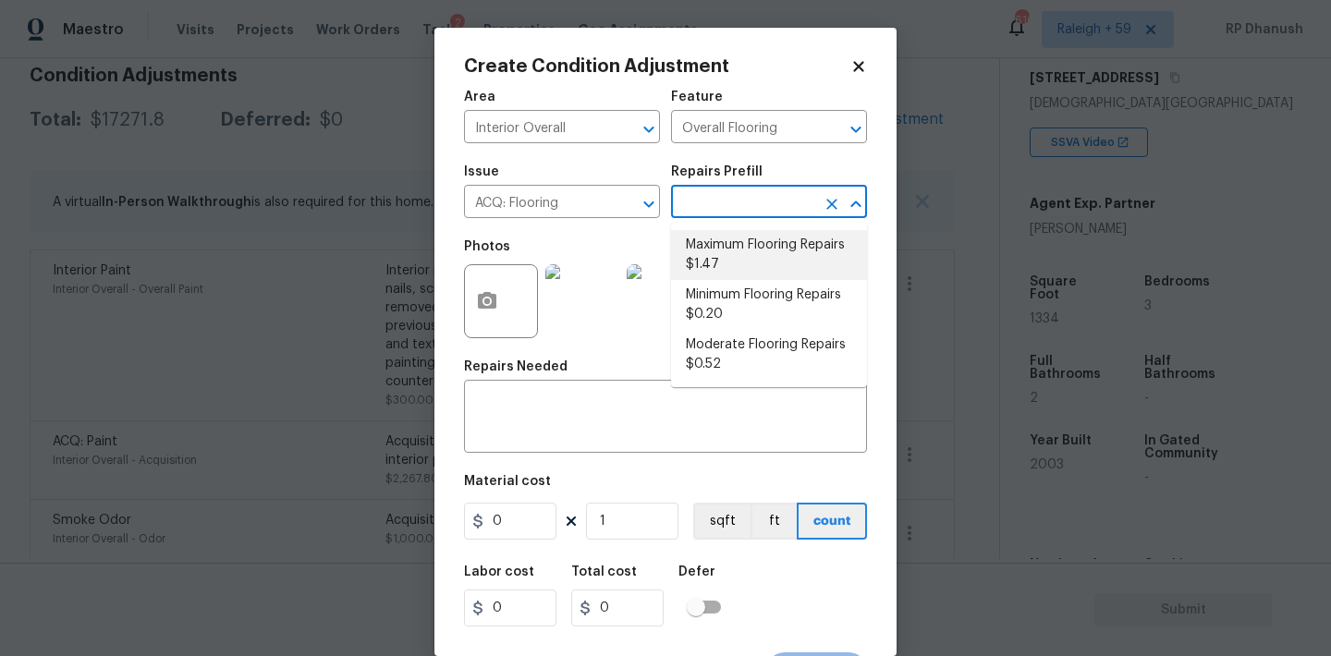
click at [771, 254] on li "Maximum Flooring Repairs $1.47" at bounding box center [769, 255] width 196 height 50
type input "Acquisition"
type textarea "Acquisition Scope: Maximum flooring repairs"
type input "1.47"
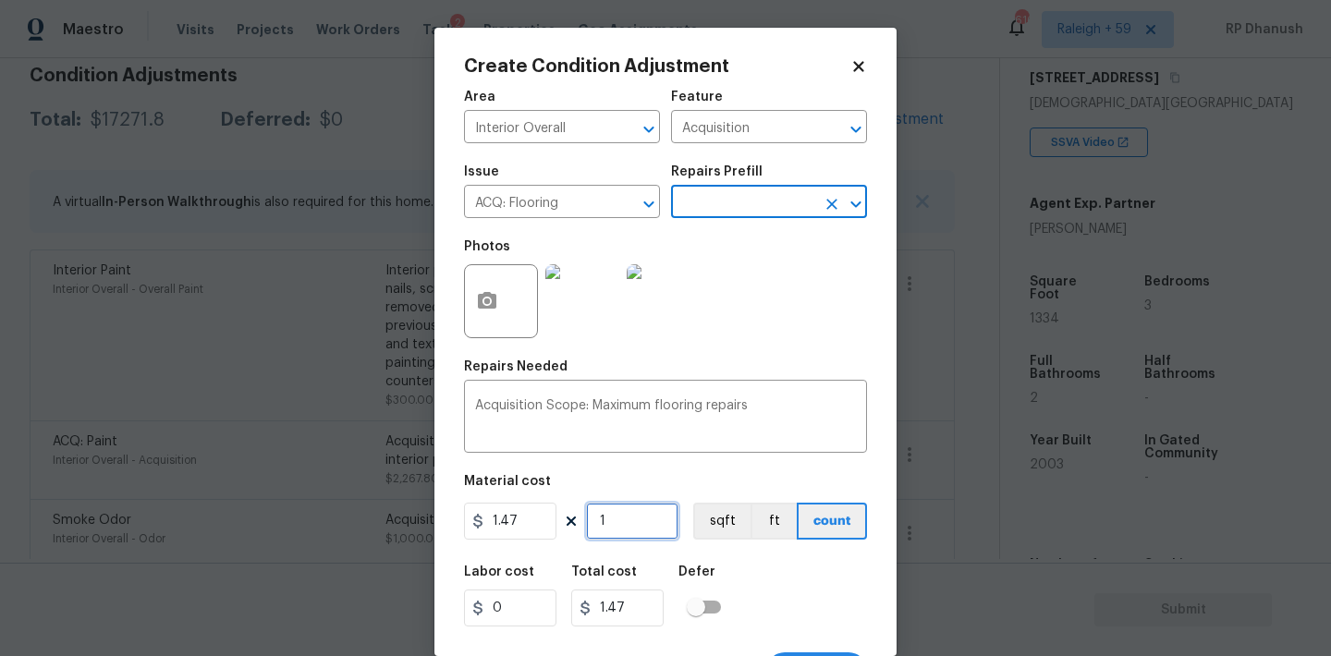
click at [629, 528] on input "1" at bounding box center [632, 521] width 92 height 37
type input "0"
click at [629, 527] on input "0" at bounding box center [632, 521] width 92 height 37
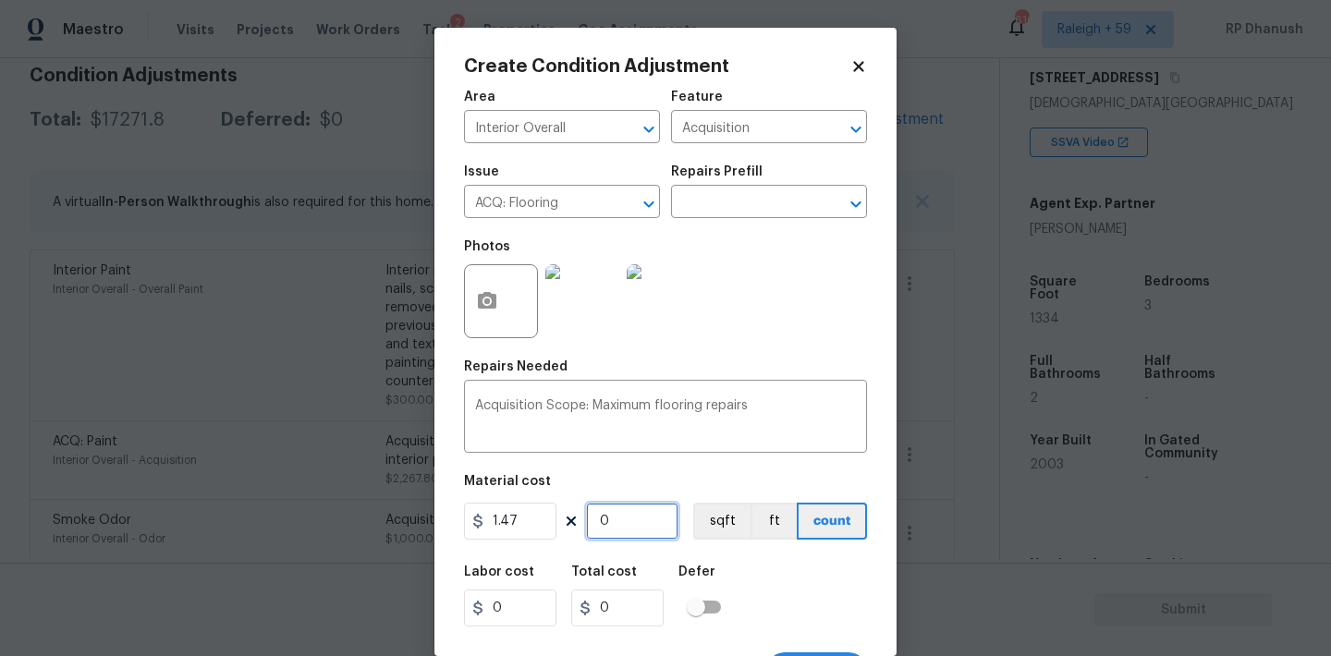
paste input "1334"
type input "1334"
type input "1960.98"
type input "1334"
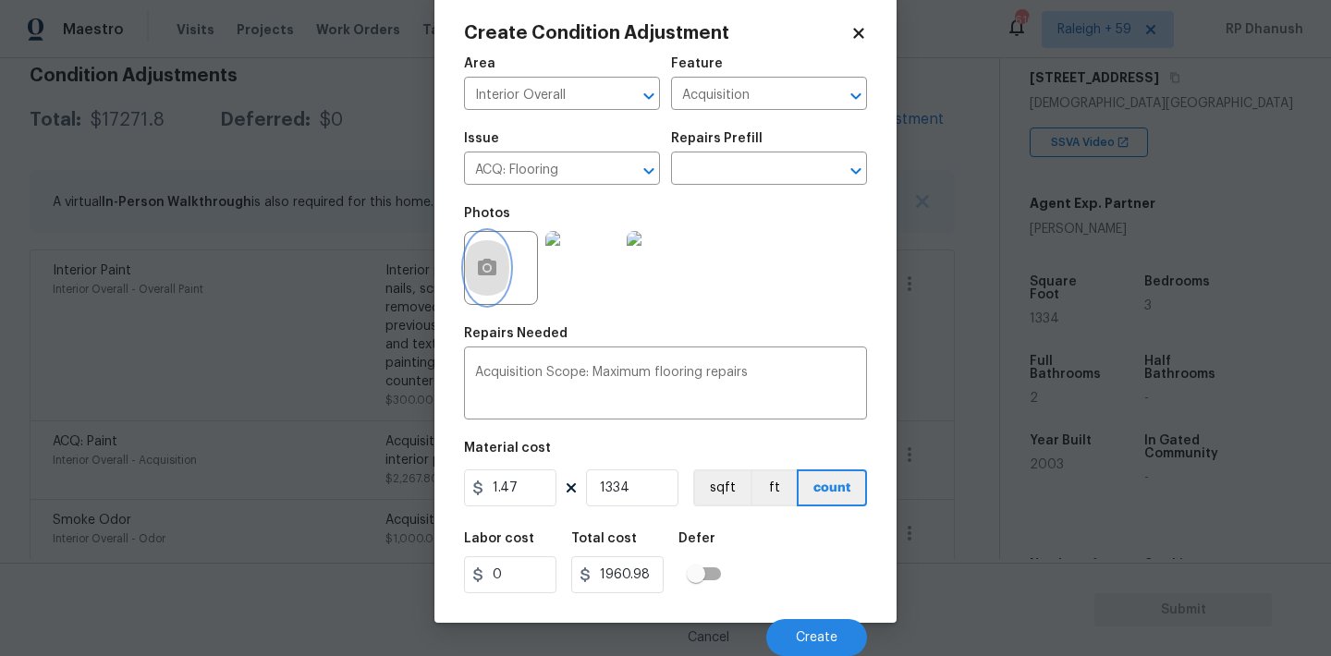
click at [498, 257] on button "button" at bounding box center [487, 268] width 44 height 72
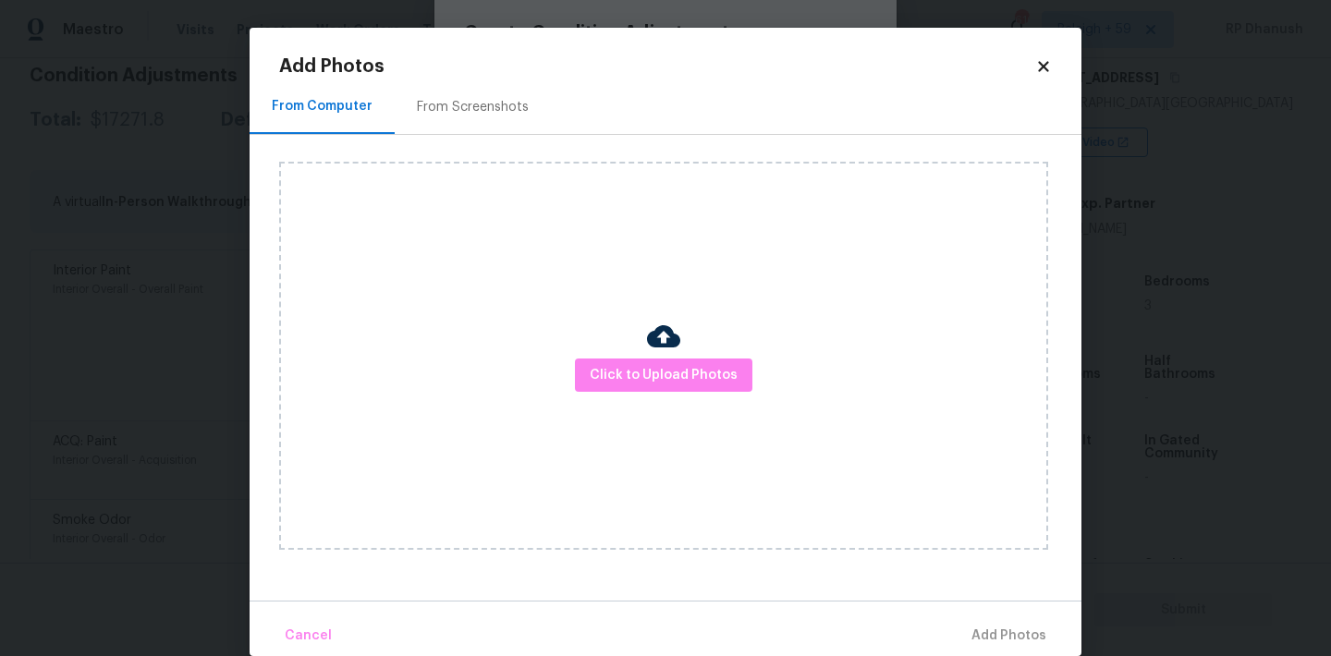
click at [476, 77] on div "Add Photos From Computer From Screenshots Click to Upload Photos Cancel Add Pho…" at bounding box center [665, 356] width 772 height 599
click at [476, 117] on div "From Screenshots" at bounding box center [473, 106] width 156 height 55
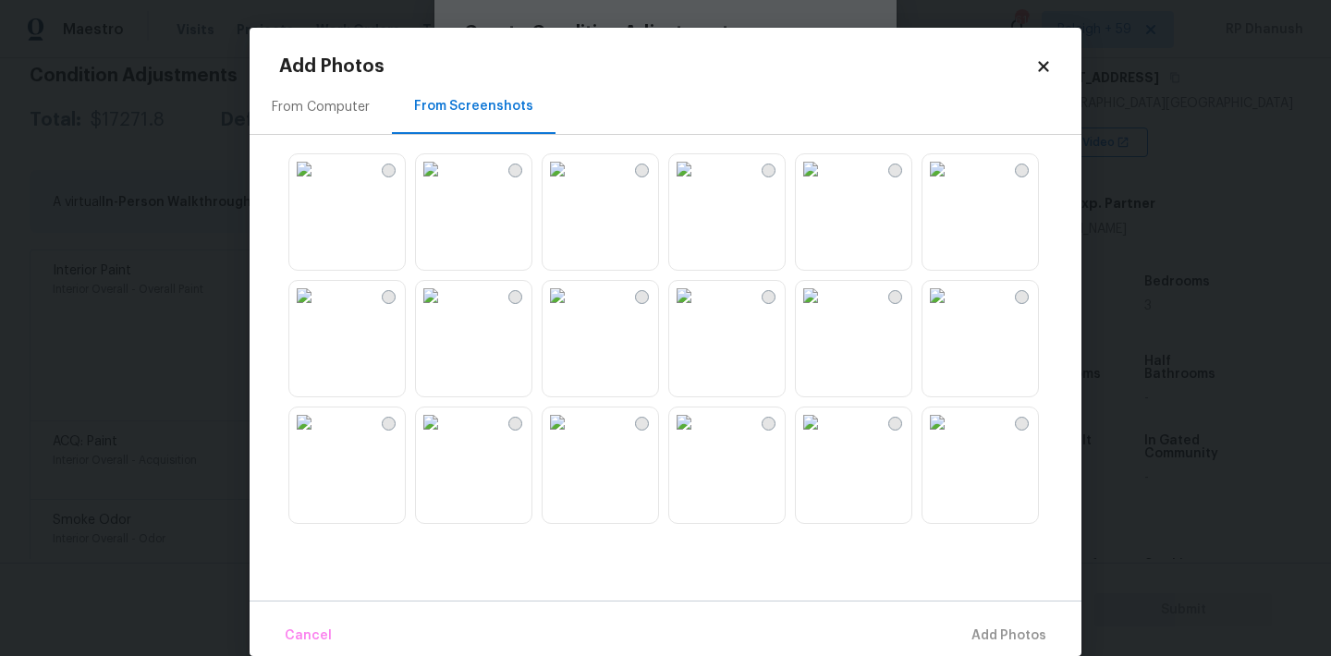
click at [319, 184] on img at bounding box center [304, 169] width 30 height 30
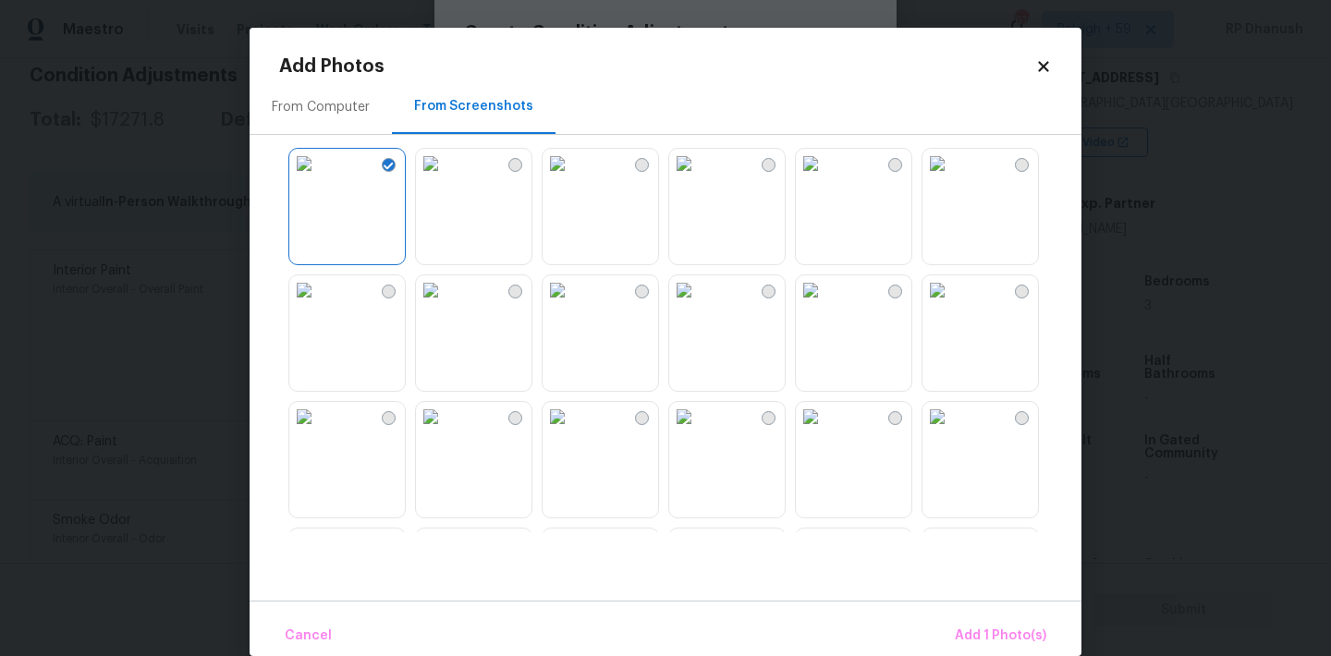
click at [319, 305] on img at bounding box center [304, 290] width 30 height 30
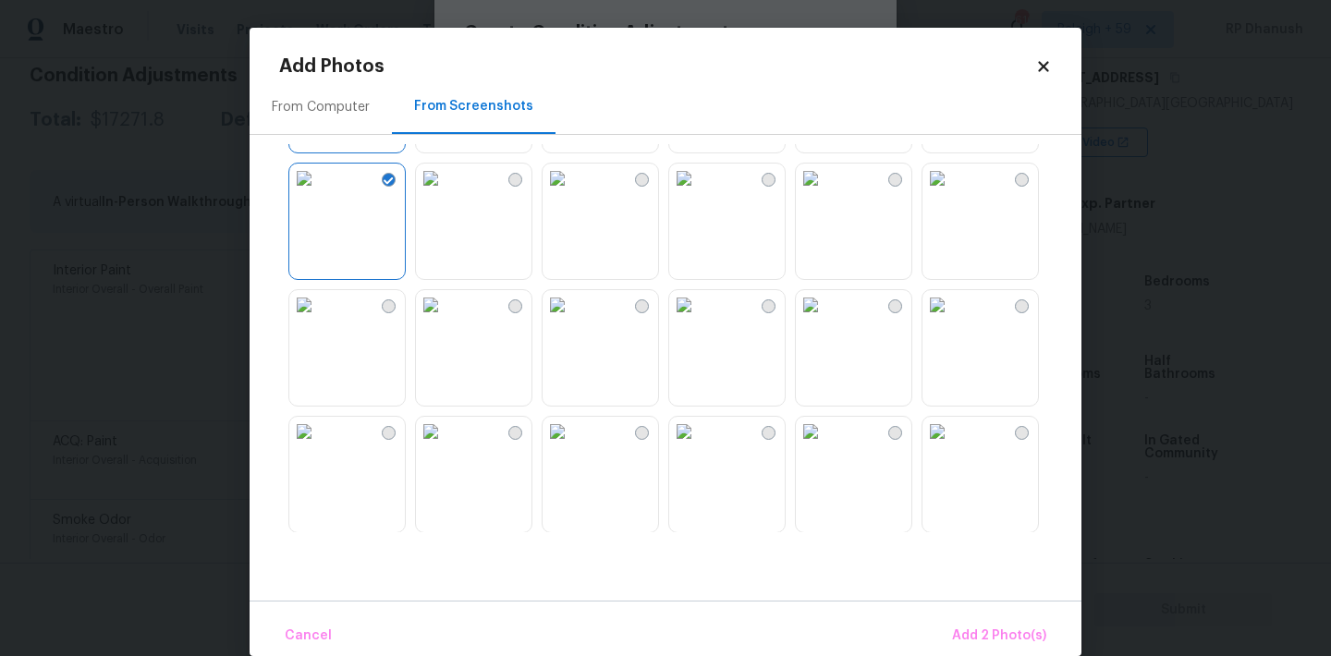
click at [699, 320] on img at bounding box center [684, 305] width 30 height 30
click at [825, 320] on img at bounding box center [811, 305] width 30 height 30
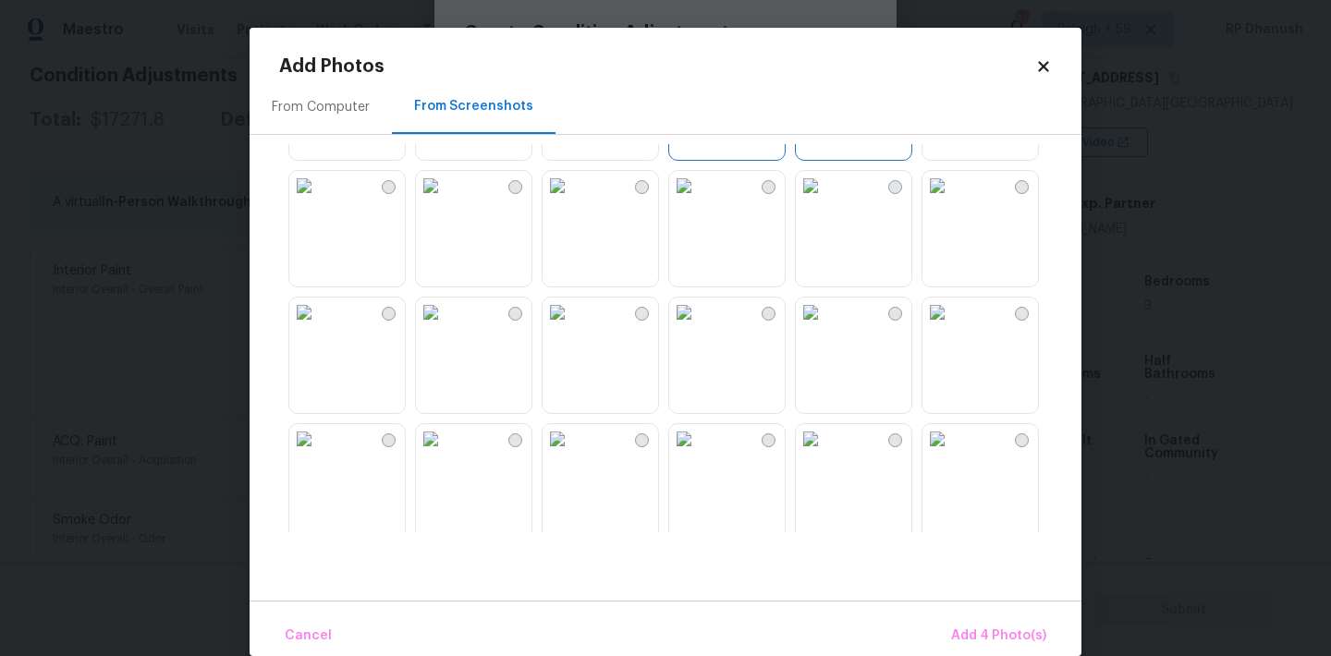
scroll to position [384, 0]
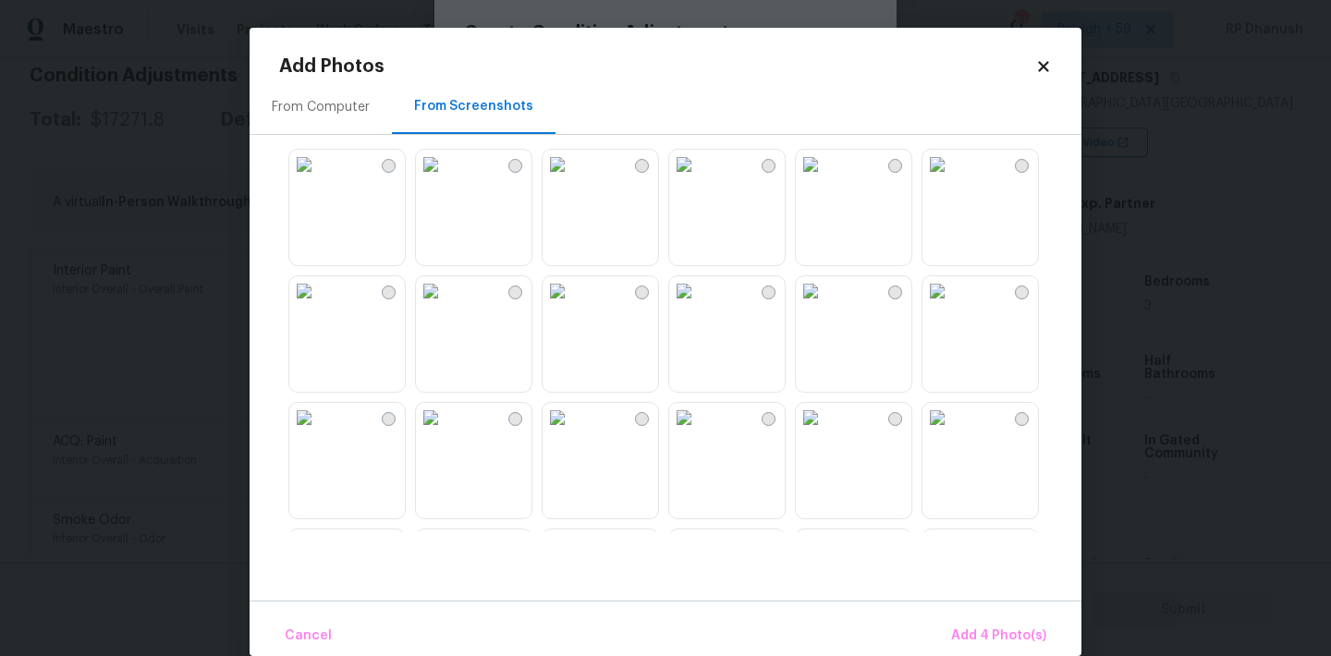
click at [572, 179] on img at bounding box center [557, 165] width 30 height 30
click at [680, 306] on img at bounding box center [684, 291] width 30 height 30
click at [825, 306] on img at bounding box center [811, 291] width 30 height 30
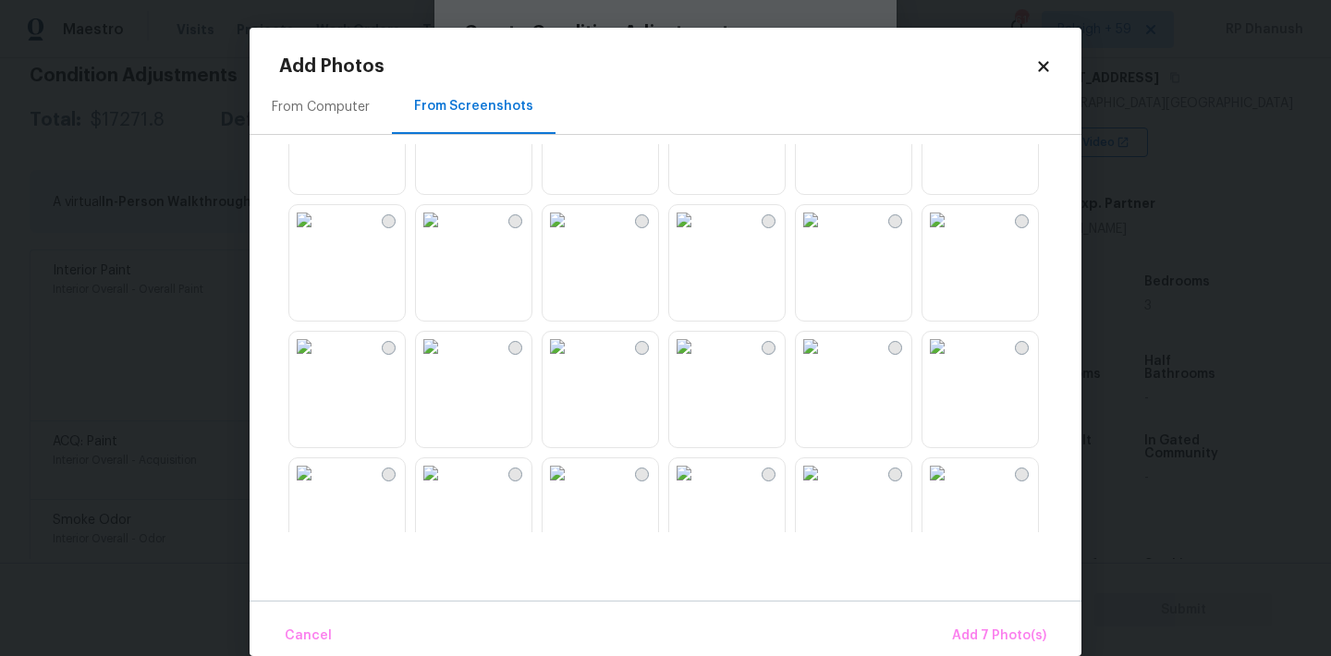
scroll to position [1486, 0]
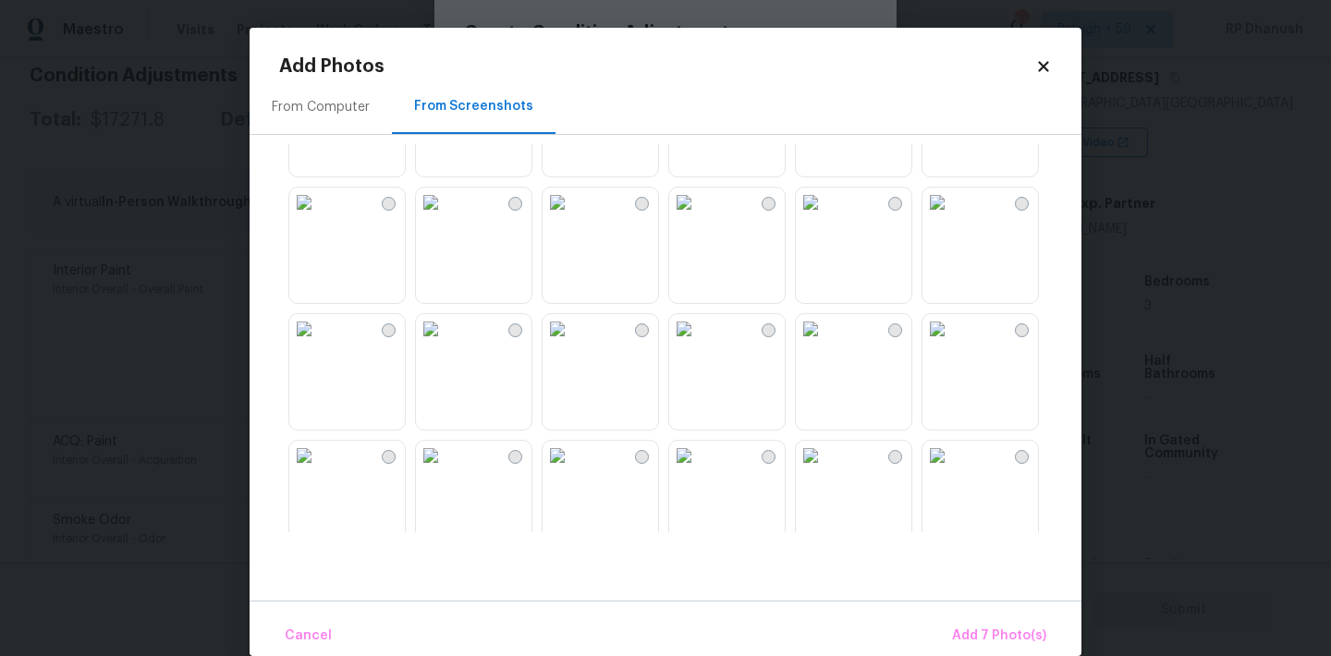
click at [445, 217] on img at bounding box center [431, 203] width 30 height 30
click at [967, 633] on span "Add 8 Photo(s)" at bounding box center [999, 636] width 94 height 23
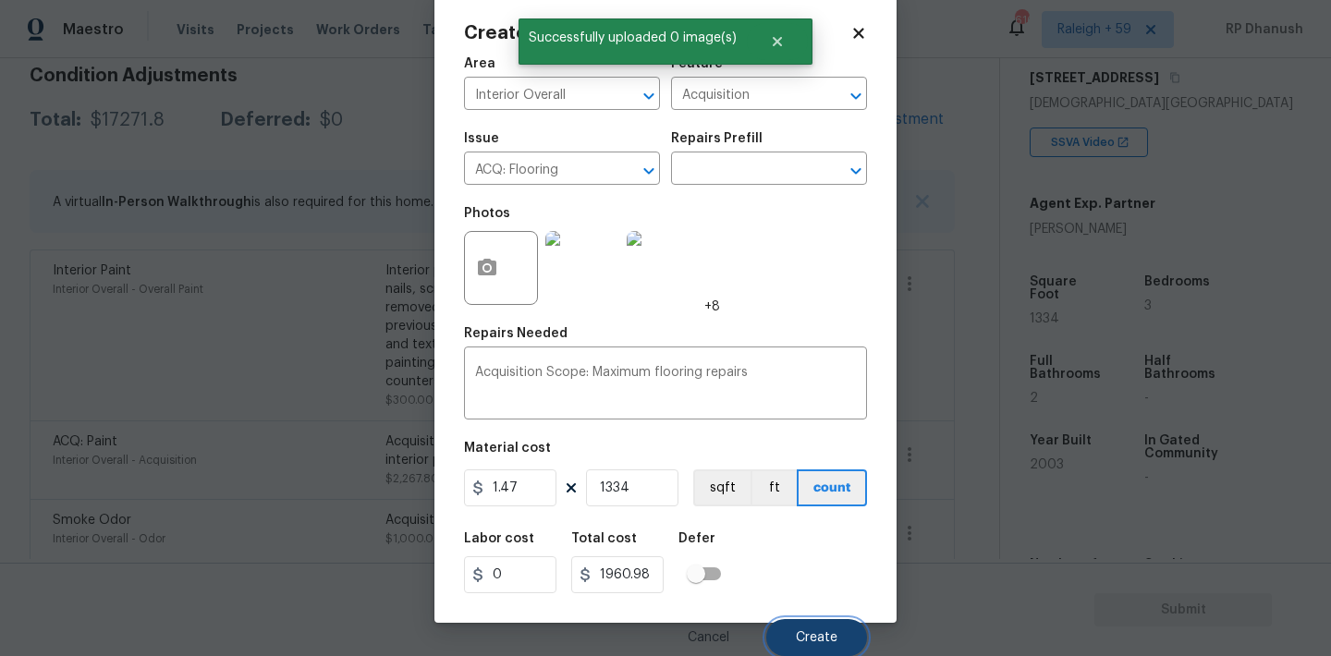
click at [808, 640] on span "Create" at bounding box center [817, 638] width 42 height 14
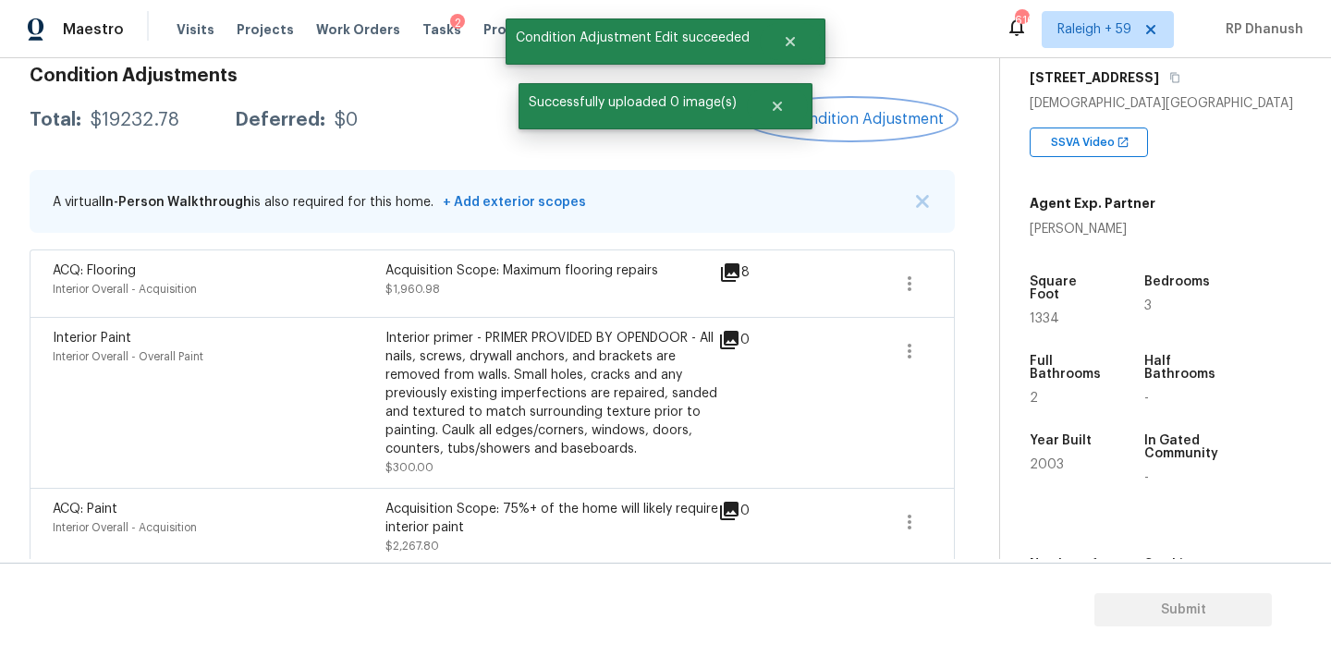
scroll to position [361, 0]
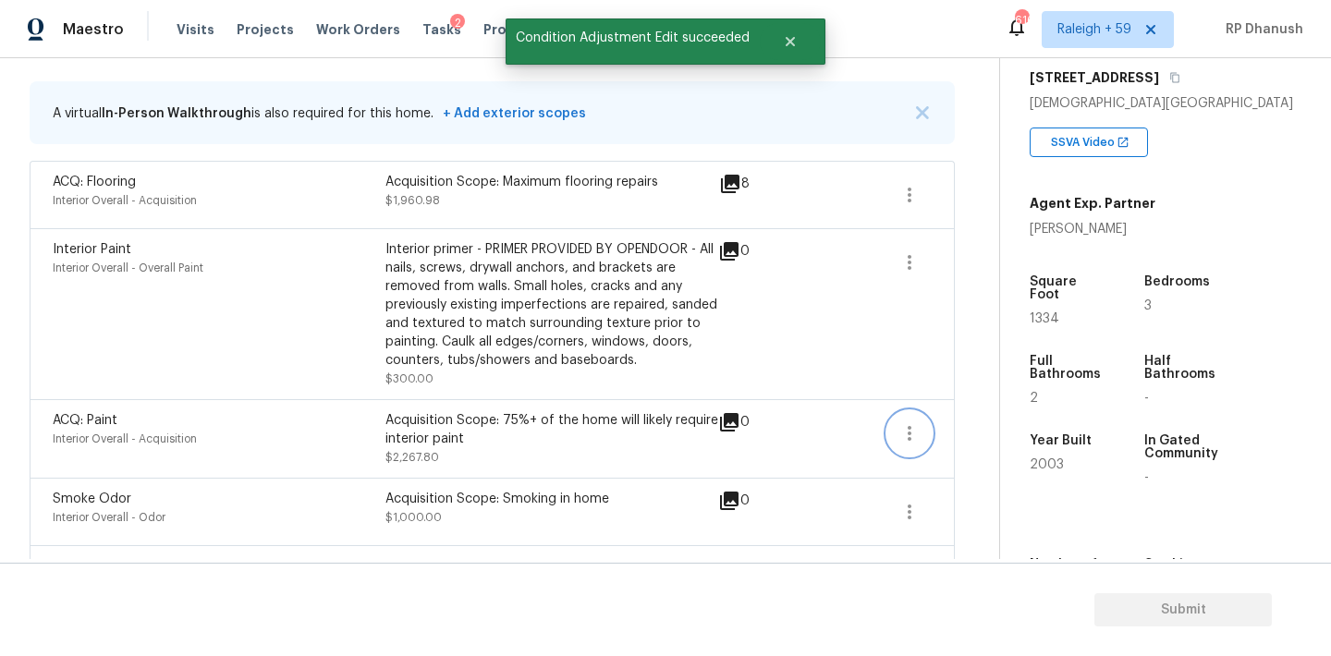
click at [917, 446] on button "button" at bounding box center [909, 433] width 44 height 44
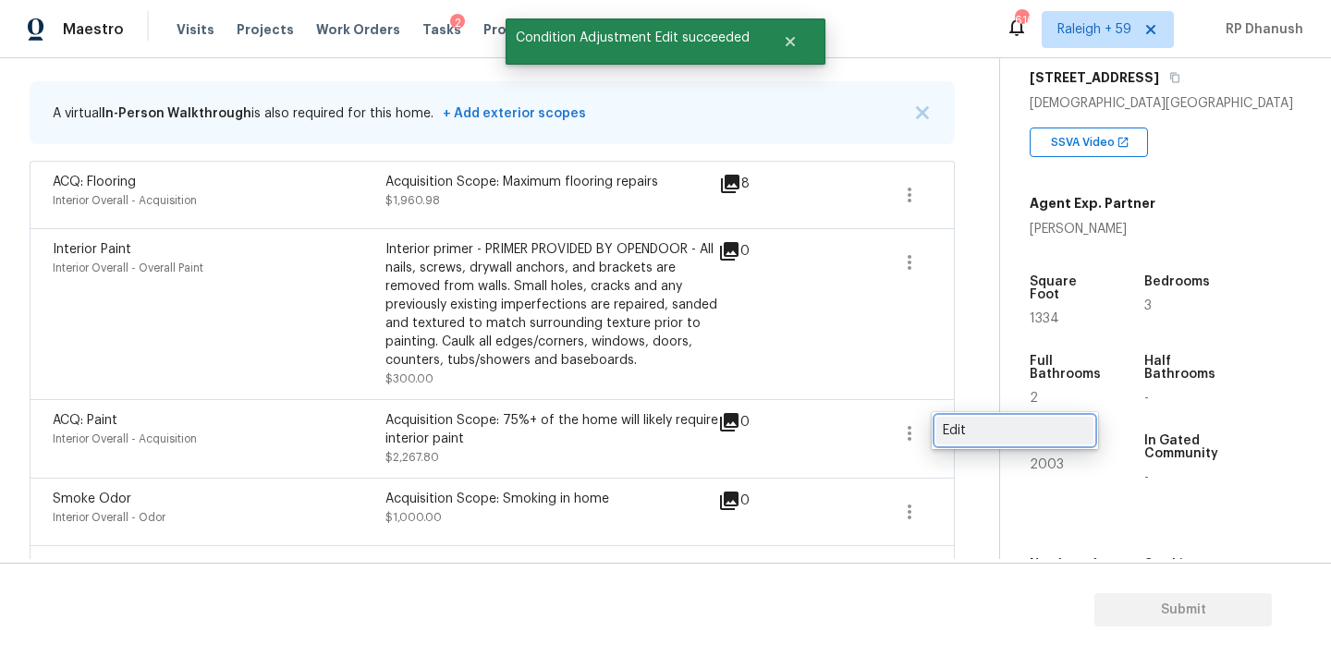
click at [976, 424] on div "Edit" at bounding box center [1014, 430] width 144 height 18
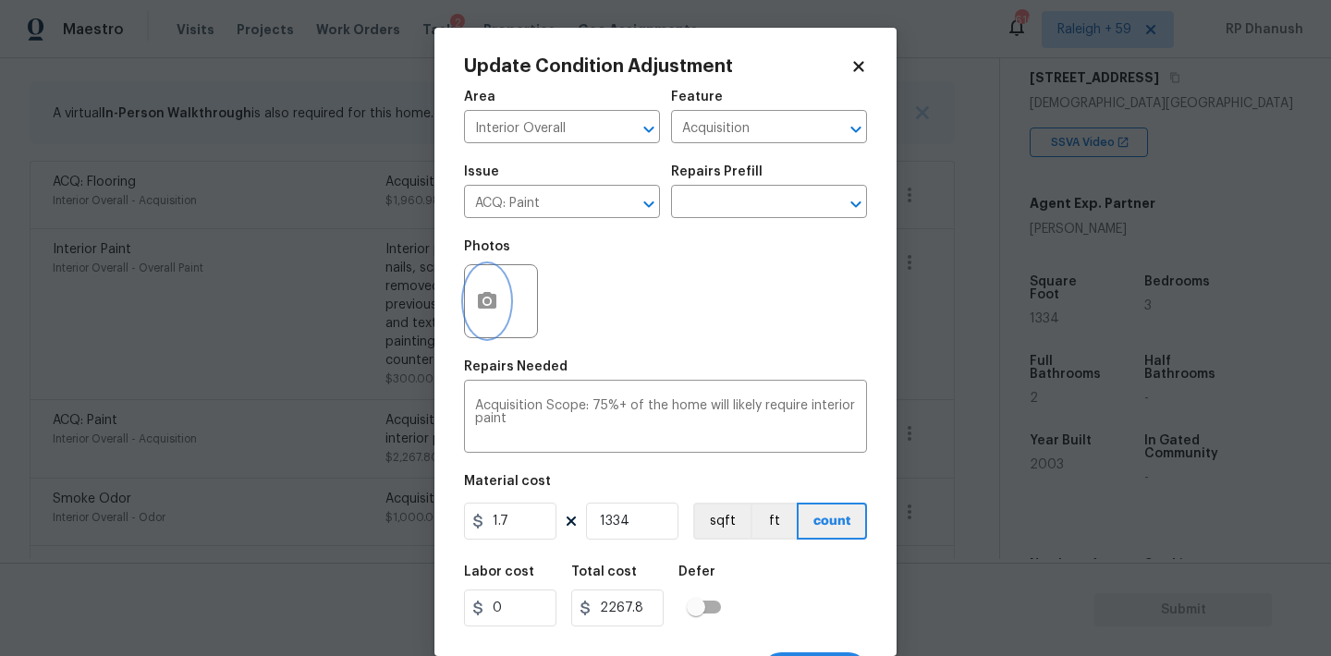
click at [481, 272] on button "button" at bounding box center [487, 301] width 44 height 72
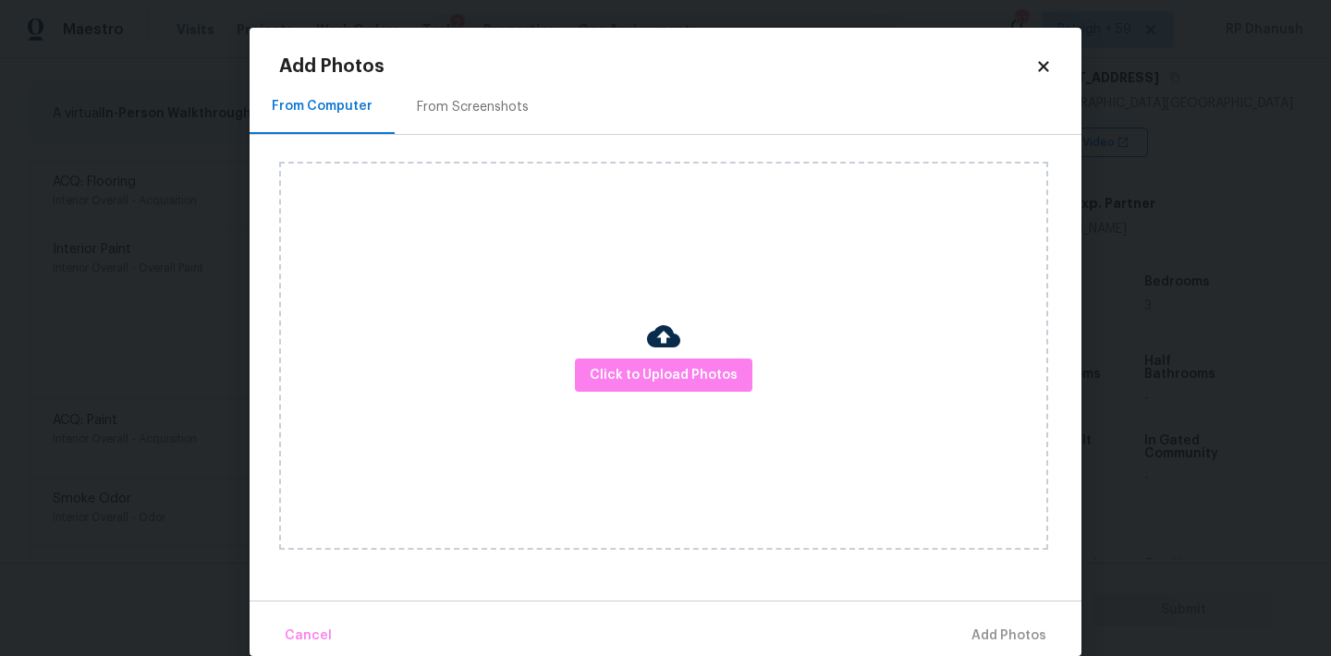
click at [515, 128] on div "From Screenshots" at bounding box center [473, 106] width 156 height 55
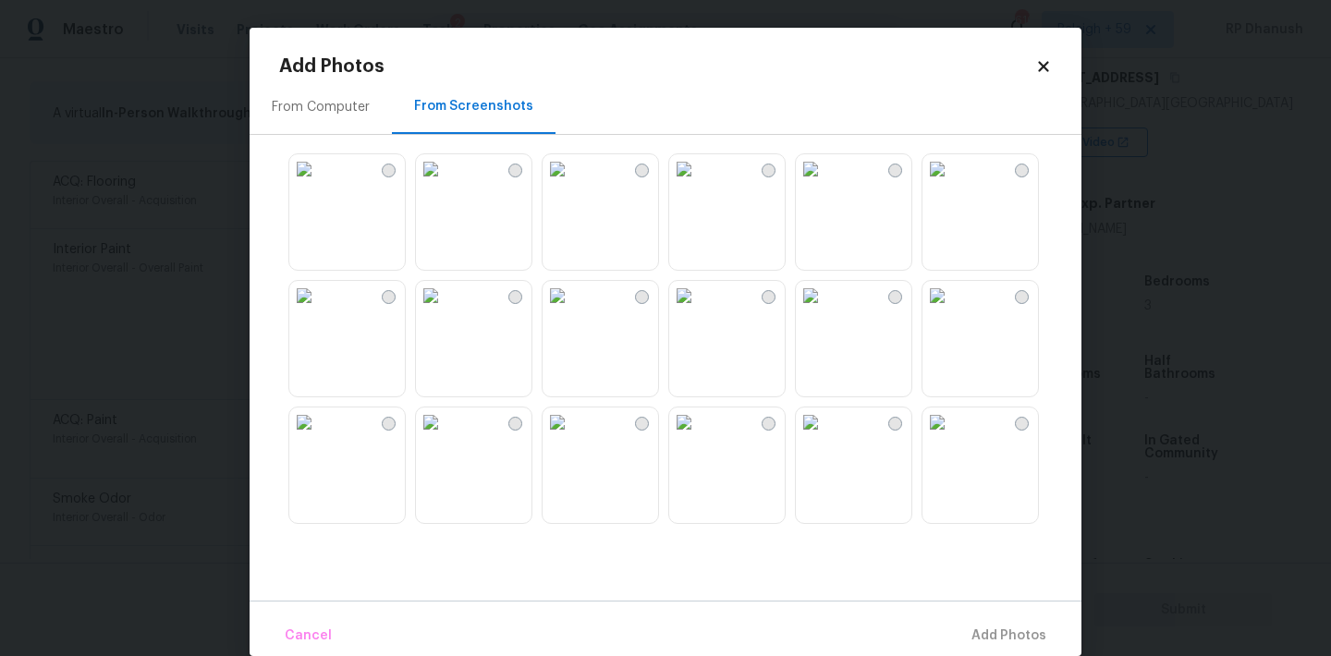
click at [699, 184] on img at bounding box center [684, 169] width 30 height 30
click at [825, 310] on img at bounding box center [811, 296] width 30 height 30
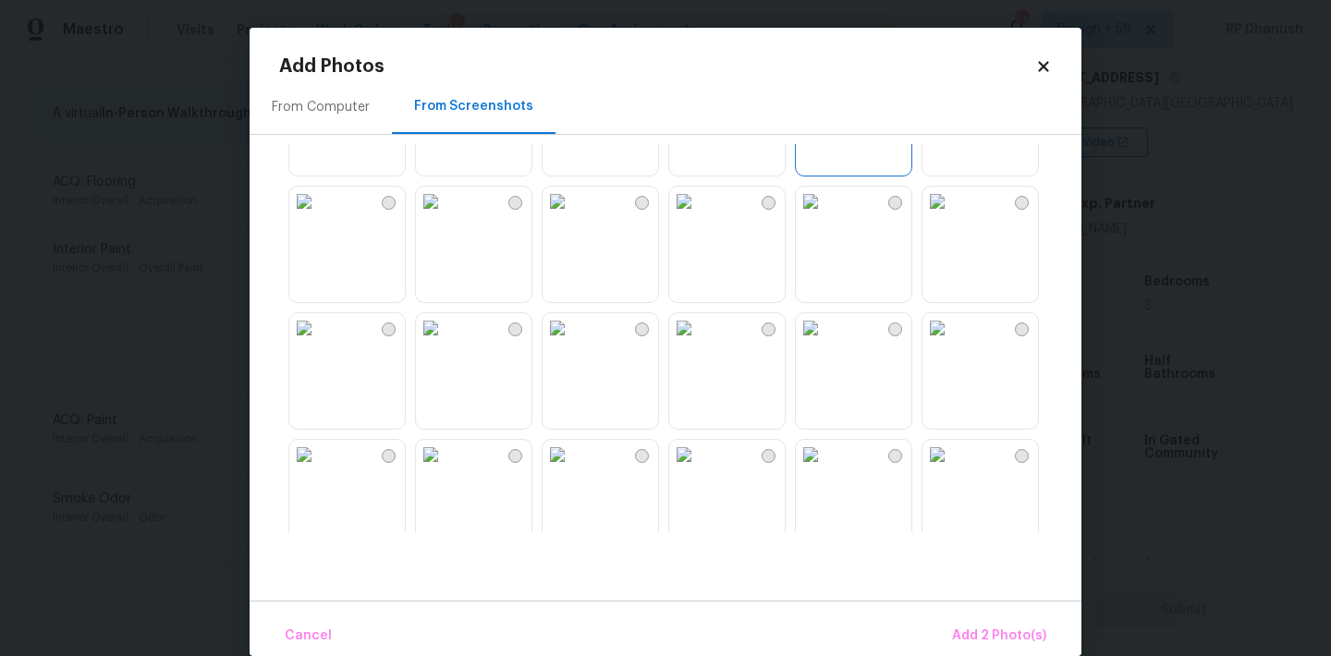
click at [572, 216] on img at bounding box center [557, 202] width 30 height 30
click at [445, 343] on img at bounding box center [431, 328] width 30 height 30
click at [572, 343] on img at bounding box center [557, 328] width 30 height 30
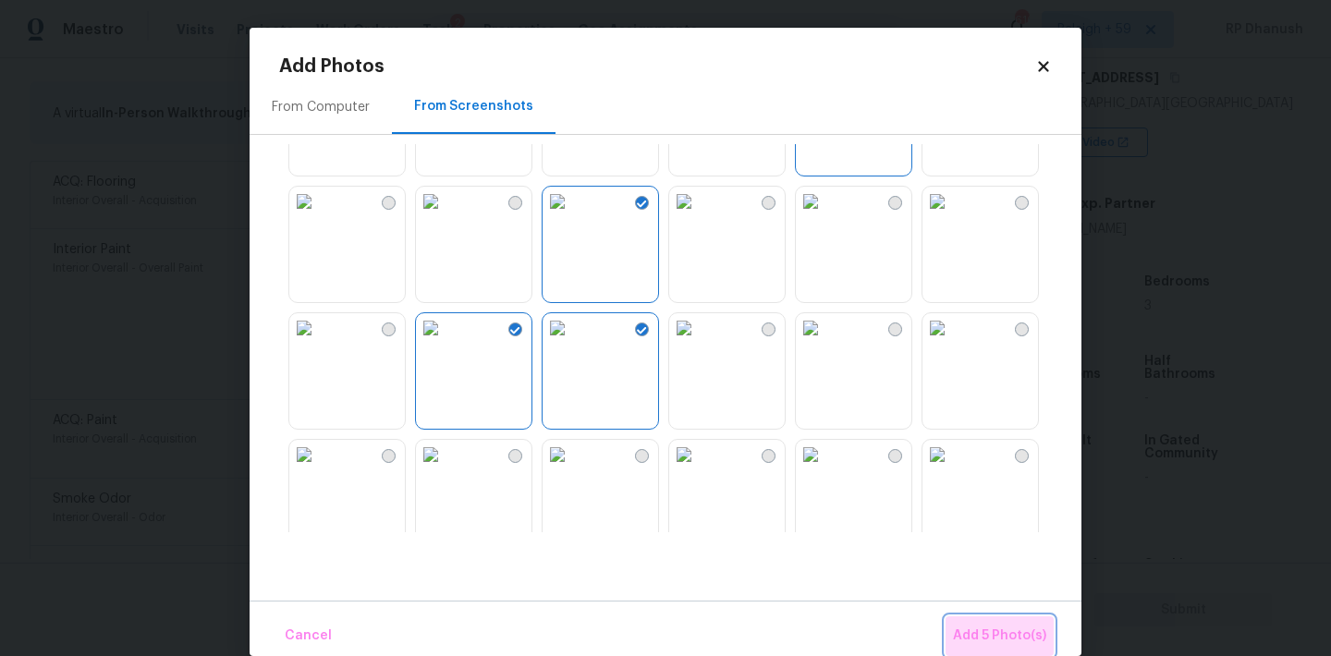
click at [1002, 639] on span "Add 5 Photo(s)" at bounding box center [999, 636] width 93 height 23
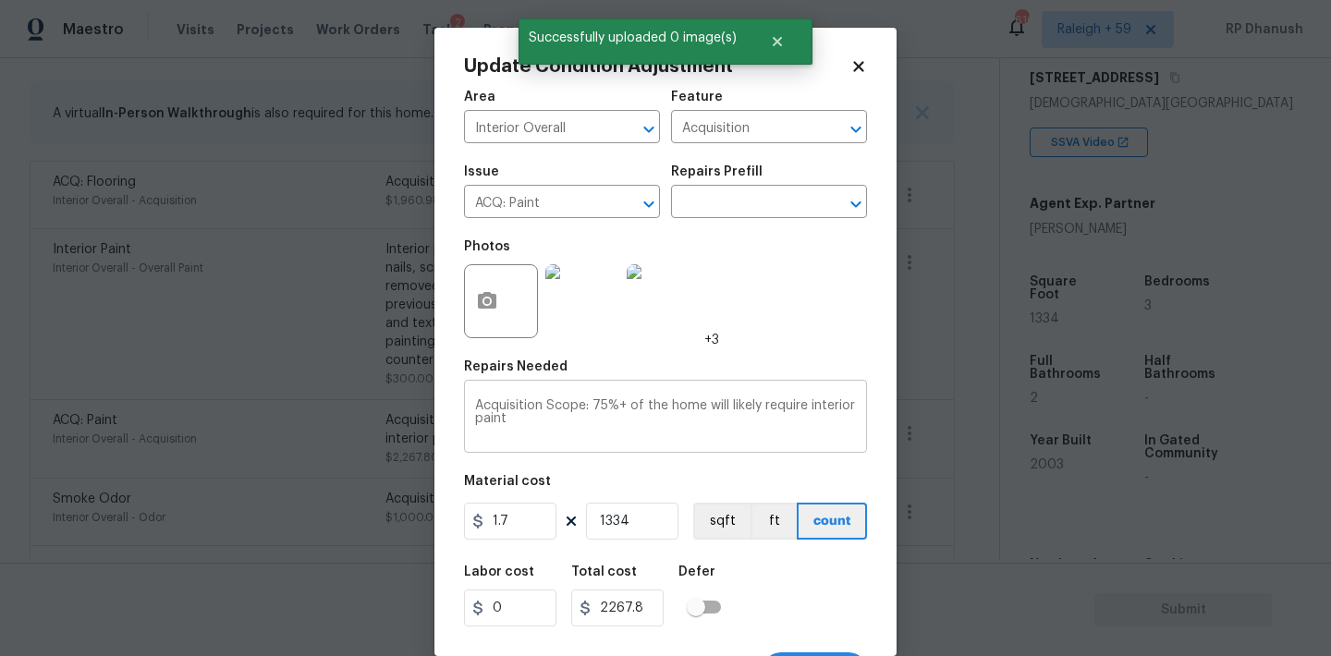
click at [700, 436] on textarea "Acquisition Scope: 75%+ of the home will likely require interior paint" at bounding box center [665, 418] width 381 height 39
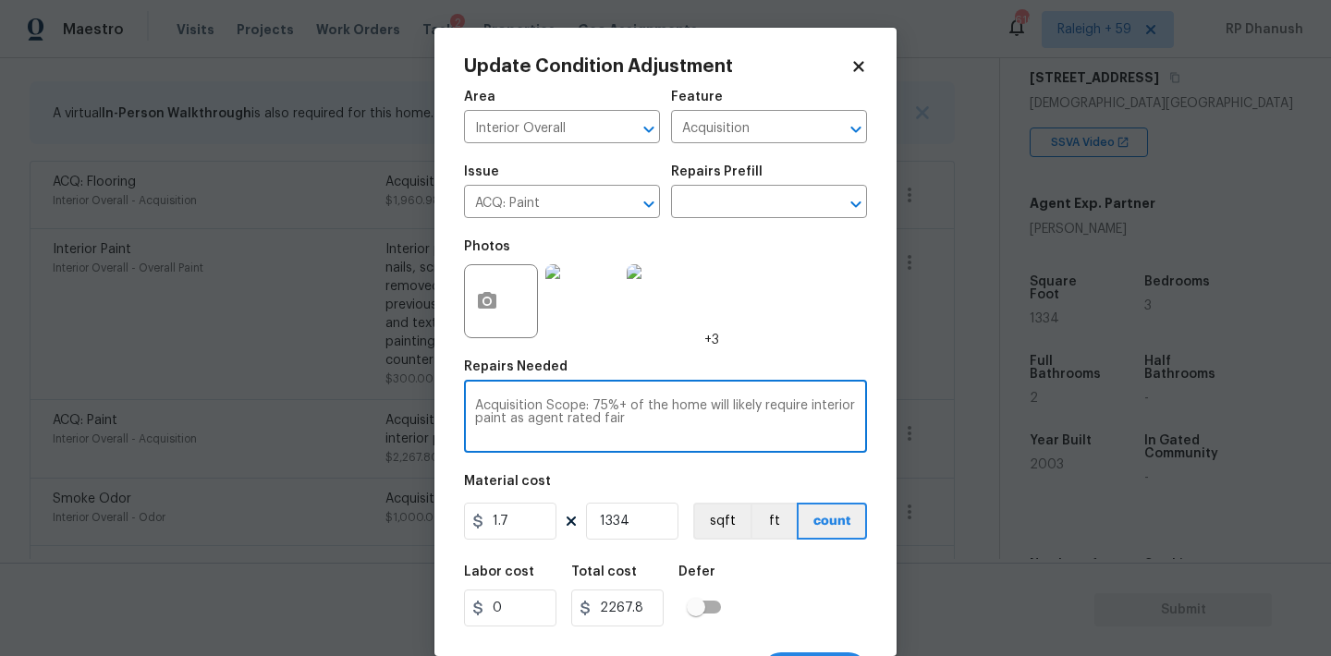
scroll to position [34, 0]
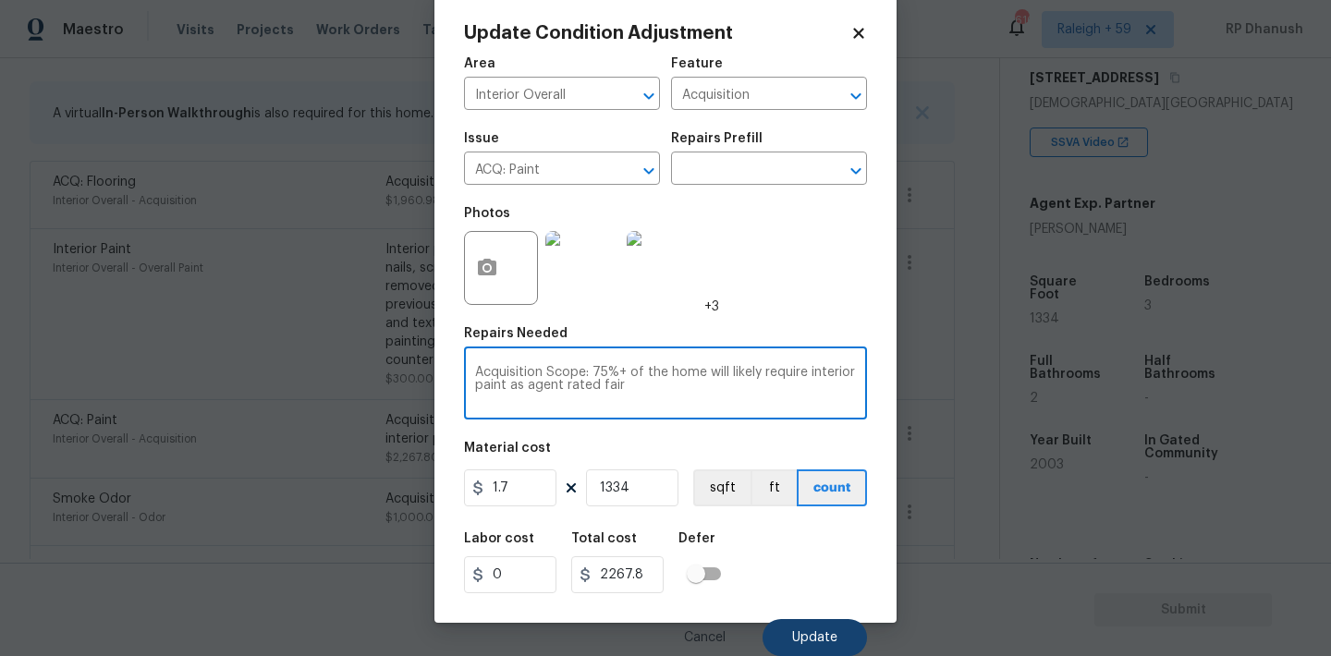
type textarea "Acquisition Scope: 75%+ of the home will likely require interior paint as agent…"
click at [812, 645] on button "Update" at bounding box center [814, 637] width 104 height 37
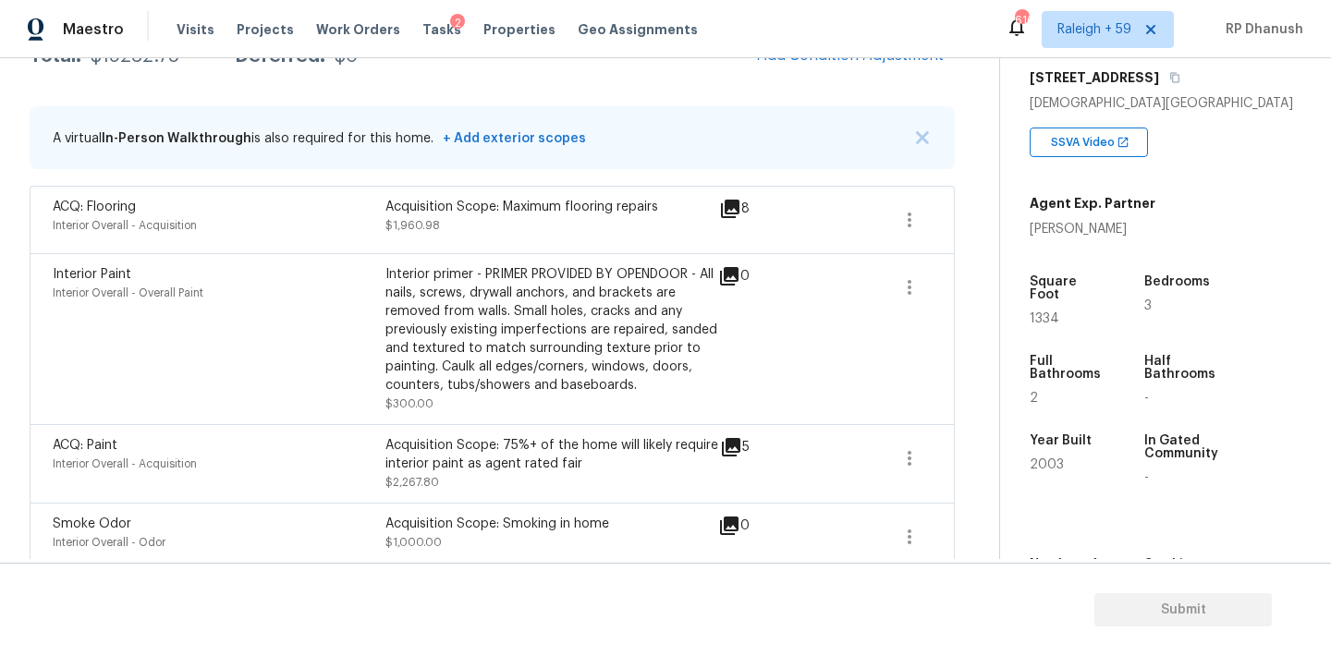
scroll to position [213, 0]
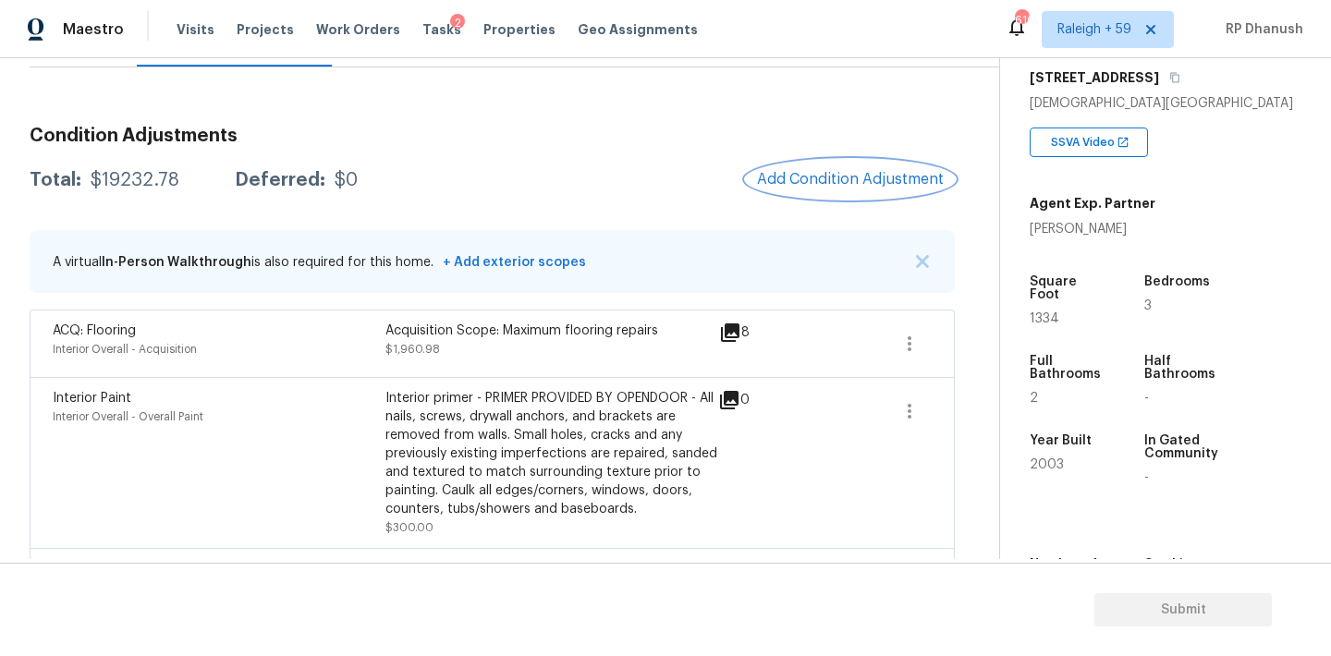
click at [875, 173] on span "Add Condition Adjustment" at bounding box center [850, 179] width 187 height 17
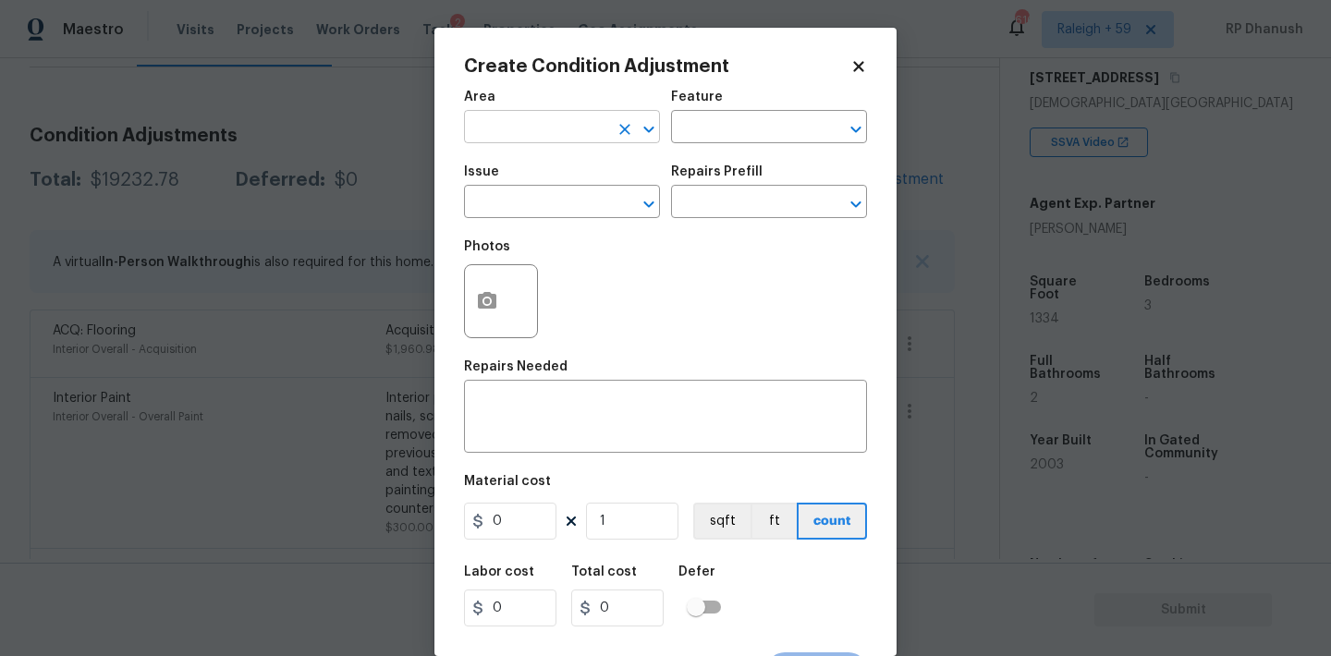
click at [556, 116] on input "text" at bounding box center [536, 129] width 144 height 29
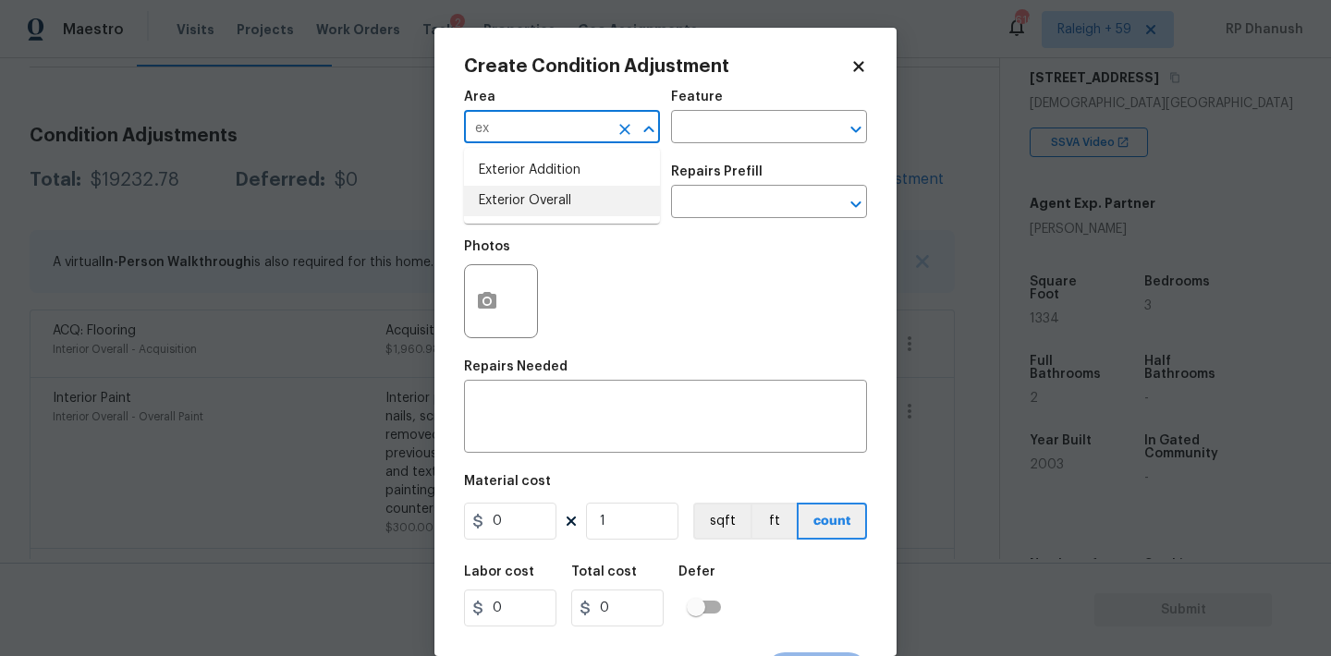
click at [498, 202] on li "Exterior Overall" at bounding box center [562, 201] width 196 height 30
type input "Exterior Overall"
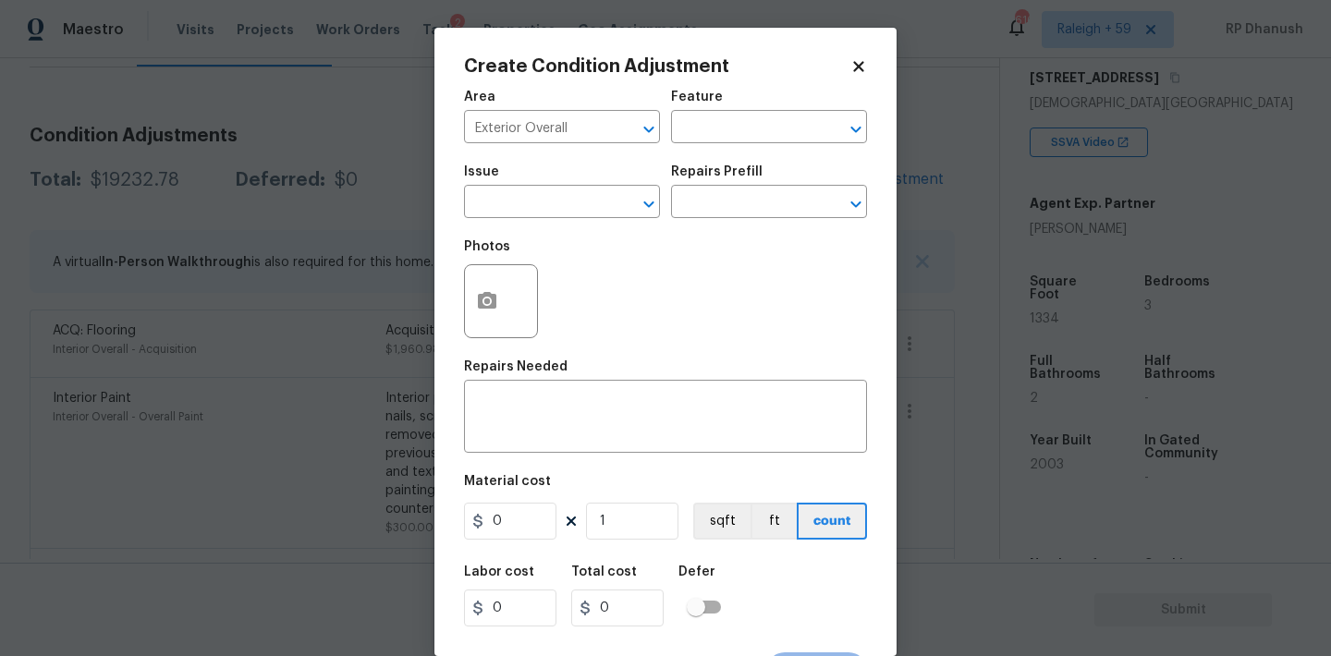
click at [504, 384] on div "Repairs Needed" at bounding box center [665, 372] width 403 height 24
click at [492, 416] on textarea at bounding box center [665, 418] width 381 height 39
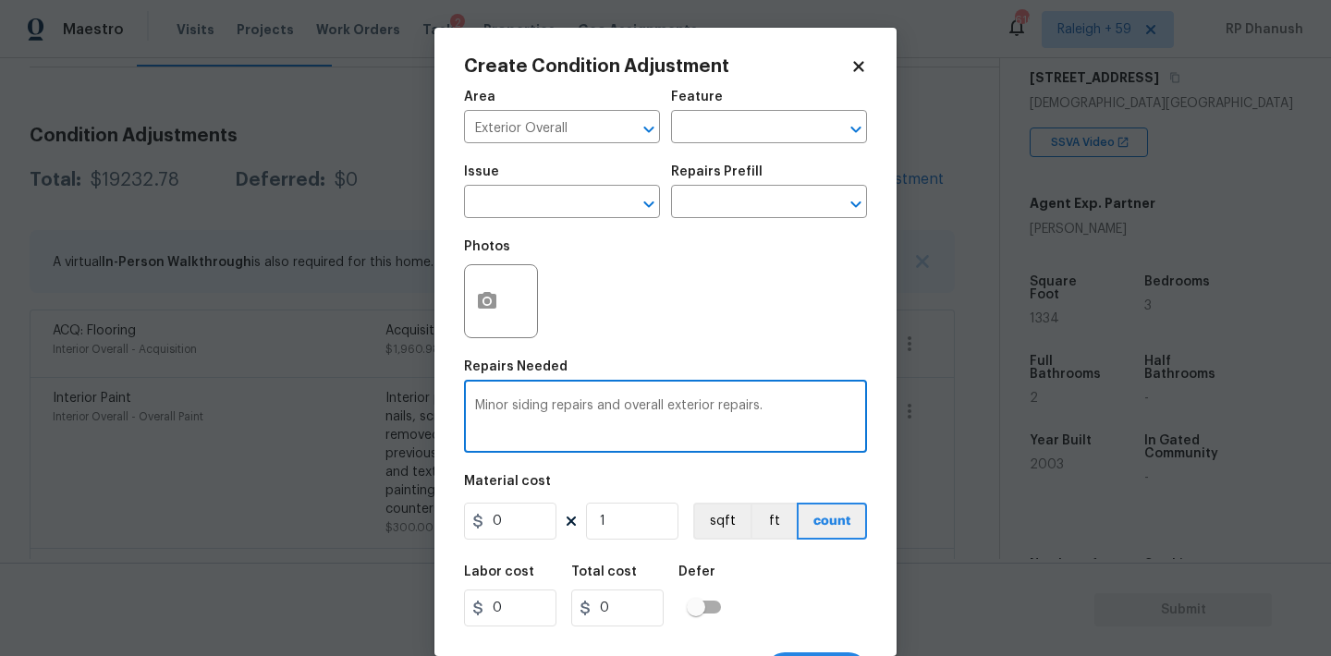
type textarea "Minor siding repairs and overall exterior repairs."
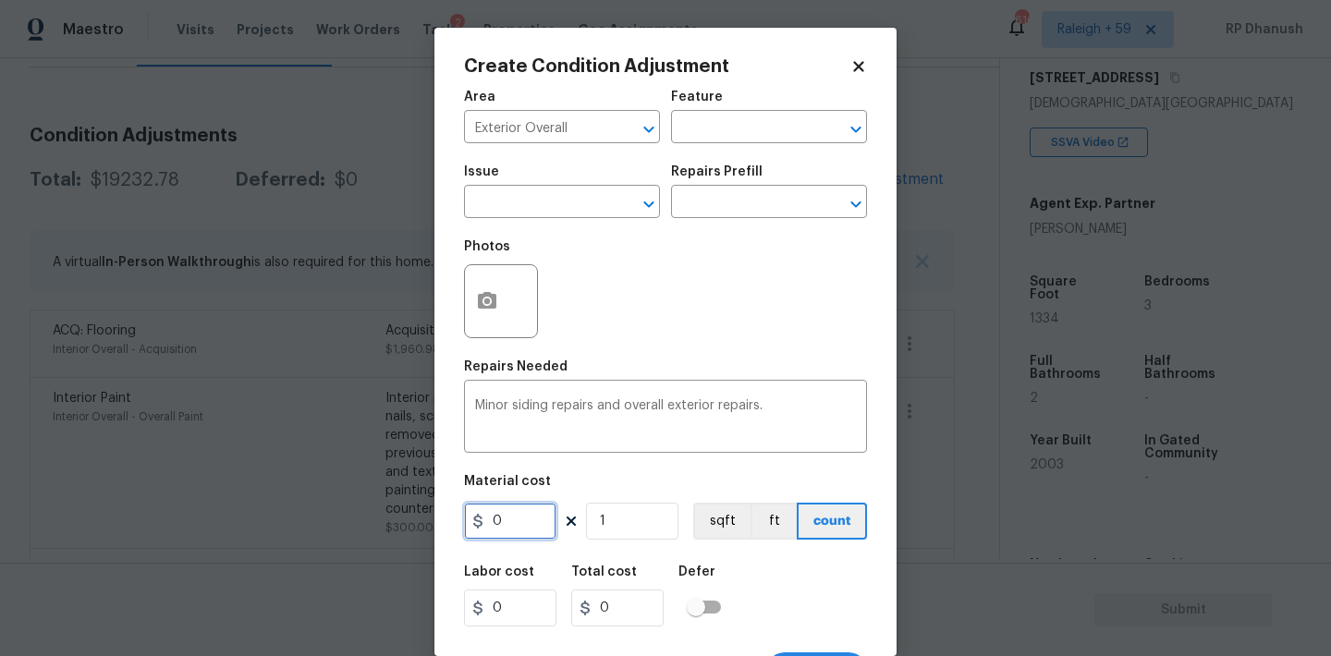
click at [515, 518] on input "0" at bounding box center [510, 521] width 92 height 37
type input "1575"
click at [497, 291] on icon "button" at bounding box center [487, 301] width 22 height 22
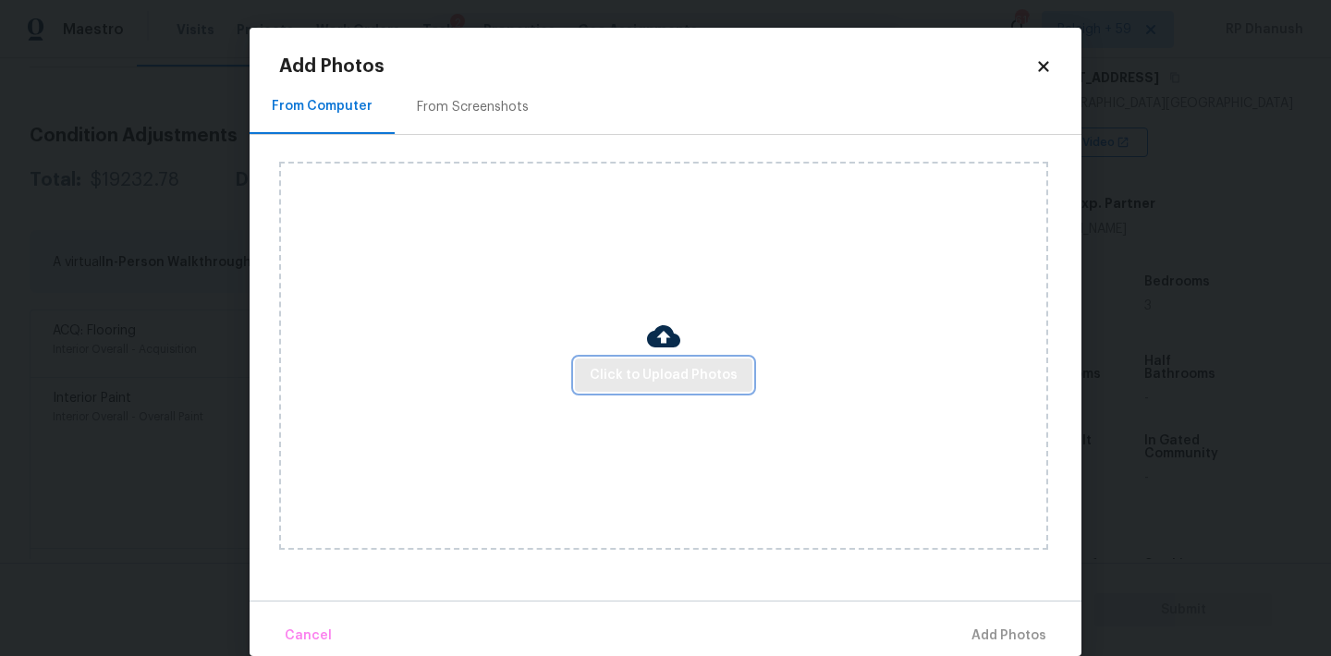
click at [660, 368] on span "Click to Upload Photos" at bounding box center [664, 375] width 148 height 23
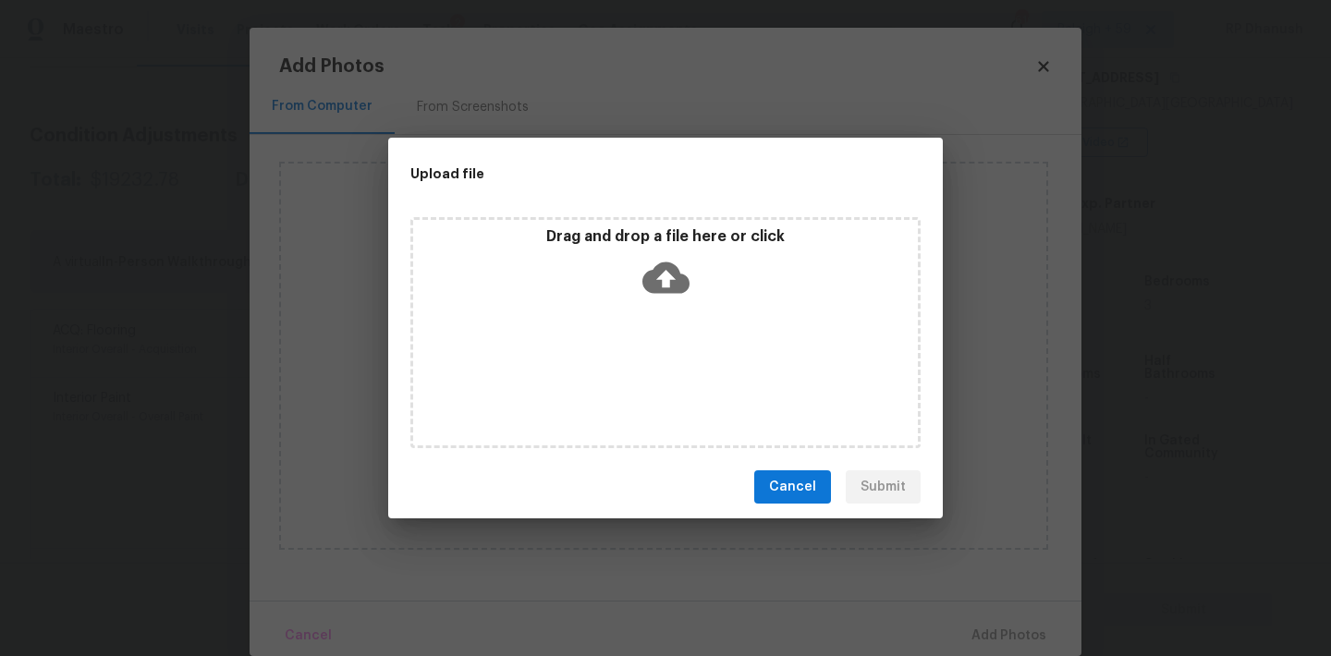
click at [675, 292] on icon at bounding box center [665, 277] width 47 height 47
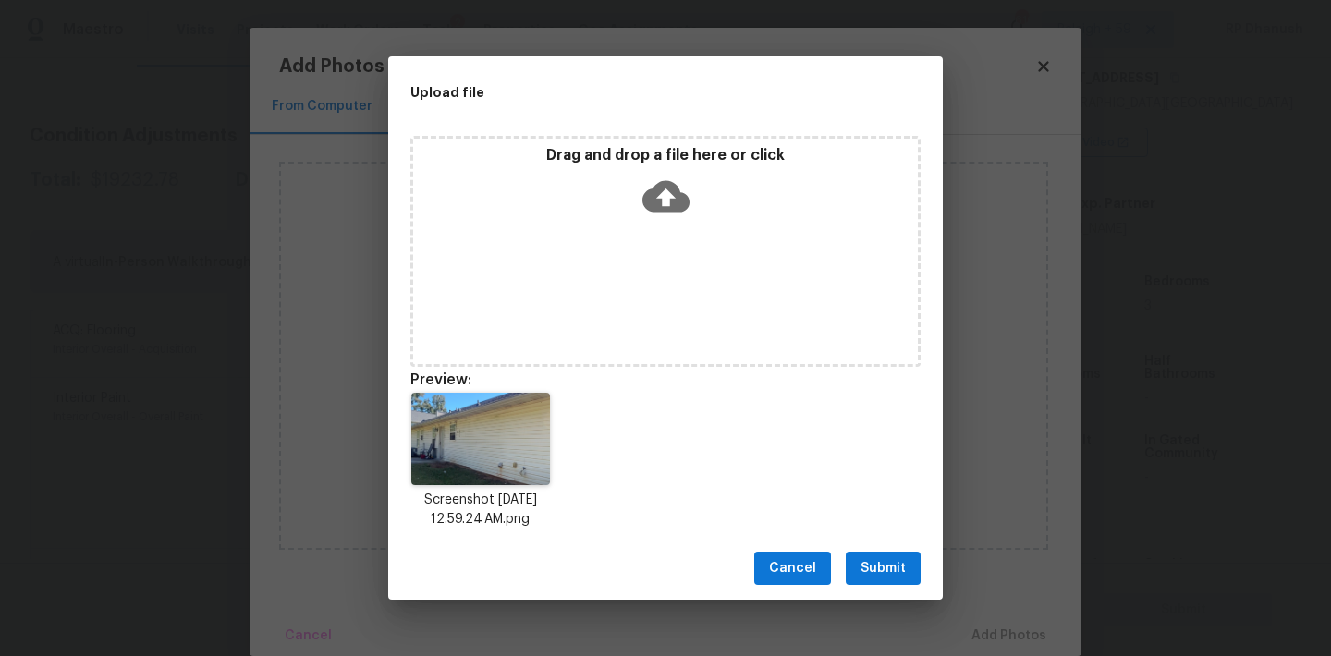
click at [889, 560] on span "Submit" at bounding box center [882, 568] width 45 height 23
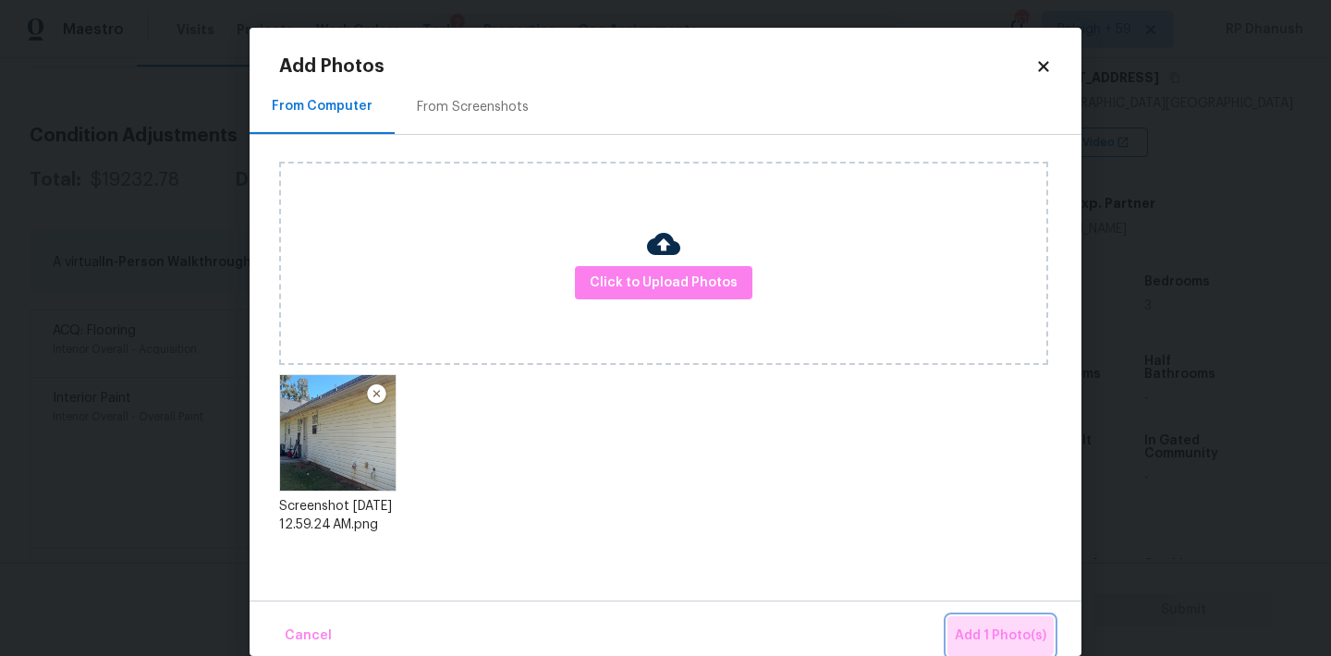
click at [1002, 619] on button "Add 1 Photo(s)" at bounding box center [1000, 636] width 106 height 40
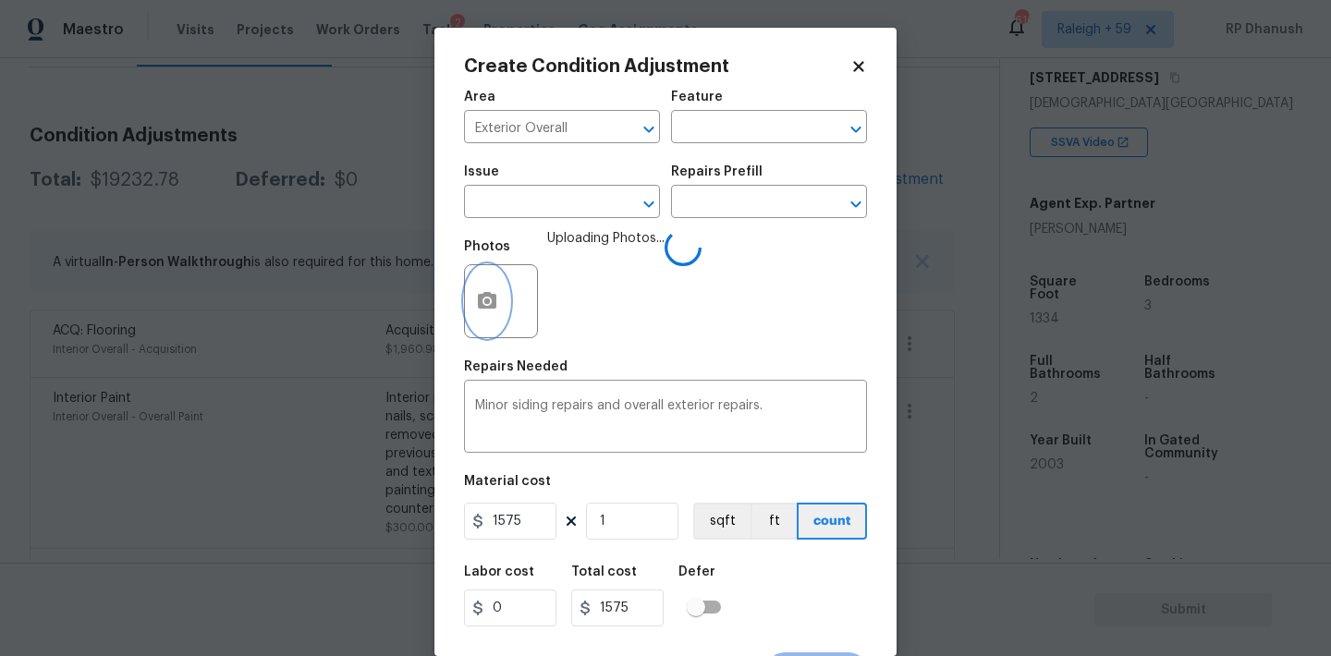
click at [502, 295] on button "button" at bounding box center [487, 301] width 44 height 72
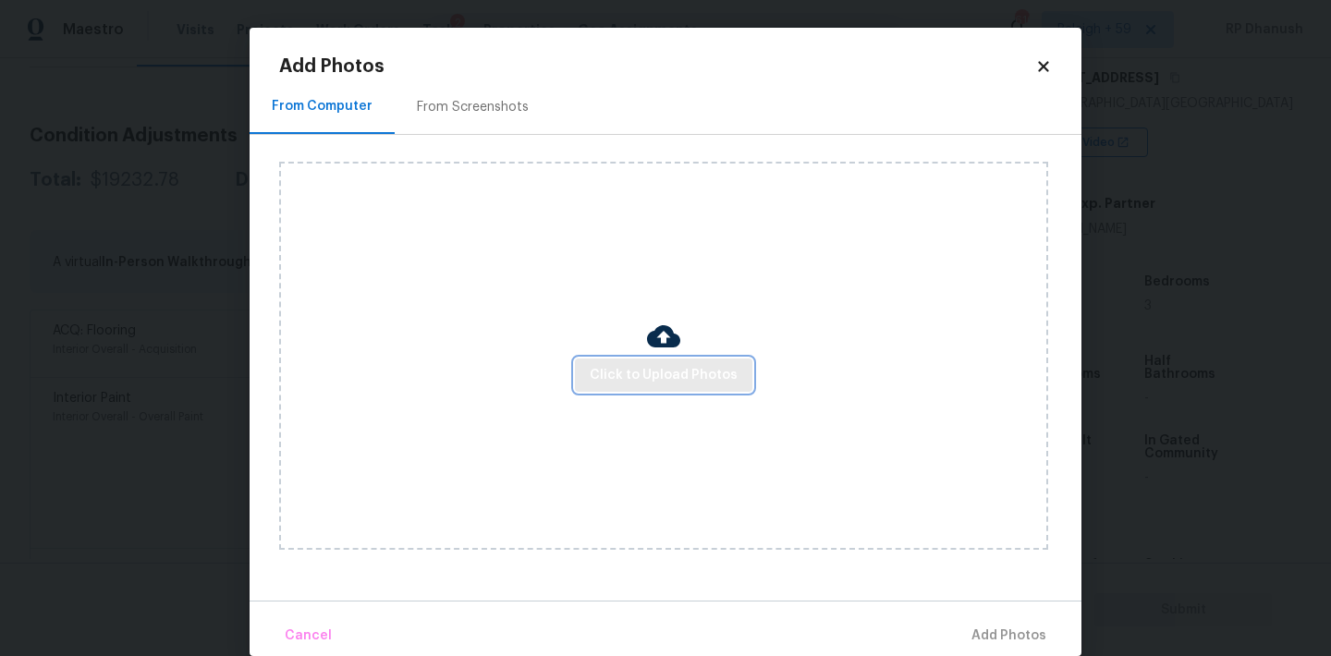
click at [636, 389] on button "Click to Upload Photos" at bounding box center [663, 376] width 177 height 34
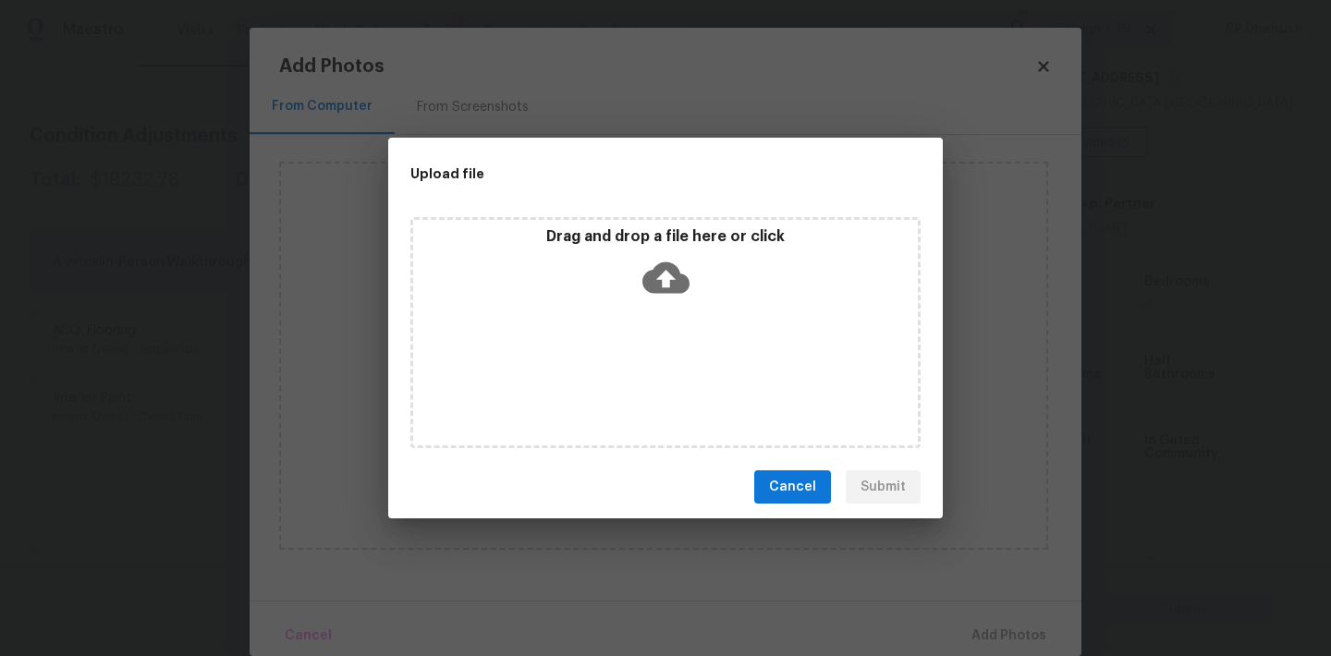
click at [637, 298] on div "Drag and drop a file here or click" at bounding box center [665, 266] width 505 height 79
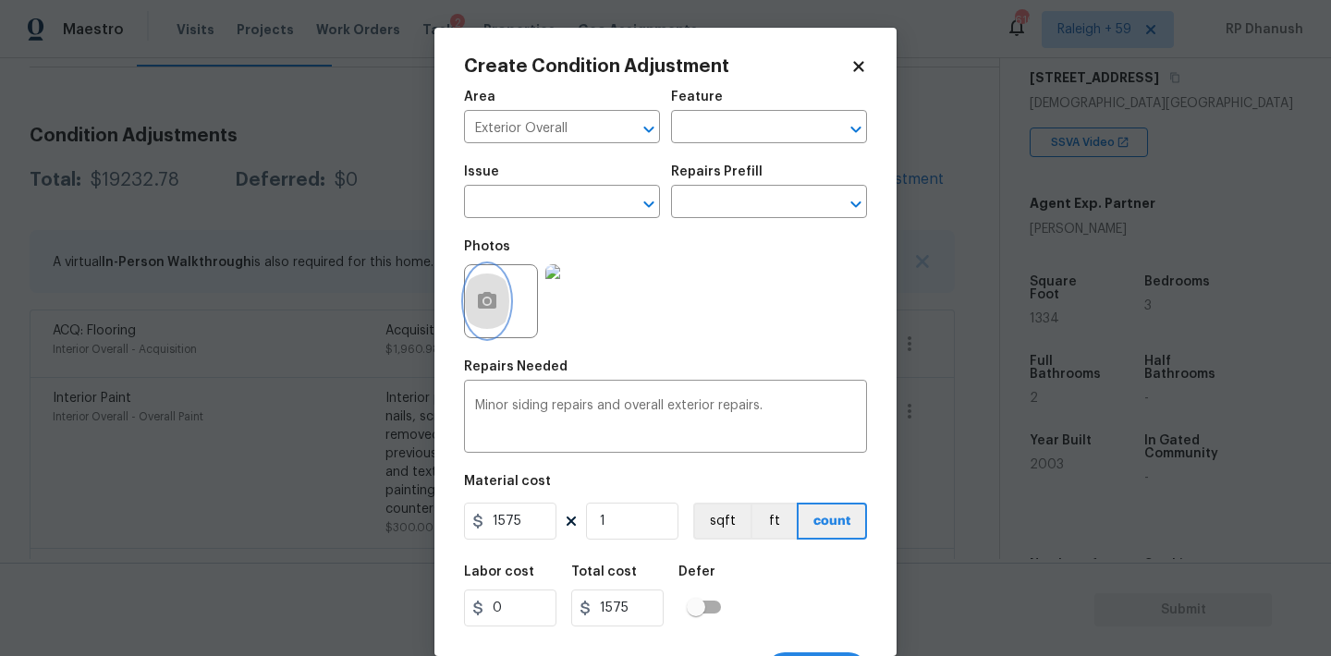
scroll to position [34, 0]
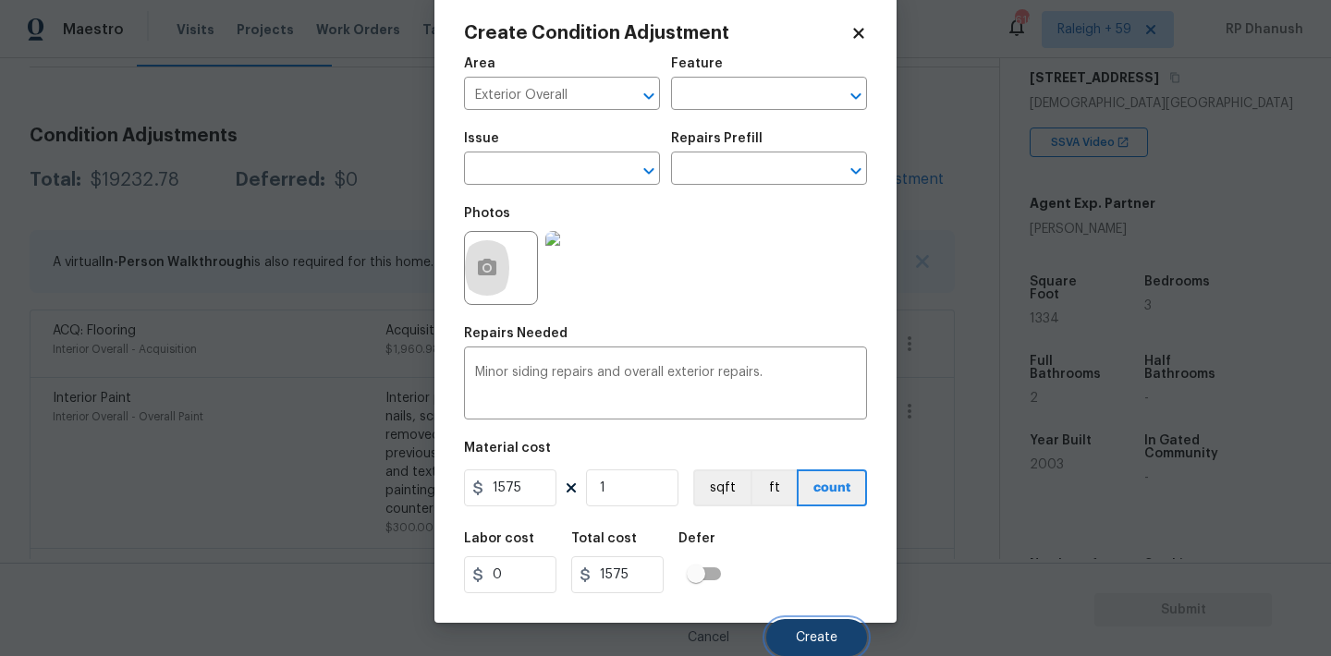
click at [788, 625] on button "Create" at bounding box center [816, 637] width 101 height 37
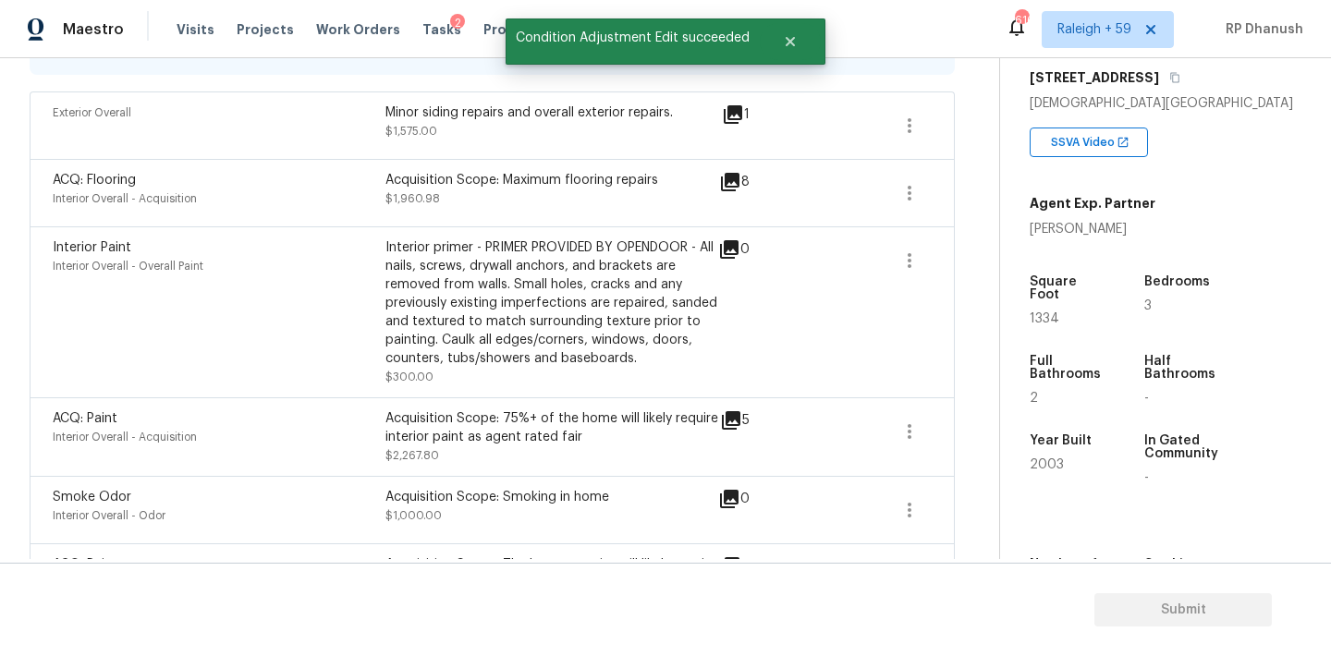
scroll to position [327, 0]
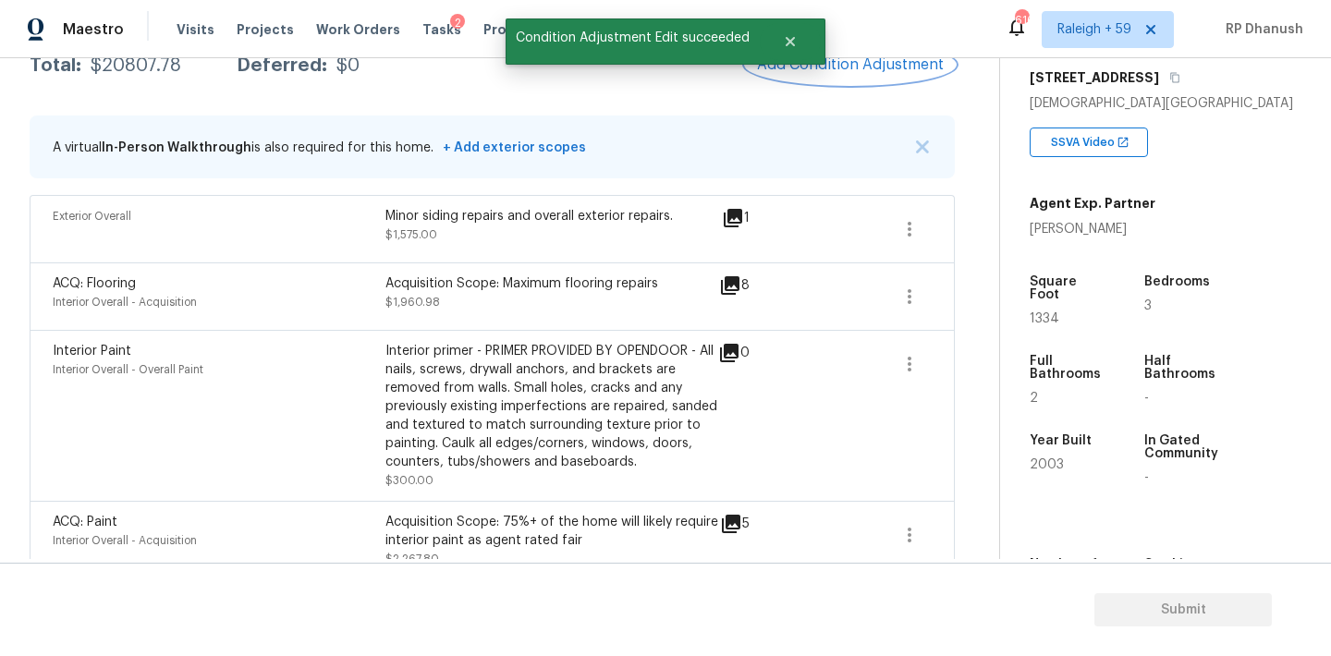
click at [840, 66] on span "Add Condition Adjustment" at bounding box center [850, 64] width 187 height 17
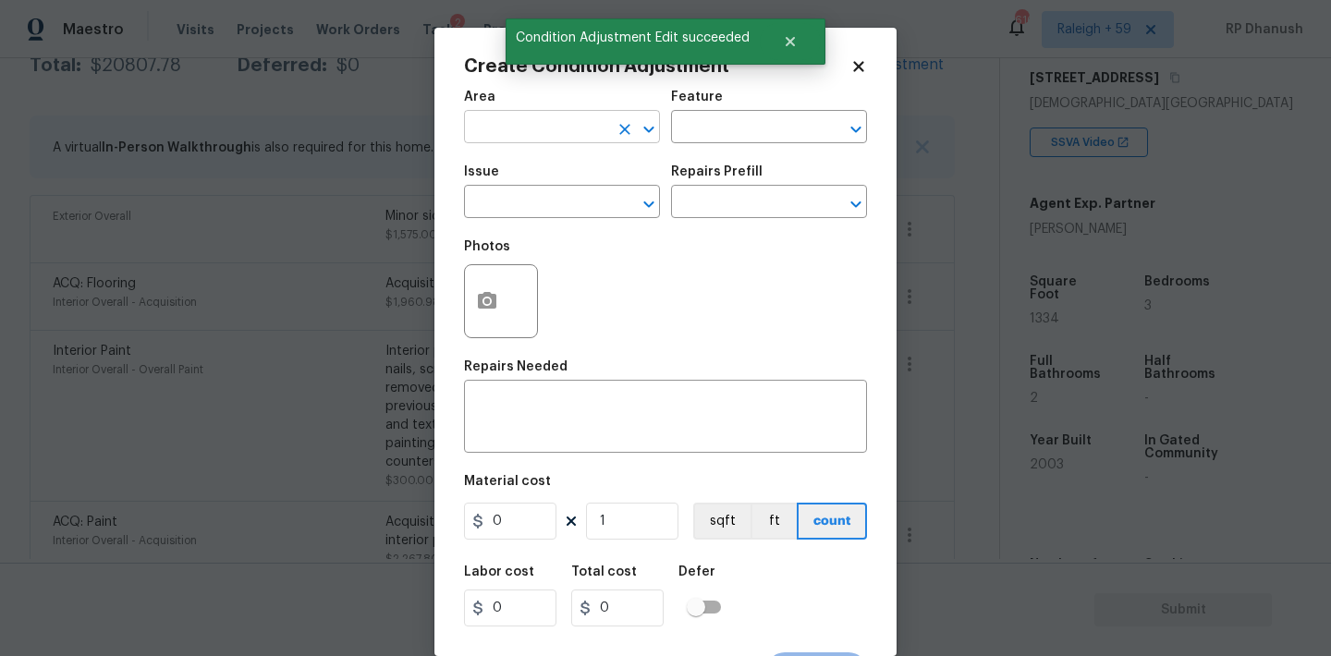
click at [504, 131] on input "text" at bounding box center [536, 129] width 144 height 29
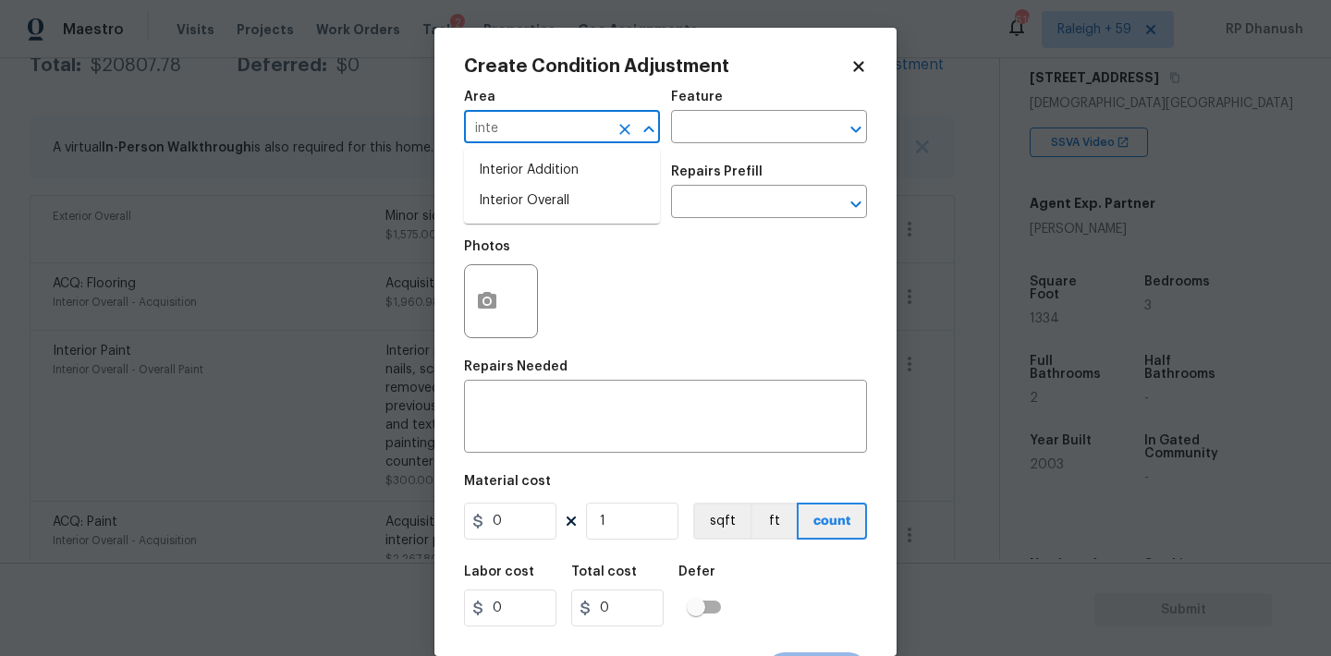
click at [526, 223] on ul "Interior Addition Interior Overall" at bounding box center [562, 186] width 196 height 76
click at [568, 197] on li "Interior Overall" at bounding box center [562, 201] width 196 height 30
type input "Interior Overall"
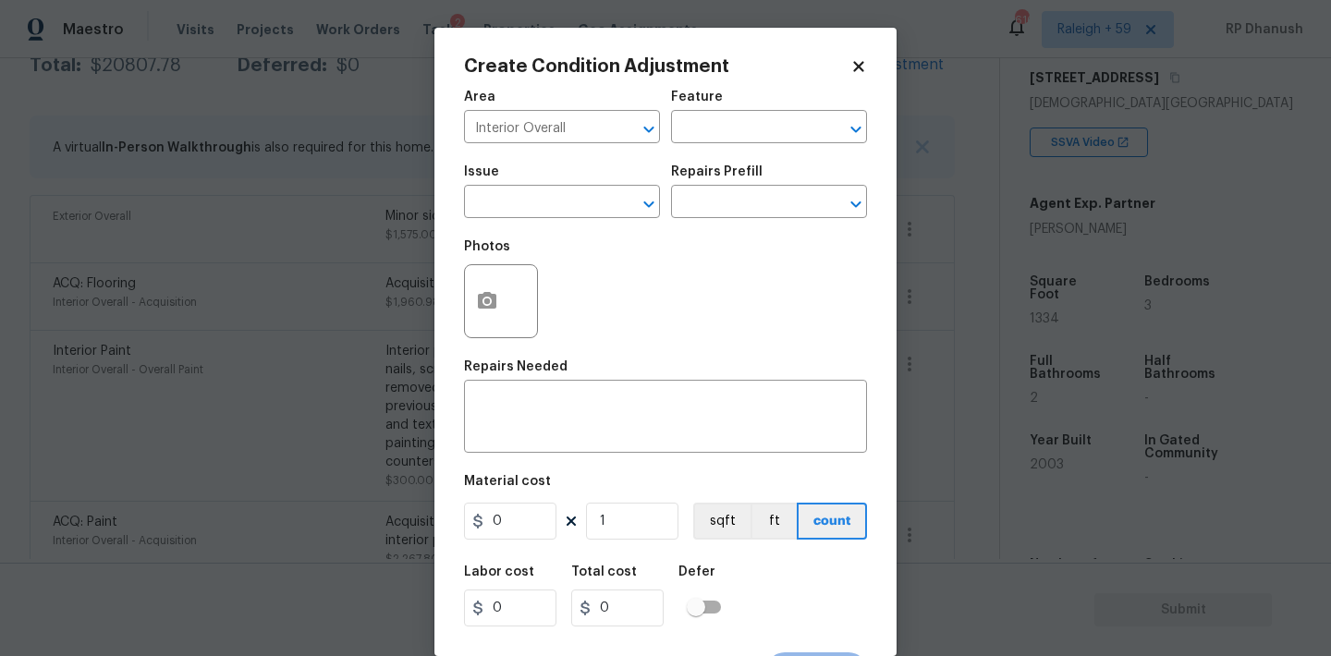
click at [536, 456] on div "Area Interior Overall ​ Feature ​ Issue ​ Repairs Prefill ​ Photos Repairs Need…" at bounding box center [665, 384] width 403 height 610
click at [536, 446] on div "x ​" at bounding box center [665, 418] width 403 height 68
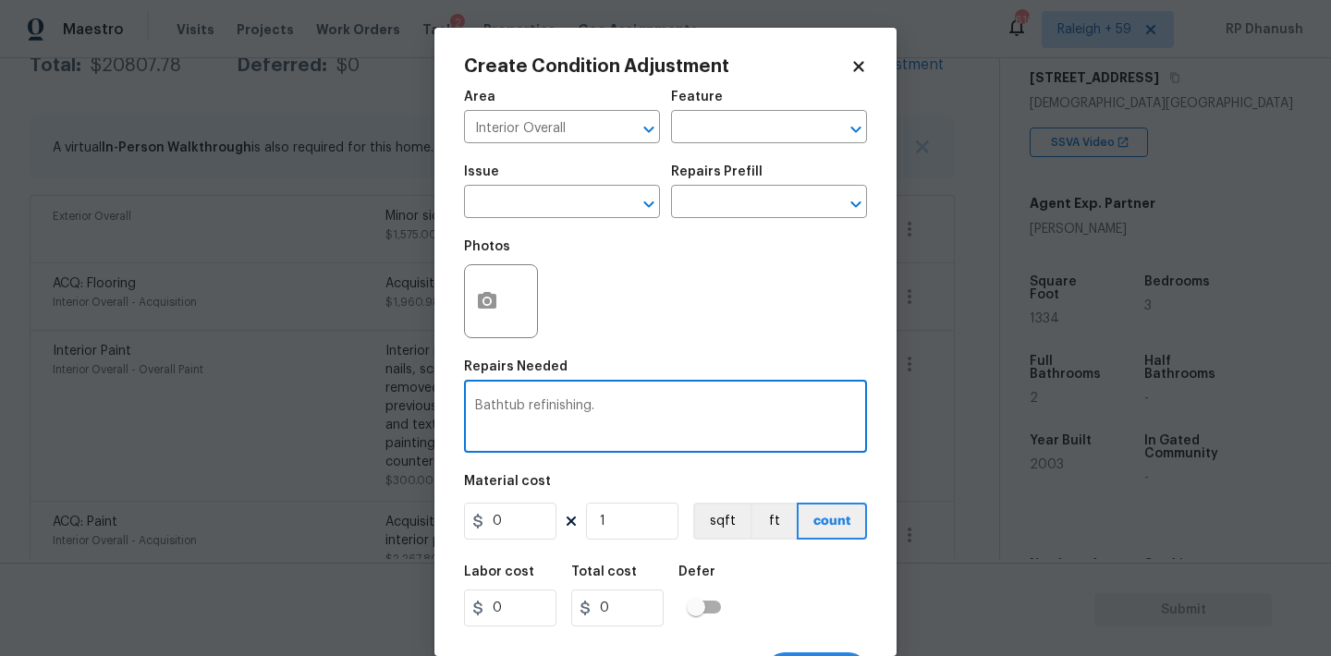
type textarea "Bathtub refinishing."
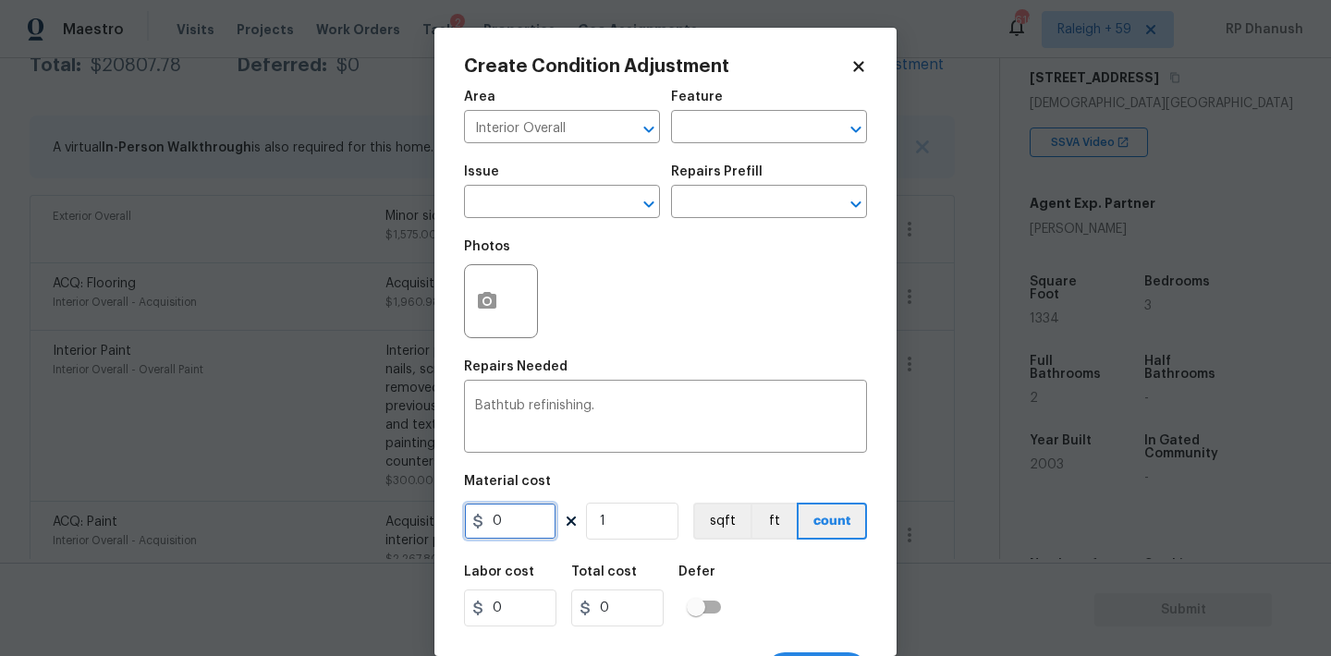
click at [533, 537] on input "0" at bounding box center [510, 521] width 92 height 37
type input "500"
click at [480, 322] on button "button" at bounding box center [487, 301] width 44 height 72
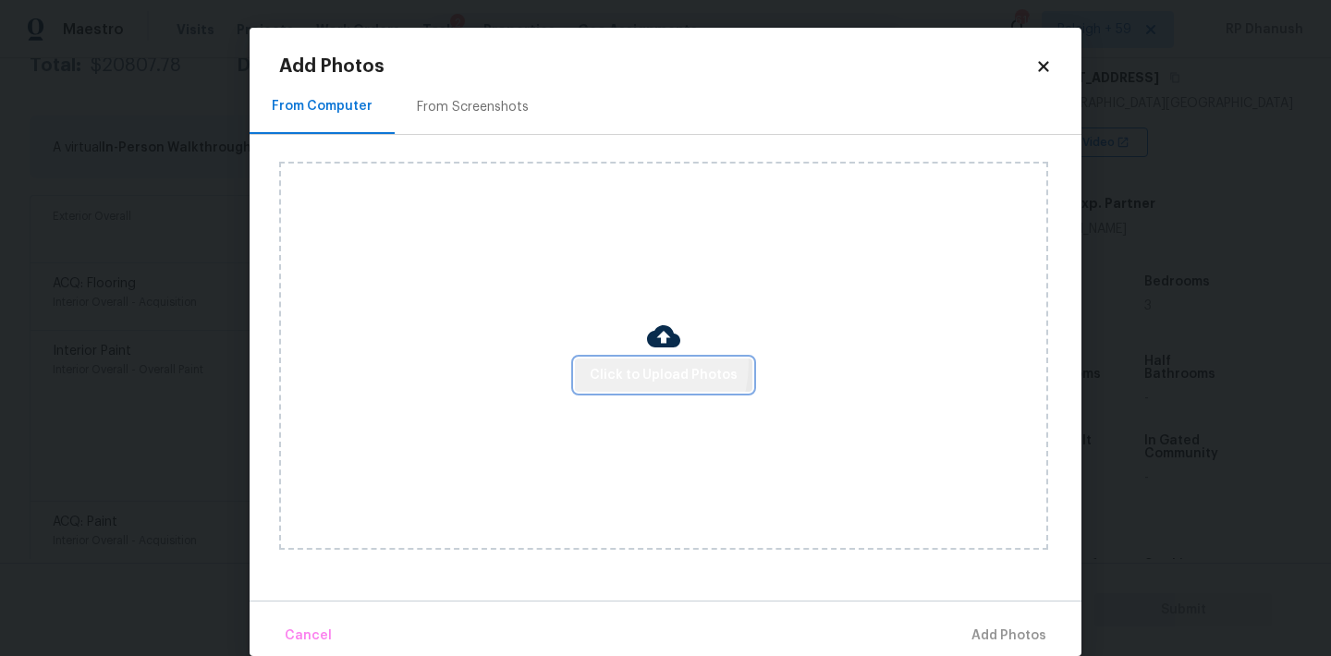
click at [625, 363] on button "Click to Upload Photos" at bounding box center [663, 376] width 177 height 34
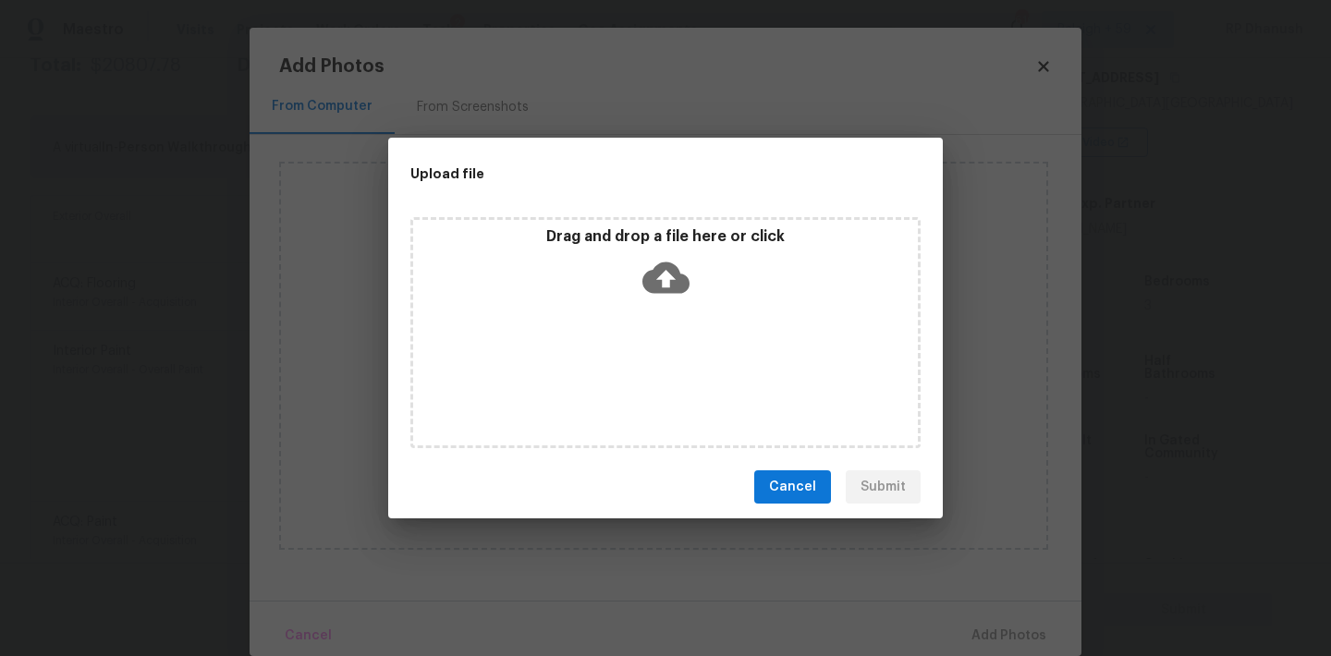
click at [636, 246] on div "Drag and drop a file here or click" at bounding box center [665, 266] width 505 height 79
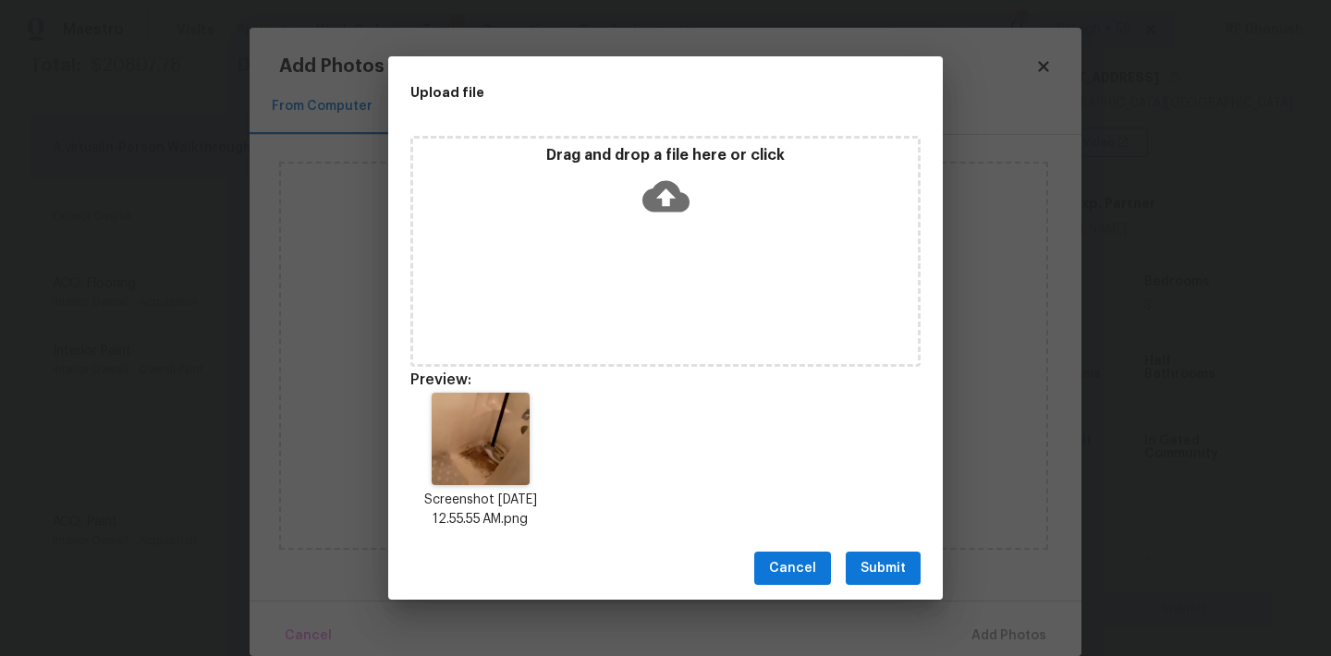
click at [879, 564] on span "Submit" at bounding box center [882, 568] width 45 height 23
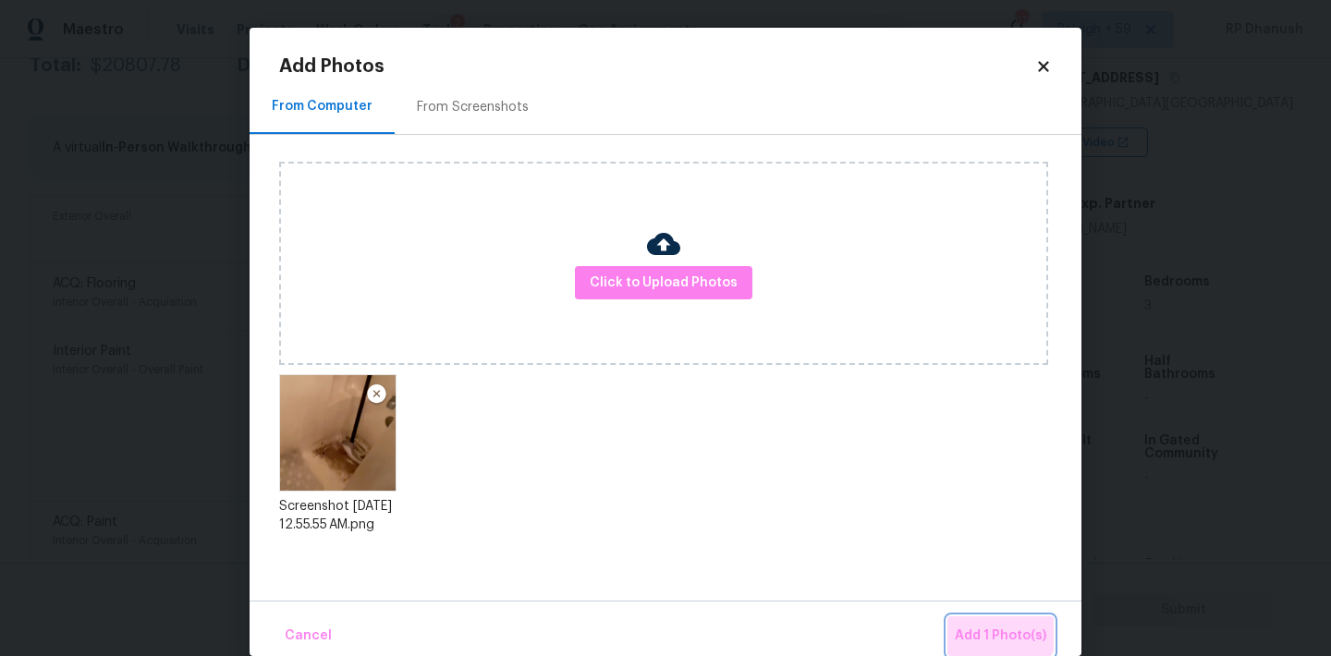
click at [985, 616] on button "Add 1 Photo(s)" at bounding box center [1000, 636] width 106 height 40
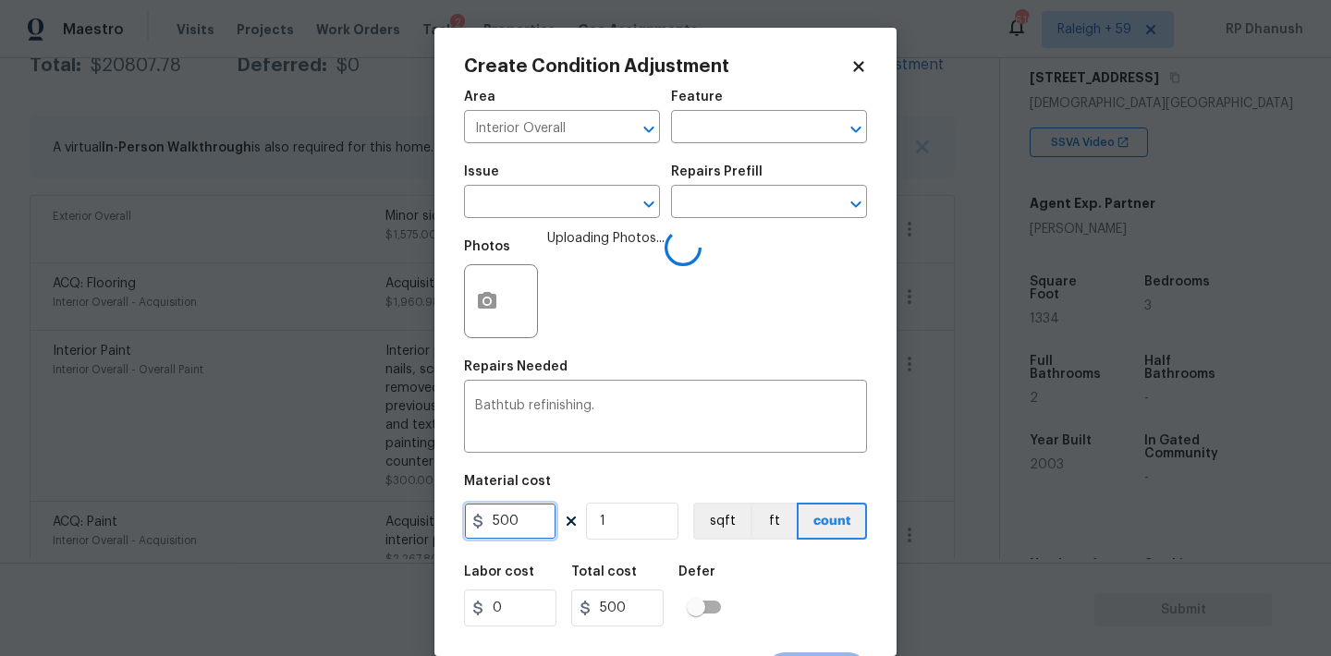
click at [520, 519] on input "500" at bounding box center [510, 521] width 92 height 37
type input "550"
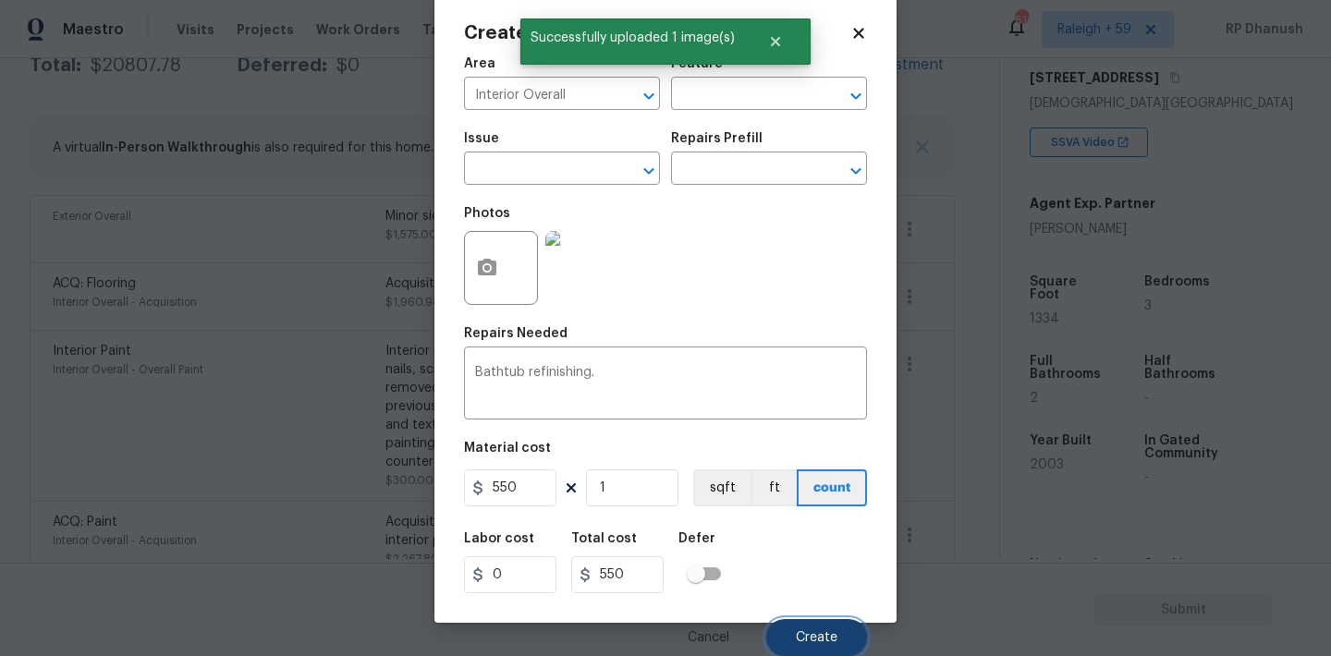
click at [781, 632] on button "Create" at bounding box center [816, 637] width 101 height 37
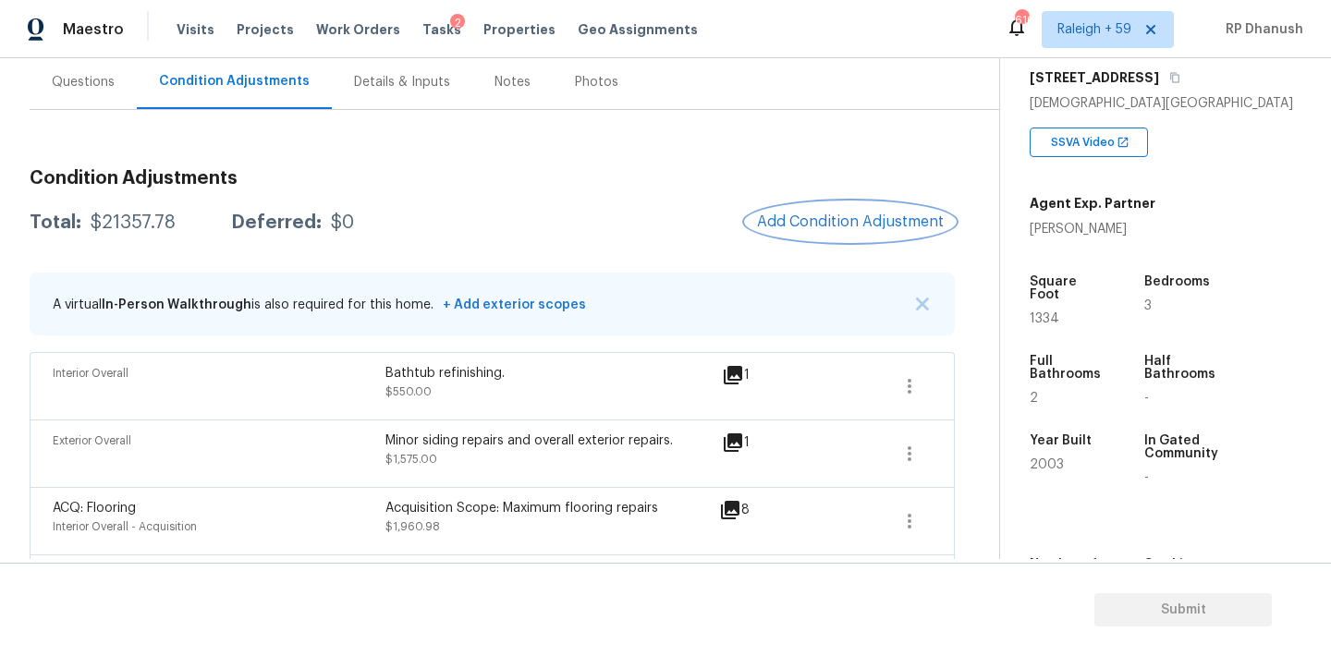
scroll to position [167, 0]
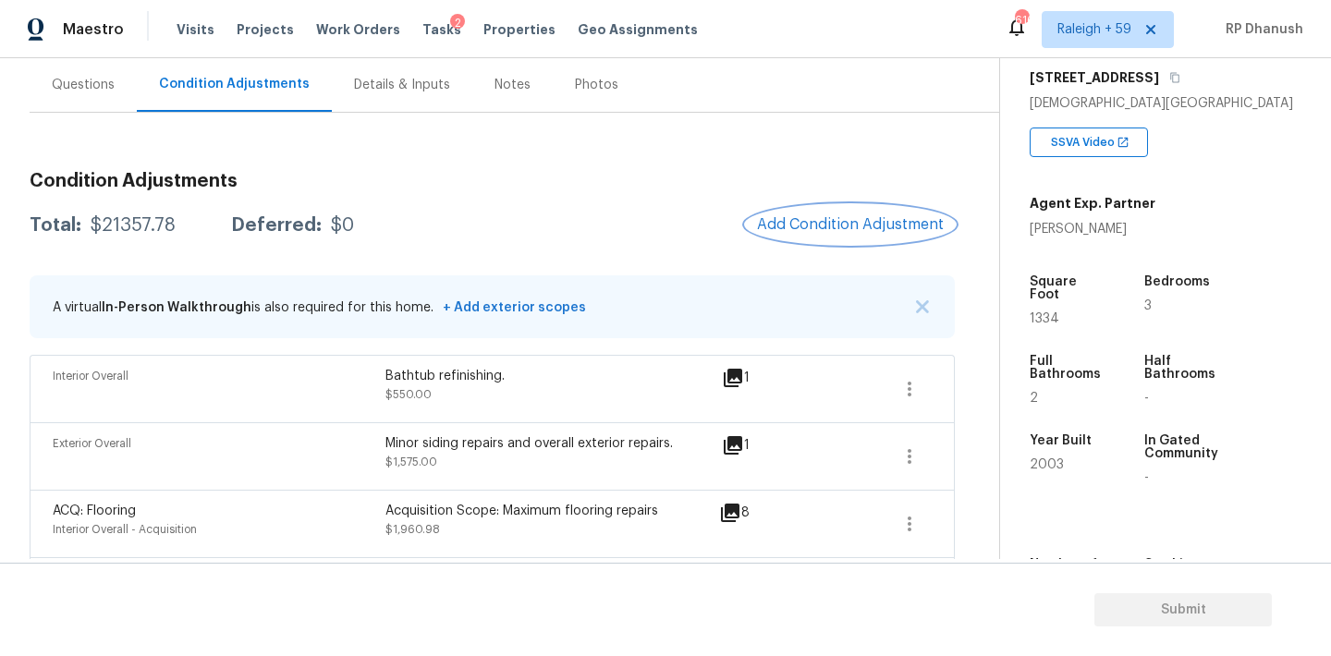
click at [874, 212] on button "Add Condition Adjustment" at bounding box center [850, 224] width 209 height 39
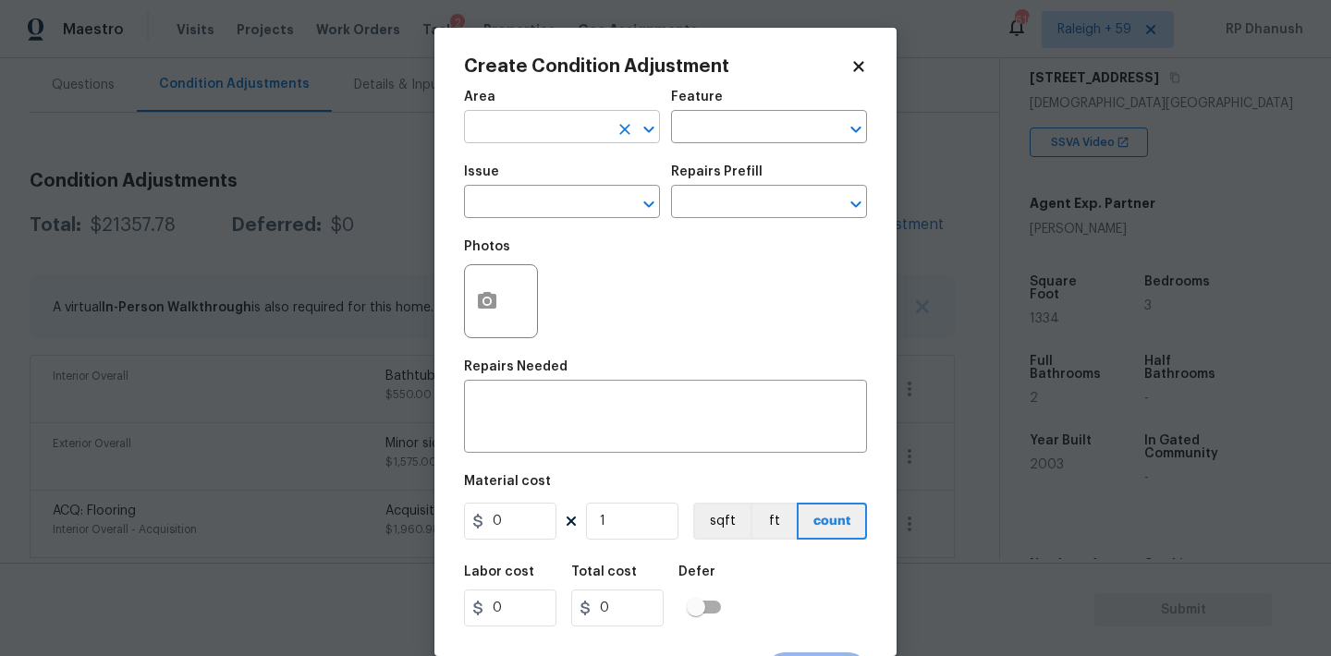
click at [586, 128] on input "text" at bounding box center [536, 129] width 144 height 29
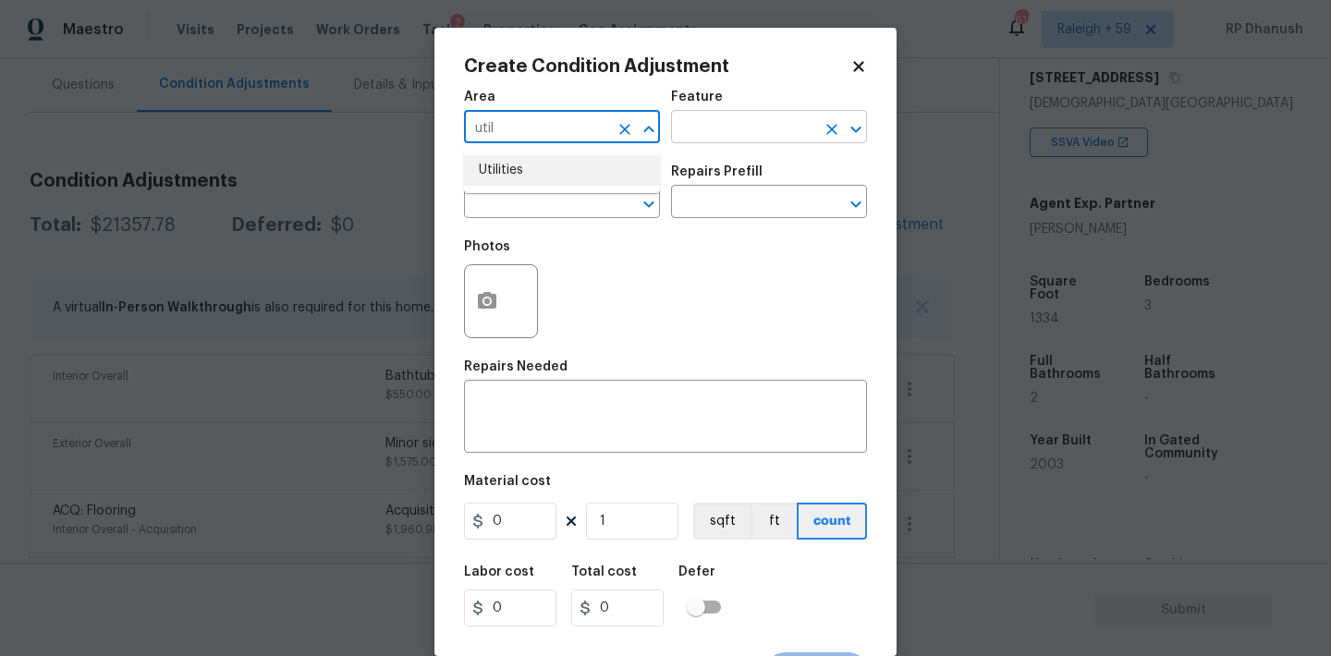
drag, startPoint x: 574, startPoint y: 171, endPoint x: 730, endPoint y: 115, distance: 166.0
click at [575, 171] on li "Utilities" at bounding box center [562, 170] width 196 height 30
type input "Utilities"
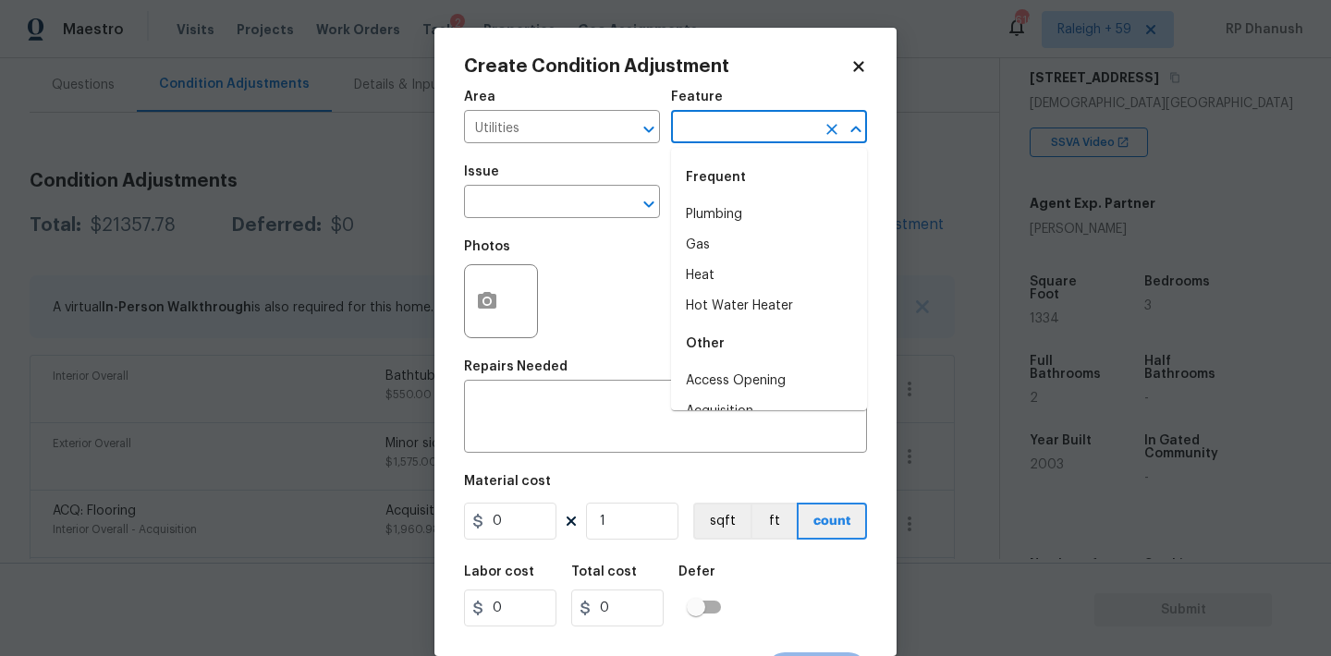
click at [730, 115] on input "text" at bounding box center [743, 129] width 144 height 29
type input "s"
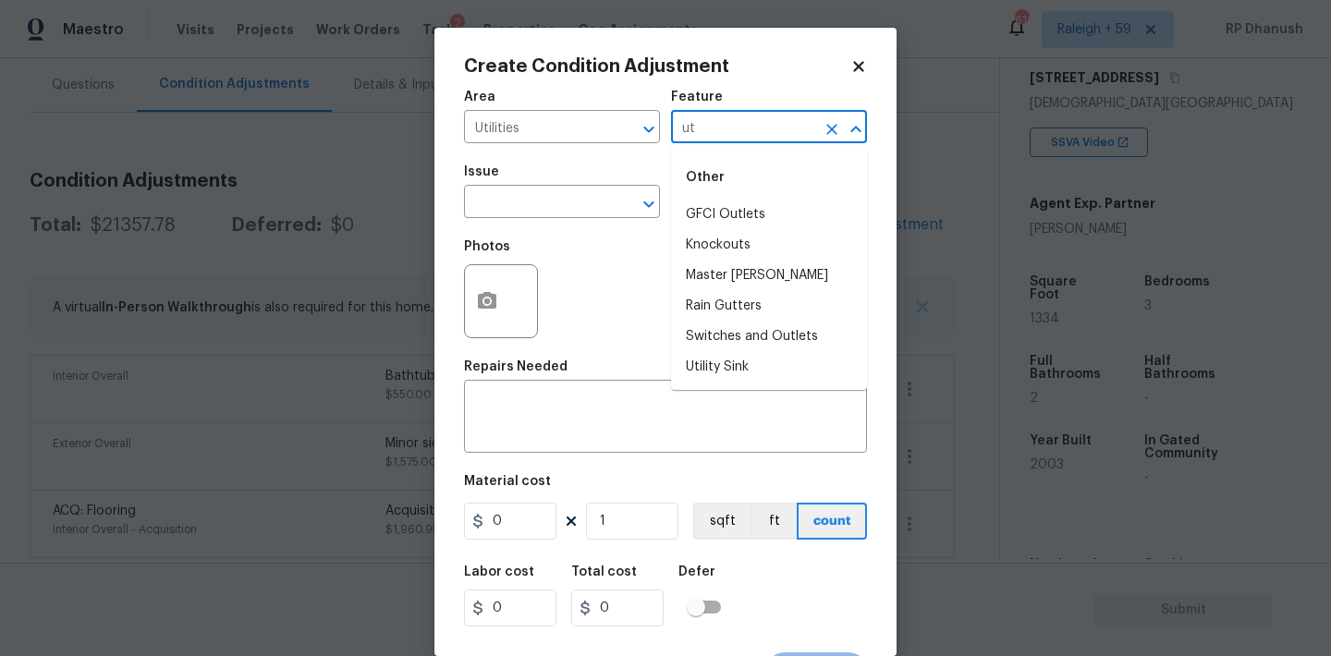
type input "u"
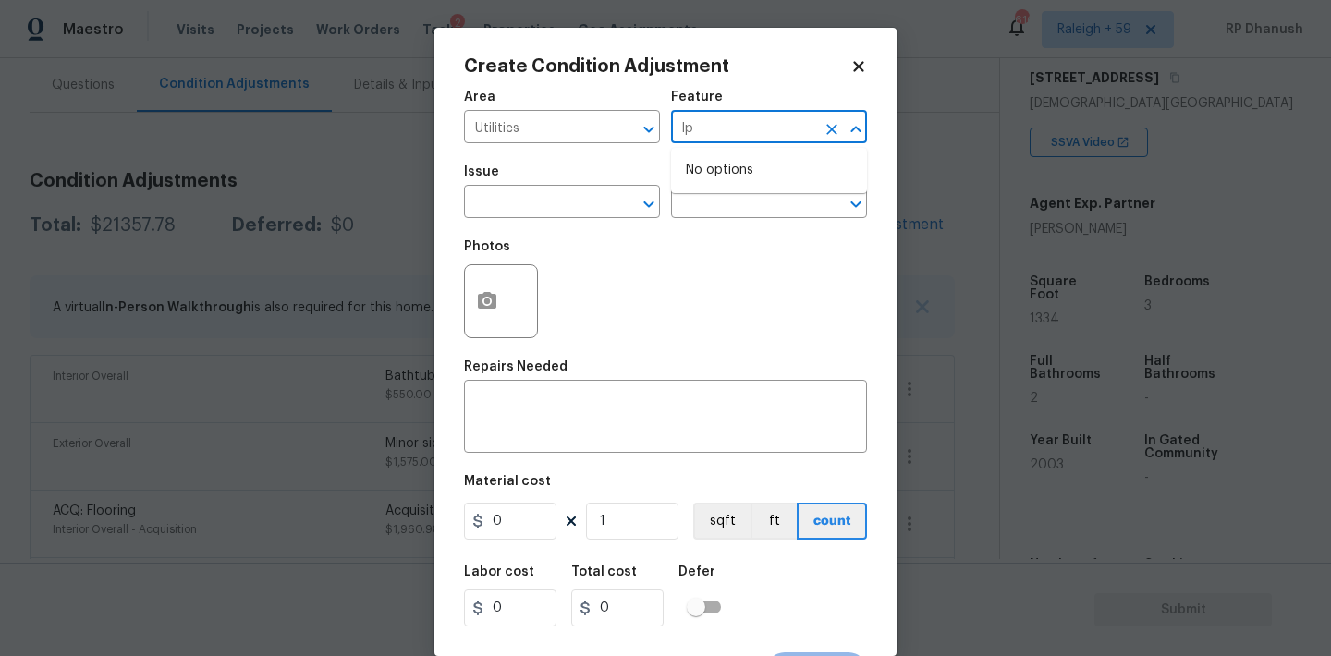
type input "l"
type input "pl"
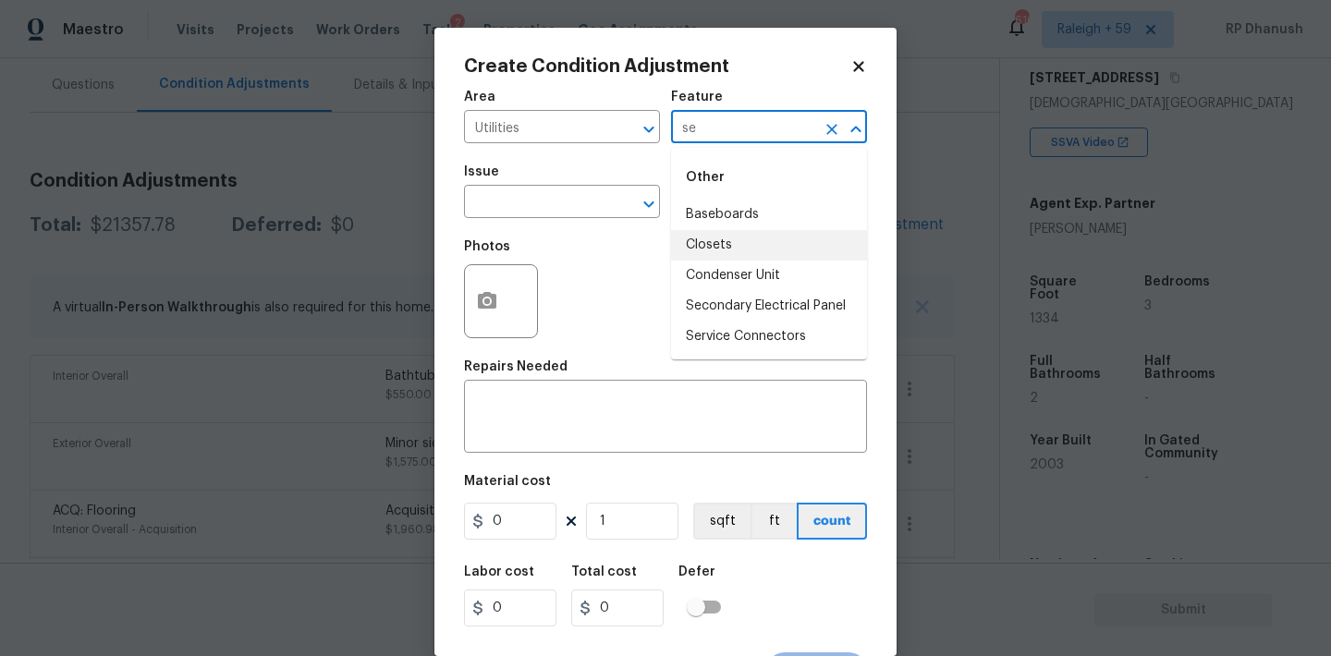
type input "sep"
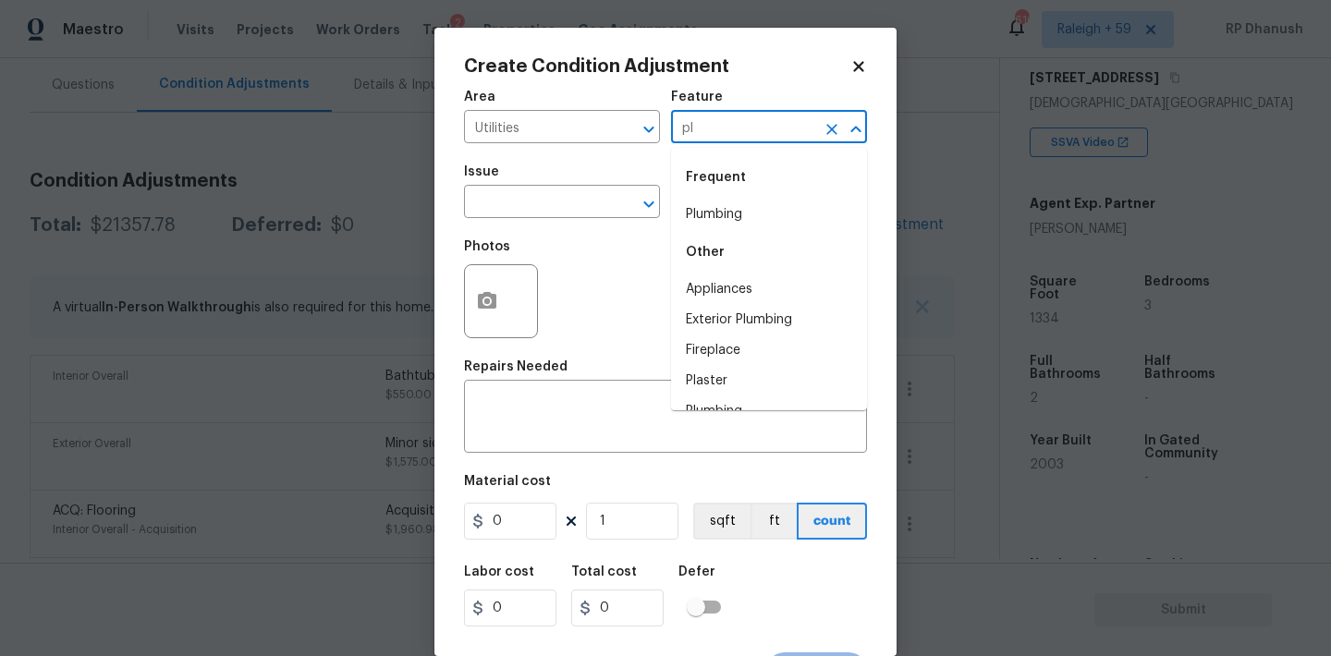
type input "p"
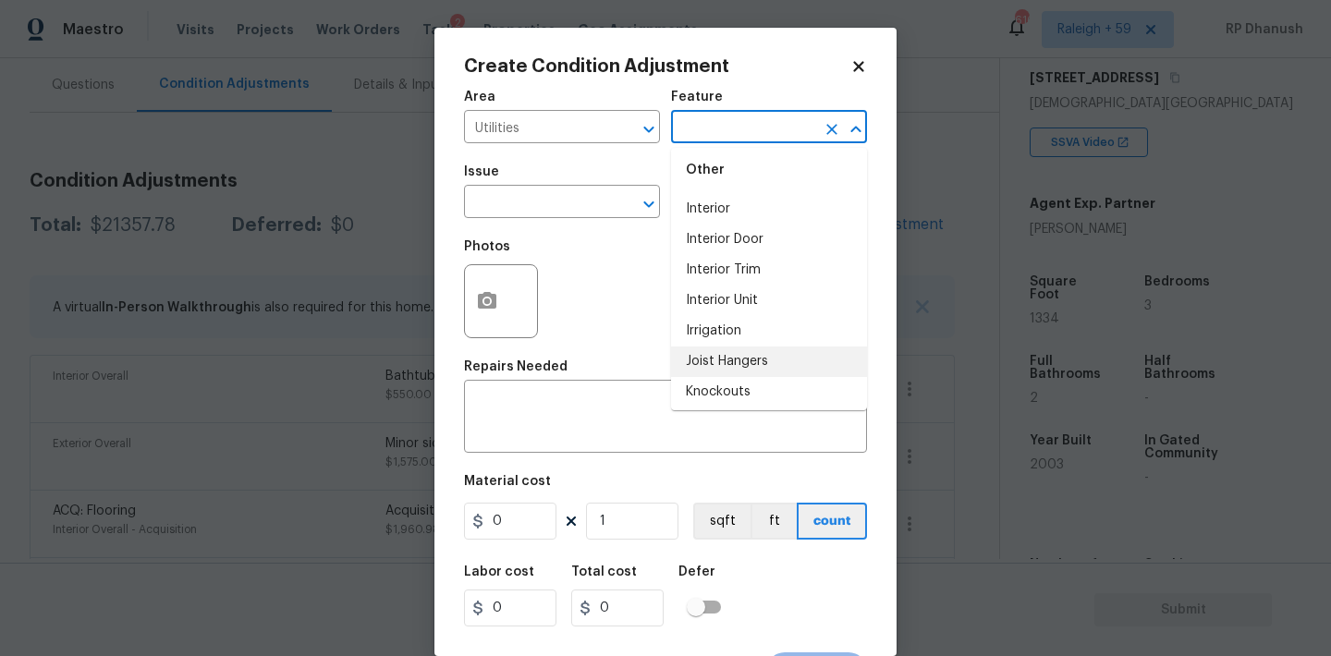
scroll to position [2481, 0]
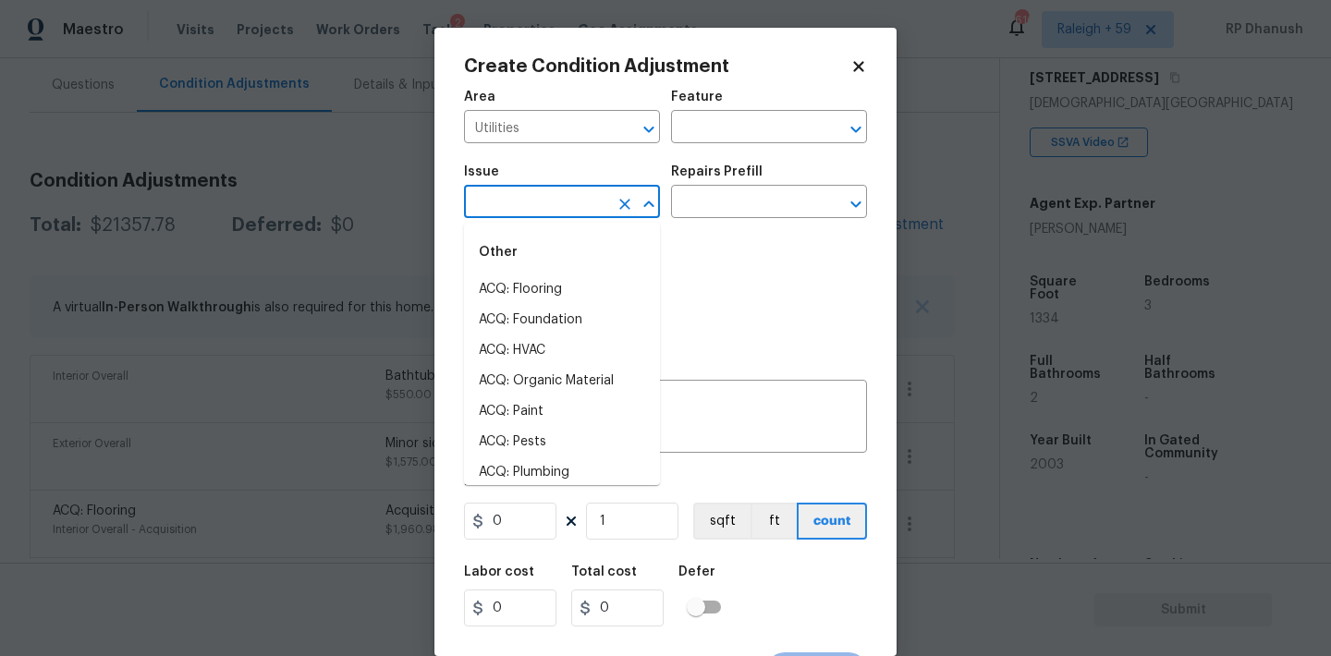
click at [517, 205] on input "text" at bounding box center [536, 203] width 144 height 29
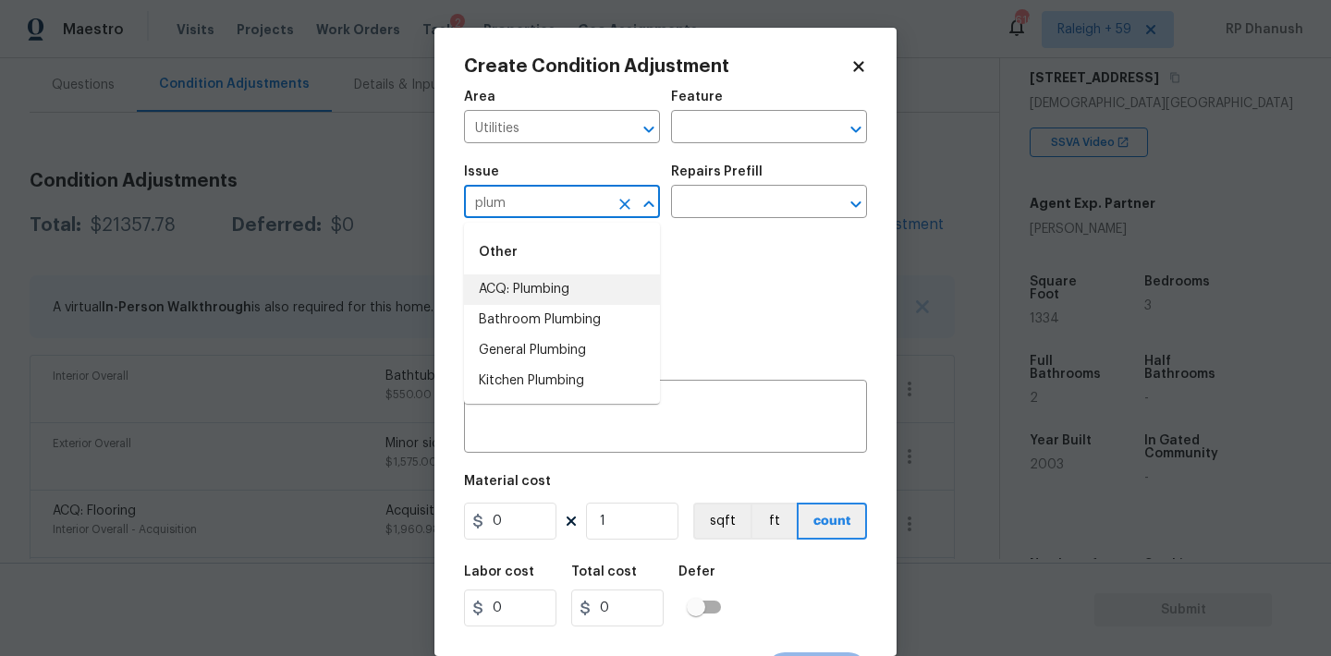
click at [520, 278] on li "ACQ: Plumbing" at bounding box center [562, 289] width 196 height 30
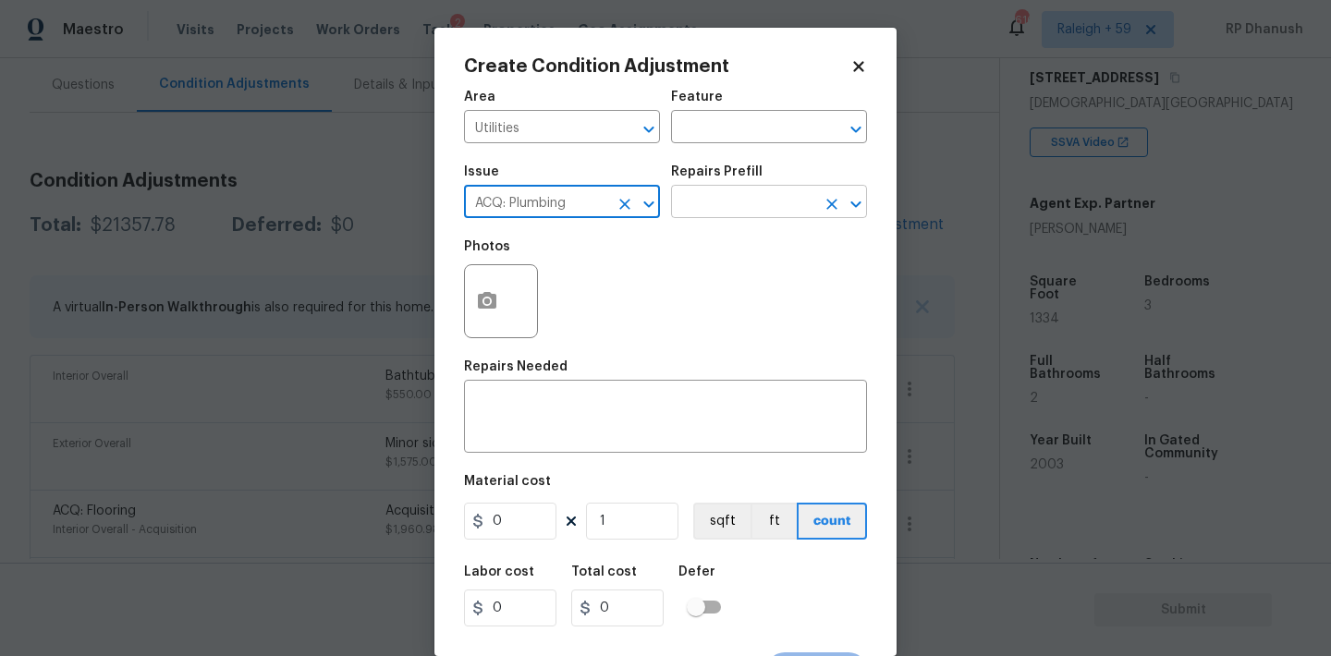
click at [730, 210] on input "text" at bounding box center [743, 203] width 144 height 29
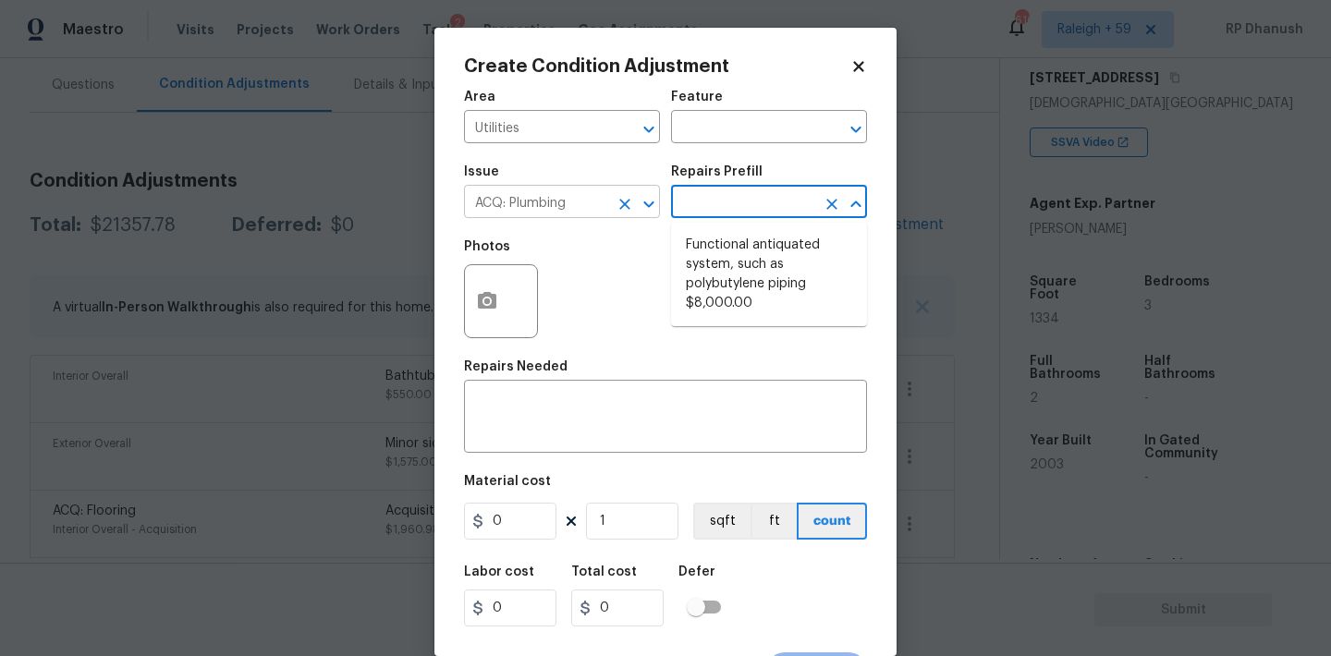
click at [569, 200] on input "ACQ: Plumbing" at bounding box center [536, 203] width 144 height 29
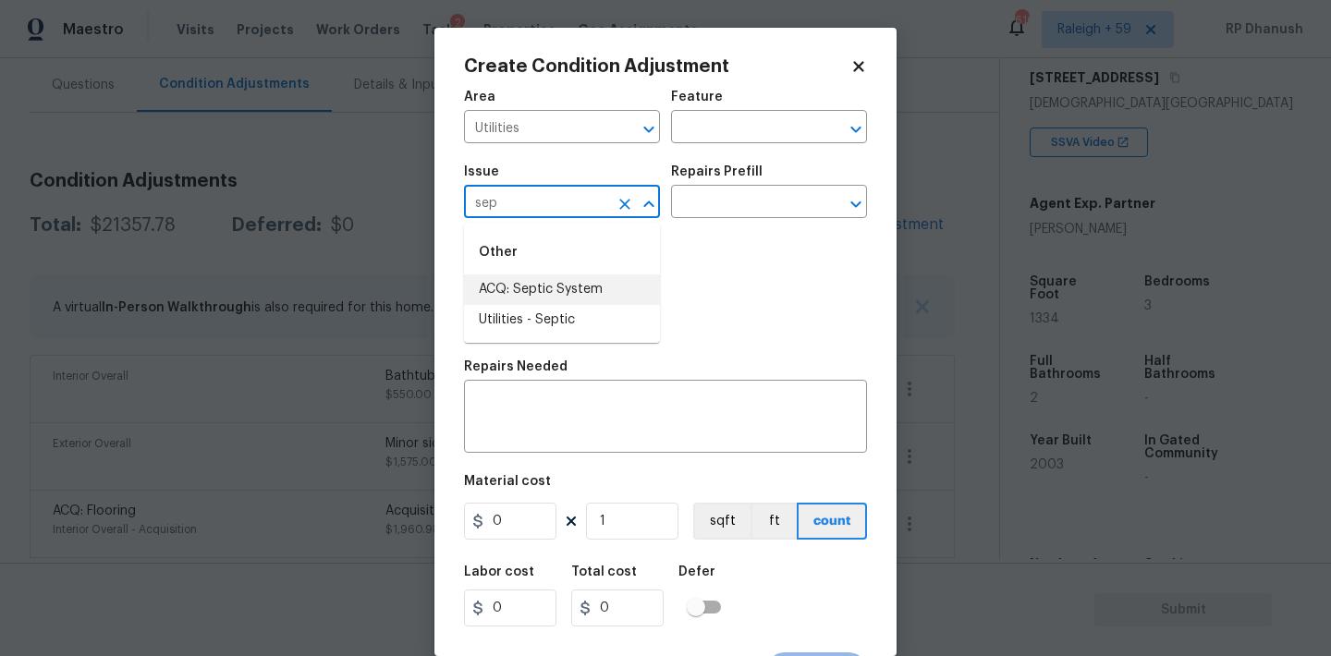
click at [544, 290] on li "ACQ: Septic System" at bounding box center [562, 289] width 196 height 30
type input "ACQ: Septic System"
click at [760, 205] on input "text" at bounding box center [743, 203] width 144 height 29
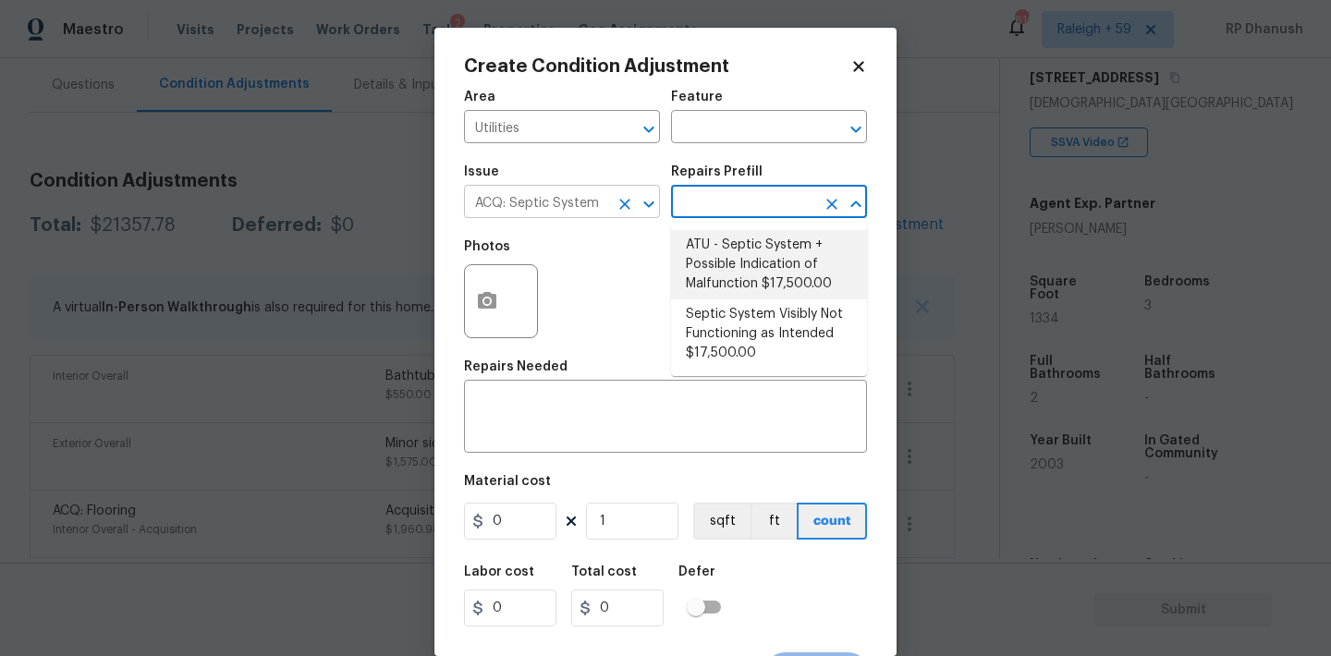
click at [622, 204] on icon "Clear" at bounding box center [624, 204] width 18 height 18
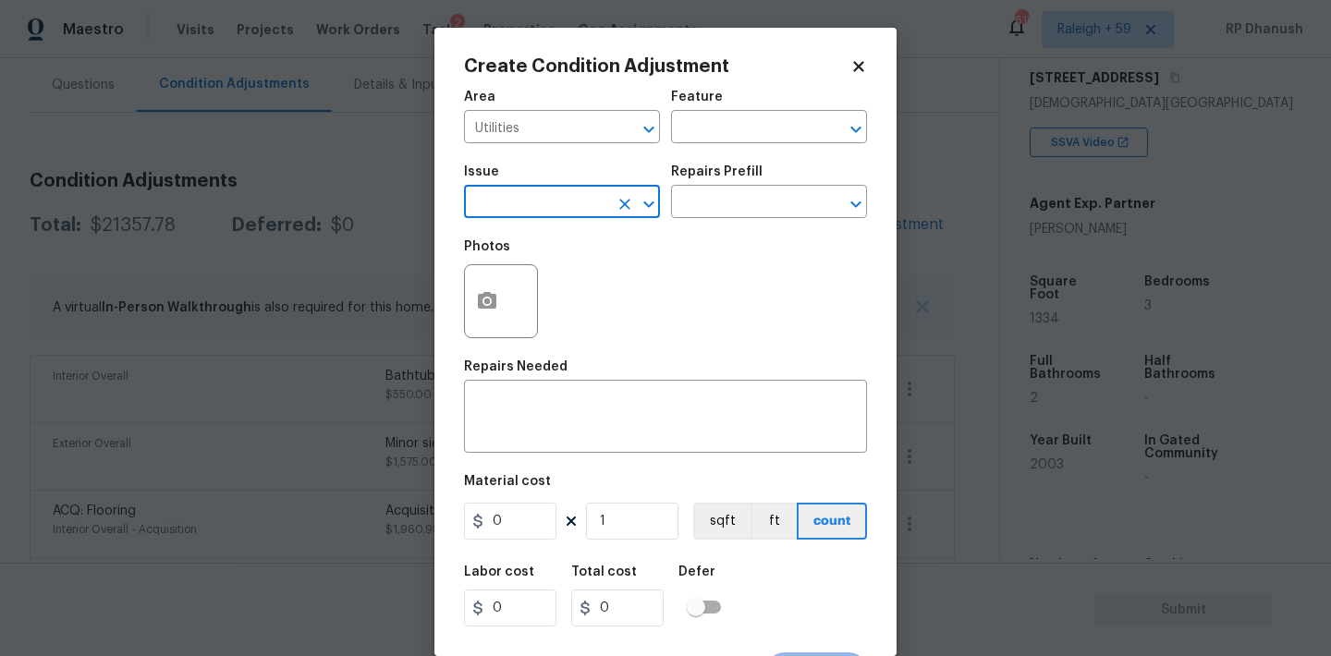
click at [562, 205] on input "text" at bounding box center [536, 203] width 144 height 29
drag, startPoint x: 553, startPoint y: 318, endPoint x: 793, endPoint y: 196, distance: 268.6
click at [558, 313] on li "Utilities - Septic" at bounding box center [562, 320] width 196 height 30
type input "Utilities - Septic"
click at [793, 196] on input "text" at bounding box center [743, 203] width 144 height 29
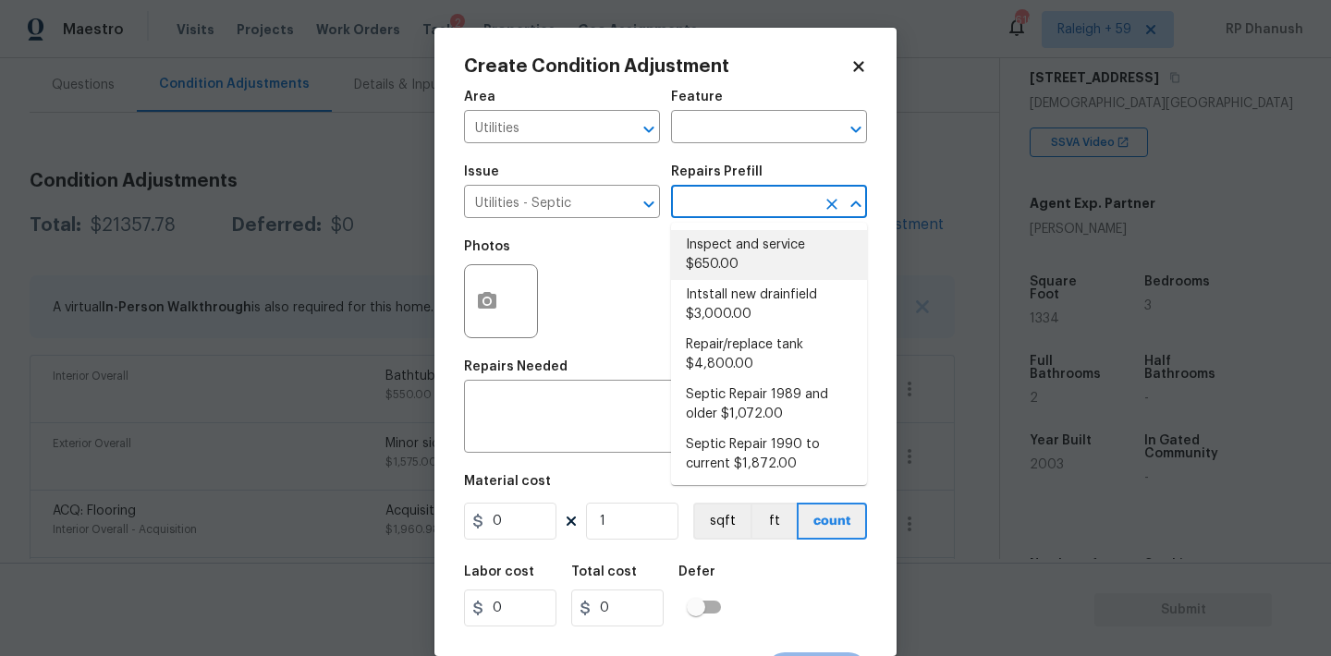
click at [736, 243] on li "Inspect and service $650.00" at bounding box center [769, 255] width 196 height 50
type textarea "Pump and inspect septic tank and provide clean bill of health from specialist c…"
type input "650"
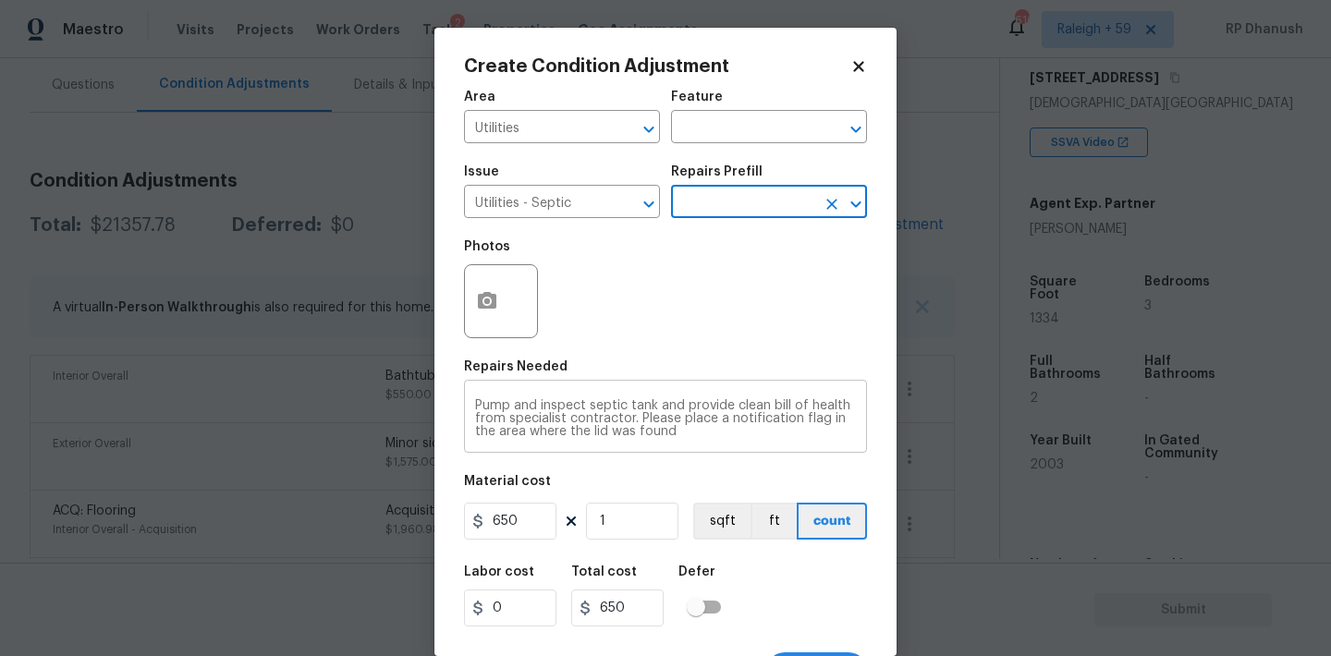
click at [686, 445] on div "Pump and inspect septic tank and provide clean bill of health from specialist c…" at bounding box center [665, 418] width 403 height 68
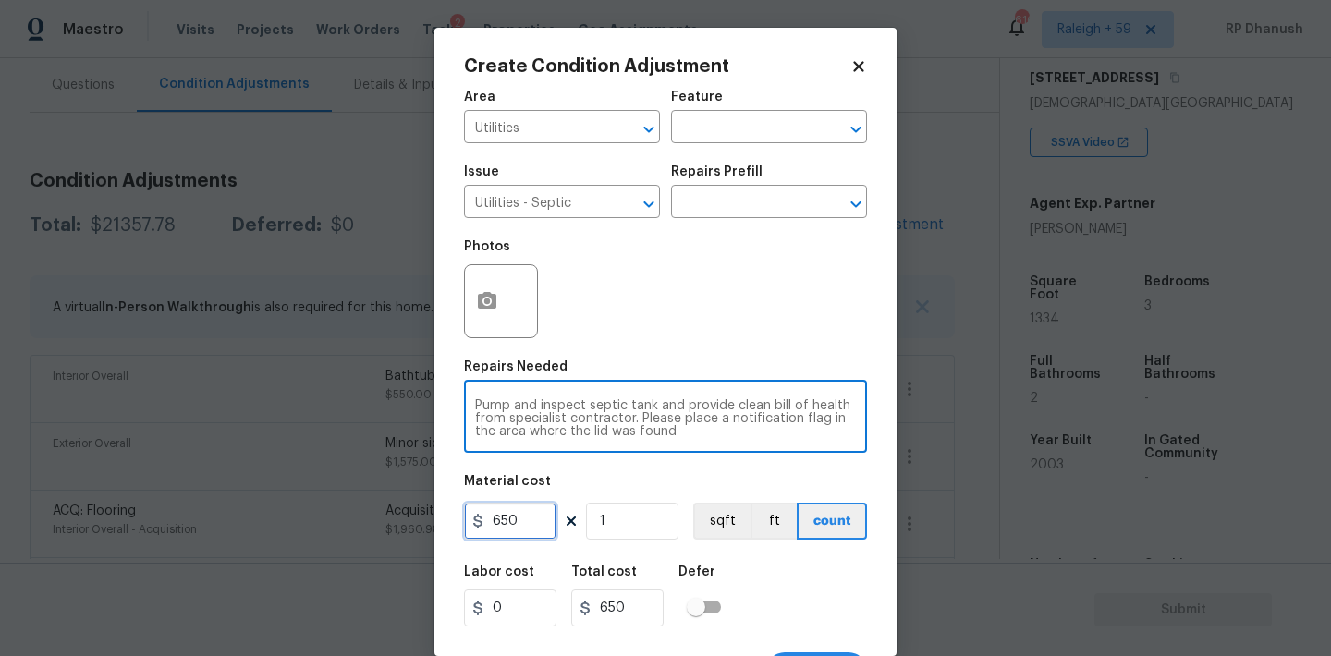
click at [528, 516] on input "650" at bounding box center [510, 521] width 92 height 37
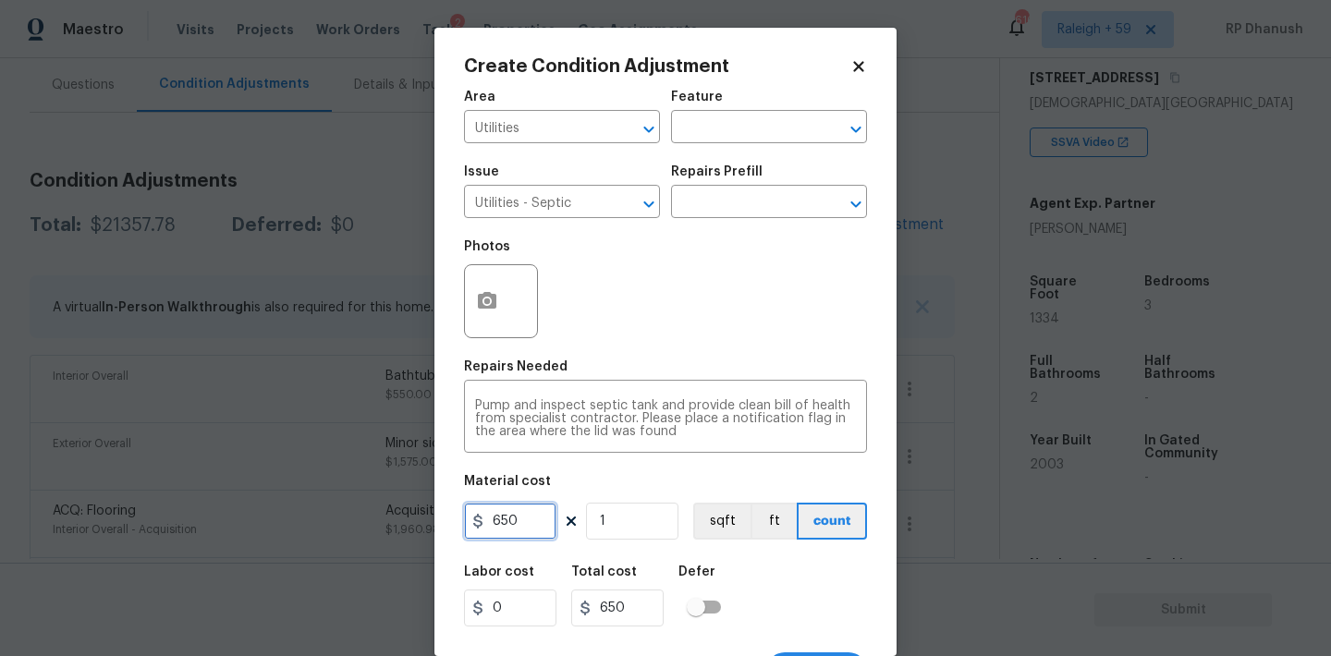
click at [528, 516] on input "650" at bounding box center [510, 521] width 92 height 37
type input "2000"
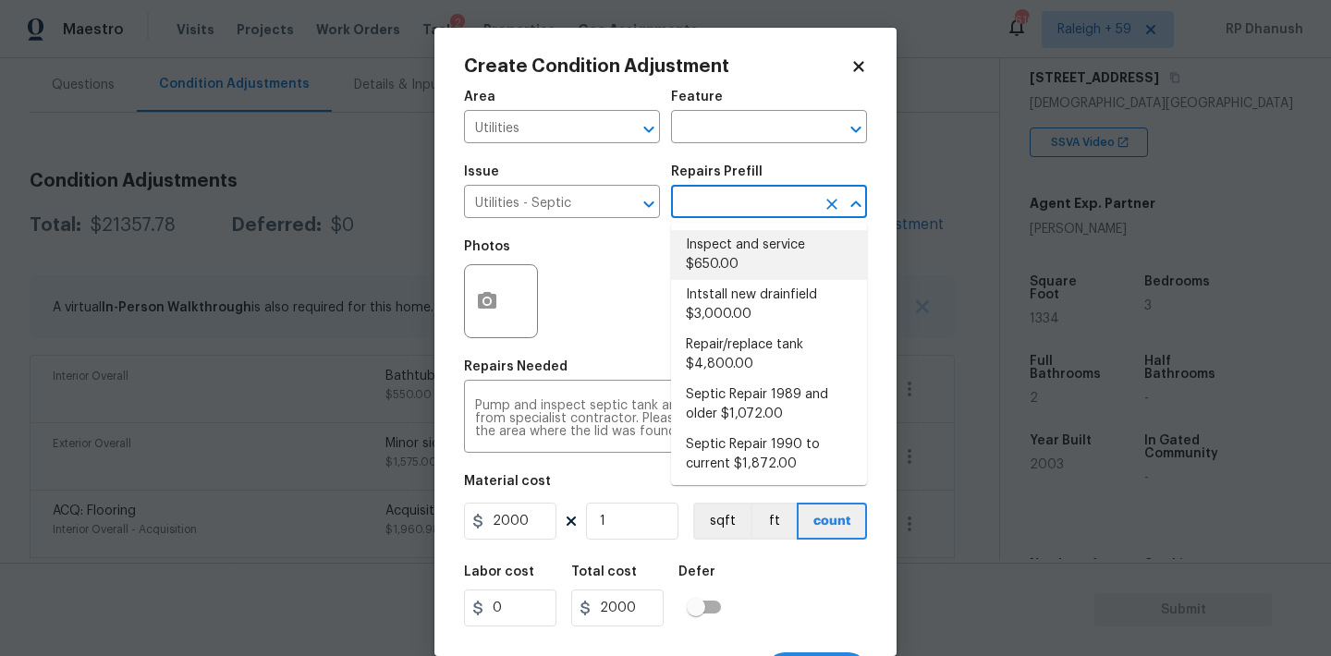
click at [702, 197] on input "text" at bounding box center [743, 203] width 144 height 29
click at [726, 208] on input "text" at bounding box center [743, 203] width 144 height 29
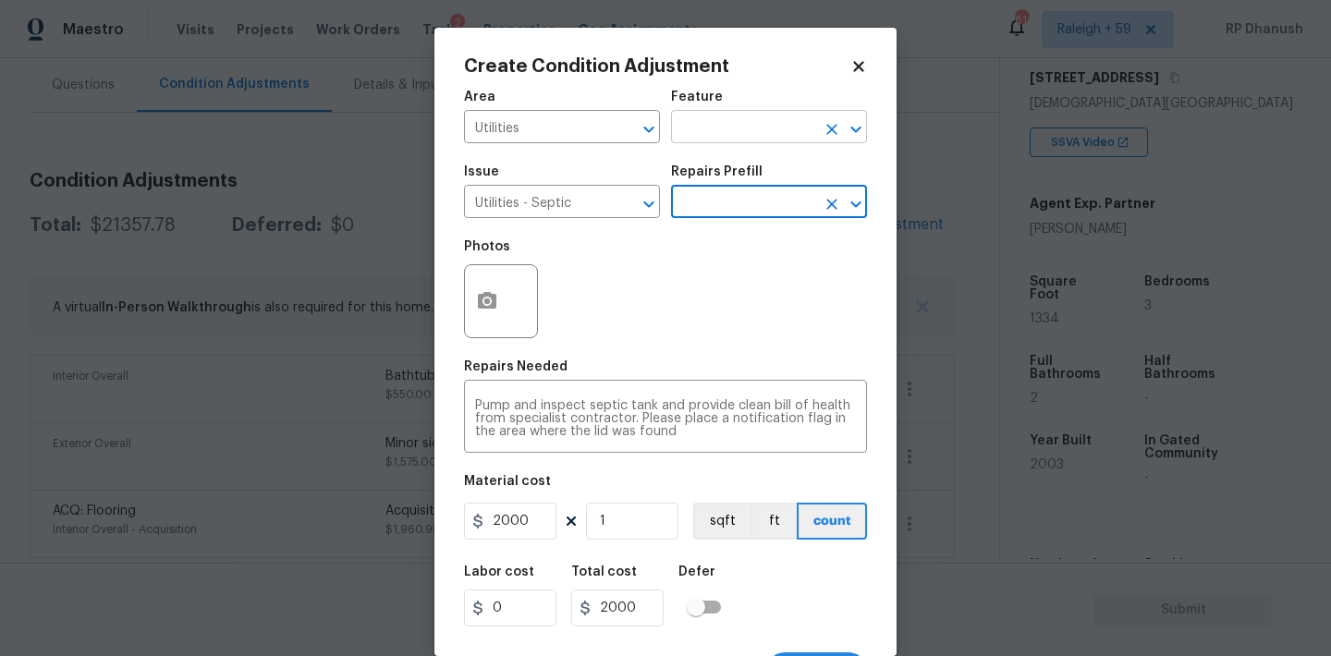
click at [726, 134] on input "text" at bounding box center [743, 129] width 144 height 29
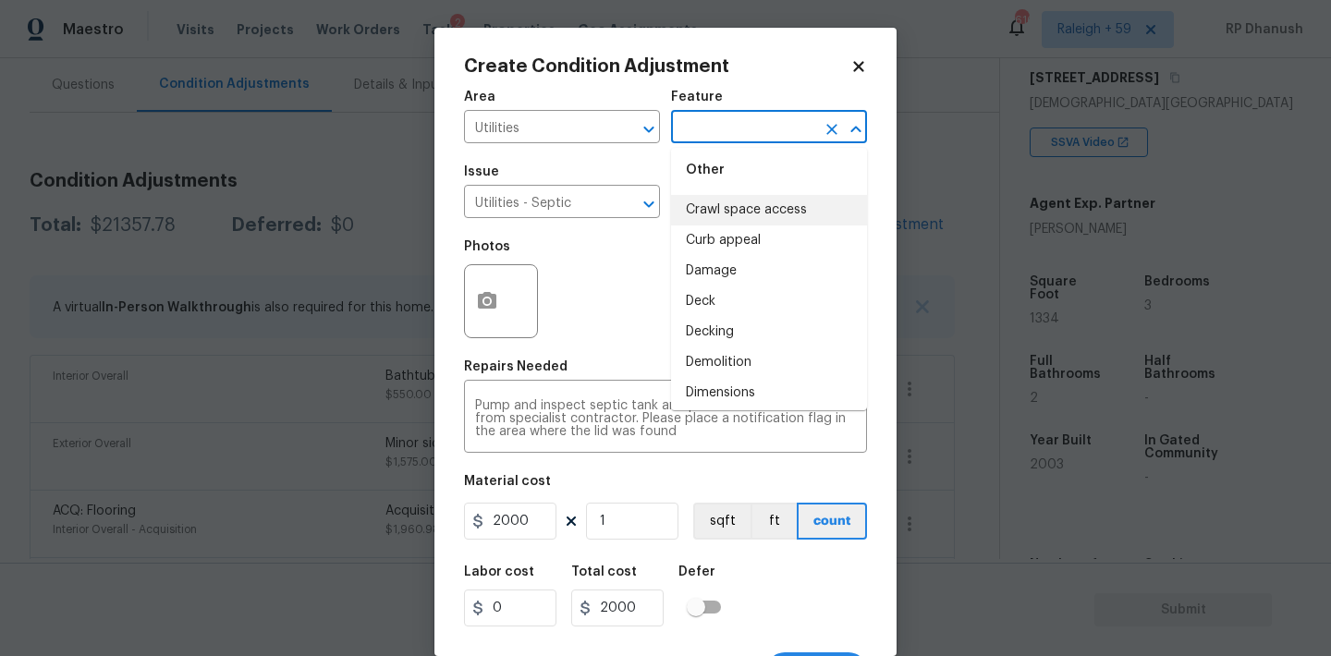
scroll to position [0, 0]
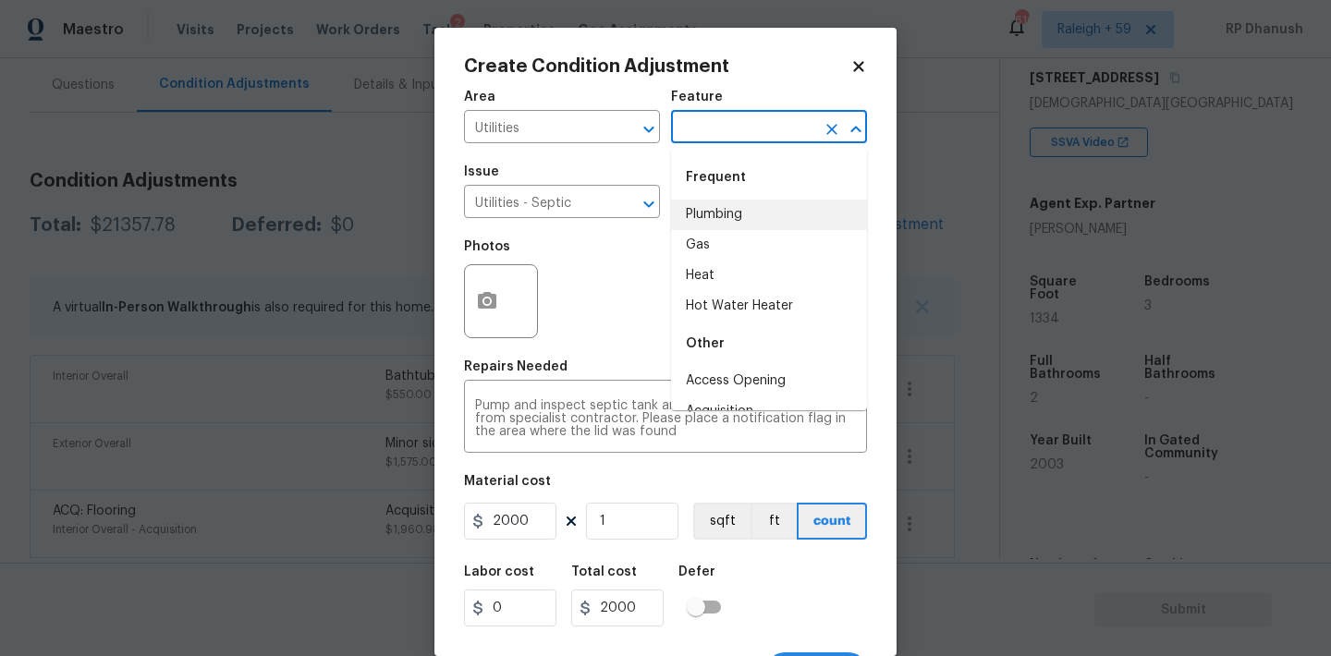
click at [718, 225] on li "Plumbing" at bounding box center [769, 215] width 196 height 30
type input "Plumbing"
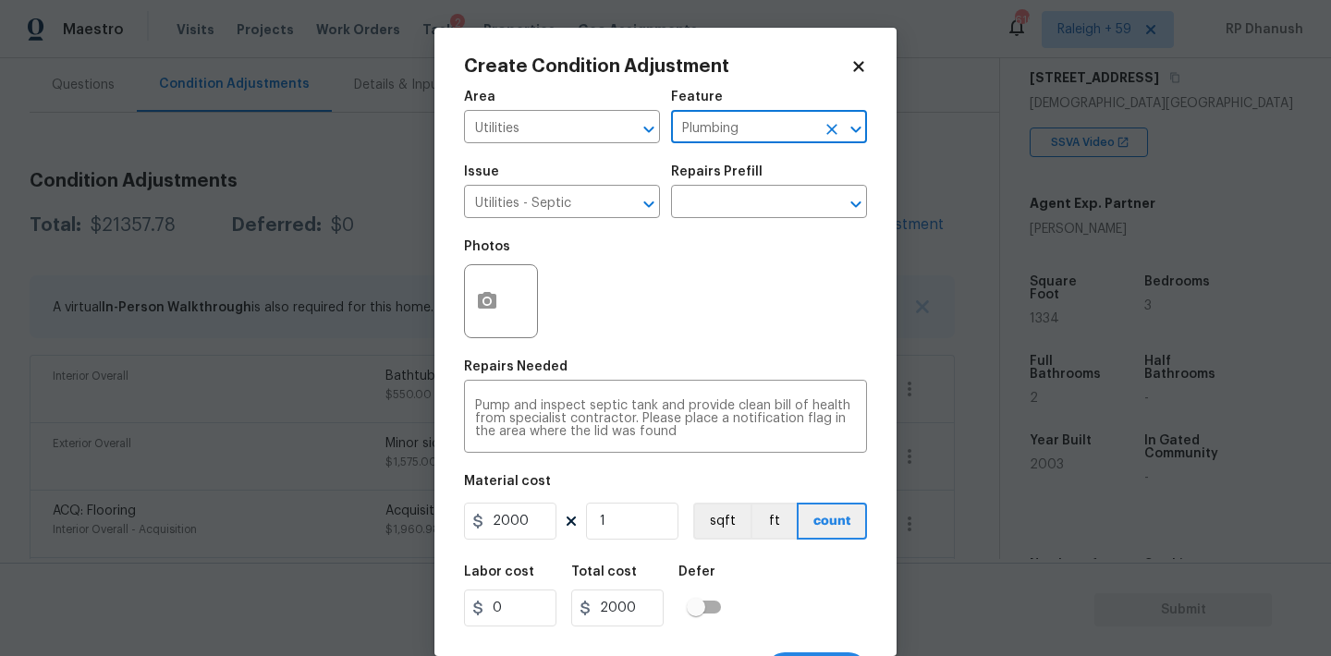
click at [634, 286] on div "Photos" at bounding box center [665, 289] width 403 height 120
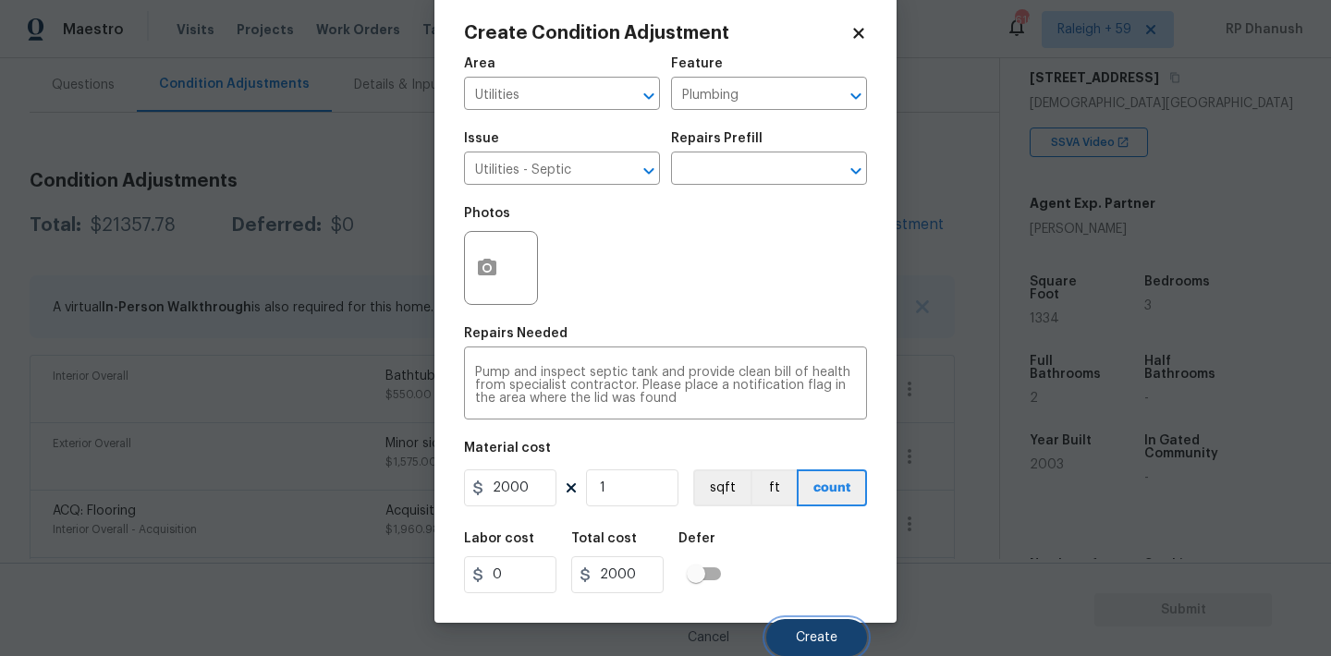
click at [802, 624] on button "Create" at bounding box center [816, 637] width 101 height 37
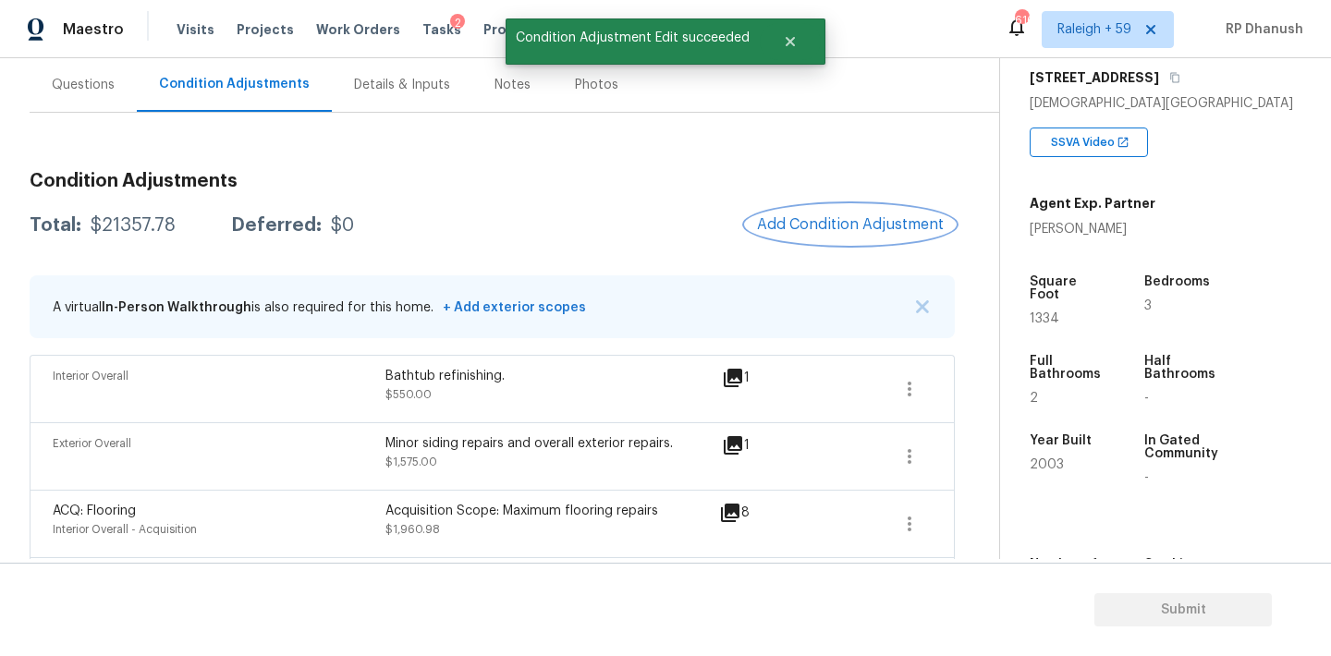
scroll to position [0, 0]
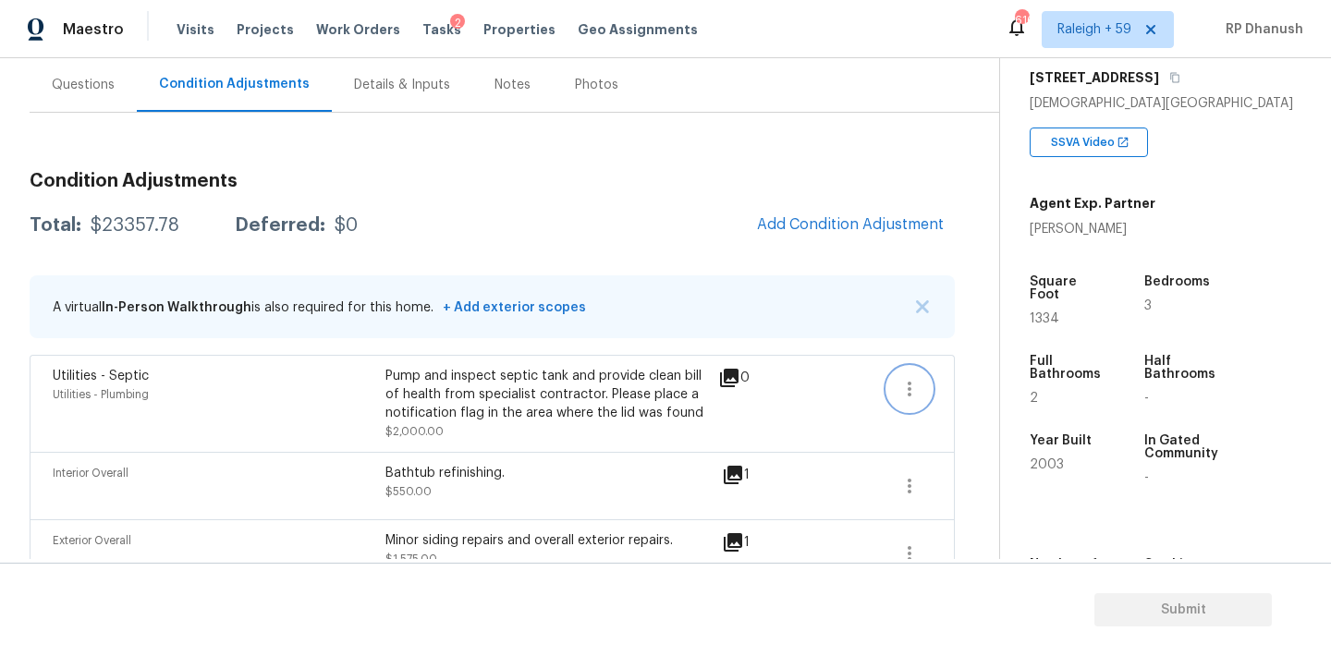
click at [906, 383] on icon "button" at bounding box center [909, 389] width 22 height 22
click at [978, 383] on div "Edit" at bounding box center [1014, 385] width 144 height 18
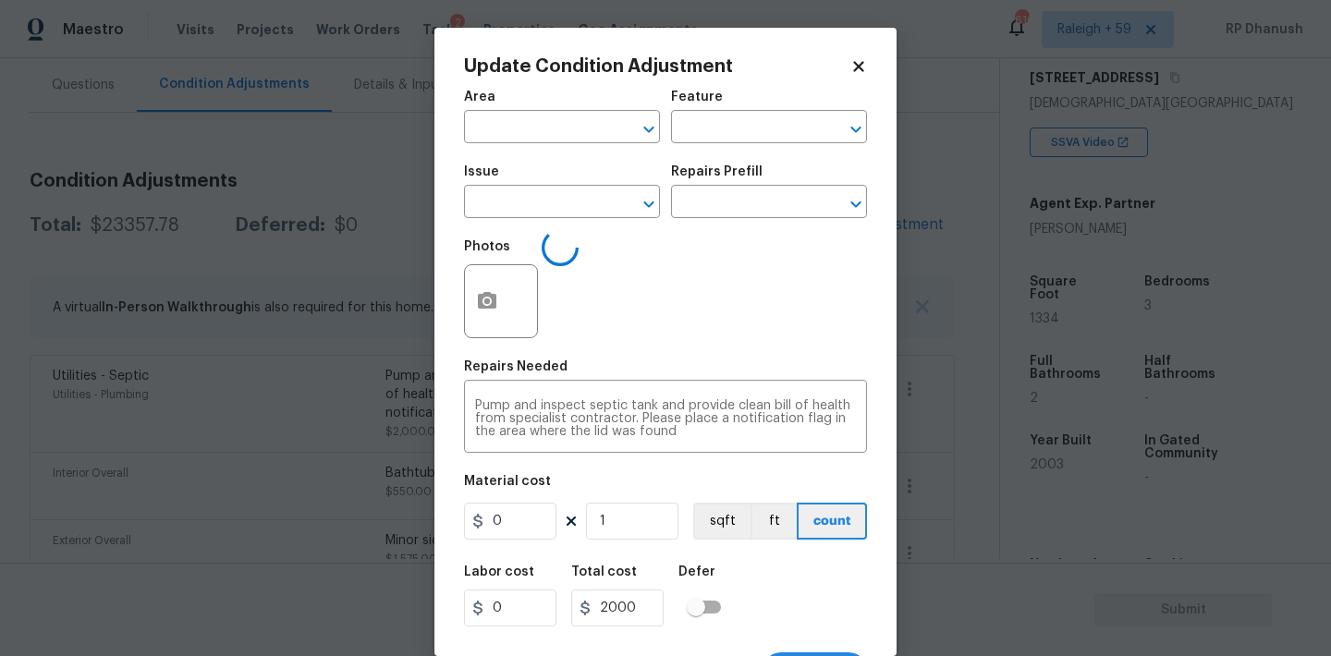
type input "Utilities"
type input "Plumbing"
type input "Utilities - Septic"
type input "2000"
click at [496, 308] on icon "button" at bounding box center [487, 301] width 22 height 22
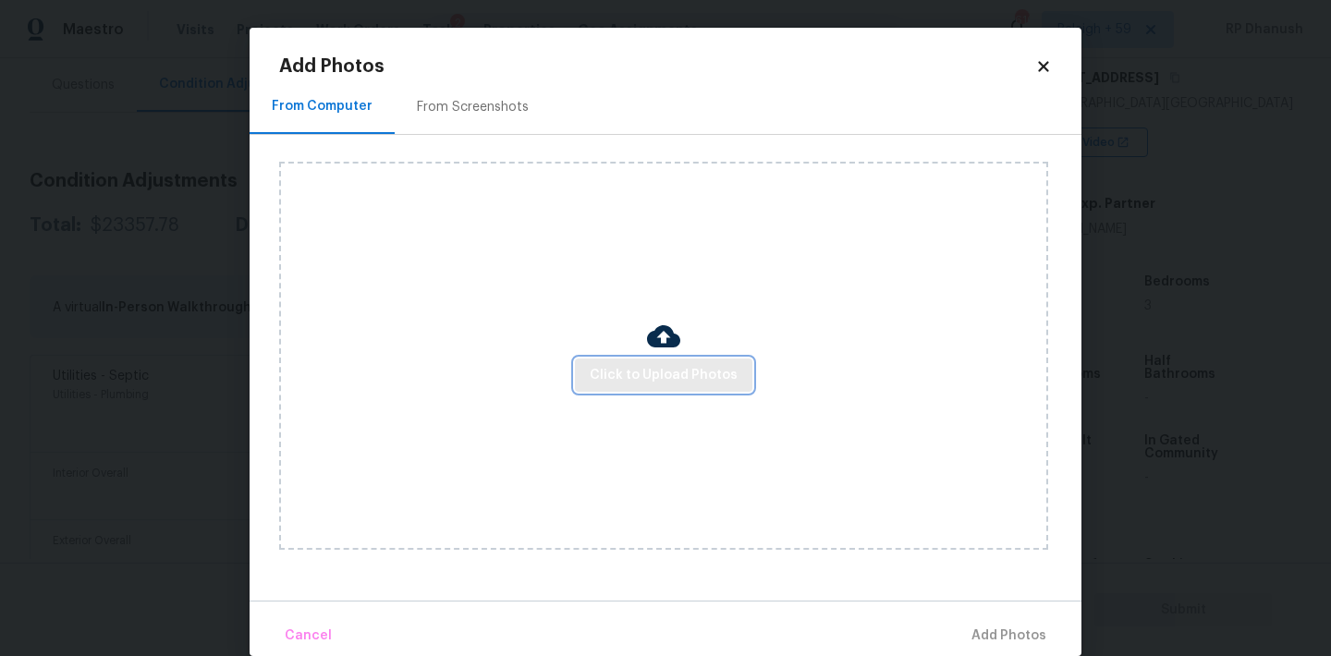
click at [638, 368] on span "Click to Upload Photos" at bounding box center [664, 375] width 148 height 23
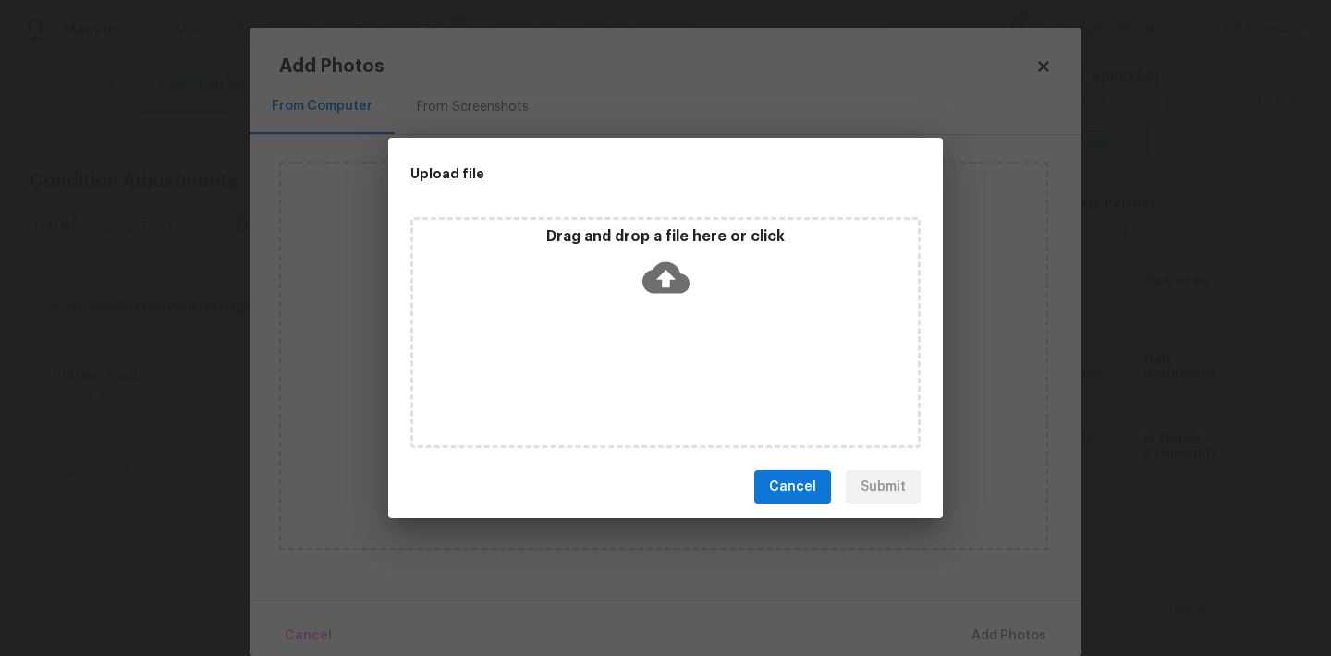
click at [640, 275] on div "Drag and drop a file here or click" at bounding box center [665, 266] width 505 height 79
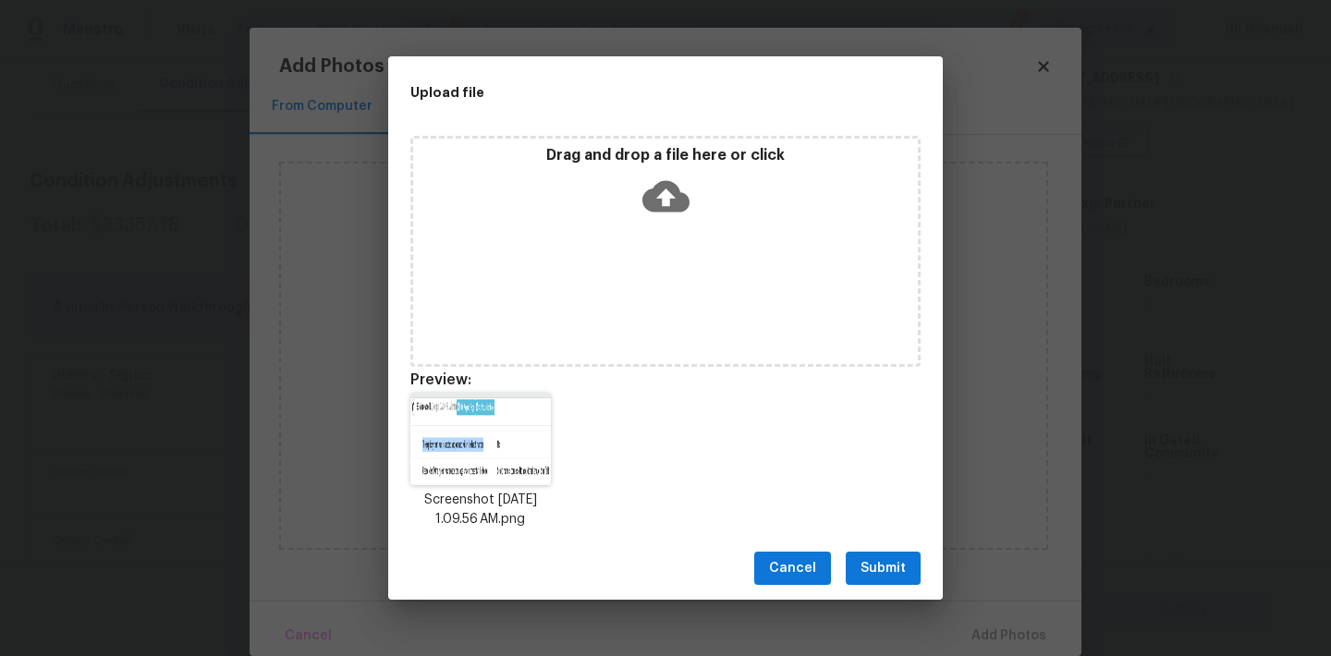
click at [868, 560] on span "Submit" at bounding box center [882, 568] width 45 height 23
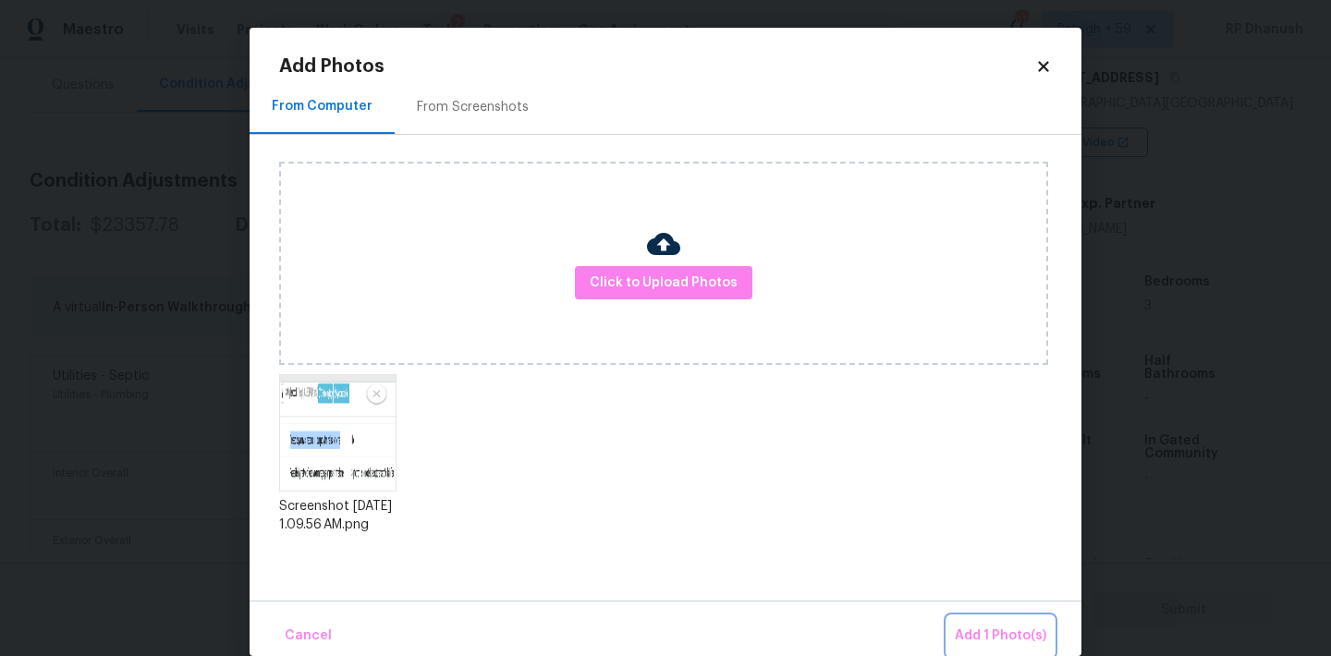
click at [994, 628] on span "Add 1 Photo(s)" at bounding box center [999, 636] width 91 height 23
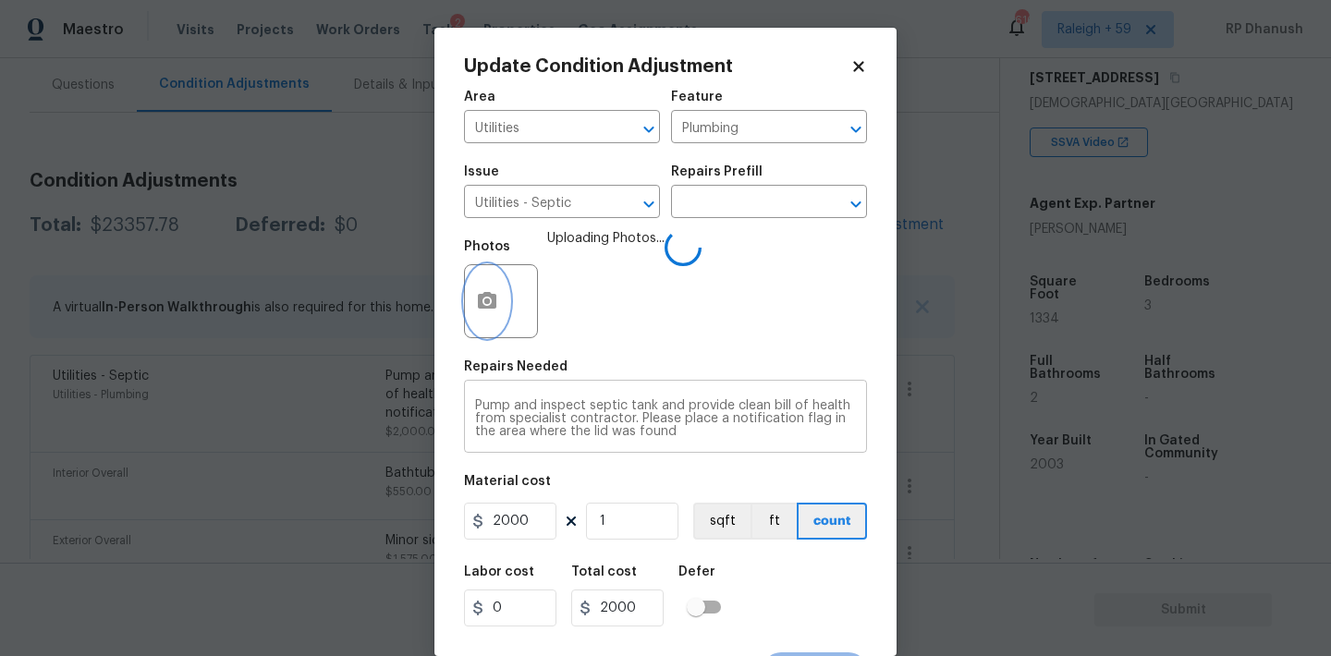
scroll to position [34, 0]
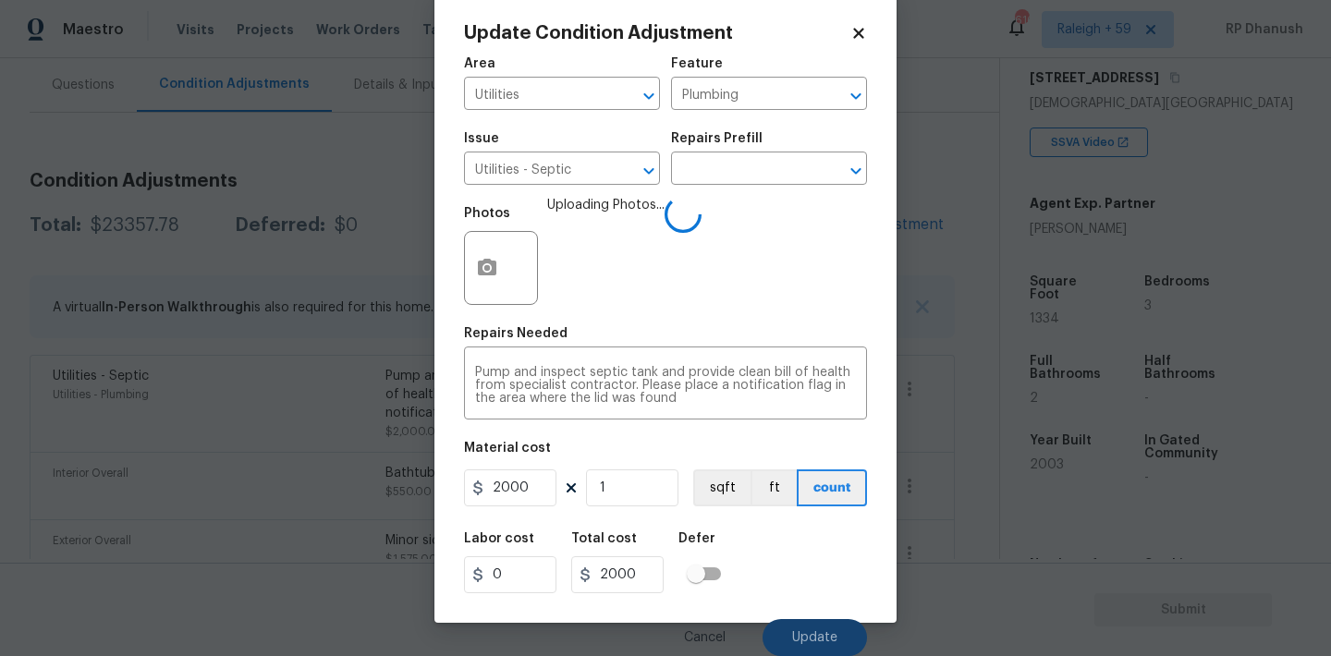
click at [849, 630] on button "Update" at bounding box center [814, 637] width 104 height 37
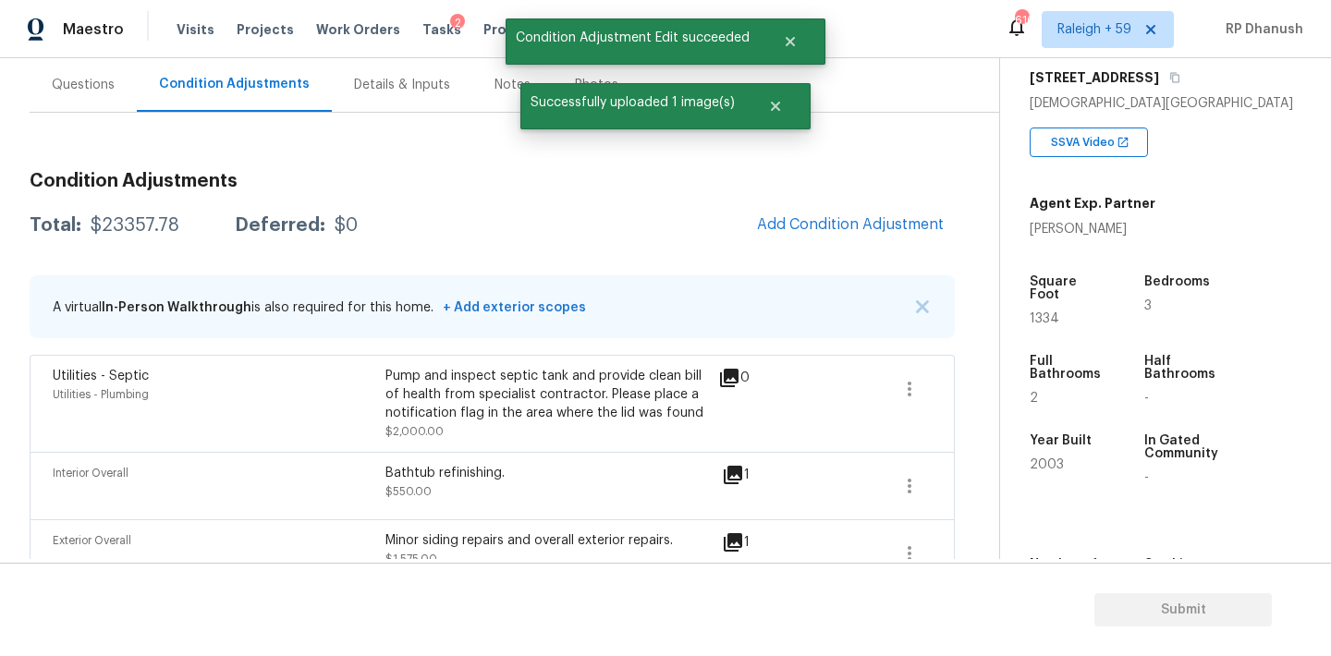
scroll to position [0, 0]
click at [849, 630] on section "Submit" at bounding box center [665, 610] width 1331 height 94
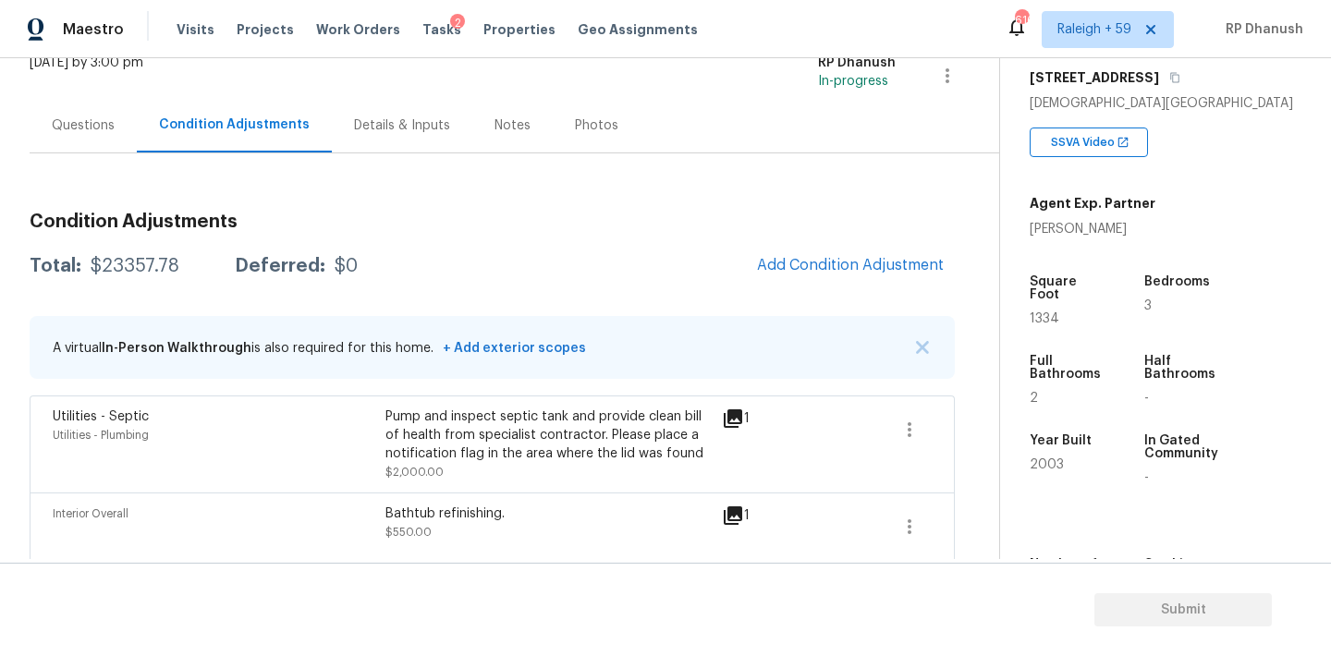
click at [92, 135] on div "Questions" at bounding box center [83, 125] width 107 height 55
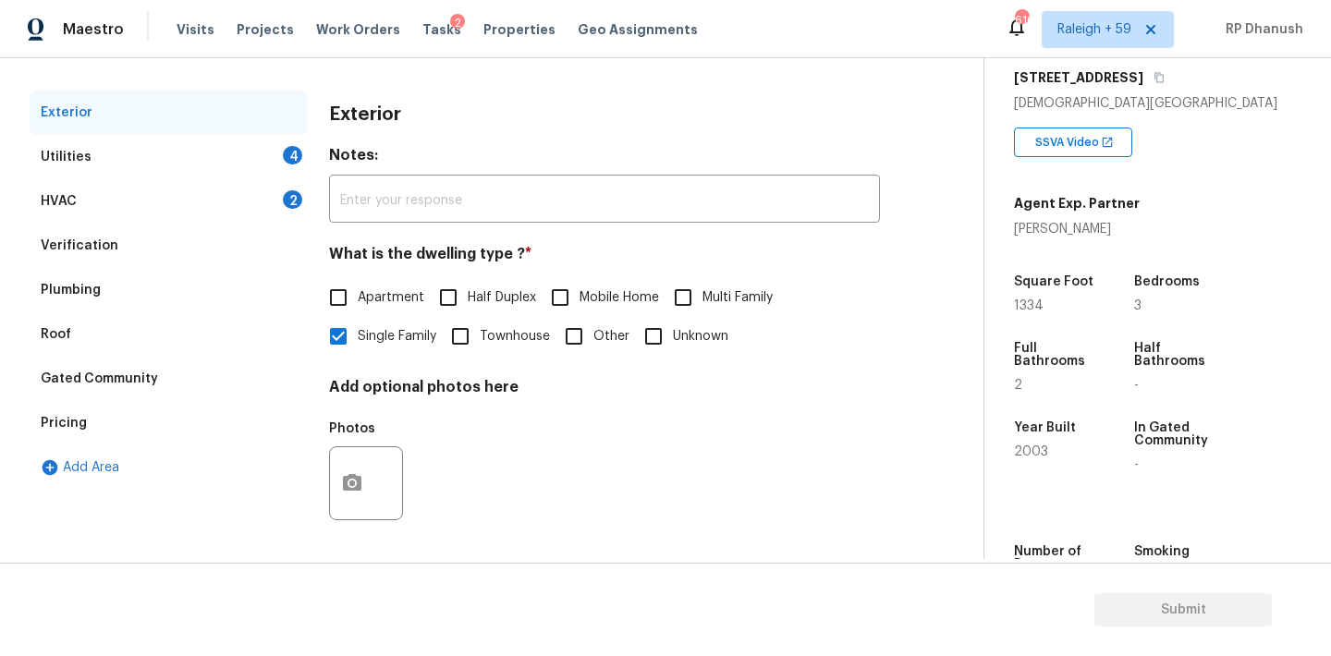
click at [242, 191] on div "HVAC 2" at bounding box center [168, 201] width 277 height 44
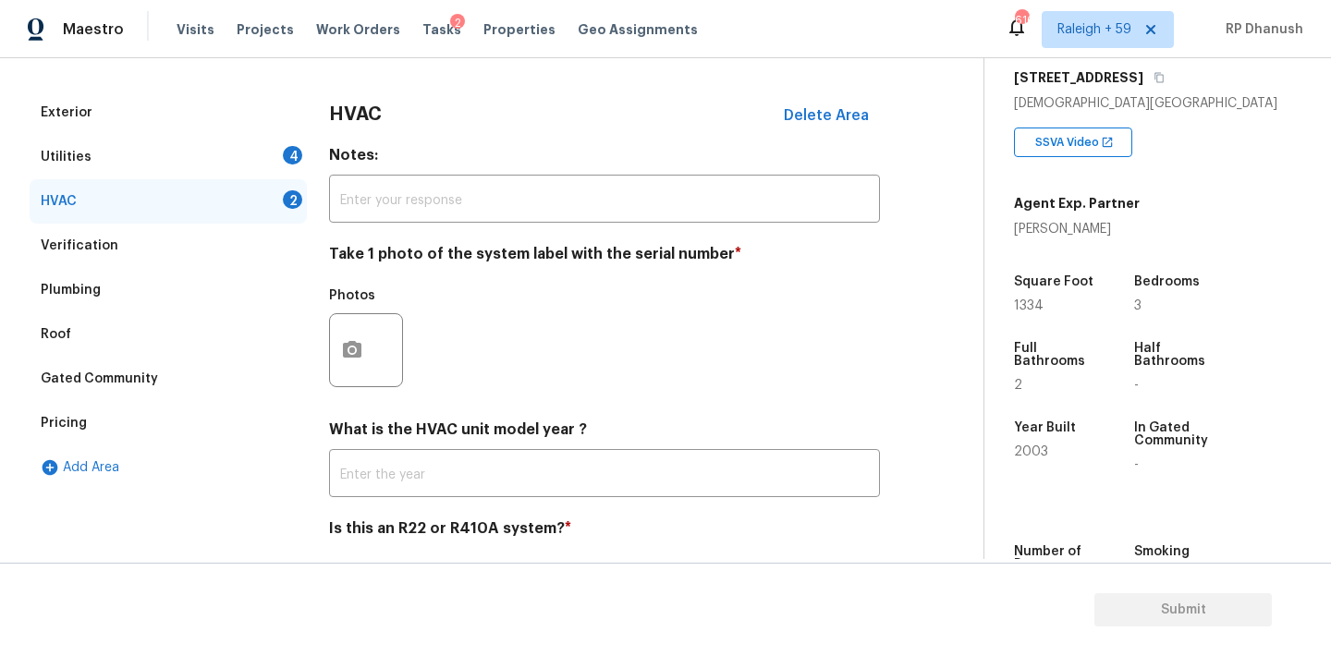
scroll to position [295, 0]
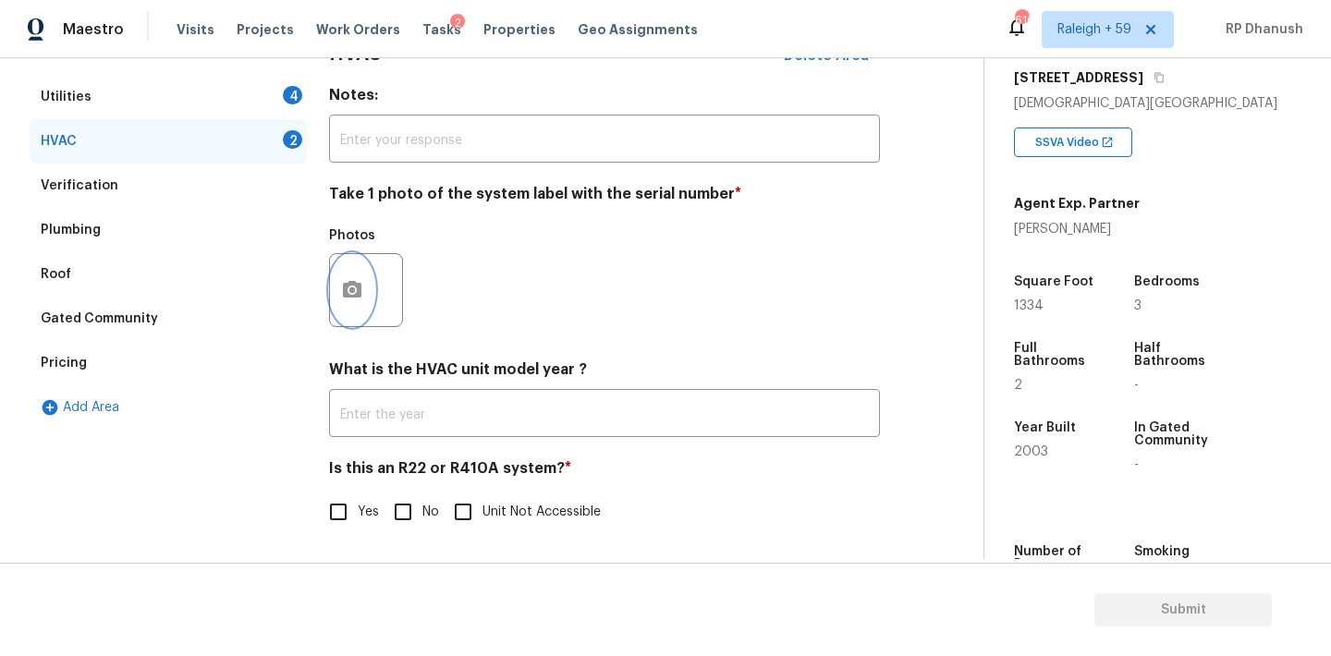
click at [351, 272] on button "button" at bounding box center [352, 290] width 44 height 72
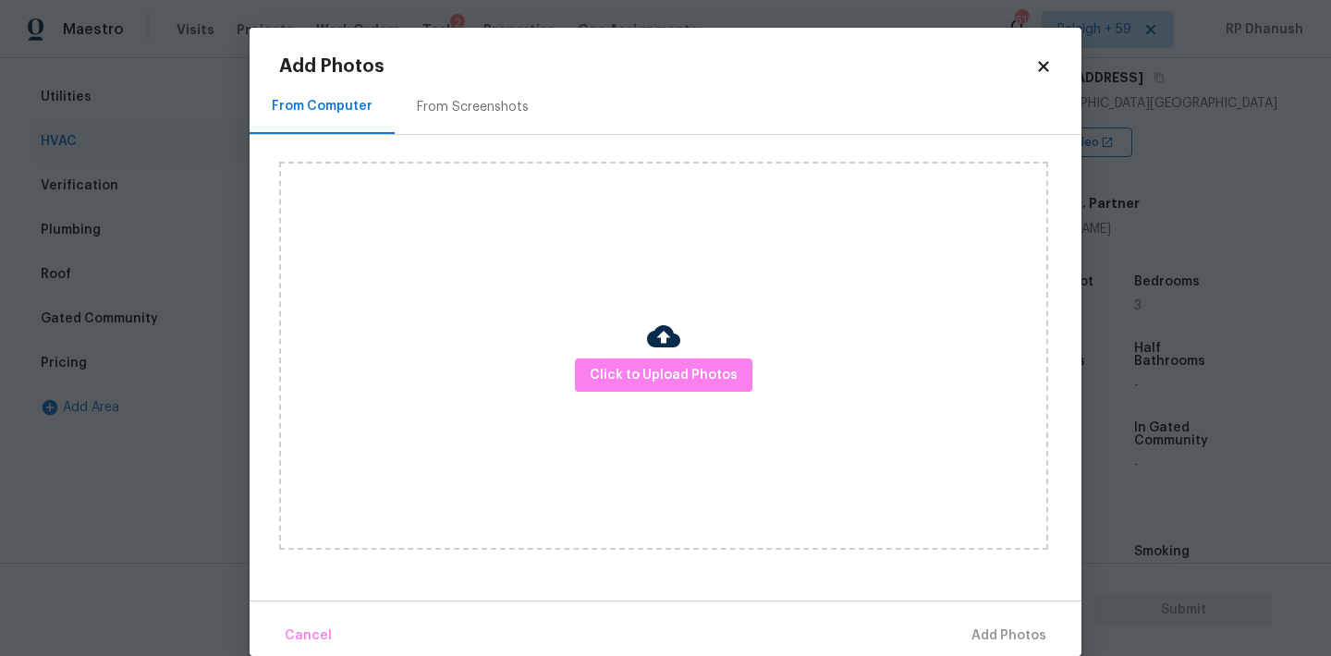
click at [457, 99] on div "From Screenshots" at bounding box center [473, 107] width 112 height 18
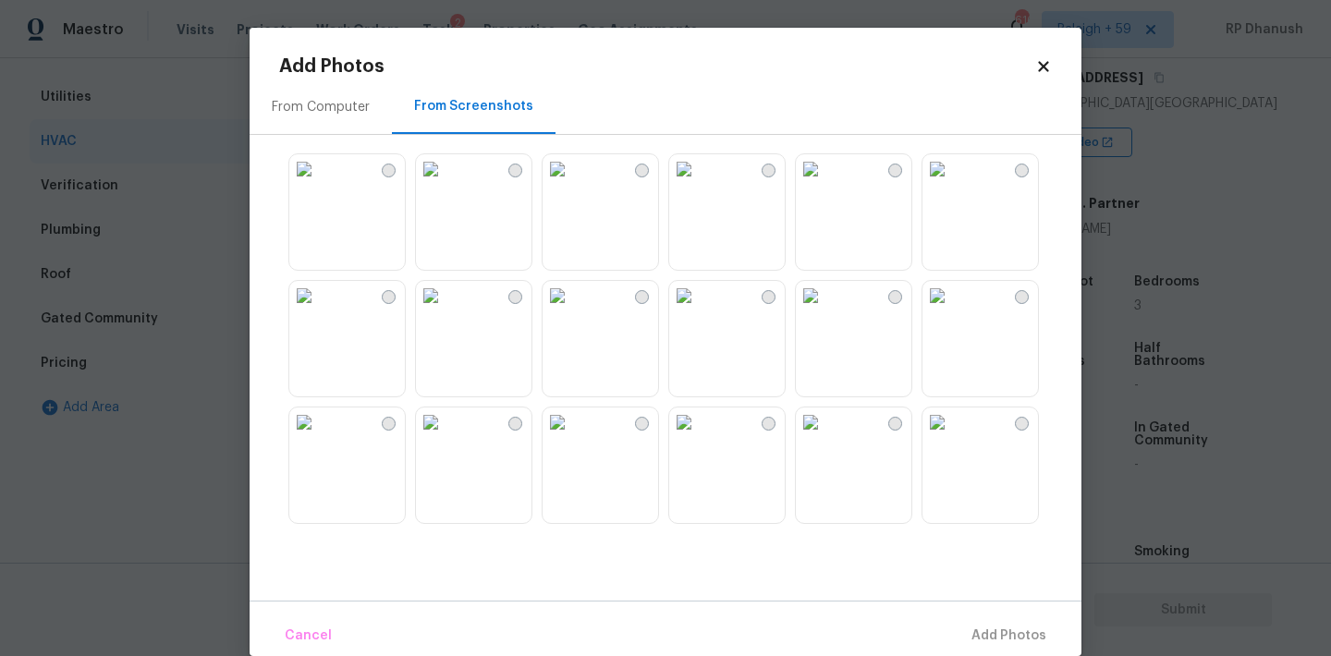
click at [319, 184] on img at bounding box center [304, 169] width 30 height 30
click at [572, 184] on img at bounding box center [557, 169] width 30 height 30
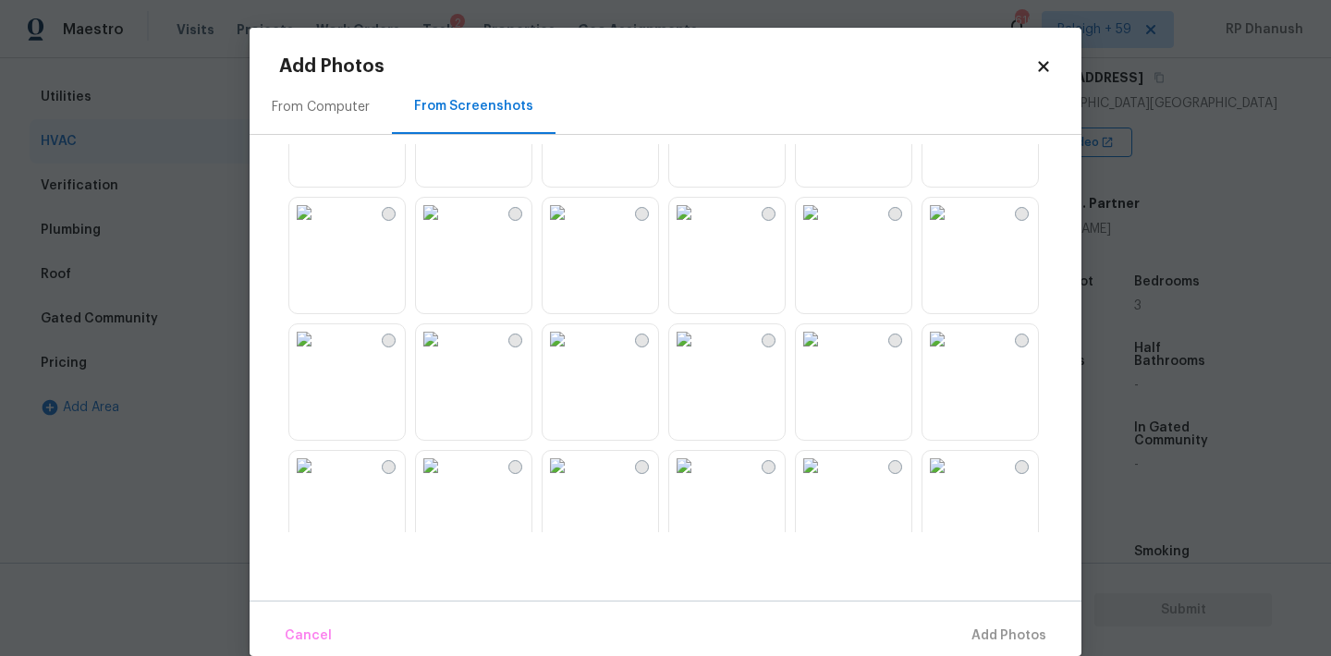
scroll to position [268, 0]
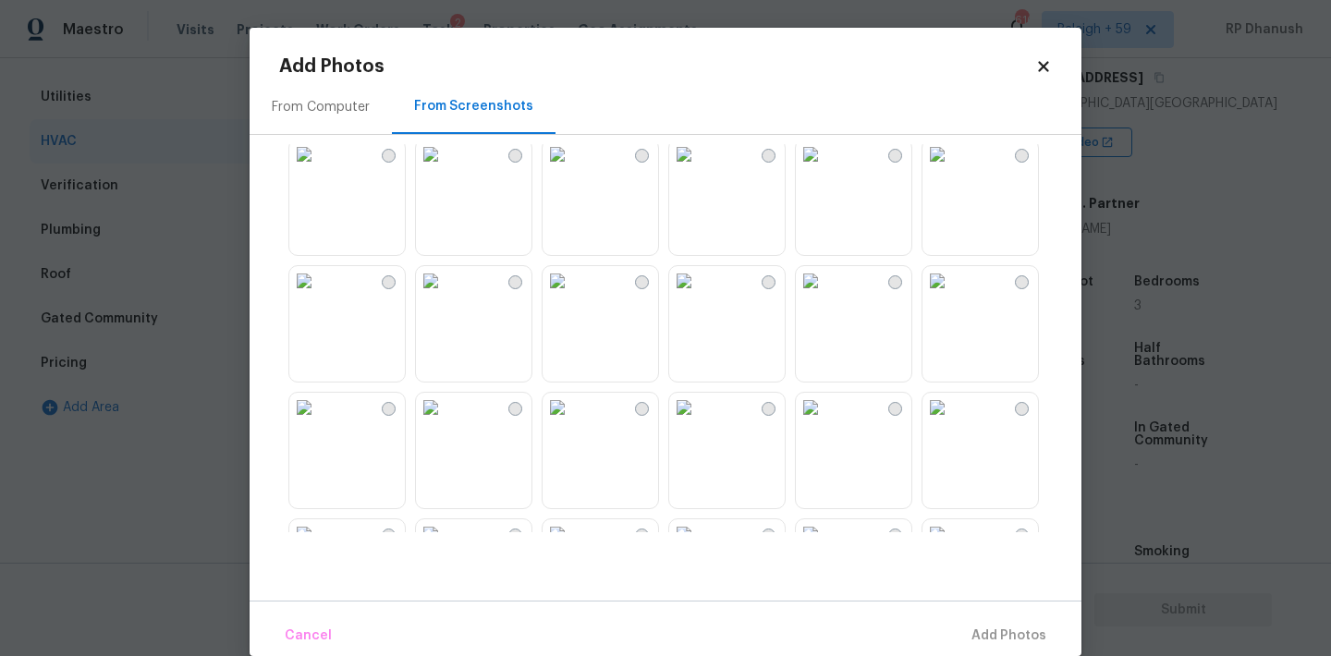
click at [692, 284] on img at bounding box center [684, 281] width 30 height 30
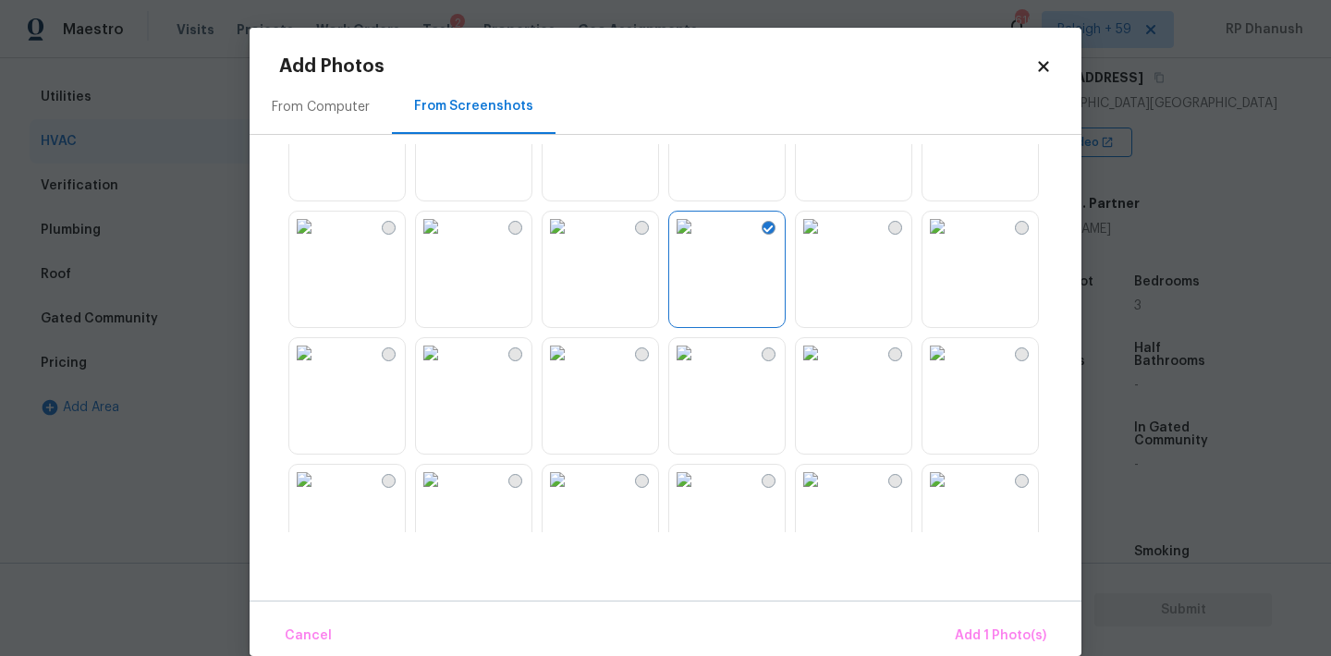
scroll to position [345, 0]
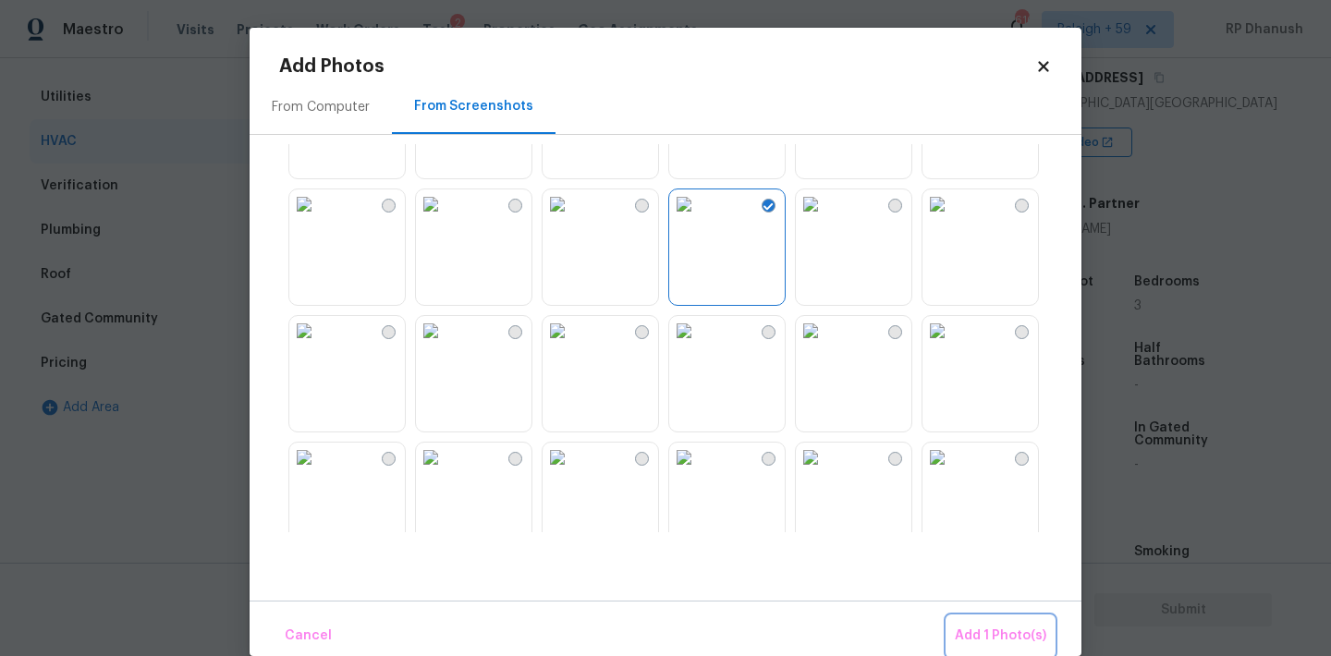
click at [993, 650] on button "Add 1 Photo(s)" at bounding box center [1000, 636] width 106 height 40
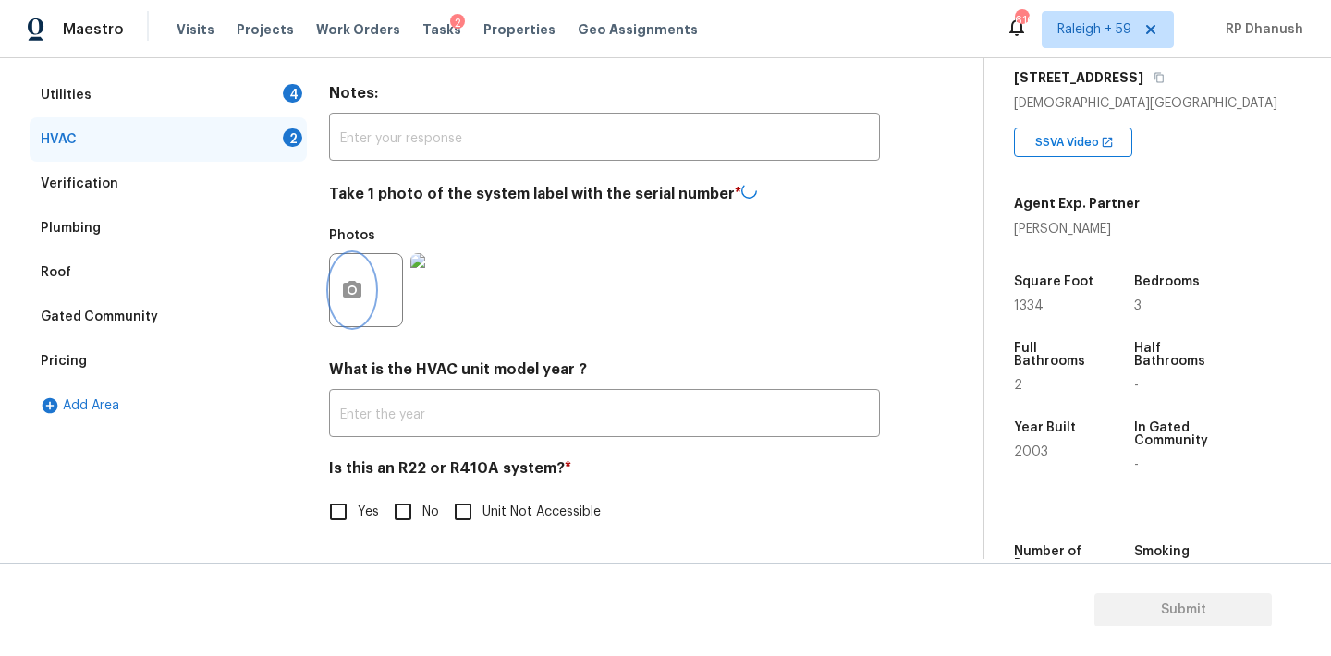
scroll to position [295, 0]
click at [412, 505] on input "No" at bounding box center [402, 511] width 39 height 39
checkbox input "true"
click at [284, 83] on div "Utilities 4" at bounding box center [168, 97] width 277 height 44
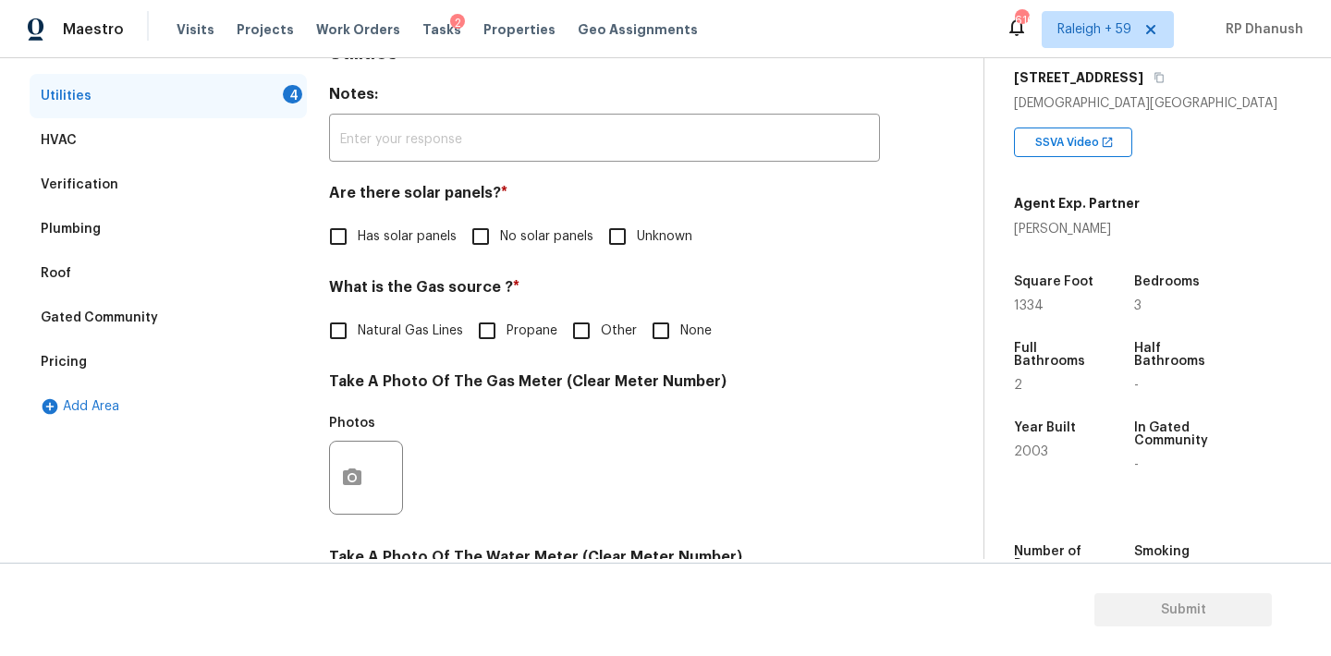
click at [482, 228] on input "No solar panels" at bounding box center [480, 236] width 39 height 39
checkbox input "true"
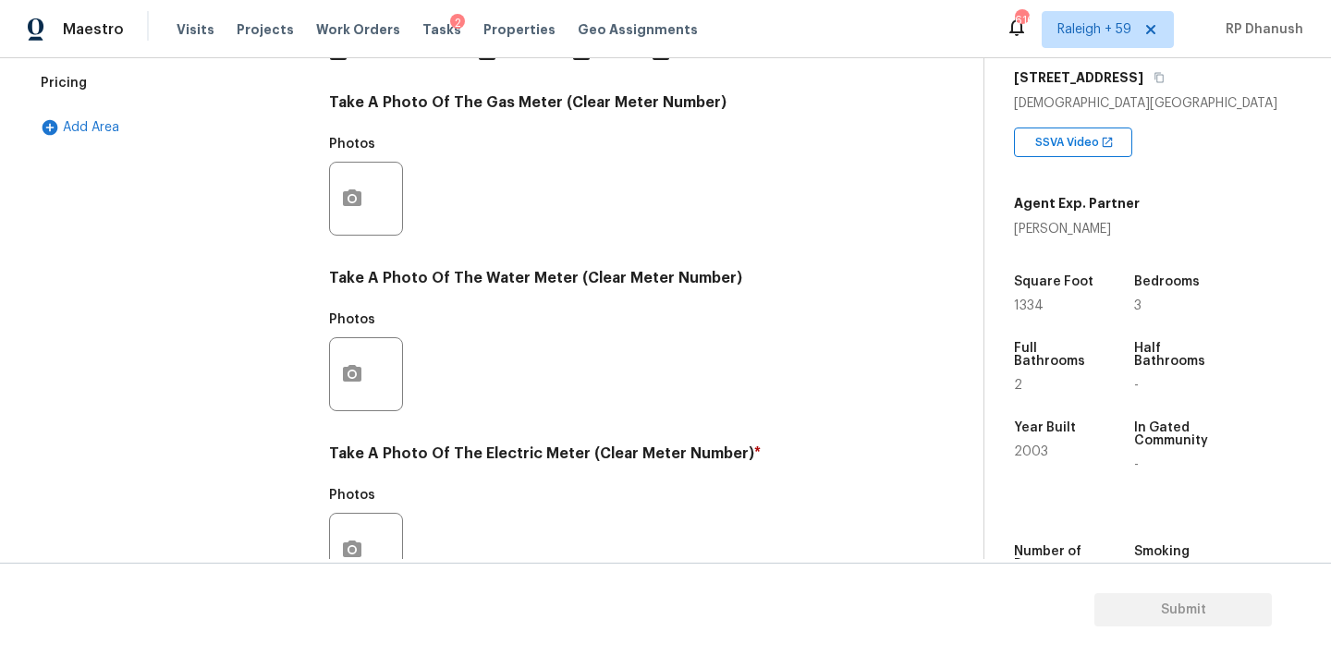
scroll to position [735, 0]
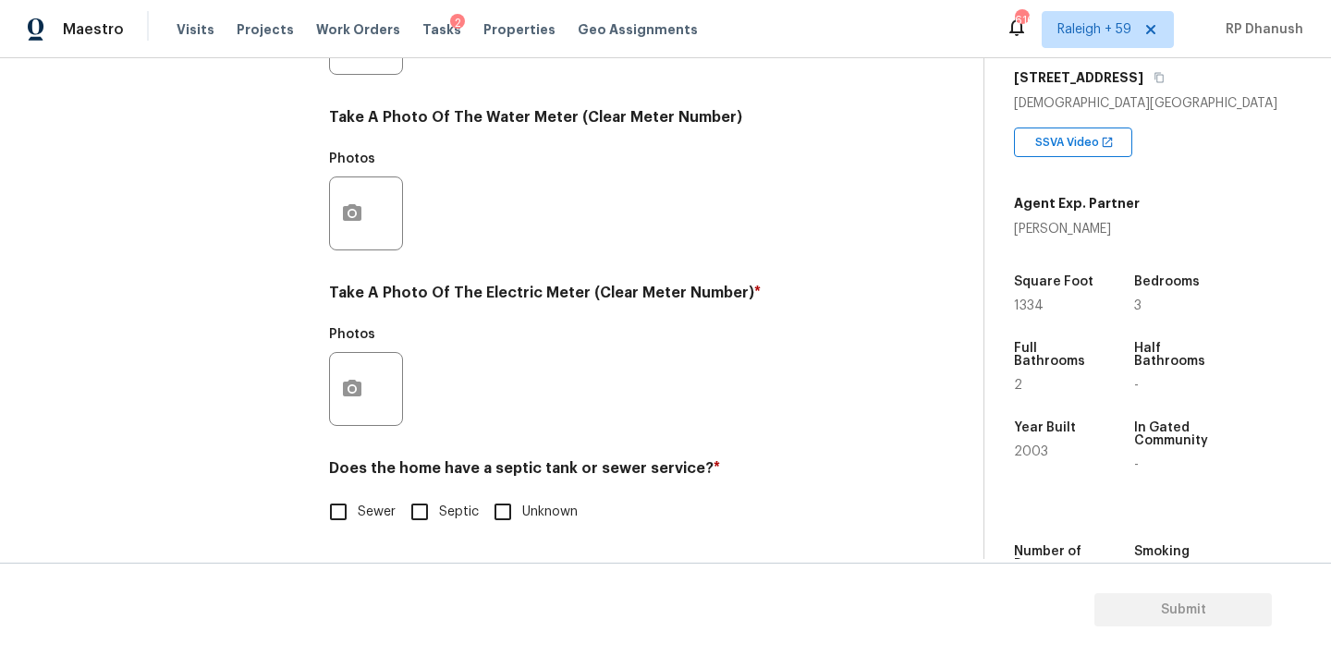
click at [381, 377] on div at bounding box center [366, 389] width 74 height 74
click at [368, 382] on button "button" at bounding box center [352, 389] width 44 height 72
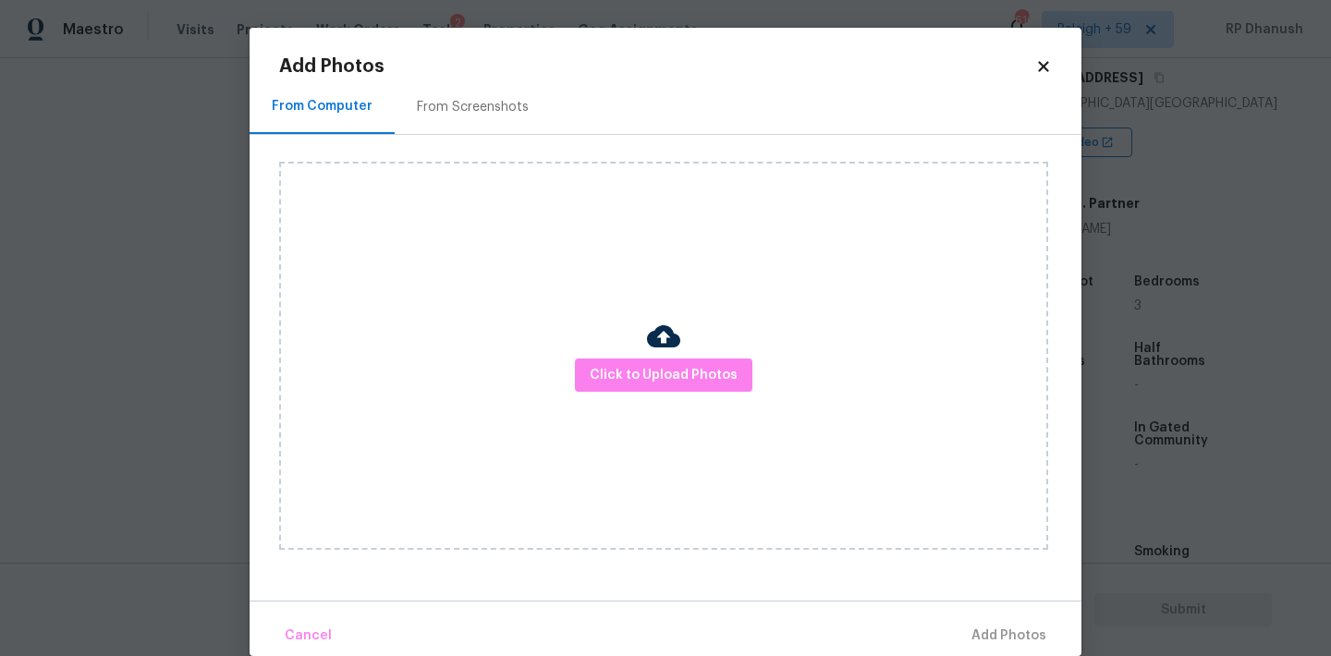
click at [503, 100] on div "From Screenshots" at bounding box center [473, 107] width 112 height 18
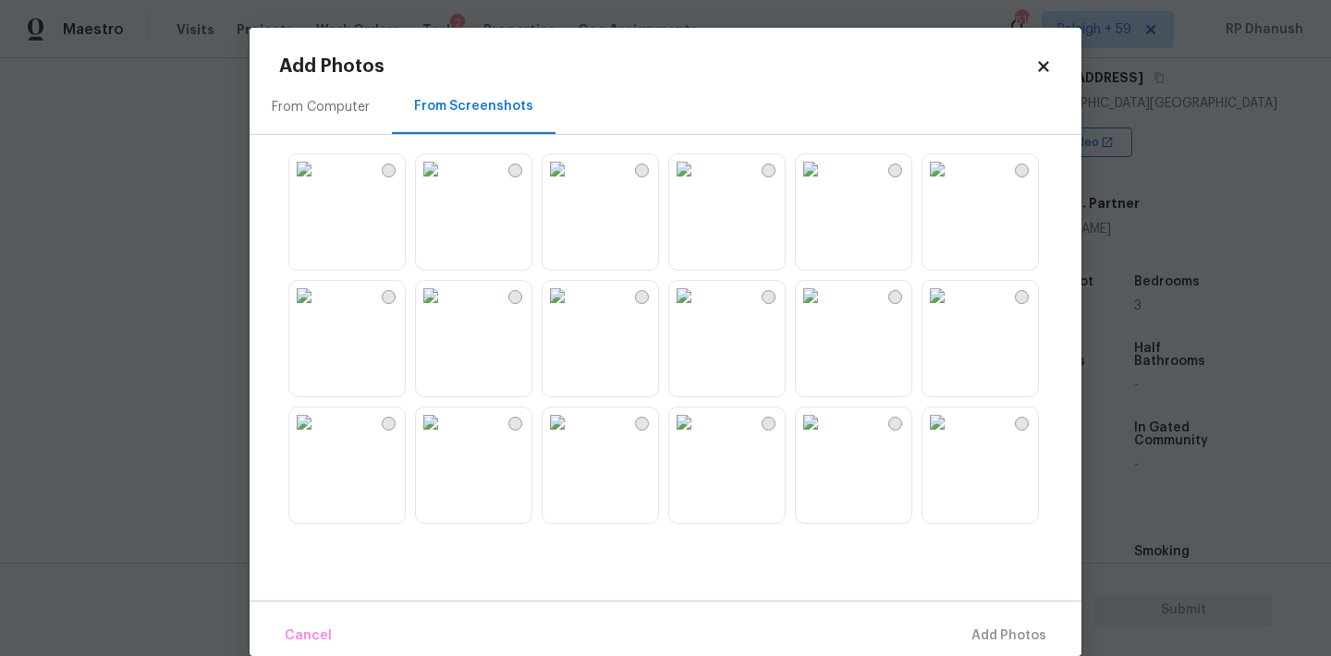
click at [572, 310] on img at bounding box center [557, 296] width 30 height 30
click at [971, 631] on span "Add 1 Photo(s)" at bounding box center [999, 636] width 91 height 23
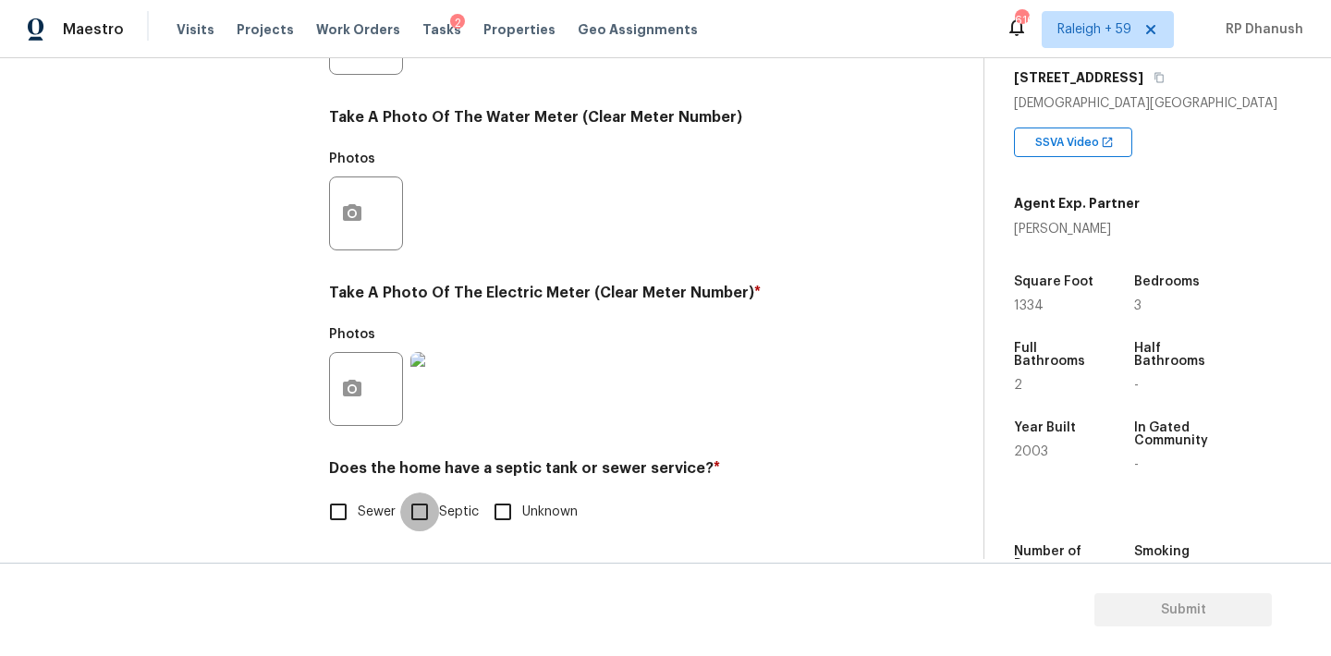
click at [428, 512] on input "Septic" at bounding box center [419, 511] width 39 height 39
checkbox input "true"
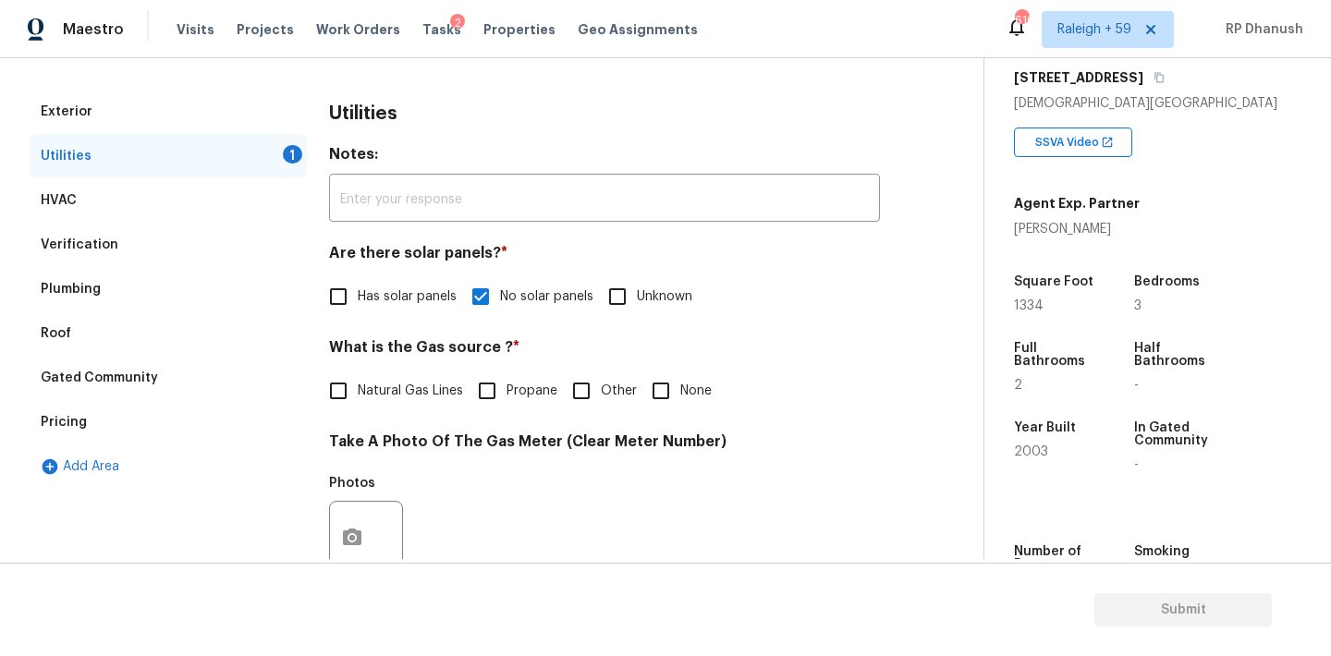
scroll to position [232, 0]
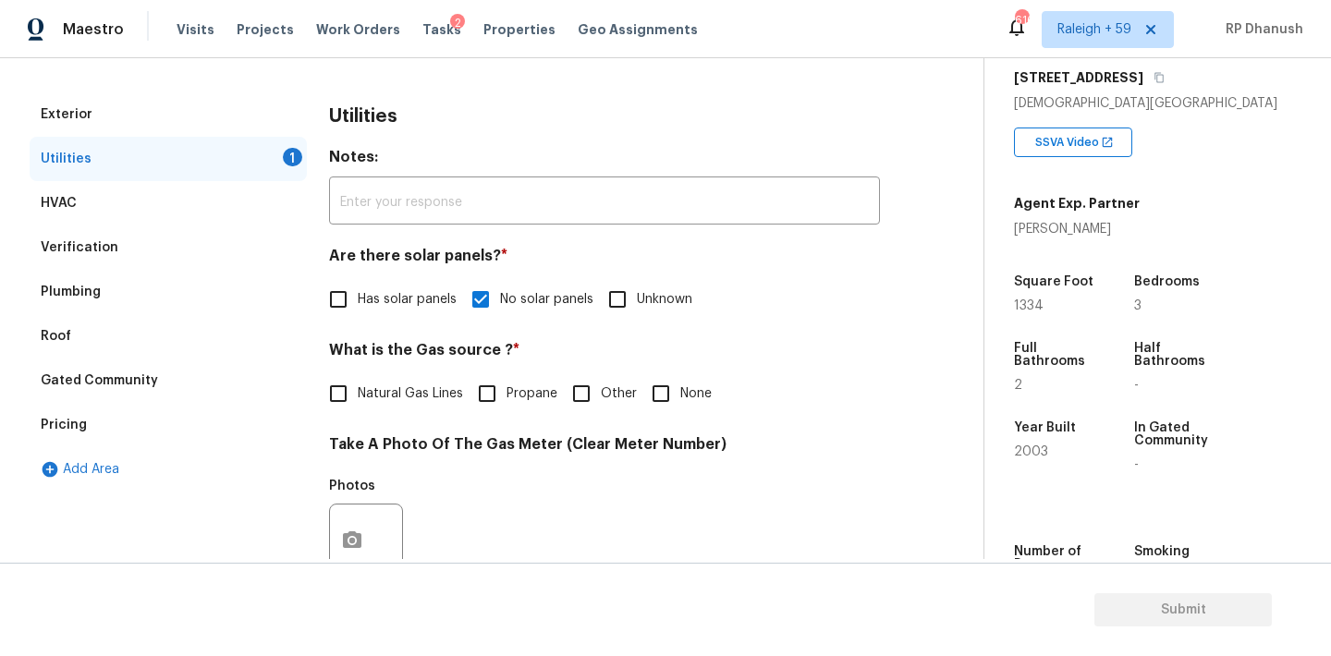
click at [128, 234] on div "Verification" at bounding box center [168, 247] width 277 height 44
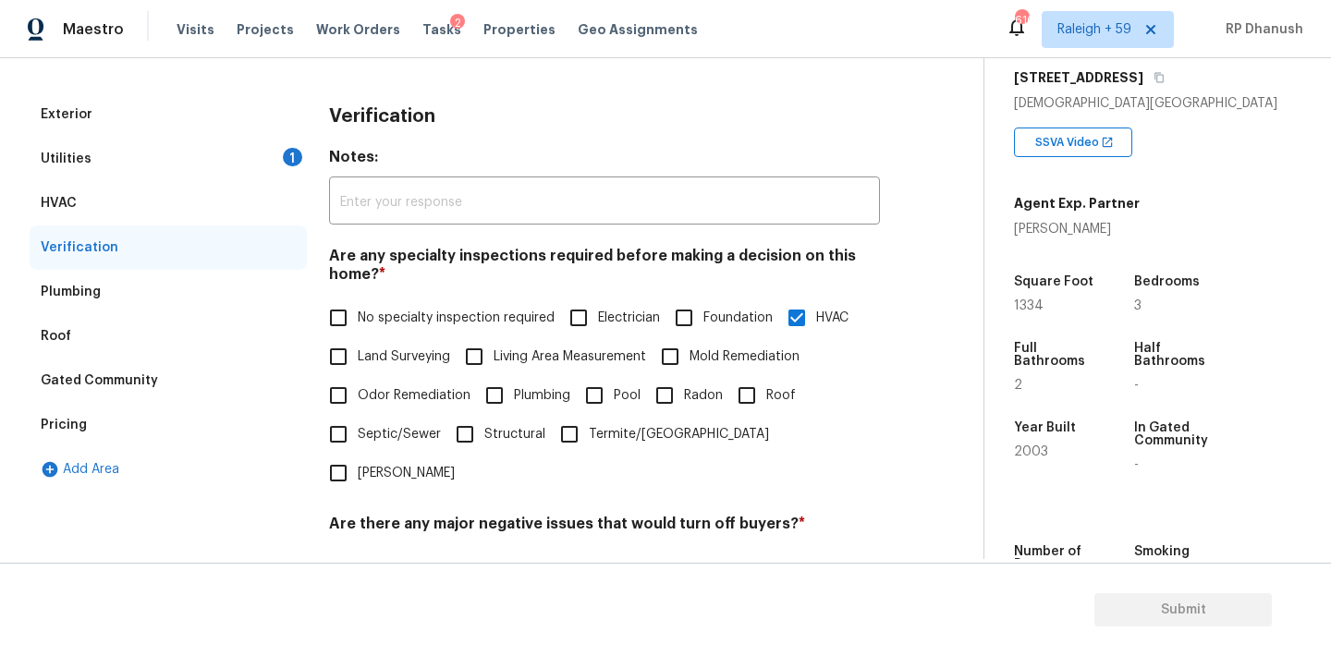
click at [63, 441] on div "Pricing" at bounding box center [168, 425] width 277 height 44
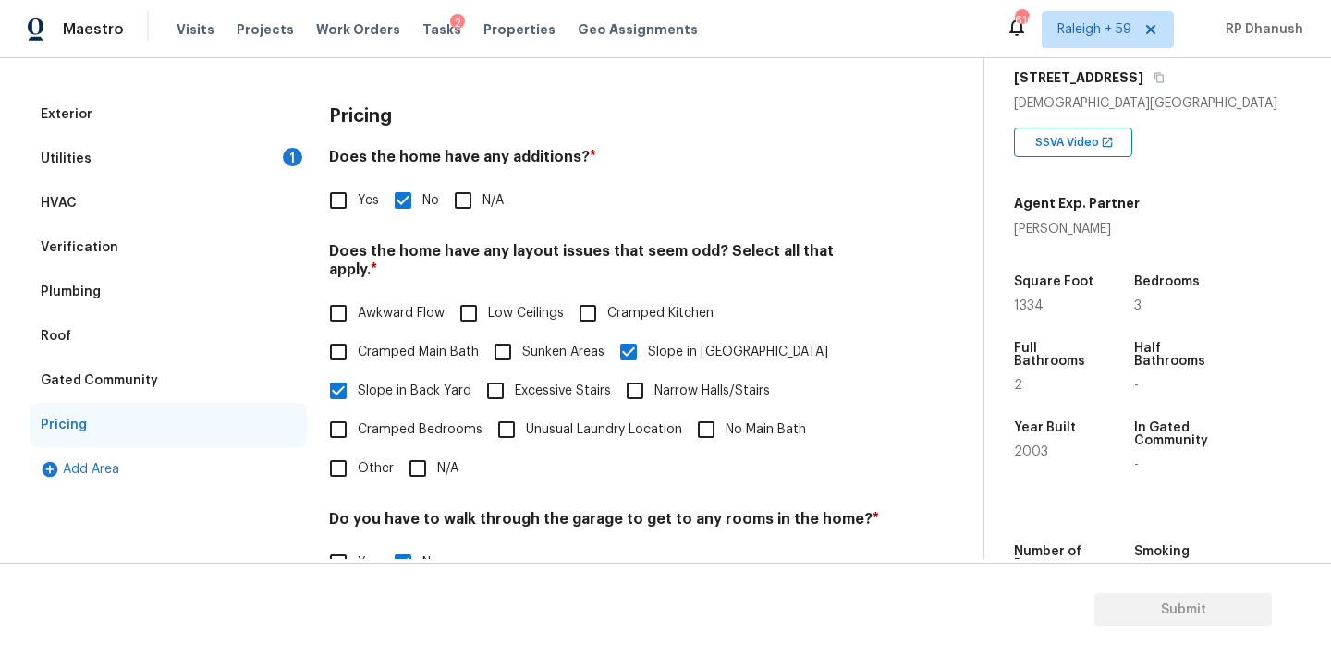
click at [110, 254] on div "Verification" at bounding box center [80, 247] width 78 height 18
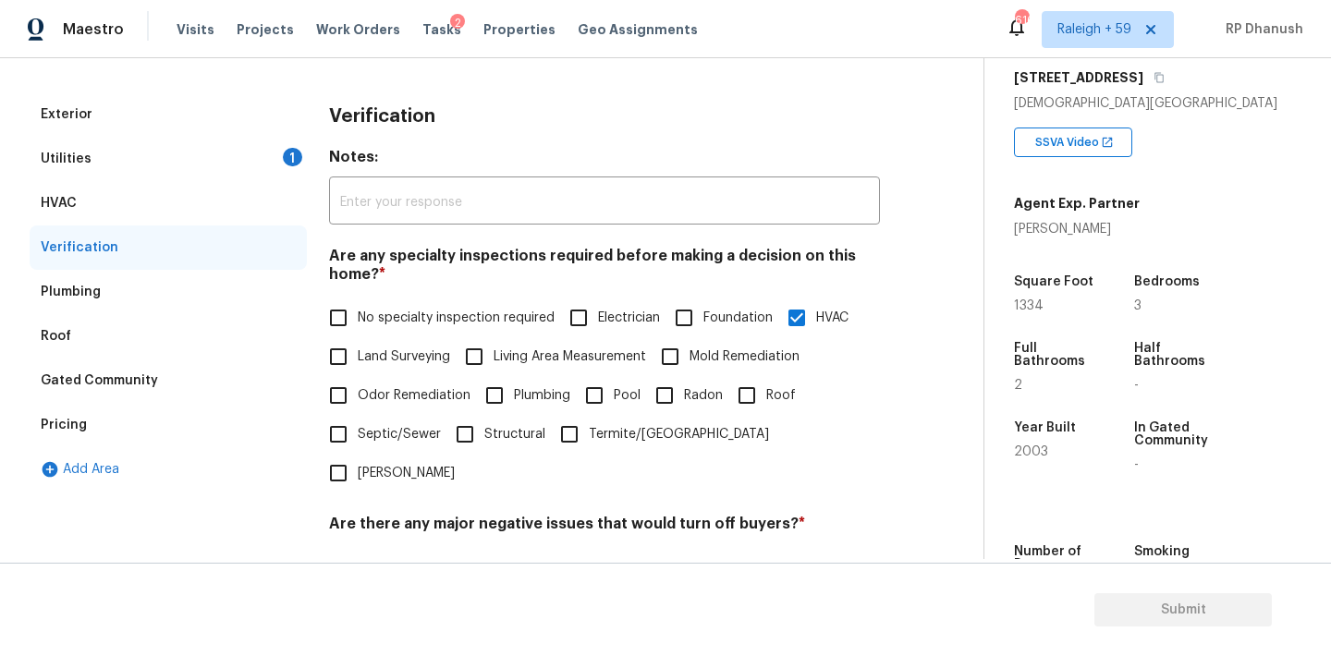
click at [105, 163] on div "Utilities 1" at bounding box center [168, 159] width 277 height 44
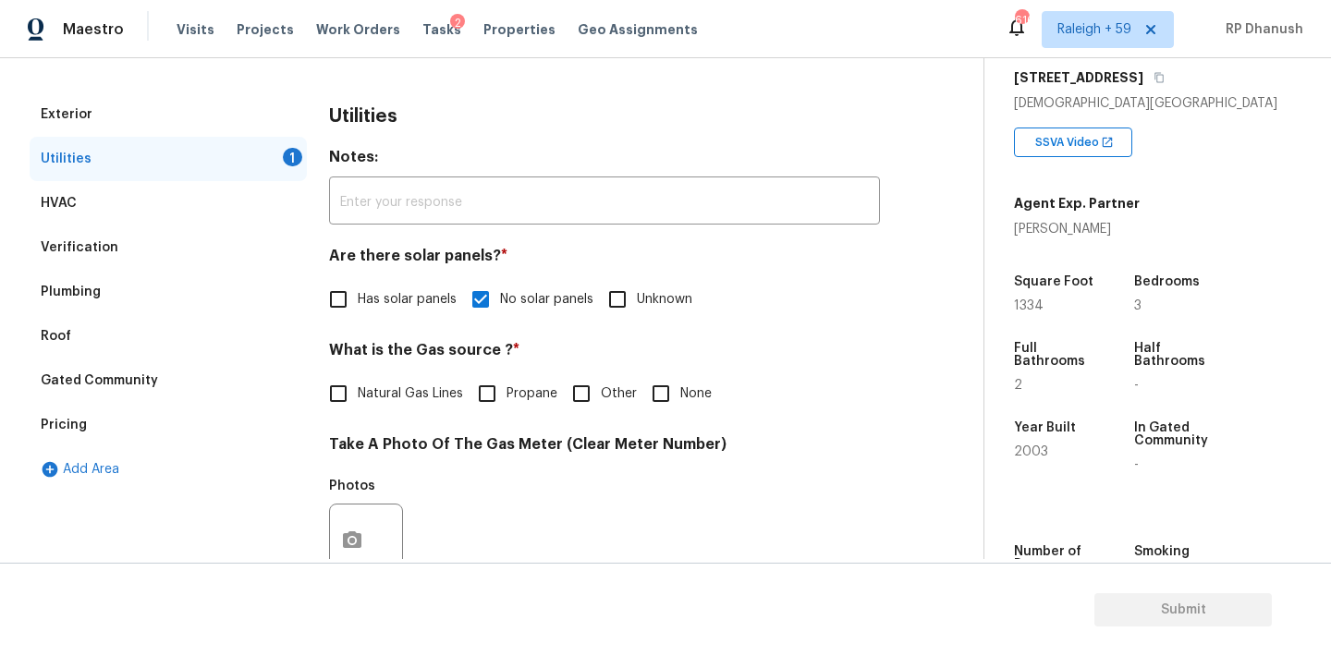
click at [654, 396] on input "None" at bounding box center [660, 393] width 39 height 39
checkbox input "true"
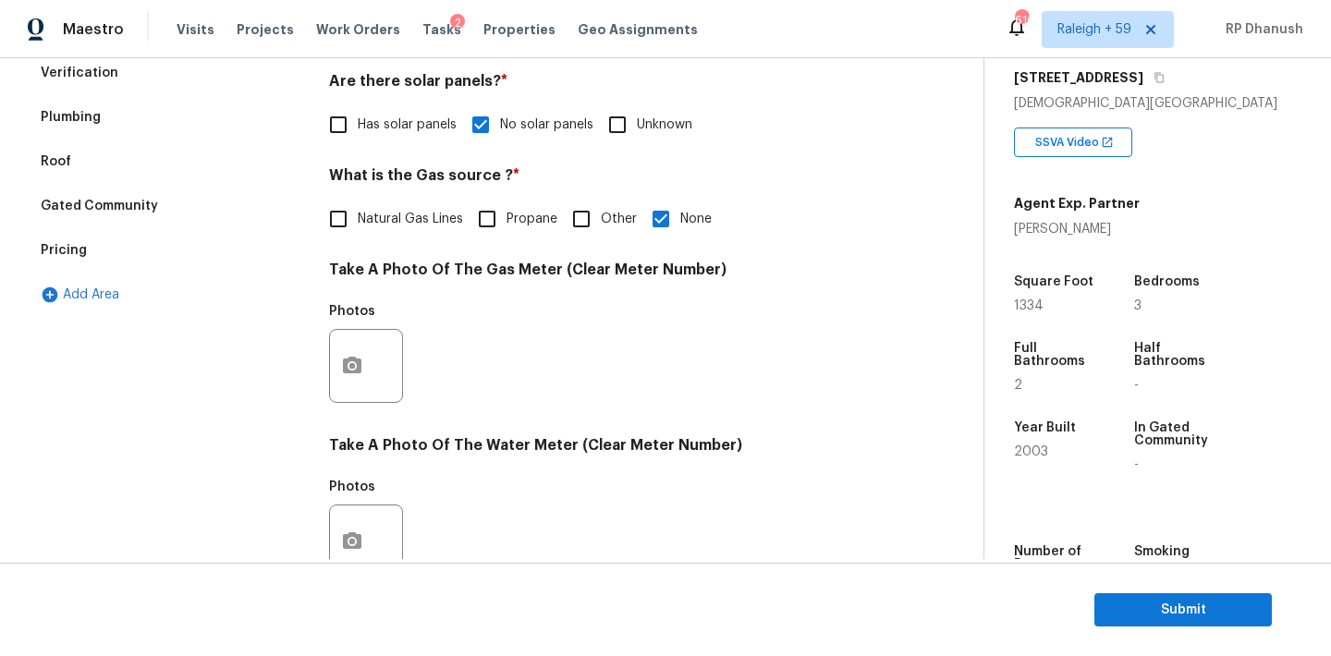
scroll to position [186, 0]
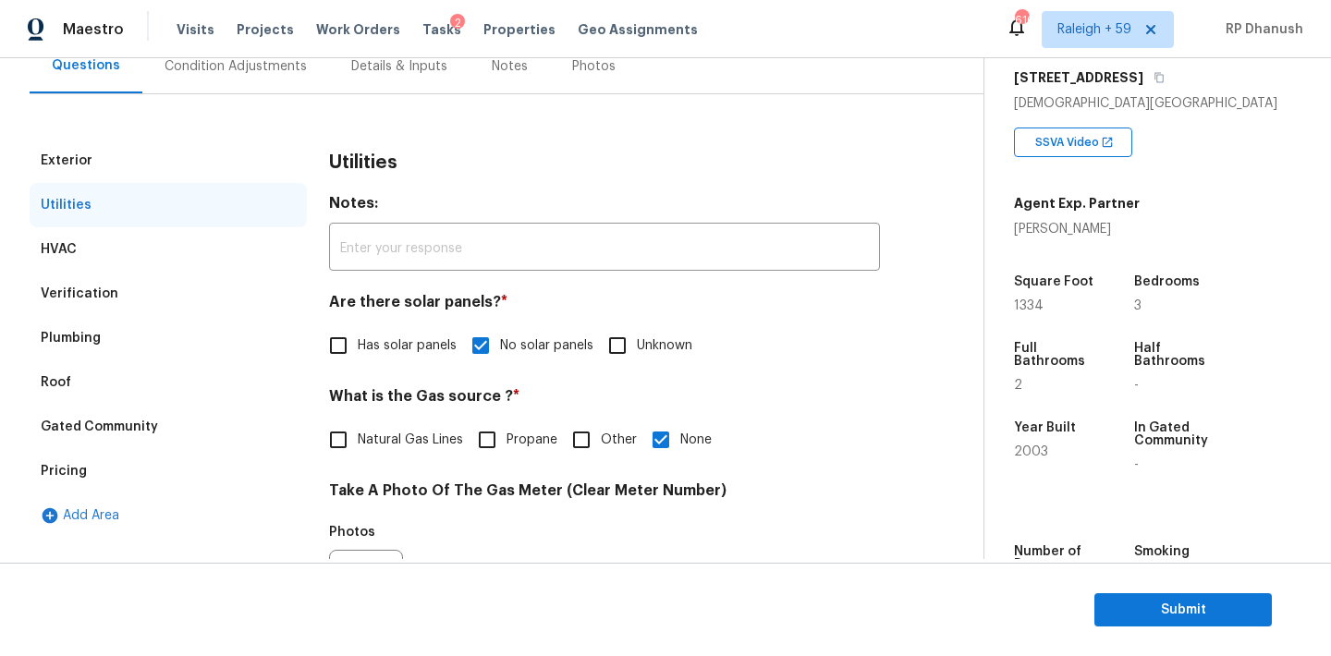
click at [99, 435] on div "Gated Community" at bounding box center [168, 427] width 277 height 44
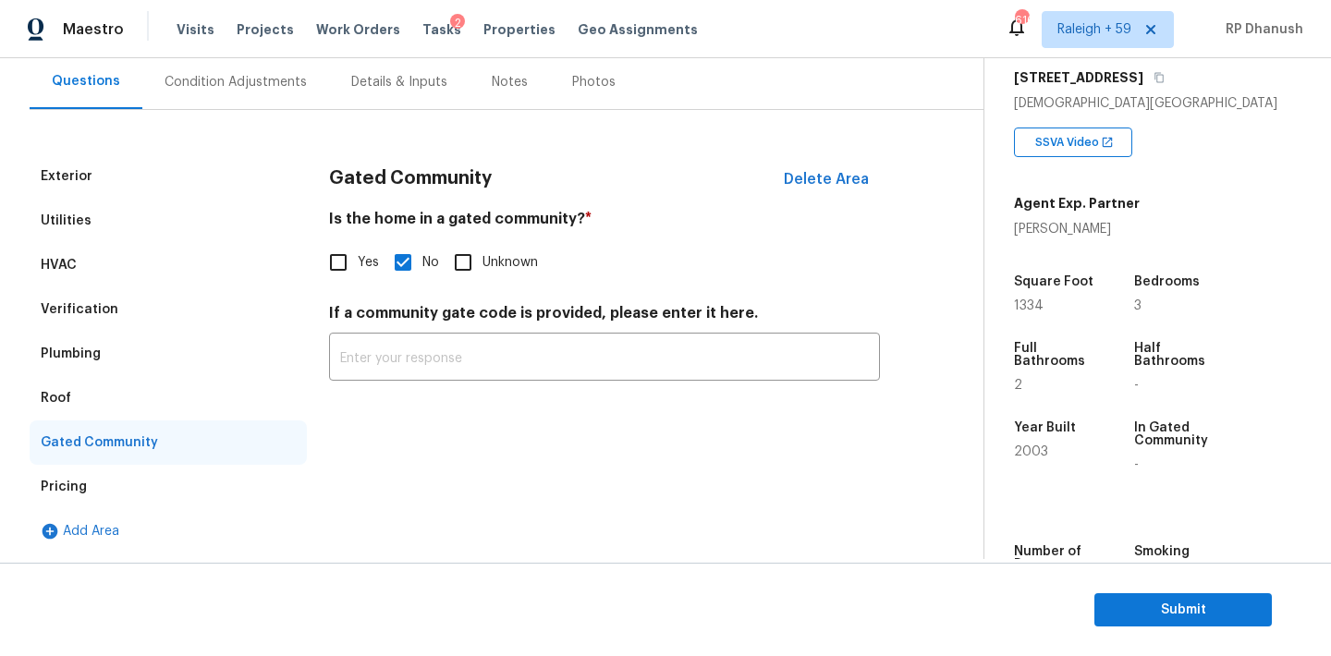
click at [93, 309] on div "Verification" at bounding box center [80, 309] width 78 height 18
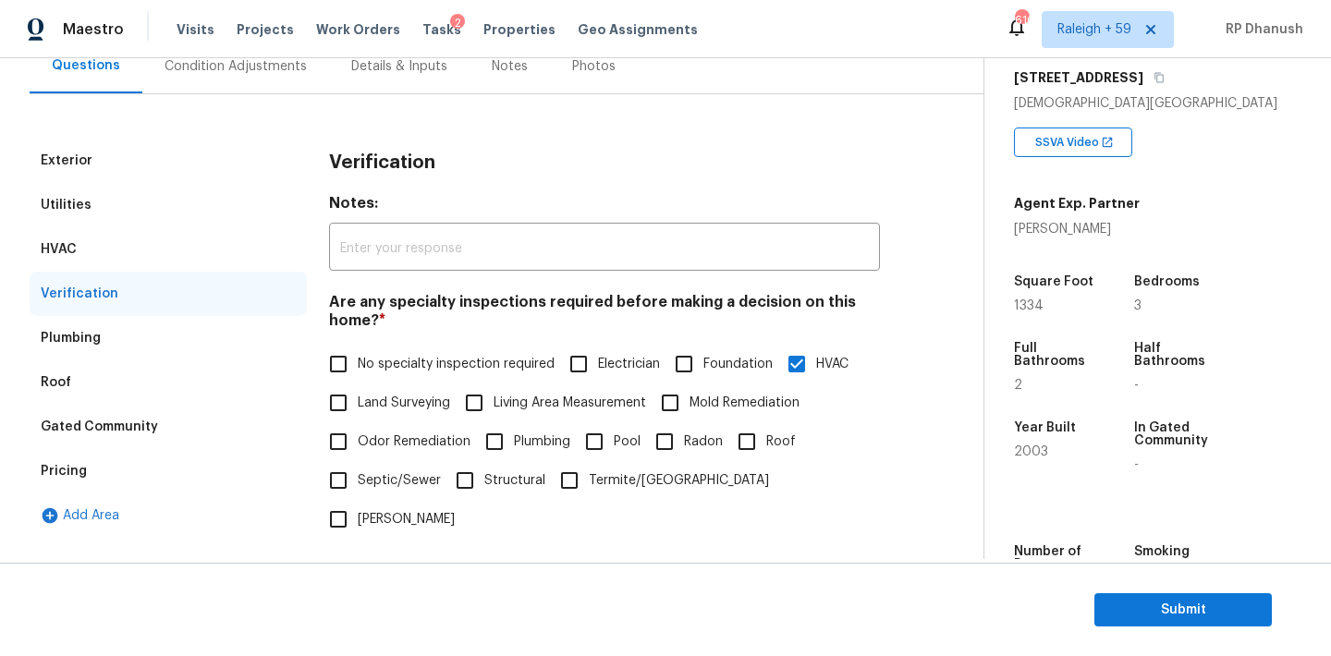
scroll to position [456, 0]
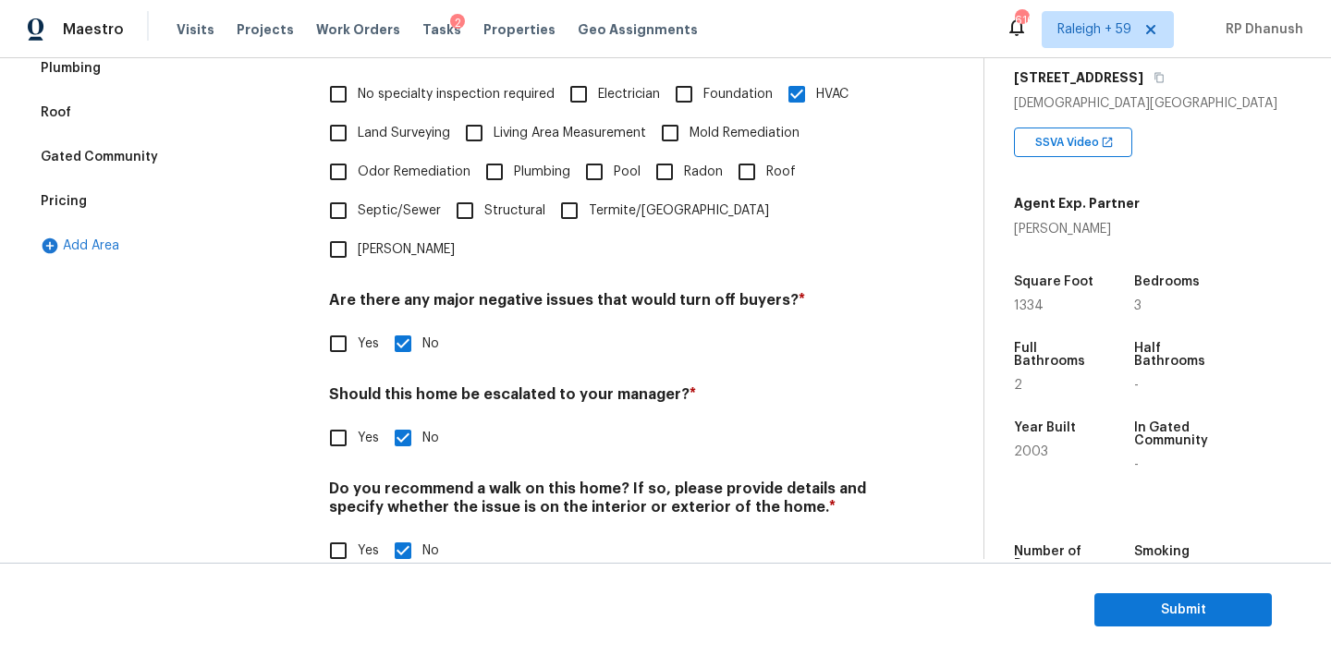
click at [135, 184] on div "Pricing" at bounding box center [168, 201] width 277 height 44
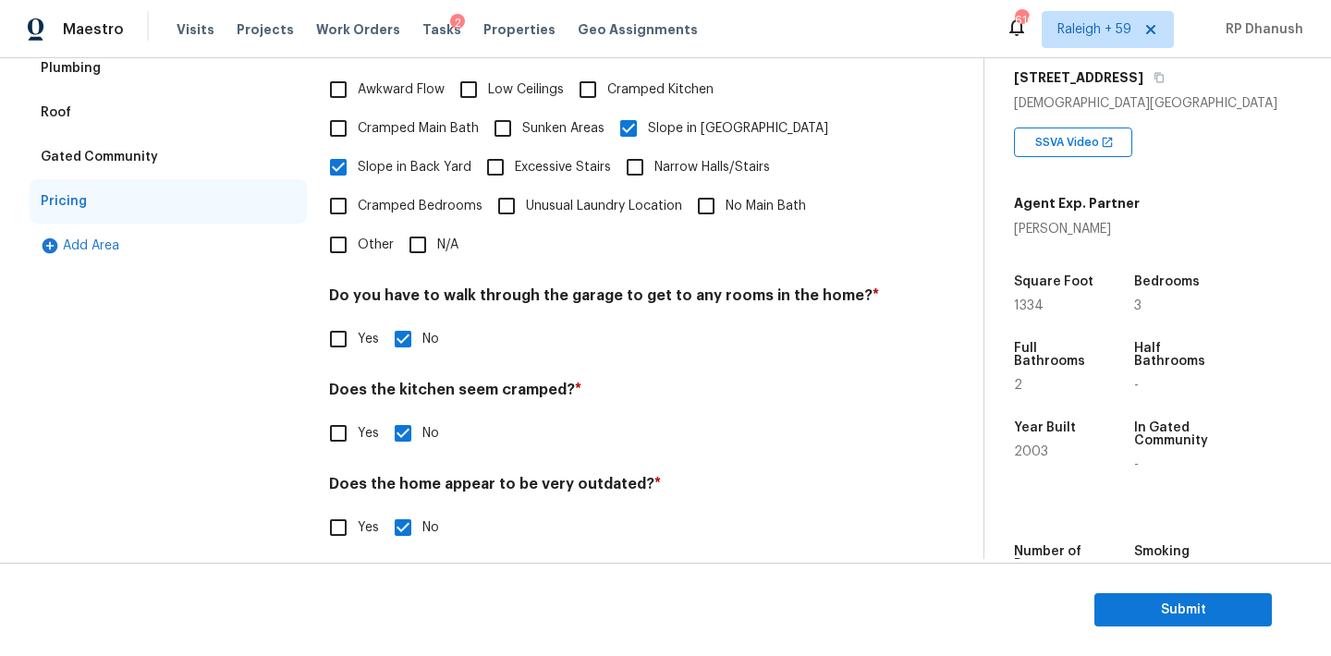
scroll to position [453, 0]
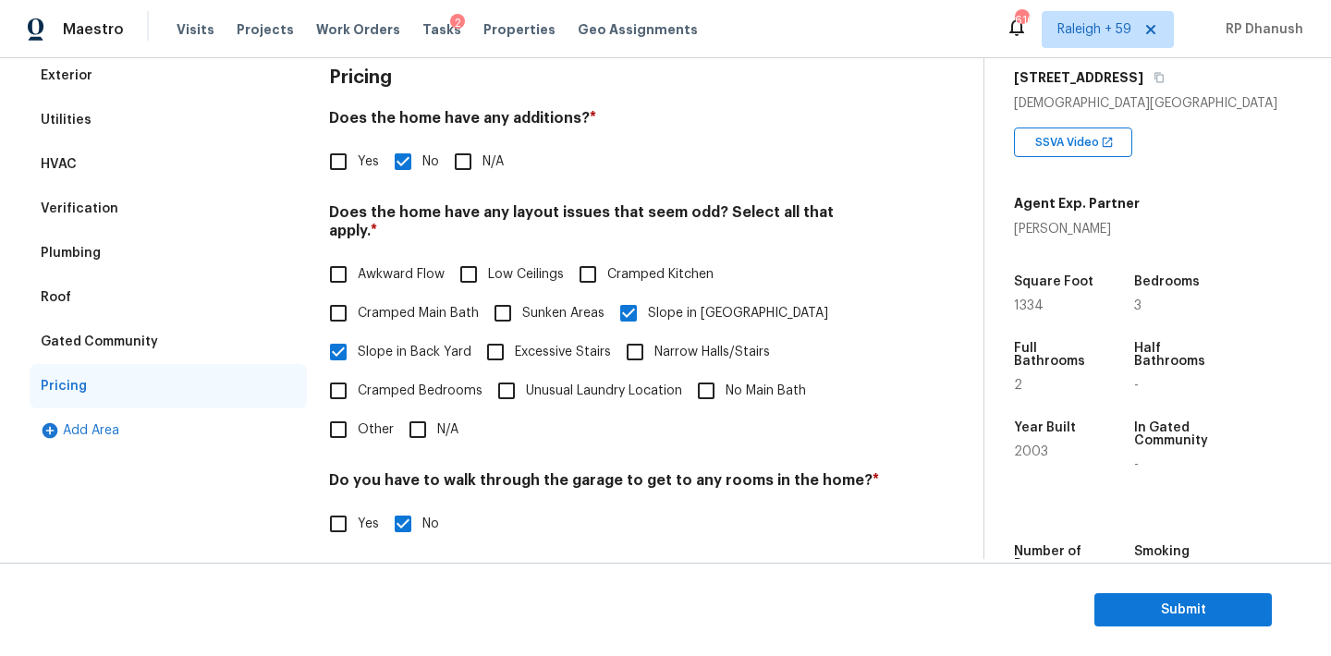
click at [106, 242] on div "Plumbing" at bounding box center [168, 253] width 277 height 44
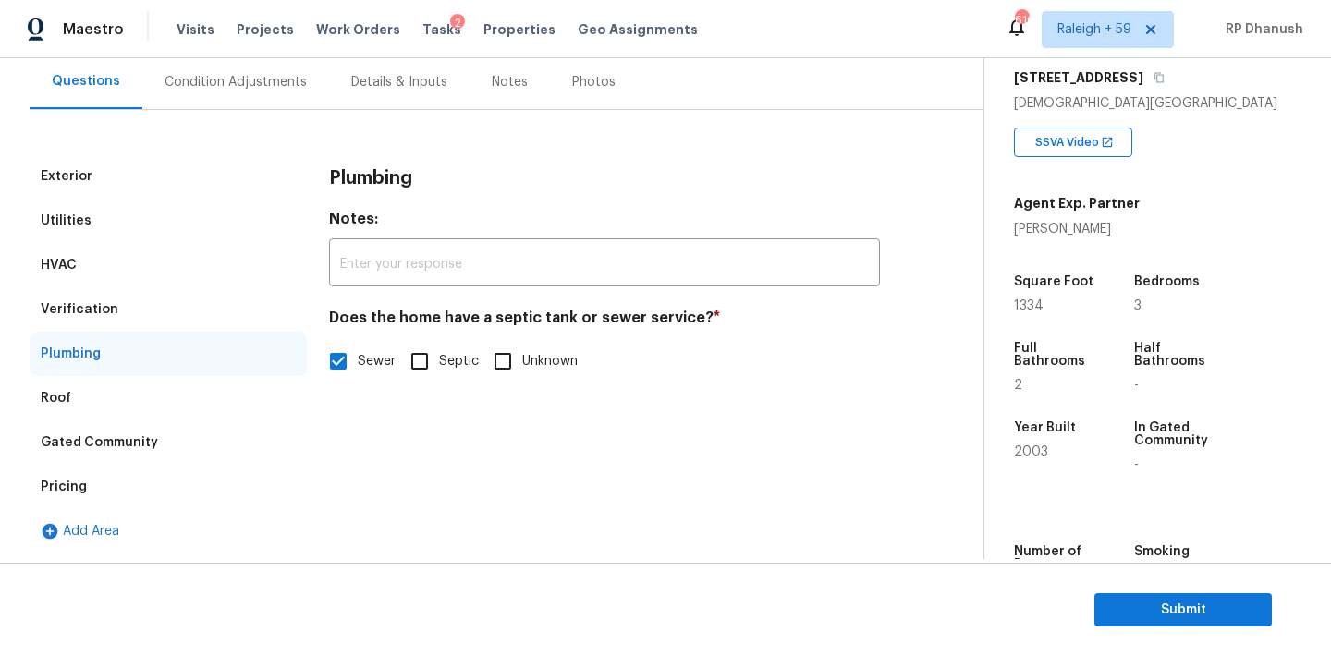
click at [419, 357] on input "Septic" at bounding box center [419, 361] width 39 height 39
checkbox input "true"
checkbox input "false"
click at [408, 251] on input "text" at bounding box center [604, 264] width 551 height 43
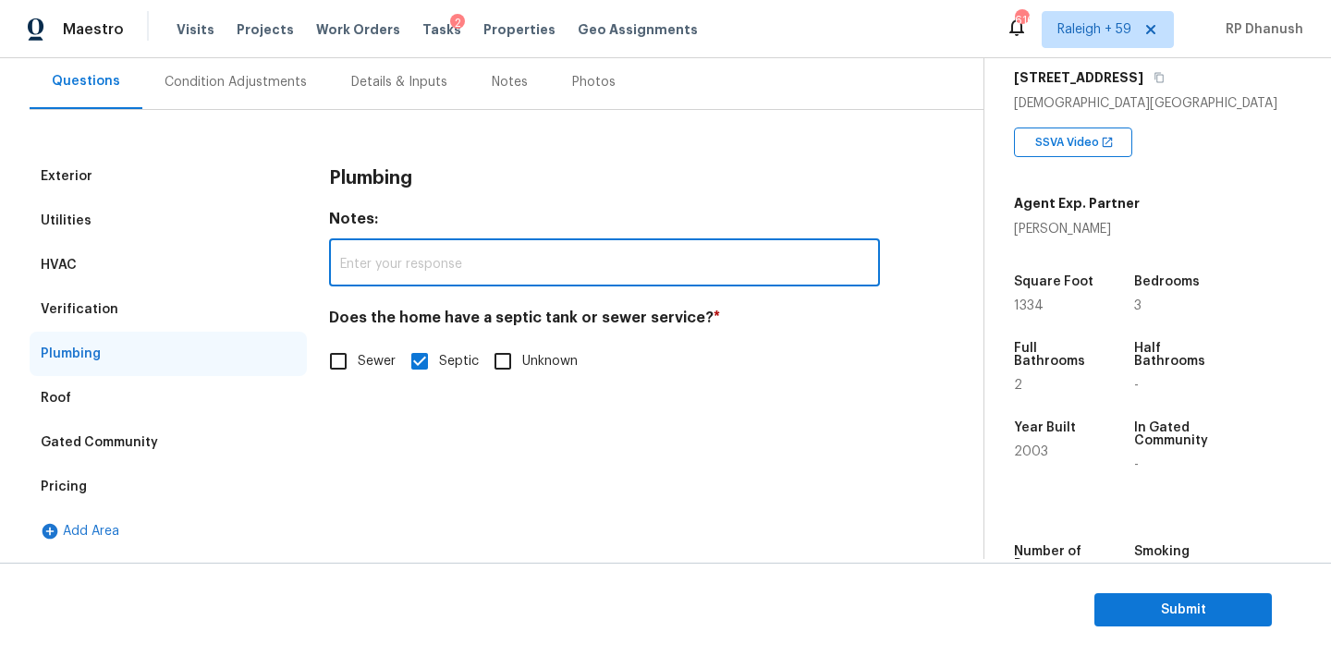
click at [453, 269] on input "text" at bounding box center [604, 264] width 551 height 43
paste input "The septic system was inspected and pumped within the last 6 months."
drag, startPoint x: 480, startPoint y: 261, endPoint x: 489, endPoint y: 391, distance: 129.7
click at [480, 261] on input "The septic system was inspected and pumped within the last 6 months." at bounding box center [604, 264] width 551 height 43
type input "The septic system was not inspected and pumped within the last 6 months."
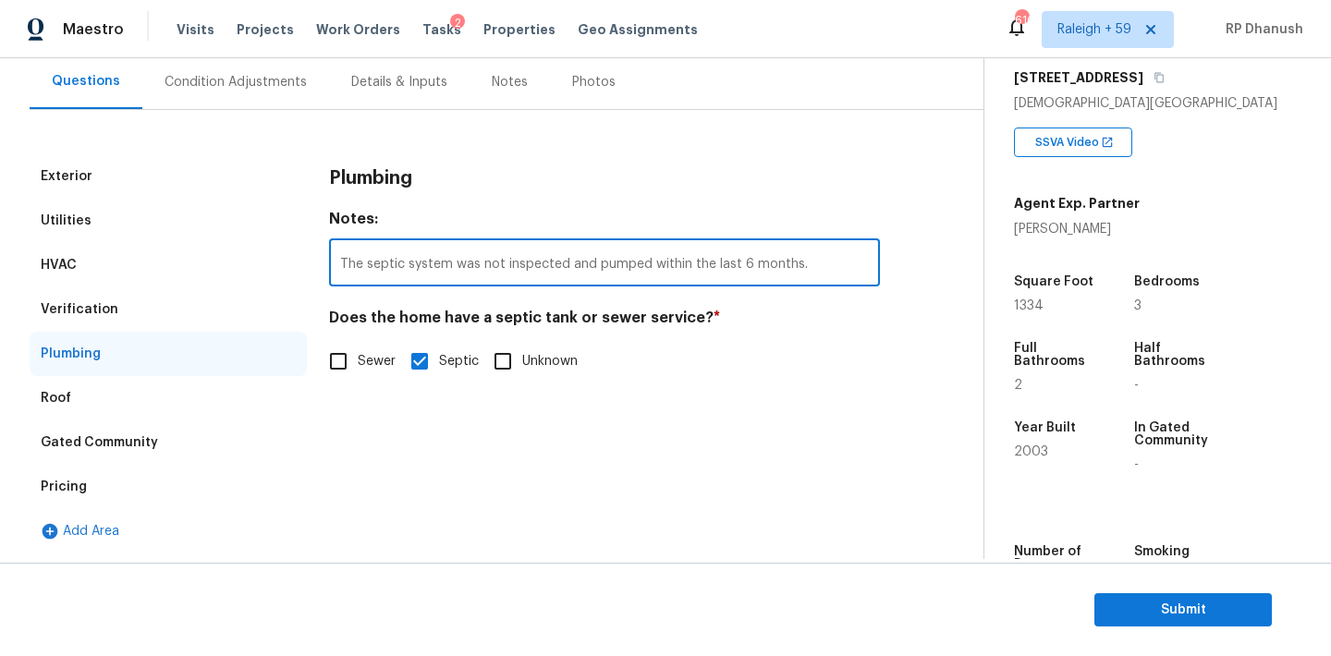
click at [241, 91] on div "Condition Adjustments" at bounding box center [235, 82] width 142 height 18
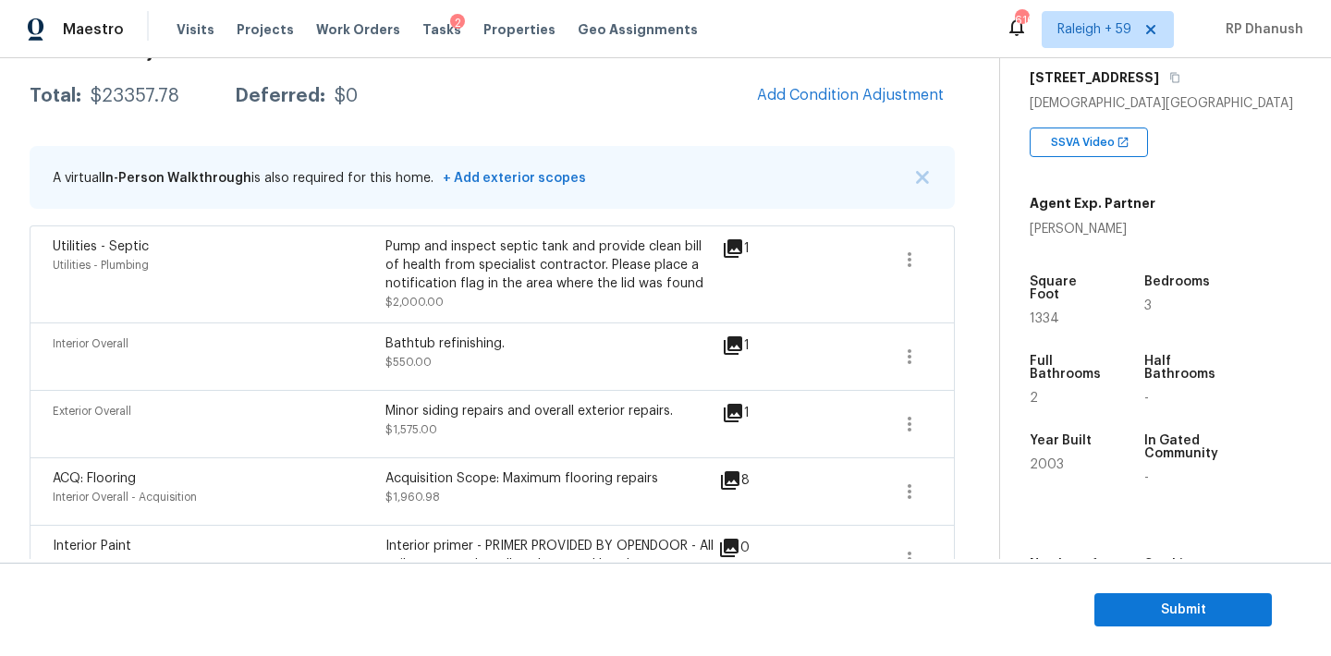
scroll to position [193, 0]
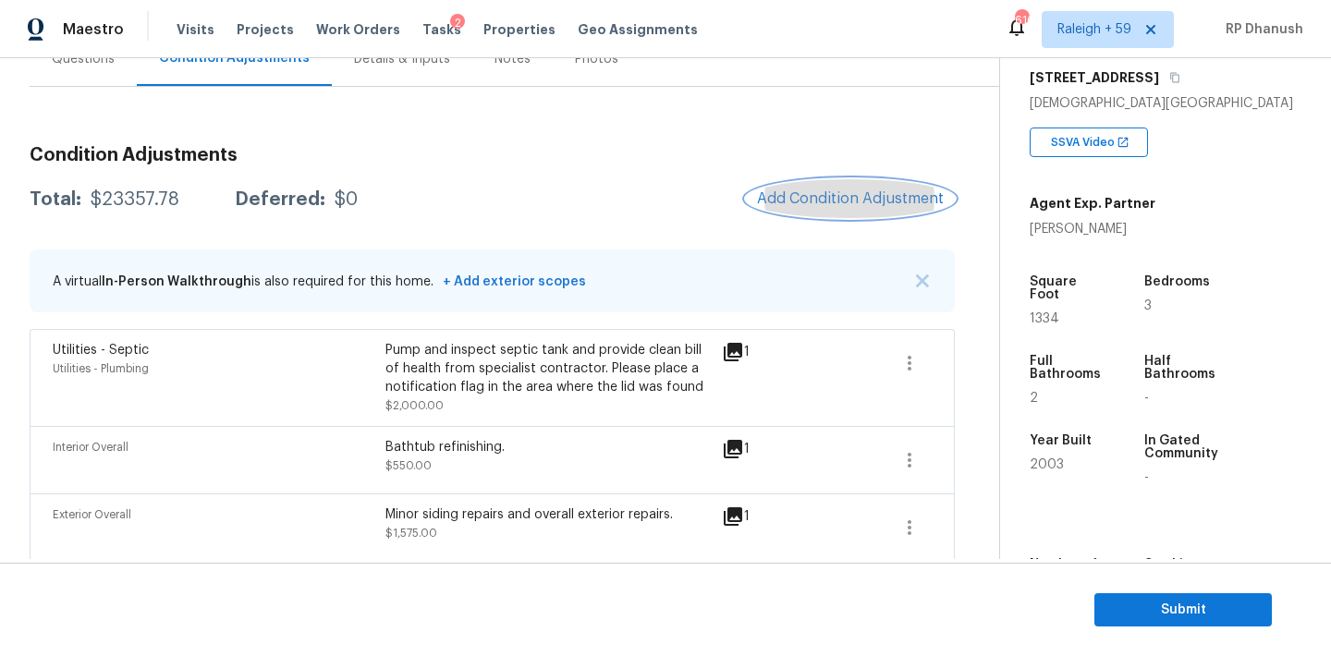
click at [789, 197] on span "Add Condition Adjustment" at bounding box center [850, 198] width 187 height 17
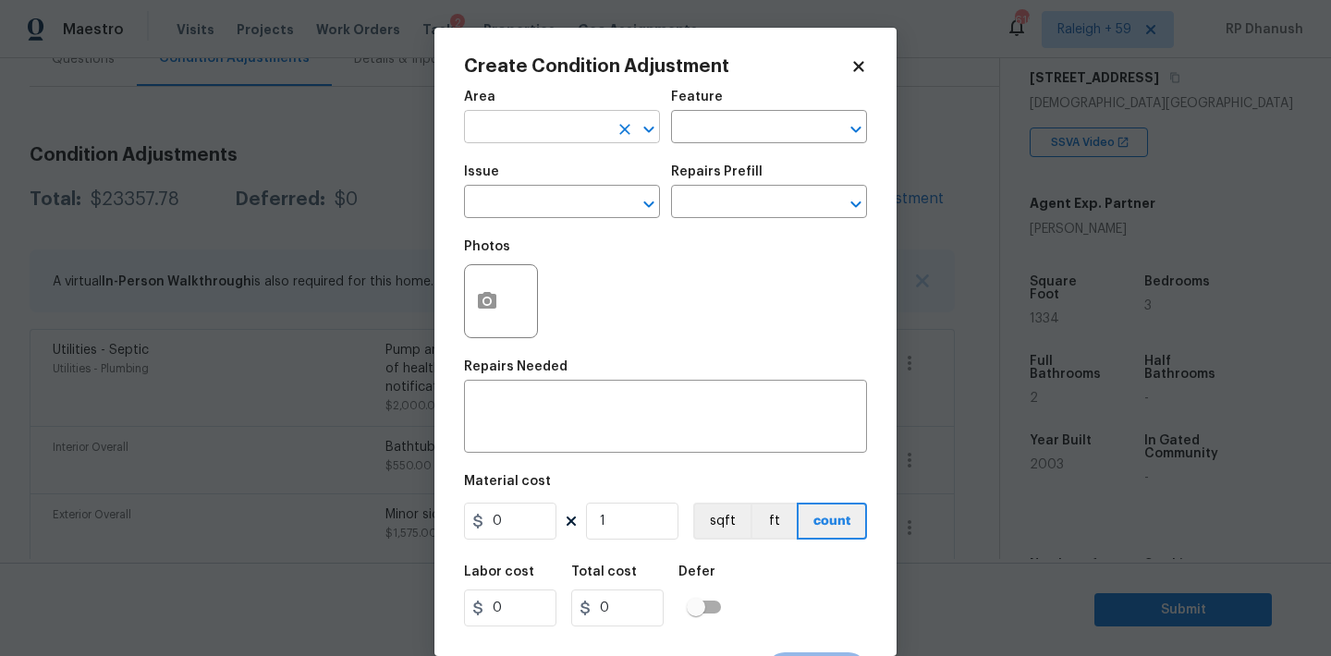
click at [505, 128] on input "text" at bounding box center [536, 129] width 144 height 29
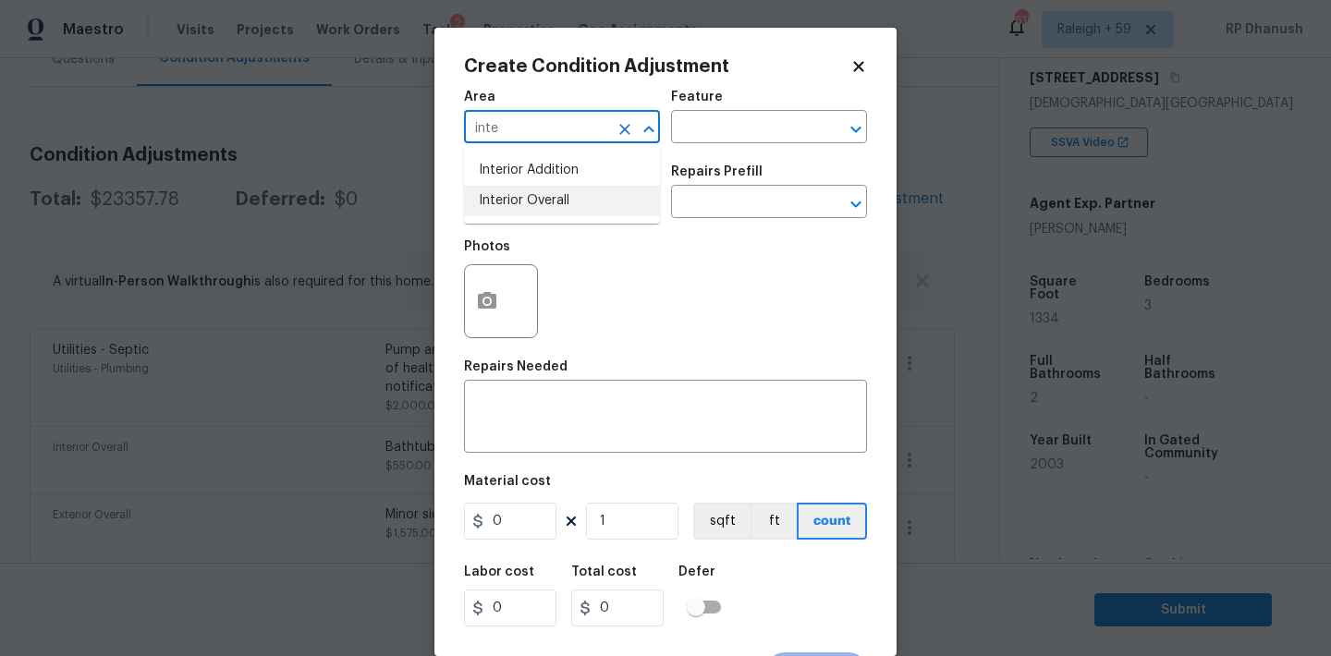
click at [515, 214] on li "Interior Overall" at bounding box center [562, 201] width 196 height 30
type input "Interior Overall"
click at [504, 407] on textarea at bounding box center [665, 418] width 381 height 39
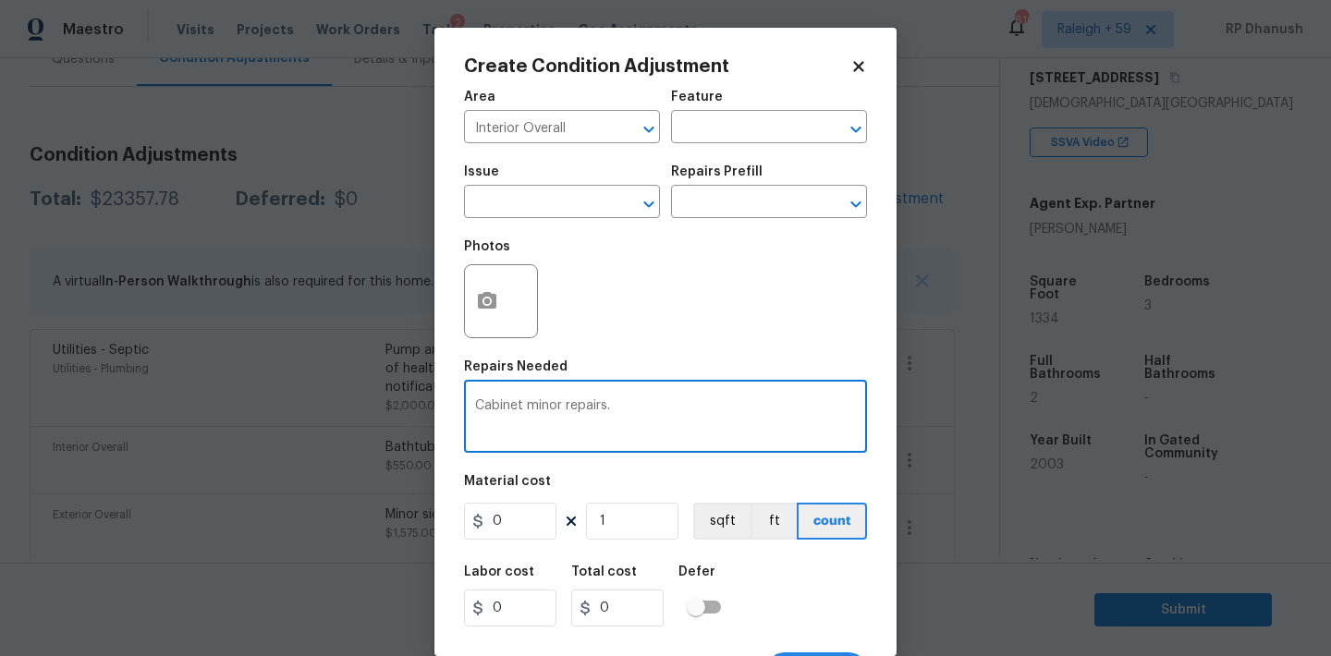
type textarea "Cabinet minor repairs."
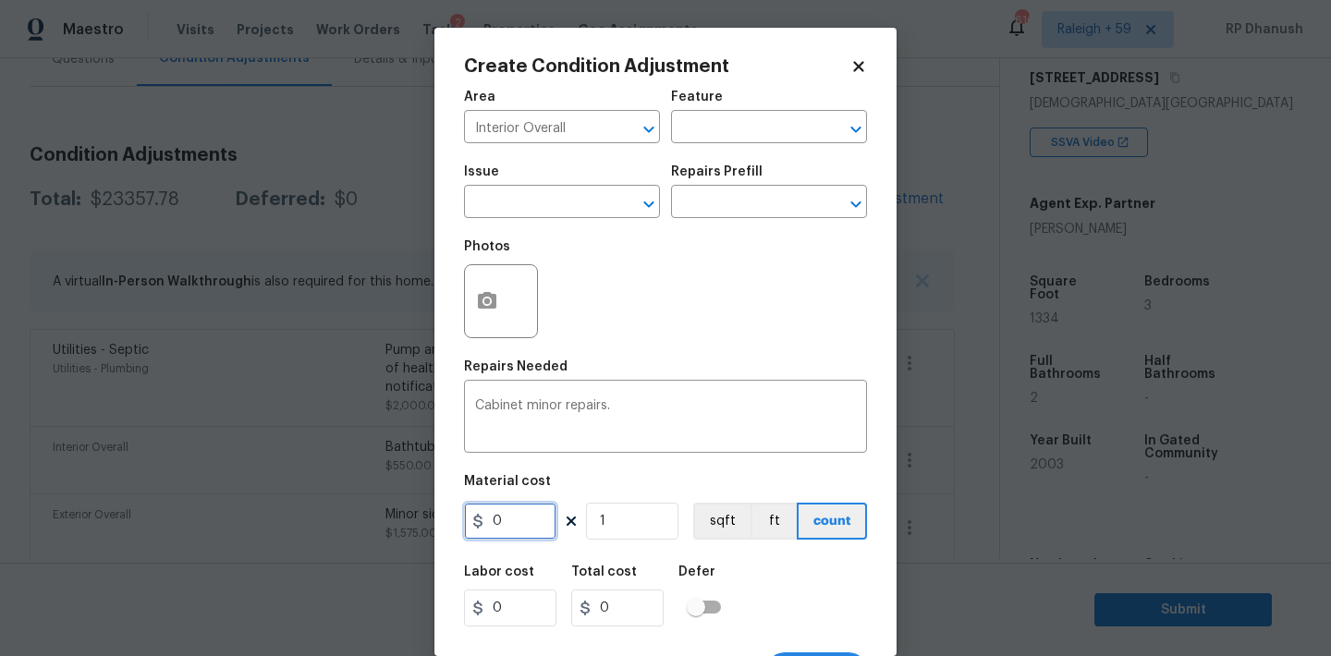
click at [522, 526] on input "0" at bounding box center [510, 521] width 92 height 37
type input "1400"
click at [526, 526] on input "1400" at bounding box center [510, 521] width 92 height 37
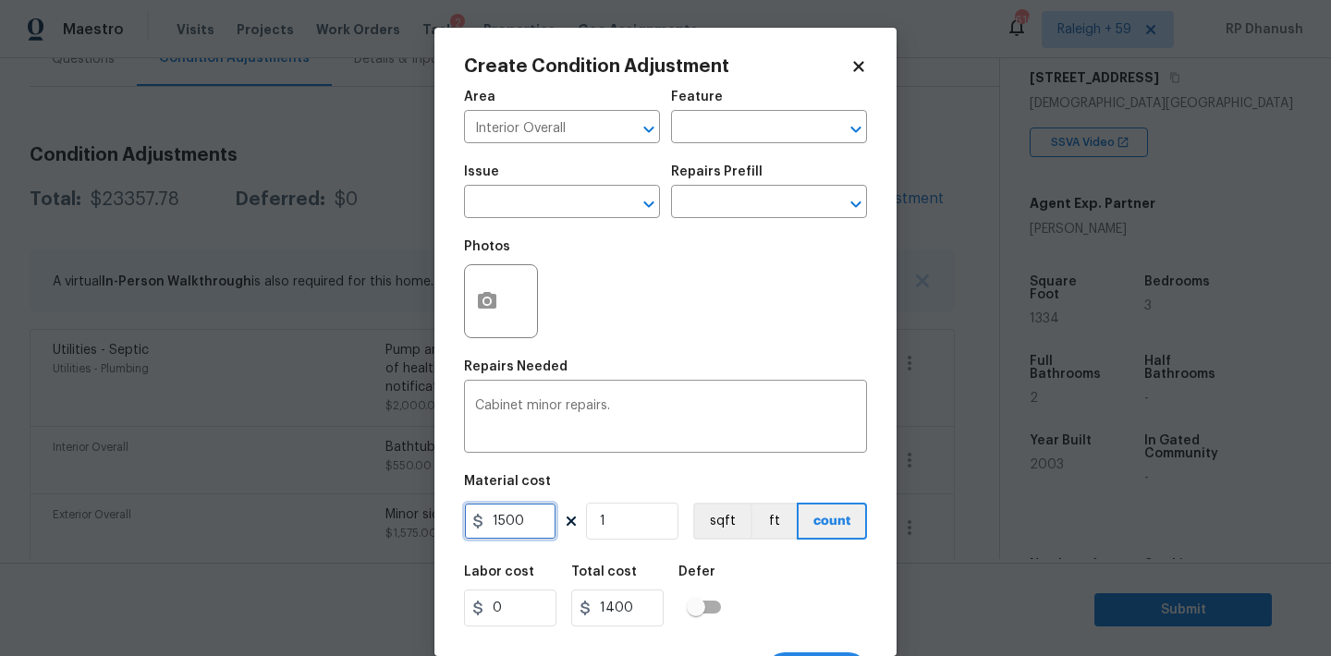
type input "1500"
click at [505, 515] on input "1500" at bounding box center [510, 521] width 92 height 37
type input "1400"
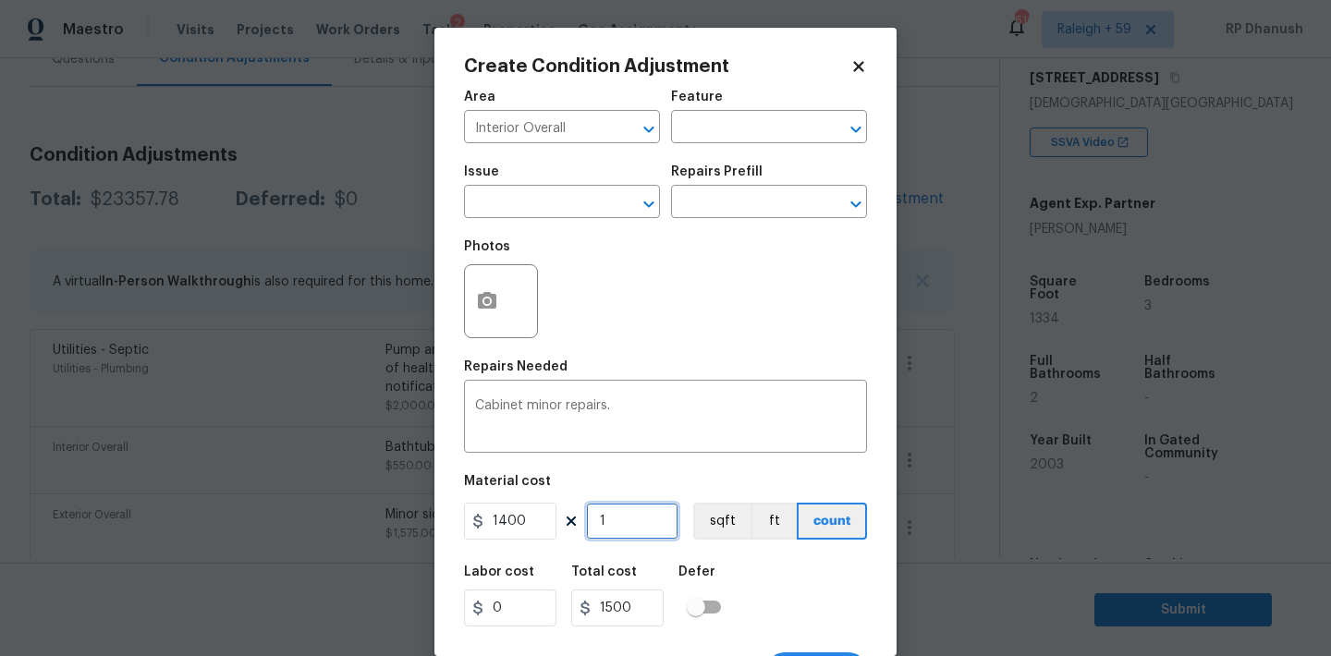
type input "1400"
click at [505, 515] on input "1400" at bounding box center [510, 521] width 92 height 37
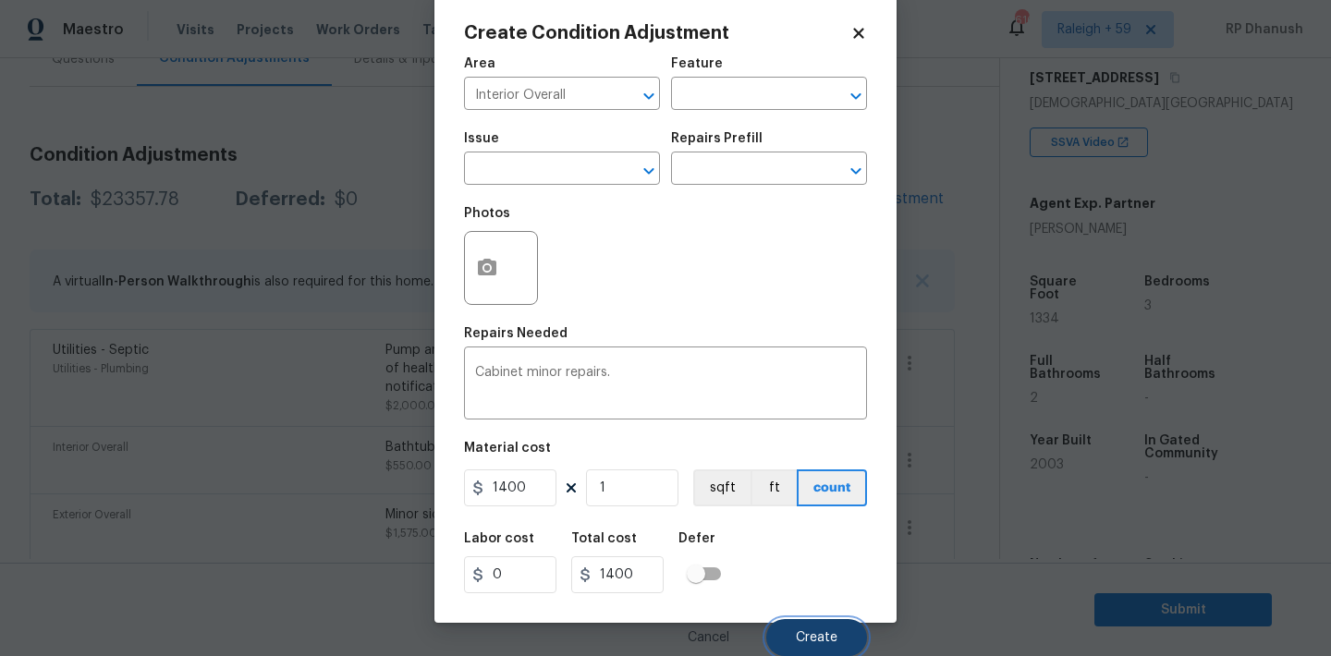
click at [812, 626] on button "Create" at bounding box center [816, 637] width 101 height 37
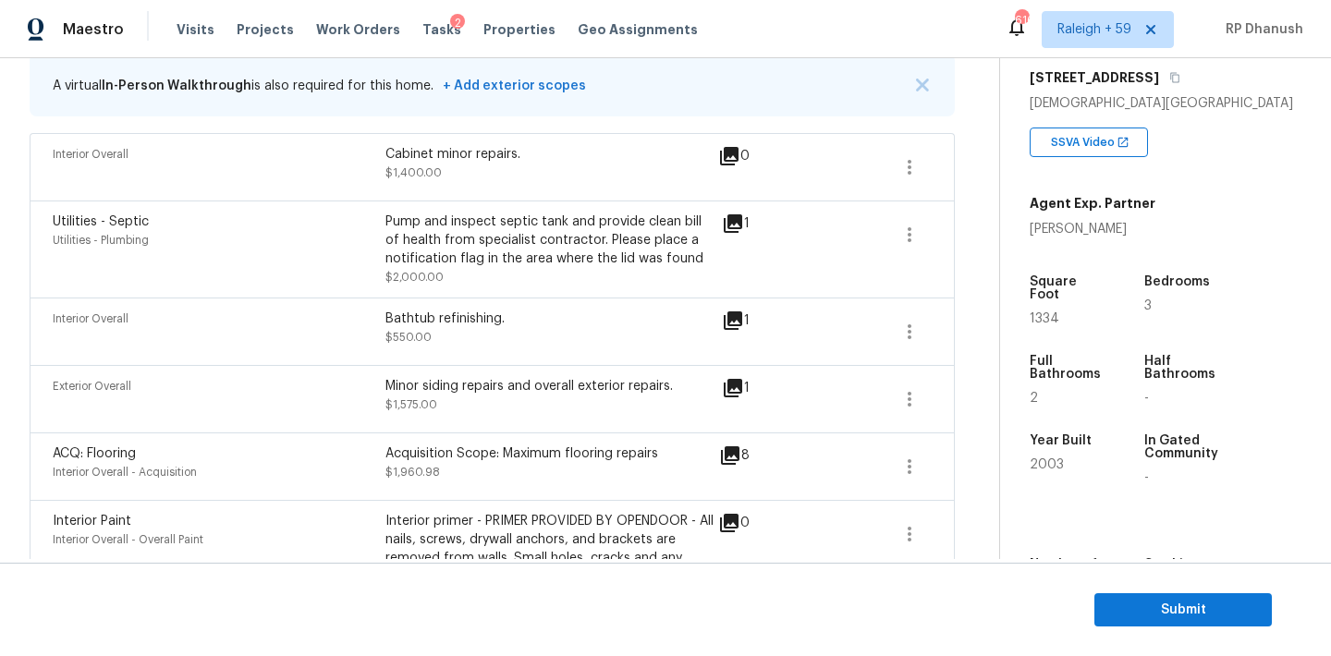
scroll to position [234, 0]
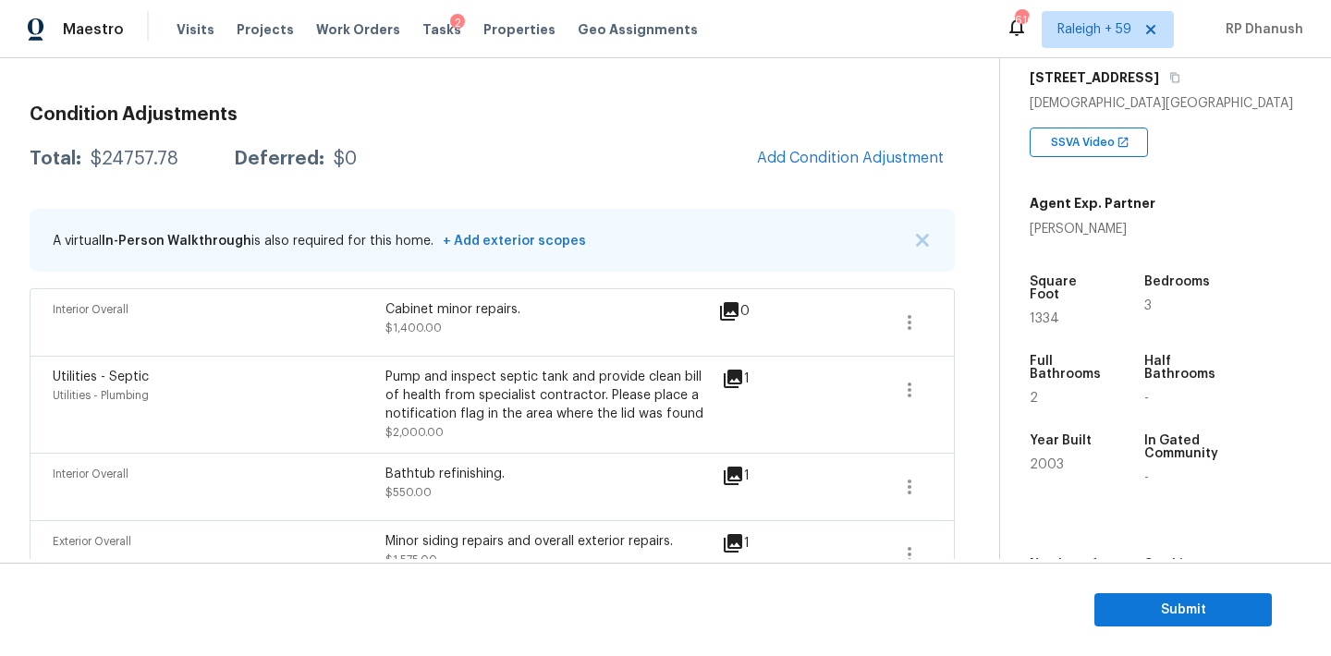
click at [159, 147] on div "Total: $24757.78 Deferred: $0 Add Condition Adjustment" at bounding box center [492, 159] width 925 height 41
copy div "$24757.78"
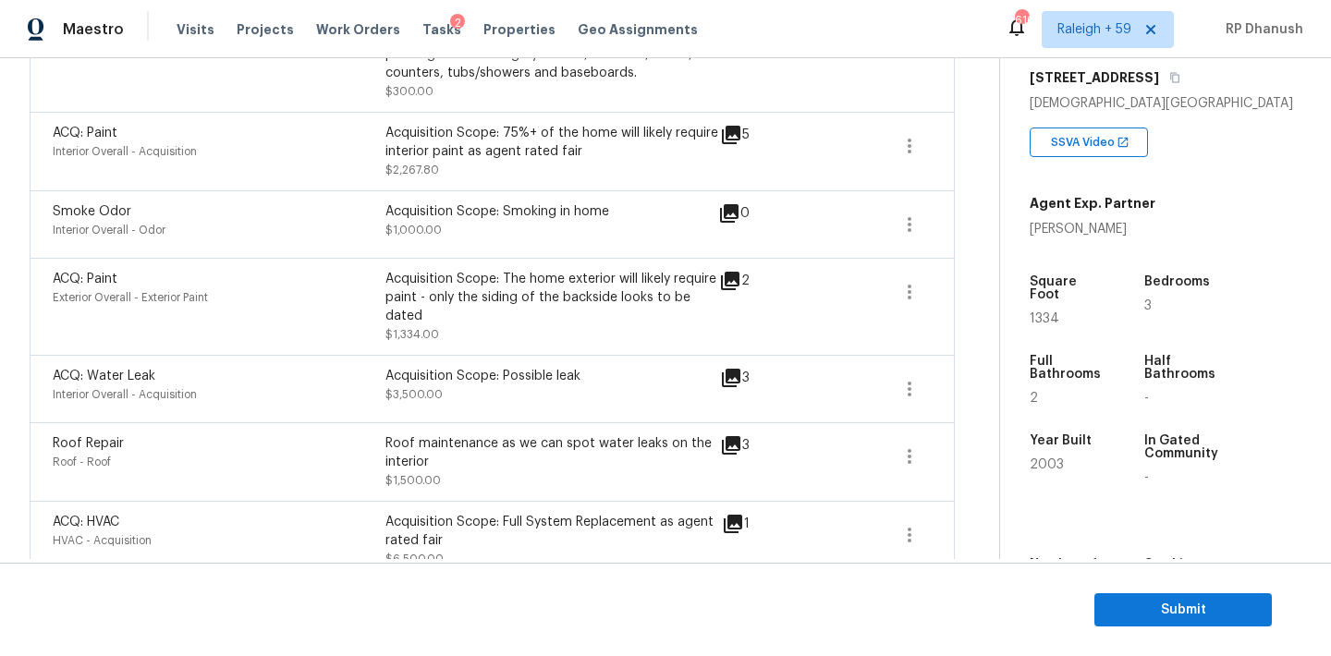
scroll to position [949, 0]
click at [883, 145] on div "ACQ: Paint Interior Overall - Acquisition Acquisition Scope: 75%+ of the home w…" at bounding box center [492, 150] width 879 height 55
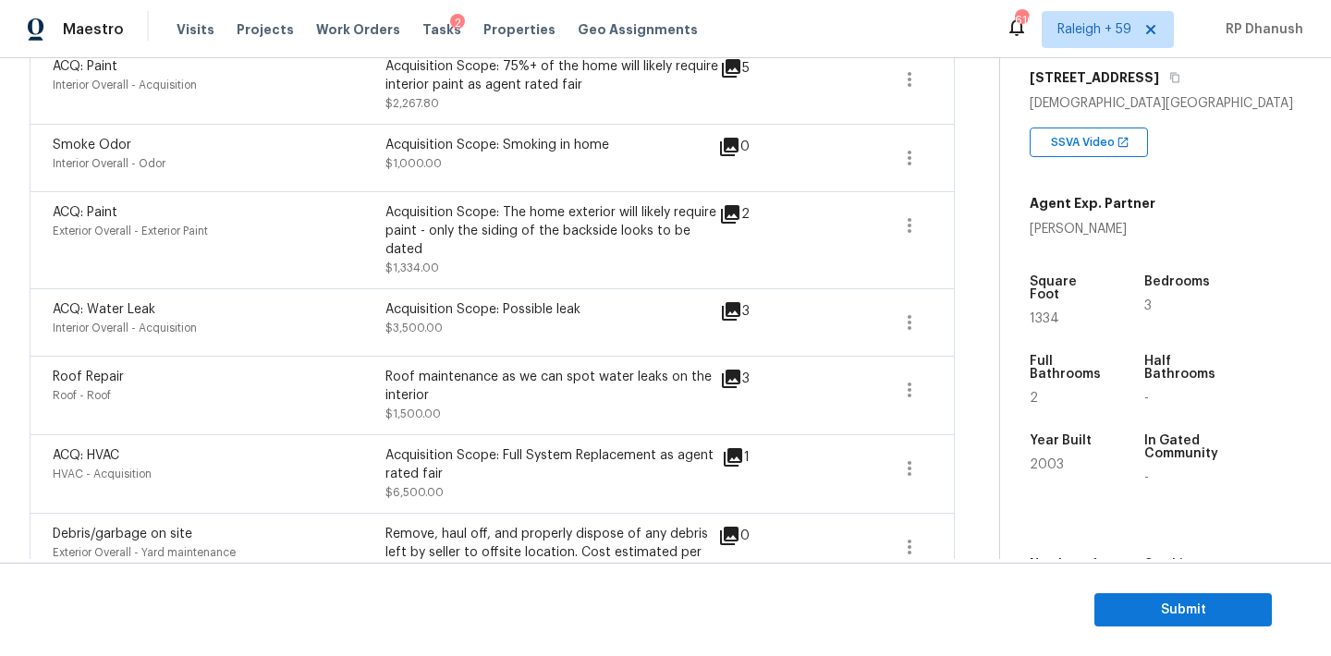
scroll to position [1081, 0]
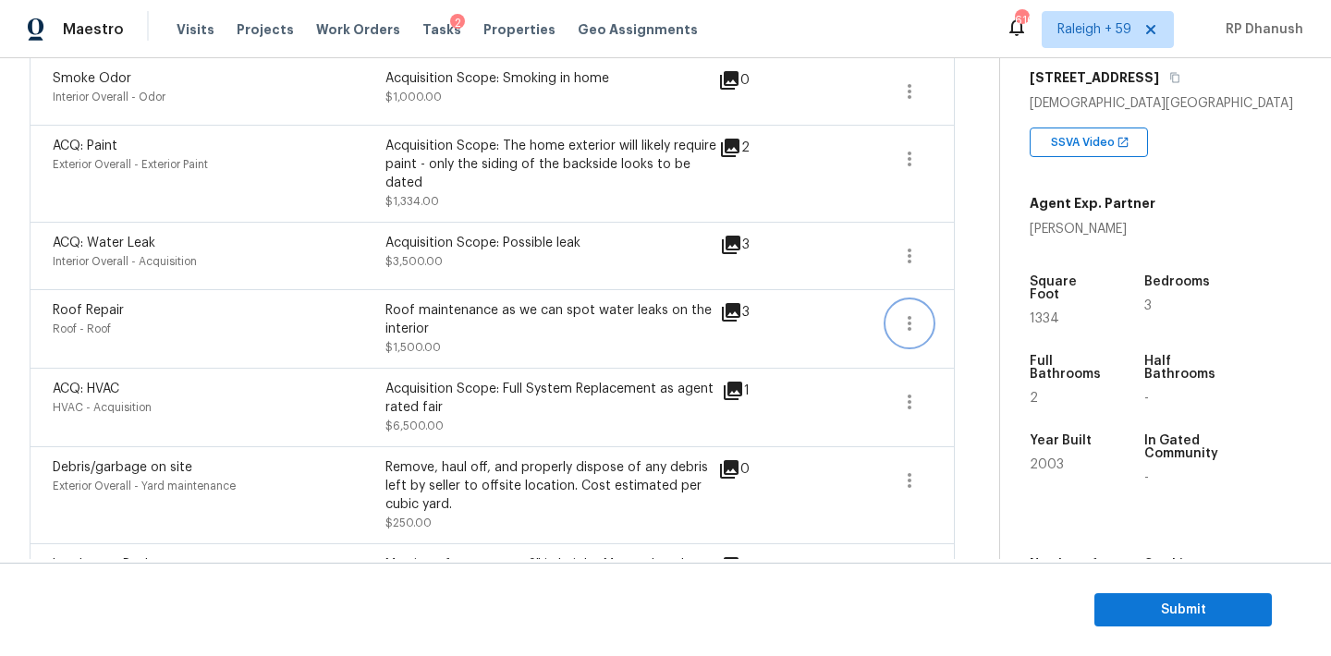
click at [910, 330] on icon "button" at bounding box center [909, 323] width 4 height 15
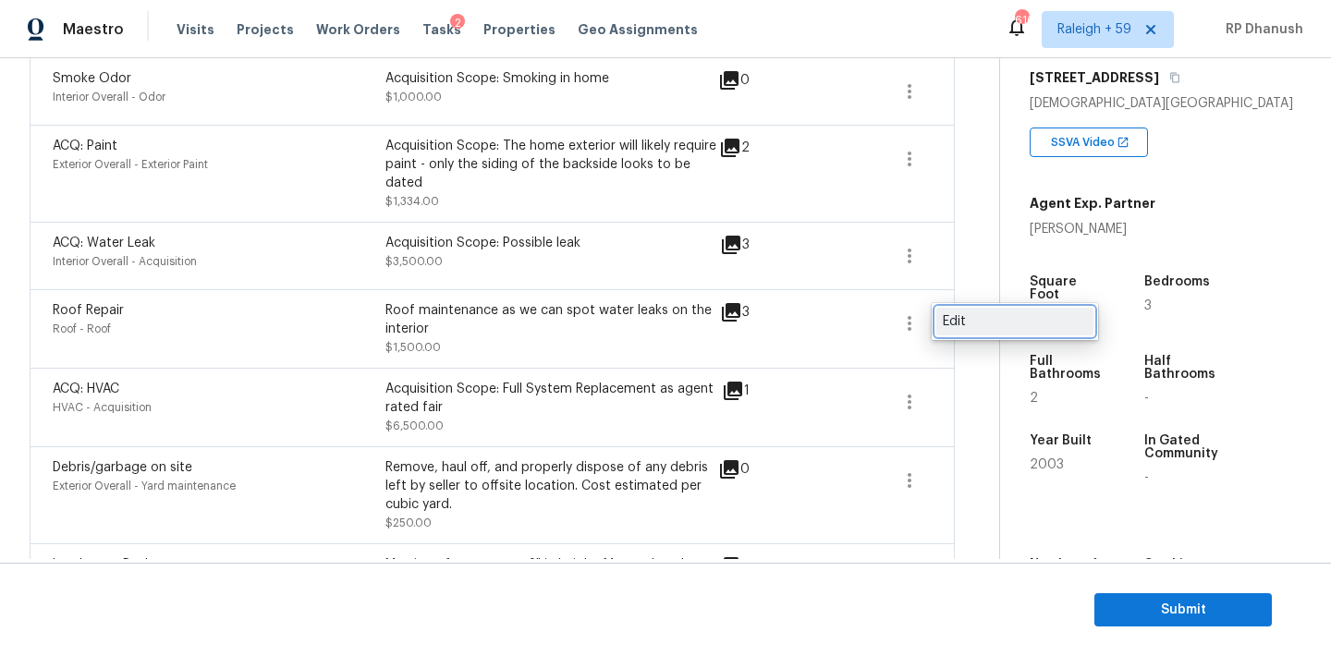
click at [945, 319] on div "Edit" at bounding box center [1014, 321] width 144 height 18
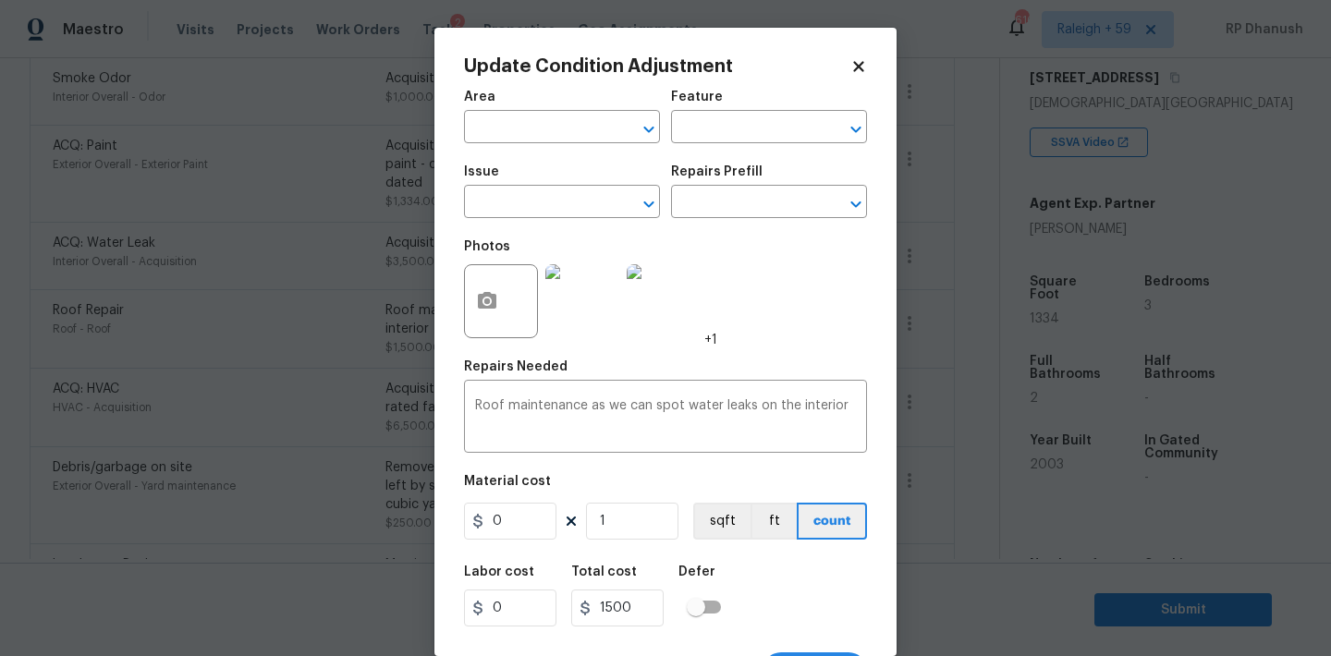
type input "Roof"
type input "Roof Repair"
click at [533, 524] on input "1500" at bounding box center [510, 521] width 92 height 37
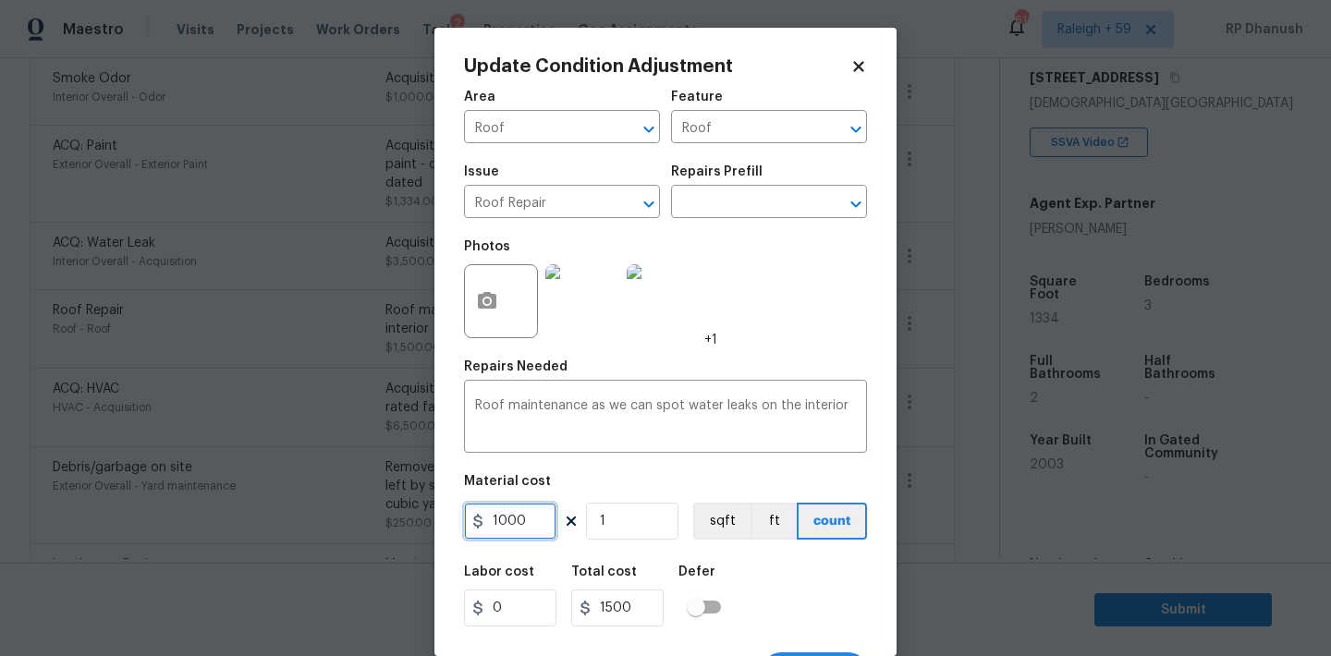
type input "1000"
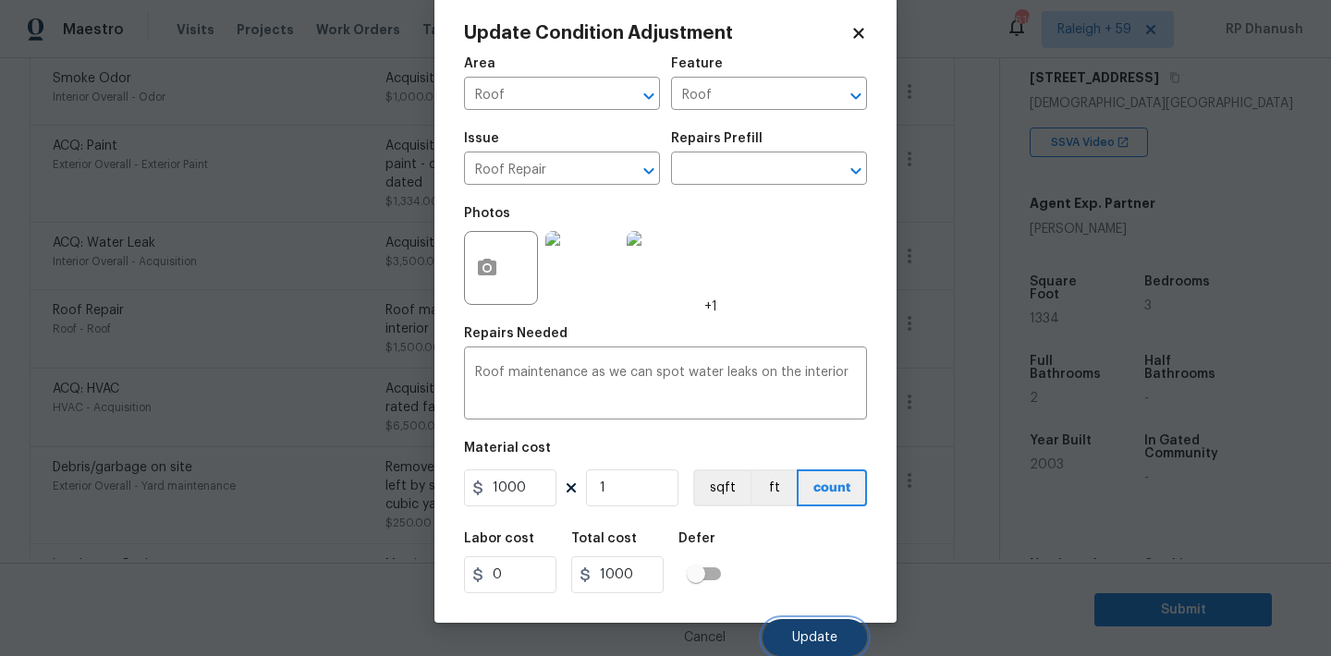
click at [802, 641] on span "Update" at bounding box center [814, 638] width 45 height 14
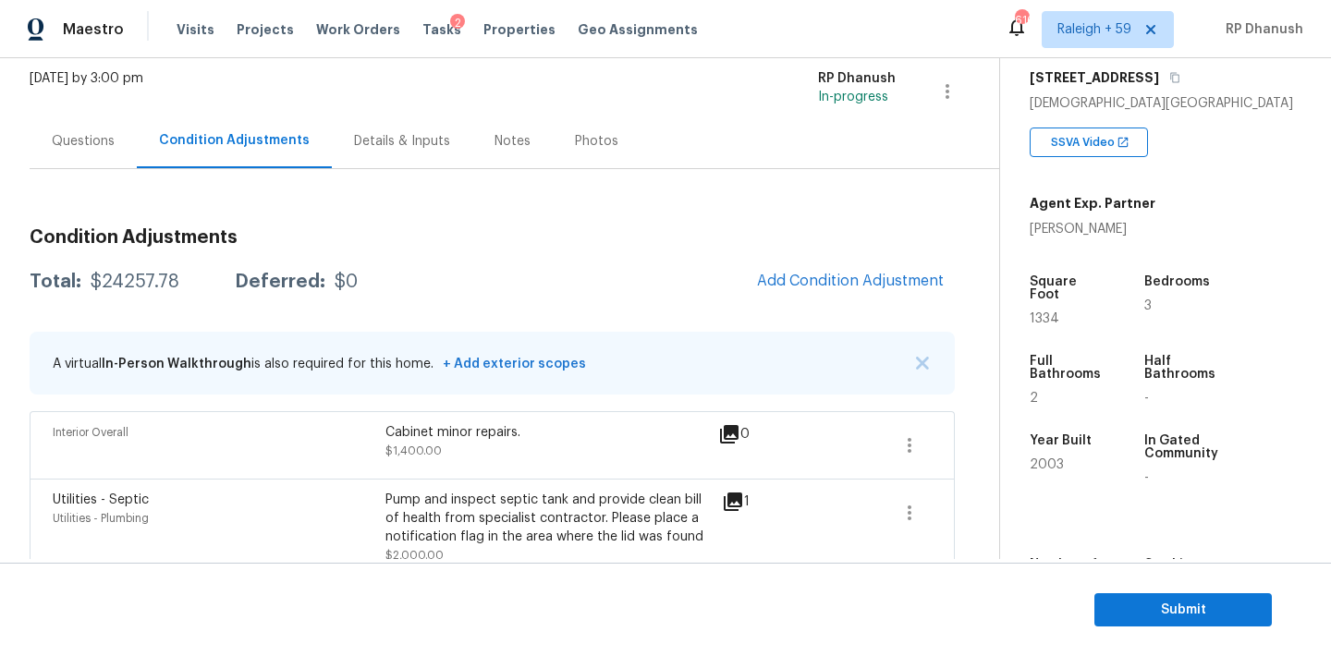
scroll to position [110, 0]
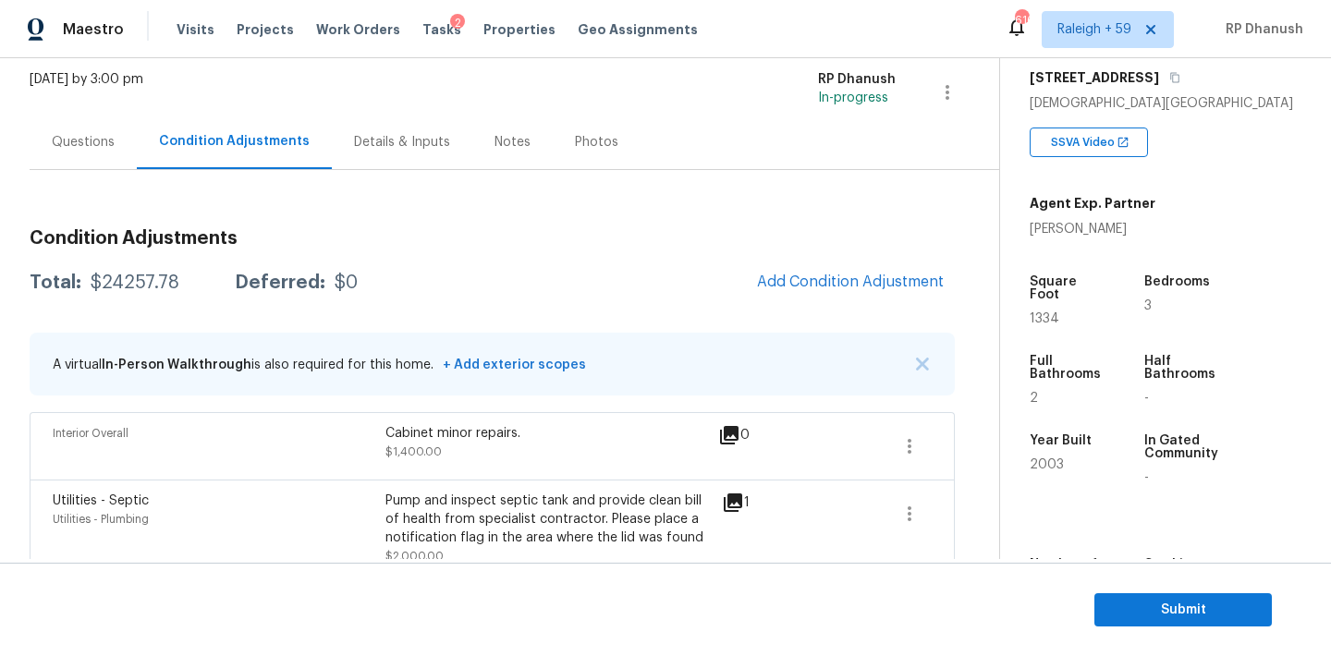
click at [146, 287] on div "$24257.78" at bounding box center [135, 283] width 89 height 18
copy div "$24257.78"
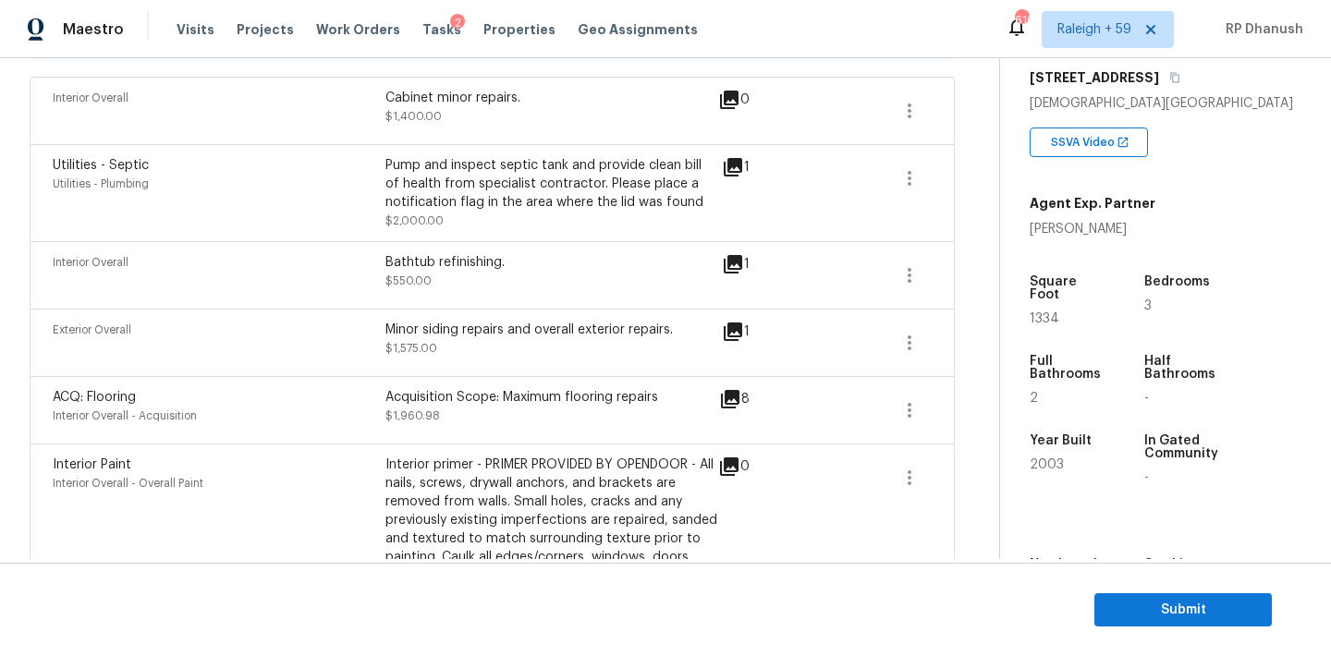
scroll to position [0, 0]
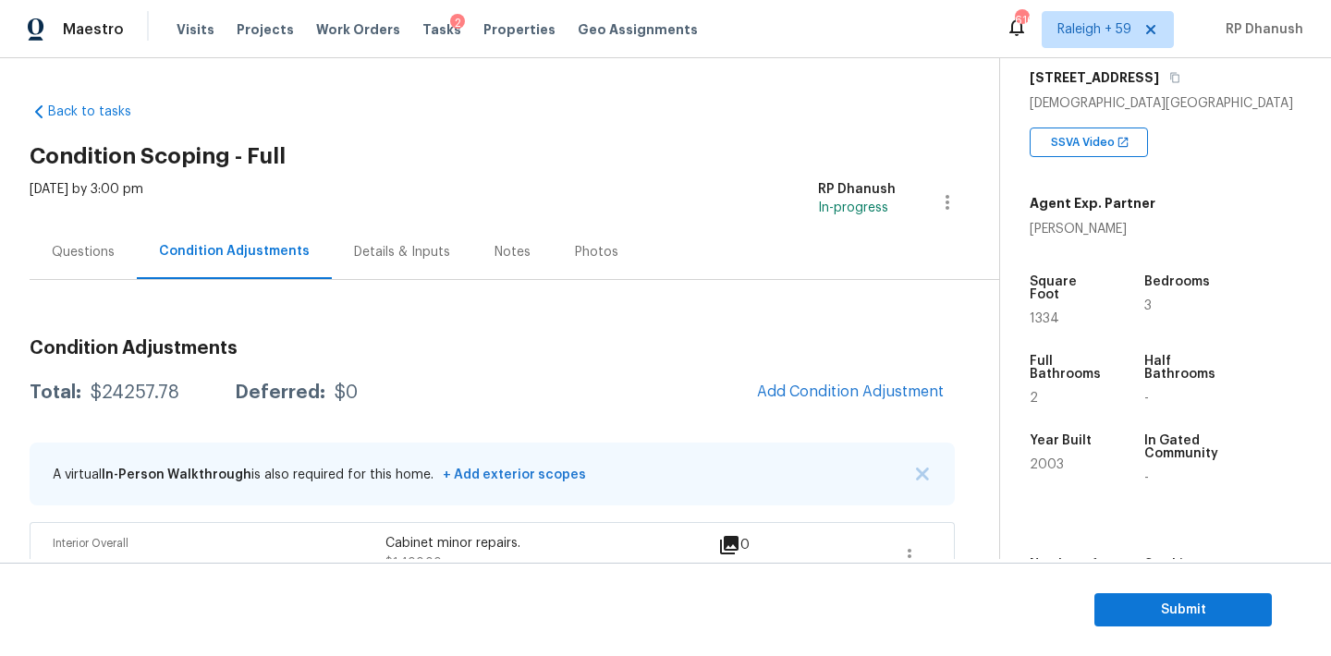
click at [97, 251] on div "Questions" at bounding box center [83, 252] width 63 height 18
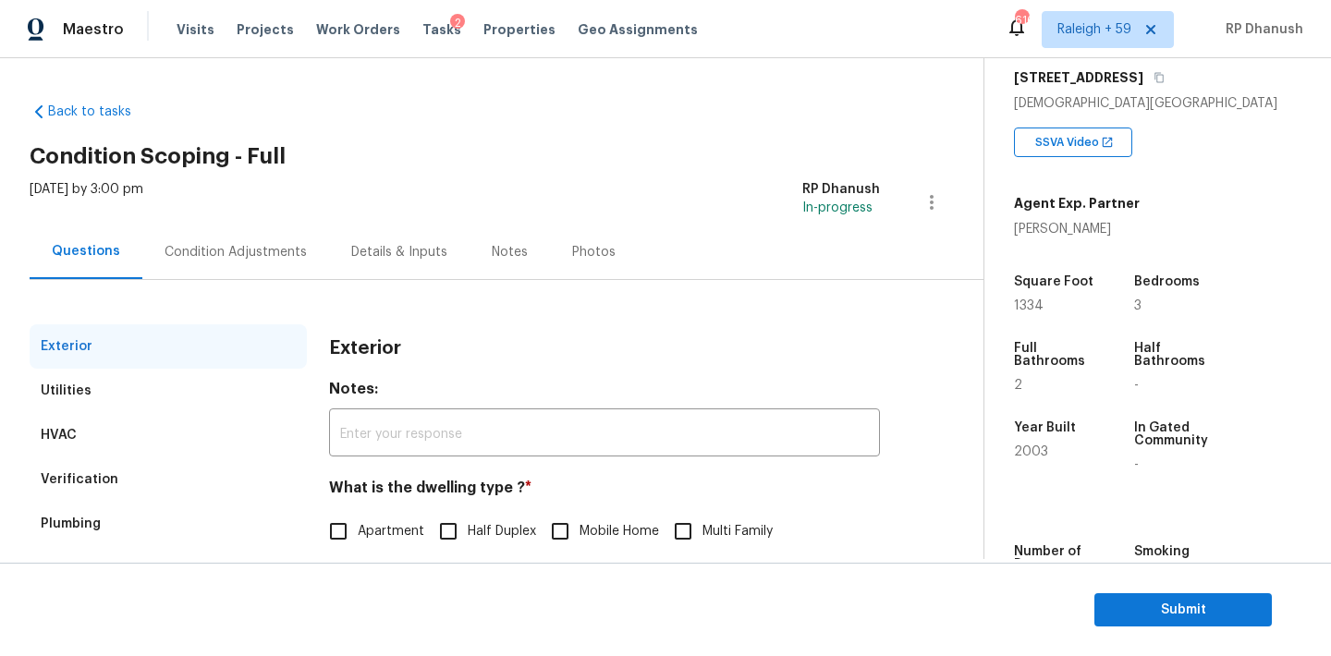
scroll to position [234, 0]
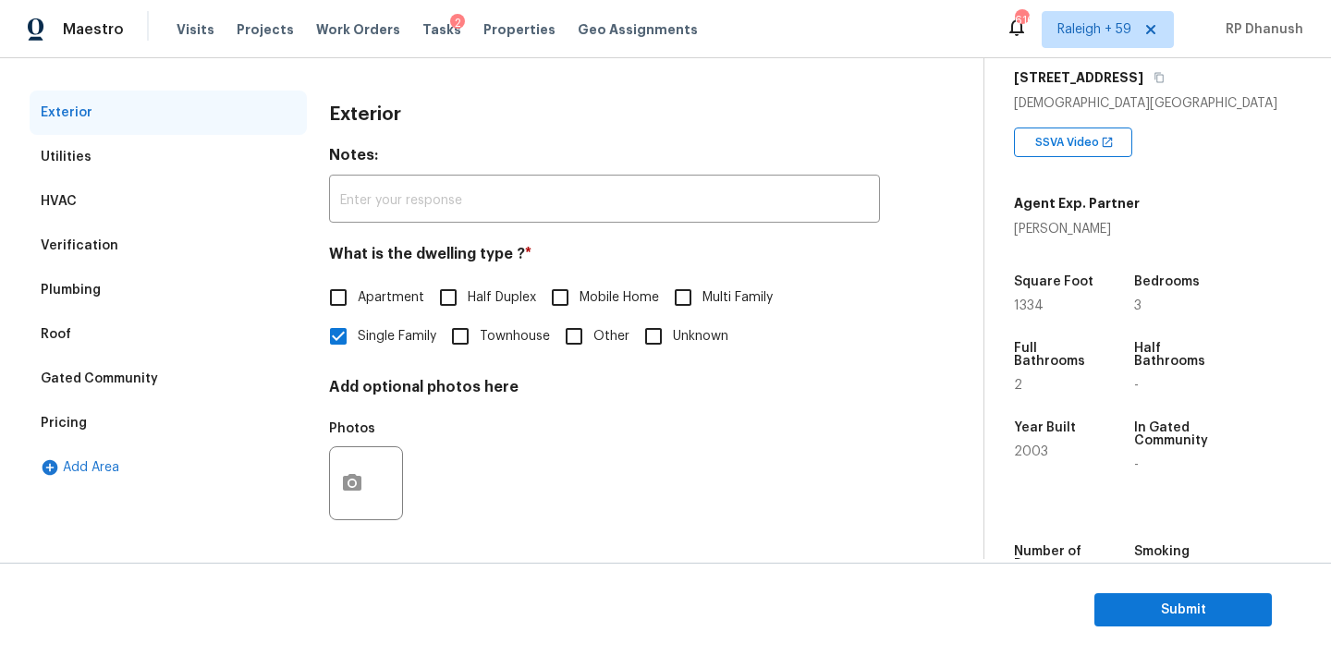
click at [85, 243] on div "Verification" at bounding box center [80, 246] width 78 height 18
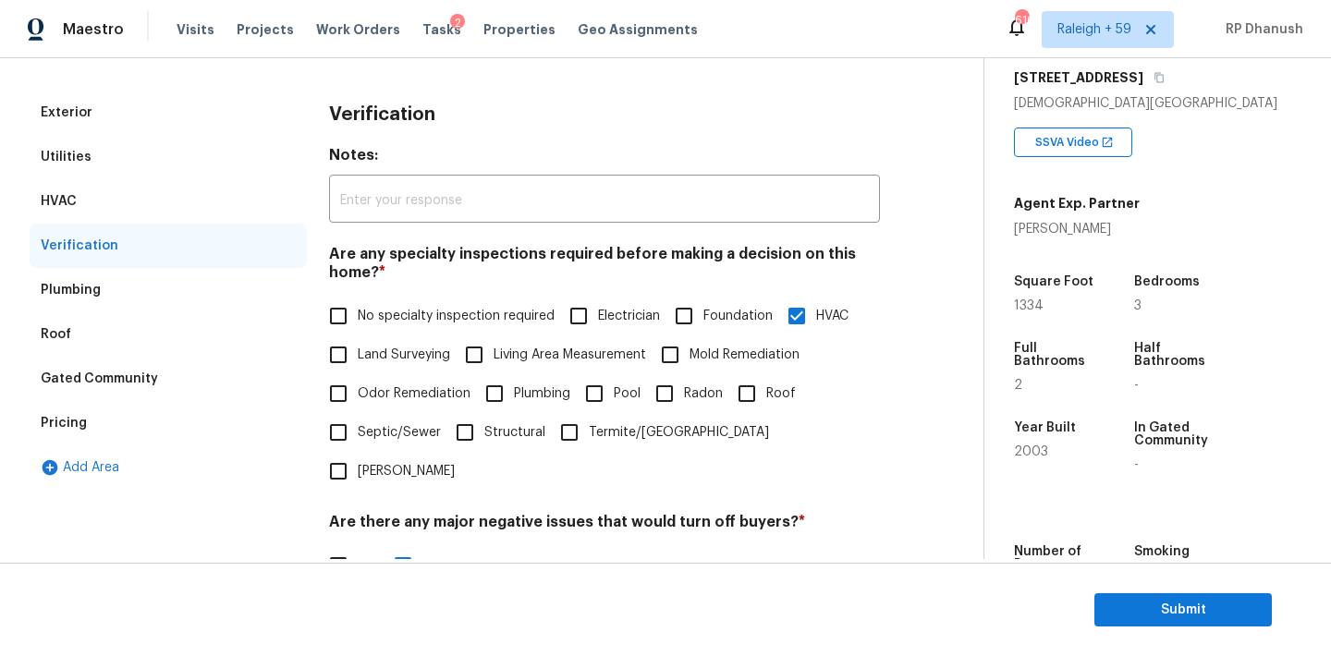
scroll to position [456, 0]
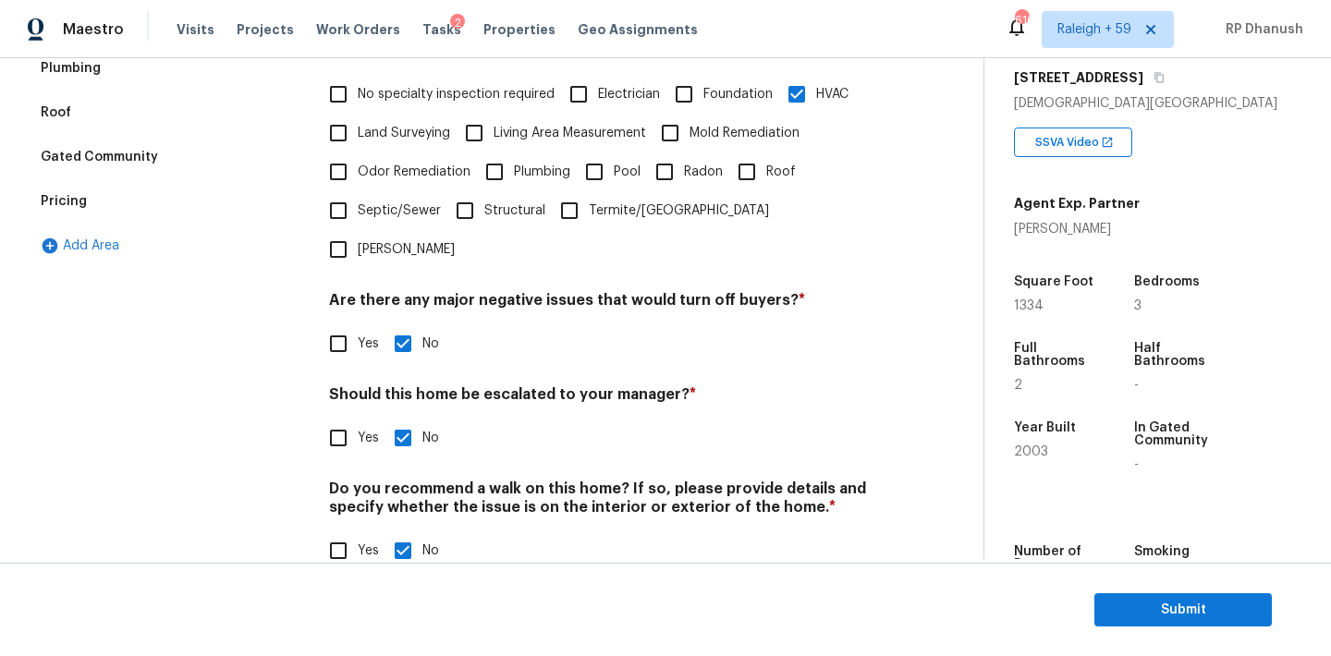
click at [348, 419] on input "Yes" at bounding box center [338, 438] width 39 height 39
checkbox input "true"
checkbox input "false"
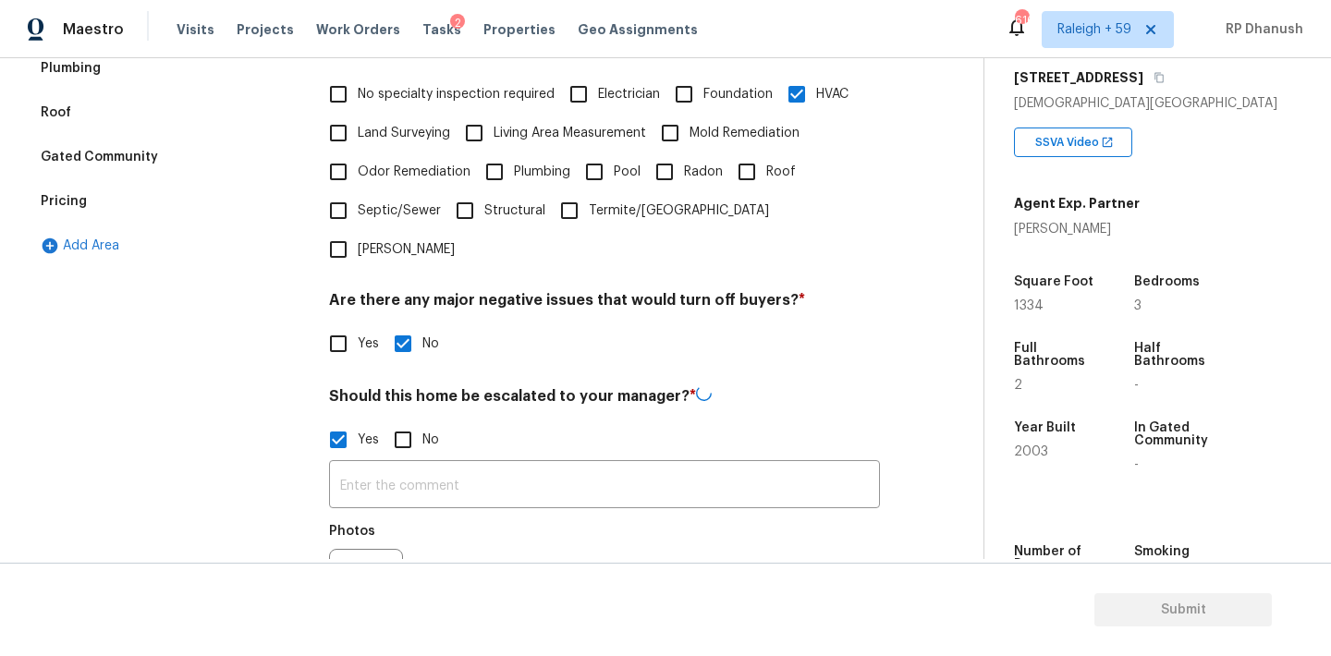
click at [359, 465] on input "text" at bounding box center [604, 486] width 551 height 43
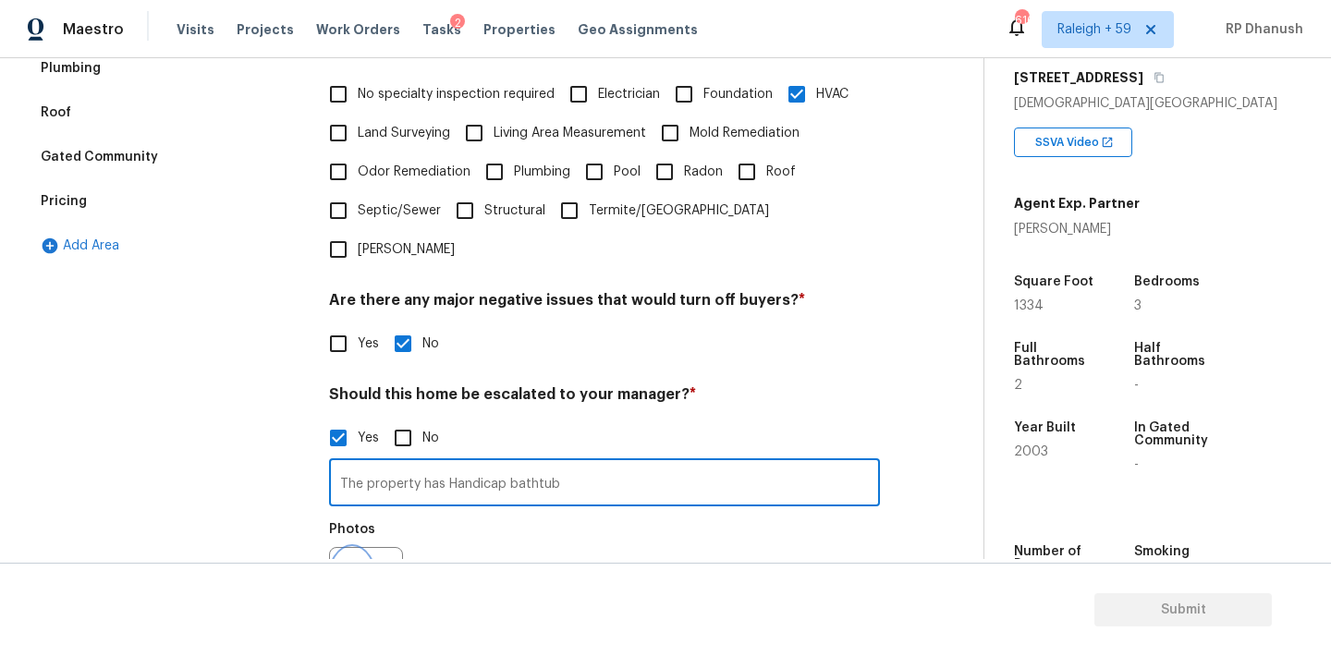
click at [339, 548] on button "button" at bounding box center [352, 584] width 44 height 72
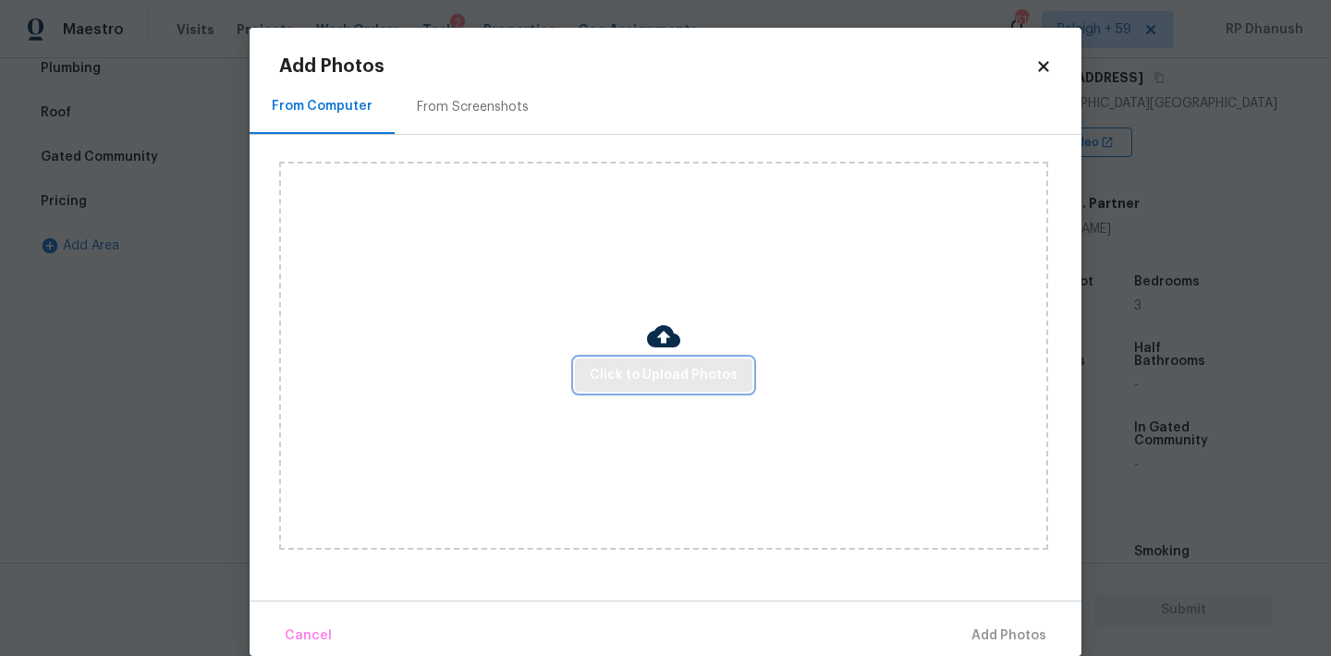
click at [587, 379] on button "Click to Upload Photos" at bounding box center [663, 376] width 177 height 34
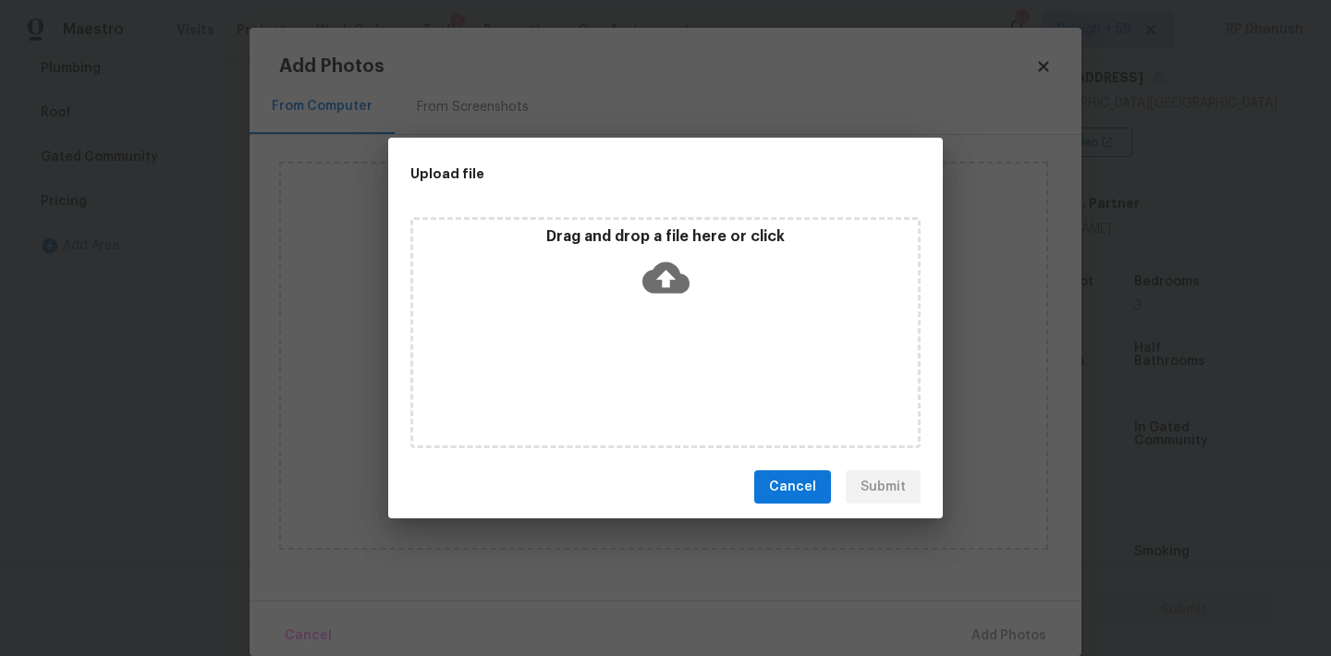
click at [690, 282] on div "Drag and drop a file here or click" at bounding box center [665, 266] width 505 height 79
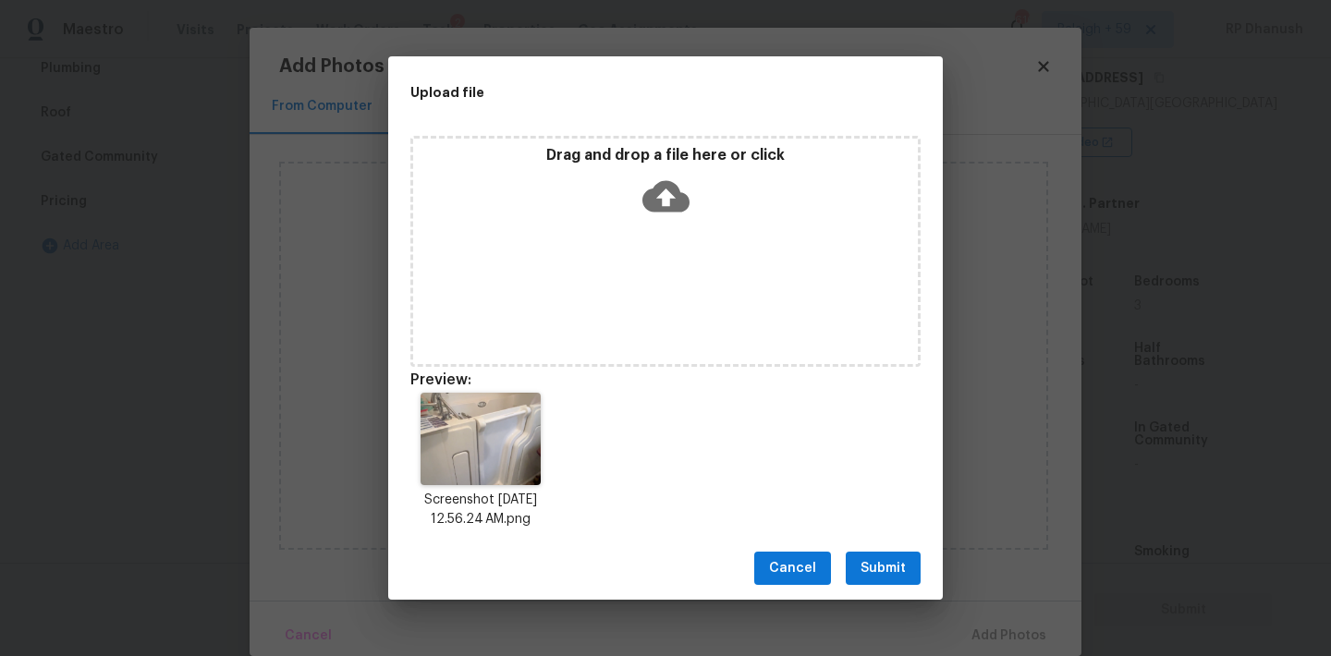
click at [898, 565] on span "Submit" at bounding box center [882, 568] width 45 height 23
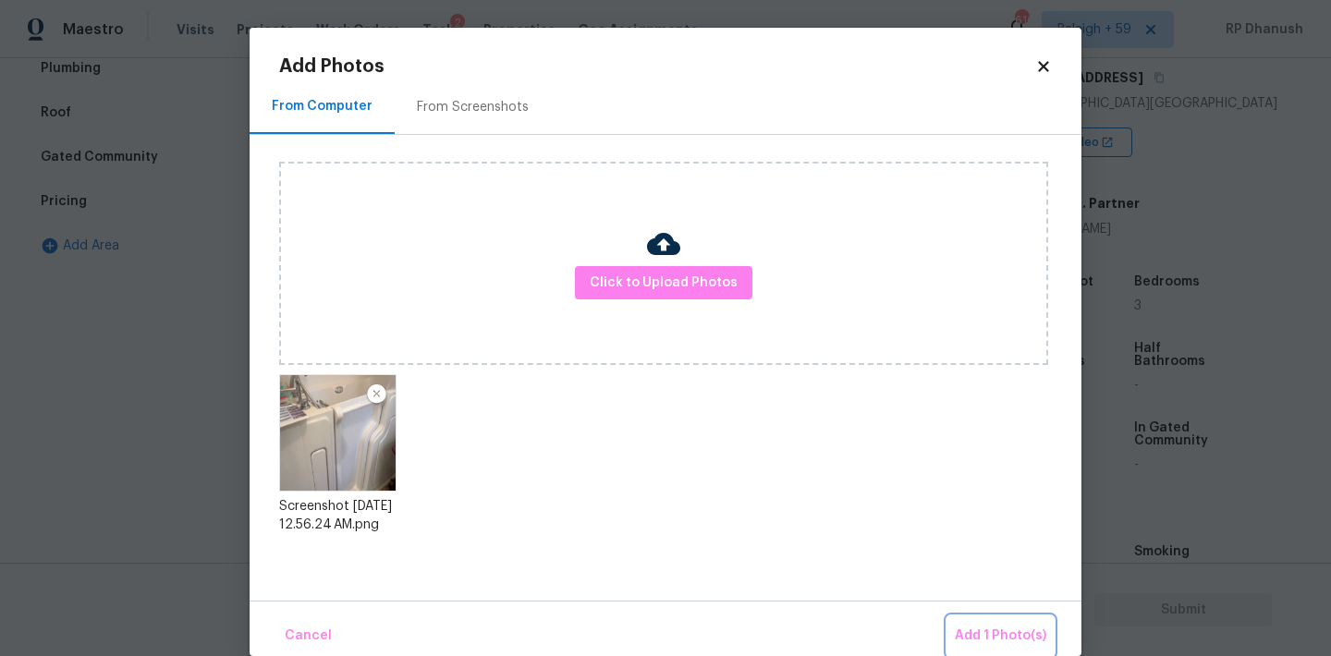
click at [978, 627] on span "Add 1 Photo(s)" at bounding box center [999, 636] width 91 height 23
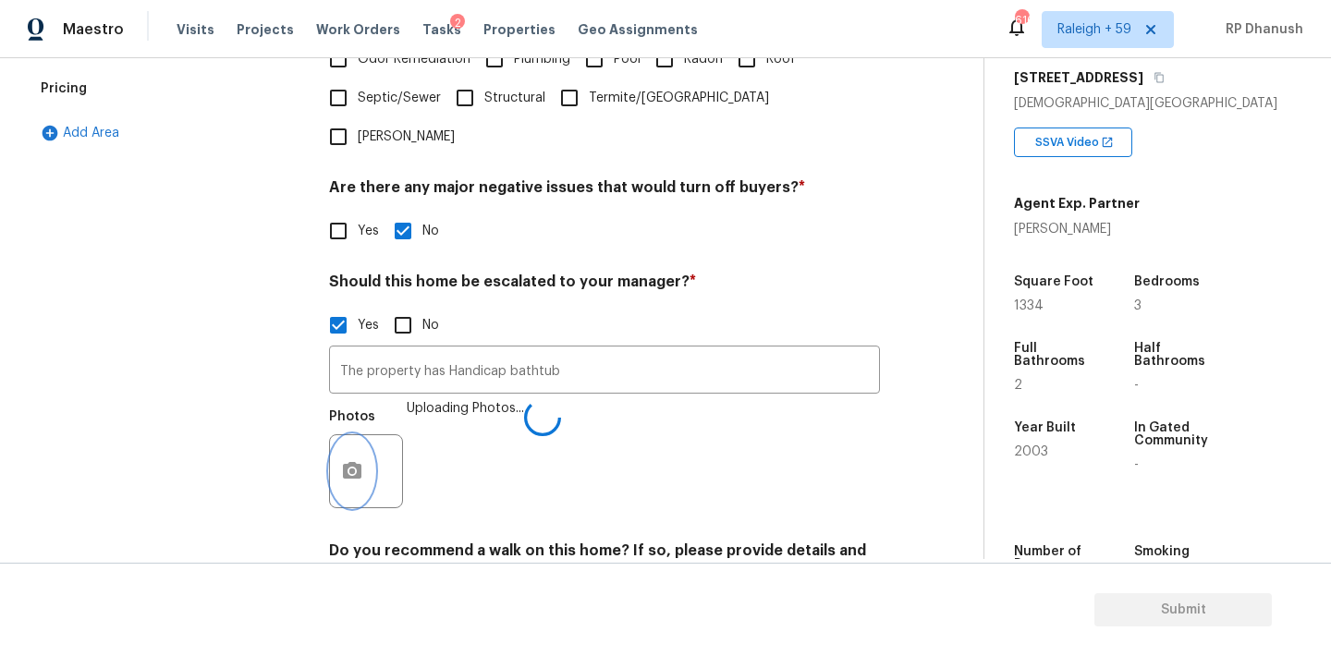
scroll to position [631, 0]
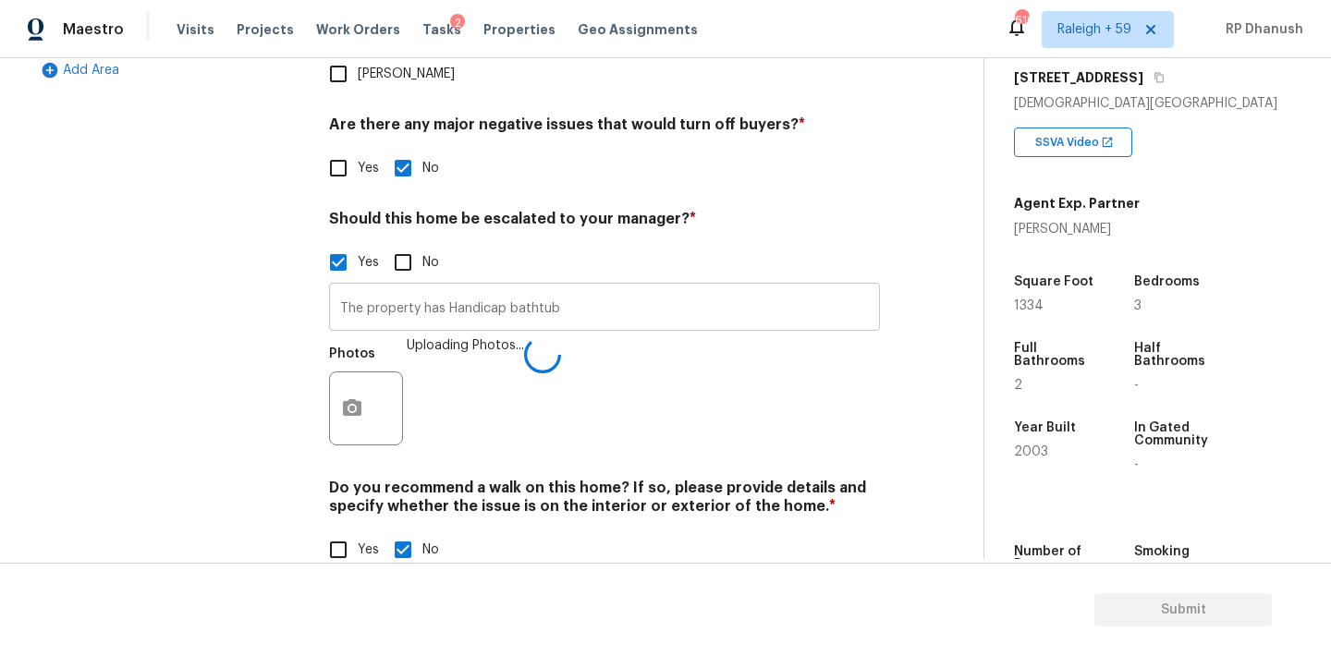
click at [570, 287] on input "The property has Handicap bathtub" at bounding box center [604, 308] width 551 height 43
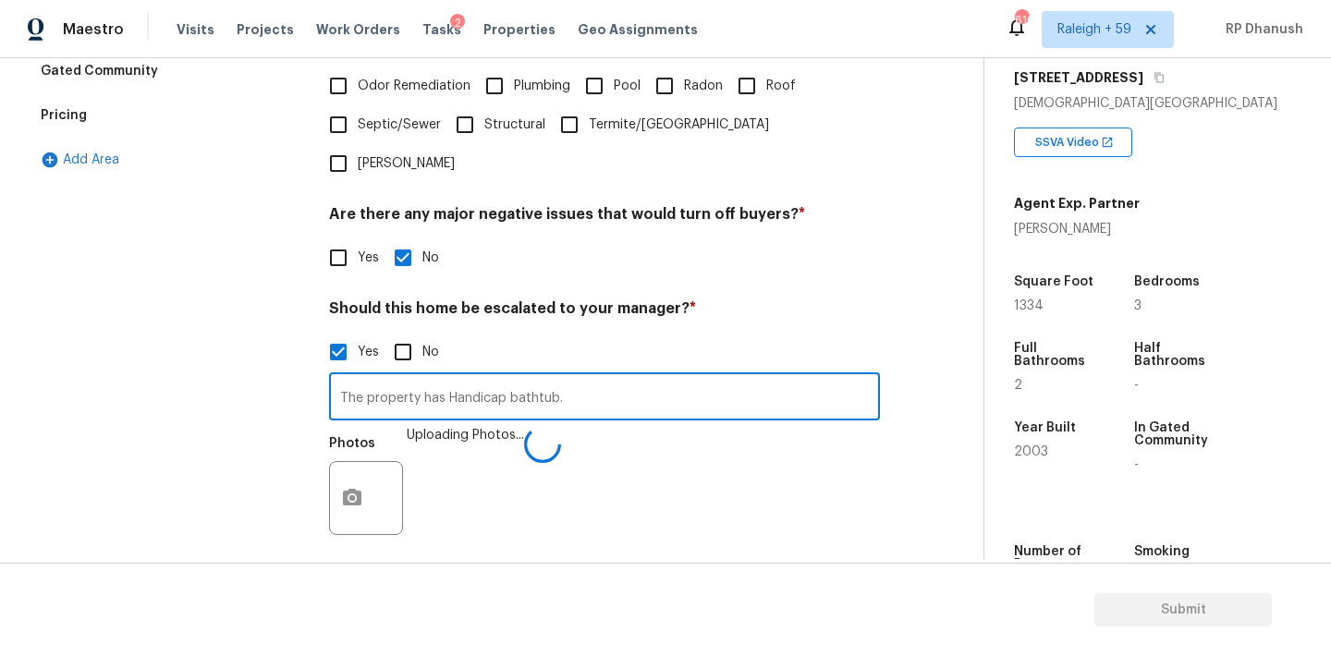
scroll to position [504, 0]
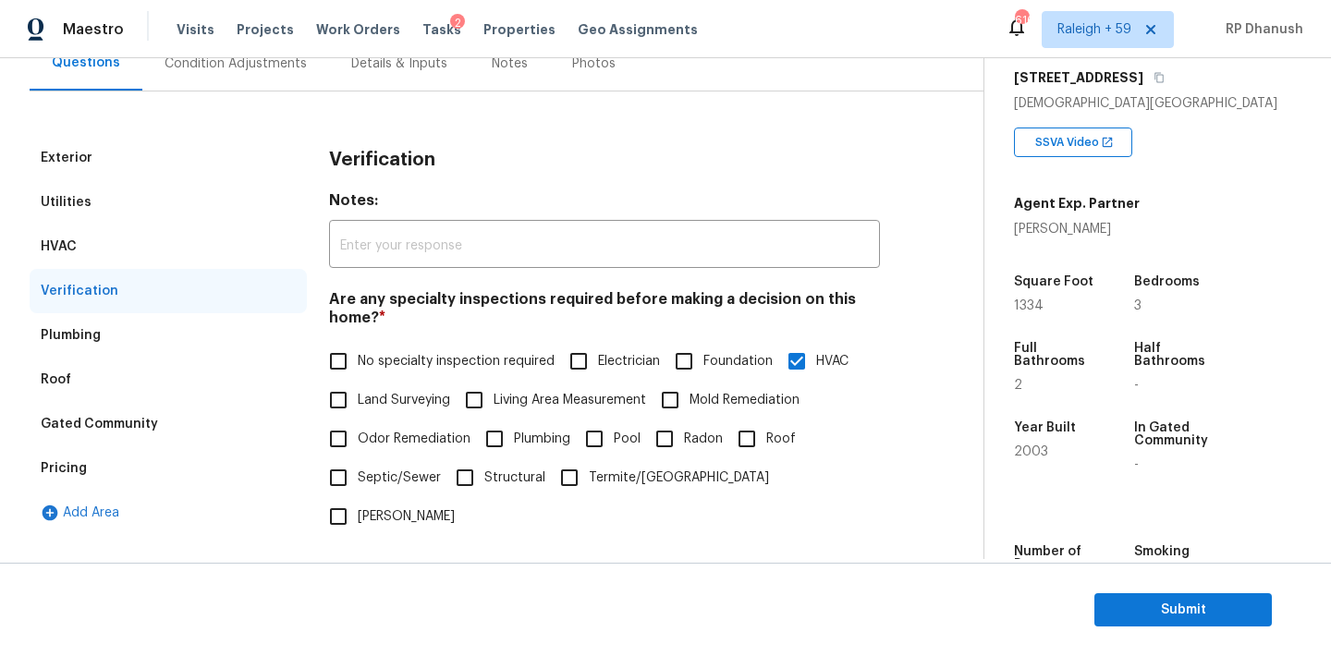
type input "The property has Handicap bathtub."
click at [272, 74] on div "Condition Adjustments" at bounding box center [235, 63] width 187 height 55
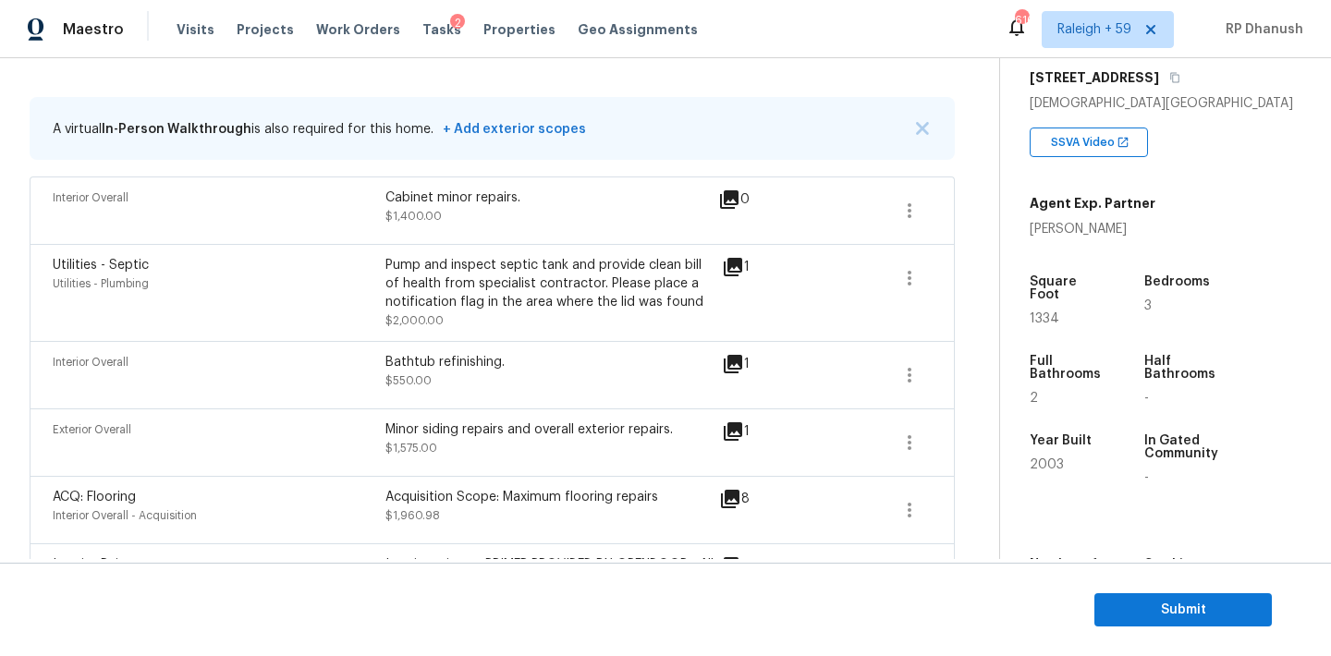
scroll to position [311, 0]
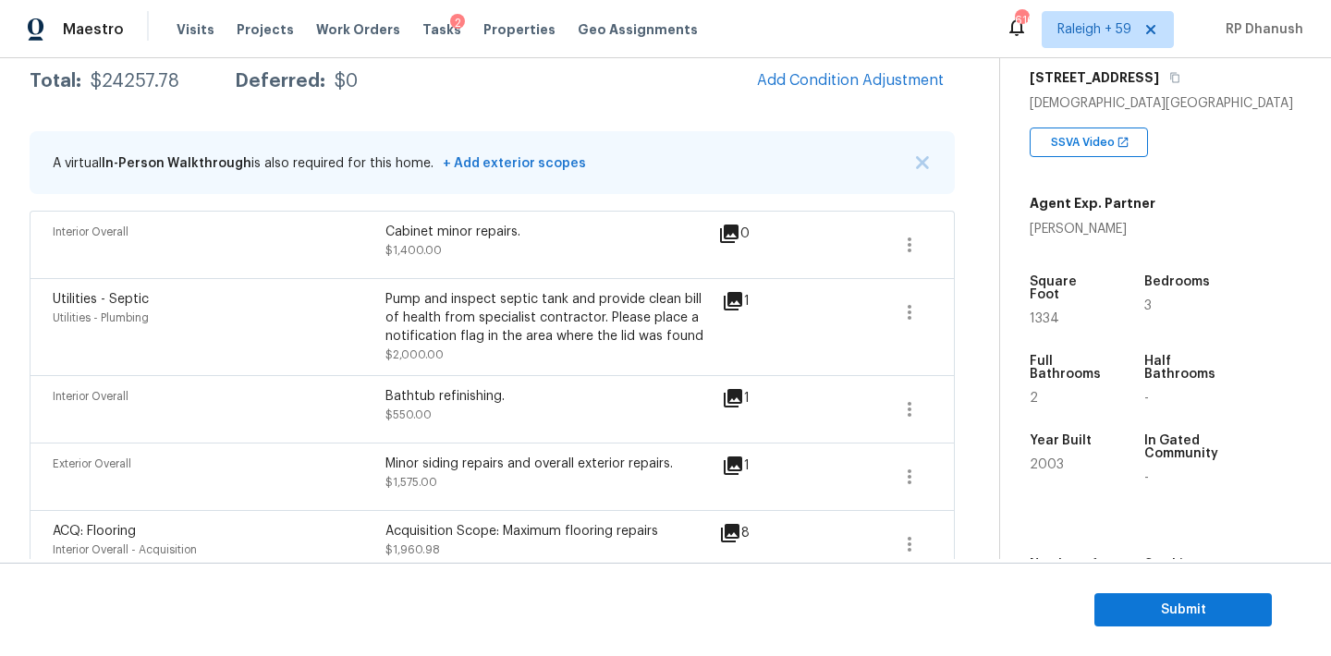
click at [158, 85] on div "$24257.78" at bounding box center [135, 81] width 89 height 18
copy div "$24257.78"
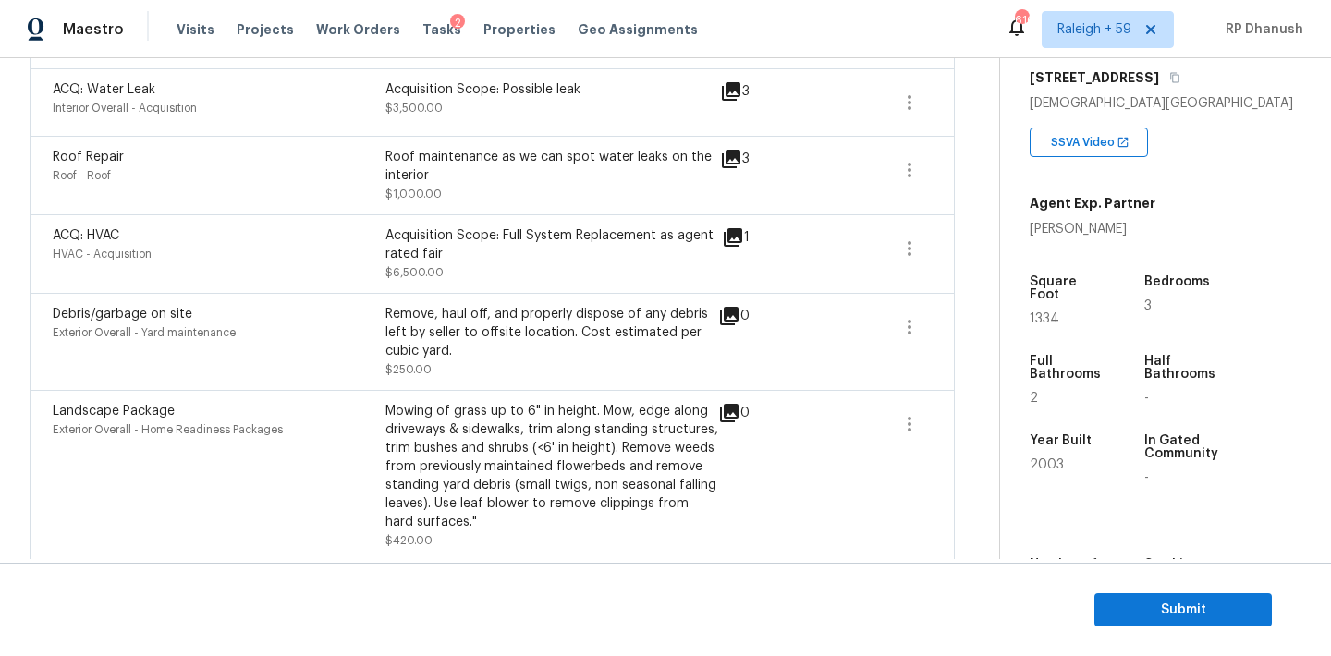
scroll to position [1226, 0]
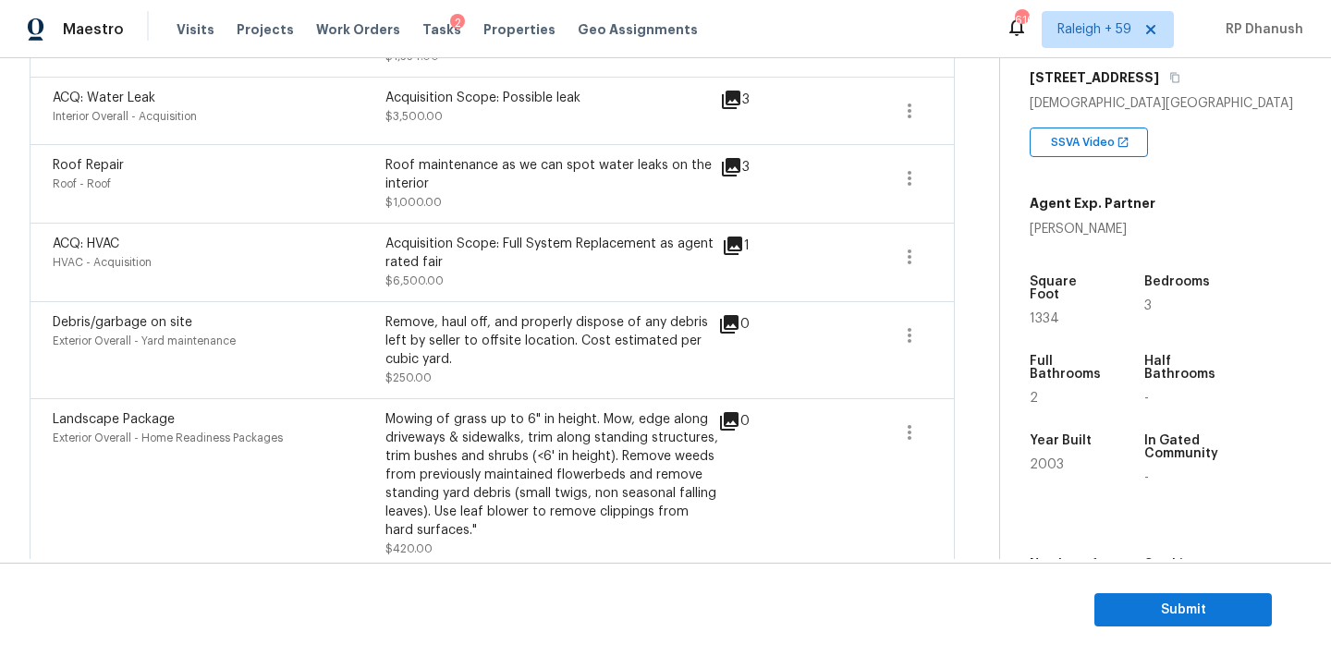
click at [383, 175] on div "Roof Repair" at bounding box center [219, 165] width 333 height 18
click at [451, 159] on div "Roof maintenance as we can spot water leaks on the interior" at bounding box center [551, 174] width 333 height 37
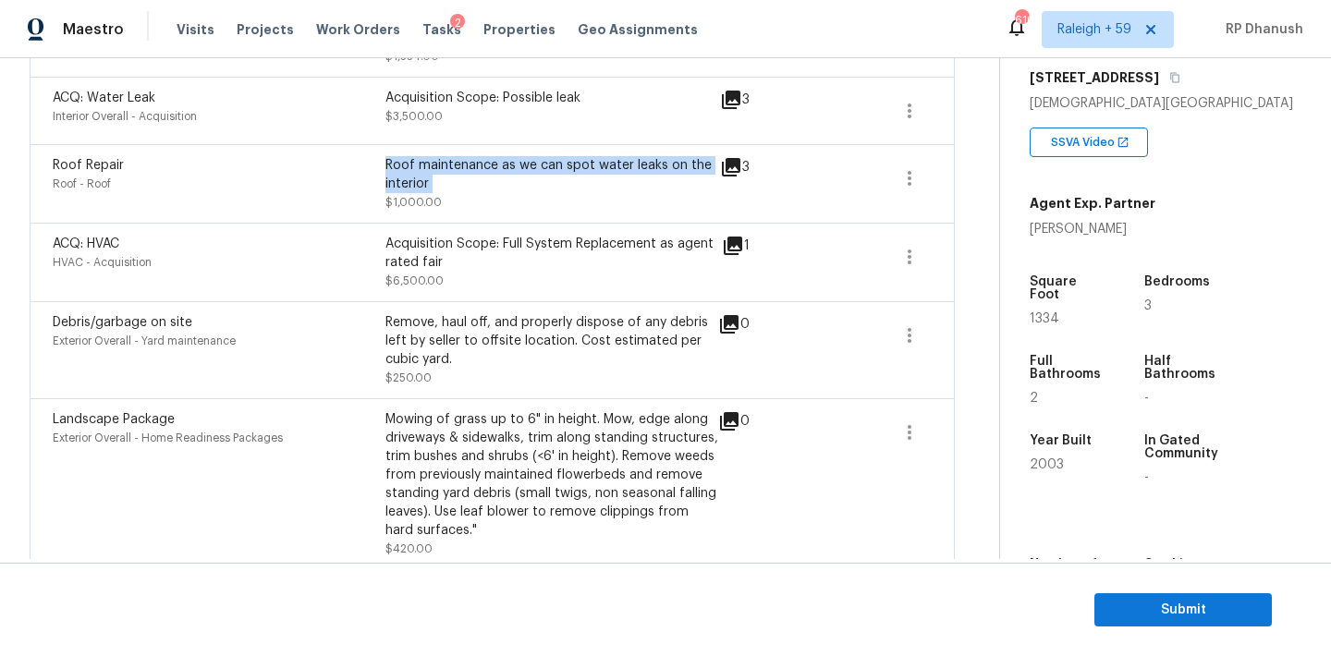
click at [451, 159] on div "Roof maintenance as we can spot water leaks on the interior" at bounding box center [551, 174] width 333 height 37
copy div "Roof maintenance as we can spot water leaks on the interior"
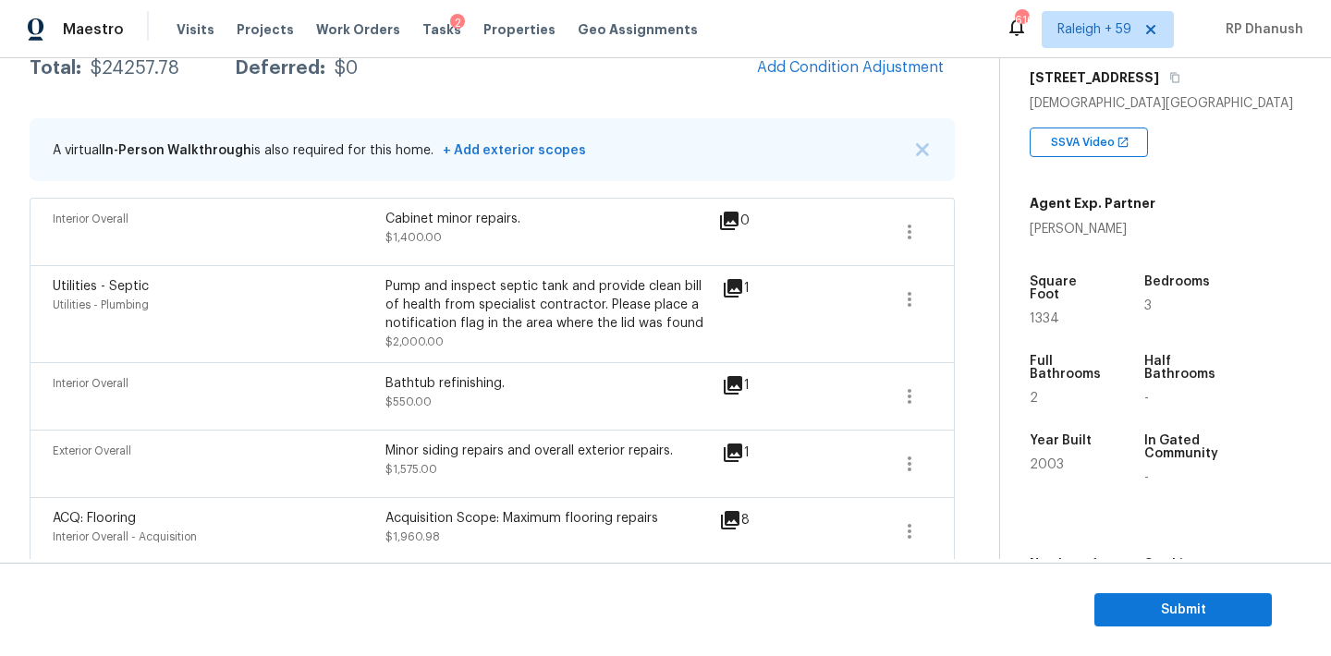
scroll to position [296, 0]
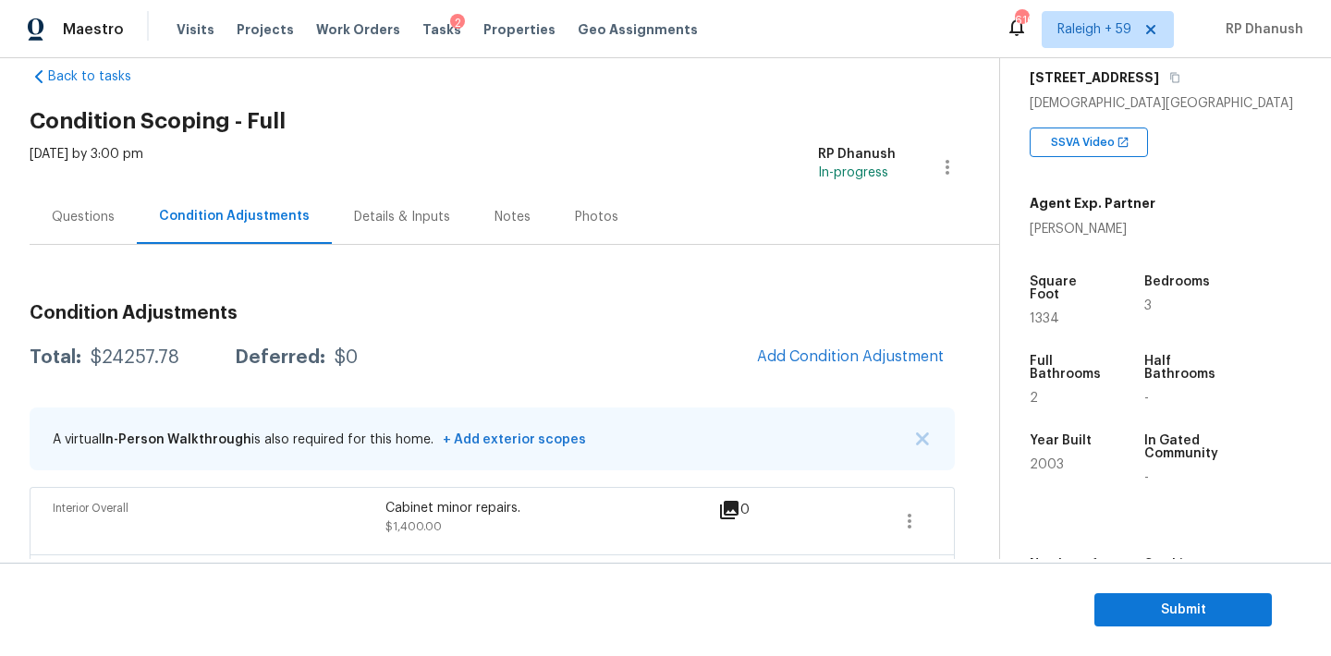
click at [114, 208] on div "Questions" at bounding box center [83, 216] width 107 height 55
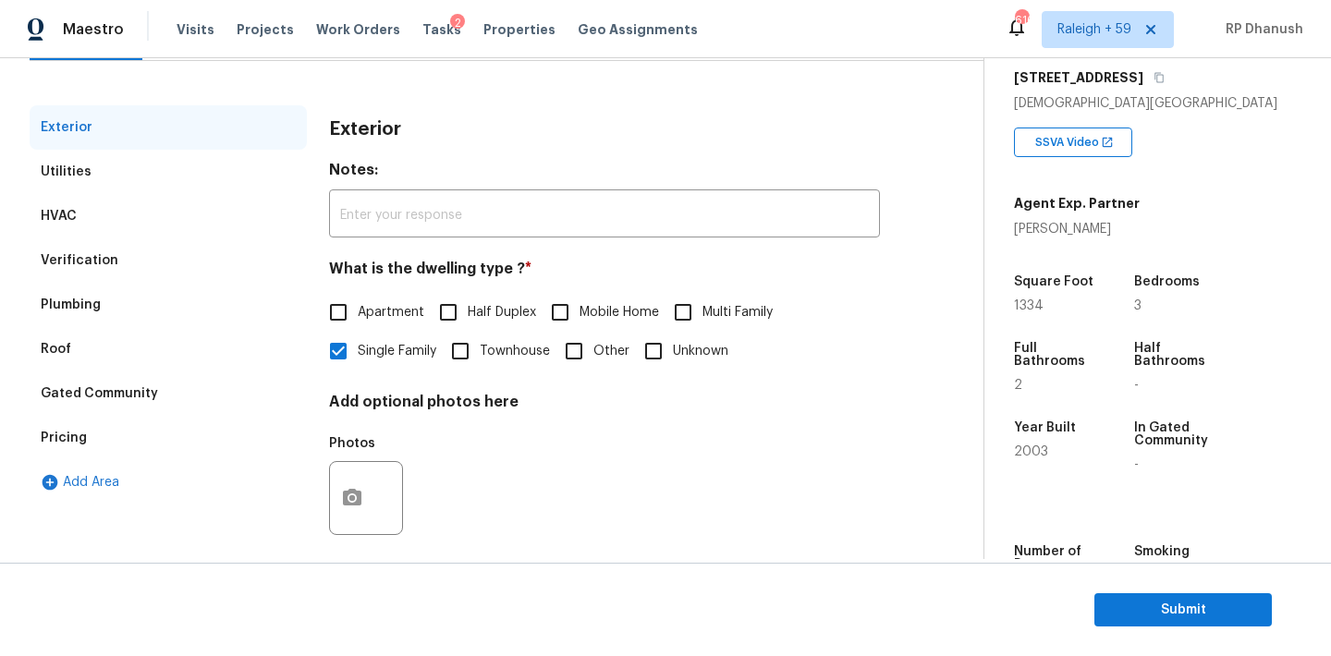
scroll to position [234, 0]
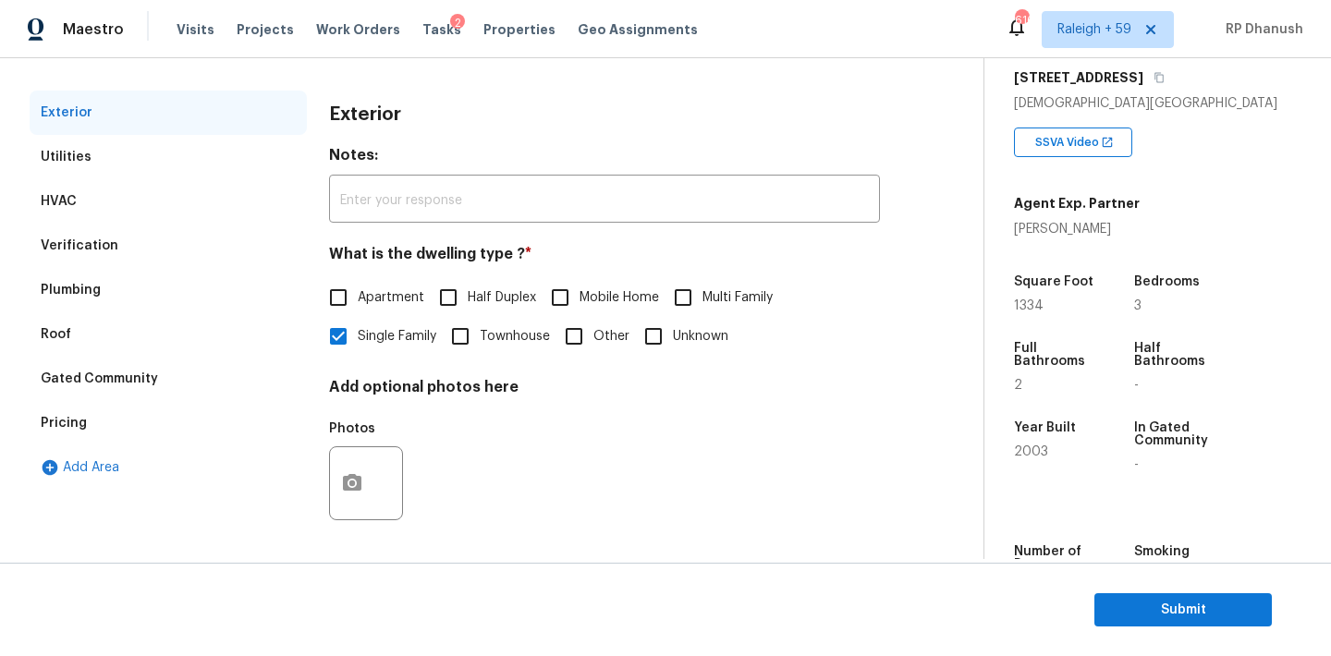
click at [59, 441] on div "Pricing" at bounding box center [168, 423] width 277 height 44
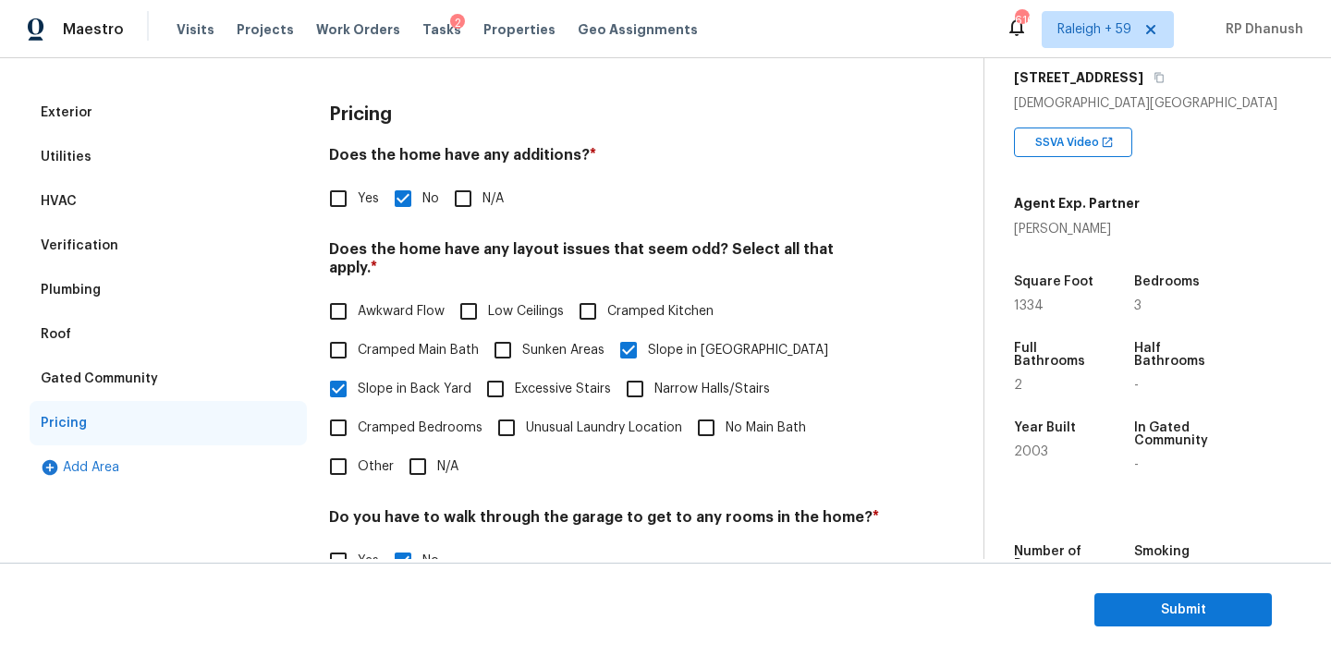
click at [120, 366] on div "Gated Community" at bounding box center [168, 379] width 277 height 44
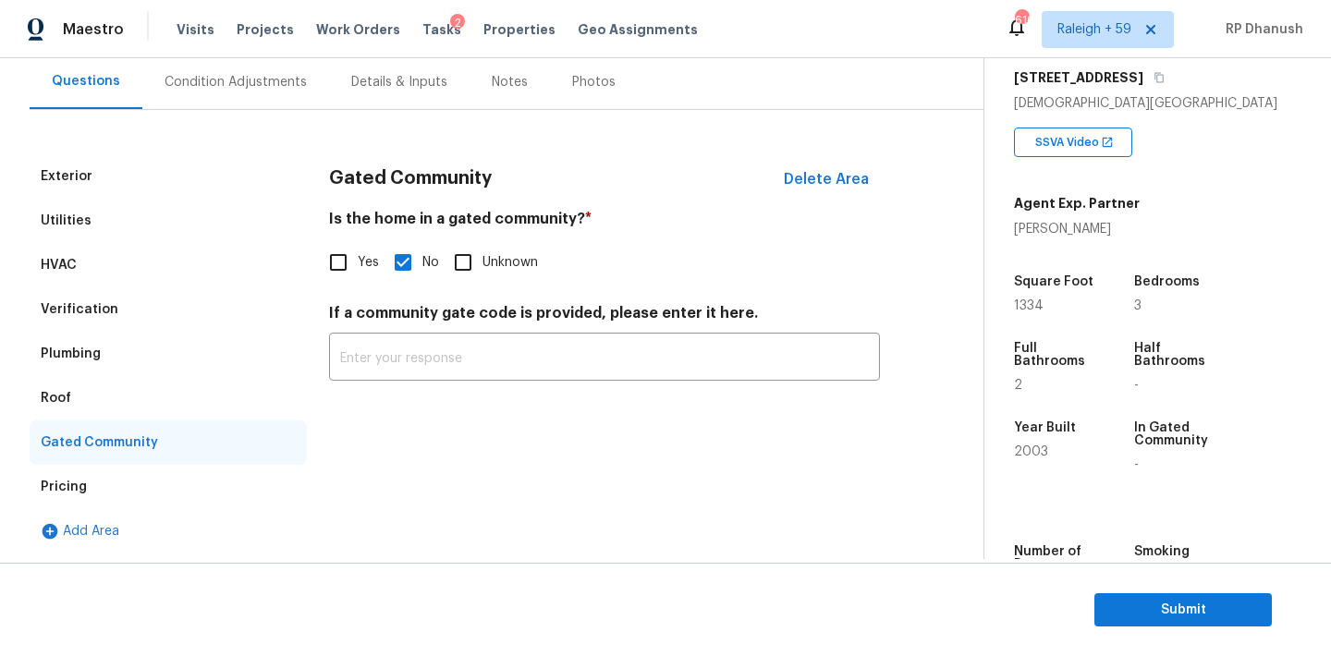
scroll to position [170, 0]
click at [83, 341] on div "Plumbing" at bounding box center [168, 354] width 277 height 44
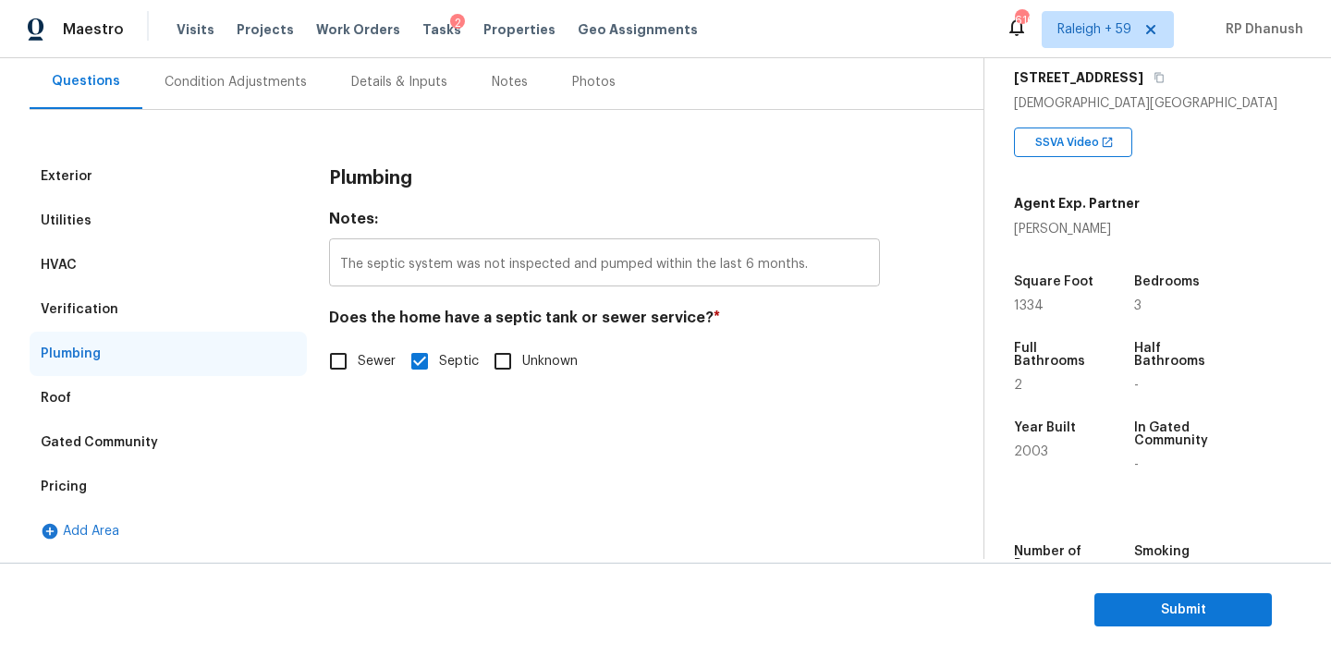
click at [441, 275] on input "The septic system was not inspected and pumped within the last 6 months." at bounding box center [604, 264] width 551 height 43
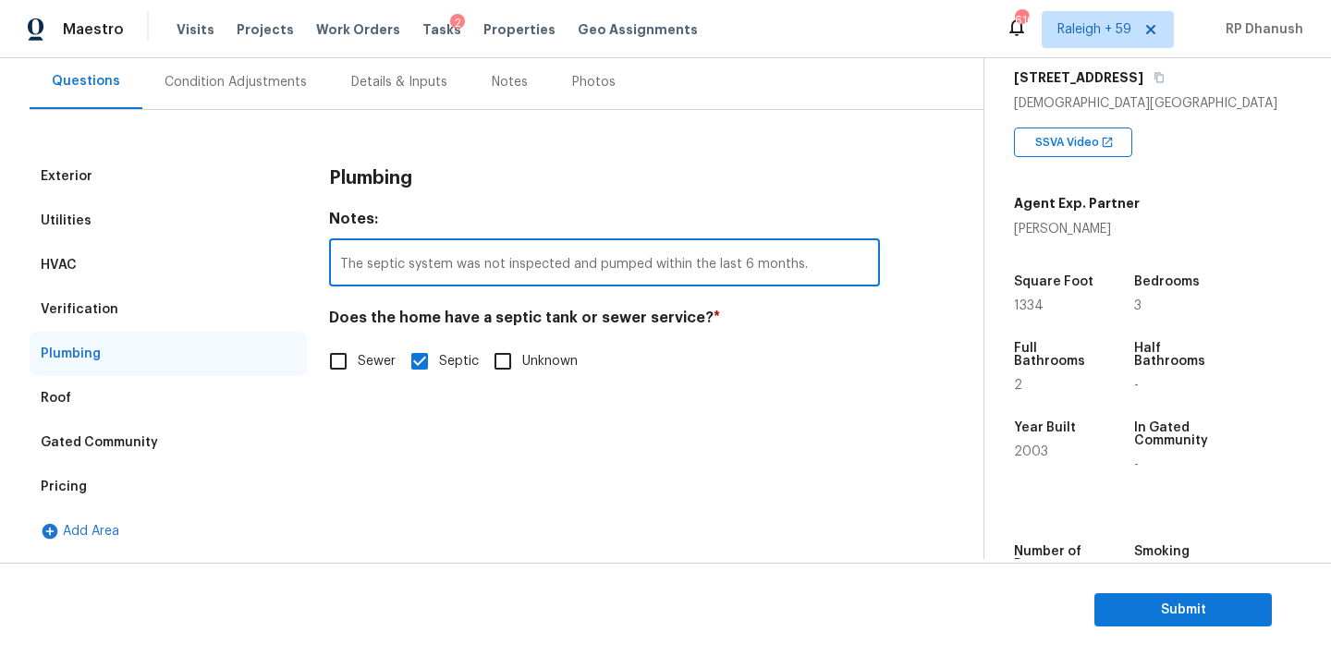
click at [441, 275] on input "The septic system was not inspected and pumped within the last 6 months." at bounding box center [604, 264] width 551 height 43
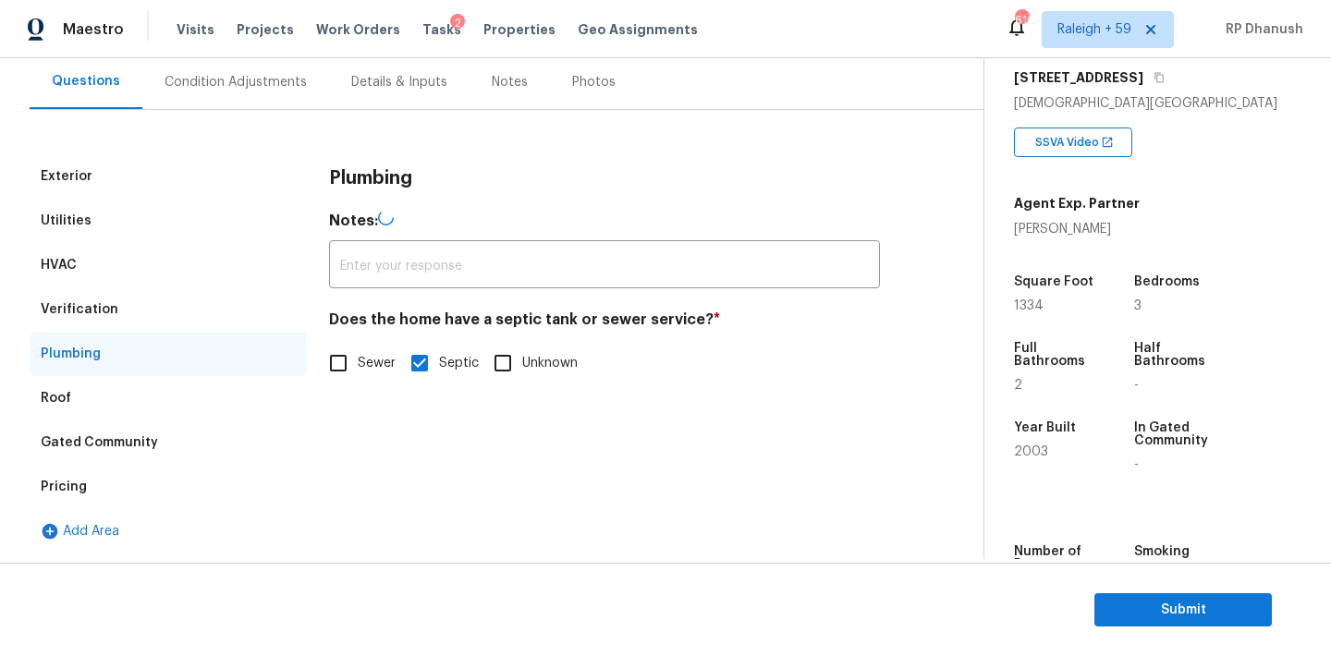
type input "The septic system was not inspected and pumped within the last 6 months."
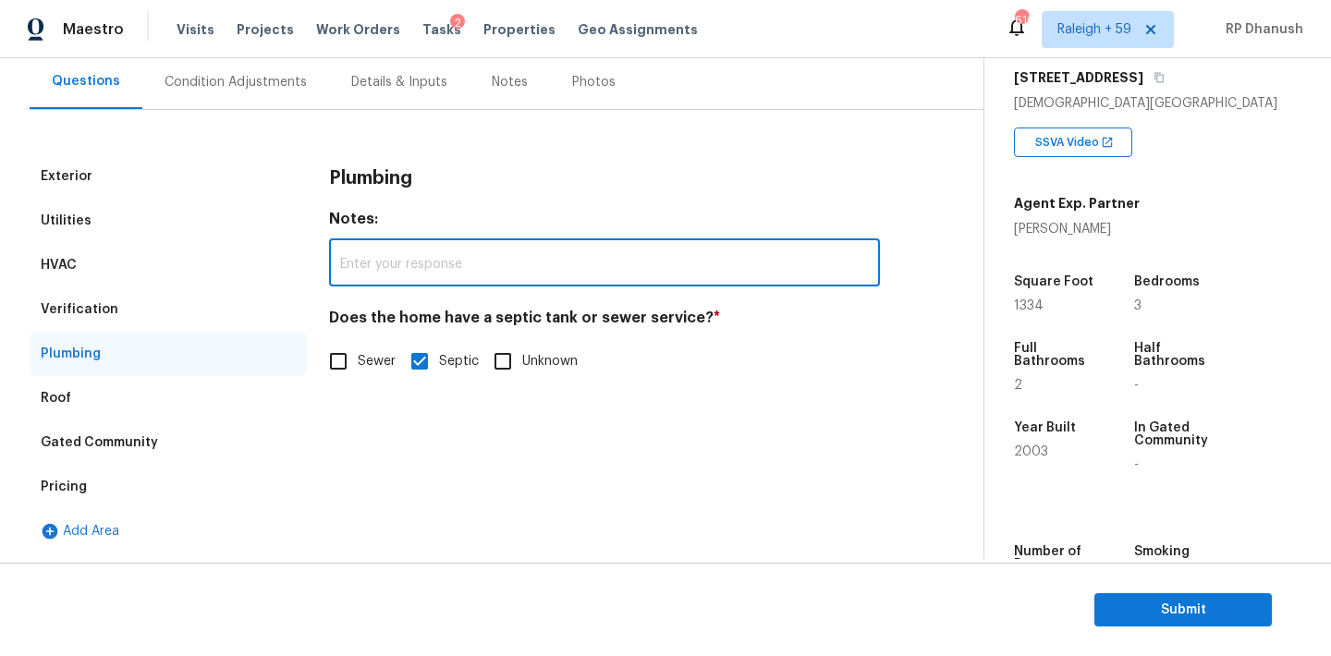
click at [1153, 590] on section "Submit" at bounding box center [665, 610] width 1331 height 94
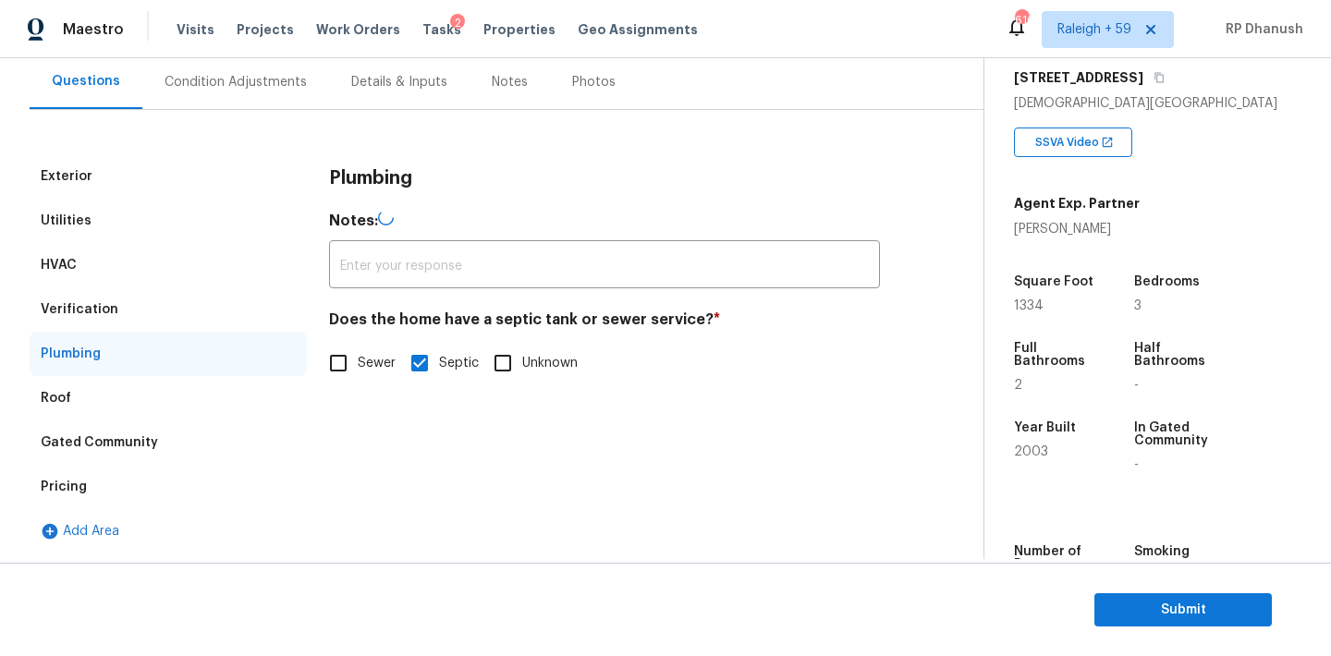
type input "The septic system was not inspected and pumped within the last 6 months."
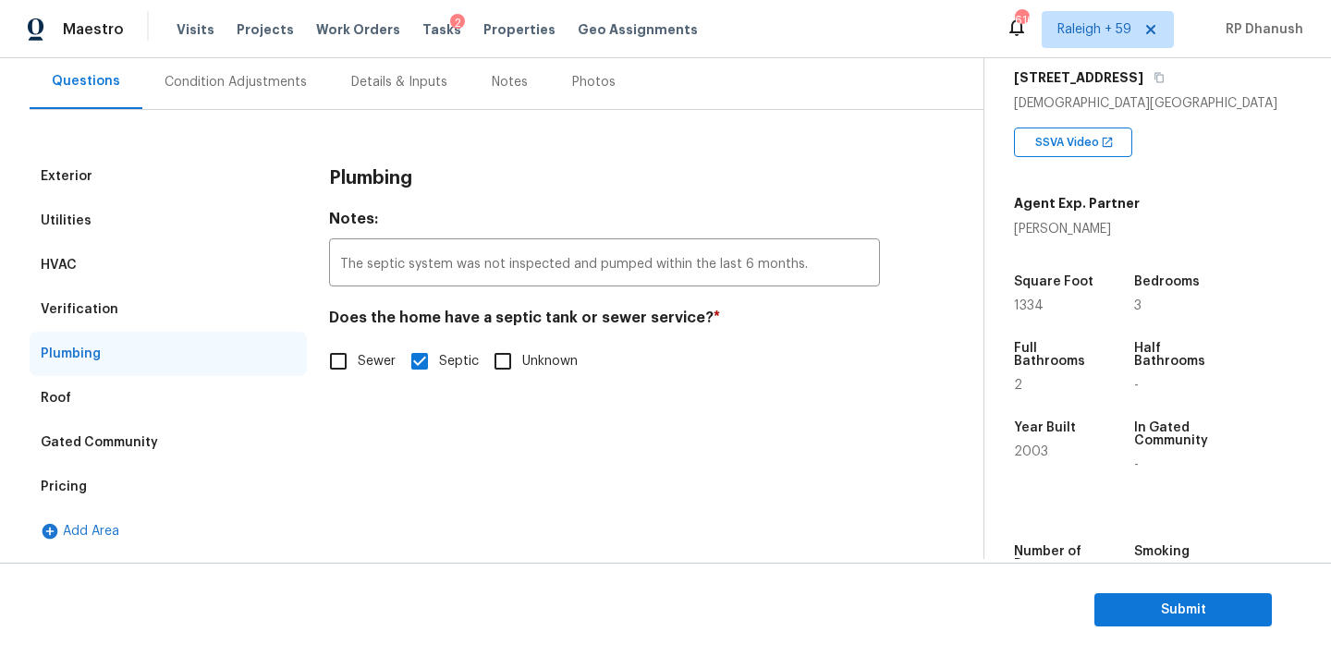
scroll to position [0, 0]
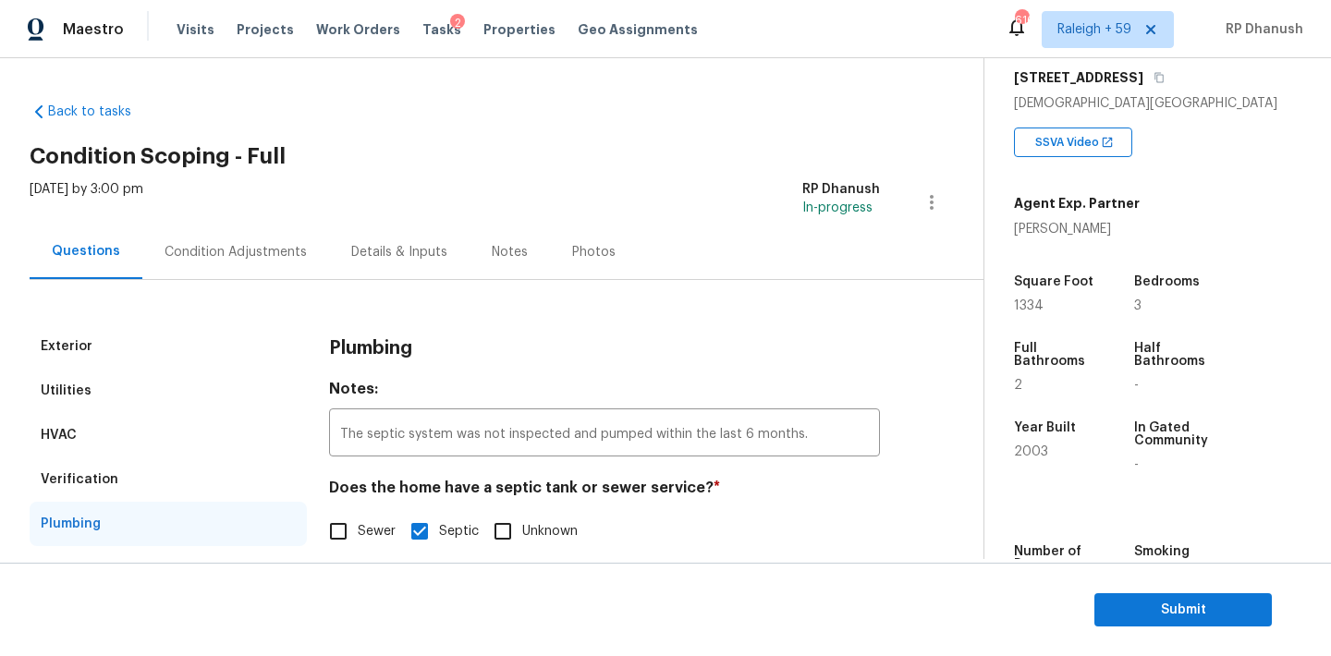
click at [233, 233] on div "Condition Adjustments" at bounding box center [235, 252] width 187 height 55
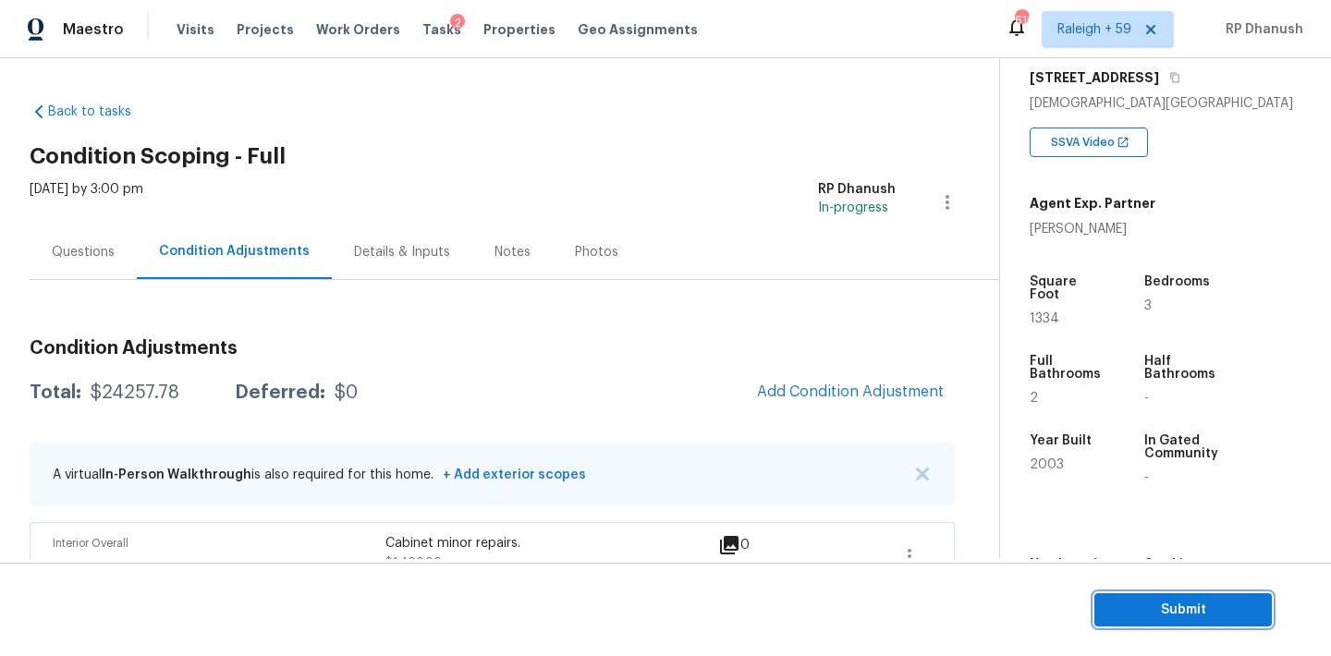
click at [1124, 616] on span "Submit" at bounding box center [1183, 610] width 148 height 23
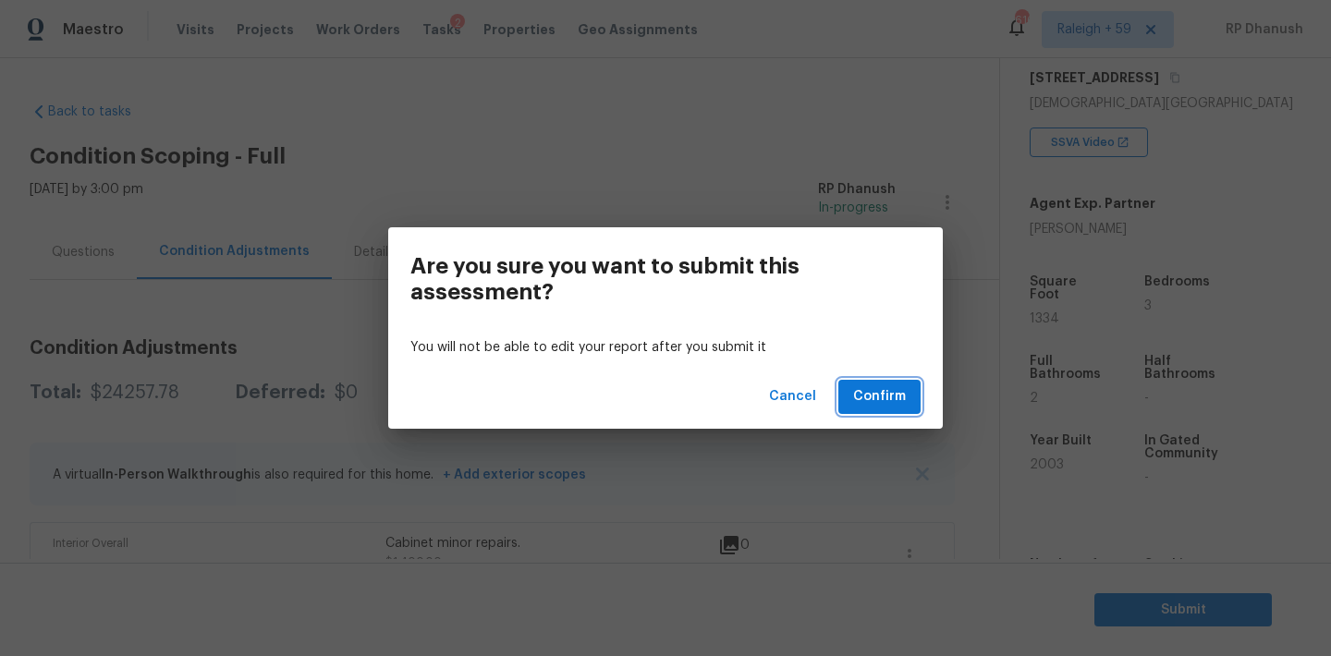
click at [889, 401] on span "Confirm" at bounding box center [879, 396] width 53 height 23
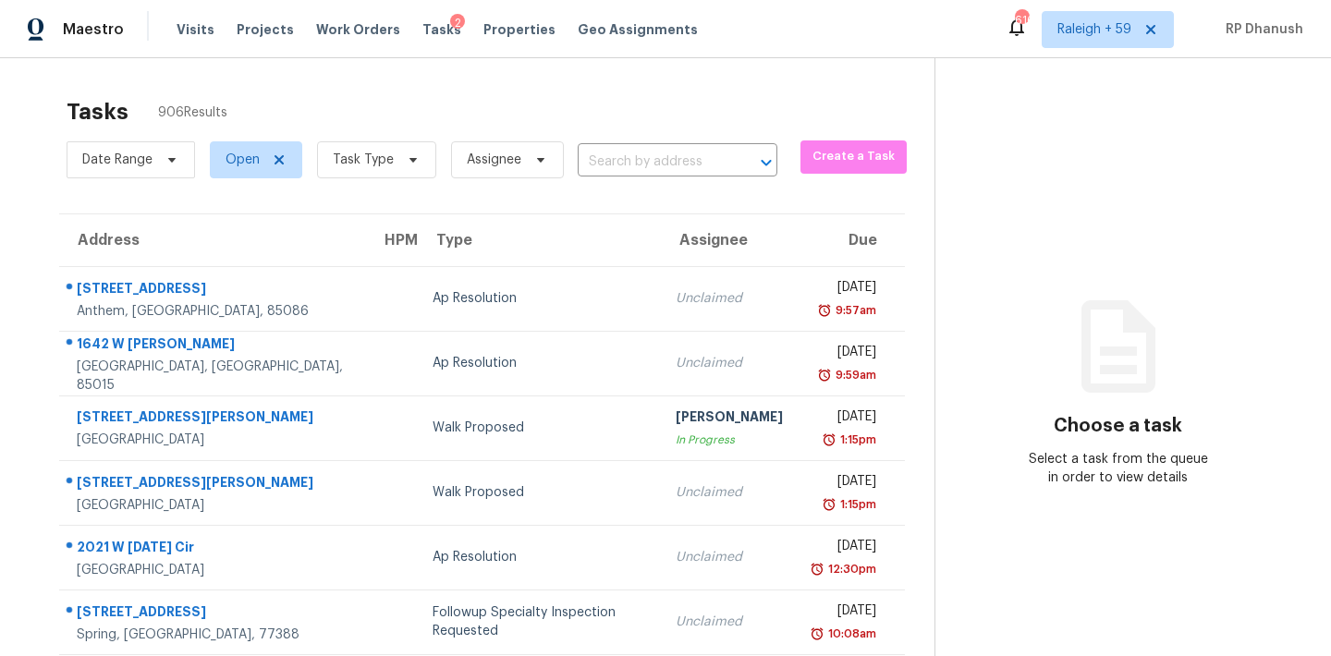
click at [682, 146] on div "Date Range Open Task Type Assignee ​" at bounding box center [422, 160] width 711 height 48
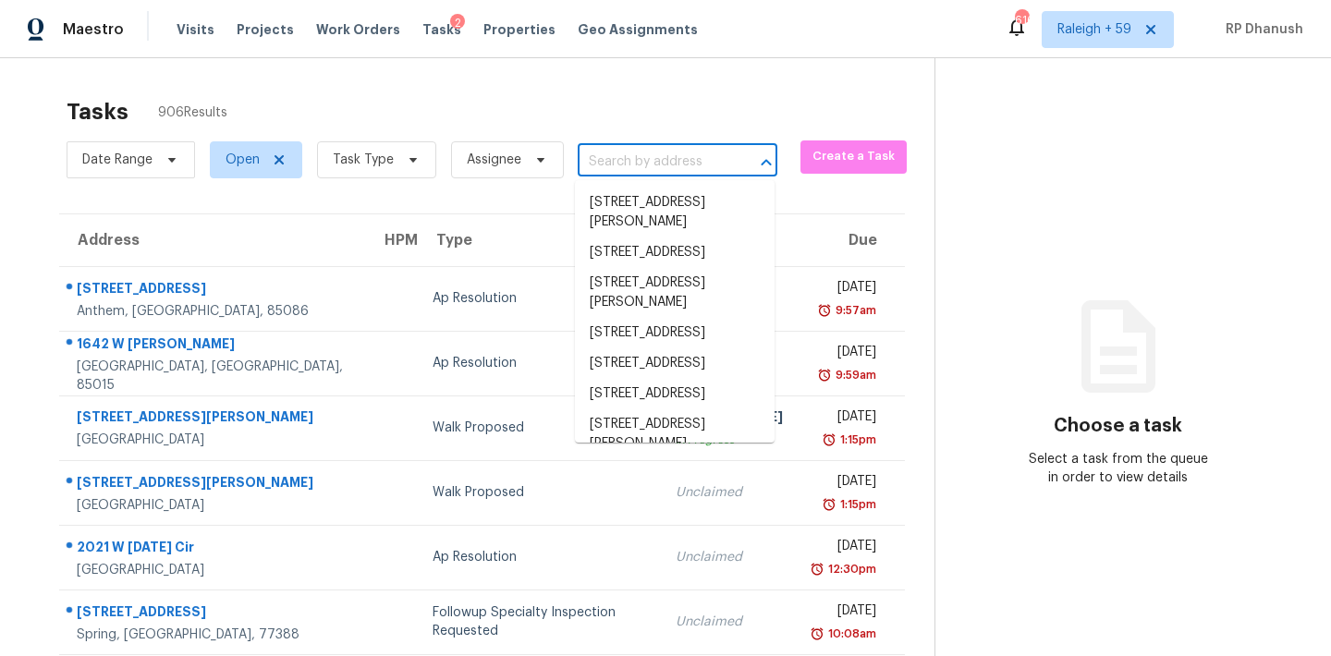
click at [673, 155] on input "text" at bounding box center [652, 162] width 148 height 29
paste input "[STREET_ADDRESS]"
type input "[STREET_ADDRESS]"
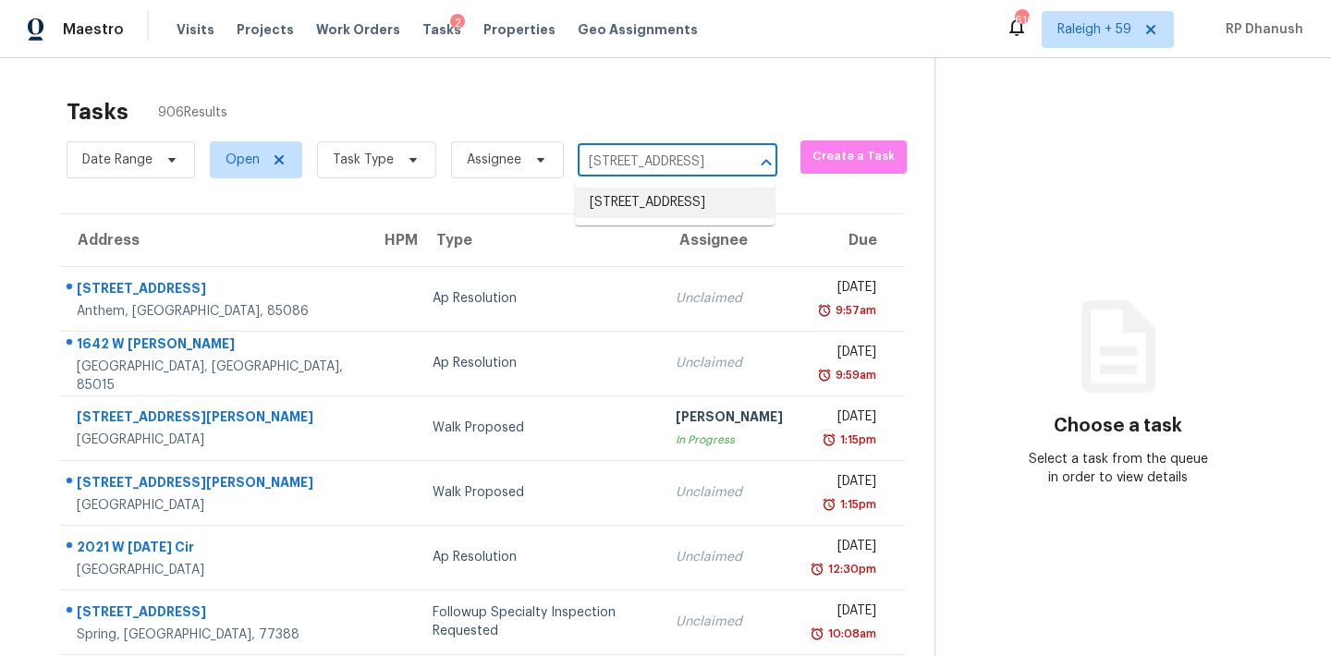
click at [653, 205] on li "[STREET_ADDRESS]" at bounding box center [675, 203] width 200 height 30
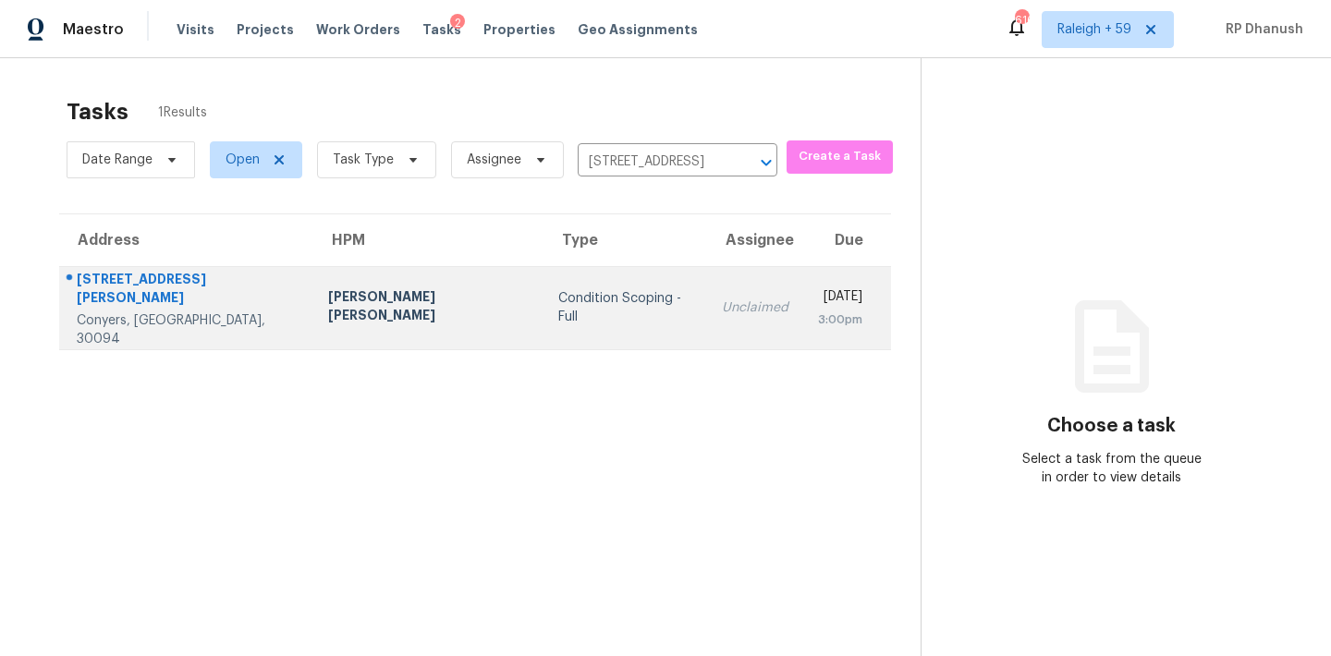
click at [803, 301] on td "[DATE] 3:00pm" at bounding box center [847, 307] width 88 height 83
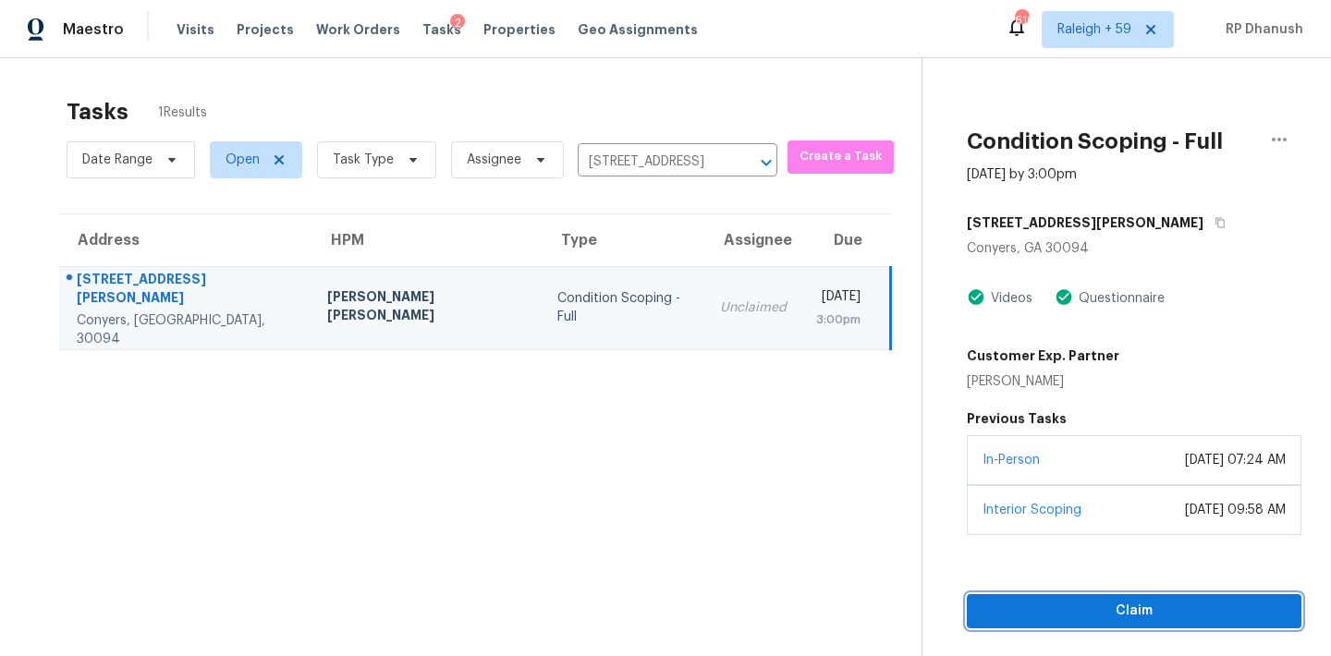
click at [1030, 620] on span "Claim" at bounding box center [1133, 611] width 305 height 23
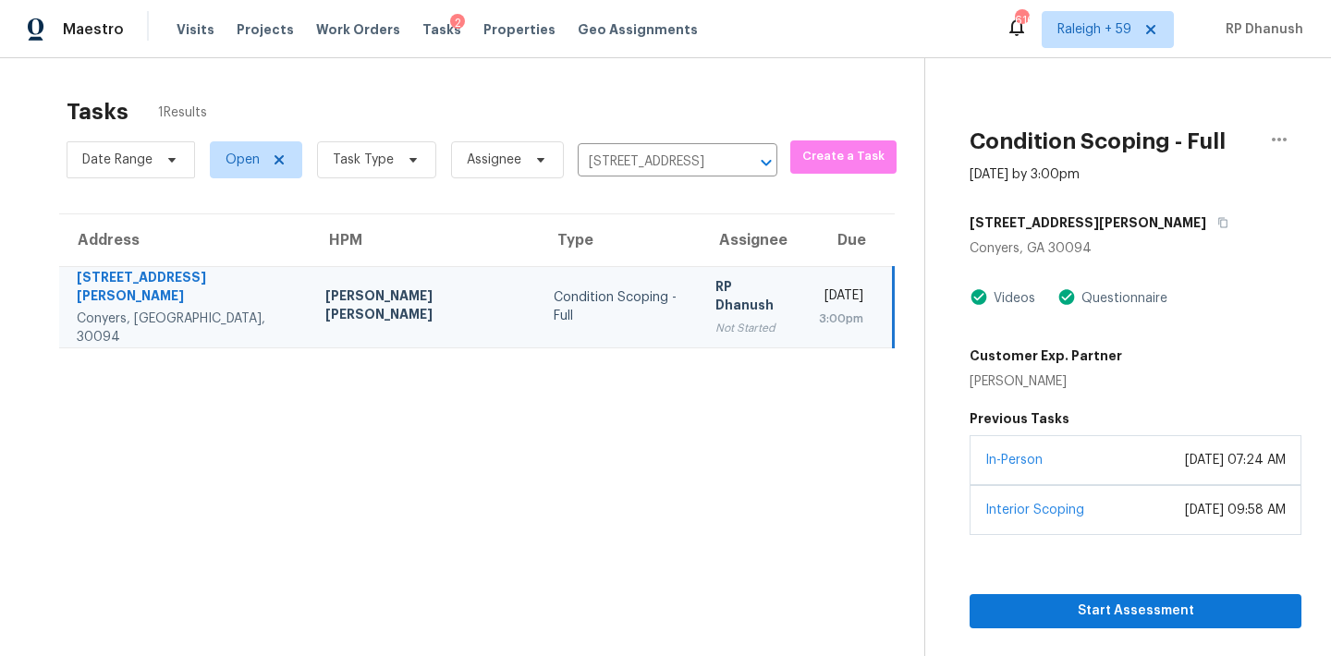
scroll to position [58, 0]
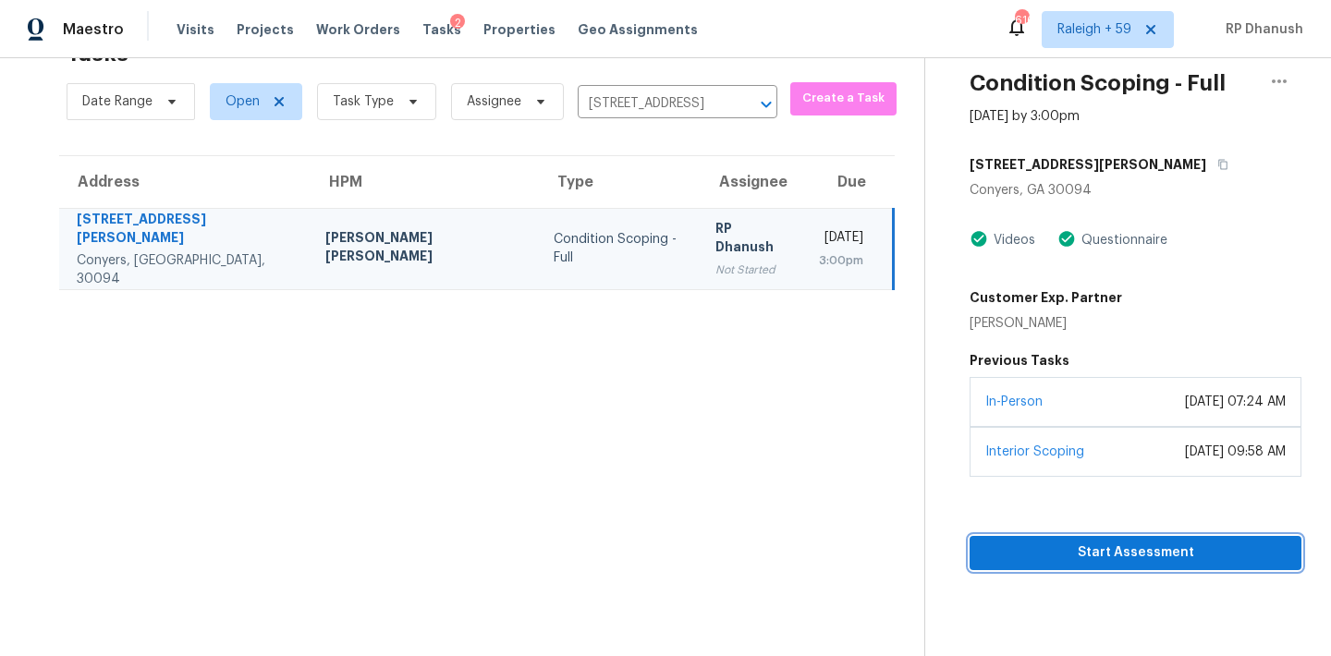
click at [1154, 550] on span "Start Assessment" at bounding box center [1135, 552] width 302 height 23
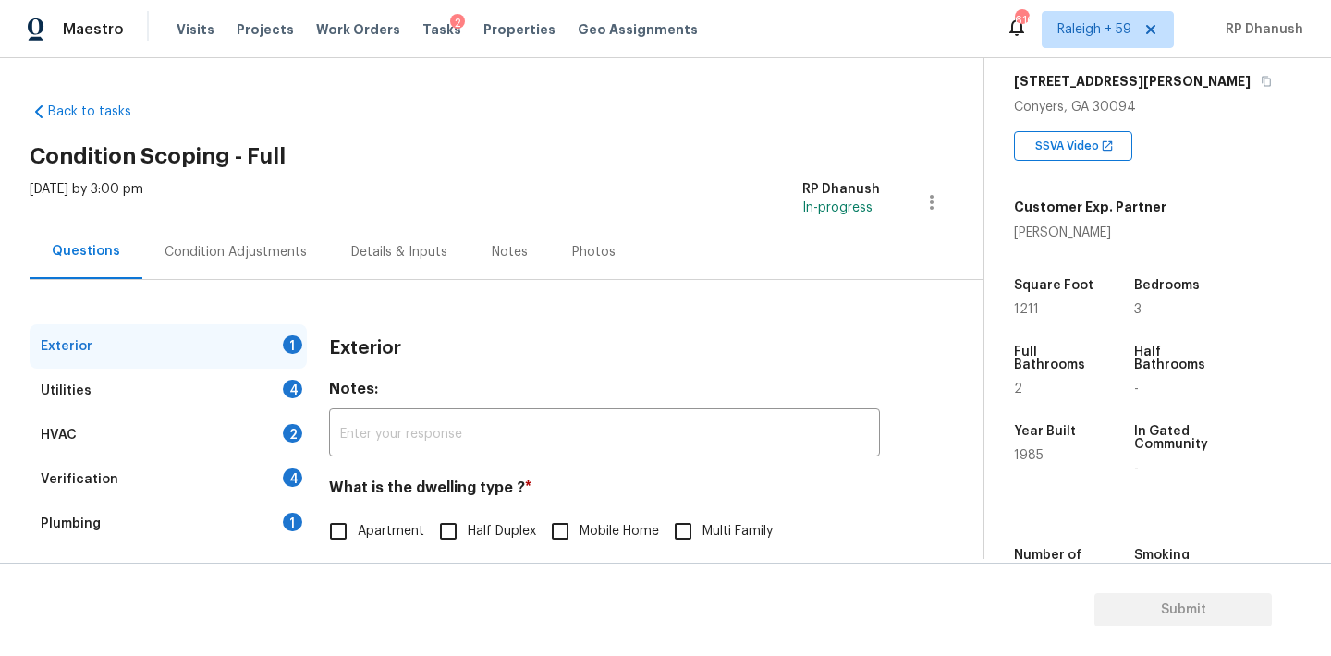
scroll to position [234, 0]
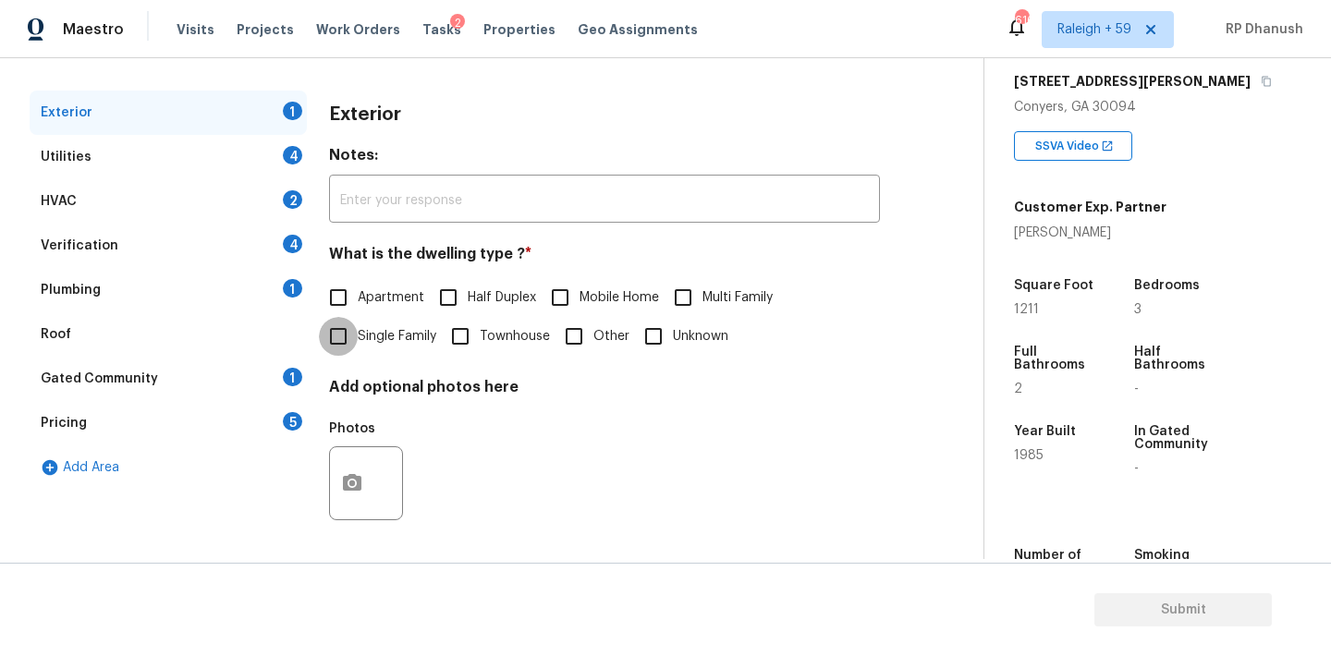
click at [354, 348] on input "Single Family" at bounding box center [338, 336] width 39 height 39
checkbox input "true"
click at [267, 376] on div "Gated Community 1" at bounding box center [168, 379] width 277 height 44
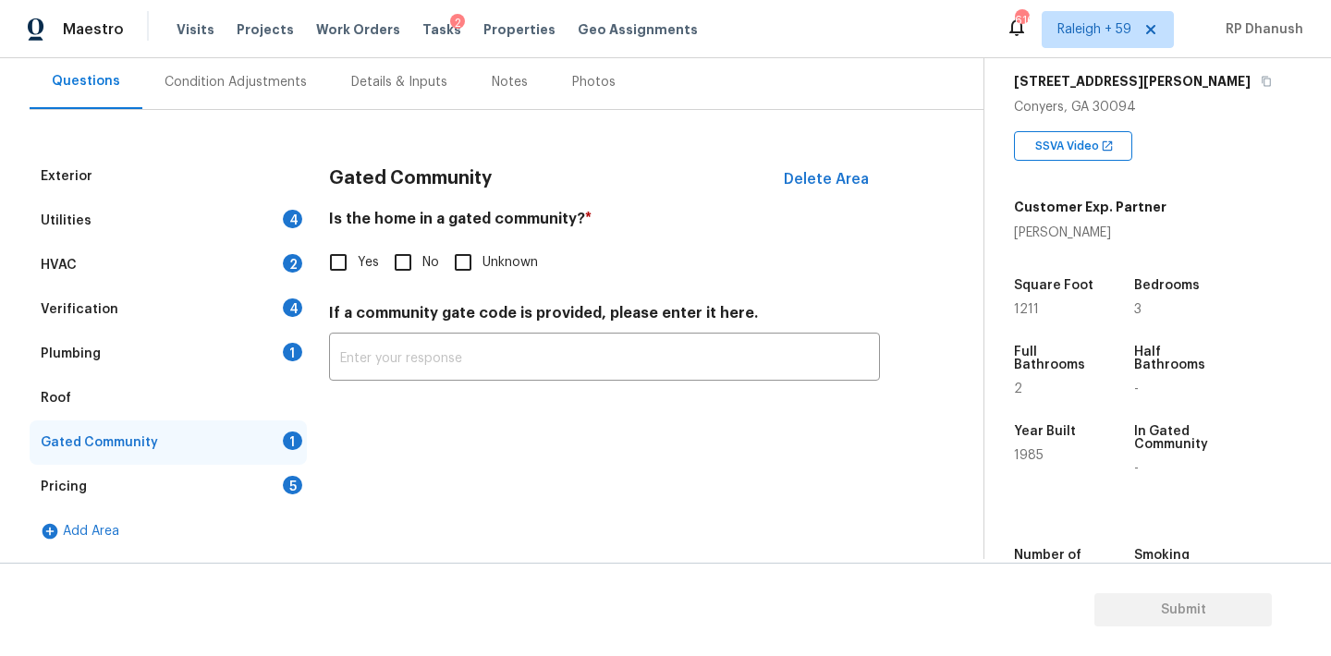
click at [395, 273] on input "No" at bounding box center [402, 262] width 39 height 39
checkbox input "true"
click at [252, 489] on div "Pricing 5" at bounding box center [168, 487] width 277 height 44
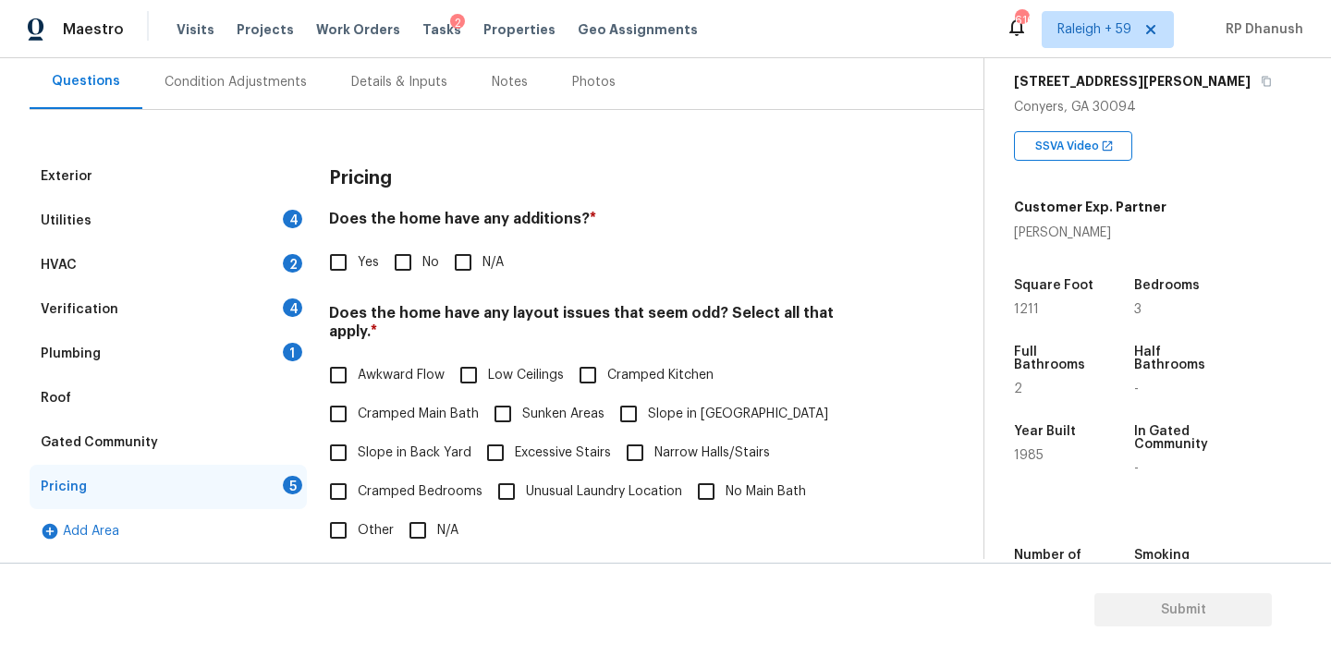
click at [396, 261] on input "No" at bounding box center [402, 262] width 39 height 39
checkbox input "true"
click at [200, 348] on div "Plumbing 1" at bounding box center [168, 354] width 277 height 44
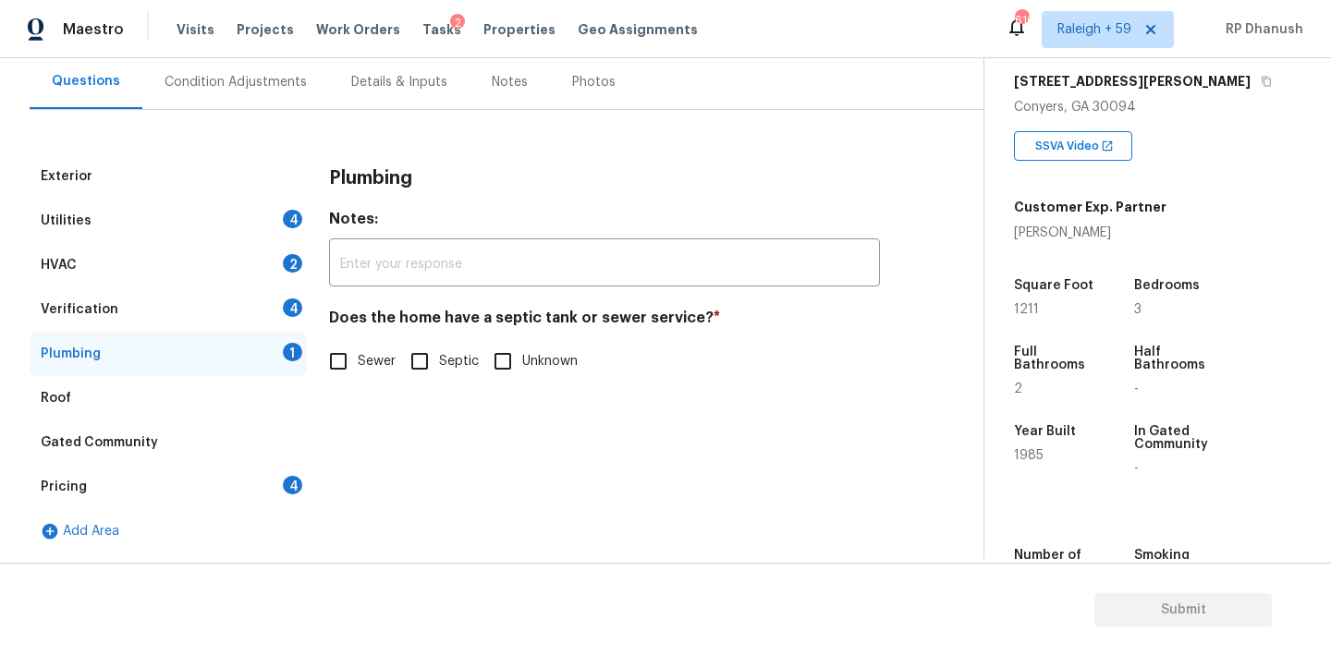
click at [95, 301] on div "Verification" at bounding box center [80, 309] width 78 height 18
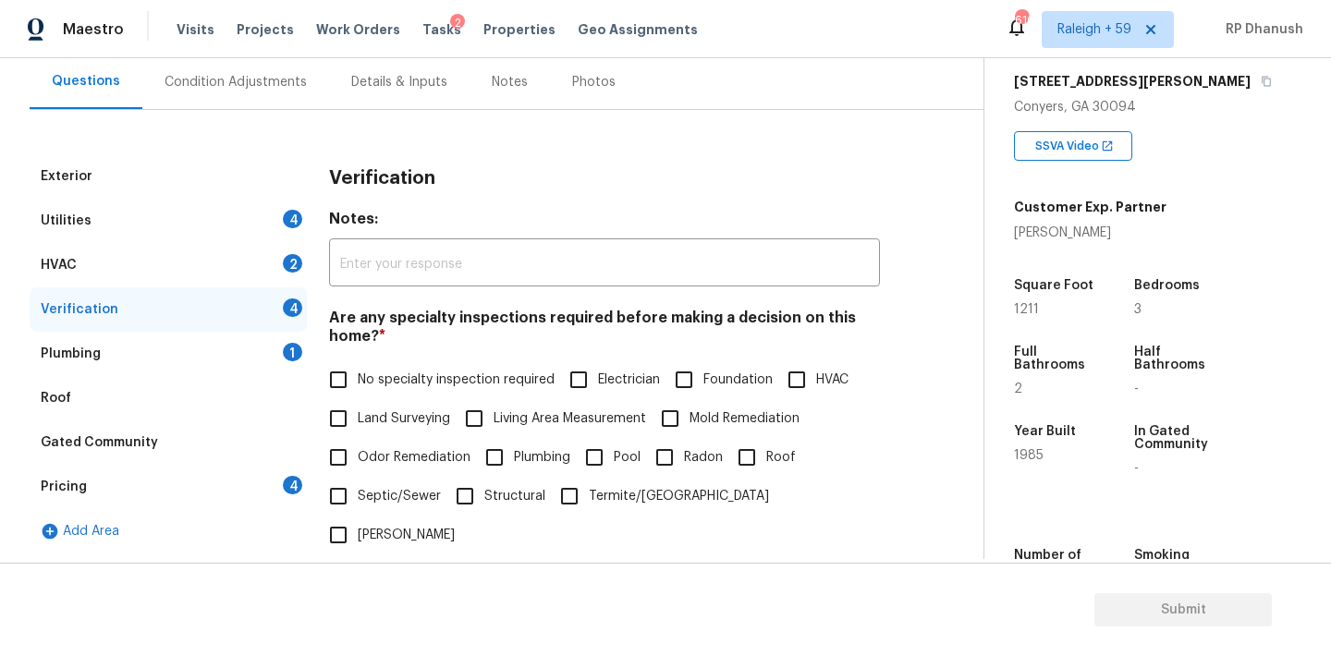
scroll to position [375, 0]
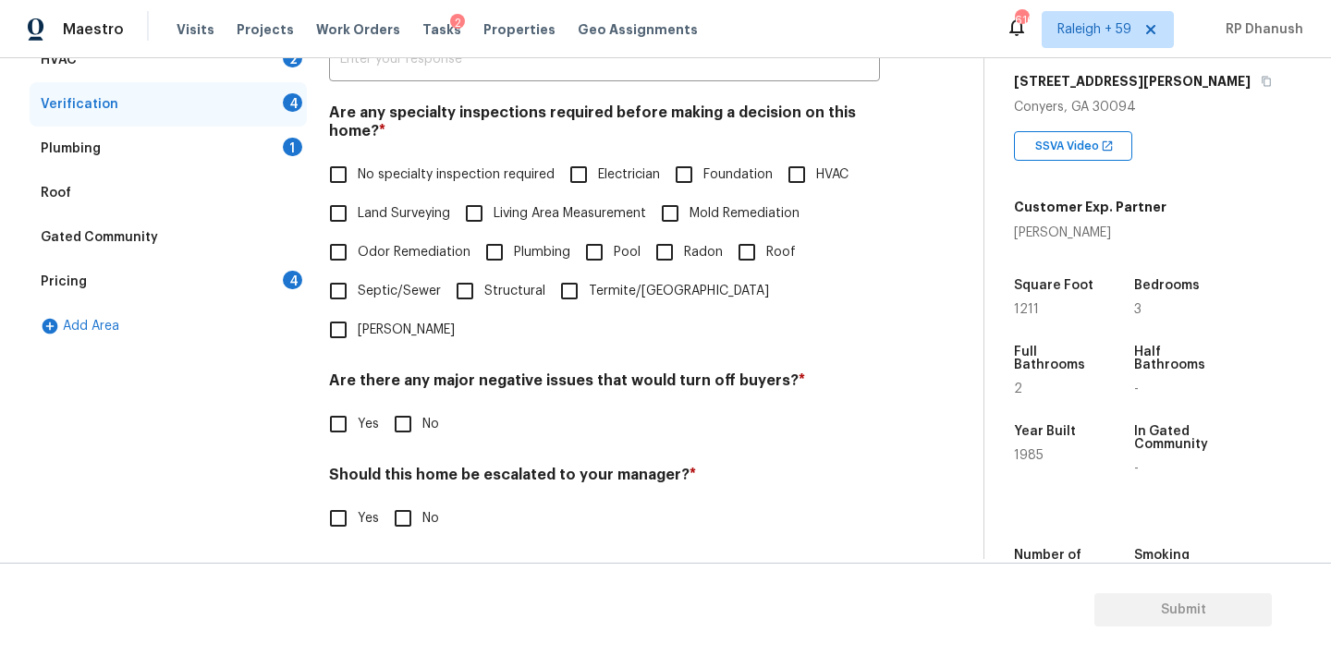
click at [753, 237] on input "Roof" at bounding box center [746, 252] width 39 height 39
checkbox input "true"
click at [812, 172] on input "HVAC" at bounding box center [796, 174] width 39 height 39
checkbox input "true"
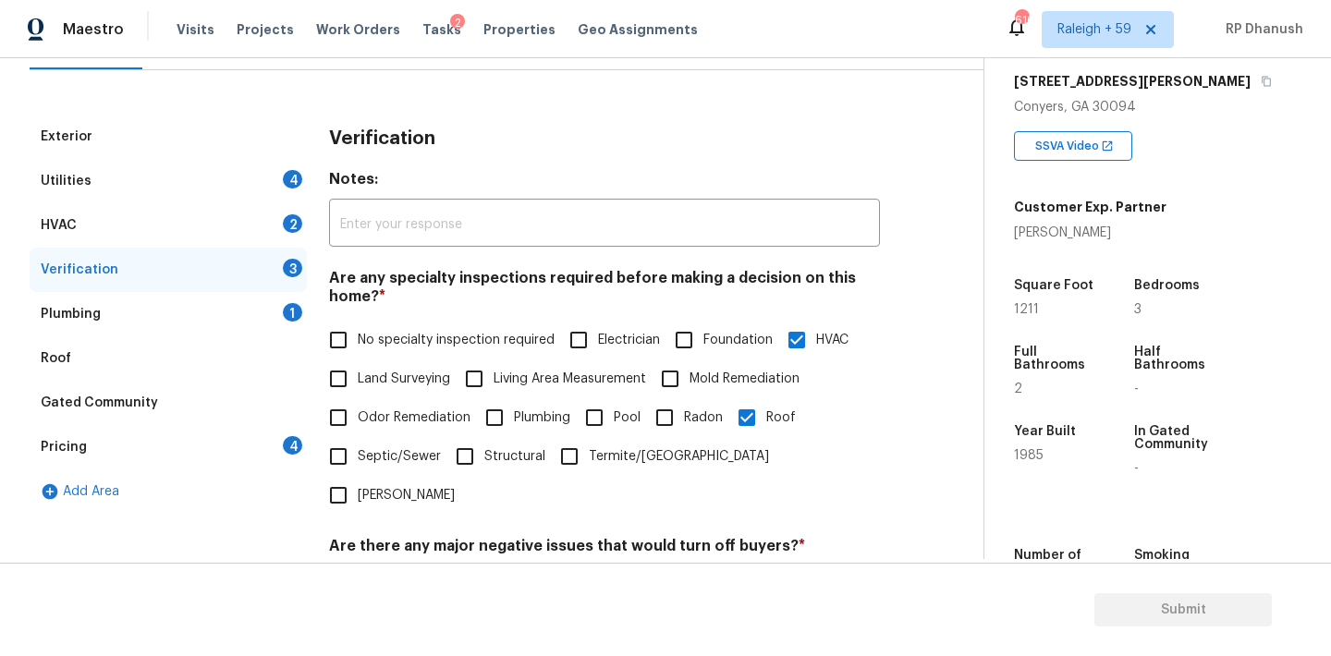
scroll to position [72, 0]
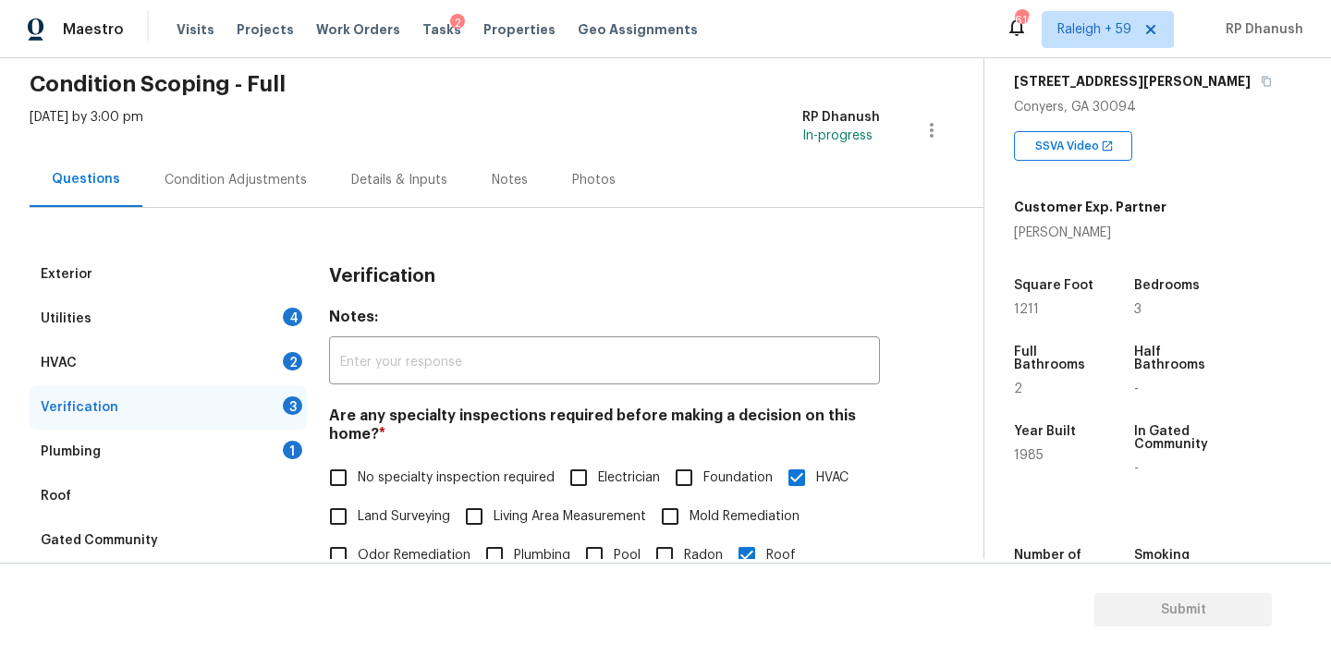
click at [260, 197] on div "Condition Adjustments" at bounding box center [235, 179] width 187 height 55
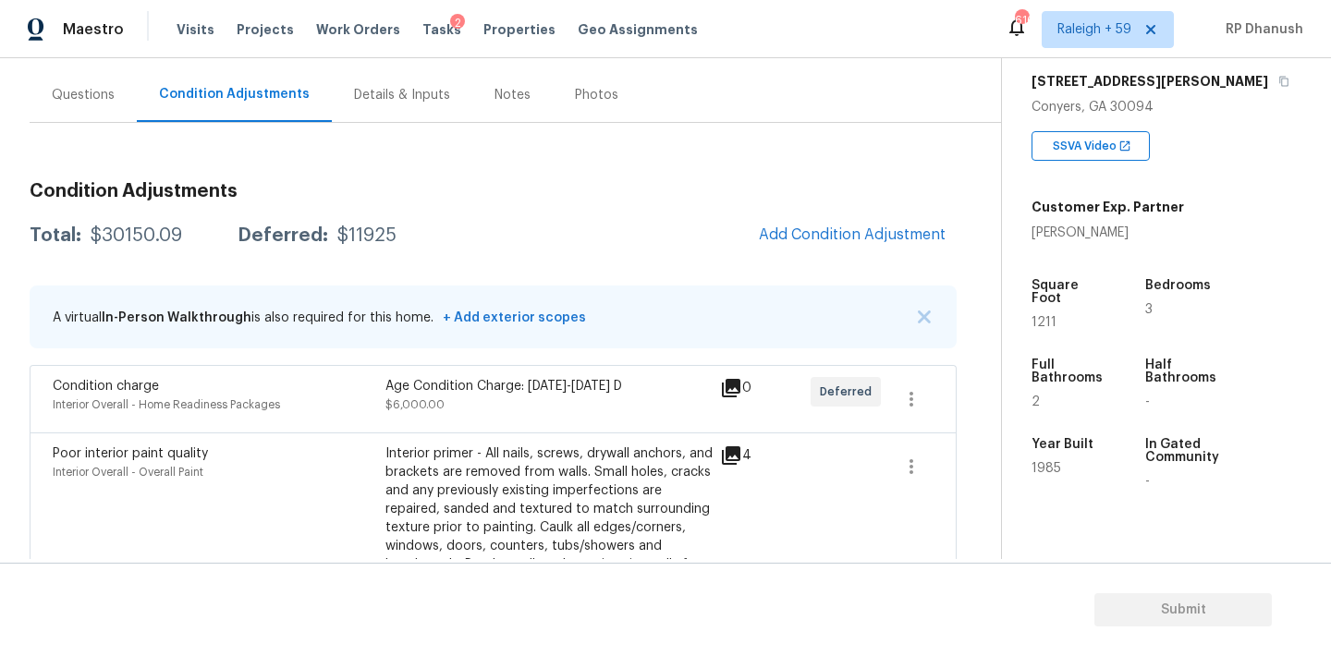
scroll to position [103, 0]
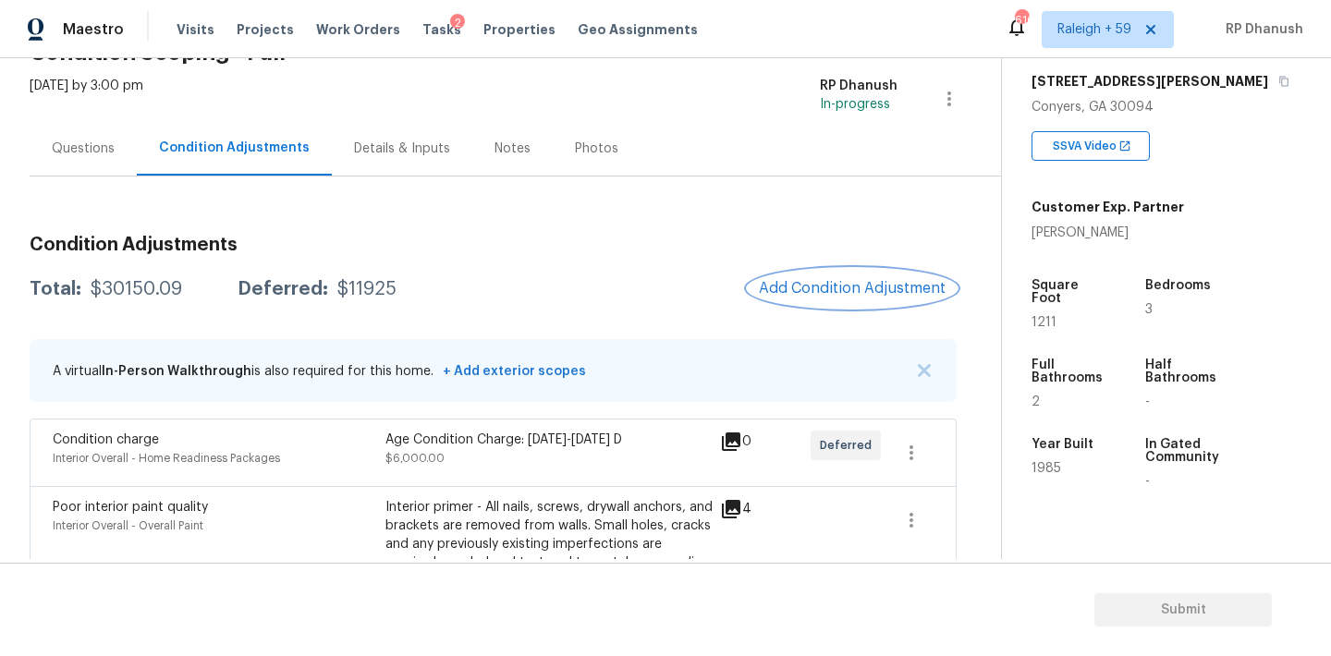
click at [814, 280] on span "Add Condition Adjustment" at bounding box center [852, 288] width 187 height 17
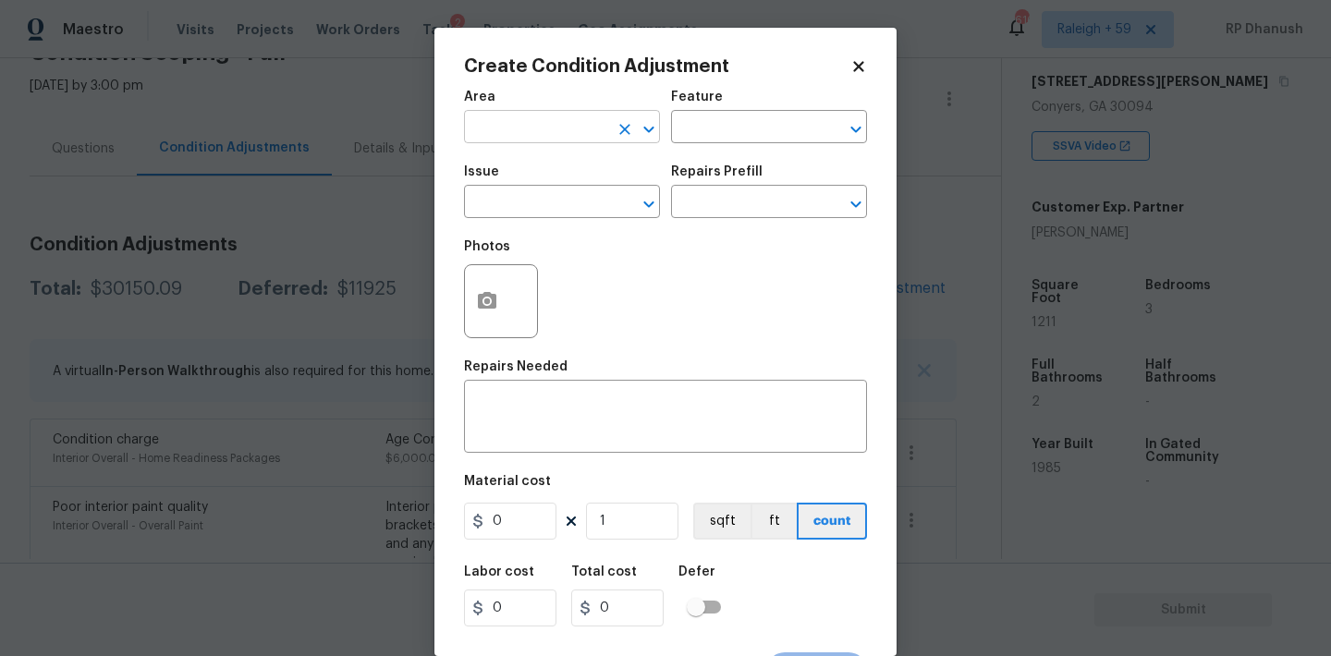
click at [551, 126] on input "text" at bounding box center [536, 129] width 144 height 29
type input "e"
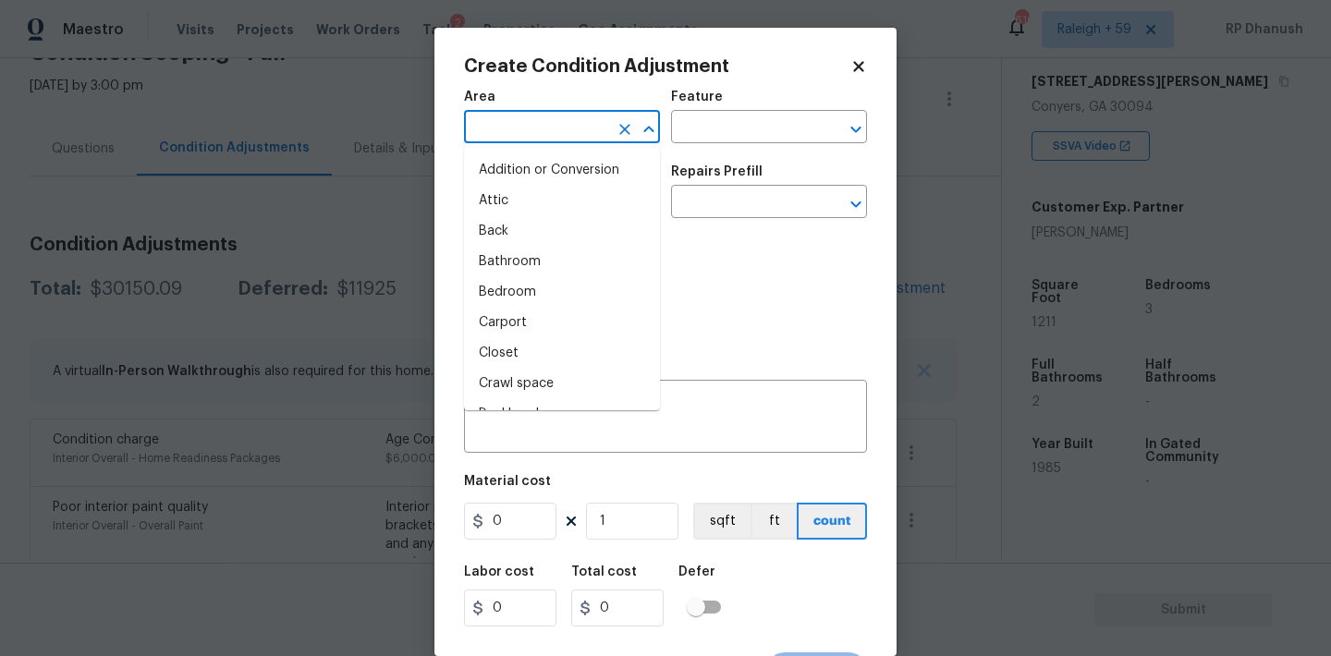
type input "x"
click at [522, 199] on li "Attic" at bounding box center [562, 201] width 196 height 30
type input "Attic"
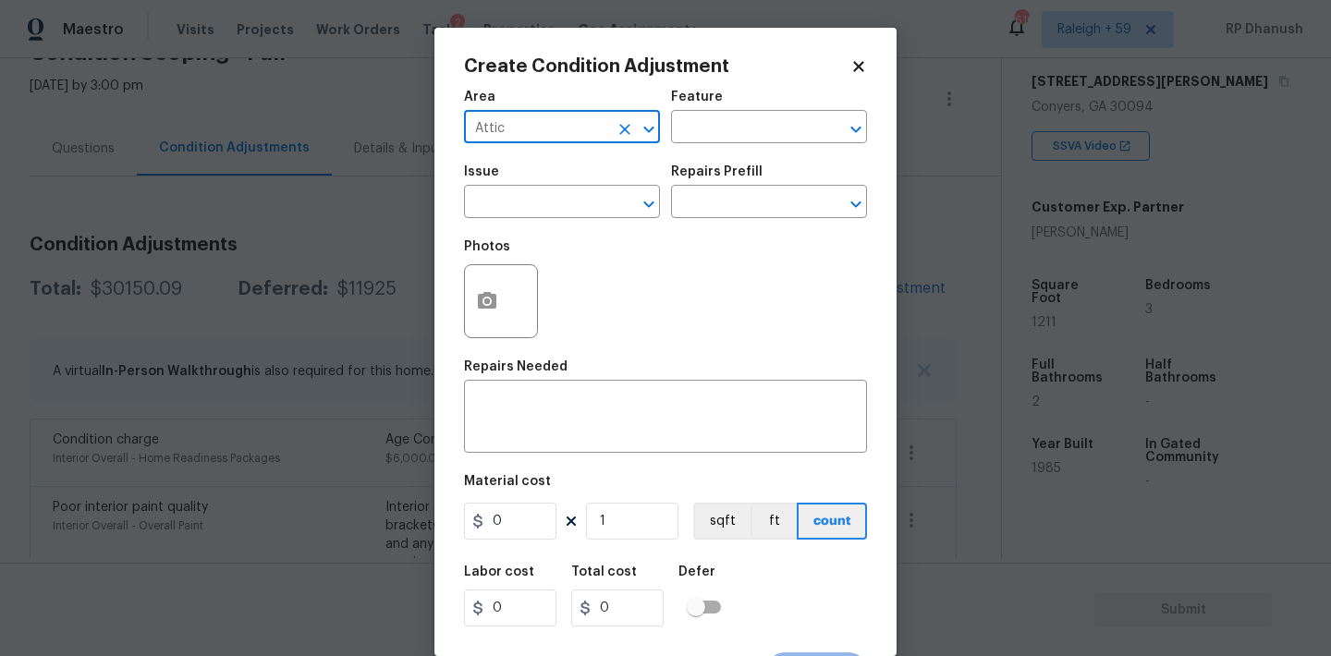
click at [632, 120] on icon "Clear" at bounding box center [624, 129] width 18 height 18
click at [617, 120] on icon "Clear" at bounding box center [624, 129] width 18 height 18
click at [523, 196] on li "Exterior Overall" at bounding box center [562, 201] width 196 height 30
type input "Exterior Overall"
click at [746, 147] on div "Area Exterior Overall ​ Feature ​" at bounding box center [665, 116] width 403 height 75
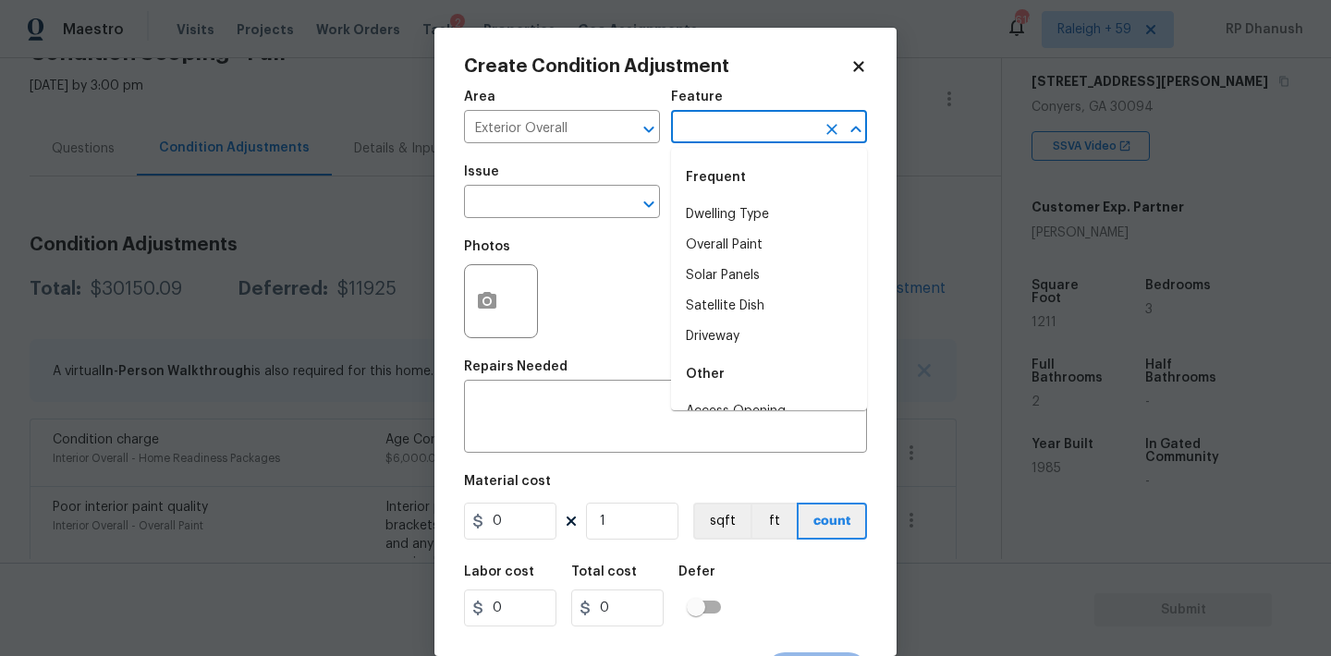
click at [746, 140] on input "text" at bounding box center [743, 129] width 144 height 29
click at [698, 208] on li "Driveway" at bounding box center [769, 215] width 196 height 30
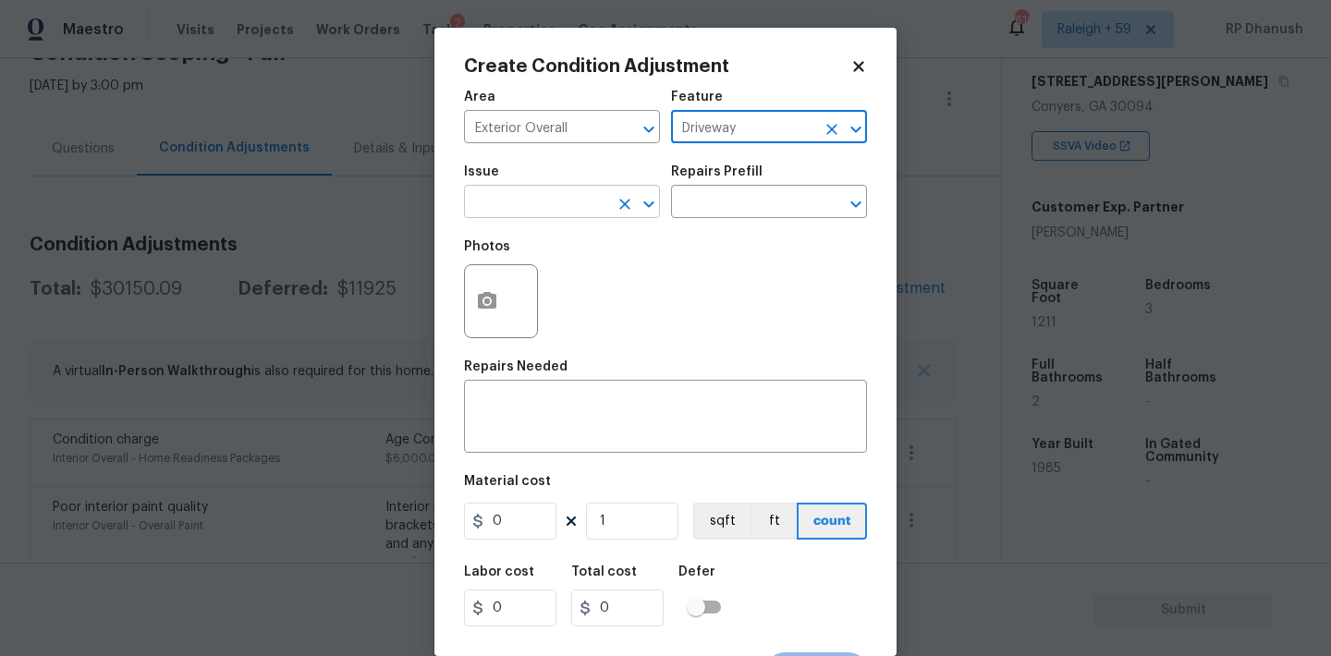
type input "Driveway"
click at [523, 208] on input "text" at bounding box center [536, 203] width 144 height 29
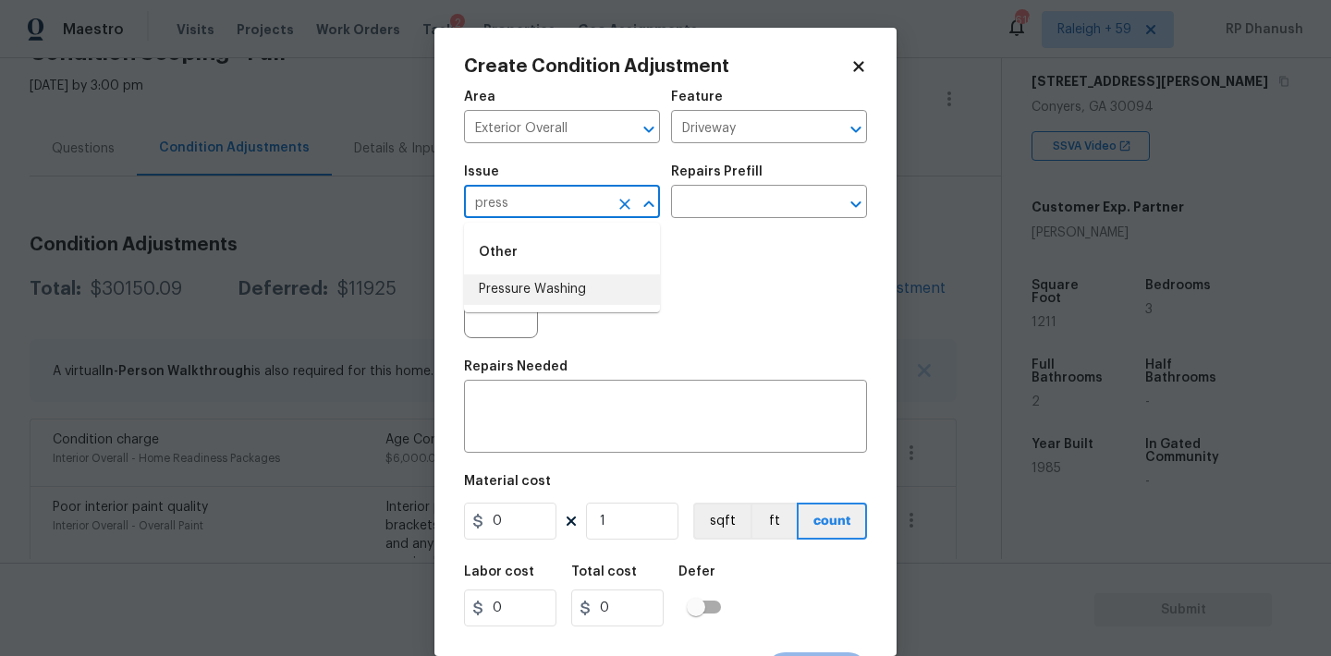
click at [506, 285] on li "Pressure Washing" at bounding box center [562, 289] width 196 height 30
type input "Pressure Washing"
click at [805, 167] on div "Repairs Prefill" at bounding box center [769, 177] width 196 height 24
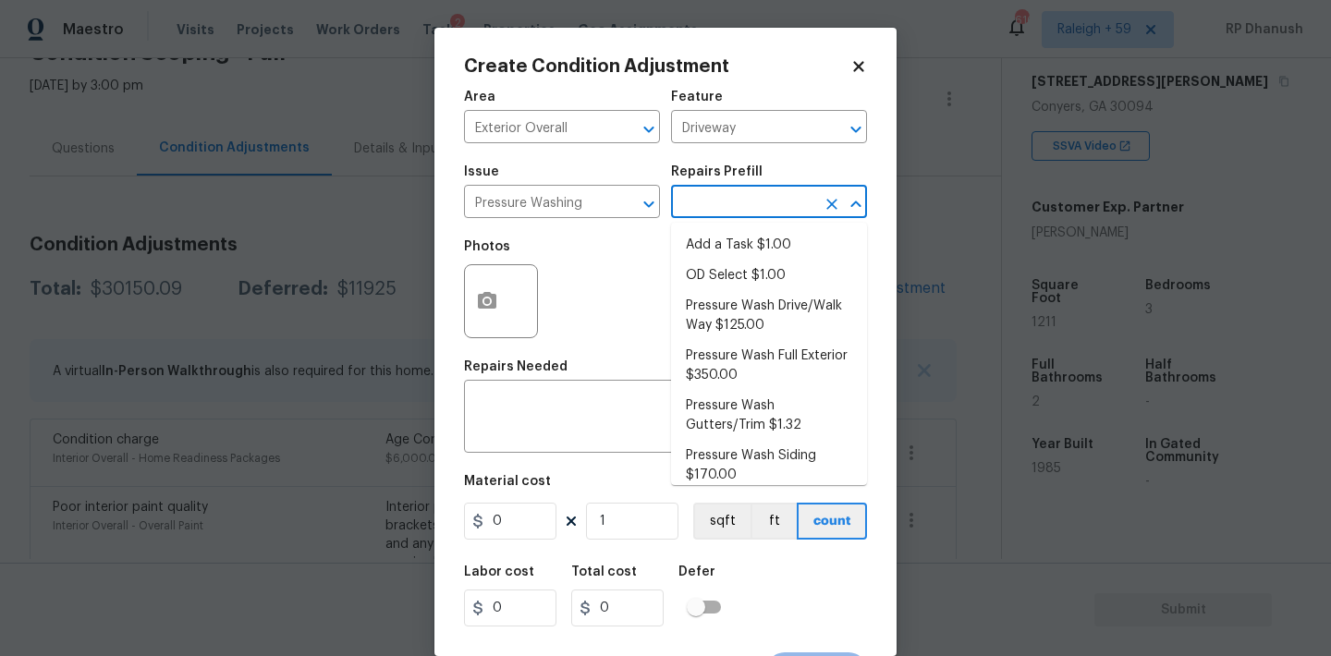
click at [743, 199] on input "text" at bounding box center [743, 203] width 144 height 29
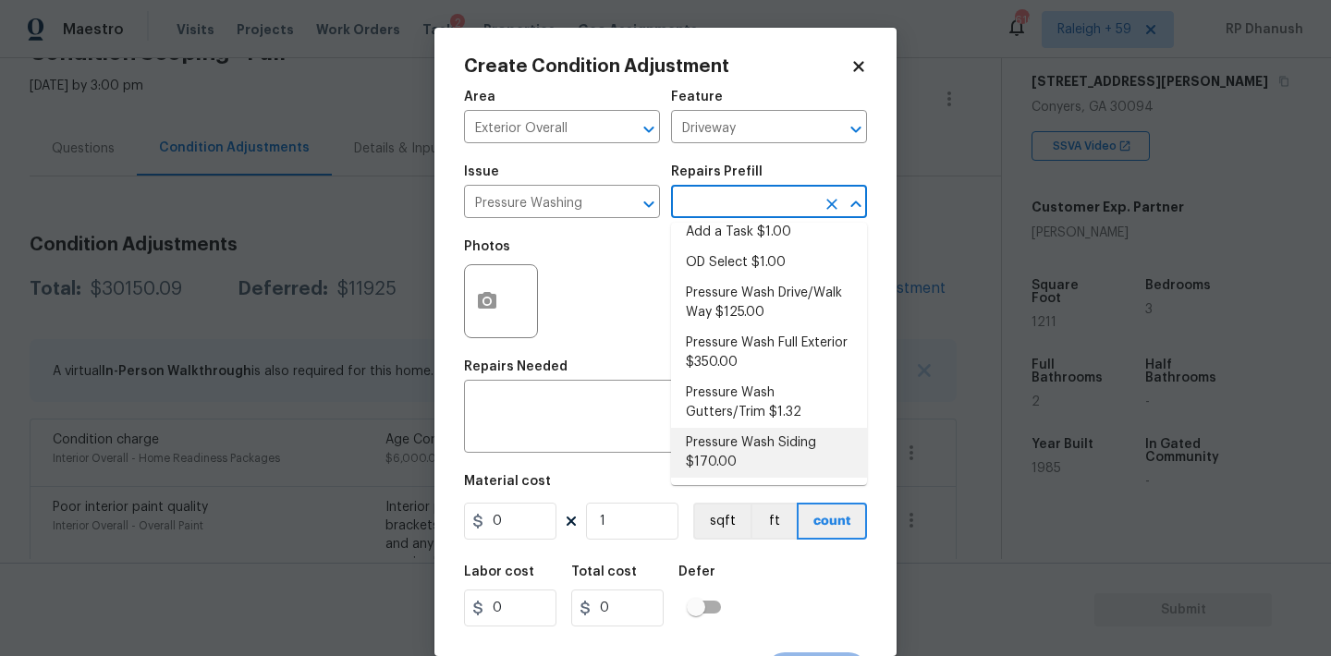
click at [719, 444] on li "Pressure Wash Siding $170.00" at bounding box center [769, 453] width 196 height 50
type input "Siding"
type textarea "Protect areas as needed for pressure washing. Pressure wash the siding on the h…"
type input "170"
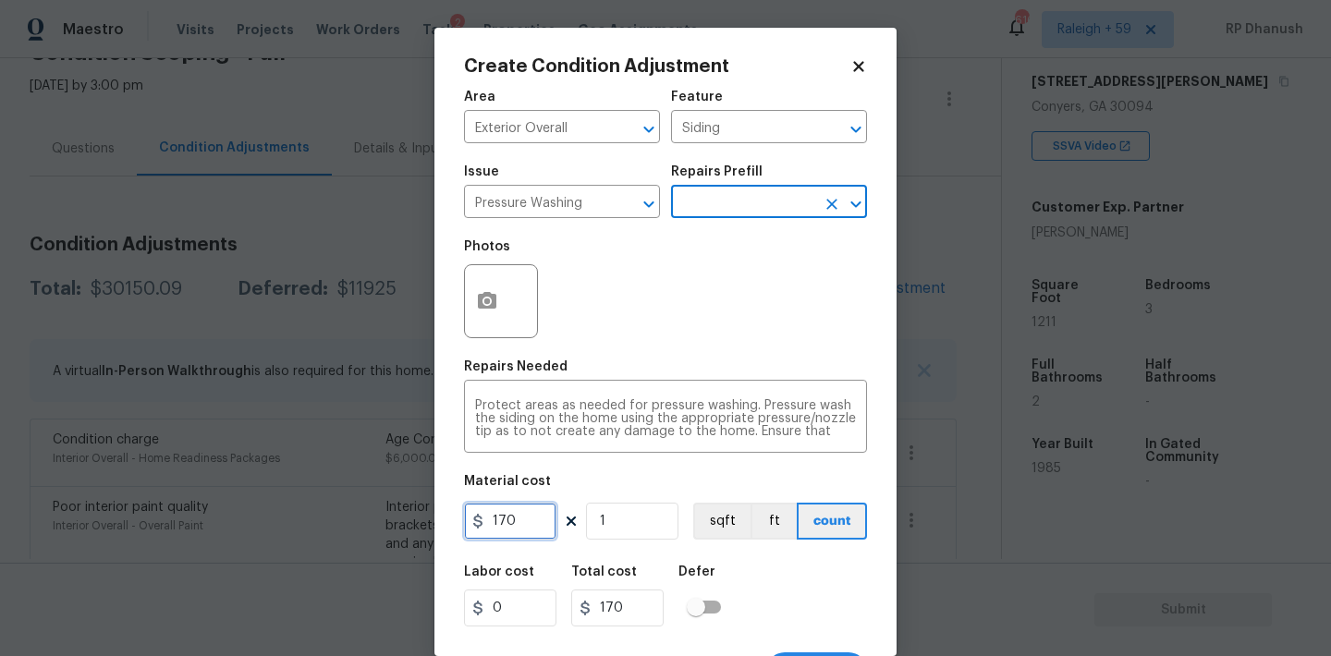
click at [504, 519] on input "170" at bounding box center [510, 521] width 92 height 37
type input "200"
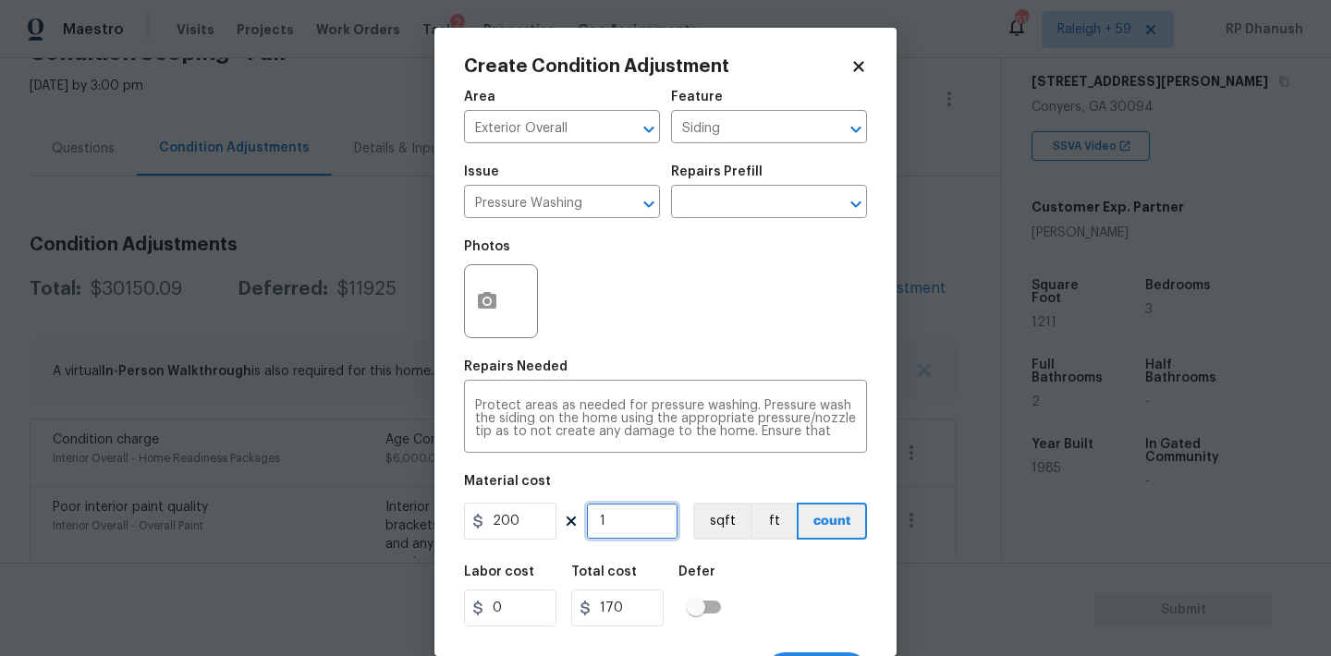
type input "200"
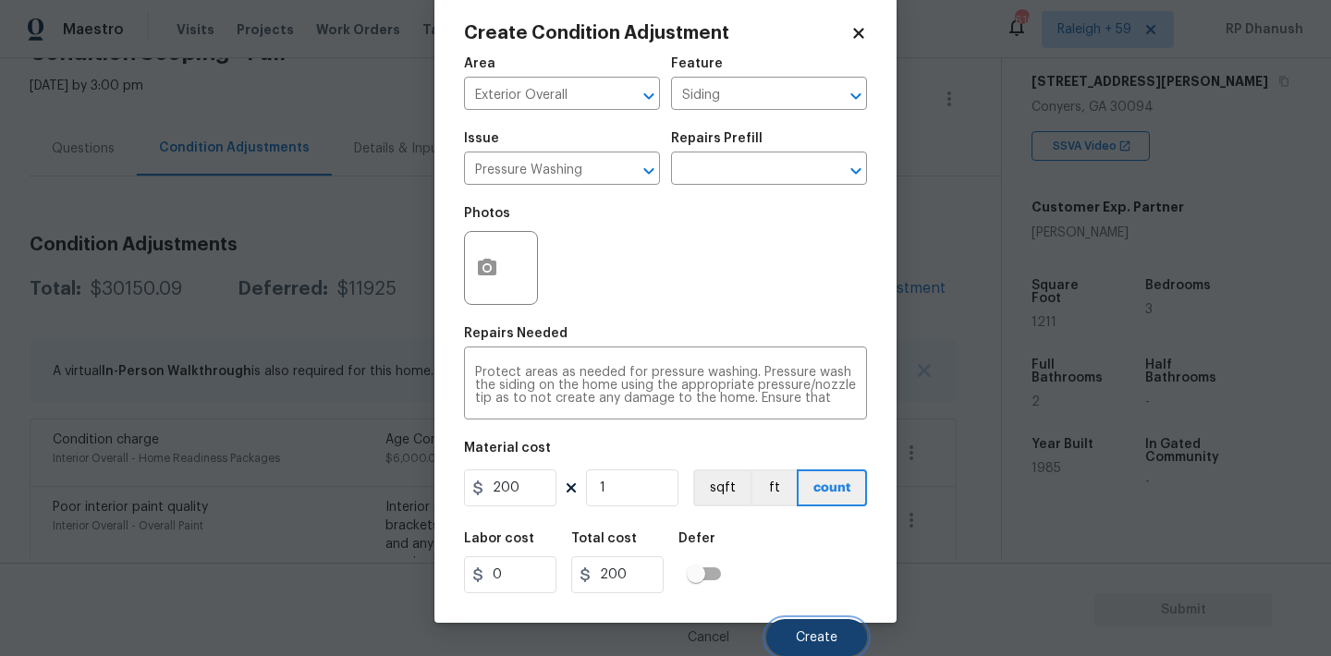
click at [804, 643] on span "Create" at bounding box center [817, 638] width 42 height 14
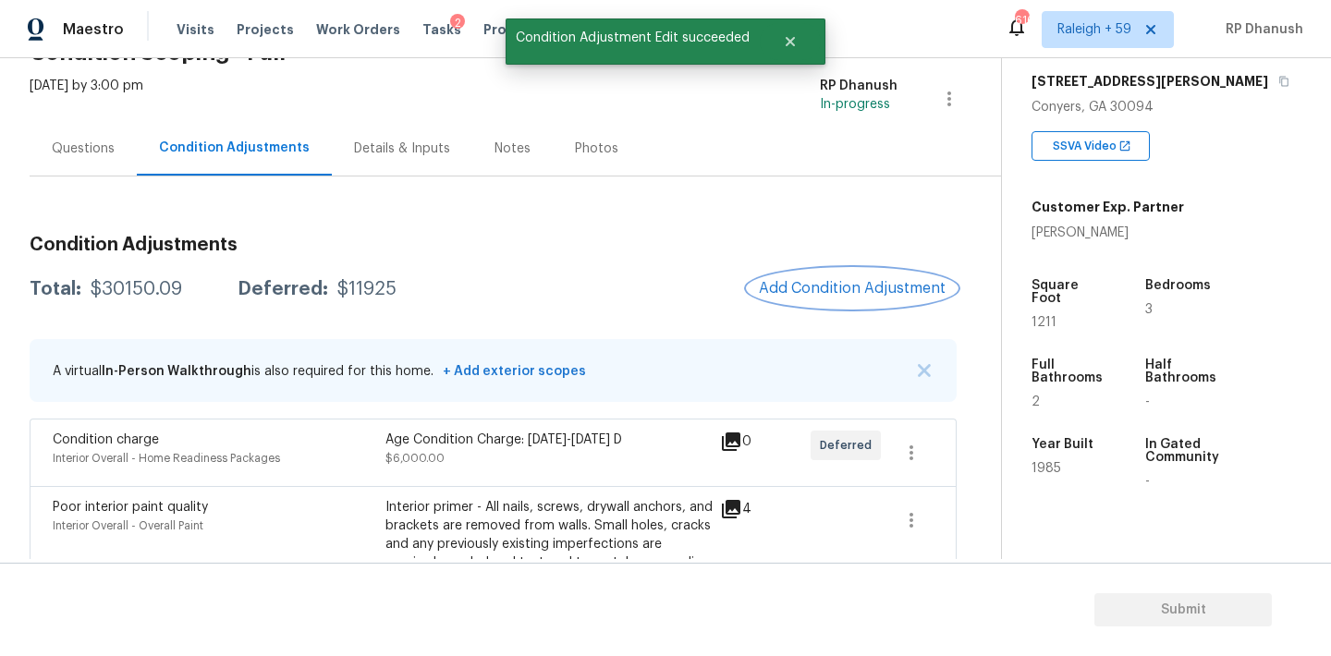
scroll to position [0, 0]
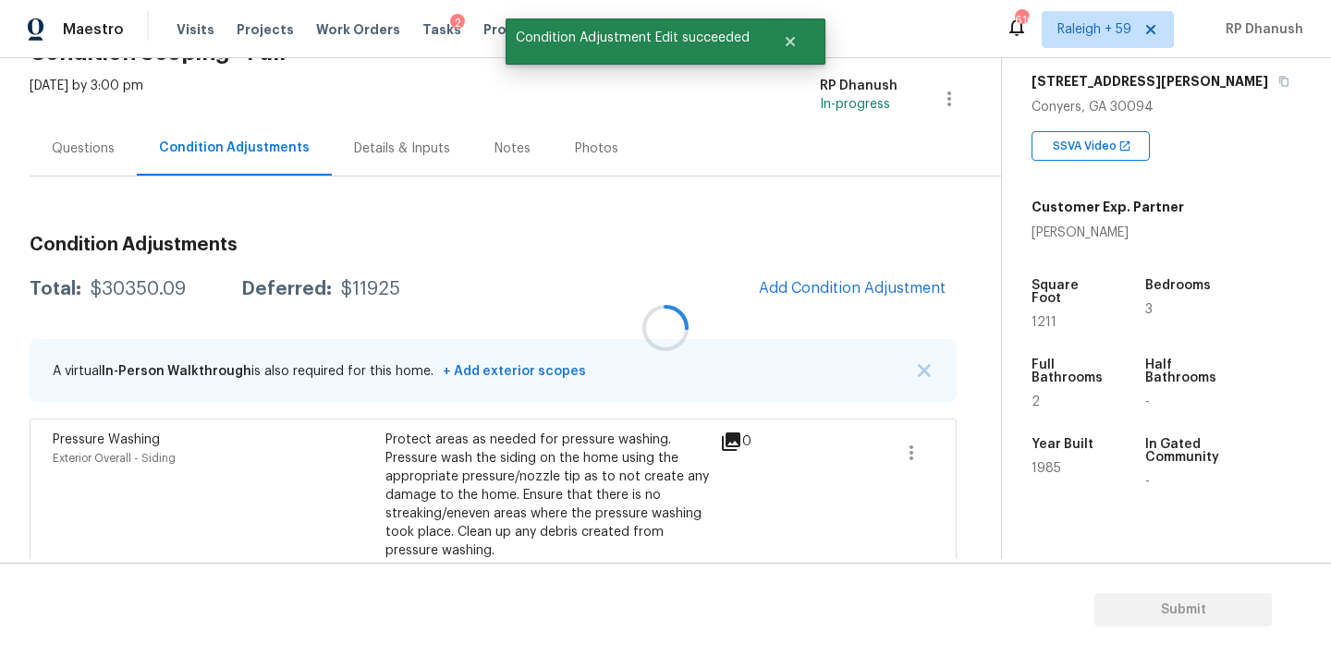
click at [838, 278] on div at bounding box center [665, 328] width 1331 height 656
click at [840, 292] on span "Add Condition Adjustment" at bounding box center [852, 288] width 187 height 17
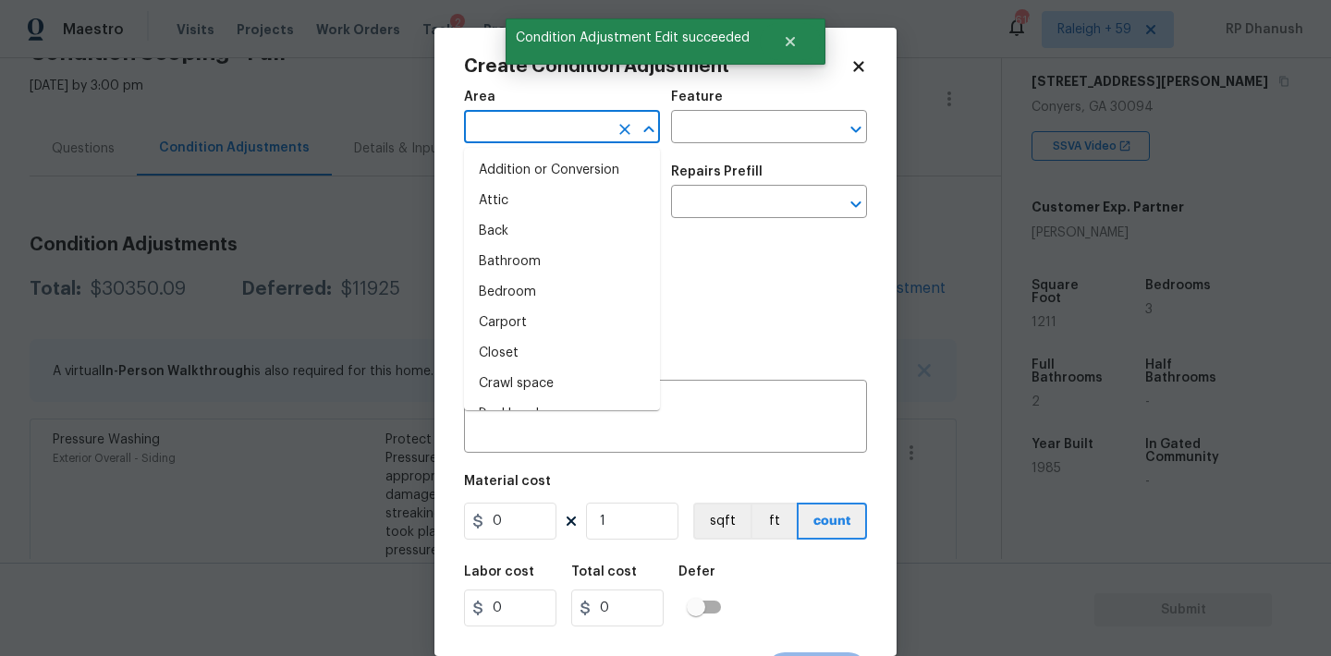
click at [548, 135] on input "text" at bounding box center [536, 129] width 144 height 29
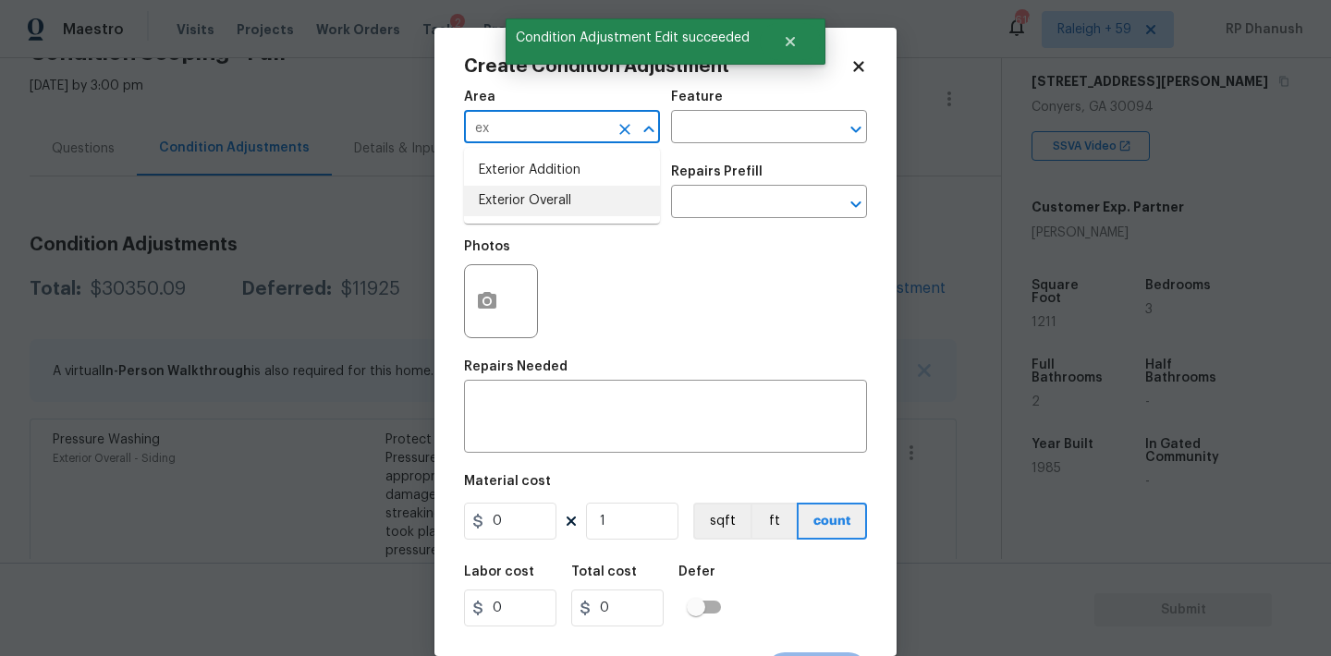
click at [519, 195] on li "Exterior Overall" at bounding box center [562, 201] width 196 height 30
type input "Exterior Overall"
click at [759, 120] on input "text" at bounding box center [743, 129] width 144 height 29
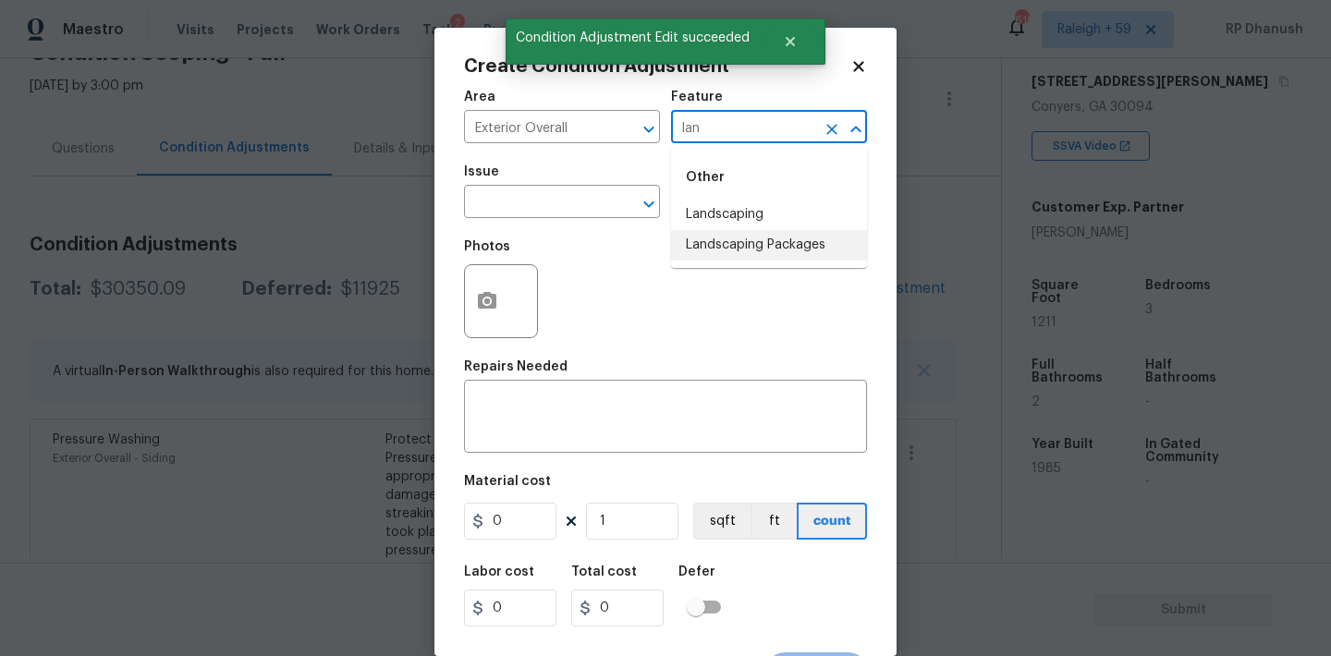
click at [744, 237] on li "Landscaping Packages" at bounding box center [769, 245] width 196 height 30
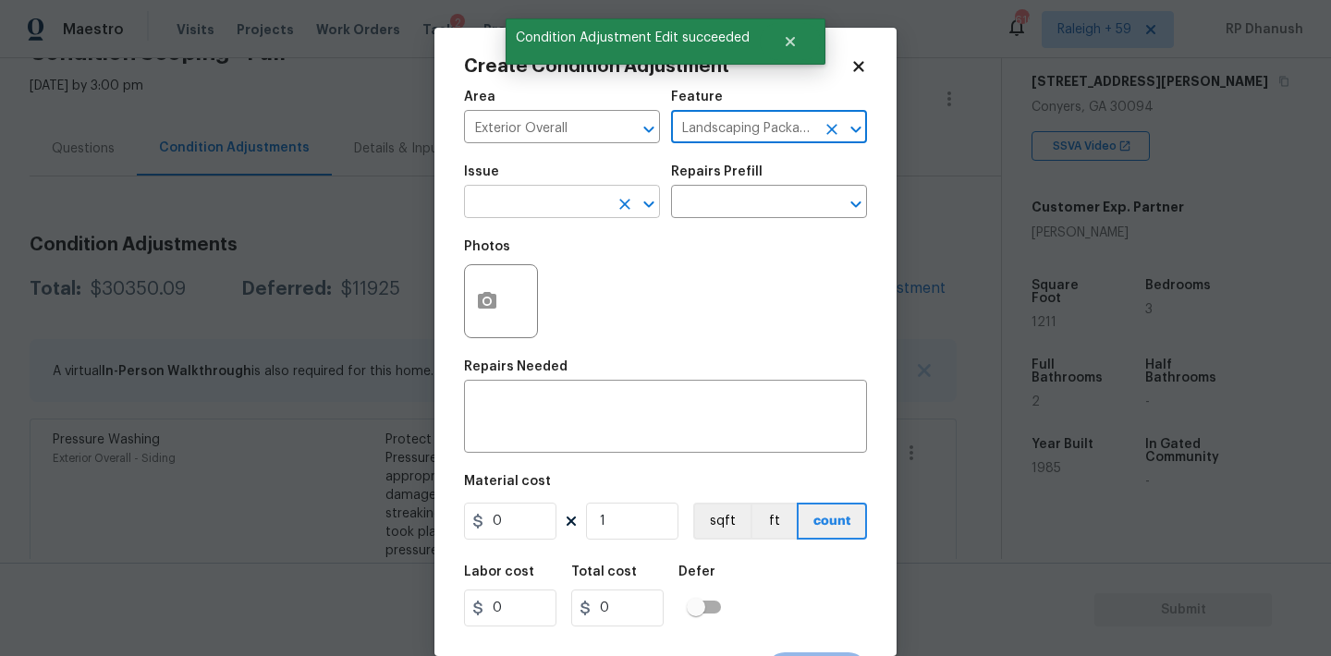
type input "Landscaping Packages"
click at [552, 213] on input "text" at bounding box center [536, 203] width 144 height 29
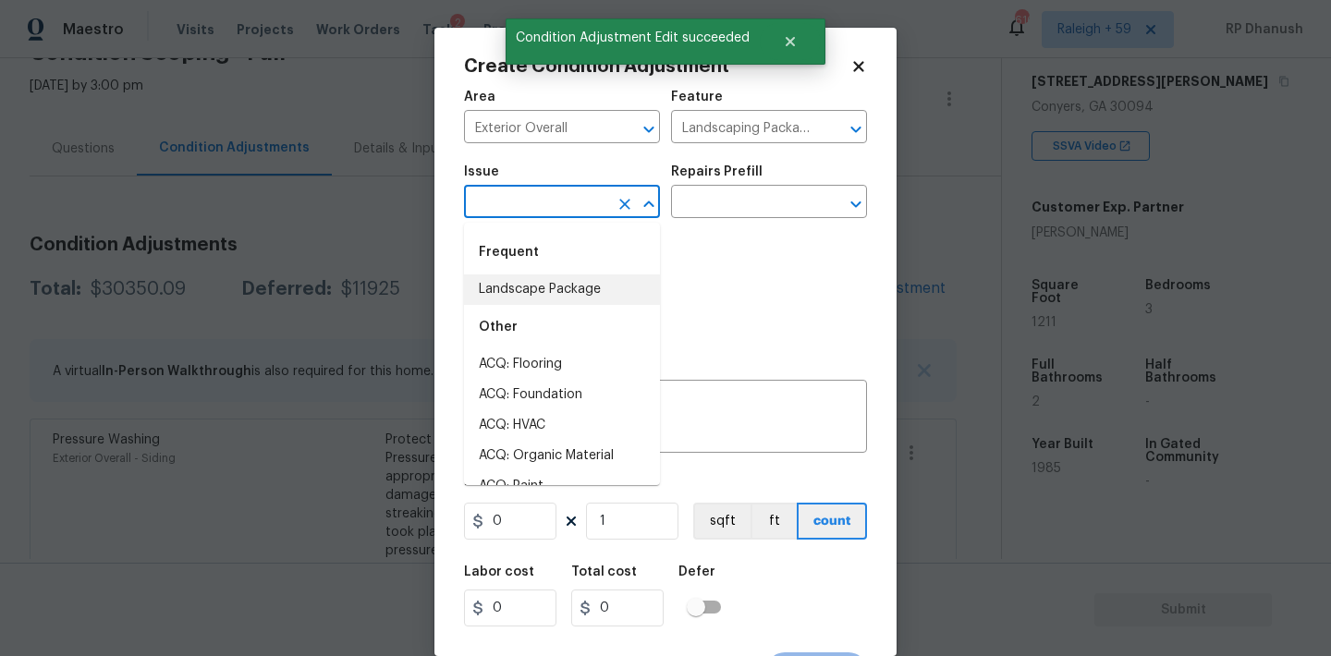
click at [549, 289] on li "Landscape Package" at bounding box center [562, 289] width 196 height 30
type input "Landscape Package"
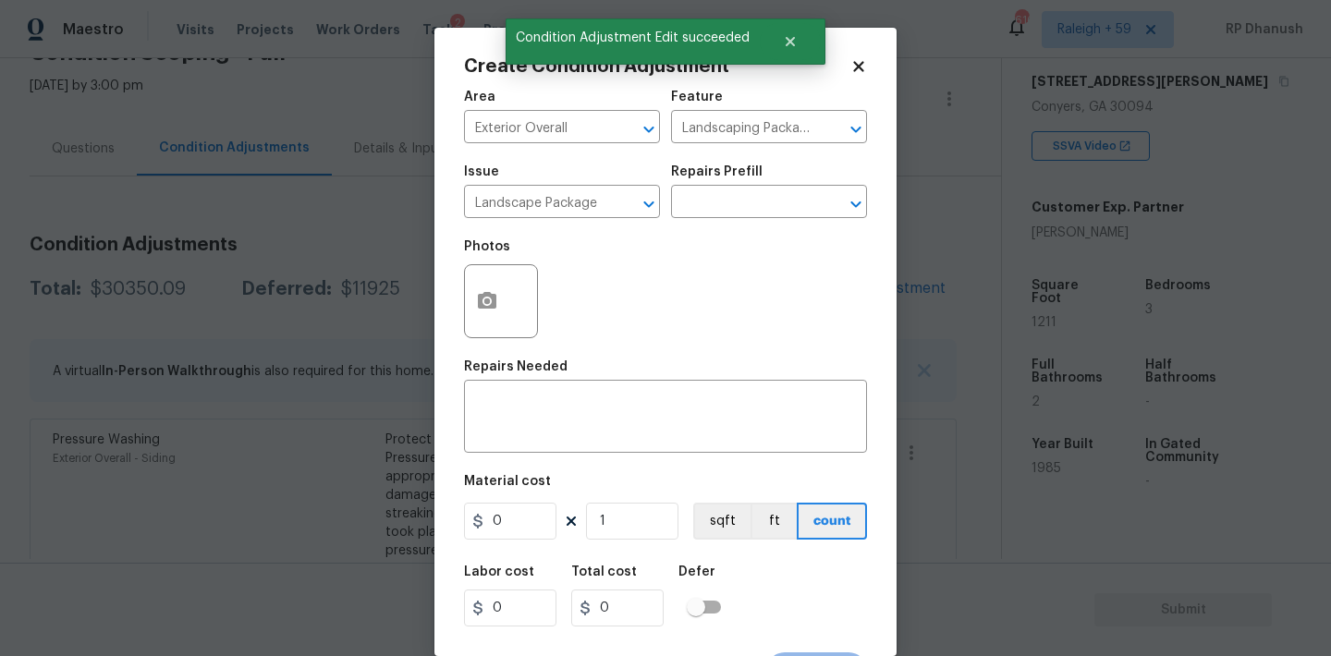
click at [743, 234] on div "Photos" at bounding box center [665, 289] width 403 height 120
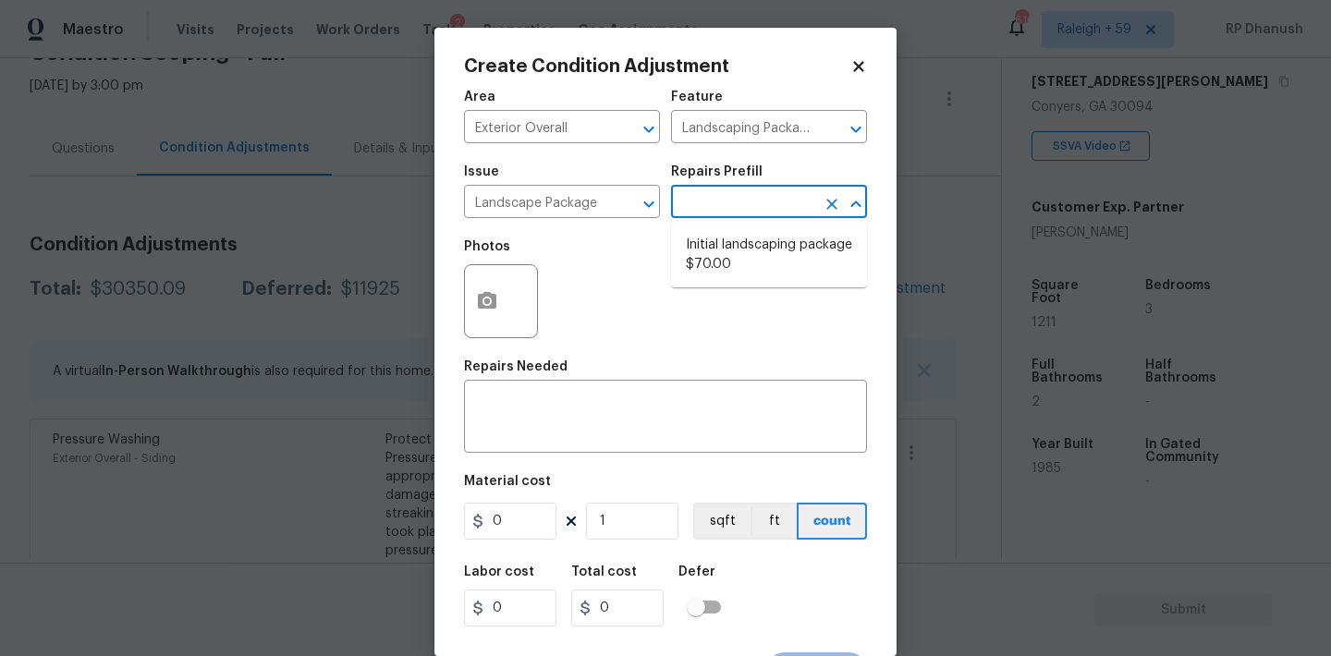
click at [743, 208] on input "text" at bounding box center [743, 203] width 144 height 29
click at [736, 200] on input "text" at bounding box center [743, 203] width 144 height 29
click at [747, 195] on input "text" at bounding box center [743, 203] width 144 height 29
click at [711, 270] on li "Initial landscaping package $70.00" at bounding box center [769, 255] width 196 height 50
type input "Home Readiness Packages"
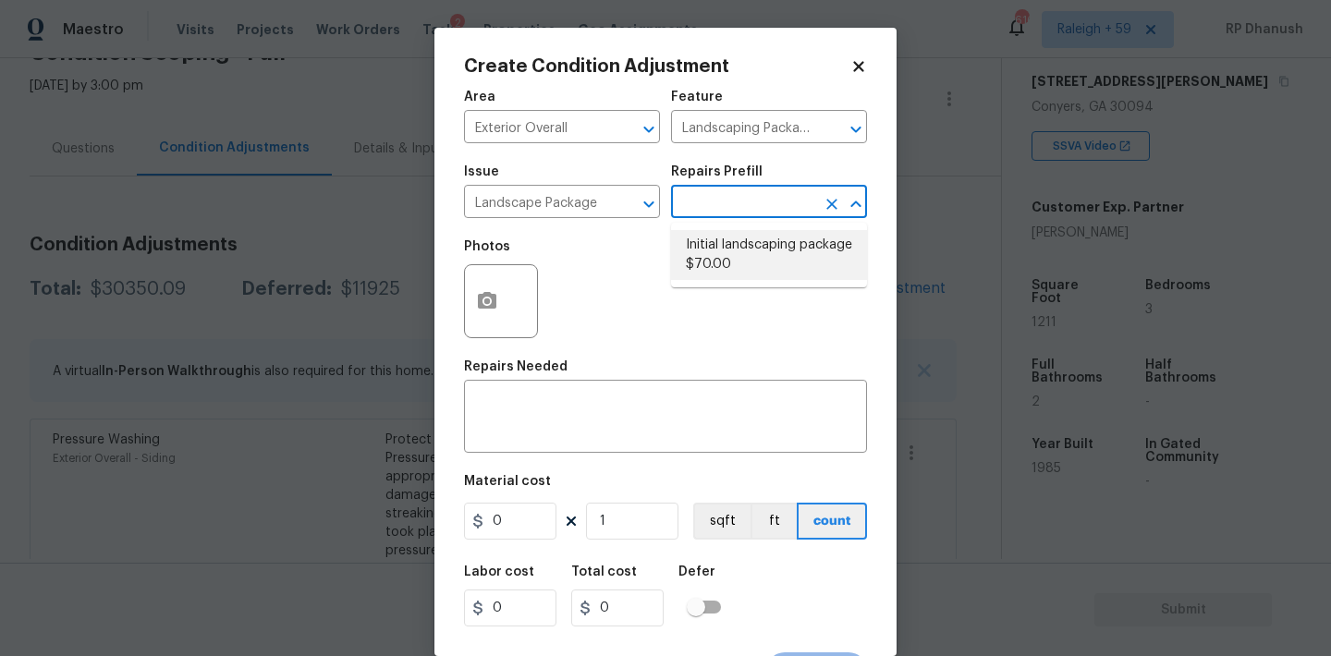
type textarea "Mowing of grass up to 6" in height. Mow, edge along driveways & sidewalks, trim…"
type input "70"
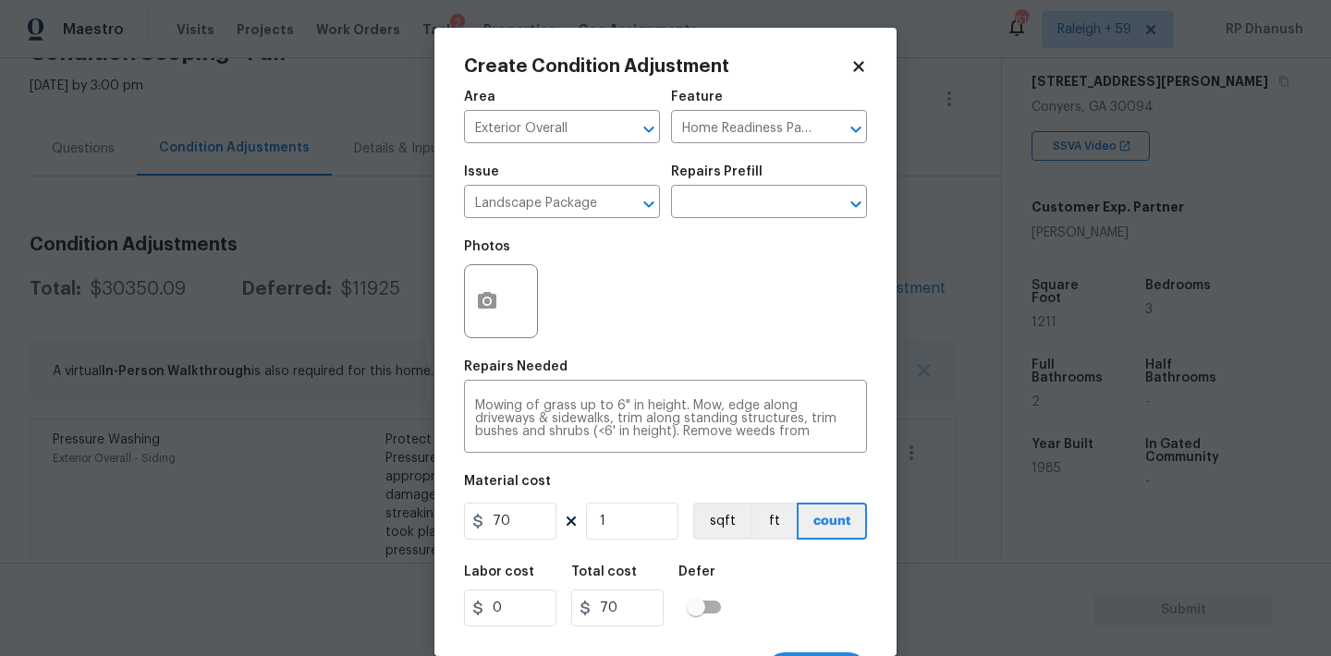
click at [503, 327] on div at bounding box center [501, 301] width 74 height 74
click at [481, 313] on button "button" at bounding box center [487, 301] width 44 height 72
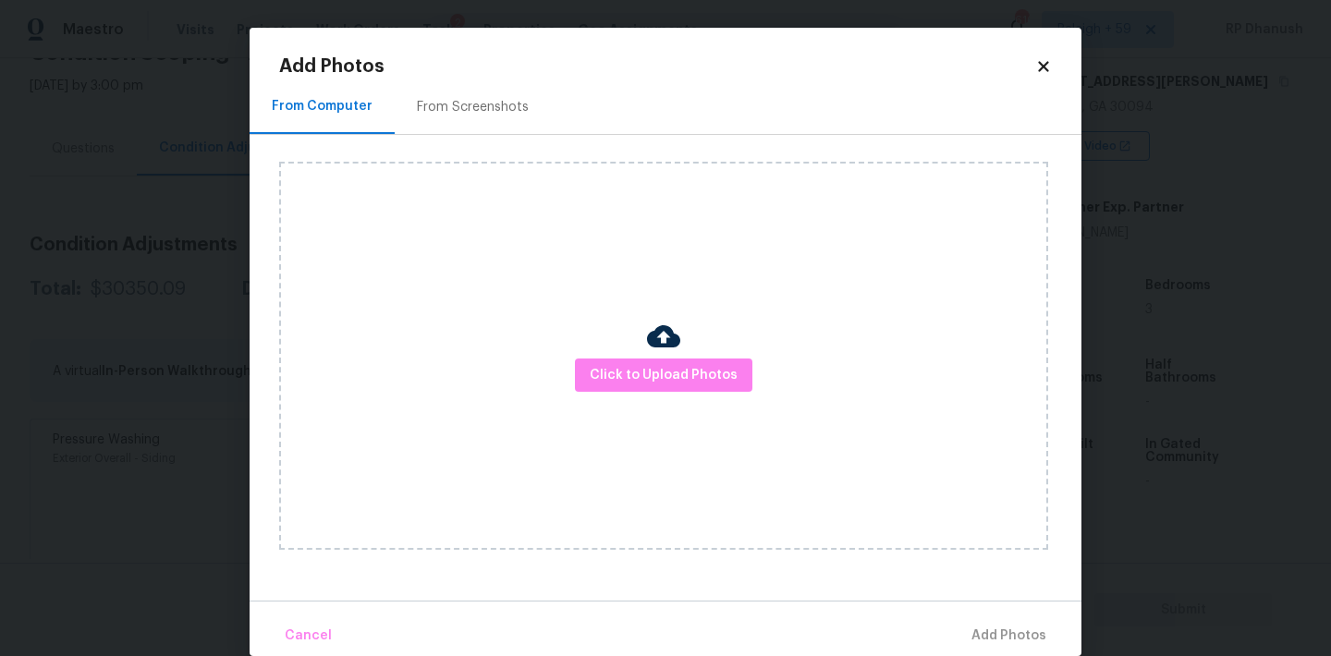
click at [430, 91] on div "From Screenshots" at bounding box center [473, 106] width 156 height 55
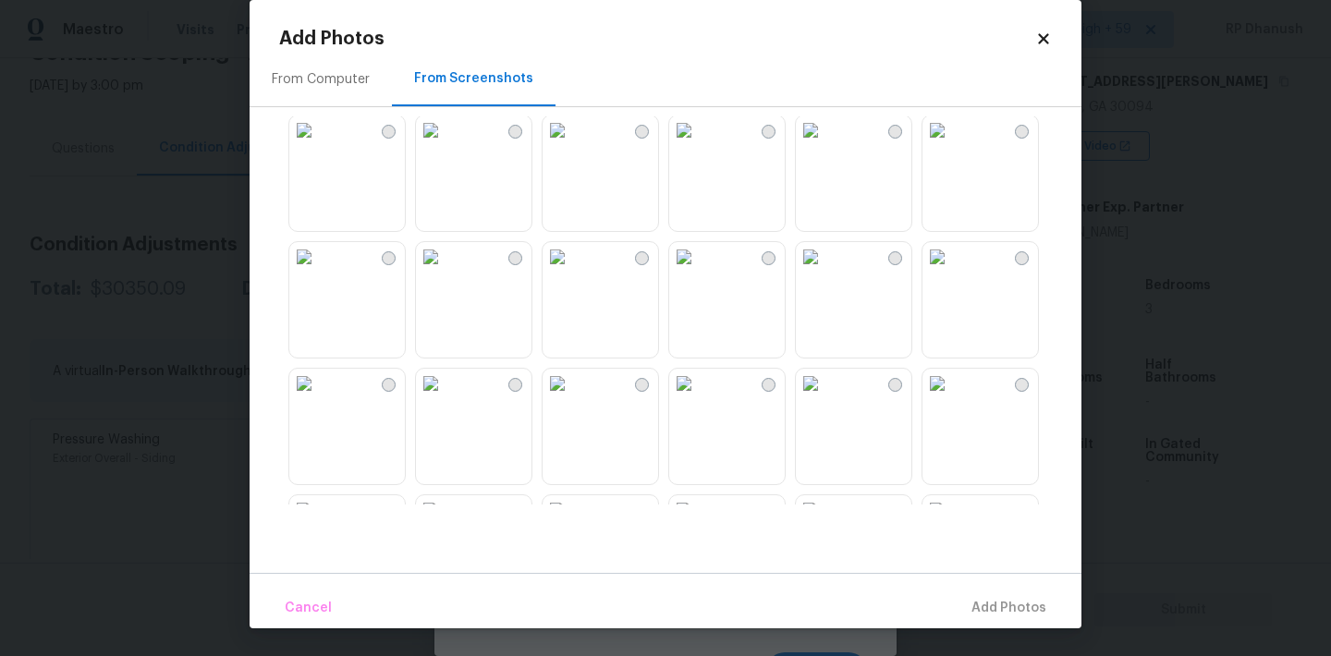
scroll to position [1079, 0]
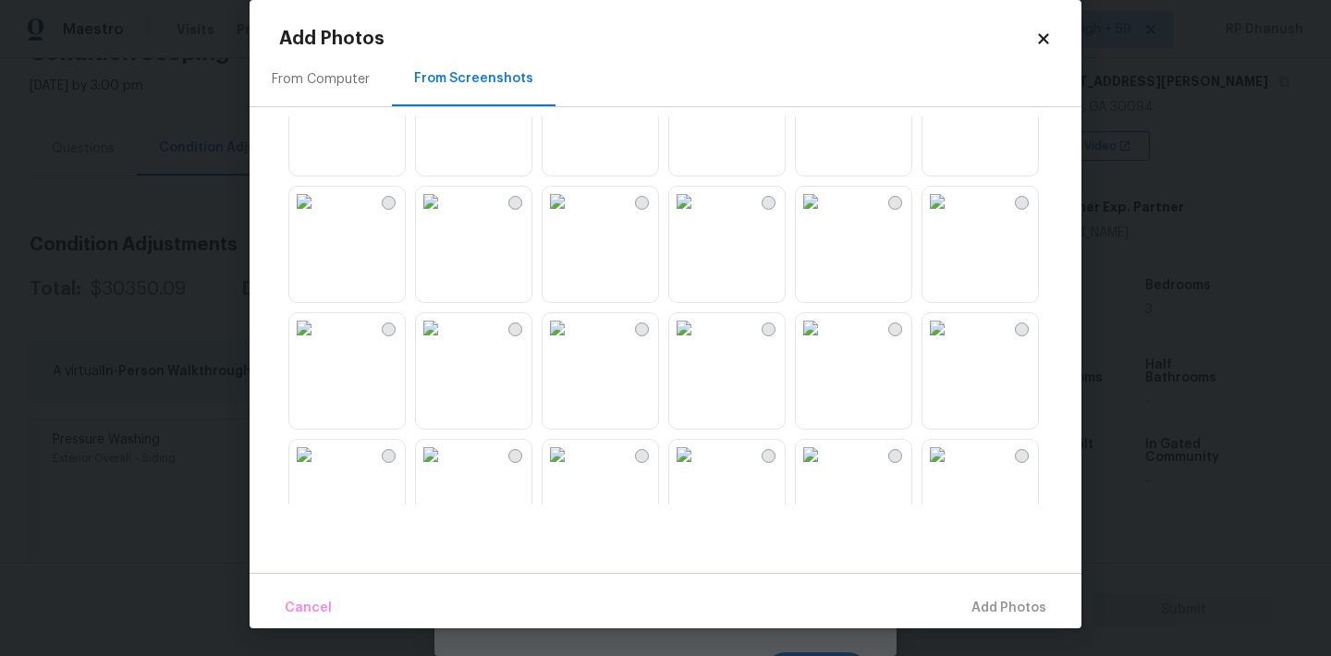
click at [1046, 32] on icon at bounding box center [1043, 38] width 17 height 17
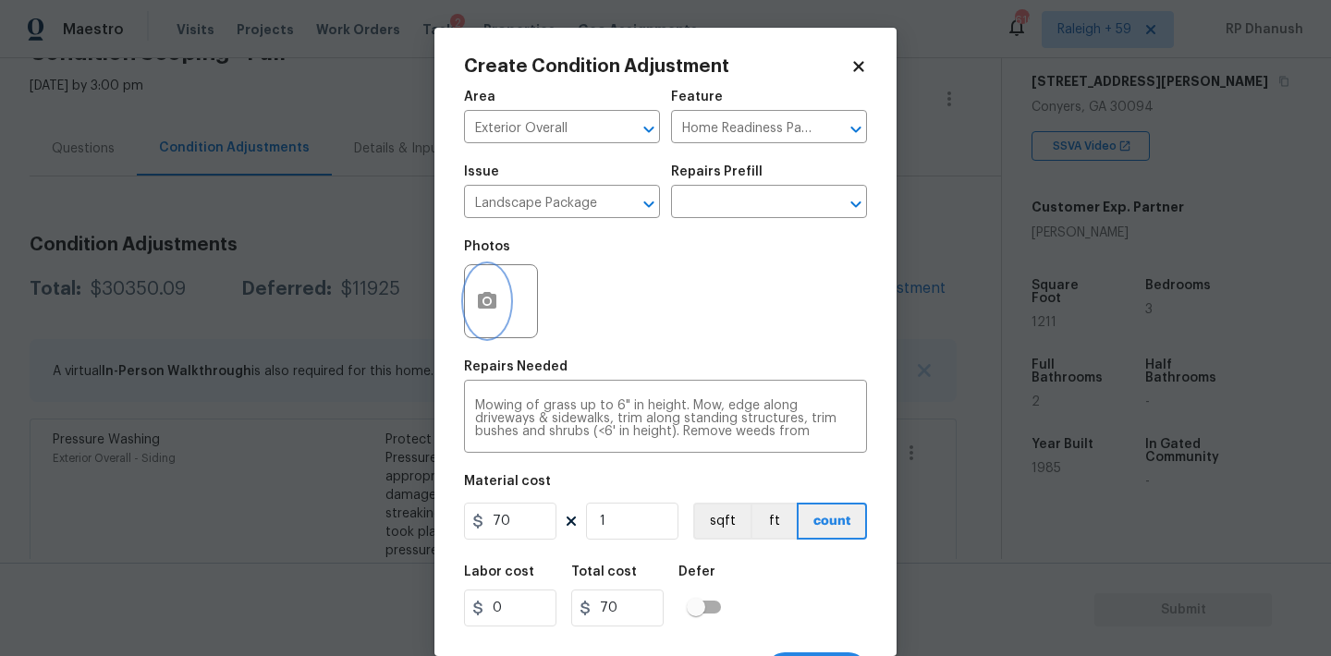
scroll to position [0, 0]
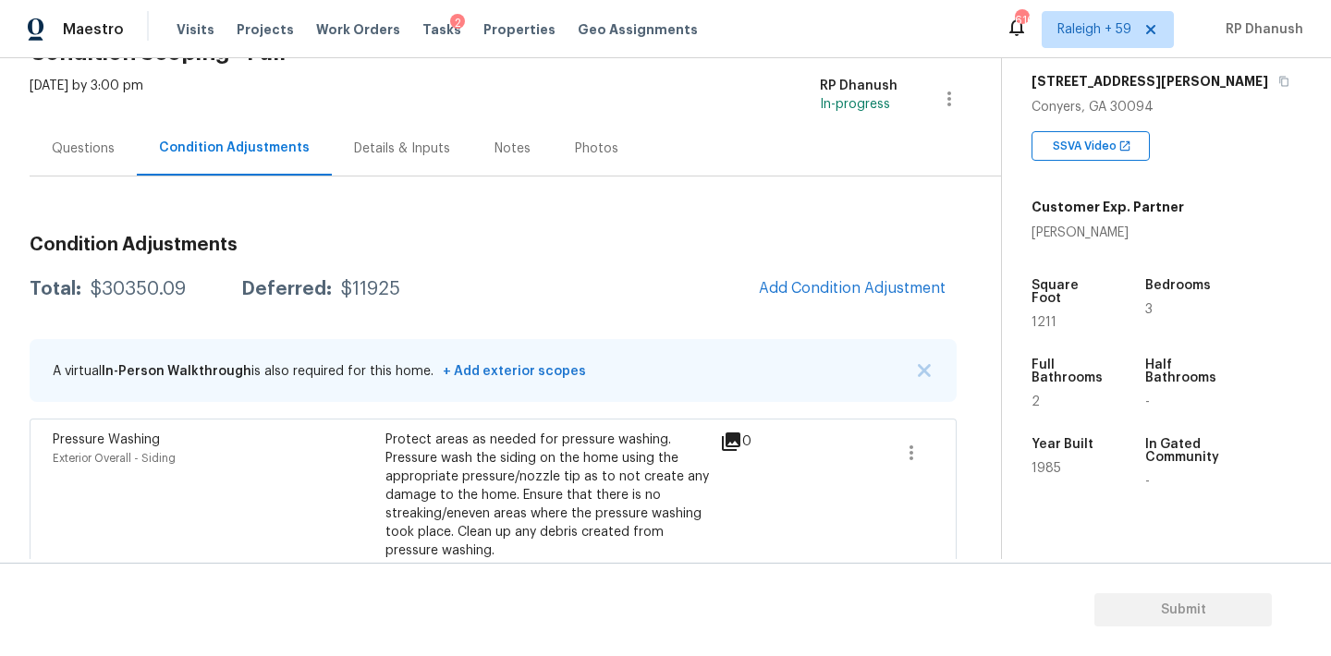
click at [421, 196] on body "Maestro Visits Projects Work Orders Tasks 2 Properties Geo Assignments 616 Rale…" at bounding box center [665, 328] width 1331 height 656
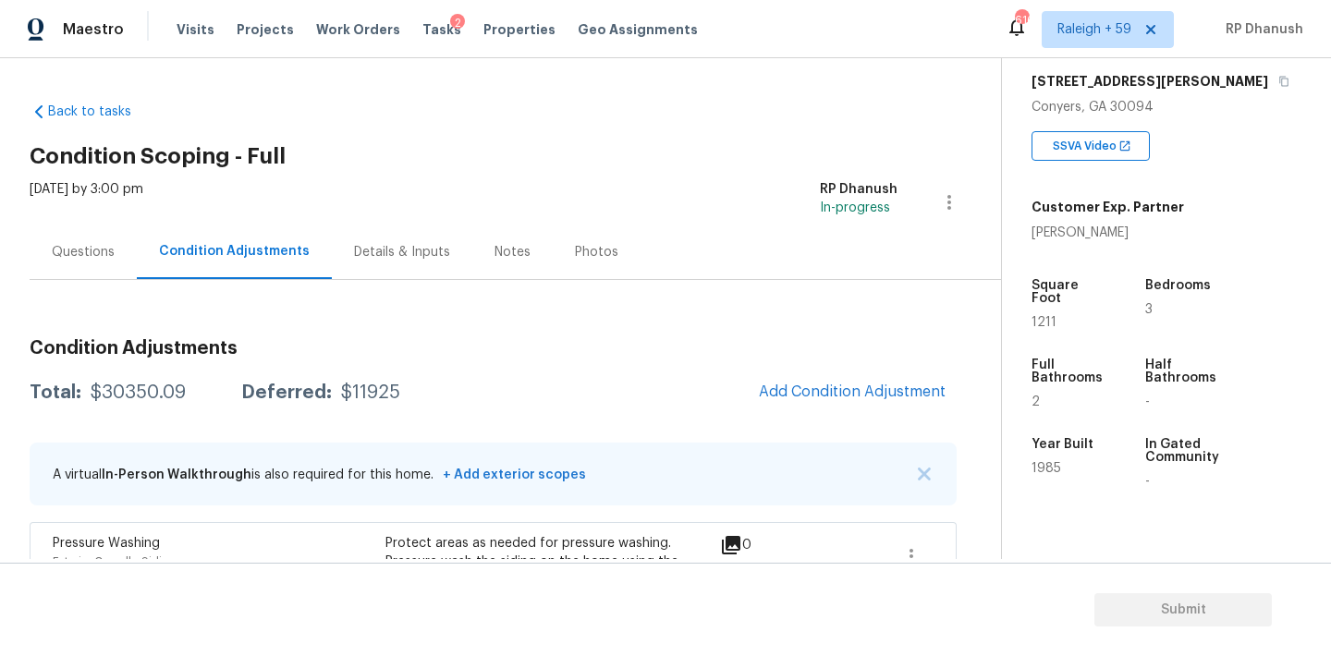
click at [420, 17] on div "Visits Projects Work Orders Tasks 2 Properties Geo Assignments" at bounding box center [447, 29] width 543 height 37
click at [424, 29] on span "Tasks" at bounding box center [441, 29] width 39 height 13
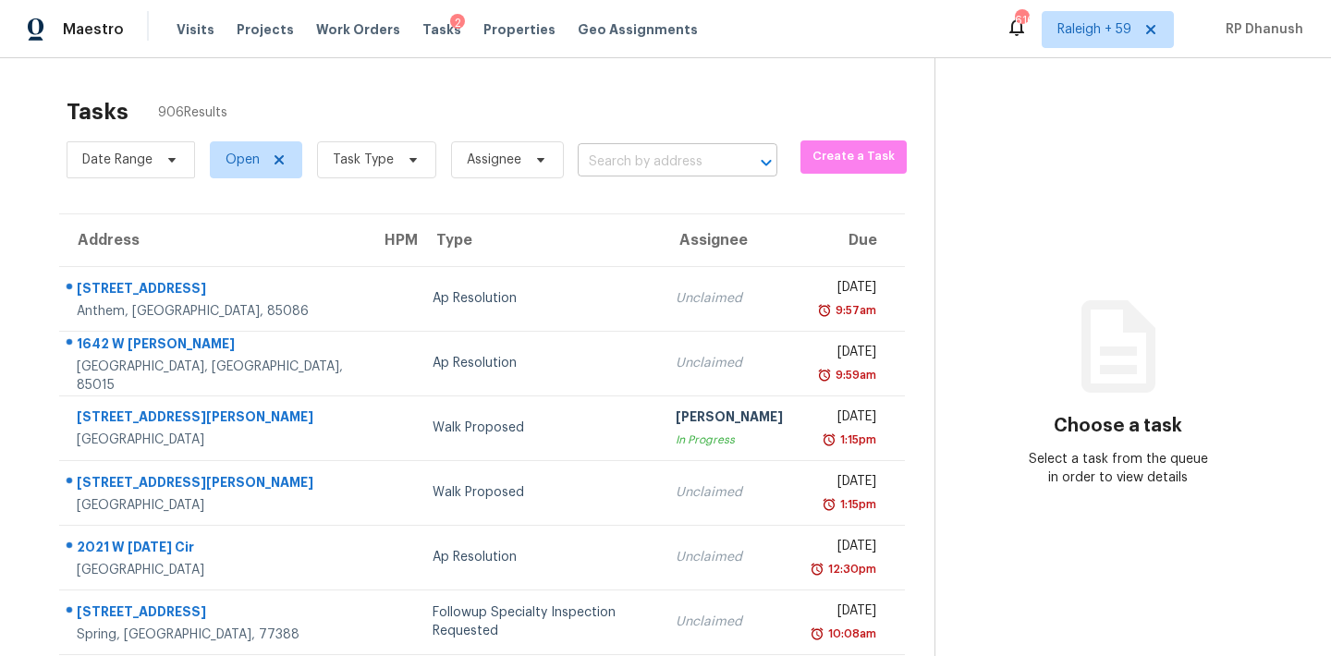
click at [630, 152] on input "text" at bounding box center [652, 162] width 148 height 29
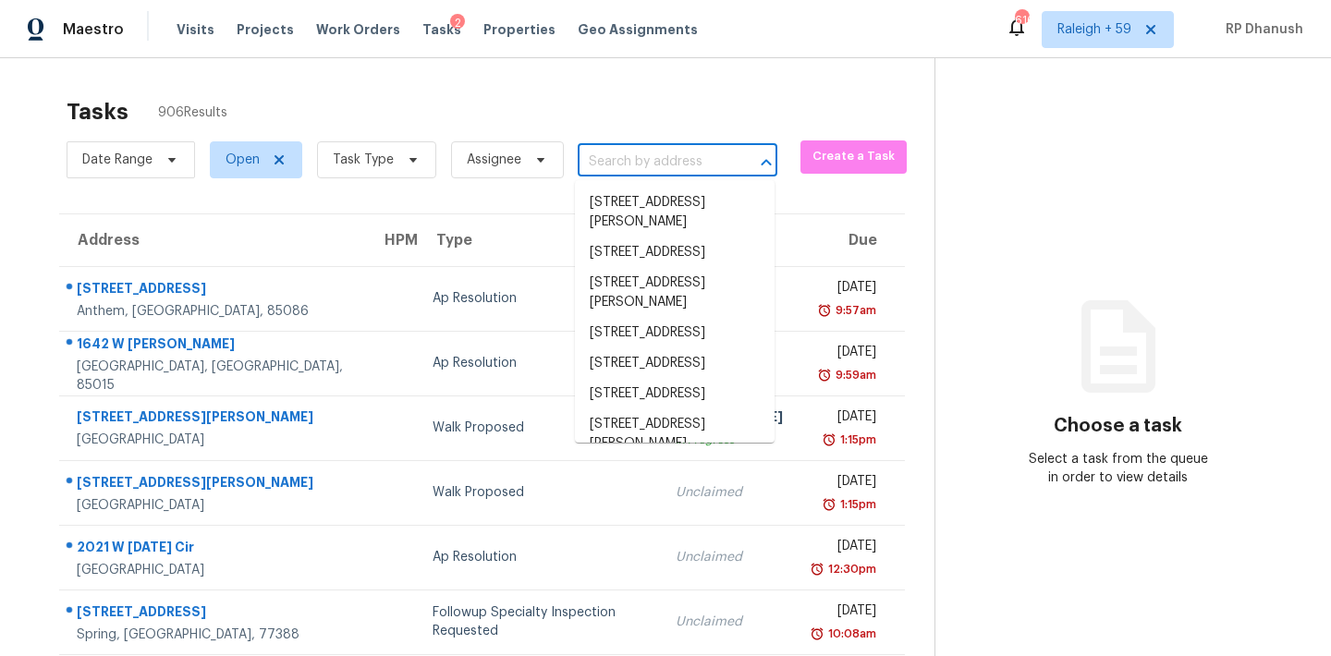
paste input "1924 Mountain Creek Church Rd, Monroe, GA, 30656"
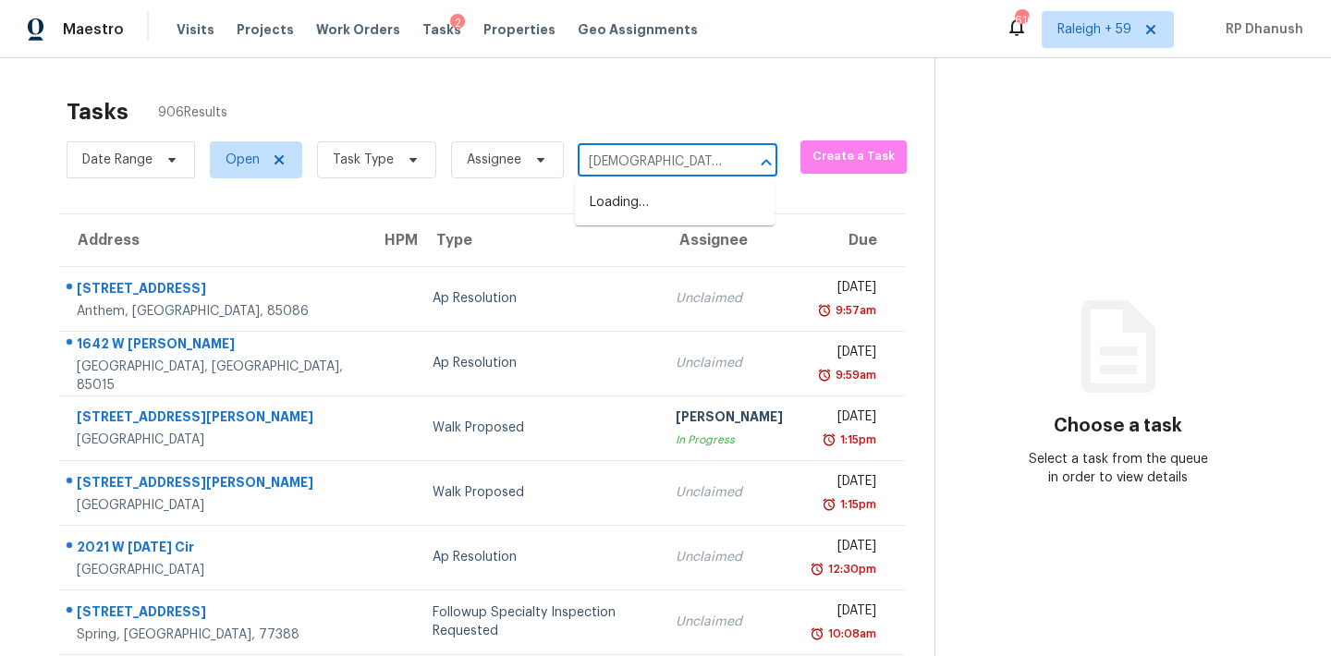
scroll to position [0, 184]
type input "1924 Mountain Creek Church Rd, Monroe, GA, 30656"
click at [649, 193] on li "1924 Mountain Creek Church Rd, Monroe, GA 30656" at bounding box center [675, 213] width 200 height 50
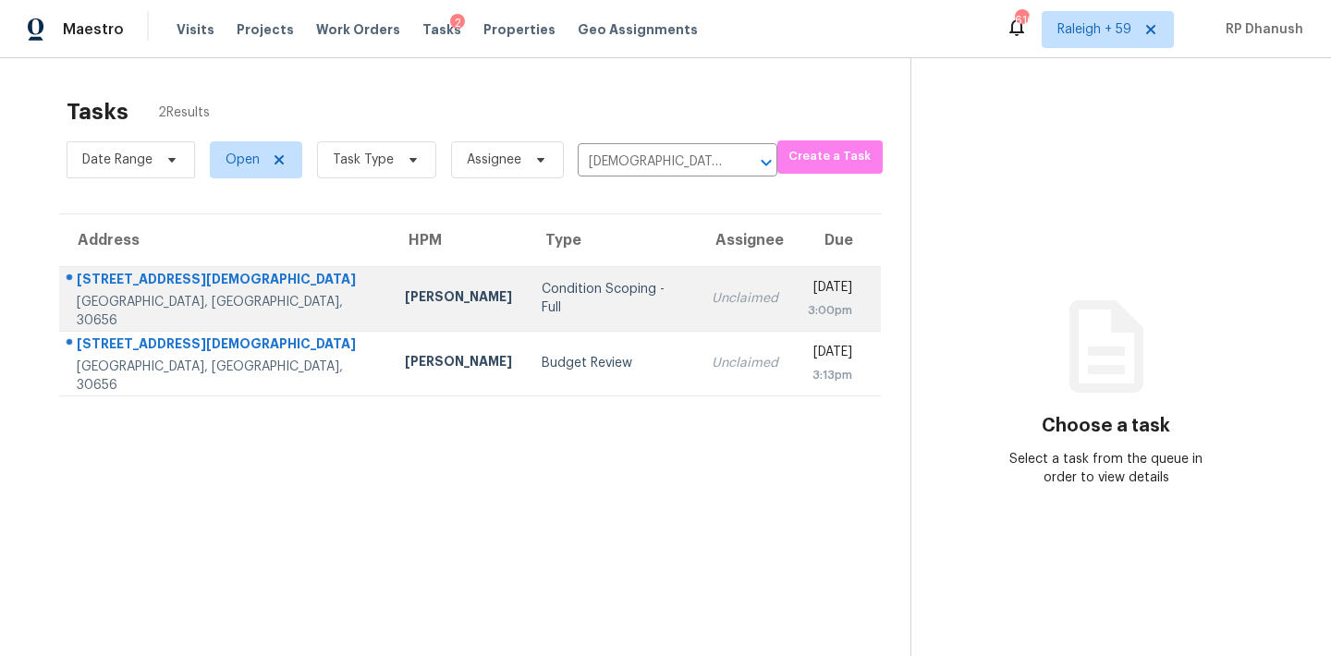
click at [602, 303] on td "Condition Scoping - Full" at bounding box center [611, 298] width 169 height 65
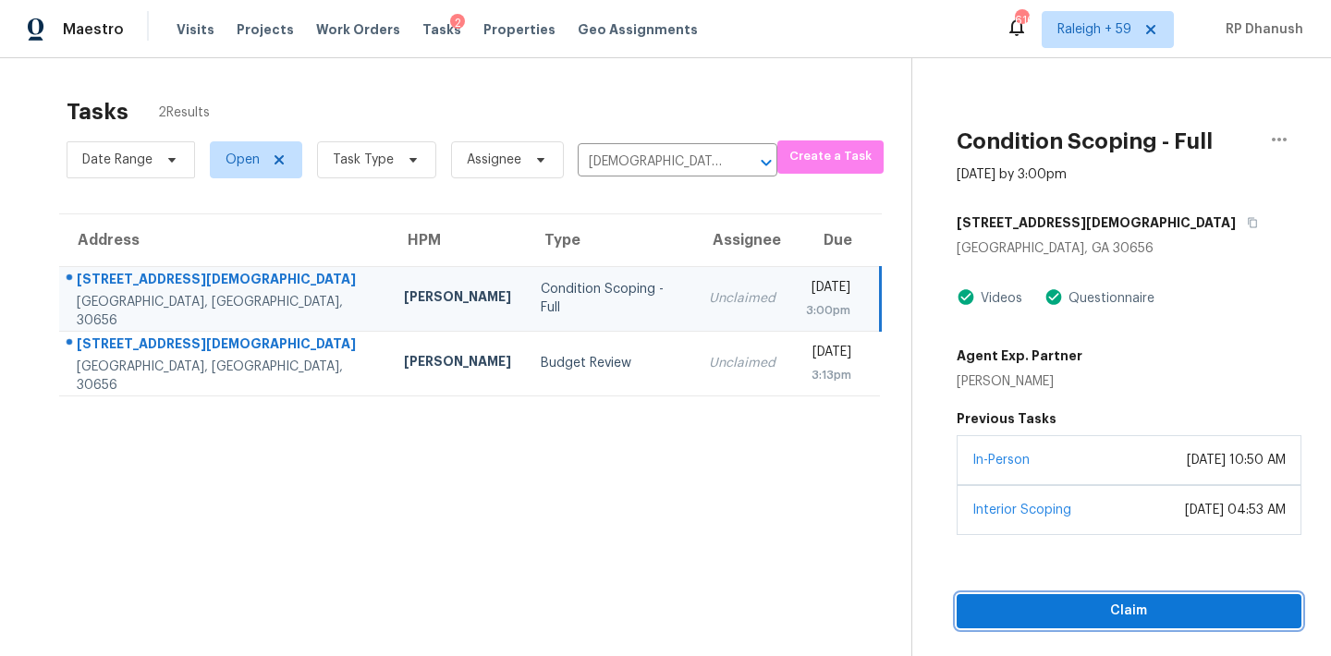
click at [1036, 616] on span "Claim" at bounding box center [1129, 611] width 316 height 23
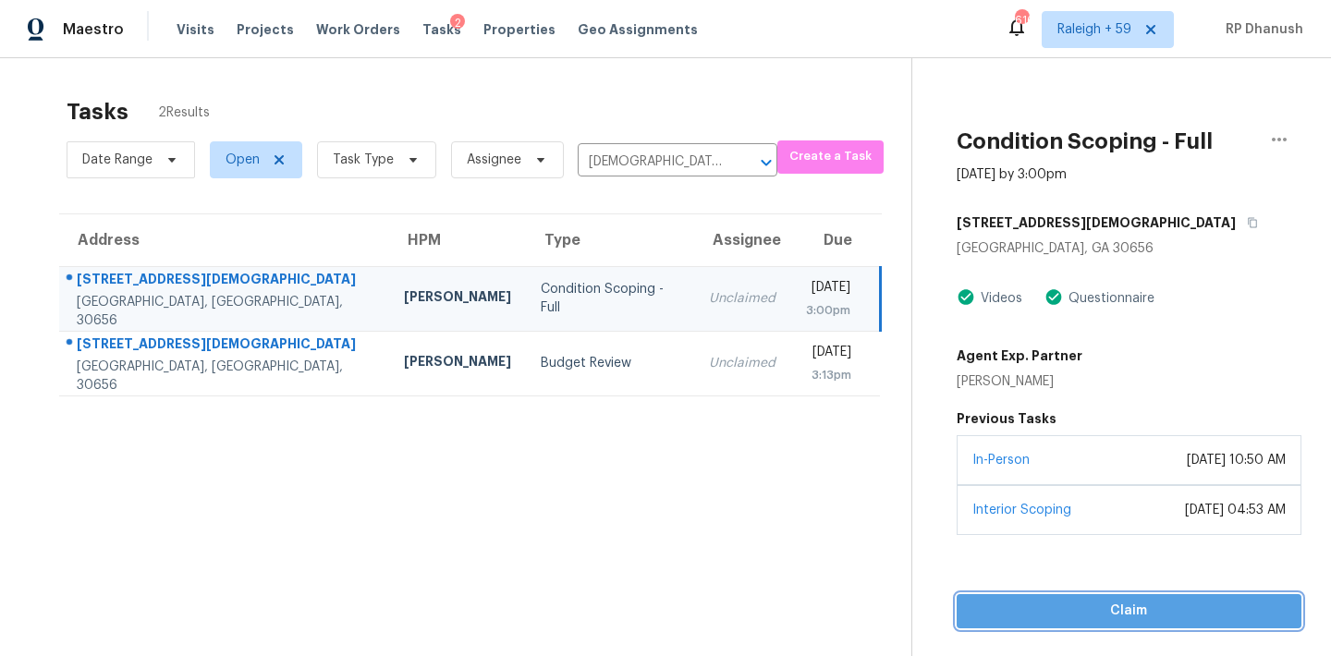
click at [1036, 616] on span "Claim" at bounding box center [1129, 611] width 316 height 23
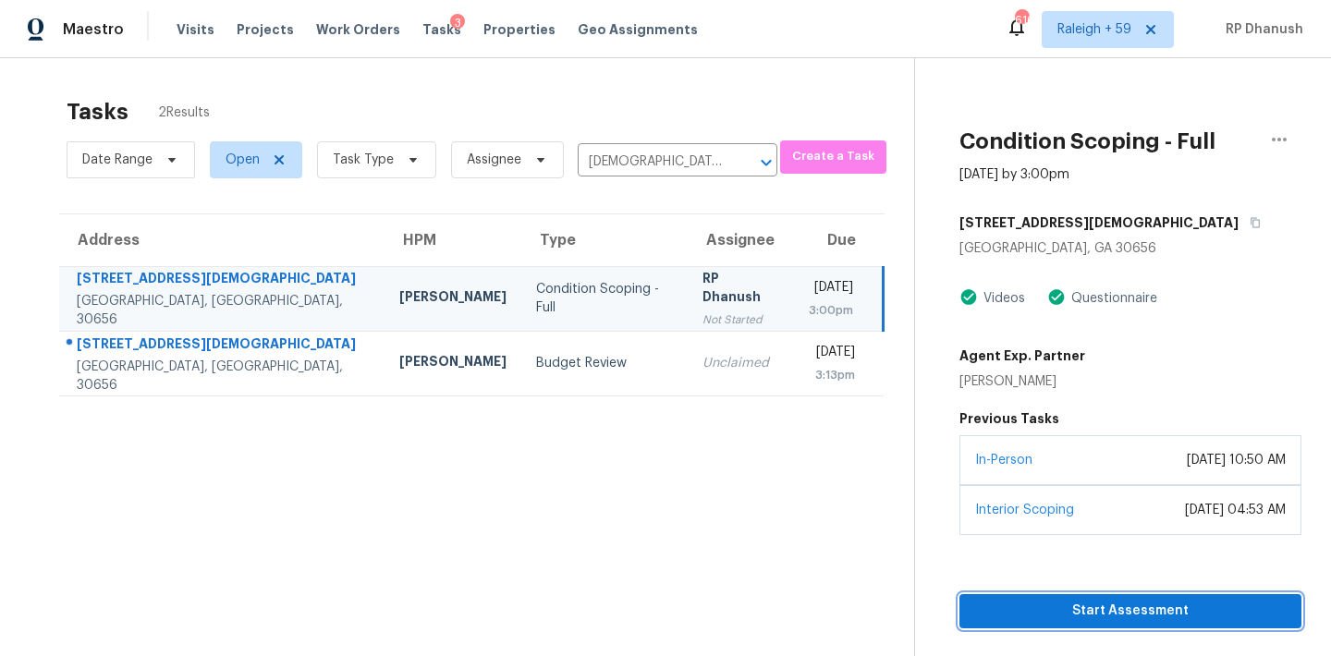
click at [1050, 603] on span "Start Assessment" at bounding box center [1130, 611] width 312 height 23
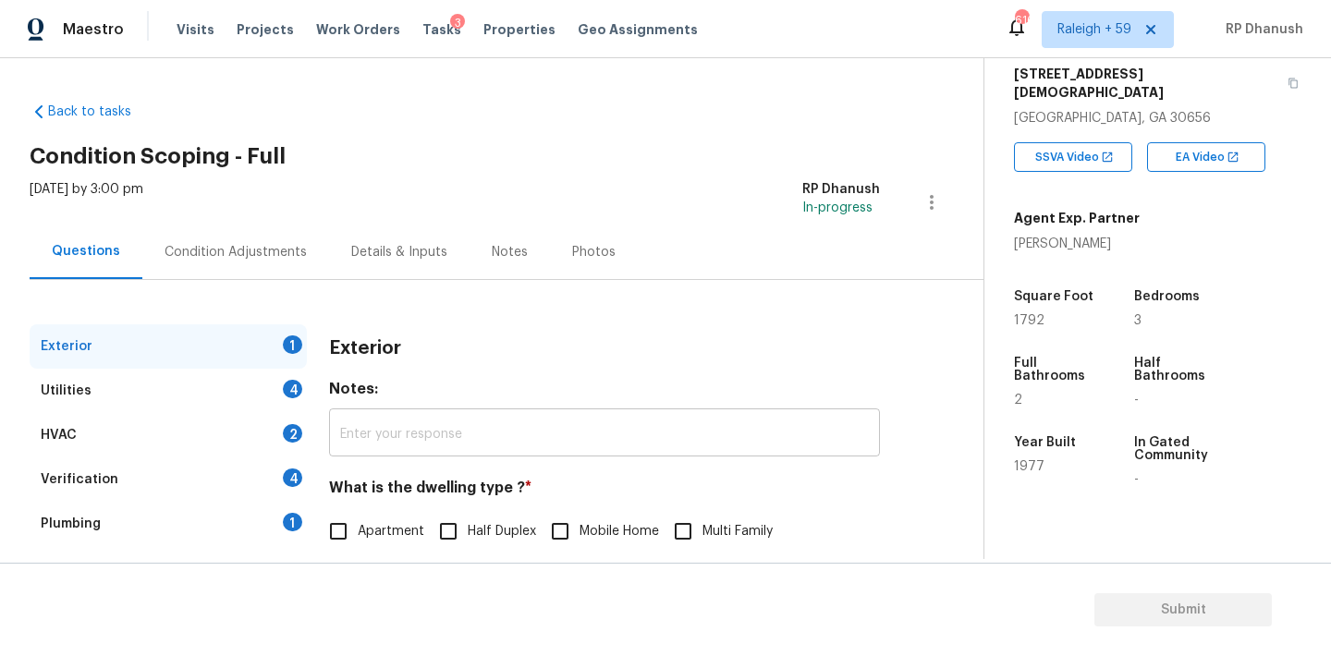
scroll to position [234, 0]
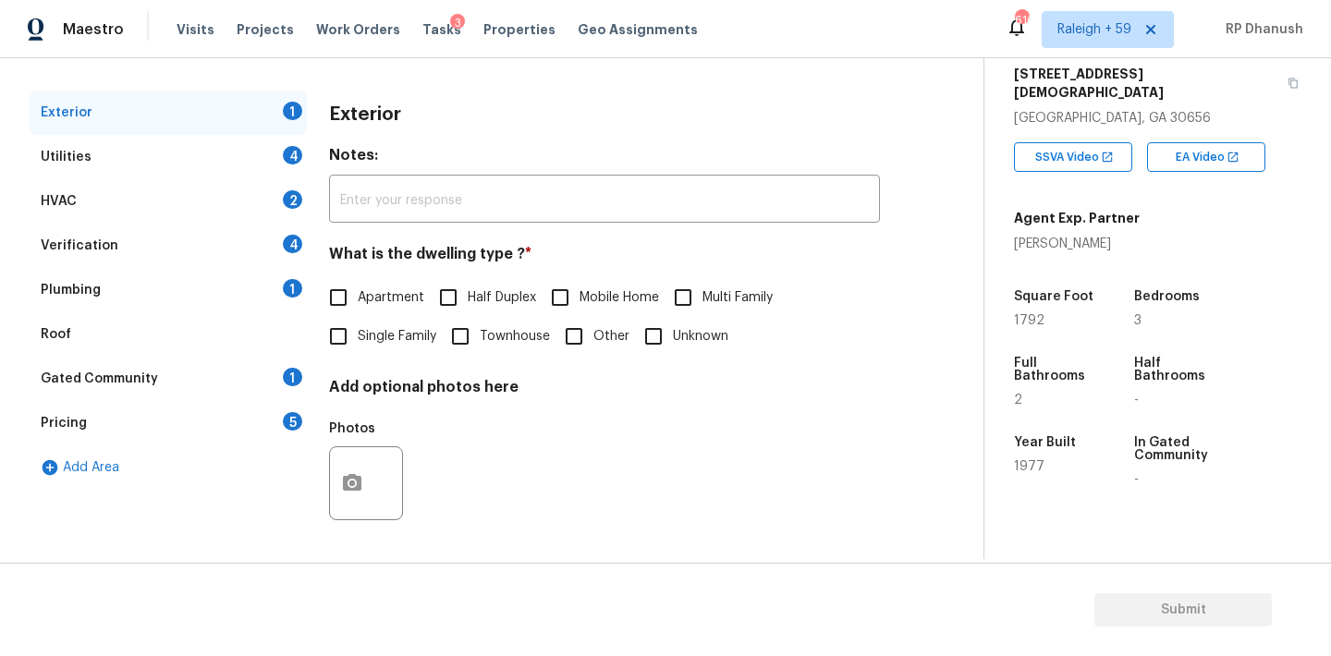
click at [369, 331] on span "Single Family" at bounding box center [397, 336] width 79 height 19
click at [358, 331] on input "Single Family" at bounding box center [338, 336] width 39 height 39
checkbox input "true"
click at [272, 375] on div "Gated Community 1" at bounding box center [168, 379] width 277 height 44
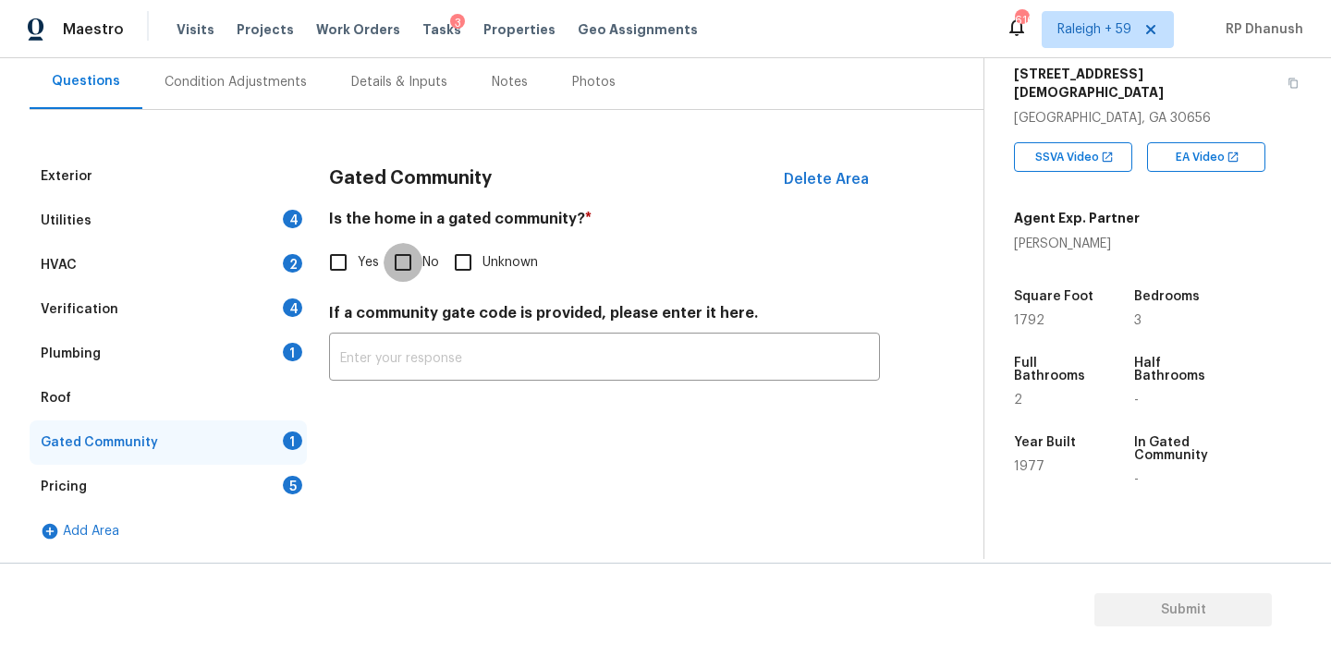
click at [410, 274] on input "No" at bounding box center [402, 262] width 39 height 39
checkbox input "true"
click at [252, 90] on div "Condition Adjustments" at bounding box center [235, 82] width 142 height 18
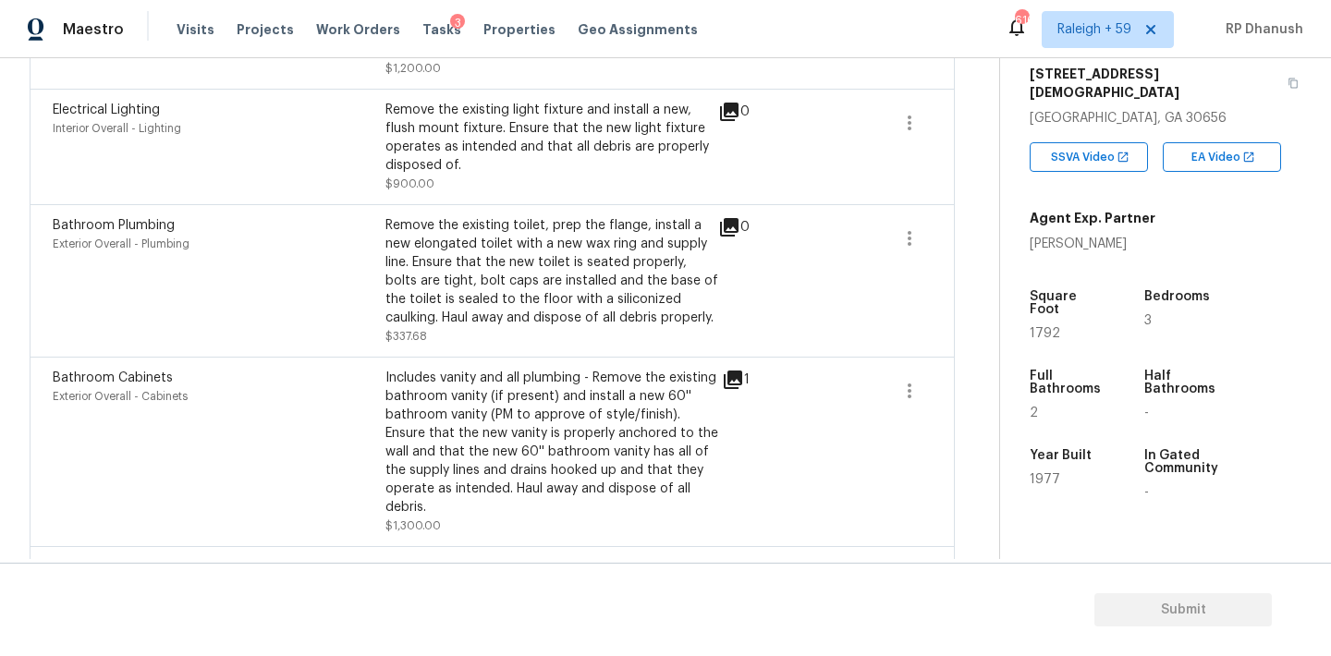
scroll to position [4497, 0]
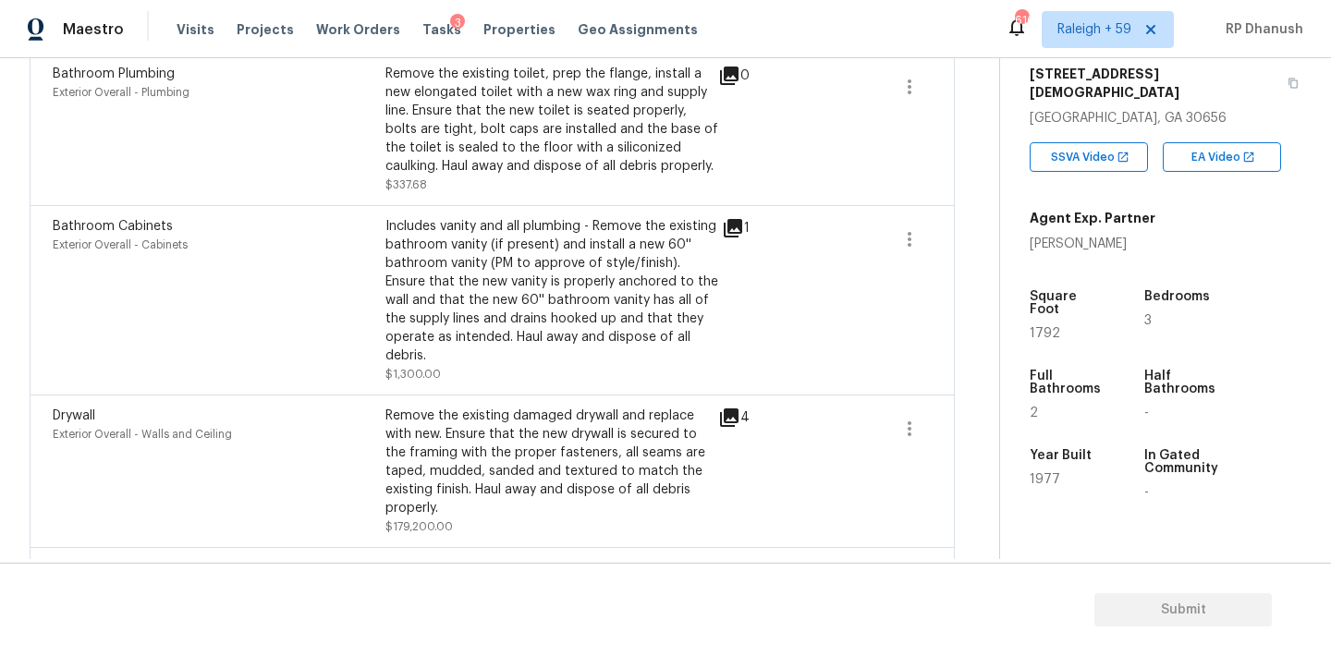
click at [397, 521] on span "$179,200.00" at bounding box center [418, 526] width 67 height 11
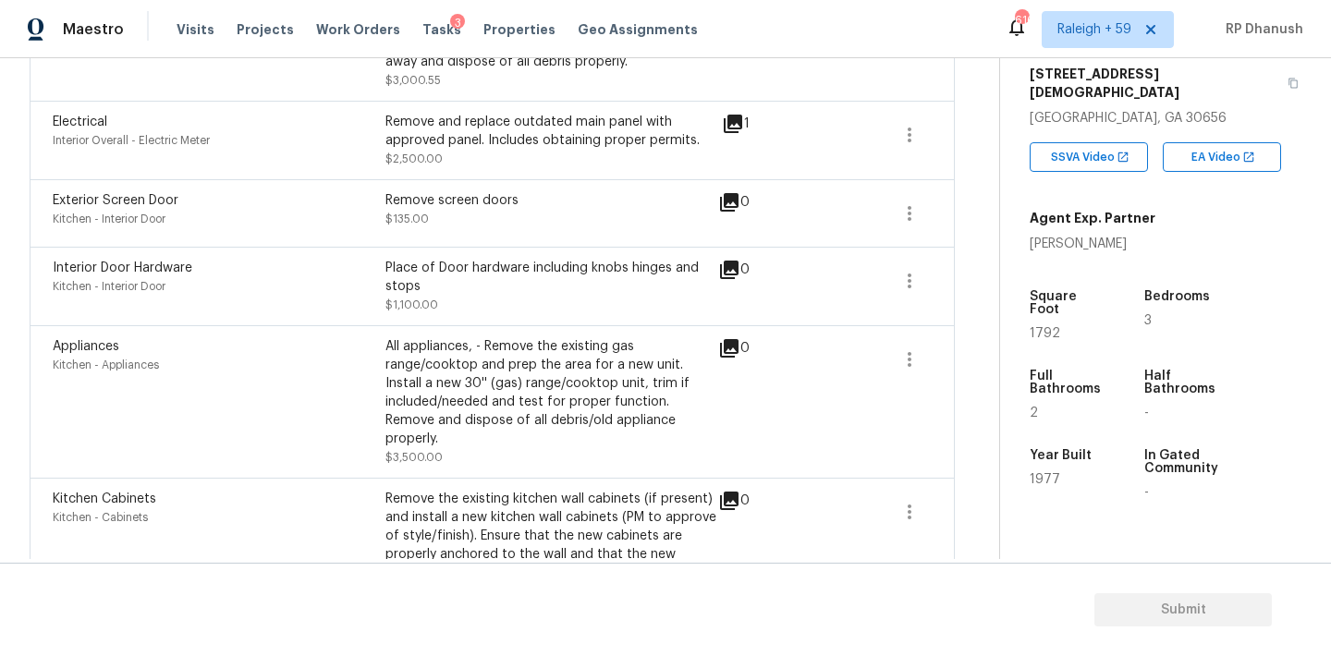
scroll to position [3036, 0]
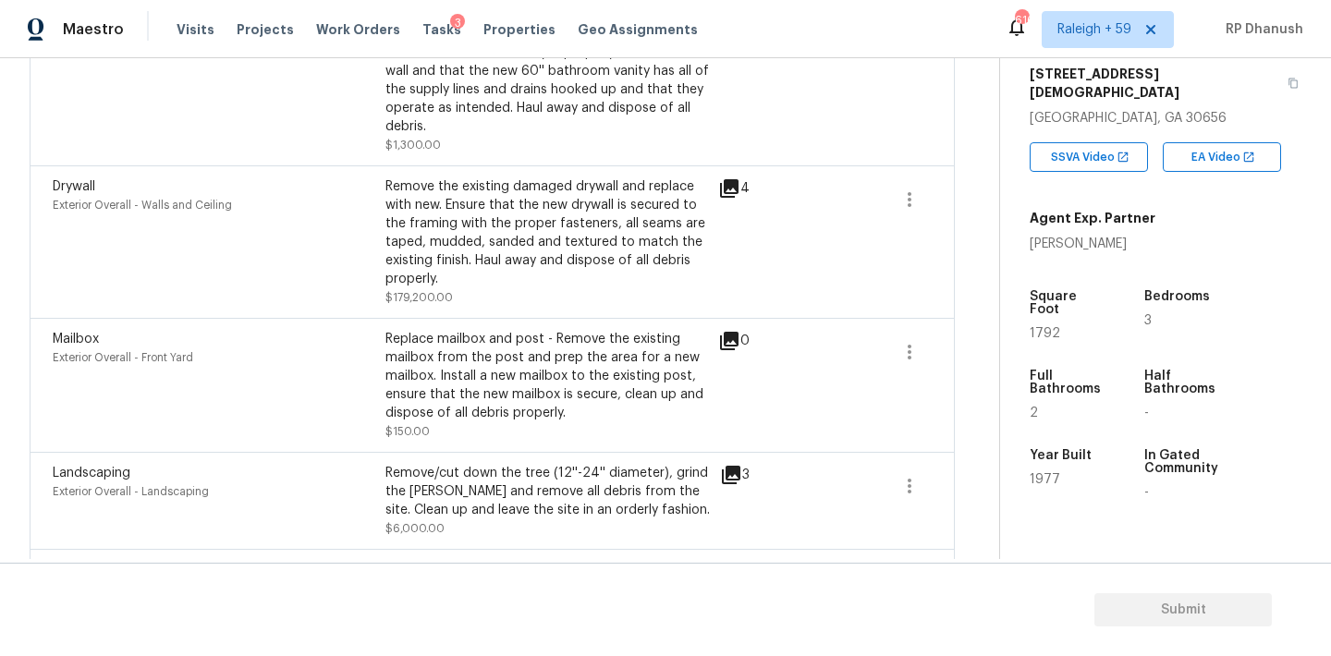
scroll to position [4715, 0]
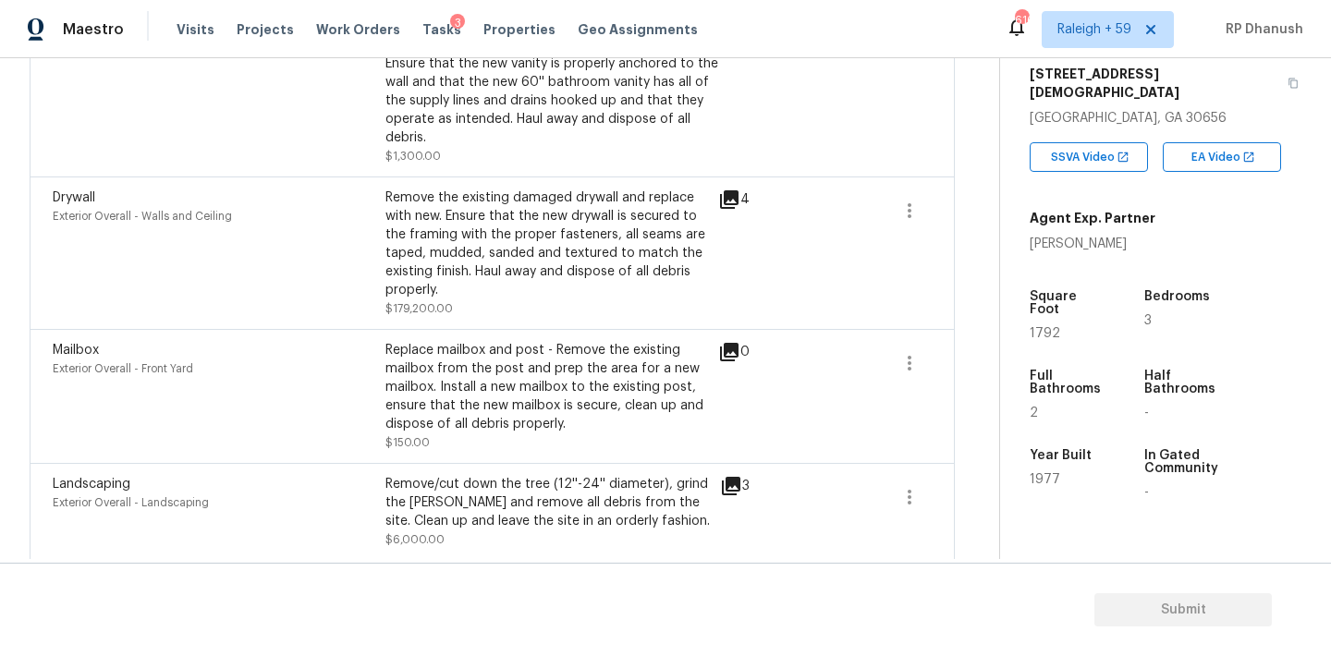
click at [731, 190] on icon at bounding box center [729, 199] width 18 height 18
click at [919, 200] on icon "button" at bounding box center [909, 211] width 22 height 22
click at [961, 150] on div "Edit" at bounding box center [1014, 147] width 144 height 18
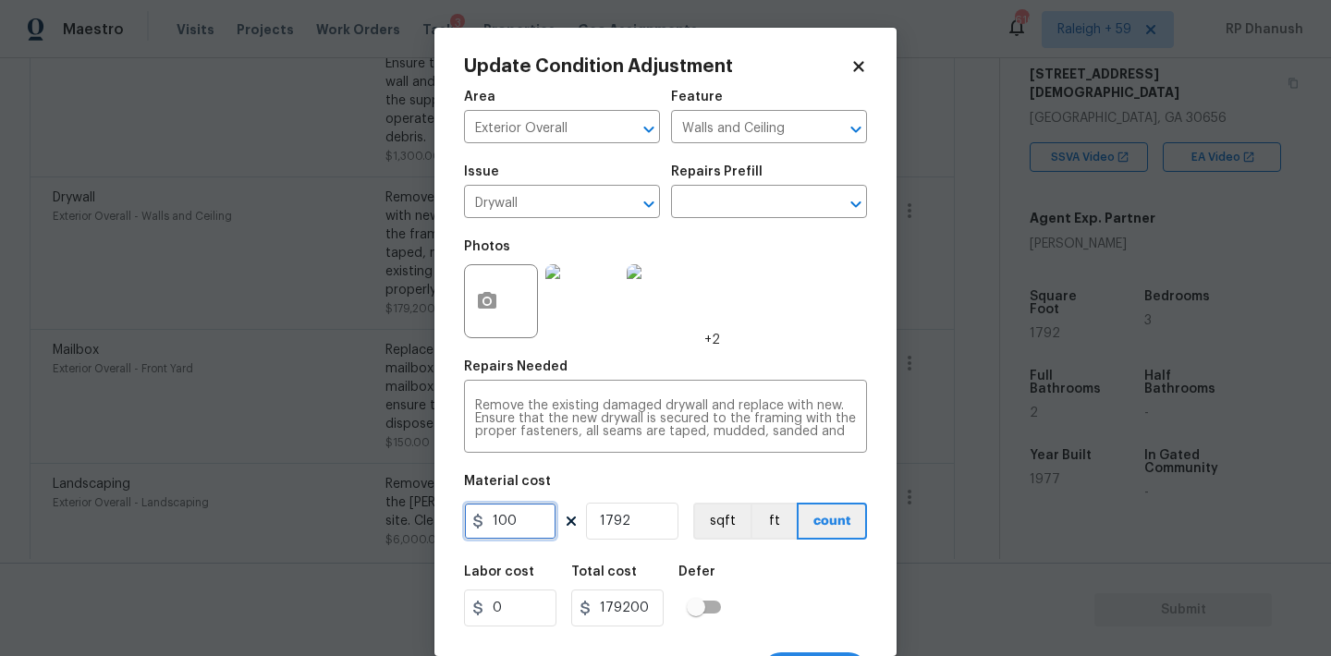
click at [516, 517] on input "100" at bounding box center [510, 521] width 92 height 37
type input "1"
type input "1792"
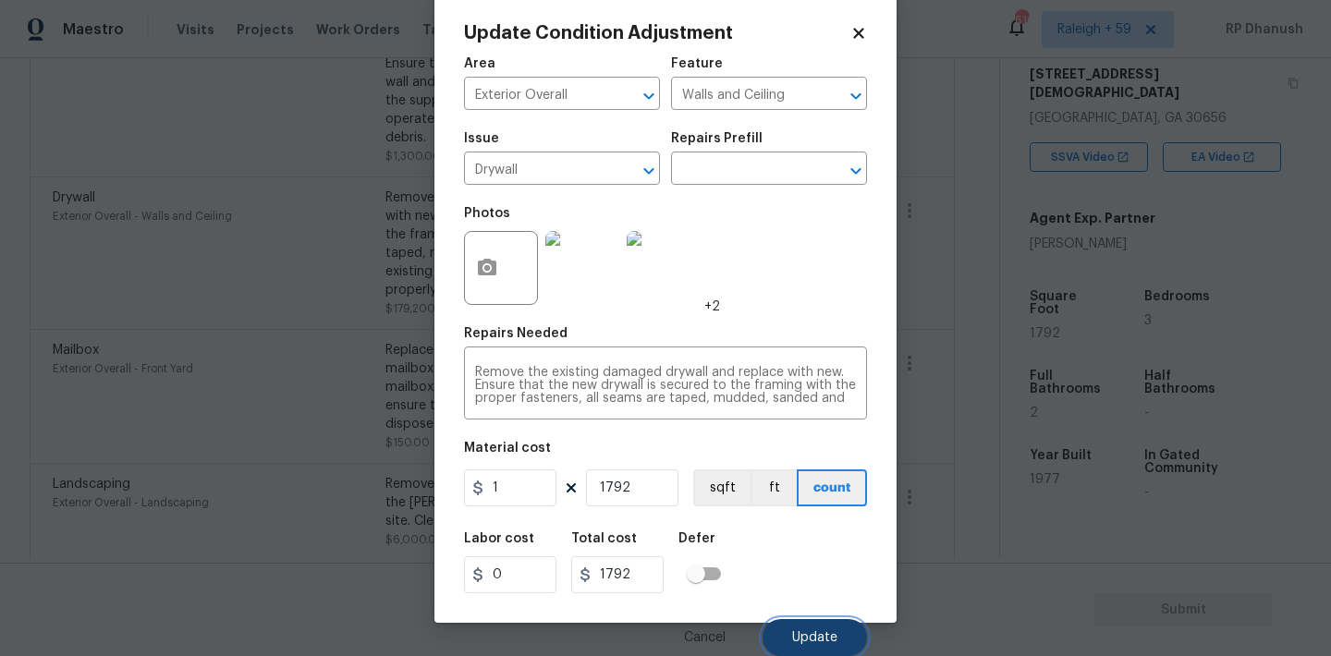
click at [818, 622] on button "Update" at bounding box center [814, 637] width 104 height 37
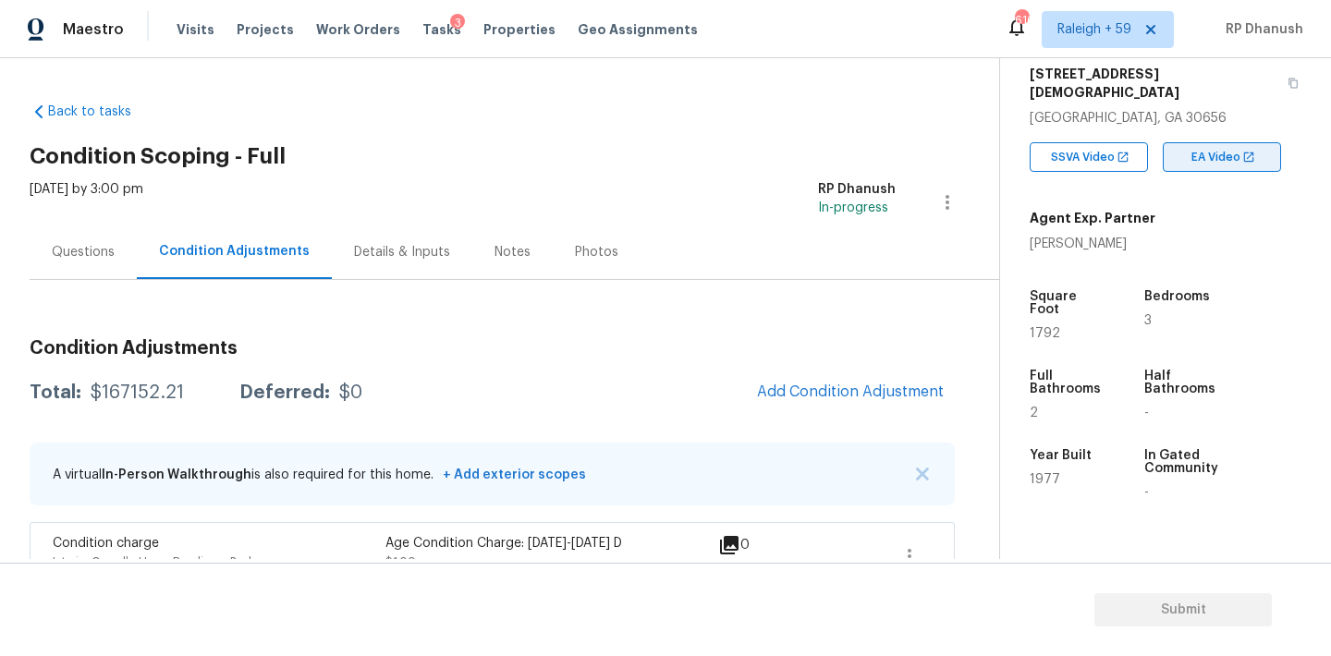
scroll to position [209, 0]
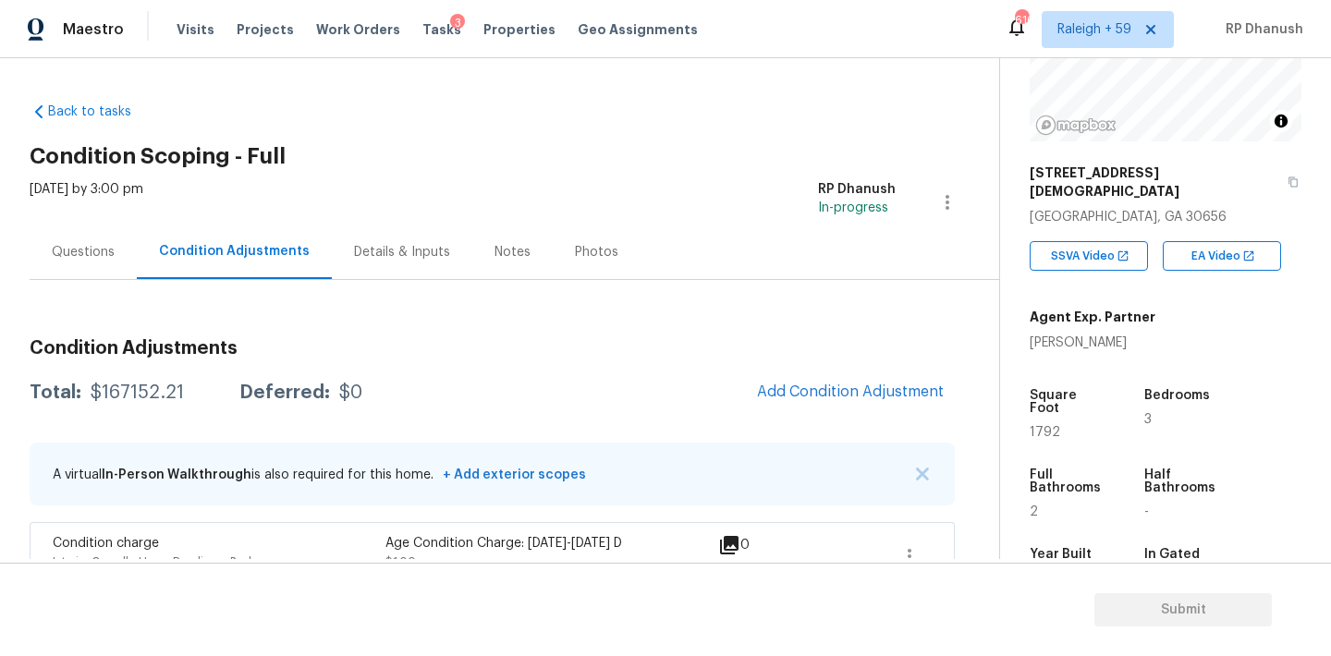
click at [1237, 168] on div "[STREET_ADDRESS][DEMOGRAPHIC_DATA]" at bounding box center [1165, 182] width 272 height 52
click at [1287, 176] on icon "button" at bounding box center [1292, 181] width 11 height 11
click at [76, 259] on div "Questions" at bounding box center [83, 252] width 63 height 18
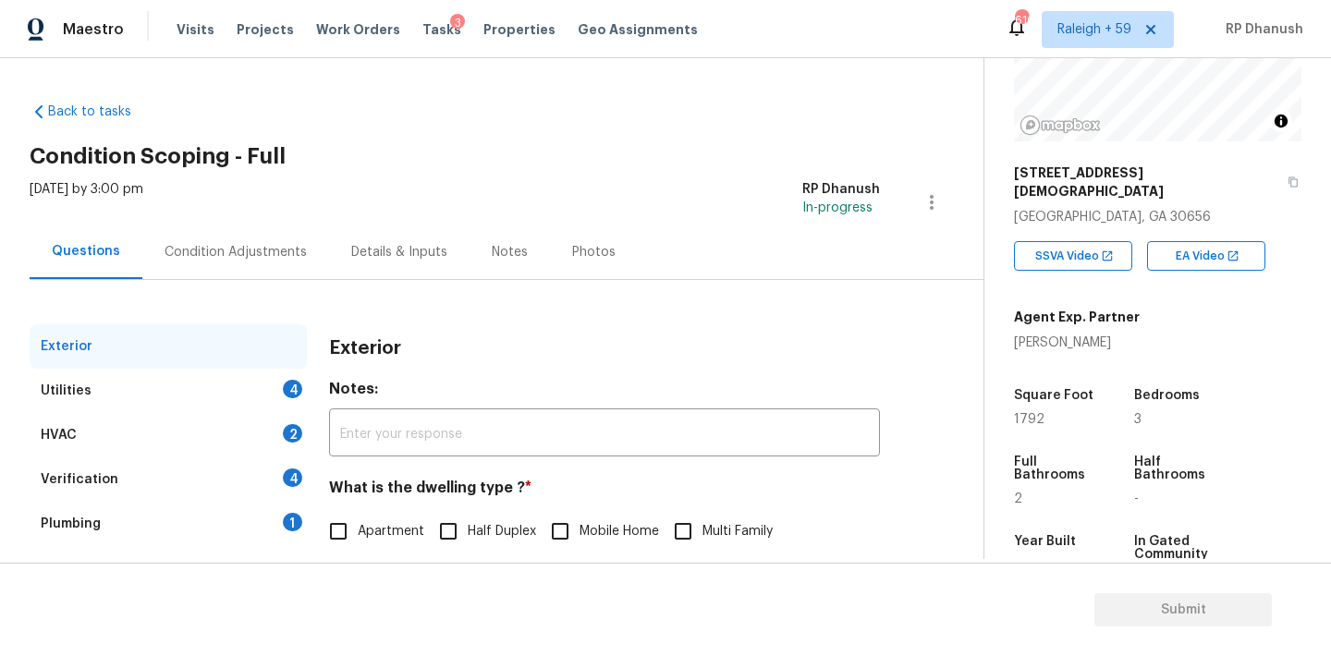
scroll to position [234, 0]
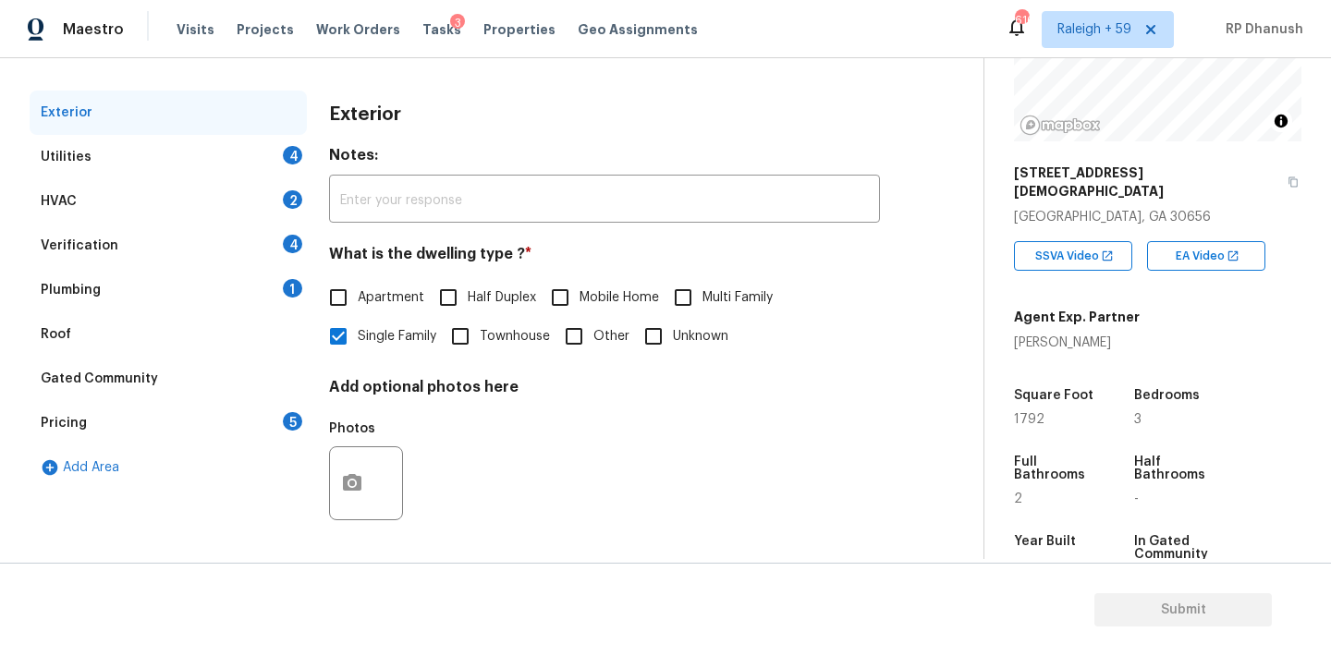
click at [286, 166] on div "Utilities 4" at bounding box center [168, 157] width 277 height 44
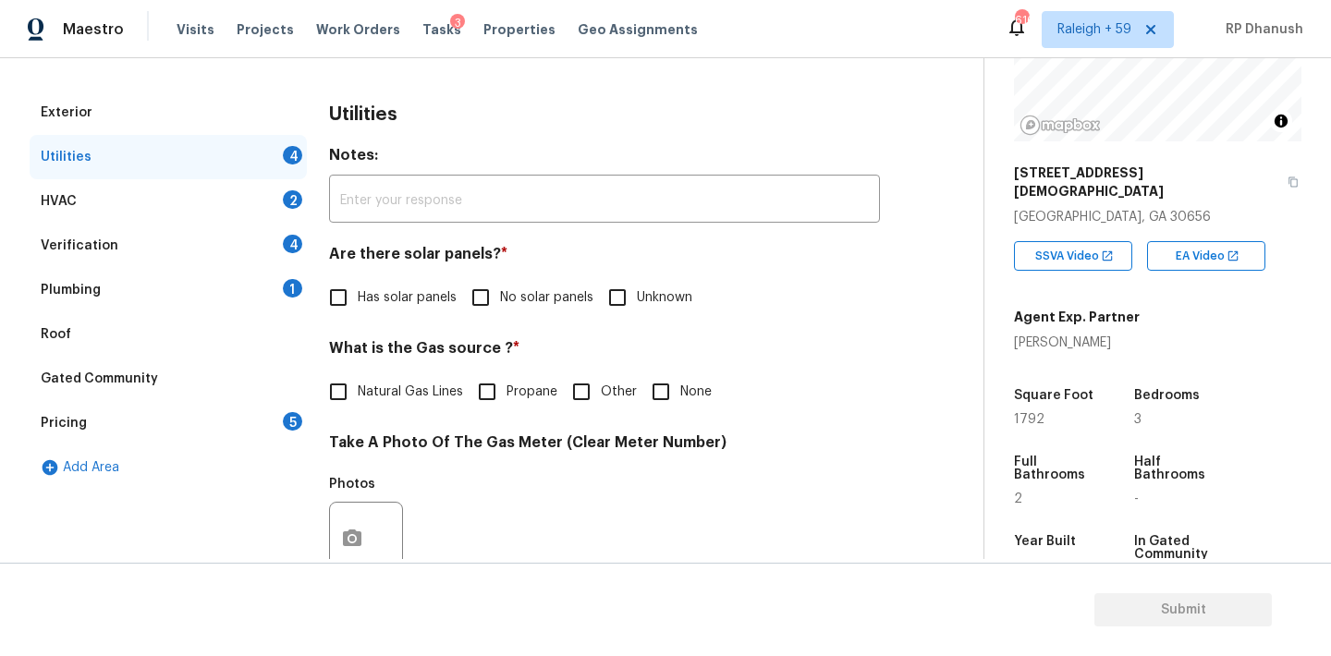
click at [478, 267] on h4 "Are there solar panels? *" at bounding box center [604, 258] width 551 height 26
click at [480, 298] on input "No solar panels" at bounding box center [480, 297] width 39 height 39
checkbox input "true"
click at [351, 402] on input "Natural Gas Lines" at bounding box center [338, 391] width 39 height 39
checkbox input "true"
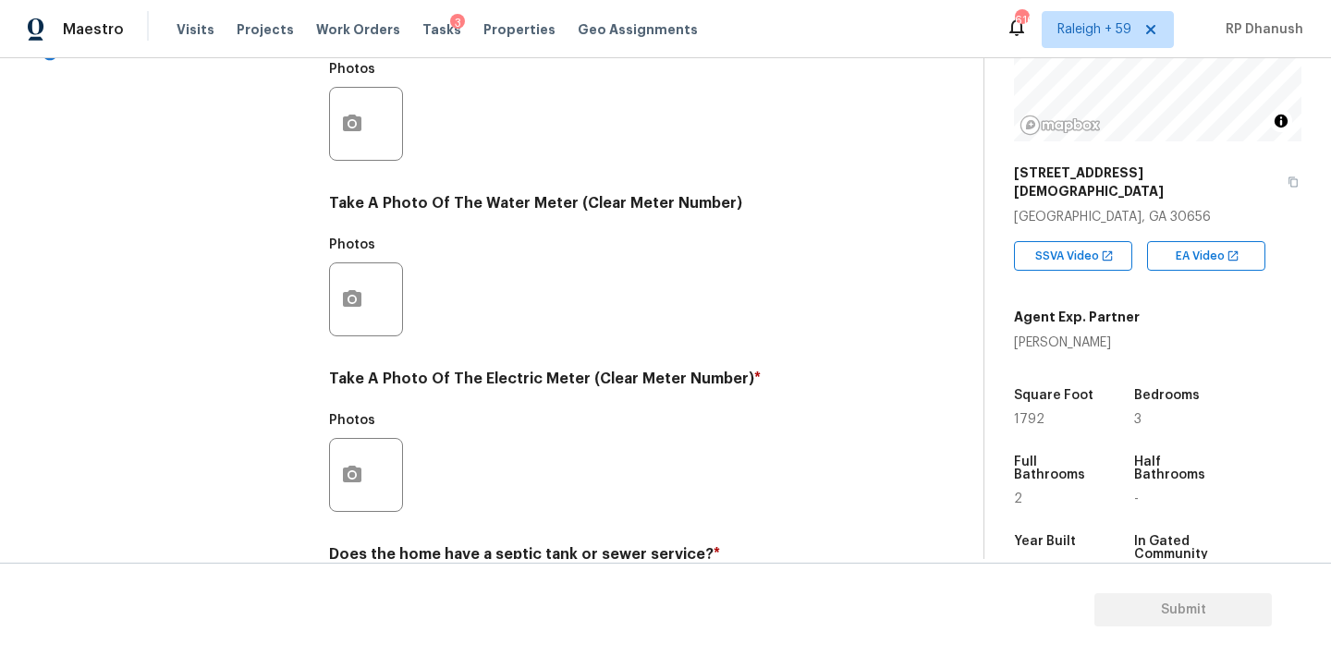
scroll to position [682, 0]
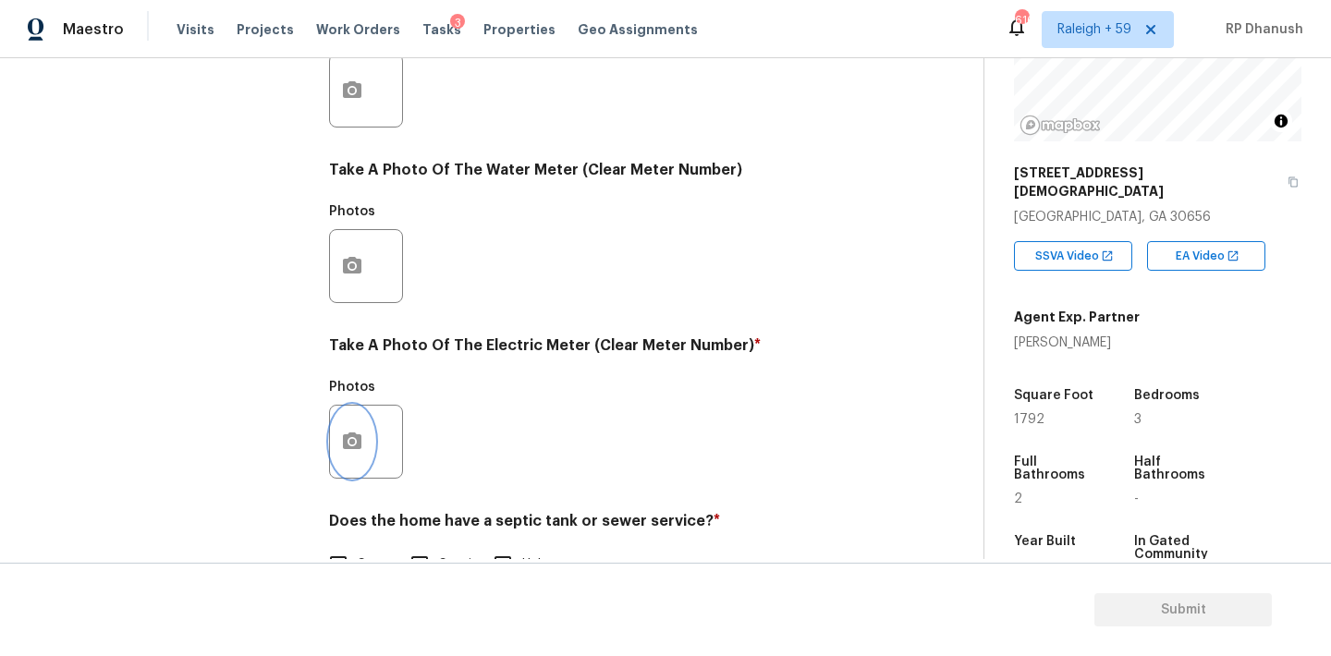
click at [354, 451] on icon "button" at bounding box center [352, 442] width 22 height 22
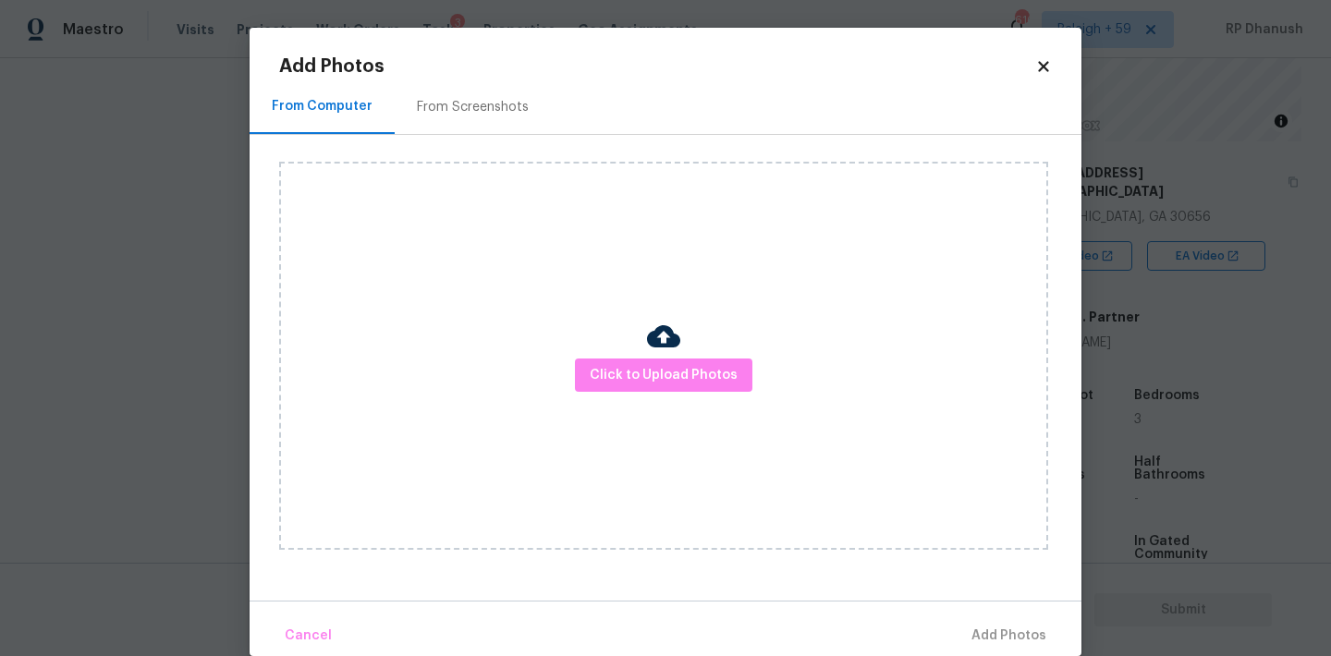
click at [482, 139] on div "Click to Upload Photos" at bounding box center [680, 356] width 802 height 442
click at [482, 101] on div "From Screenshots" at bounding box center [473, 107] width 112 height 18
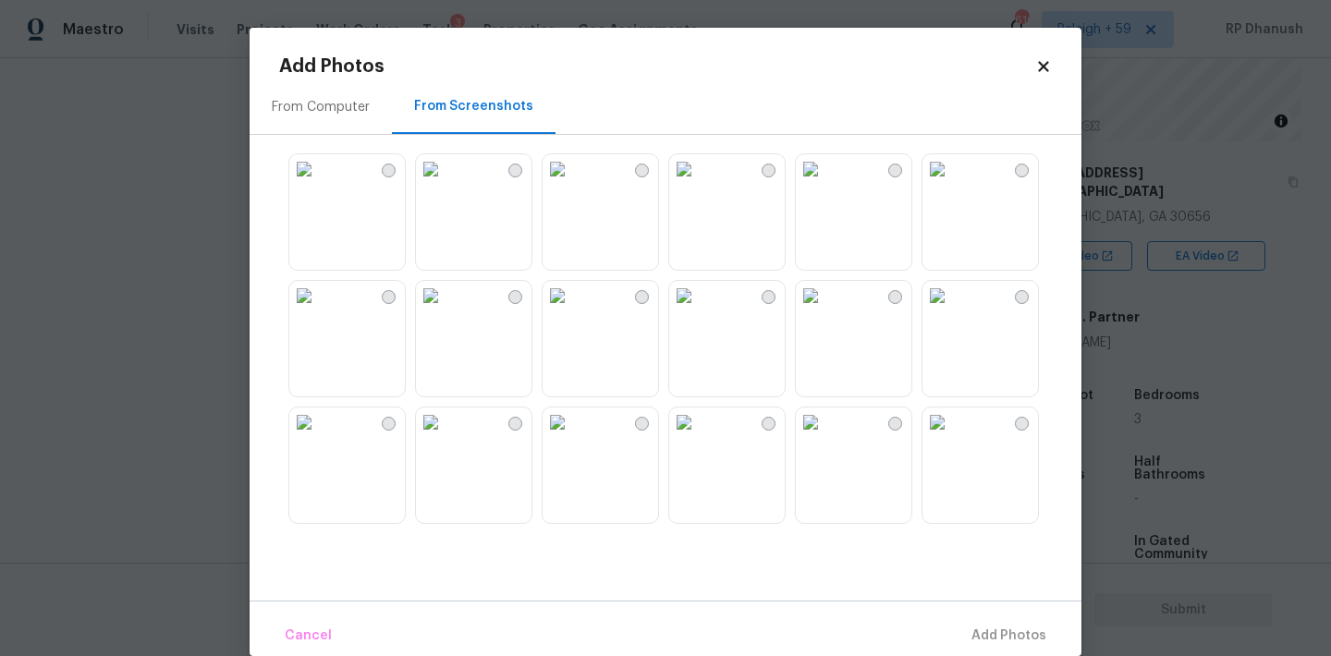
click at [319, 310] on img at bounding box center [304, 296] width 30 height 30
click at [1003, 633] on span "Add 1 Photo(s)" at bounding box center [999, 636] width 91 height 23
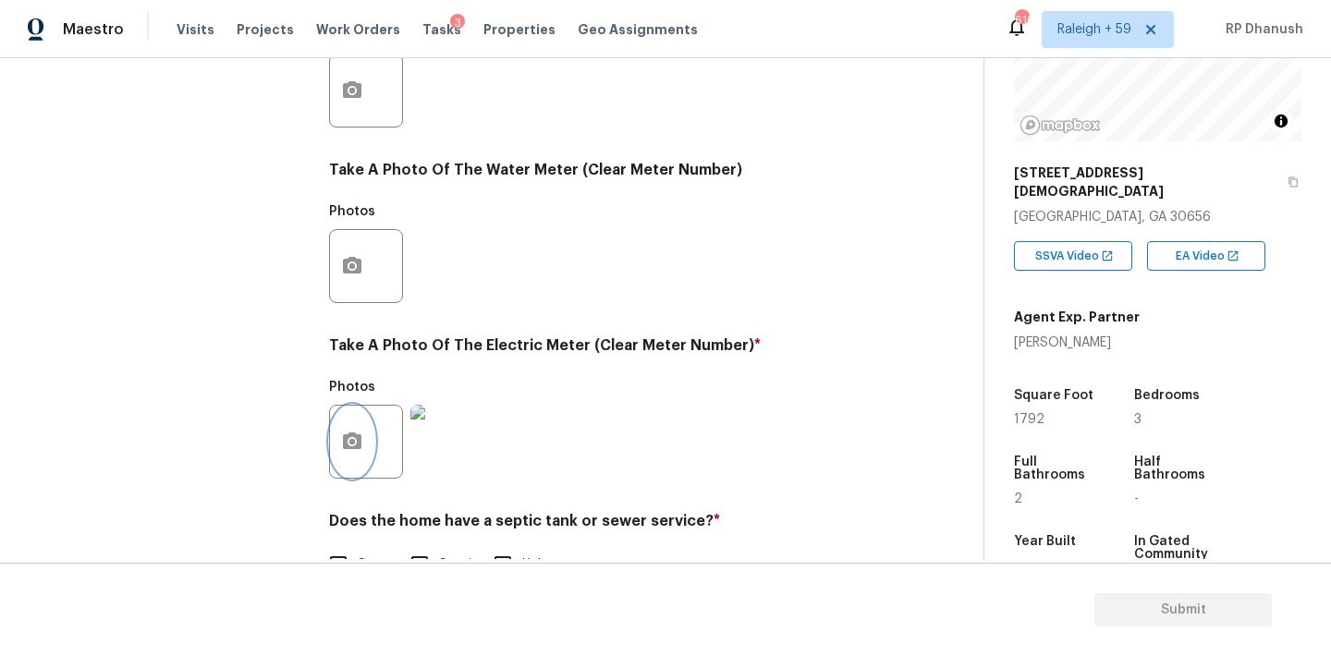
scroll to position [735, 0]
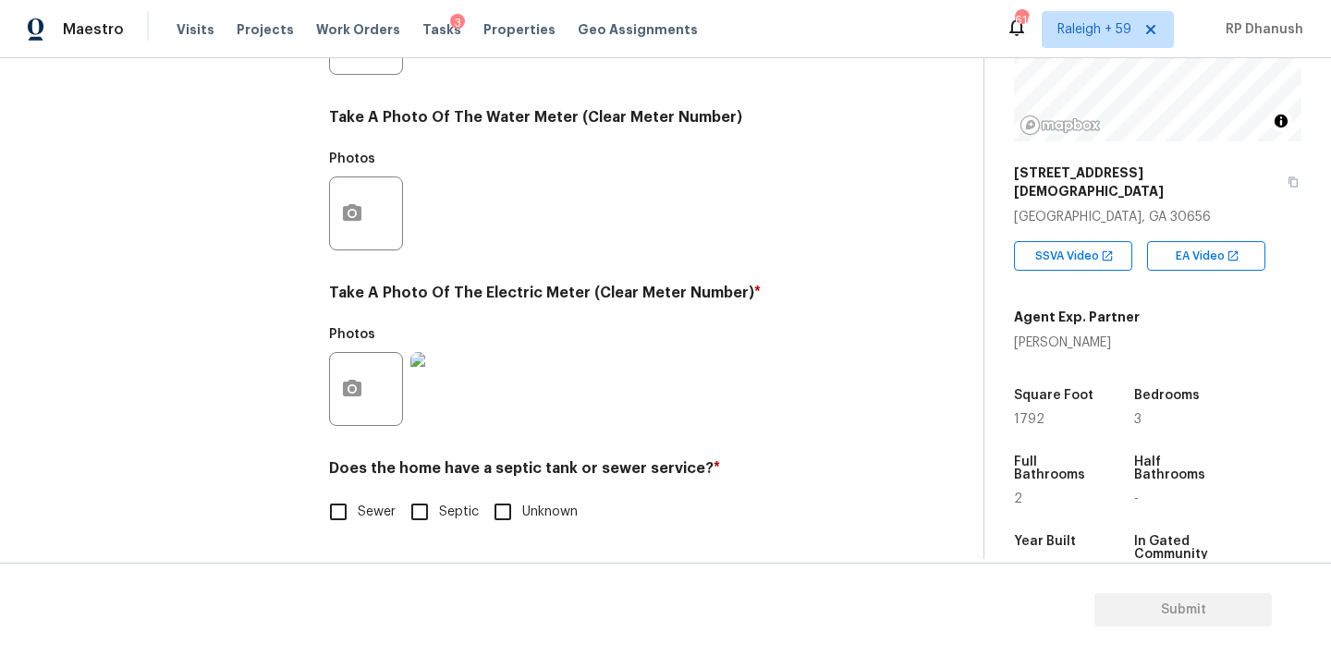
click at [370, 508] on span "Sewer" at bounding box center [377, 512] width 38 height 19
click at [358, 508] on input "Sewer" at bounding box center [338, 511] width 39 height 39
checkbox input "true"
click at [411, 507] on input "Septic" at bounding box center [419, 511] width 39 height 39
checkbox input "true"
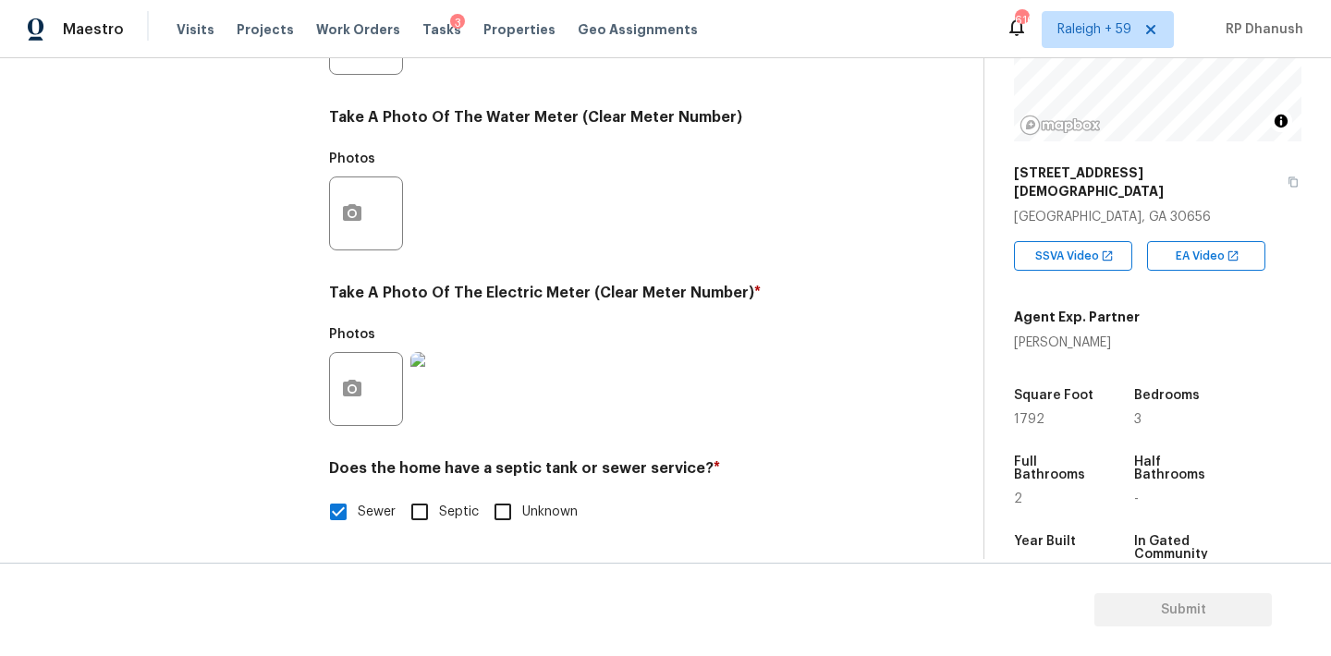
checkbox input "false"
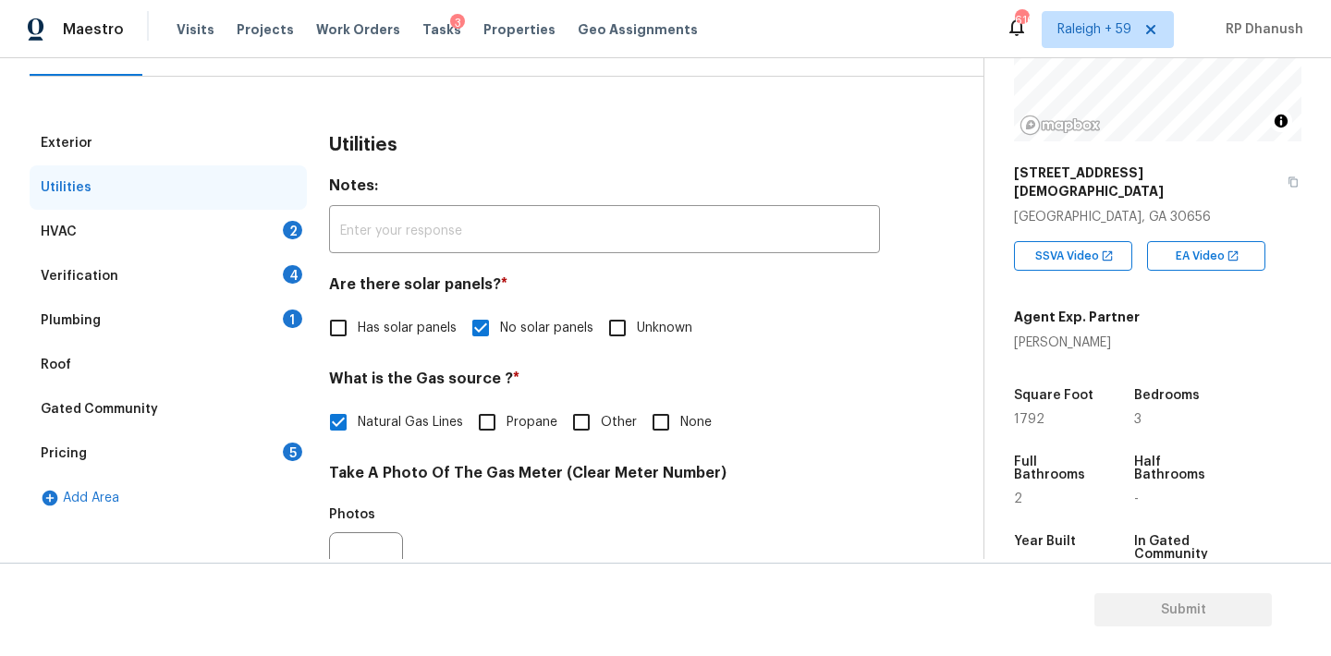
scroll to position [125, 0]
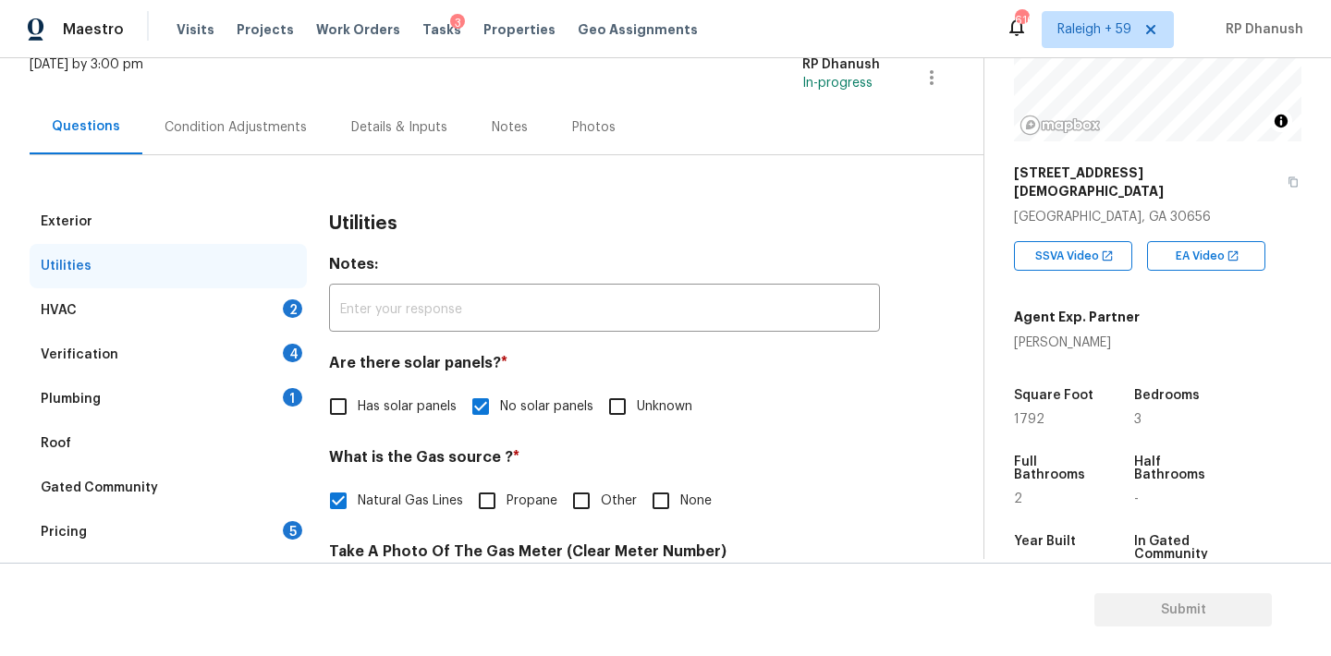
click at [294, 289] on div "HVAC 2" at bounding box center [168, 310] width 277 height 44
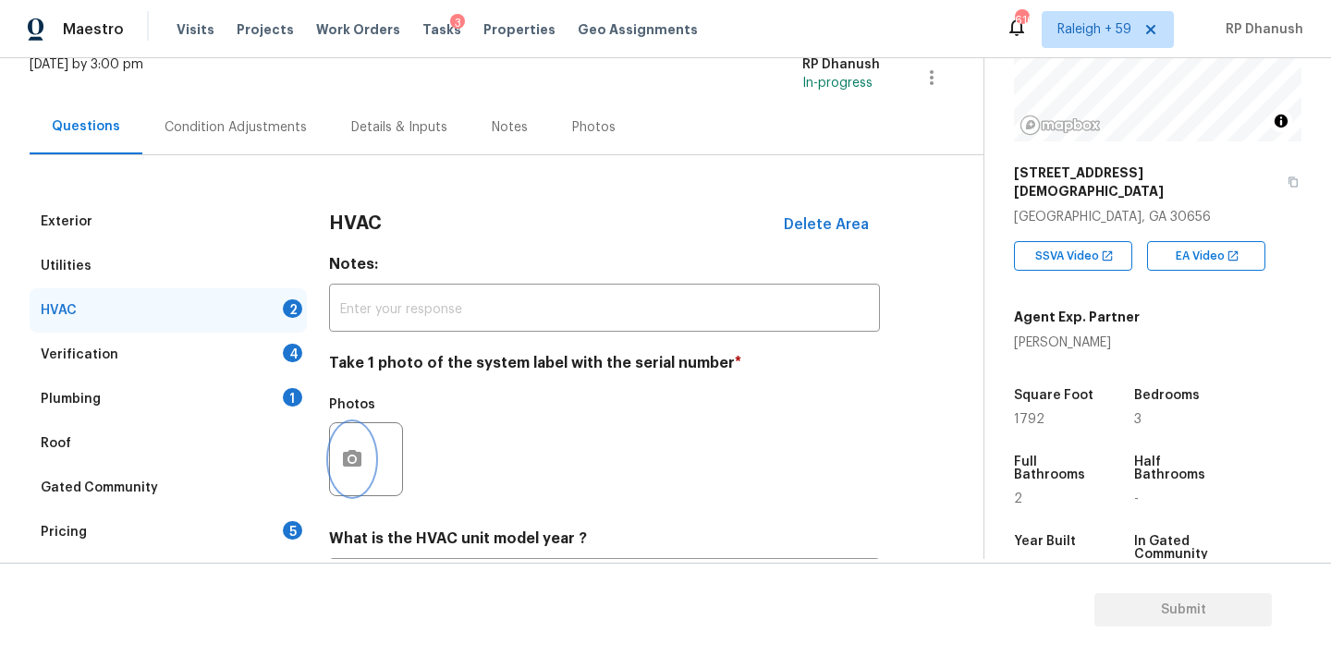
click at [350, 452] on icon "button" at bounding box center [352, 458] width 18 height 17
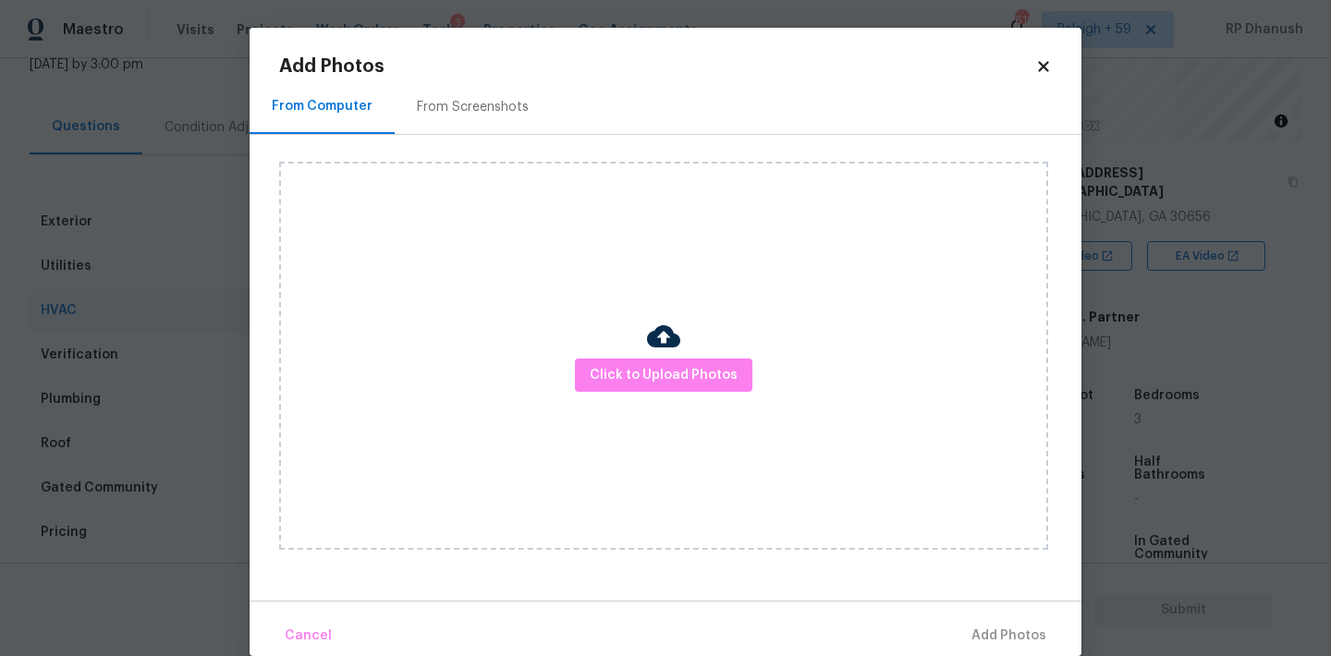
click at [432, 101] on div "From Screenshots" at bounding box center [473, 107] width 112 height 18
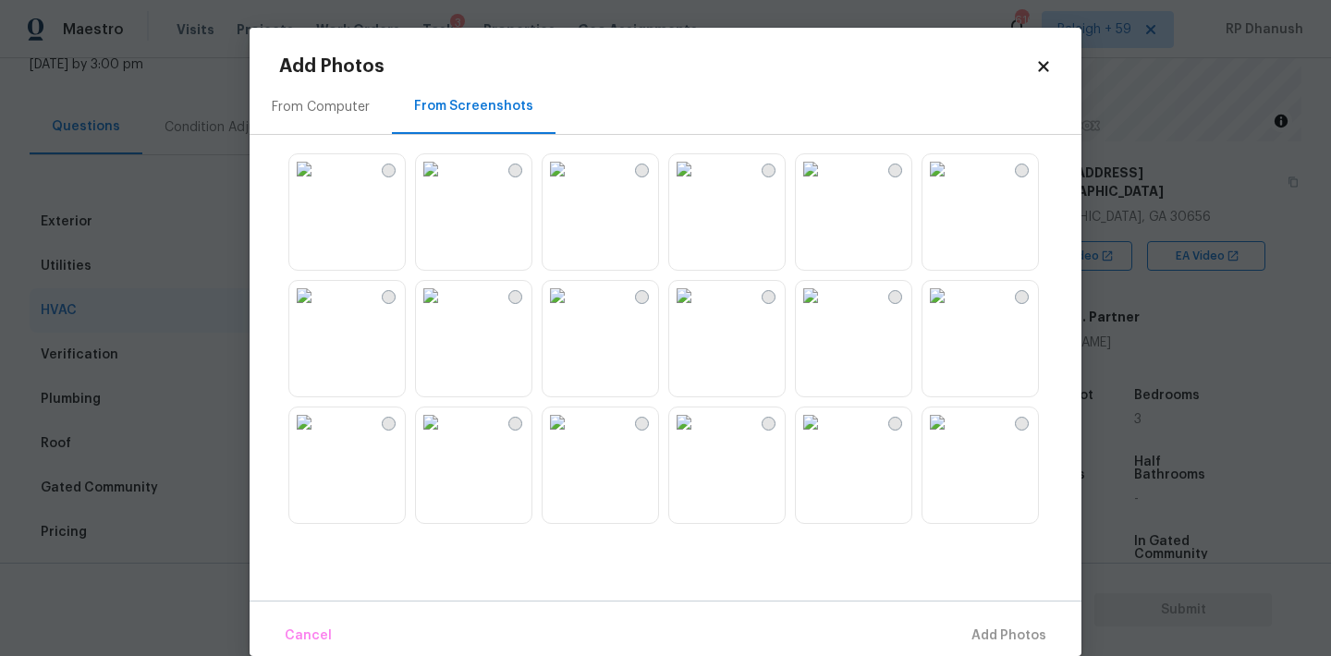
click at [445, 184] on img at bounding box center [431, 169] width 30 height 30
click at [973, 621] on button "Add 1 Photo(s)" at bounding box center [1000, 636] width 106 height 40
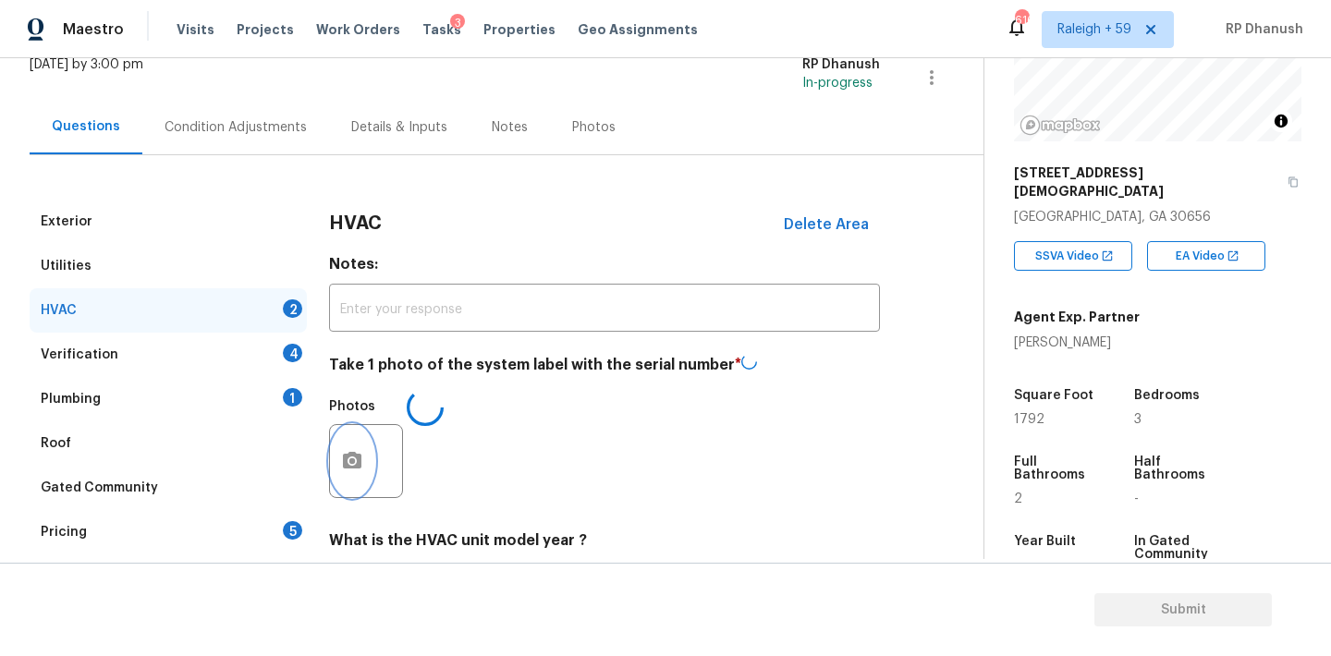
scroll to position [295, 0]
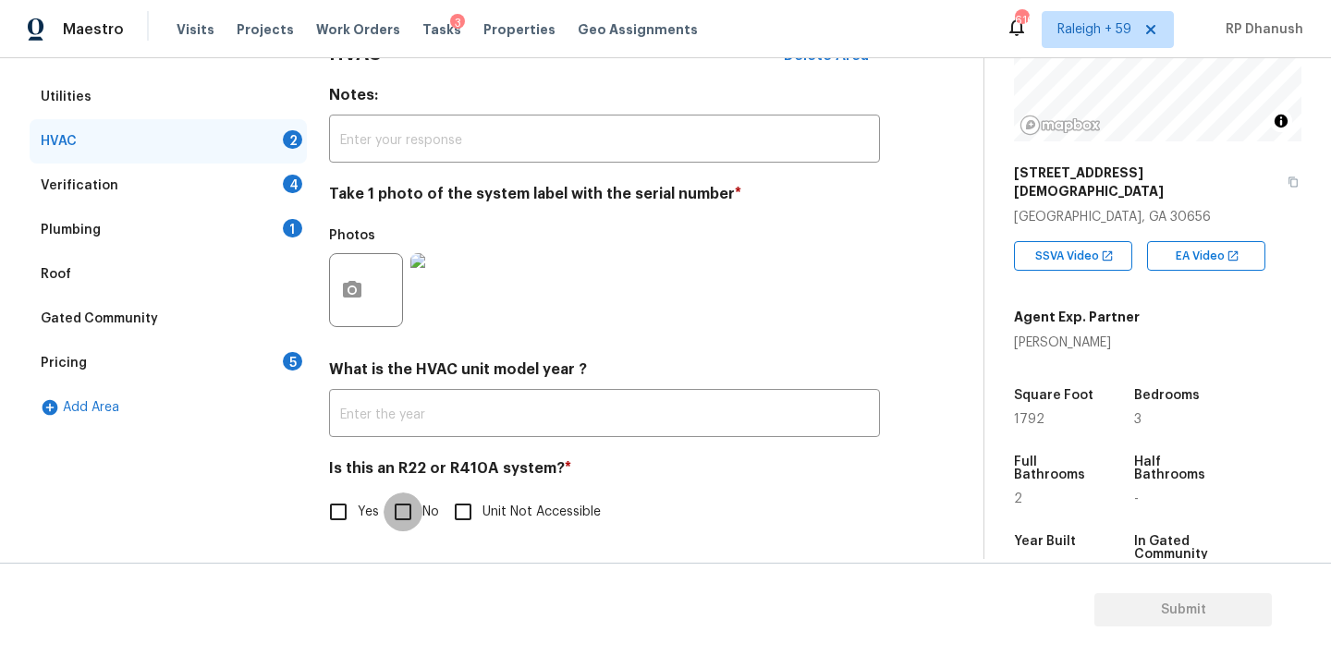
click at [404, 501] on input "No" at bounding box center [402, 511] width 39 height 39
checkbox input "true"
click at [271, 190] on div "Verification 4" at bounding box center [168, 186] width 277 height 44
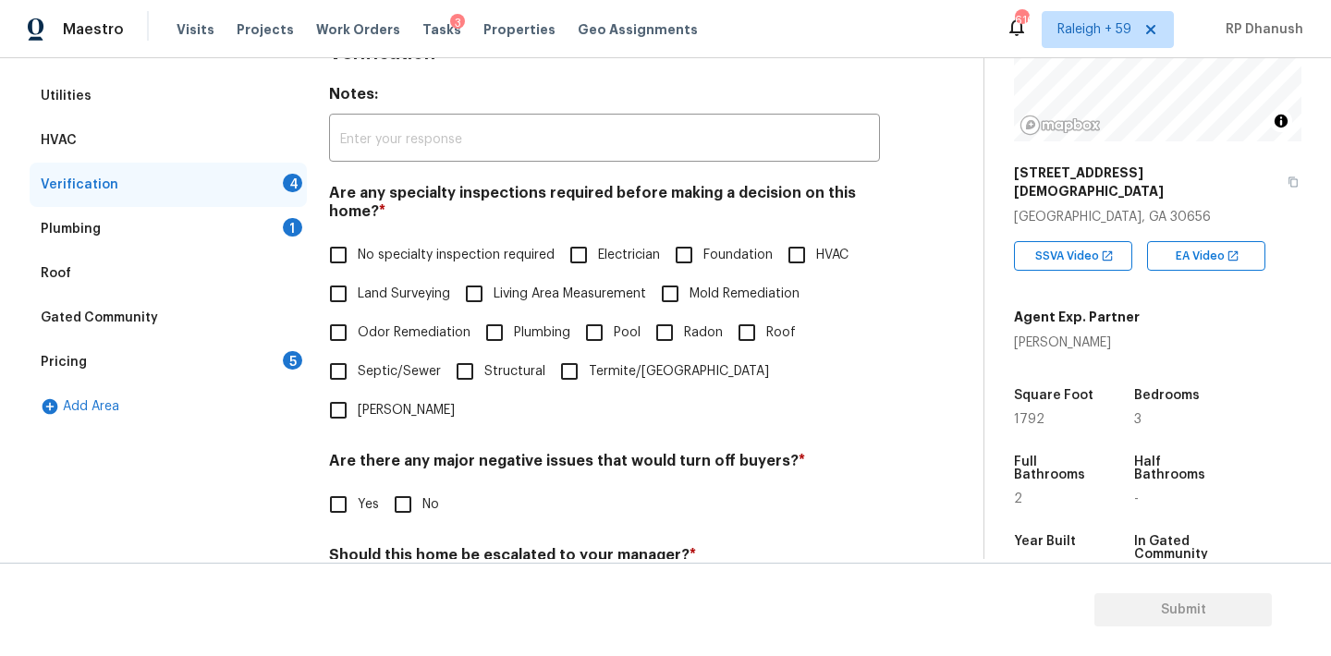
click at [696, 258] on input "Foundation" at bounding box center [683, 255] width 39 height 39
checkbox input "true"
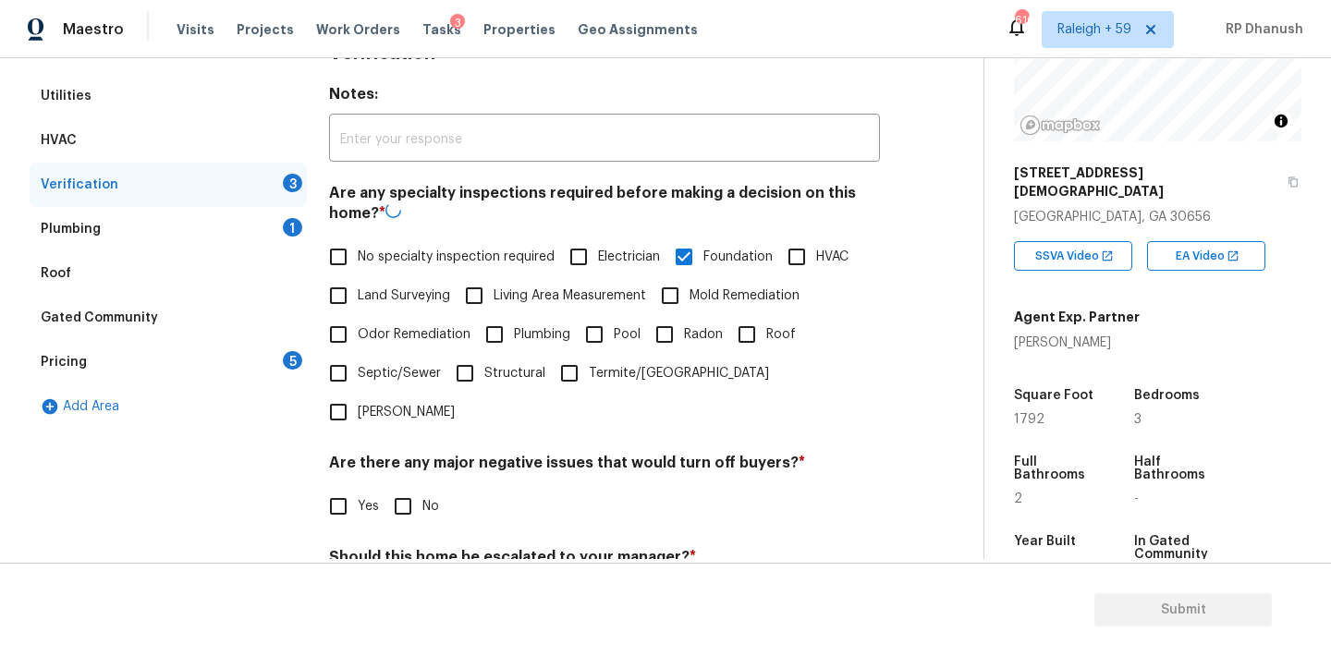
click at [829, 258] on span "HVAC" at bounding box center [832, 257] width 32 height 19
click at [816, 258] on input "HVAC" at bounding box center [796, 256] width 39 height 39
checkbox input "true"
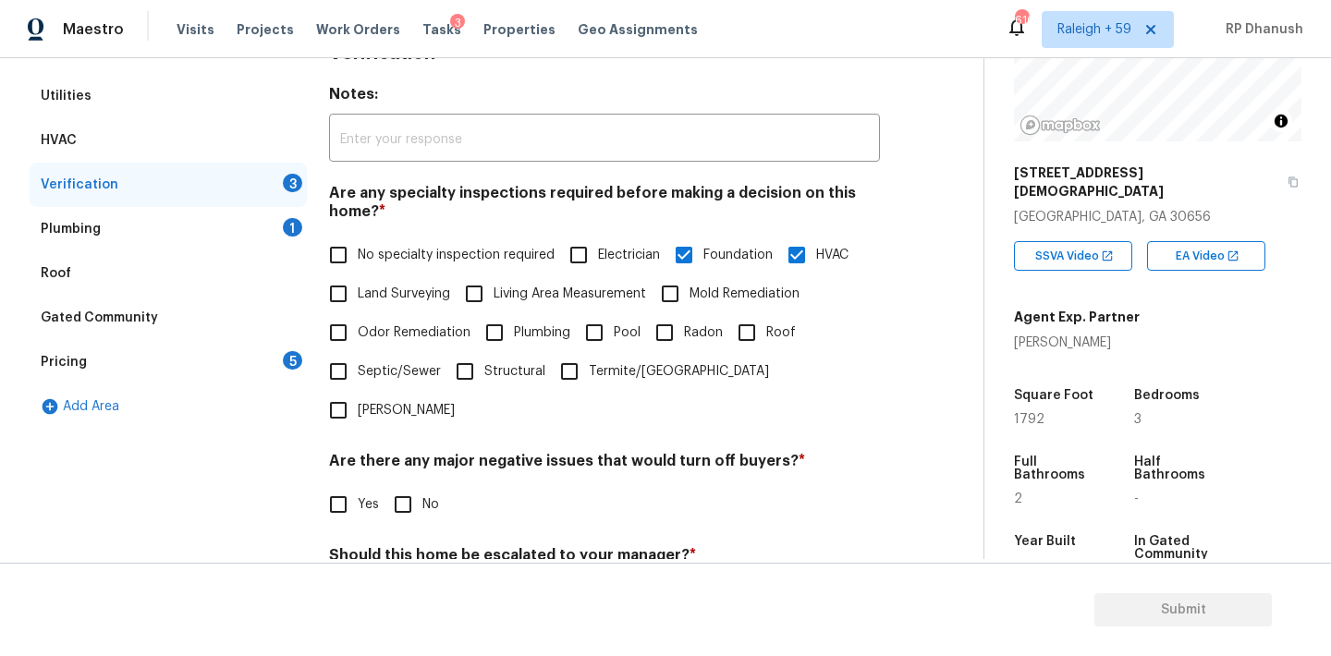
click at [735, 296] on span "Mold Remediation" at bounding box center [744, 294] width 110 height 19
click at [689, 296] on input "Mold Remediation" at bounding box center [669, 293] width 39 height 39
checkbox input "true"
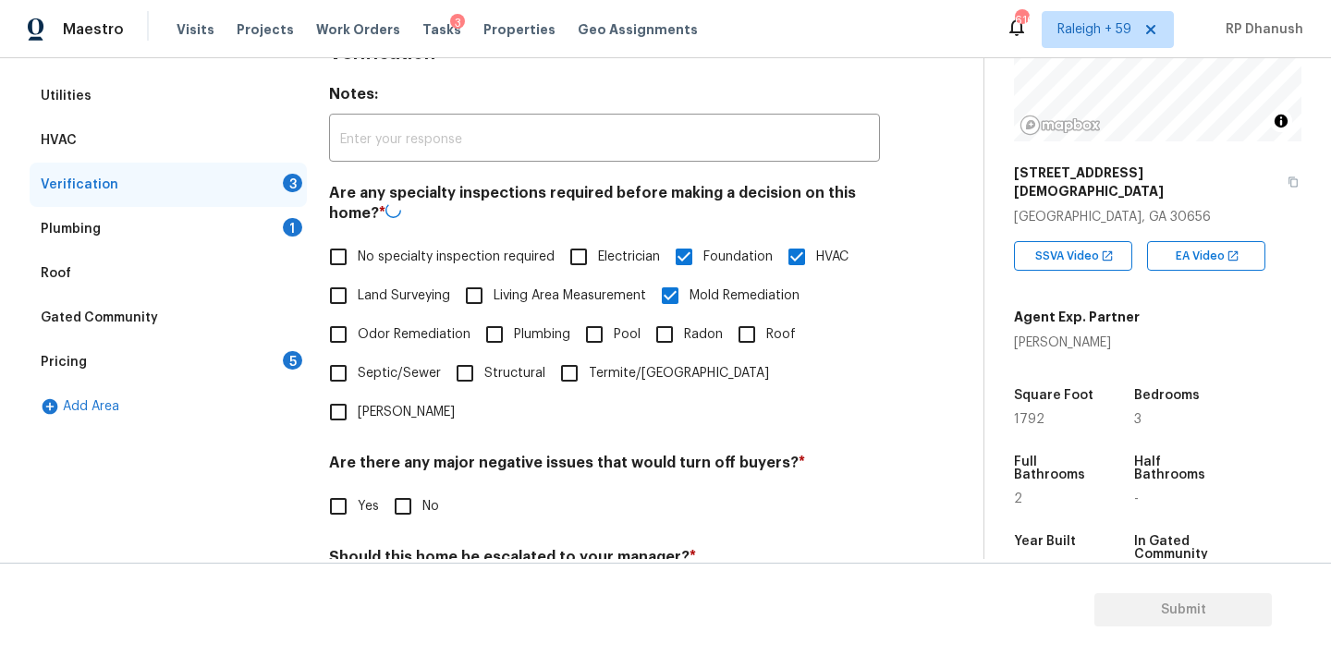
click at [768, 338] on span "Roof" at bounding box center [781, 334] width 30 height 19
click at [766, 338] on input "Roof" at bounding box center [746, 334] width 39 height 39
checkbox input "true"
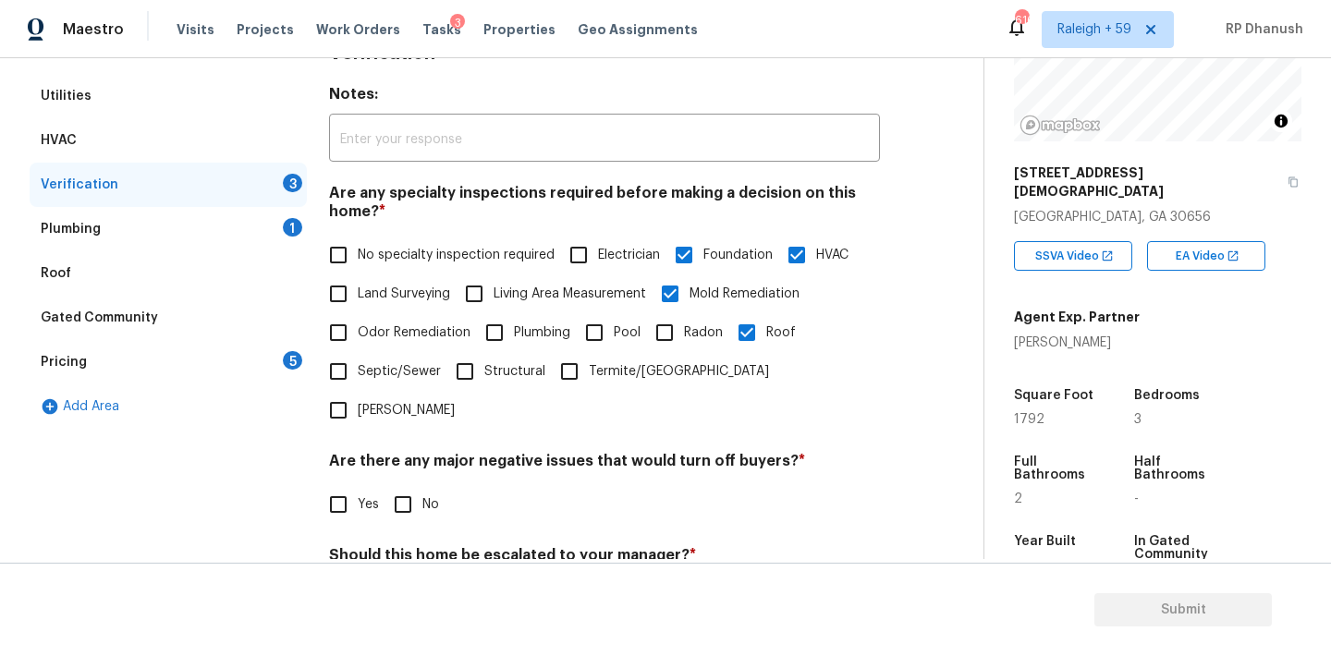
click at [387, 379] on span "Septic/Sewer" at bounding box center [399, 371] width 83 height 19
click at [358, 379] on input "Septic/Sewer" at bounding box center [338, 371] width 39 height 39
checkbox input "true"
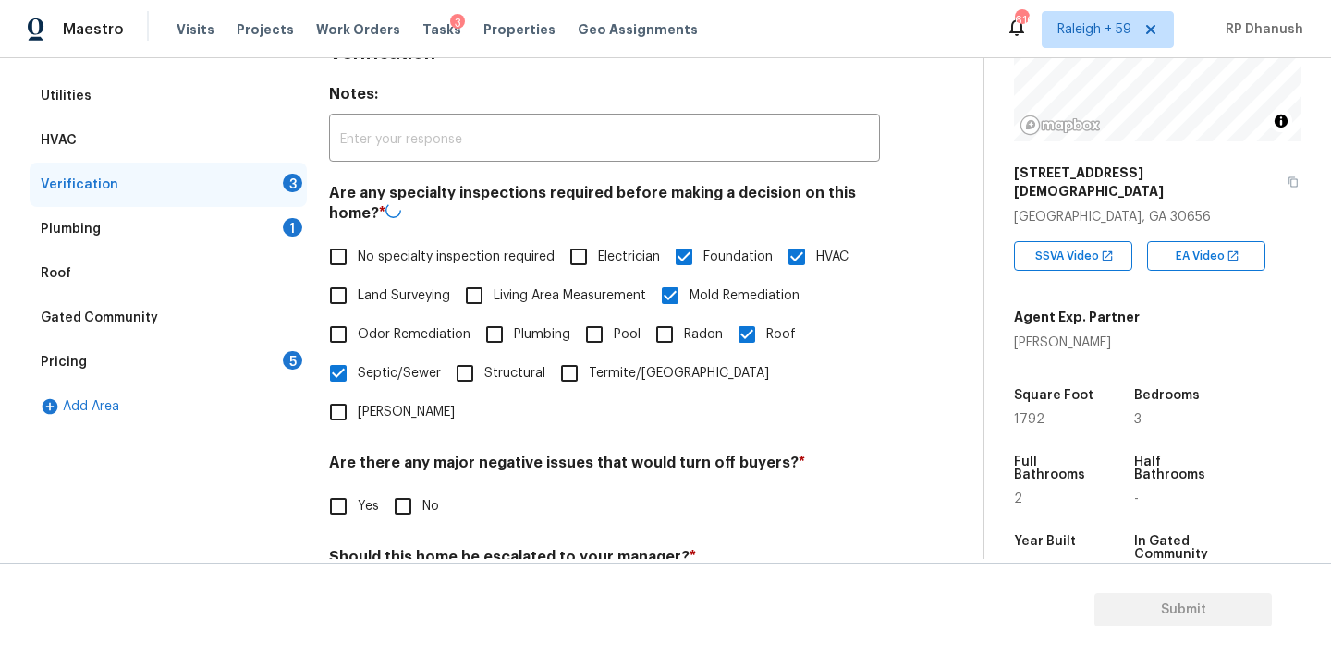
click at [395, 340] on span "Odor Remediation" at bounding box center [414, 334] width 113 height 19
click at [358, 340] on input "Odor Remediation" at bounding box center [338, 334] width 39 height 39
checkbox input "true"
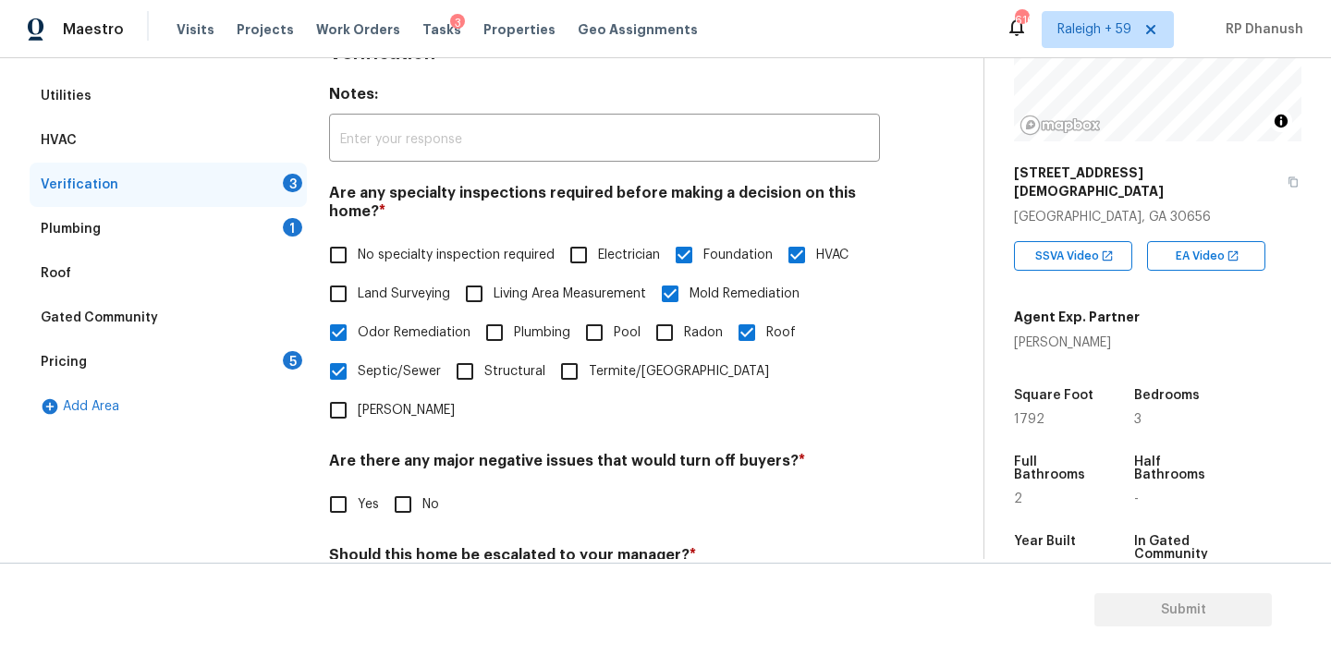
click at [405, 485] on input "No" at bounding box center [402, 504] width 39 height 39
checkbox input "true"
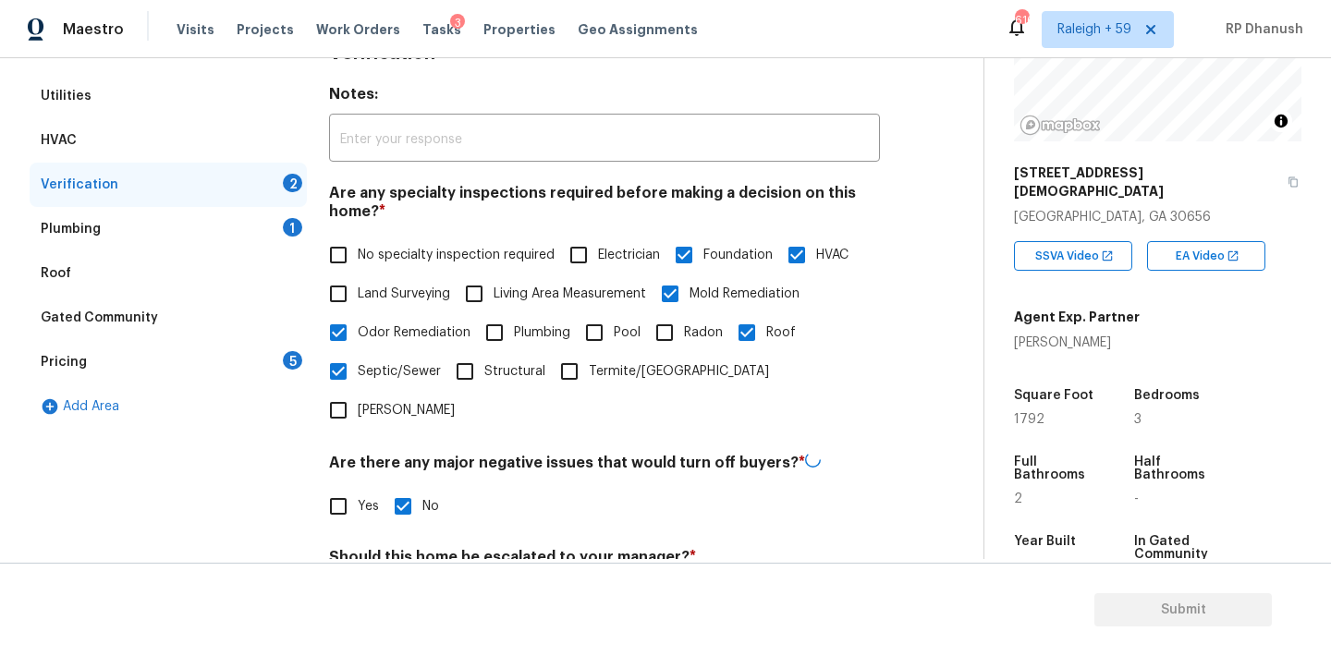
scroll to position [456, 0]
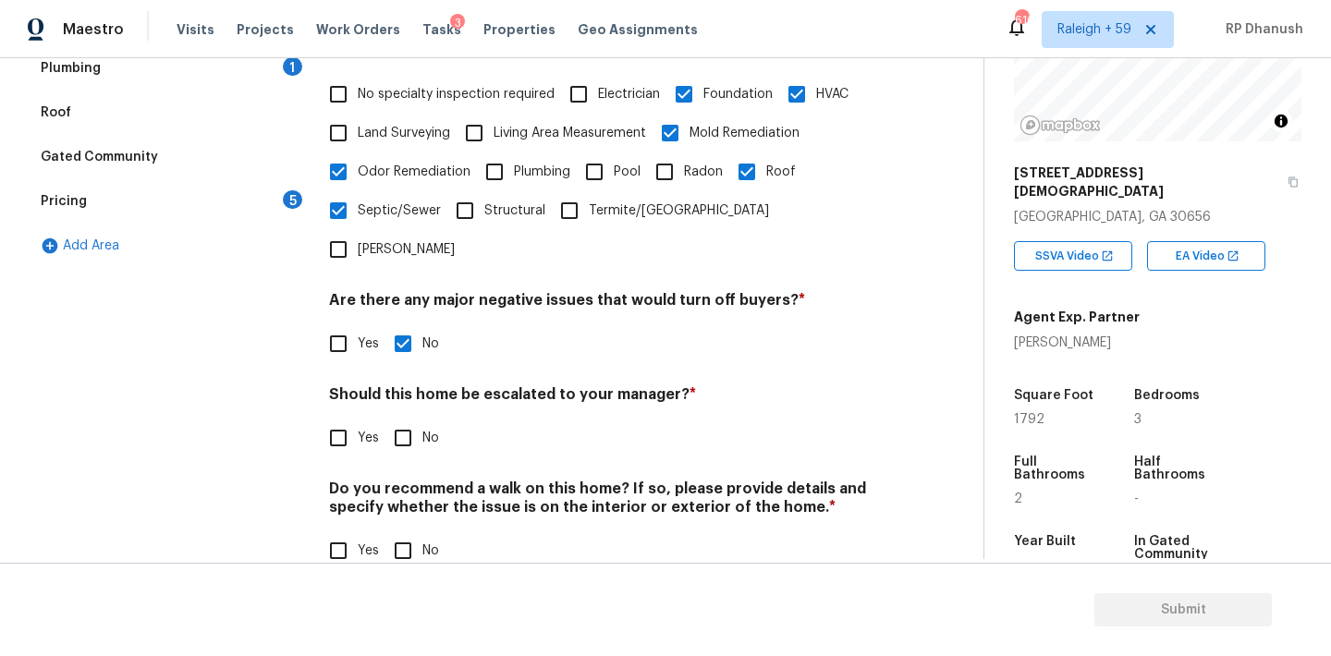
click at [438, 541] on span "No" at bounding box center [430, 550] width 17 height 19
click at [422, 531] on input "No" at bounding box center [402, 550] width 39 height 39
checkbox input "true"
click at [418, 427] on div "Verification Notes: ​ Are any specialty inspections required before making a de…" at bounding box center [604, 231] width 551 height 725
click at [418, 419] on input "No" at bounding box center [402, 438] width 39 height 39
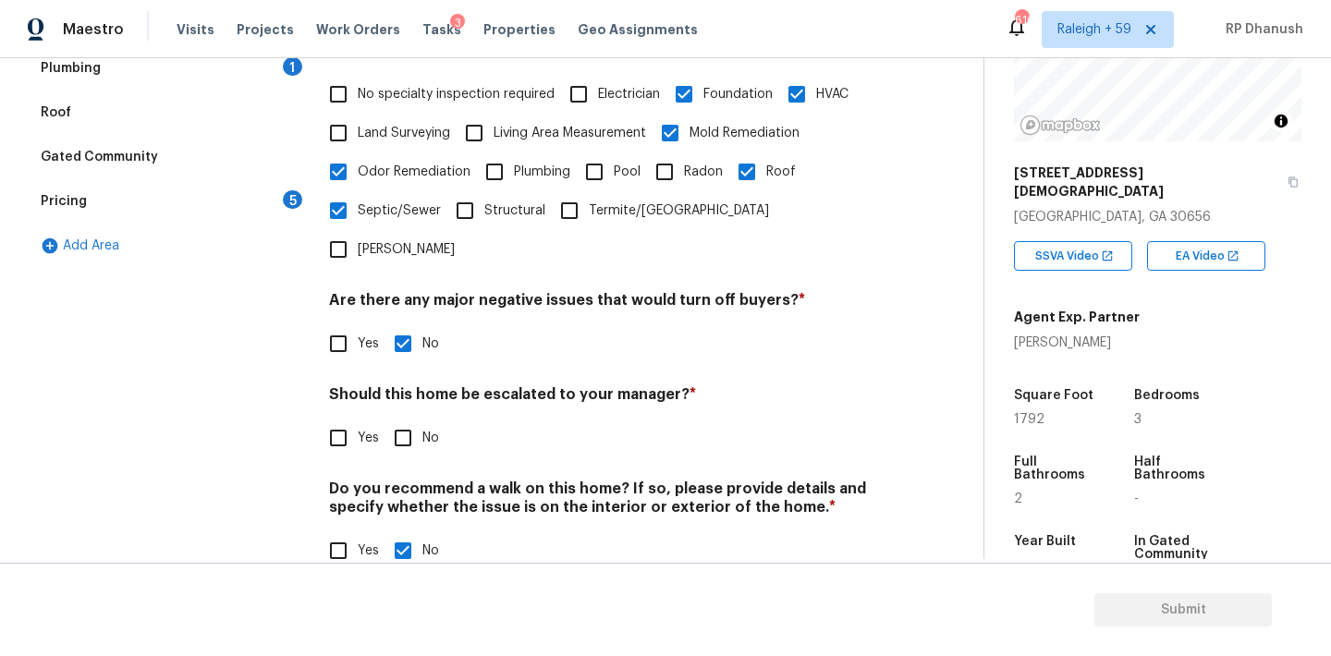
checkbox input "true"
drag, startPoint x: 598, startPoint y: 202, endPoint x: 560, endPoint y: 203, distance: 37.9
click at [598, 202] on span "Termite/Pest" at bounding box center [679, 210] width 180 height 19
click at [589, 202] on input "Termite/Pest" at bounding box center [569, 210] width 39 height 39
checkbox input "true"
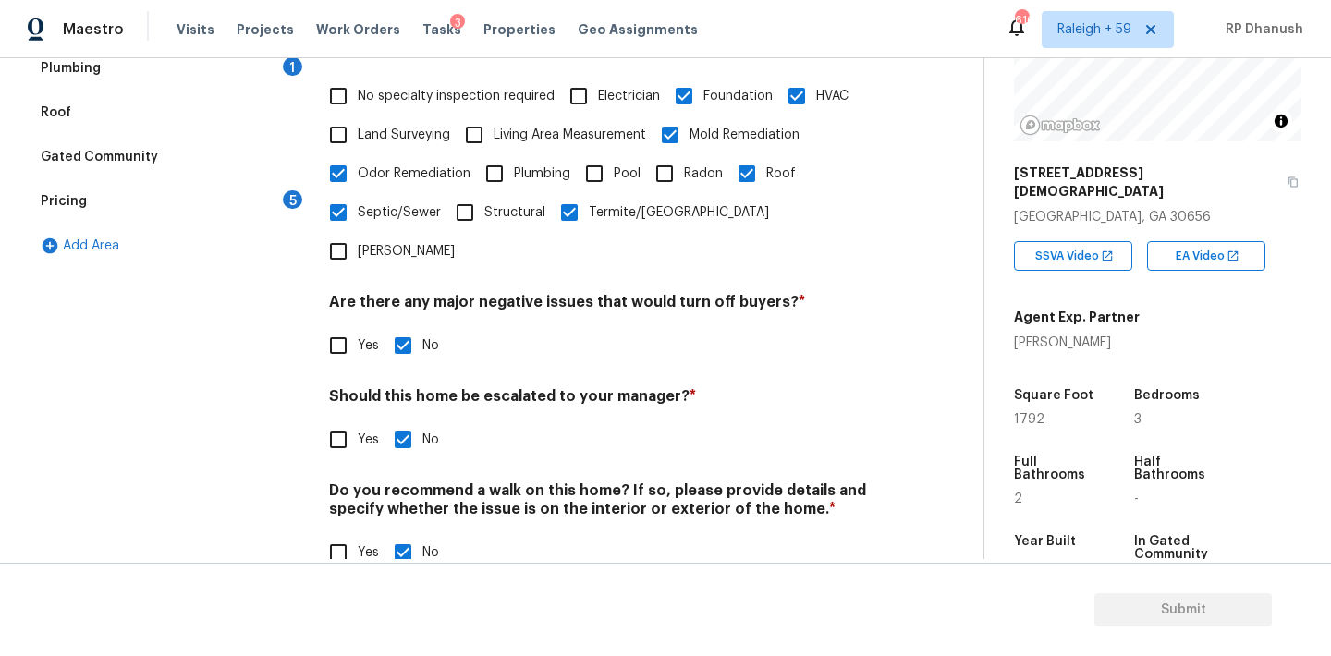
click at [503, 204] on span "Structural" at bounding box center [514, 212] width 61 height 19
click at [484, 204] on input "Structural" at bounding box center [464, 212] width 39 height 39
checkbox input "true"
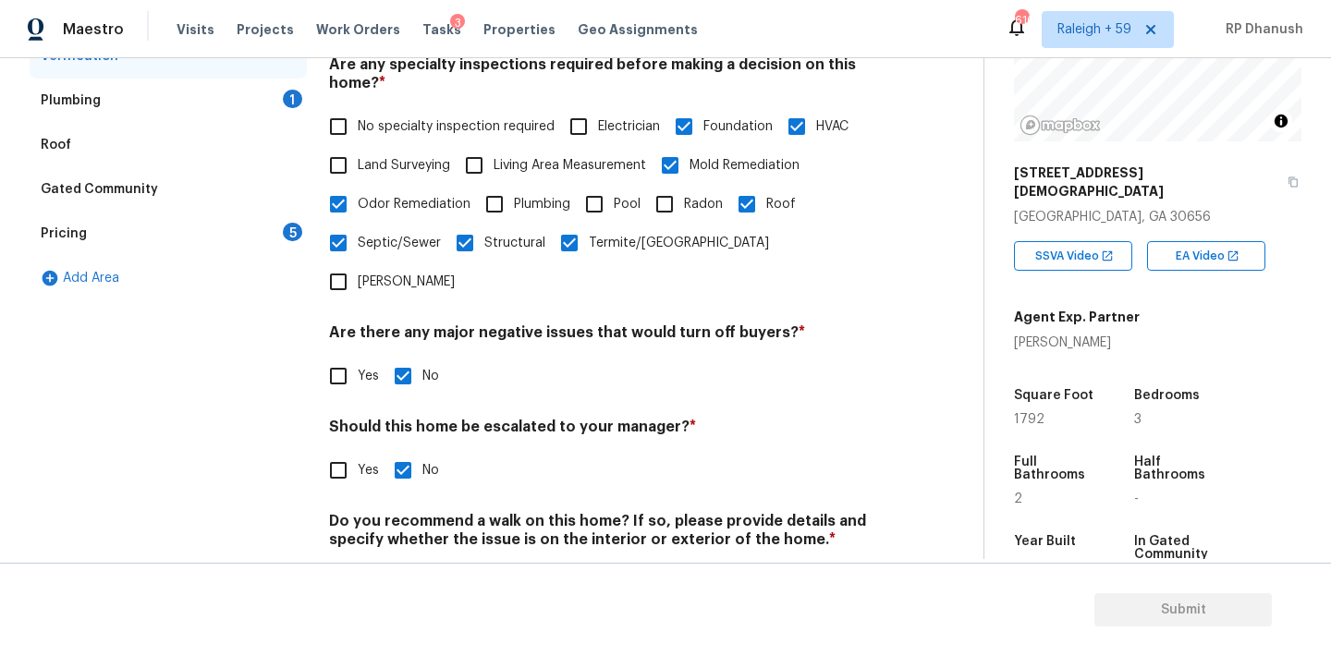
scroll to position [414, 0]
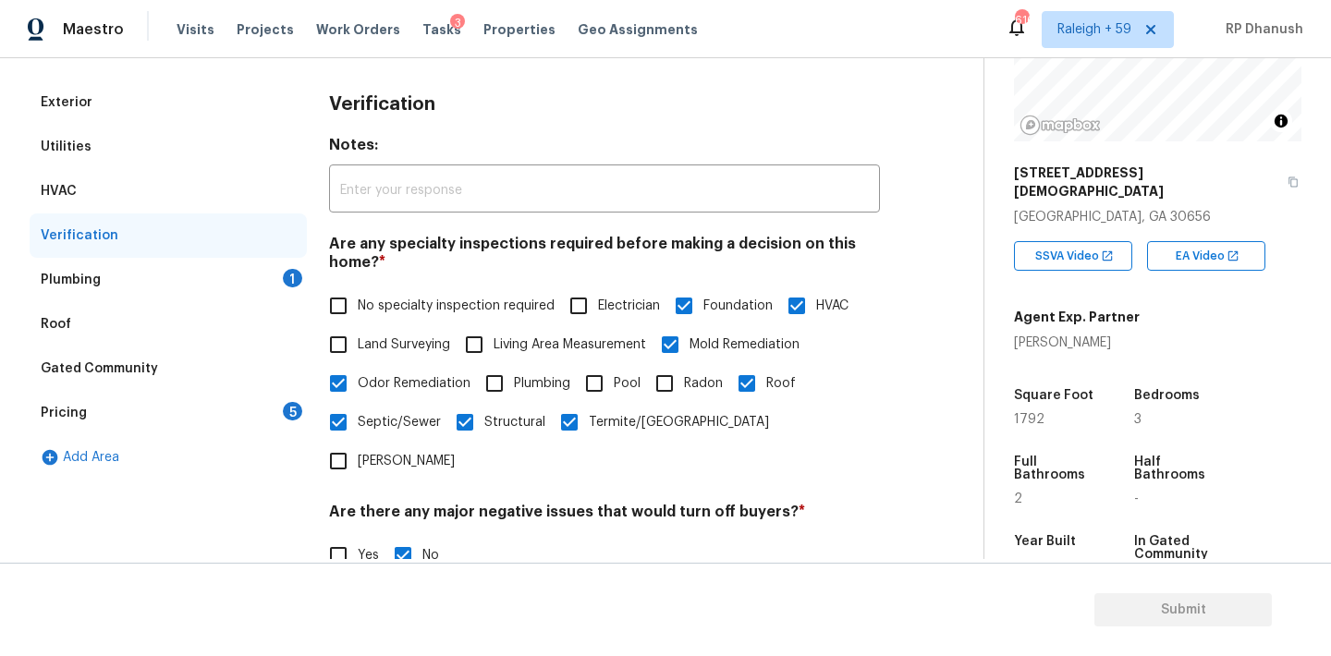
click at [283, 274] on div "1" at bounding box center [292, 278] width 19 height 18
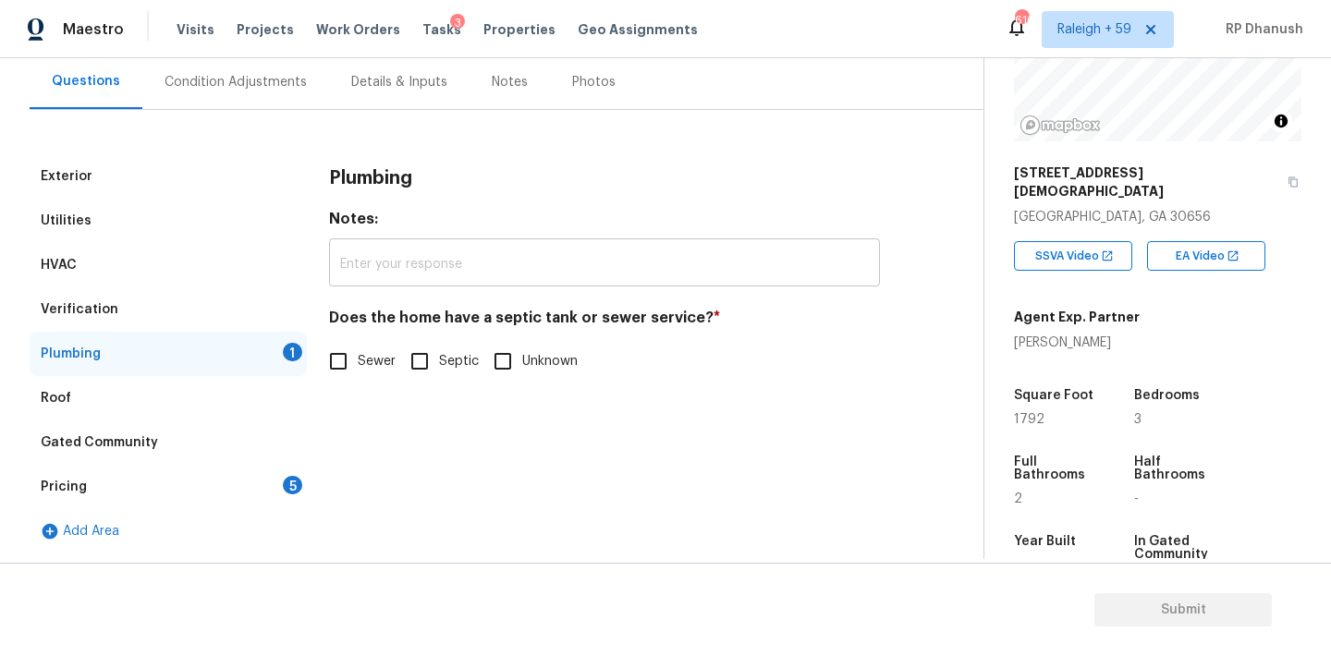
scroll to position [170, 0]
click at [419, 371] on input "Septic" at bounding box center [419, 361] width 39 height 39
checkbox input "true"
click at [272, 498] on div "Pricing 5" at bounding box center [168, 487] width 277 height 44
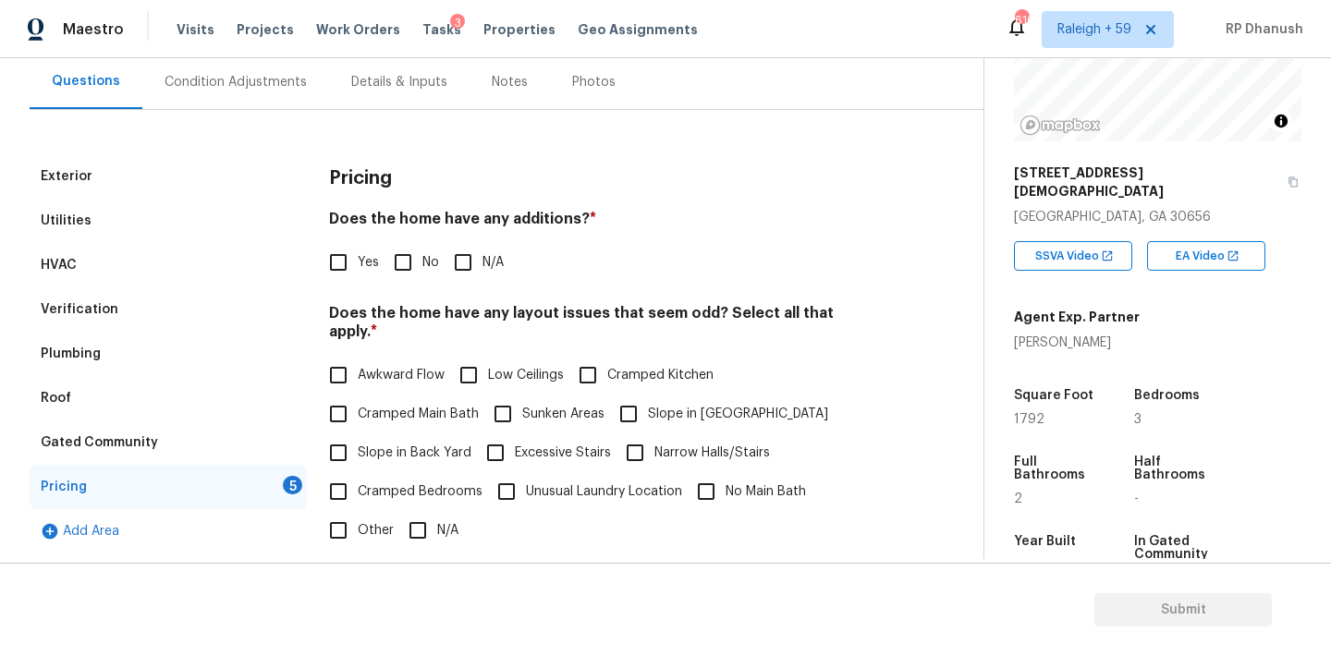
click at [396, 260] on input "No" at bounding box center [402, 262] width 39 height 39
checkbox input "true"
click at [358, 433] on label "Slope in Back Yard" at bounding box center [395, 452] width 152 height 39
click at [358, 433] on input "Slope in Back Yard" at bounding box center [338, 452] width 39 height 39
checkbox input "true"
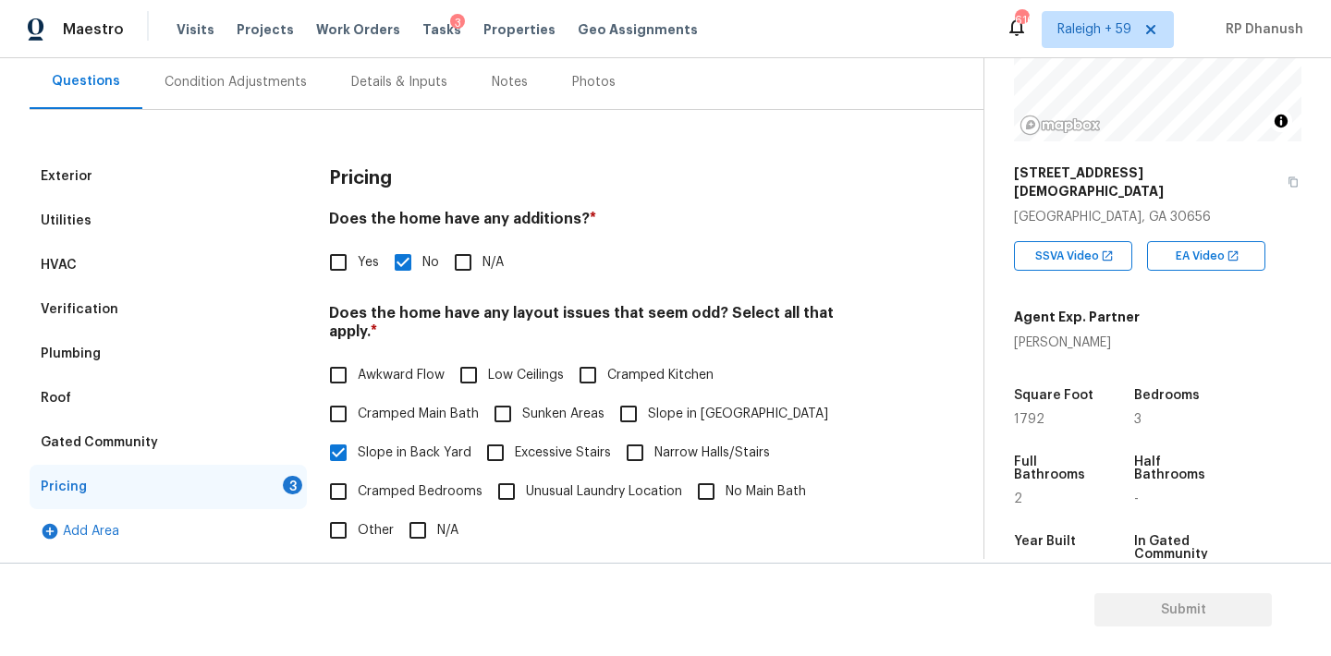
click at [619, 401] on input "Slope in Front Yard" at bounding box center [628, 414] width 39 height 39
checkbox input "true"
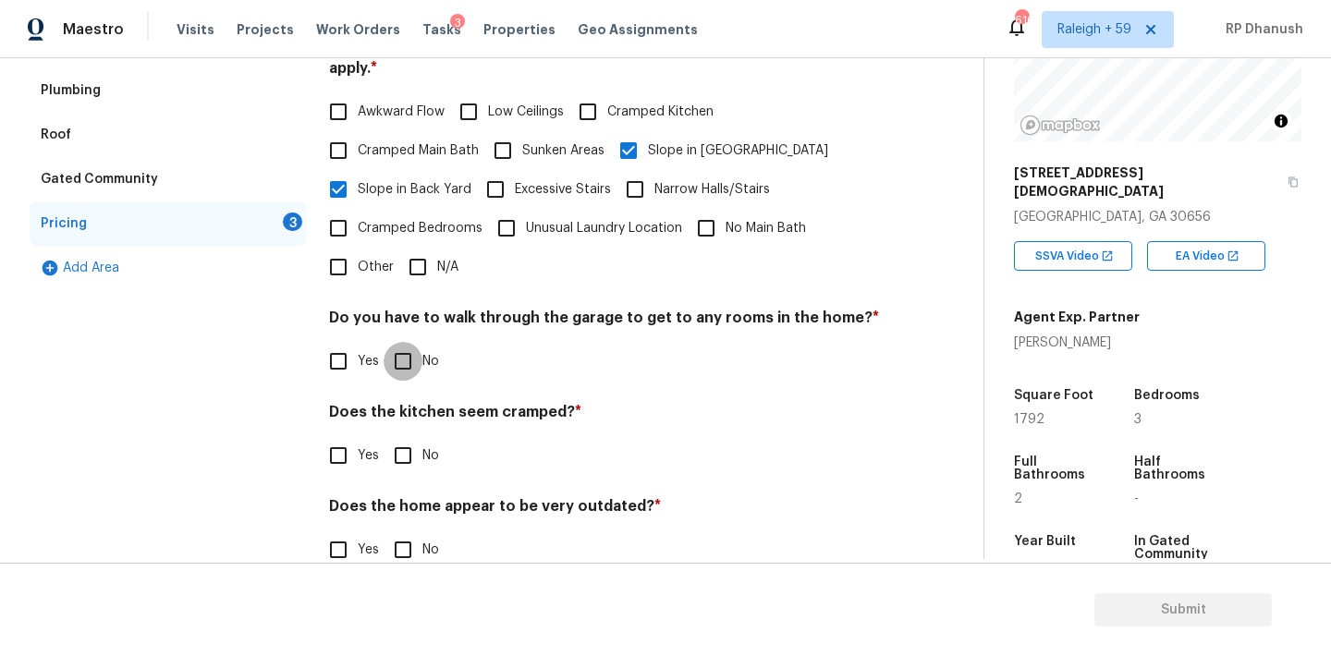
click at [416, 342] on input "No" at bounding box center [402, 361] width 39 height 39
checkbox input "true"
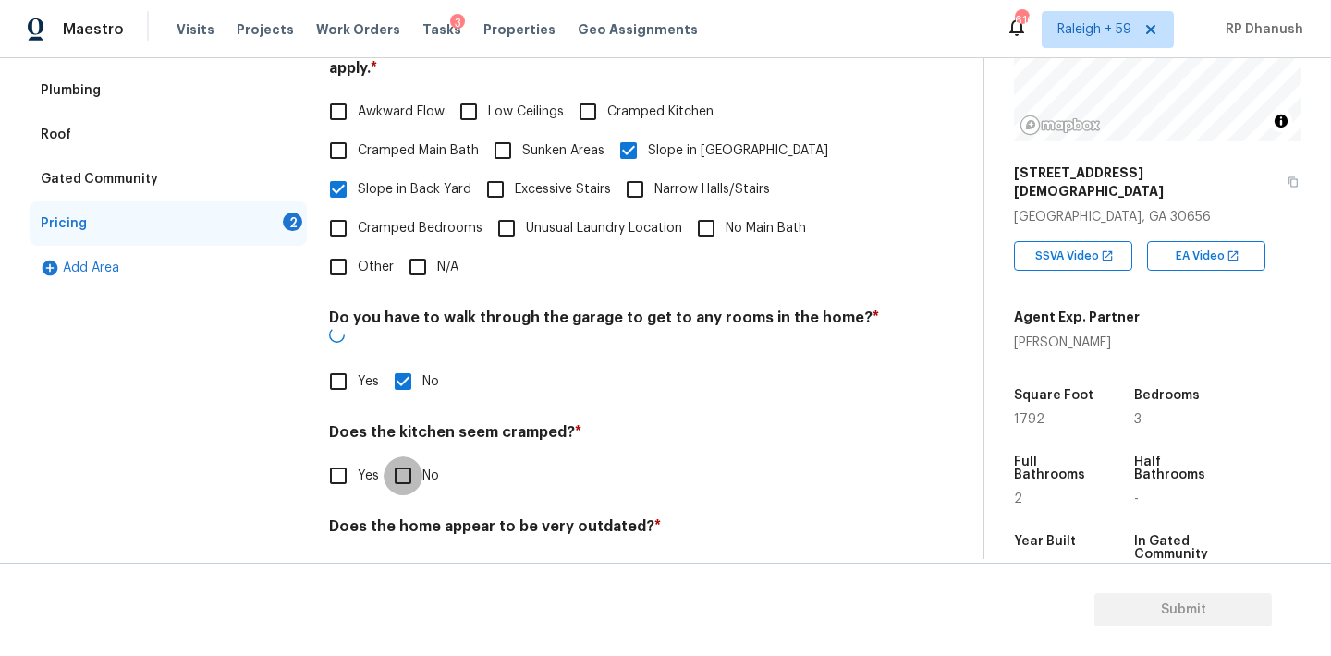
click at [412, 456] on input "No" at bounding box center [402, 475] width 39 height 39
checkbox input "true"
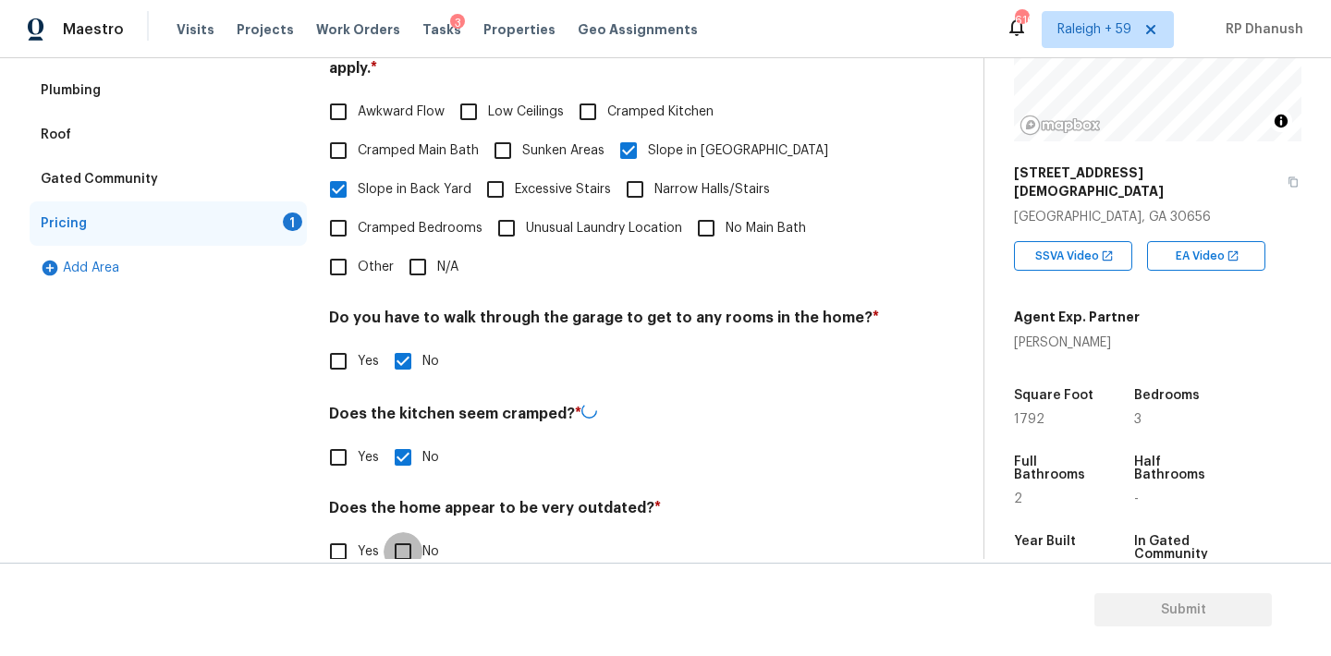
click at [412, 534] on input "No" at bounding box center [402, 551] width 39 height 39
checkbox input "true"
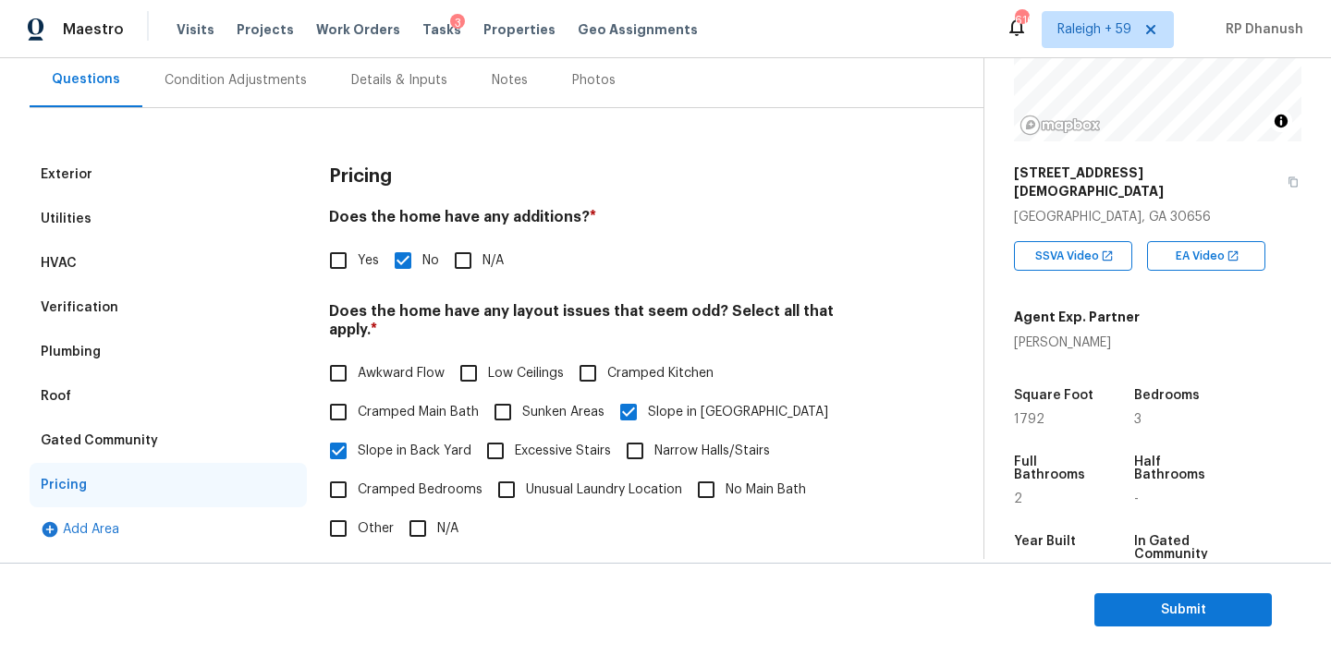
scroll to position [115, 0]
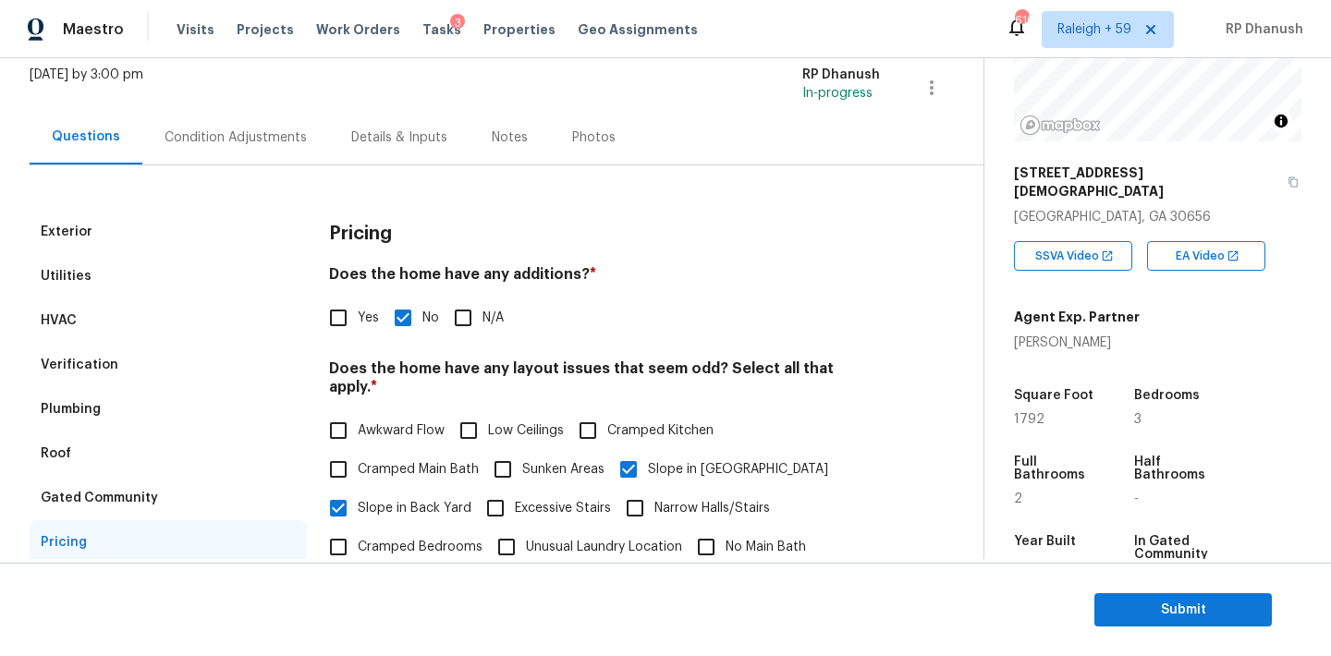
click at [237, 121] on div "Condition Adjustments" at bounding box center [235, 137] width 187 height 55
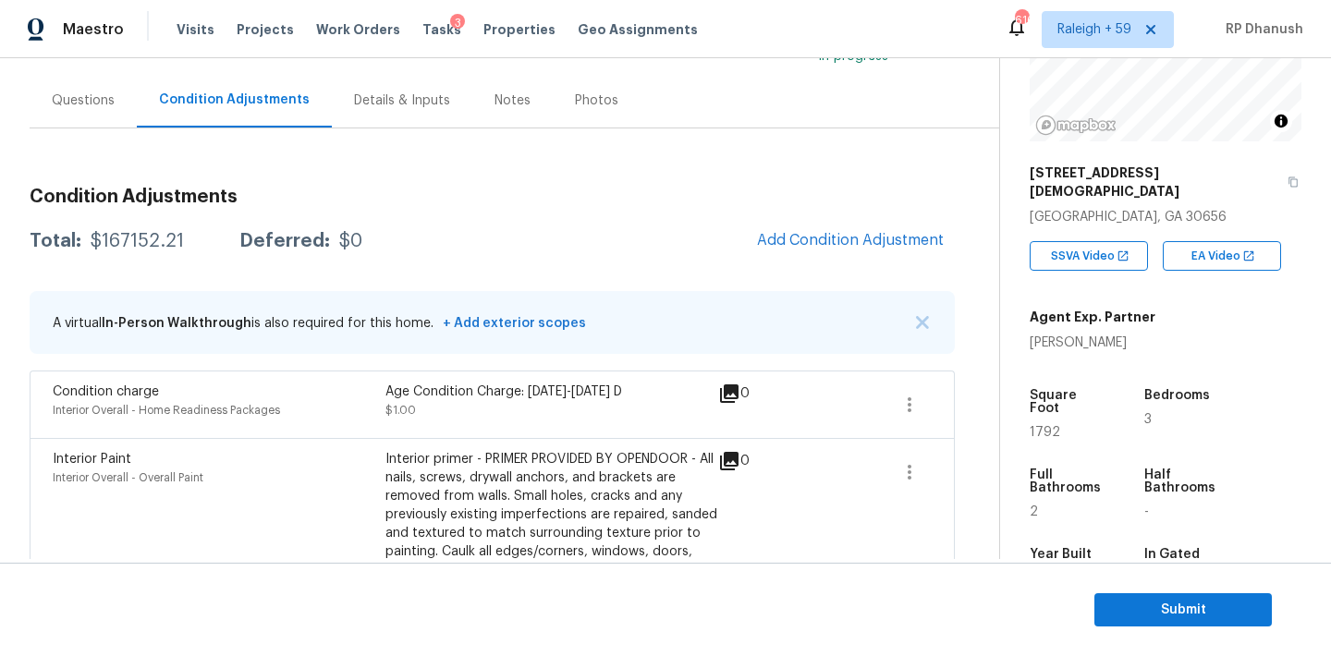
scroll to position [127, 0]
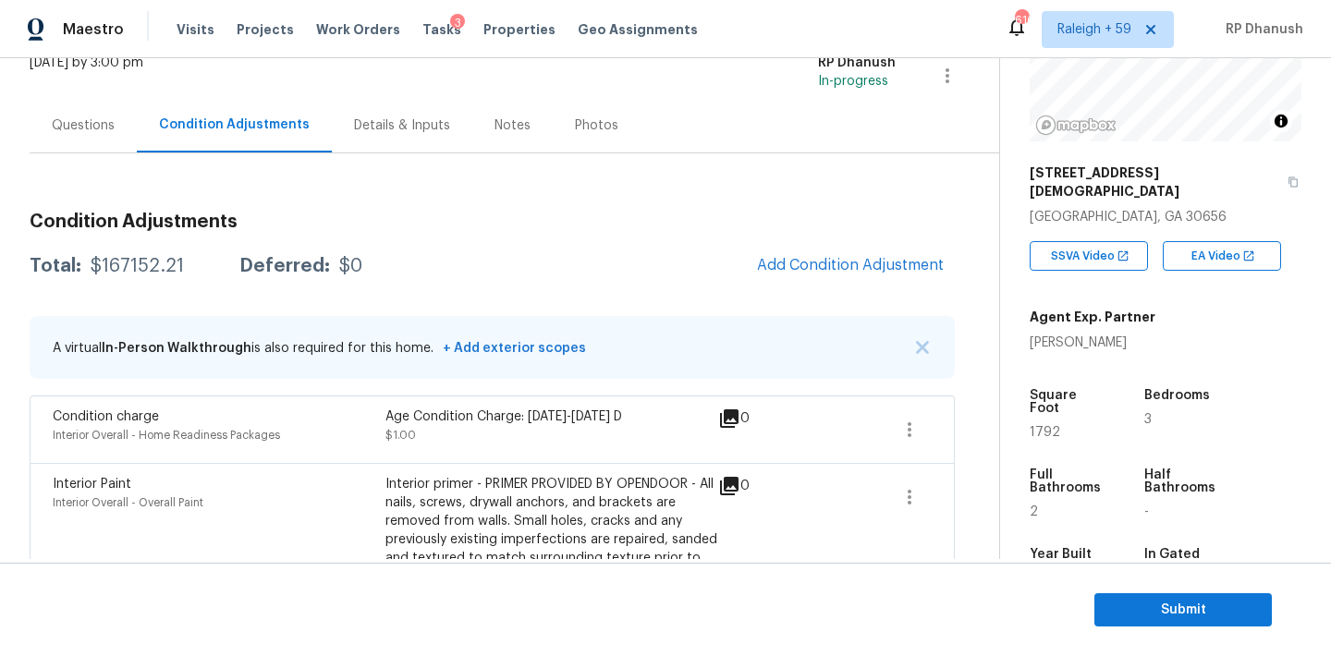
click at [153, 272] on div "$167152.21" at bounding box center [137, 266] width 93 height 18
copy div "$167152.21"
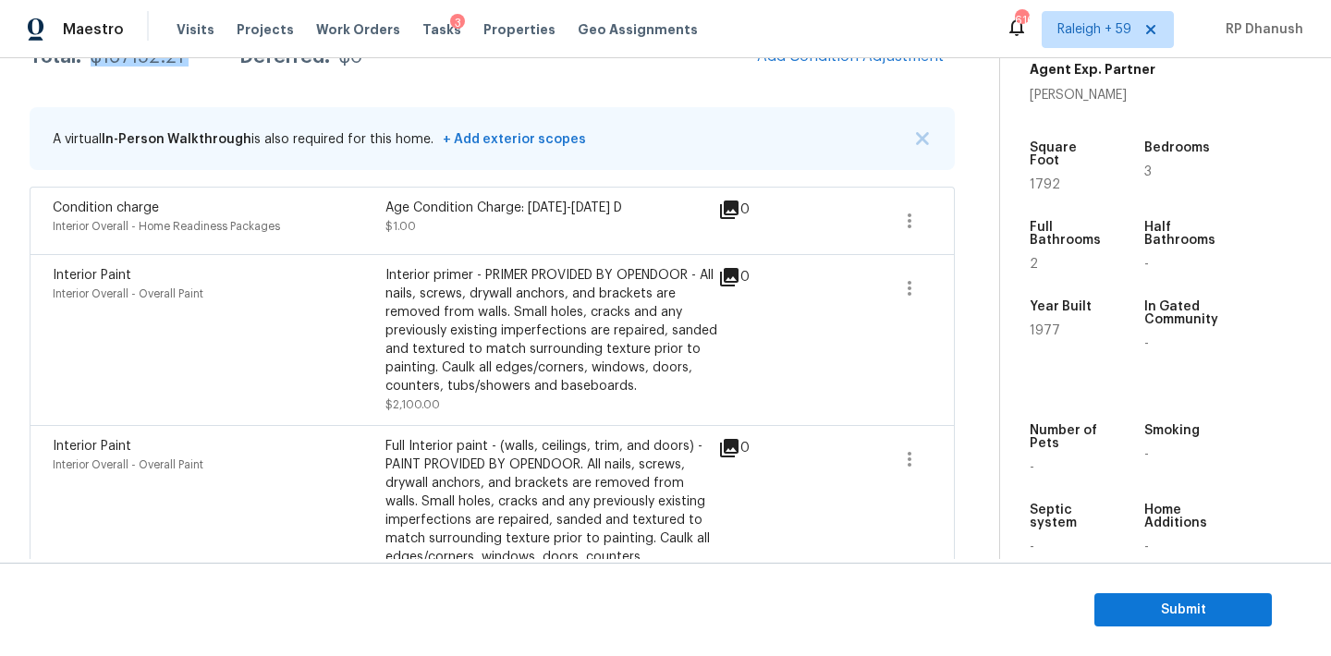
scroll to position [337, 0]
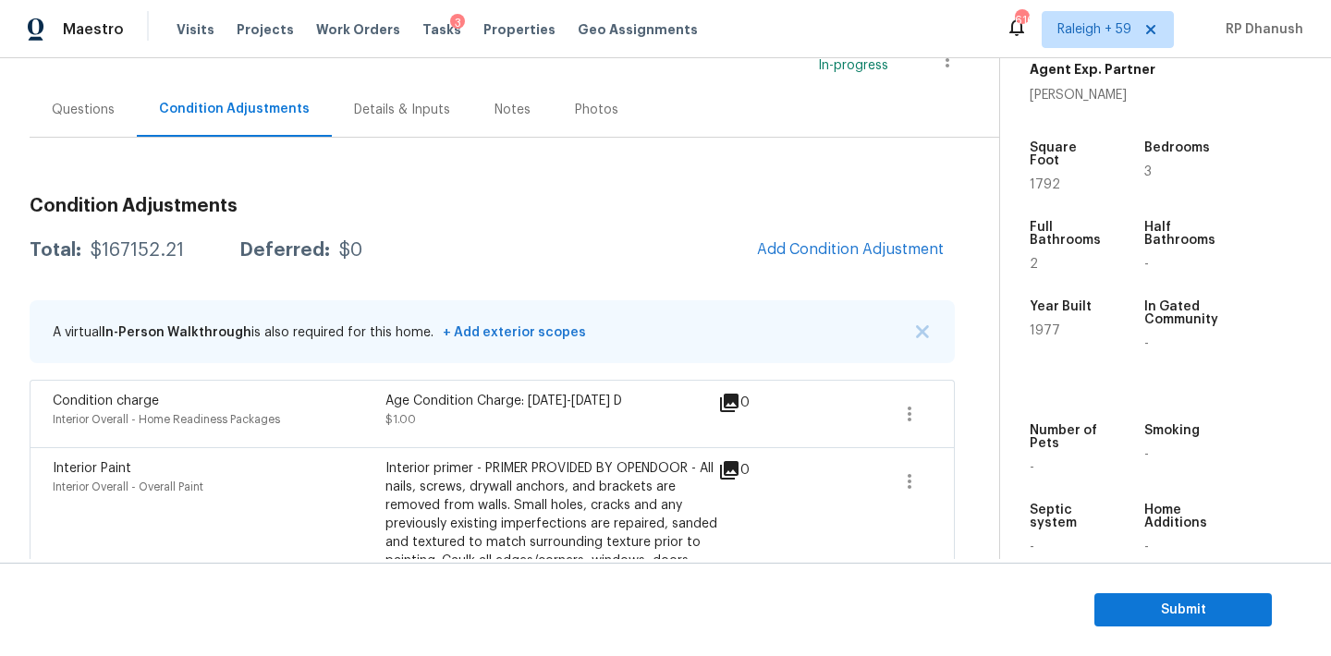
click at [87, 112] on div "Questions" at bounding box center [83, 110] width 63 height 18
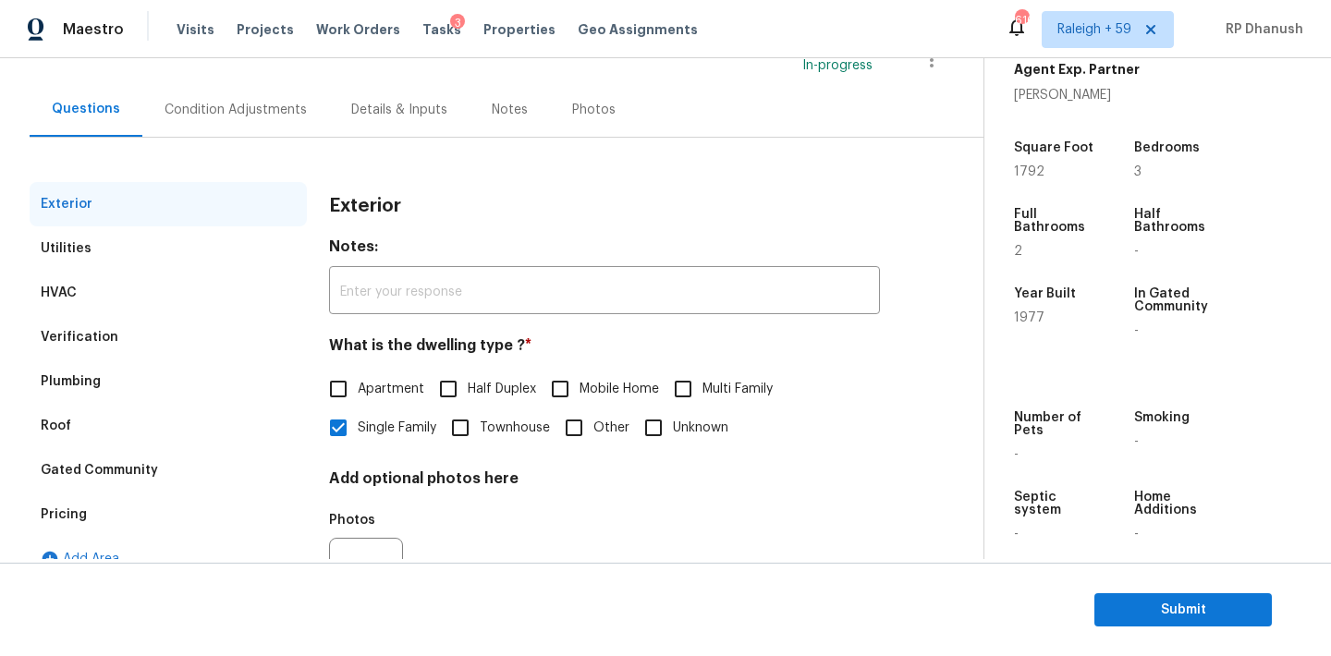
scroll to position [234, 0]
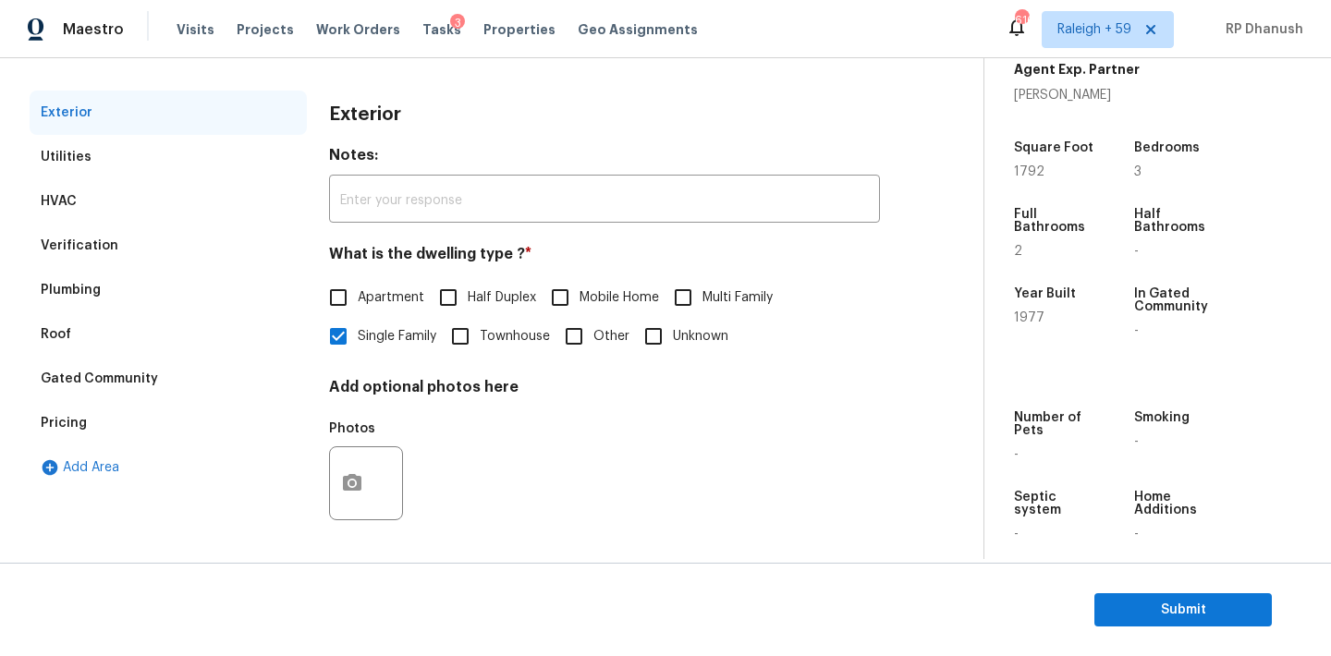
click at [91, 244] on div "Verification" at bounding box center [80, 246] width 78 height 18
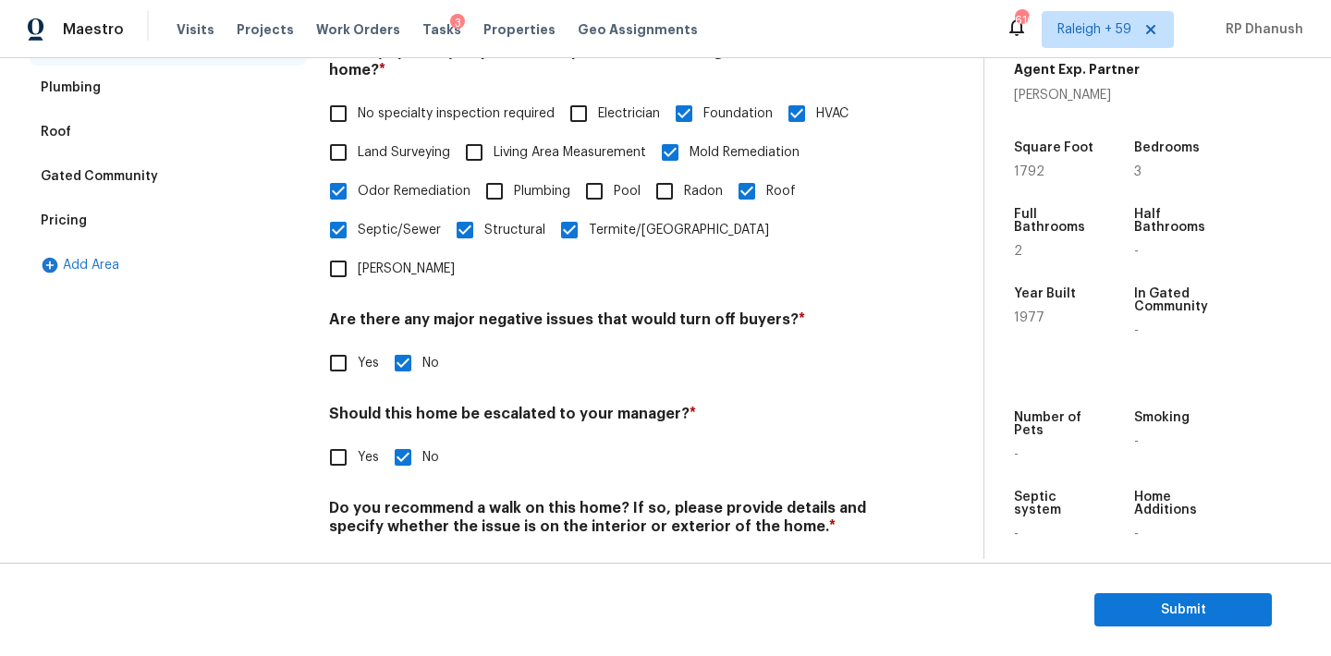
scroll to position [456, 0]
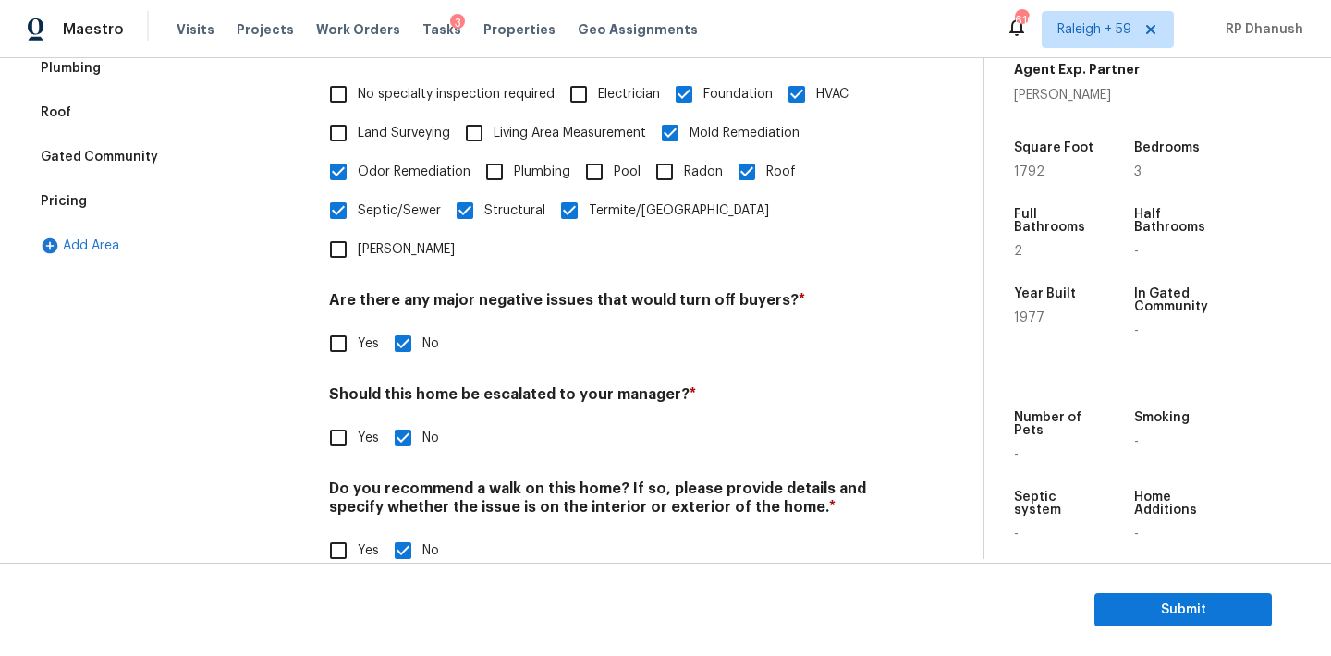
click at [344, 419] on input "Yes" at bounding box center [338, 438] width 39 height 39
checkbox input "true"
checkbox input "false"
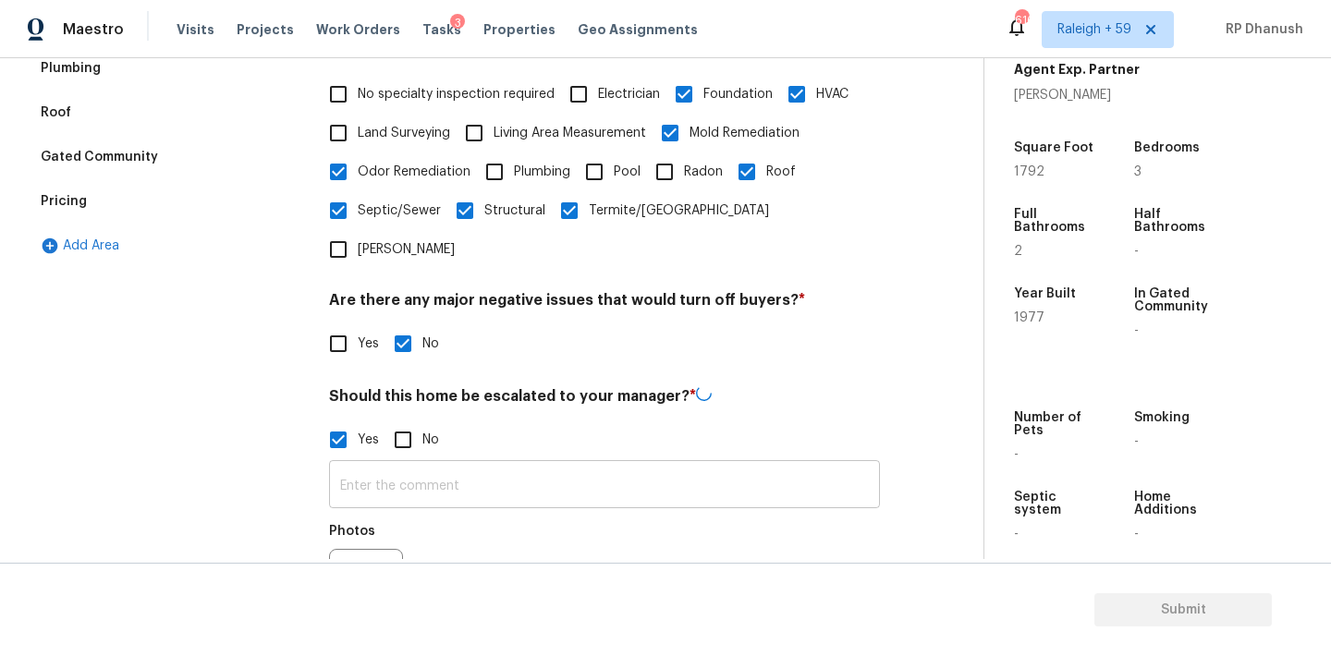
click at [361, 465] on input "text" at bounding box center [604, 486] width 551 height 43
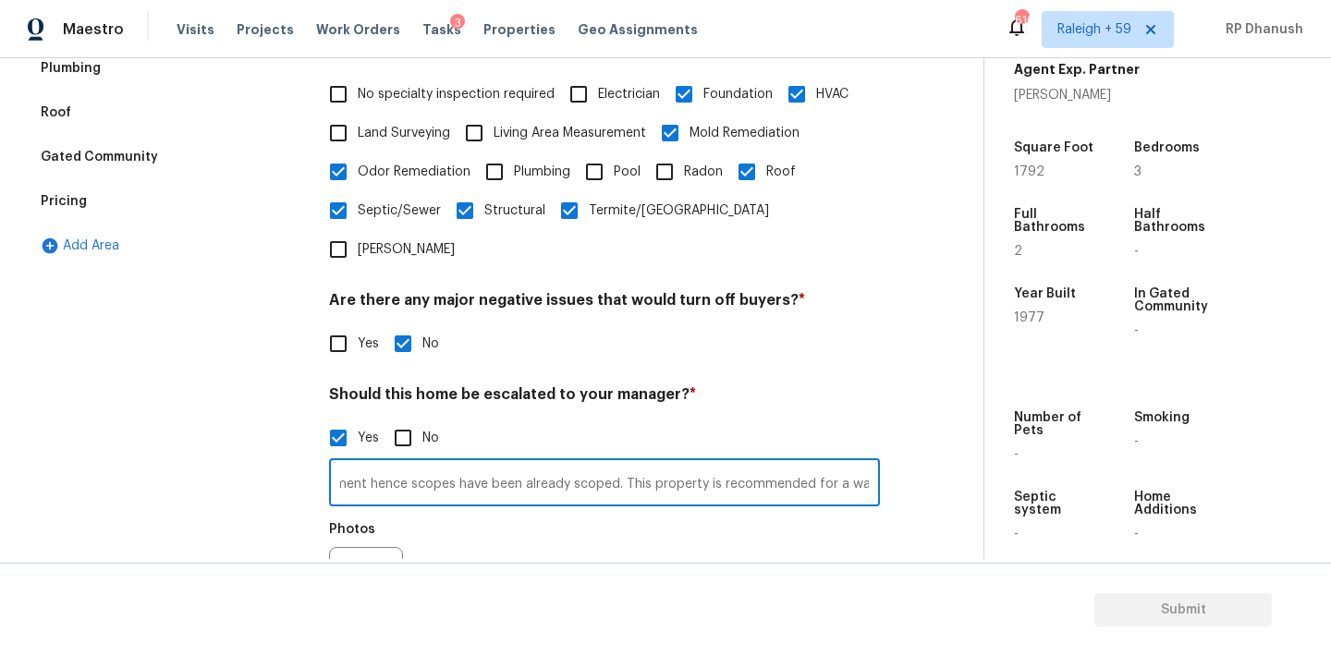
scroll to position [0, 111]
click at [361, 463] on input "Duplicate assessment hence scopes have been already scoped. This property is re…" at bounding box center [604, 484] width 551 height 43
type input "Duplicate assessment hence scopes have been already scoped. This property is re…"
click at [361, 548] on button "button" at bounding box center [352, 584] width 44 height 72
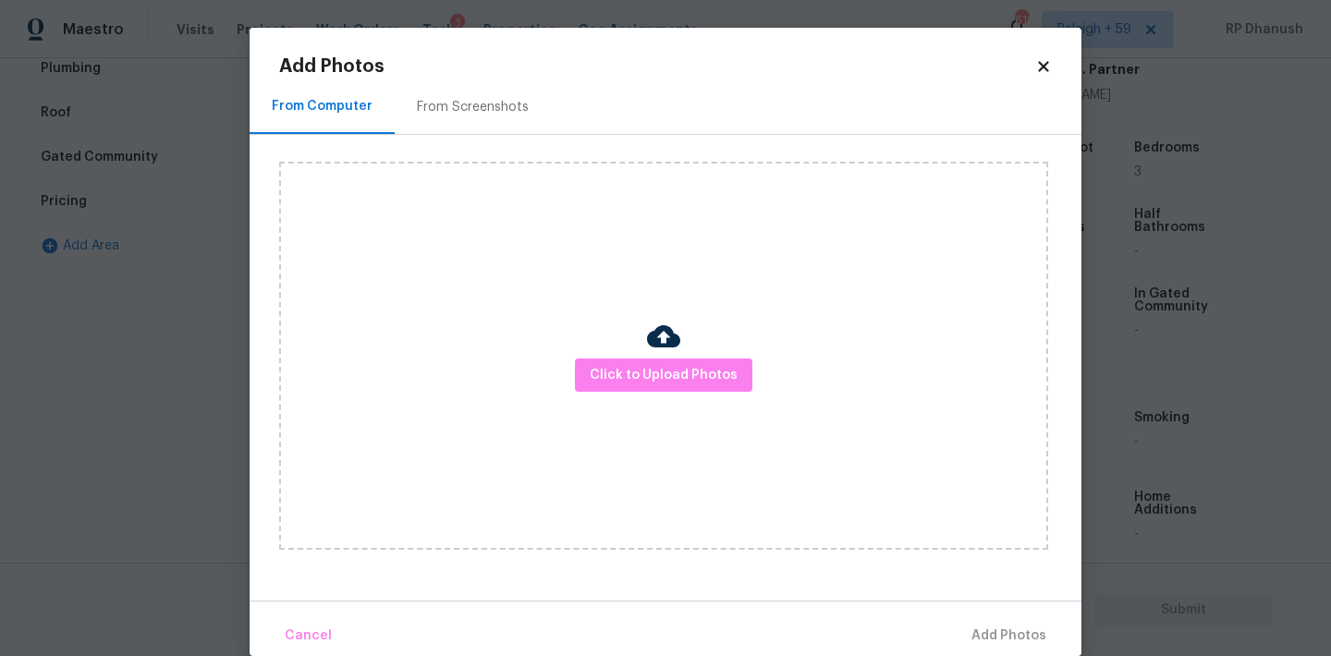
drag, startPoint x: 485, startPoint y: 111, endPoint x: 563, endPoint y: 86, distance: 81.5
click at [485, 111] on div "From Screenshots" at bounding box center [473, 107] width 112 height 18
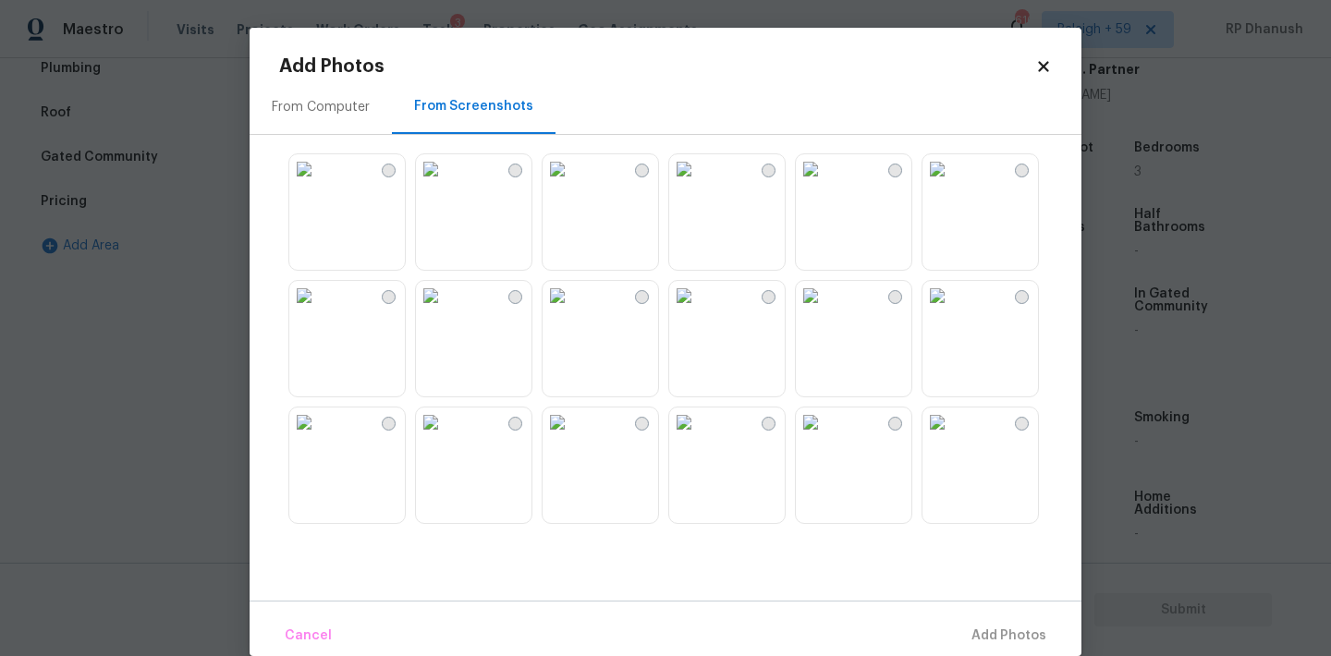
click at [572, 310] on img at bounding box center [557, 296] width 30 height 30
drag, startPoint x: 497, startPoint y: 445, endPoint x: 615, endPoint y: 439, distance: 118.4
click at [445, 437] on img at bounding box center [431, 422] width 30 height 30
click at [952, 184] on img at bounding box center [937, 169] width 30 height 30
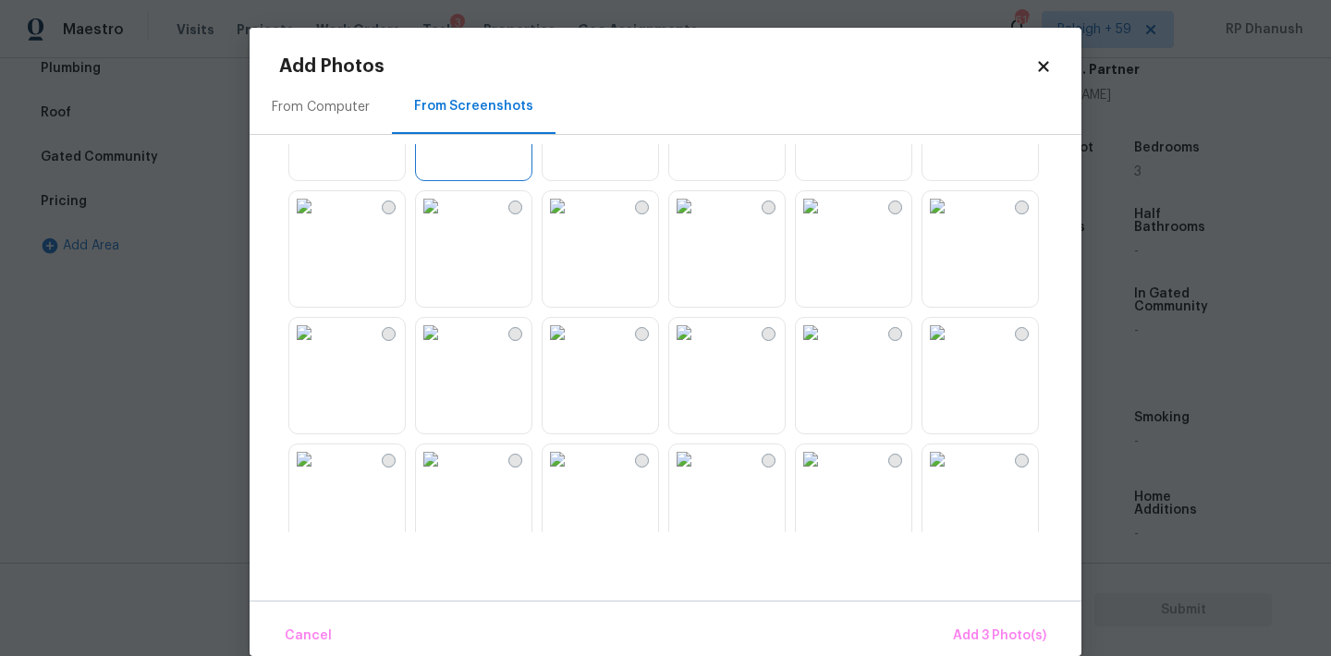
scroll to position [511, 0]
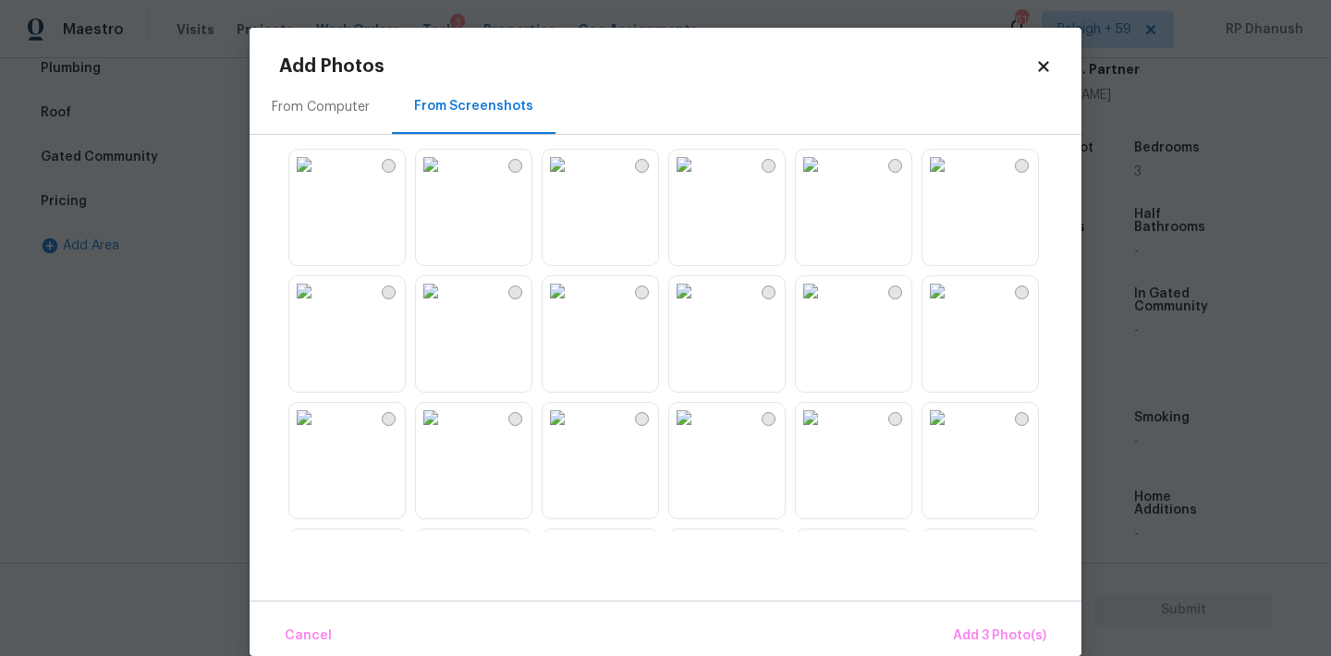
click at [572, 306] on img at bounding box center [557, 291] width 30 height 30
click at [983, 641] on span "Add 4 Photo(s)" at bounding box center [998, 636] width 95 height 23
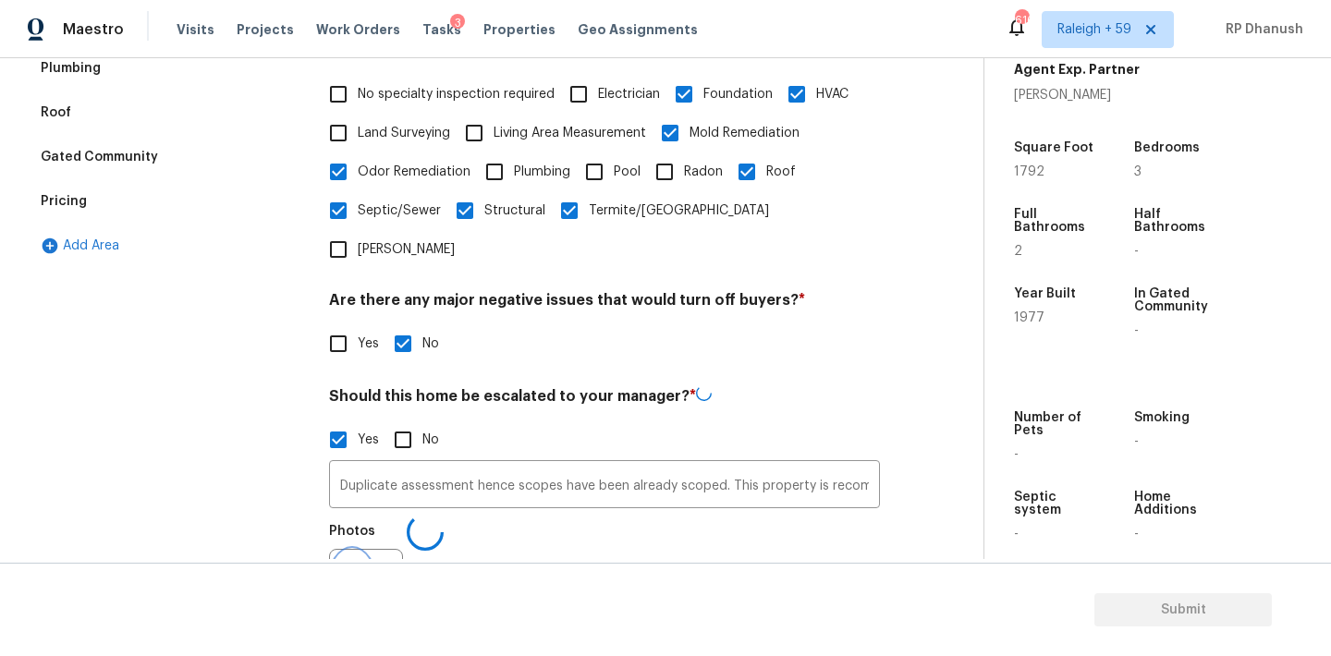
scroll to position [480, 0]
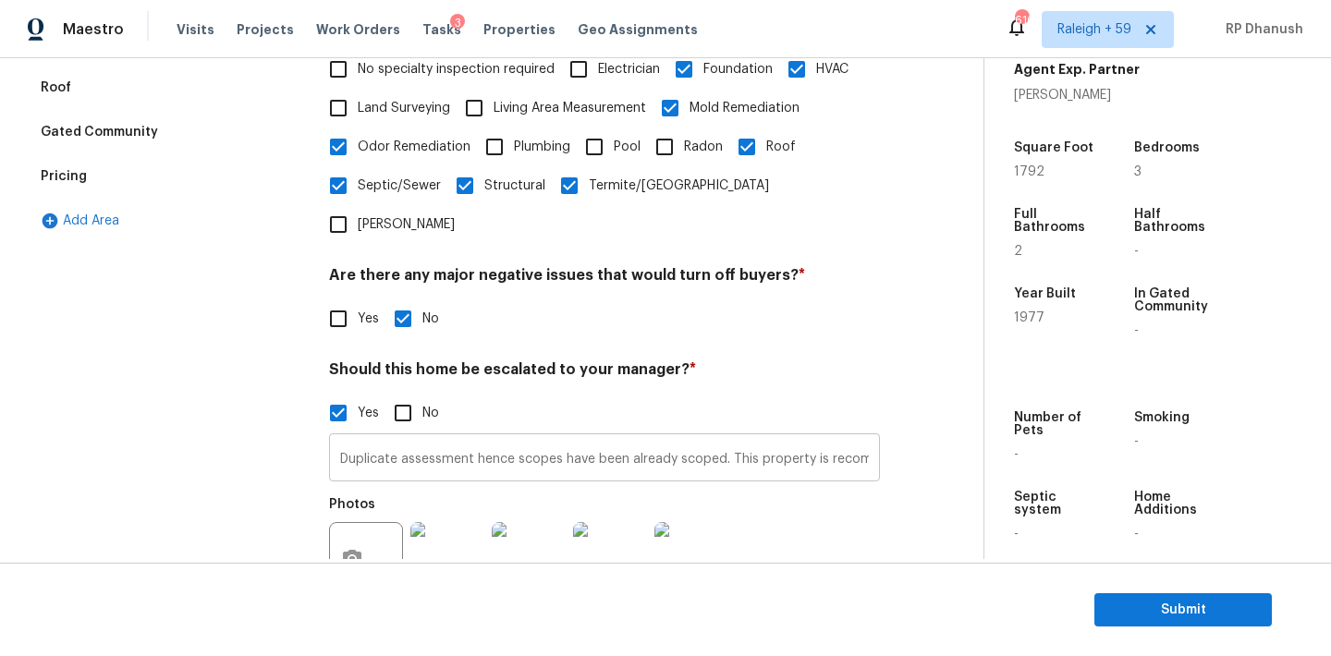
click at [570, 438] on input "Duplicate assessment hence scopes have been already scoped. This property is re…" at bounding box center [604, 459] width 551 height 43
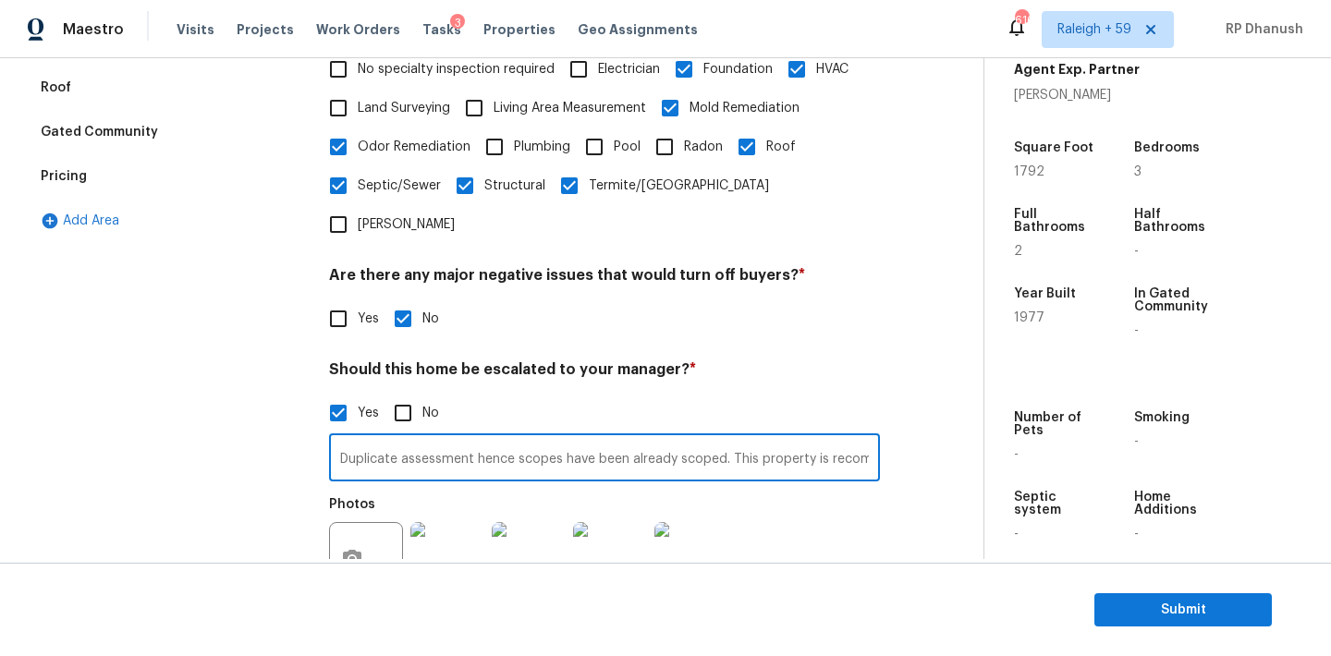
click at [570, 438] on input "Duplicate assessment hence scopes have been already scoped. This property is re…" at bounding box center [604, 459] width 551 height 43
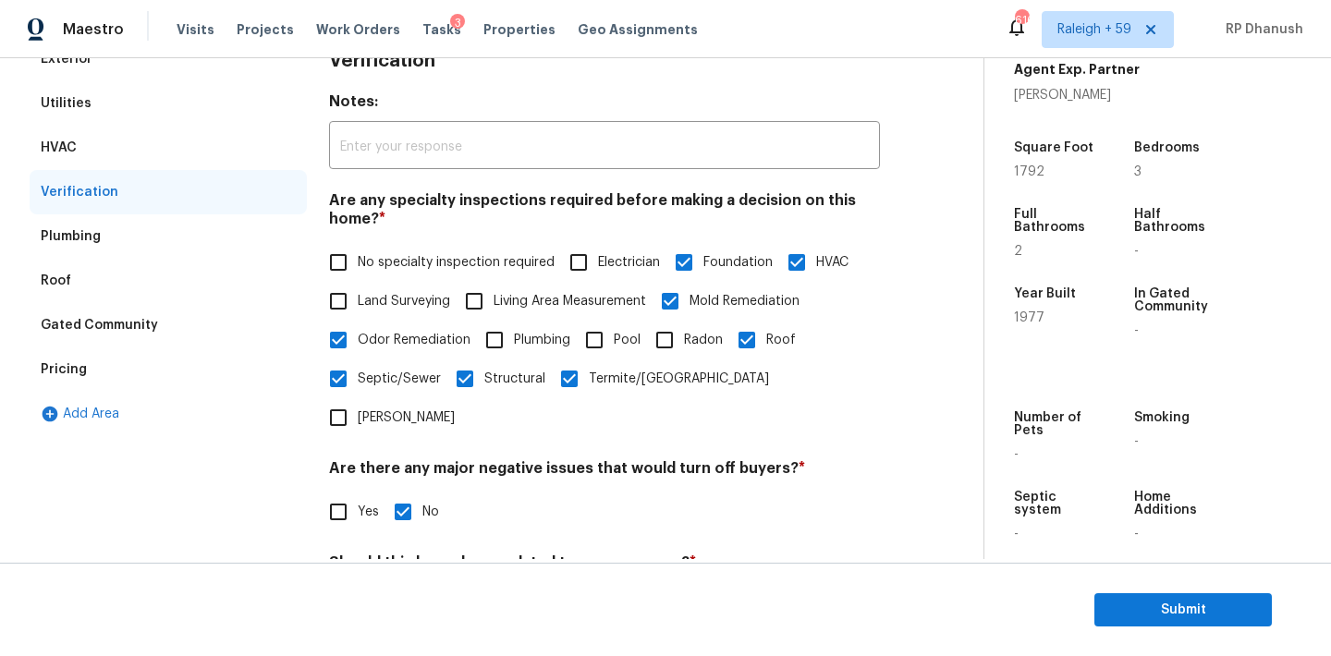
scroll to position [0, 0]
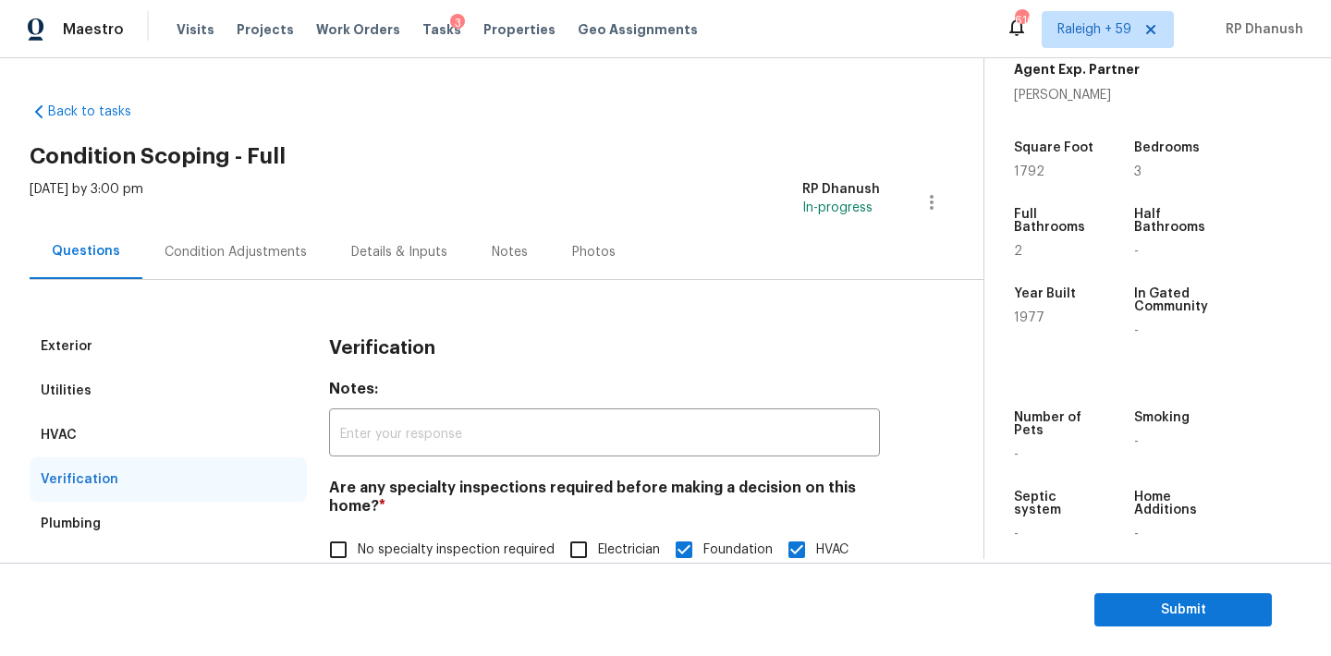
click at [238, 239] on div "Condition Adjustments" at bounding box center [235, 252] width 187 height 55
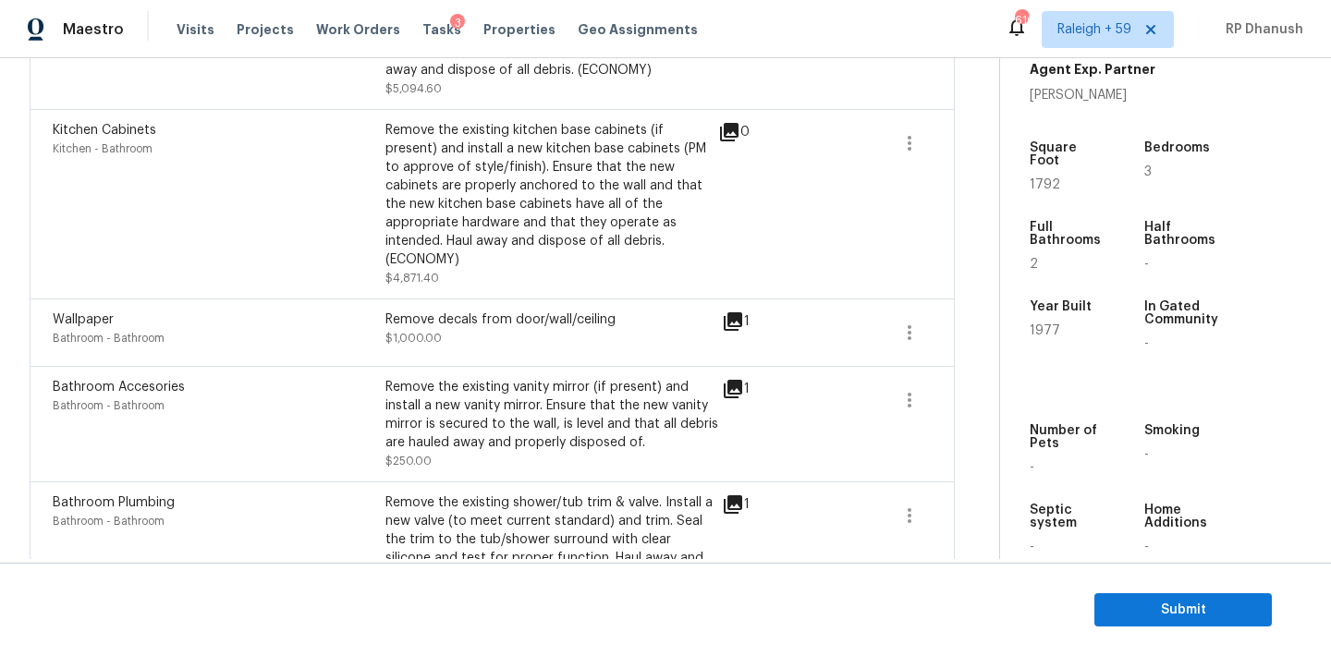
scroll to position [4666, 0]
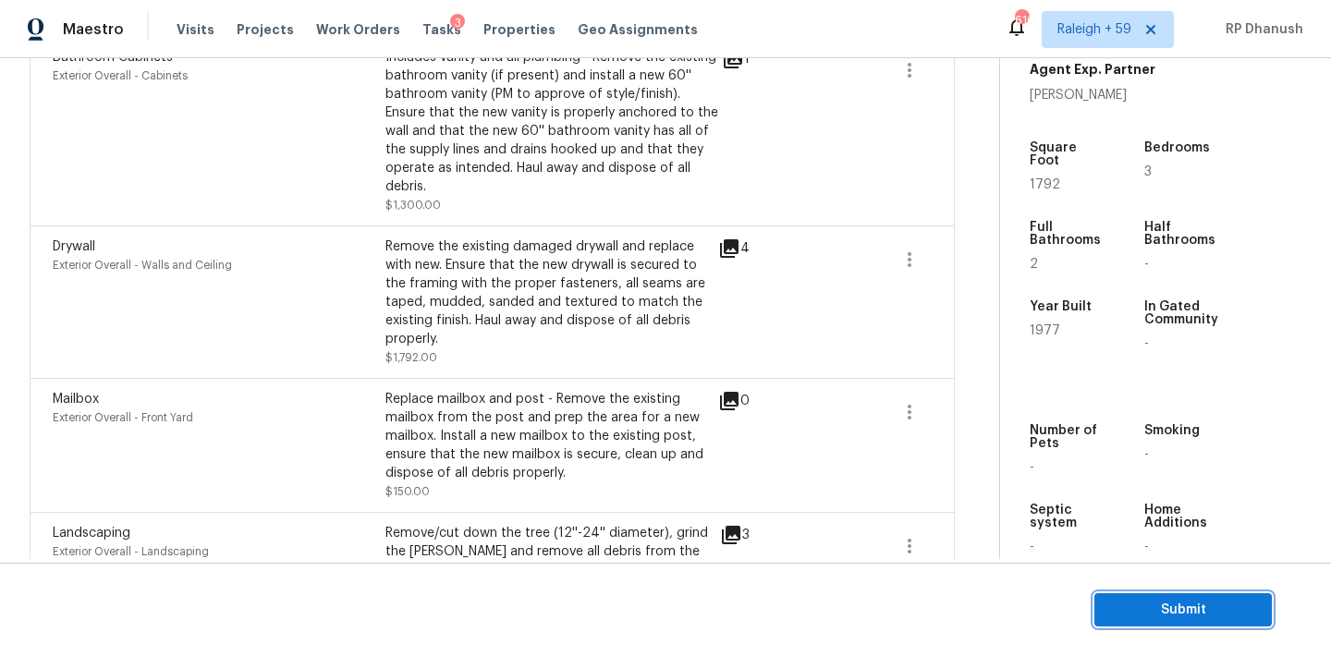
click at [1182, 616] on span "Submit" at bounding box center [1183, 610] width 148 height 23
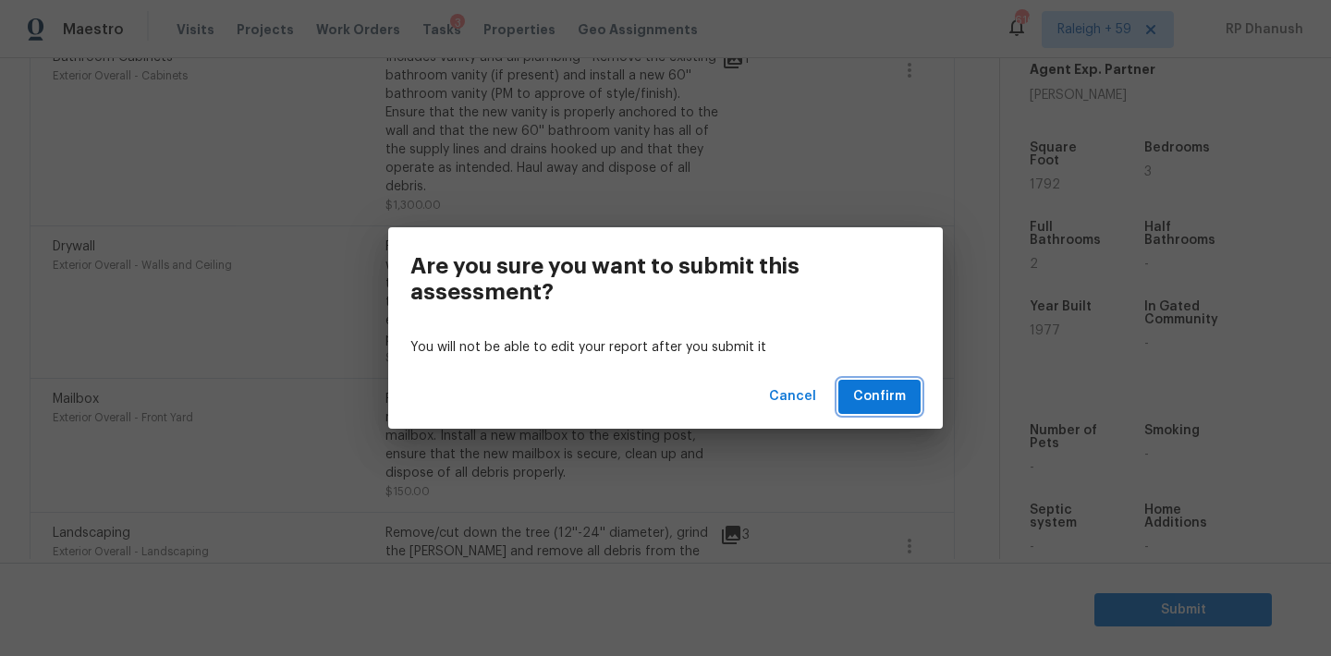
click at [876, 398] on span "Confirm" at bounding box center [879, 396] width 53 height 23
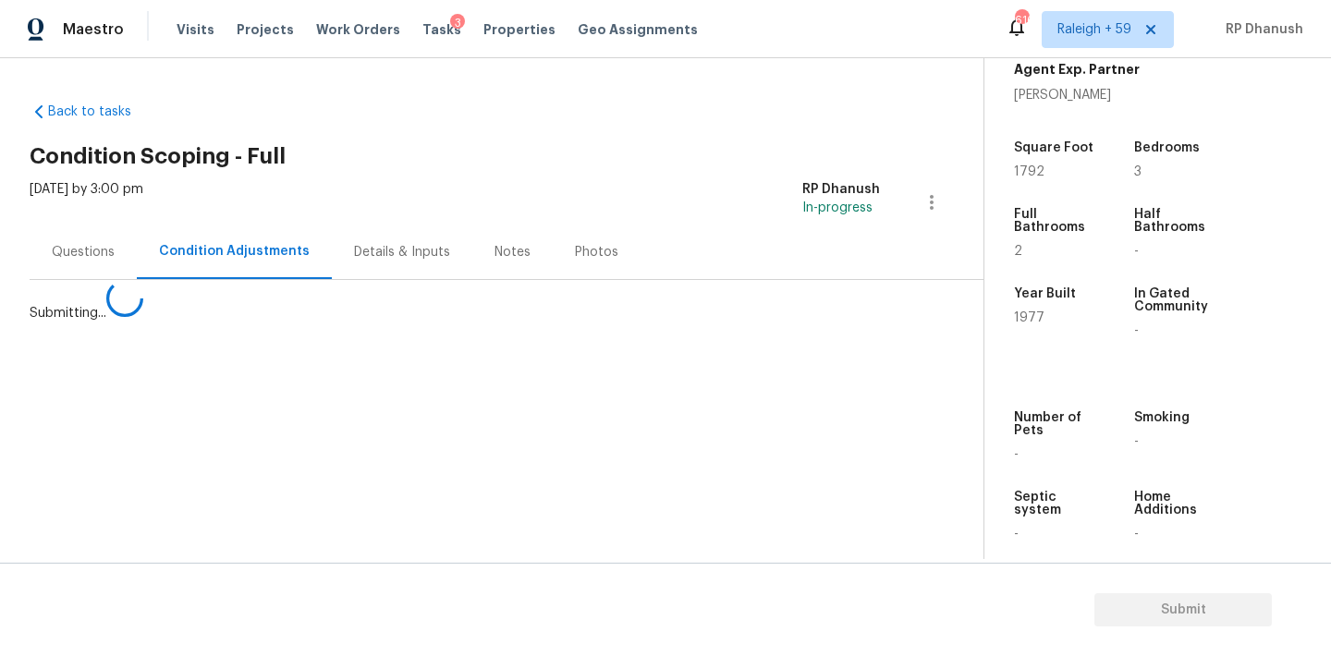
scroll to position [0, 0]
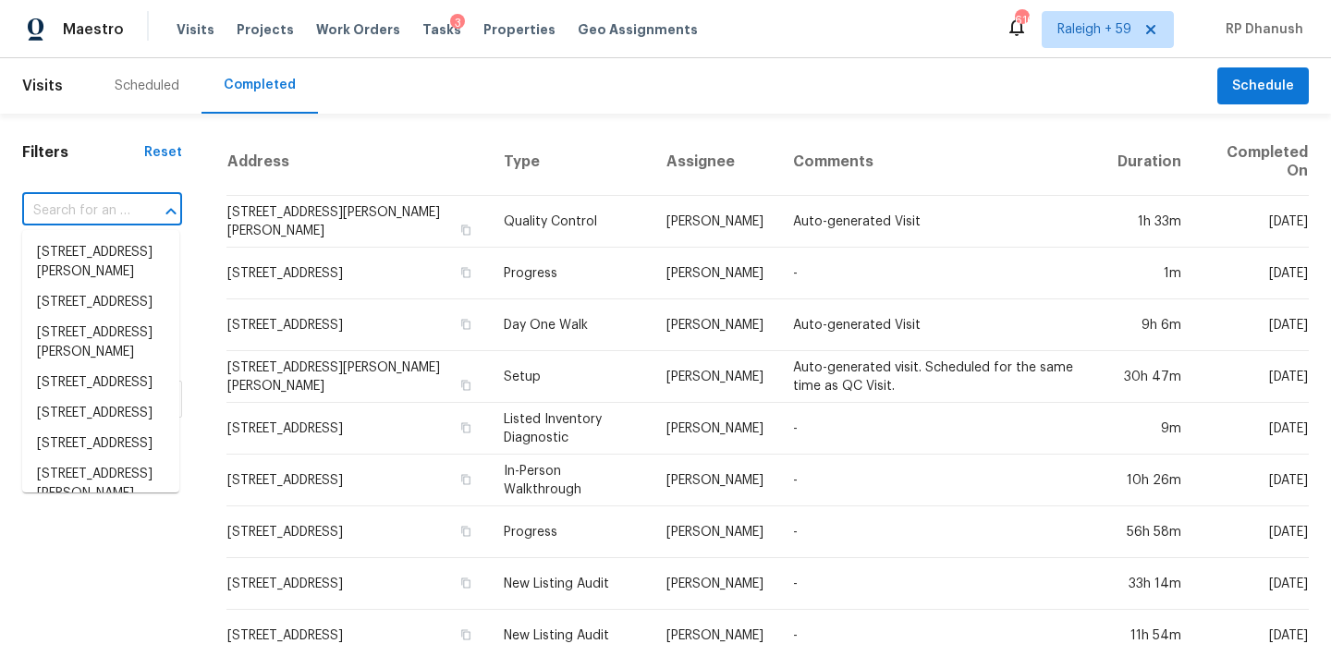
click at [56, 209] on input "text" at bounding box center [76, 211] width 108 height 29
paste input "[DEMOGRAPHIC_DATA][STREET_ADDRESS]"
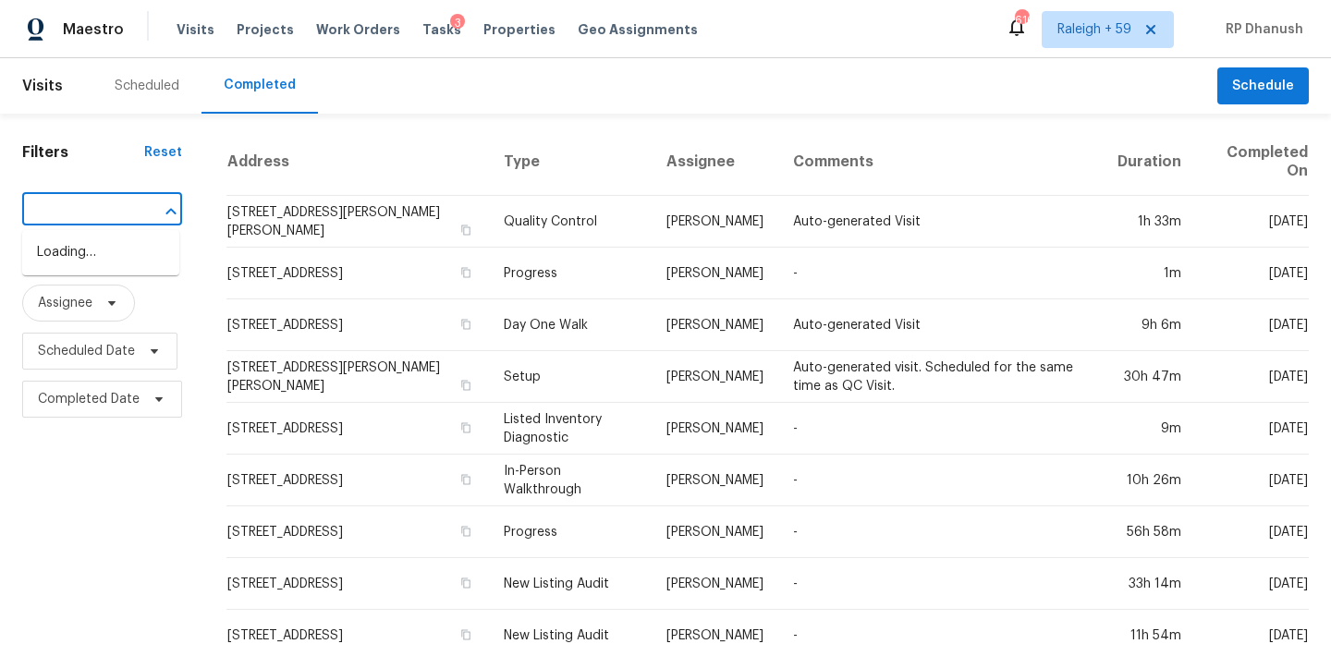
type input "[DEMOGRAPHIC_DATA][STREET_ADDRESS]"
click at [56, 264] on li "[DEMOGRAPHIC_DATA][STREET_ADDRESS]" at bounding box center [100, 262] width 157 height 50
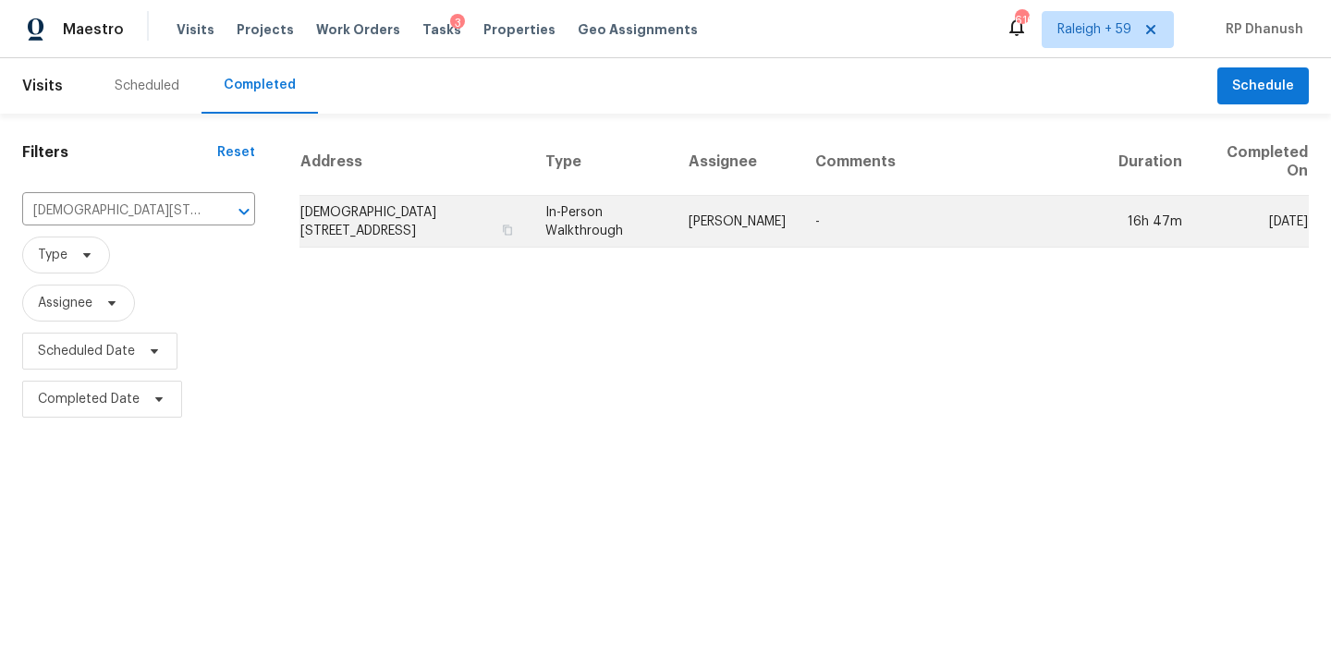
click at [411, 215] on td "[DEMOGRAPHIC_DATA][STREET_ADDRESS]" at bounding box center [414, 222] width 231 height 52
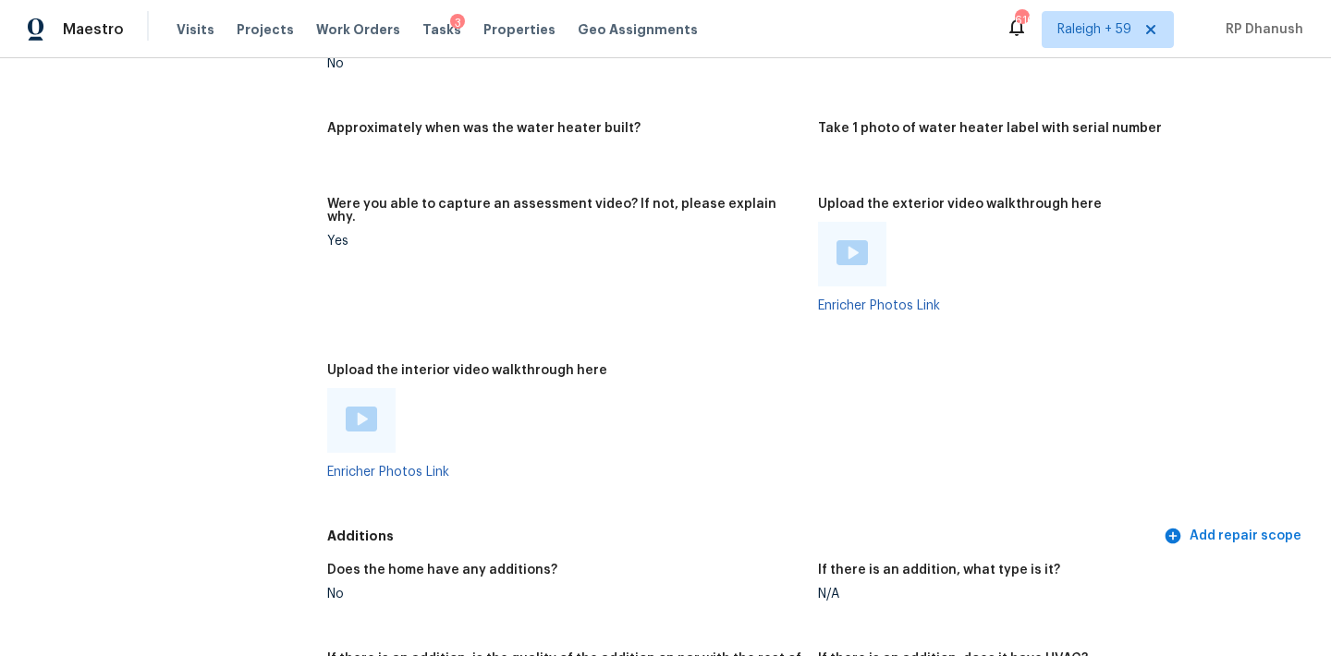
scroll to position [3392, 0]
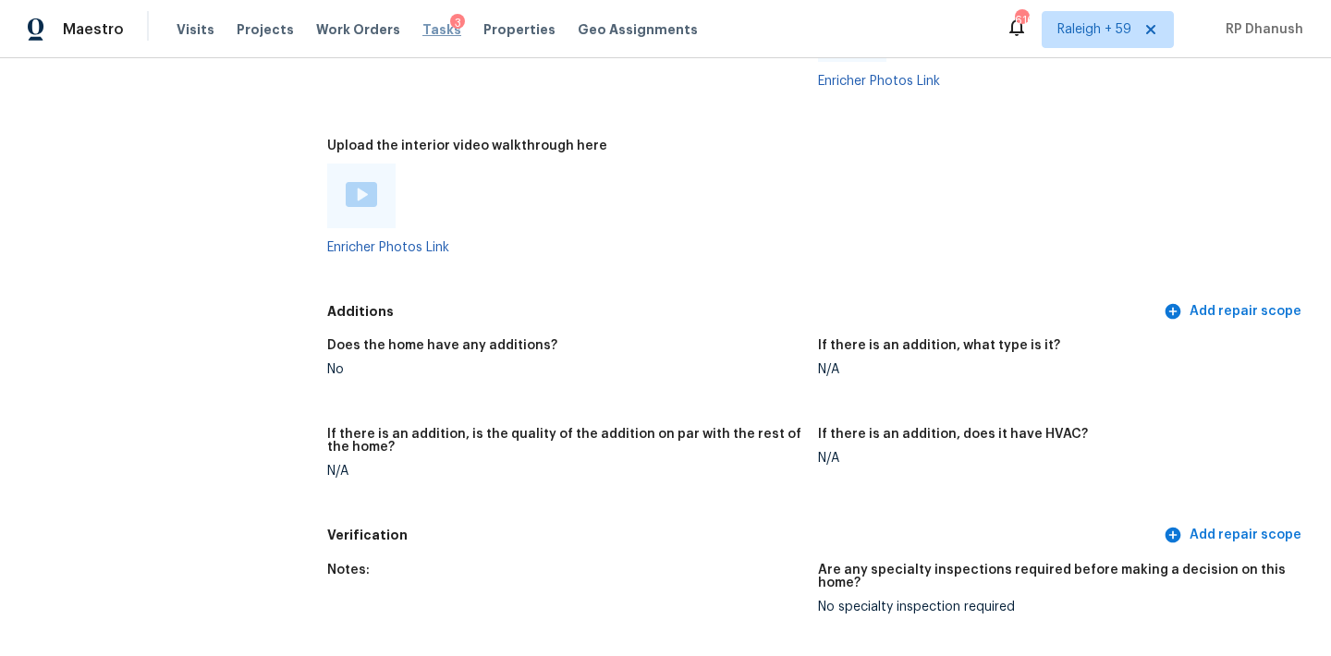
click at [422, 30] on span "Tasks" at bounding box center [441, 29] width 39 height 13
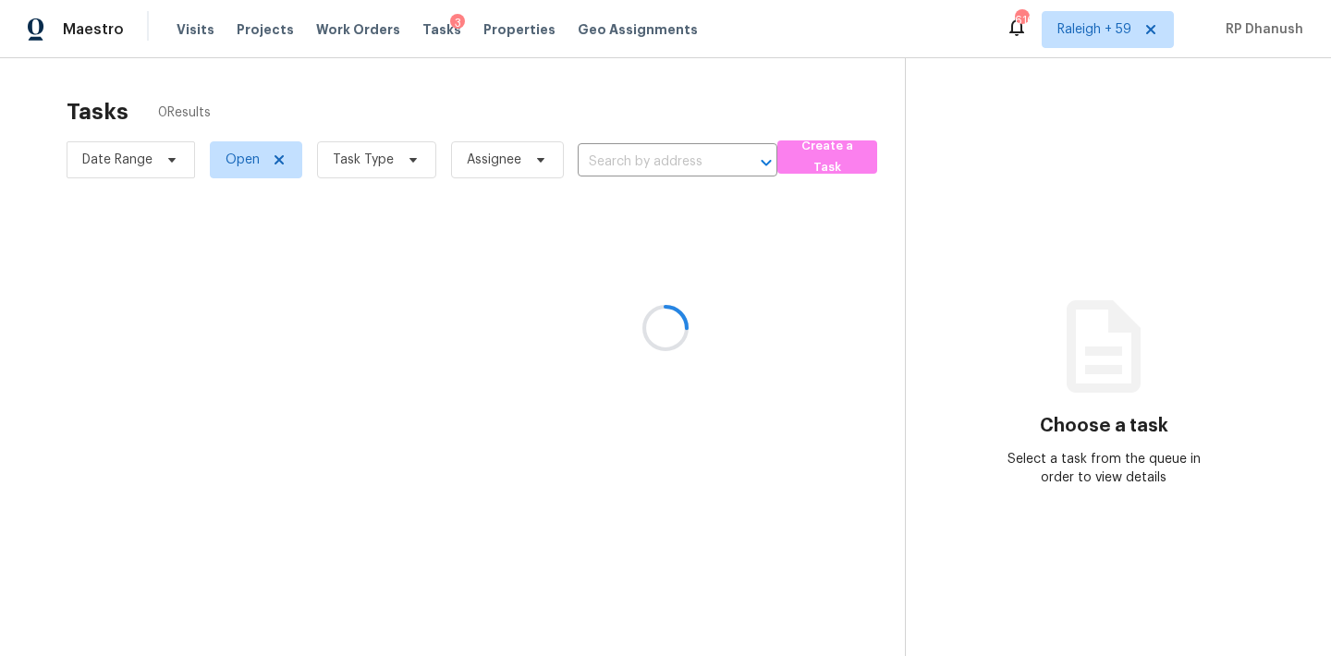
click at [614, 166] on div at bounding box center [665, 328] width 1331 height 656
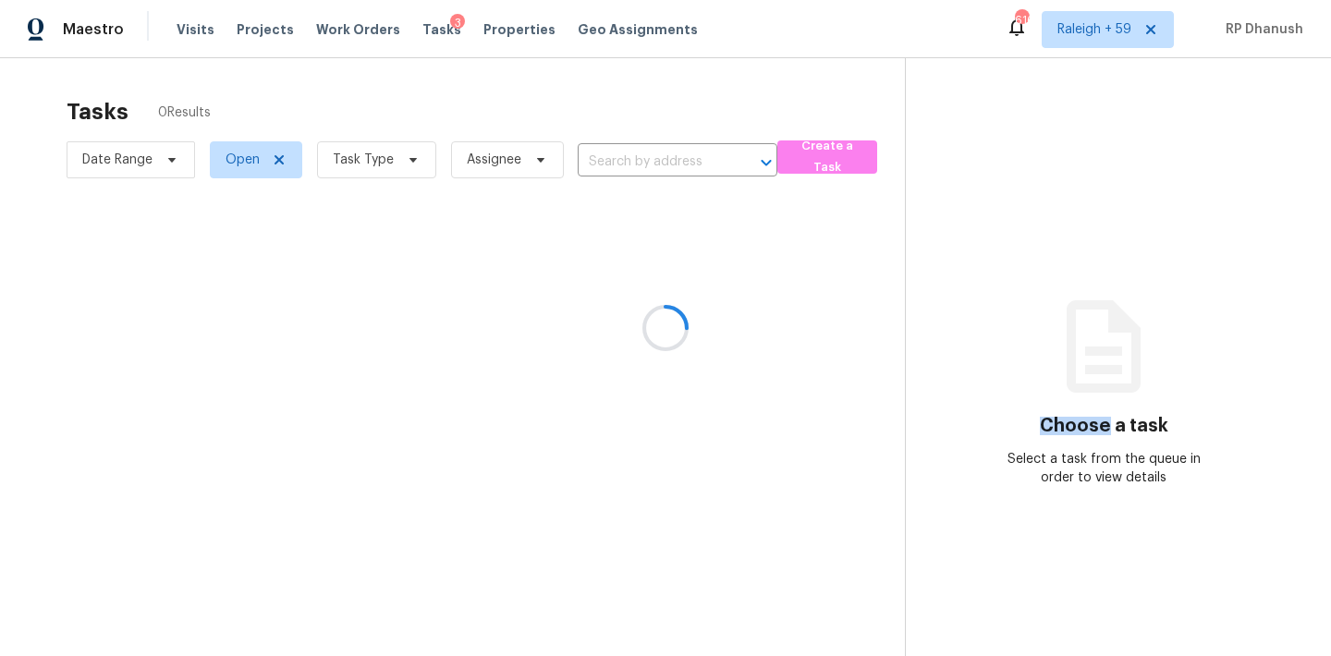
click at [614, 166] on div at bounding box center [665, 328] width 1331 height 656
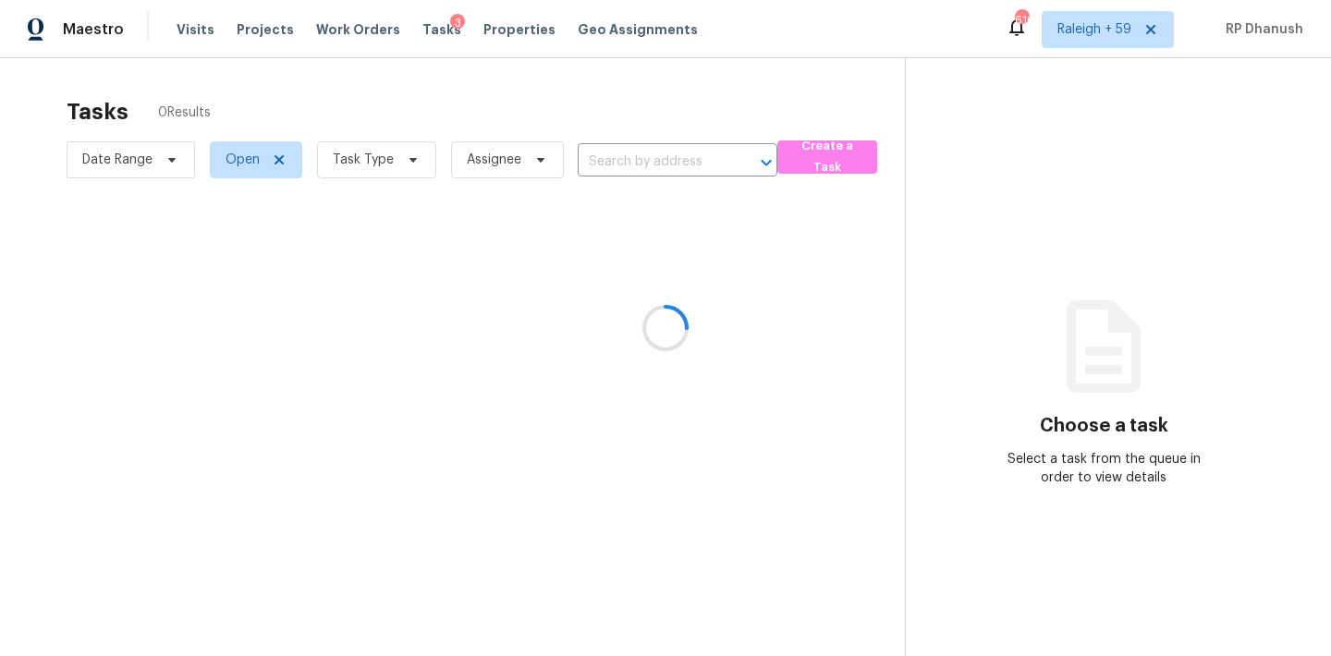
click at [614, 166] on div at bounding box center [665, 328] width 1331 height 656
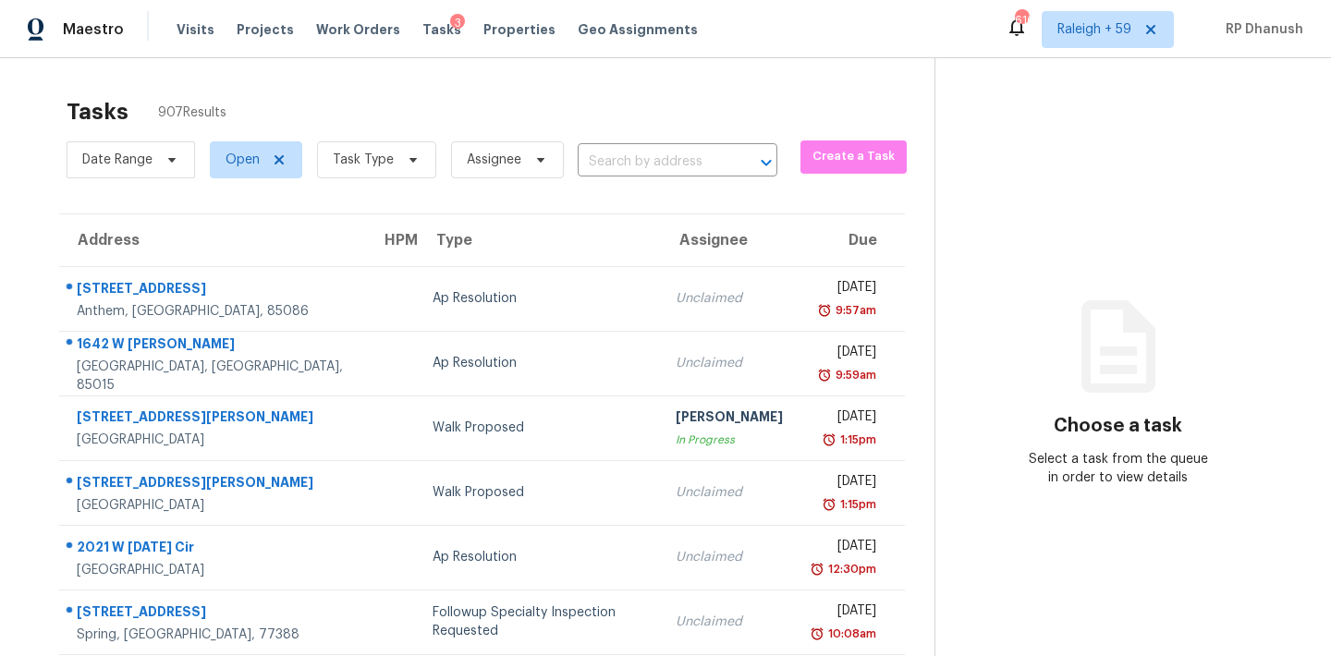
click at [614, 166] on input "text" at bounding box center [652, 162] width 148 height 29
paste input "[DEMOGRAPHIC_DATA][STREET_ADDRESS]"
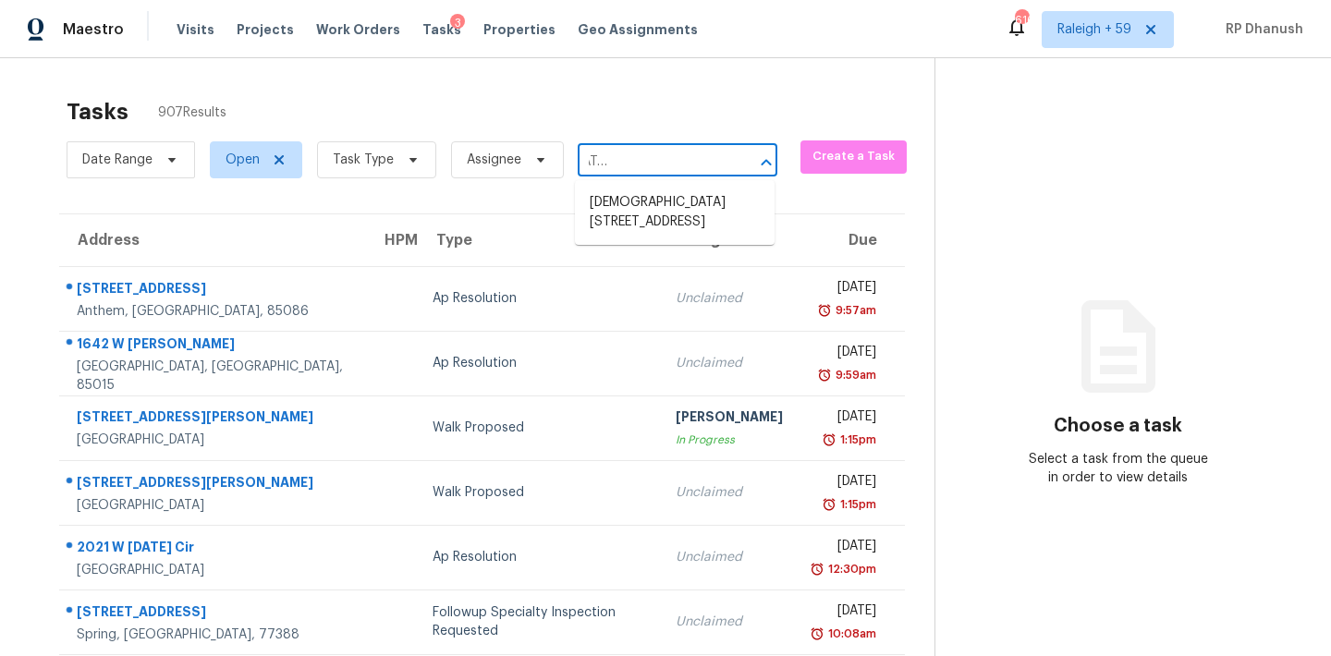
type input "[DEMOGRAPHIC_DATA][STREET_ADDRESS]"
click at [644, 208] on li "[DEMOGRAPHIC_DATA][STREET_ADDRESS]" at bounding box center [675, 213] width 200 height 50
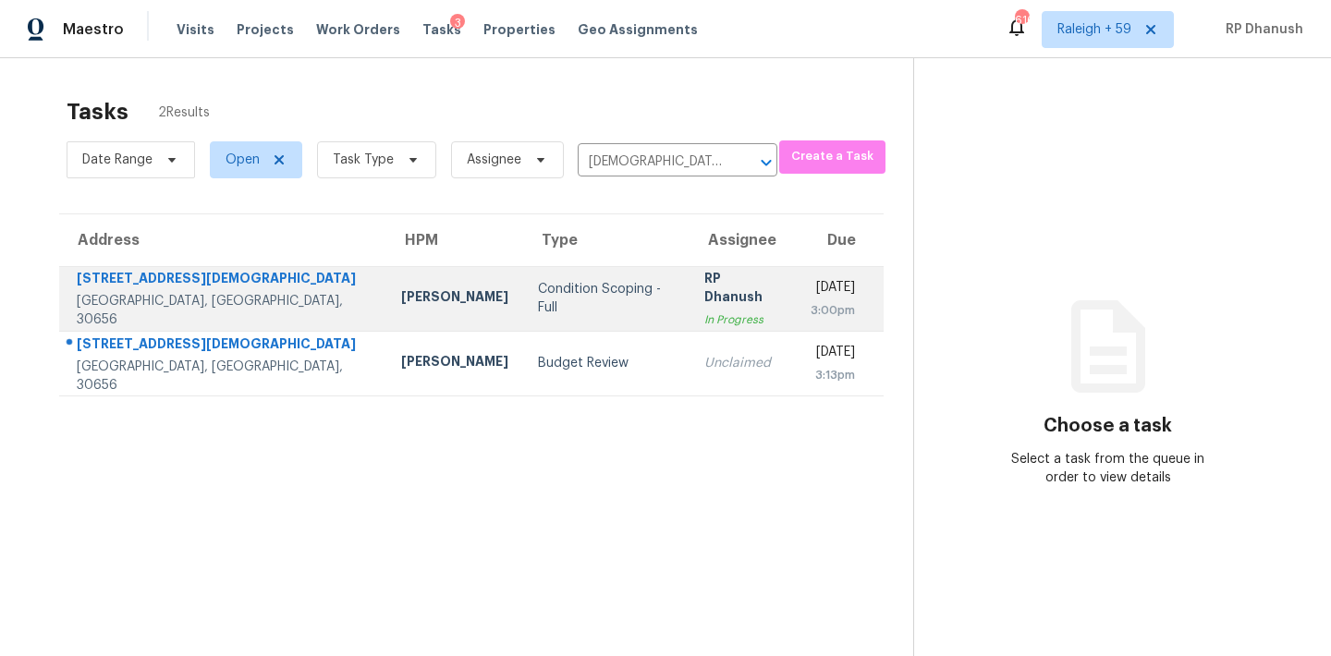
click at [810, 301] on div "3:00pm" at bounding box center [832, 310] width 44 height 18
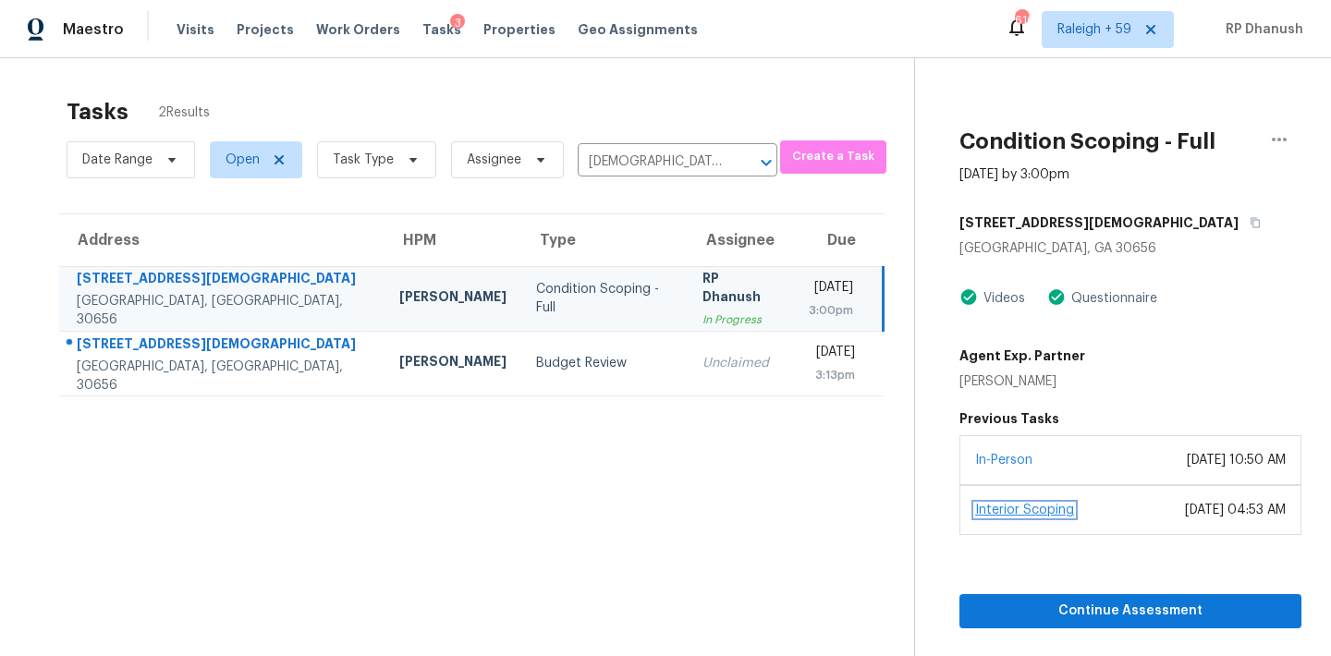
click at [992, 507] on link "Interior Scoping" at bounding box center [1024, 510] width 99 height 13
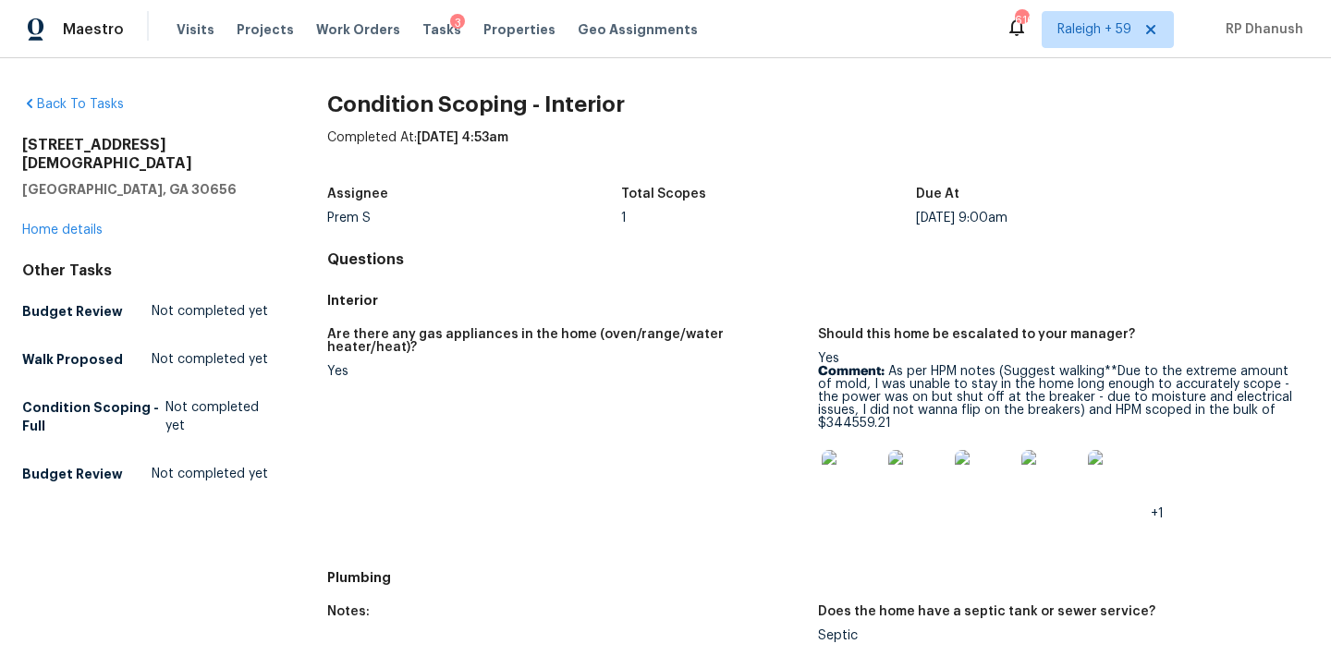
click at [1127, 372] on p "Comment: As per HPM notes (Suggest walking**Due to the extreme amount of mold, …" at bounding box center [1056, 397] width 476 height 65
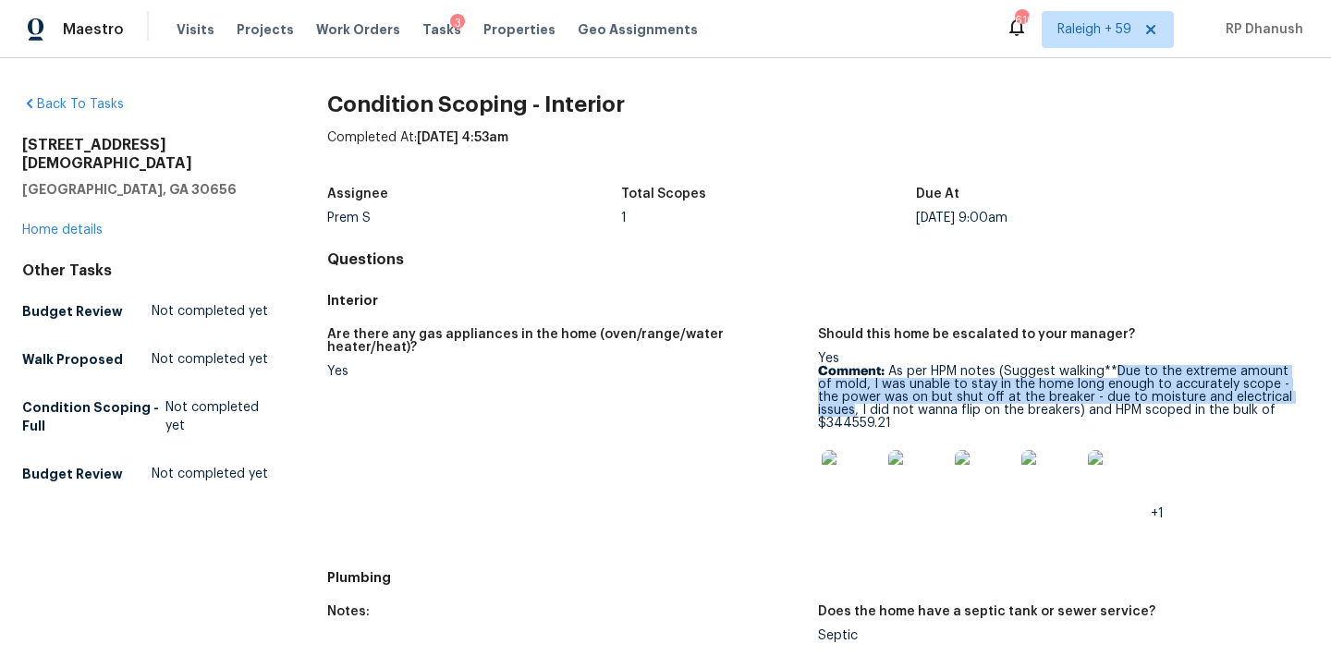
drag, startPoint x: 1127, startPoint y: 372, endPoint x: 846, endPoint y: 407, distance: 283.1
click at [846, 407] on p "Comment: As per HPM notes (Suggest walking**Due to the extreme amount of mold, …" at bounding box center [1056, 397] width 476 height 65
copy p "Due to the extreme amount of mold, I was unable to stay in the home long enough…"
